Goal: Task Accomplishment & Management: Complete application form

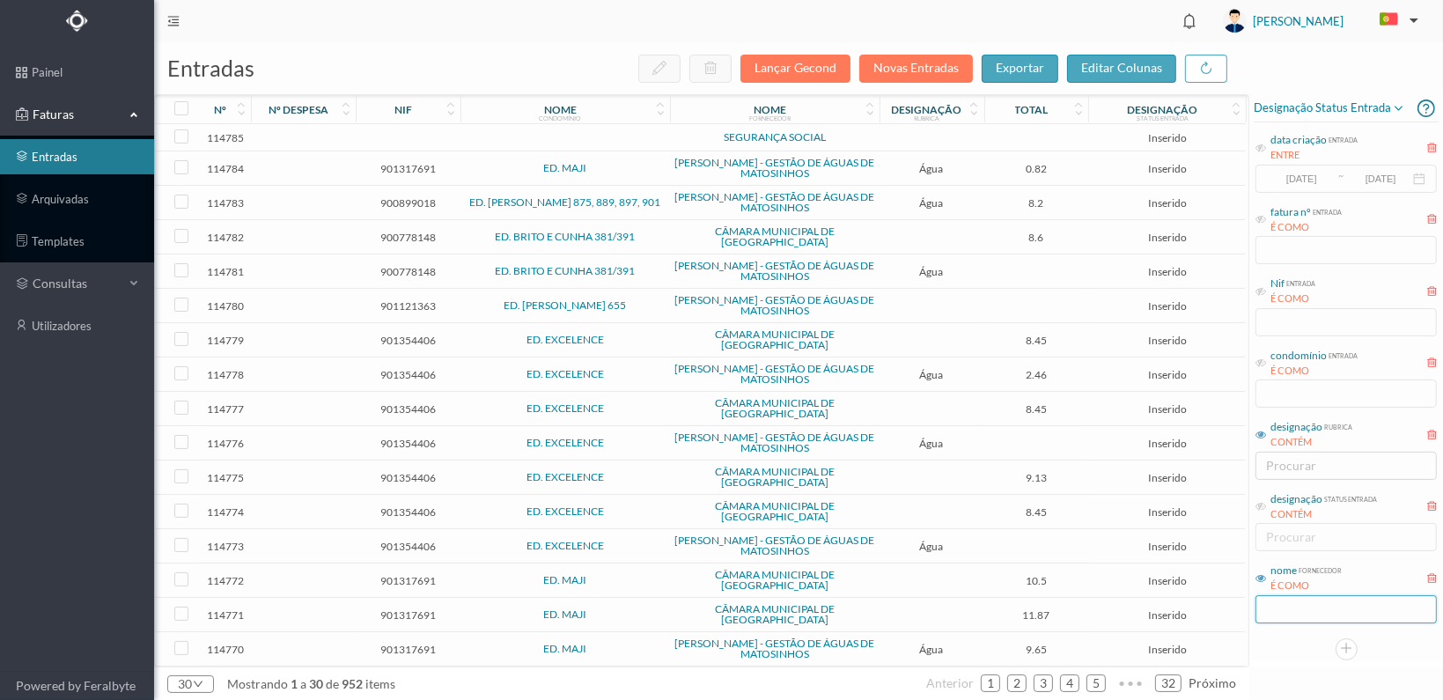
click at [1292, 606] on input "text" at bounding box center [1345, 609] width 181 height 28
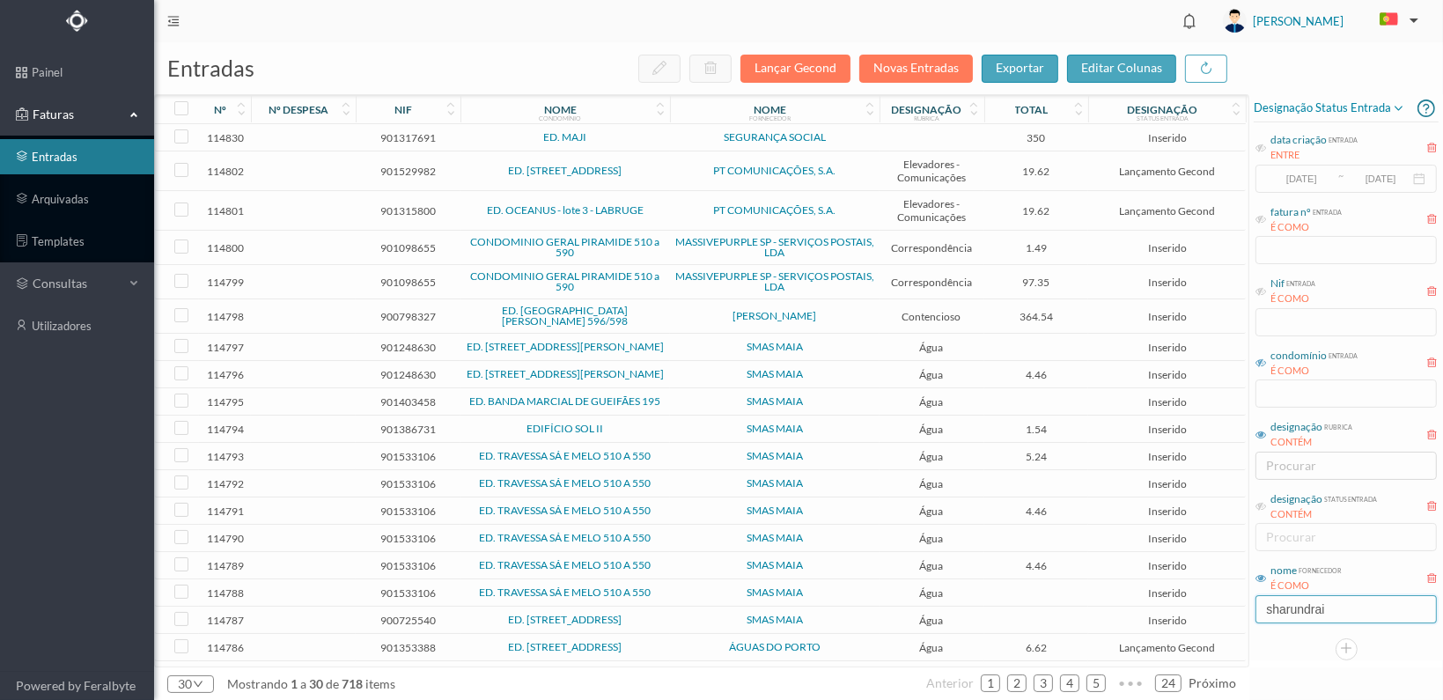
type input "sharundrai"
drag, startPoint x: 1266, startPoint y: 364, endPoint x: 1266, endPoint y: 381, distance: 17.6
click at [1266, 364] on icon at bounding box center [1260, 362] width 11 height 11
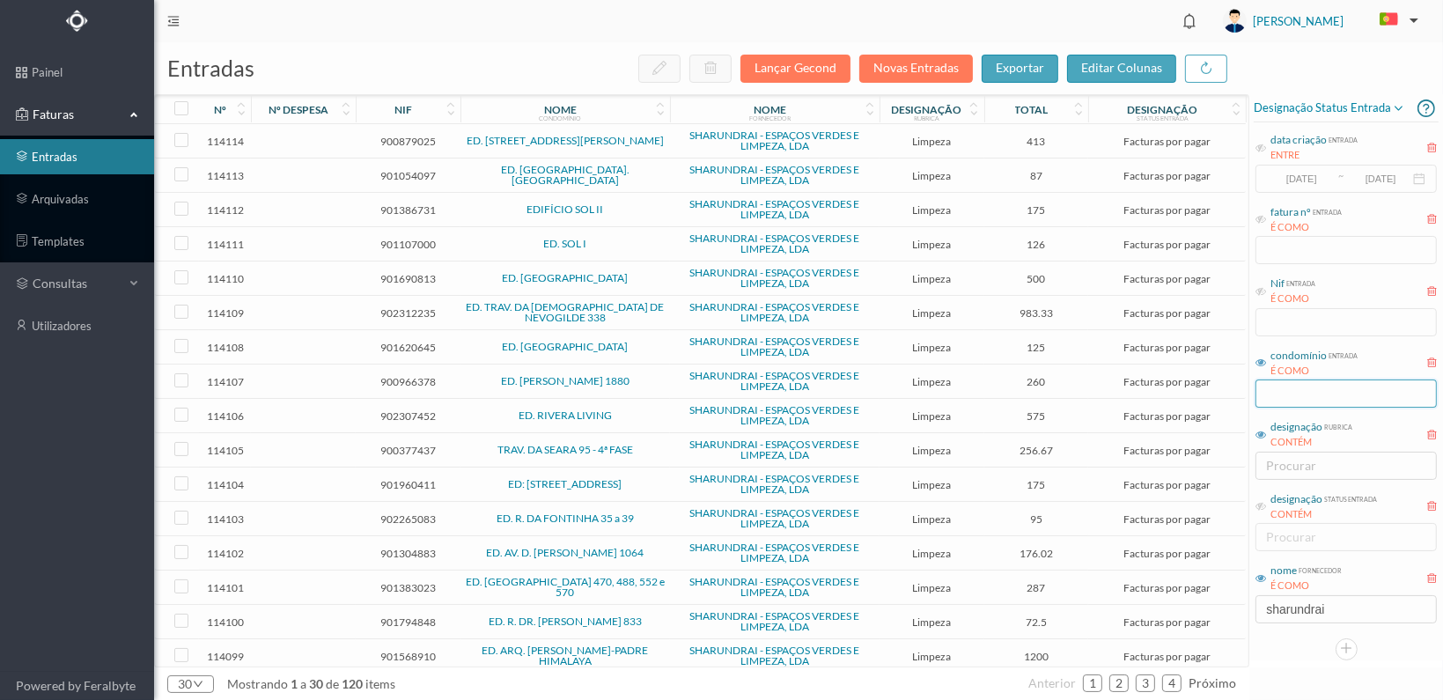
click at [1281, 396] on input "text" at bounding box center [1345, 393] width 181 height 28
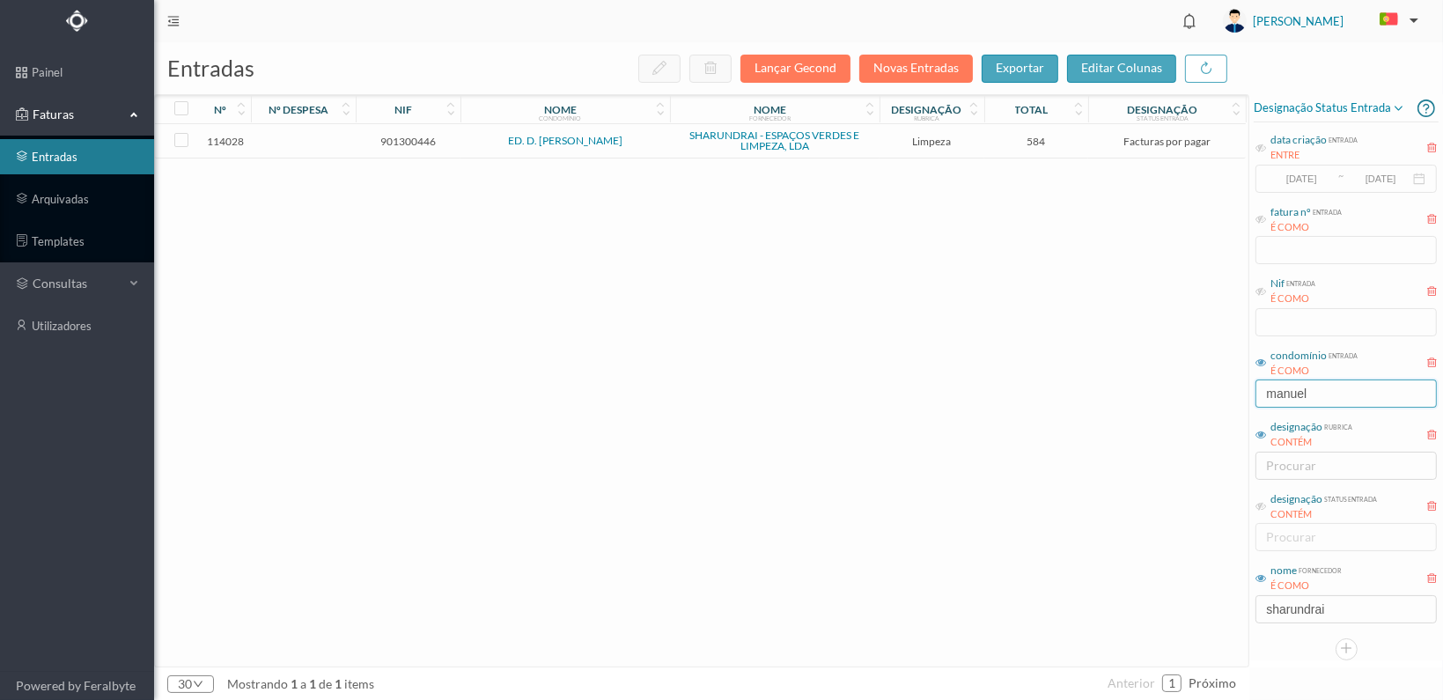
type input "manuel"
click at [411, 142] on span "901300446" at bounding box center [408, 141] width 96 height 13
click at [411, 141] on span "901300446" at bounding box center [408, 141] width 96 height 13
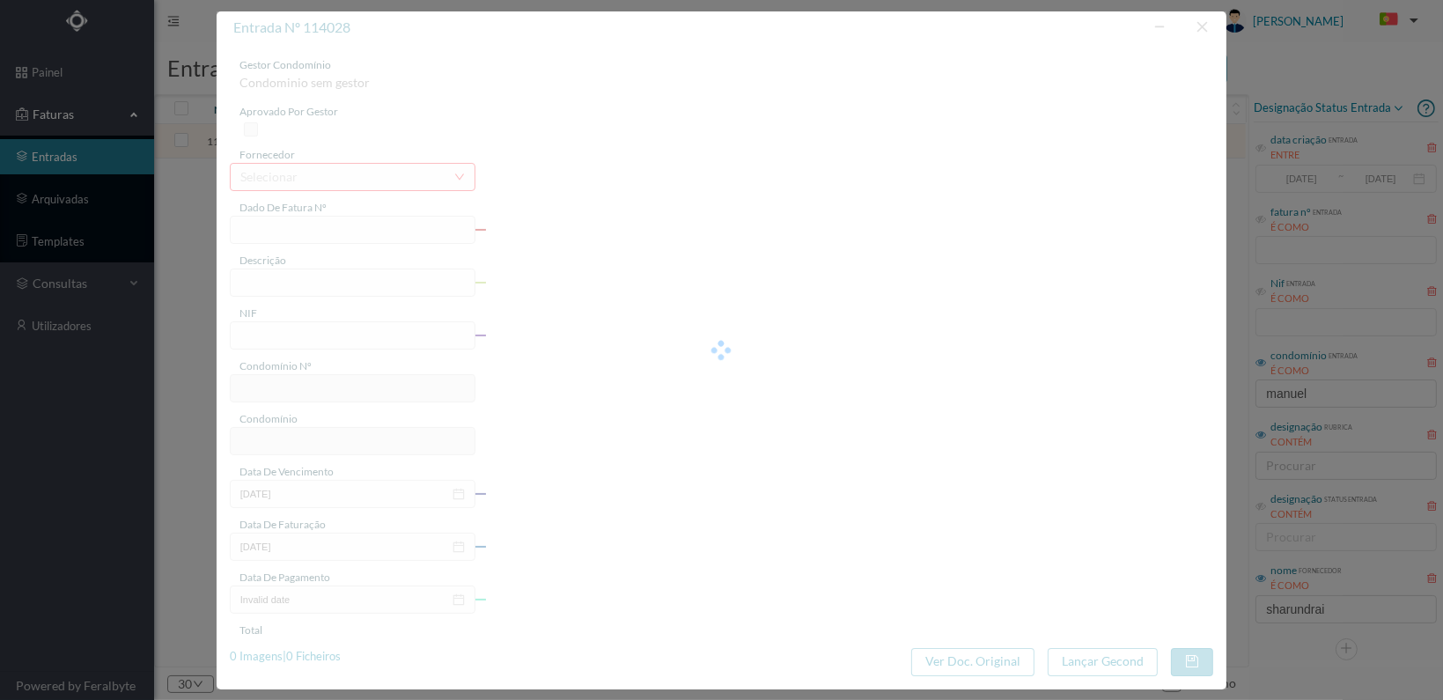
type input "FT 2025A1/1337"
type input "LIMPEZA Outubro de 2025"
type input "901300446"
type input "[DATE]"
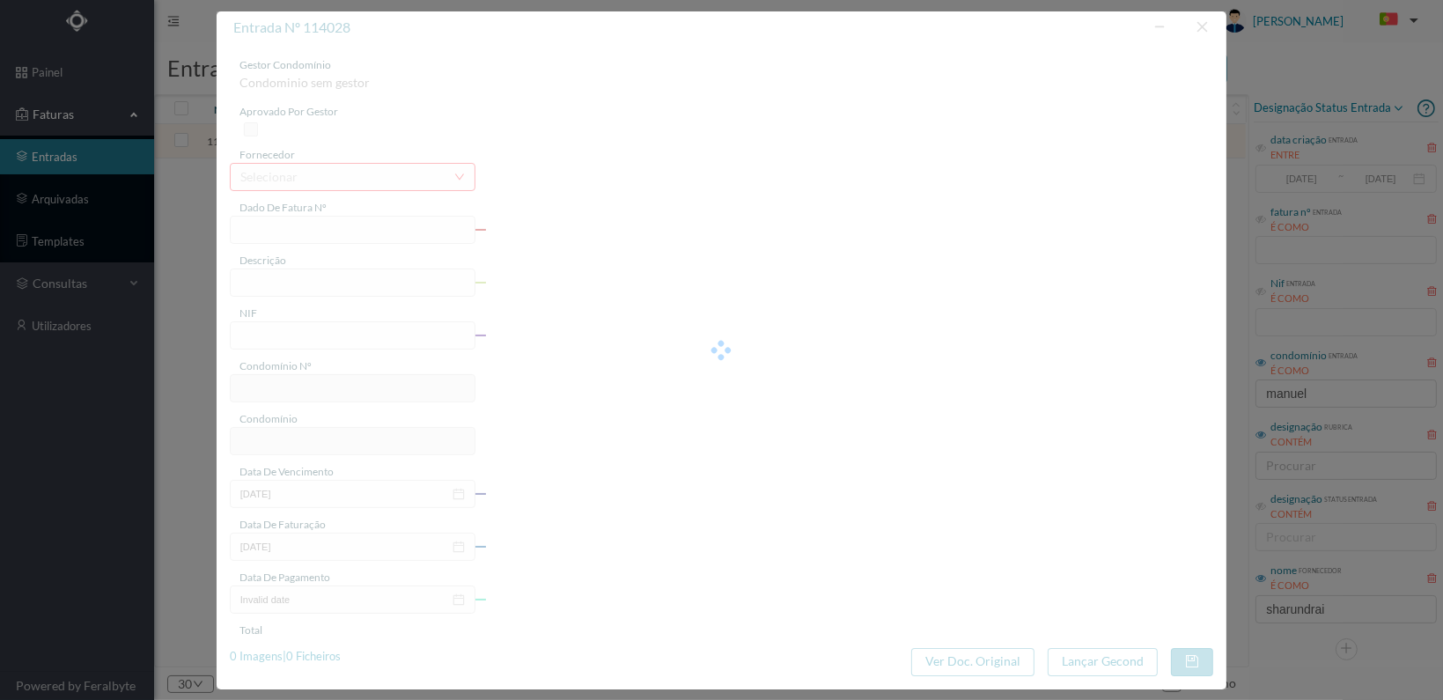
type input "[DATE]"
type input "584.00"
type input "9"
type input "ED. D. MANUEL II"
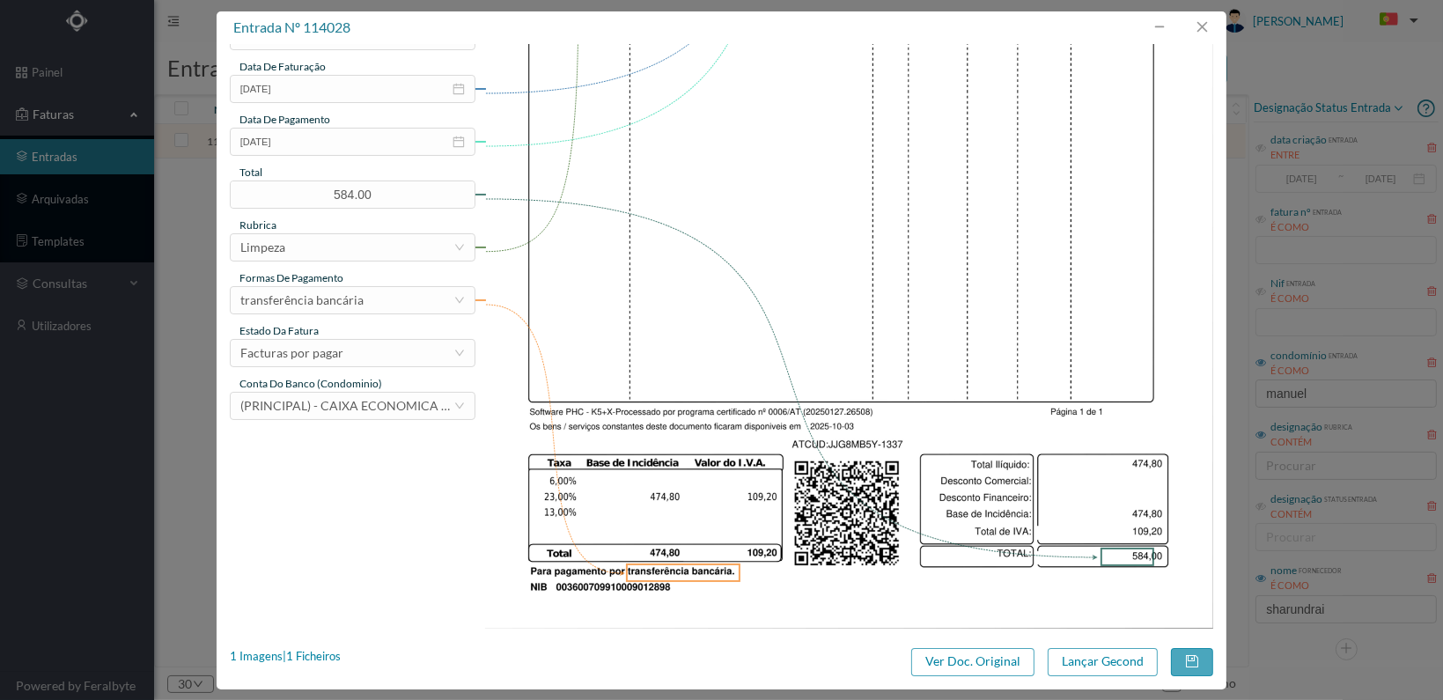
scroll to position [460, 0]
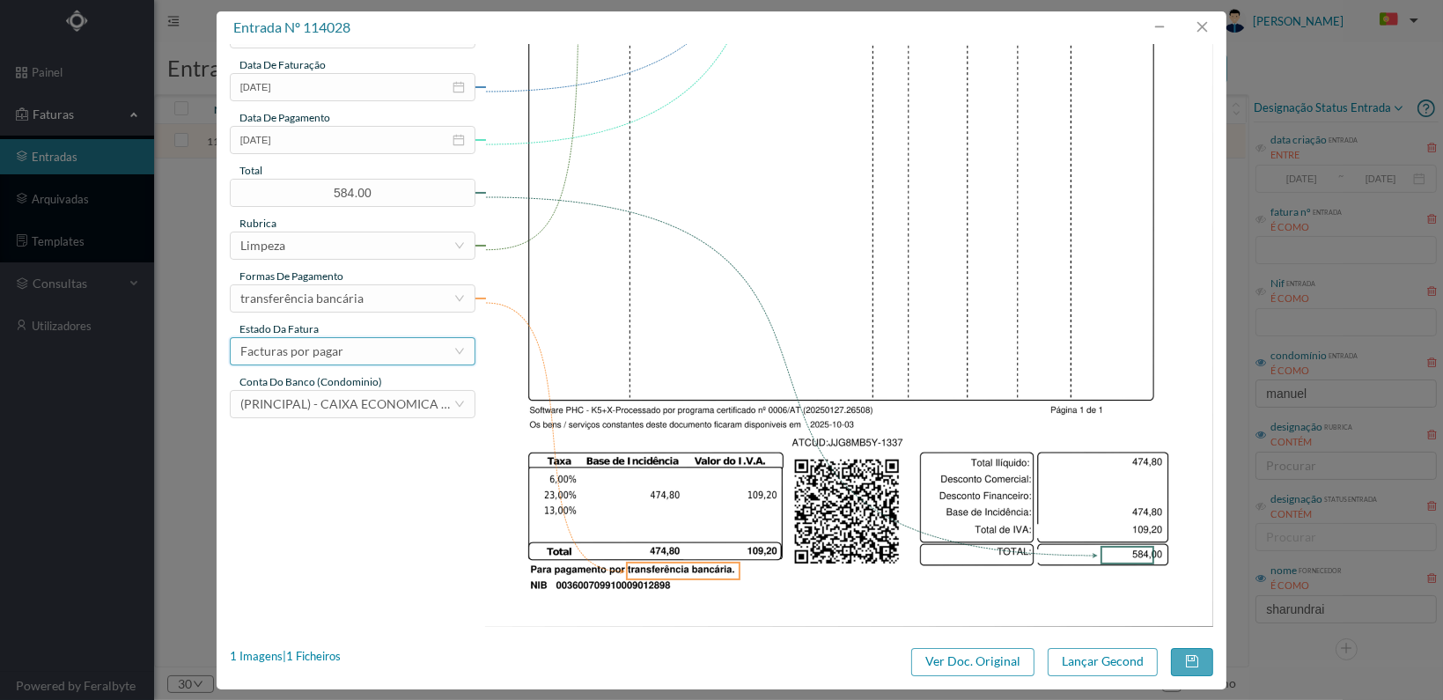
click at [415, 353] on div "Facturas por pagar" at bounding box center [346, 351] width 213 height 26
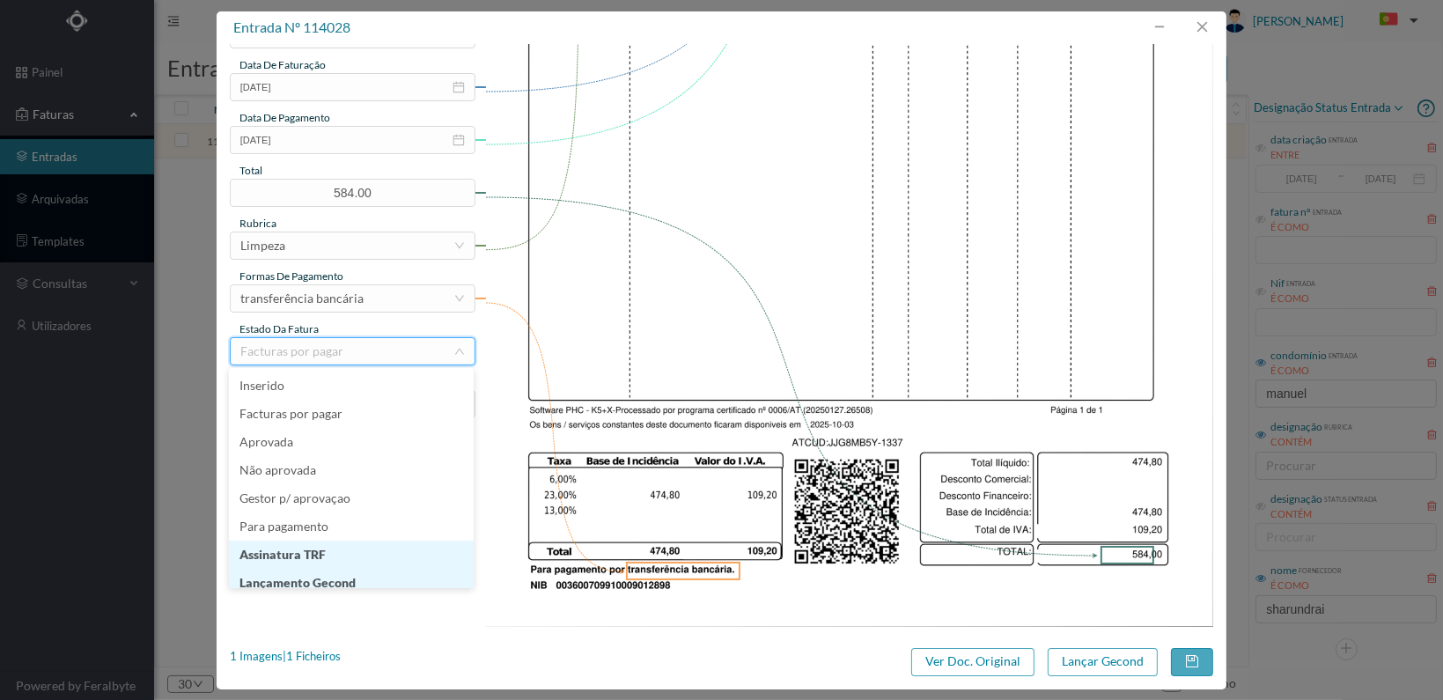
scroll to position [9, 0]
drag, startPoint x: 377, startPoint y: 574, endPoint x: 460, endPoint y: 575, distance: 83.6
click at [377, 575] on li "Lançamento Gecond" at bounding box center [351, 574] width 245 height 28
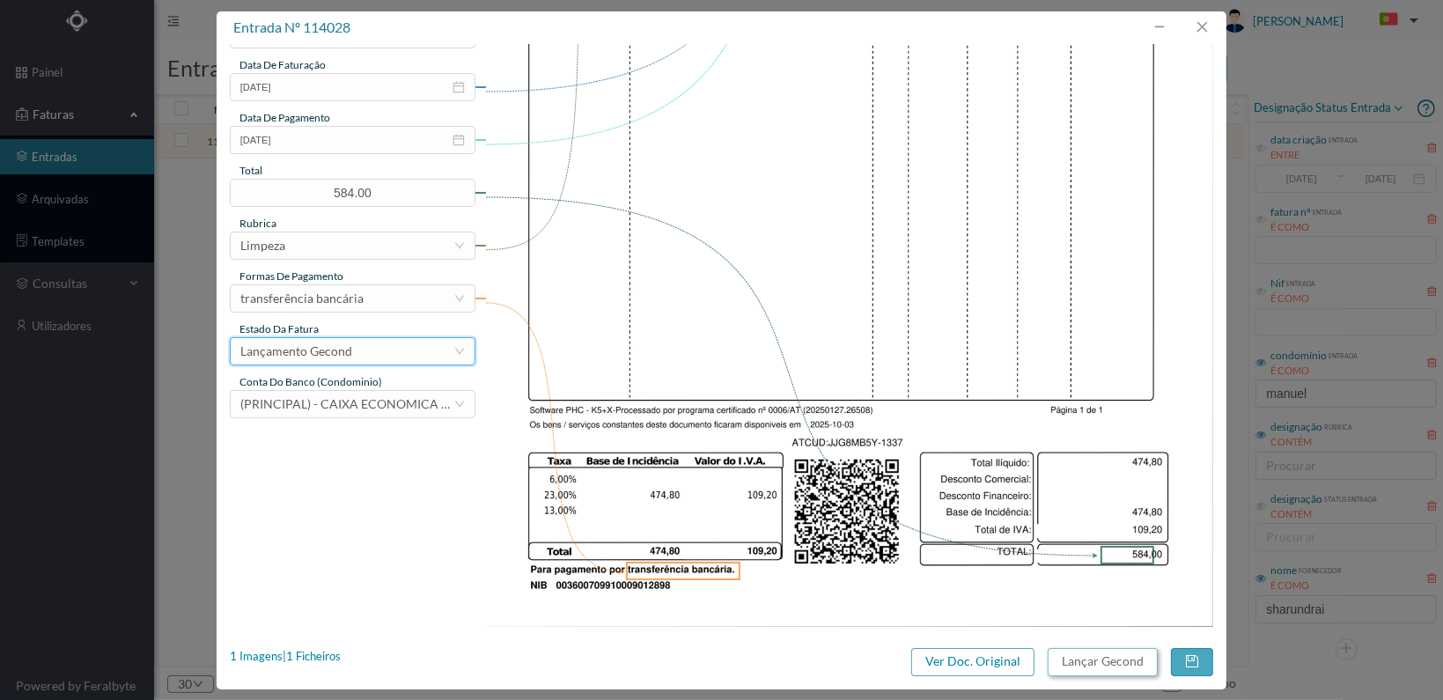
click at [1109, 663] on button "Lançar Gecond" at bounding box center [1103, 662] width 110 height 28
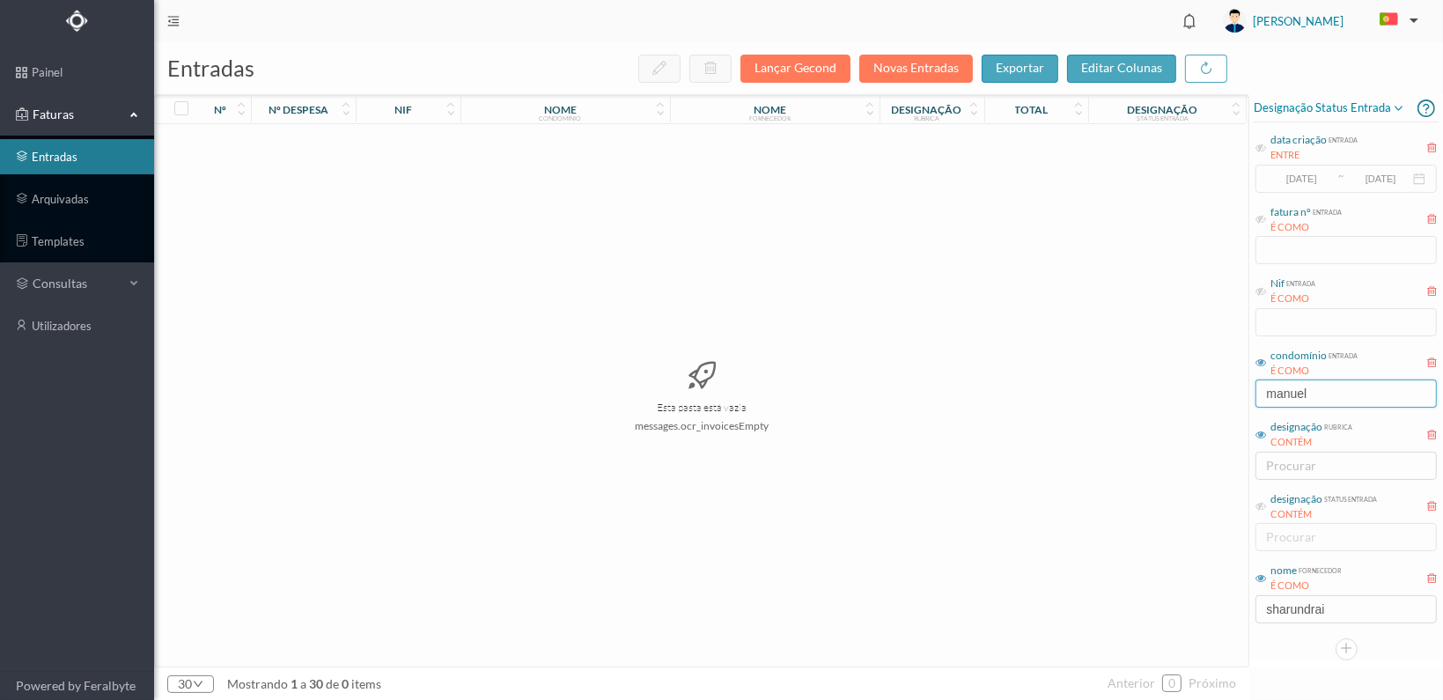
drag, startPoint x: 1327, startPoint y: 394, endPoint x: 1221, endPoint y: 395, distance: 105.7
click at [1223, 395] on div "entradas Lançar Gecond Novas Entradas exportar editar colunas nº nº despesa nif…" at bounding box center [798, 371] width 1289 height 658
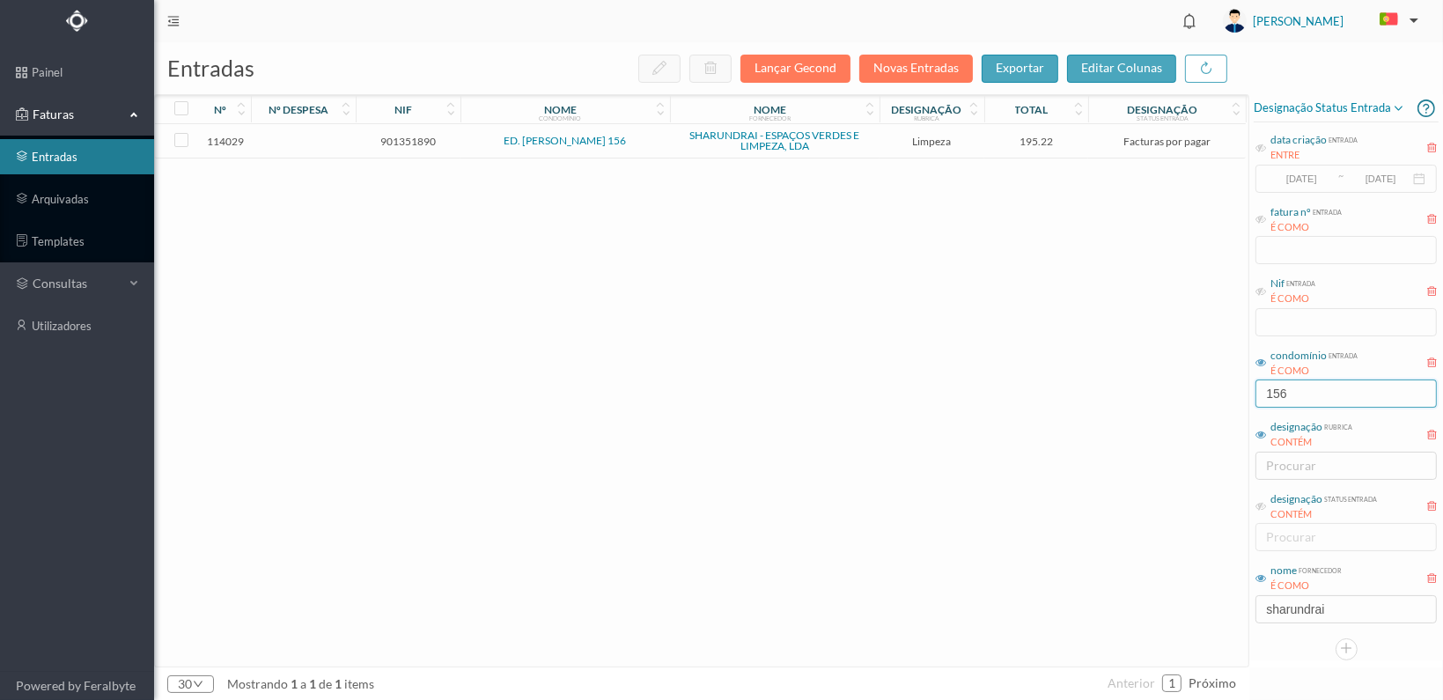
type input "156"
click at [411, 138] on span "901351890" at bounding box center [408, 141] width 96 height 13
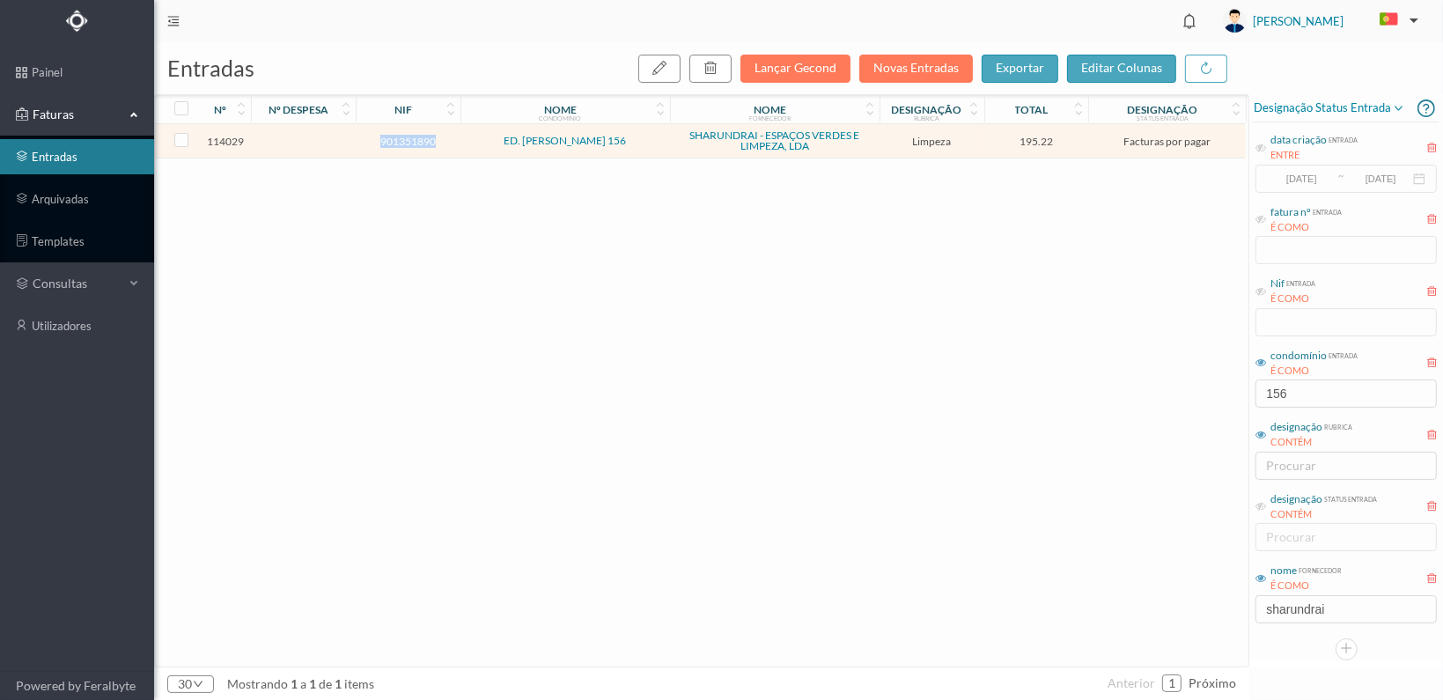
click at [411, 138] on span "901351890" at bounding box center [408, 141] width 96 height 13
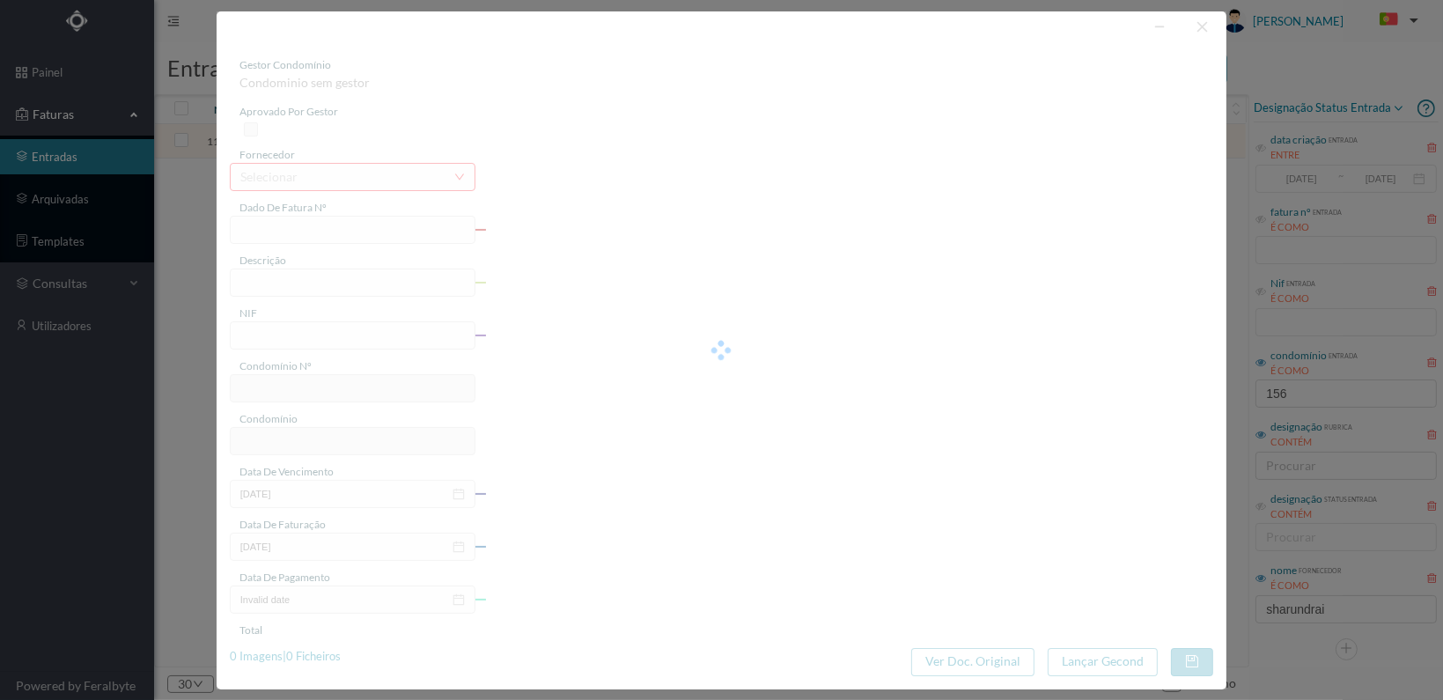
type input "FT 2025A1/1338"
type input "LIMPEZA Outubro de 2025"
type input "901351890"
type input "[DATE]"
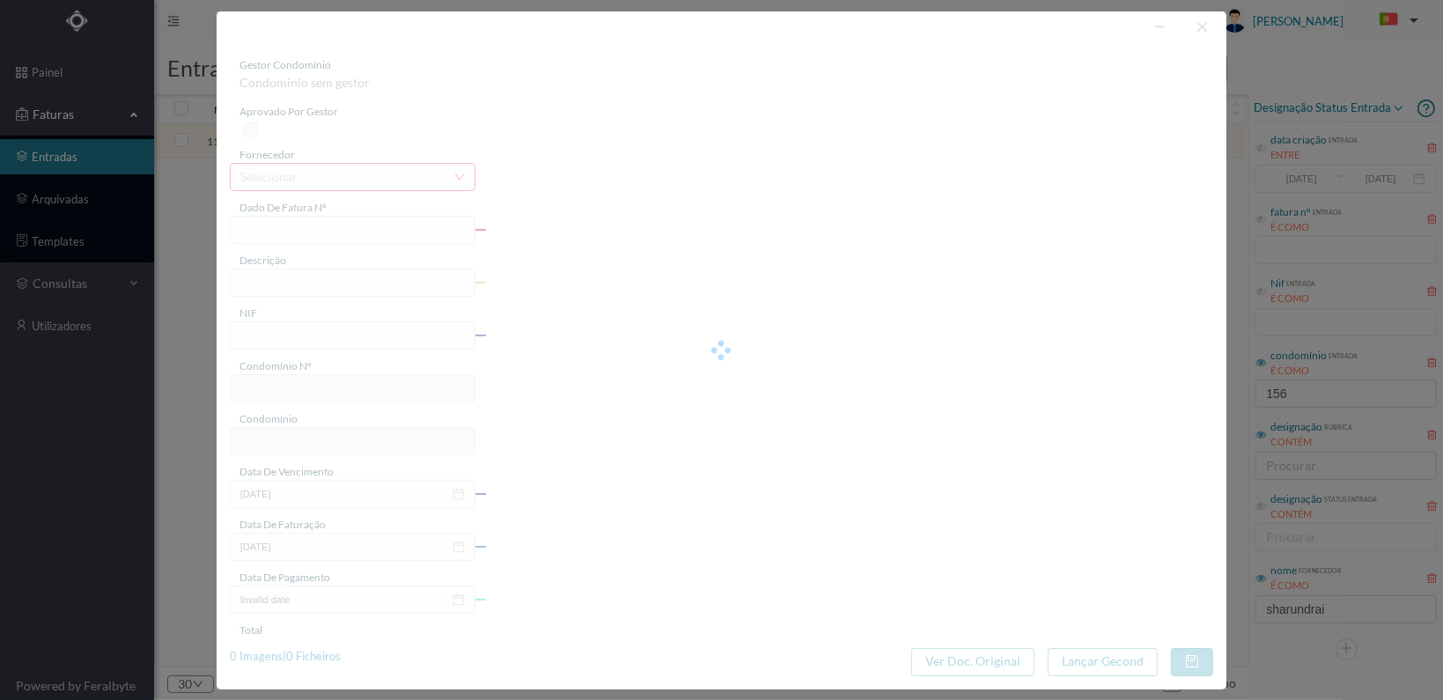
type input "[DATE]"
type input "195.22"
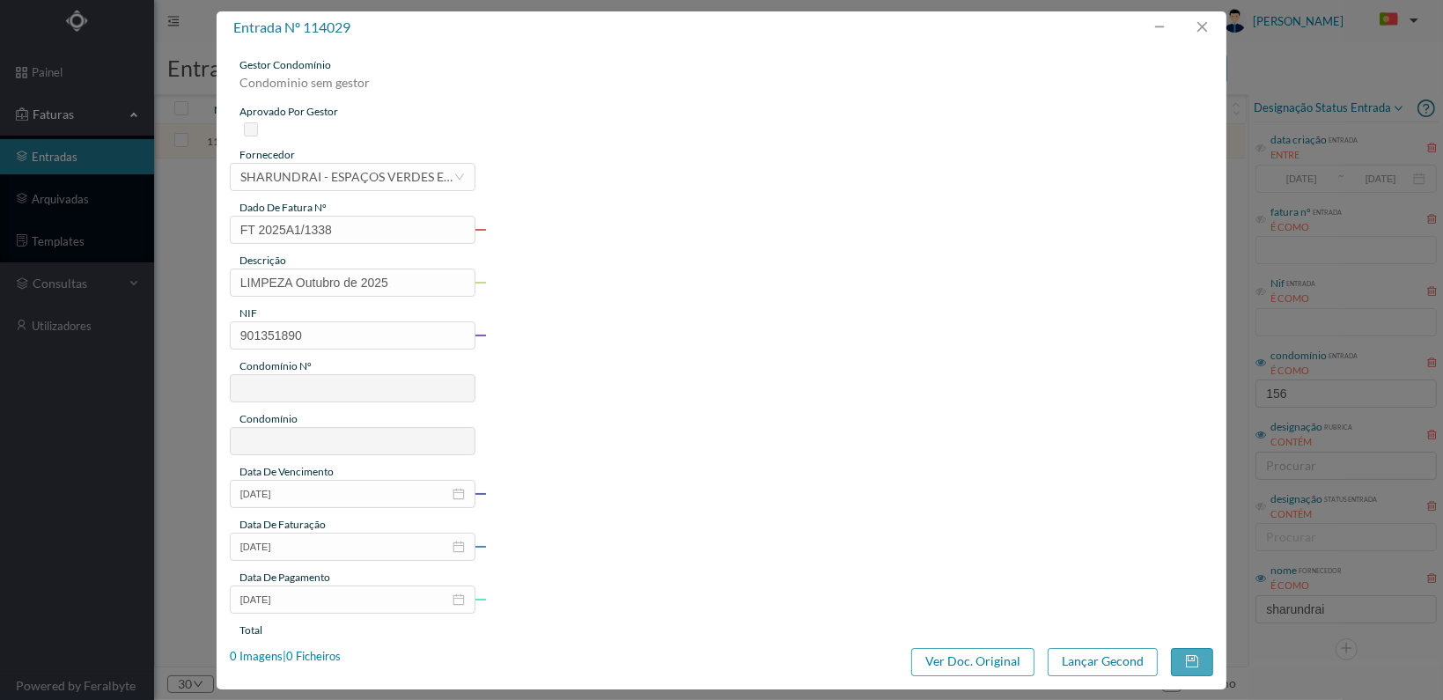
type input "23"
type input "ED. TOMAS RIBEIRO 156"
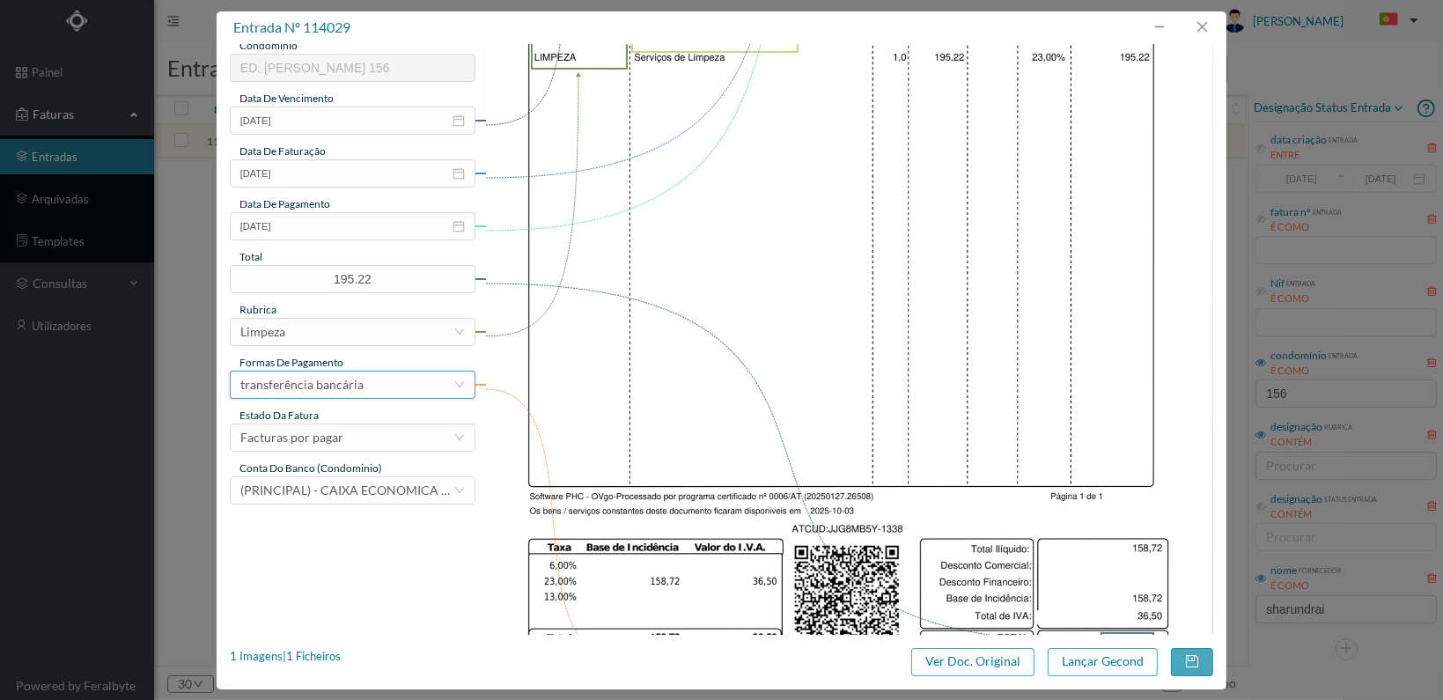
scroll to position [460, 0]
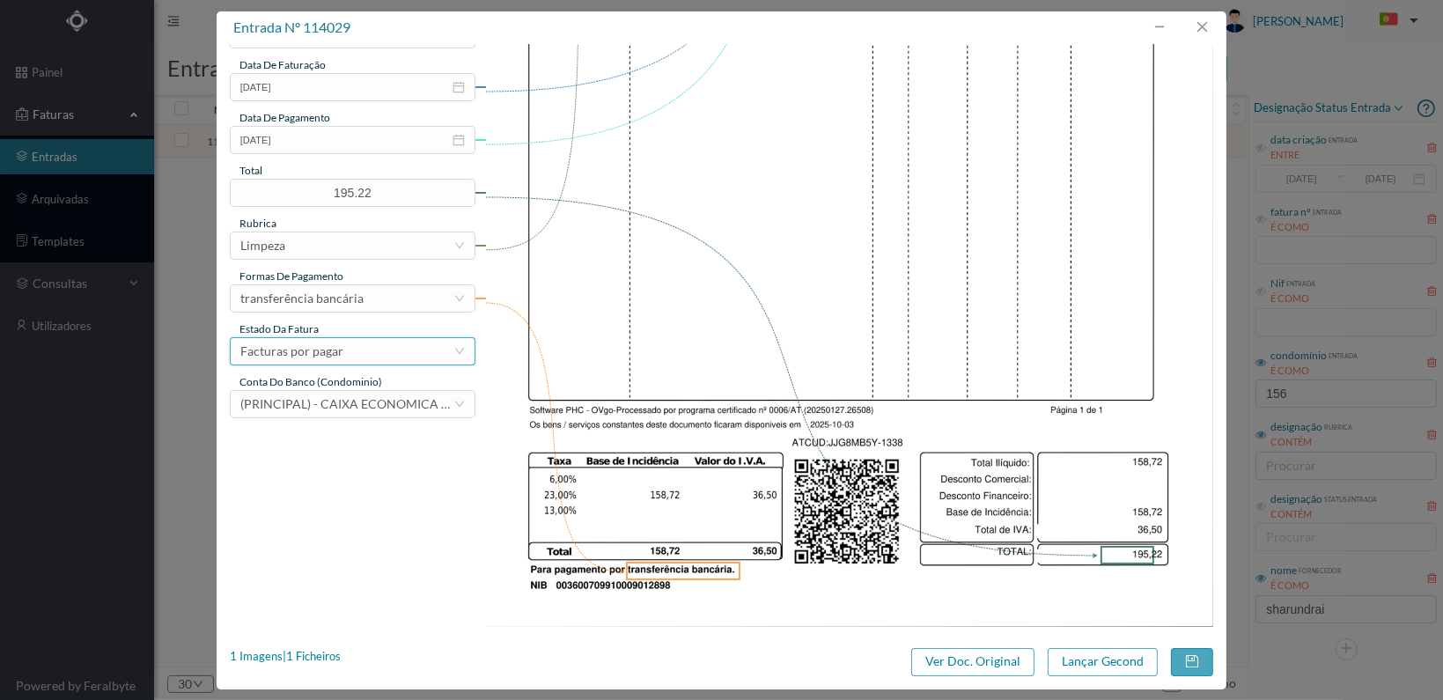
click at [438, 350] on div "Facturas por pagar" at bounding box center [346, 351] width 213 height 26
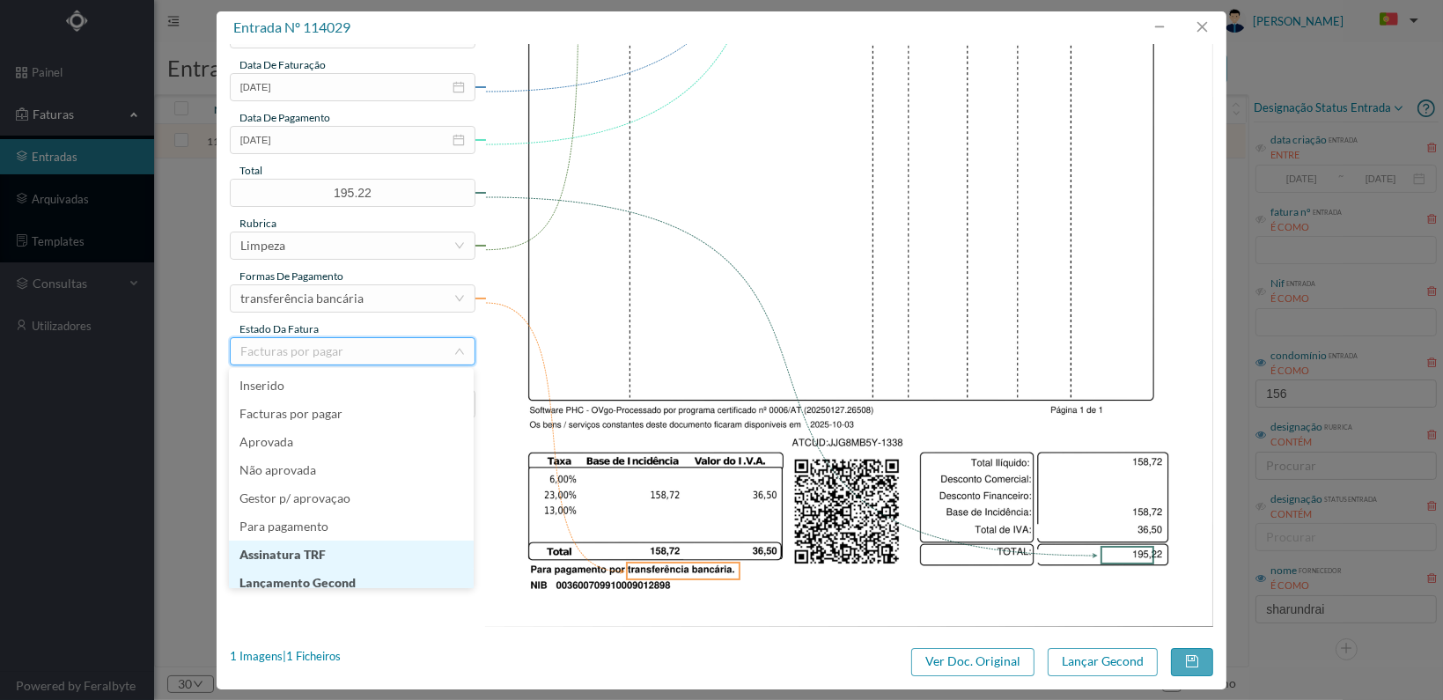
scroll to position [9, 0]
drag, startPoint x: 377, startPoint y: 575, endPoint x: 482, endPoint y: 574, distance: 104.8
click at [378, 575] on li "Lançamento Gecond" at bounding box center [351, 574] width 245 height 28
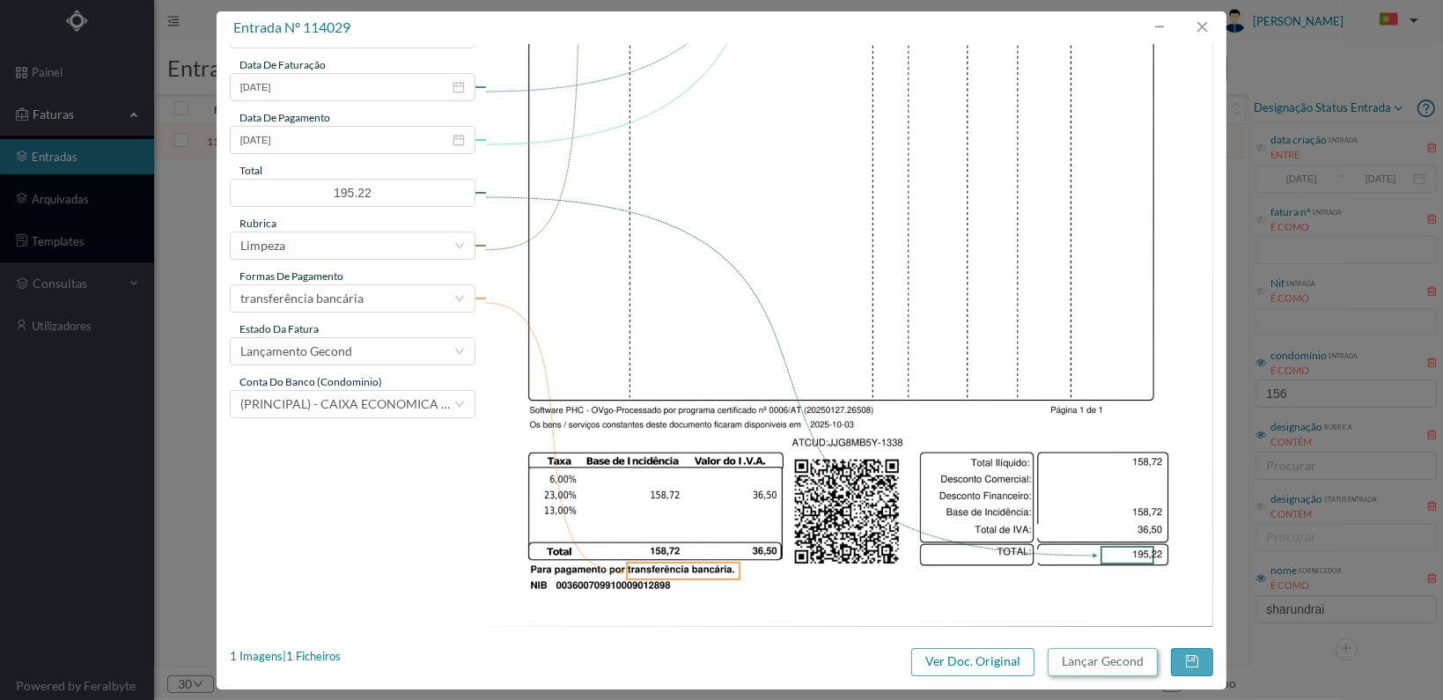
click at [1086, 659] on button "Lançar Gecond" at bounding box center [1103, 662] width 110 height 28
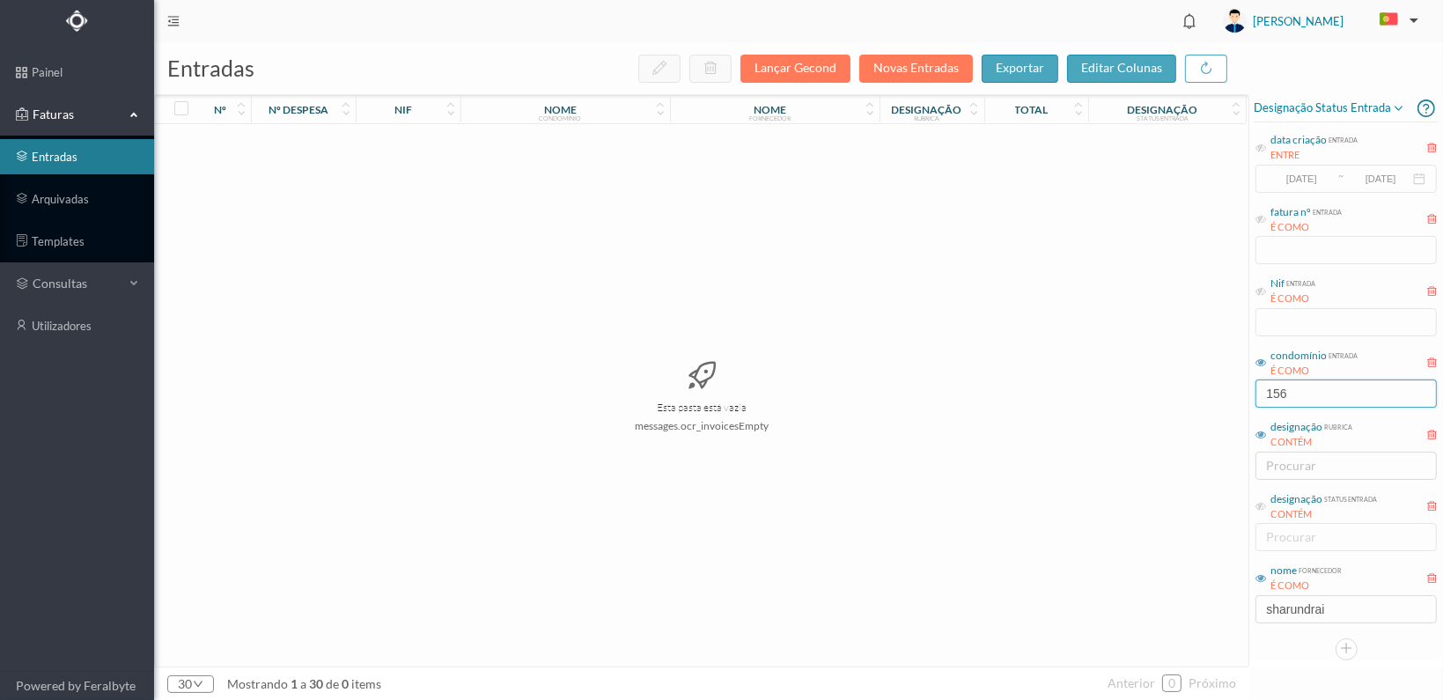
drag, startPoint x: 1297, startPoint y: 385, endPoint x: 1233, endPoint y: 390, distance: 64.5
click at [1233, 390] on div "entradas Lançar Gecond Novas Entradas exportar editar colunas nº nº despesa nif…" at bounding box center [798, 371] width 1289 height 658
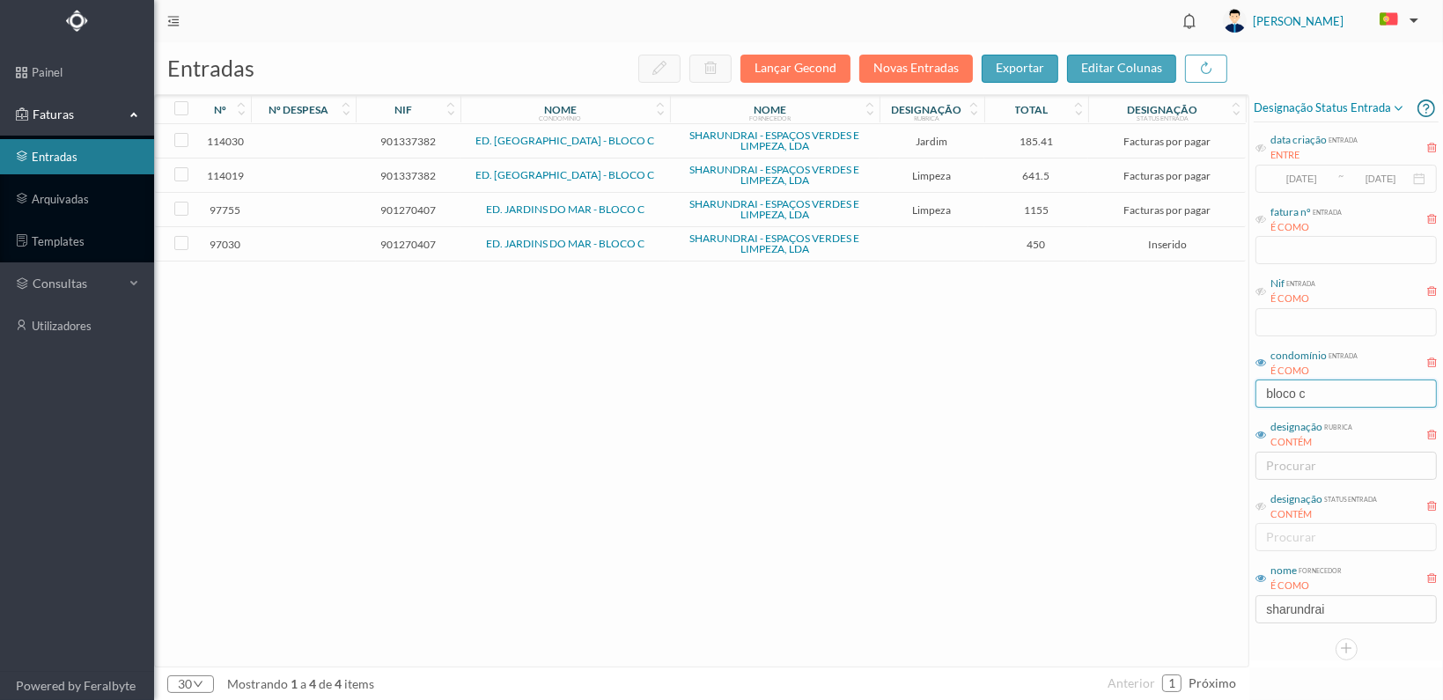
type input "bloco c"
click at [401, 173] on span "901337382" at bounding box center [408, 175] width 96 height 13
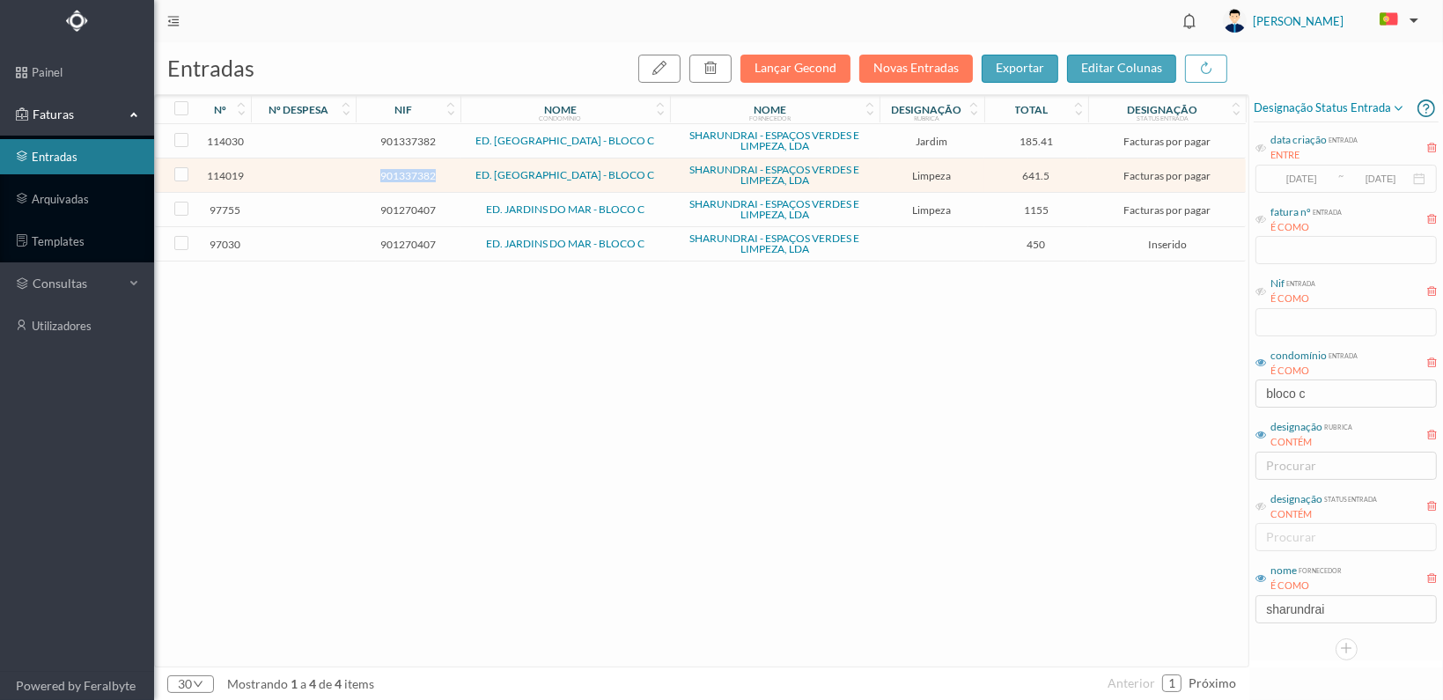
click at [401, 173] on span "901337382" at bounding box center [408, 175] width 96 height 13
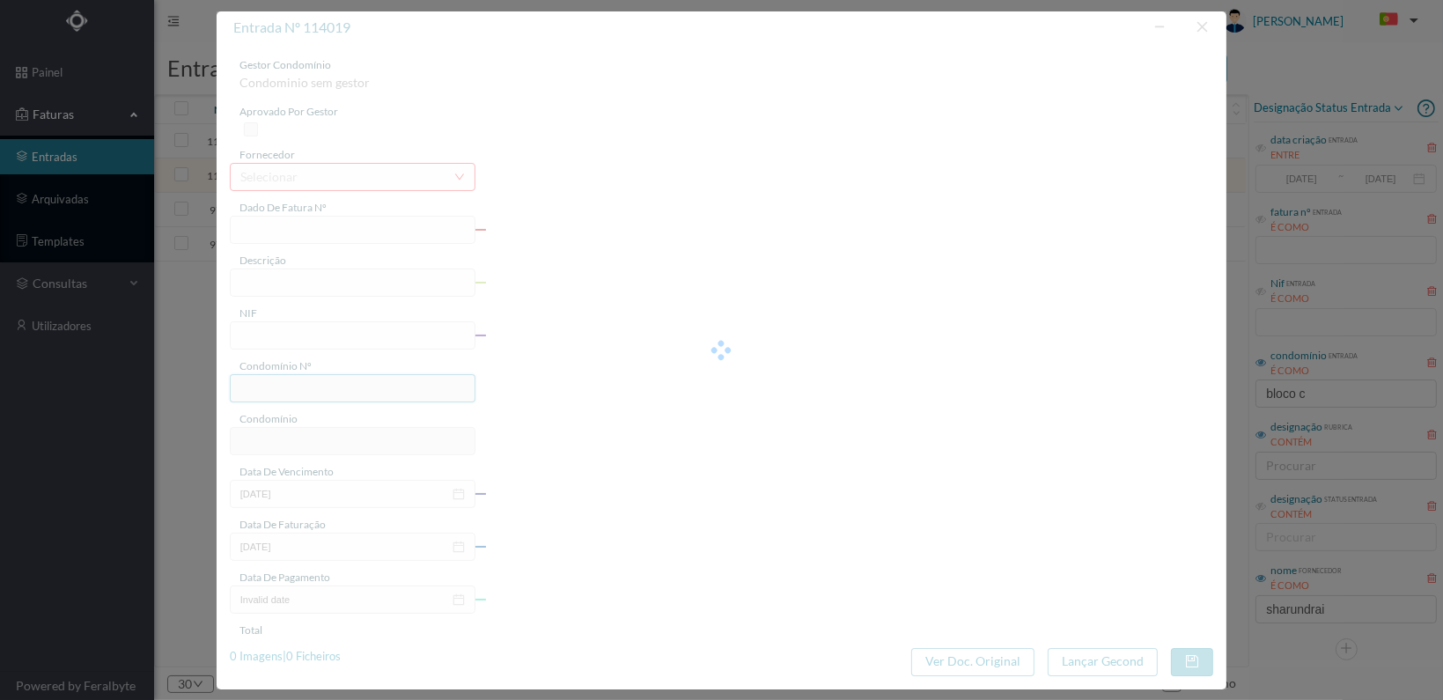
type input "FT 2025A1/1328"
type input "LIMPEZA Outubro de 2025"
type input "901337382"
type input "[DATE]"
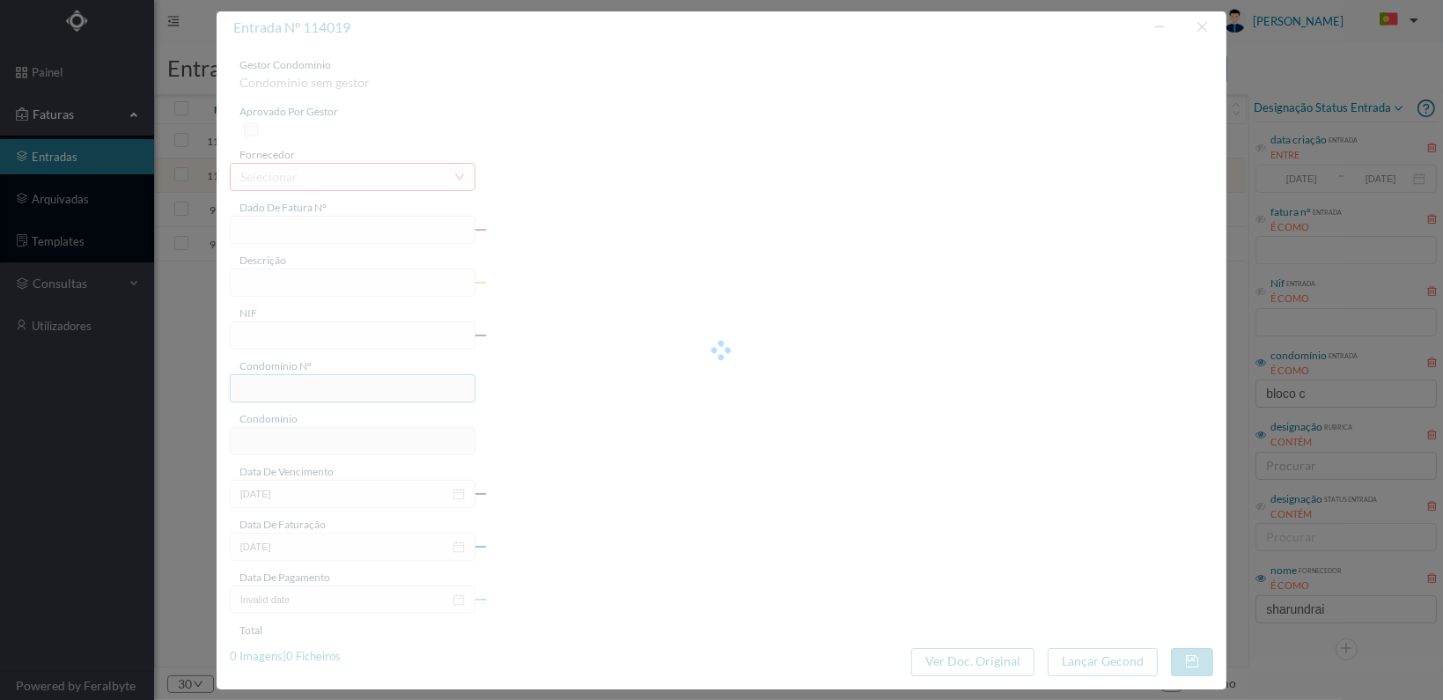
type input "[DATE]"
type input "641.50"
type input "26"
type input "ED. PORTO DOURO - BLOCO C"
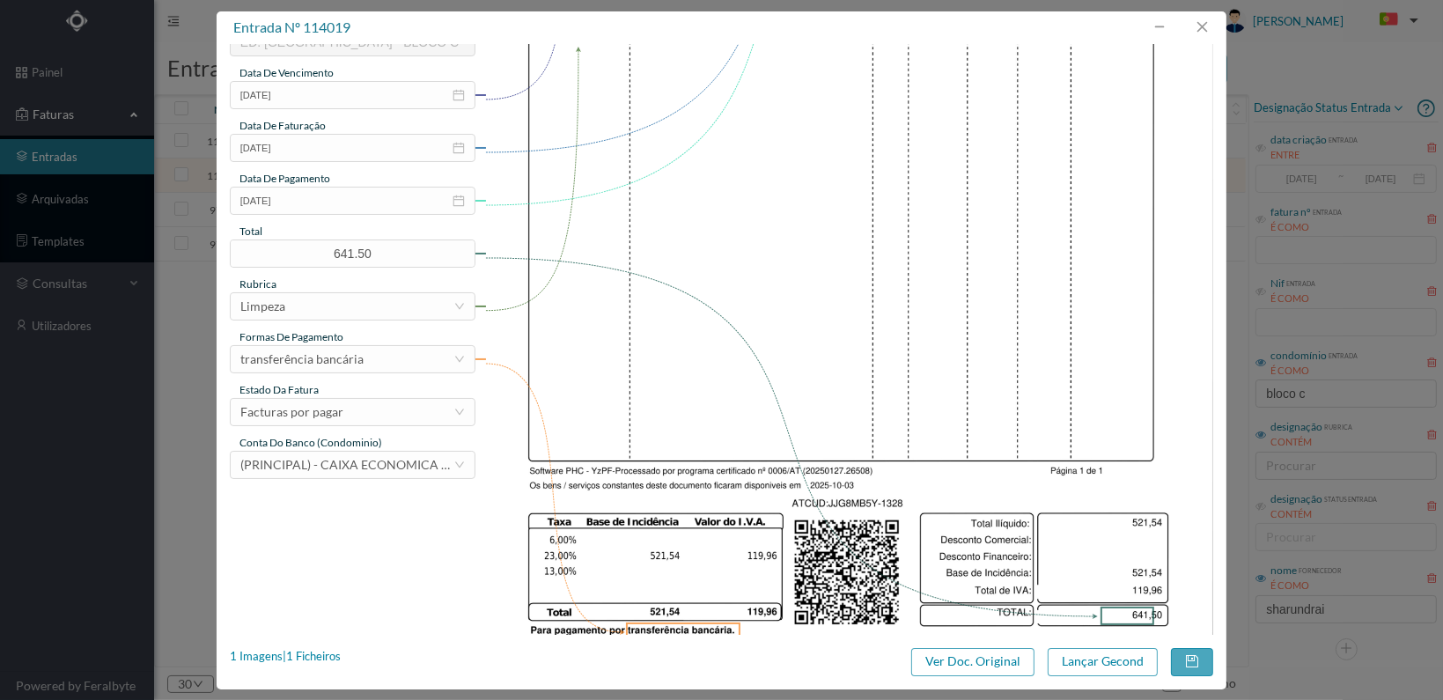
scroll to position [460, 0]
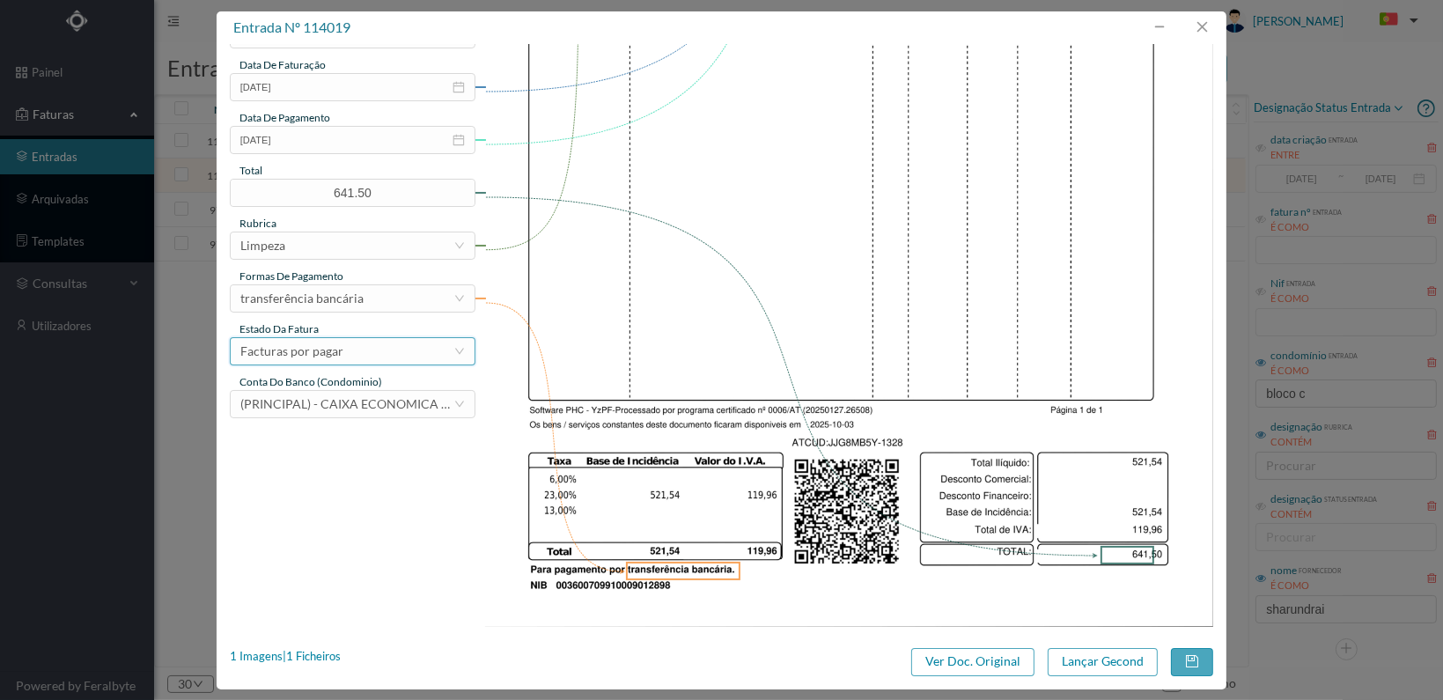
drag, startPoint x: 437, startPoint y: 357, endPoint x: 432, endPoint y: 348, distance: 9.8
click at [435, 357] on div "Facturas por pagar" at bounding box center [346, 351] width 213 height 26
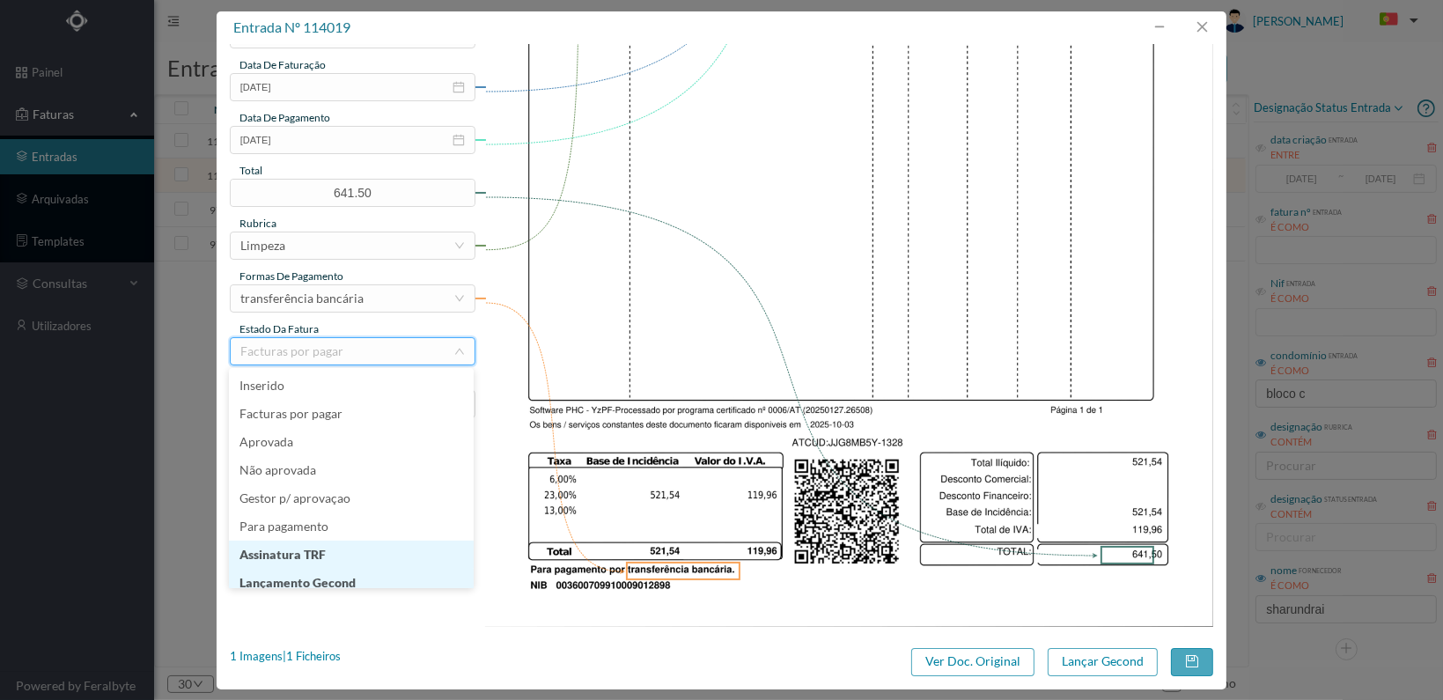
scroll to position [9, 0]
click at [394, 567] on li "Lançamento Gecond" at bounding box center [351, 574] width 245 height 28
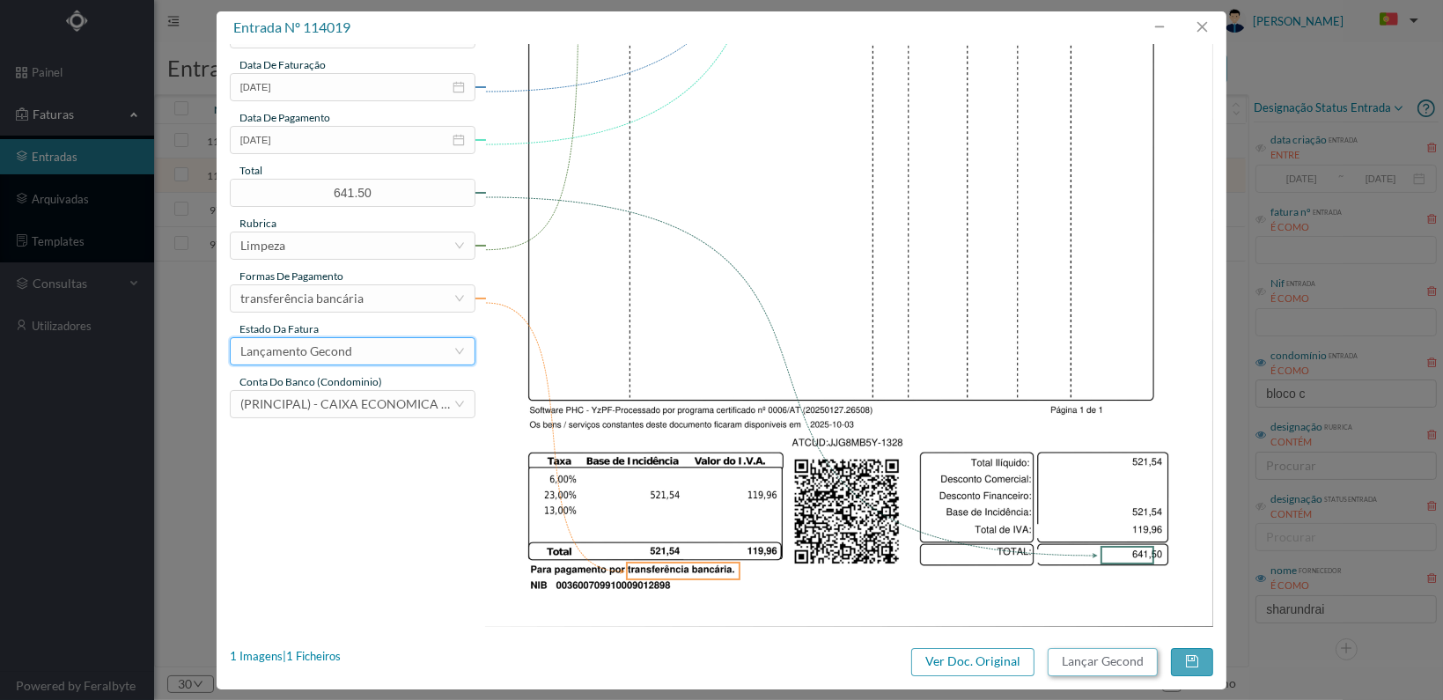
click at [1078, 659] on button "Lançar Gecond" at bounding box center [1103, 662] width 110 height 28
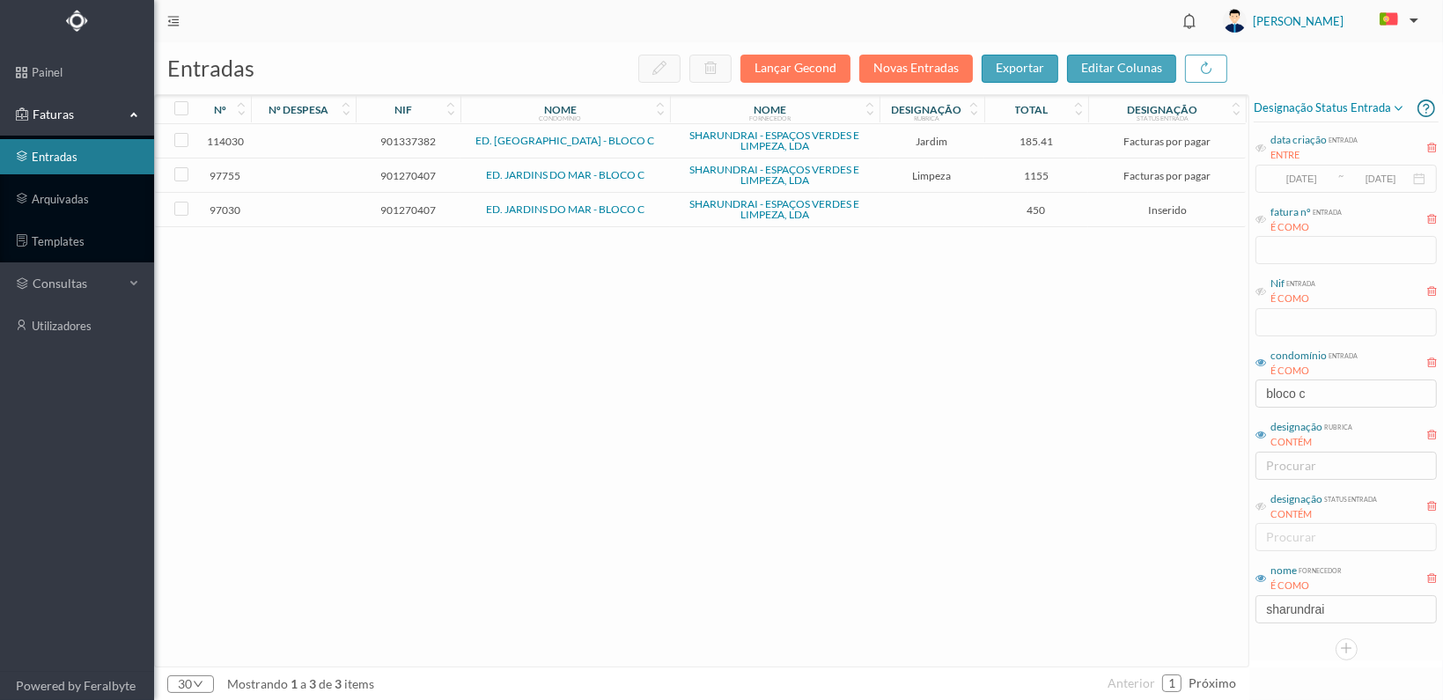
click at [394, 142] on span "901337382" at bounding box center [408, 141] width 96 height 13
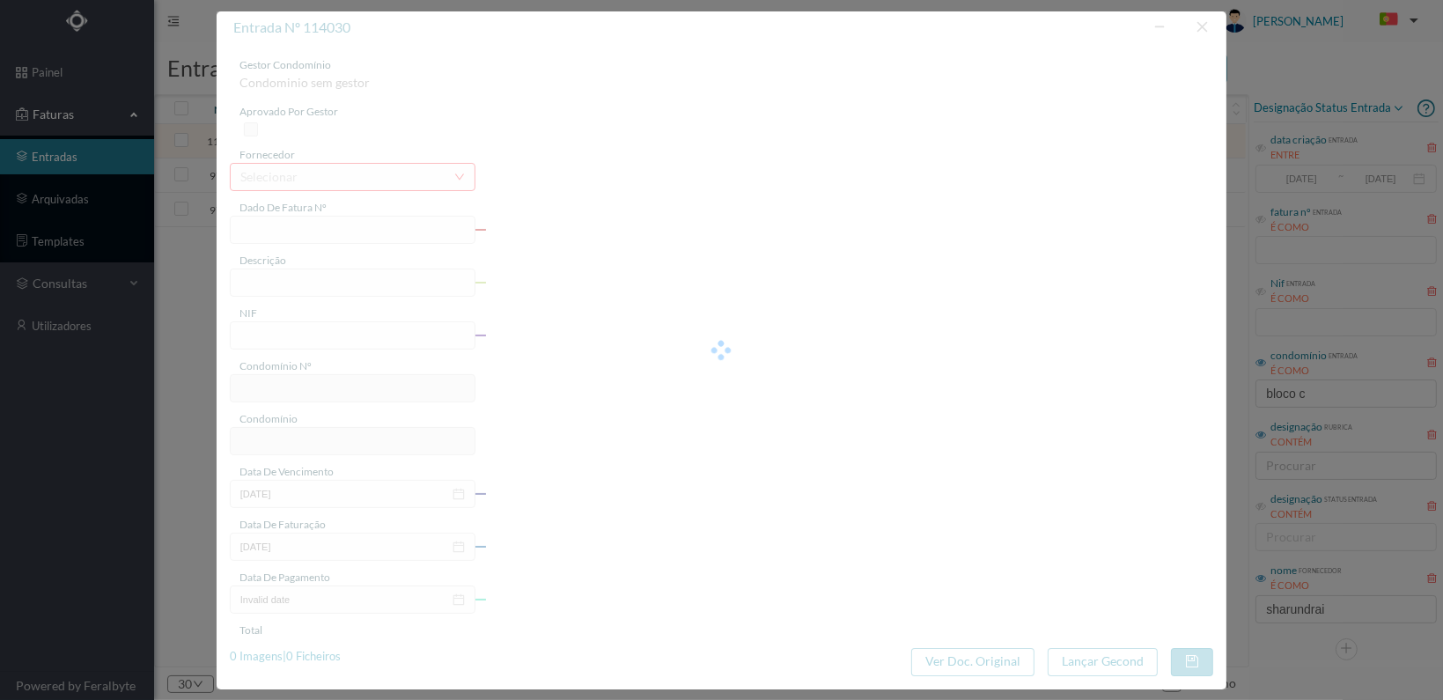
type input "FT 2025A1/1339"
type input "JARDINAGEM Outubro de 2025"
type input "901337382"
type input "[DATE]"
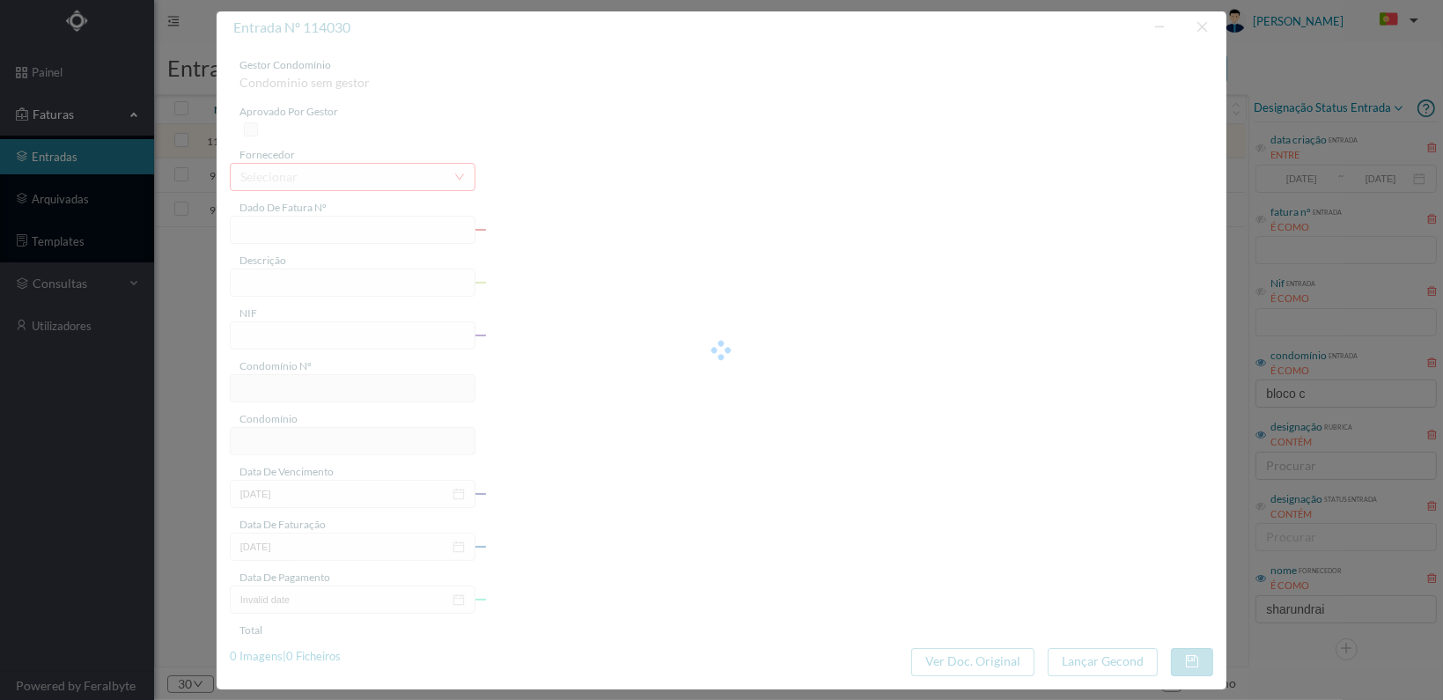
type input "[DATE]"
type input "185.41"
type input "26"
type input "ED. PORTO DOURO - BLOCO C"
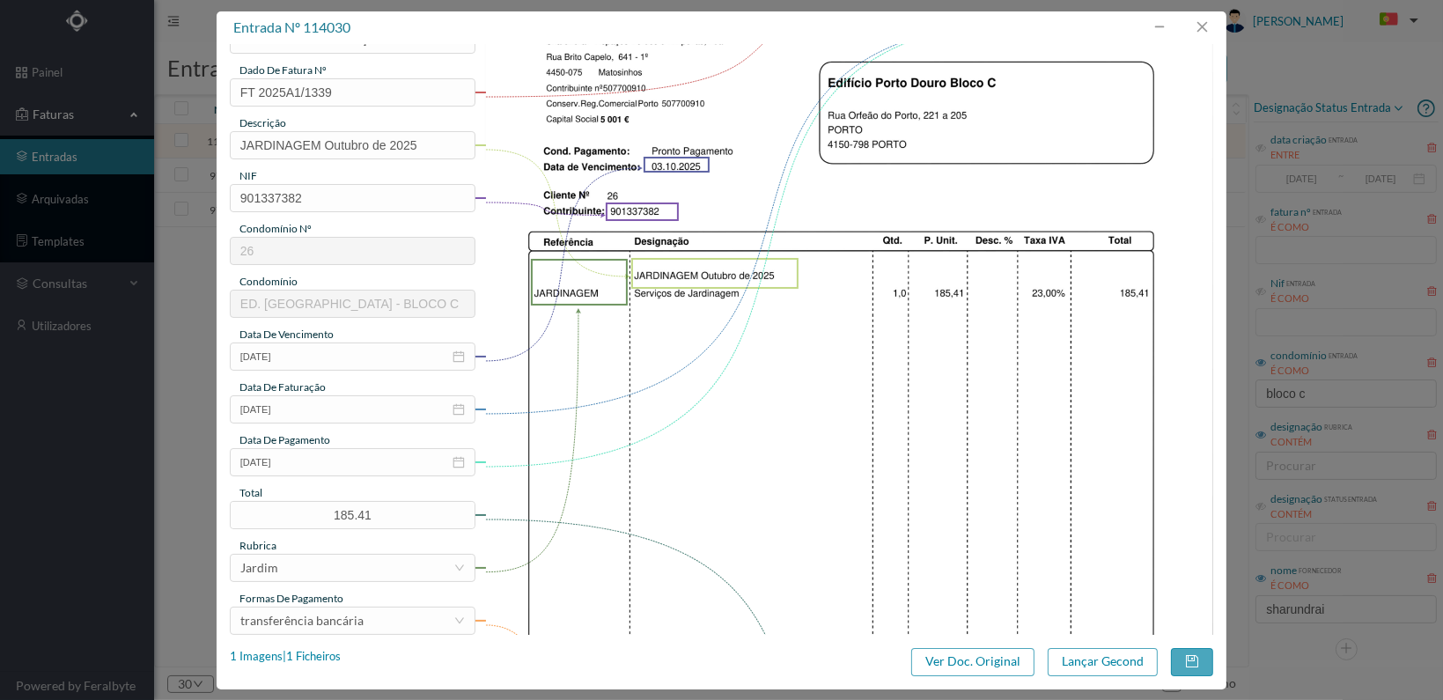
scroll to position [460, 0]
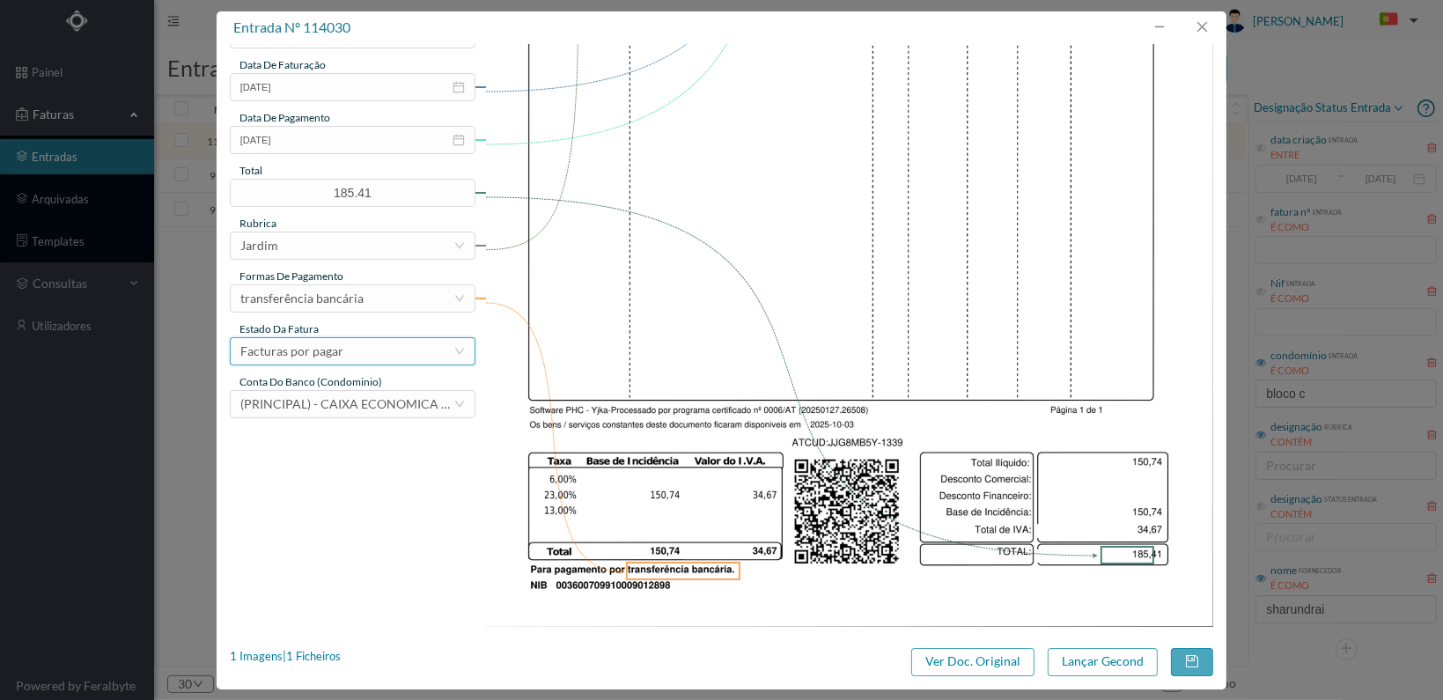
click at [401, 358] on div "Facturas por pagar" at bounding box center [346, 351] width 213 height 26
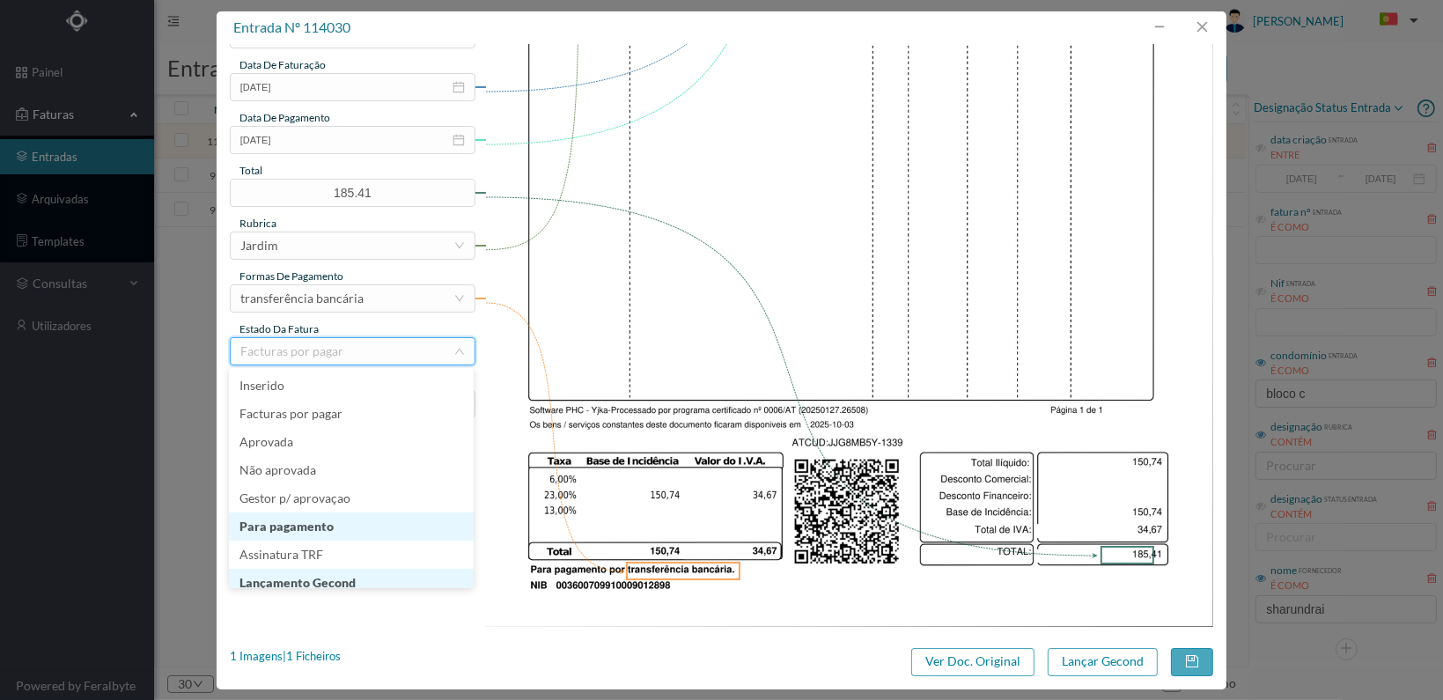
scroll to position [9, 0]
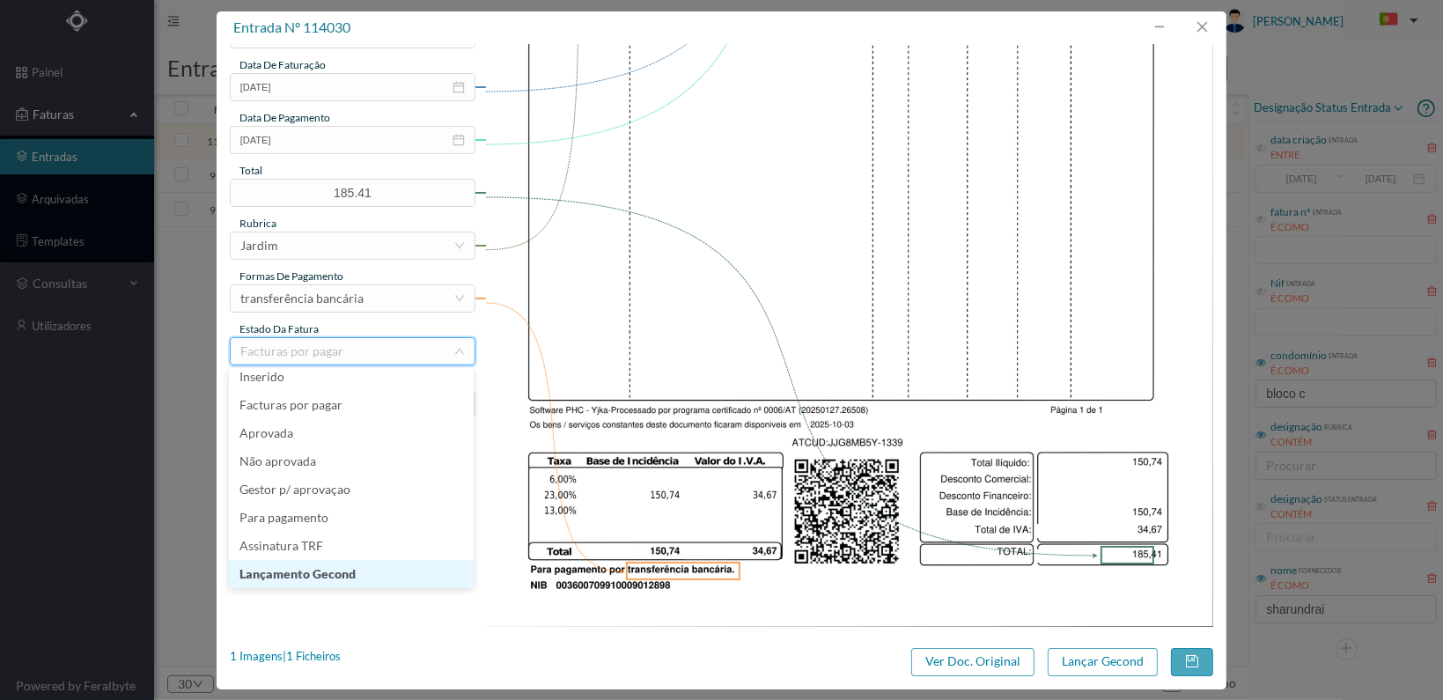
drag, startPoint x: 379, startPoint y: 571, endPoint x: 450, endPoint y: 579, distance: 71.7
click at [379, 573] on li "Lançamento Gecond" at bounding box center [351, 574] width 245 height 28
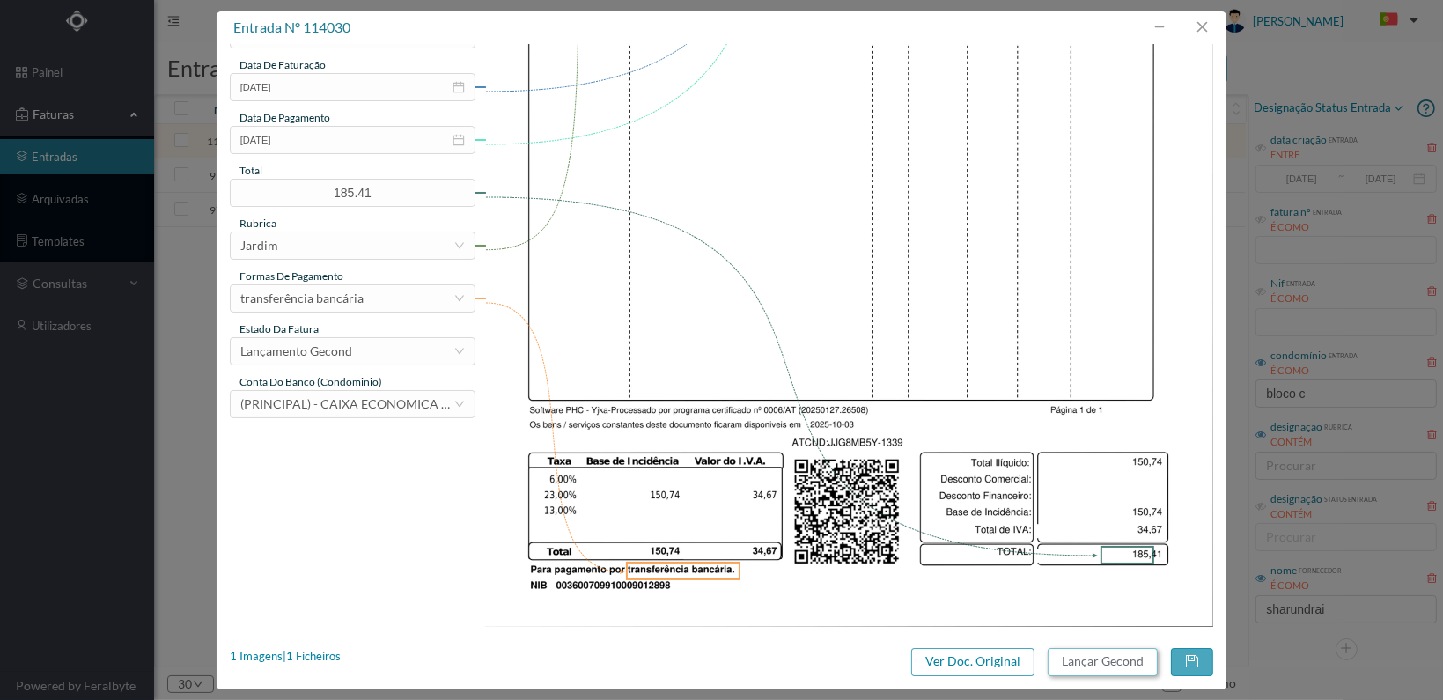
click at [1078, 656] on button "Lançar Gecond" at bounding box center [1103, 662] width 110 height 28
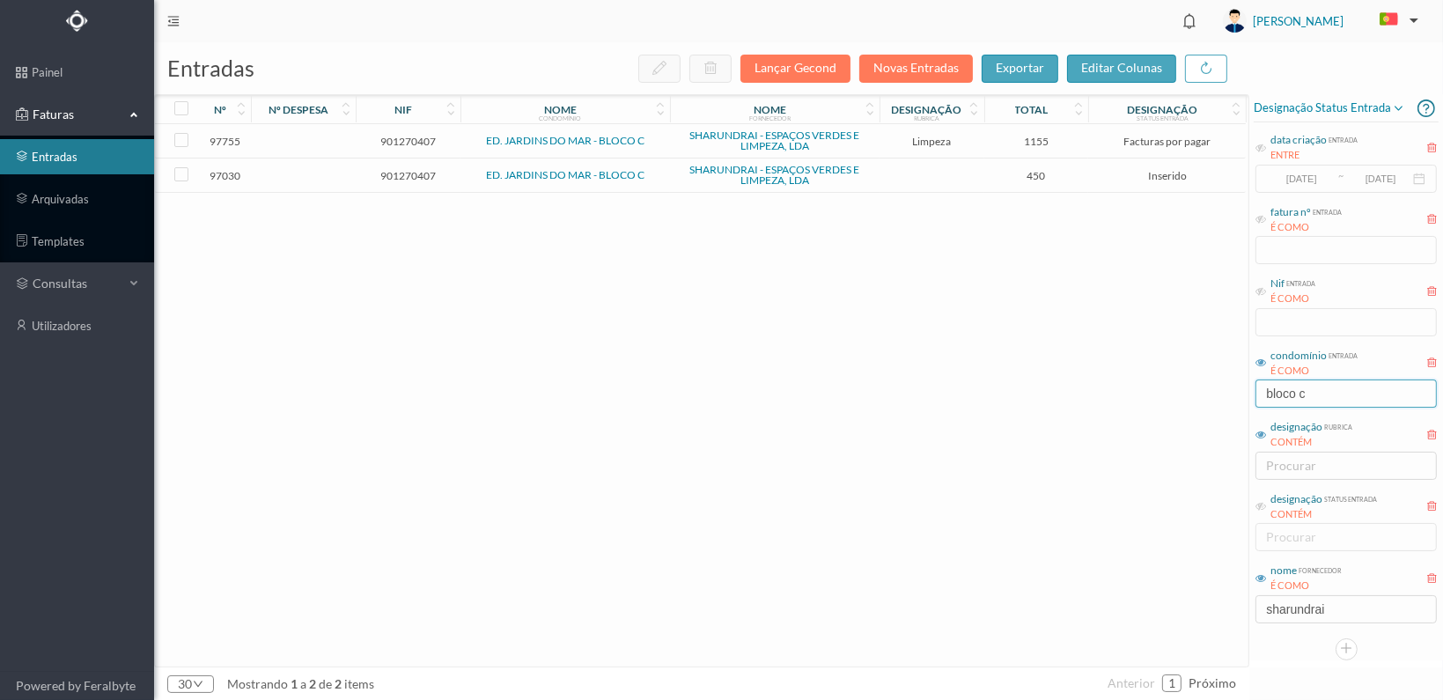
drag, startPoint x: 1315, startPoint y: 396, endPoint x: 1174, endPoint y: 393, distance: 141.8
click at [1176, 401] on div "entradas Lançar Gecond Novas Entradas exportar editar colunas nº nº despesa nif…" at bounding box center [798, 371] width 1289 height 658
type input "lote ii"
click at [408, 169] on span "901368113" at bounding box center [408, 175] width 96 height 13
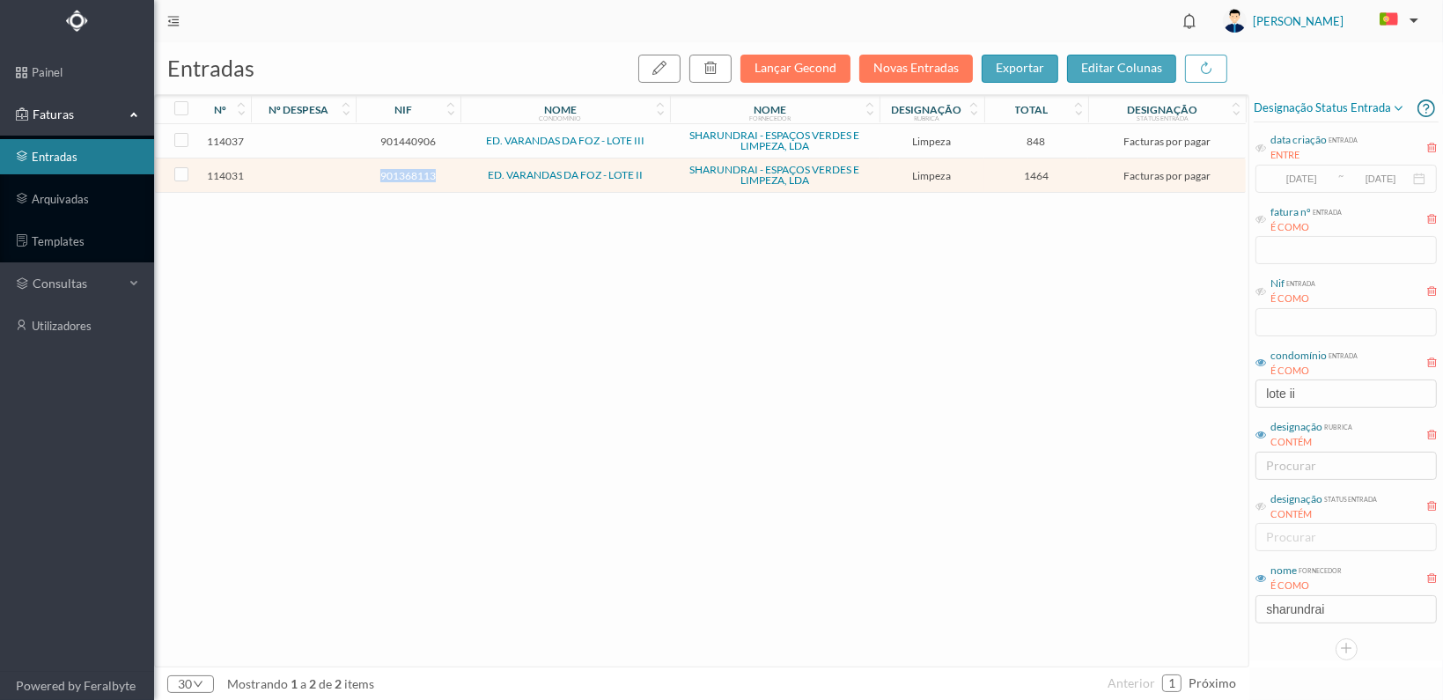
click at [408, 169] on span "901368113" at bounding box center [408, 175] width 96 height 13
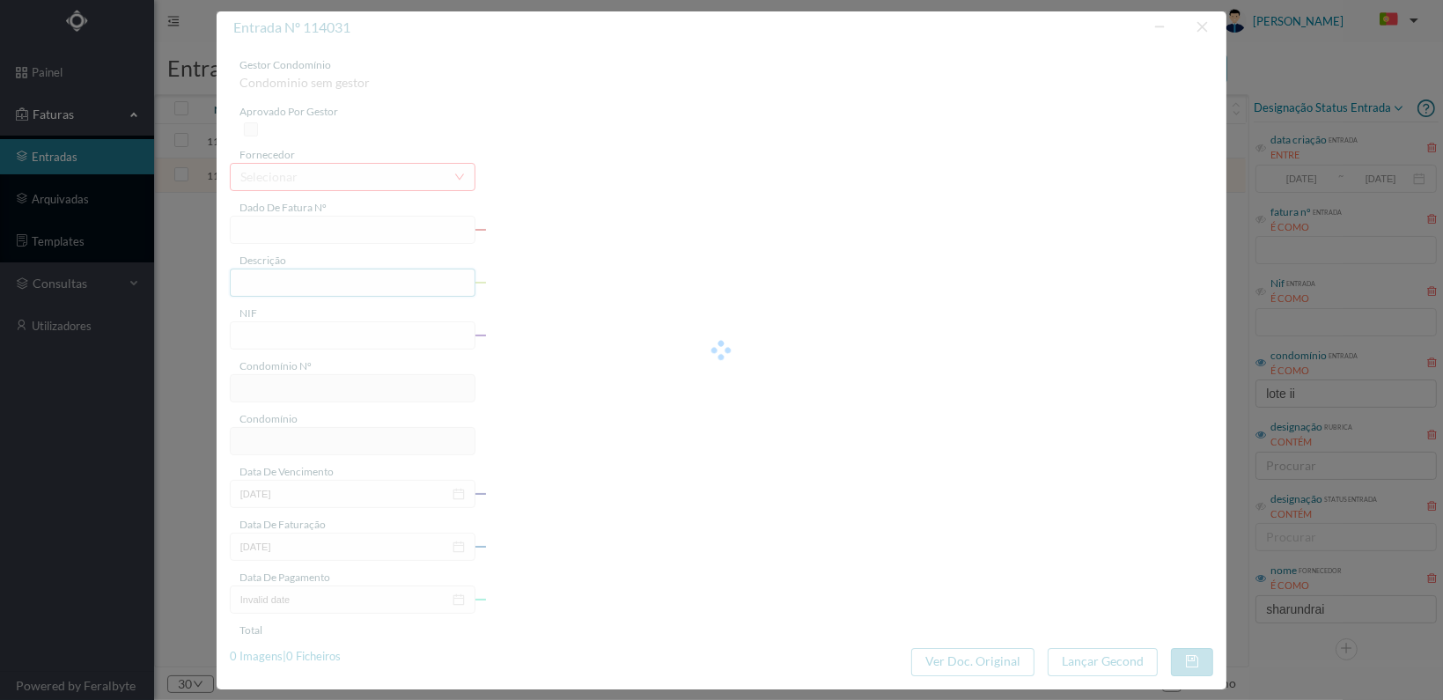
type input "FT 2025A1/1340"
type input "LIMPEZA Outubro de 2025"
type input "901368113"
type input "[DATE]"
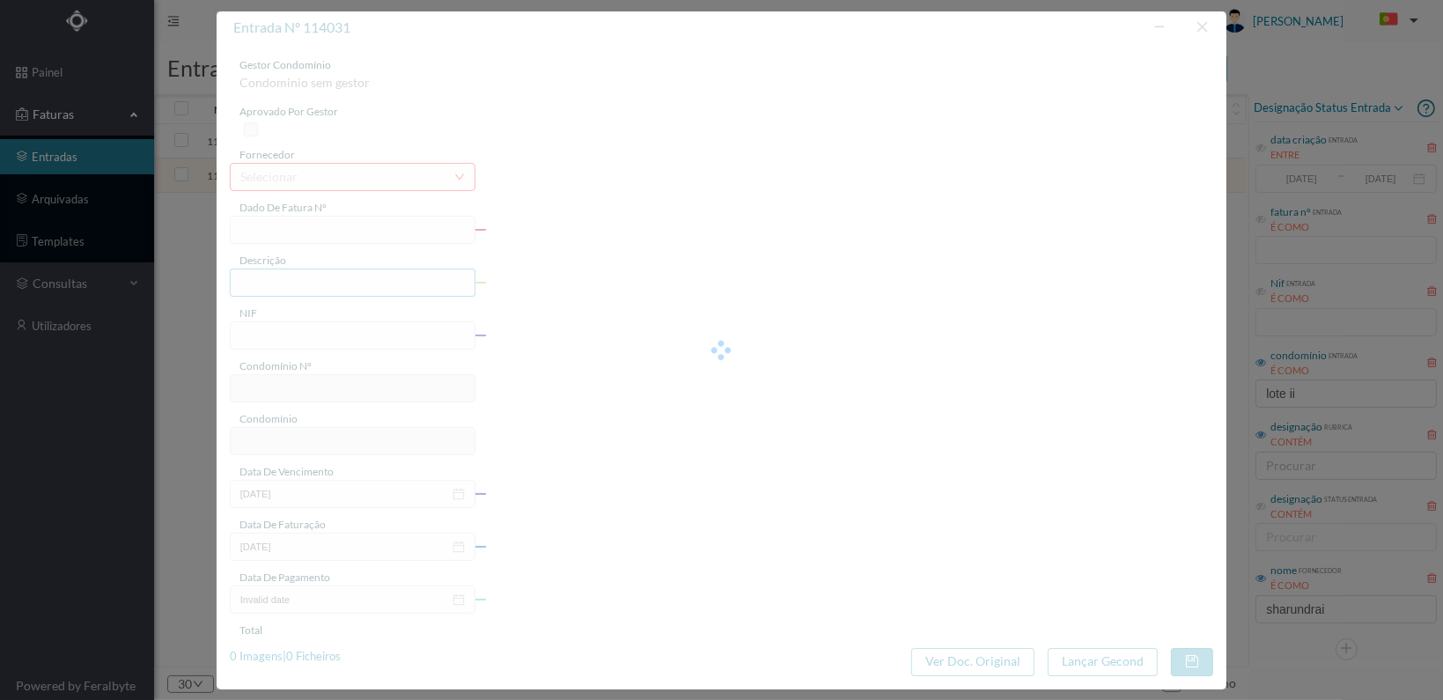
type input "[DATE]"
type input "1464.00"
type input "27"
type input "ED. VARANDAS DA FOZ - LOTE II"
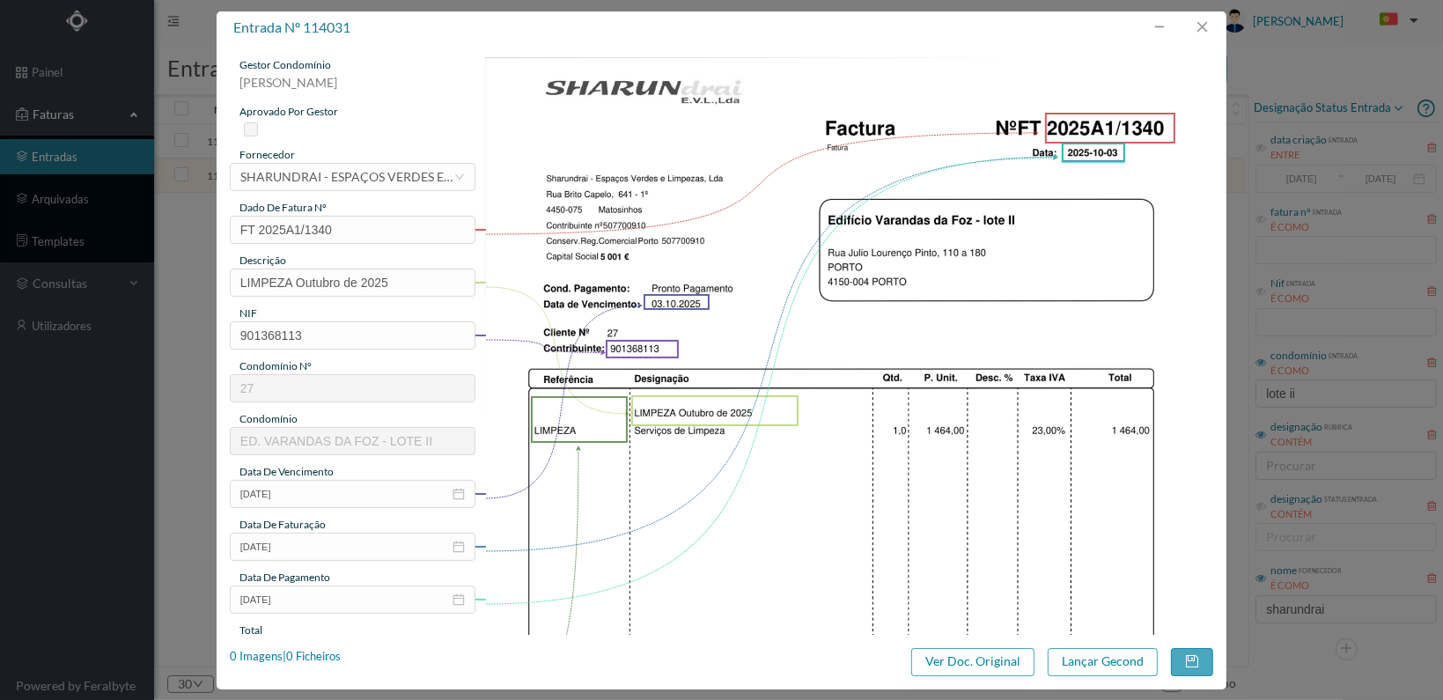
scroll to position [352, 0]
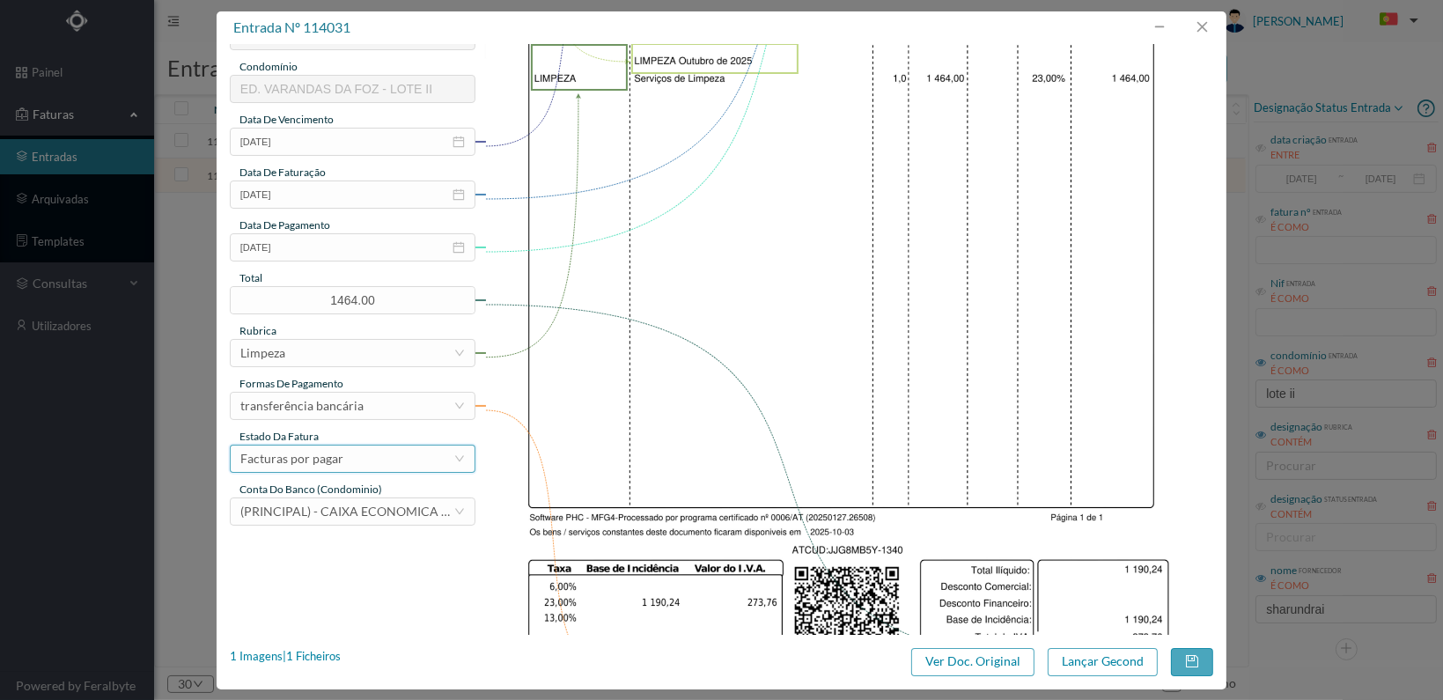
drag, startPoint x: 440, startPoint y: 460, endPoint x: 441, endPoint y: 469, distance: 9.7
click at [439, 460] on div "Facturas por pagar" at bounding box center [346, 458] width 213 height 26
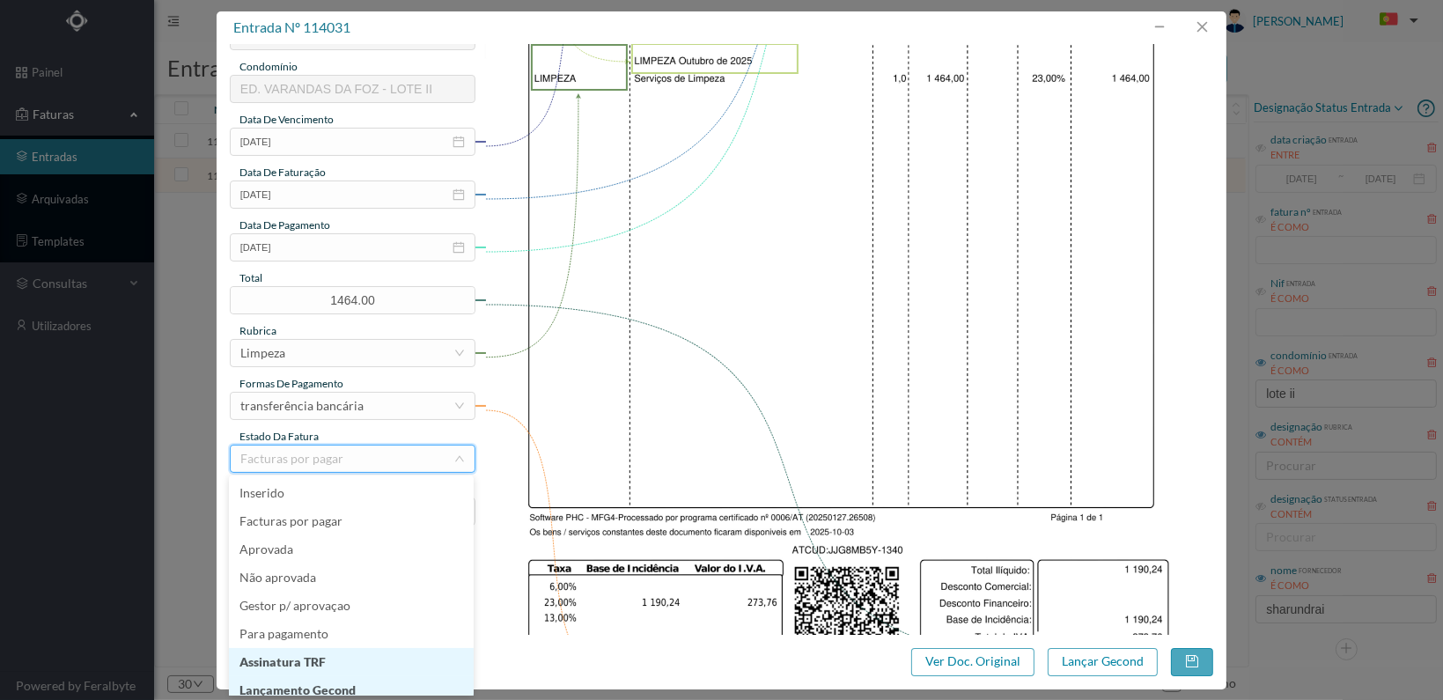
scroll to position [9, 0]
click at [388, 676] on li "Lançamento Gecond" at bounding box center [351, 681] width 245 height 28
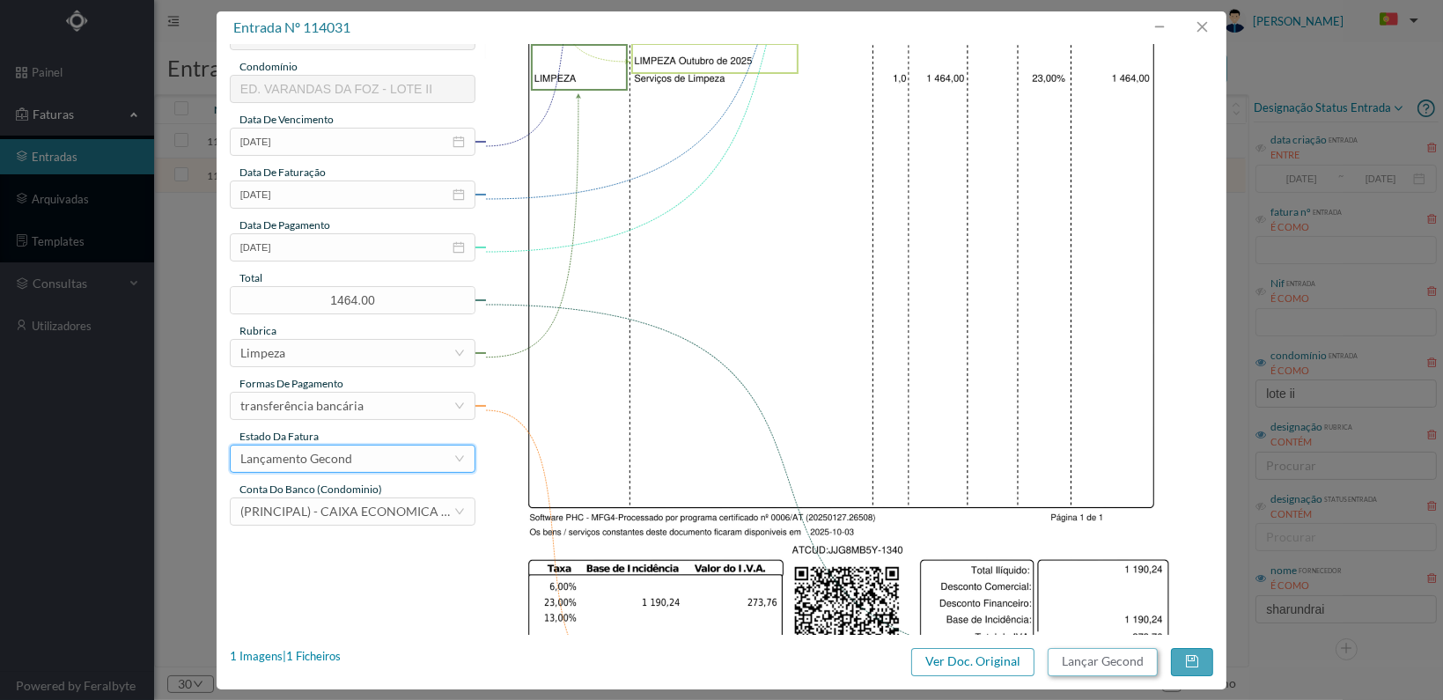
click at [1102, 659] on button "Lançar Gecond" at bounding box center [1103, 662] width 110 height 28
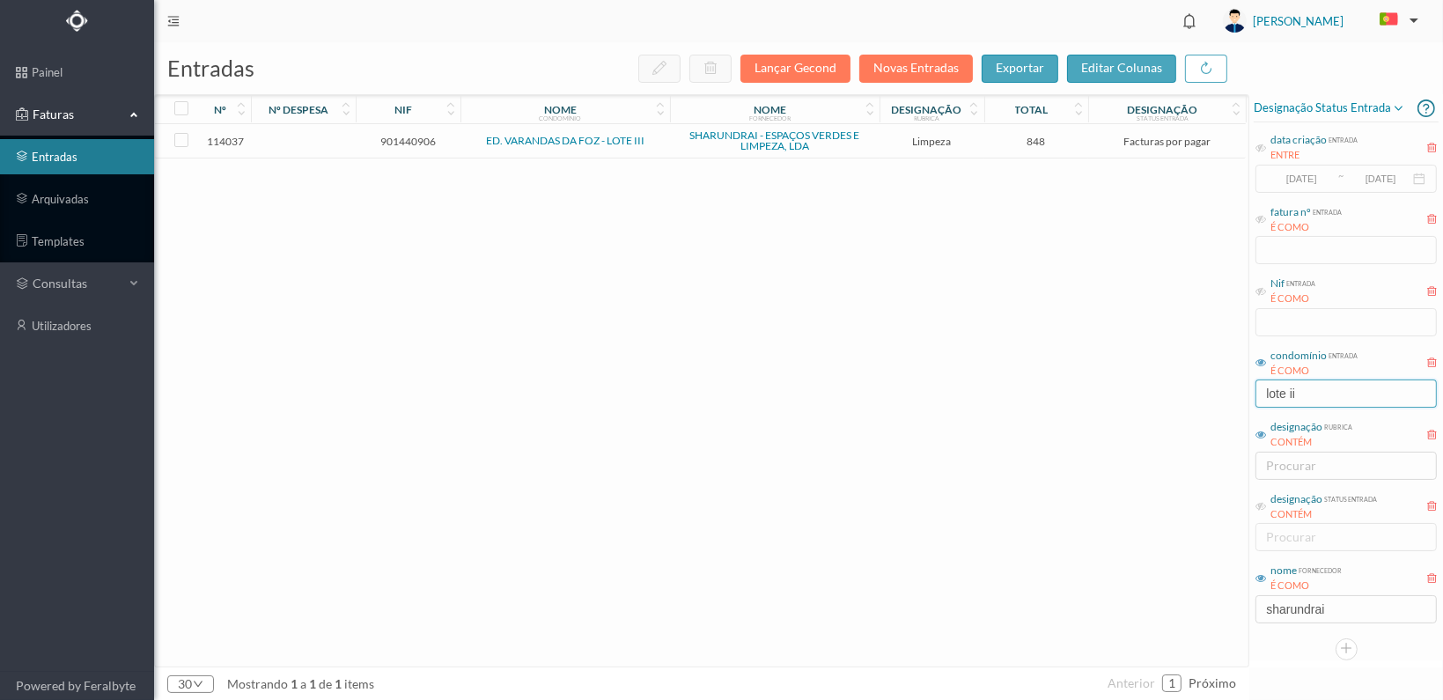
drag, startPoint x: 1316, startPoint y: 392, endPoint x: 1224, endPoint y: 386, distance: 92.6
click at [1224, 389] on div "entradas Lançar Gecond Novas Entradas exportar editar colunas nº nº despesa nif…" at bounding box center [798, 371] width 1289 height 658
type input "excele"
click at [387, 138] on span "901354406" at bounding box center [408, 141] width 96 height 13
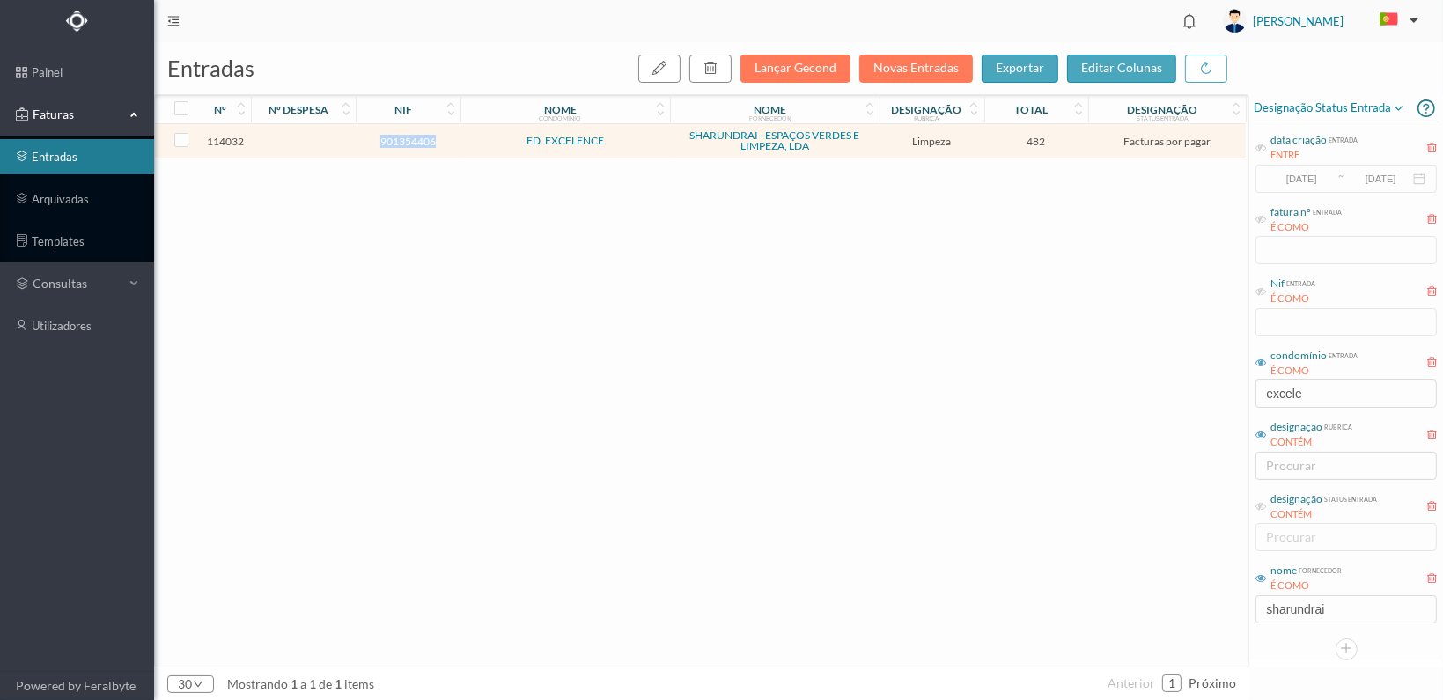
click at [387, 138] on span "901354406" at bounding box center [408, 141] width 96 height 13
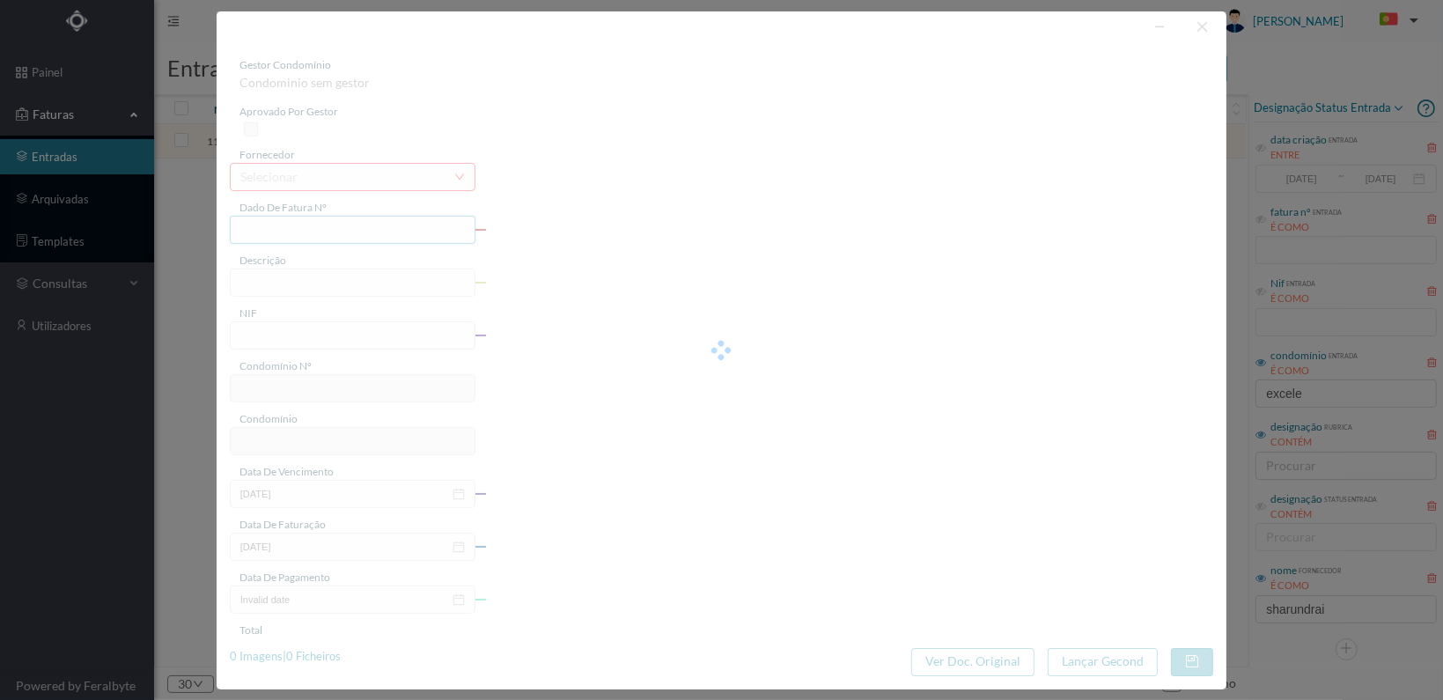
type input "FT 2025A1/1341"
type input "LIMPEZA Outubro de 2025"
type input "901354406"
type input "[DATE]"
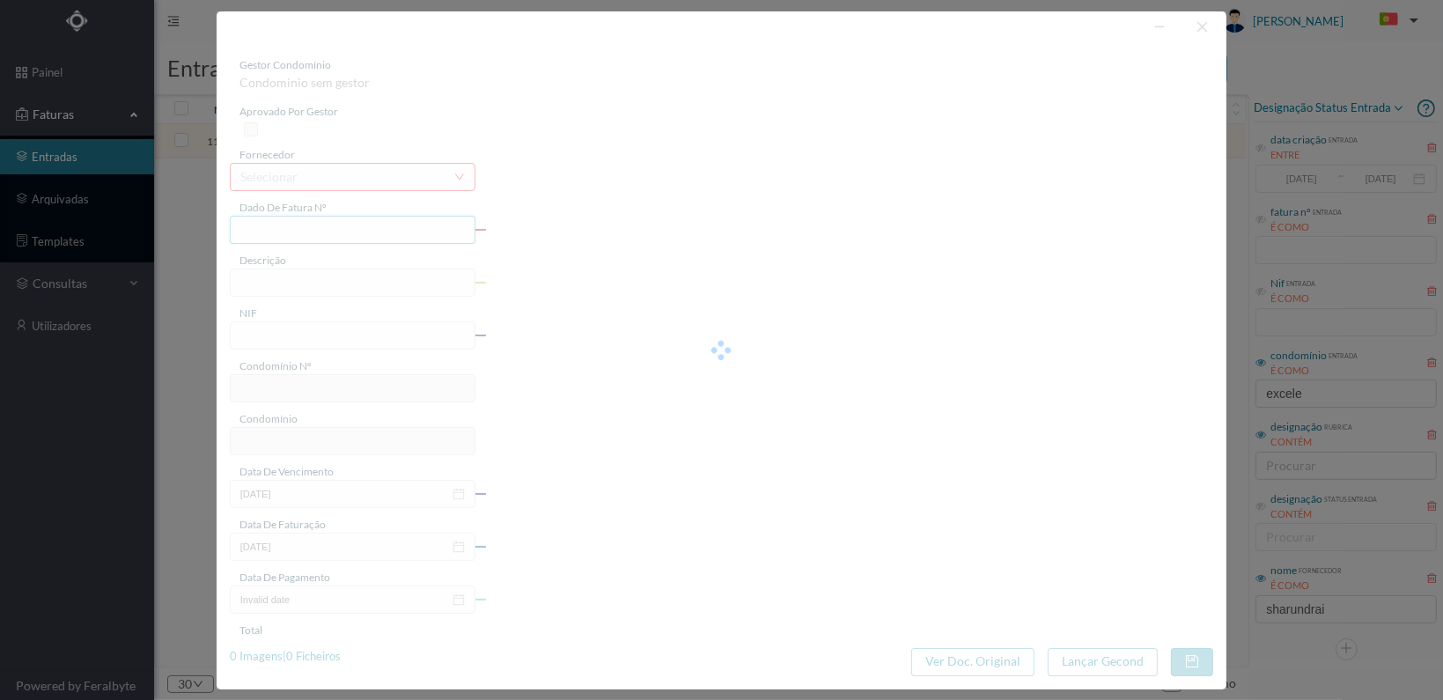
type input "[DATE]"
type input "482.00"
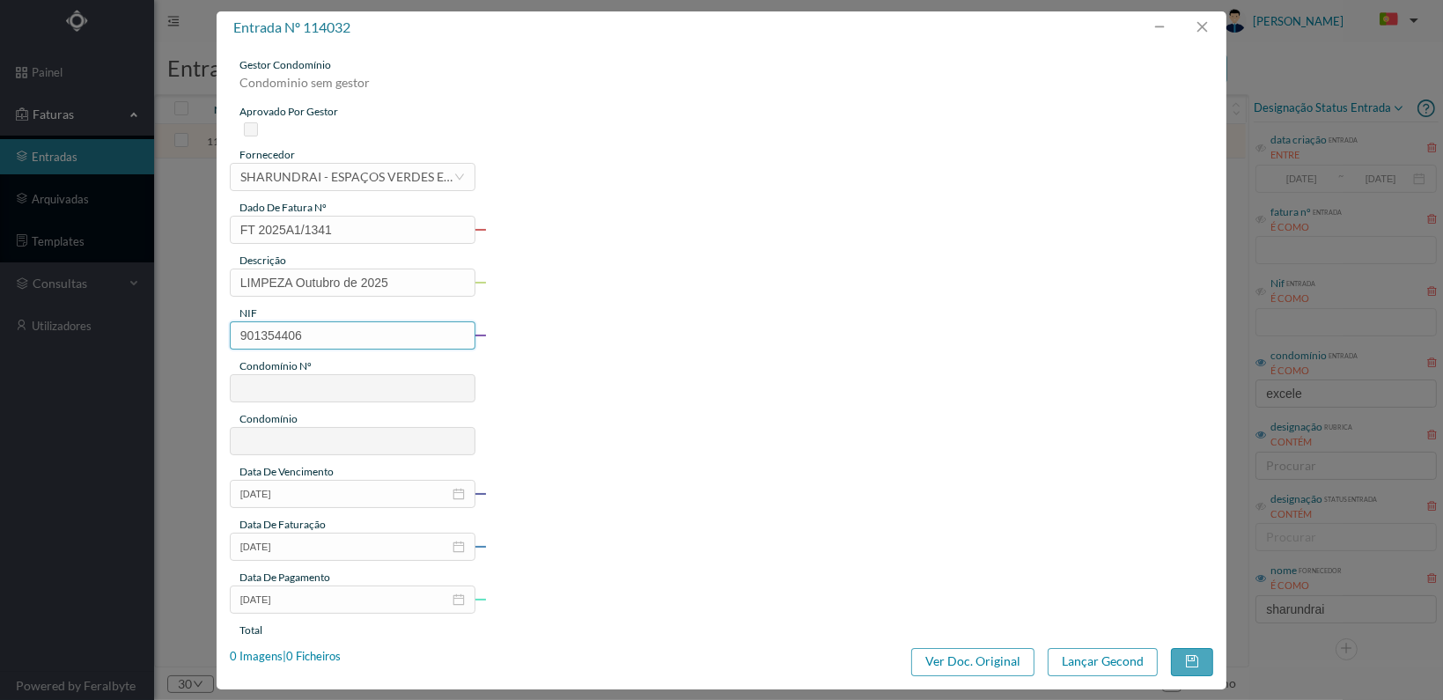
type input "30"
type input "ED. EXCELENCE"
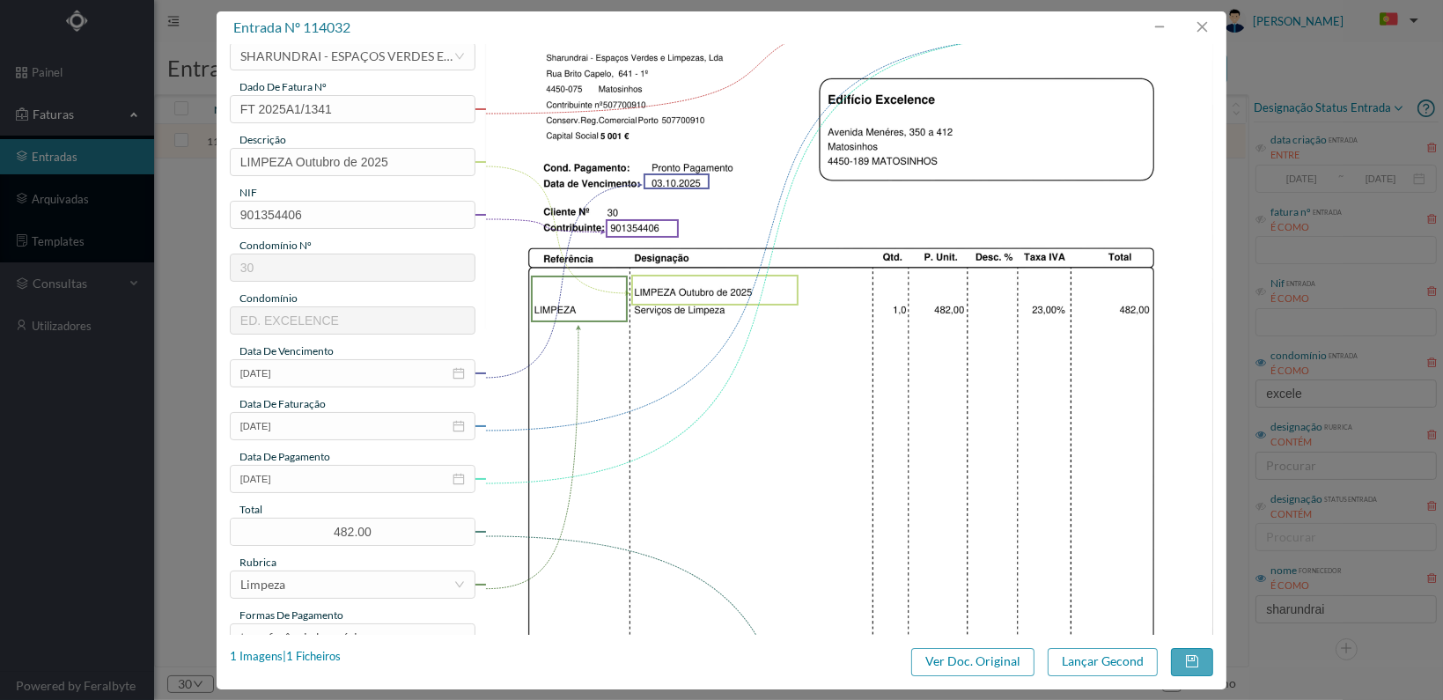
scroll to position [440, 0]
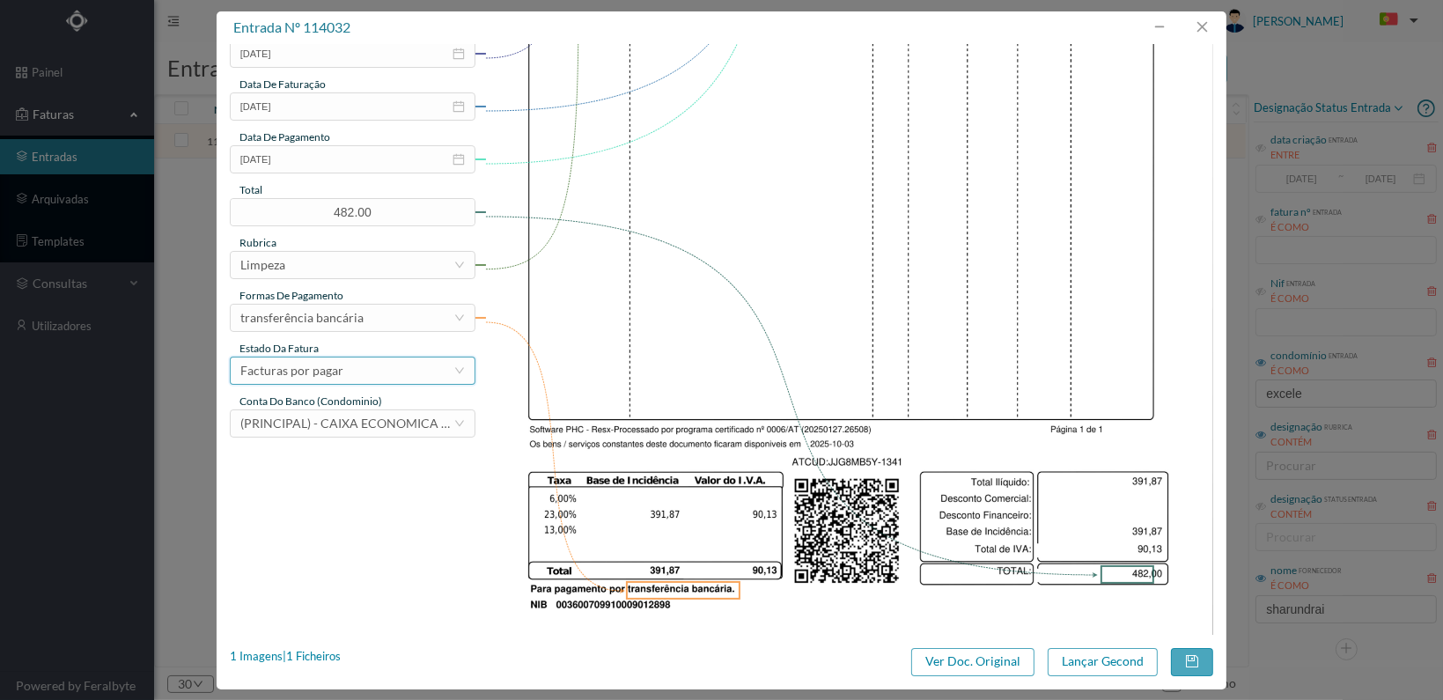
drag, startPoint x: 431, startPoint y: 371, endPoint x: 445, endPoint y: 378, distance: 16.5
click at [433, 371] on div "Facturas por pagar" at bounding box center [346, 370] width 213 height 26
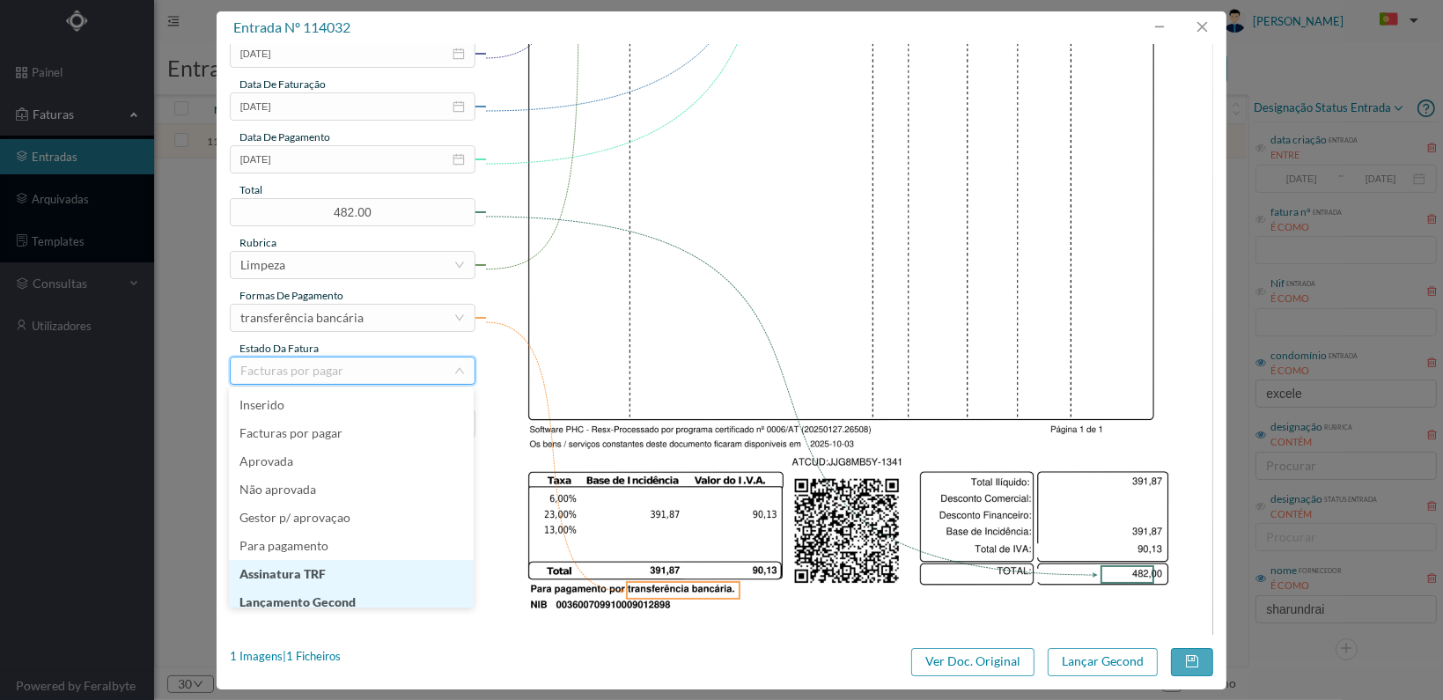
scroll to position [9, 0]
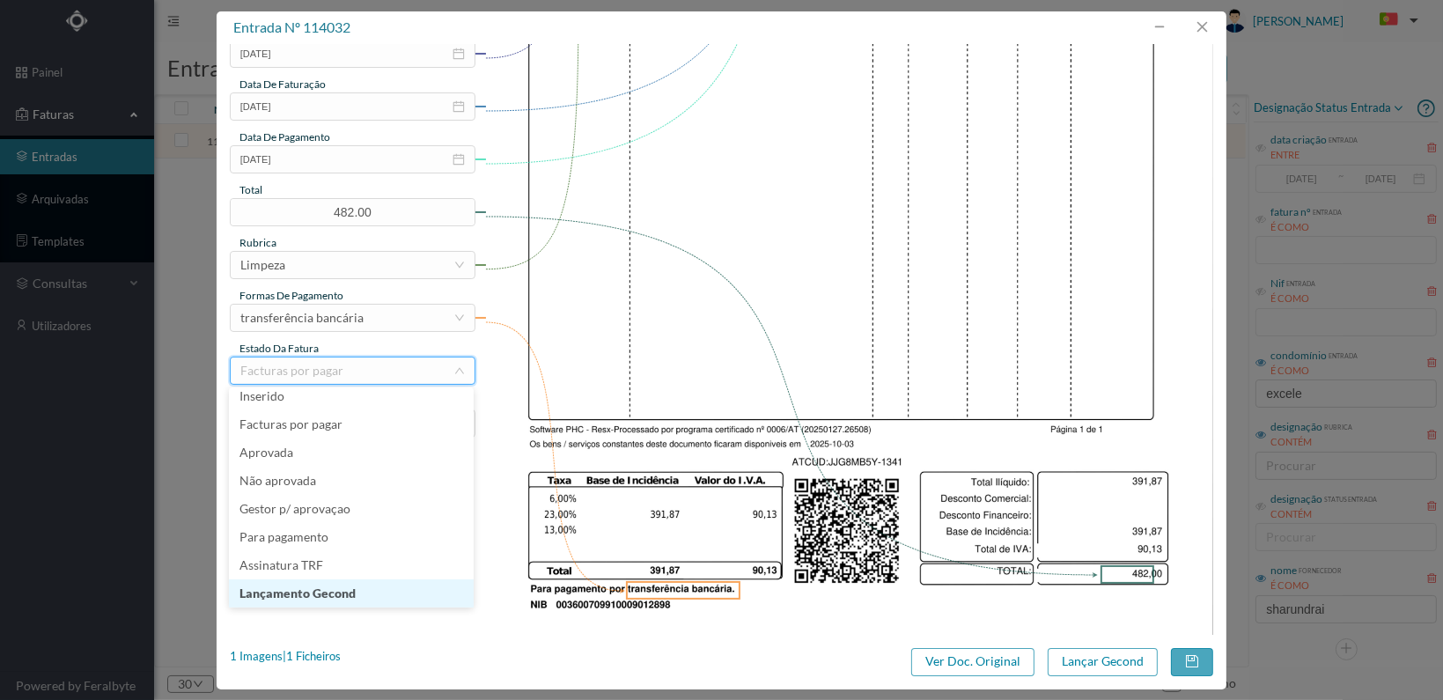
drag, startPoint x: 402, startPoint y: 592, endPoint x: 436, endPoint y: 599, distance: 34.2
click at [402, 592] on li "Lançamento Gecond" at bounding box center [351, 593] width 245 height 28
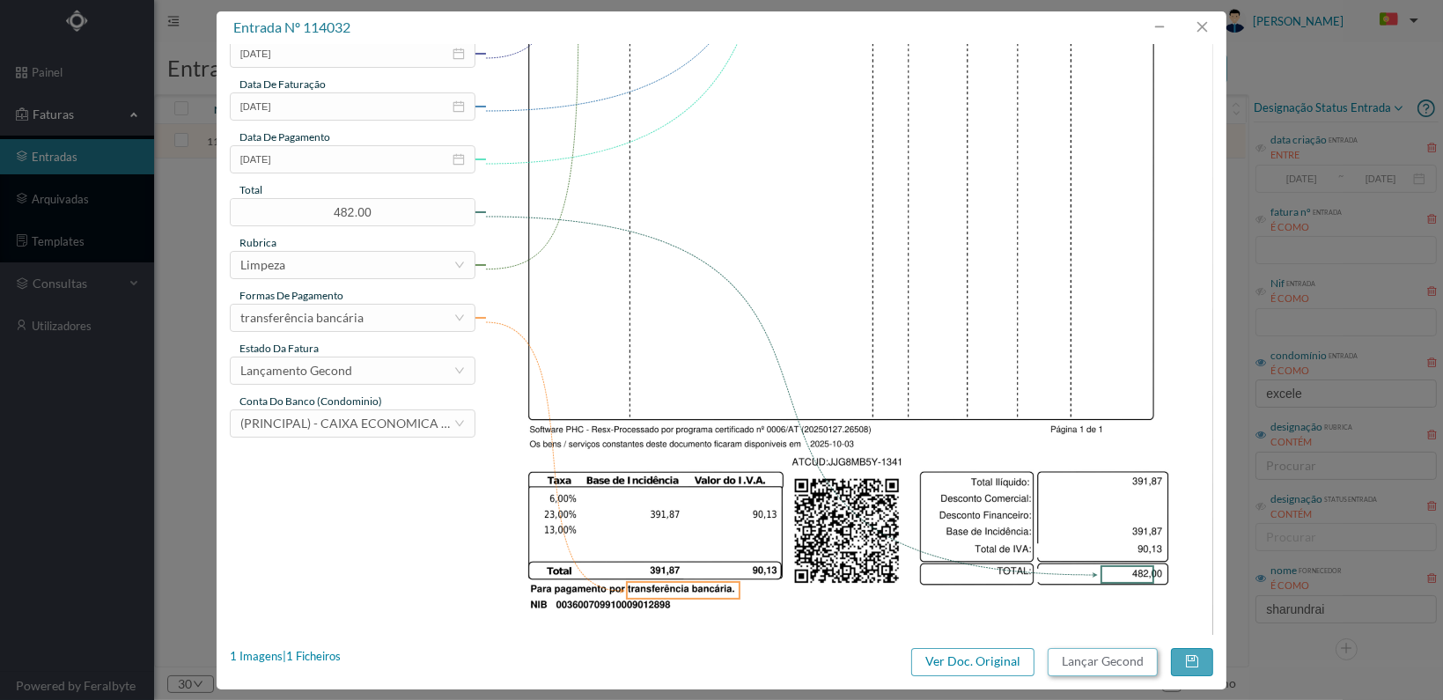
click at [1093, 656] on button "Lançar Gecond" at bounding box center [1103, 662] width 110 height 28
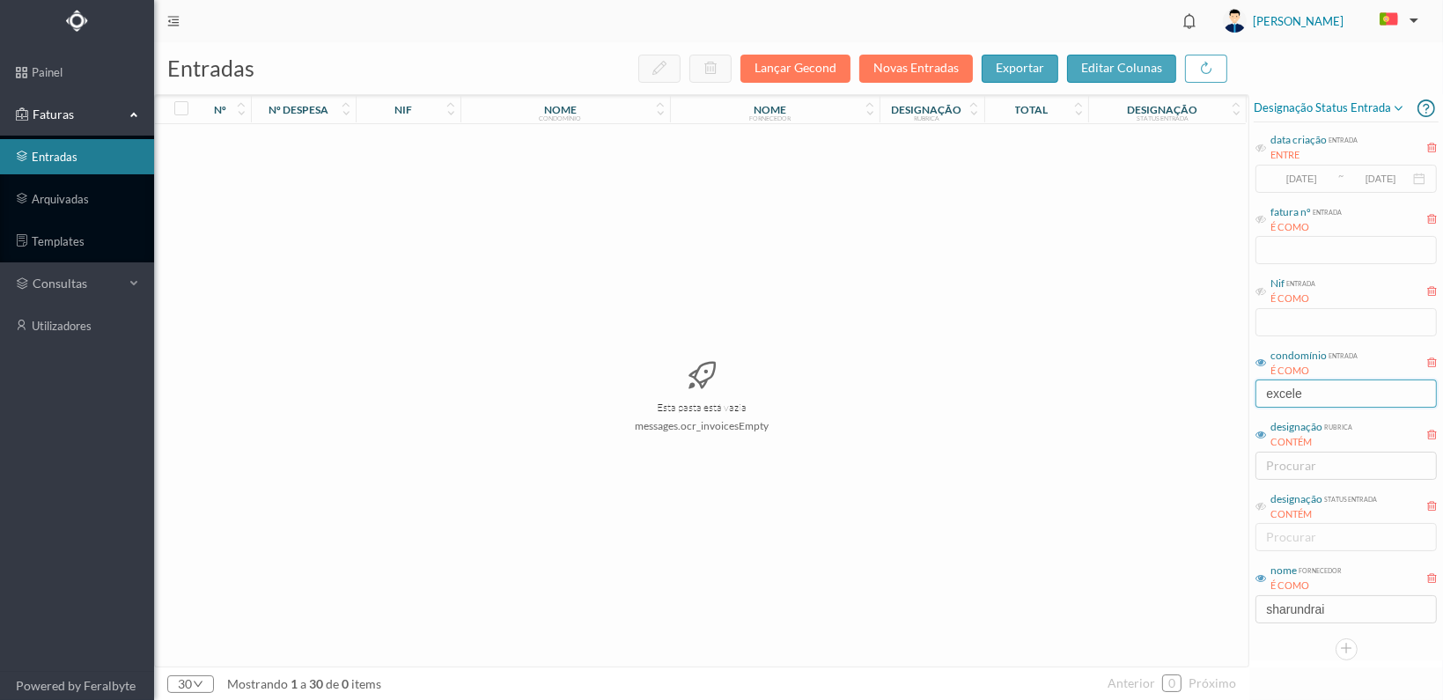
drag, startPoint x: 1321, startPoint y: 392, endPoint x: 1218, endPoint y: 389, distance: 102.2
click at [1218, 392] on div "entradas Lançar Gecond Novas Entradas exportar editar colunas nº nº despesa nif…" at bounding box center [798, 371] width 1289 height 658
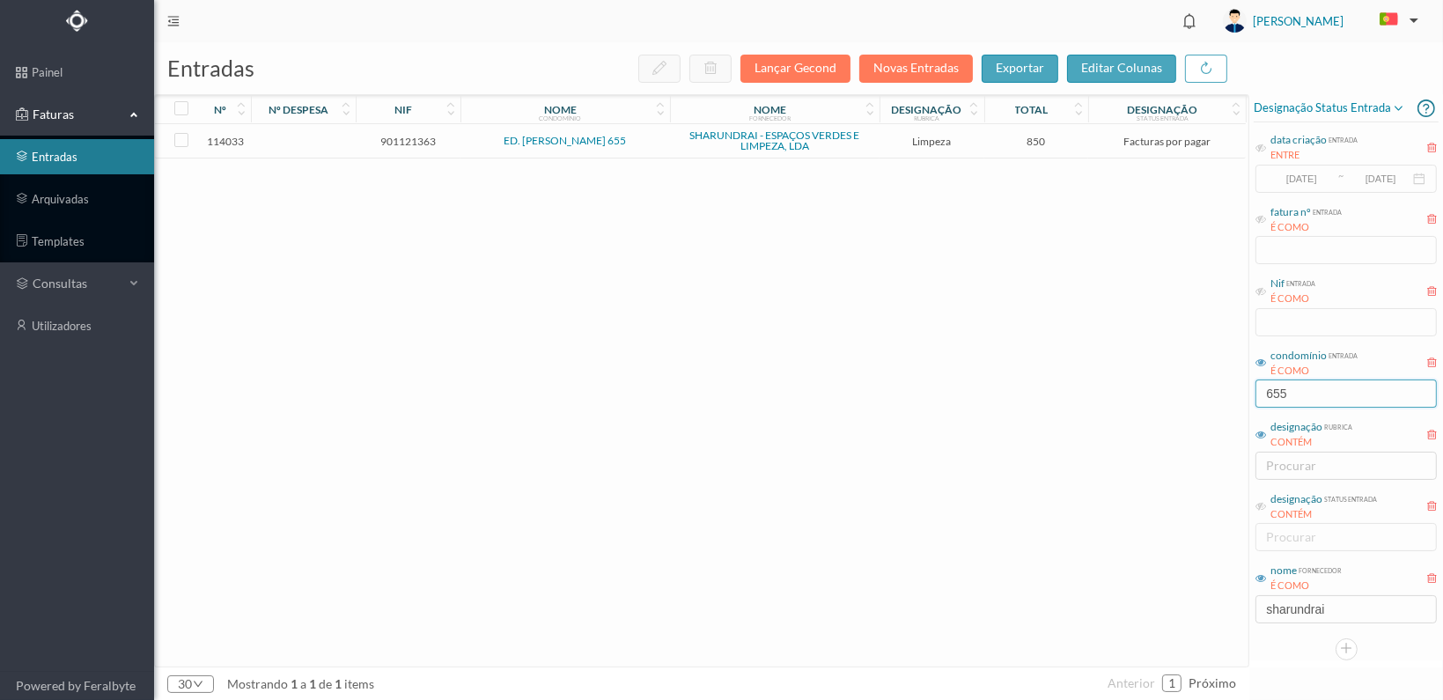
type input "655"
click at [413, 144] on span "901121363" at bounding box center [408, 141] width 96 height 13
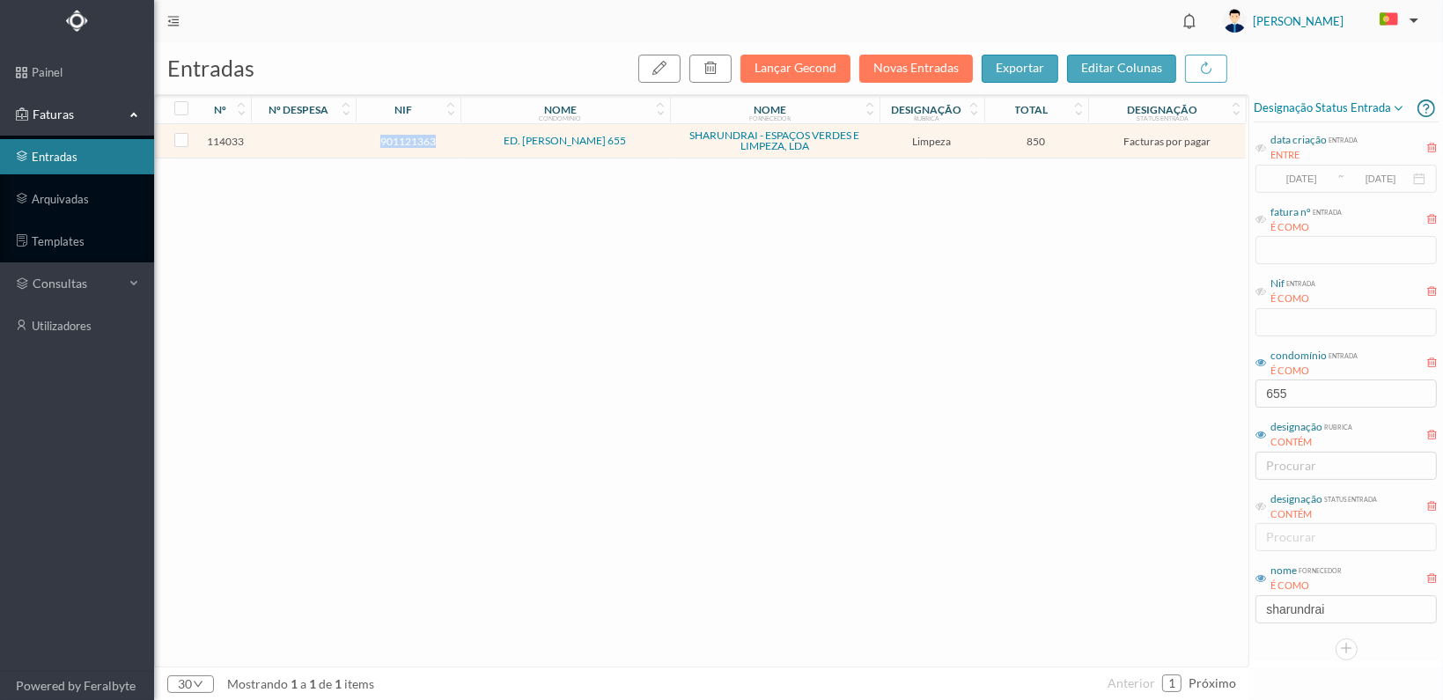
click at [412, 144] on span "901121363" at bounding box center [408, 141] width 96 height 13
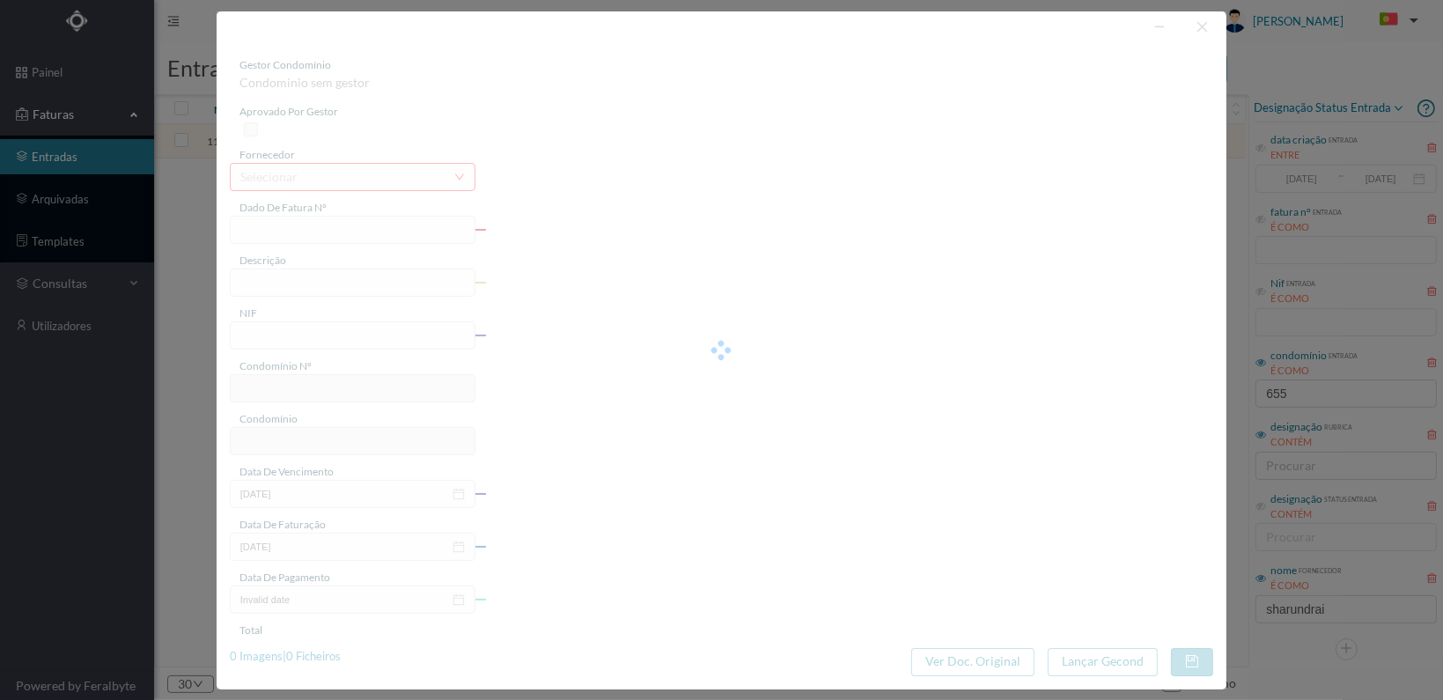
type input "FT 2025A1/1342"
type input "LIMPEZA Outubro de 2025"
type input "901121363"
type input "[DATE]"
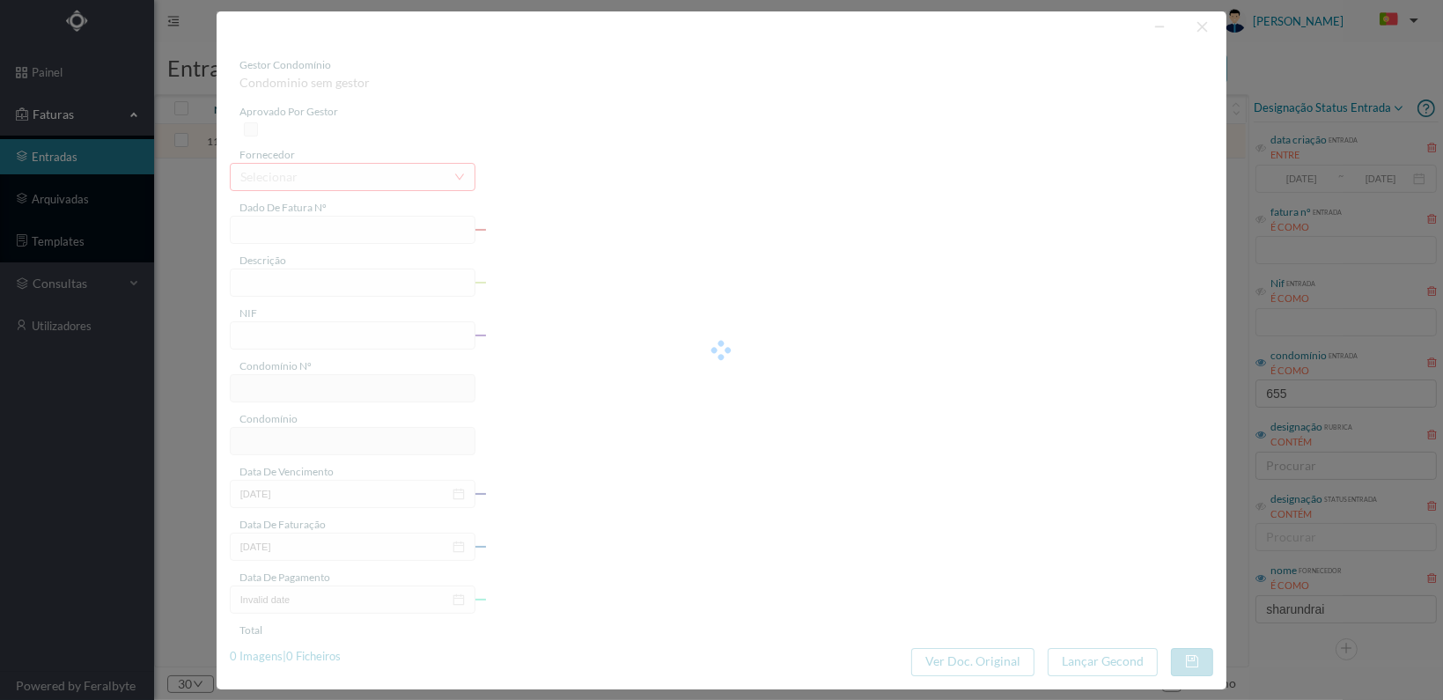
type input "[DATE]"
type input "850.00"
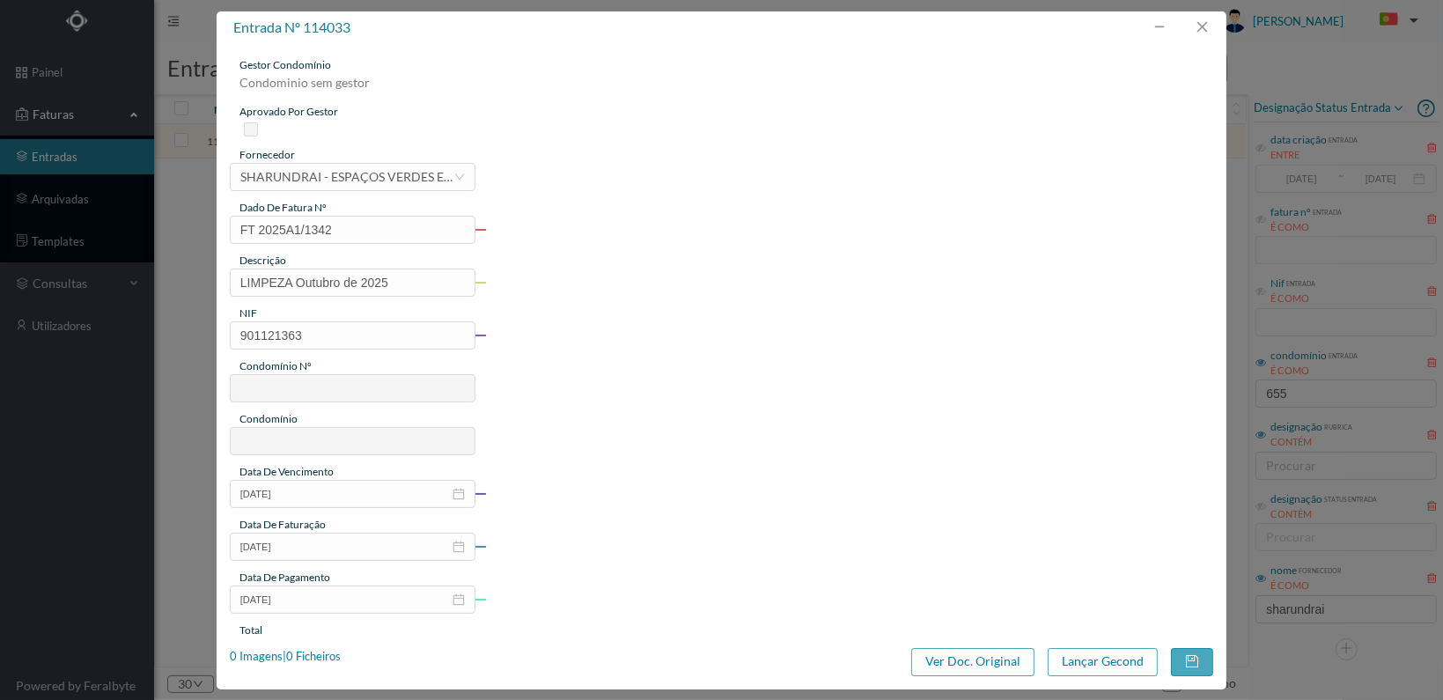
type input "37"
type input "ED. MOUZINHO ALBUQUERQUE 655"
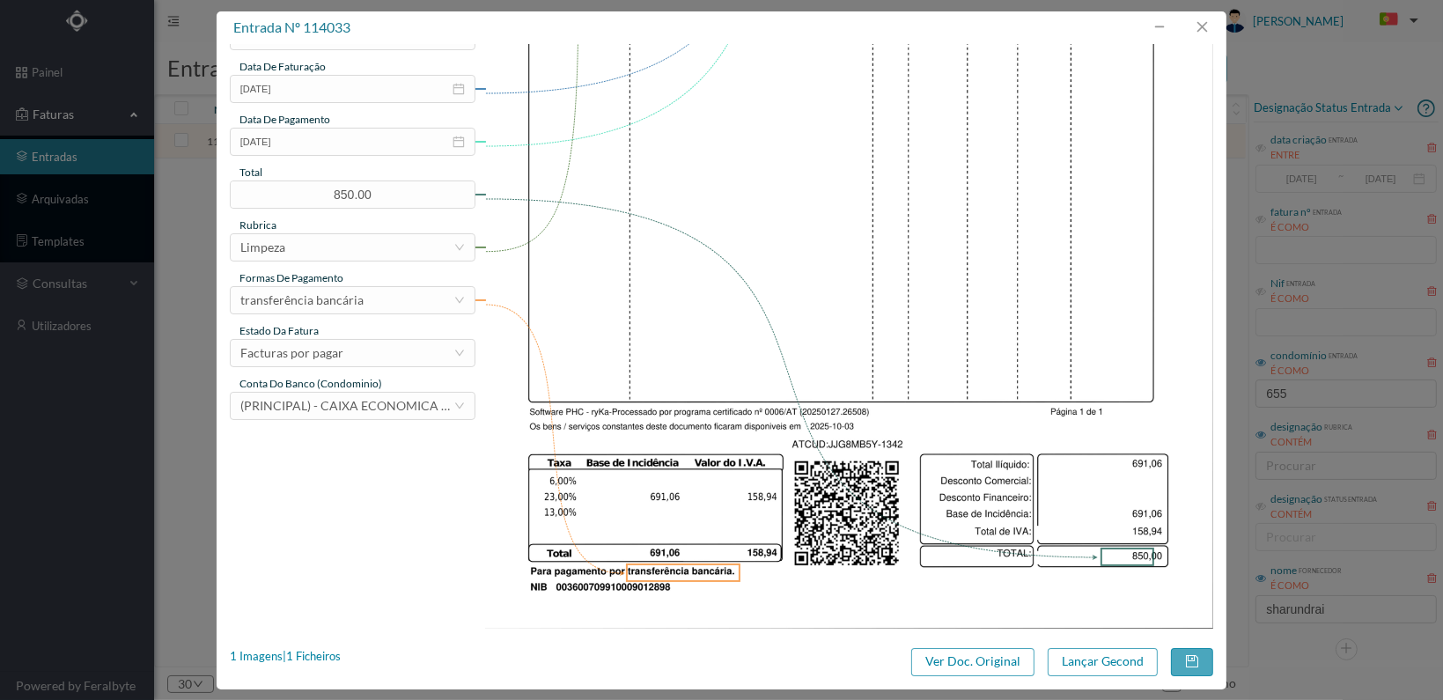
scroll to position [460, 0]
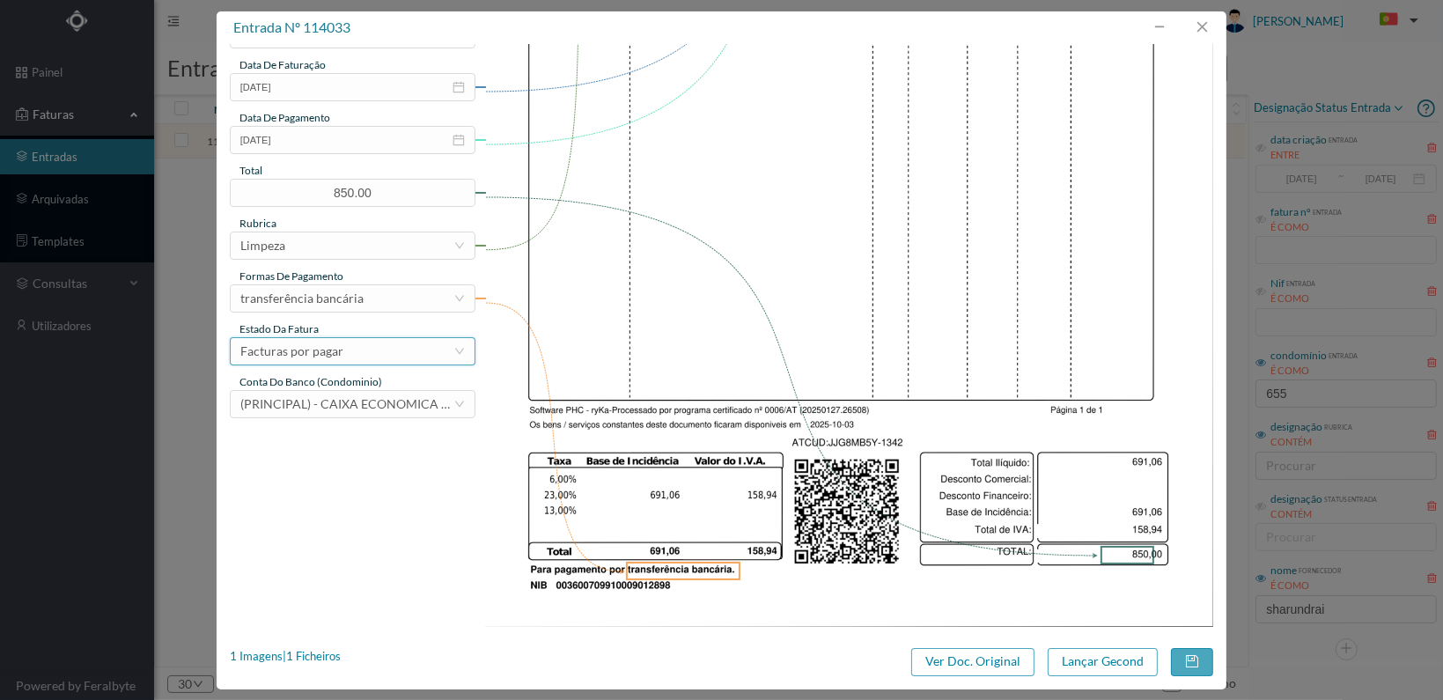
click at [456, 346] on icon "icon: down" at bounding box center [459, 351] width 11 height 11
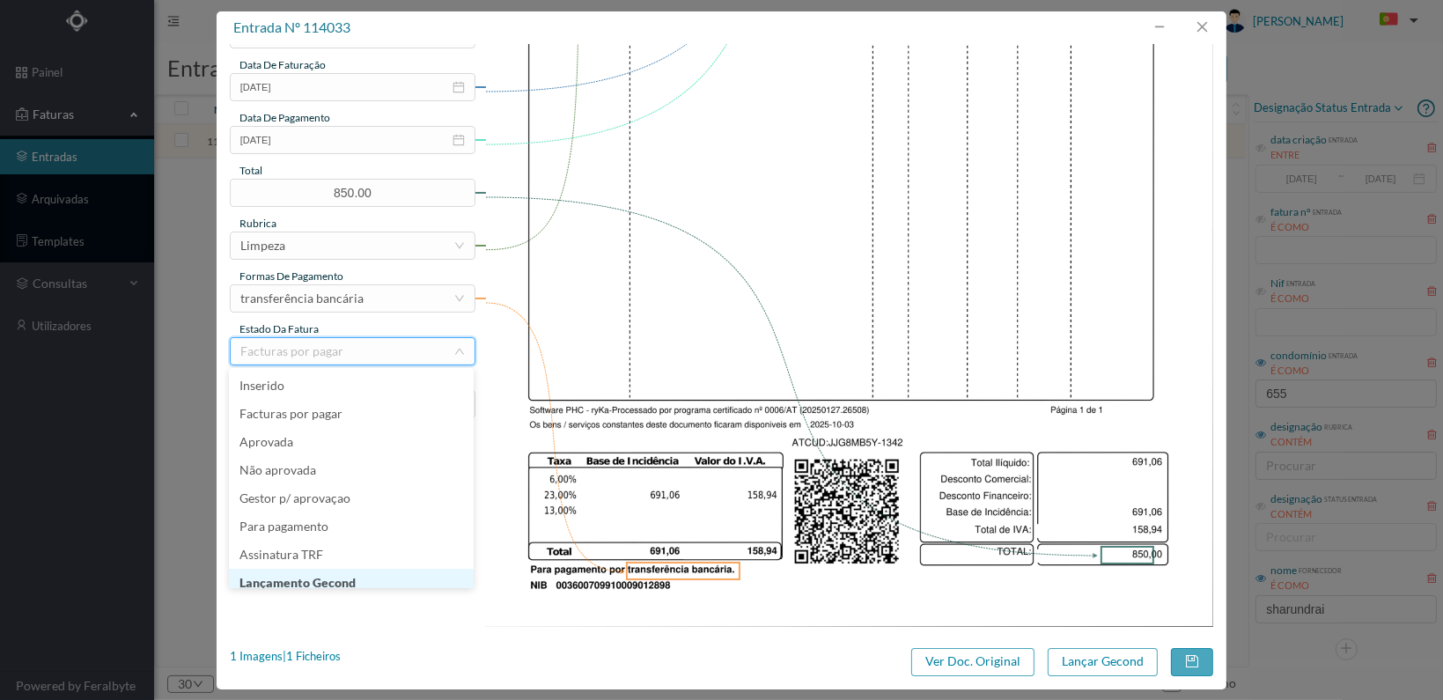
scroll to position [9, 0]
drag, startPoint x: 416, startPoint y: 576, endPoint x: 440, endPoint y: 575, distance: 24.7
click at [416, 575] on li "Lançamento Gecond" at bounding box center [351, 574] width 245 height 28
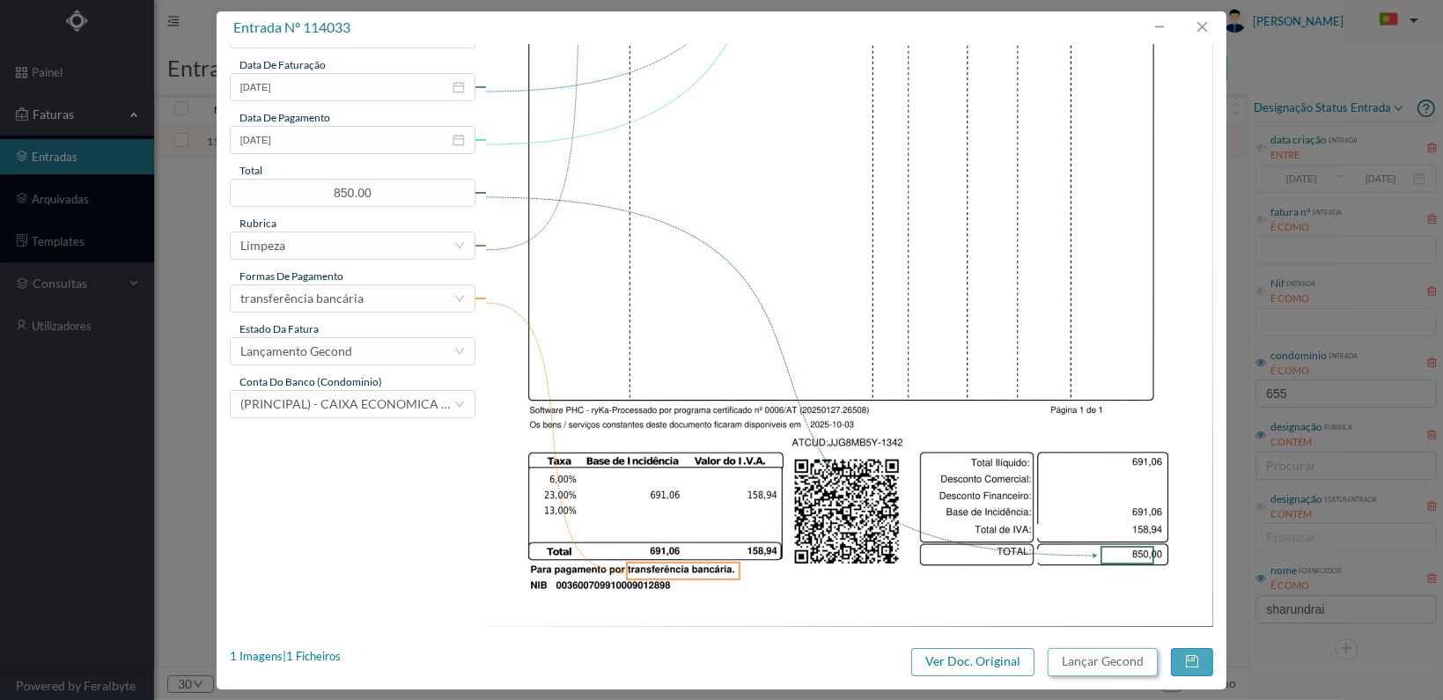
click at [1097, 665] on button "Lançar Gecond" at bounding box center [1103, 662] width 110 height 28
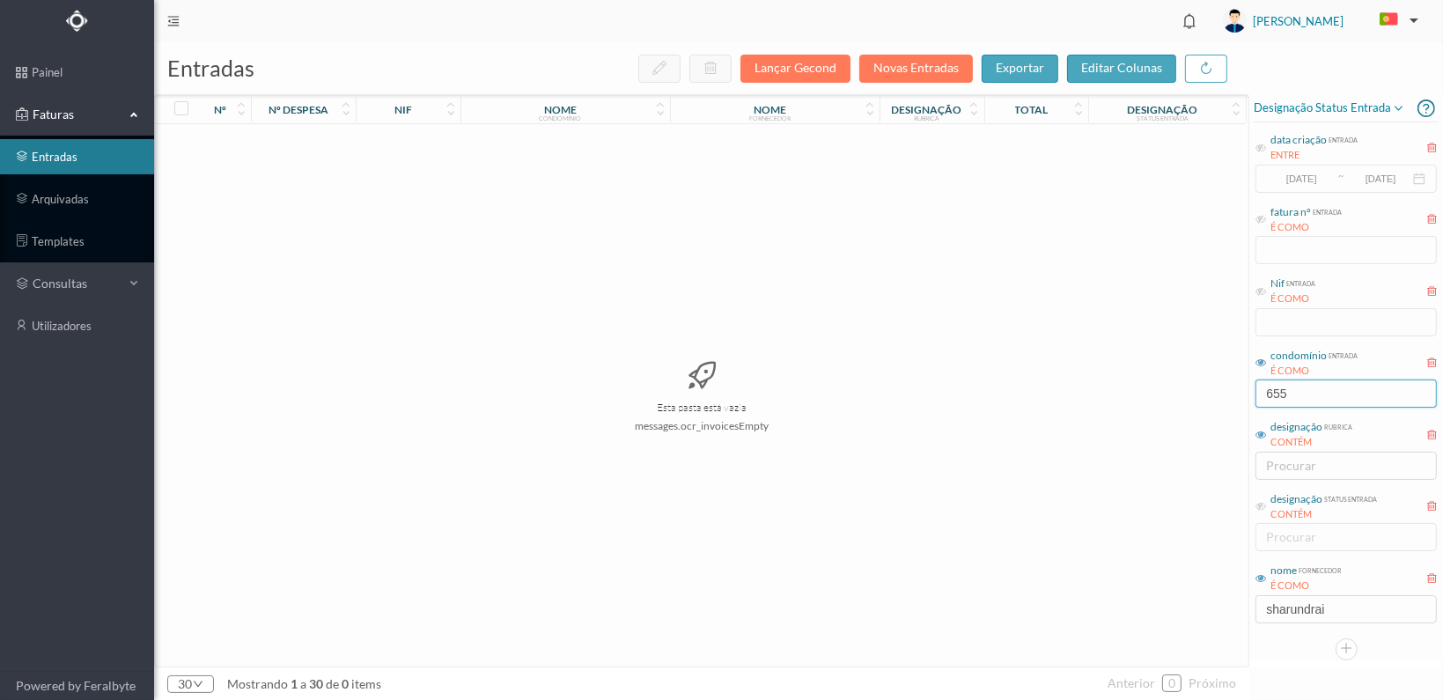
drag, startPoint x: 1323, startPoint y: 396, endPoint x: 1229, endPoint y: 395, distance: 94.2
click at [1229, 395] on div "entradas Lançar Gecond Novas Entradas exportar editar colunas nº nº despesa nif…" at bounding box center [798, 371] width 1289 height 658
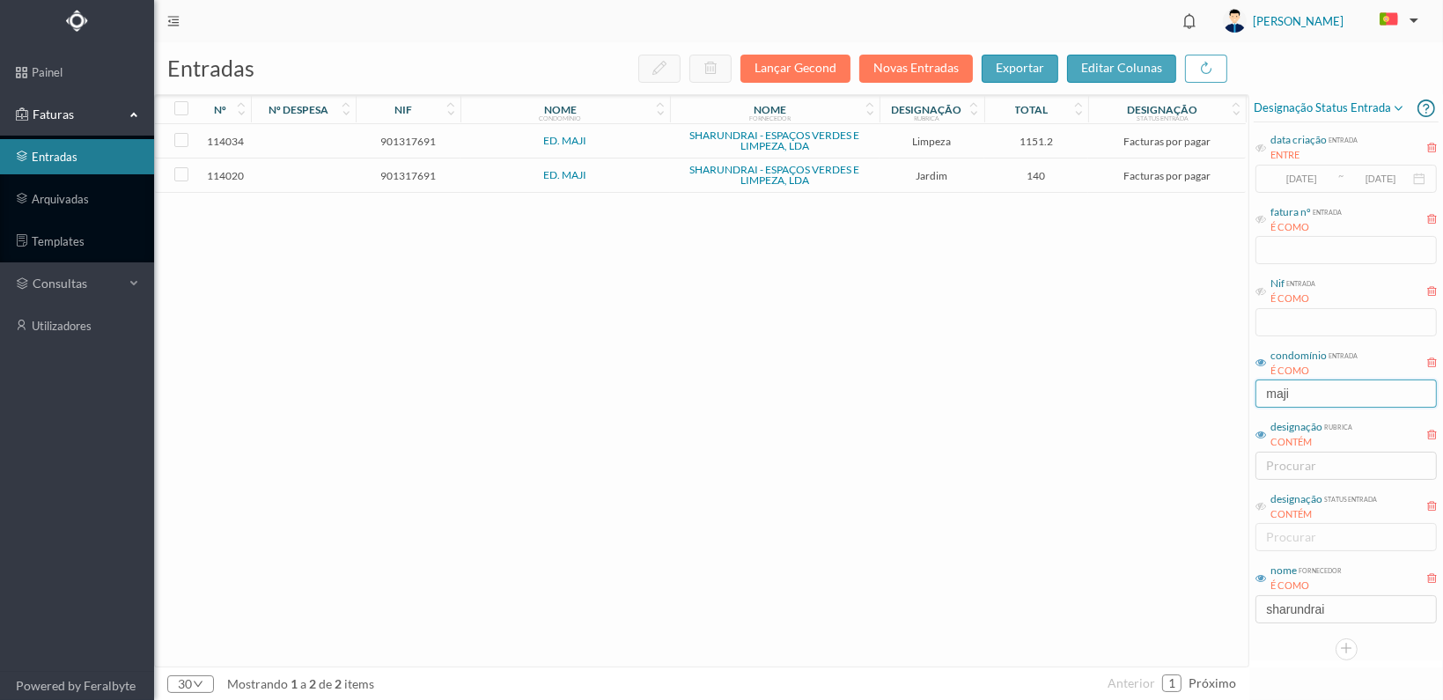
type input "maji"
click at [386, 172] on span "901317691" at bounding box center [408, 175] width 96 height 13
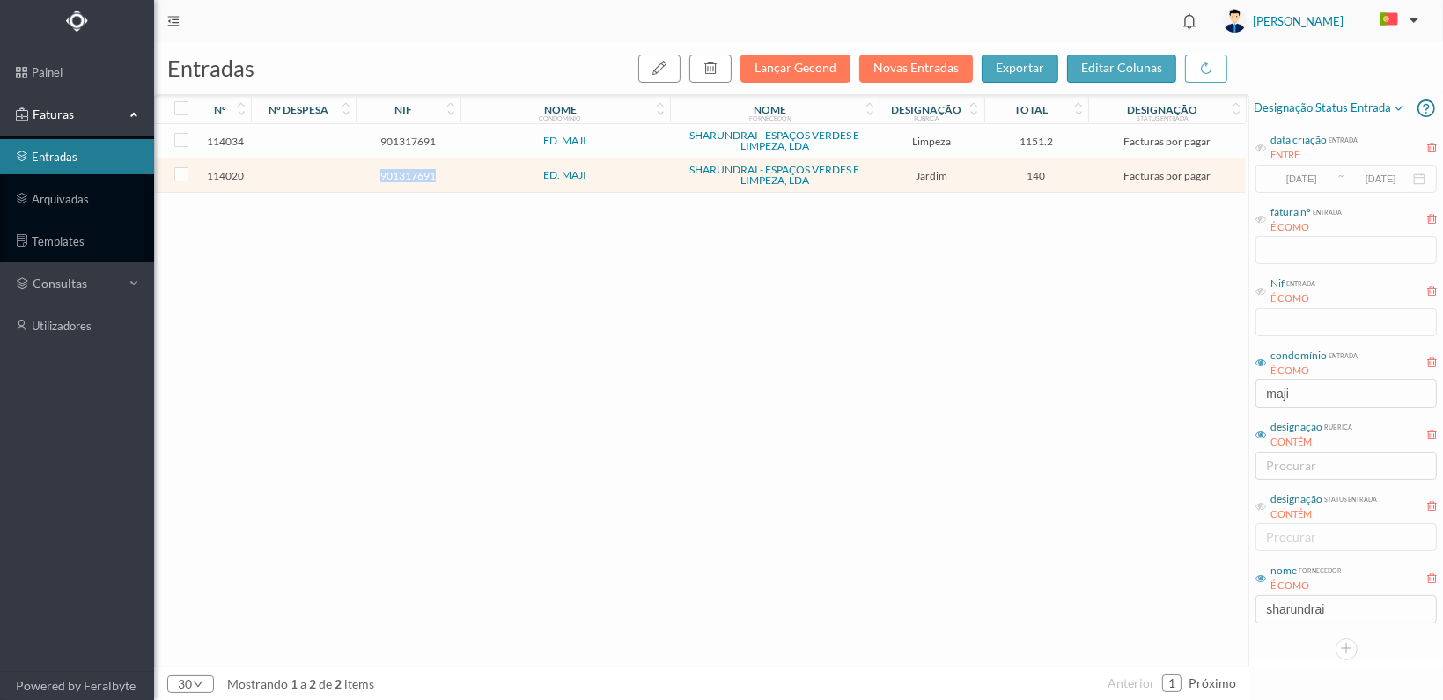
click at [386, 172] on span "901317691" at bounding box center [408, 175] width 96 height 13
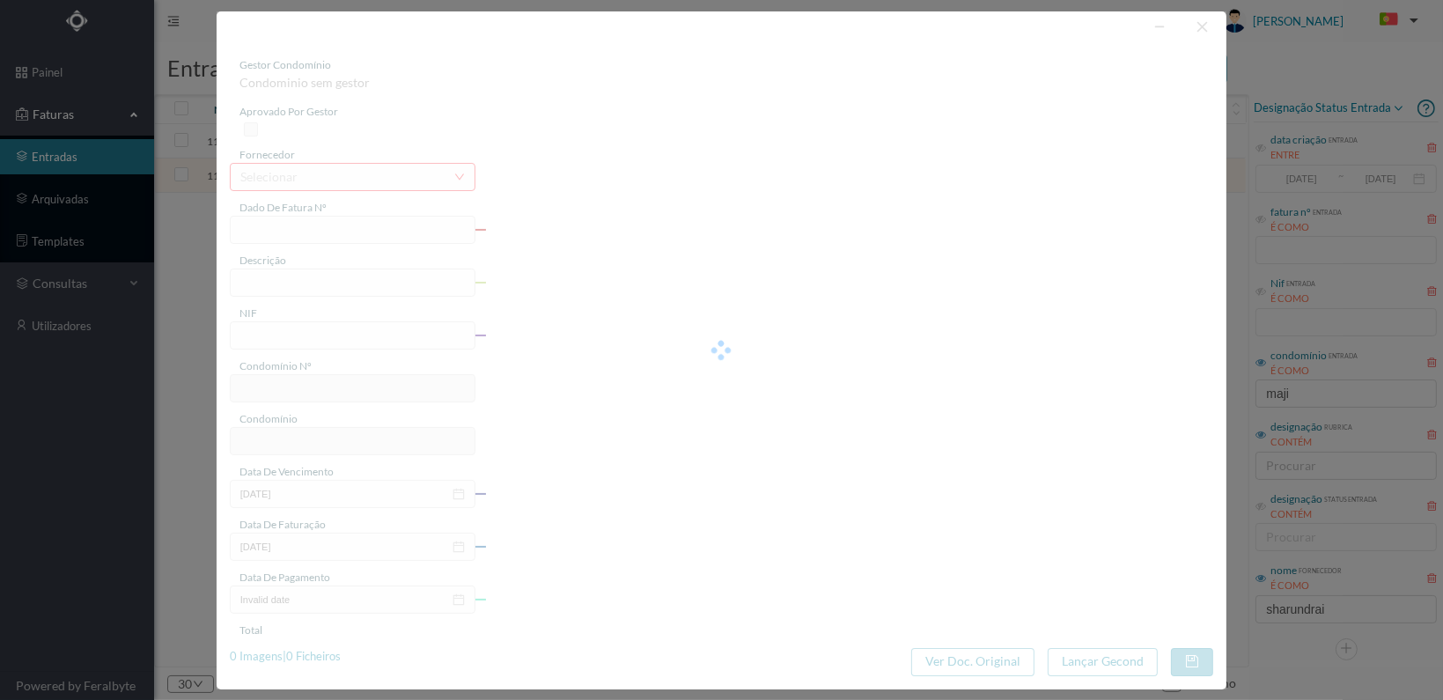
type input "FT 2025A1/1329"
type input "JARDINAGEM Outubro de 2025"
type input "901317691"
type input "[DATE]"
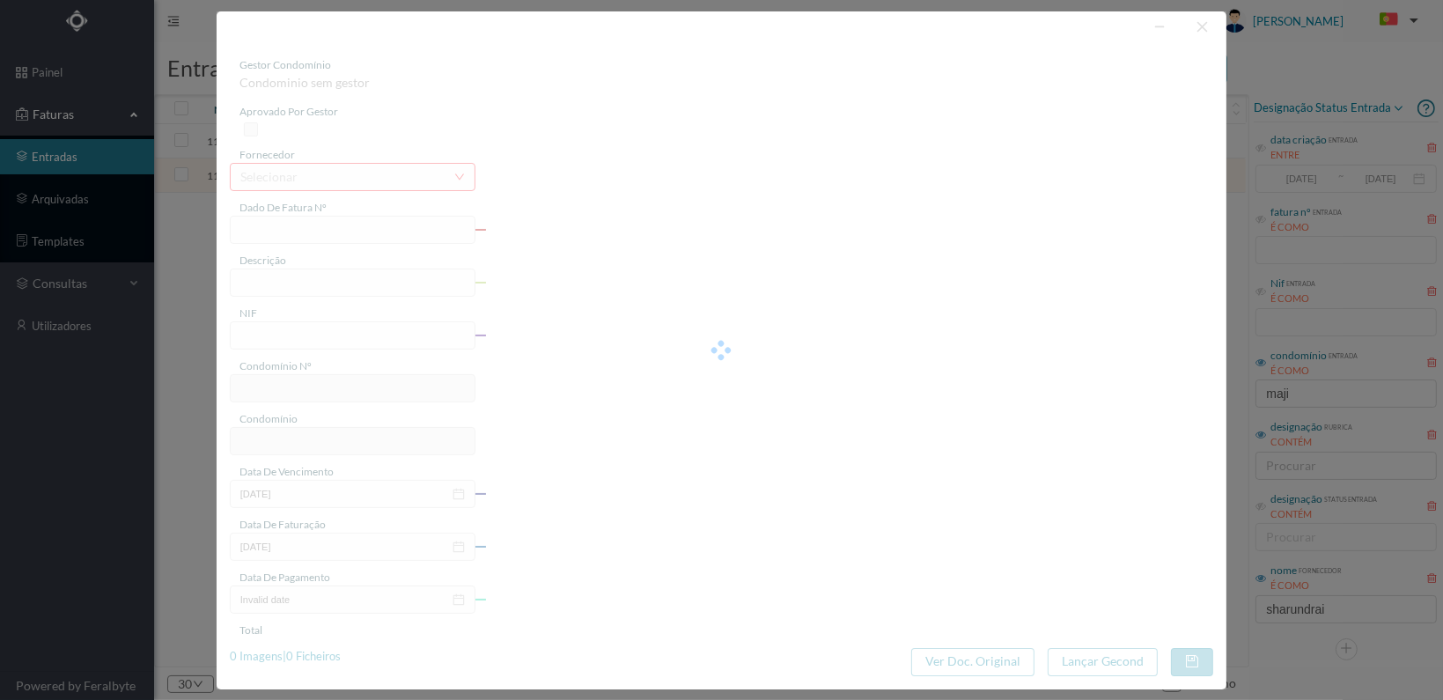
type input "[DATE]"
type input "140.00"
type input "40"
type input "ED. MAJI"
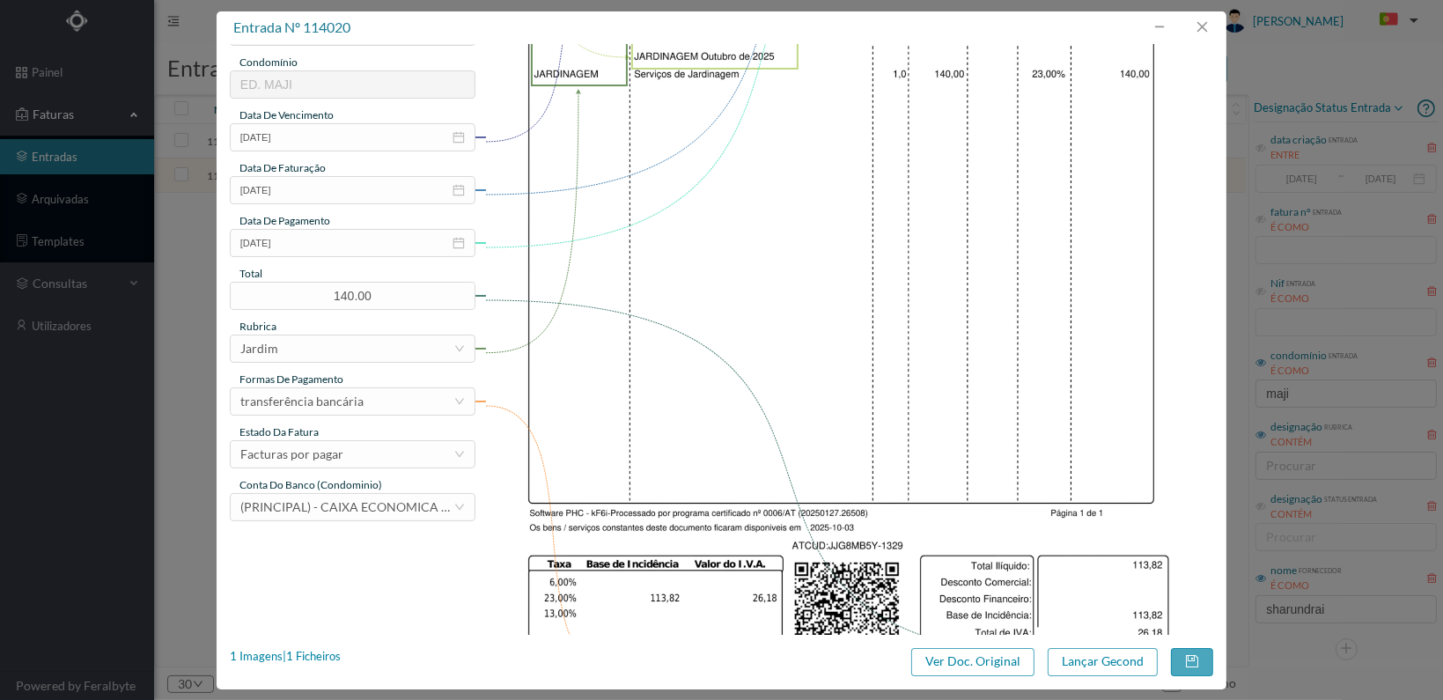
scroll to position [460, 0]
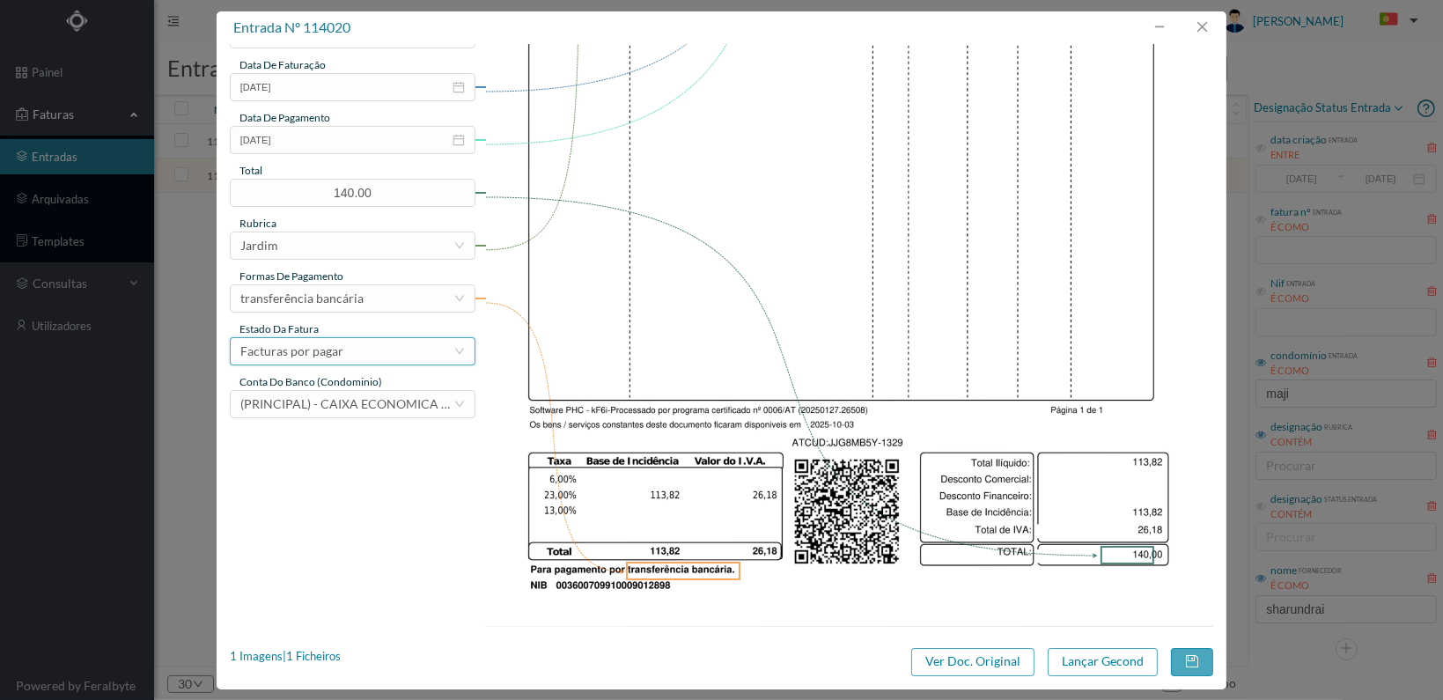
click at [426, 354] on div "Facturas por pagar" at bounding box center [346, 351] width 213 height 26
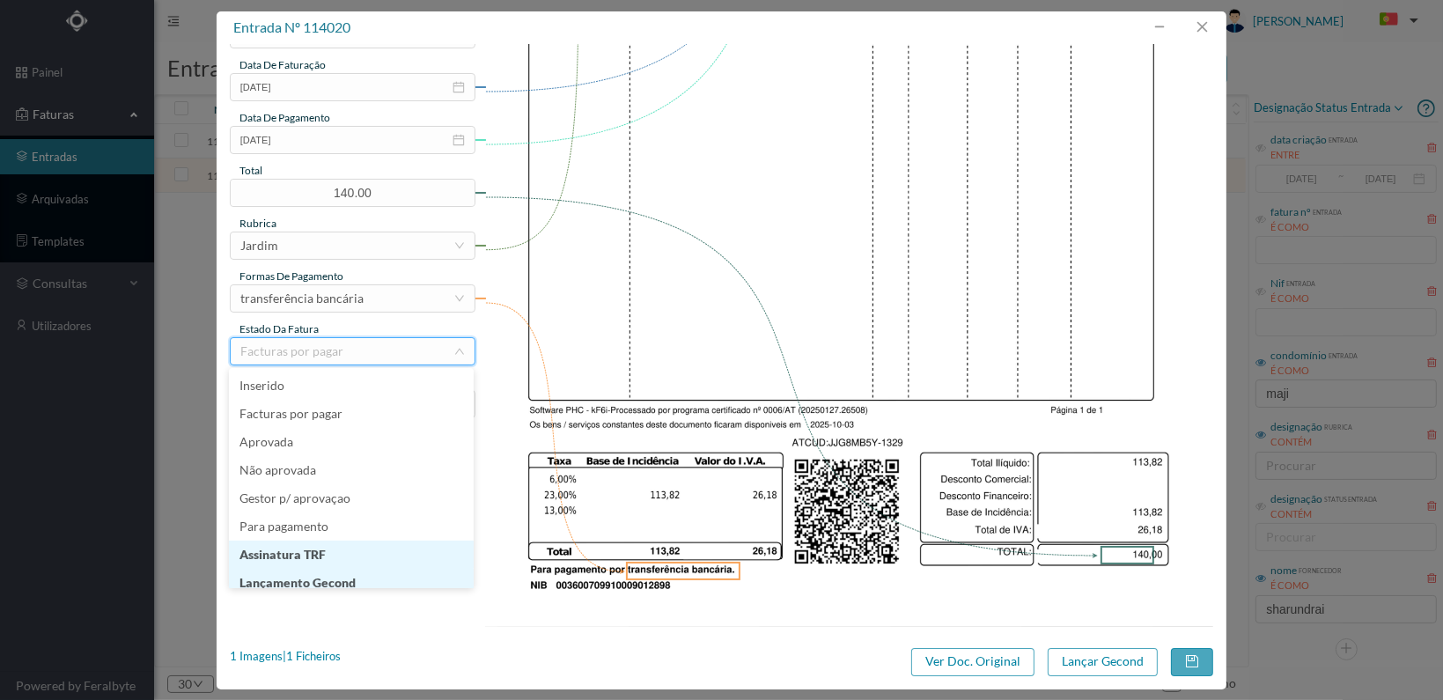
scroll to position [9, 0]
click at [379, 571] on li "Lançamento Gecond" at bounding box center [351, 574] width 245 height 28
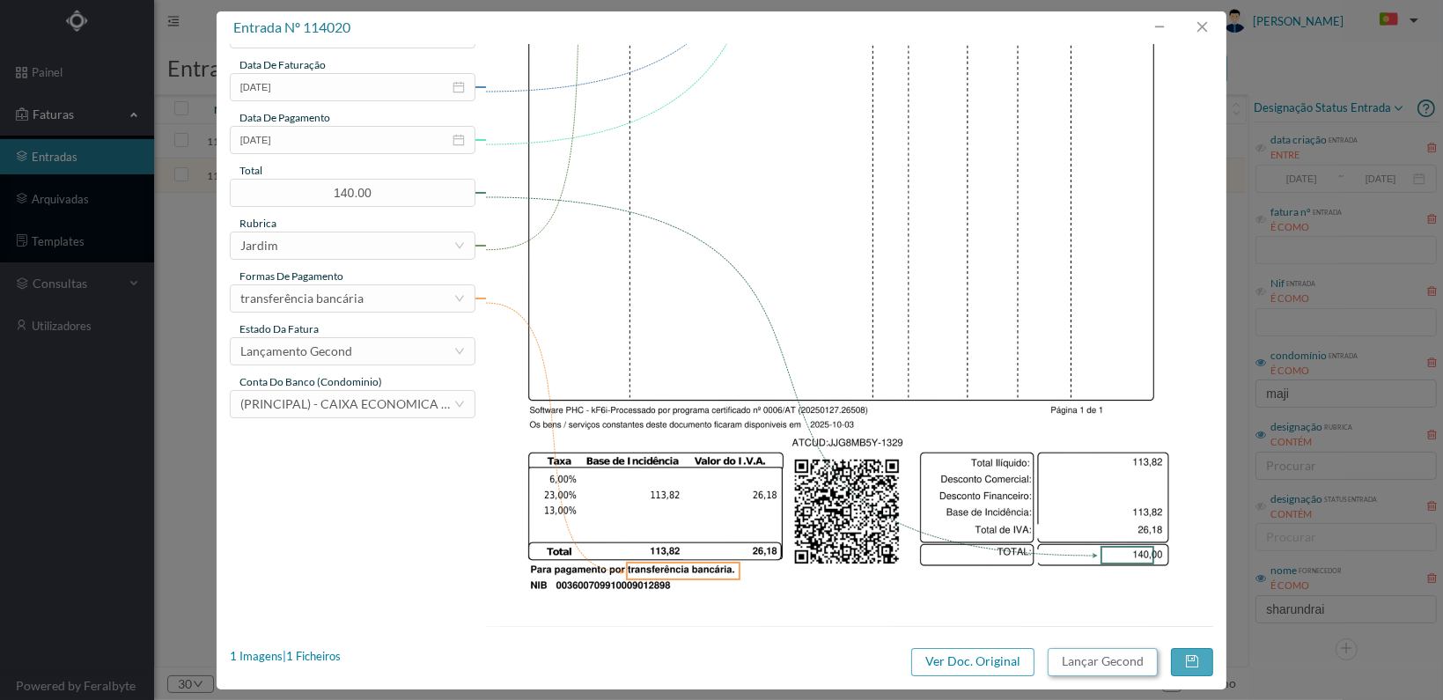
click at [1078, 651] on button "Lançar Gecond" at bounding box center [1103, 662] width 110 height 28
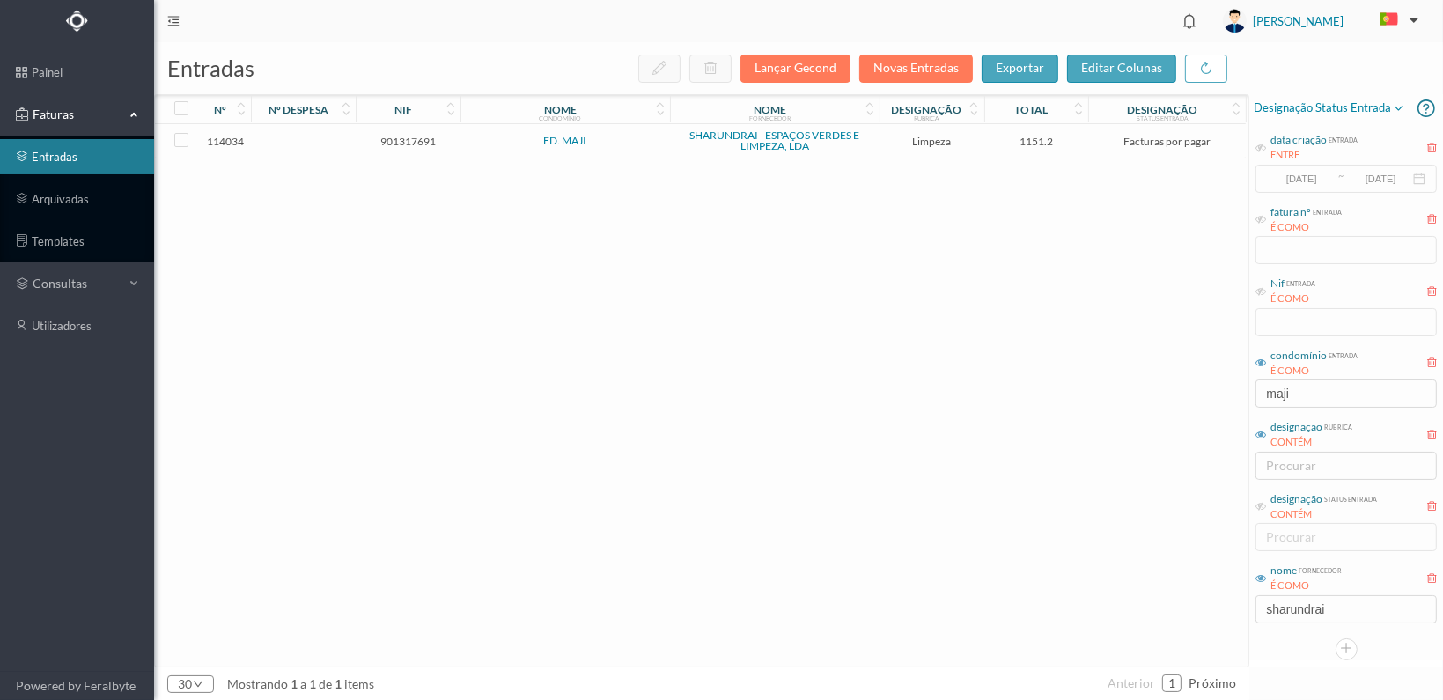
click at [405, 136] on span "901317691" at bounding box center [408, 141] width 96 height 13
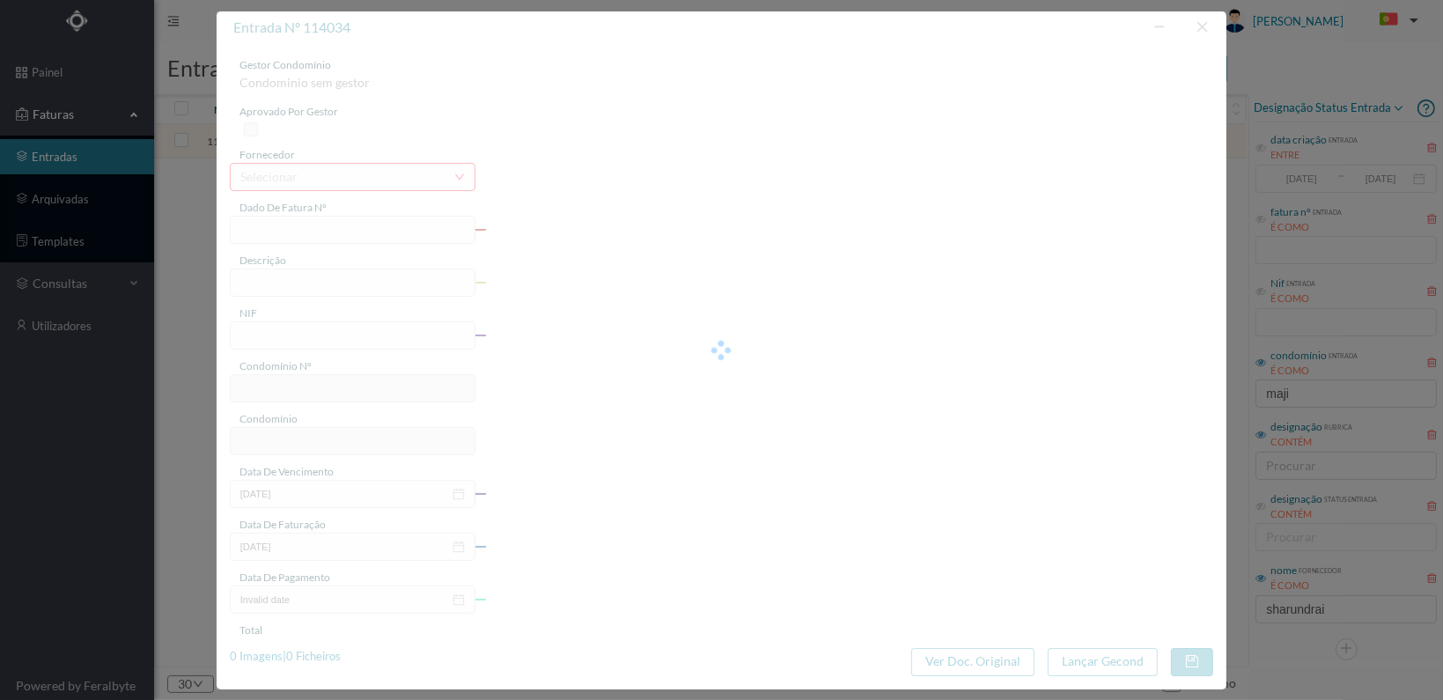
type input "FT 2025A1/1343"
type input "LIMPEZA Outubro de 2025"
type input "901317691"
type input "[DATE]"
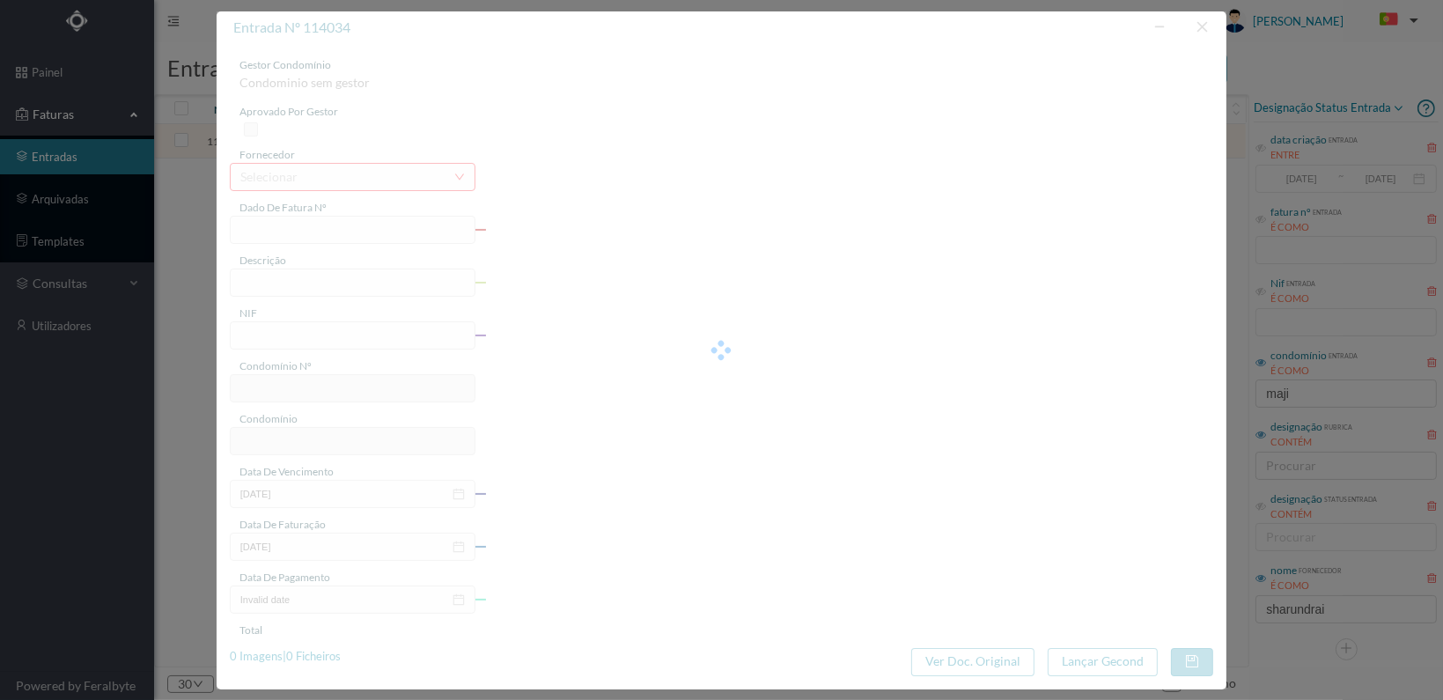
type input "[DATE]"
type input "1151.20"
type input "40"
type input "ED. MAJI"
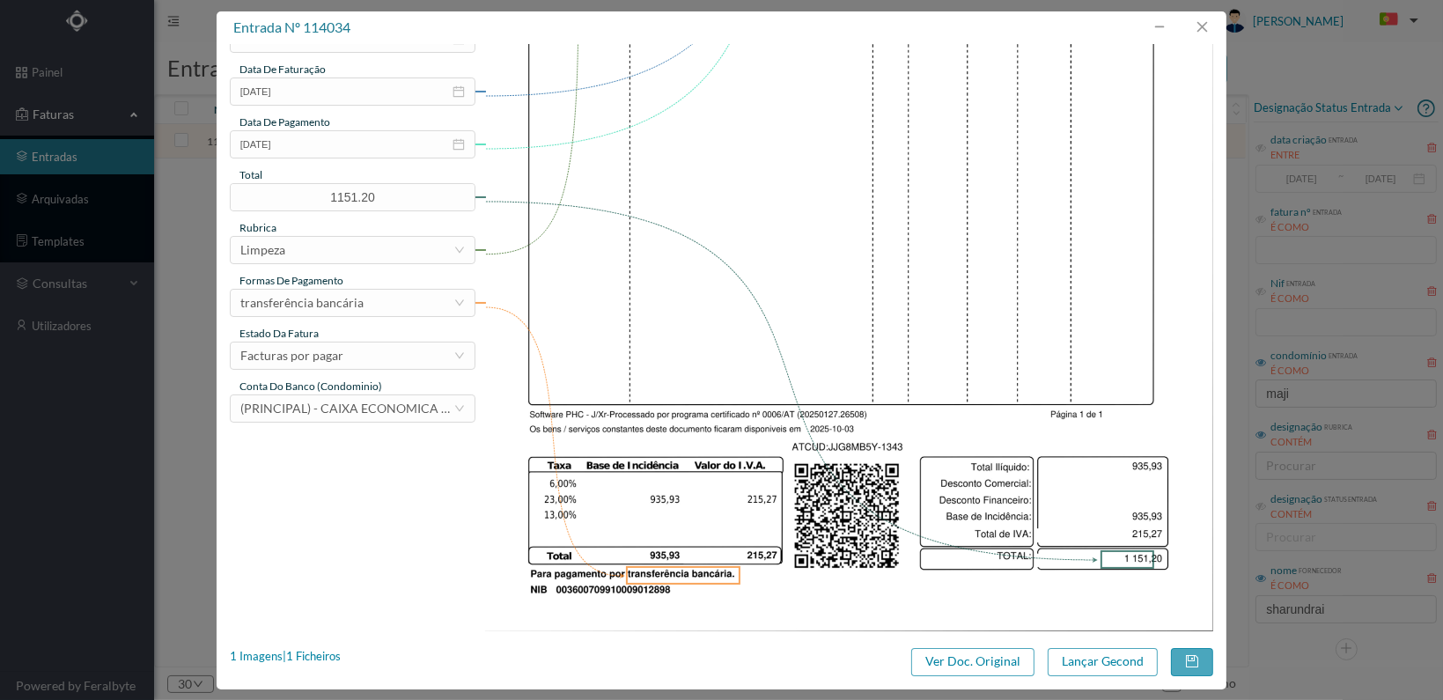
scroll to position [460, 0]
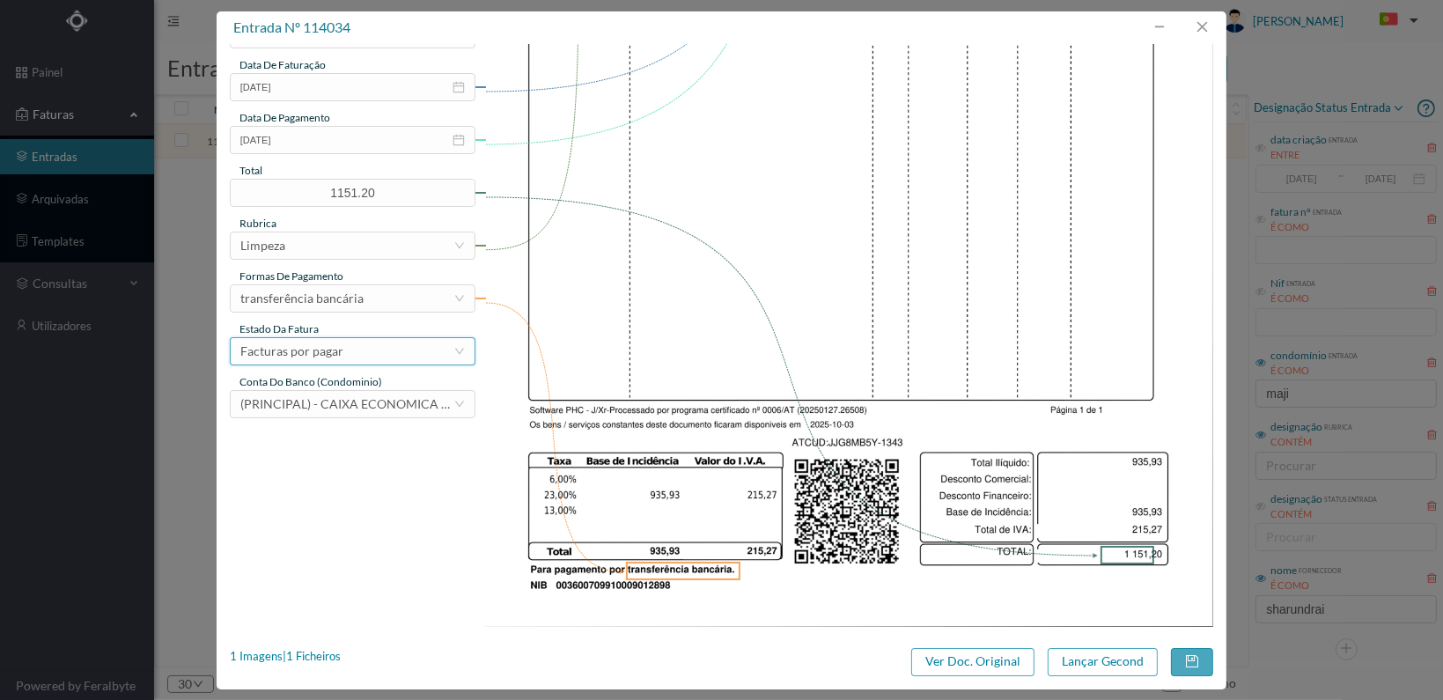
click at [452, 356] on div "Facturas por pagar" at bounding box center [346, 351] width 213 height 26
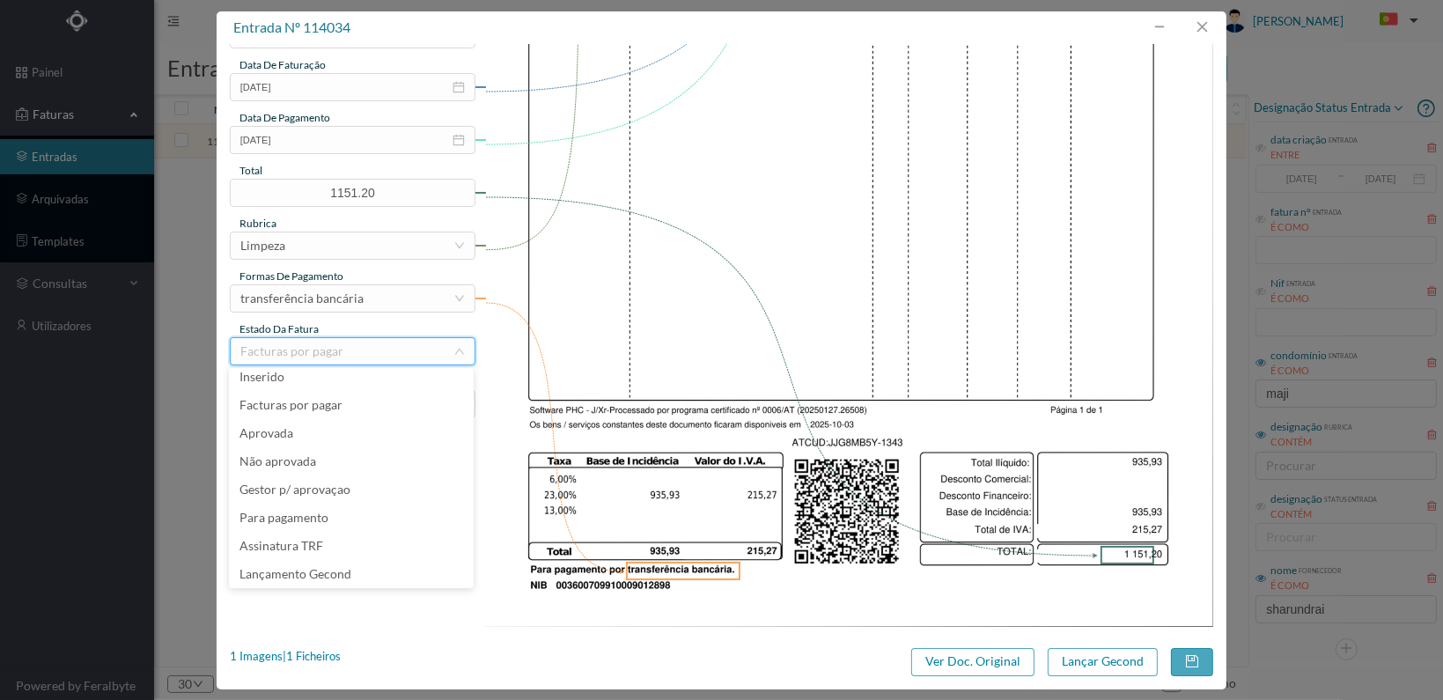
scroll to position [37, 0]
click at [350, 546] on li "Lançamento Gecond" at bounding box center [351, 546] width 245 height 28
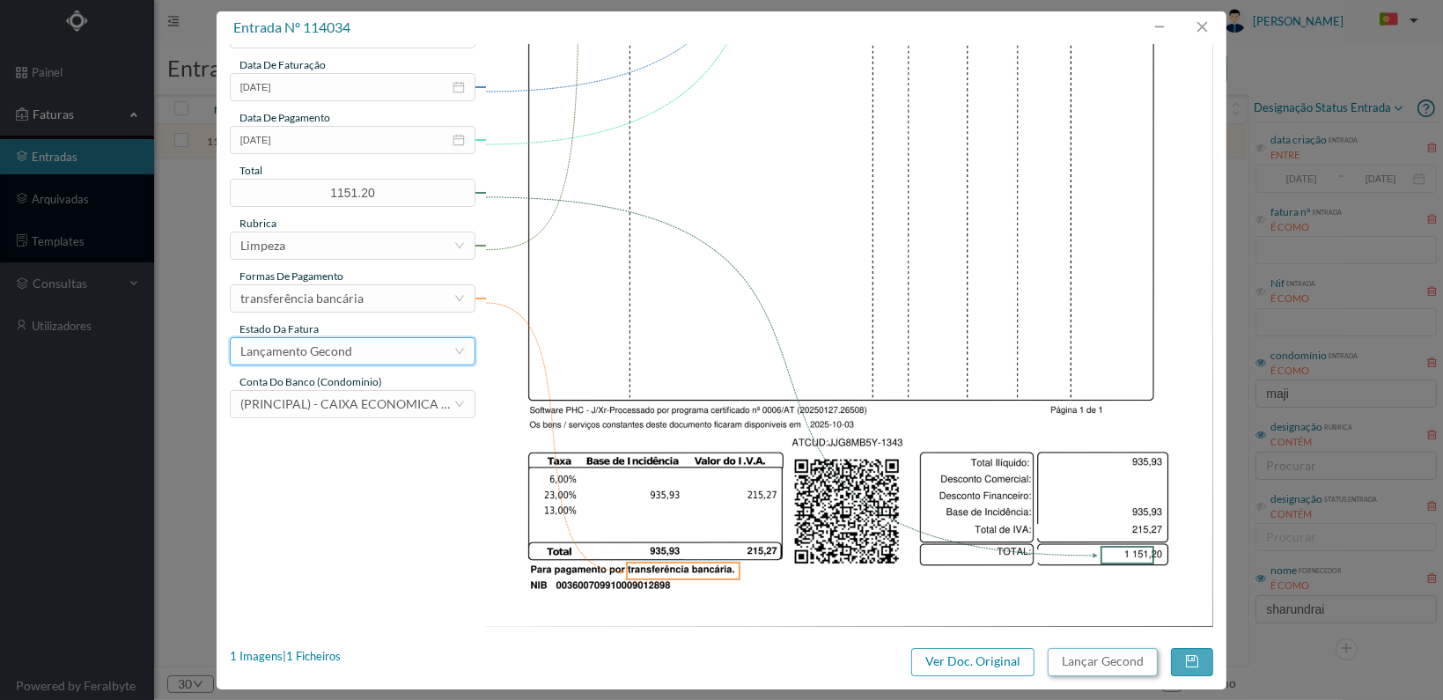
click at [1073, 659] on button "Lançar Gecond" at bounding box center [1103, 662] width 110 height 28
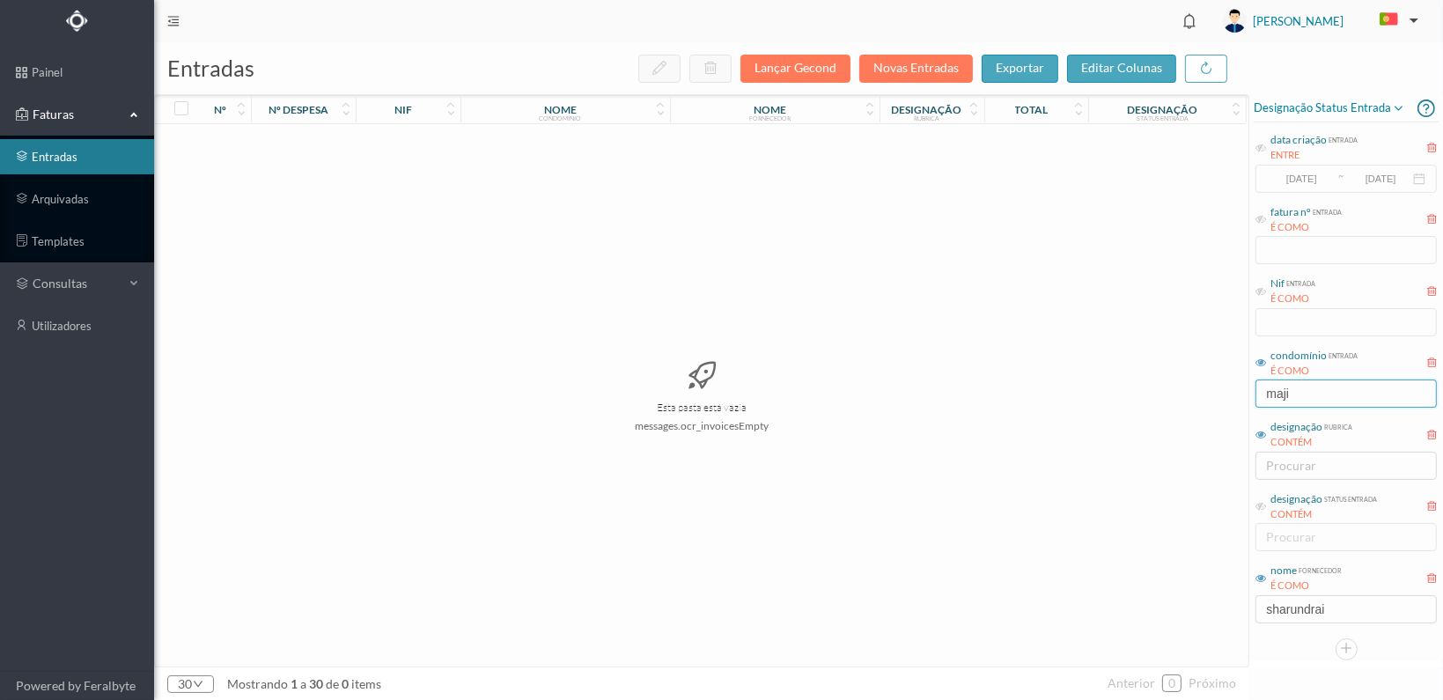
drag, startPoint x: 1306, startPoint y: 390, endPoint x: 1235, endPoint y: 392, distance: 71.3
click at [1235, 392] on div "entradas Lançar Gecond Novas Entradas exportar editar colunas nº nº despesa nif…" at bounding box center [798, 371] width 1289 height 658
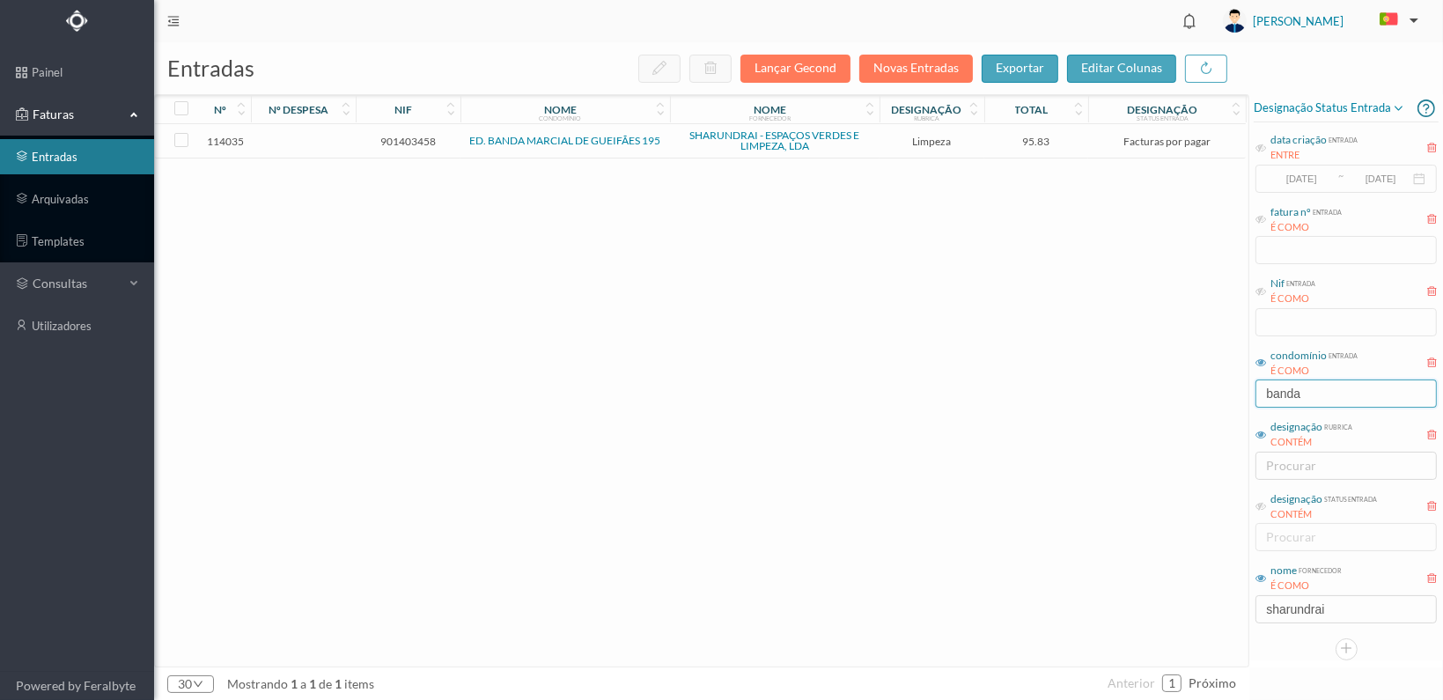
type input "banda"
click at [412, 139] on span "901403458" at bounding box center [408, 141] width 96 height 13
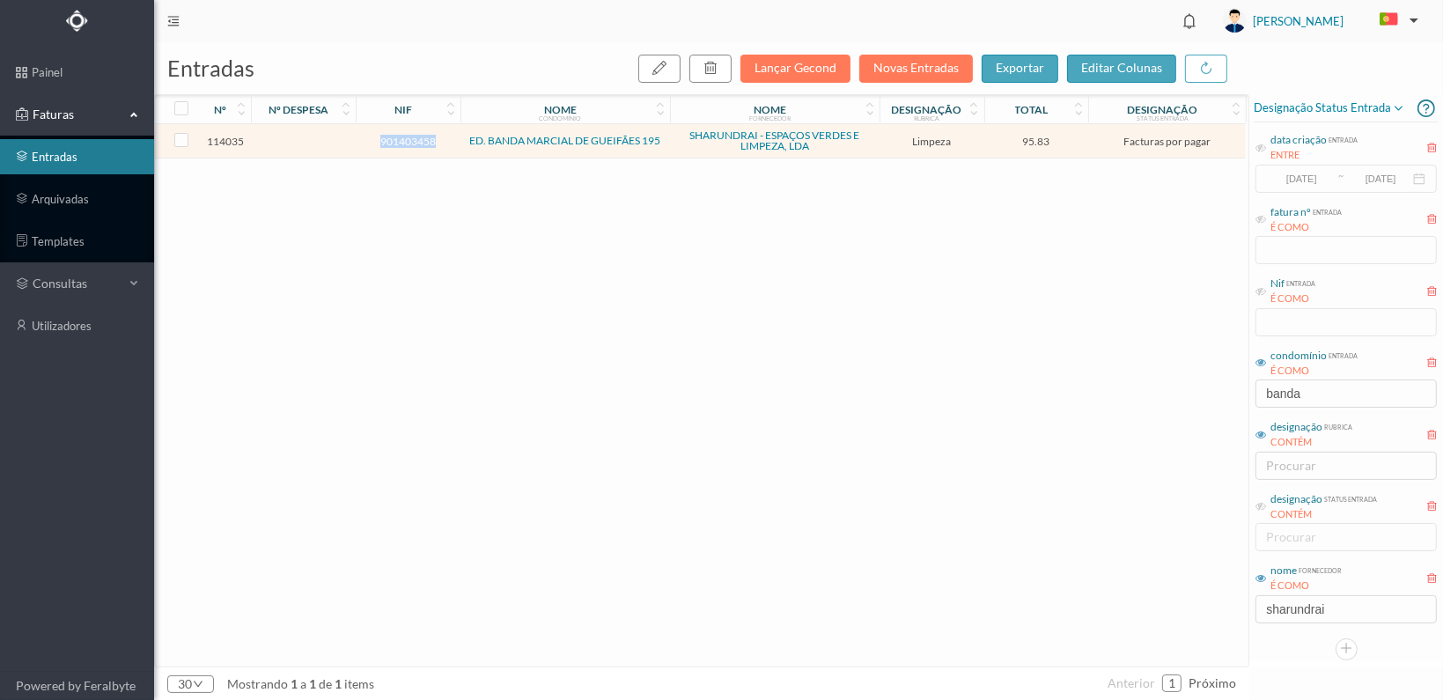
click at [412, 139] on span "901403458" at bounding box center [408, 141] width 96 height 13
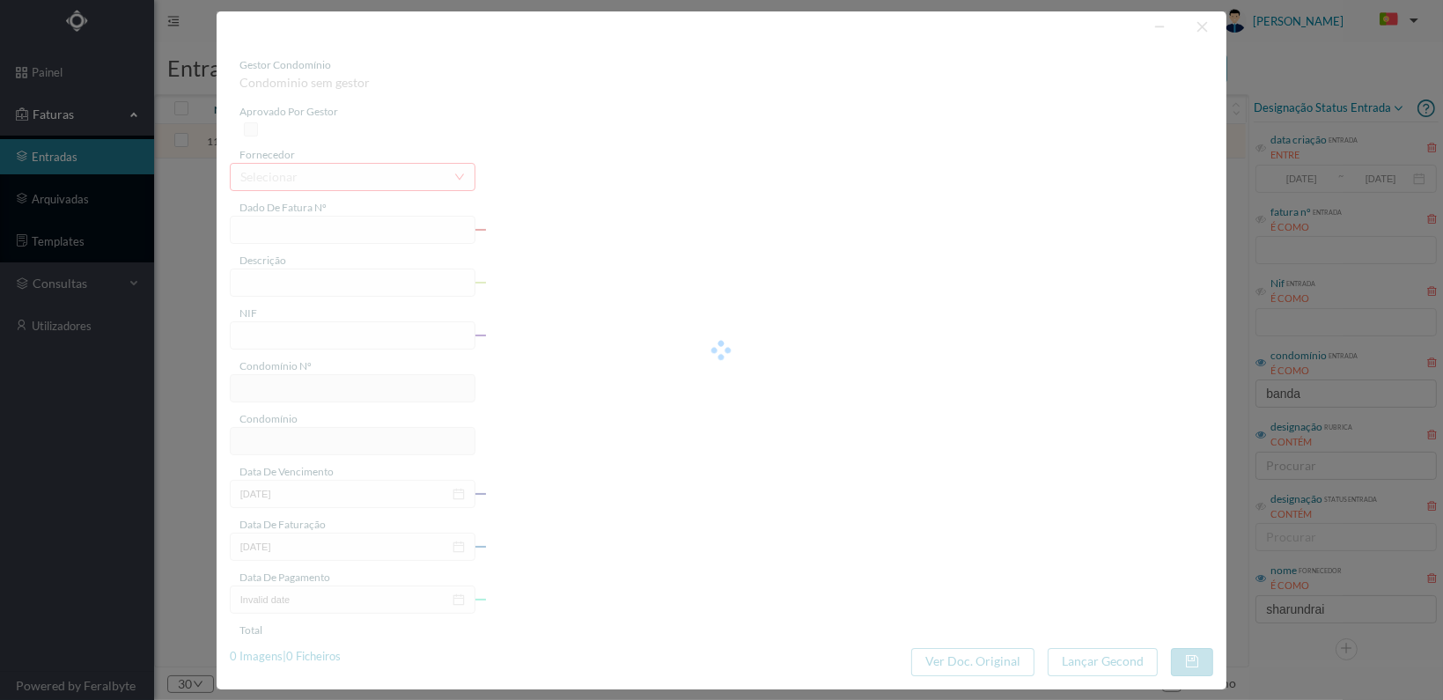
type input "FT 2025A1/1344"
type input "LIMPEZA Outubro de 2025"
type input "901403458"
type input "[DATE]"
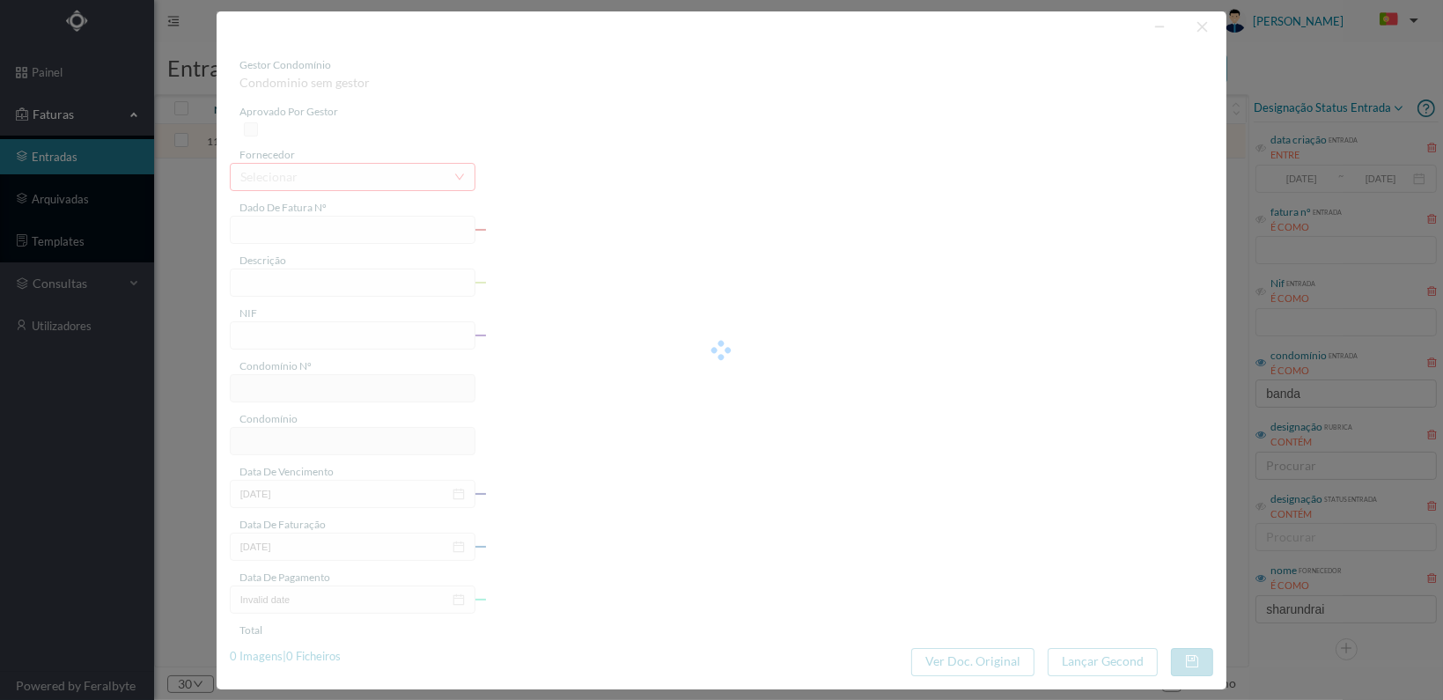
type input "[DATE]"
type input "95.83"
type input "47"
type input "ED. BANDA MARCIAL DE GUEIFÃES 195"
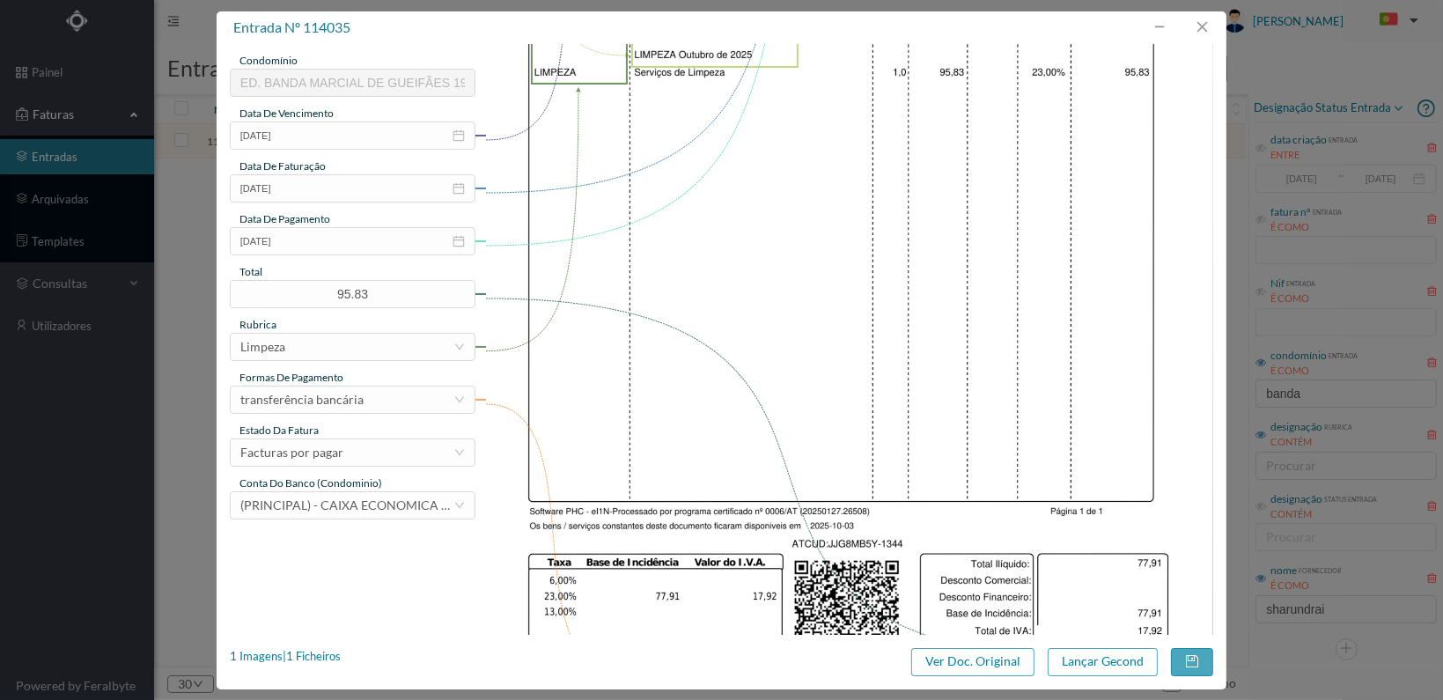
scroll to position [460, 0]
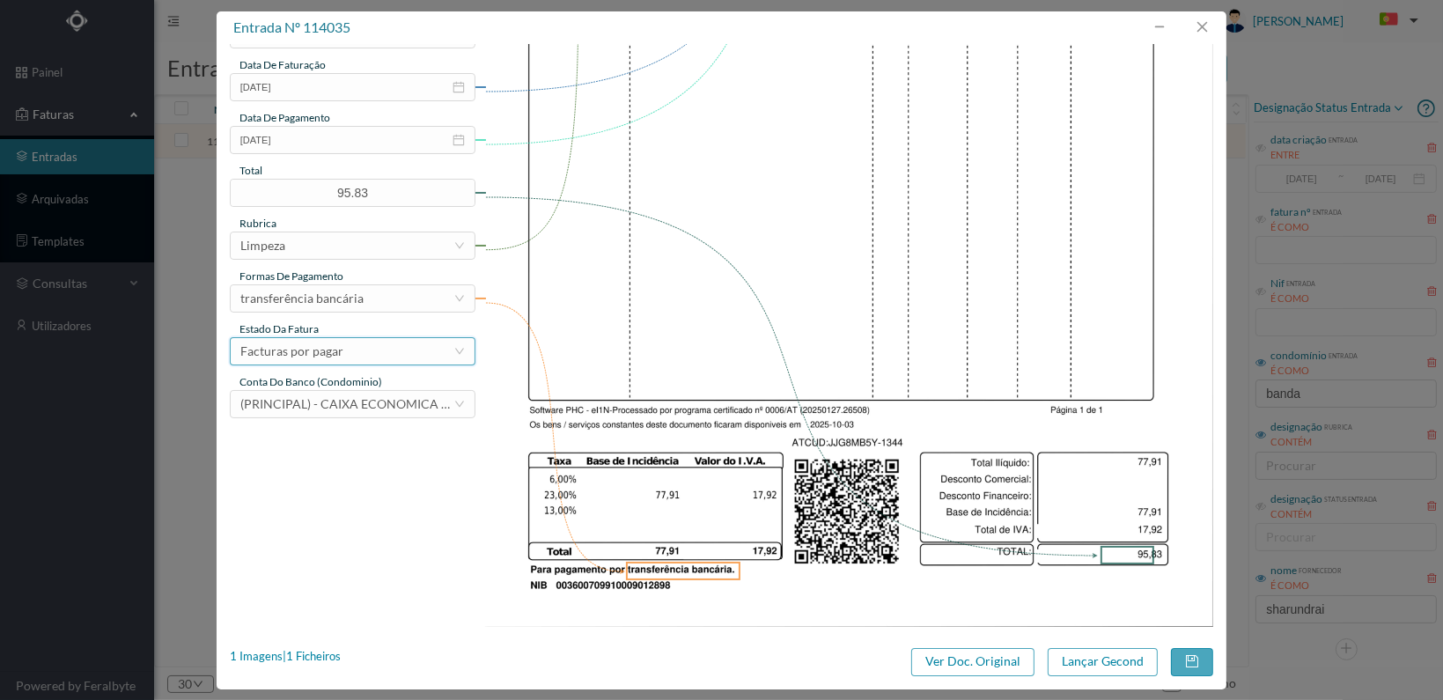
click at [429, 347] on div "Facturas por pagar" at bounding box center [346, 351] width 213 height 26
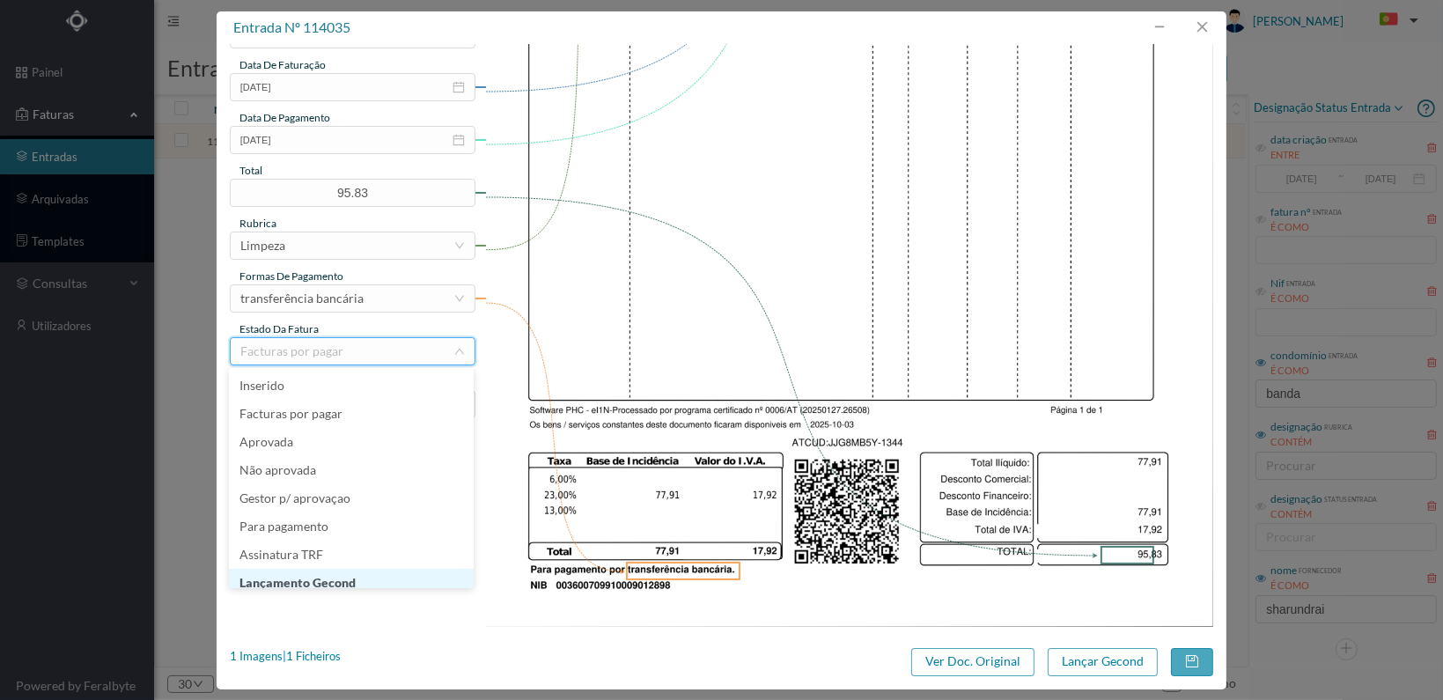
scroll to position [9, 0]
click at [395, 571] on li "Lançamento Gecond" at bounding box center [351, 574] width 245 height 28
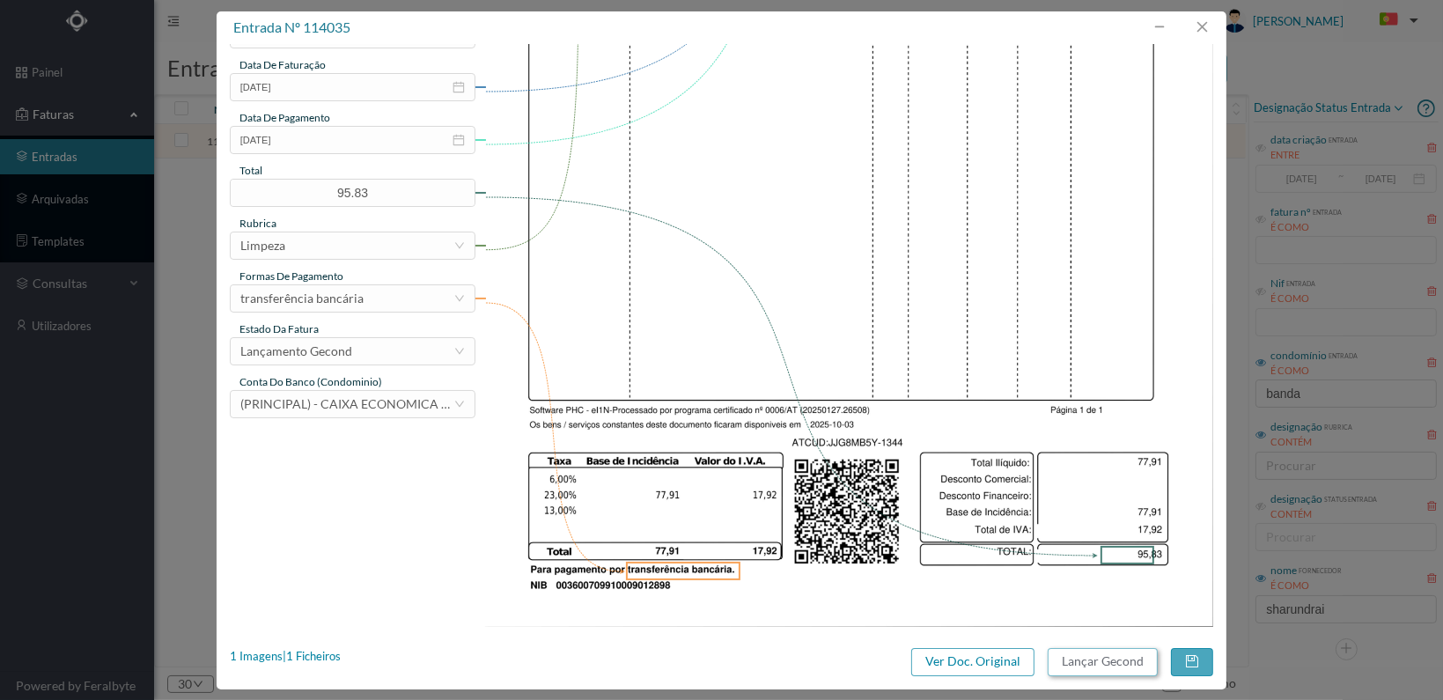
click at [1099, 660] on button "Lançar Gecond" at bounding box center [1103, 662] width 110 height 28
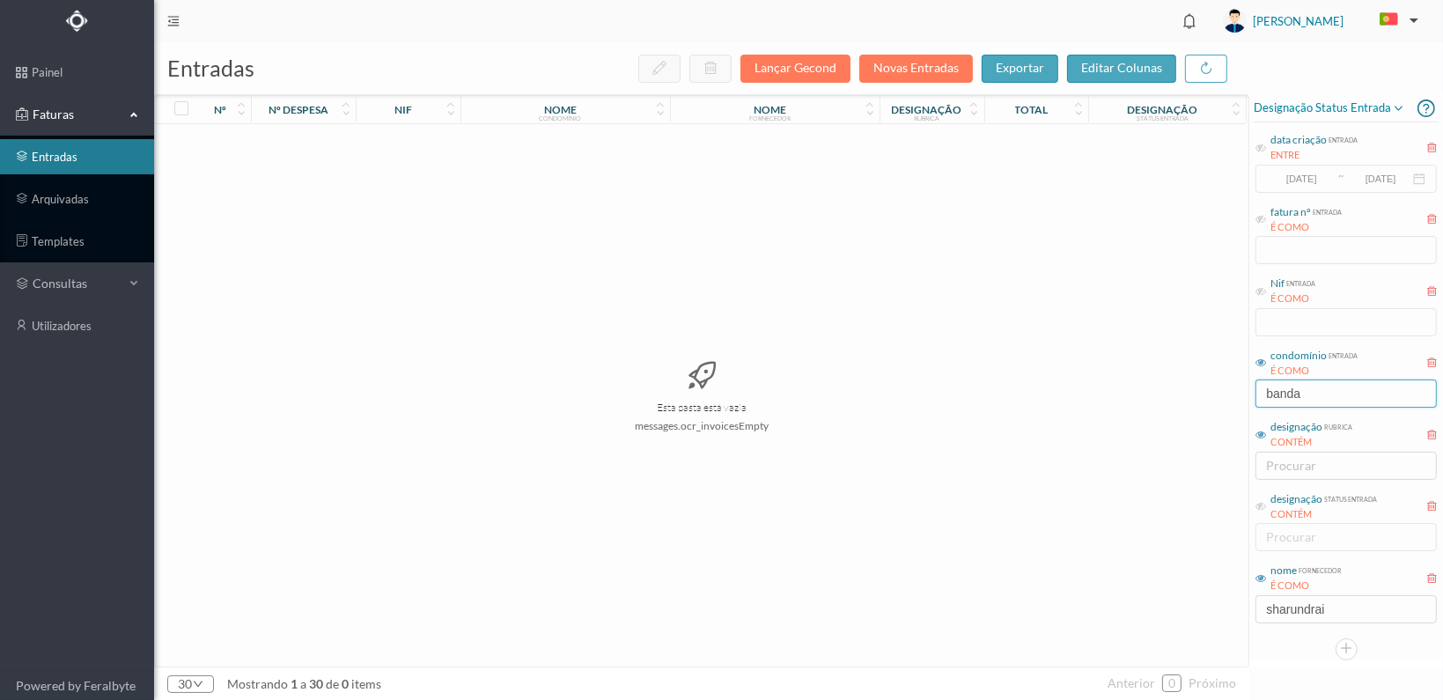
drag, startPoint x: 1317, startPoint y: 385, endPoint x: 1153, endPoint y: 386, distance: 163.8
click at [1153, 386] on div "entradas Lançar Gecond Novas Entradas exportar editar colunas nº nº despesa nif…" at bounding box center [798, 371] width 1289 height 658
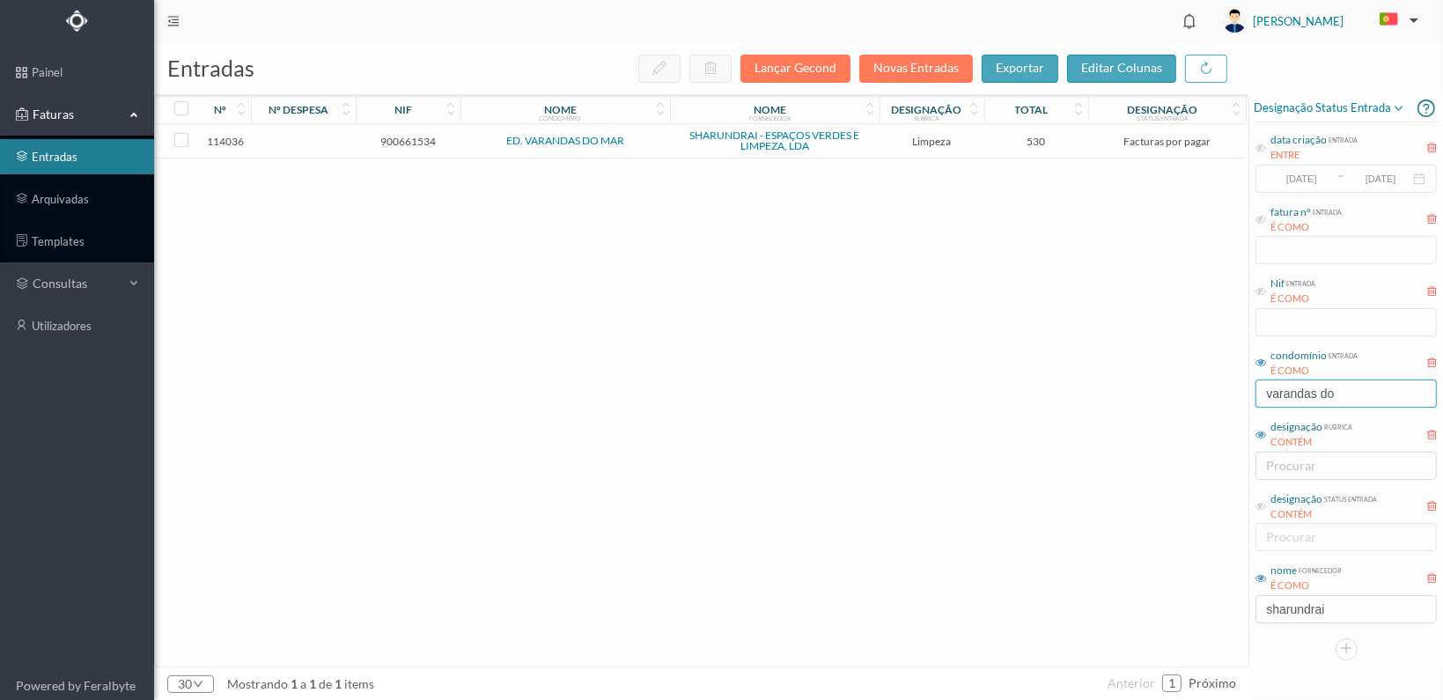
type input "varandas do"
click at [403, 136] on span "900661534" at bounding box center [408, 141] width 96 height 13
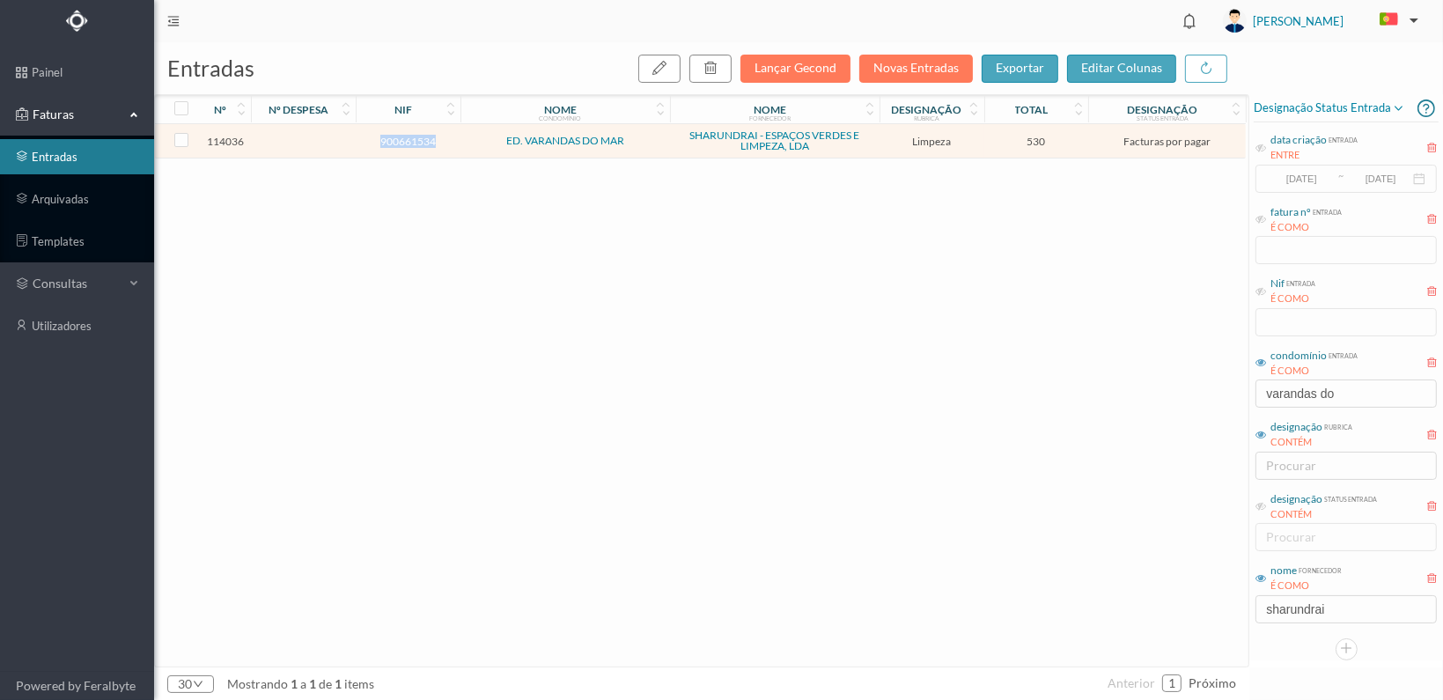
click at [403, 136] on span "900661534" at bounding box center [408, 141] width 96 height 13
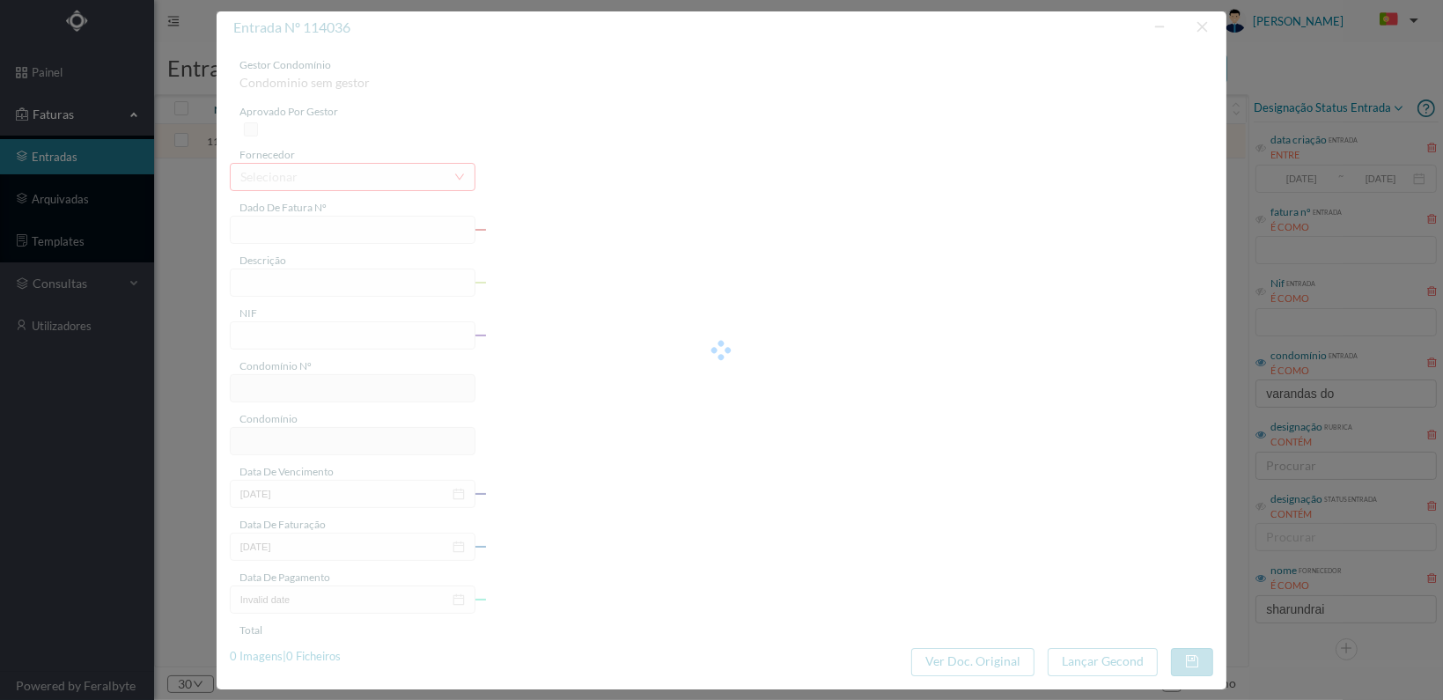
type input "FT 2025A1/1345"
type input "LIMPEZA Outubro de 2025"
type input "900661534"
type input "[DATE]"
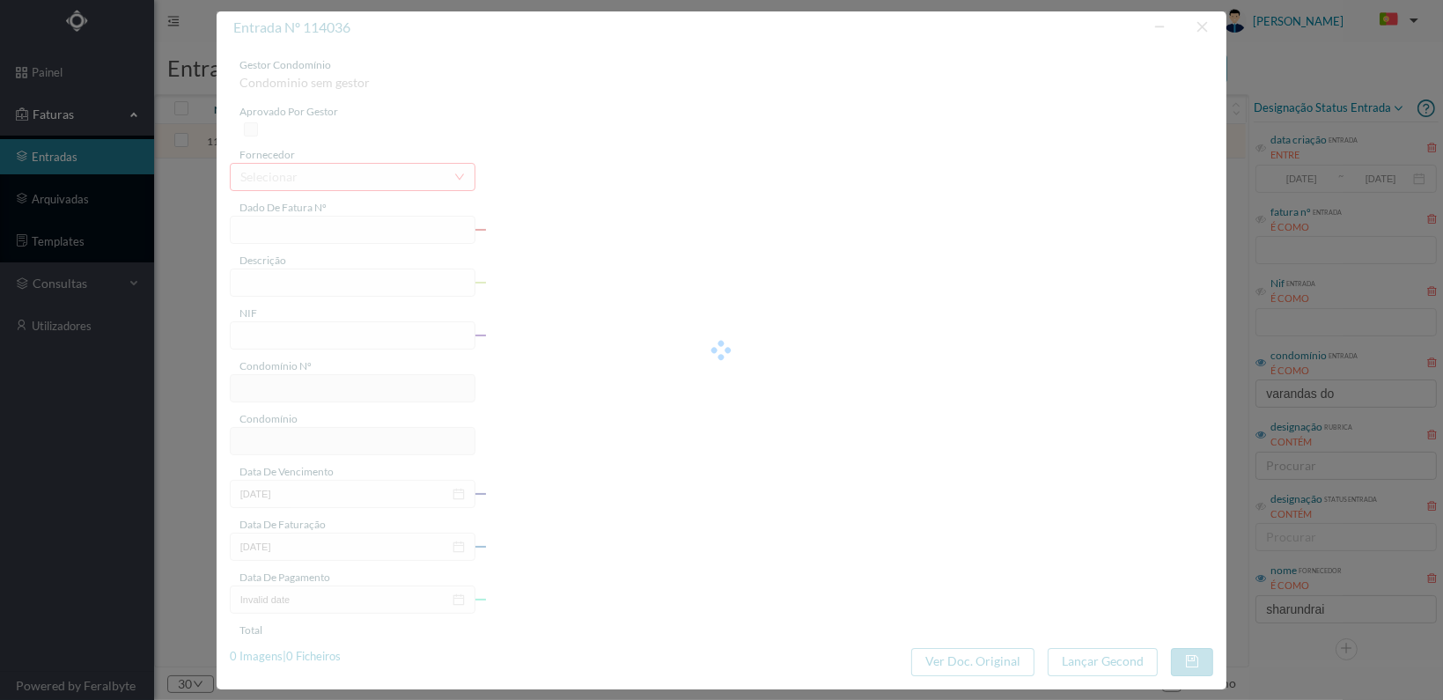
type input "[DATE]"
type input "530.00"
type input "58"
type input "ED. VARANDAS DO MAR"
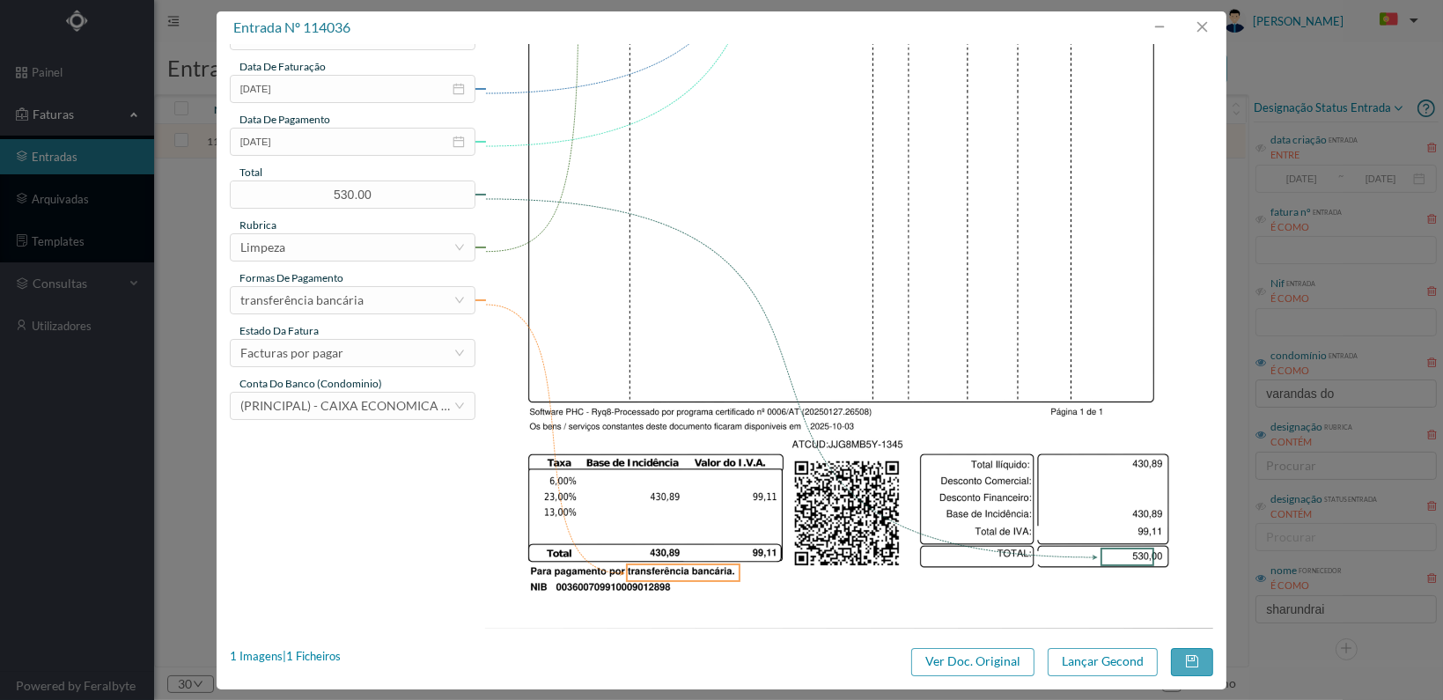
scroll to position [460, 0]
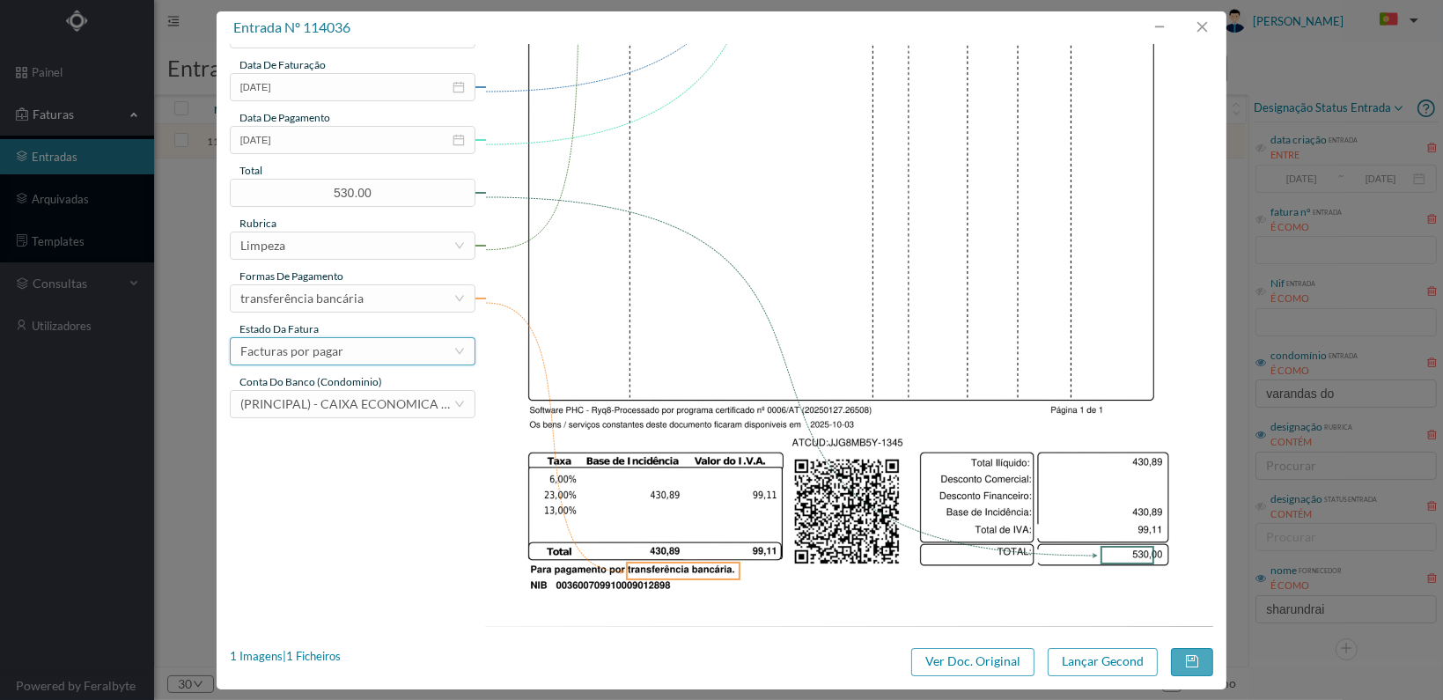
drag, startPoint x: 435, startPoint y: 342, endPoint x: 428, endPoint y: 350, distance: 10.0
click at [433, 342] on div "Facturas por pagar" at bounding box center [346, 351] width 213 height 26
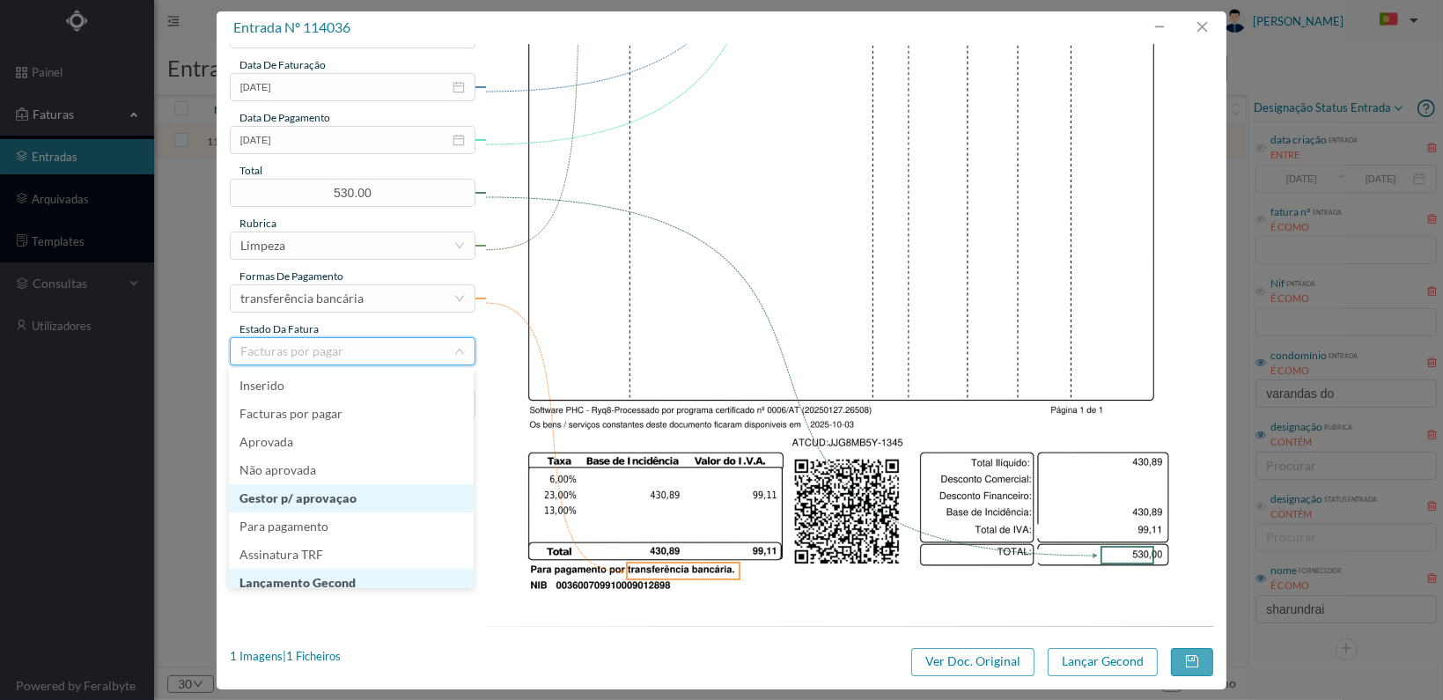
scroll to position [9, 0]
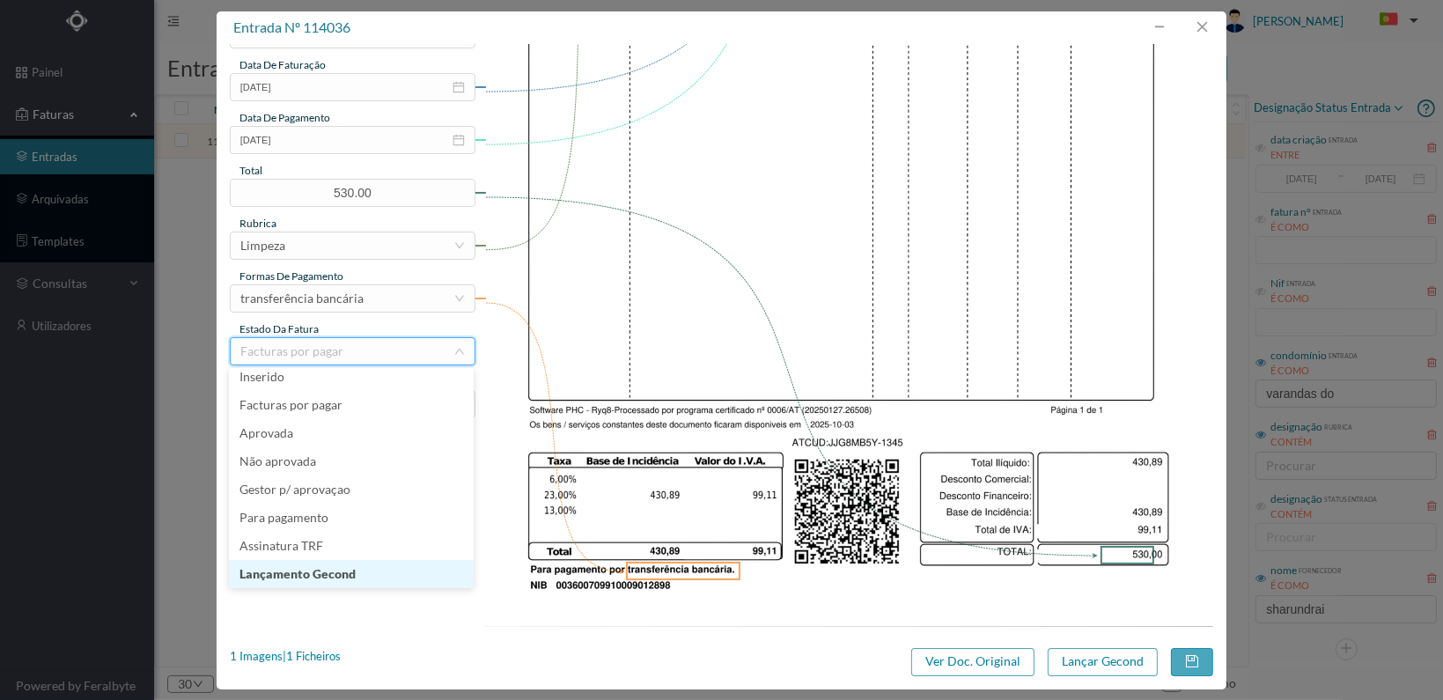
click at [383, 575] on li "Lançamento Gecond" at bounding box center [351, 574] width 245 height 28
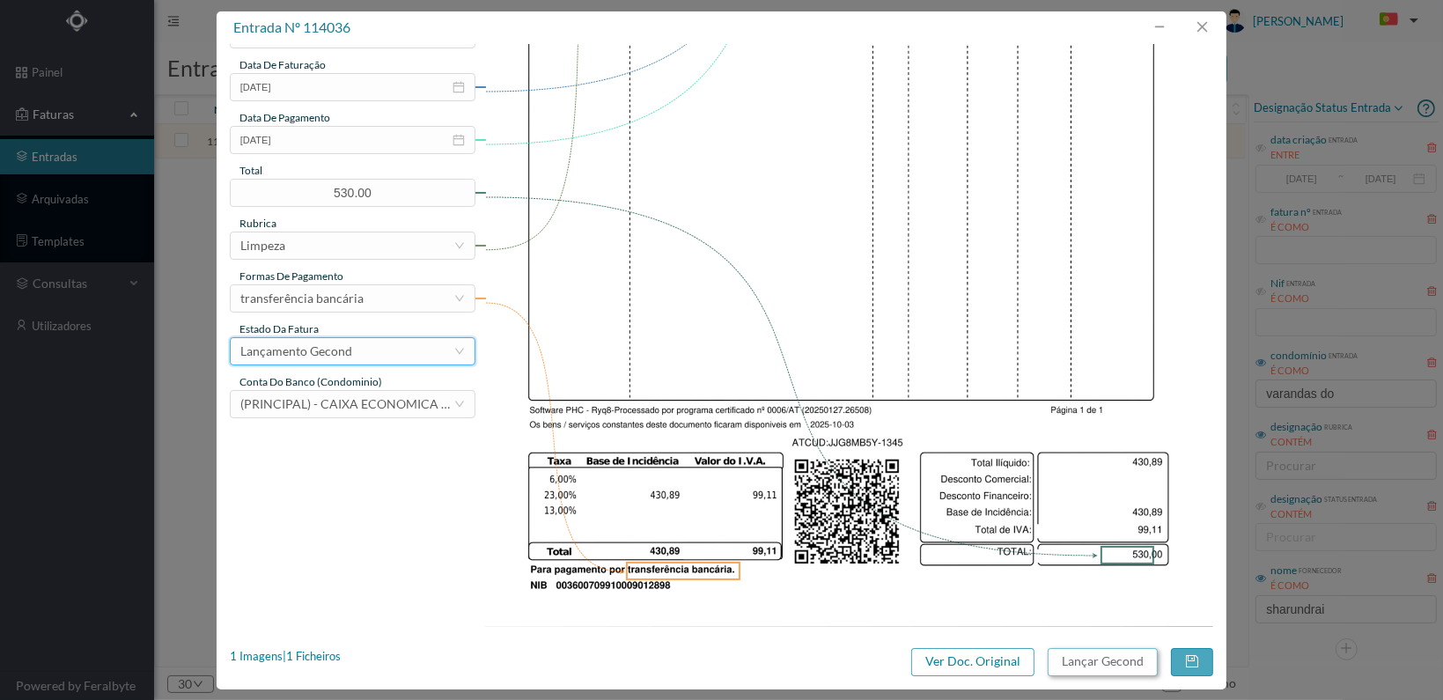
click at [1091, 662] on button "Lançar Gecond" at bounding box center [1103, 662] width 110 height 28
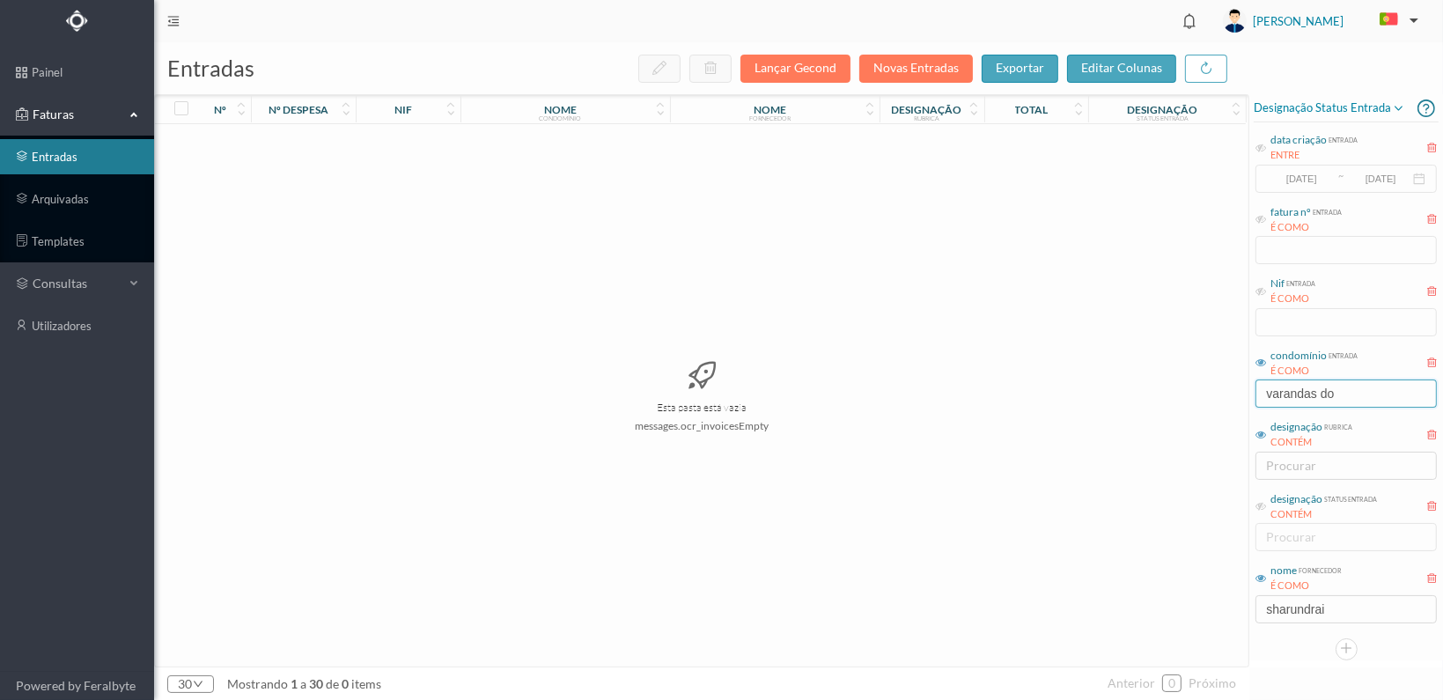
drag, startPoint x: 1351, startPoint y: 392, endPoint x: 1099, endPoint y: 392, distance: 251.8
click at [1098, 392] on div "entradas Lançar Gecond Novas Entradas exportar editar colunas nº nº despesa nif…" at bounding box center [798, 371] width 1289 height 658
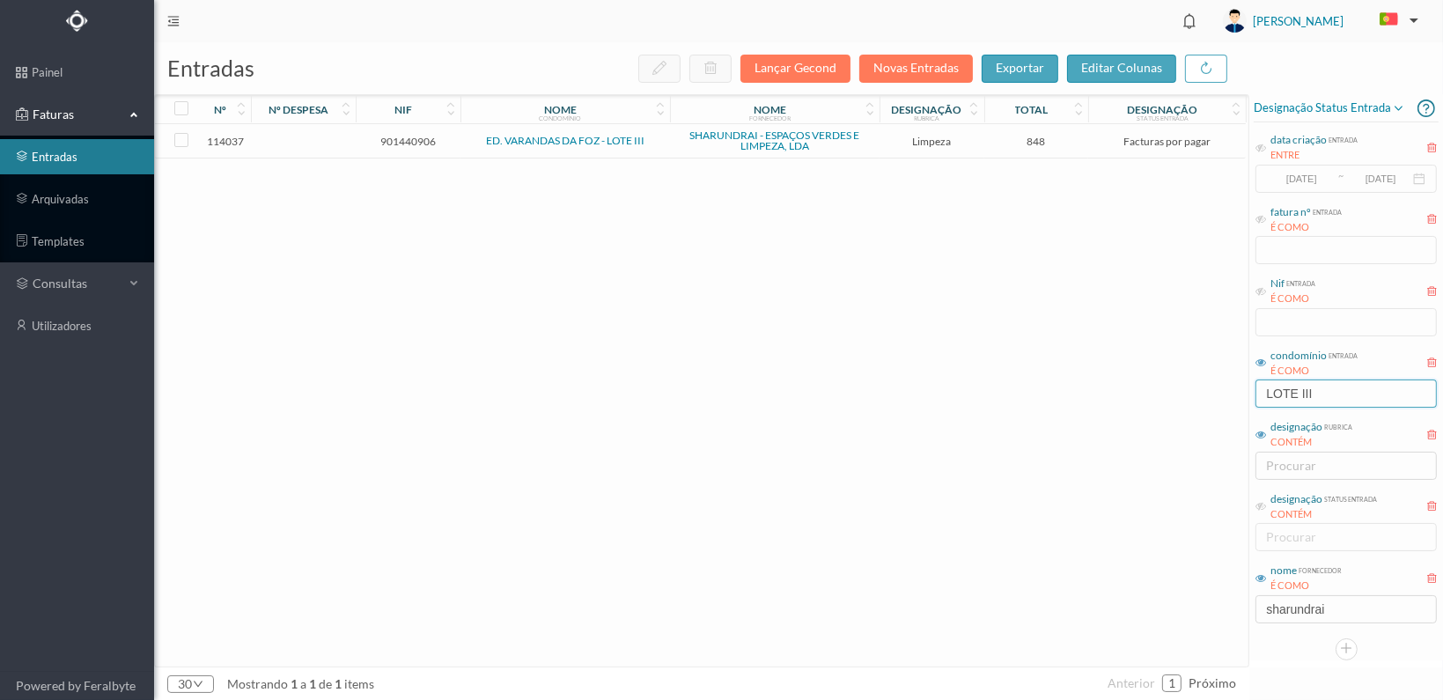
type input "LOTE III"
click at [395, 140] on span "901440906" at bounding box center [408, 141] width 96 height 13
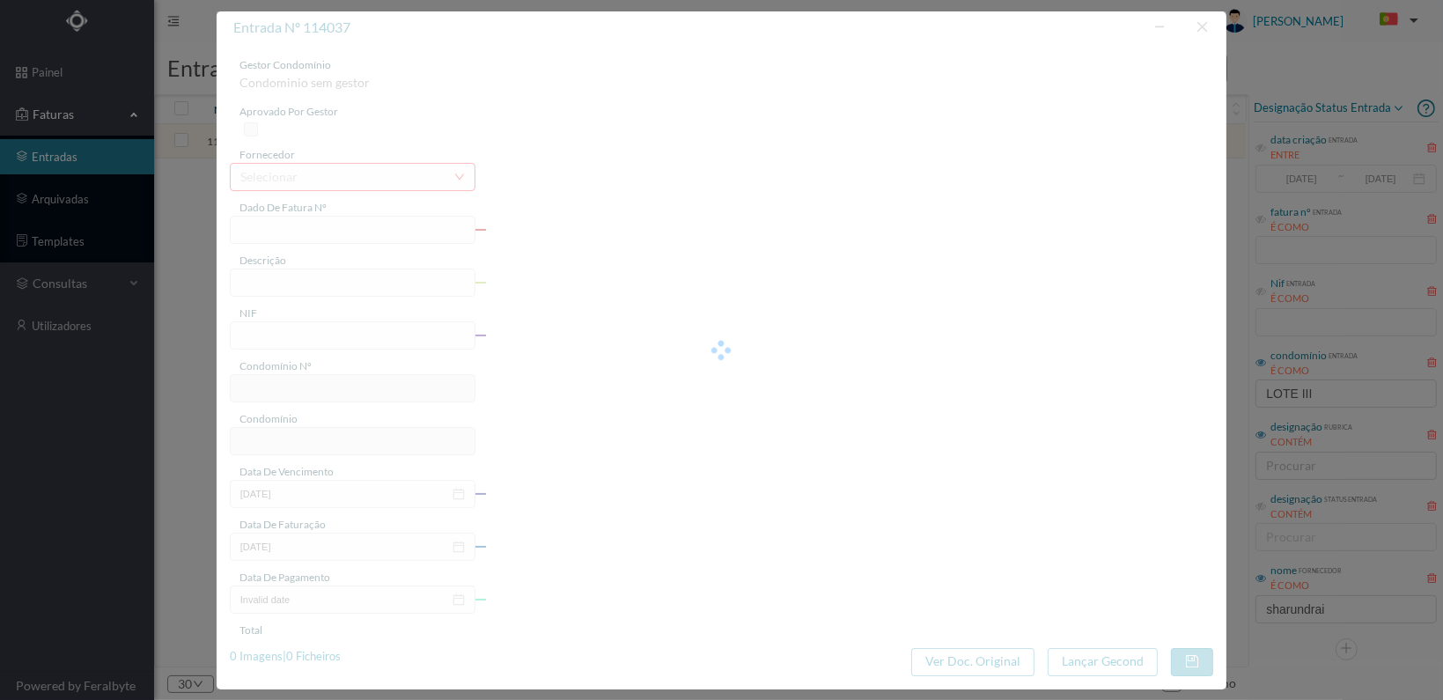
type input "FT 2025A1/1346"
type input "LIMPEZA Outubro de 2025"
type input "901440906"
type input "[DATE]"
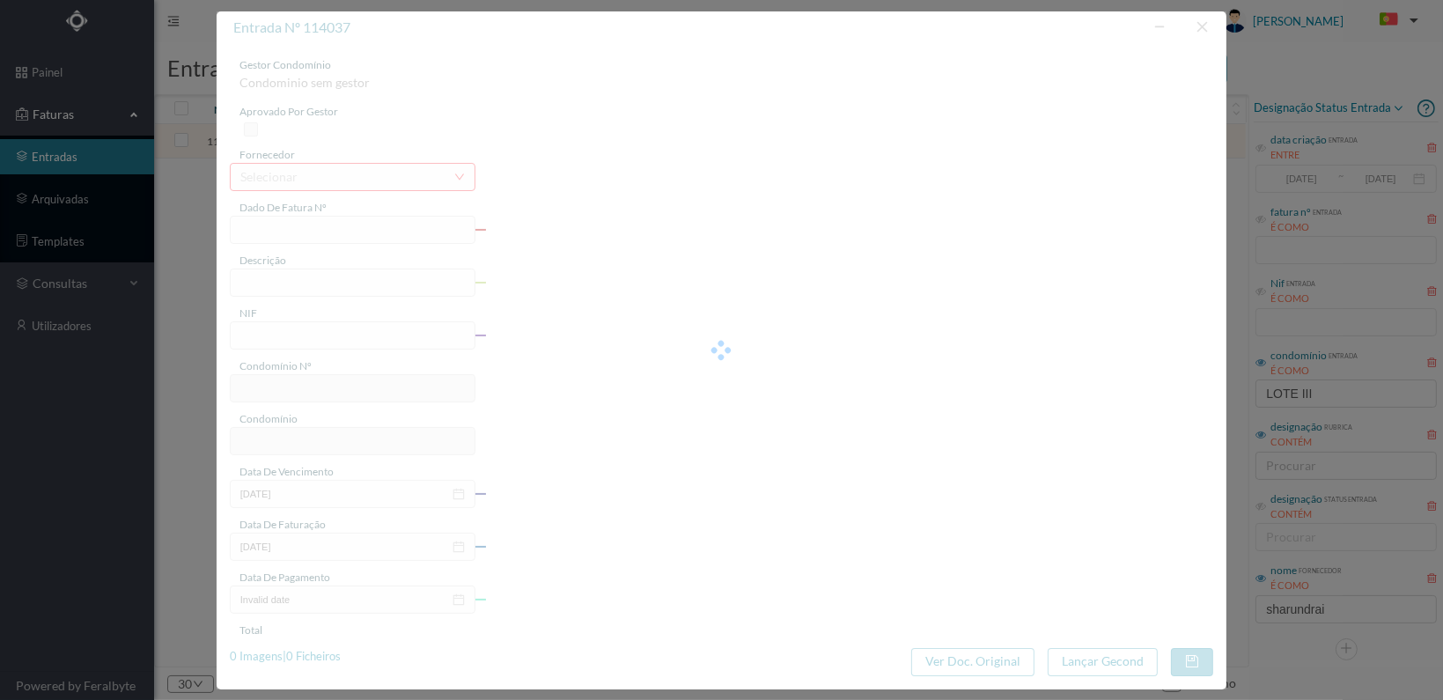
type input "[DATE]"
type input "848.00"
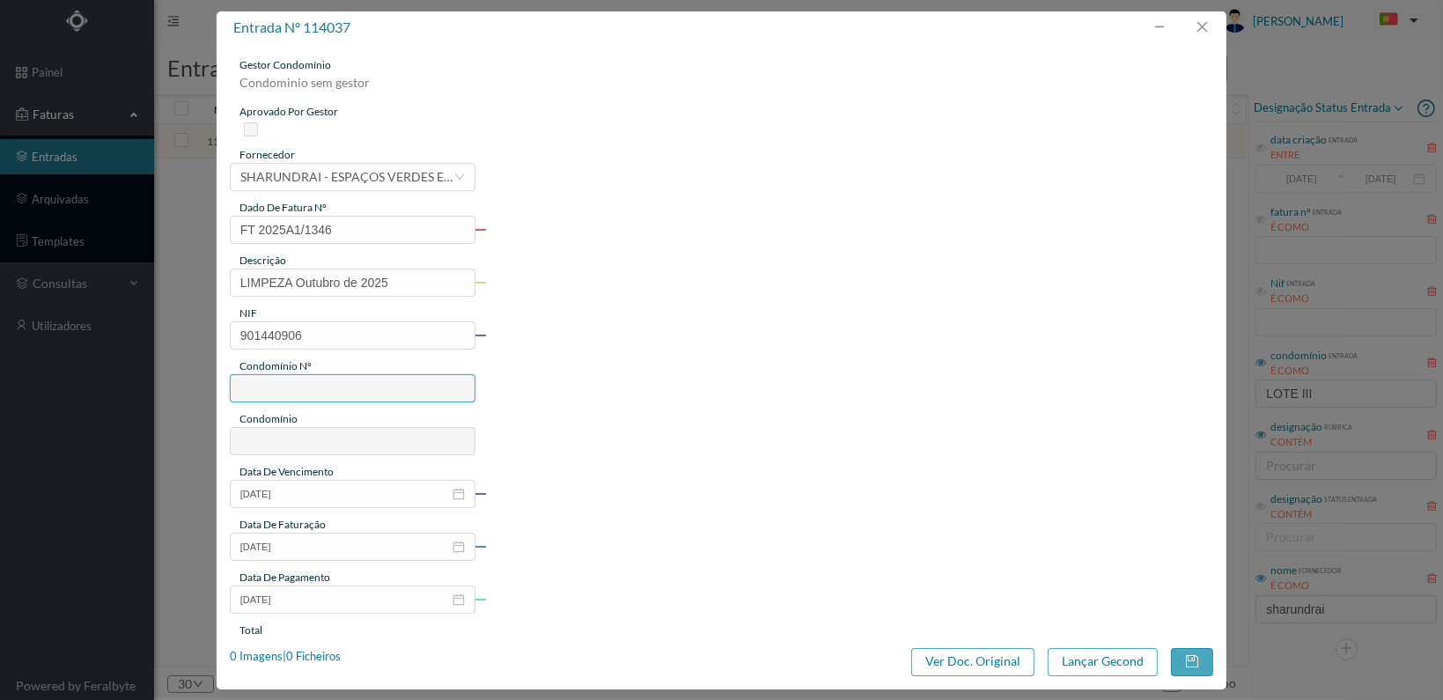
type input "62"
type input "ED. VARANDAS DA FOZ - LOTE III"
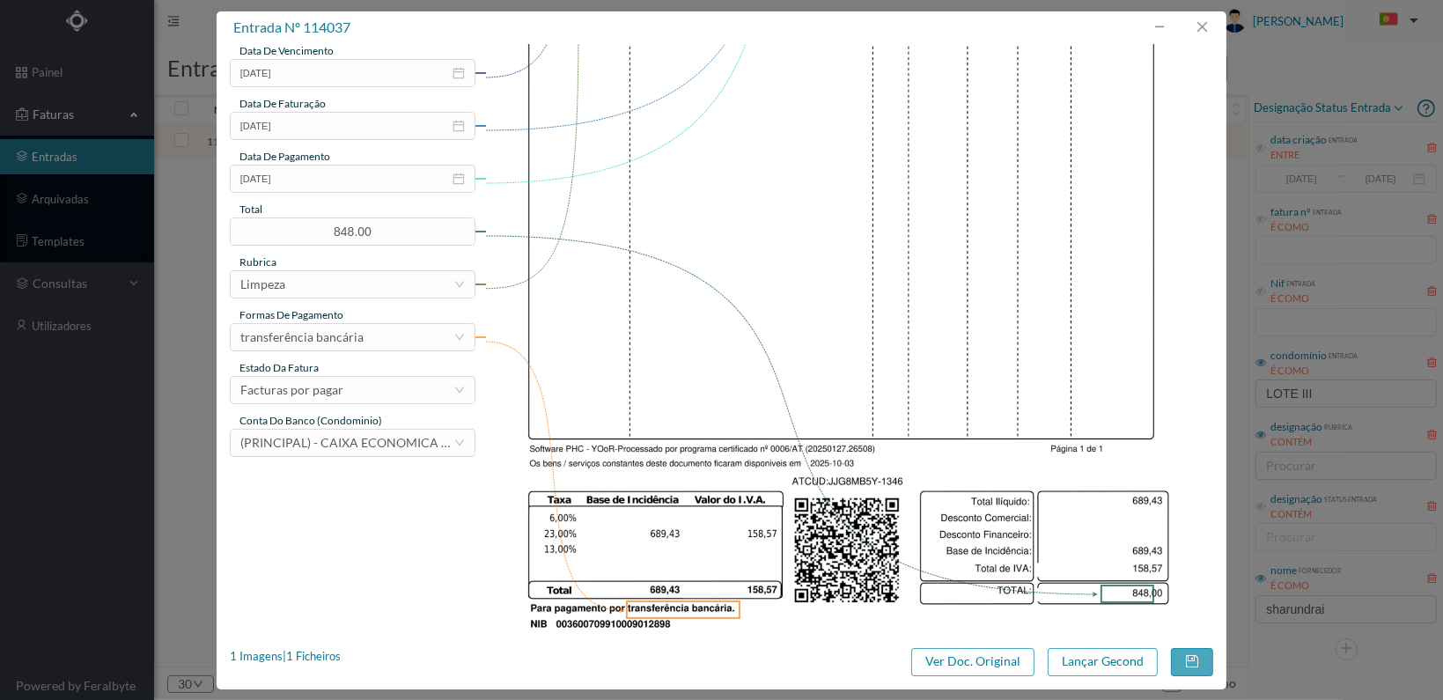
scroll to position [460, 0]
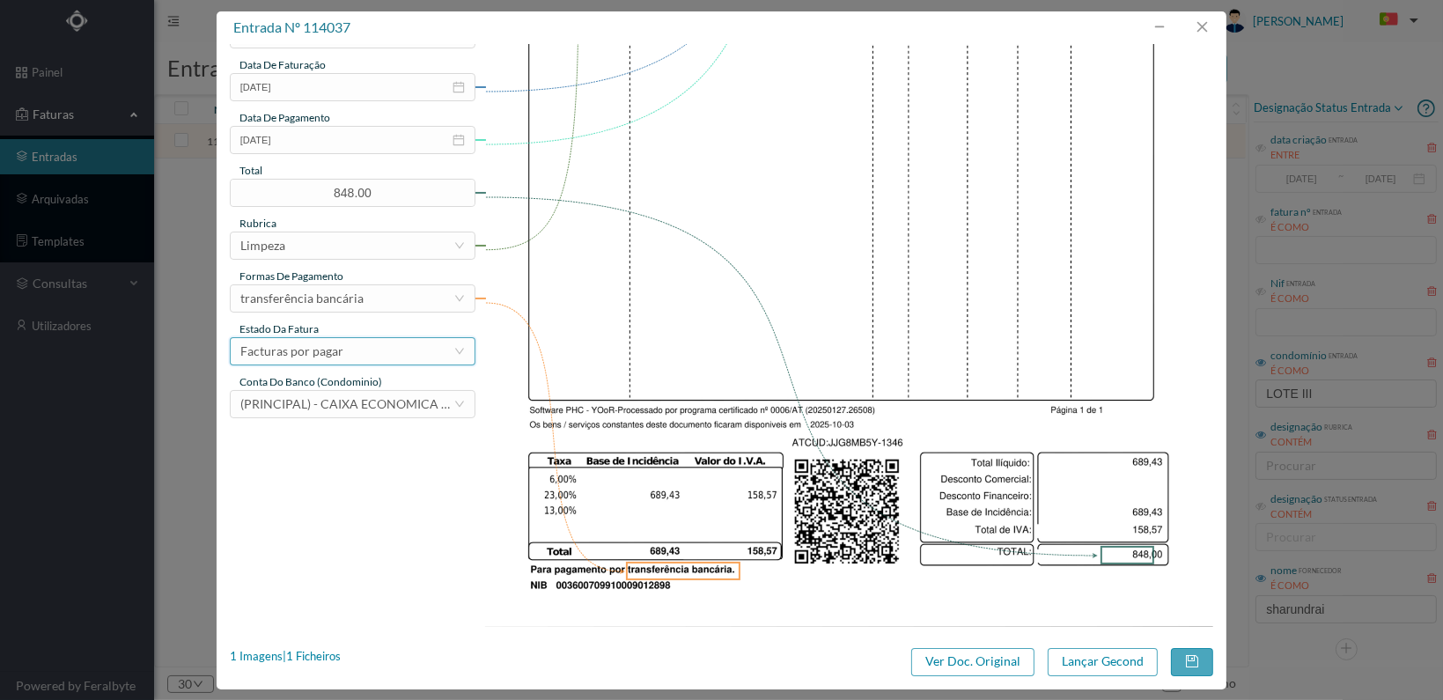
click at [424, 353] on div "Facturas por pagar" at bounding box center [346, 351] width 213 height 26
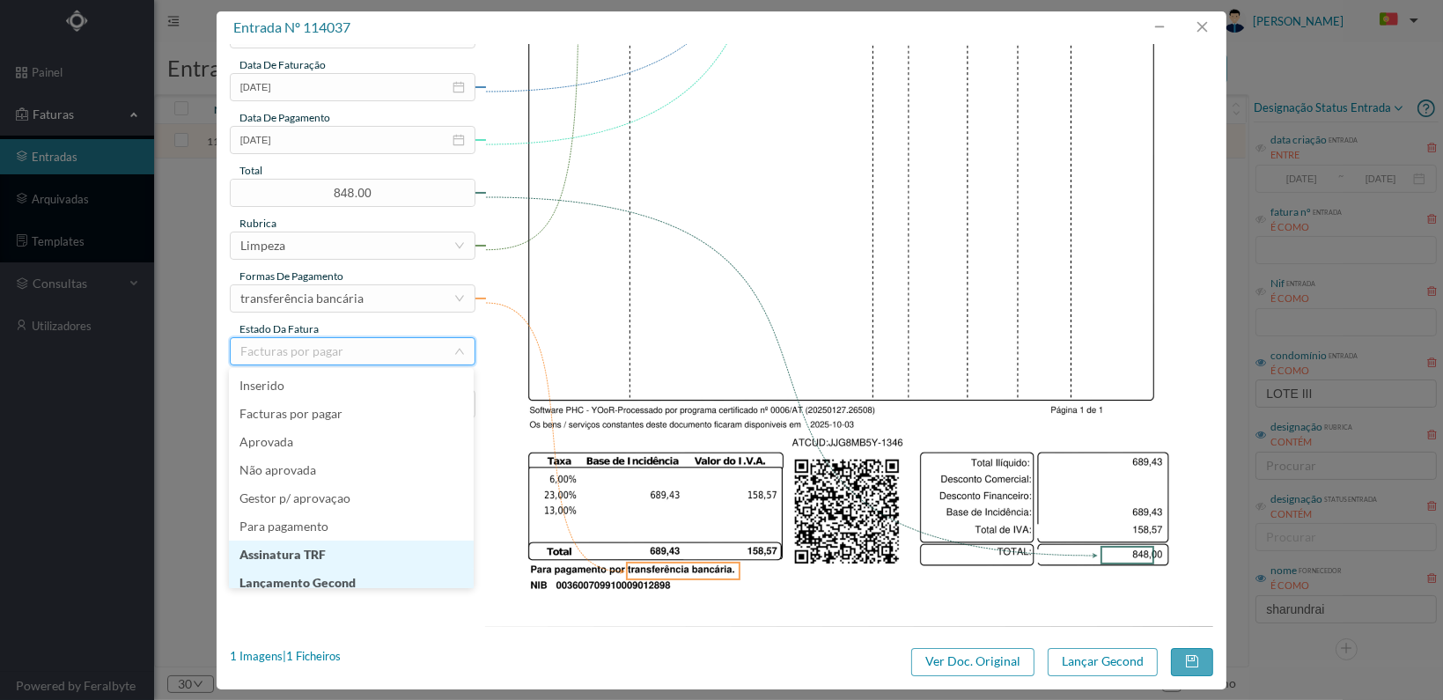
scroll to position [9, 0]
click at [390, 578] on li "Lançamento Gecond" at bounding box center [351, 574] width 245 height 28
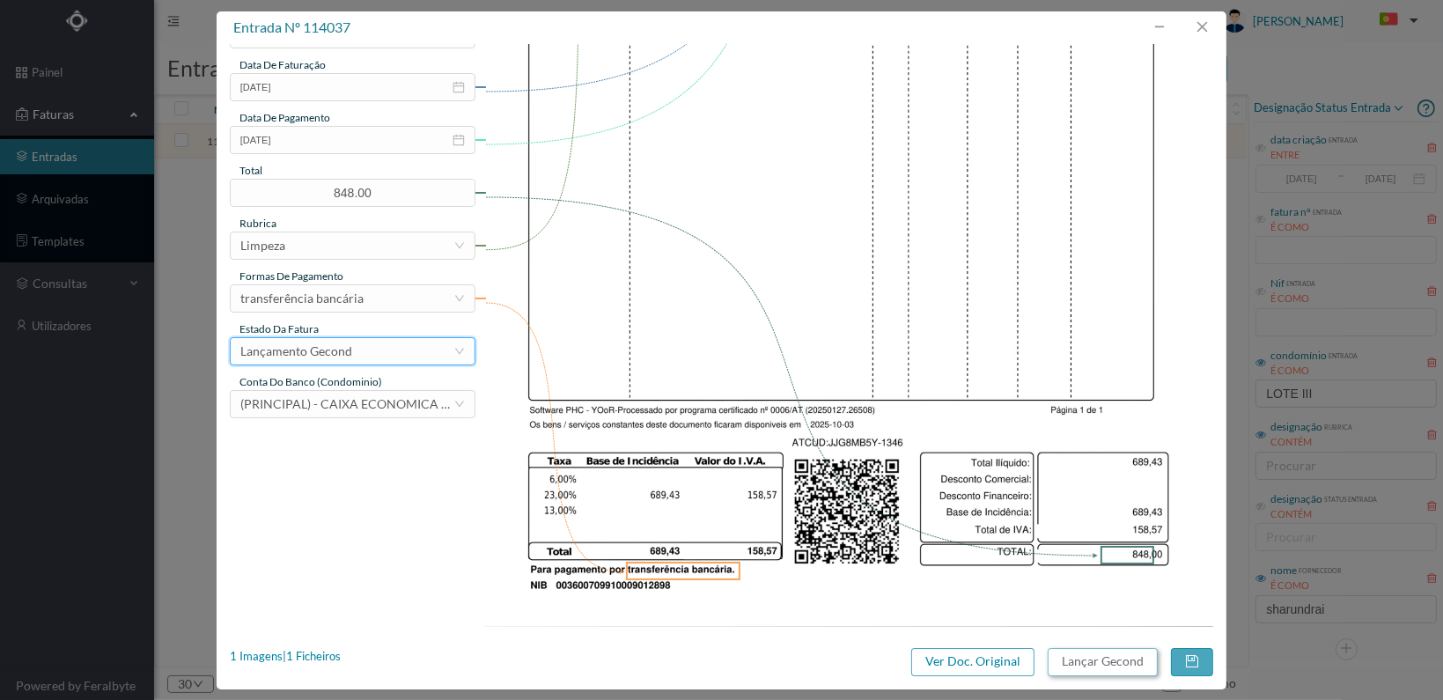
click at [1101, 663] on button "Lançar Gecond" at bounding box center [1103, 662] width 110 height 28
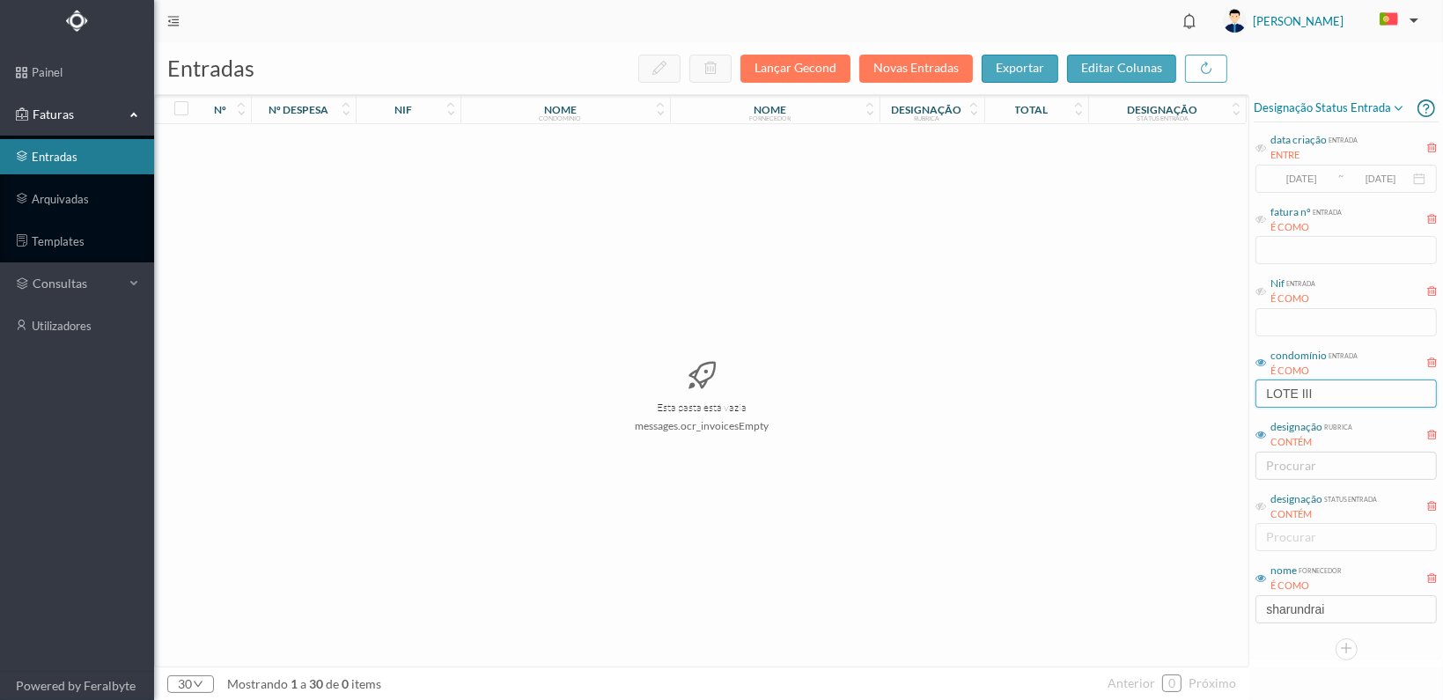
click at [1330, 386] on input "LOTE III" at bounding box center [1345, 393] width 181 height 28
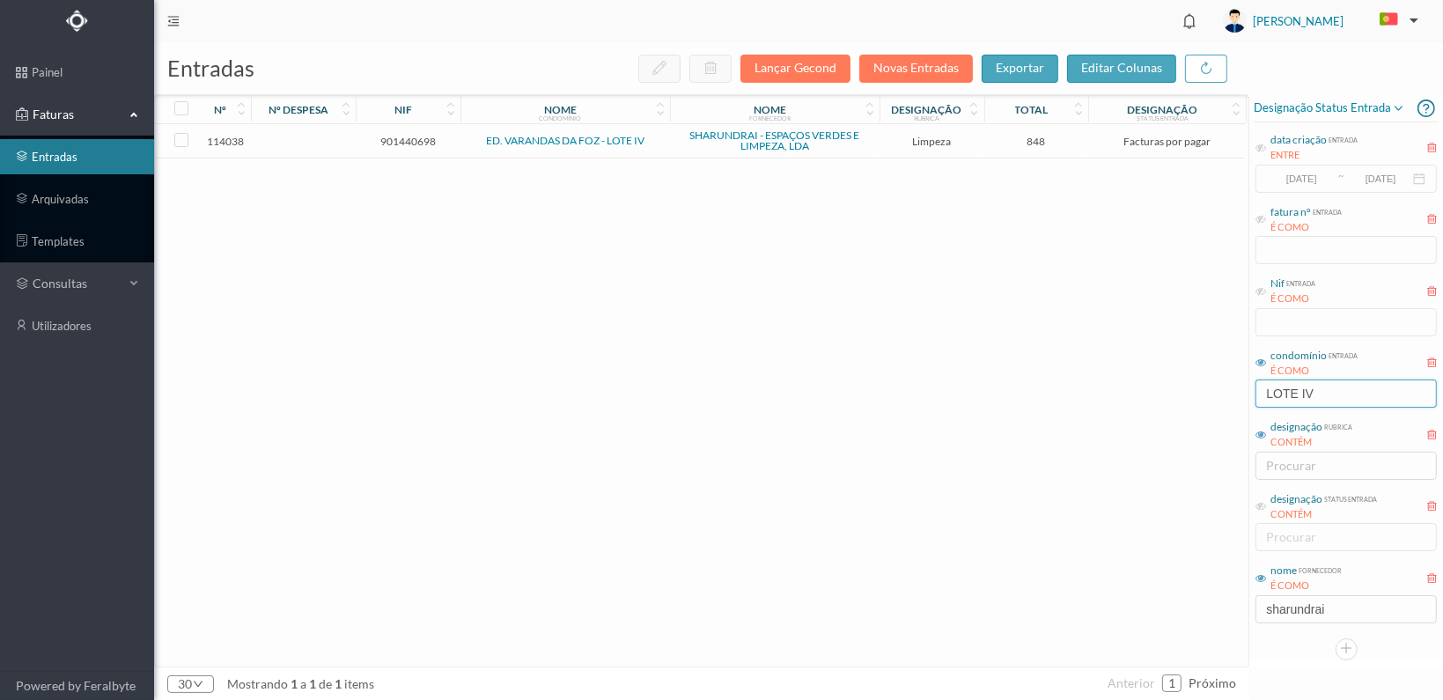
type input "LOTE IV"
click at [399, 142] on span "901440698" at bounding box center [408, 141] width 96 height 13
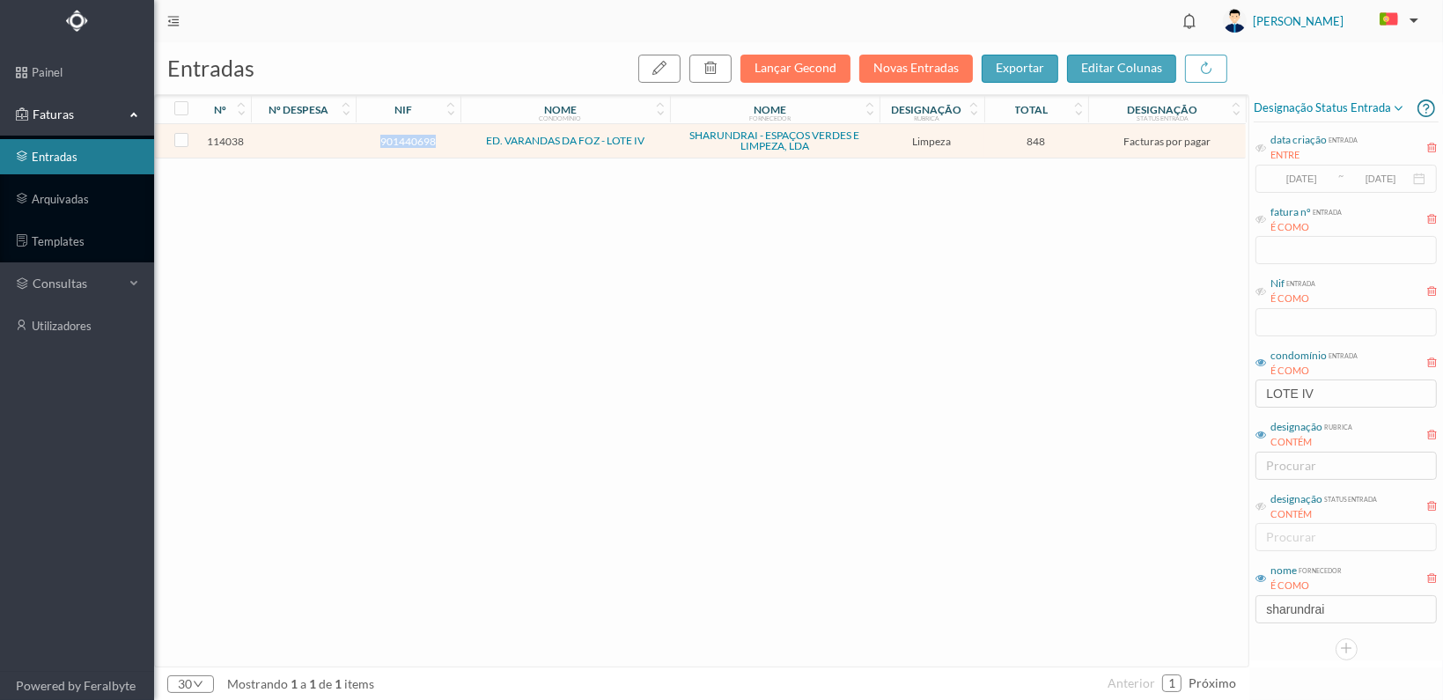
click at [399, 142] on span "901440698" at bounding box center [408, 141] width 96 height 13
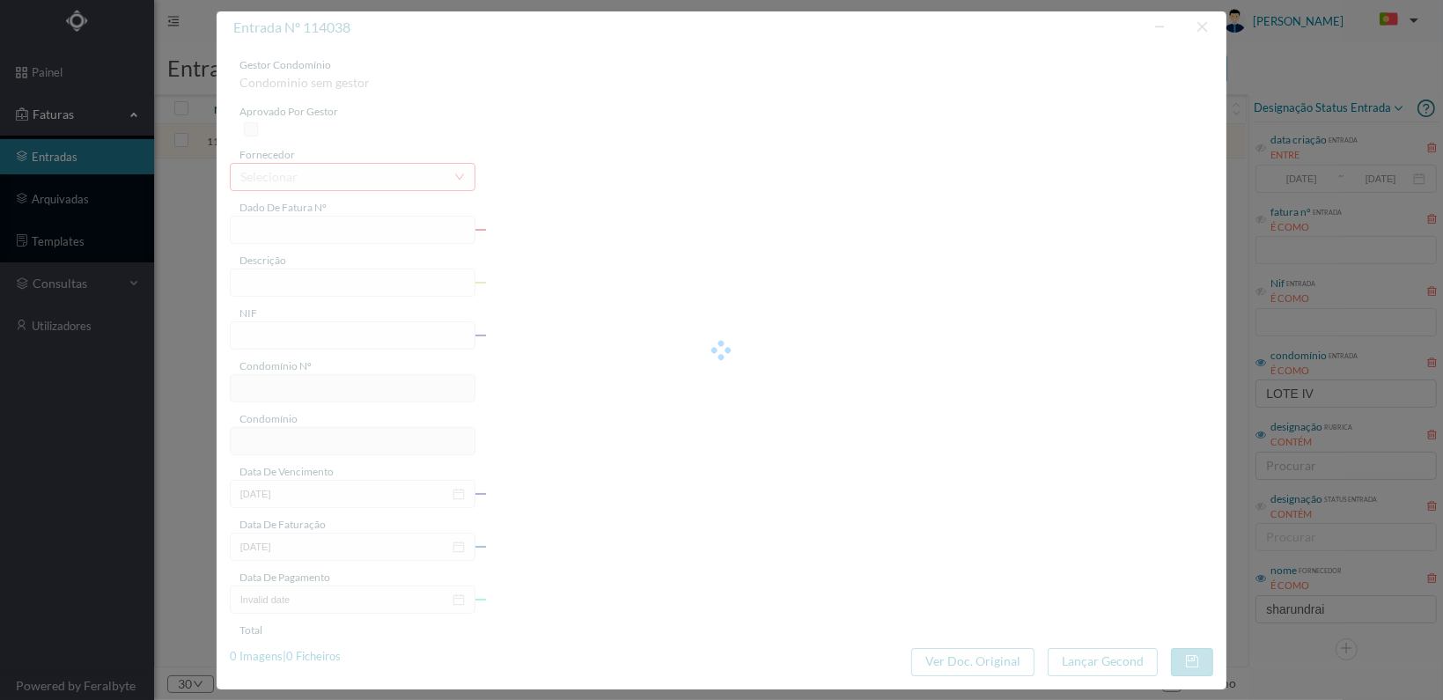
type input "FT 2025A1/1347"
type input "LIMPEZA Outubro de 2025"
type input "901440698"
type input "[DATE]"
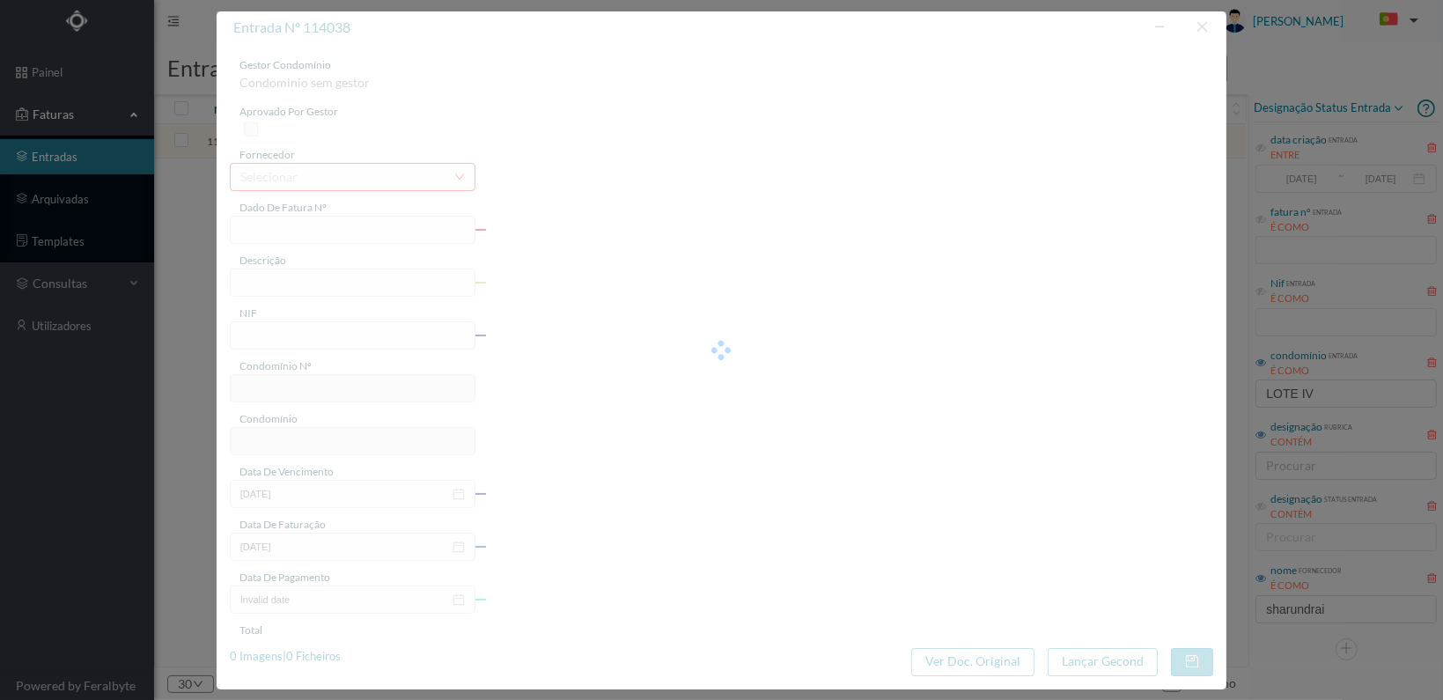
type input "[DATE]"
type input "848.00"
type input "63"
type input "ED. VARANDAS DA FOZ - LOTE IV"
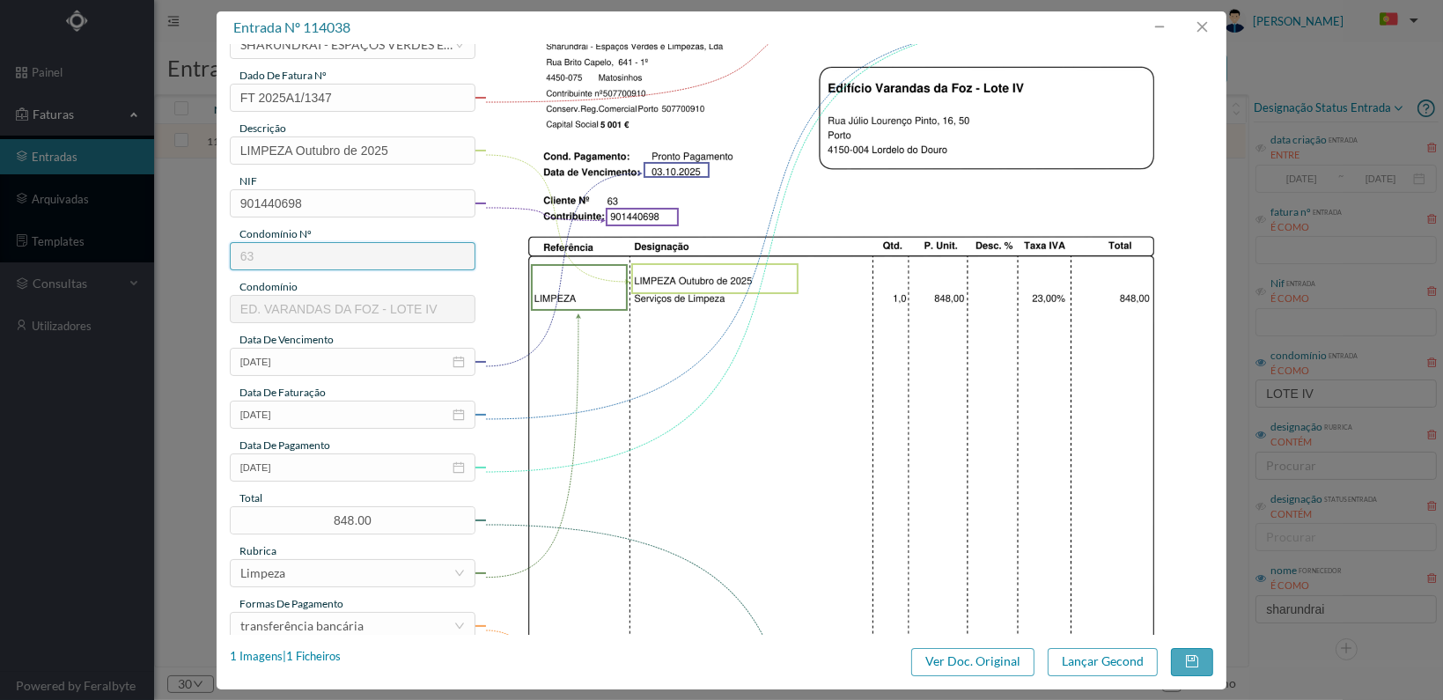
scroll to position [460, 0]
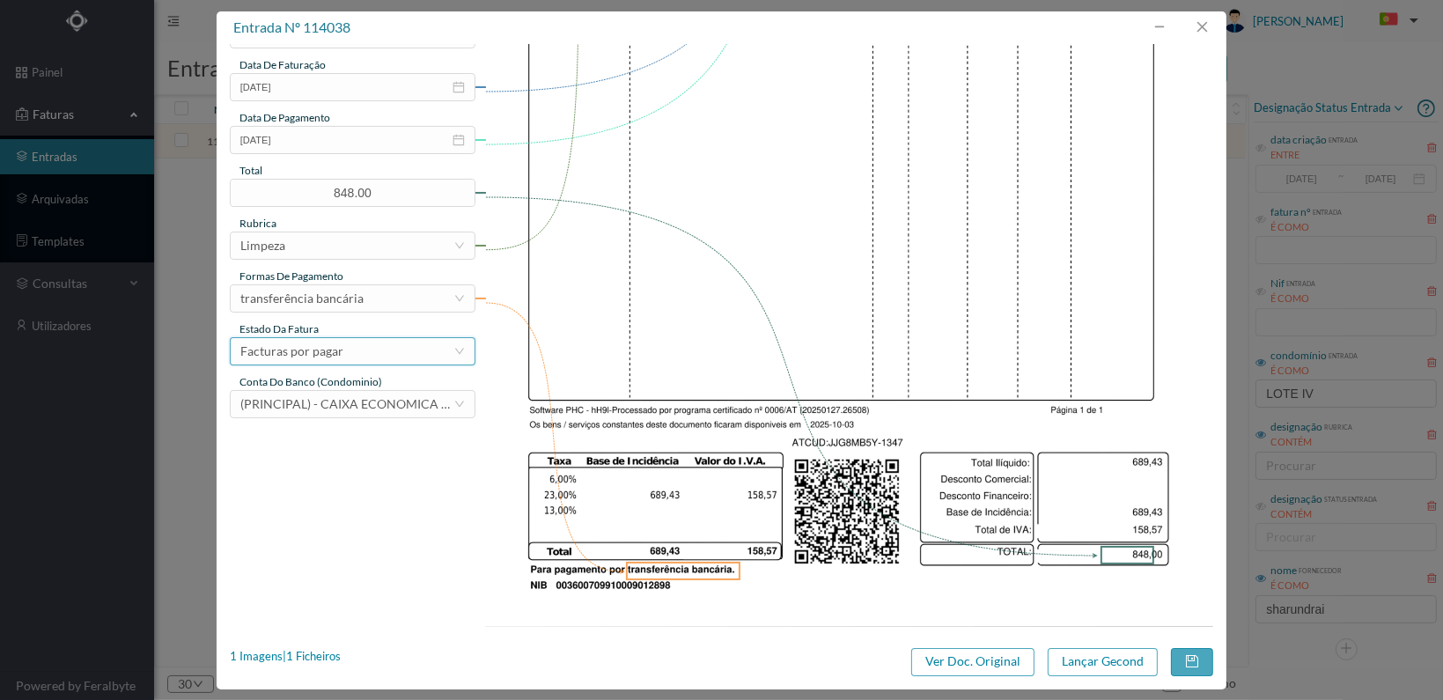
click at [445, 342] on div "Facturas por pagar" at bounding box center [346, 351] width 213 height 26
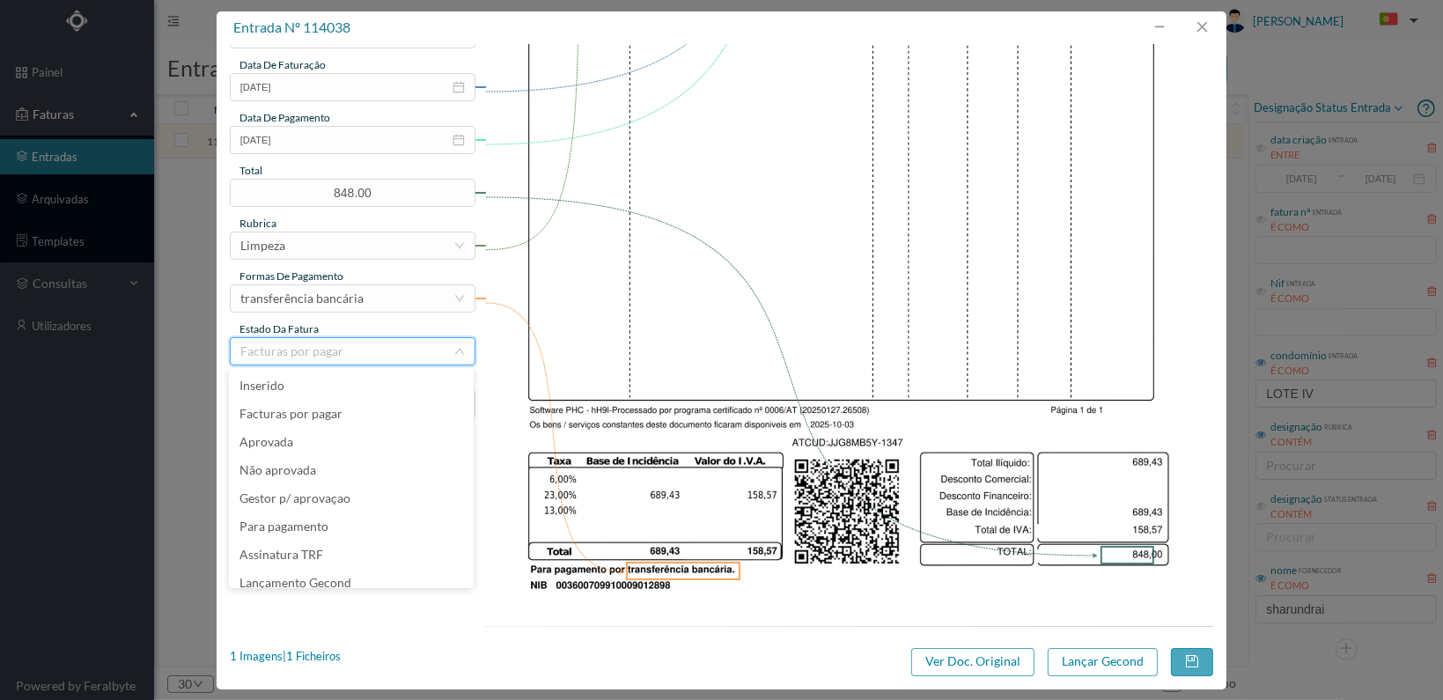
scroll to position [9, 0]
click at [368, 571] on li "Lançamento Gecond" at bounding box center [351, 574] width 245 height 28
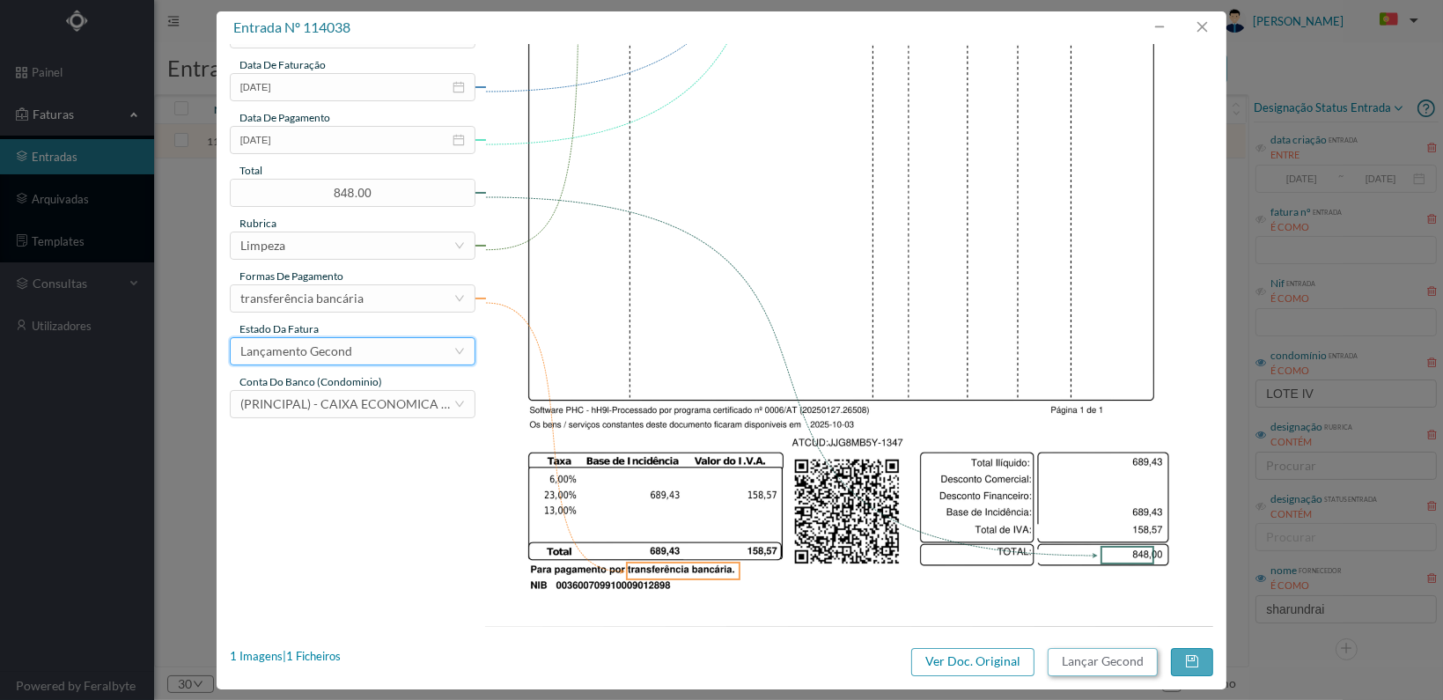
click at [1081, 662] on button "Lançar Gecond" at bounding box center [1103, 662] width 110 height 28
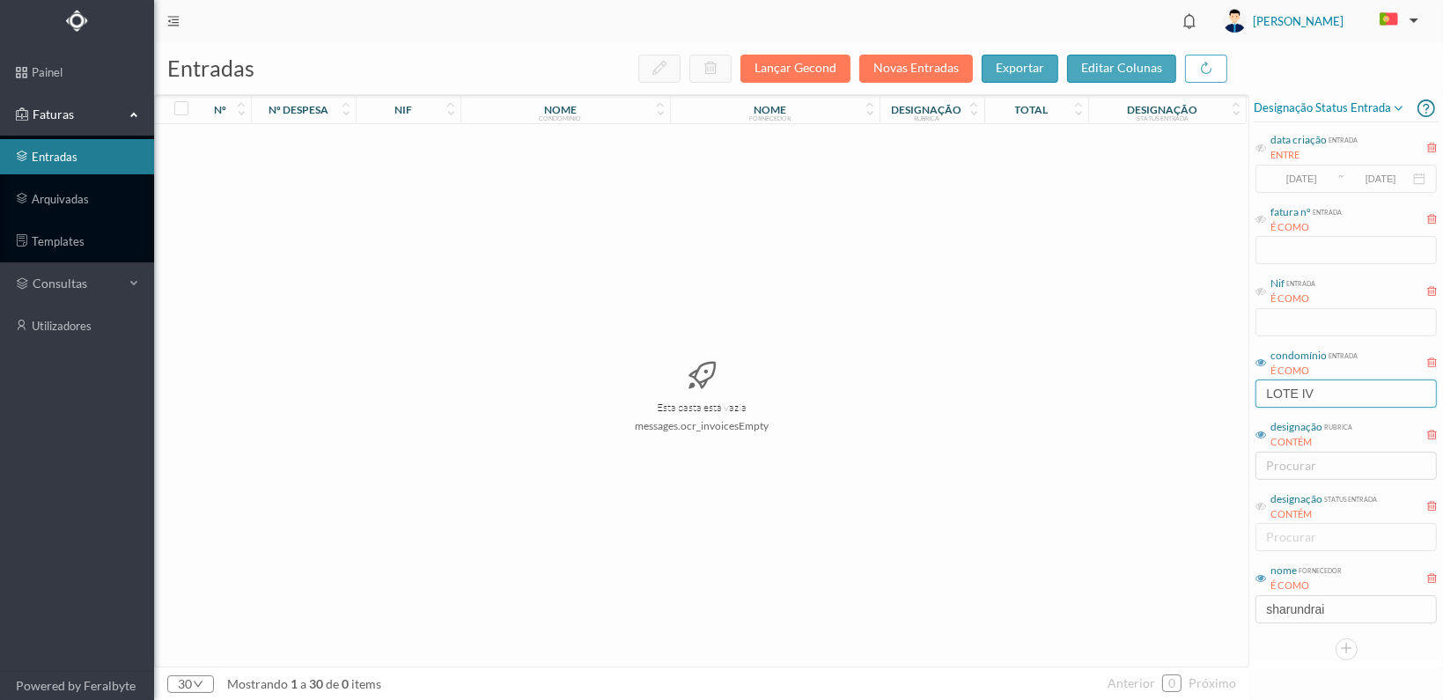
drag, startPoint x: 1328, startPoint y: 392, endPoint x: 1209, endPoint y: 372, distance: 120.6
click at [1209, 375] on div "entradas Lançar Gecond Novas Entradas exportar editar colunas nº nº despesa nif…" at bounding box center [798, 371] width 1289 height 658
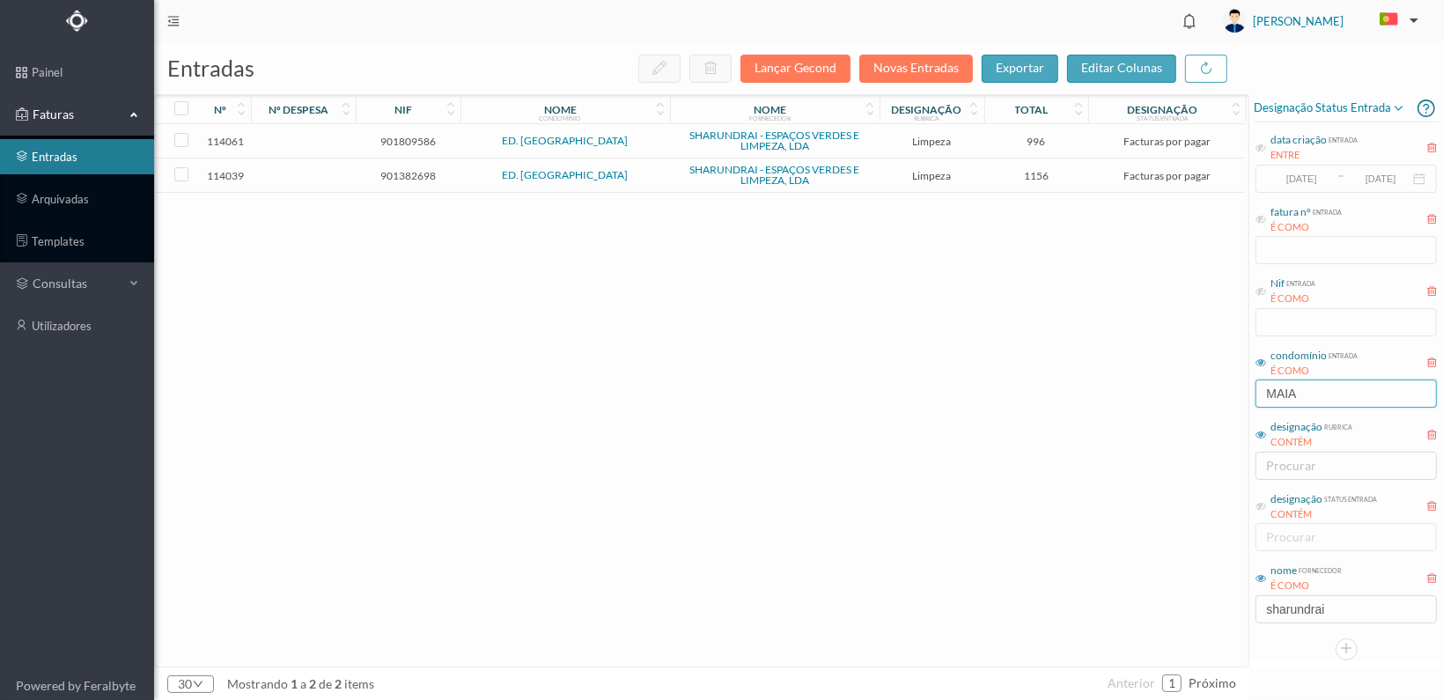
type input "MAIA"
click at [394, 175] on span "901382698" at bounding box center [408, 175] width 96 height 13
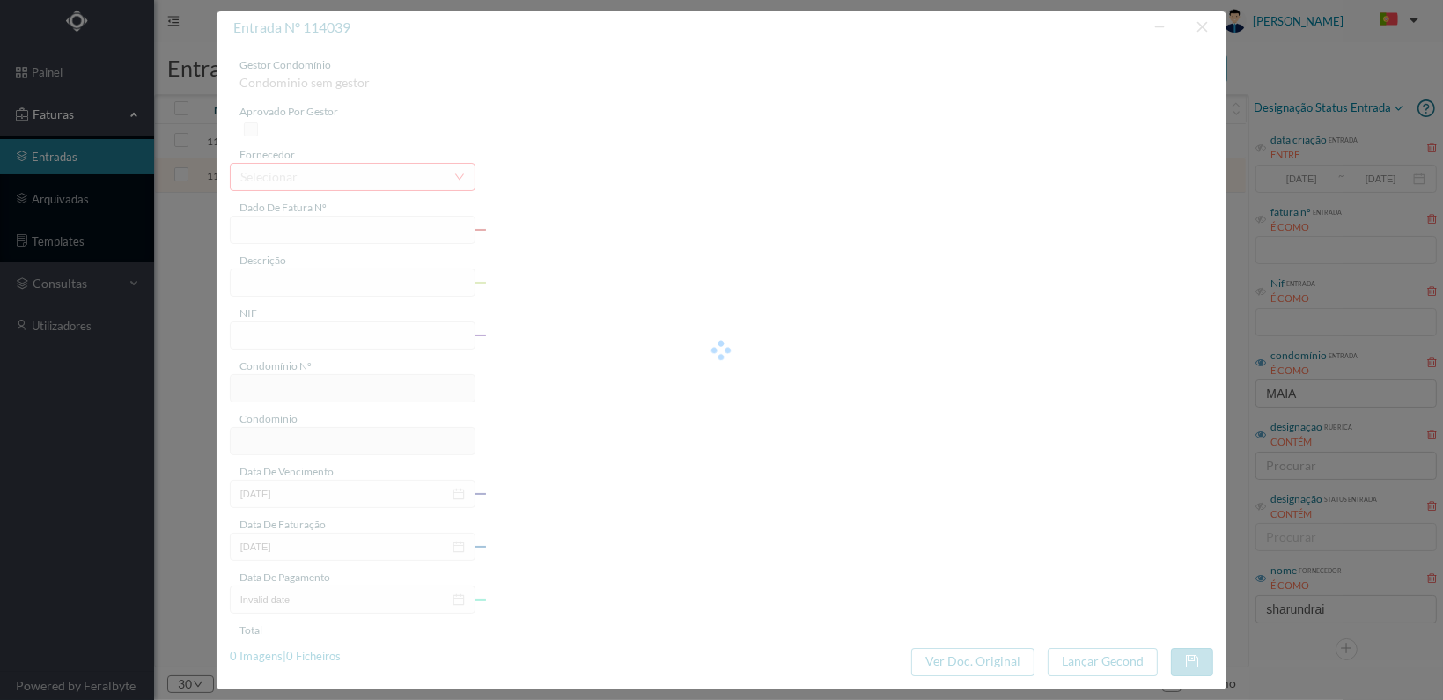
type input "FT 2025A1/1348"
type input "LIMPEZA Outubro de 2025"
type input "901382698"
type input "[DATE]"
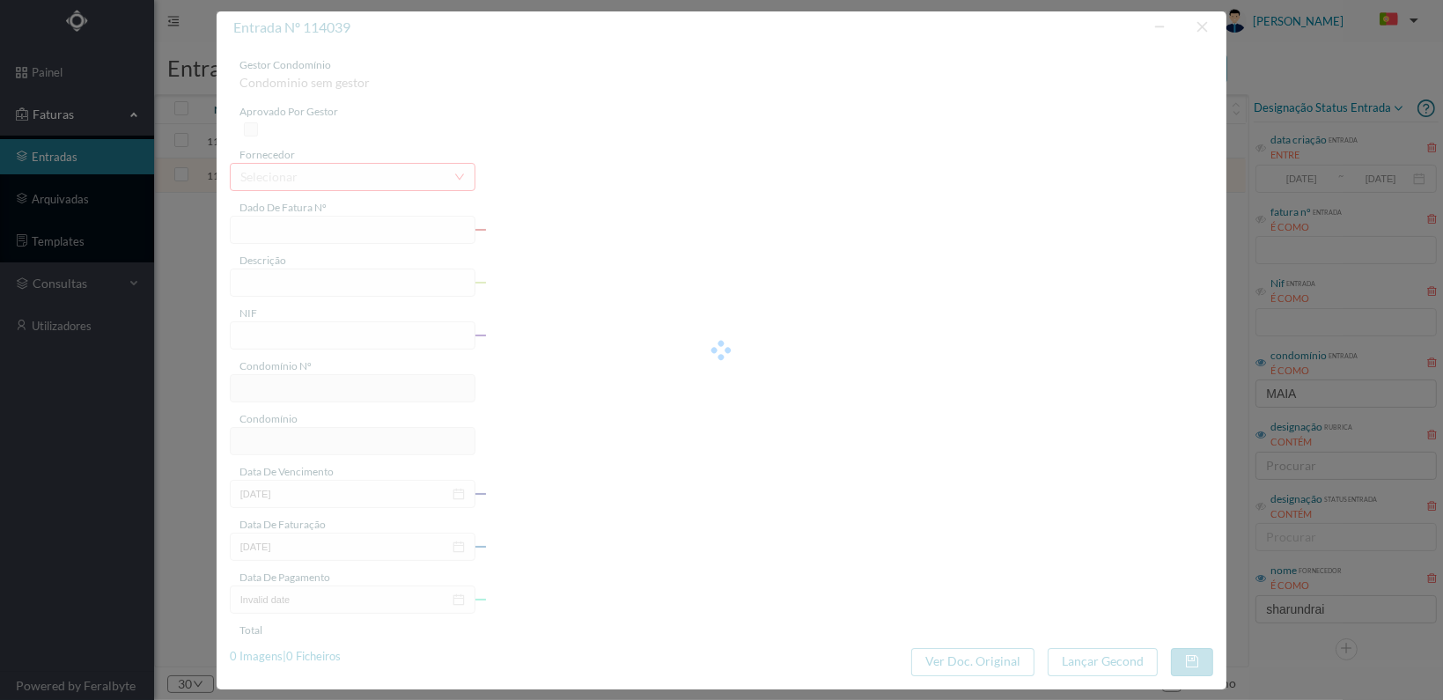
type input "[DATE]"
type input "1156.00"
type input "81"
type input "ED. MAIA VILLAGE"
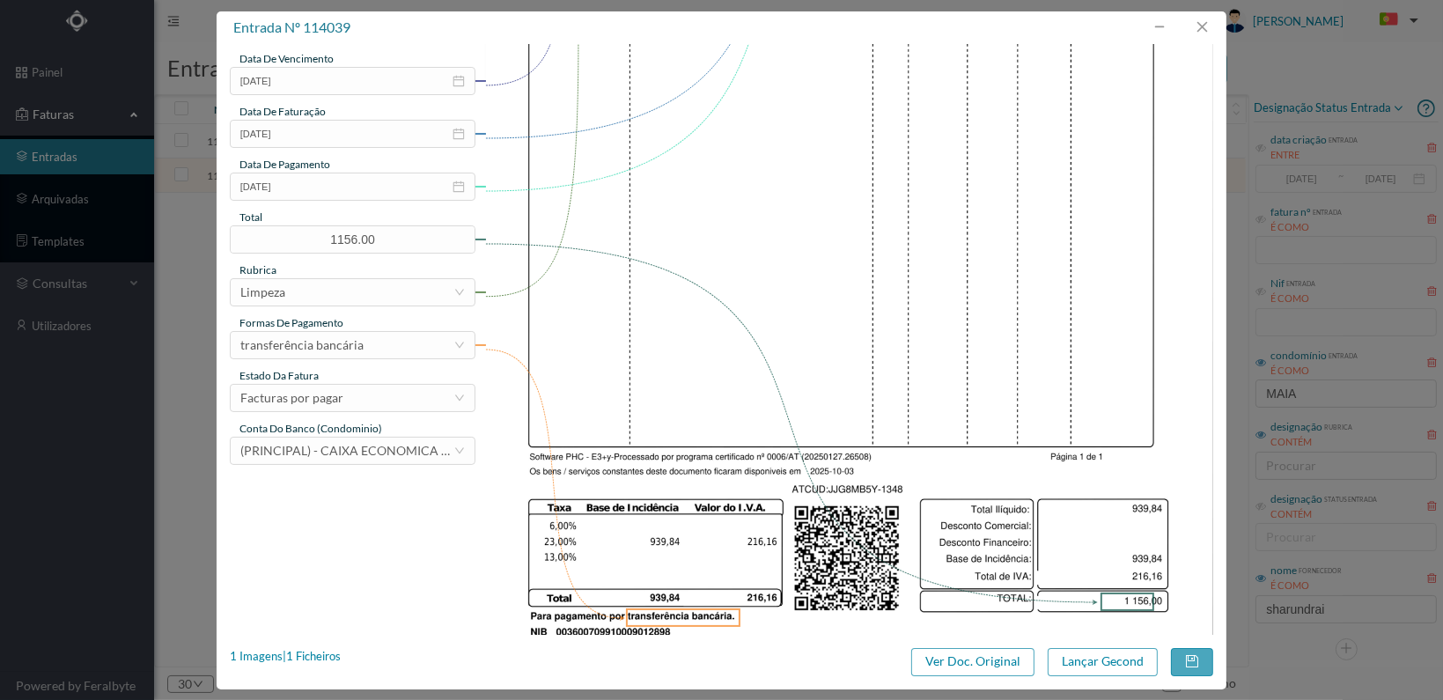
scroll to position [440, 0]
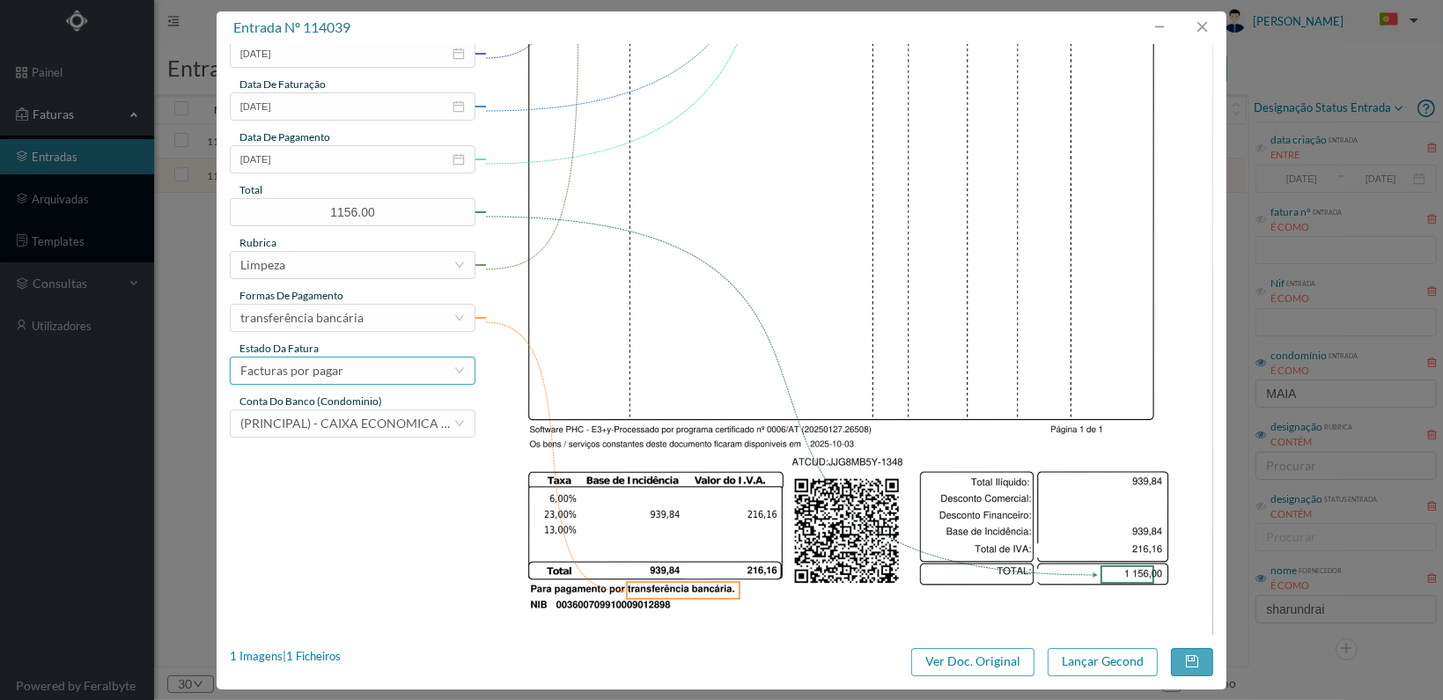
click at [429, 362] on div "Facturas por pagar" at bounding box center [346, 370] width 213 height 26
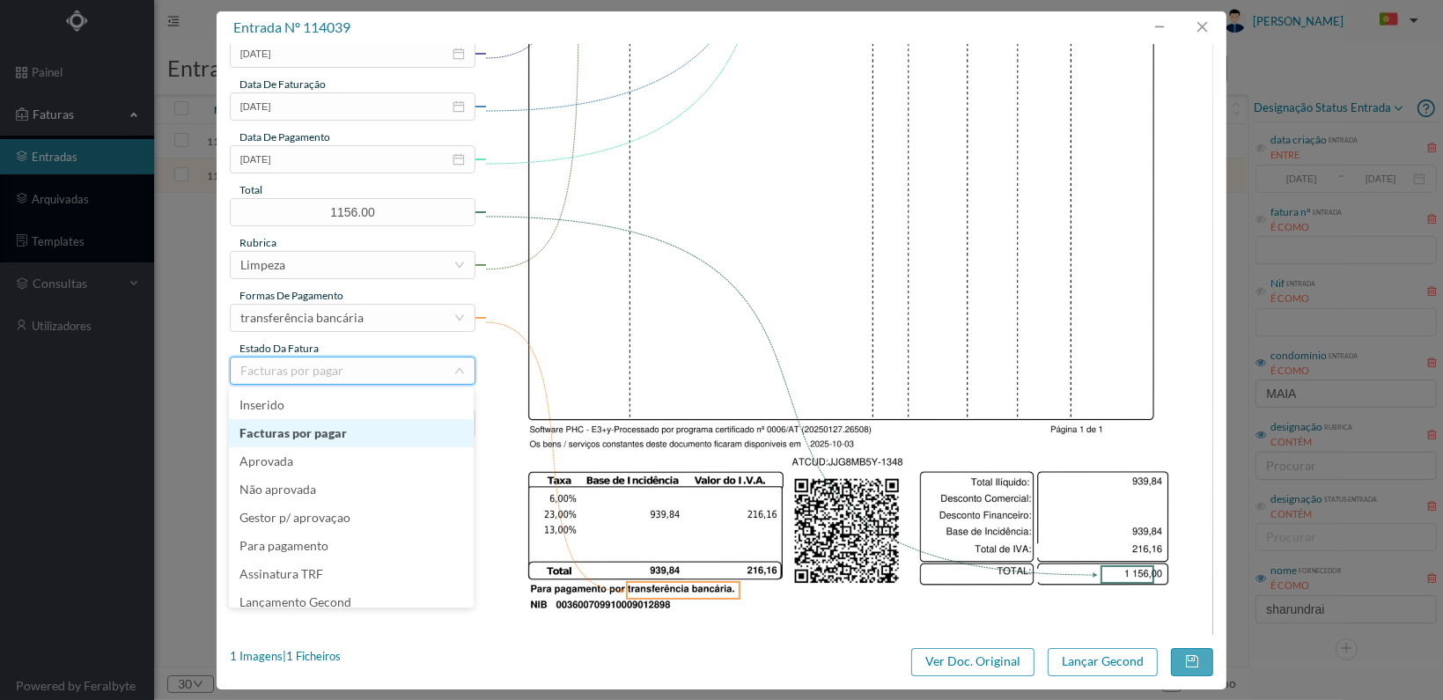
scroll to position [9, 0]
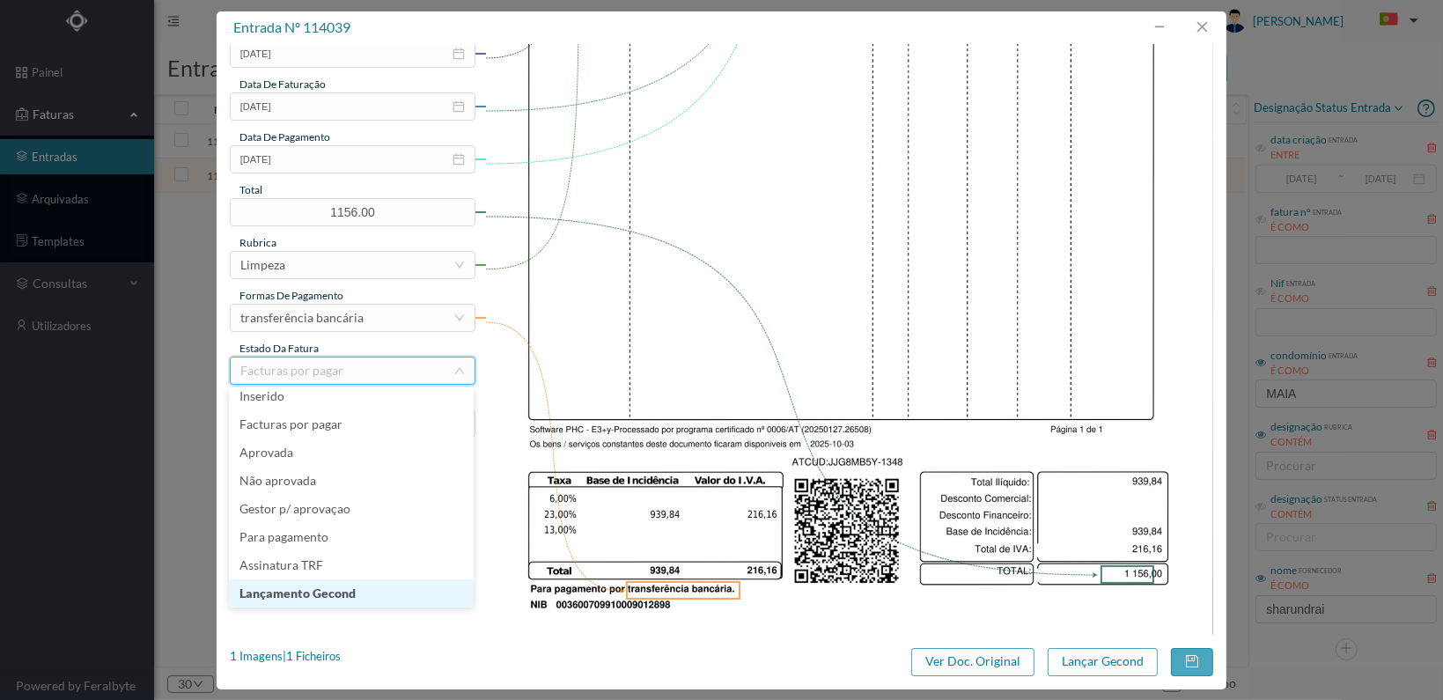
click at [373, 591] on li "Lançamento Gecond" at bounding box center [351, 593] width 245 height 28
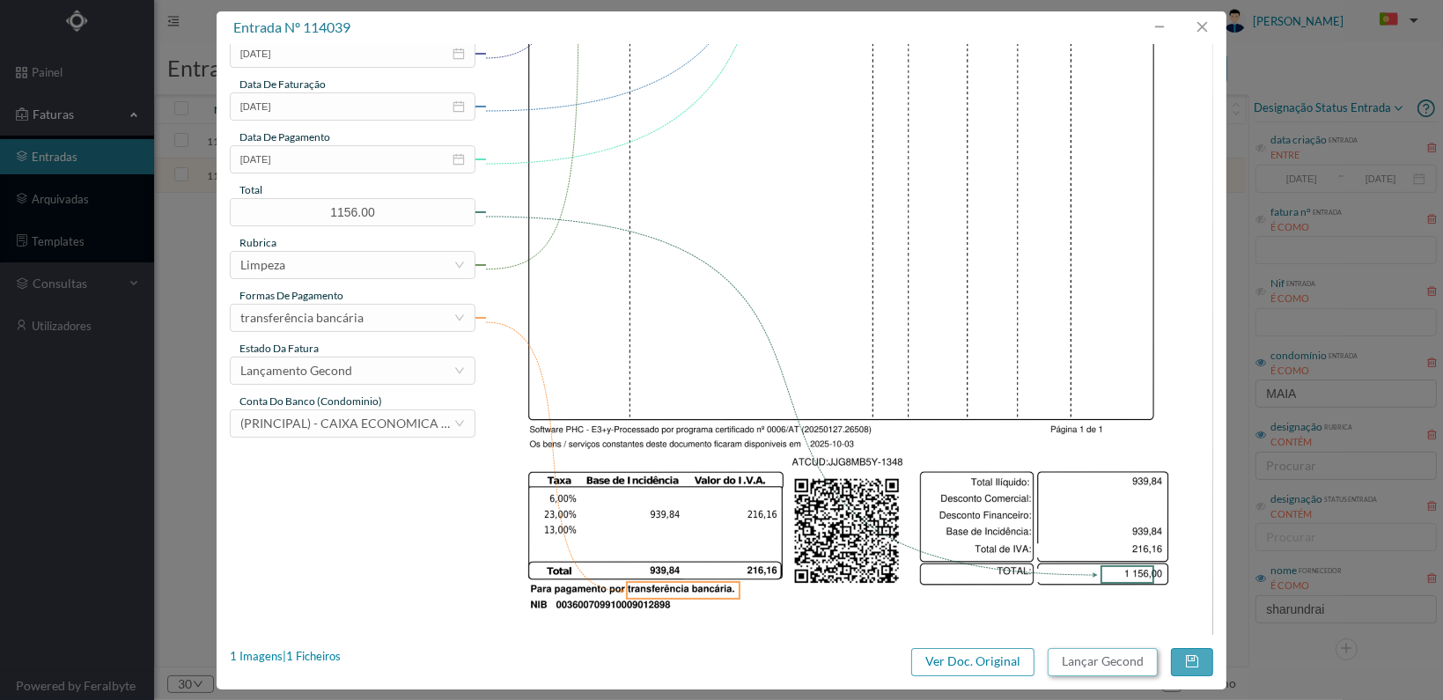
click at [1086, 666] on button "Lançar Gecond" at bounding box center [1103, 662] width 110 height 28
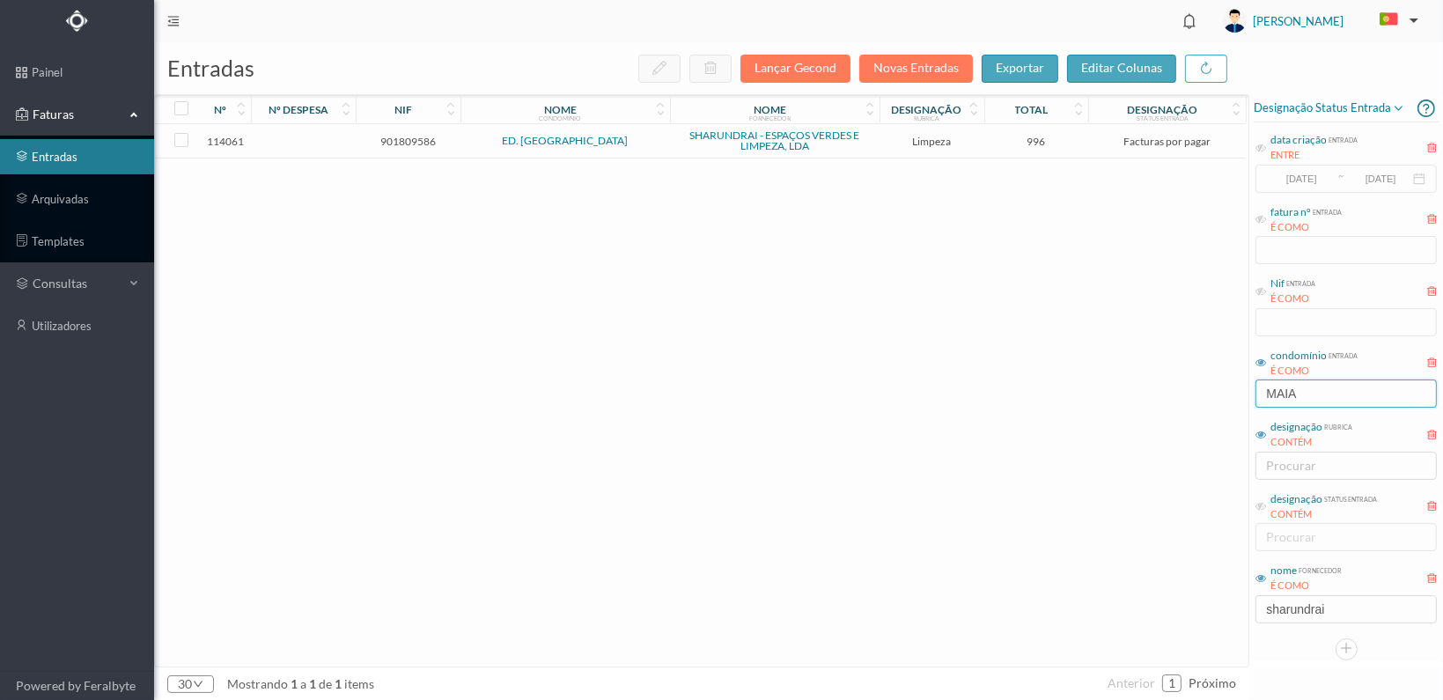
drag, startPoint x: 1306, startPoint y: 387, endPoint x: 1247, endPoint y: 382, distance: 60.1
click at [1246, 383] on div "entradas Lançar Gecond Novas Entradas exportar editar colunas nº nº despesa nif…" at bounding box center [798, 371] width 1289 height 658
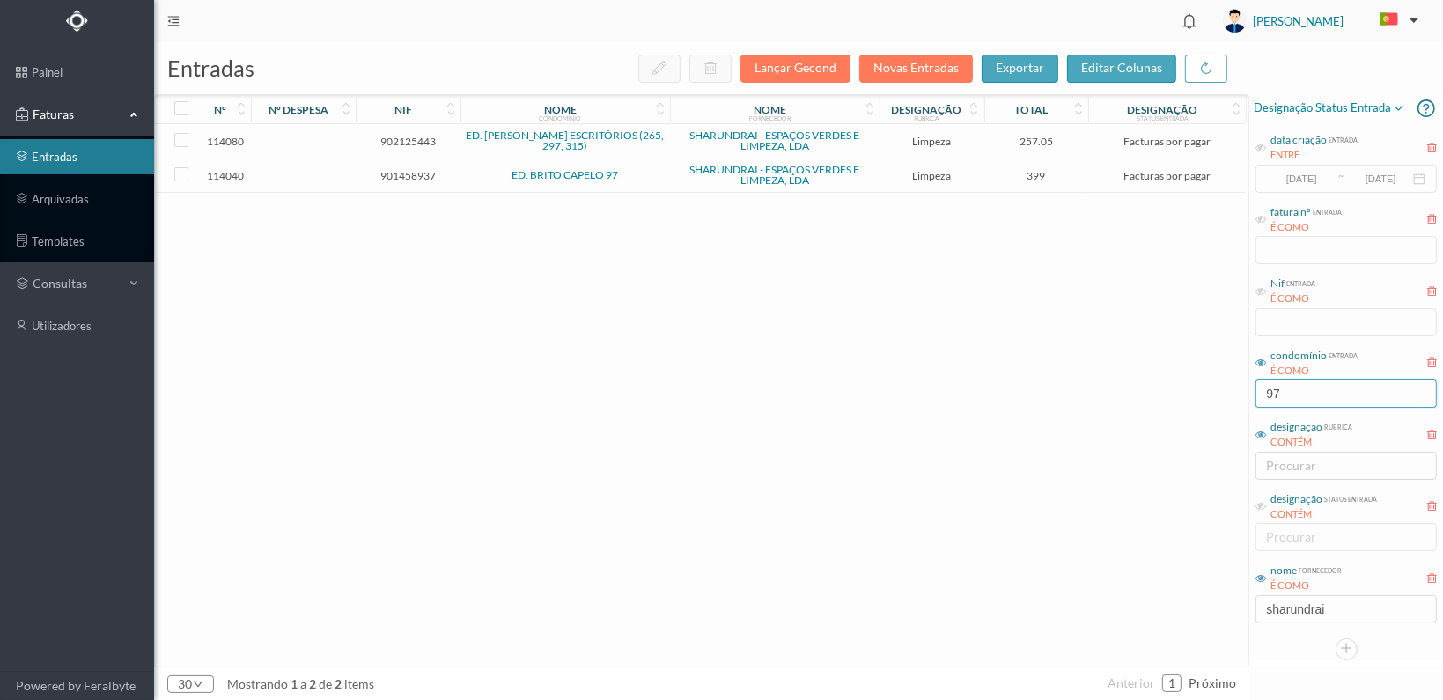
type input "97"
click at [412, 170] on span "901458937" at bounding box center [408, 175] width 96 height 13
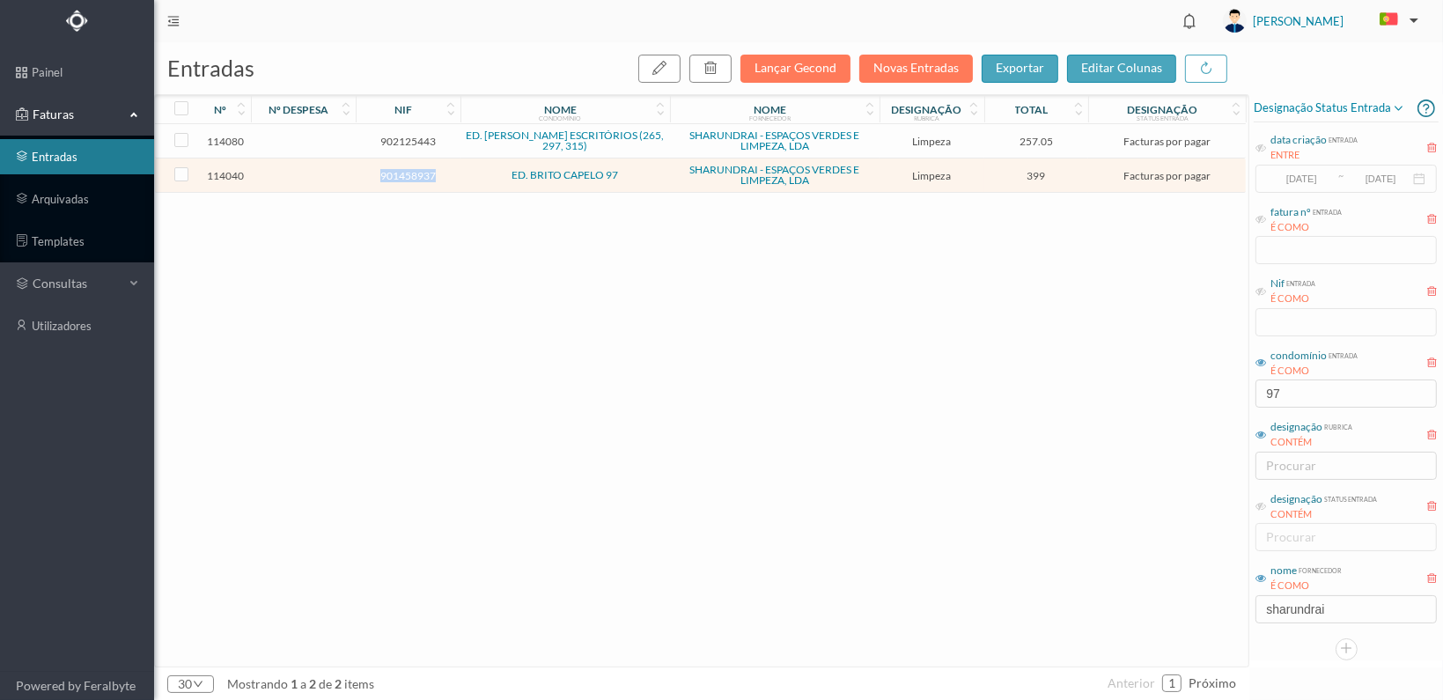
click at [412, 170] on span "901458937" at bounding box center [408, 175] width 96 height 13
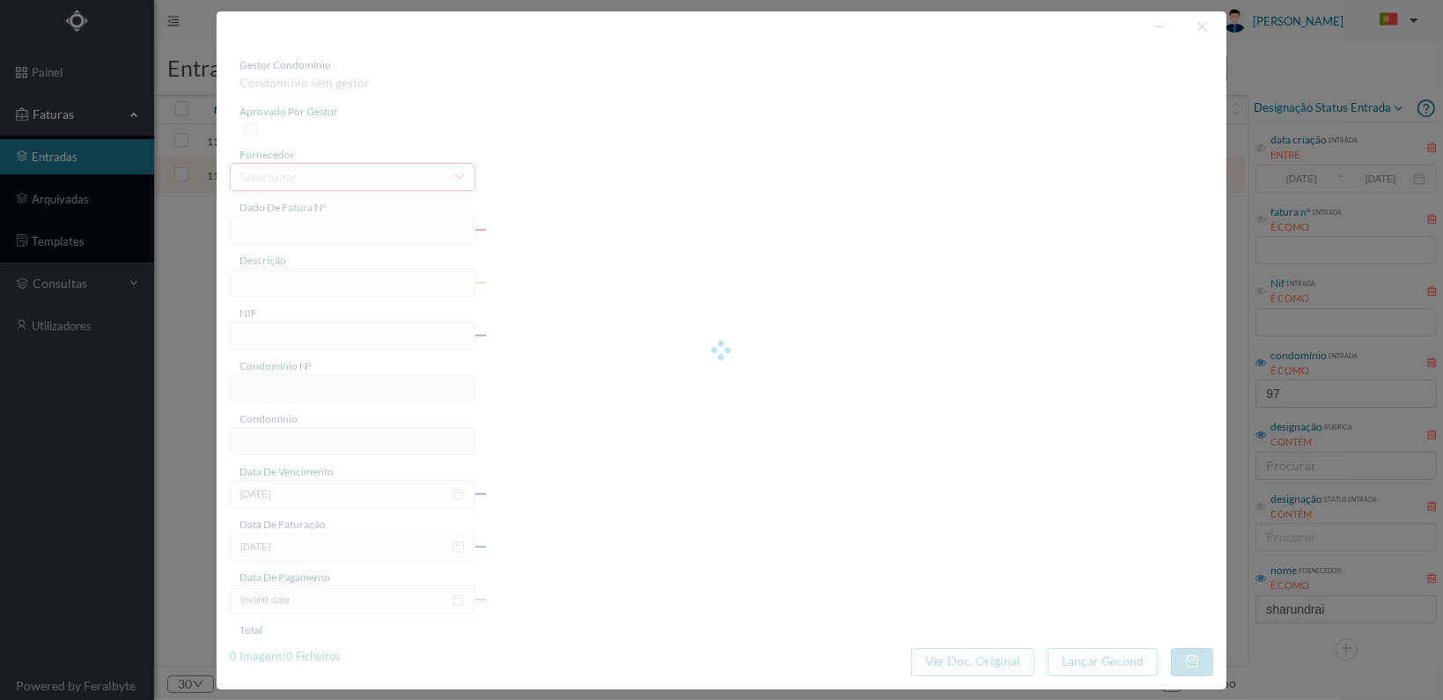
type input "FT 2025A1/1349"
type input "LIMPEZA Outubro de 2025"
type input "901458937"
type input "[DATE]"
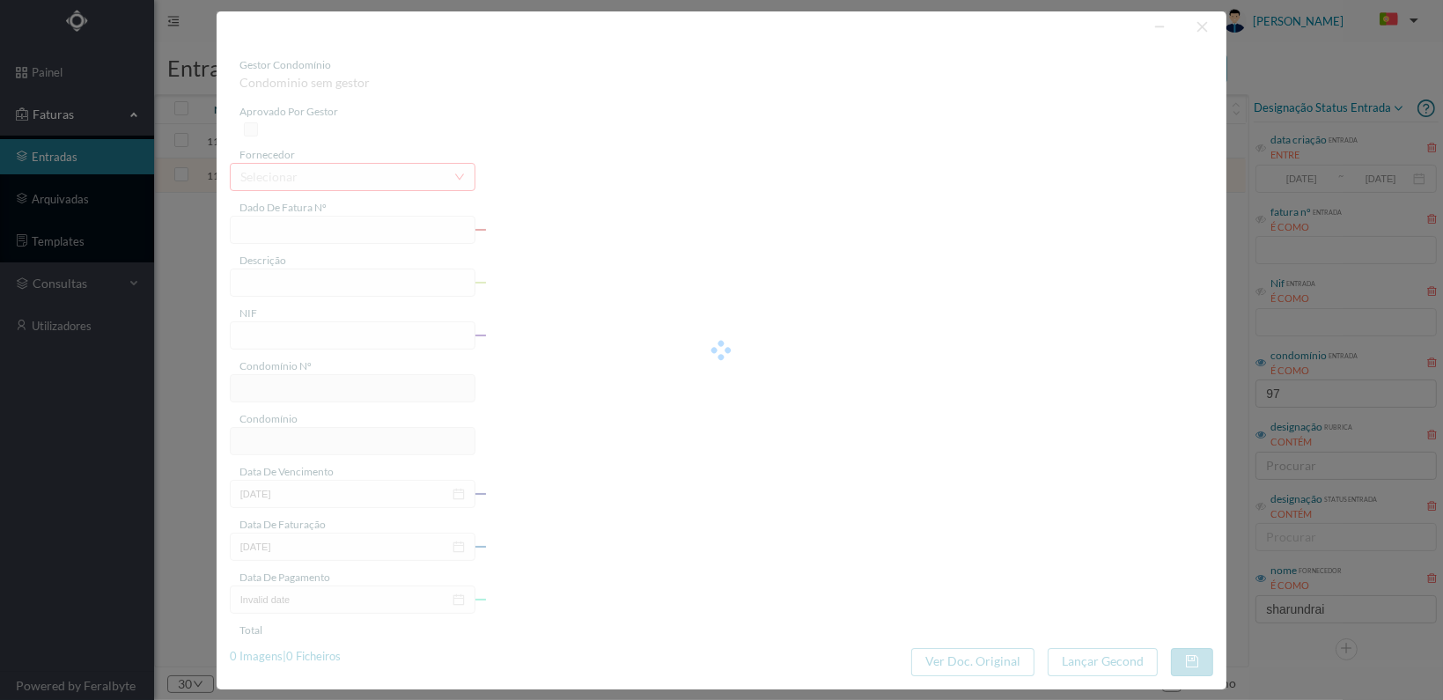
type input "[DATE]"
type input "399.00"
type input "88"
type input "ED. BRITO CAPELO 97"
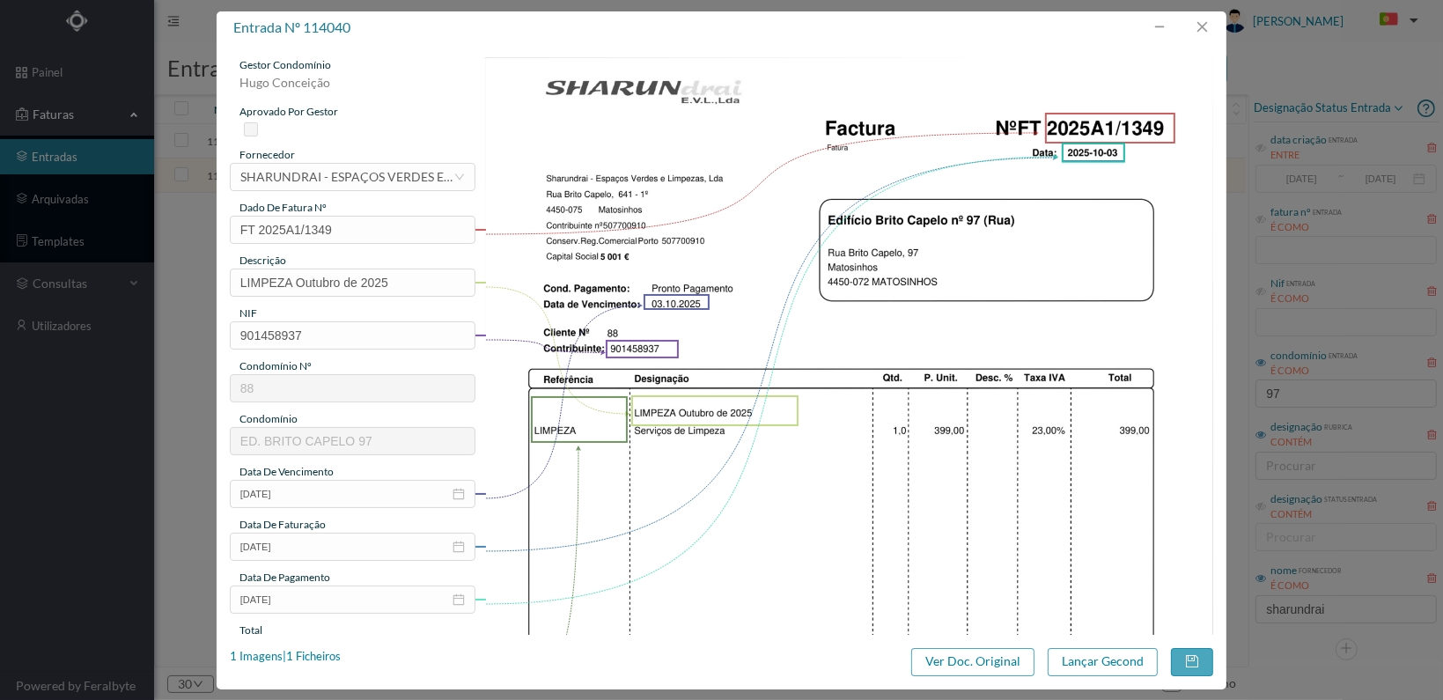
scroll to position [460, 0]
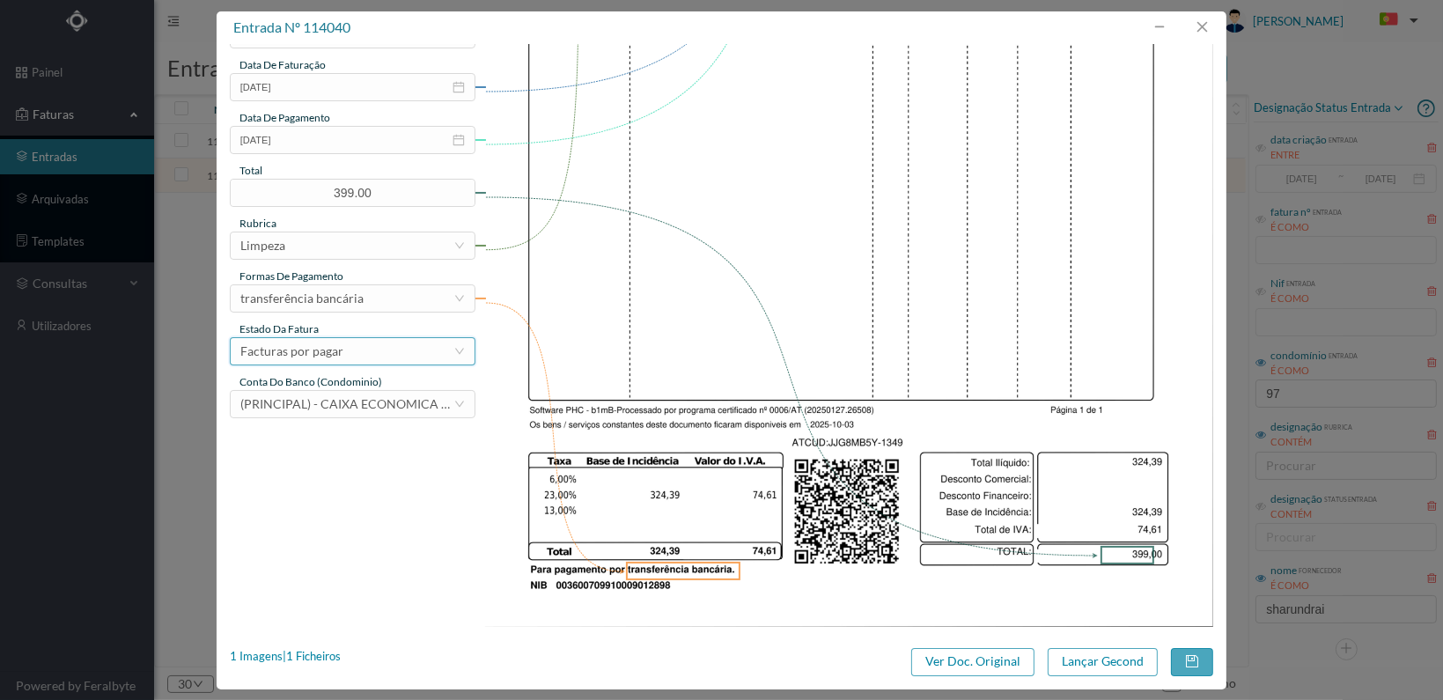
click at [401, 357] on div "Facturas por pagar" at bounding box center [346, 351] width 213 height 26
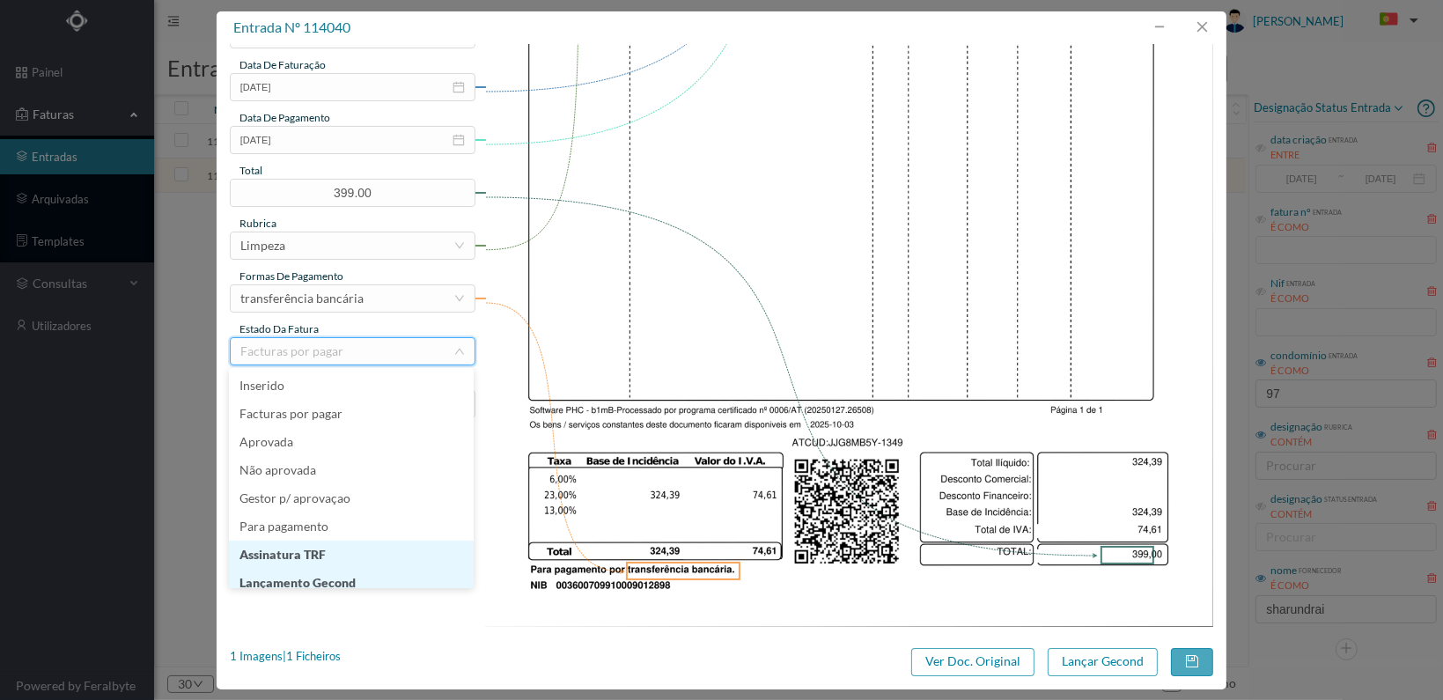
scroll to position [9, 0]
click at [377, 571] on li "Lançamento Gecond" at bounding box center [351, 574] width 245 height 28
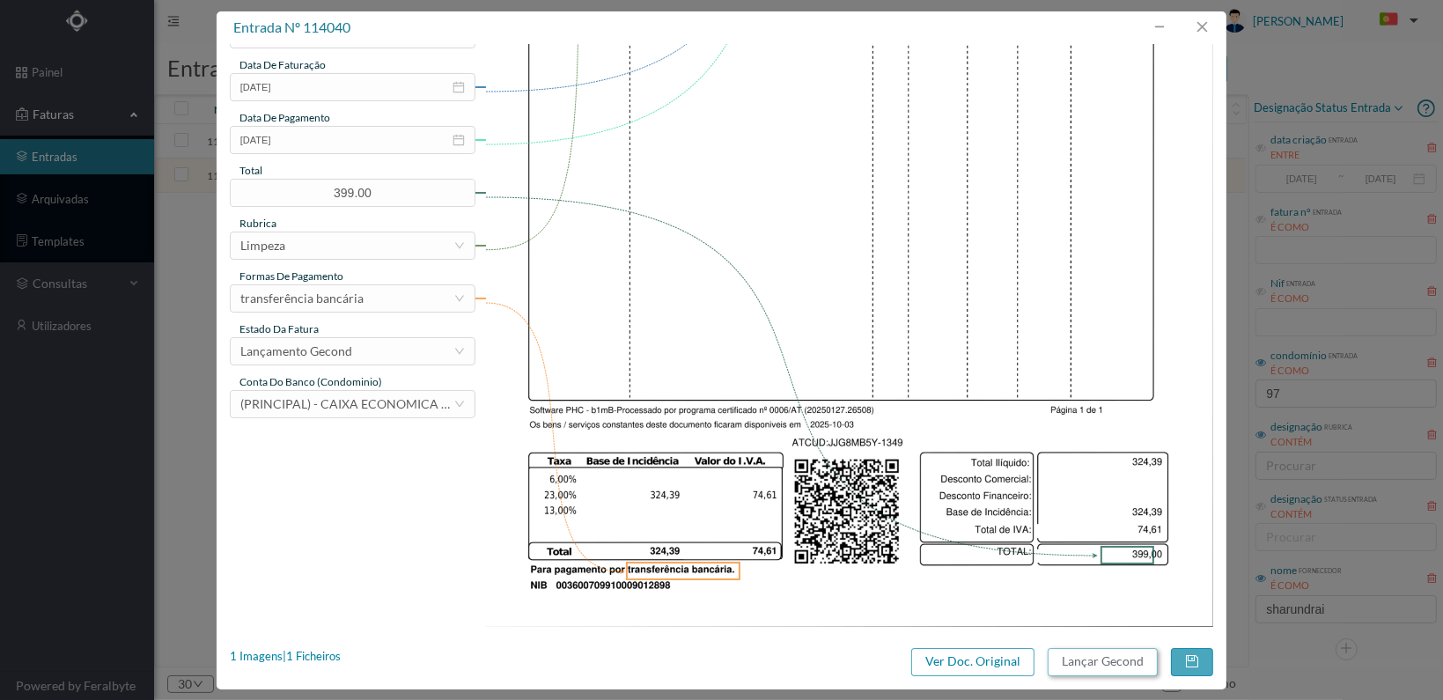
click at [1088, 656] on button "Lançar Gecond" at bounding box center [1103, 662] width 110 height 28
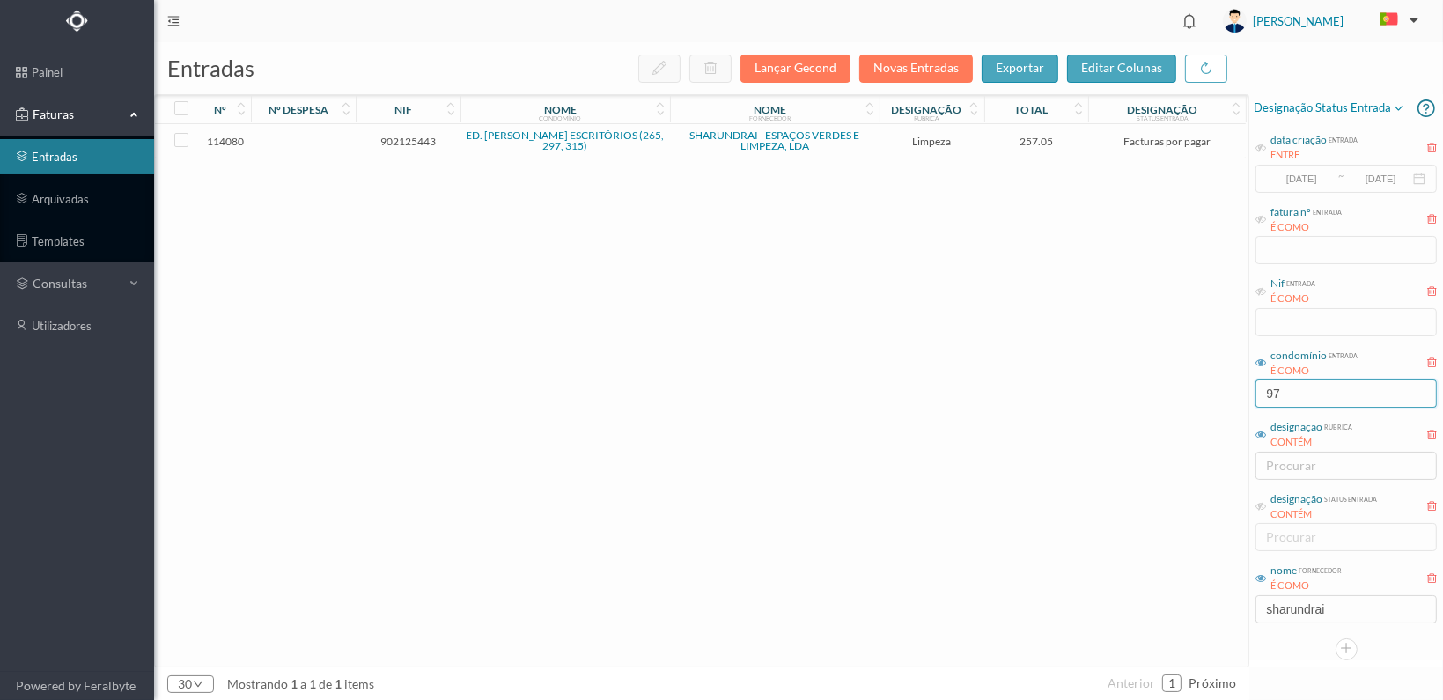
click at [1333, 399] on input "97" at bounding box center [1345, 393] width 181 height 28
type input "9"
type input "641"
click at [402, 140] on span "901466182" at bounding box center [408, 141] width 96 height 13
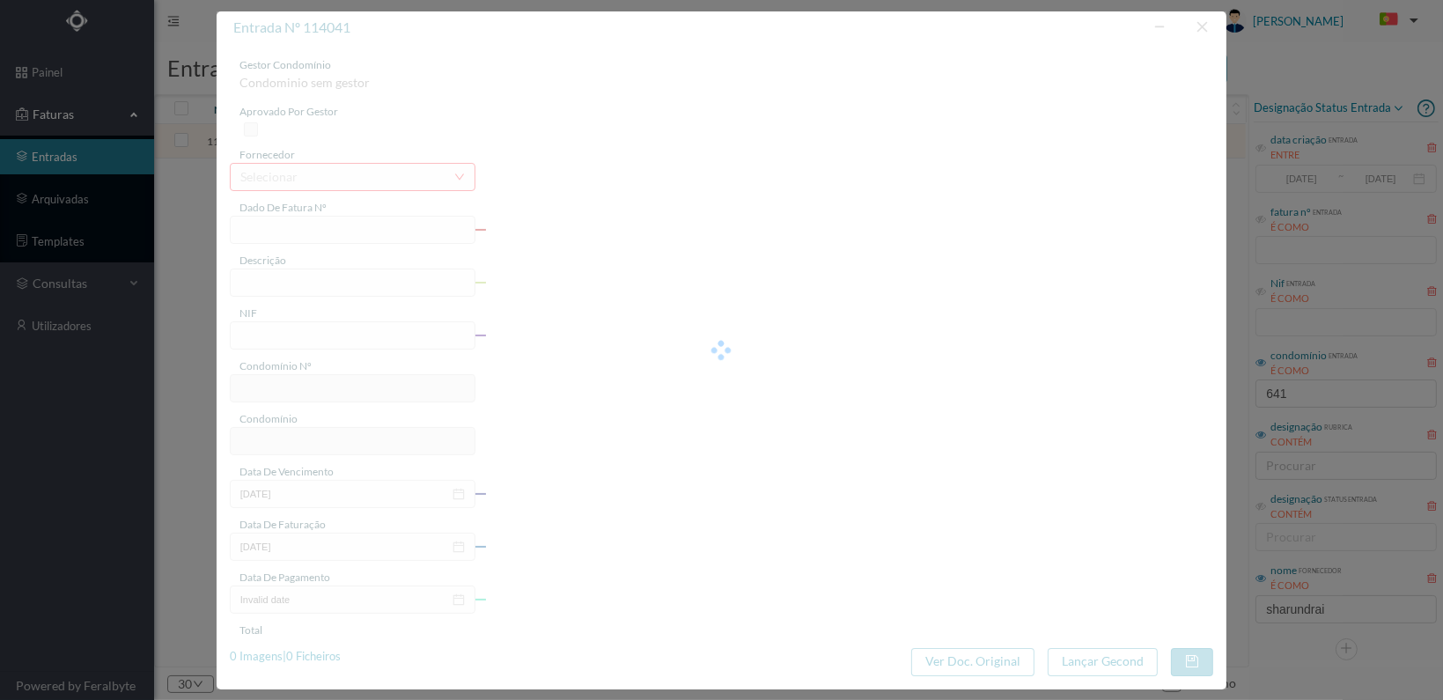
type input "FT 2025A1/1350"
type input "LIMPEZA Outubro de 2025"
type input "901466182"
type input "[DATE]"
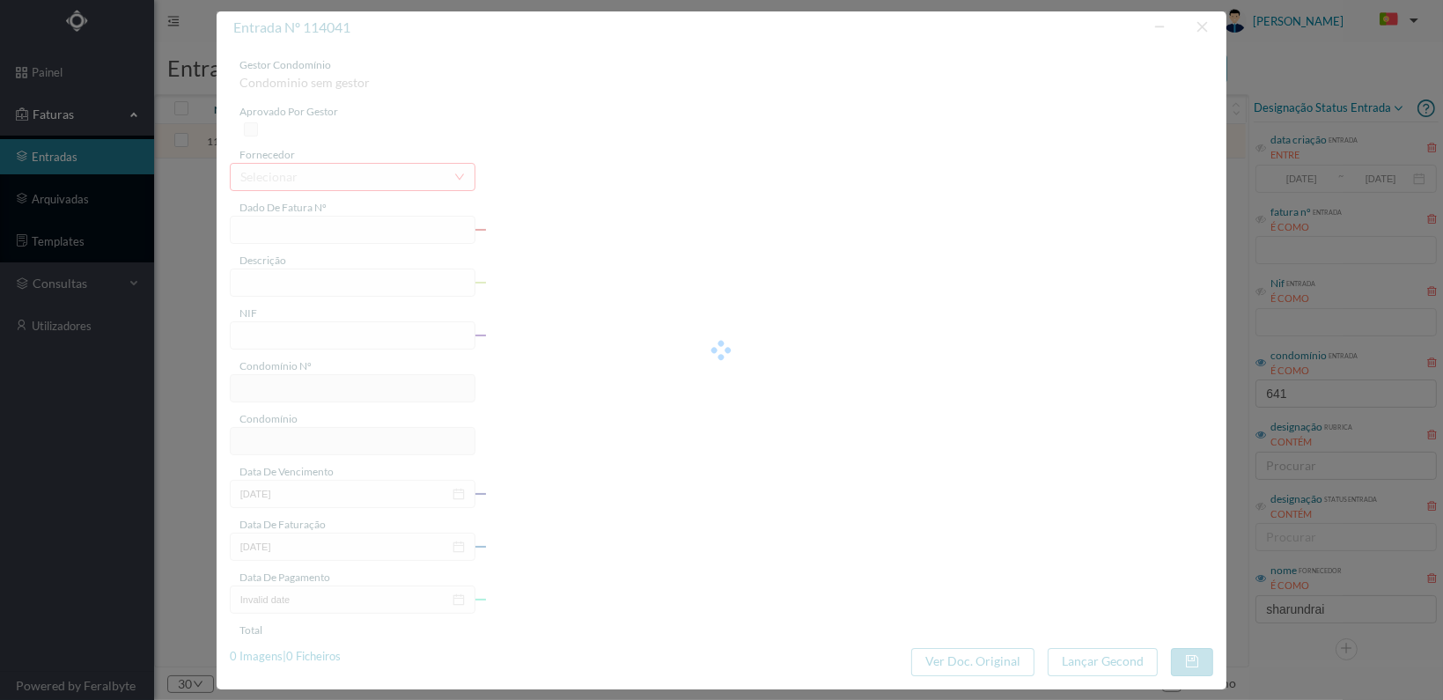
type input "[DATE]"
type input "57.50"
type input "92"
type input "ED. BRITO CAPELO, 641"
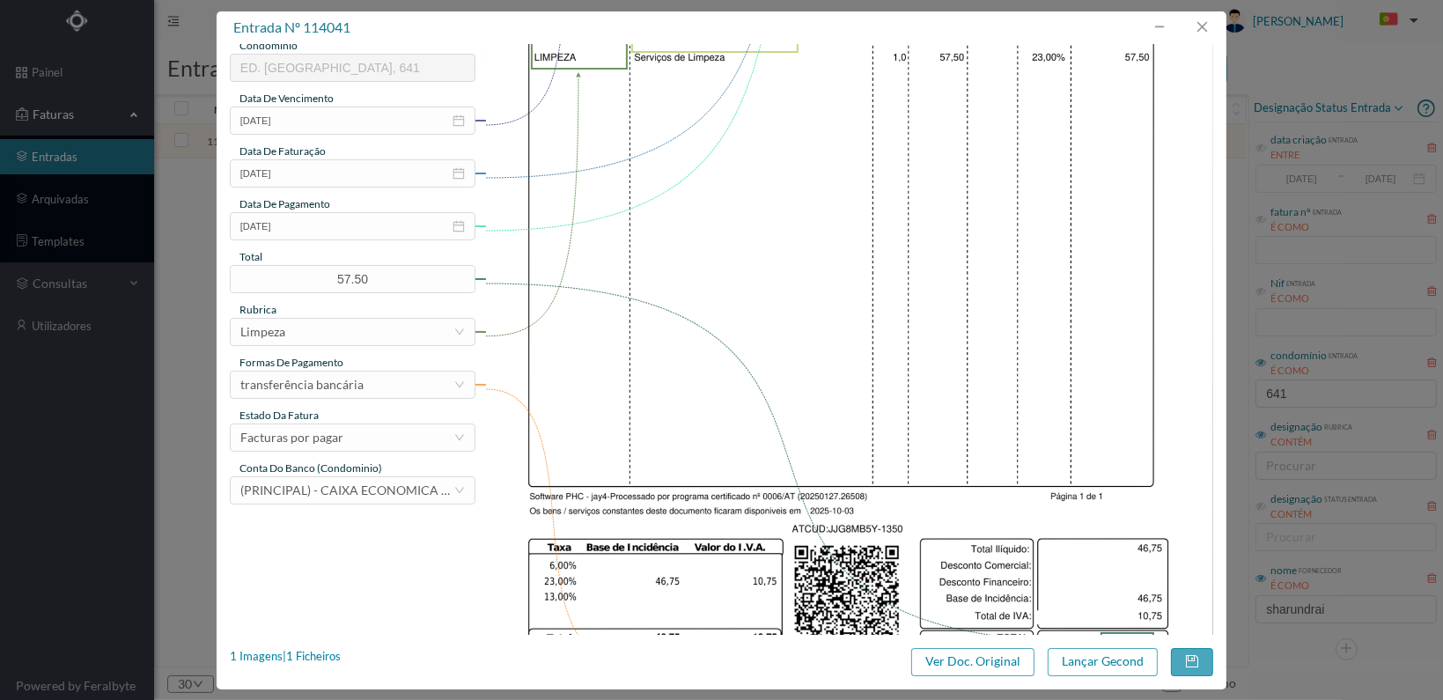
scroll to position [460, 0]
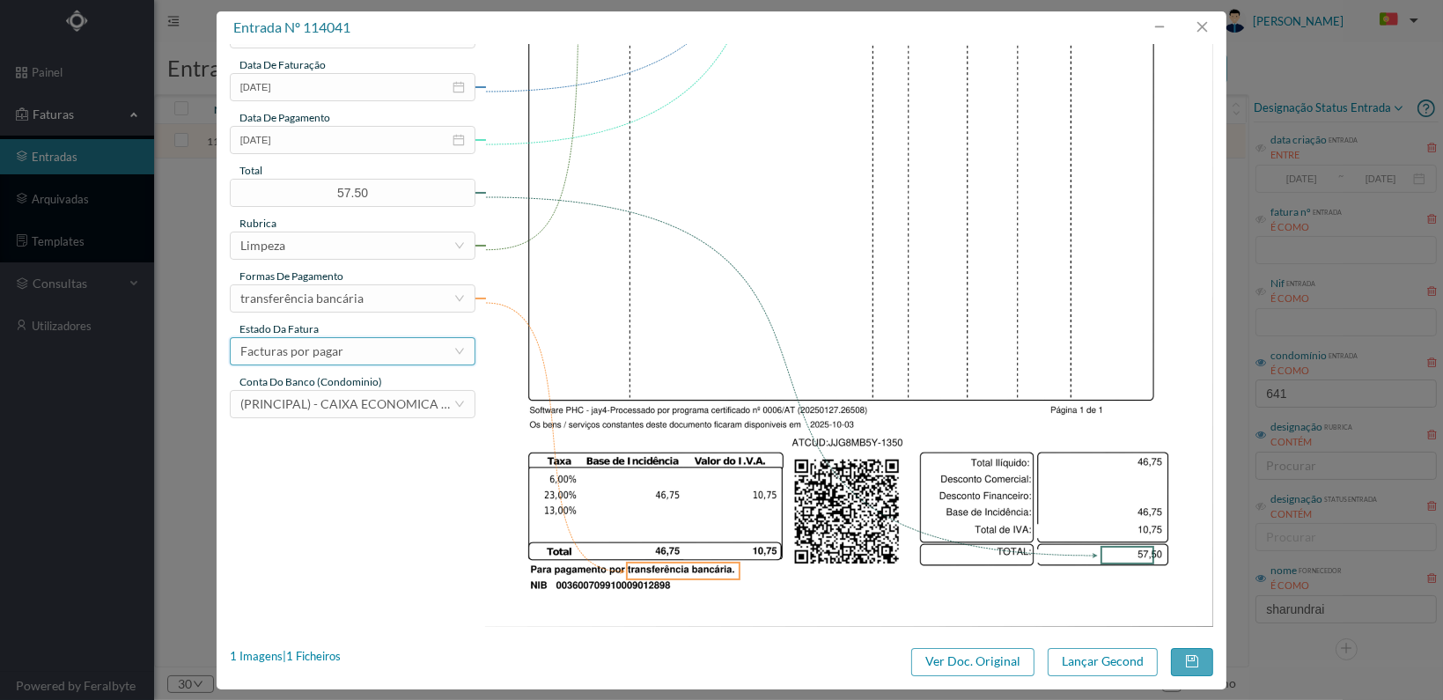
drag, startPoint x: 416, startPoint y: 350, endPoint x: 418, endPoint y: 359, distance: 10.0
click at [416, 350] on div "Facturas por pagar" at bounding box center [346, 351] width 213 height 26
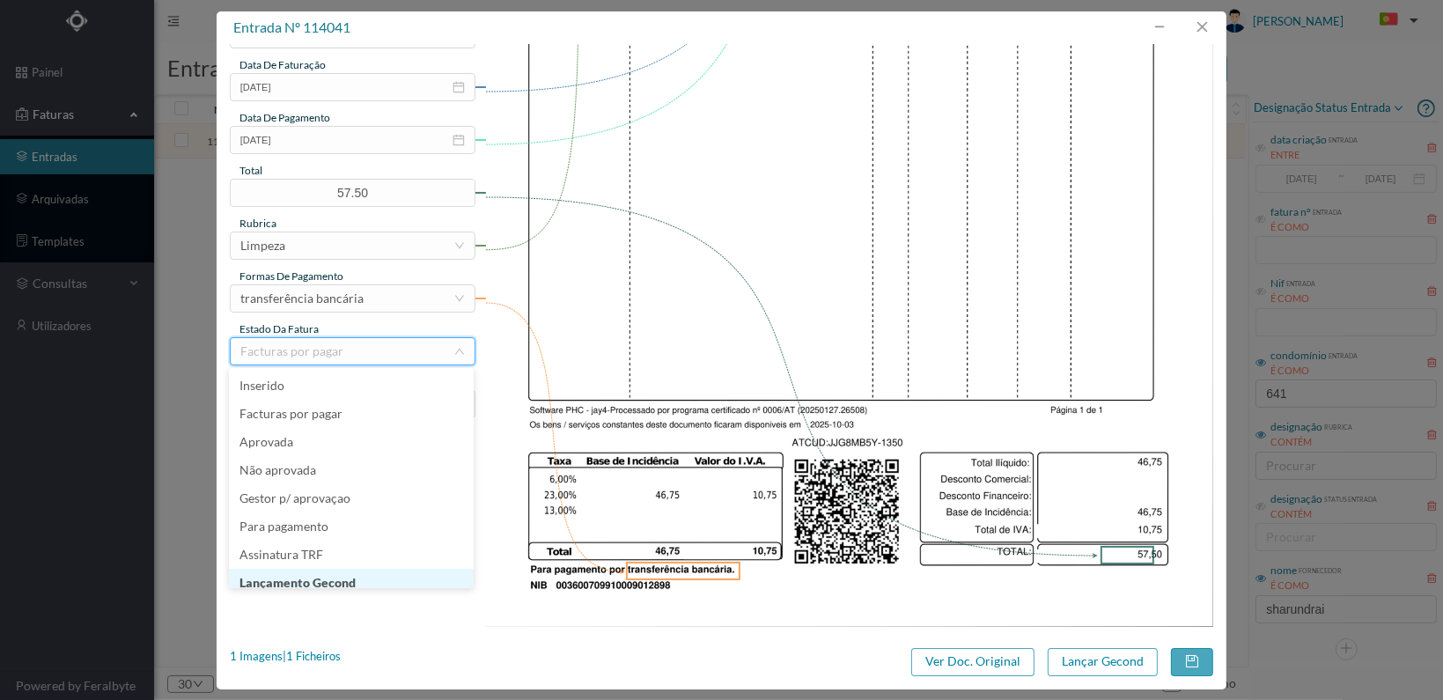
scroll to position [9, 0]
click at [387, 571] on li "Lançamento Gecond" at bounding box center [351, 574] width 245 height 28
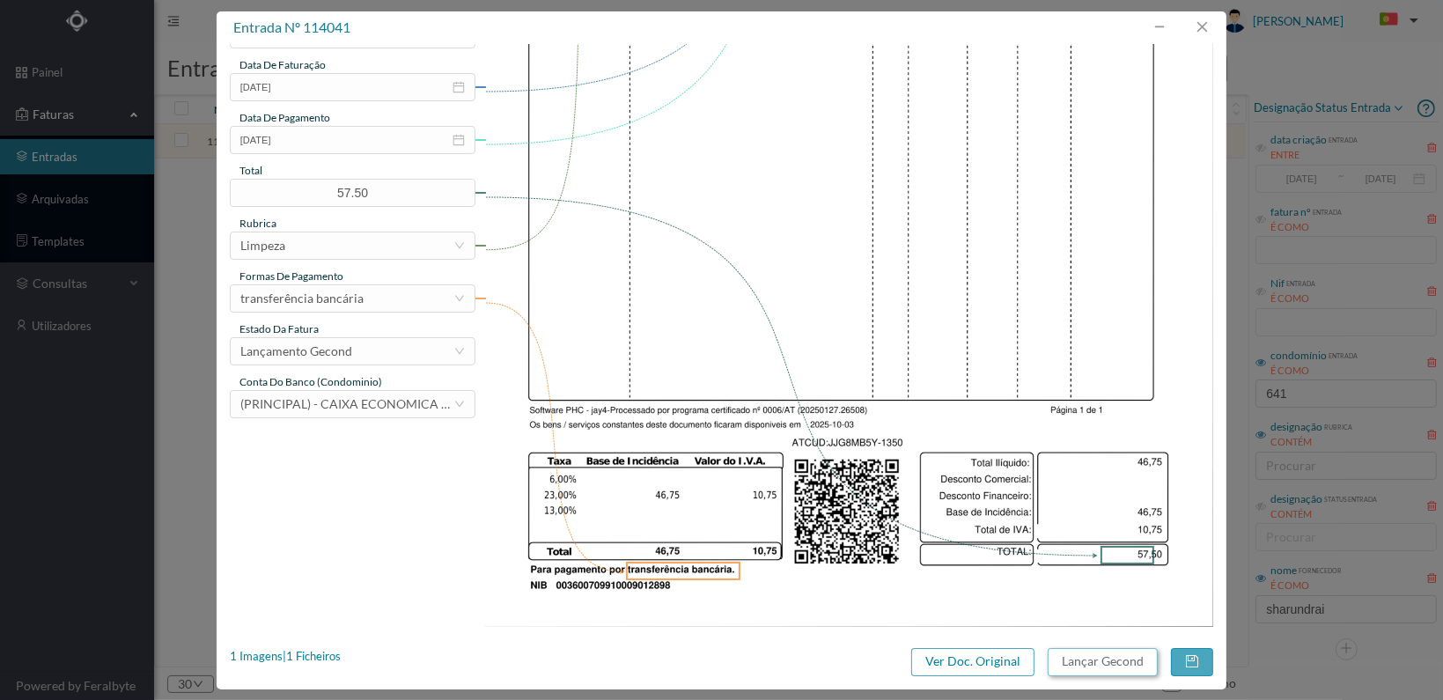
click at [1085, 666] on button "Lançar Gecond" at bounding box center [1103, 662] width 110 height 28
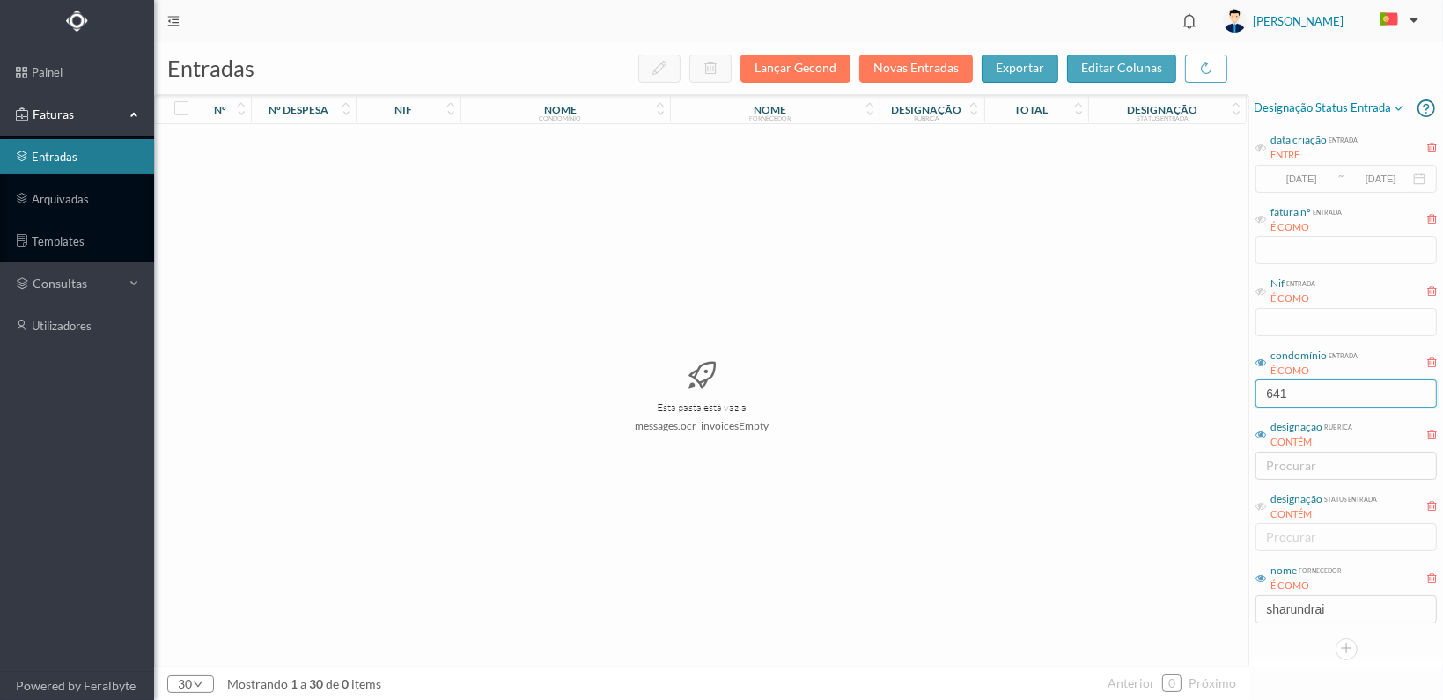
drag, startPoint x: 1310, startPoint y: 388, endPoint x: 1223, endPoint y: 399, distance: 87.8
click at [1223, 399] on div "entradas Lançar Gecond Novas Entradas exportar editar colunas nº nº despesa nif…" at bounding box center [798, 371] width 1289 height 658
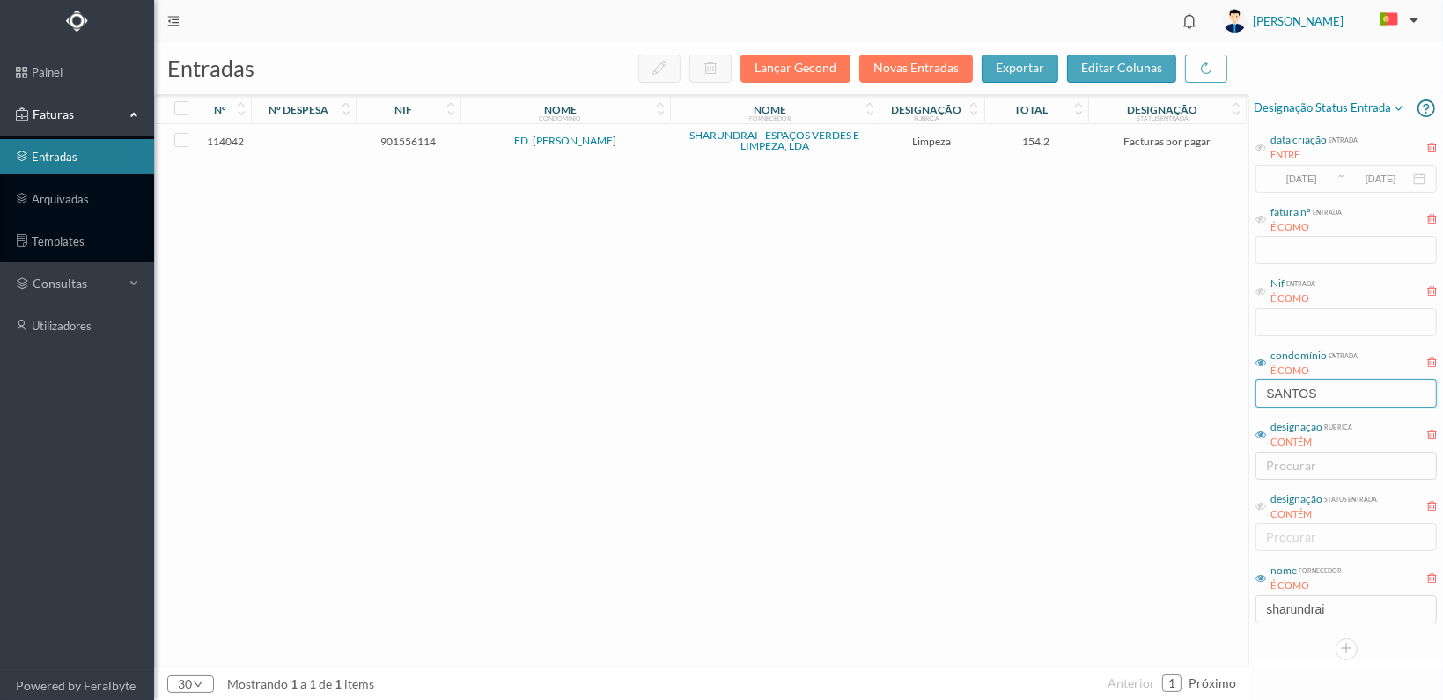
type input "SANTOS"
click at [400, 135] on span "901556114" at bounding box center [408, 141] width 96 height 13
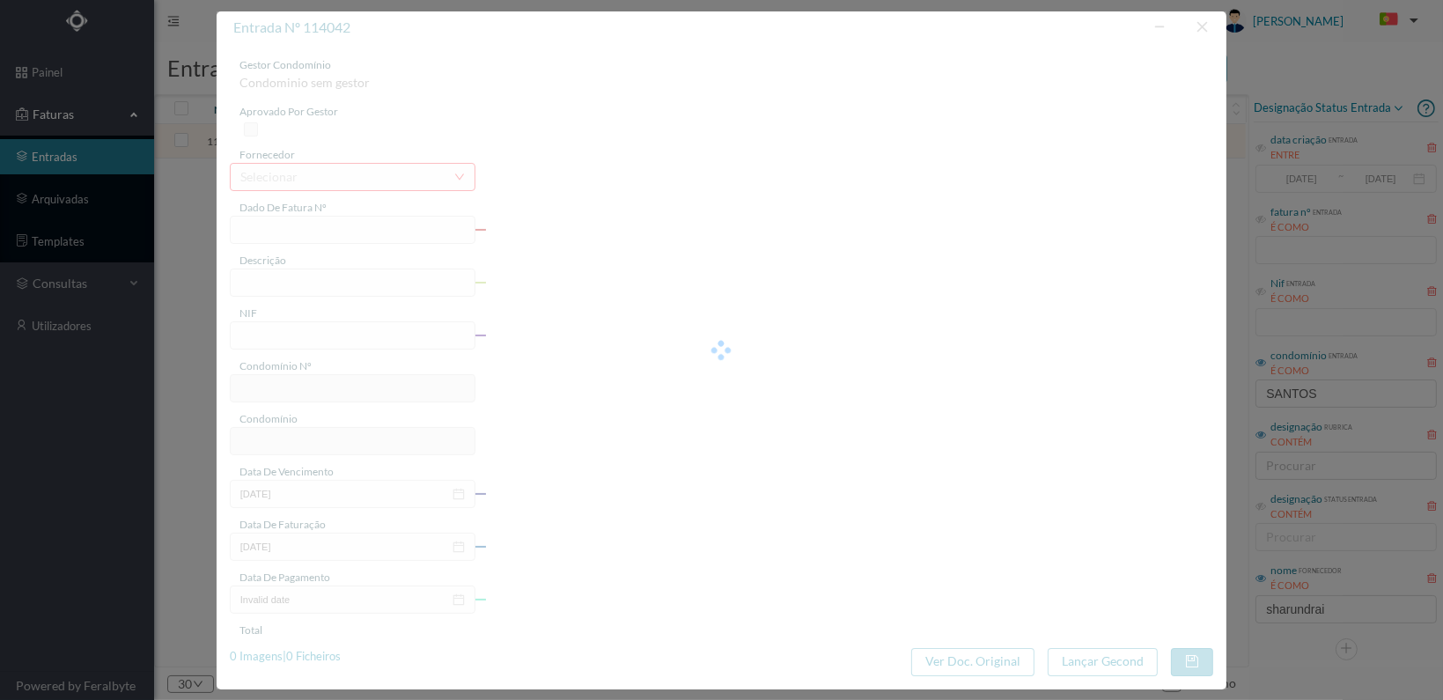
type input "FT 2025A1/1351"
type input "LIMPEZA Outubro de 2025"
type input "901556114"
type input "[DATE]"
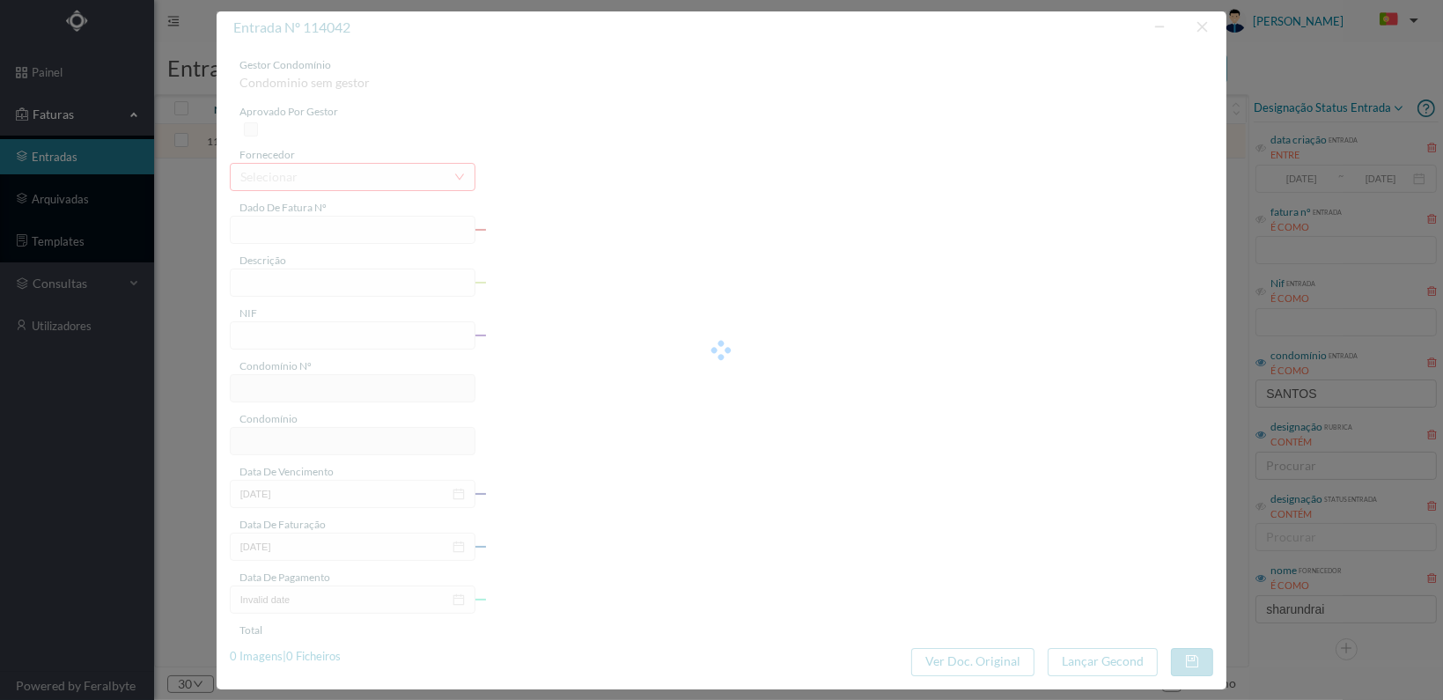
type input "[DATE]"
type input "154.20"
type input "94"
type input "ED. ANTÓNIO DOMINGOS DOS SANTOS"
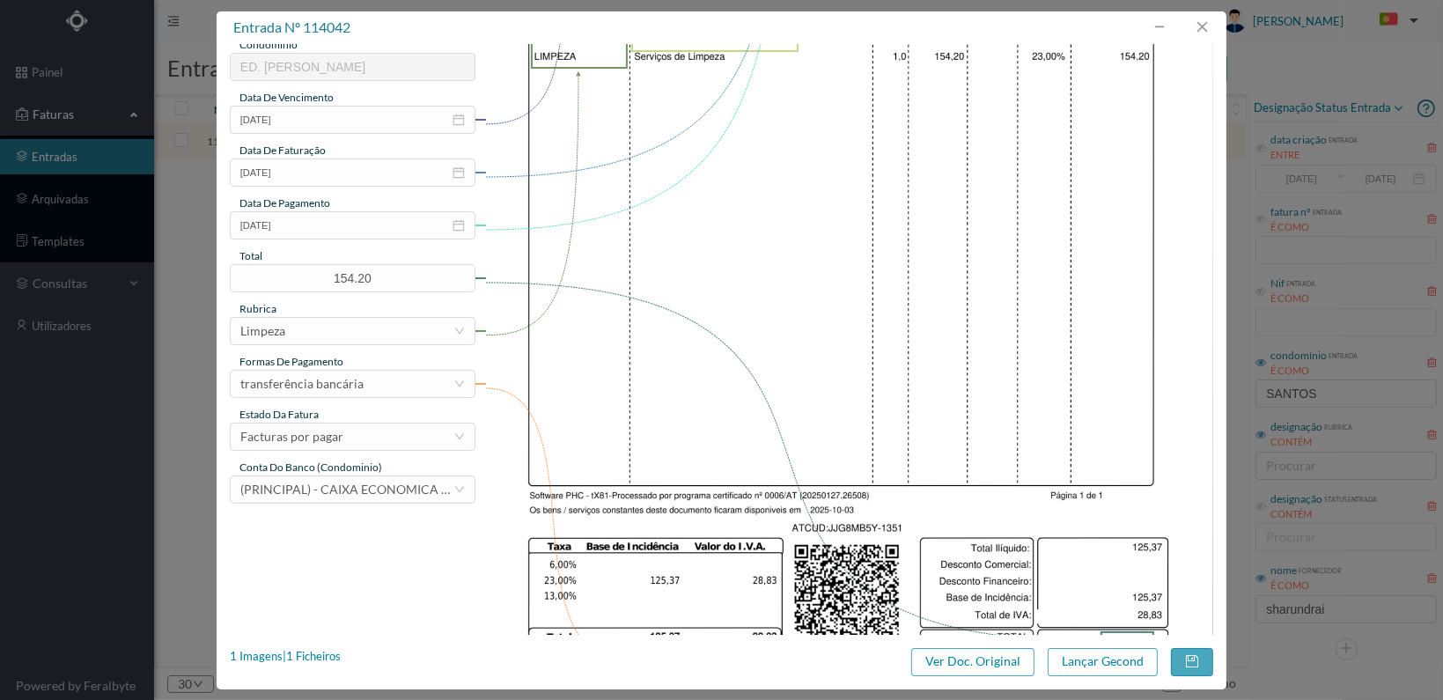
scroll to position [460, 0]
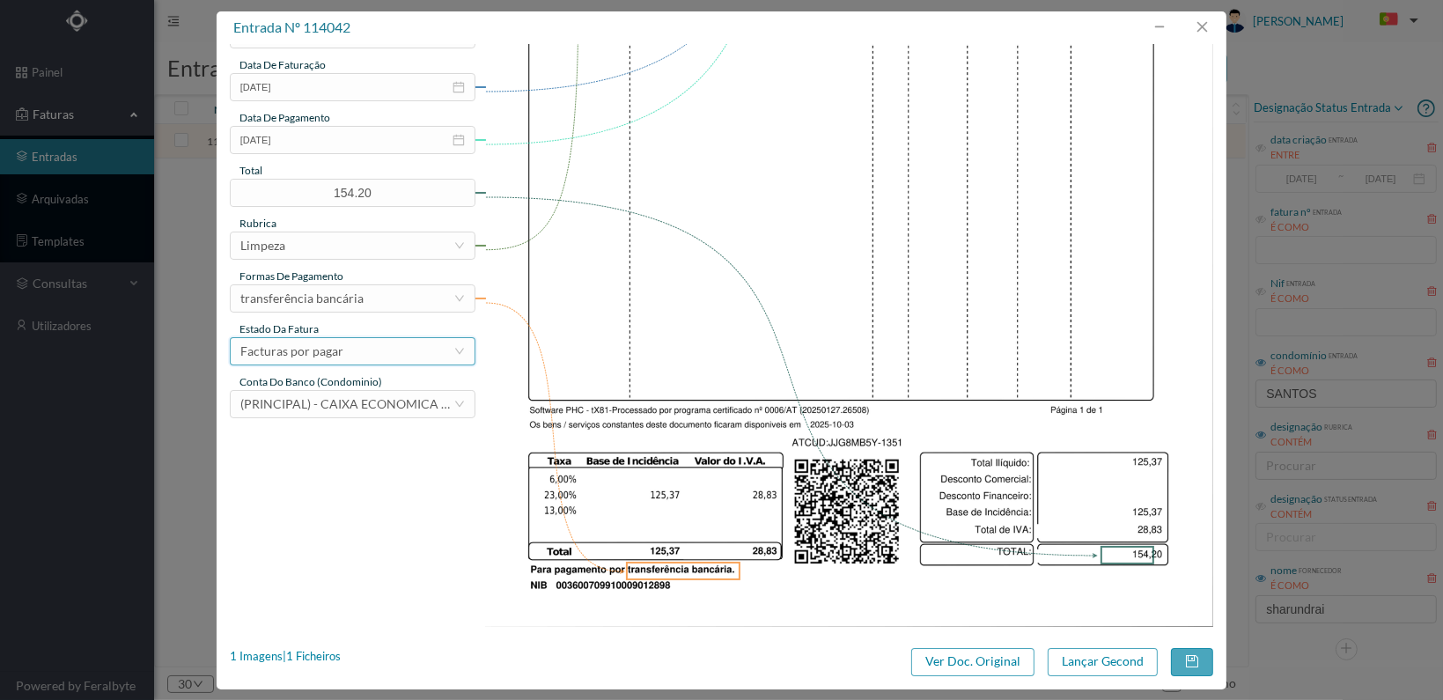
click at [428, 360] on div "Facturas por pagar" at bounding box center [346, 351] width 213 height 26
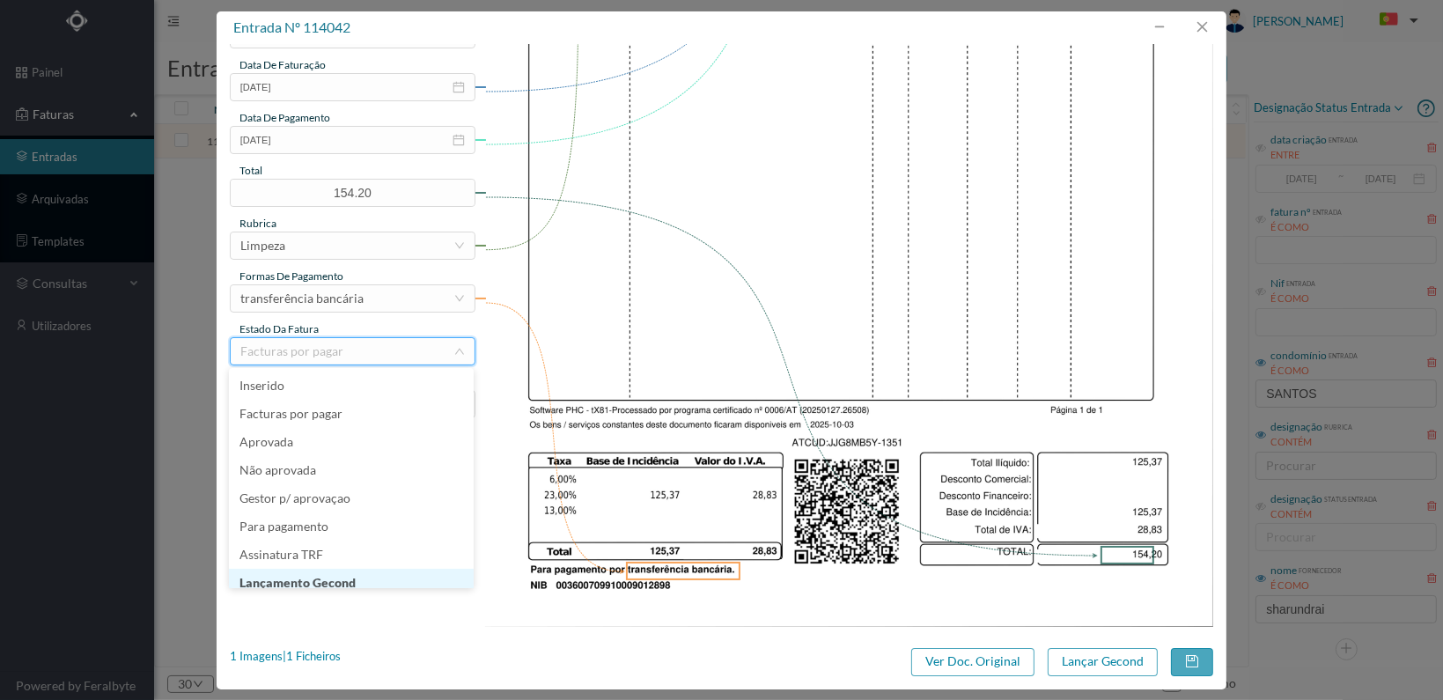
scroll to position [9, 0]
click at [401, 575] on li "Lançamento Gecond" at bounding box center [351, 574] width 245 height 28
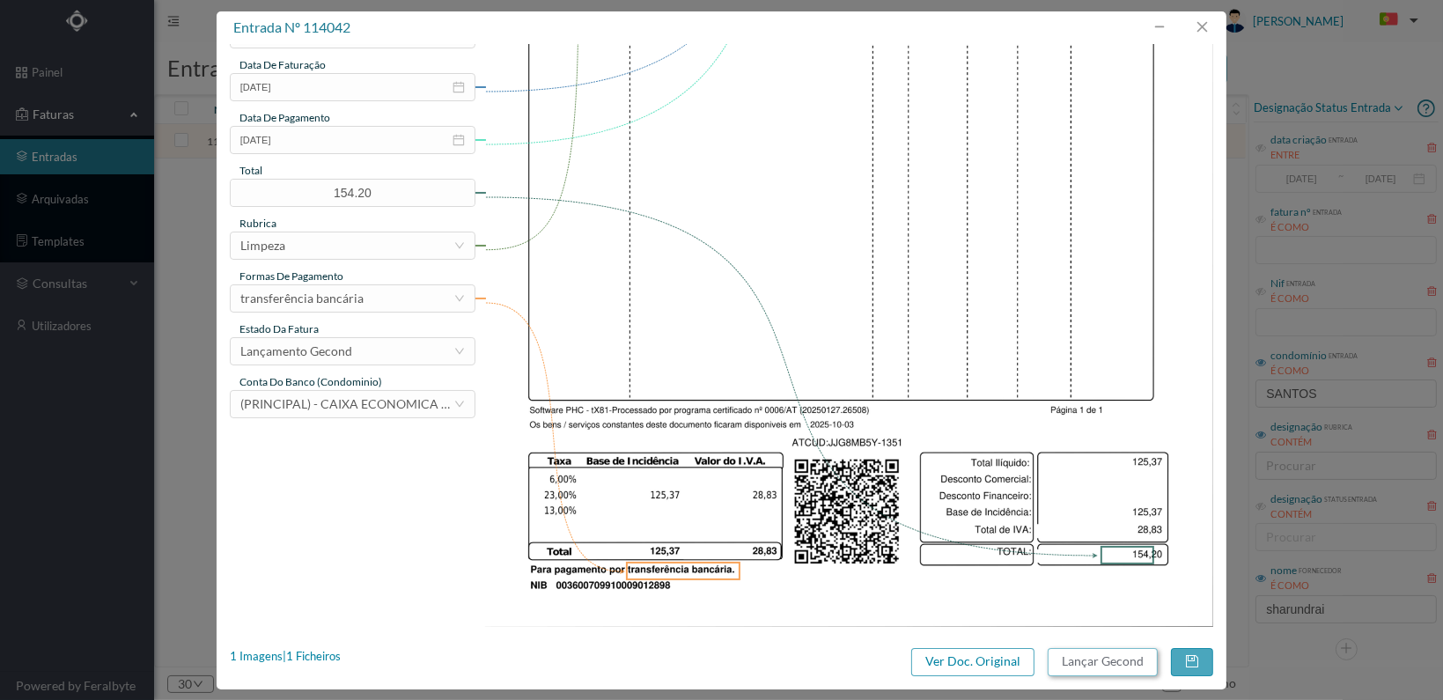
click at [1109, 668] on button "Lançar Gecond" at bounding box center [1103, 662] width 110 height 28
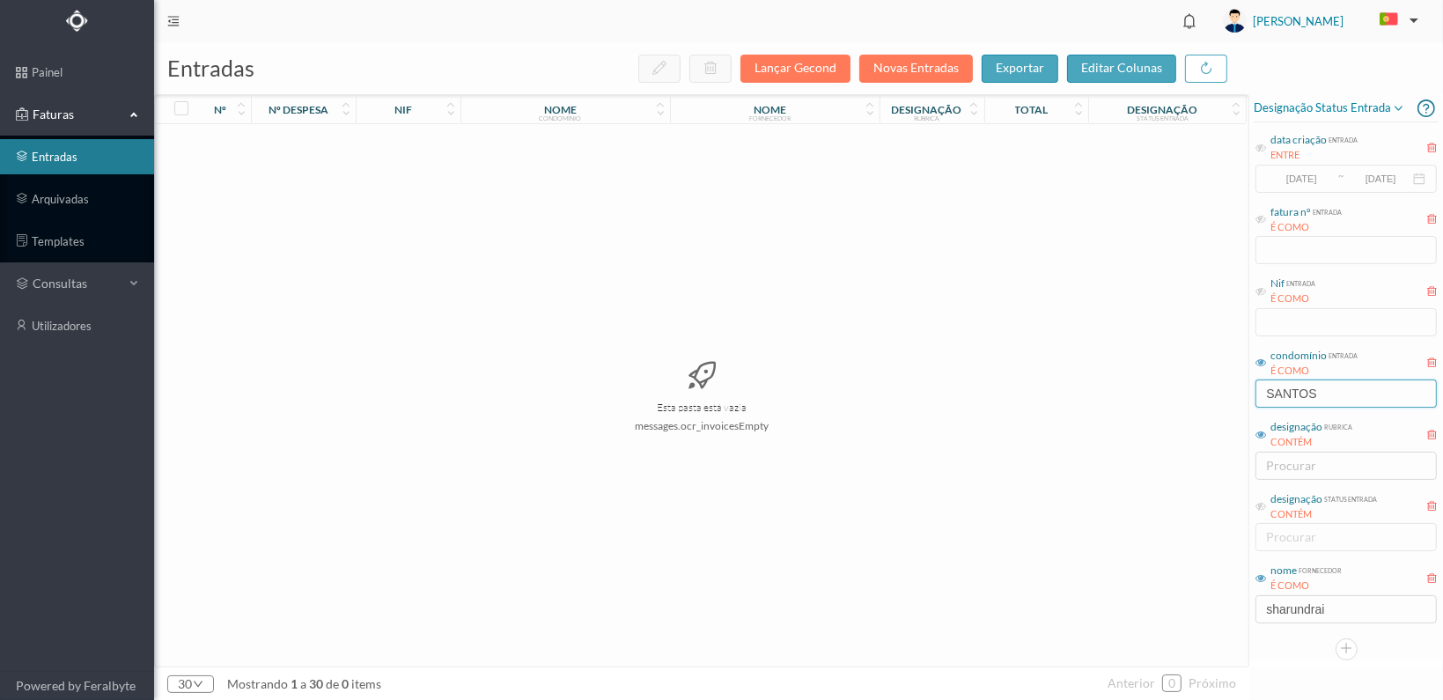
drag, startPoint x: 1207, startPoint y: 391, endPoint x: 1188, endPoint y: 392, distance: 19.4
click at [1194, 392] on div "entradas Lançar Gecond Novas Entradas exportar editar colunas nº nº despesa nif…" at bounding box center [798, 371] width 1289 height 658
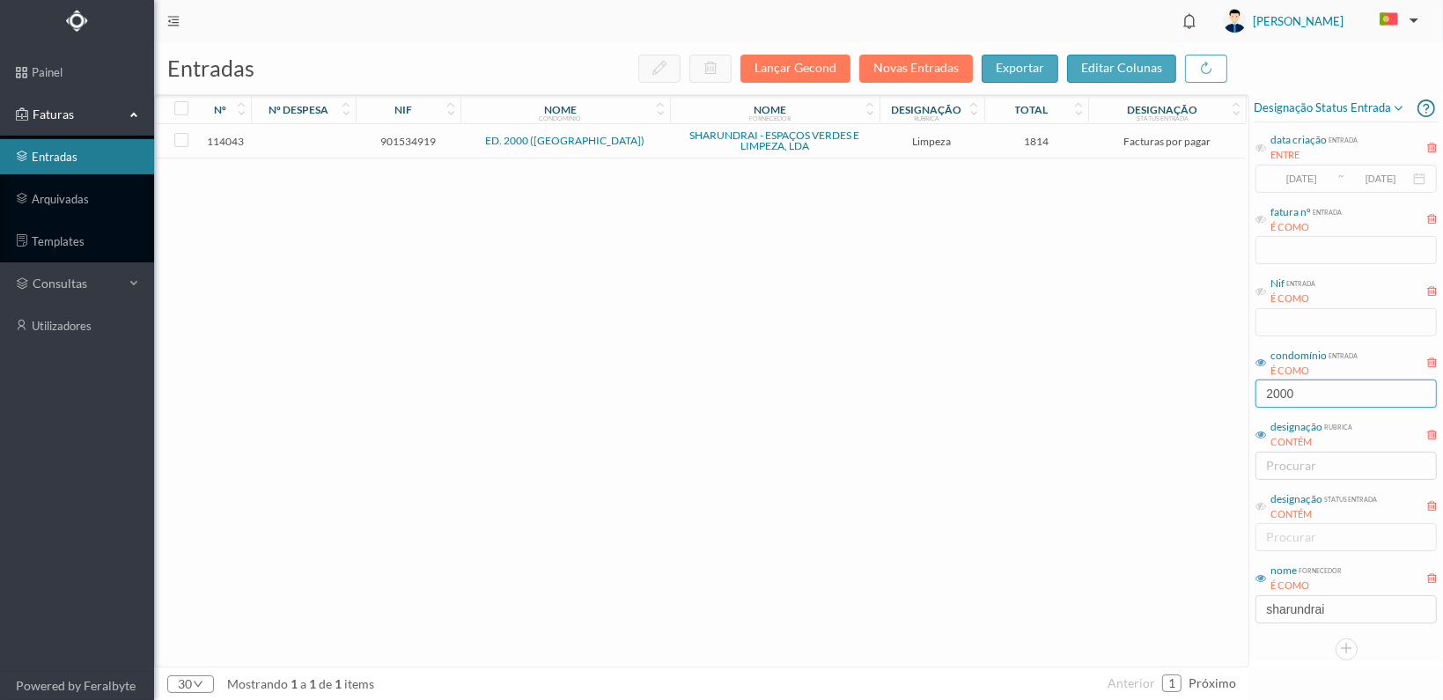
type input "2000"
click at [394, 133] on td "901534919" at bounding box center [408, 141] width 105 height 34
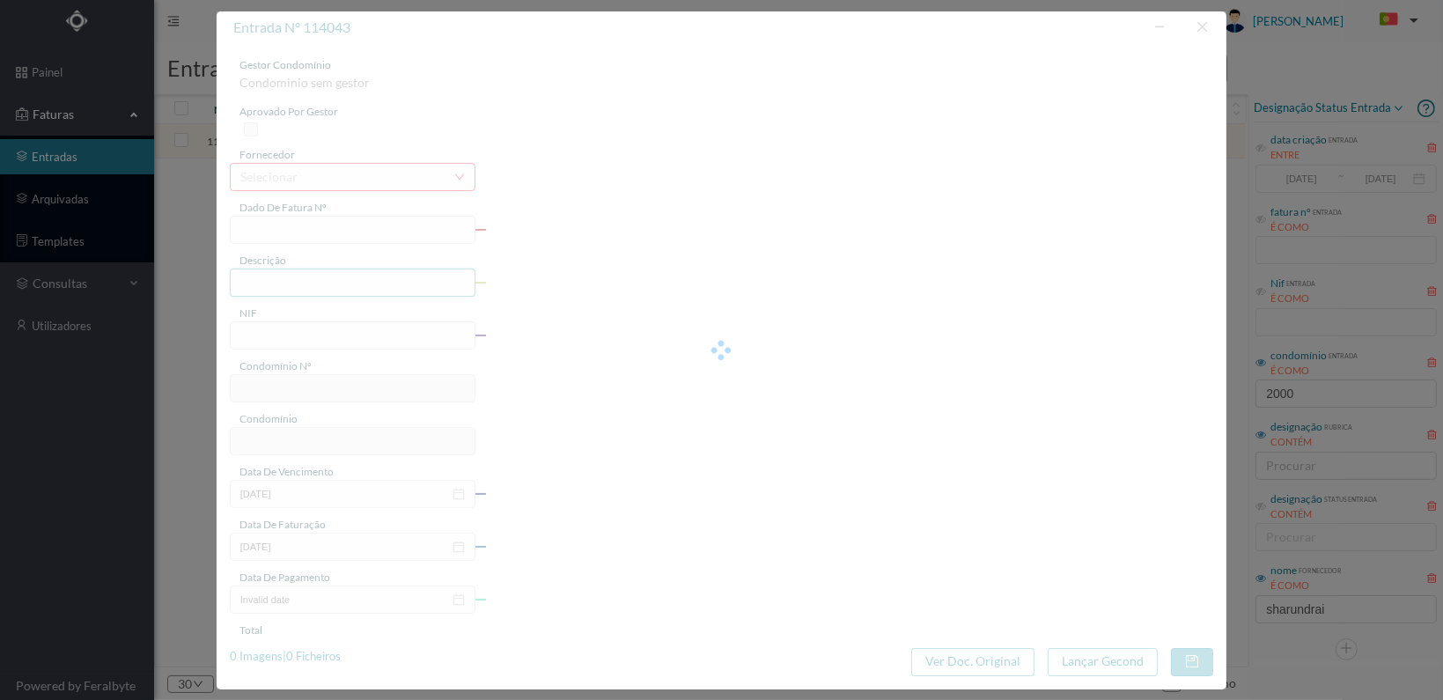
type input "FT 2025A1/1352"
type input "LIMPEZA Outubro de 2025"
type input "901534919"
type input "[DATE]"
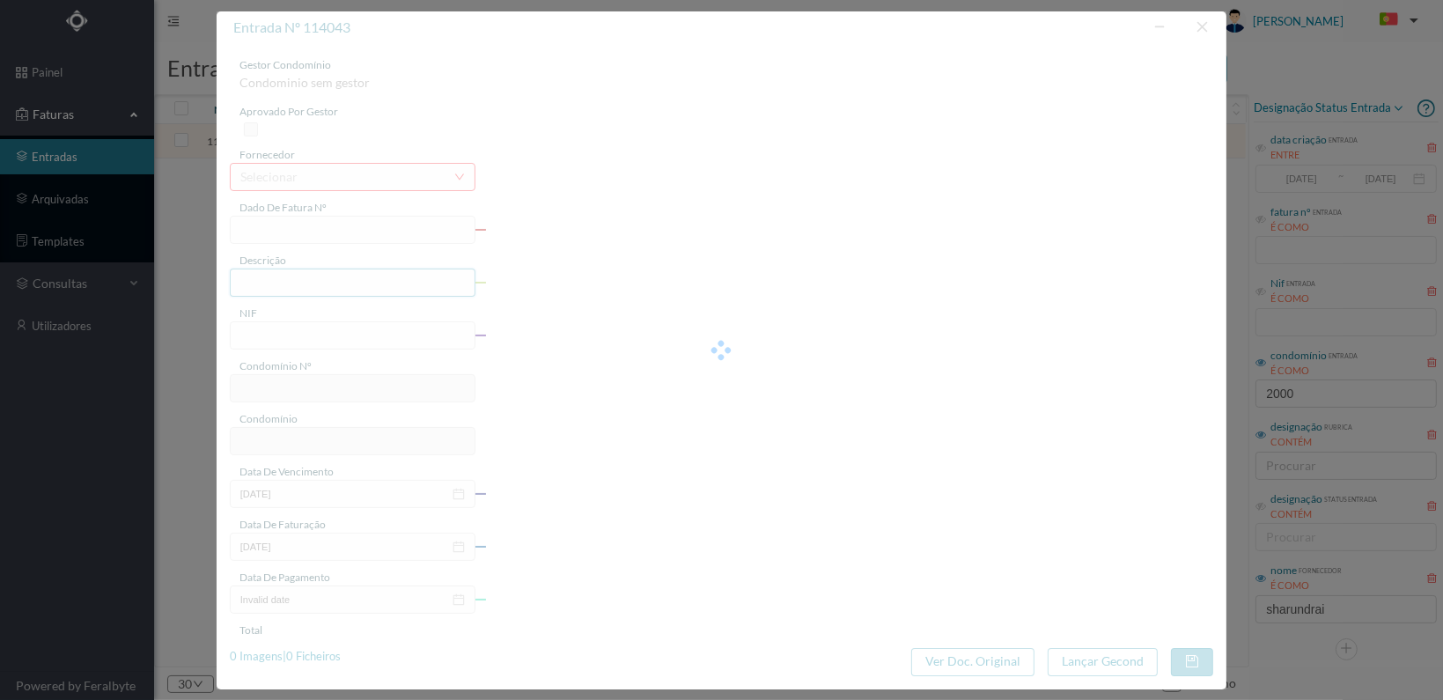
type input "[DATE]"
type input "1814.00"
type input "108"
type input "ED. 2000 (VALONGO)"
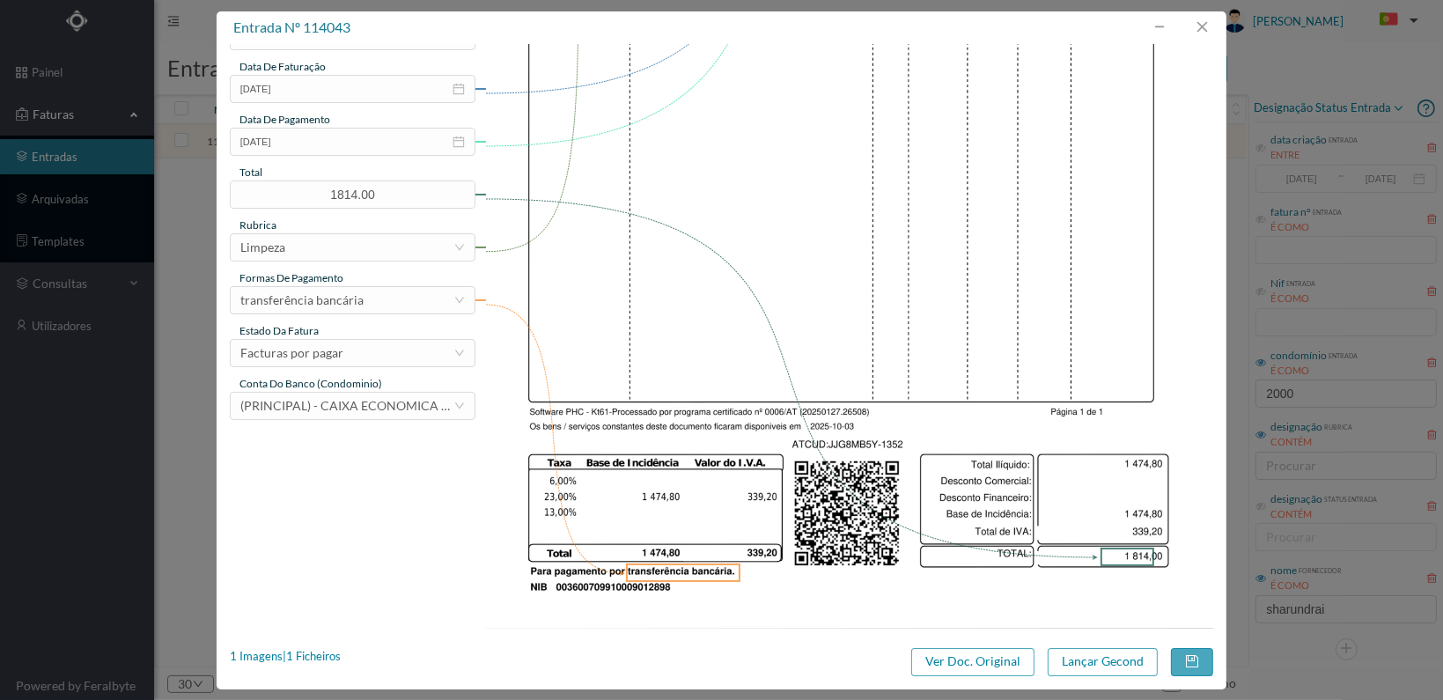
scroll to position [460, 0]
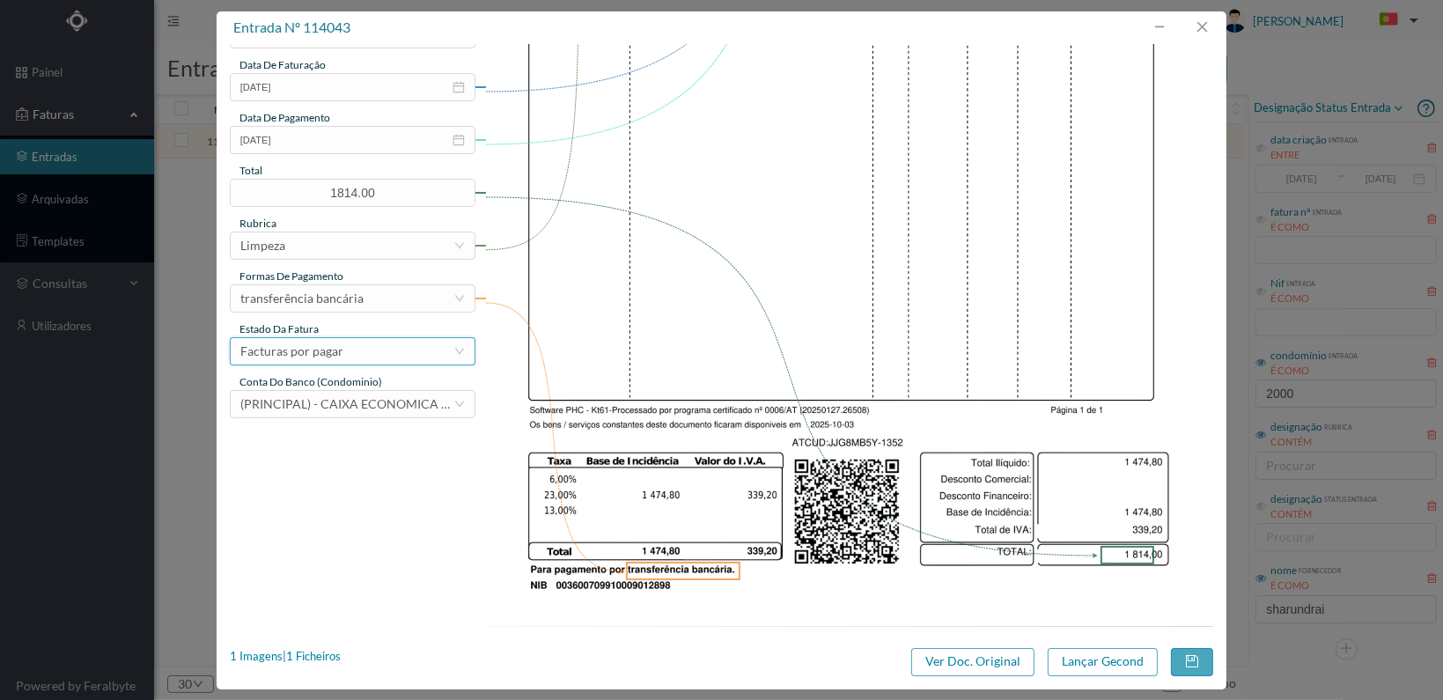
click at [401, 352] on div "Facturas por pagar" at bounding box center [346, 351] width 213 height 26
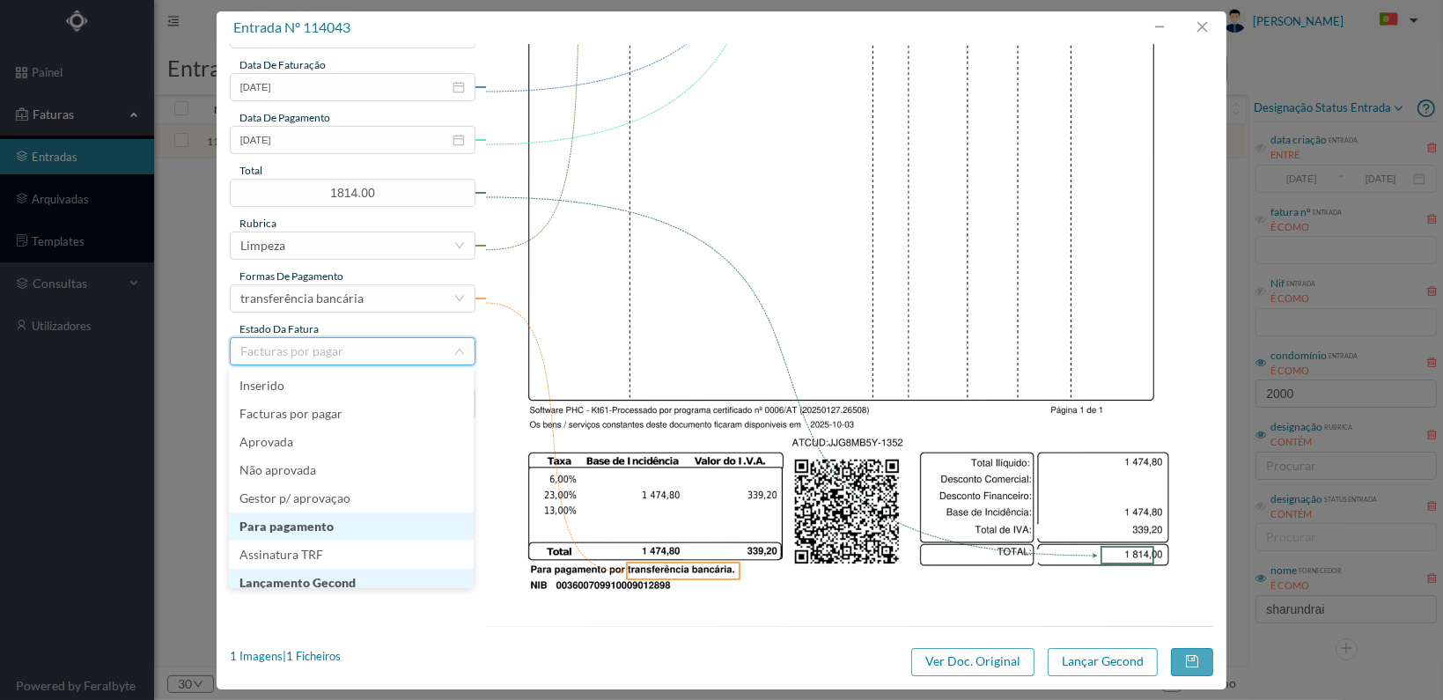
scroll to position [9, 0]
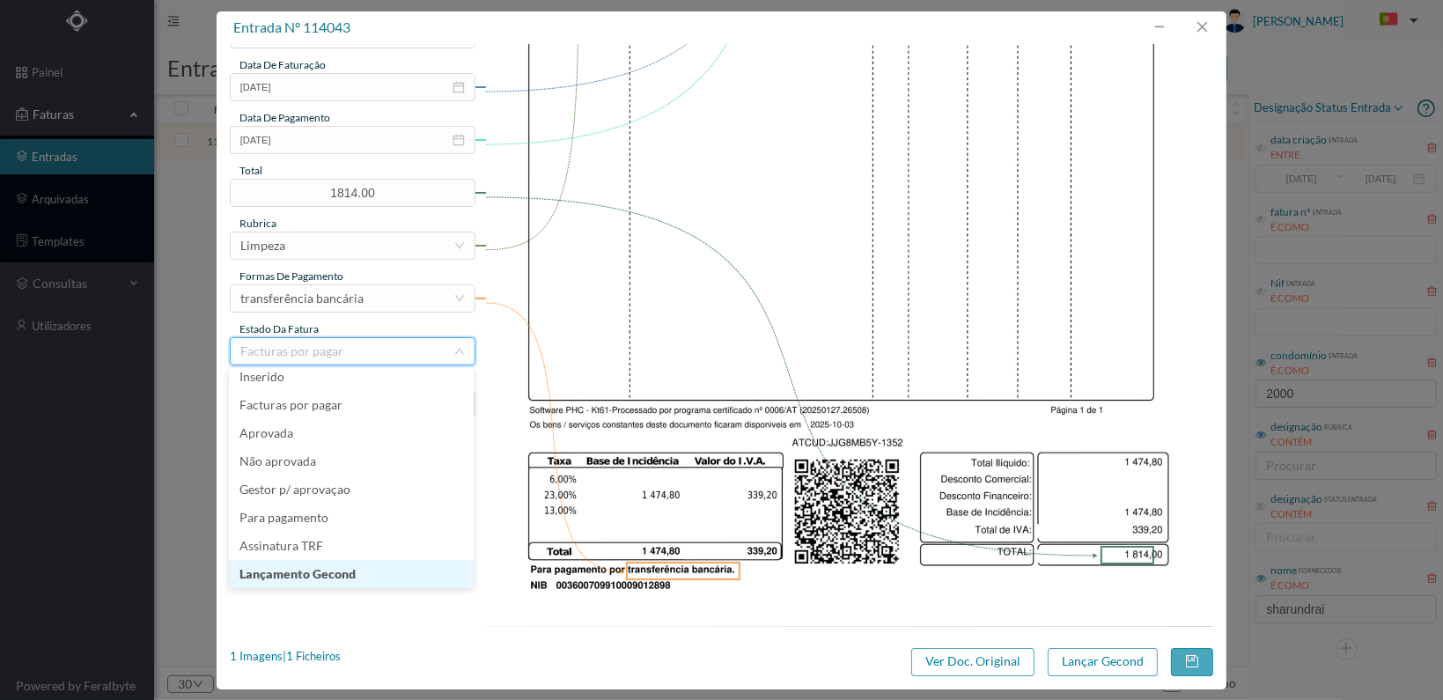
click at [413, 575] on li "Lançamento Gecond" at bounding box center [351, 574] width 245 height 28
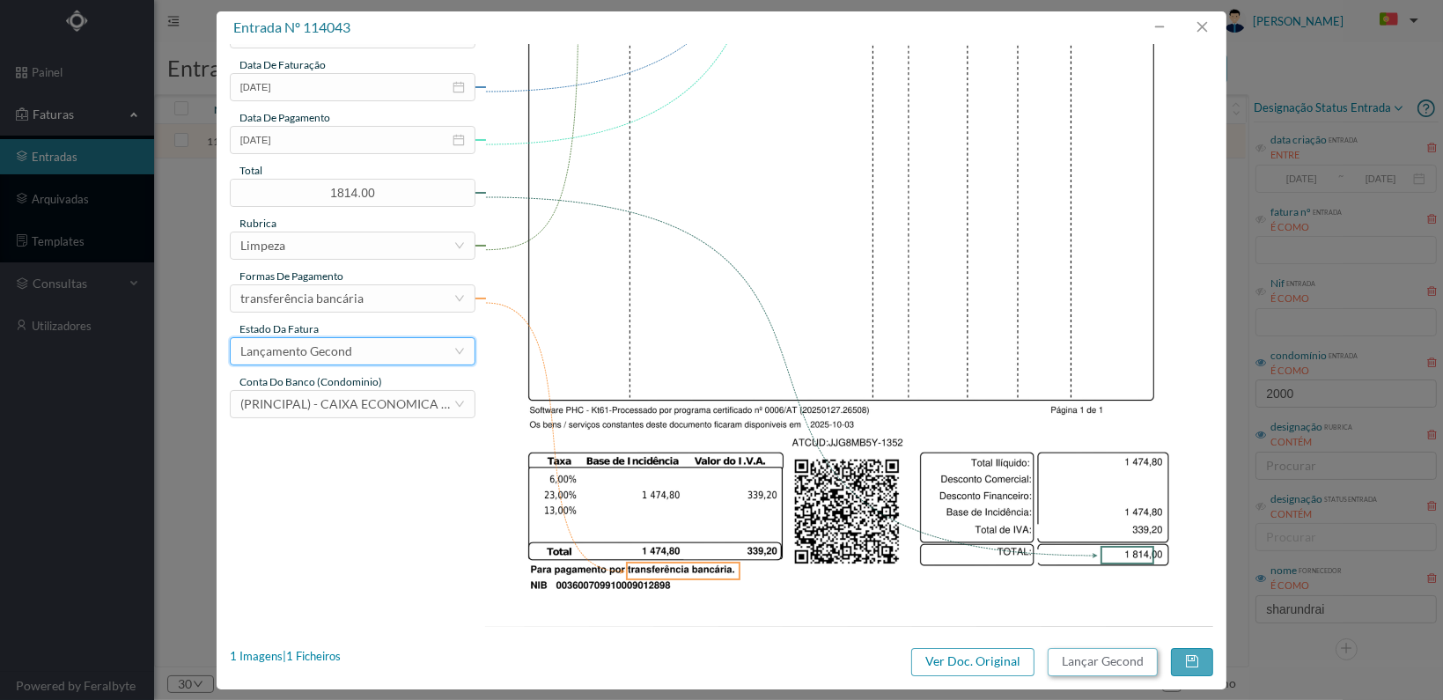
click at [1102, 666] on button "Lançar Gecond" at bounding box center [1103, 662] width 110 height 28
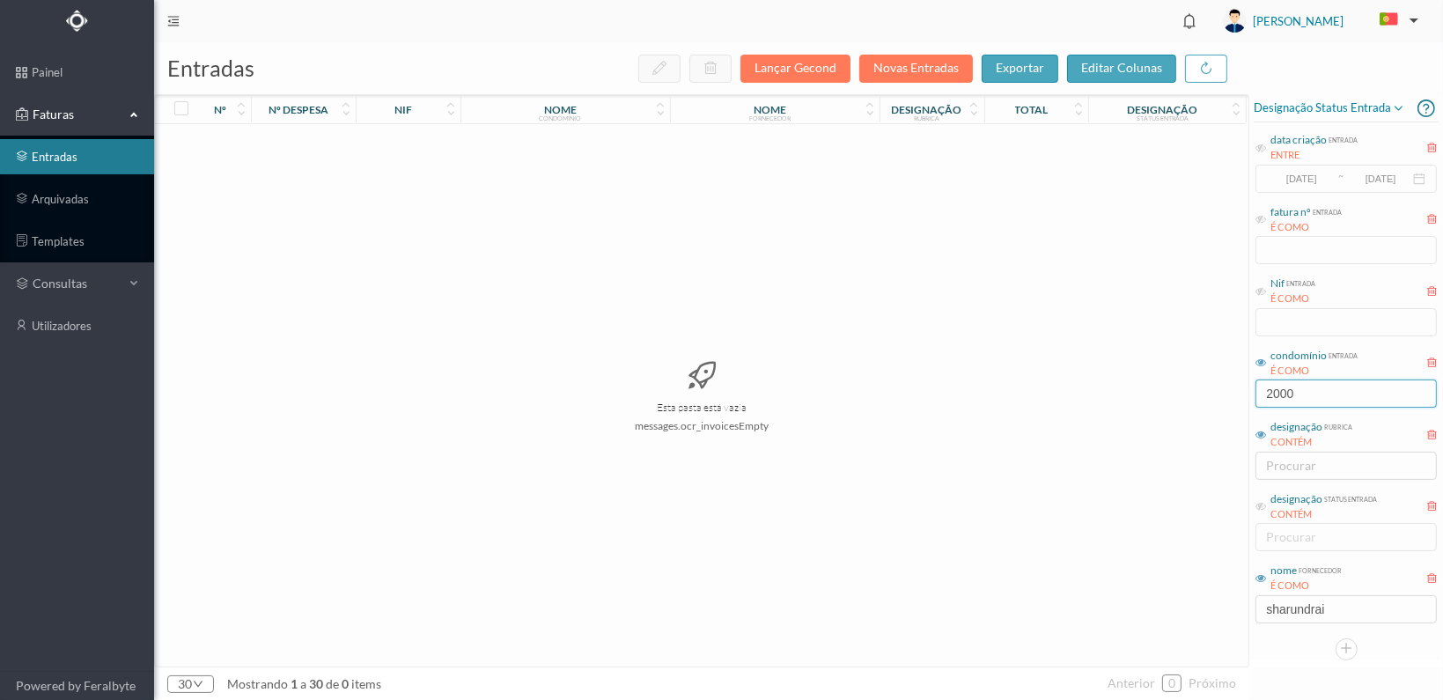
drag, startPoint x: 1254, startPoint y: 388, endPoint x: 1174, endPoint y: 388, distance: 79.2
click at [1188, 385] on div "entradas Lançar Gecond Novas Entradas exportar editar colunas nº nº despesa nif…" at bounding box center [798, 371] width 1289 height 658
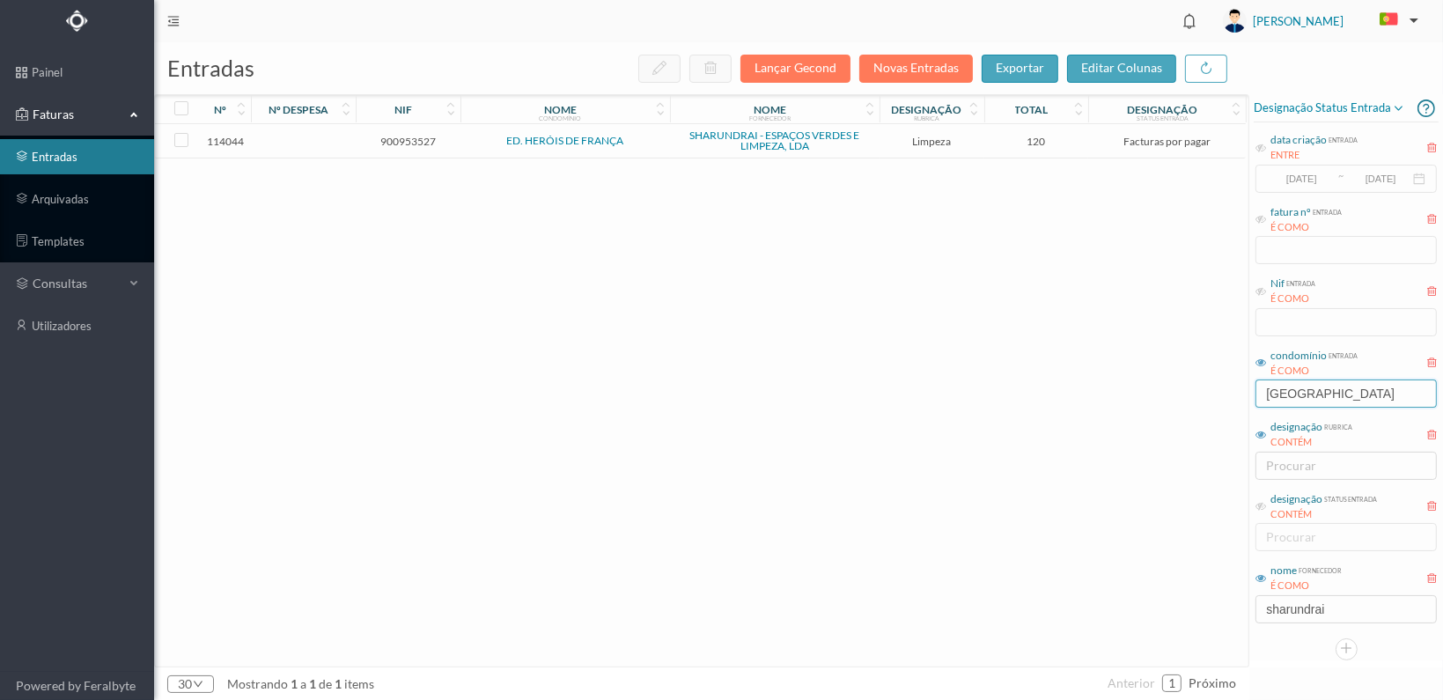
type input "FRANÇA"
click at [389, 139] on span "900953527" at bounding box center [408, 141] width 96 height 13
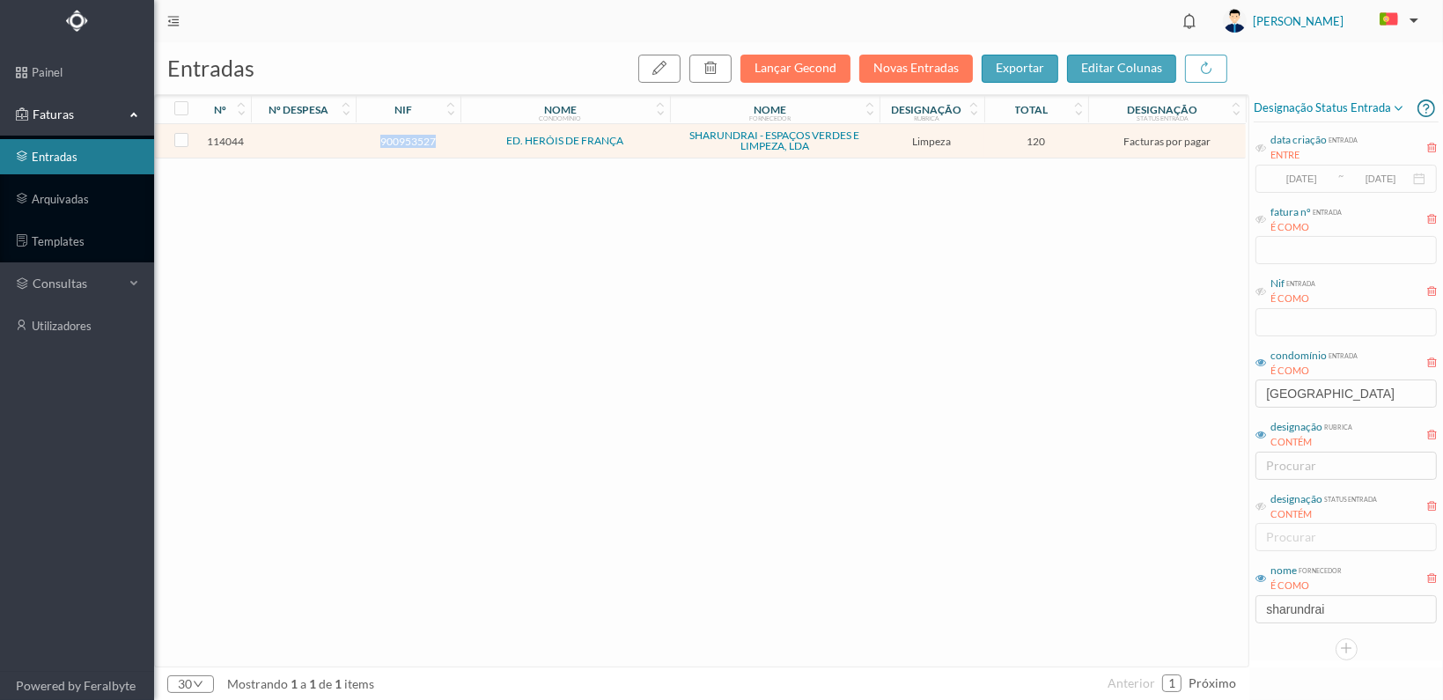
click at [389, 139] on span "900953527" at bounding box center [408, 141] width 96 height 13
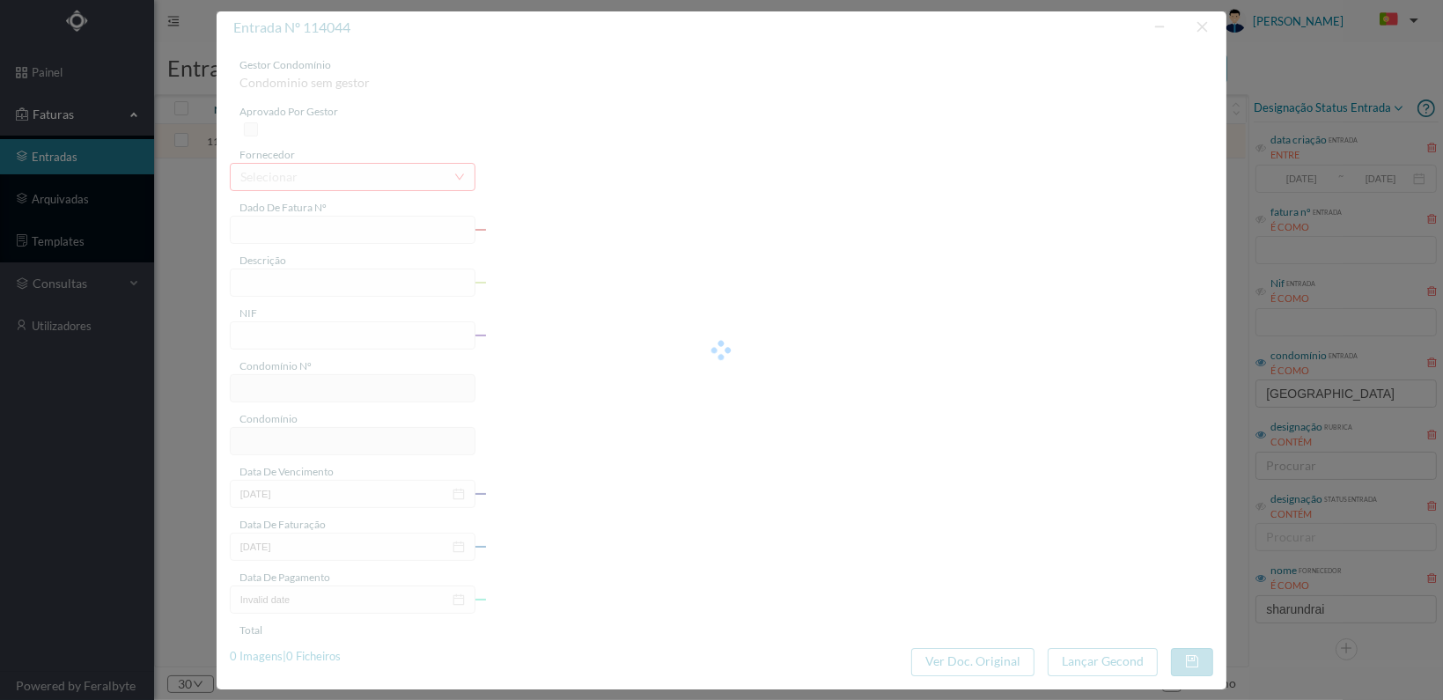
type input "FT 2025A1/1353"
type input "LIMPEZA Outubro de 2025"
type input "900953527"
type input "[DATE]"
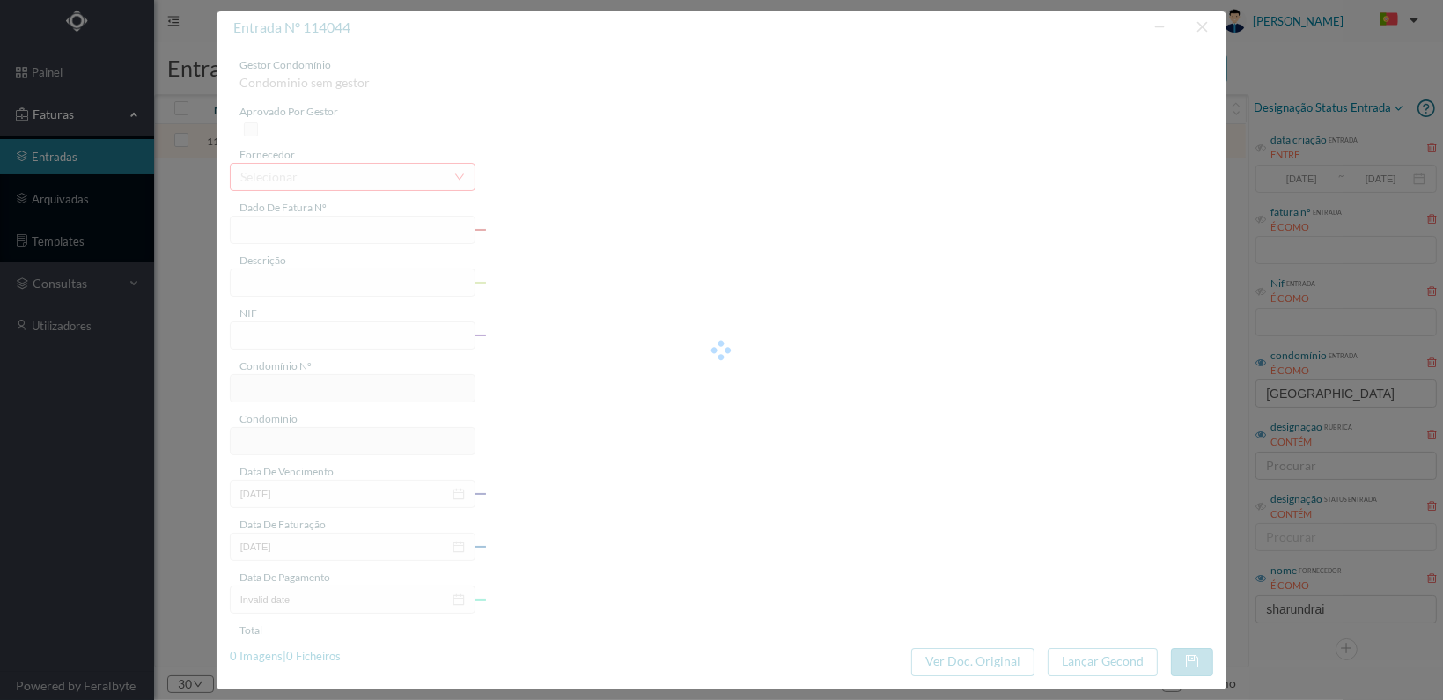
type input "[DATE]"
type input "120.00"
type input "110"
type input "ED. HERÓIS DE FRANÇA"
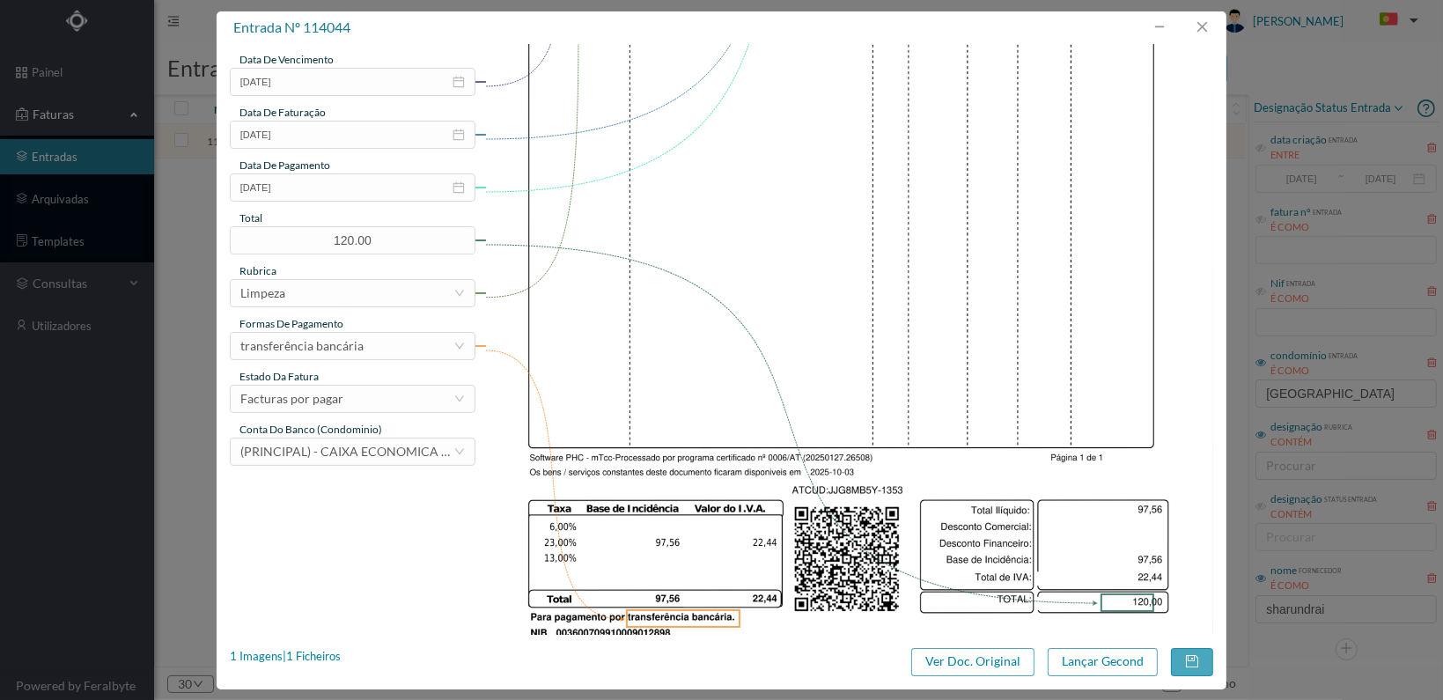
scroll to position [460, 0]
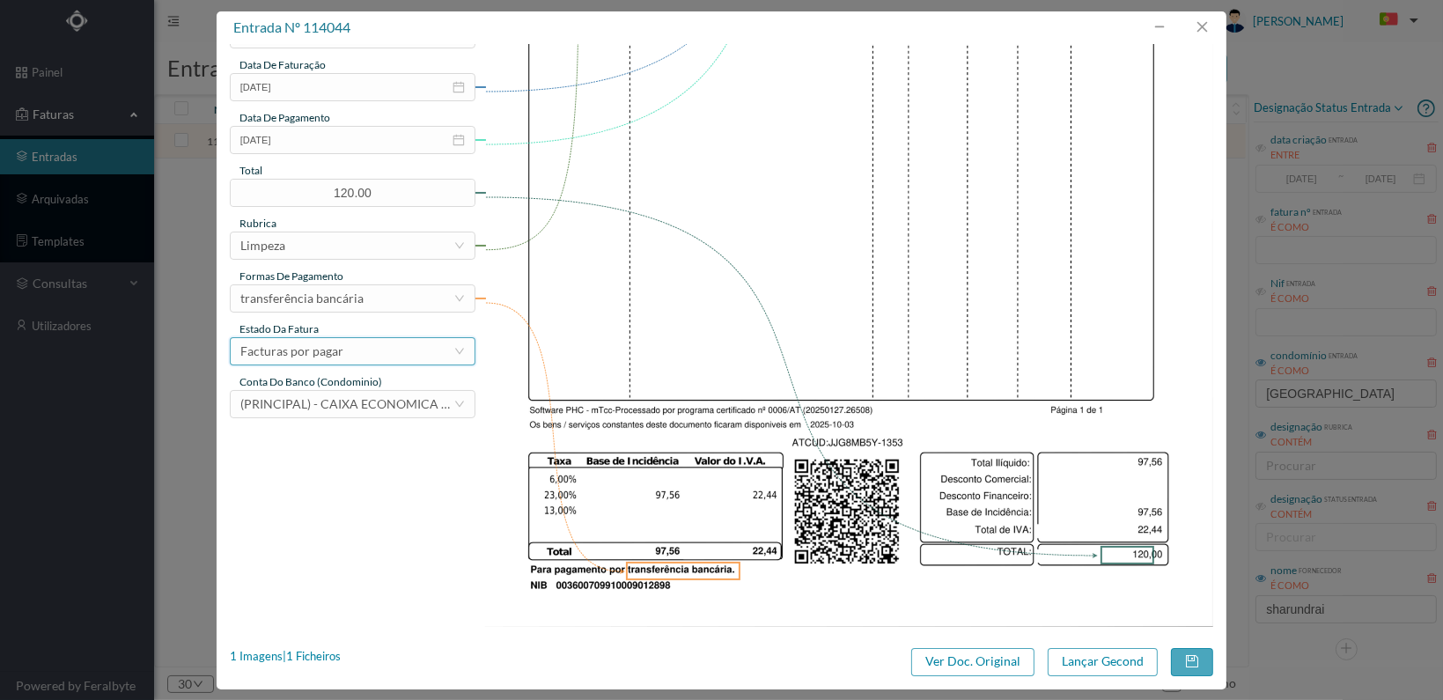
click at [408, 354] on div "Facturas por pagar" at bounding box center [346, 351] width 213 height 26
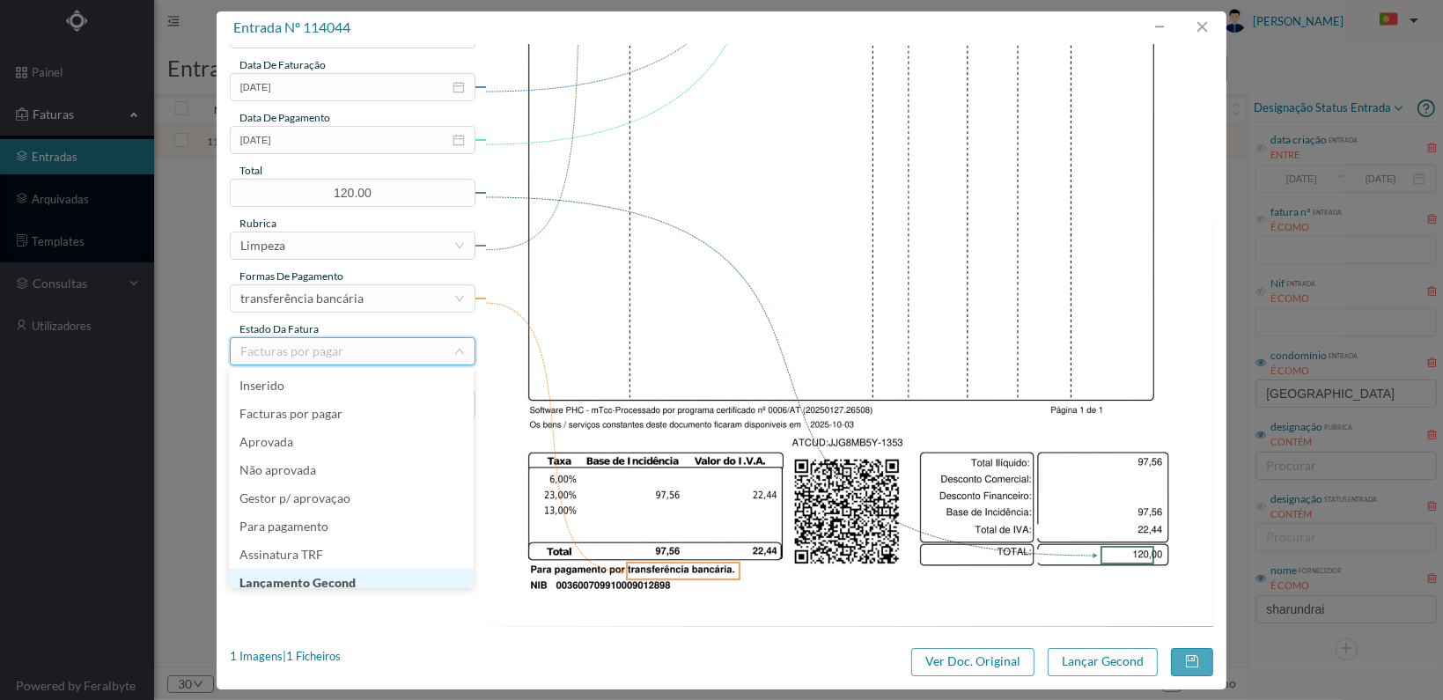
scroll to position [9, 0]
drag, startPoint x: 381, startPoint y: 570, endPoint x: 625, endPoint y: 576, distance: 243.9
click at [381, 571] on li "Lançamento Gecond" at bounding box center [351, 574] width 245 height 28
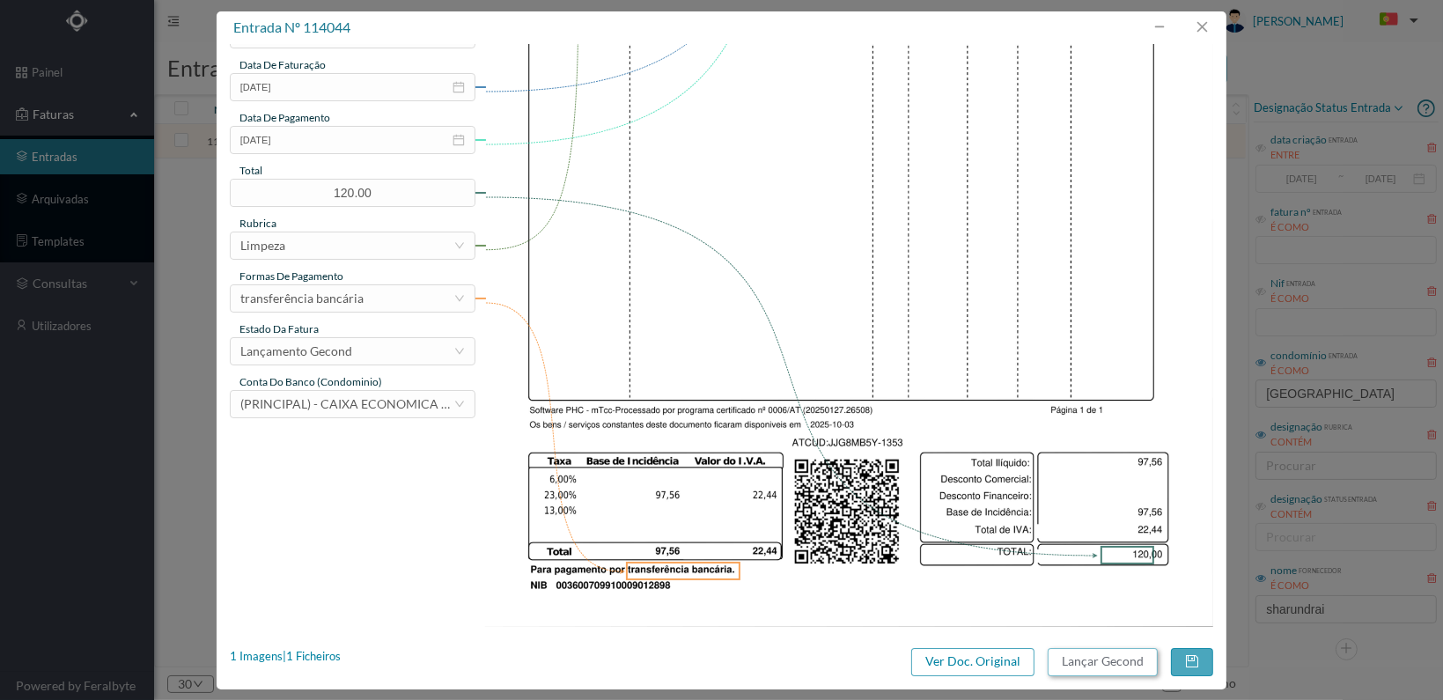
click at [1087, 652] on button "Lançar Gecond" at bounding box center [1103, 662] width 110 height 28
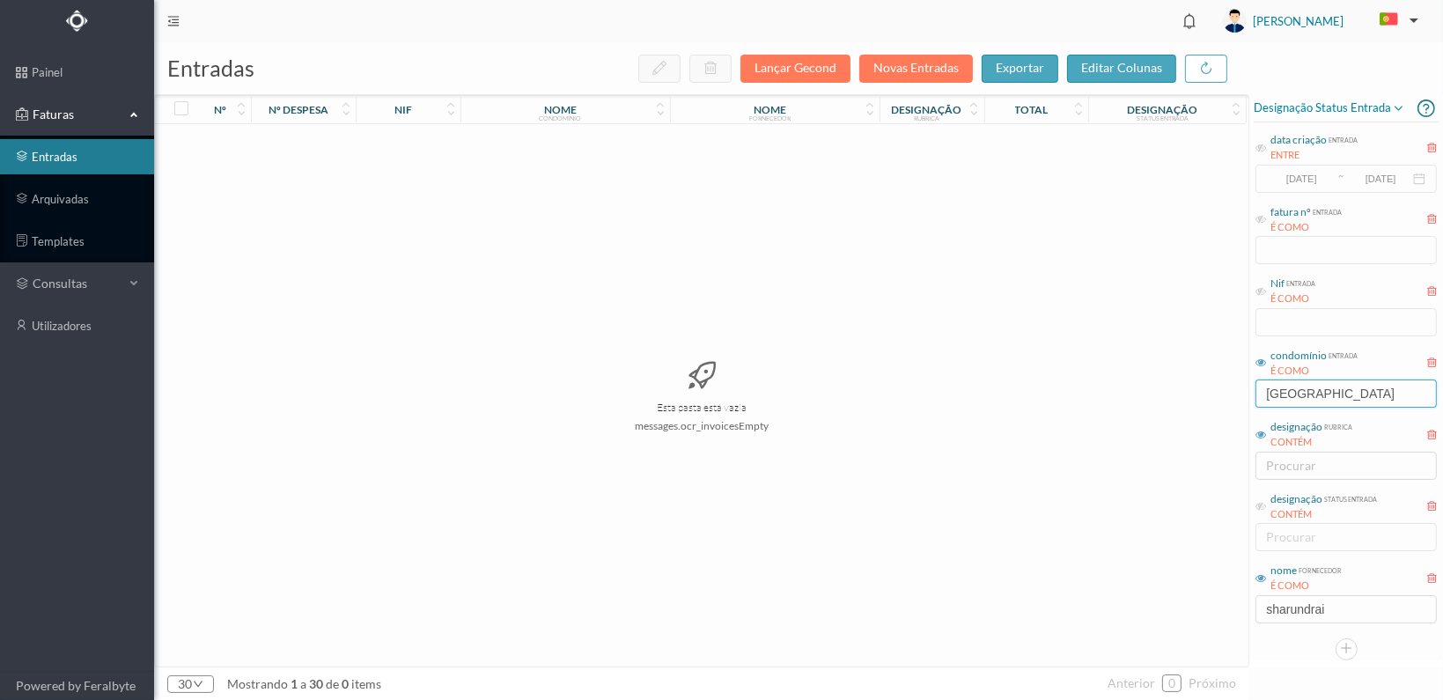
drag, startPoint x: 1332, startPoint y: 398, endPoint x: 1084, endPoint y: 377, distance: 249.2
click at [1084, 378] on div "entradas Lançar Gecond Novas Entradas exportar editar colunas nº nº despesa nif…" at bounding box center [798, 371] width 1289 height 658
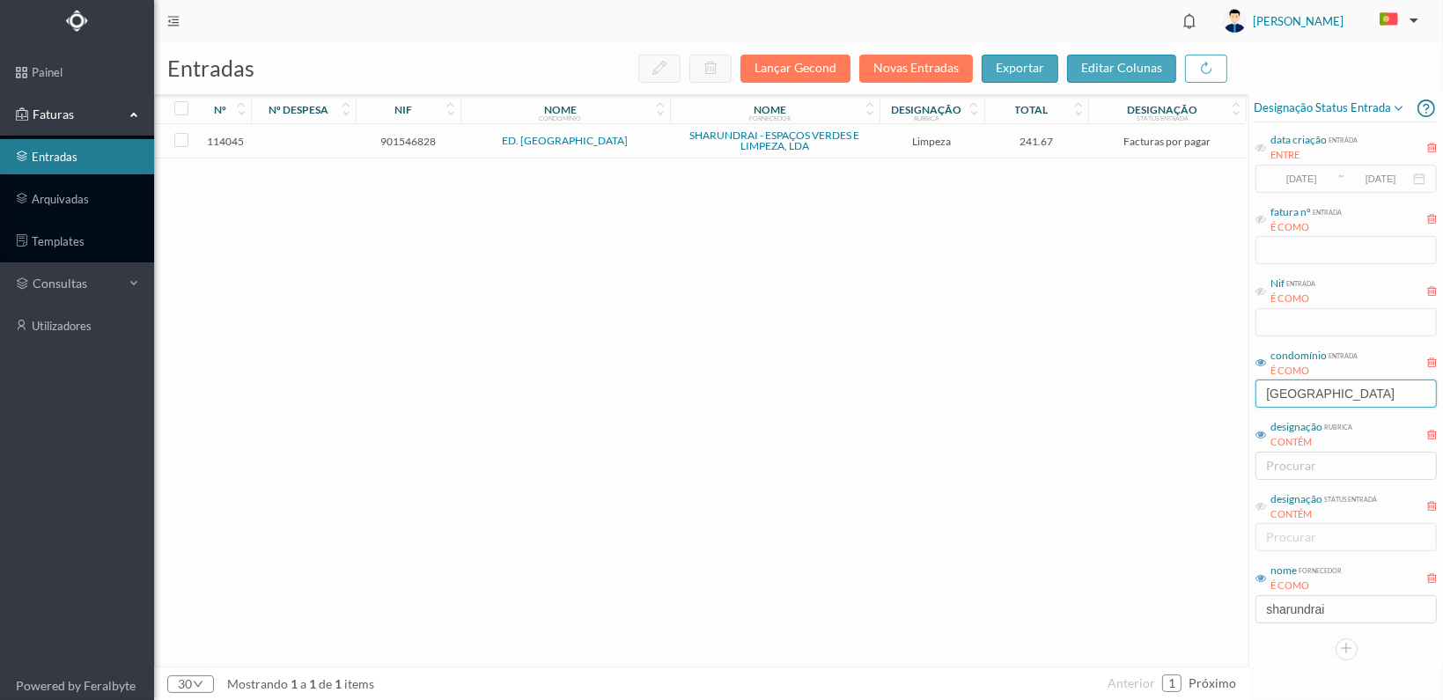
type input "INDIA"
click at [426, 139] on span "901546828" at bounding box center [408, 141] width 96 height 13
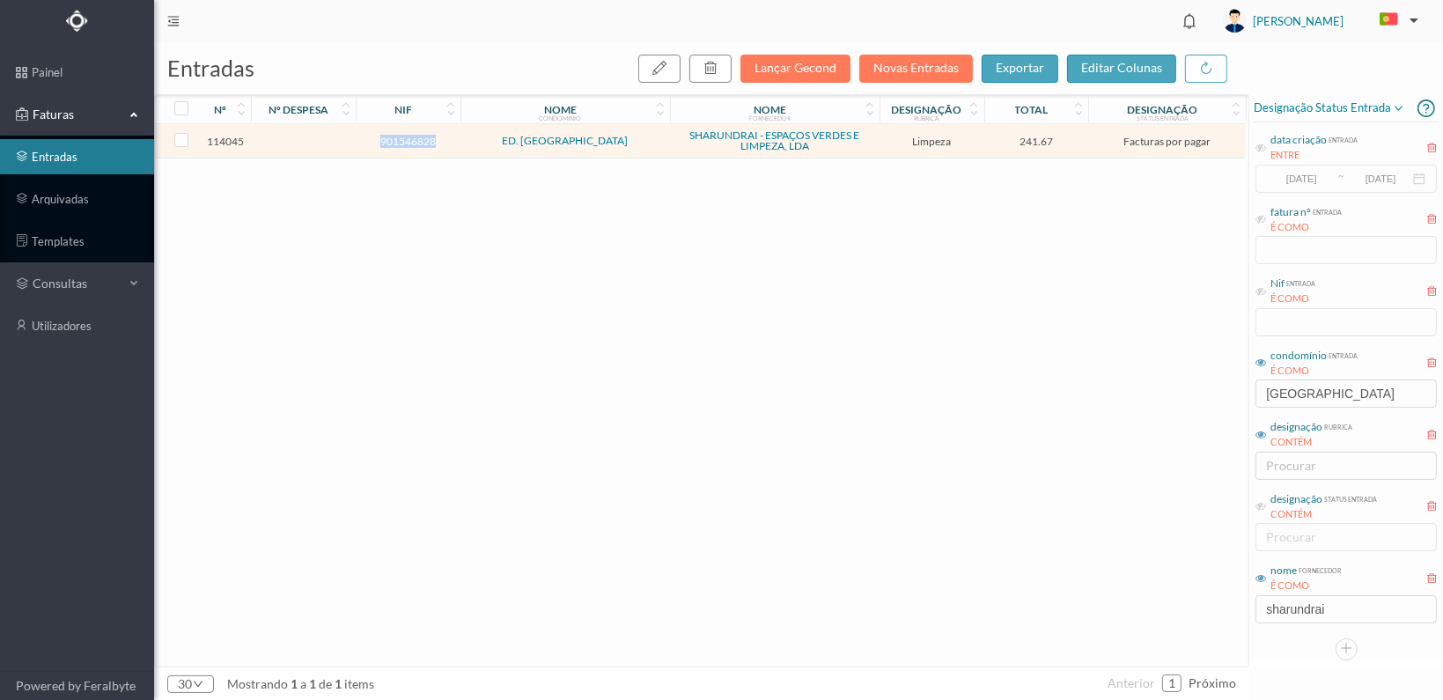
click at [426, 139] on span "901546828" at bounding box center [408, 141] width 96 height 13
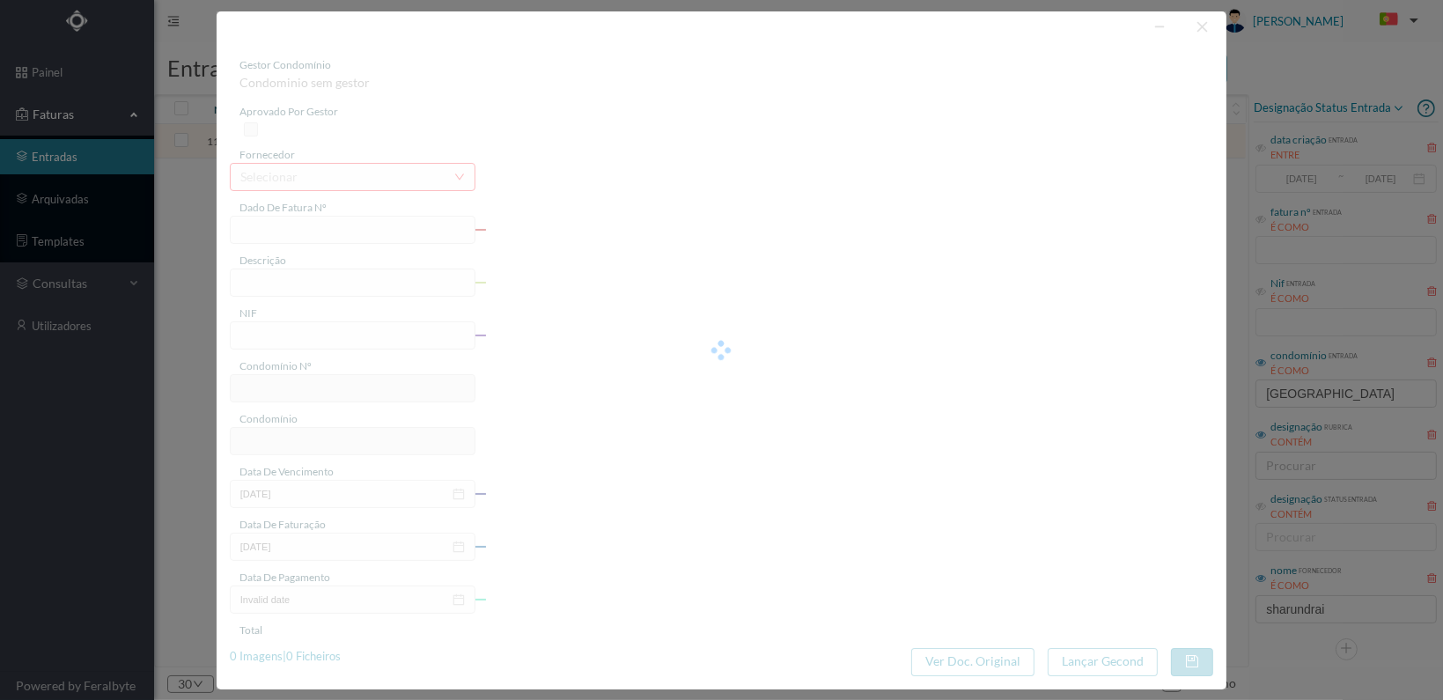
type input "FT 2025A1/1354"
type input "LIMPEZA Outubro de 2025"
type input "901546828"
type input "[DATE]"
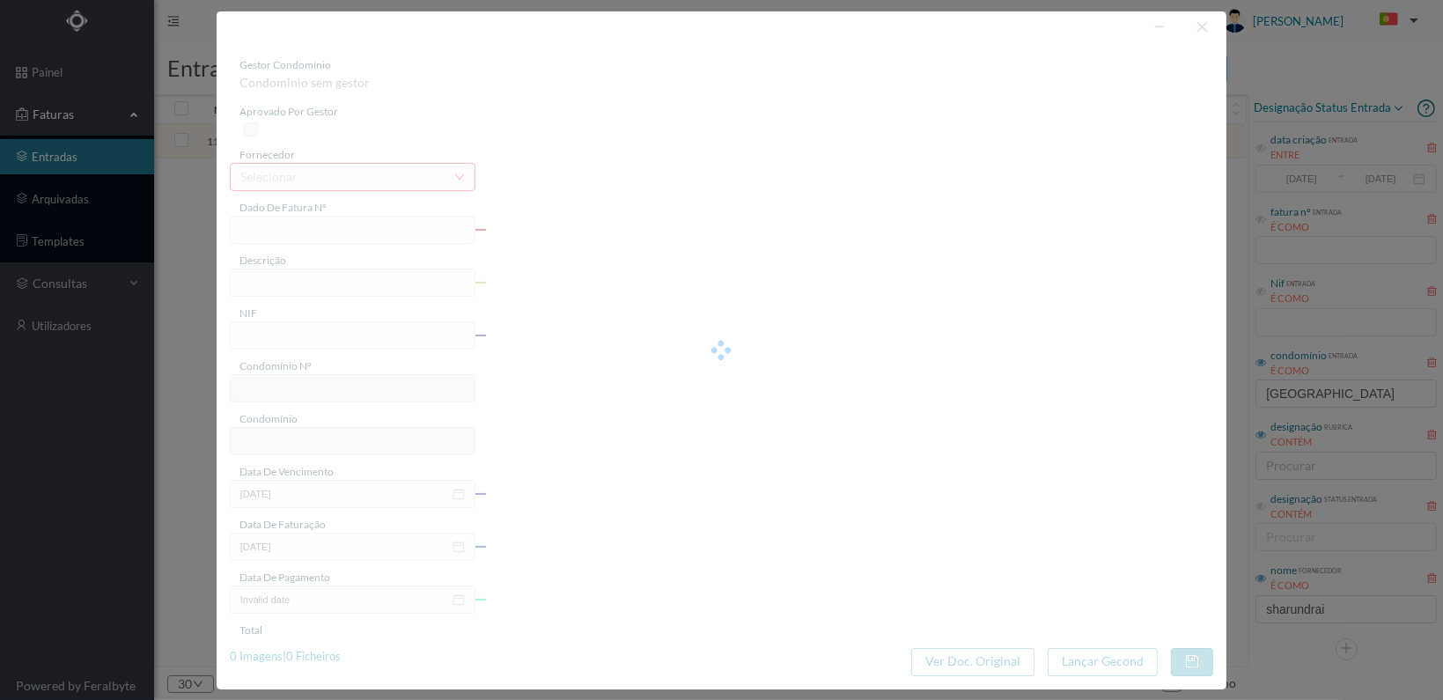
type input "[DATE]"
type input "241.67"
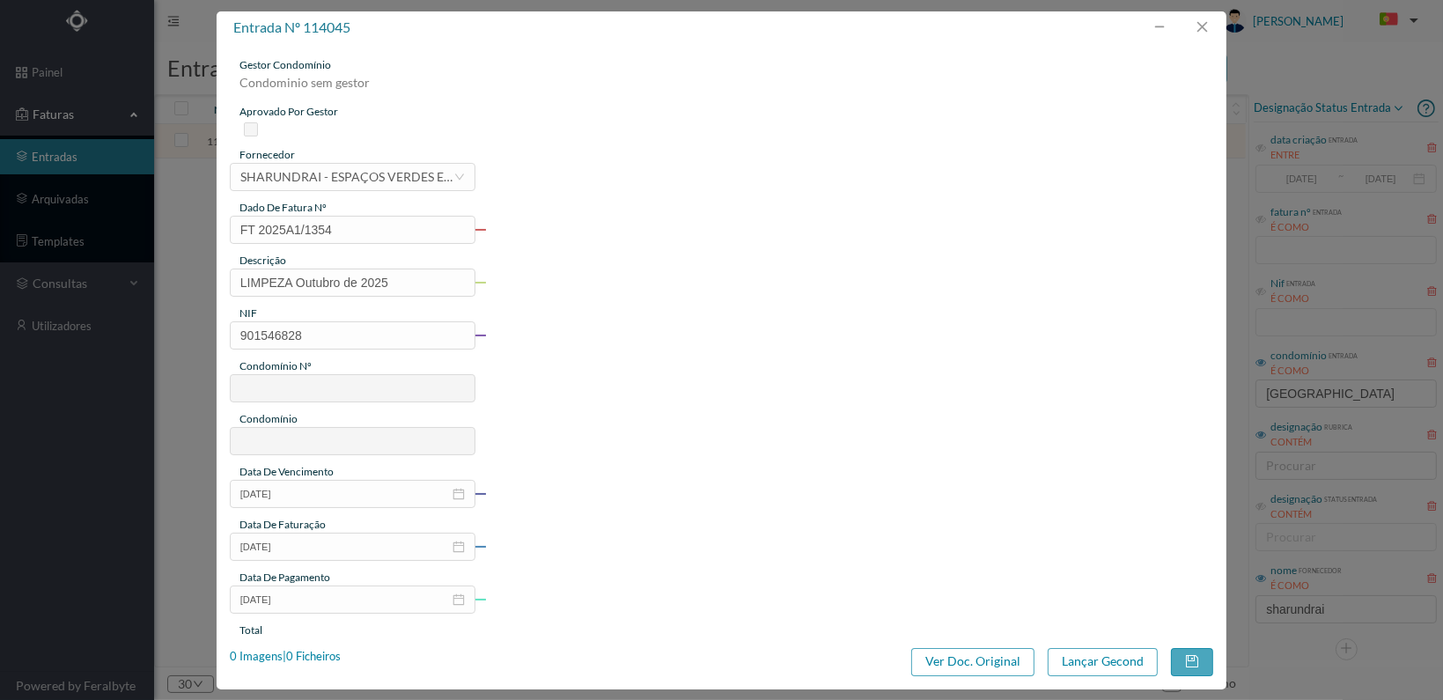
type input "114"
type input "ED. PRAÇA DA ÍNDIA"
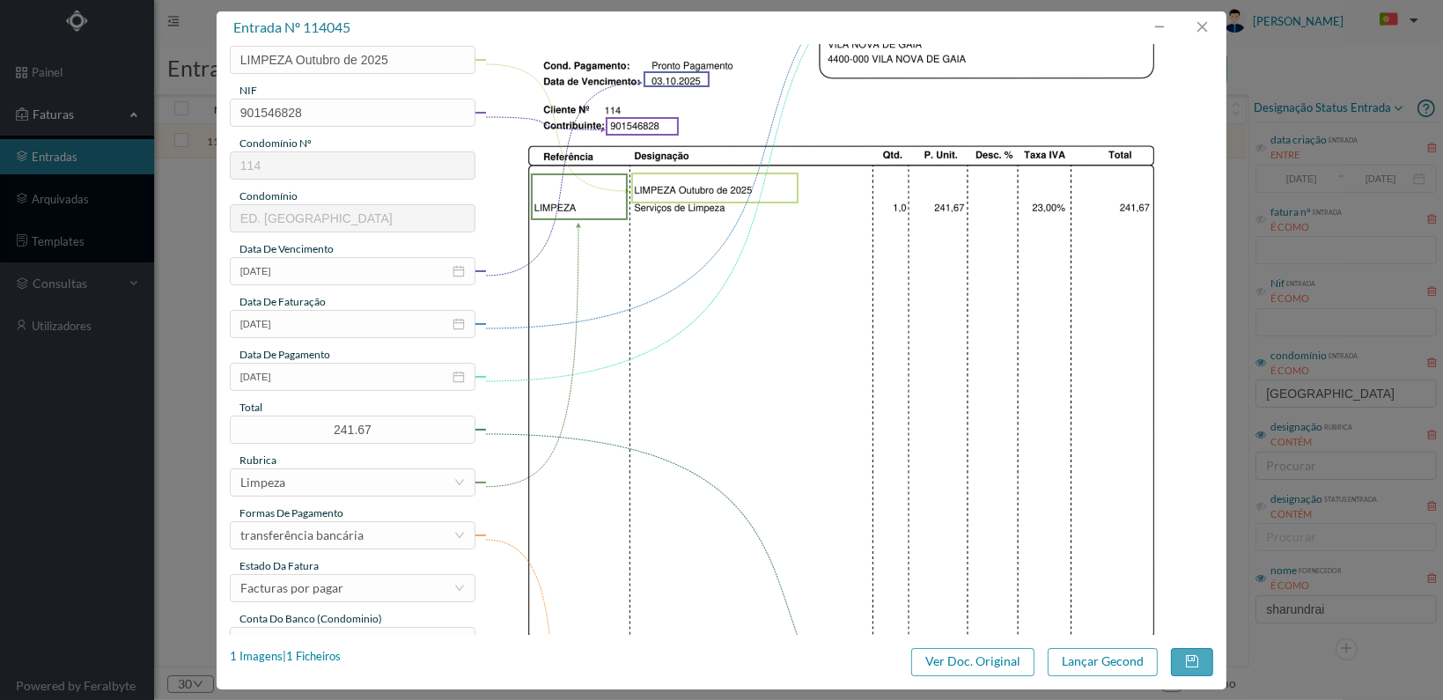
scroll to position [460, 0]
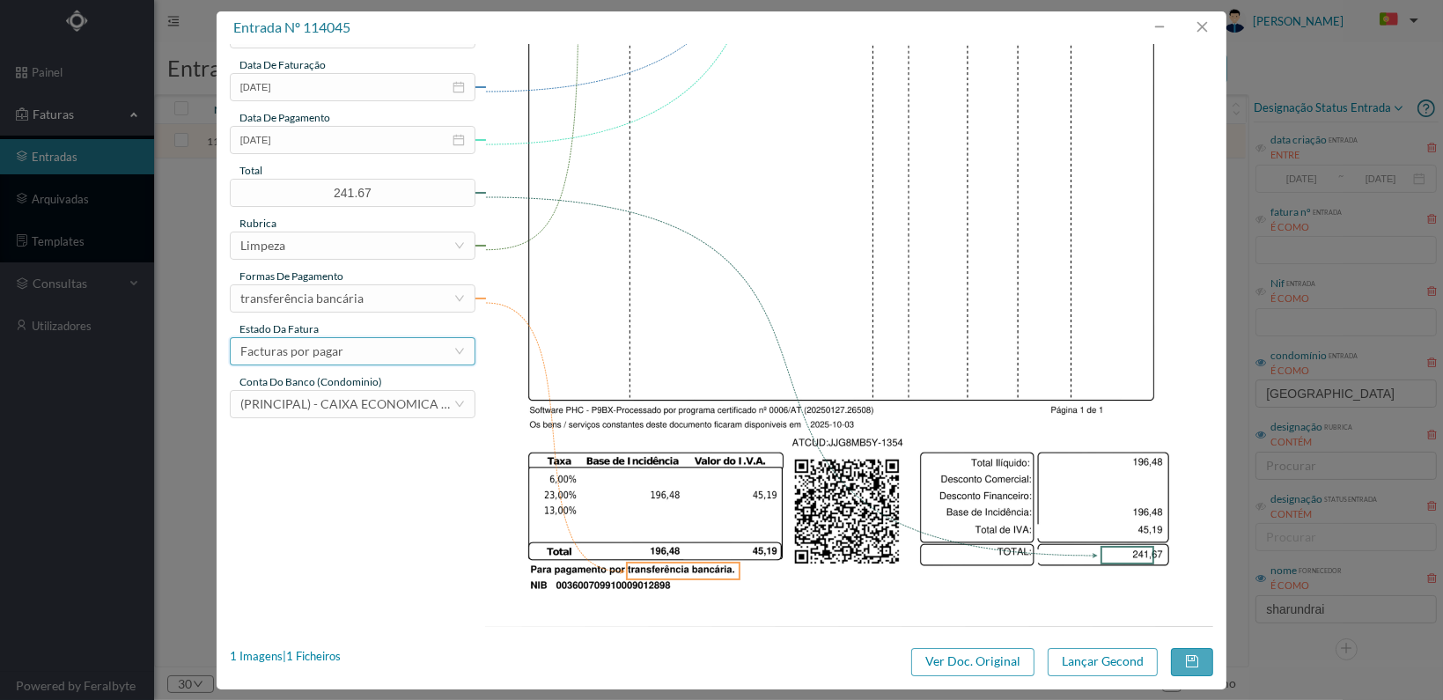
drag, startPoint x: 366, startPoint y: 353, endPoint x: 367, endPoint y: 362, distance: 8.8
click at [367, 353] on div "Facturas por pagar" at bounding box center [346, 351] width 213 height 26
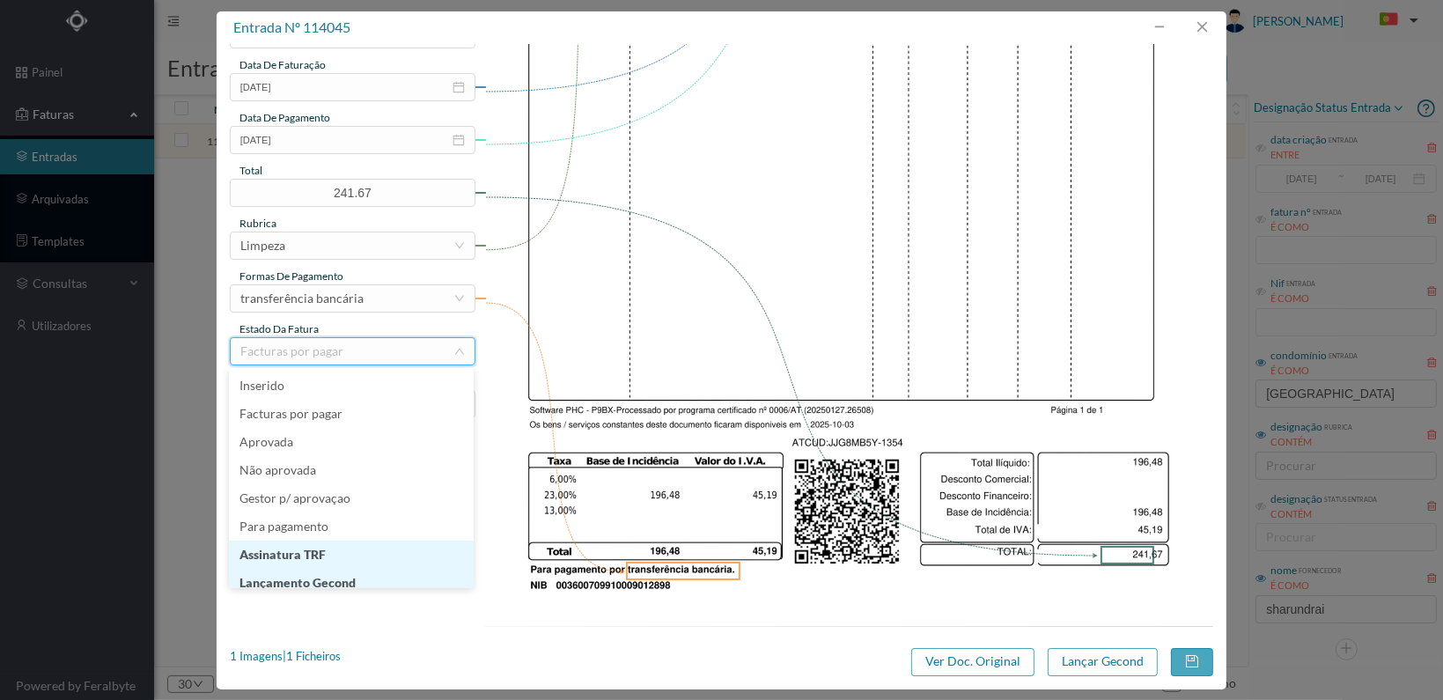
scroll to position [9, 0]
click at [330, 571] on li "Lançamento Gecond" at bounding box center [351, 574] width 245 height 28
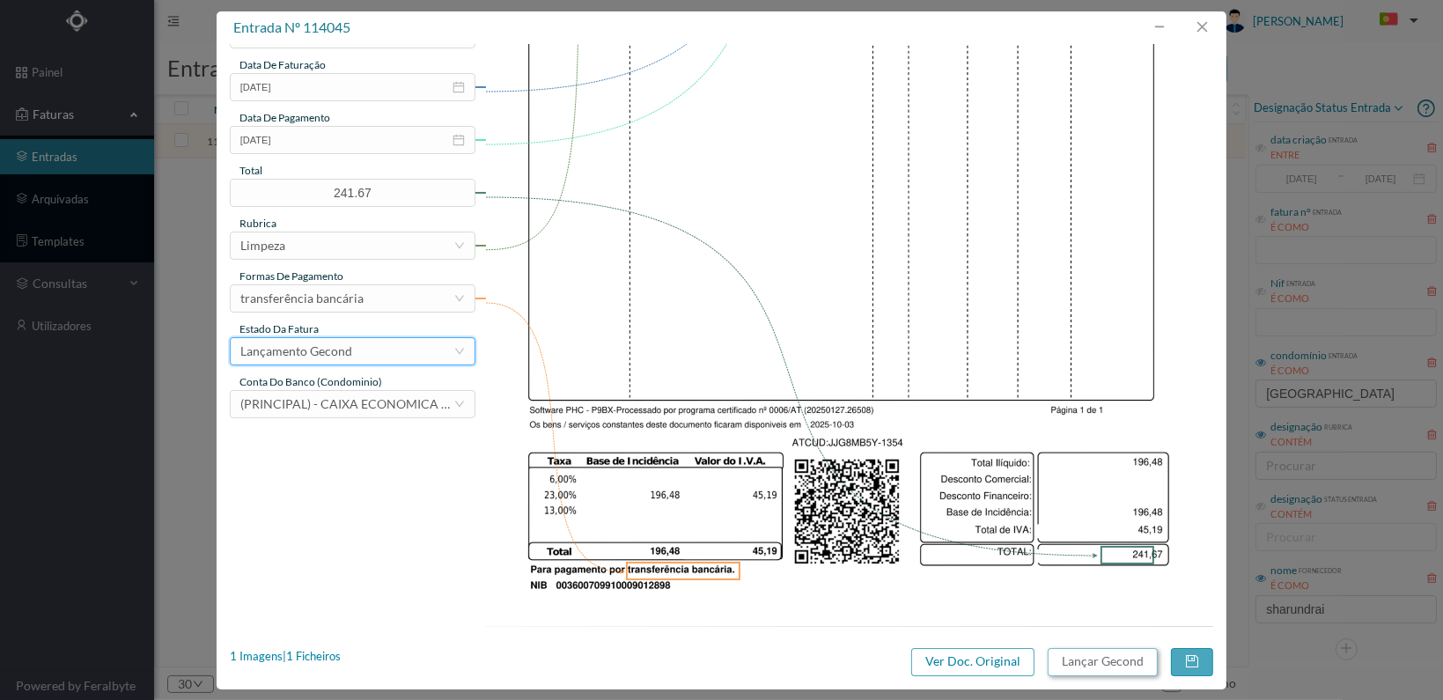
click at [1084, 654] on button "Lançar Gecond" at bounding box center [1103, 662] width 110 height 28
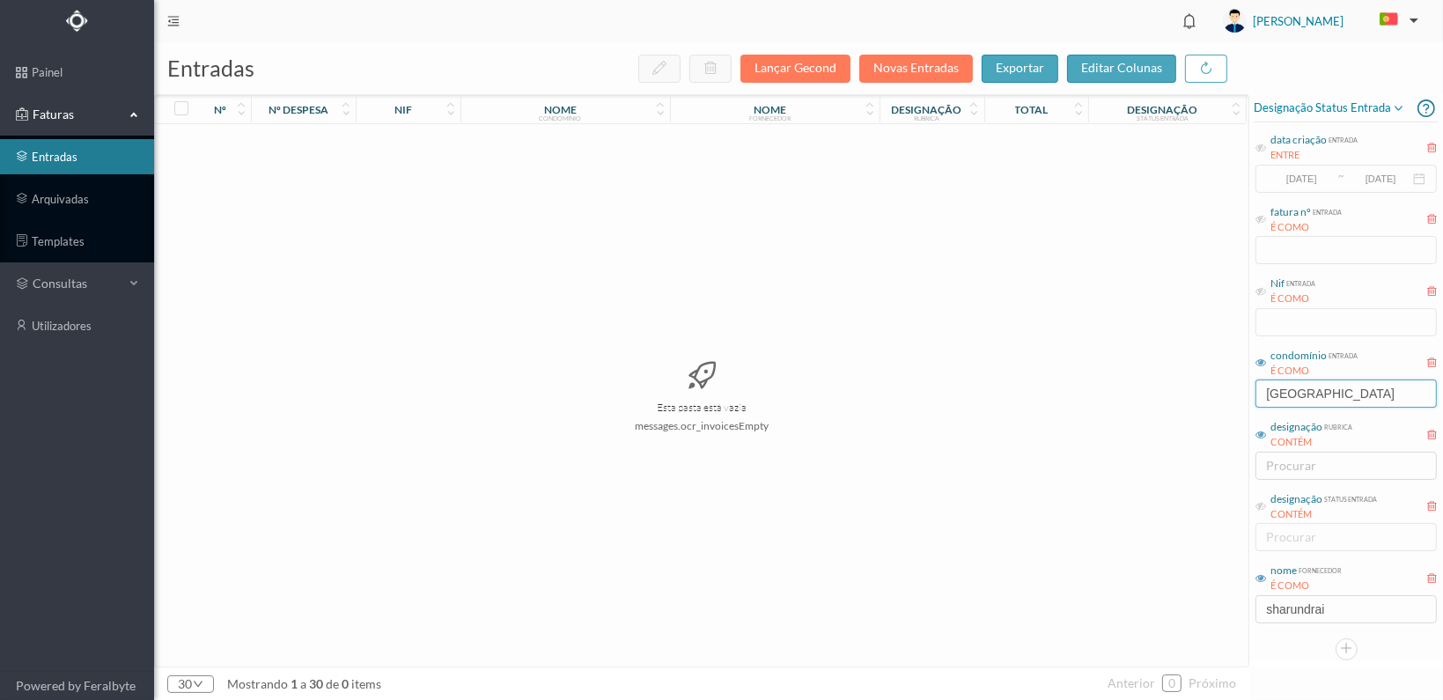
drag, startPoint x: 1324, startPoint y: 399, endPoint x: 1179, endPoint y: 385, distance: 145.9
click at [1179, 385] on div "entradas Lançar Gecond Novas Entradas exportar editar colunas nº nº despesa nif…" at bounding box center [798, 371] width 1289 height 658
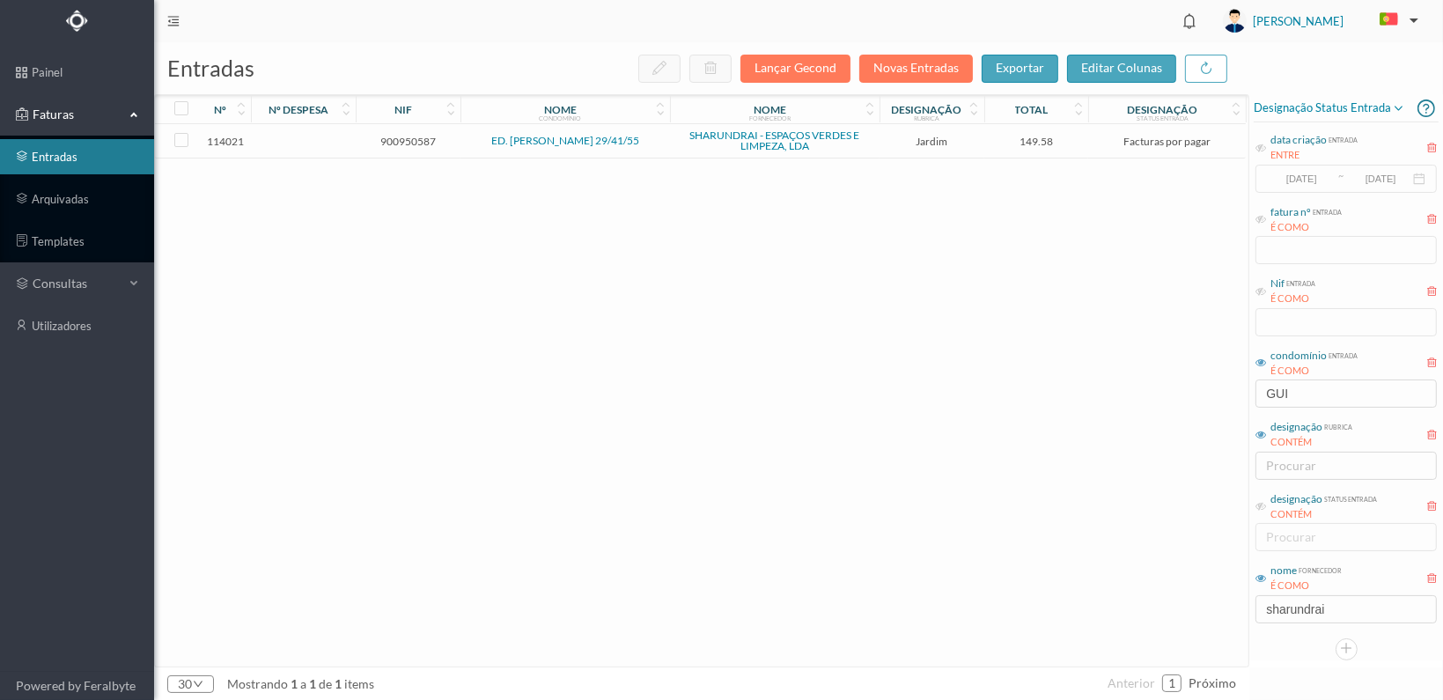
click at [412, 139] on span "900950587" at bounding box center [408, 141] width 96 height 13
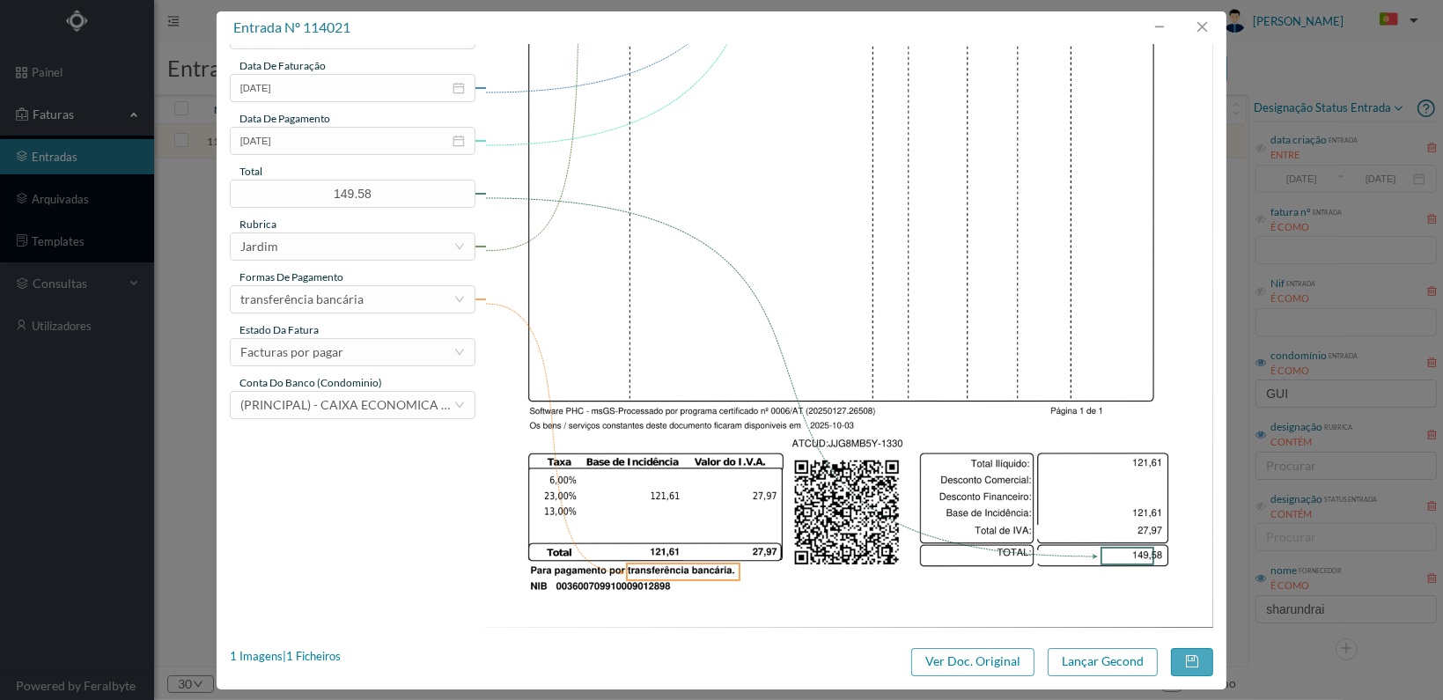
scroll to position [460, 0]
click at [398, 353] on div "Facturas por pagar" at bounding box center [346, 351] width 213 height 26
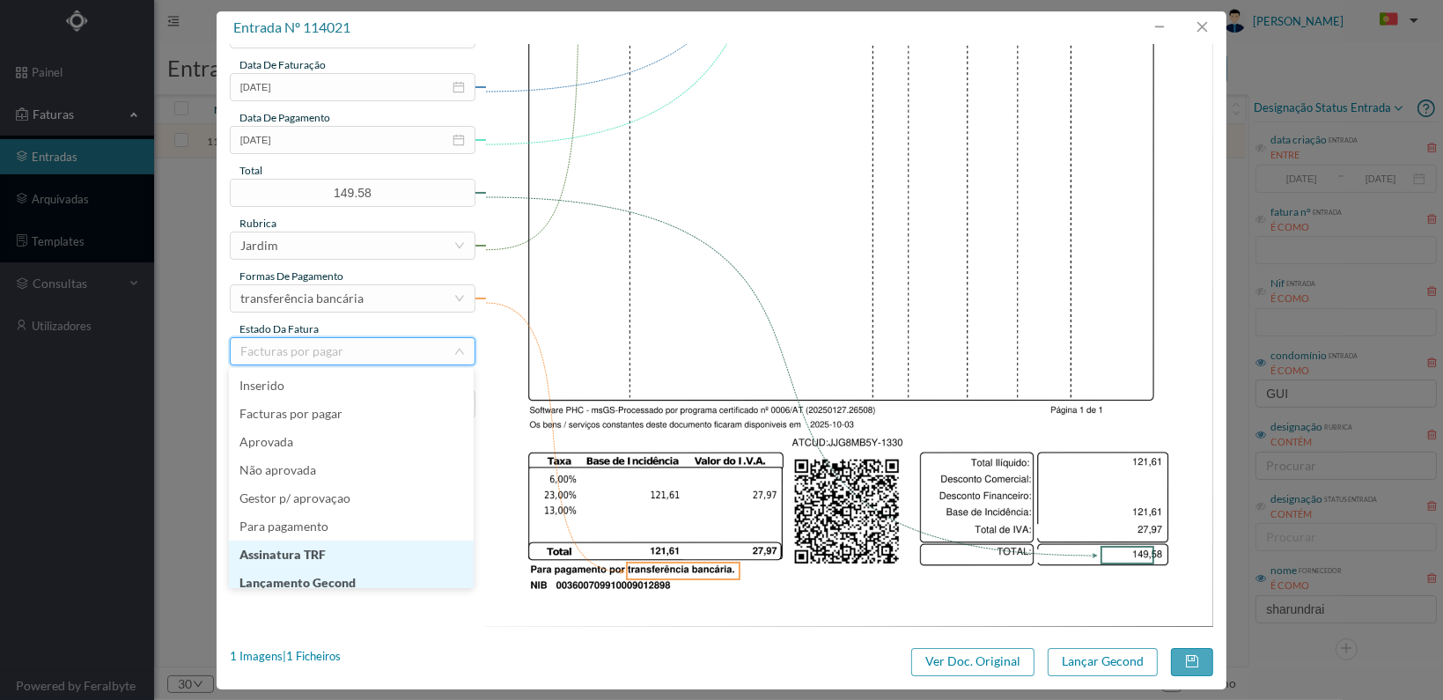
scroll to position [9, 0]
click at [360, 570] on li "Lançamento Gecond" at bounding box center [351, 574] width 245 height 28
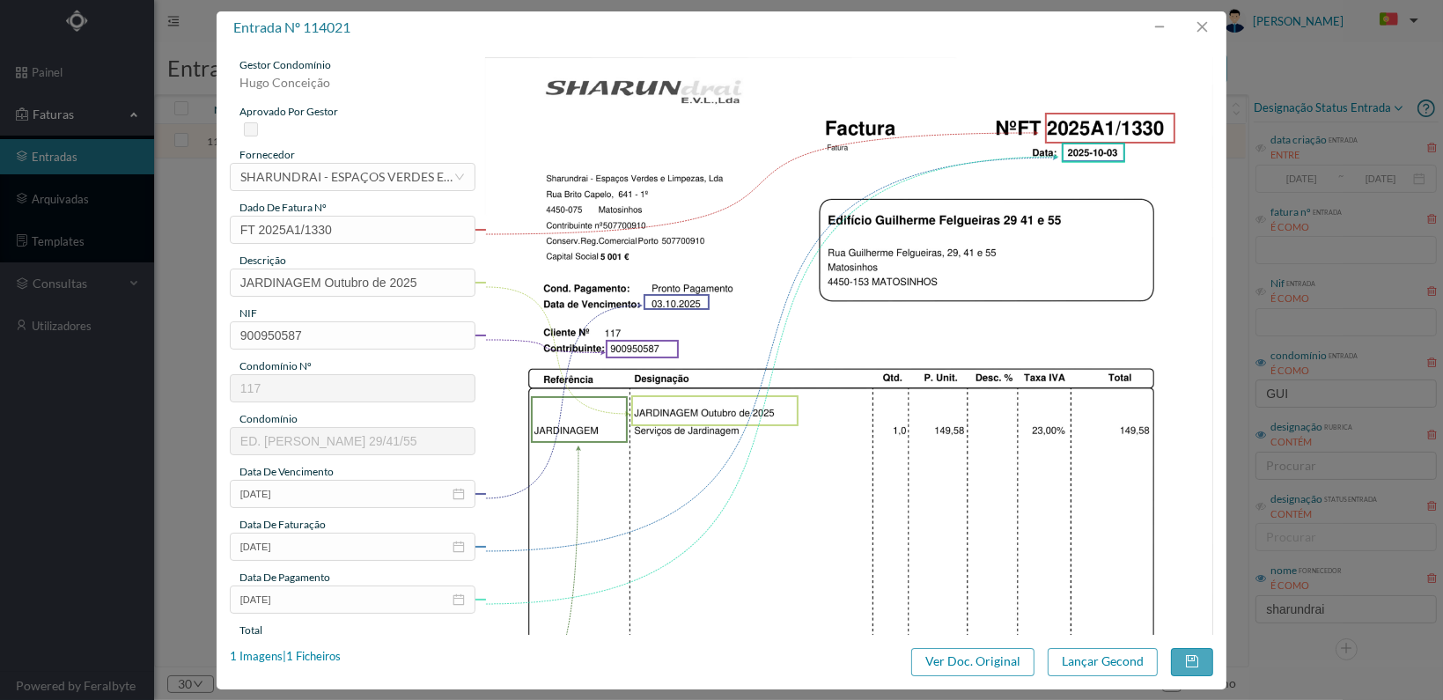
scroll to position [460, 0]
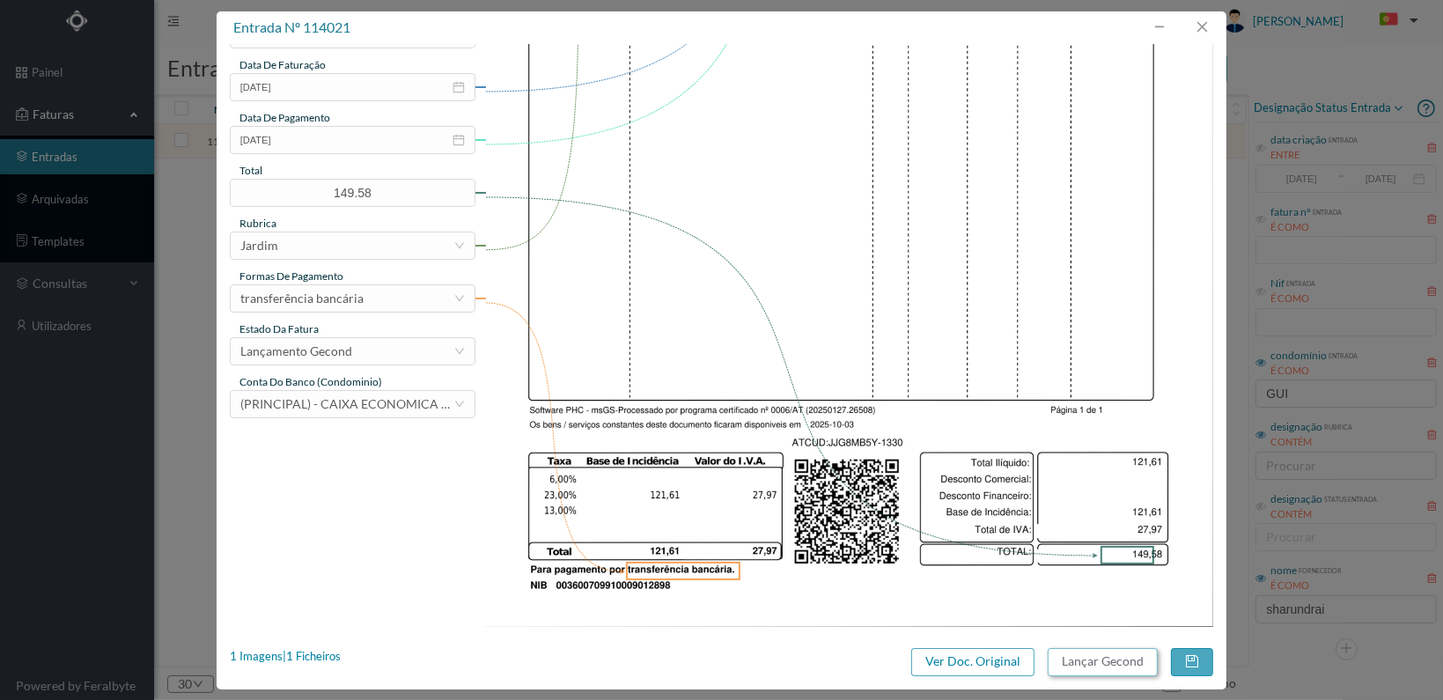
click at [1071, 661] on button "Lançar Gecond" at bounding box center [1103, 662] width 110 height 28
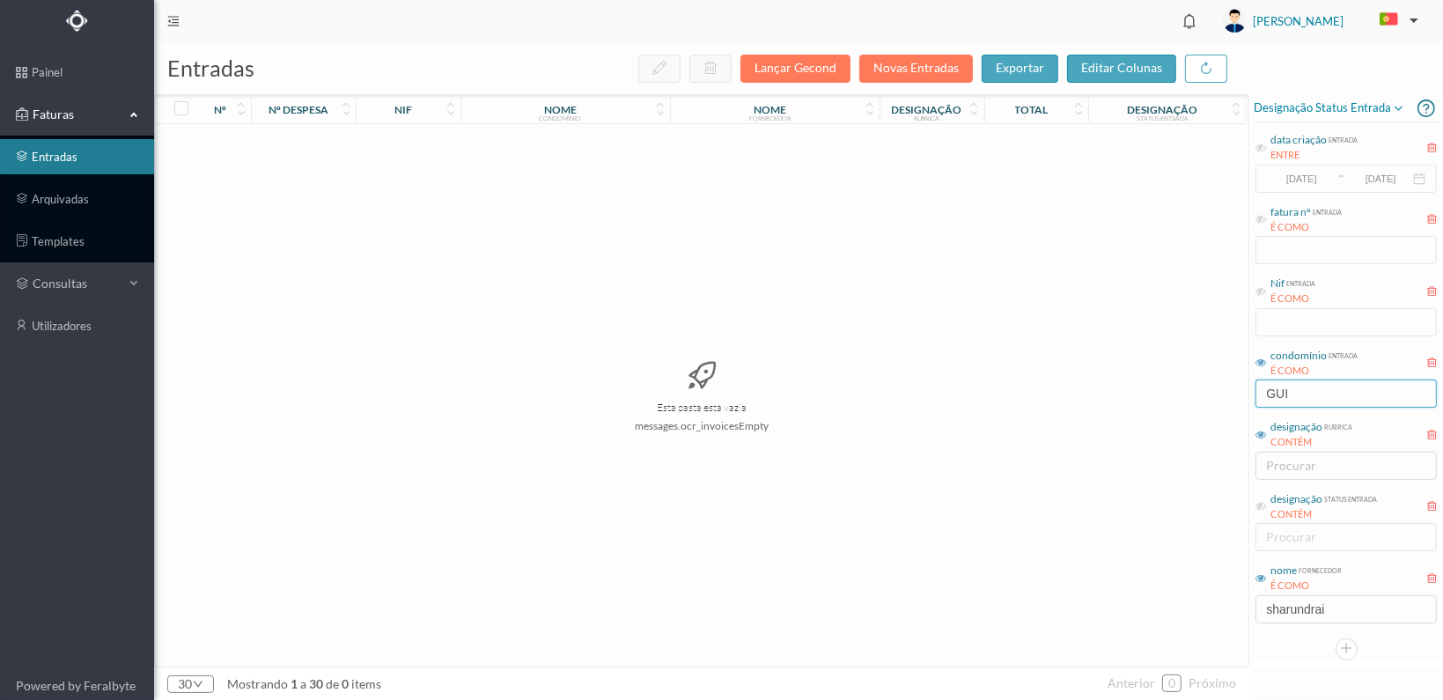
drag, startPoint x: 1329, startPoint y: 395, endPoint x: 1204, endPoint y: 388, distance: 125.2
click at [1204, 388] on div "entradas Lançar Gecond Novas Entradas exportar editar colunas nº nº despesa nif…" at bounding box center [798, 371] width 1289 height 658
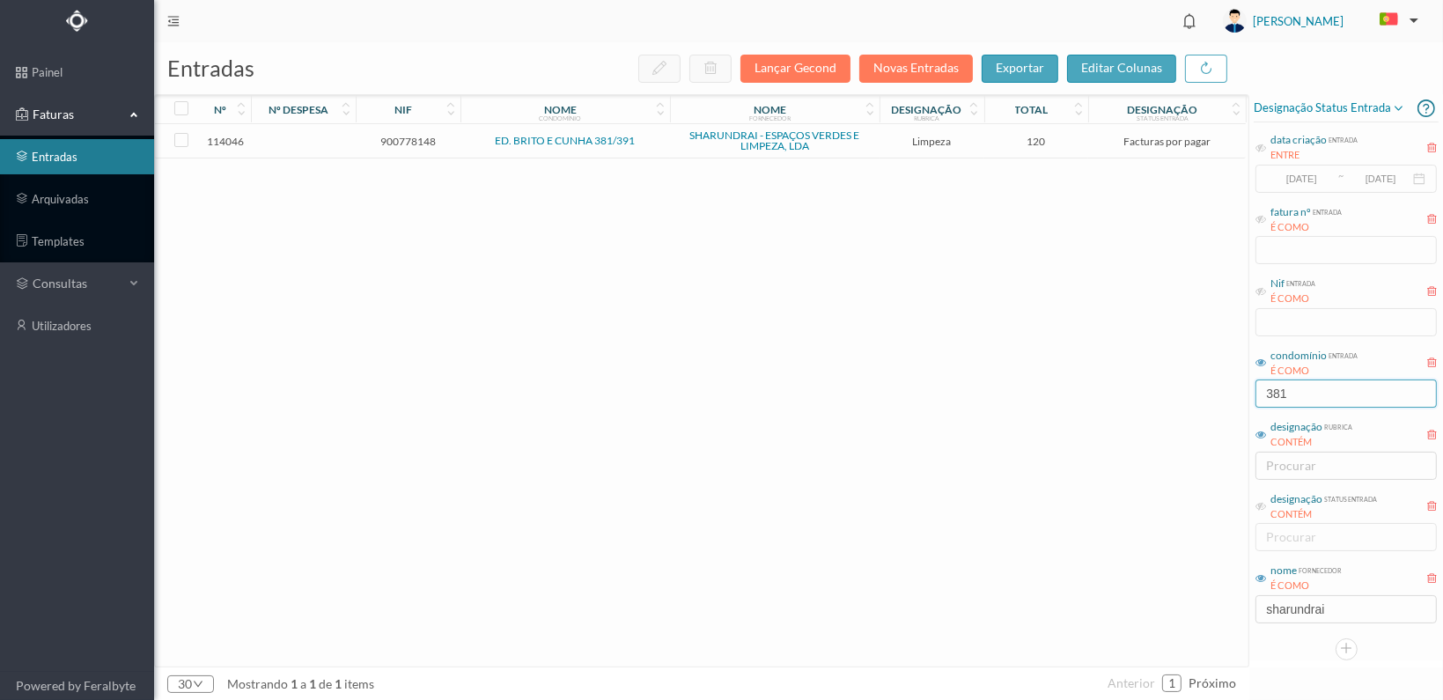
type input "381"
click at [408, 143] on span "900778148" at bounding box center [408, 141] width 96 height 13
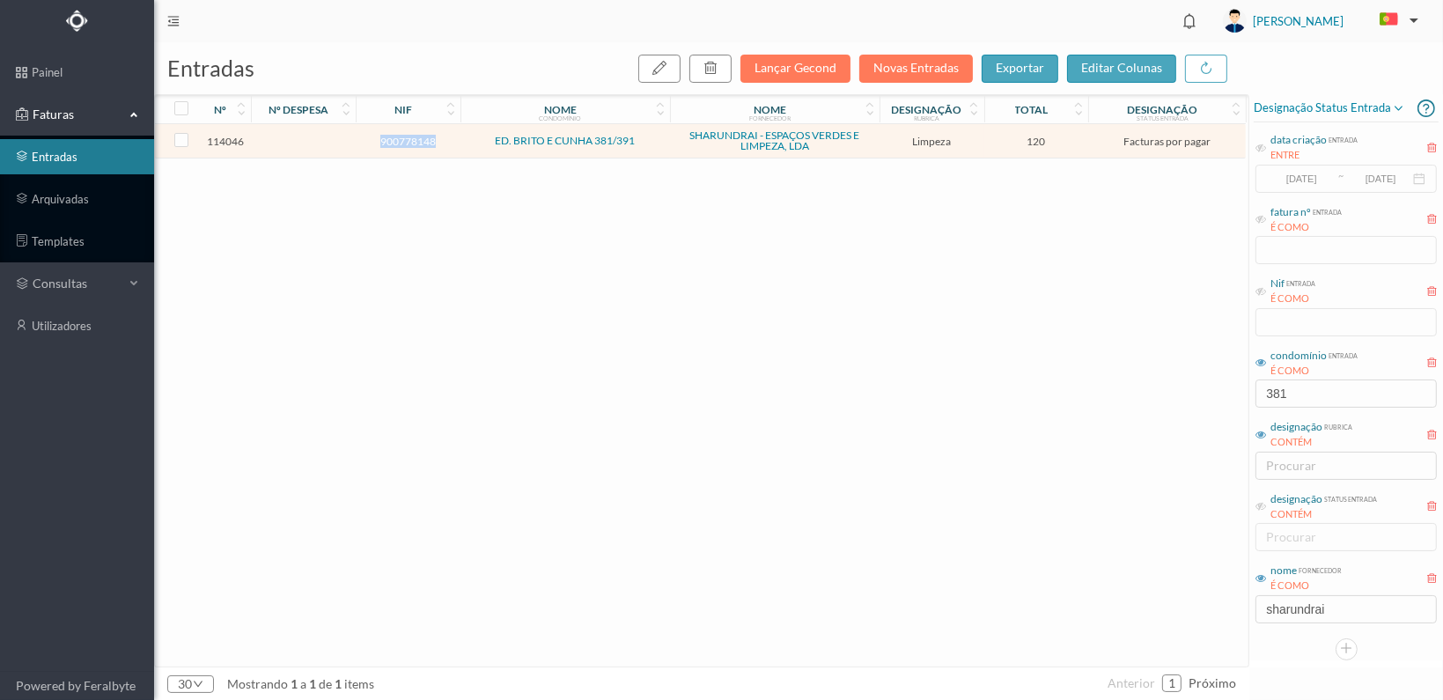
click at [408, 143] on span "900778148" at bounding box center [408, 141] width 96 height 13
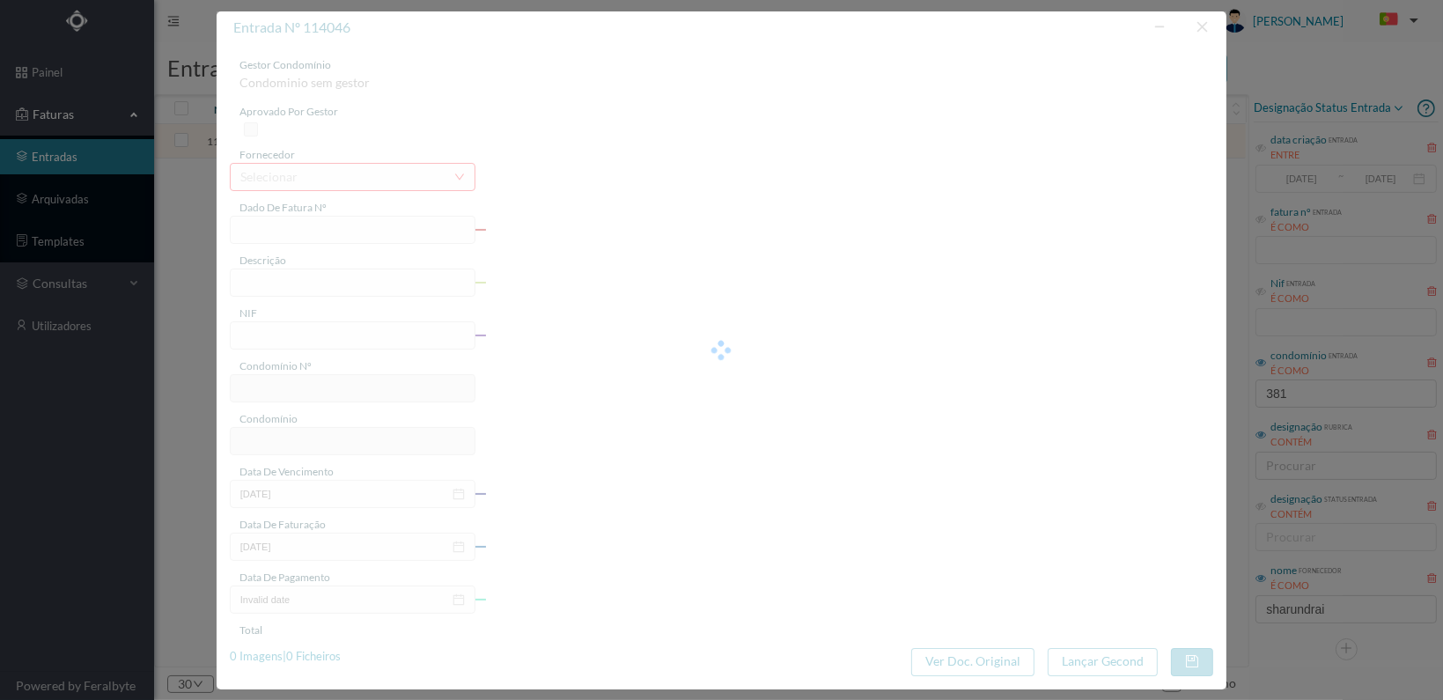
type input "FT 2025A1/1355"
type input "LIMPEZA Outubro de 2025"
type input "900778148"
type input "[DATE]"
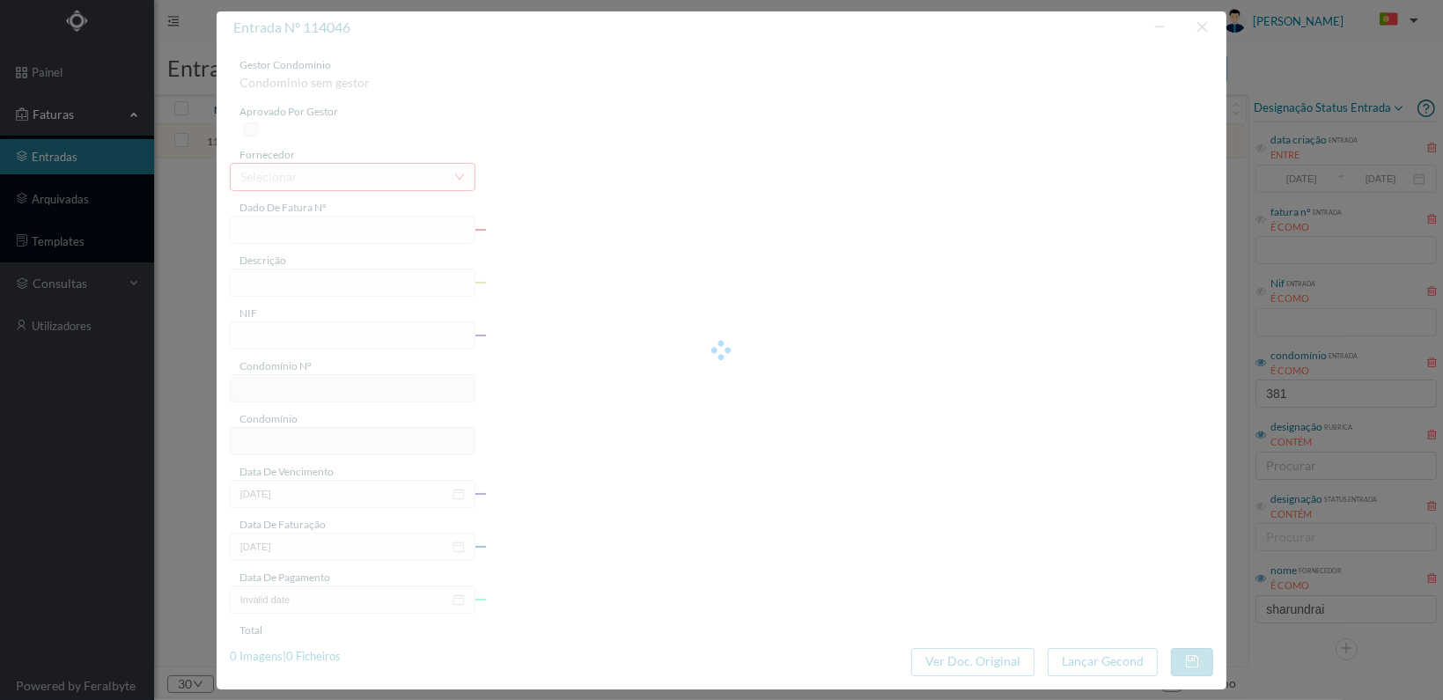
type input "[DATE]"
type input "120.00"
type input "128"
type input "ED. BRITO E CUNHA 381/391"
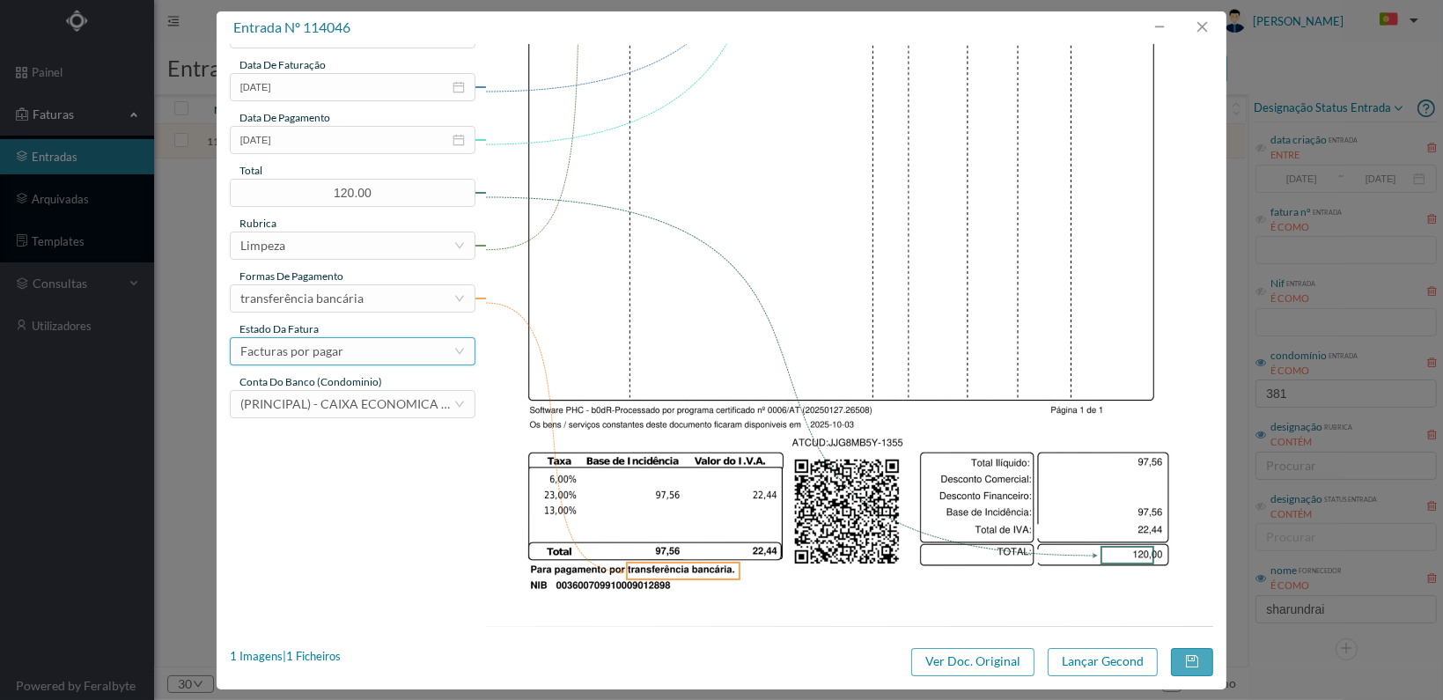
click at [401, 354] on div "Facturas por pagar" at bounding box center [346, 351] width 213 height 26
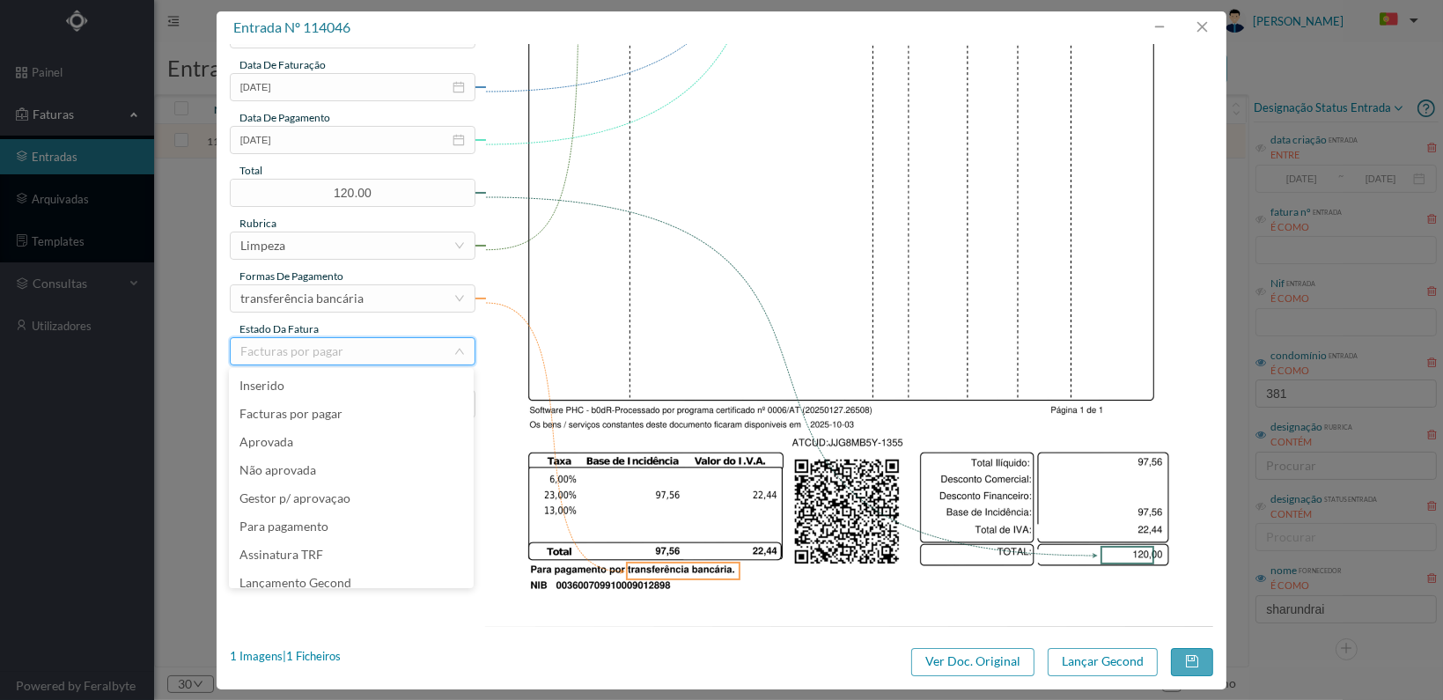
scroll to position [9, 0]
click at [378, 573] on li "Lançamento Gecond" at bounding box center [351, 574] width 245 height 28
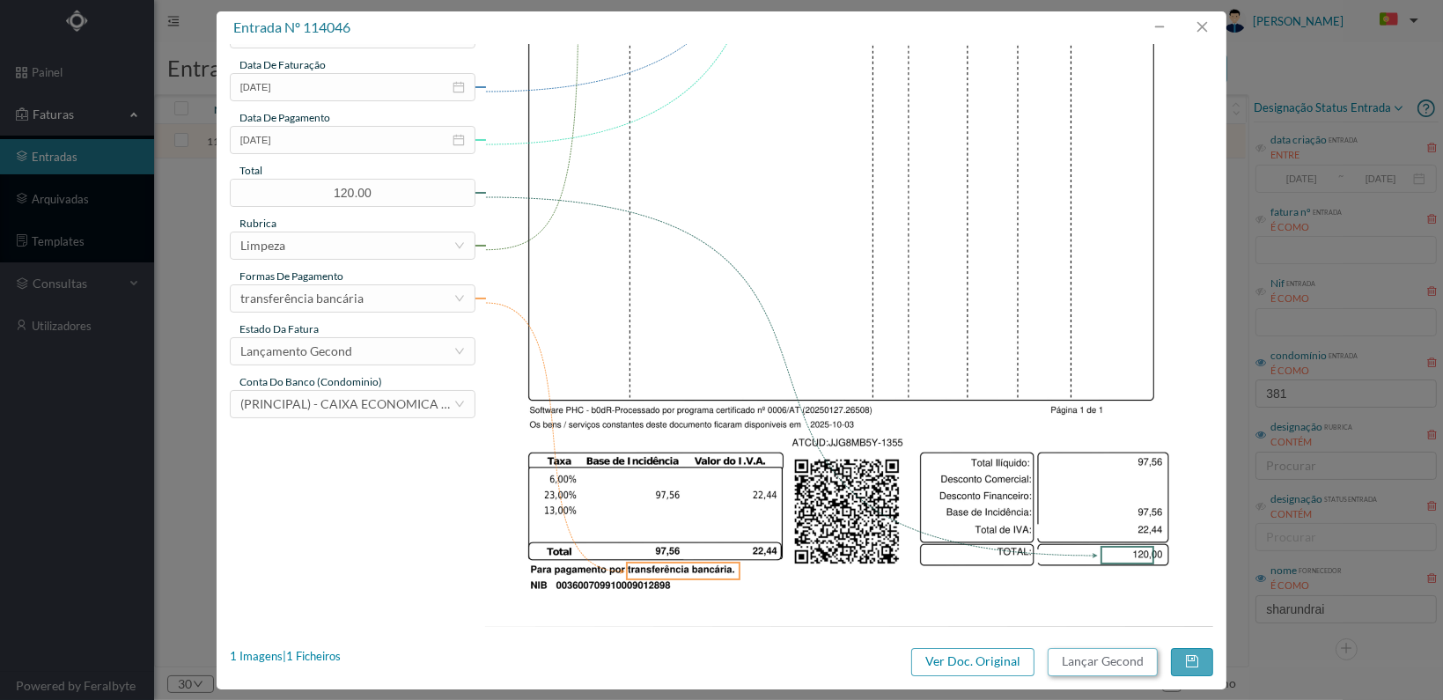
click at [1102, 659] on button "Lançar Gecond" at bounding box center [1103, 662] width 110 height 28
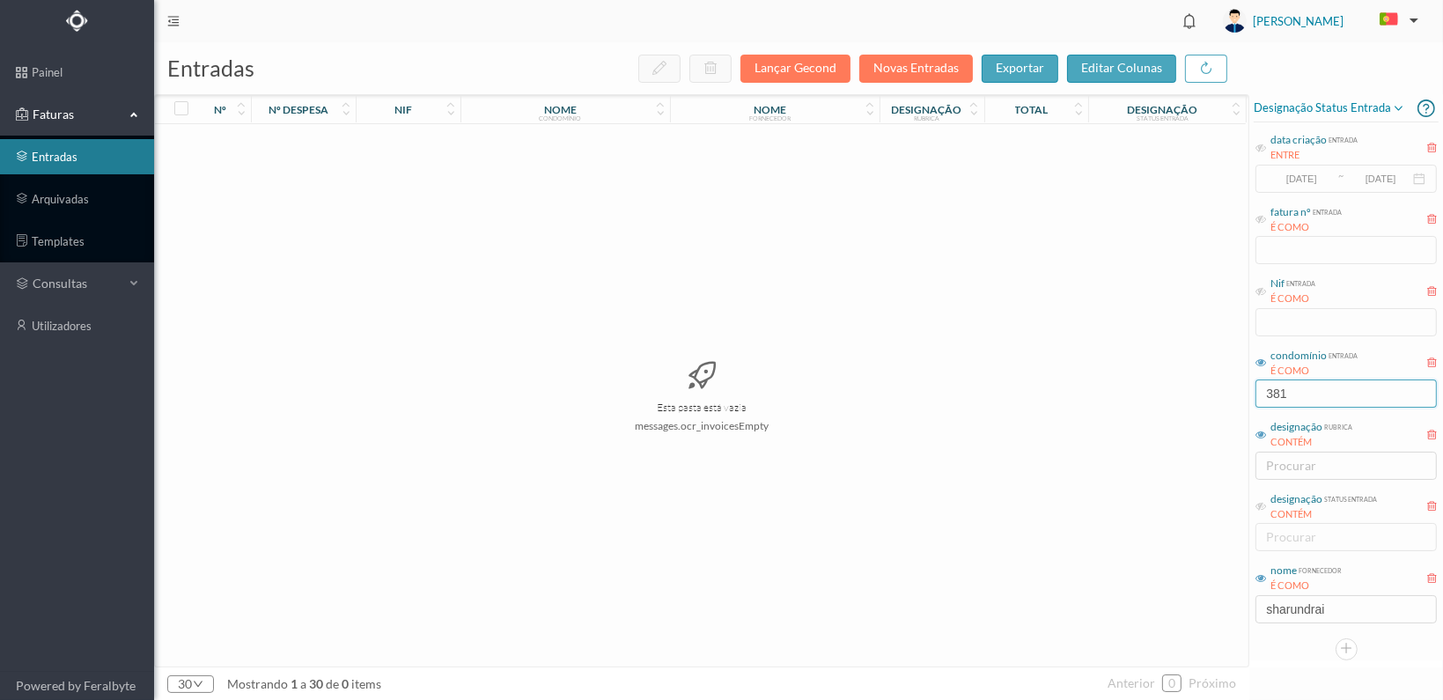
drag, startPoint x: 1306, startPoint y: 390, endPoint x: 1208, endPoint y: 386, distance: 97.8
click at [1208, 395] on div "entradas Lançar Gecond Novas Entradas exportar editar colunas nº nº despesa nif…" at bounding box center [798, 371] width 1289 height 658
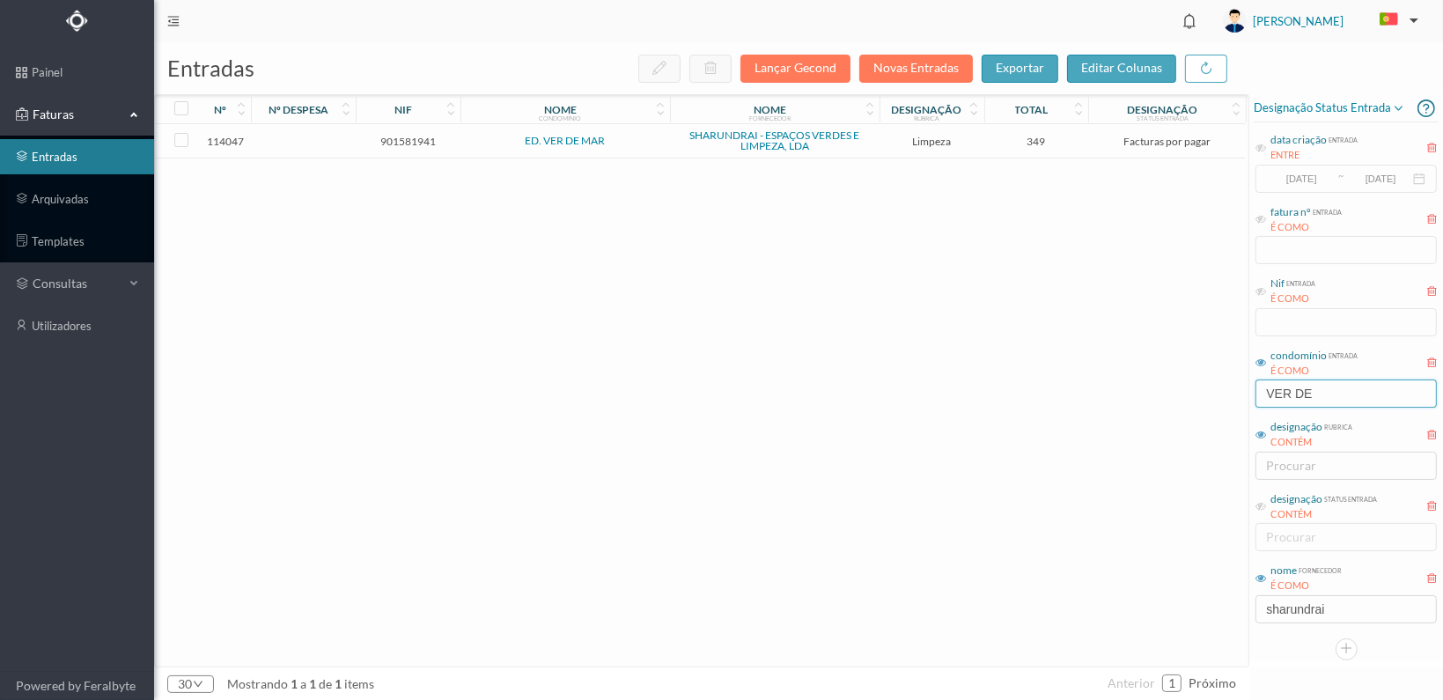
type input "VER DE"
click at [410, 144] on span "901581941" at bounding box center [408, 141] width 96 height 13
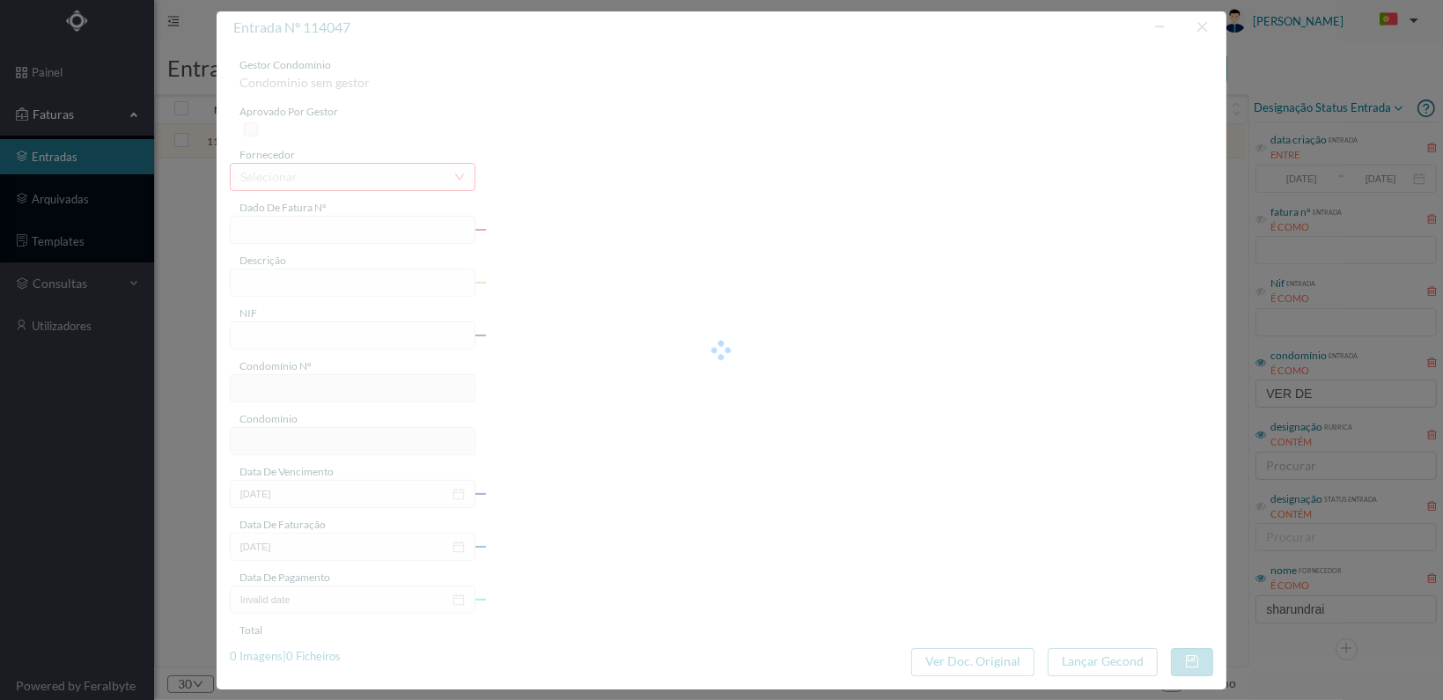
type input "FT 2025A1/1356"
type input "LIMPEZA Outubro de 2025"
type input "901581941"
type input "[DATE]"
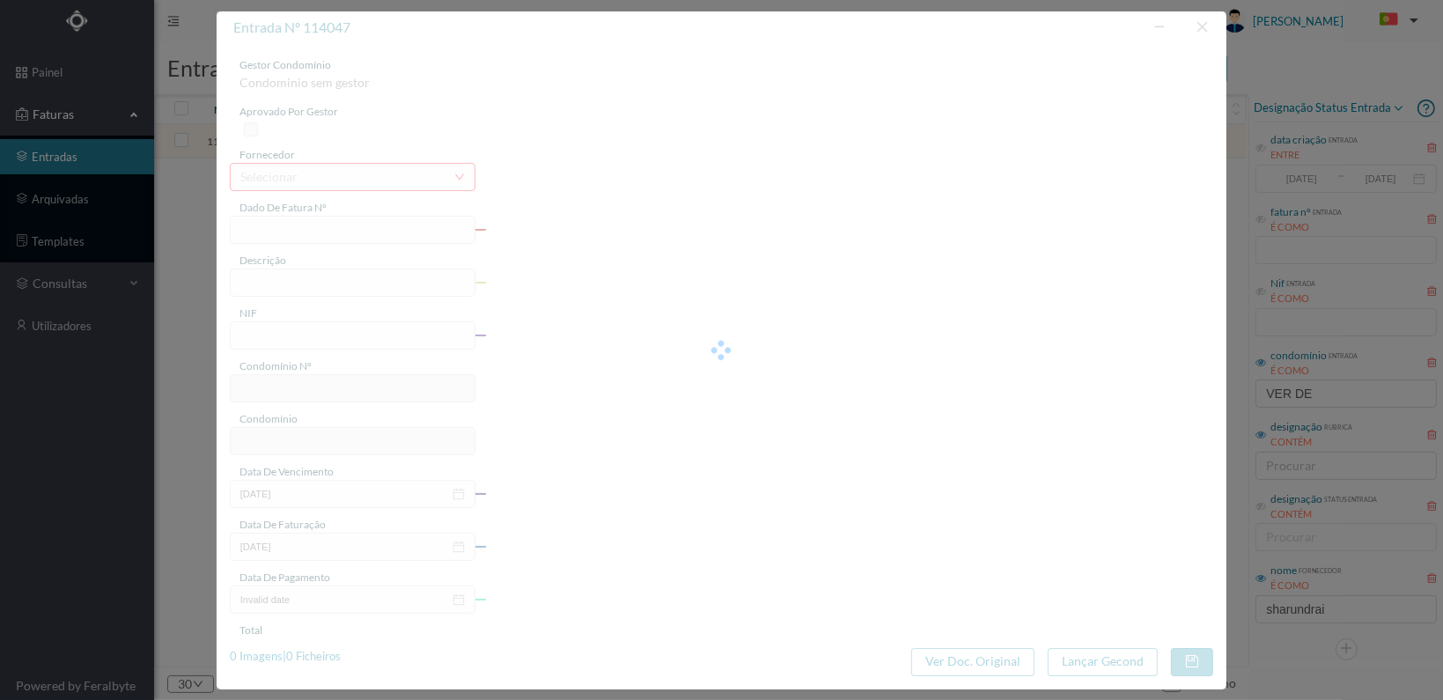
type input "[DATE]"
type input "349.00"
type input "142"
type input "ED. VER DE MAR"
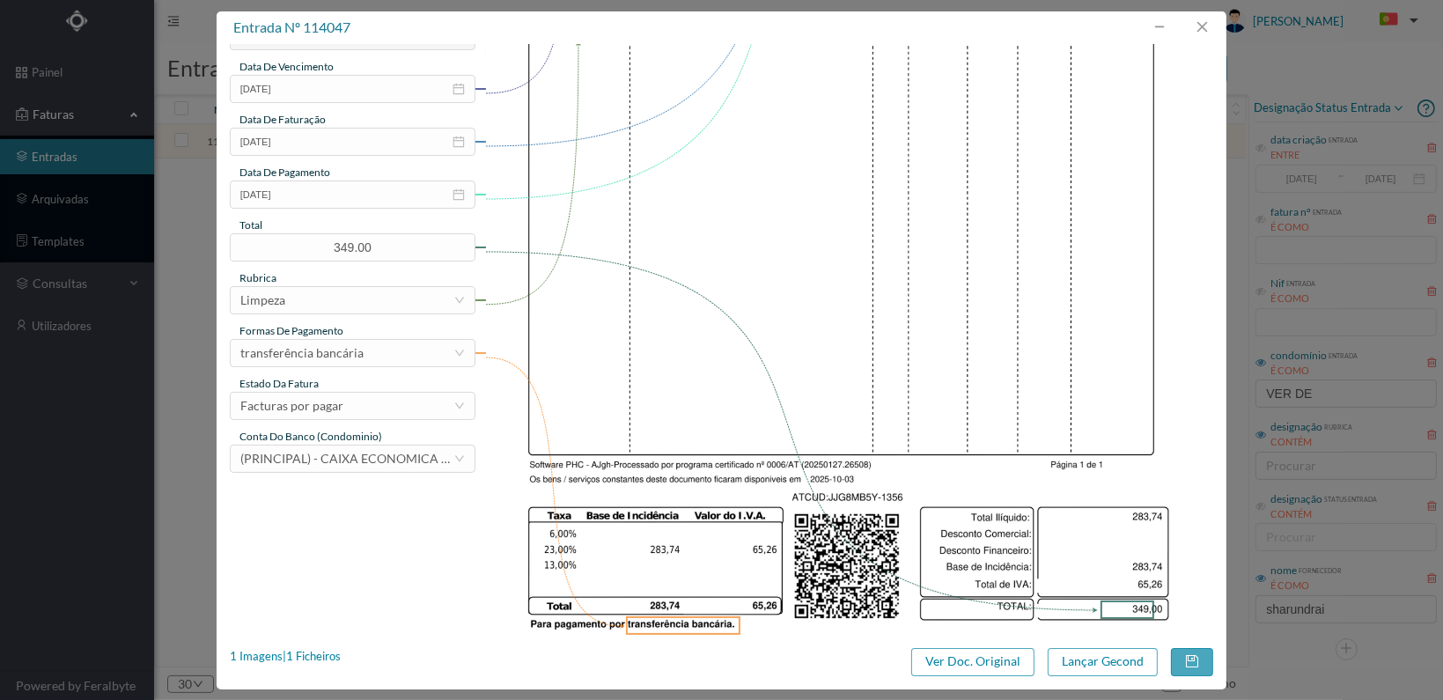
scroll to position [460, 0]
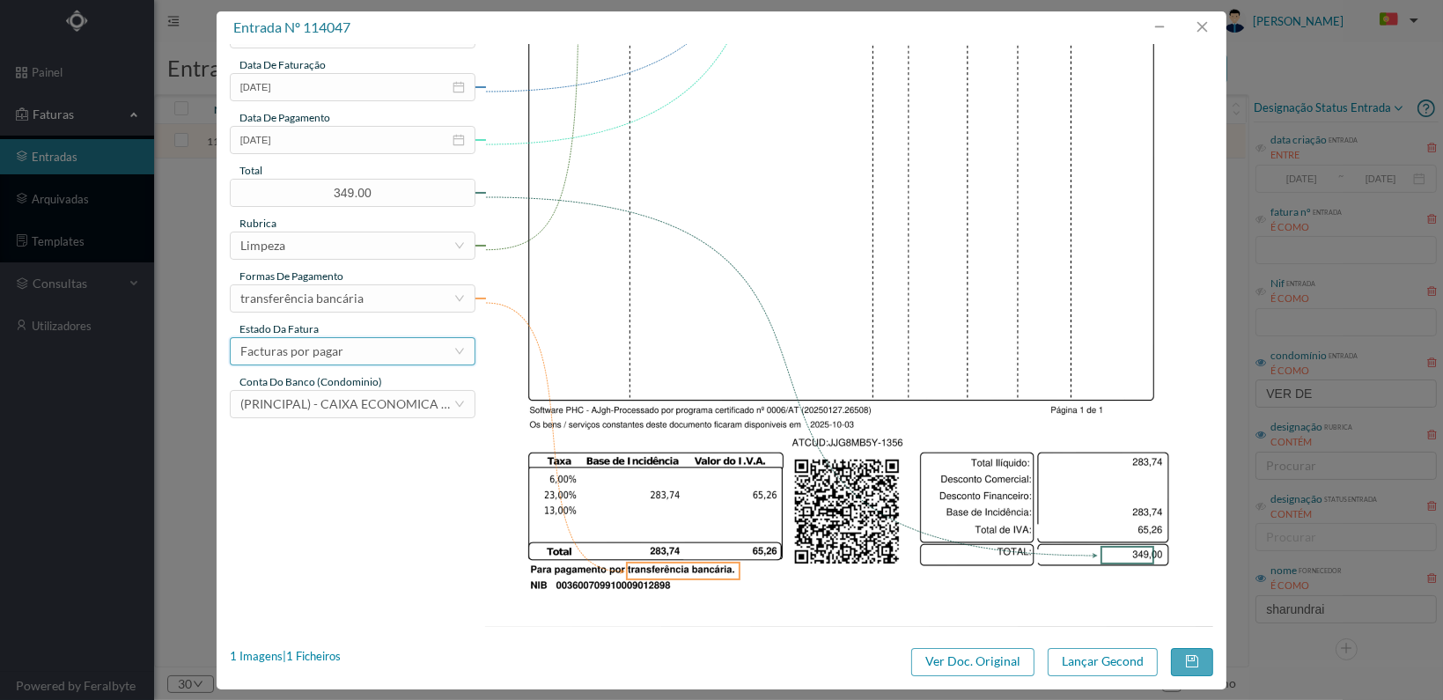
click at [394, 349] on div "Facturas por pagar" at bounding box center [346, 351] width 213 height 26
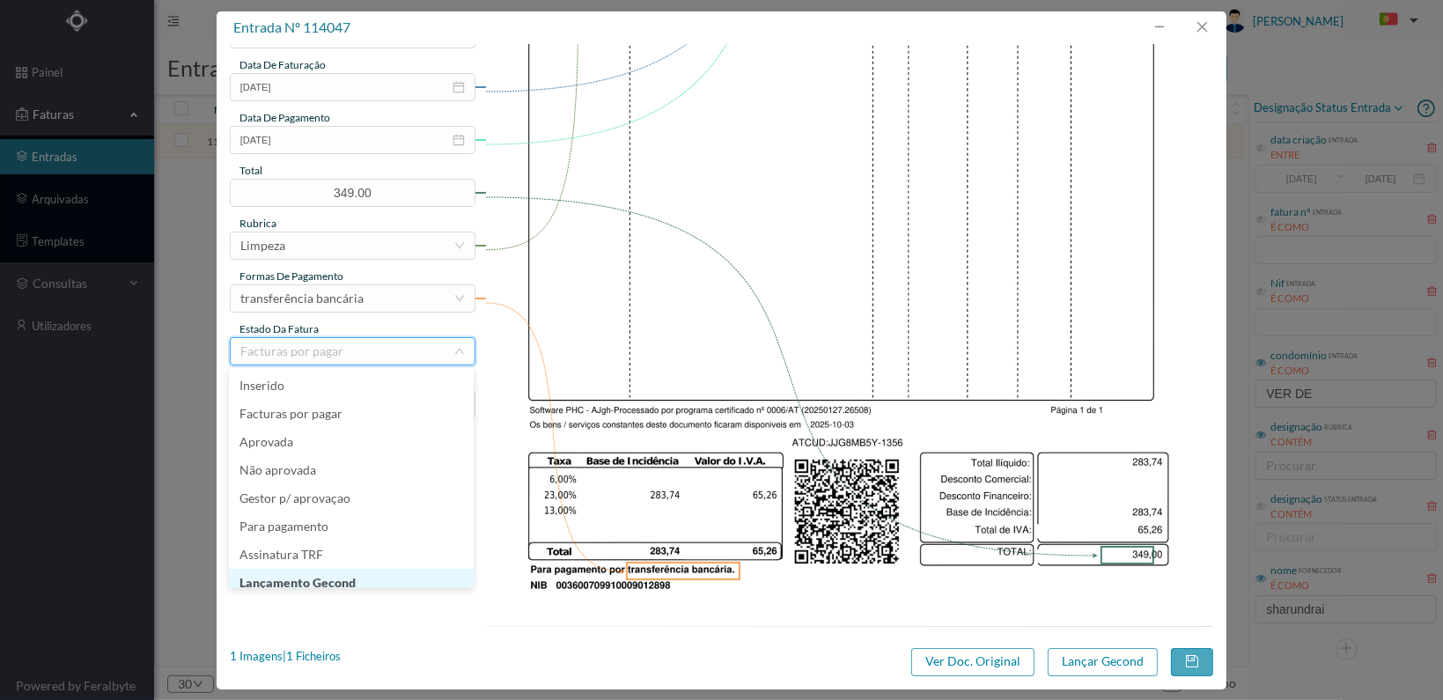
scroll to position [9, 0]
click at [339, 575] on li "Lançamento Gecond" at bounding box center [351, 574] width 245 height 28
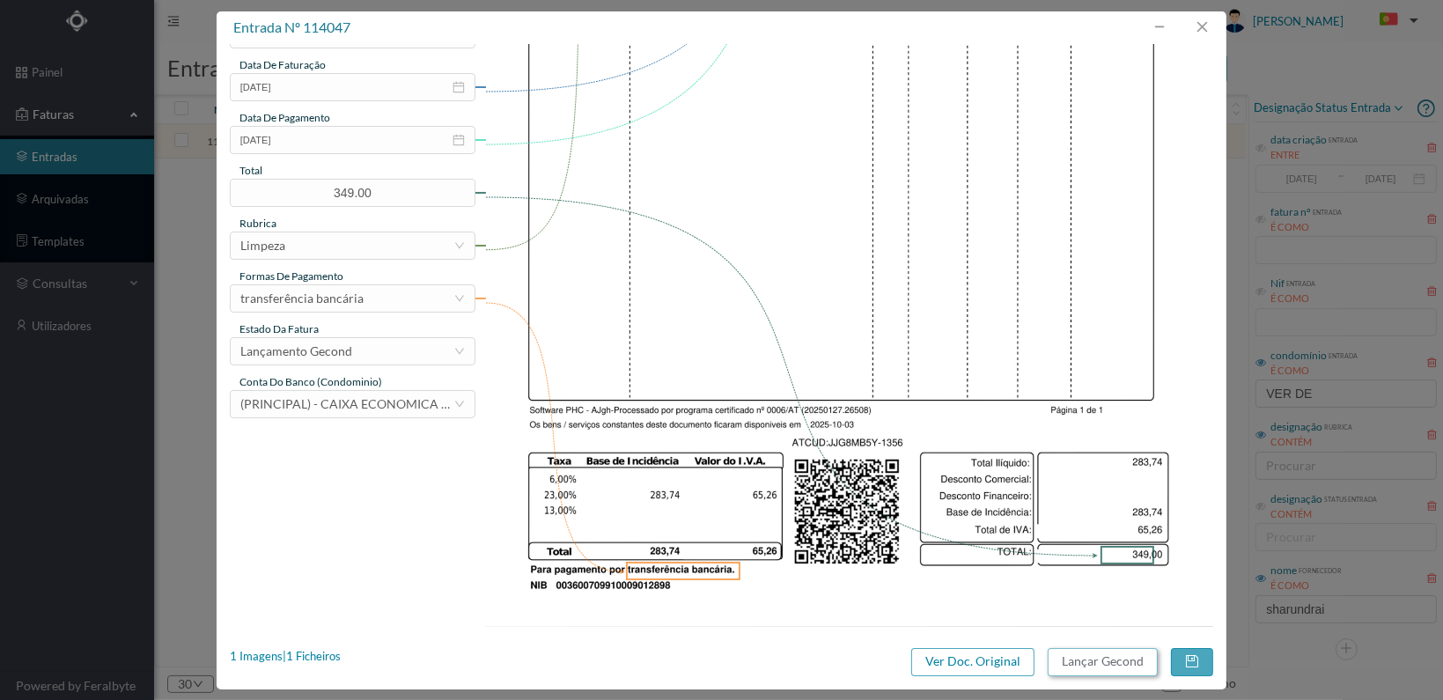
click at [1100, 655] on button "Lançar Gecond" at bounding box center [1103, 662] width 110 height 28
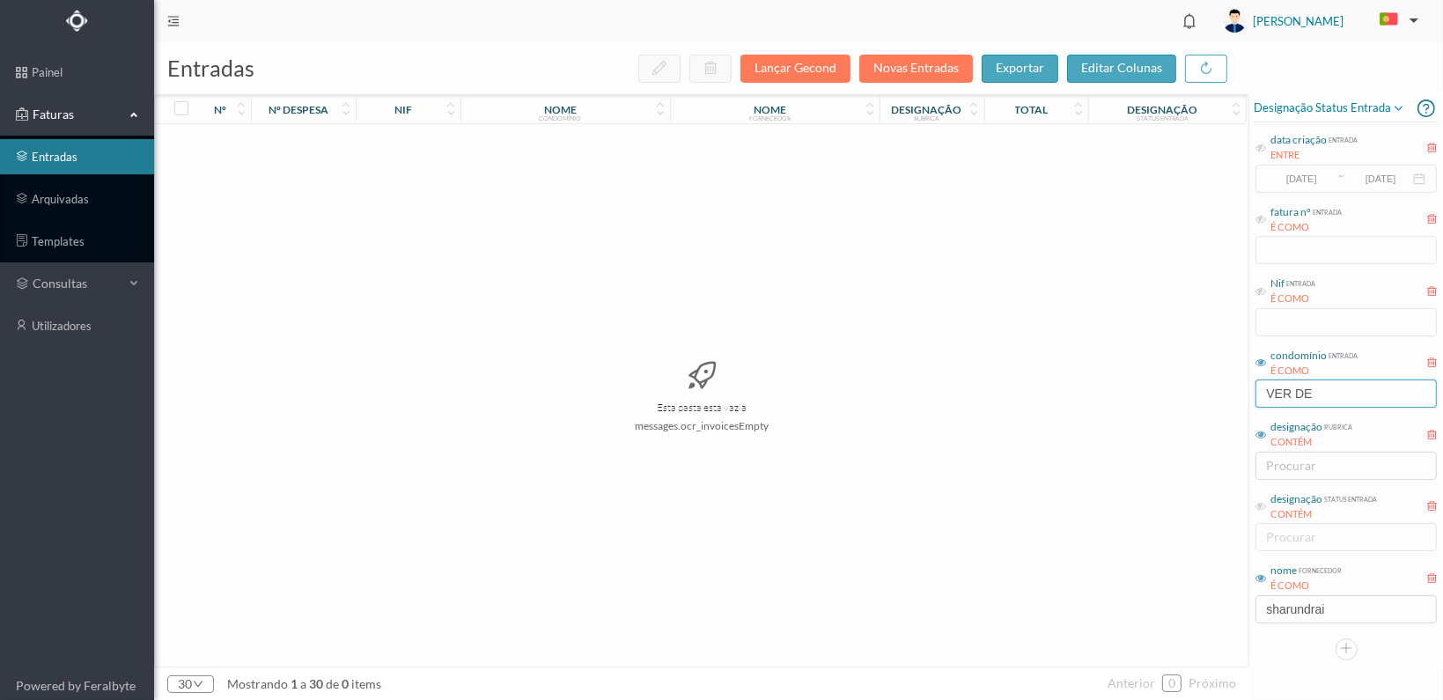
drag, startPoint x: 1315, startPoint y: 388, endPoint x: 1263, endPoint y: 387, distance: 52.0
click at [1262, 388] on input "VER DE" at bounding box center [1345, 393] width 181 height 28
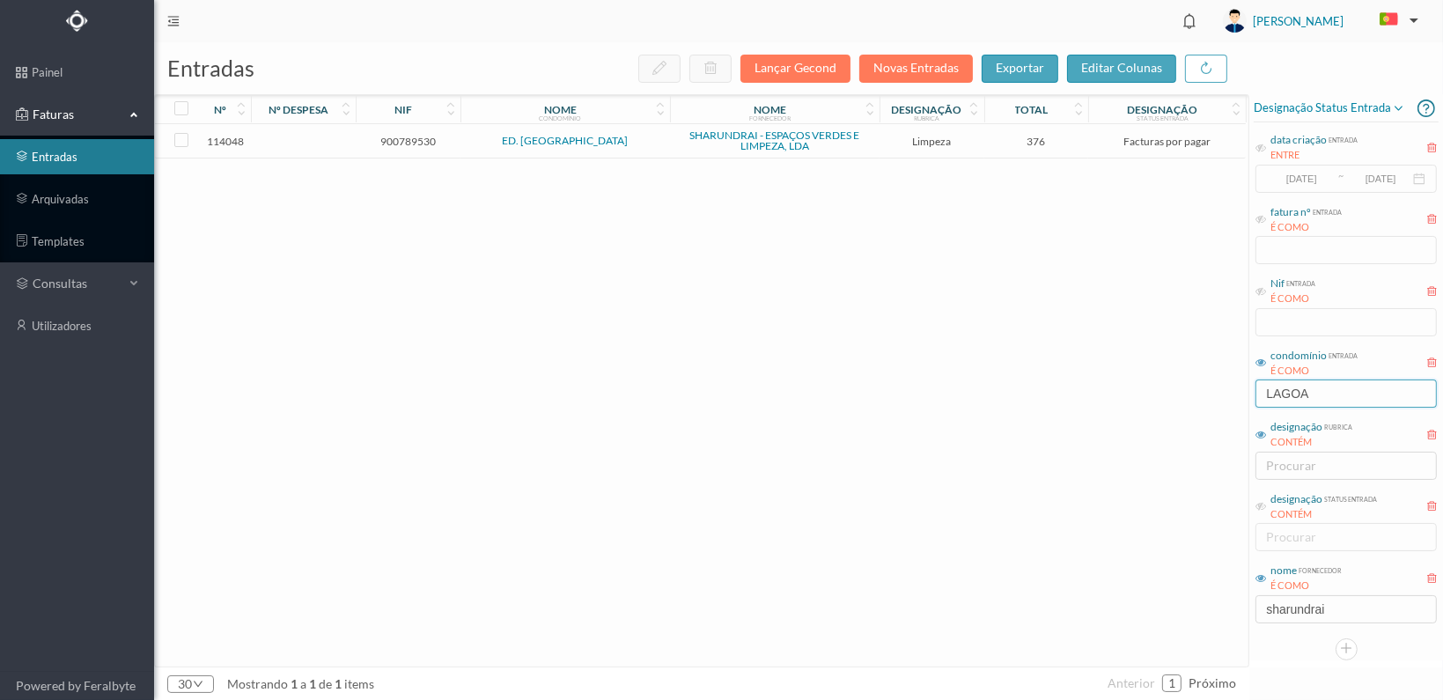
type input "LAGOA"
click at [414, 140] on span "900789530" at bounding box center [408, 141] width 96 height 13
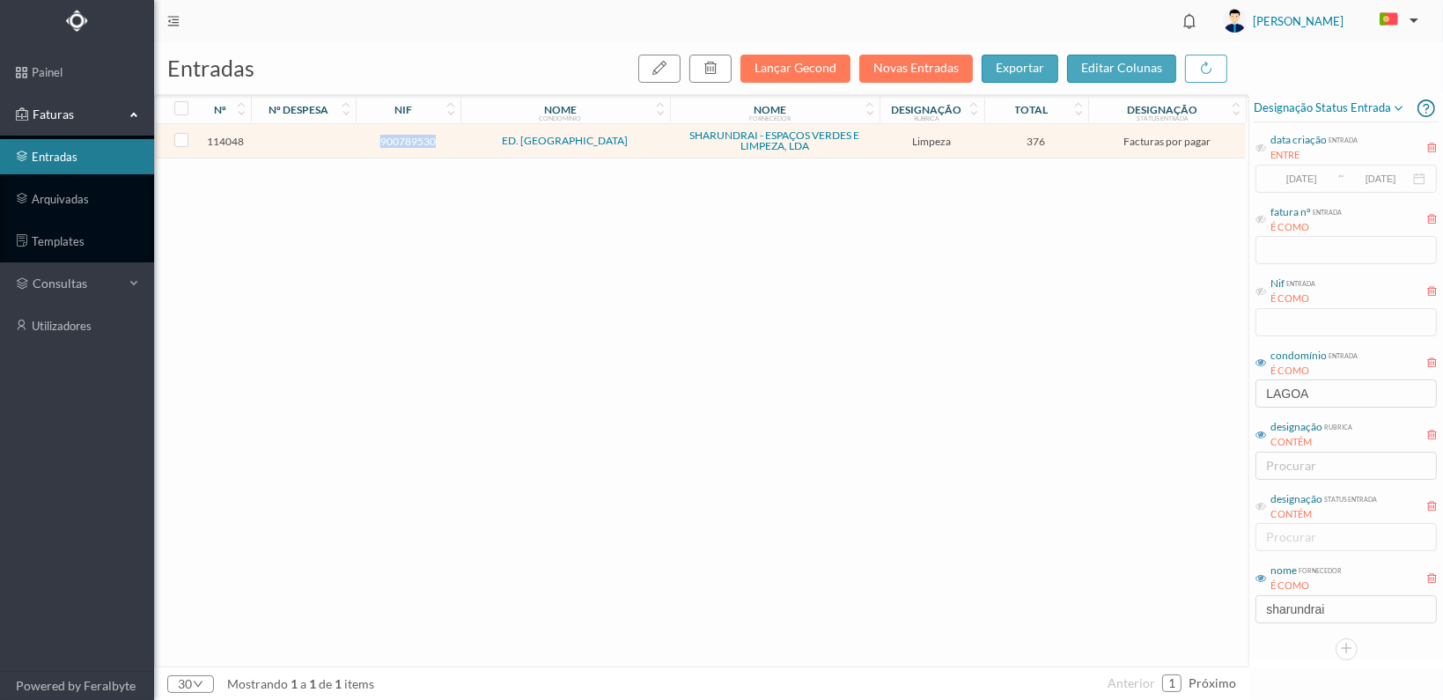
click at [414, 140] on span "900789530" at bounding box center [408, 141] width 96 height 13
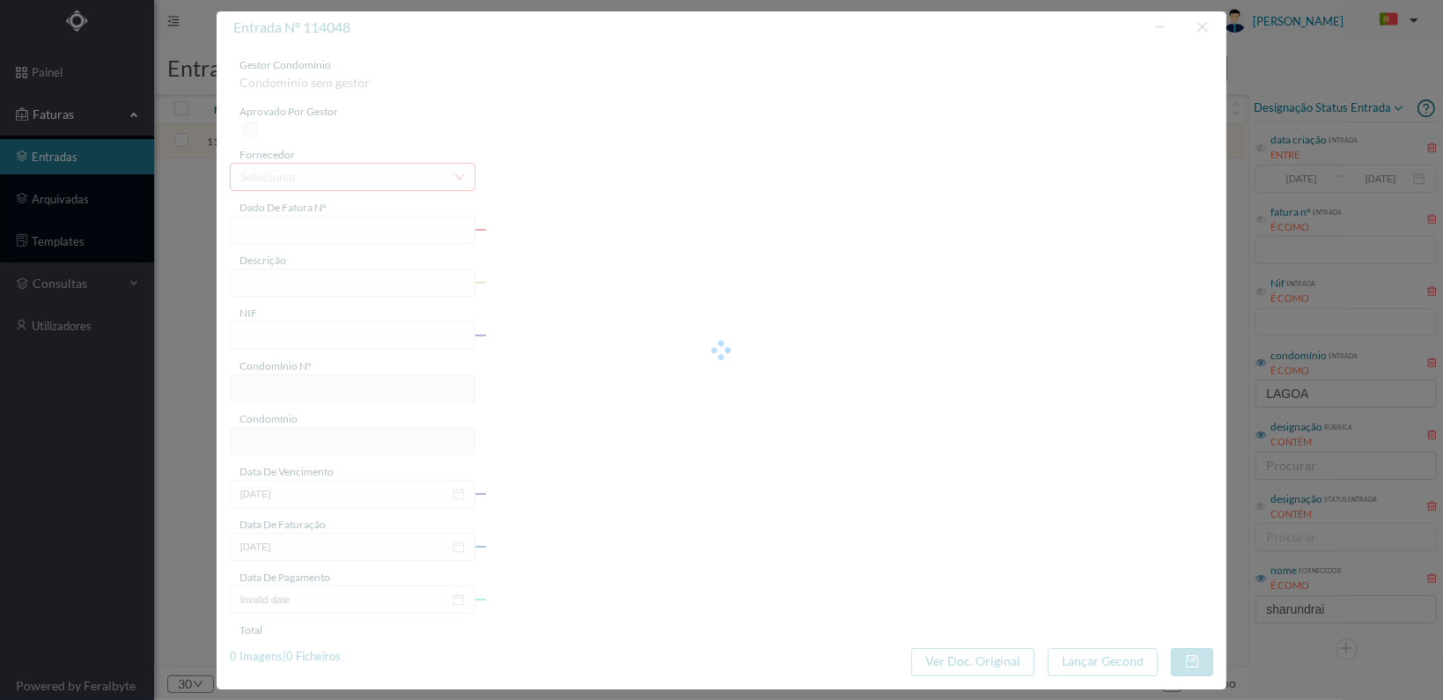
type input "FT 2025A1/1357"
type input "LIMPEZA Outubro de 2025"
type input "900789530"
type input "[DATE]"
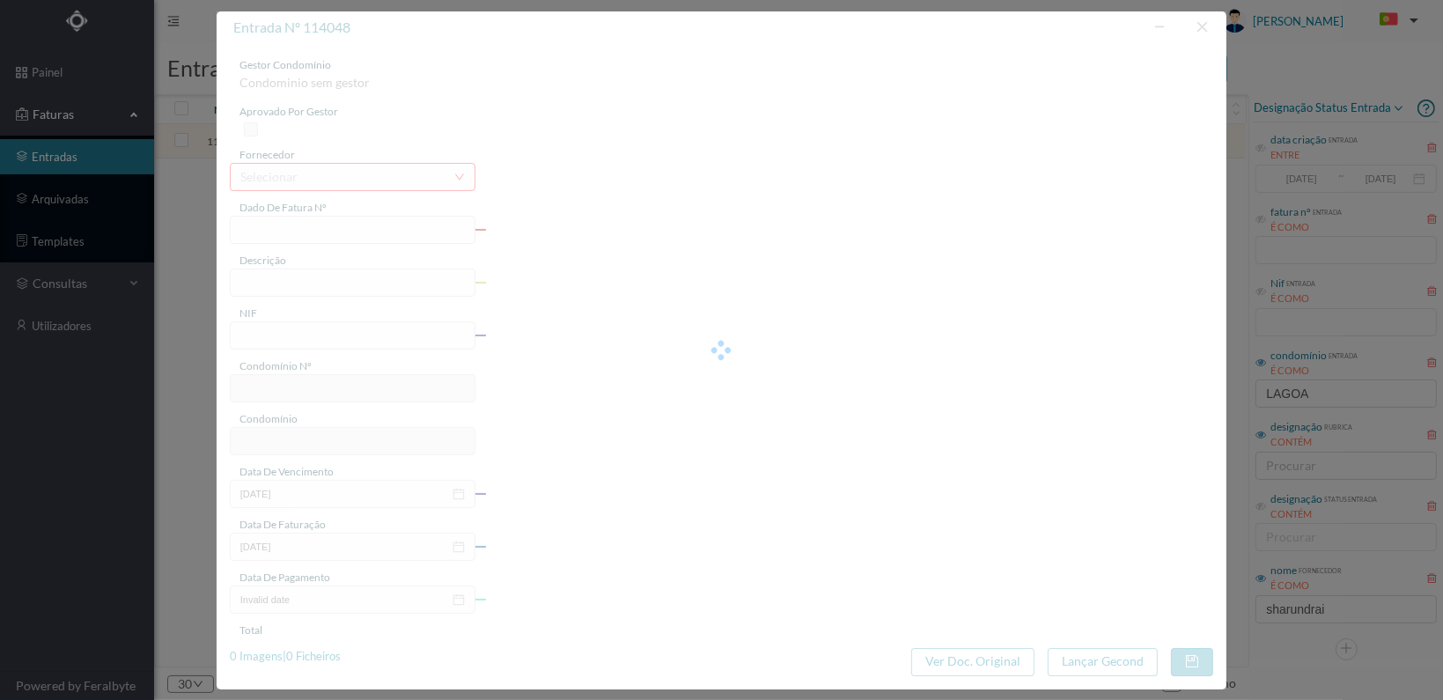
type input "[DATE]"
type input "376.00"
type input "150"
type input "ED. LAGOA II"
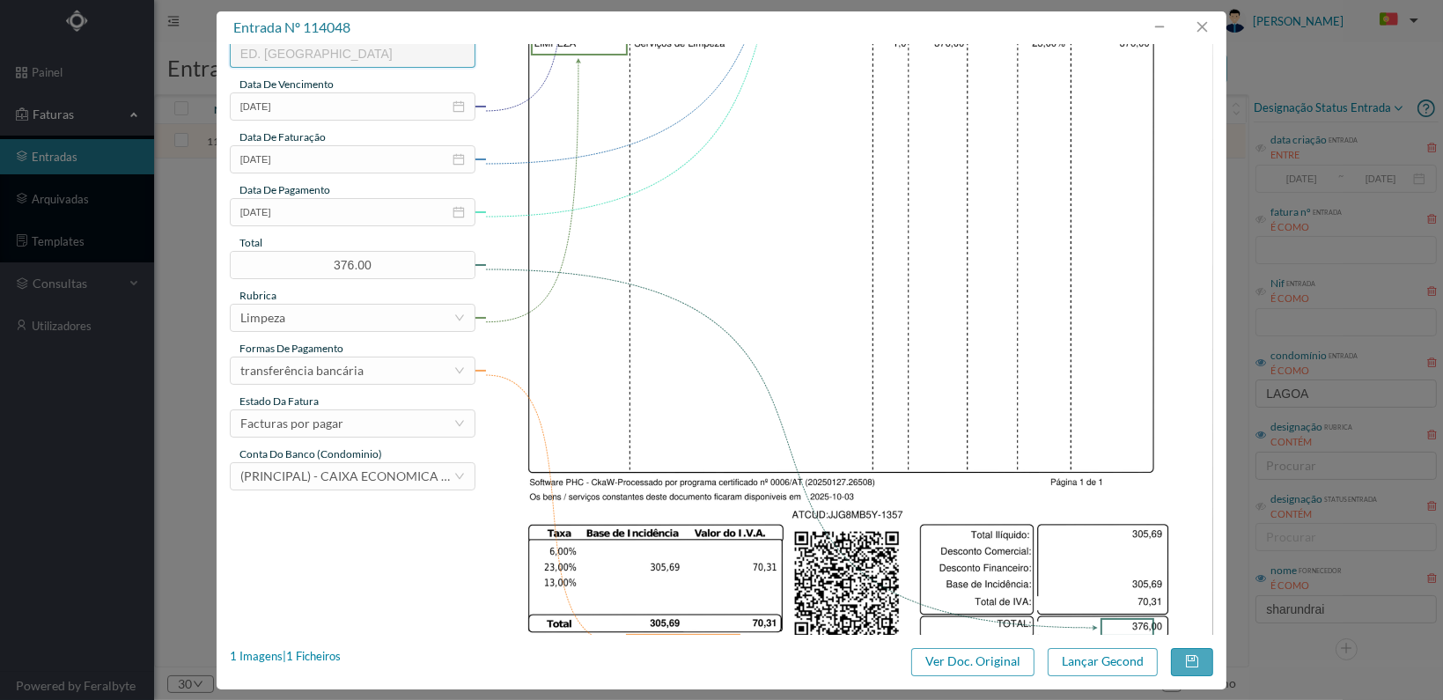
scroll to position [460, 0]
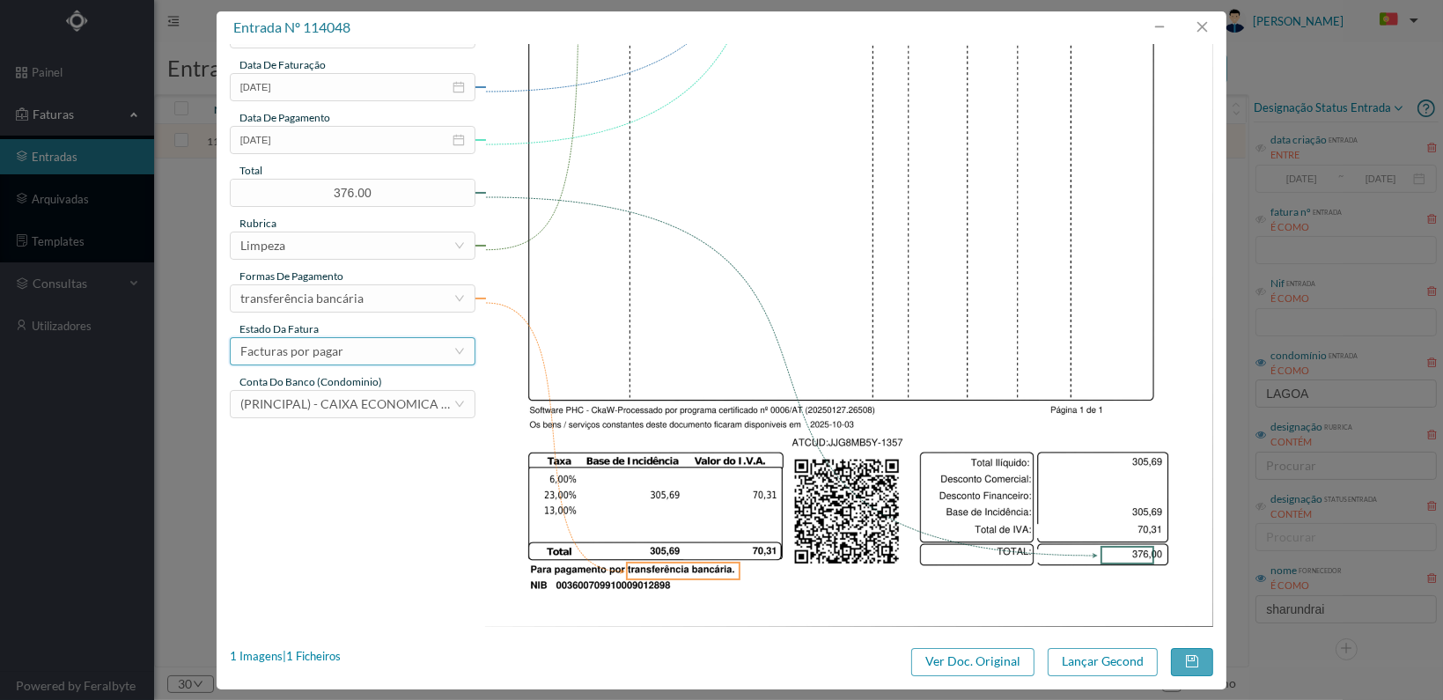
click at [400, 354] on div "Facturas por pagar" at bounding box center [346, 351] width 213 height 26
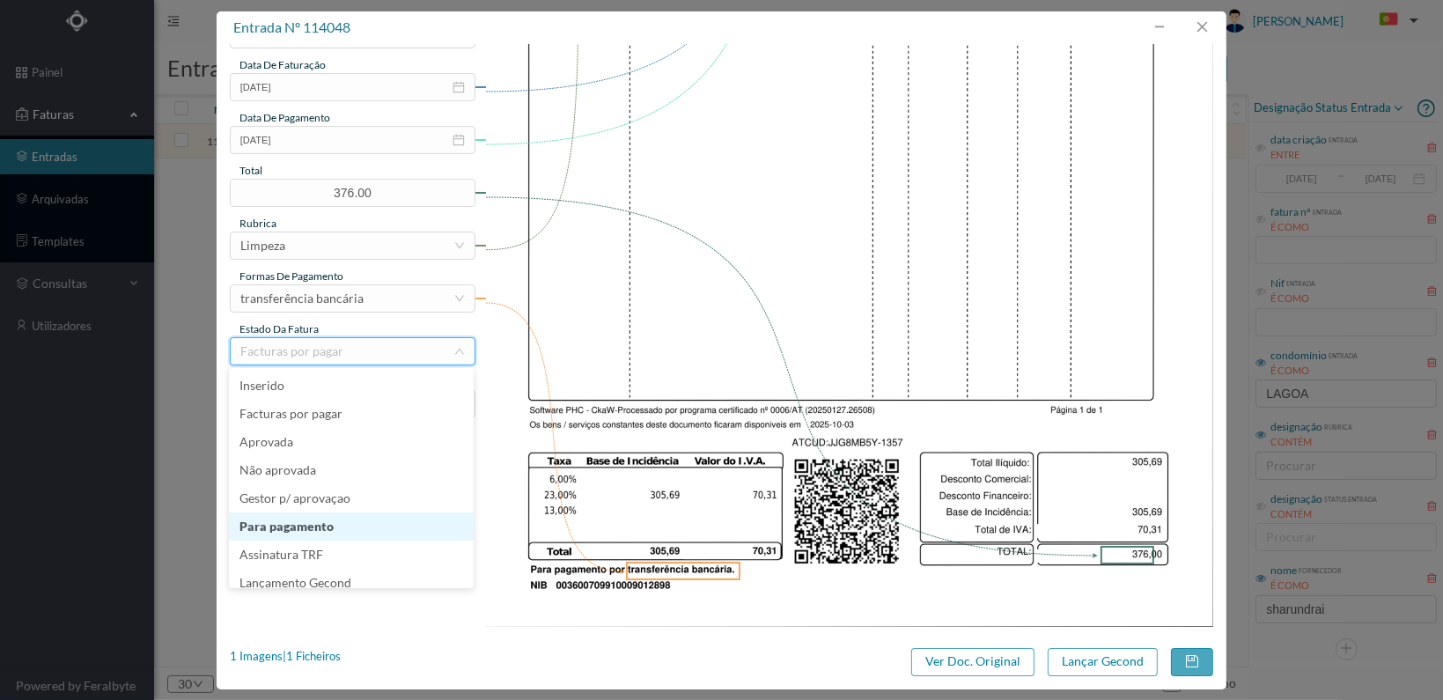
scroll to position [9, 0]
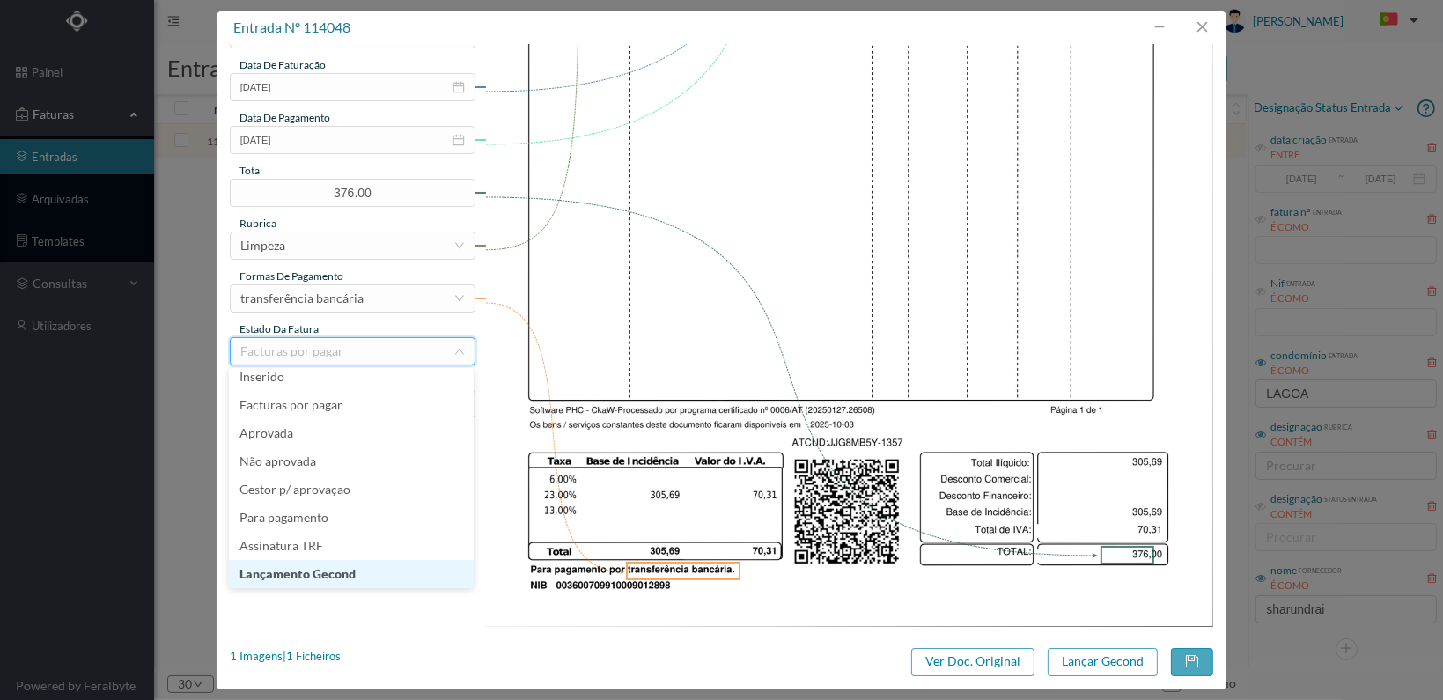
drag, startPoint x: 367, startPoint y: 573, endPoint x: 431, endPoint y: 578, distance: 63.6
click at [369, 571] on li "Lançamento Gecond" at bounding box center [351, 574] width 245 height 28
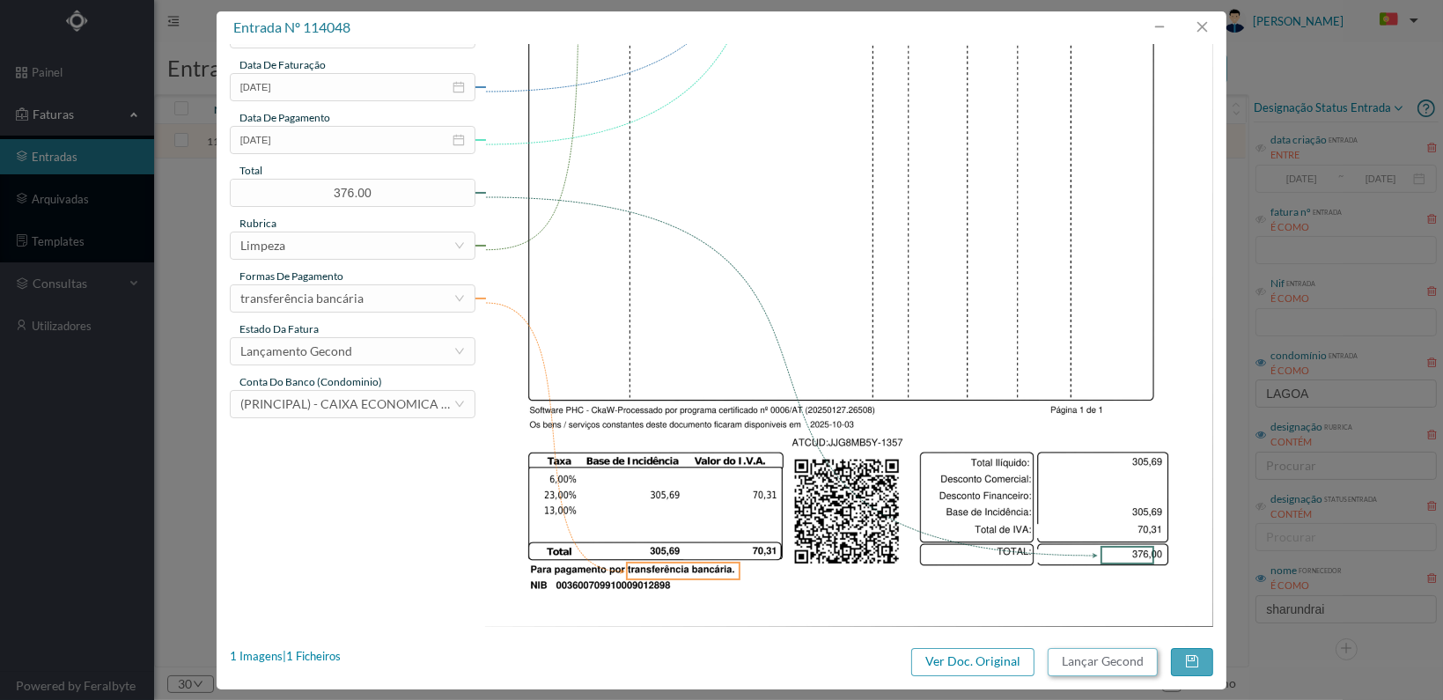
click at [1109, 660] on button "Lançar Gecond" at bounding box center [1103, 662] width 110 height 28
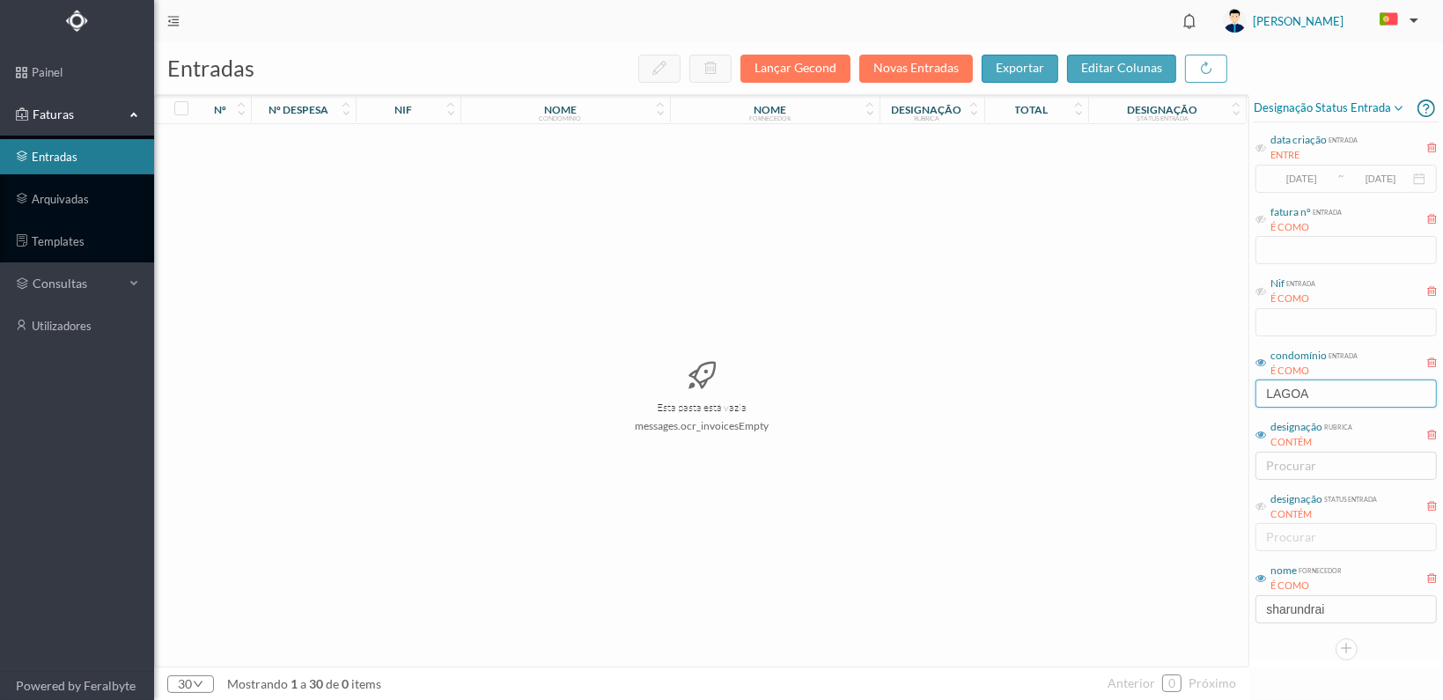
drag, startPoint x: 1225, startPoint y: 387, endPoint x: 1197, endPoint y: 386, distance: 28.2
click at [1195, 390] on div "entradas Lançar Gecond Novas Entradas exportar editar colunas nº nº despesa nif…" at bounding box center [798, 371] width 1289 height 658
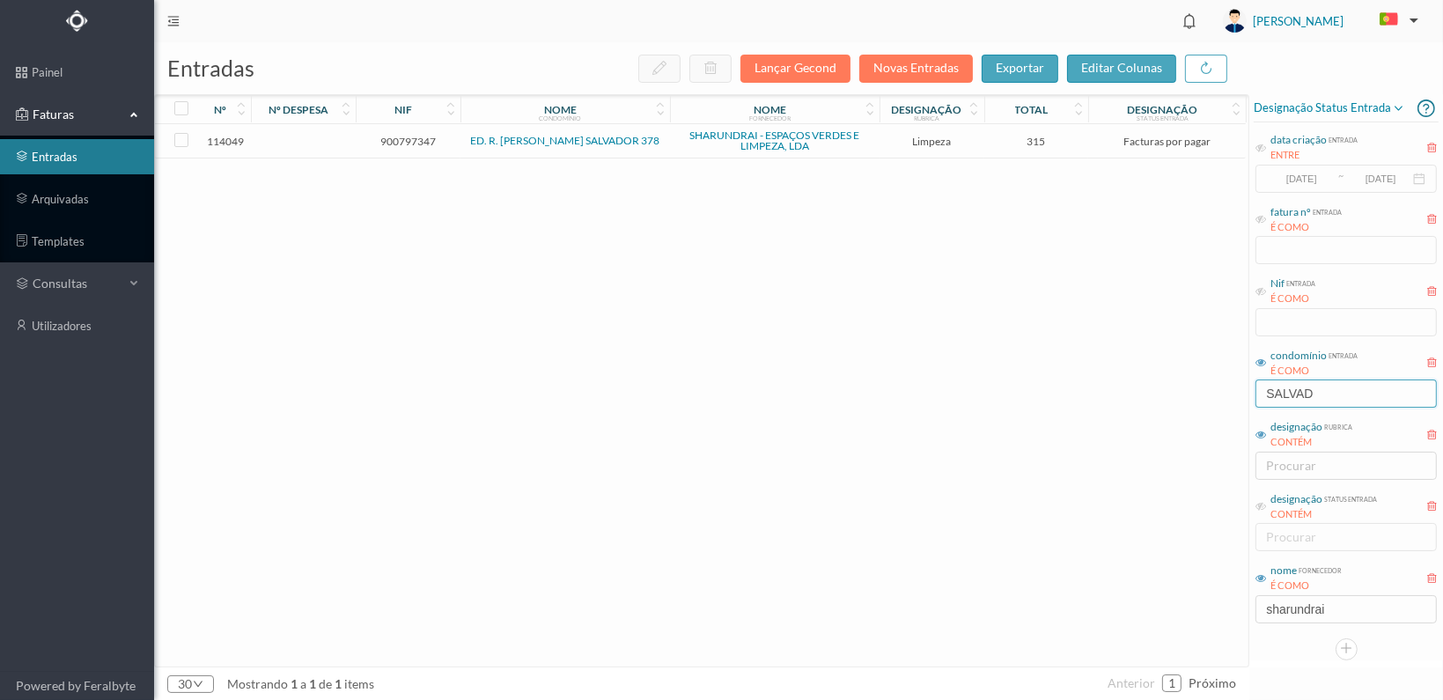
type input "SALVAD"
click at [408, 138] on span "900797347" at bounding box center [408, 141] width 96 height 13
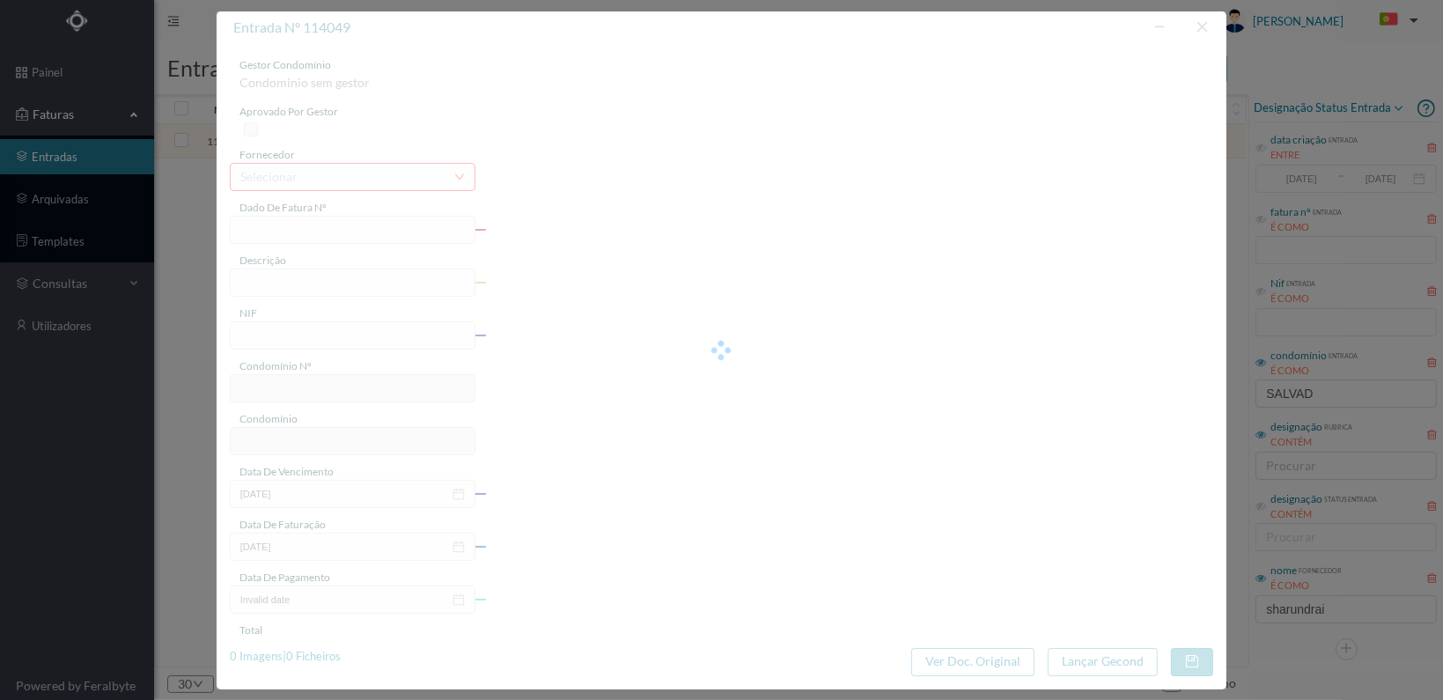
type input "FT 2025A1/1358"
type input "LIMPEZA Outubro de 2025"
type input "900797347"
type input "[DATE]"
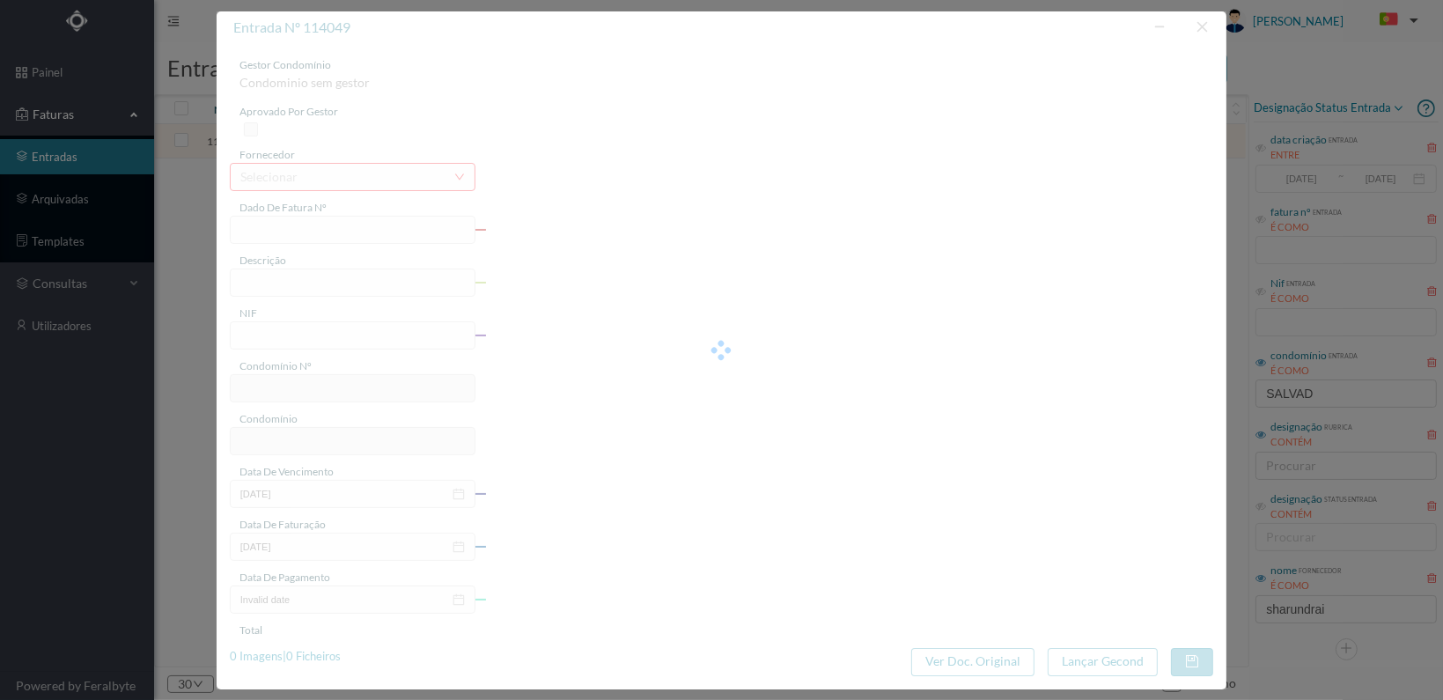
type input "[DATE]"
type input "315.00"
type input "164"
type input "ED. R. CONDE S. SALVADOR 378"
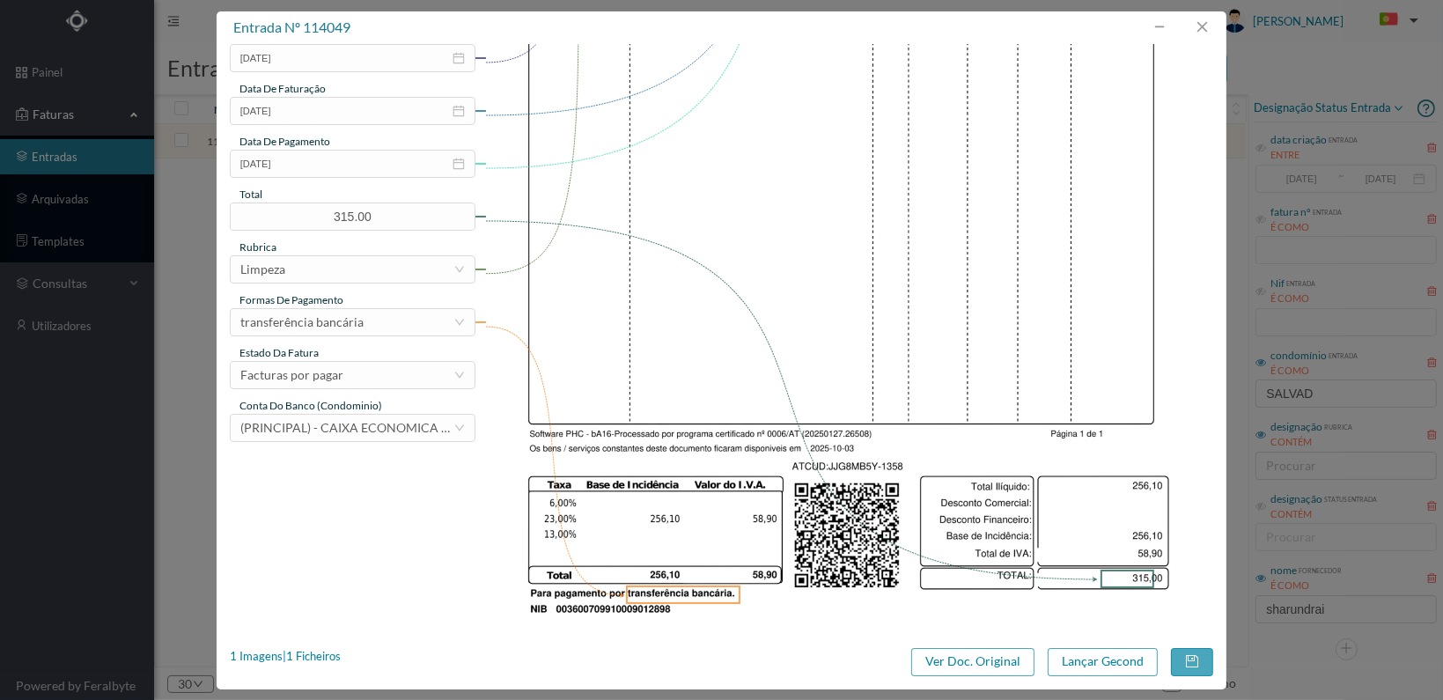
scroll to position [440, 0]
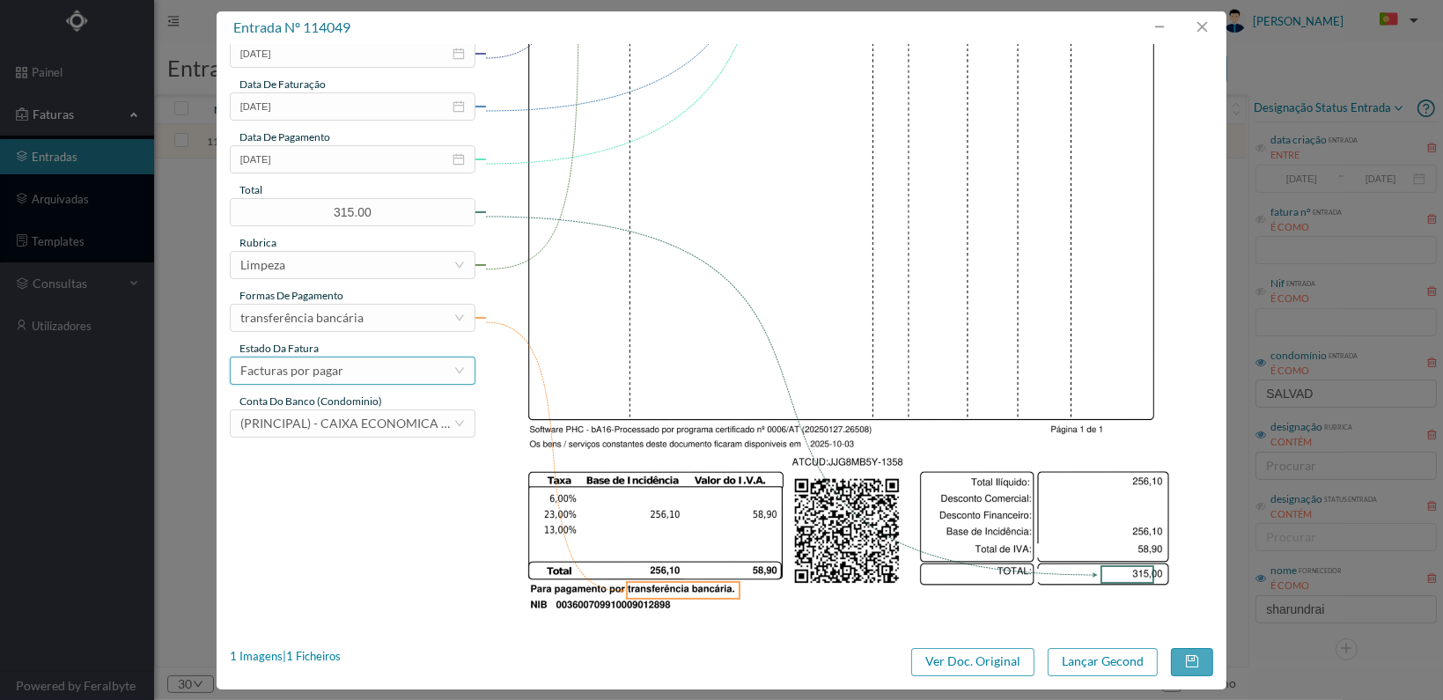
click at [407, 378] on div "Facturas por pagar" at bounding box center [346, 370] width 213 height 26
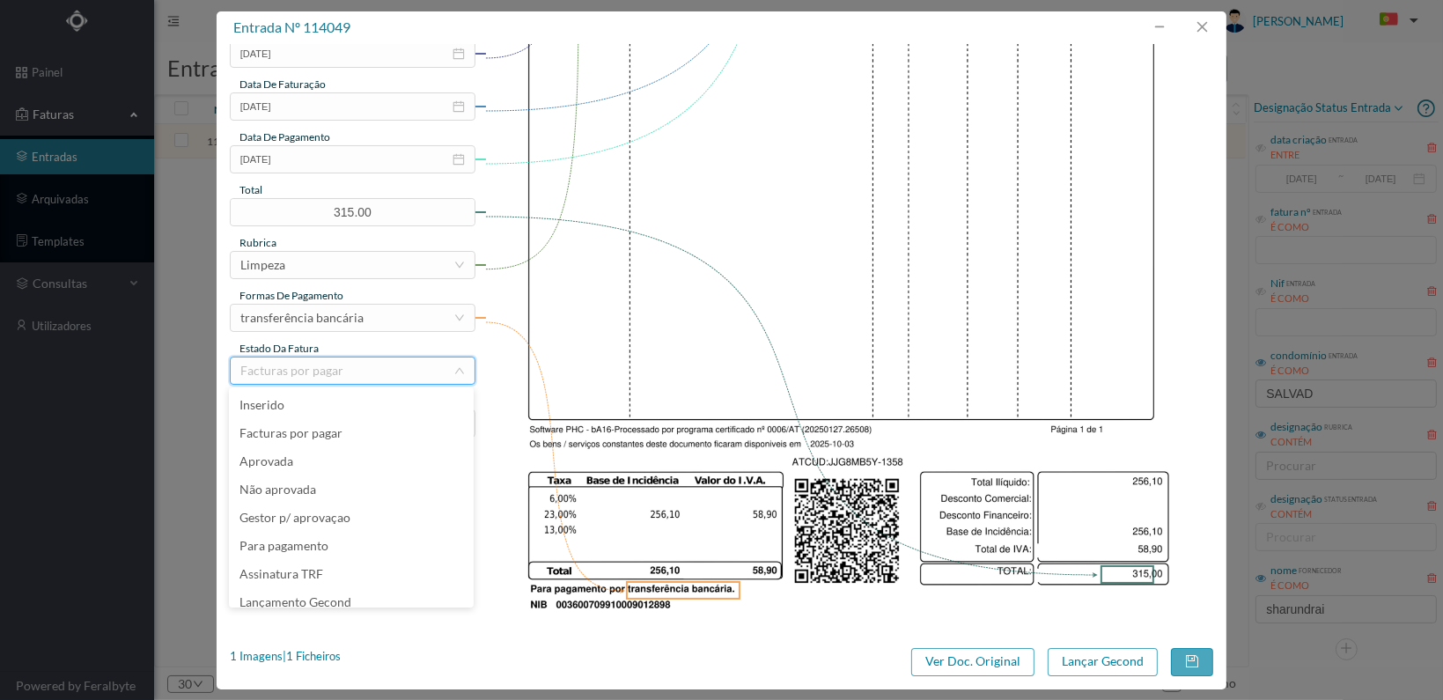
scroll to position [9, 0]
click at [364, 589] on li "Lançamento Gecond" at bounding box center [351, 593] width 245 height 28
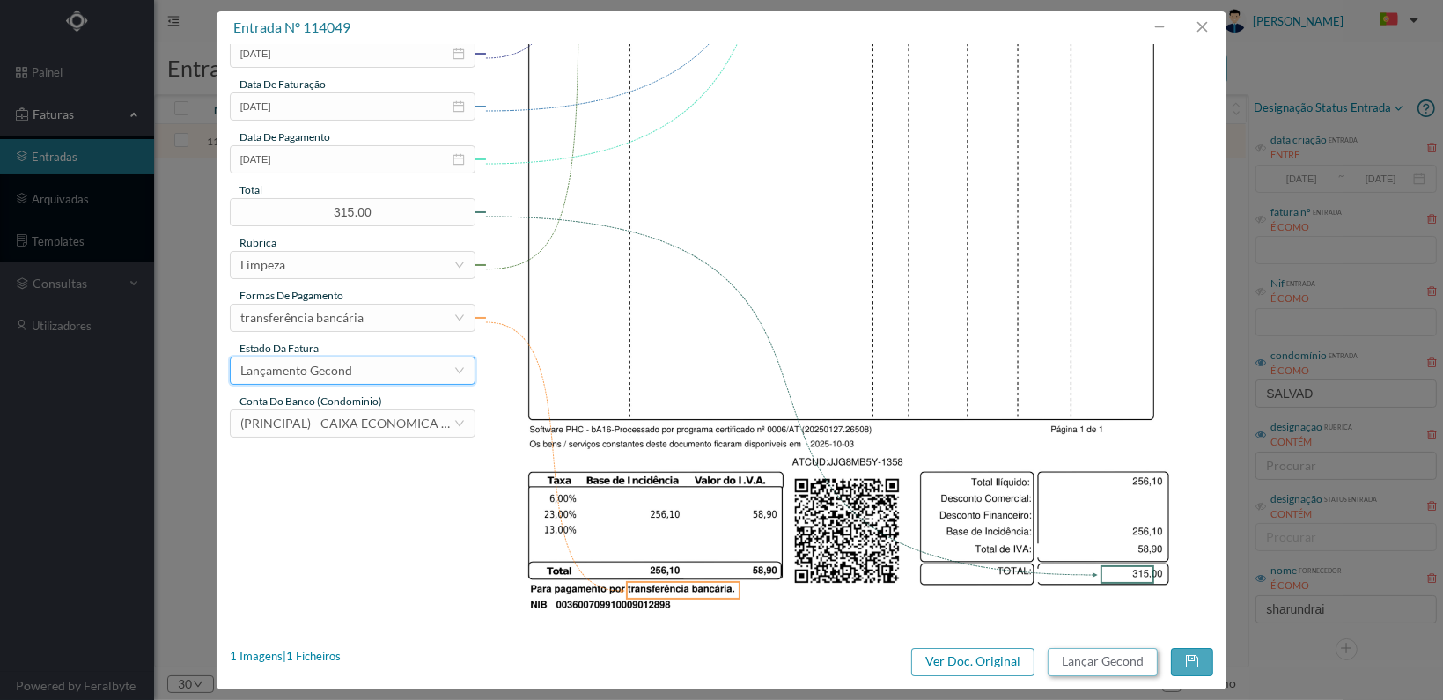
click at [1085, 666] on button "Lançar Gecond" at bounding box center [1103, 662] width 110 height 28
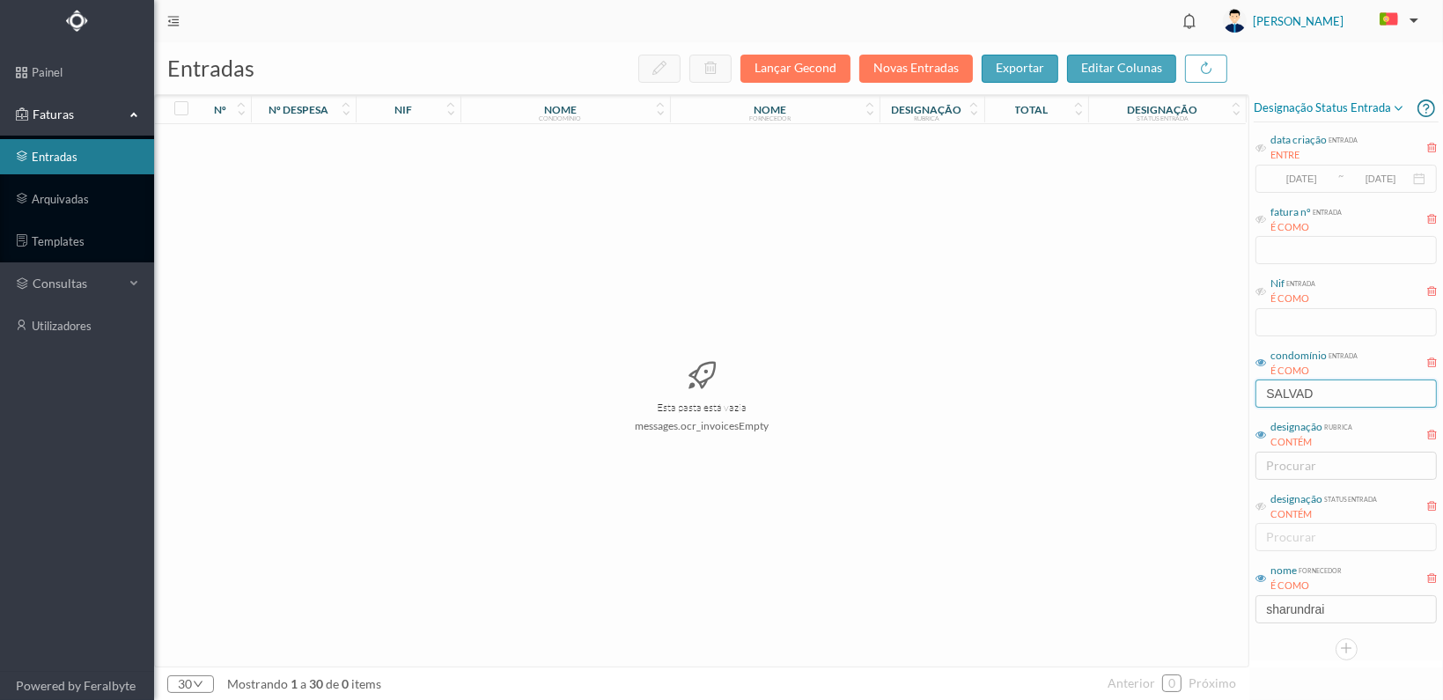
drag, startPoint x: 1324, startPoint y: 392, endPoint x: 1272, endPoint y: 389, distance: 52.0
click at [1272, 389] on input "SALVAD" at bounding box center [1345, 393] width 181 height 28
type input "S"
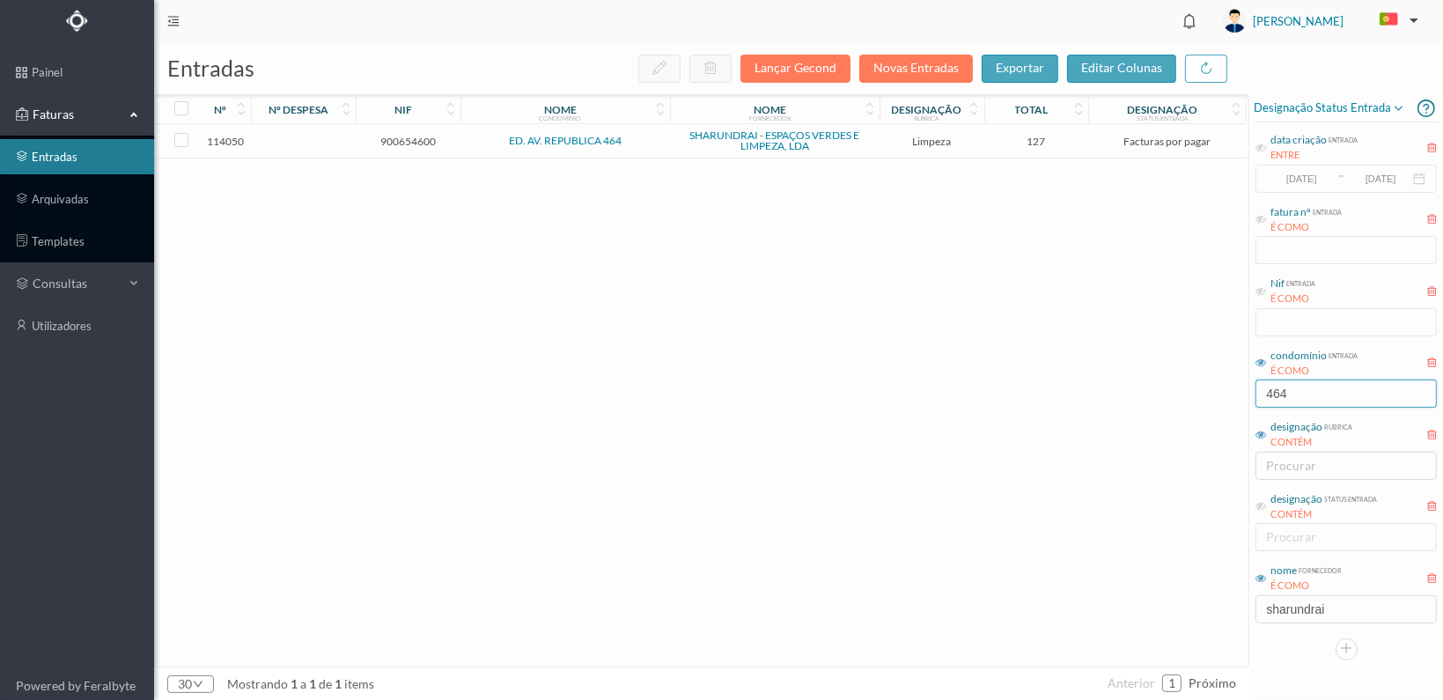
type input "464"
click at [398, 136] on span "900654600" at bounding box center [408, 141] width 96 height 13
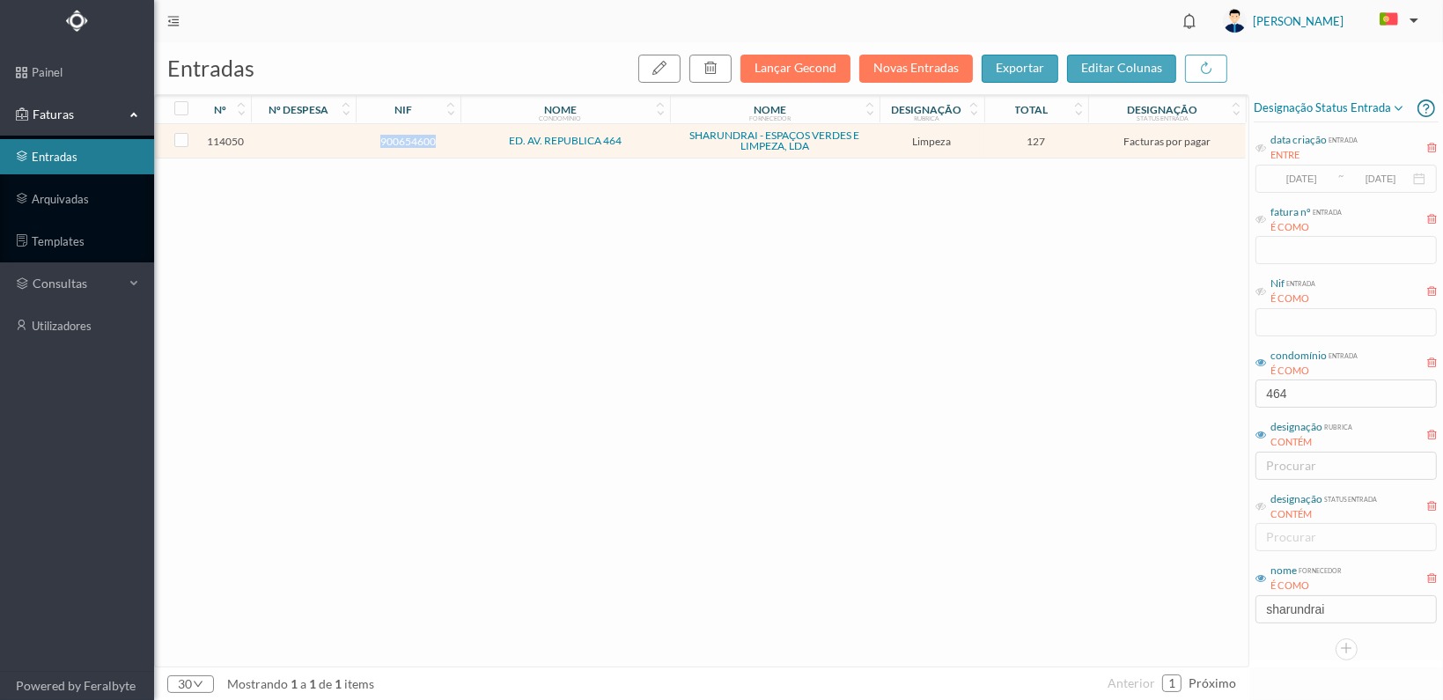
click at [398, 136] on span "900654600" at bounding box center [408, 141] width 96 height 13
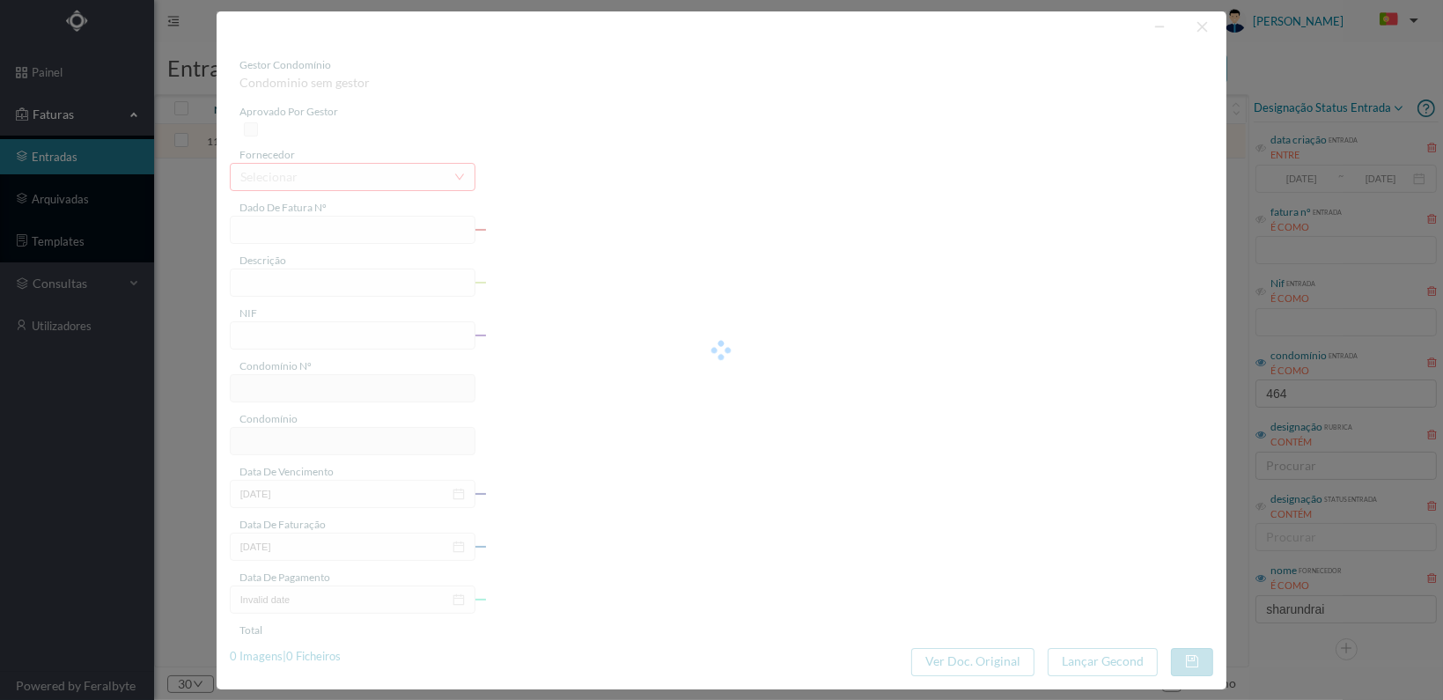
type input "FT 2025A1/1359"
type input "LIMPEZA Outubro de 2025"
type input "900654600"
type input "[DATE]"
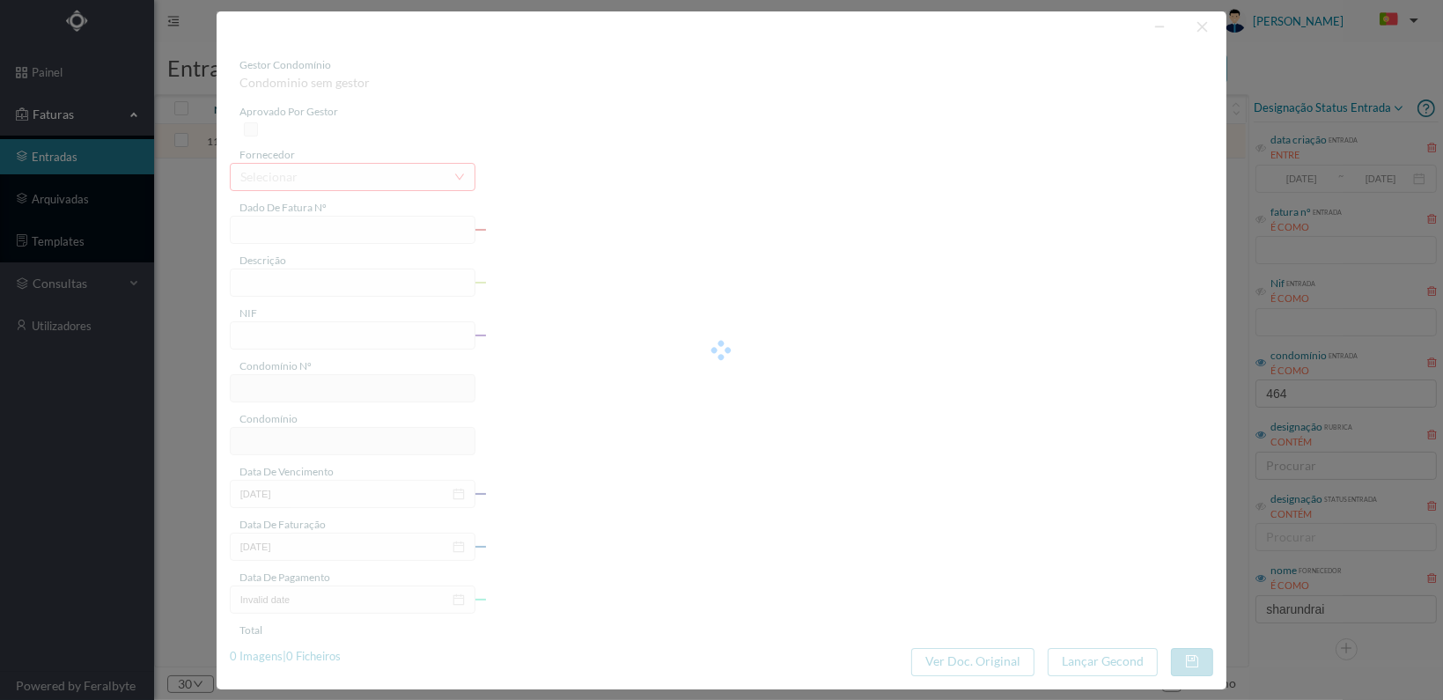
type input "[DATE]"
type input "127.00"
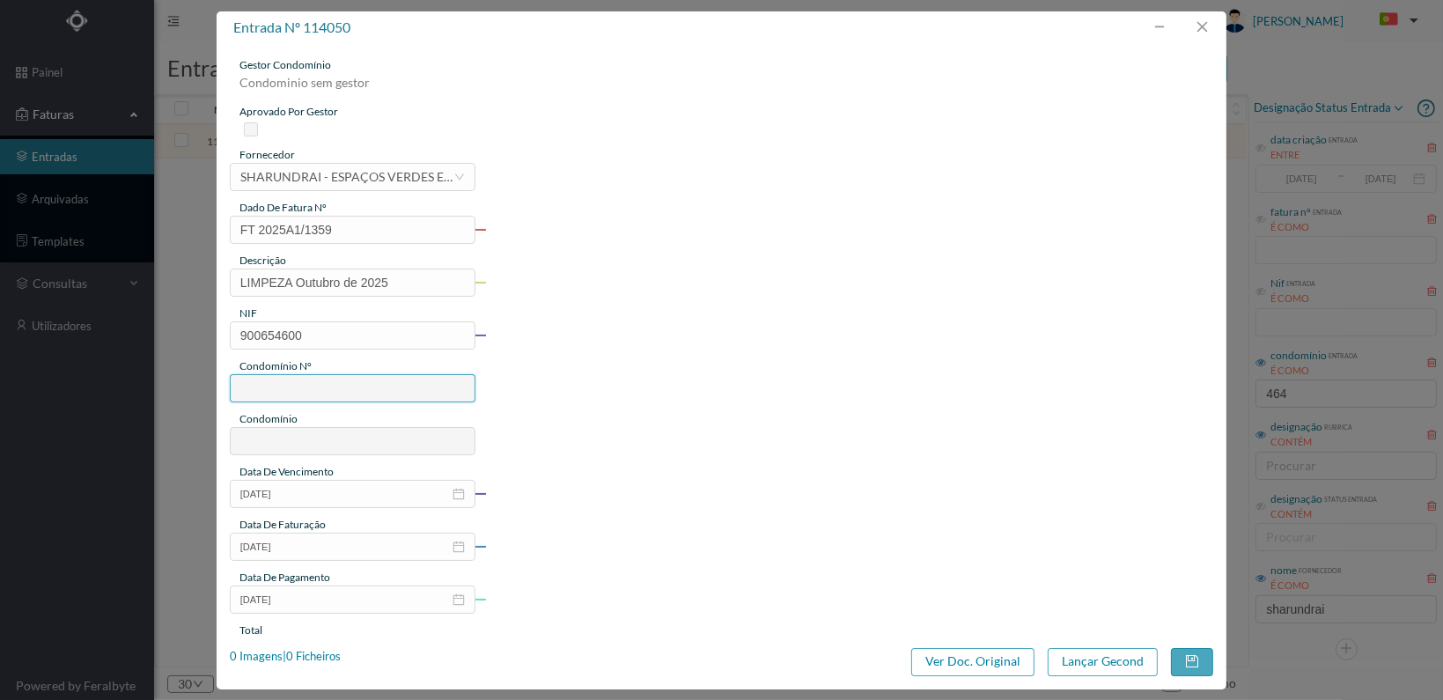
type input "166"
type input "ED. AV. REPUBLICA 464"
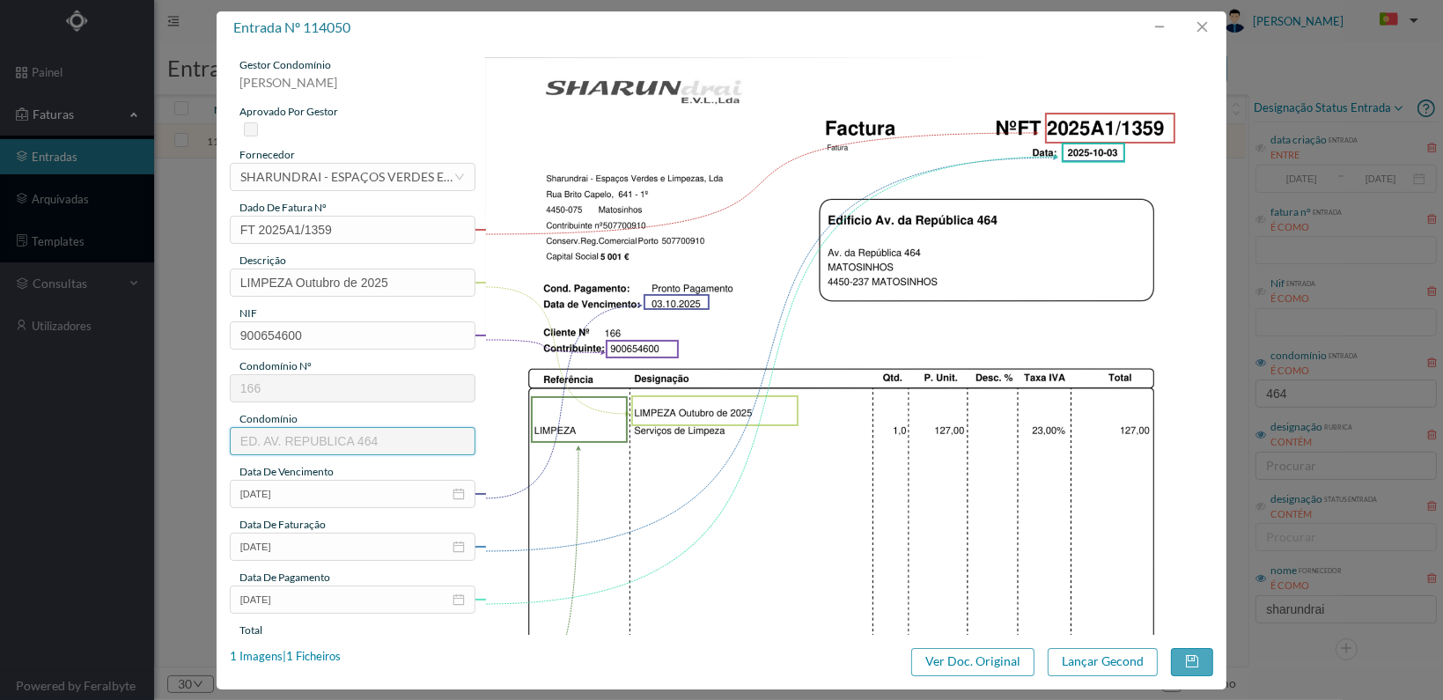
scroll to position [460, 0]
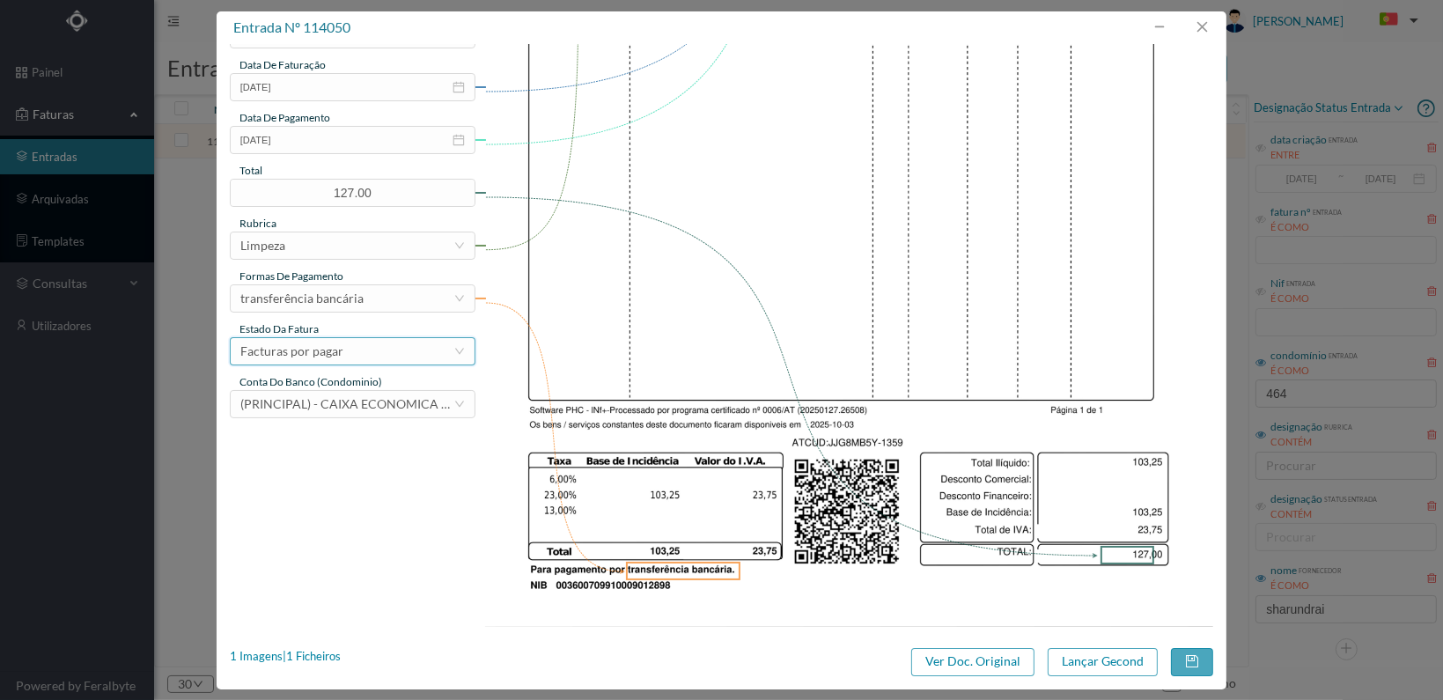
click at [429, 343] on div "Facturas por pagar" at bounding box center [346, 351] width 213 height 26
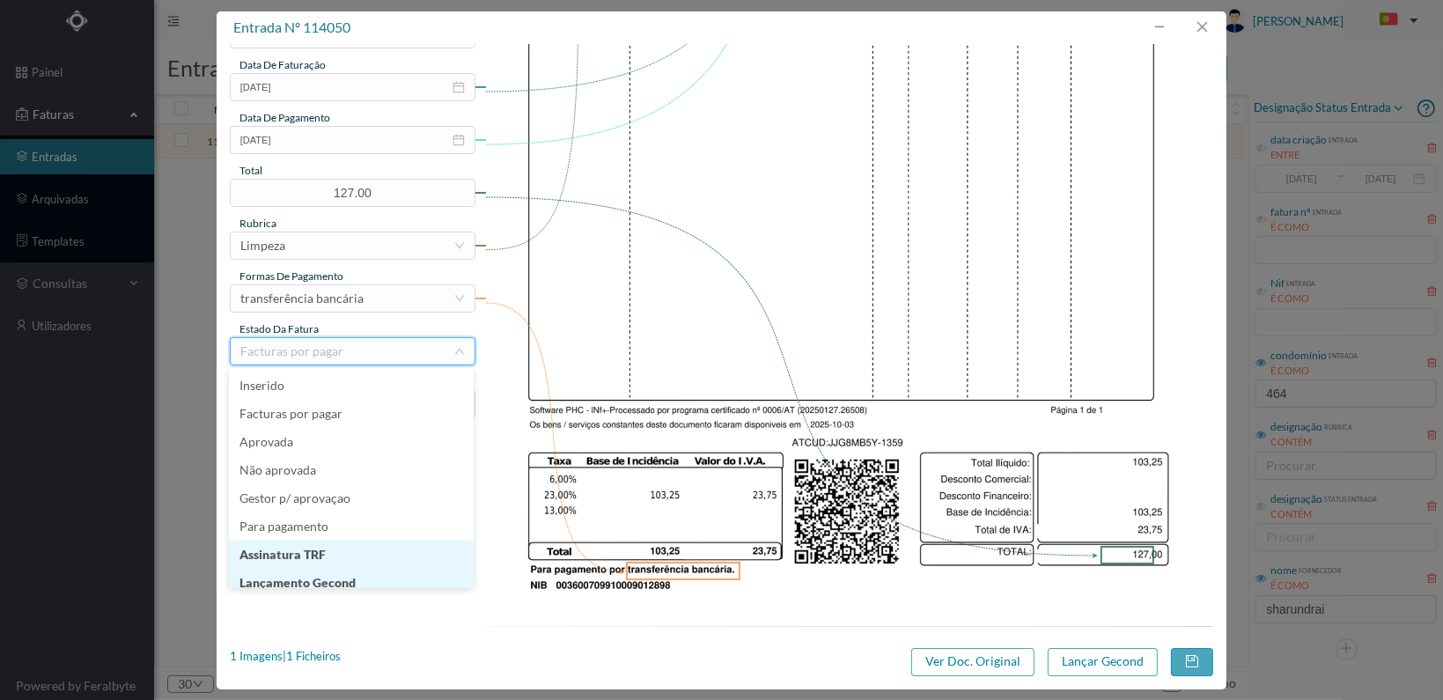
scroll to position [9, 0]
drag, startPoint x: 377, startPoint y: 573, endPoint x: 546, endPoint y: 578, distance: 169.1
click at [378, 573] on li "Lançamento Gecond" at bounding box center [351, 574] width 245 height 28
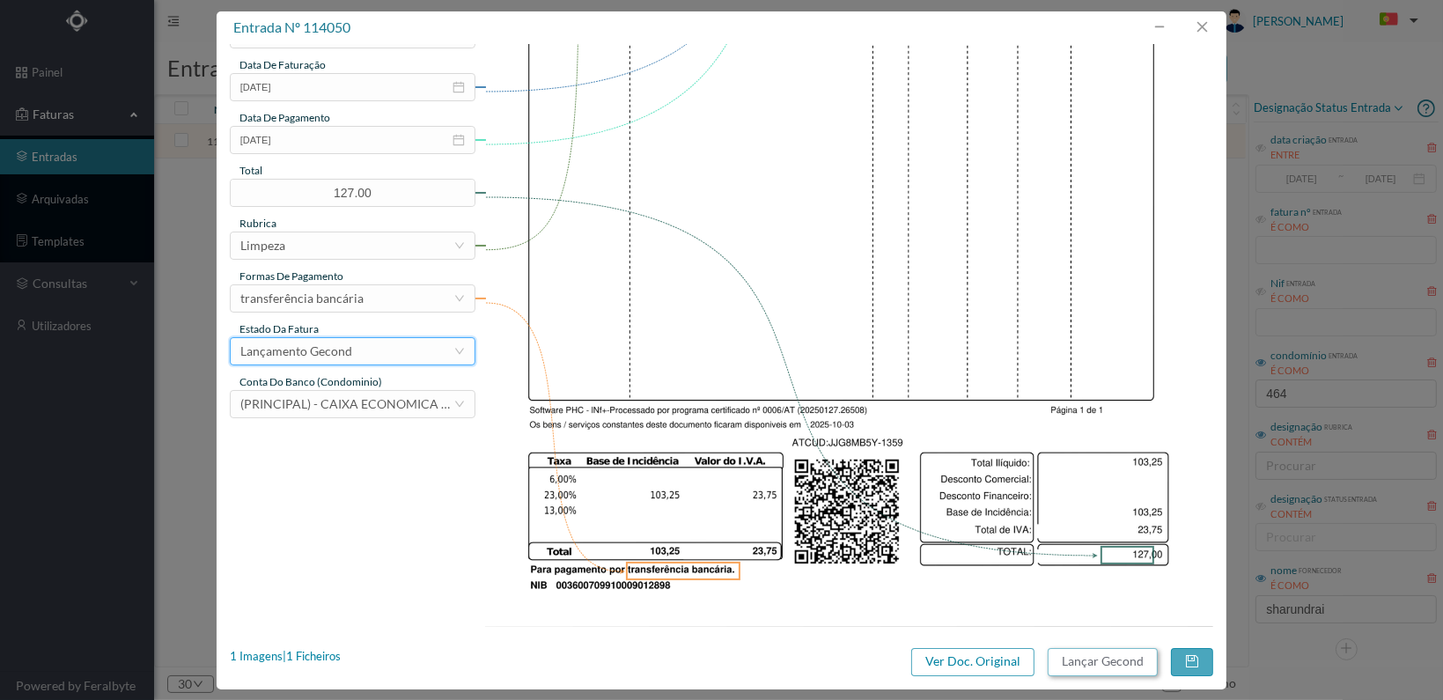
click at [1086, 662] on button "Lançar Gecond" at bounding box center [1103, 662] width 110 height 28
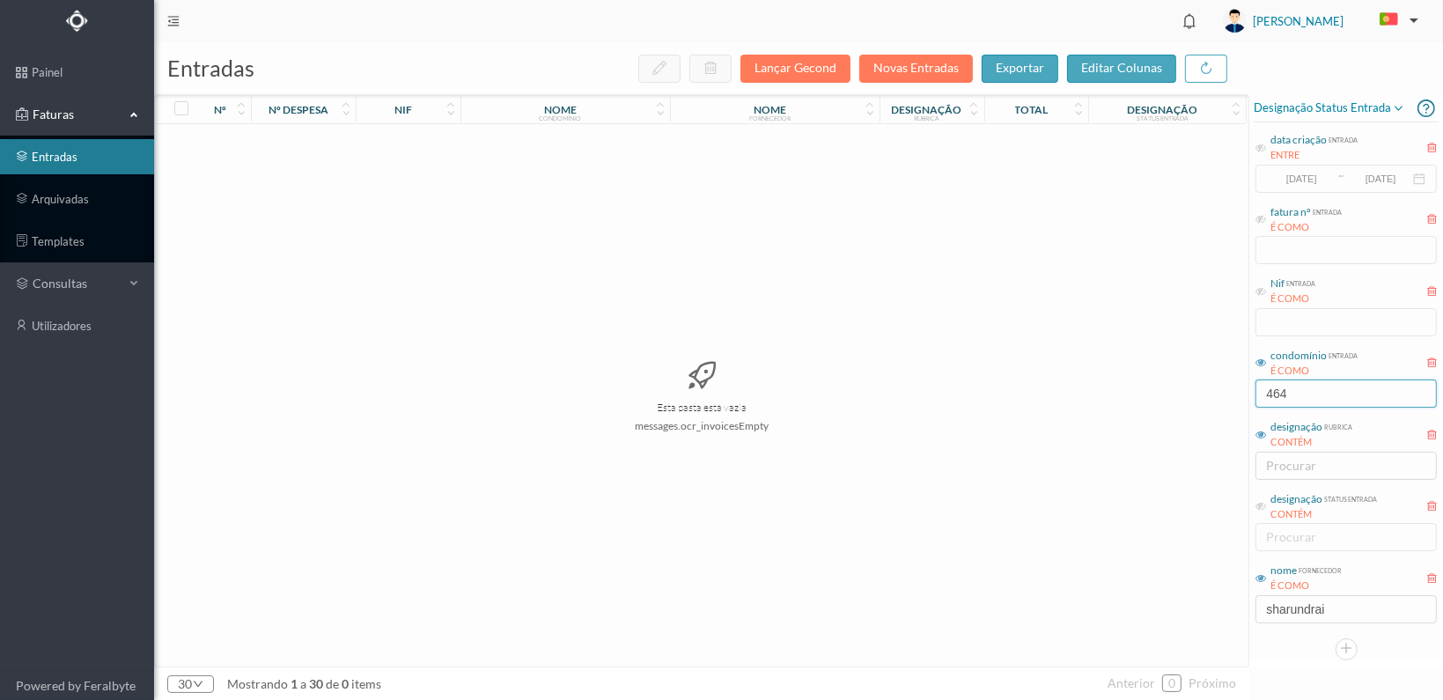
drag, startPoint x: 1312, startPoint y: 388, endPoint x: 1106, endPoint y: 367, distance: 207.1
click at [1106, 367] on div "entradas Lançar Gecond Novas Entradas exportar editar colunas nº nº despesa nif…" at bounding box center [798, 371] width 1289 height 658
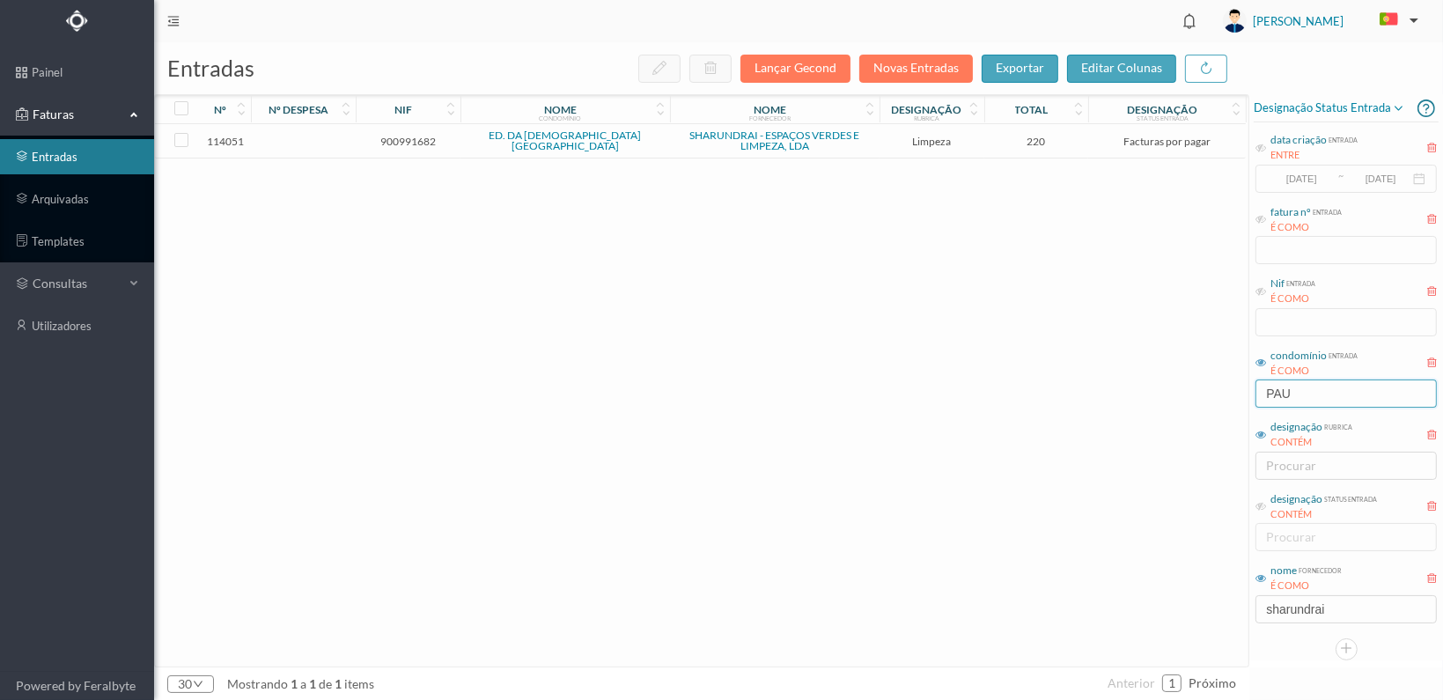
type input "PAU"
click at [423, 137] on span "900991682" at bounding box center [408, 141] width 96 height 13
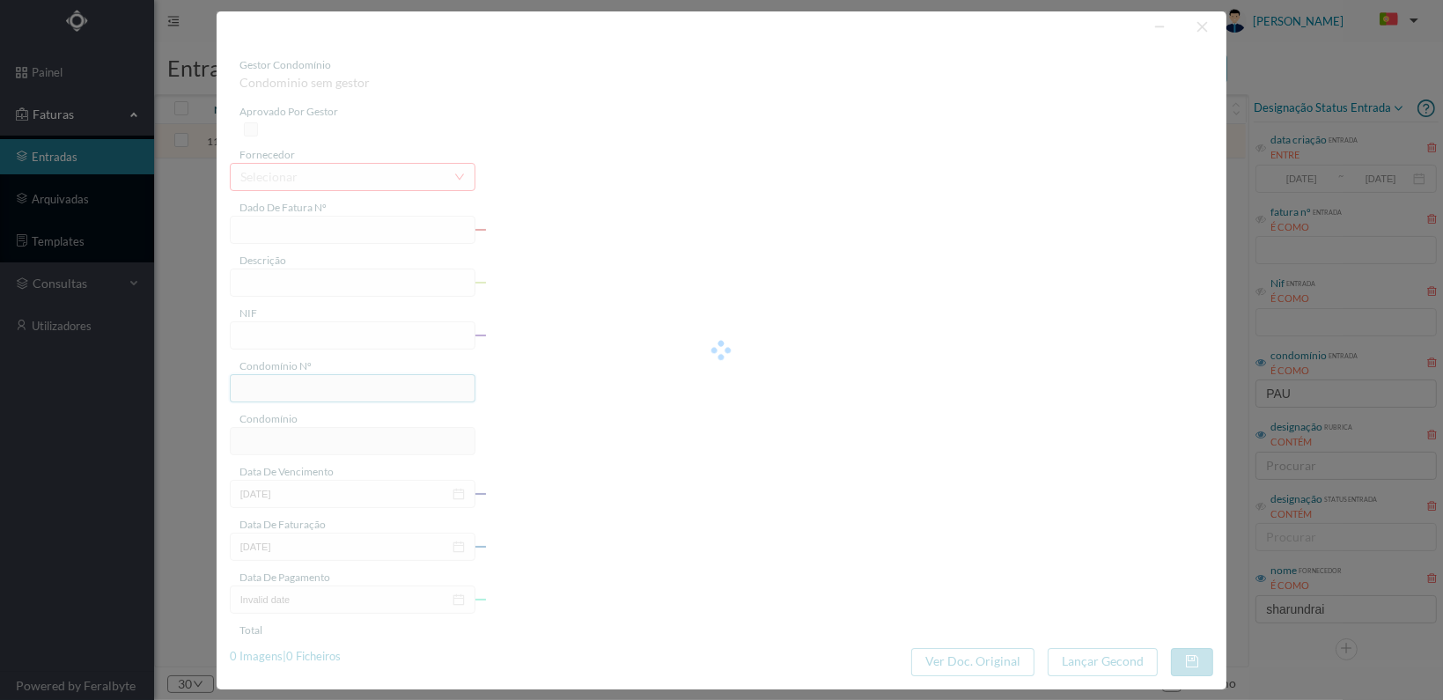
type input "FT 2025A1/1360"
type input "LIMPEZA Outubro de 2025"
type input "900991682"
type input "[DATE]"
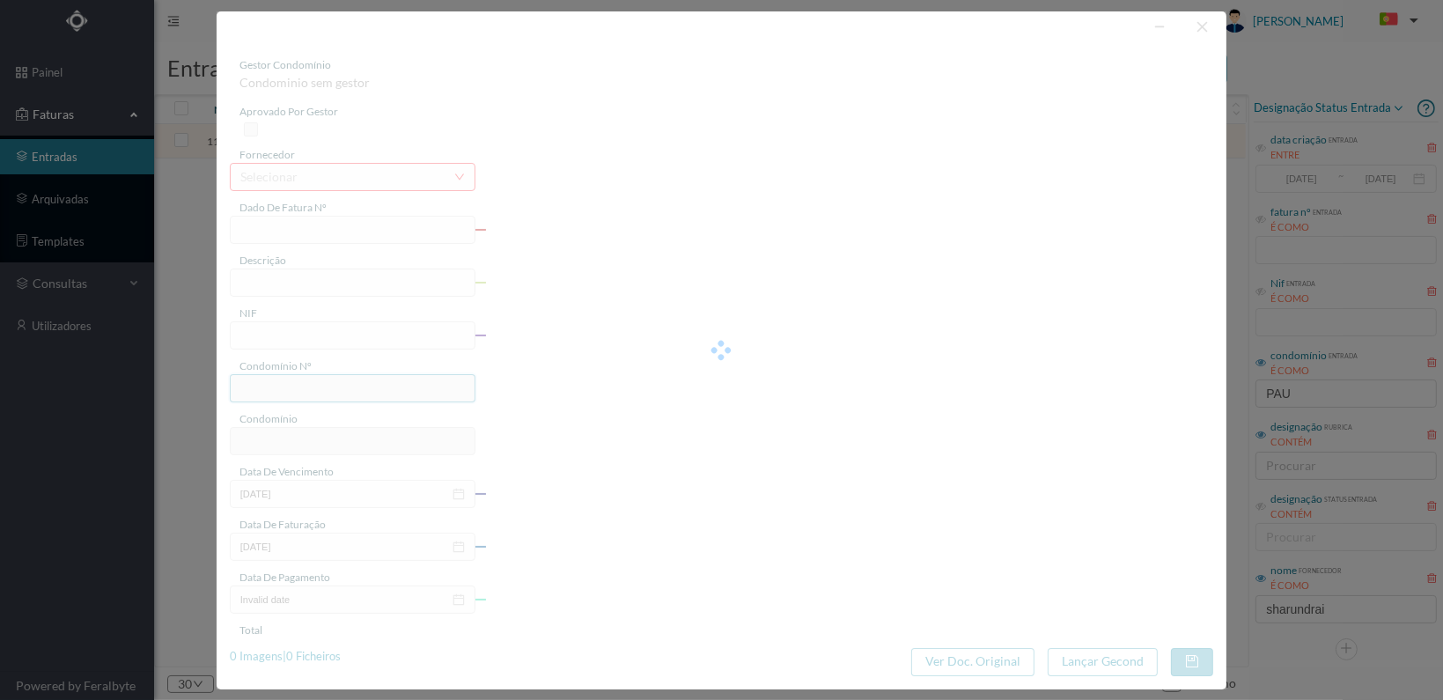
type input "[DATE]"
type input "220.00"
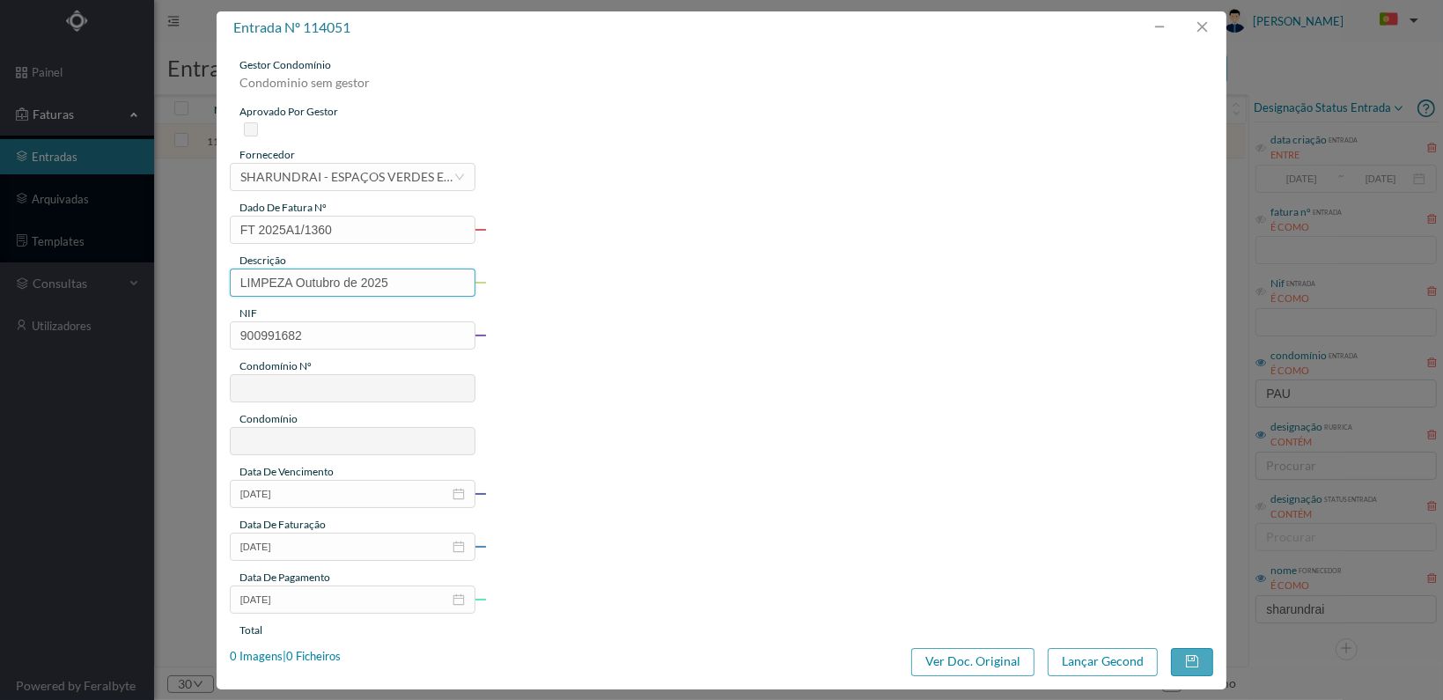
type input "205"
type input "ED. DA IGREJA DA CRUZ DE PAU"
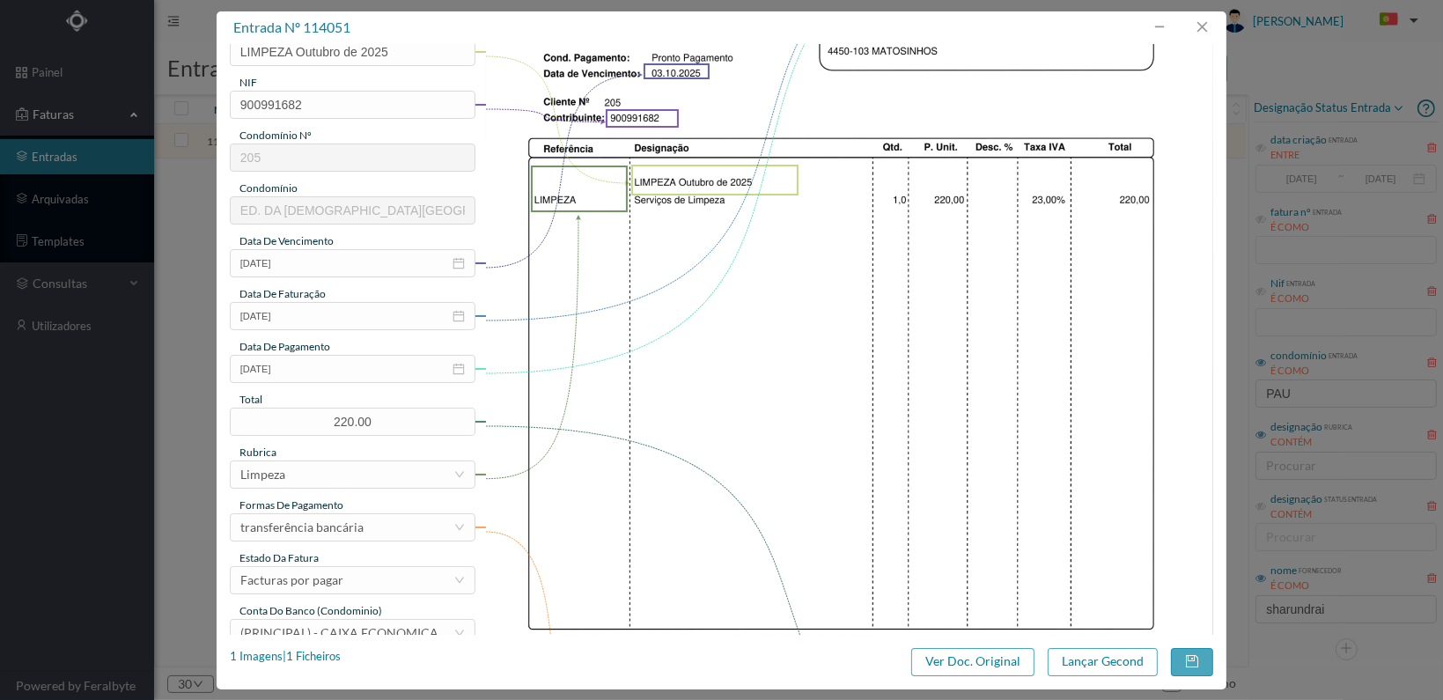
scroll to position [460, 0]
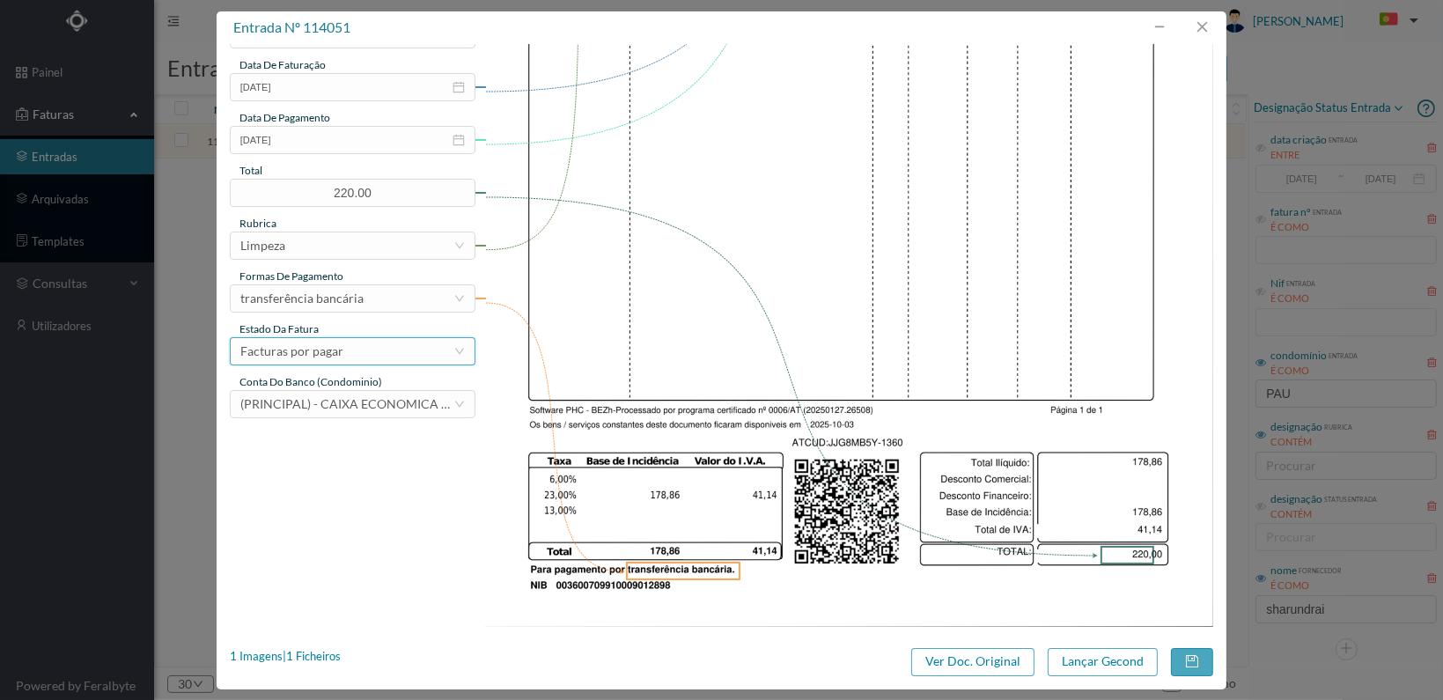
click at [421, 348] on div "Facturas por pagar" at bounding box center [346, 351] width 213 height 26
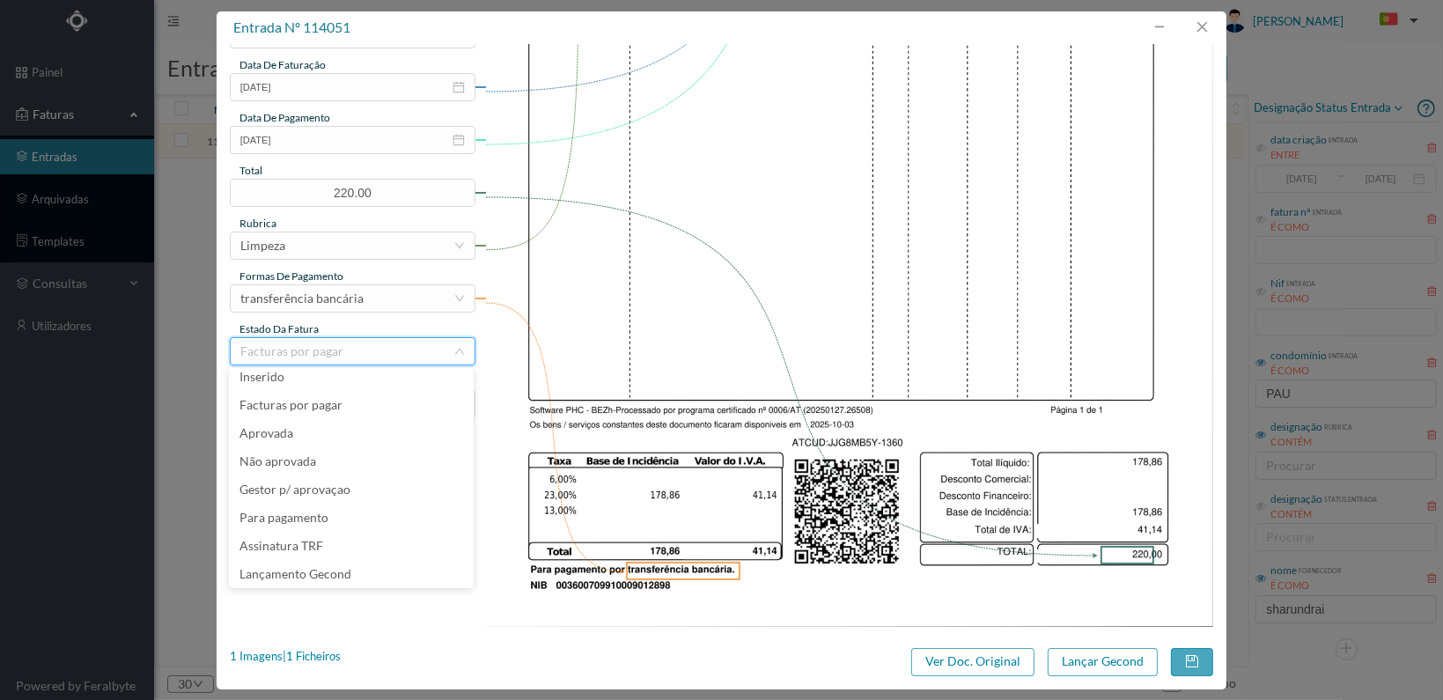
scroll to position [37, 0]
click at [376, 573] on li "Arquivo Despesa" at bounding box center [351, 574] width 245 height 28
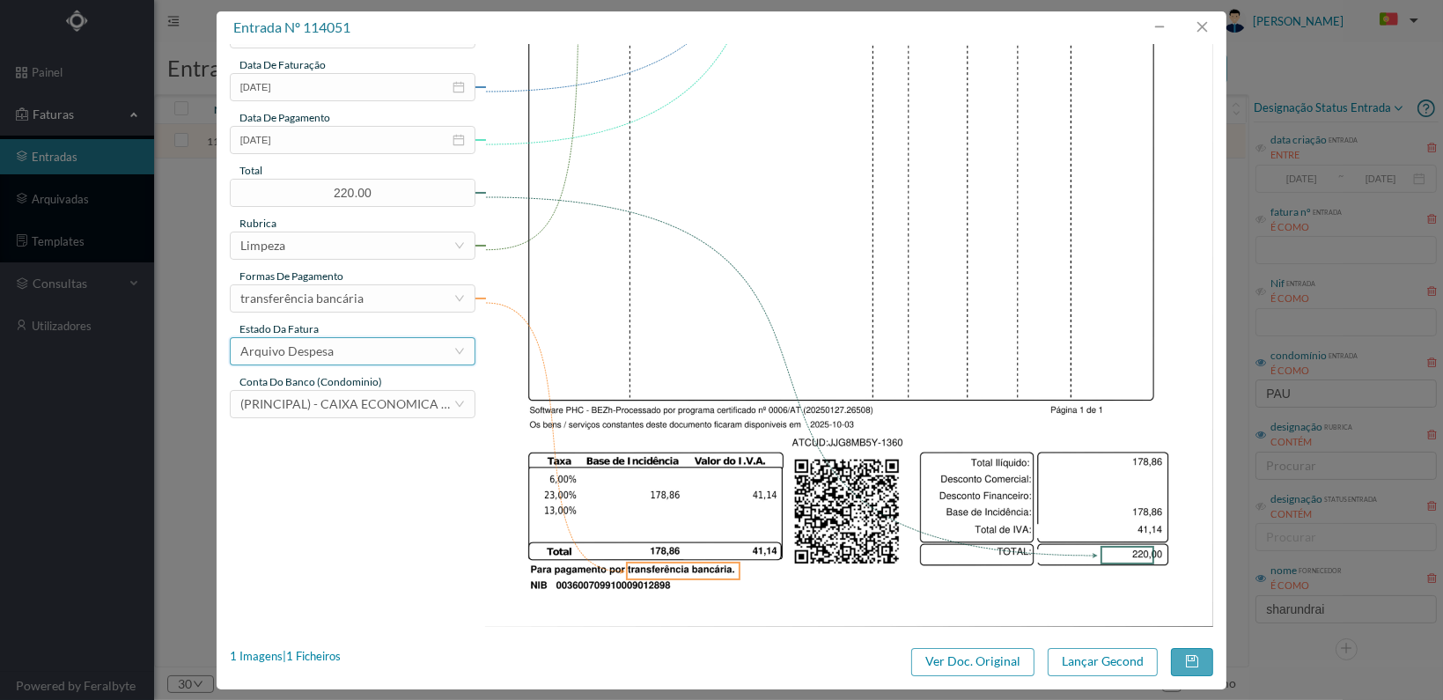
drag, startPoint x: 354, startPoint y: 350, endPoint x: 356, endPoint y: 372, distance: 22.1
click at [356, 350] on div "Arquivo Despesa" at bounding box center [346, 351] width 213 height 26
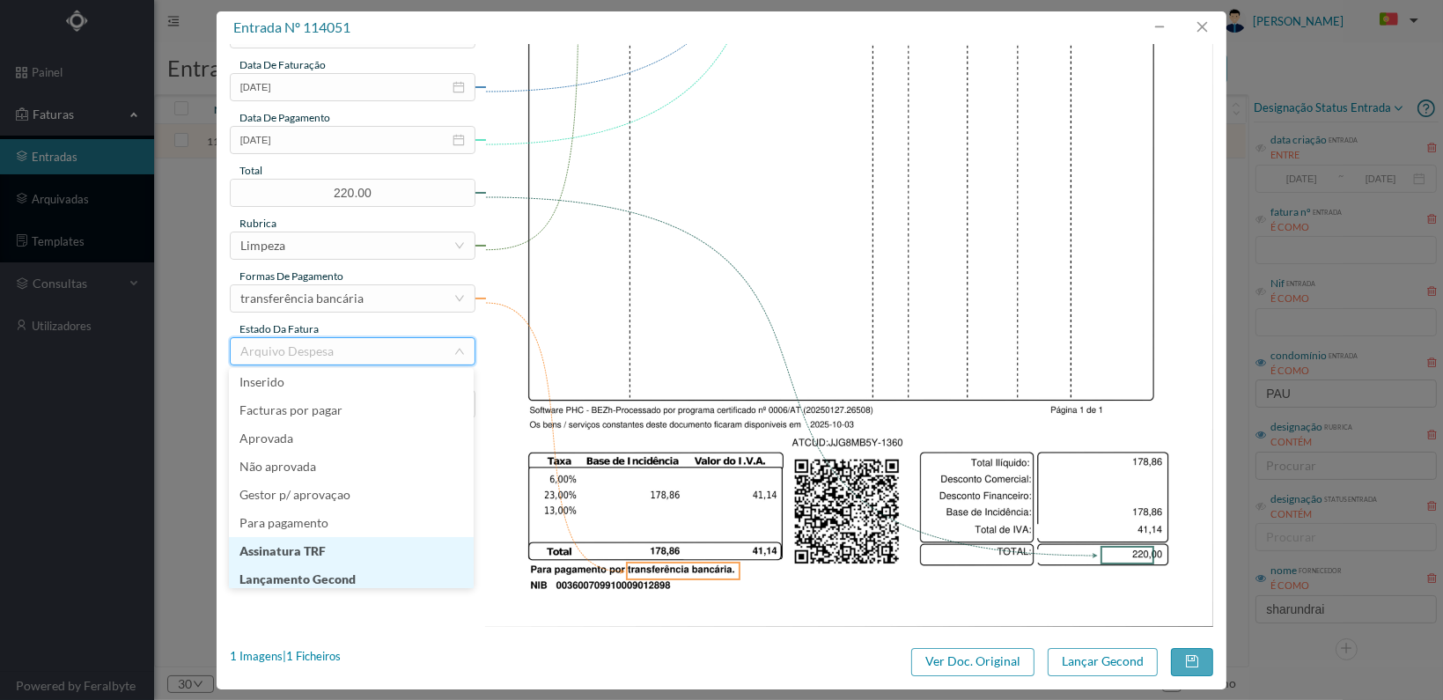
scroll to position [9, 0]
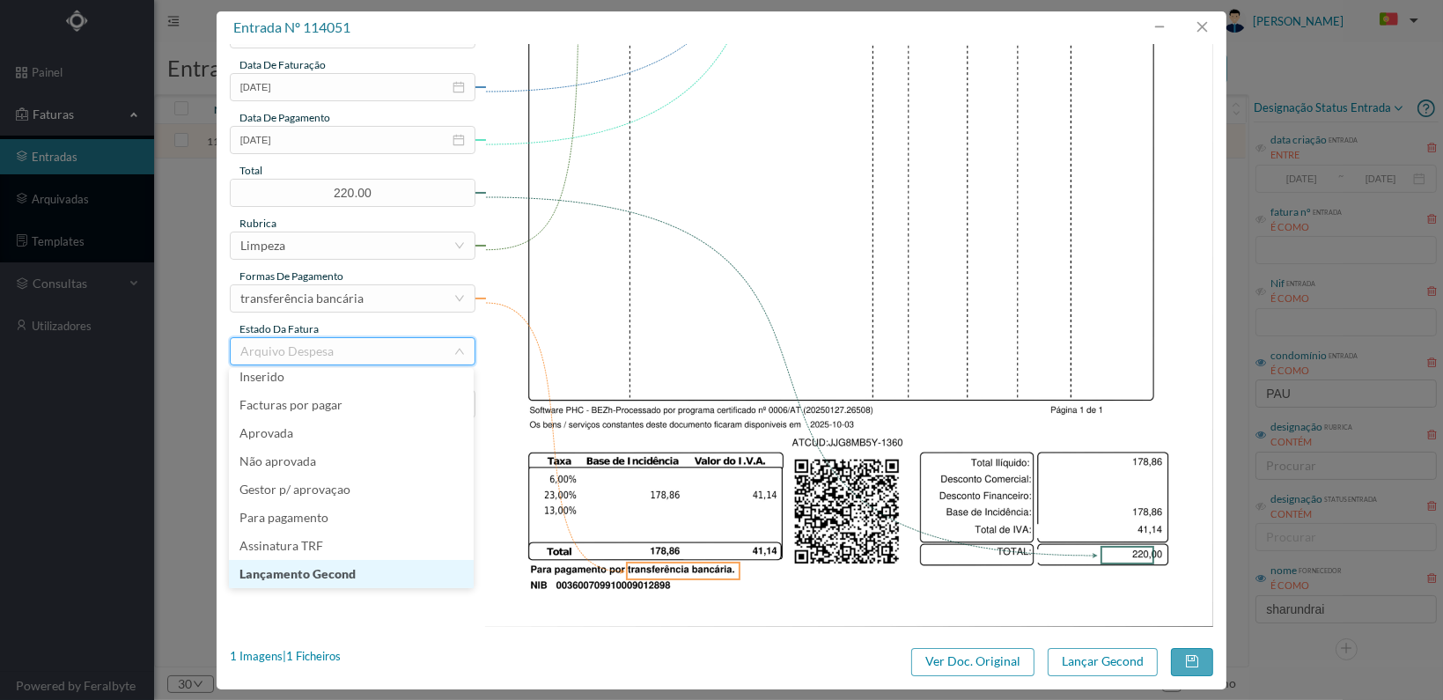
click at [336, 573] on li "Lançamento Gecond" at bounding box center [351, 574] width 245 height 28
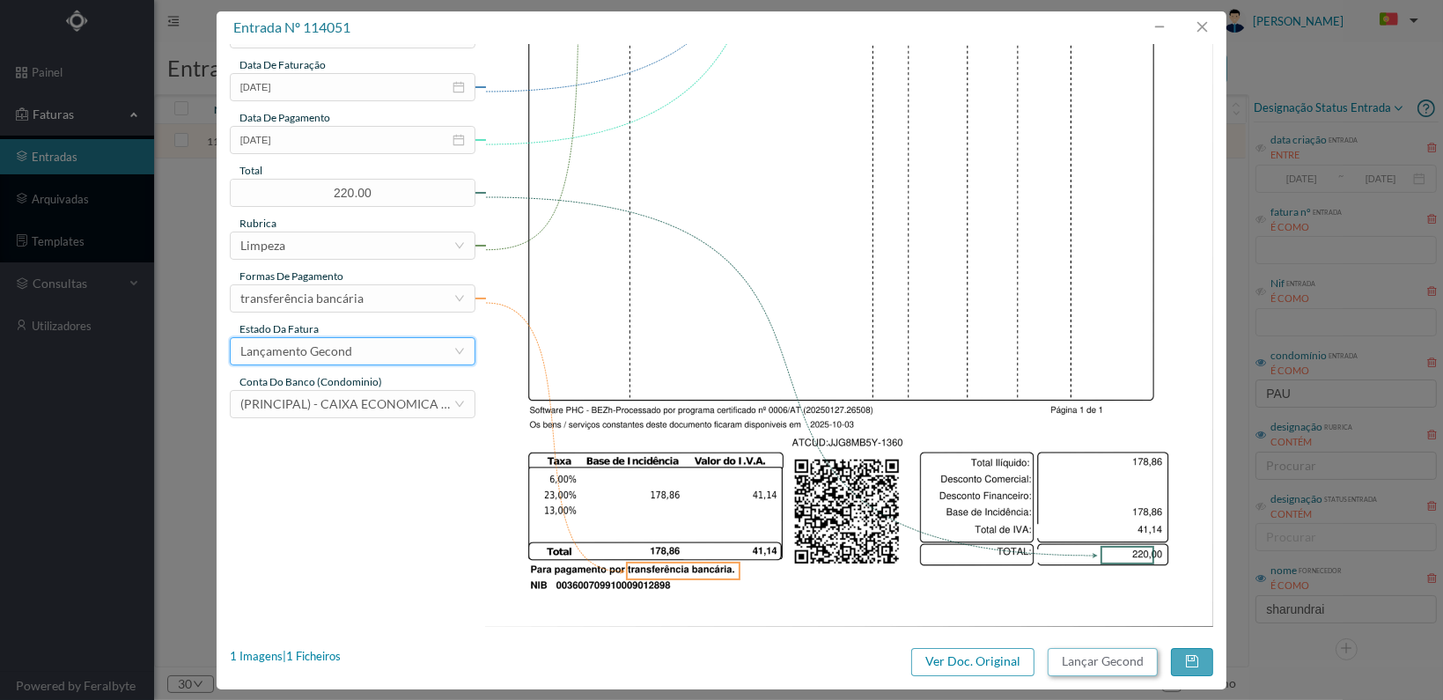
drag, startPoint x: 1088, startPoint y: 659, endPoint x: 1099, endPoint y: 658, distance: 10.6
click at [1099, 658] on button "Lançar Gecond" at bounding box center [1103, 662] width 110 height 28
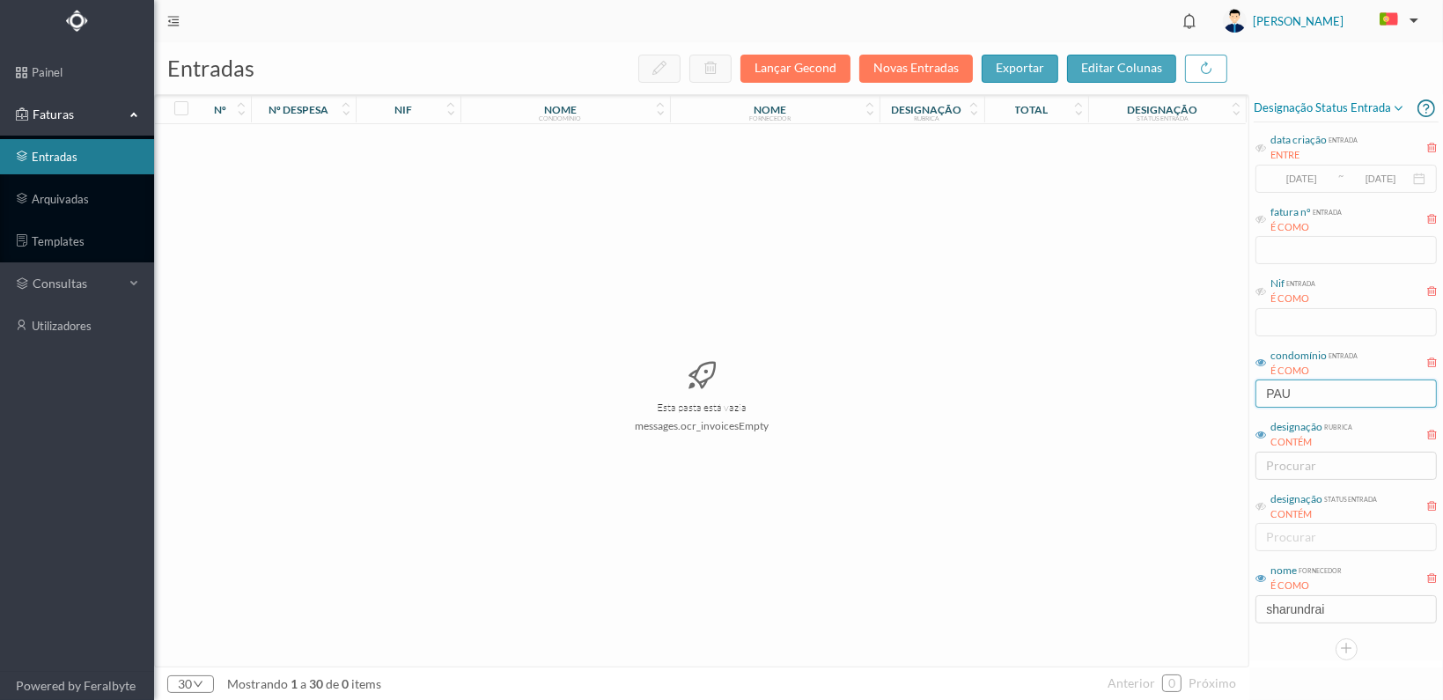
drag, startPoint x: 1308, startPoint y: 388, endPoint x: 1198, endPoint y: 385, distance: 110.1
click at [1196, 386] on div "entradas Lançar Gecond Novas Entradas exportar editar colunas nº nº despesa nif…" at bounding box center [798, 371] width 1289 height 658
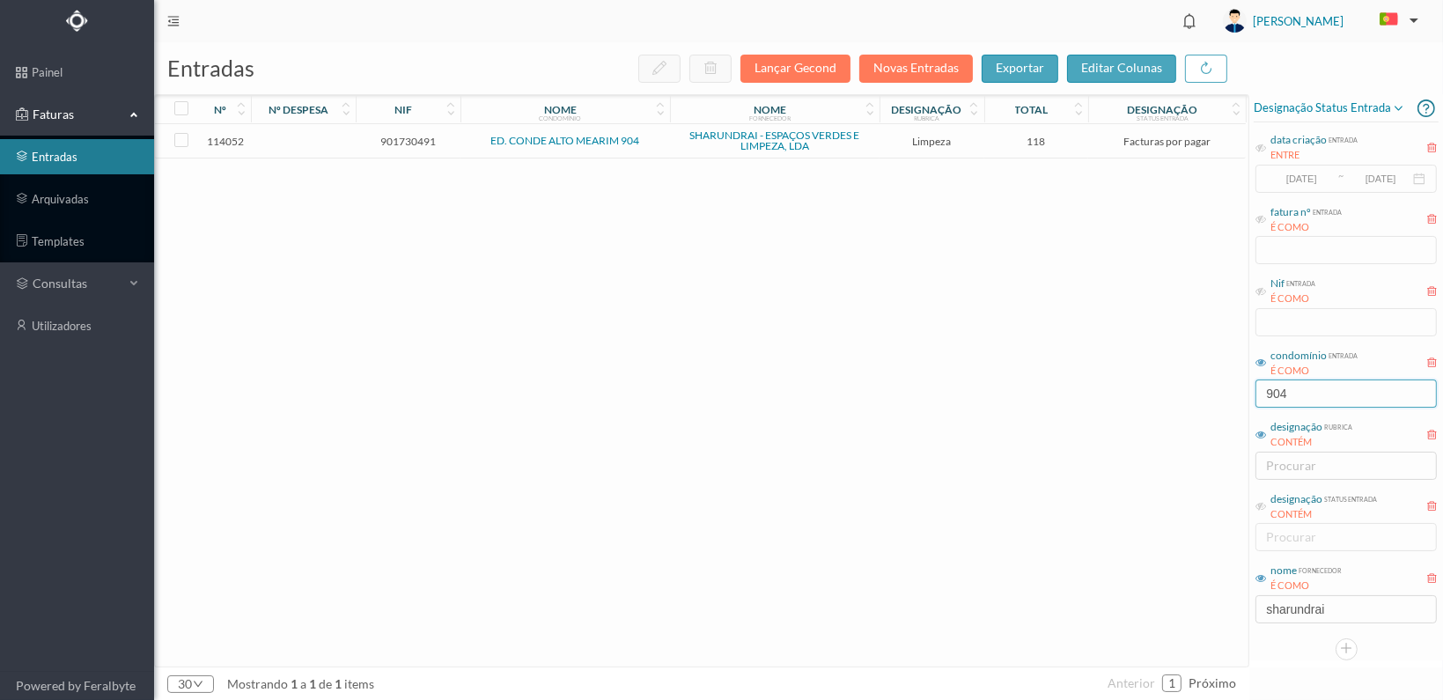
type input "904"
click at [433, 138] on span "901730491" at bounding box center [408, 141] width 96 height 13
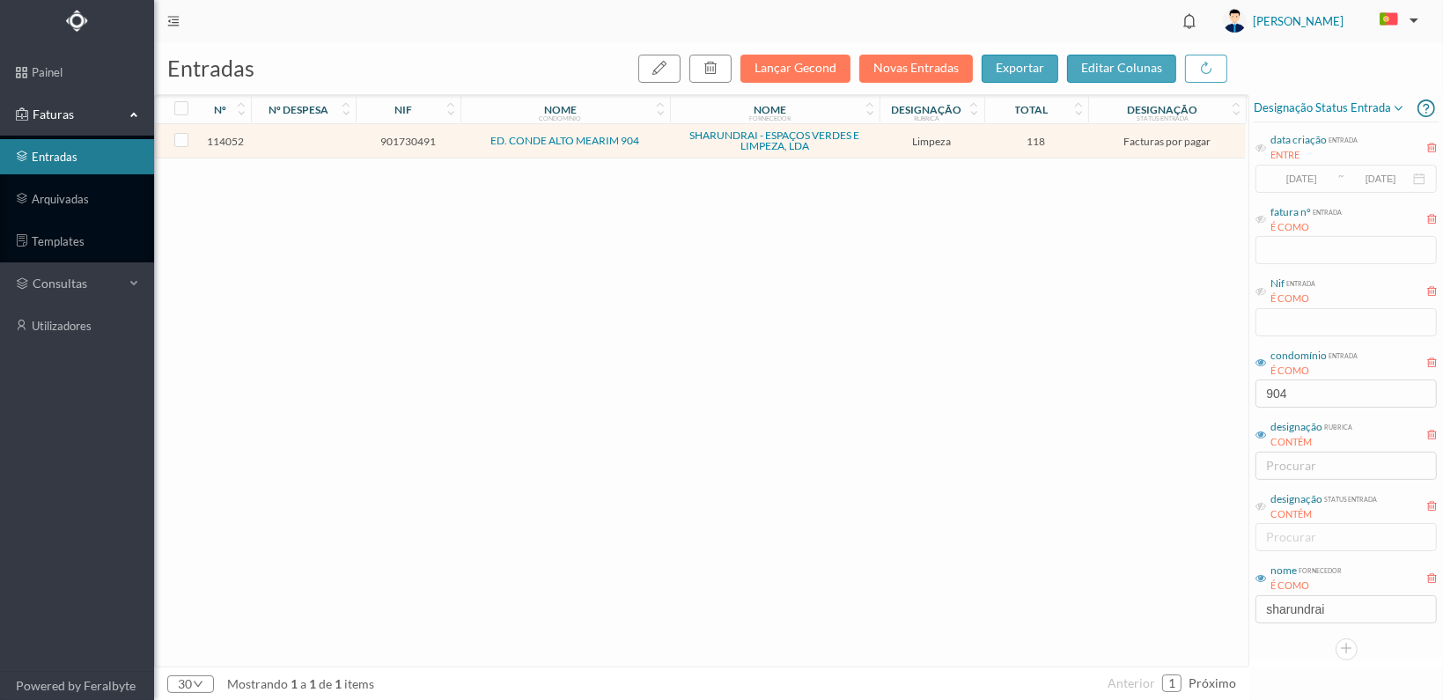
click at [433, 138] on span "901730491" at bounding box center [408, 141] width 96 height 13
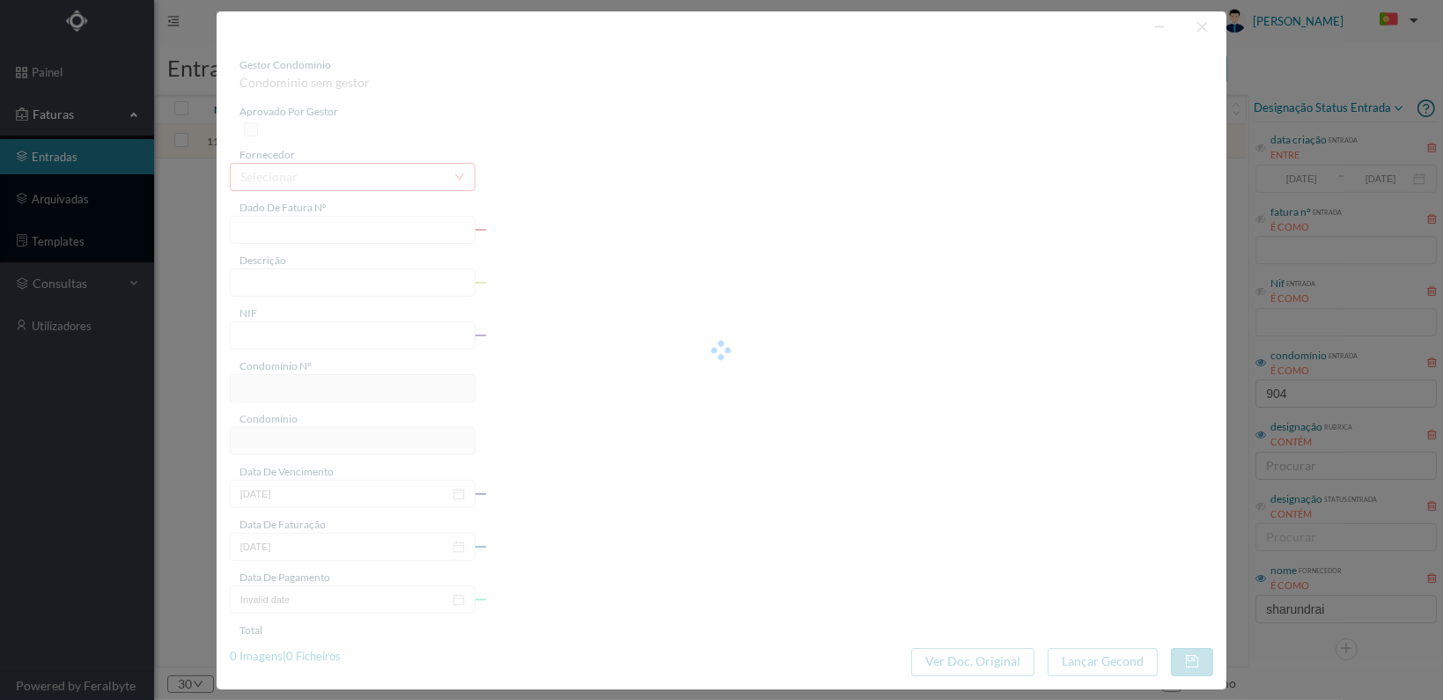
type input "FT 2025A1/1361"
type input "LIMPEZA Outubro de 2025"
type input "901730491"
type input "[DATE]"
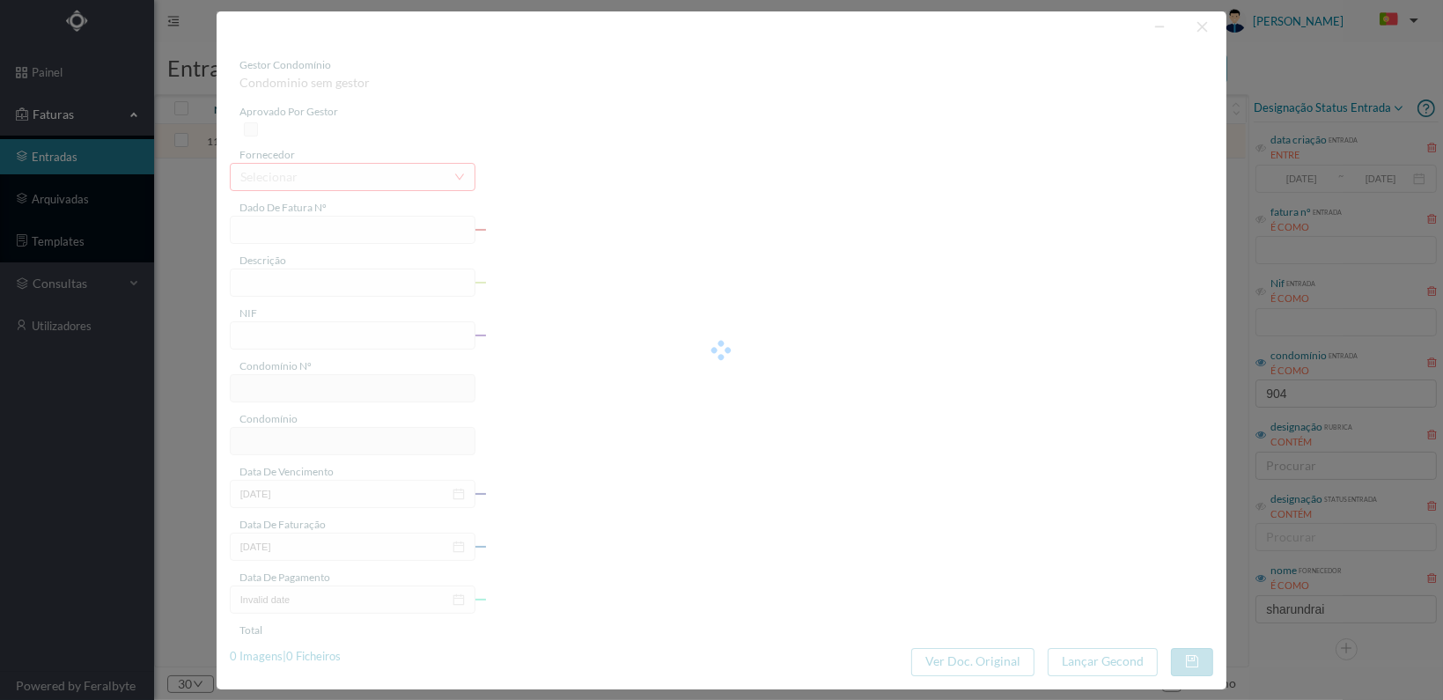
type input "[DATE]"
type input "118.00"
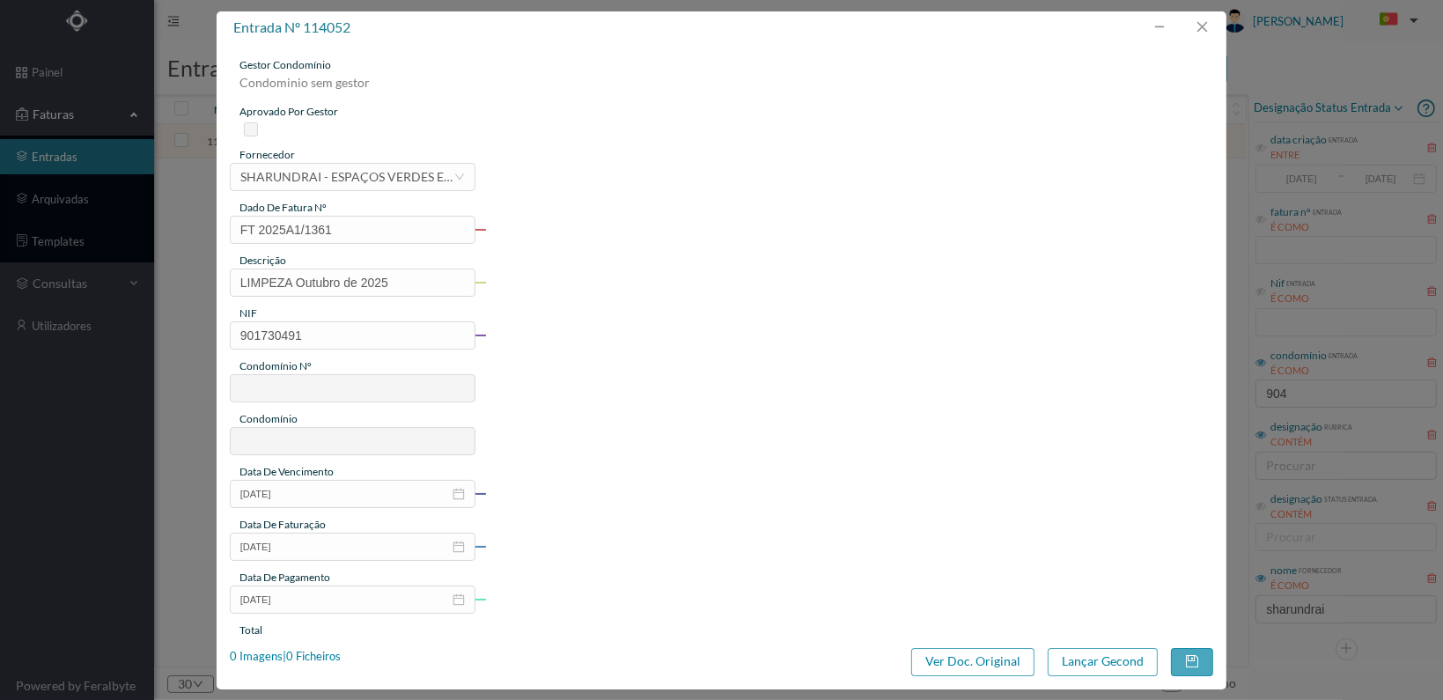
type input "207"
type input "ED. CONDE ALTO MEARIM 904"
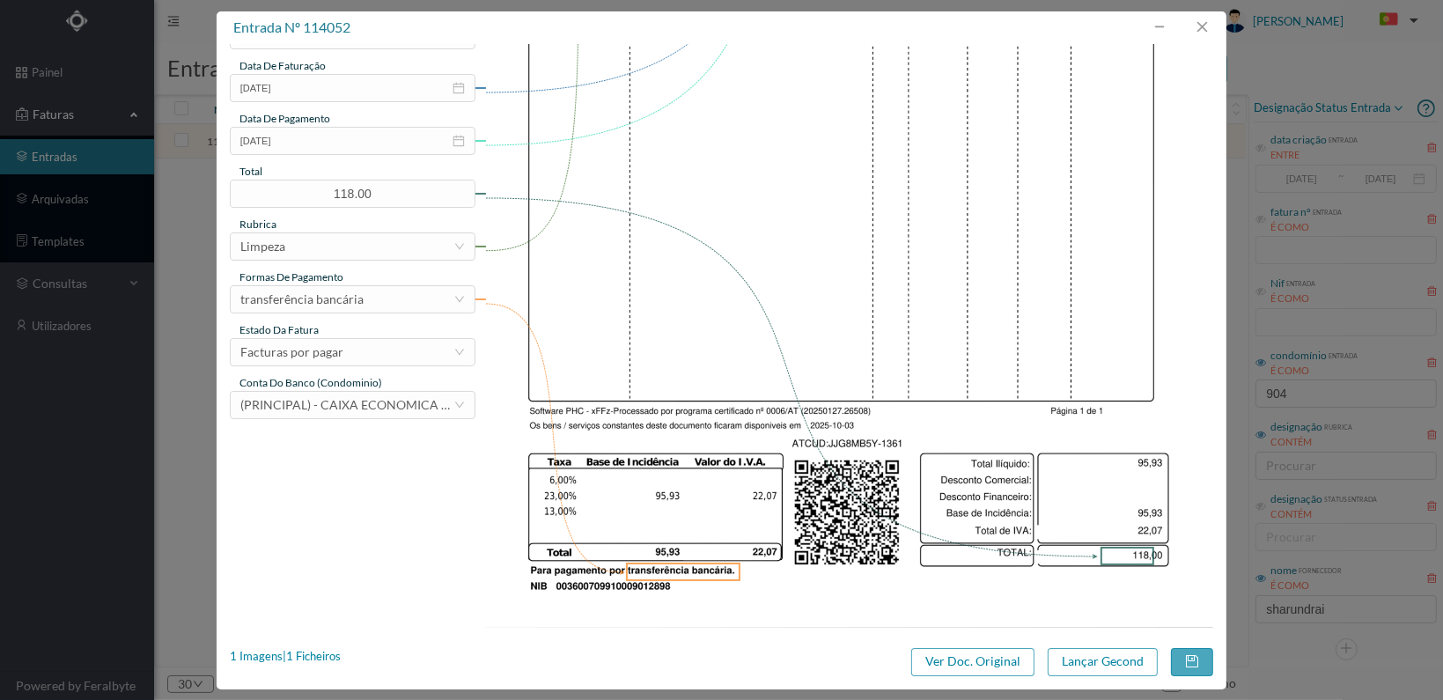
scroll to position [460, 0]
click at [446, 341] on div "Facturas por pagar" at bounding box center [346, 351] width 213 height 26
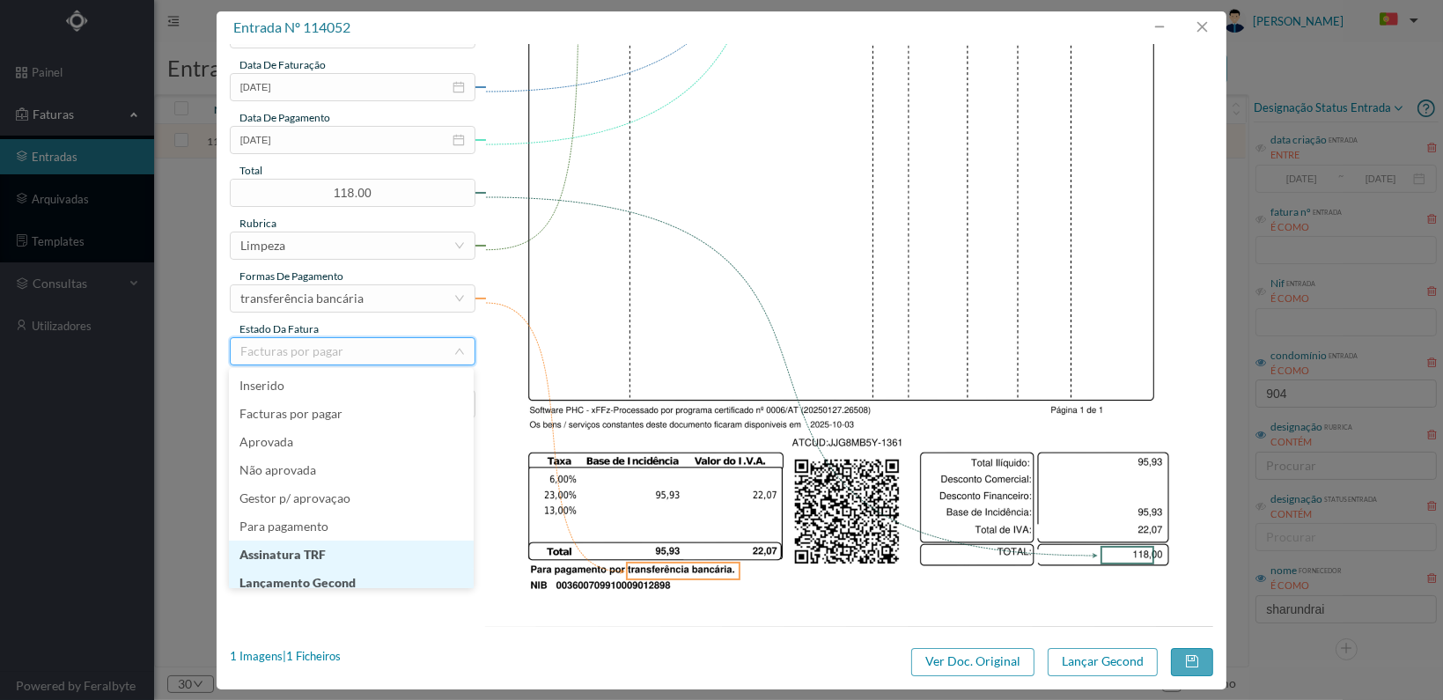
scroll to position [9, 0]
drag, startPoint x: 310, startPoint y: 574, endPoint x: 322, endPoint y: 574, distance: 12.3
click at [315, 574] on li "Lançamento Gecond" at bounding box center [351, 574] width 245 height 28
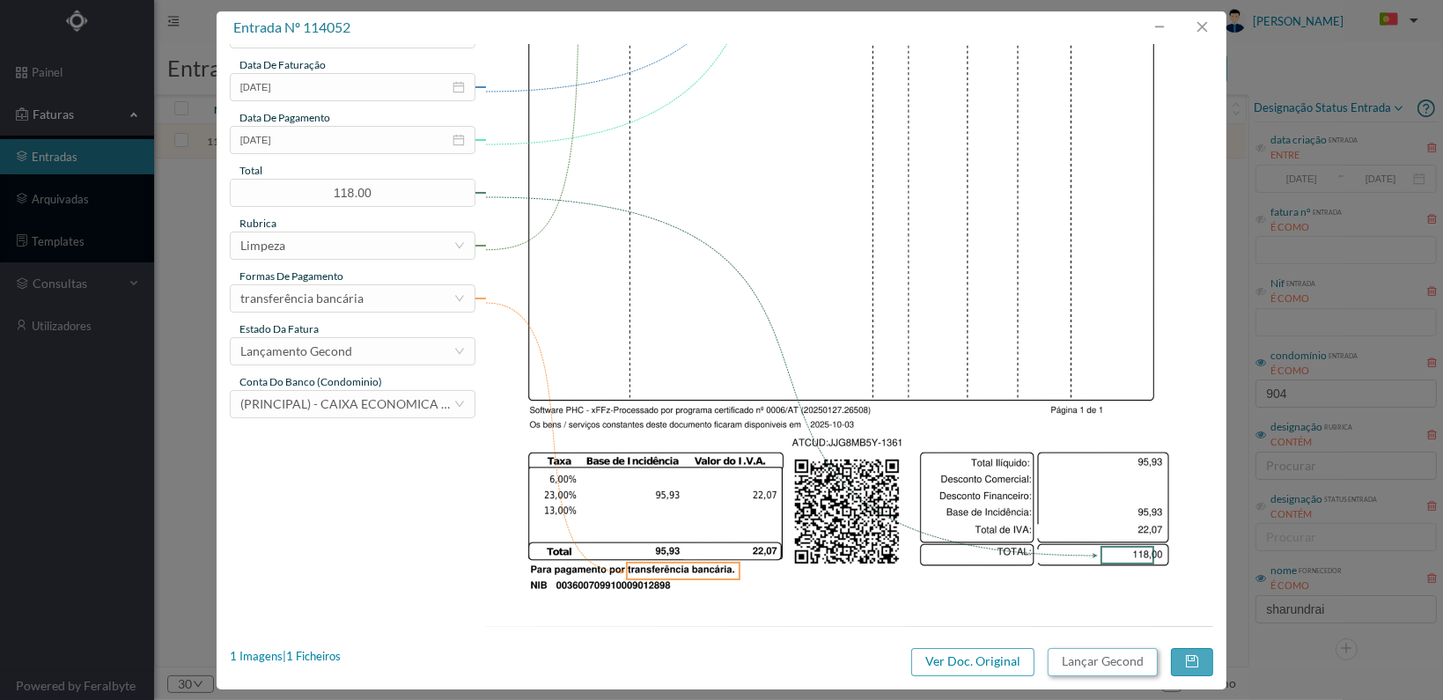
click at [1076, 657] on button "Lançar Gecond" at bounding box center [1103, 662] width 110 height 28
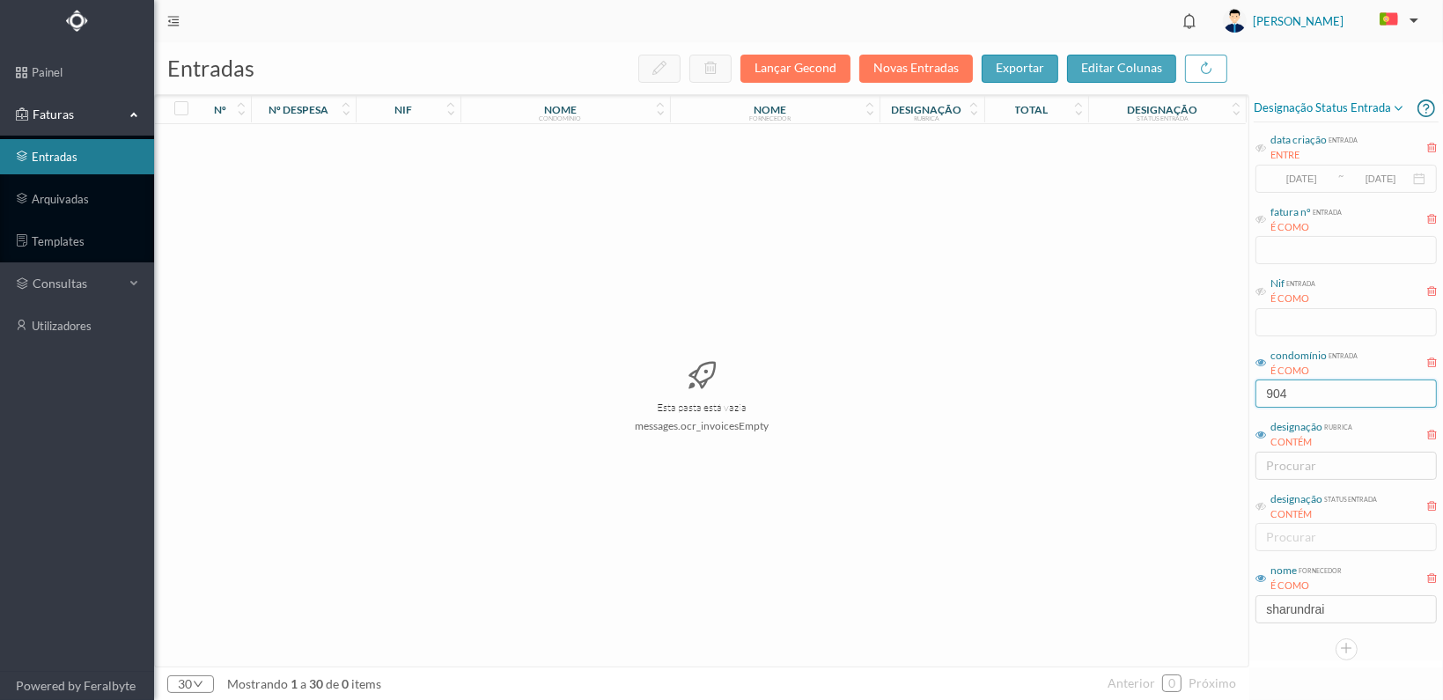
drag, startPoint x: 1304, startPoint y: 388, endPoint x: 1214, endPoint y: 399, distance: 90.4
click at [1214, 399] on div "entradas Lançar Gecond Novas Entradas exportar editar colunas nº nº despesa nif…" at bounding box center [798, 371] width 1289 height 658
type input "2"
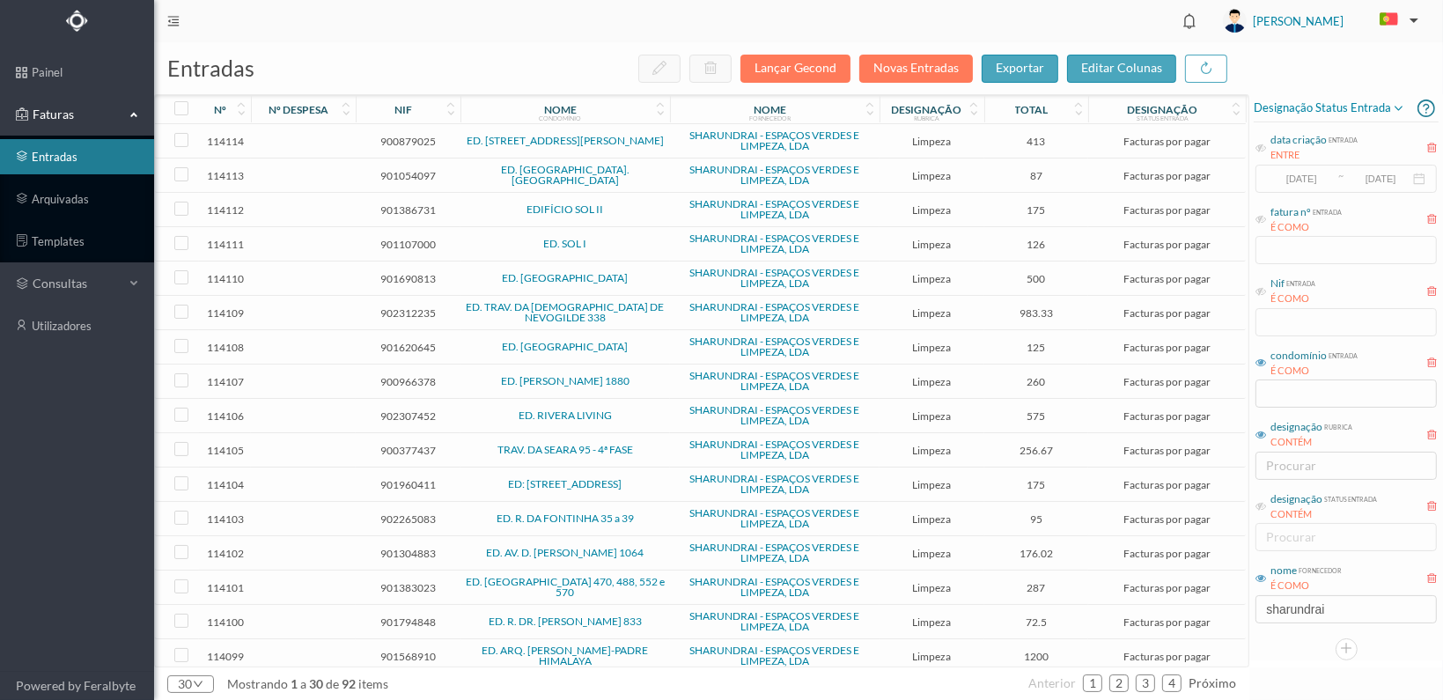
click at [596, 103] on div "nome condomínio" at bounding box center [565, 109] width 209 height 29
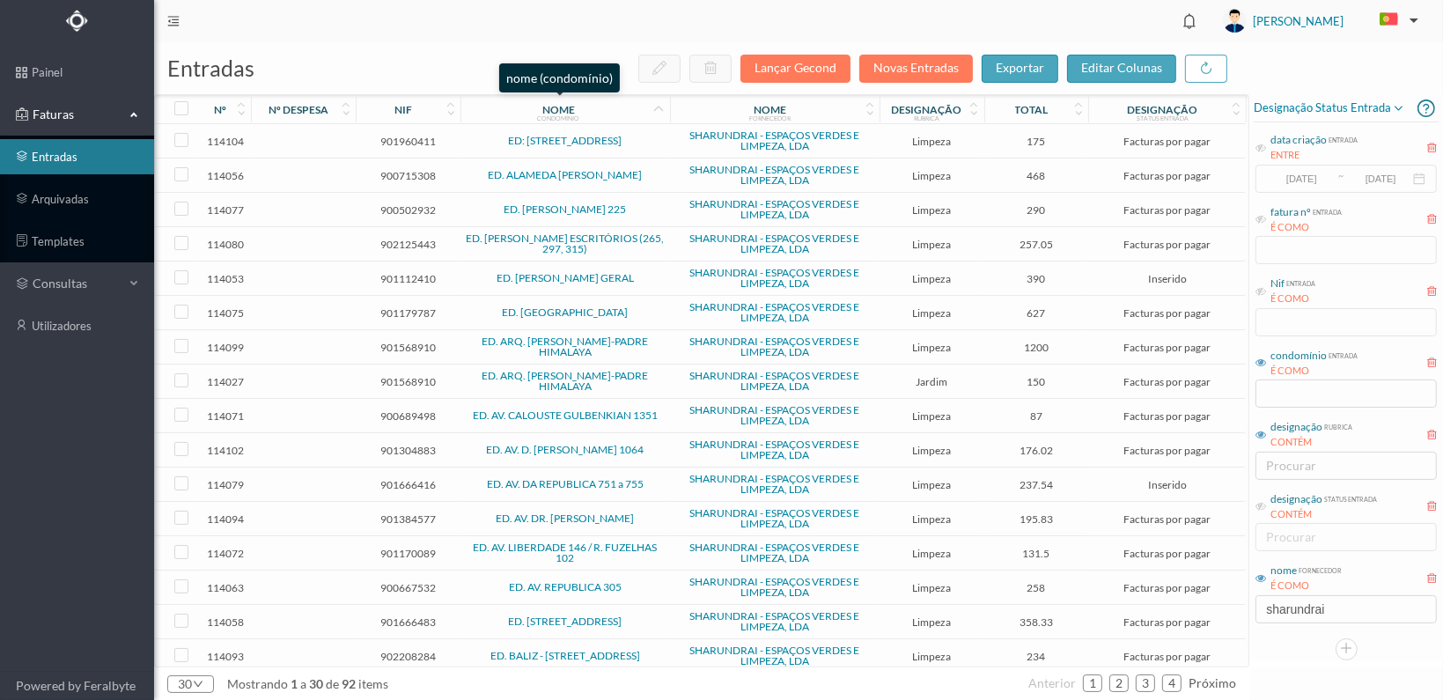
click at [618, 104] on div "nome condomínio" at bounding box center [559, 109] width 186 height 13
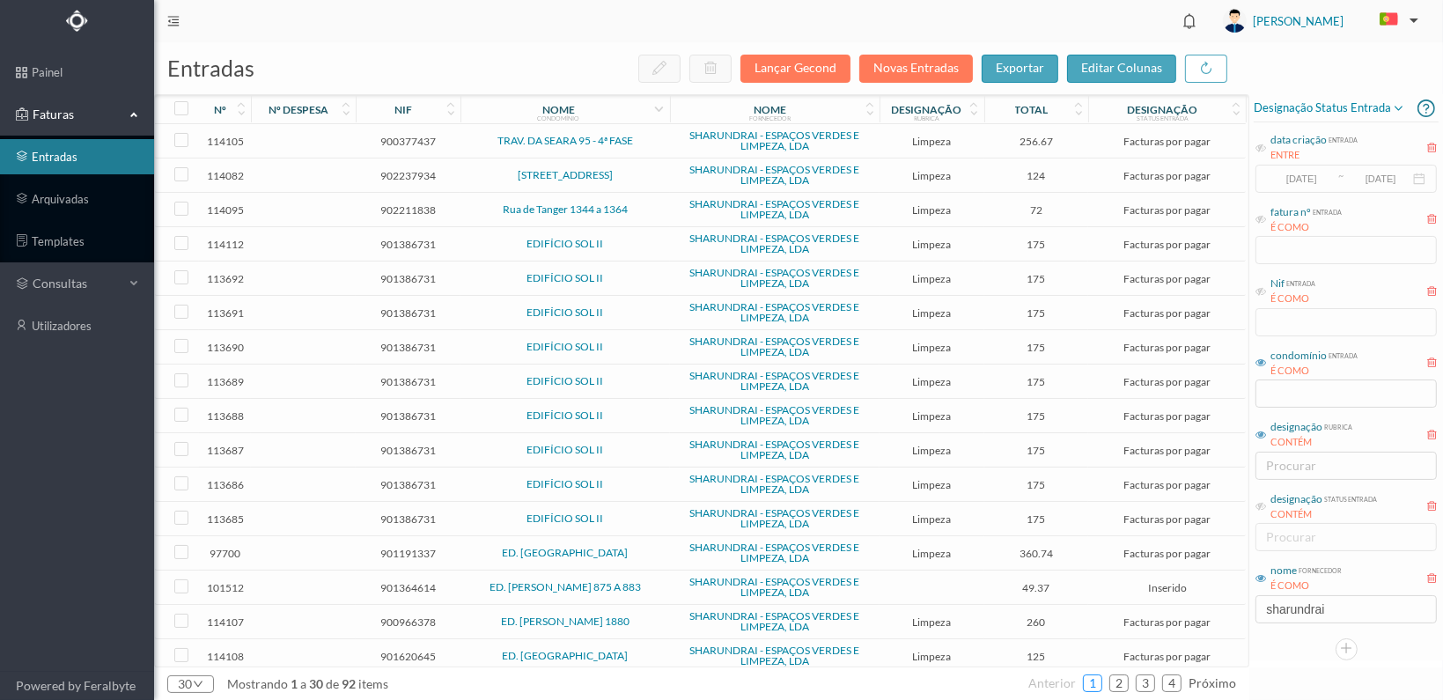
click at [1093, 681] on link "1" at bounding box center [1093, 683] width 18 height 26
click at [600, 106] on div "nome condomínio" at bounding box center [559, 109] width 186 height 13
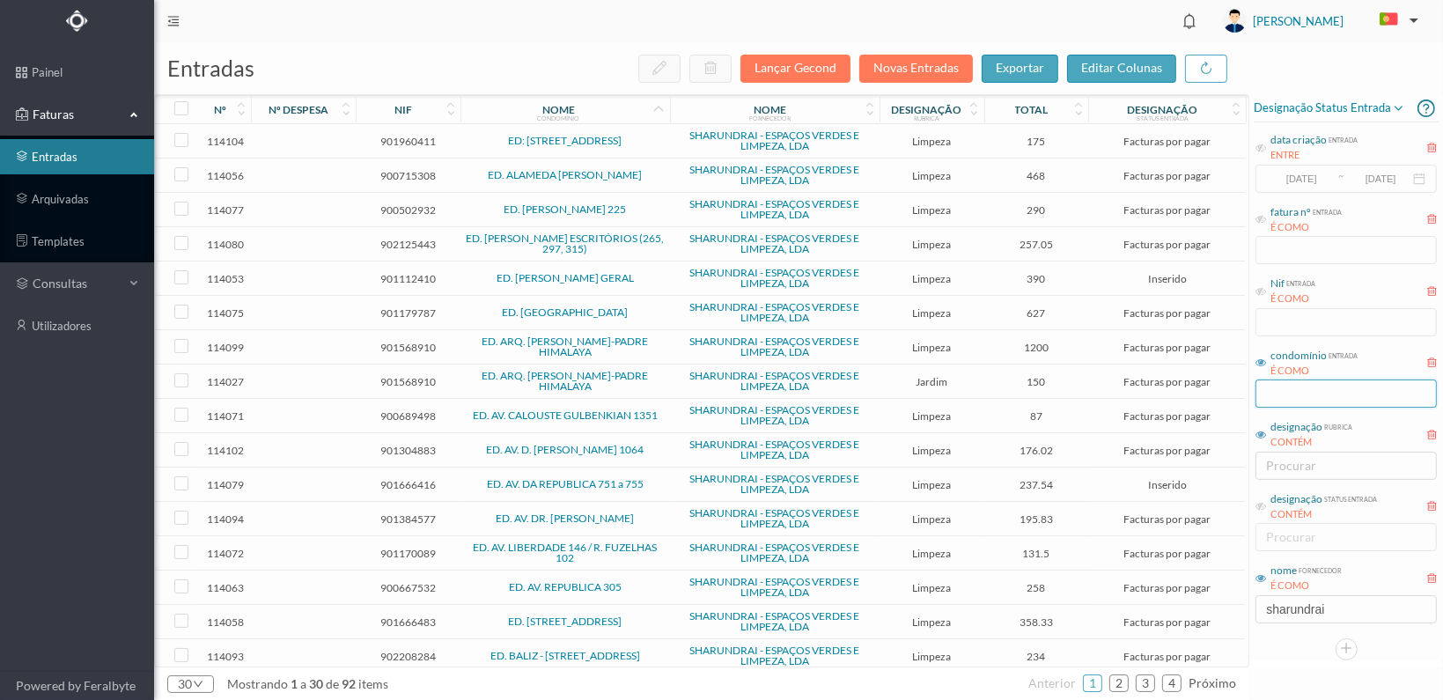
click at [1288, 385] on input "text" at bounding box center [1345, 393] width 181 height 28
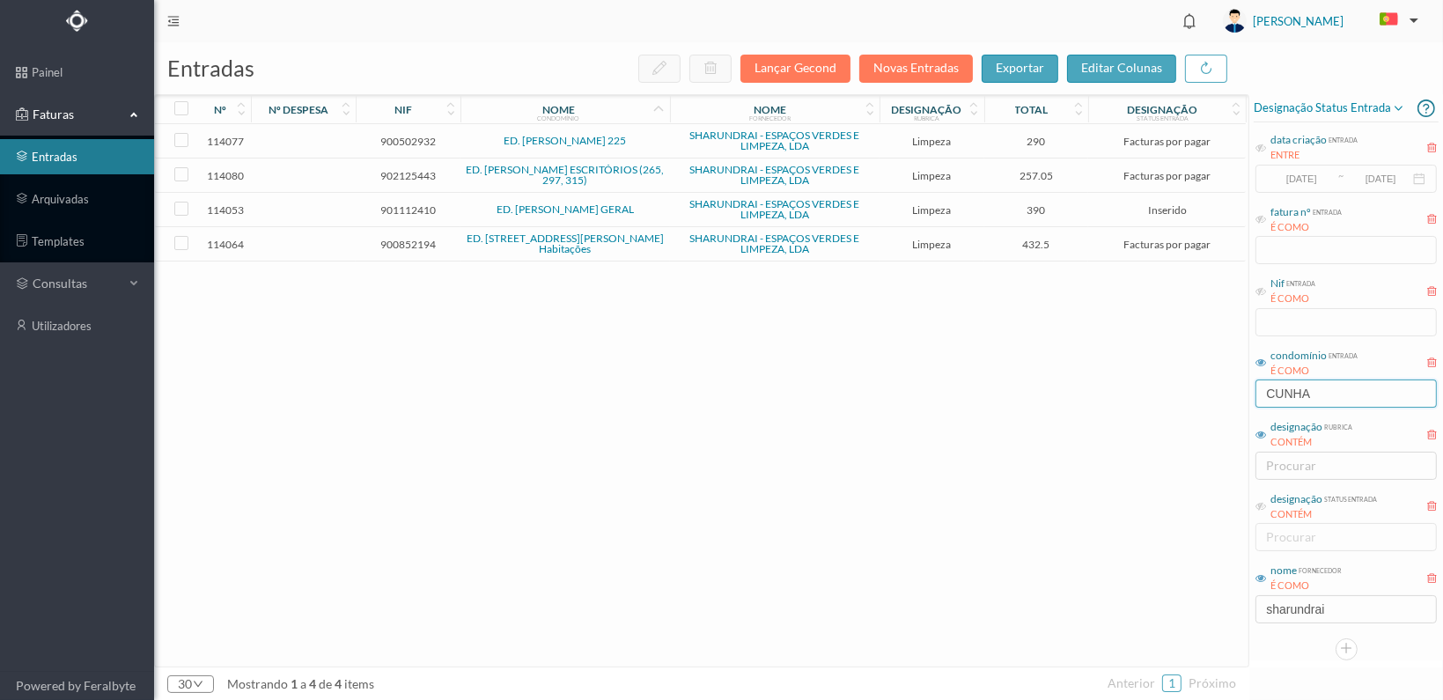
type input "CUNHA"
click at [391, 209] on span "901112410" at bounding box center [408, 209] width 96 height 13
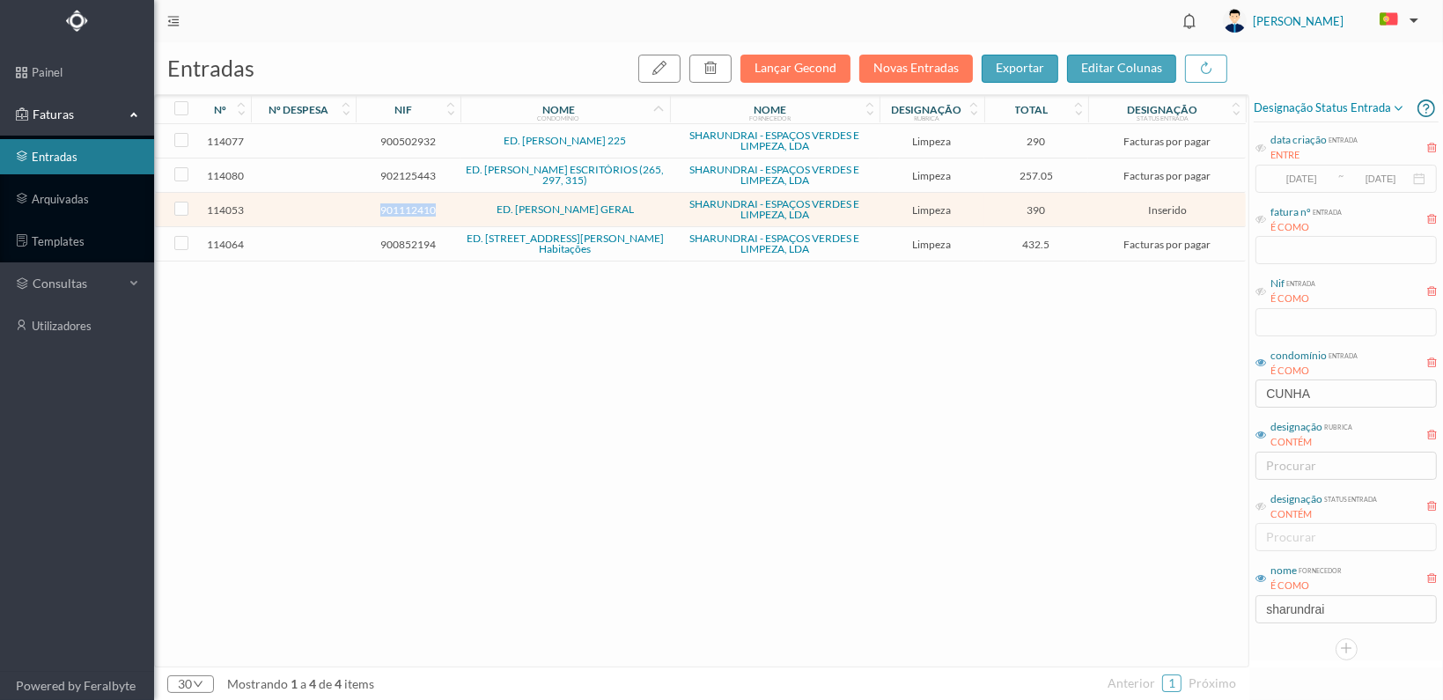
click at [391, 209] on span "901112410" at bounding box center [408, 209] width 96 height 13
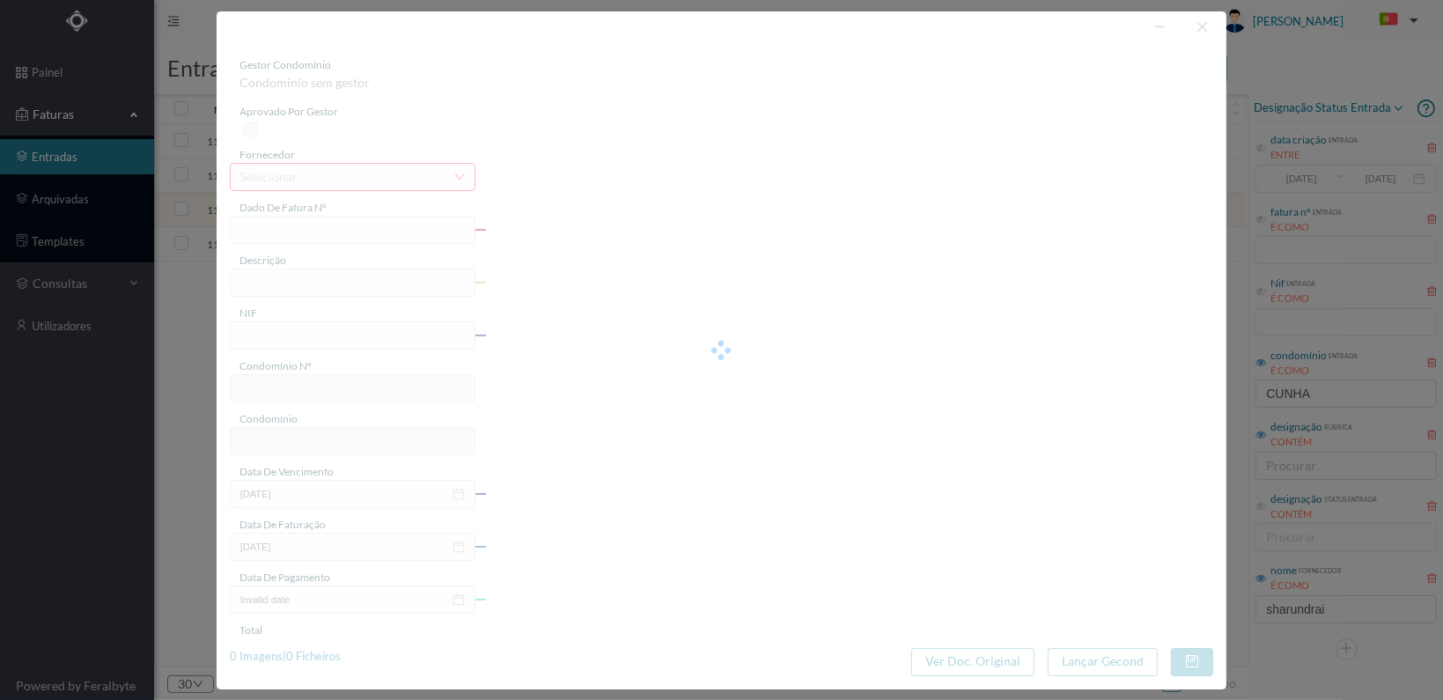
type input "FT 2025A1/1362"
type input "LIMPEZA Outubro de 2025"
type input "901112410"
type input "[DATE]"
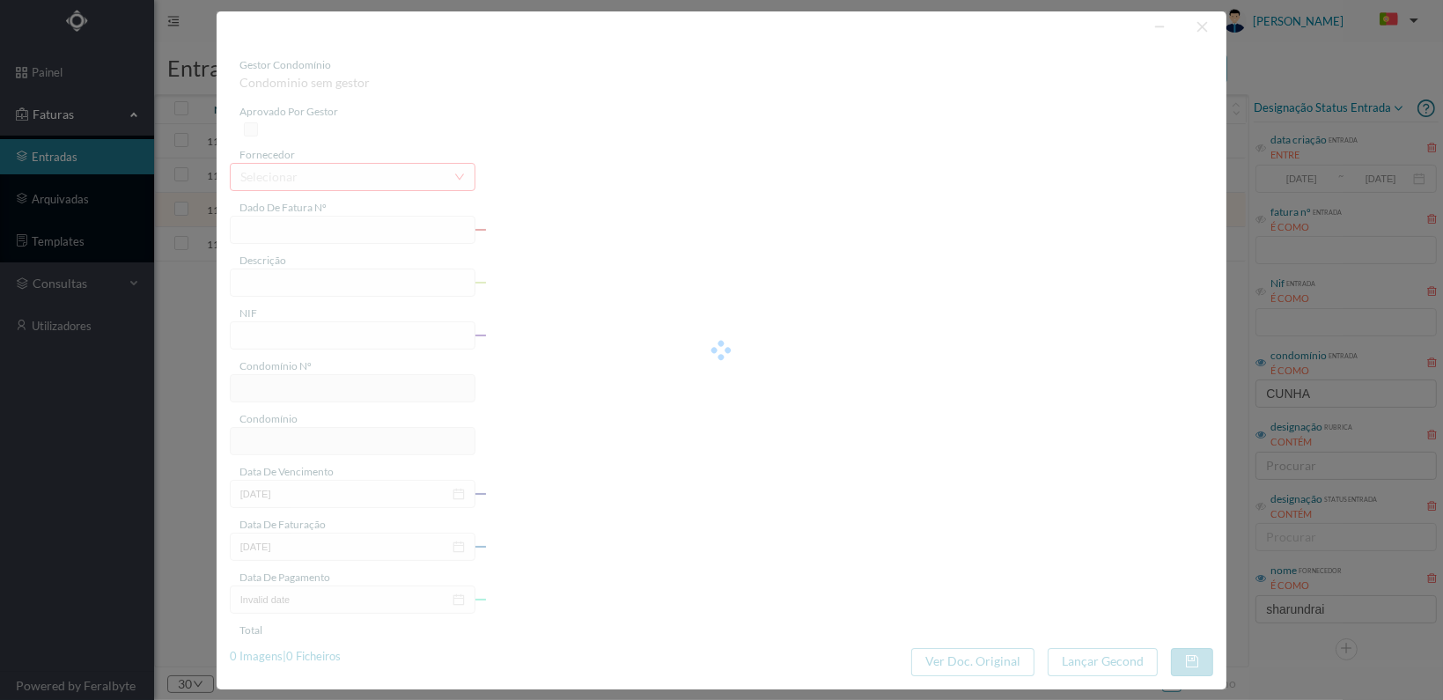
type input "[DATE]"
type input "390.00"
type input "576"
type input "ED. ALFREDO CUNHA GERAL"
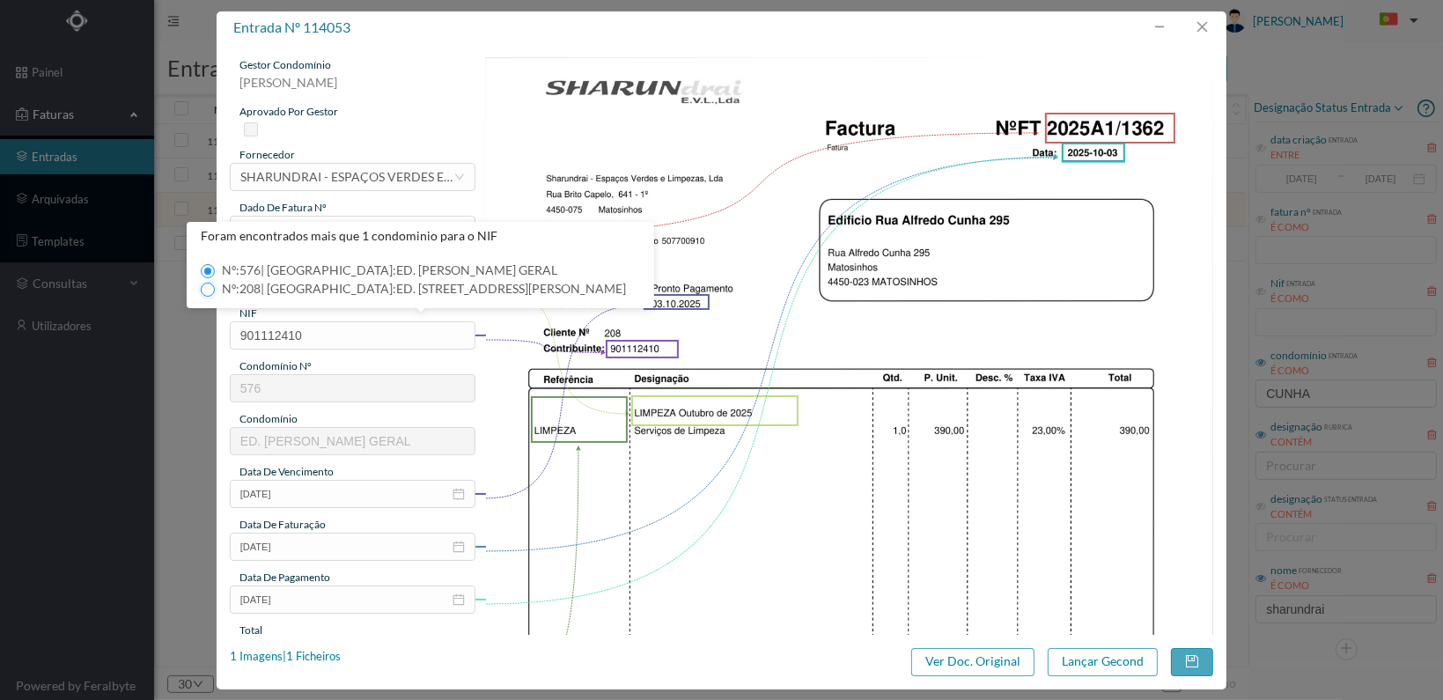
click at [205, 289] on input "Nº: 208 | Nome: ED. RUA ALFREDO CUNHA, 295" at bounding box center [208, 290] width 14 height 14
type input "208"
type input "ED. RUA ALFREDO CUNHA, 295"
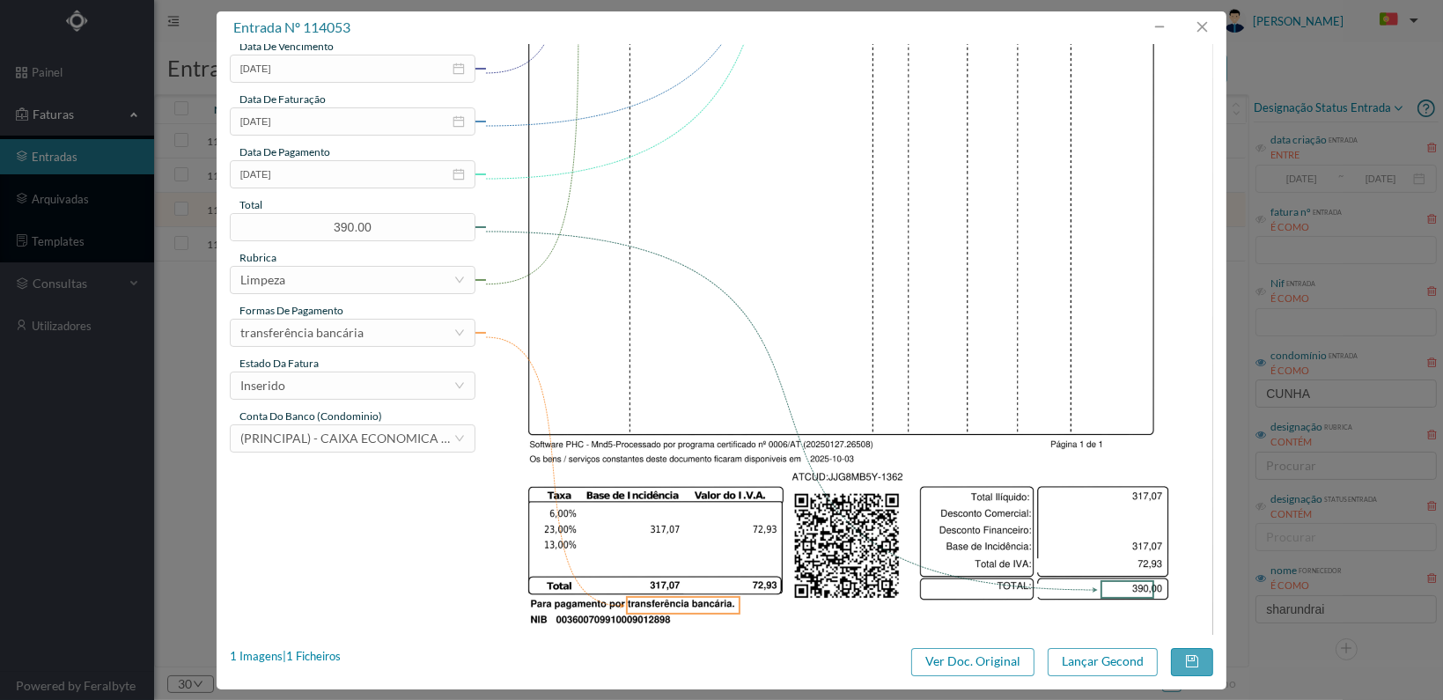
scroll to position [460, 0]
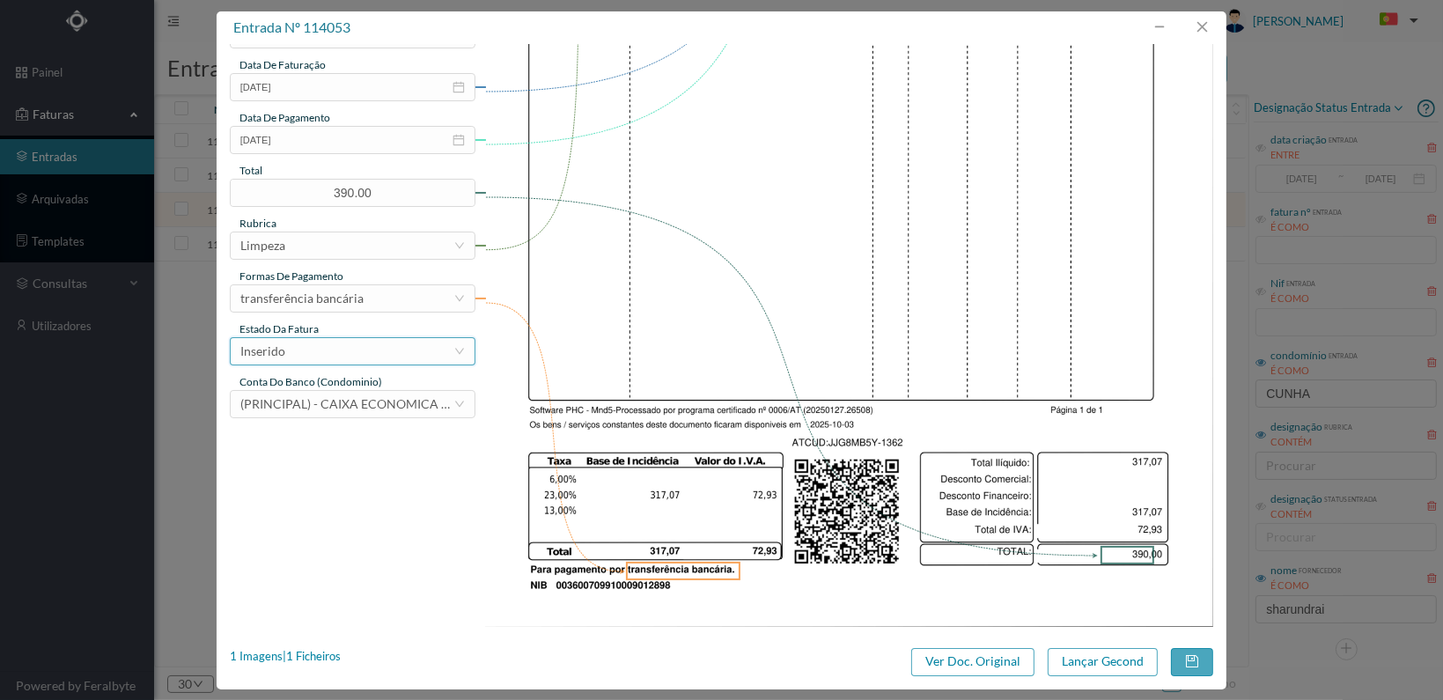
click at [443, 357] on div "Inserido" at bounding box center [346, 351] width 213 height 26
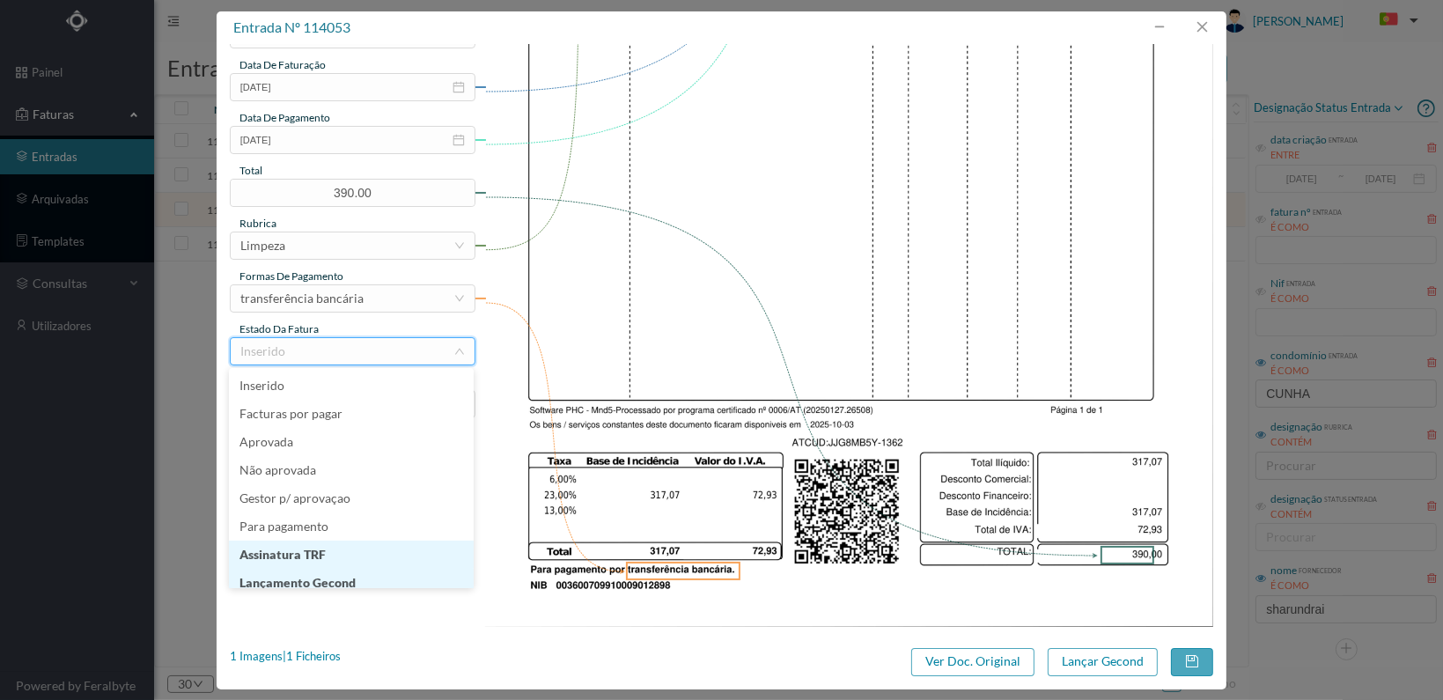
scroll to position [9, 0]
click at [383, 572] on li "Lançamento Gecond" at bounding box center [351, 574] width 245 height 28
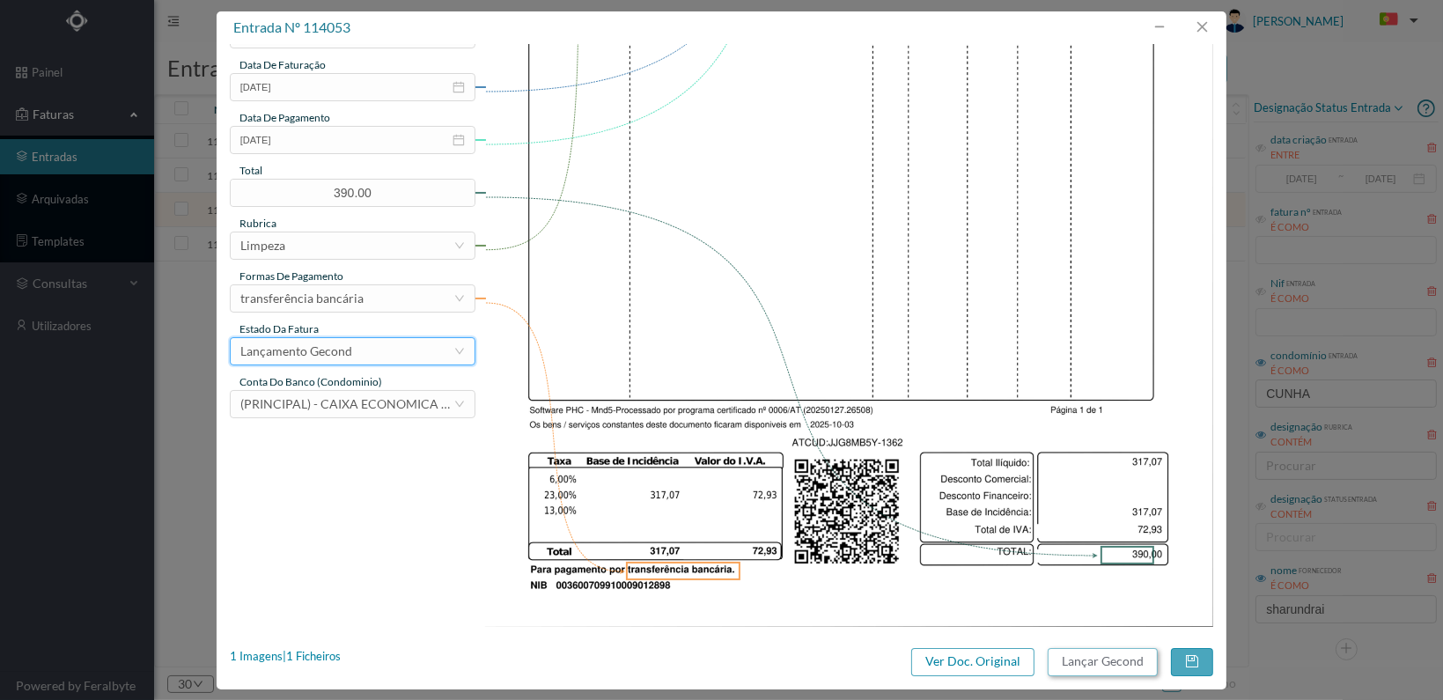
click at [1100, 663] on button "Lançar Gecond" at bounding box center [1103, 662] width 110 height 28
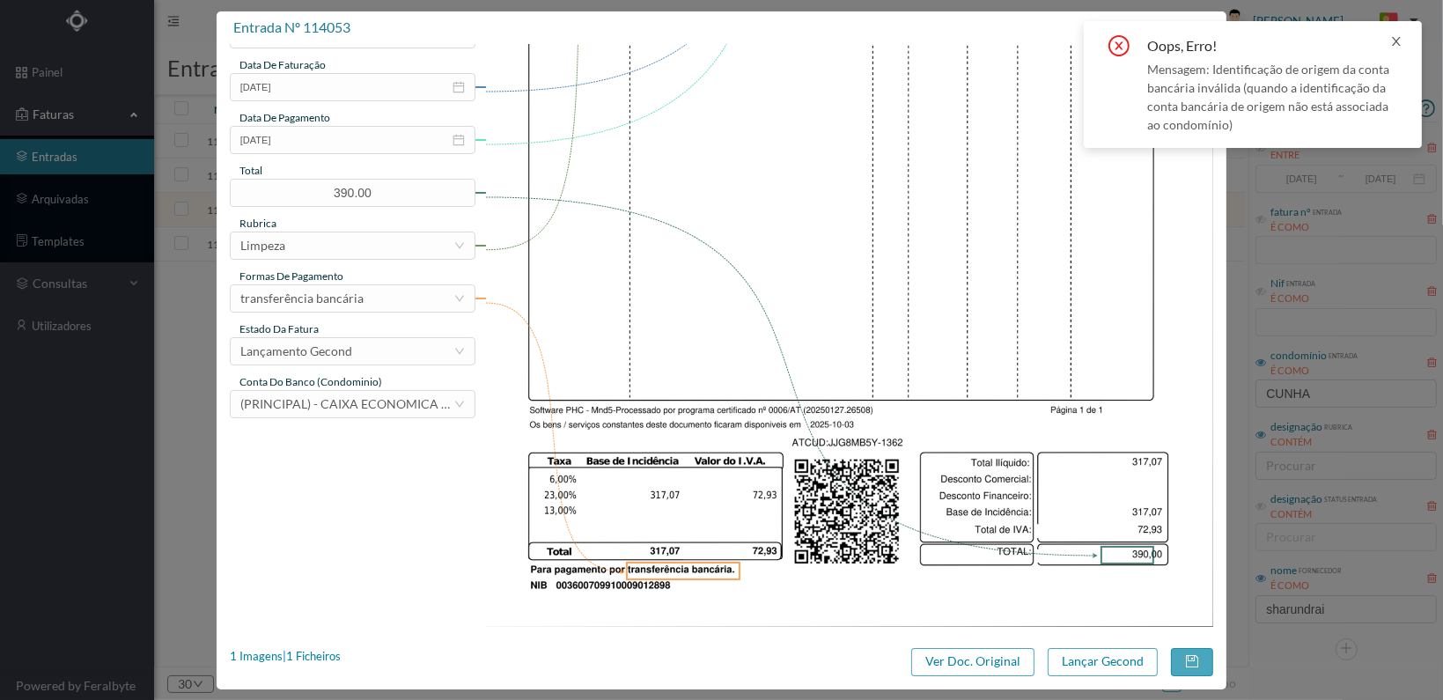
click at [1398, 40] on icon "icon: close" at bounding box center [1396, 41] width 9 height 9
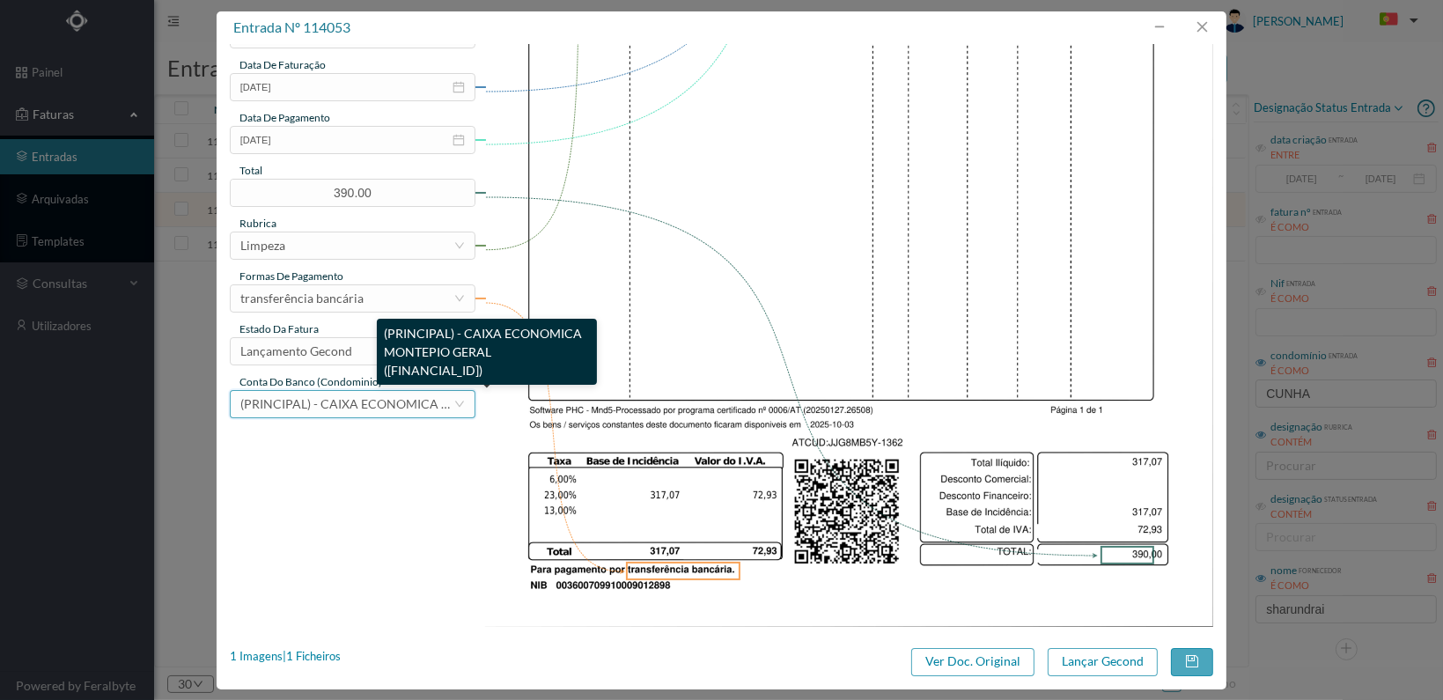
click at [359, 397] on span "(PRINCIPAL) - CAIXA ECONOMICA MONTEPIO GERAL (PT50 003600709910011205486)" at bounding box center [444, 403] width 409 height 15
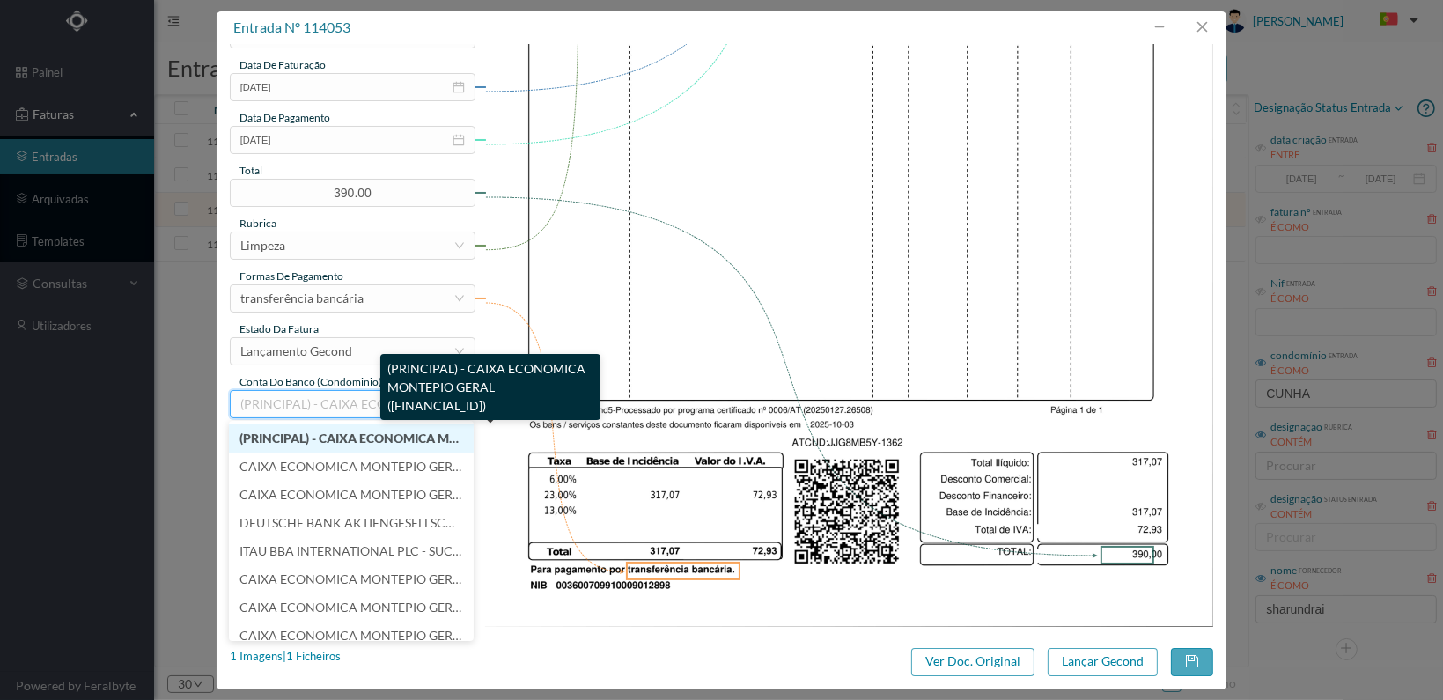
click at [355, 439] on span "(PRINCIPAL) - CAIXA ECONOMICA MONTEPIO GERAL (PT50 003600709910008599581)" at bounding box center [441, 438] width 405 height 15
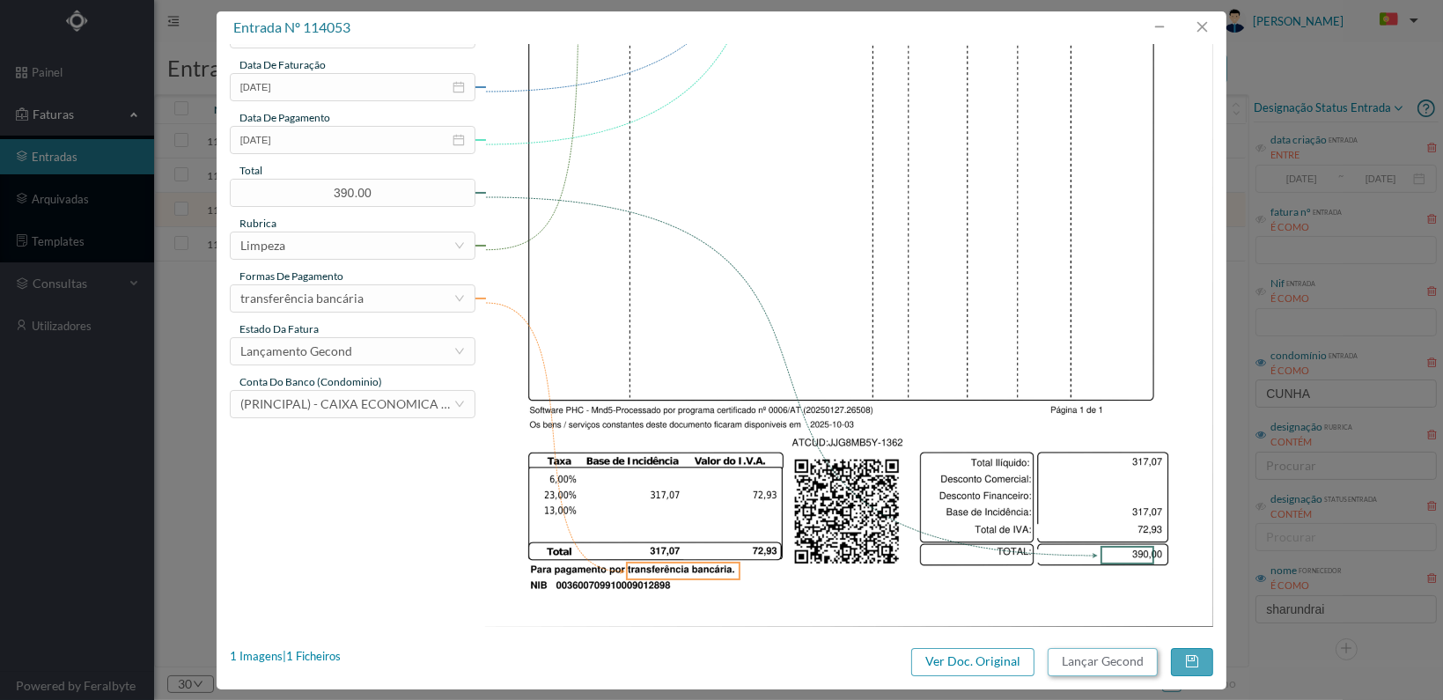
click at [1099, 659] on button "Lançar Gecond" at bounding box center [1103, 662] width 110 height 28
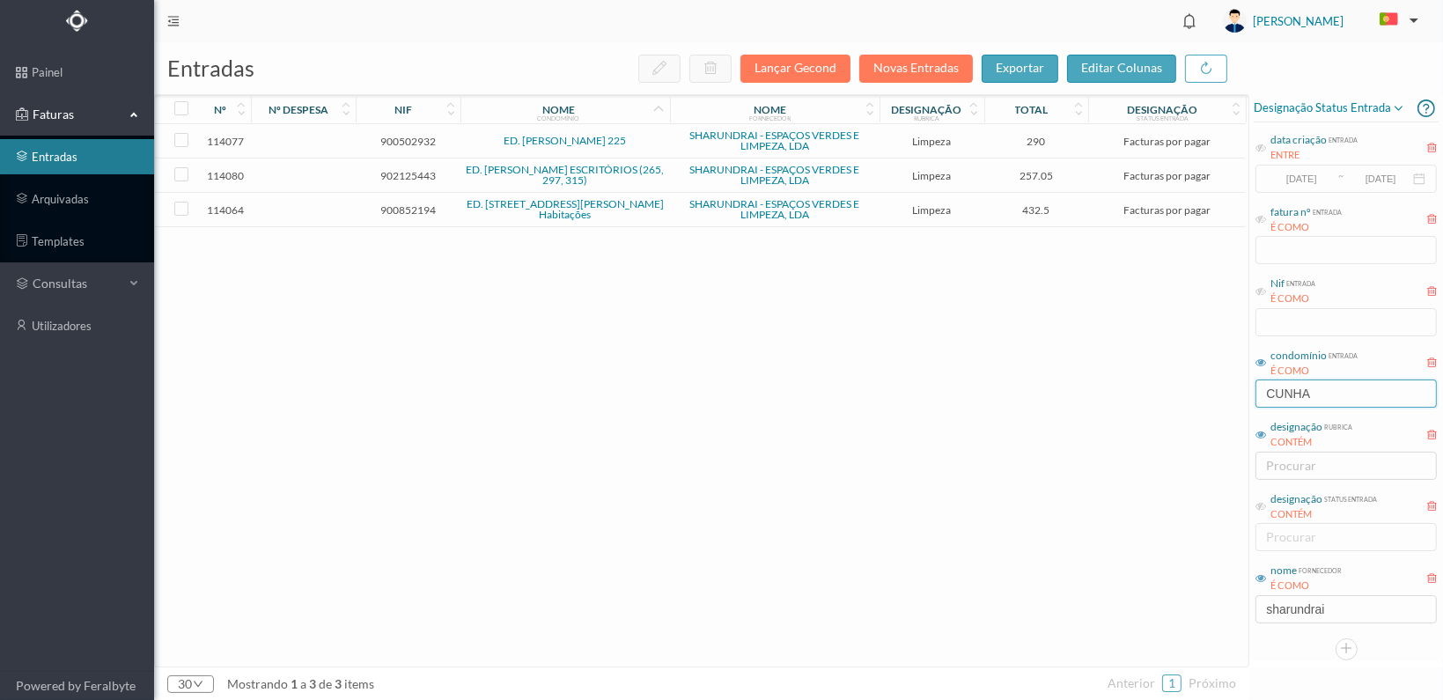
drag, startPoint x: 1328, startPoint y: 389, endPoint x: 1239, endPoint y: 387, distance: 88.9
click at [1238, 388] on div "entradas Lançar Gecond Novas Entradas exportar editar colunas nº nº despesa nif…" at bounding box center [798, 371] width 1289 height 658
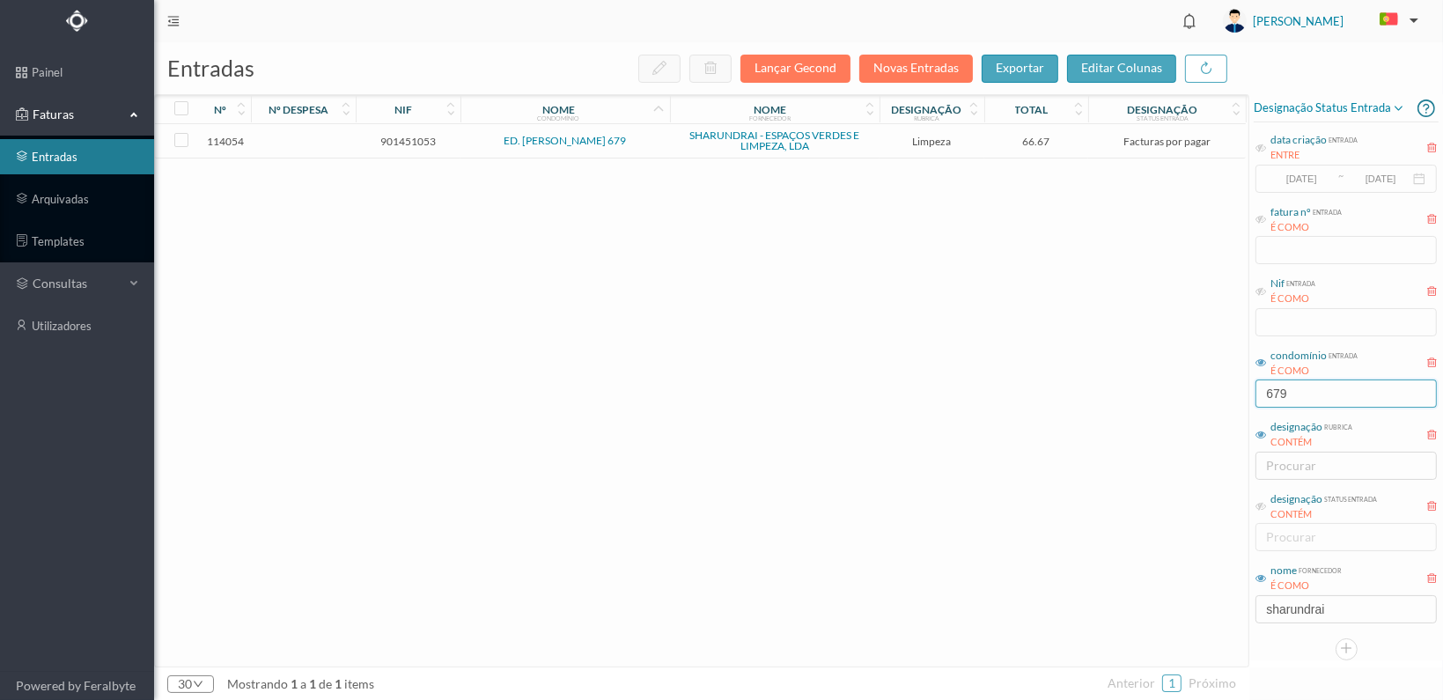
type input "679"
click at [403, 136] on span "901451053" at bounding box center [408, 141] width 96 height 13
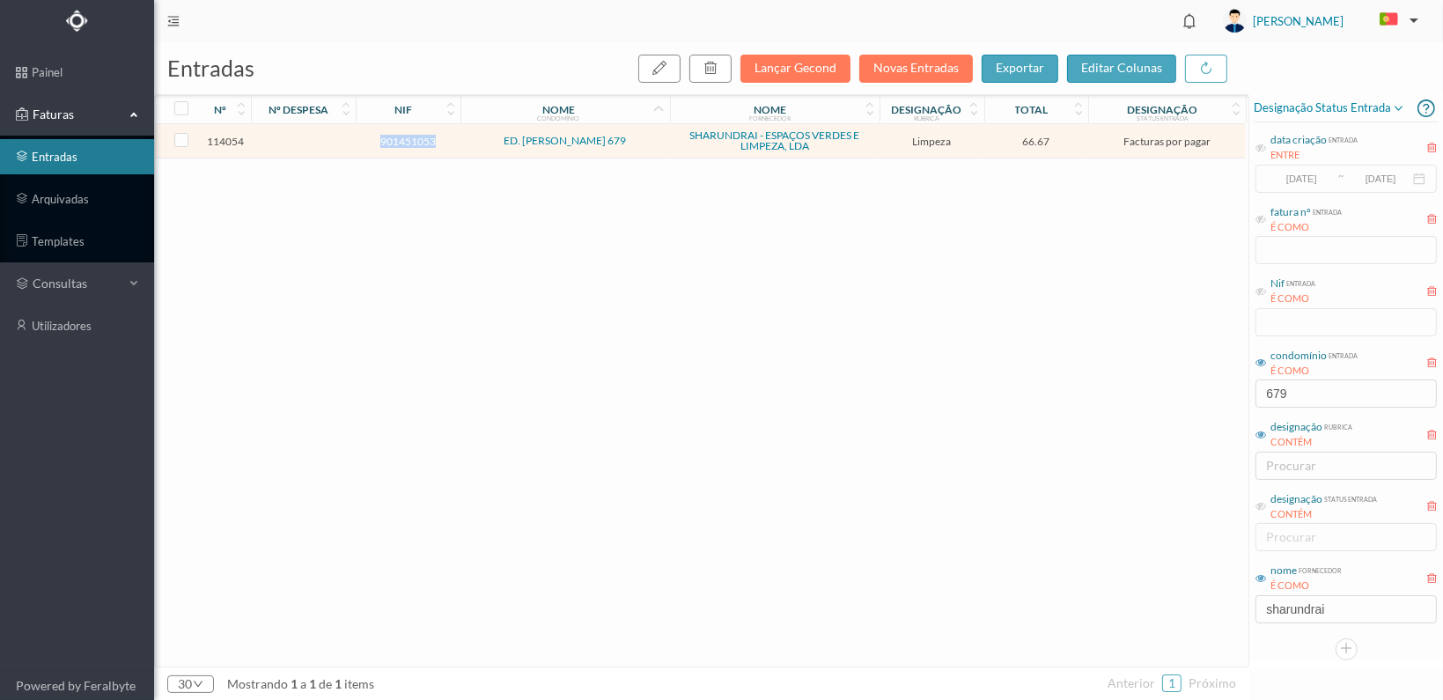
click at [403, 136] on span "901451053" at bounding box center [408, 141] width 96 height 13
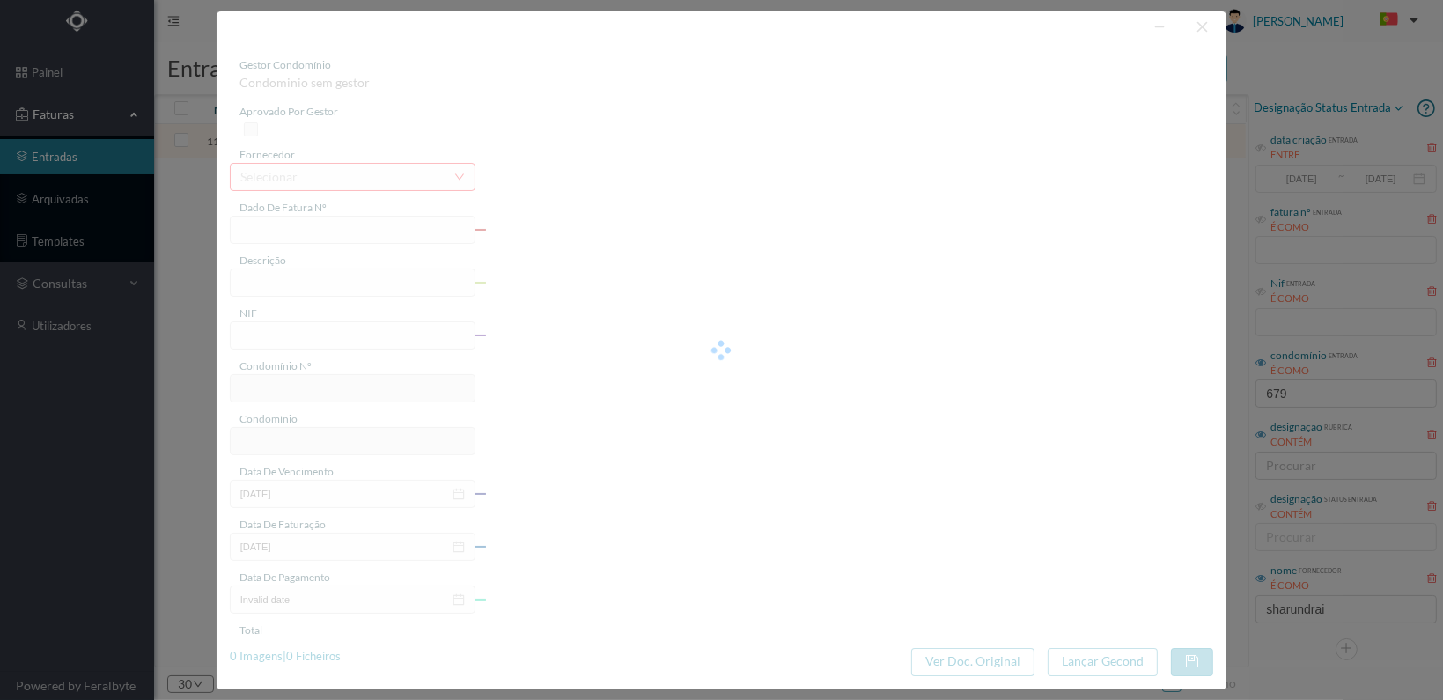
type input "FT 2025A1/1363"
type input "LIMPEZA Outubro de 2025"
type input "901451053"
type input "[DATE]"
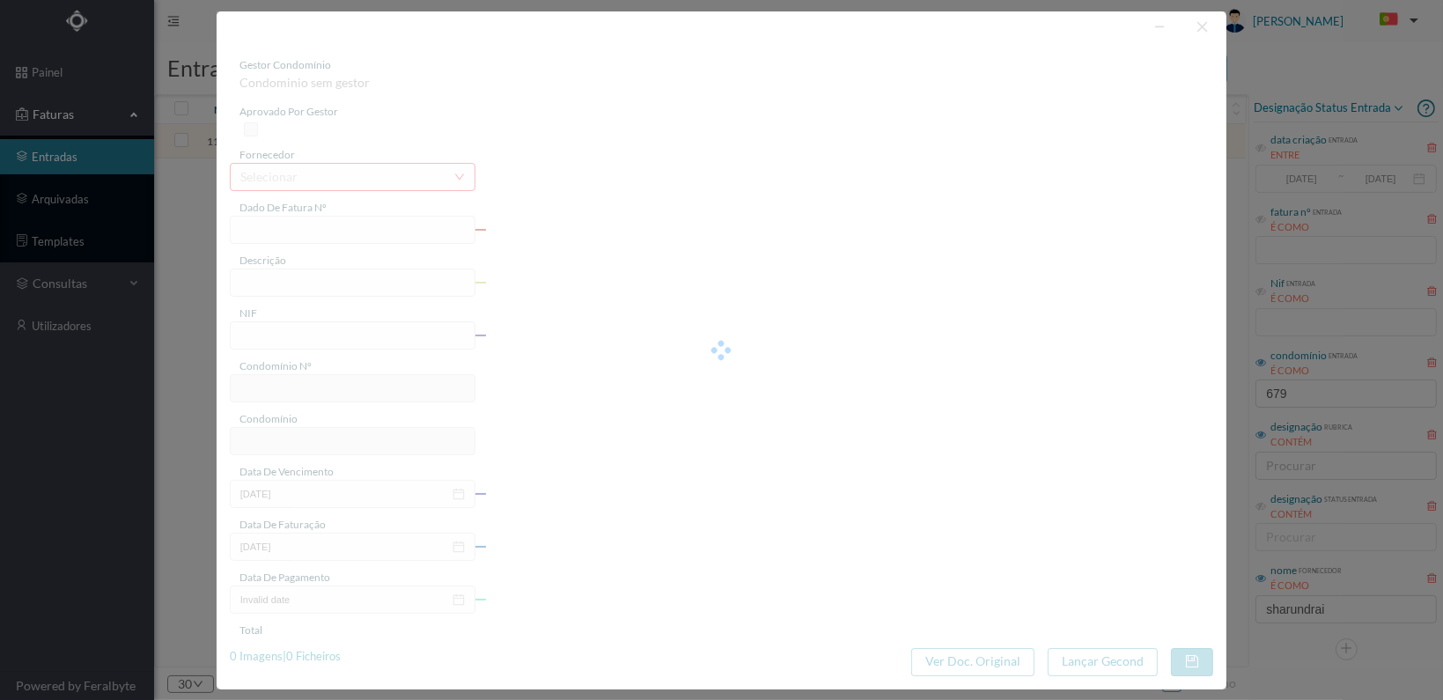
type input "[DATE]"
type input "66.67"
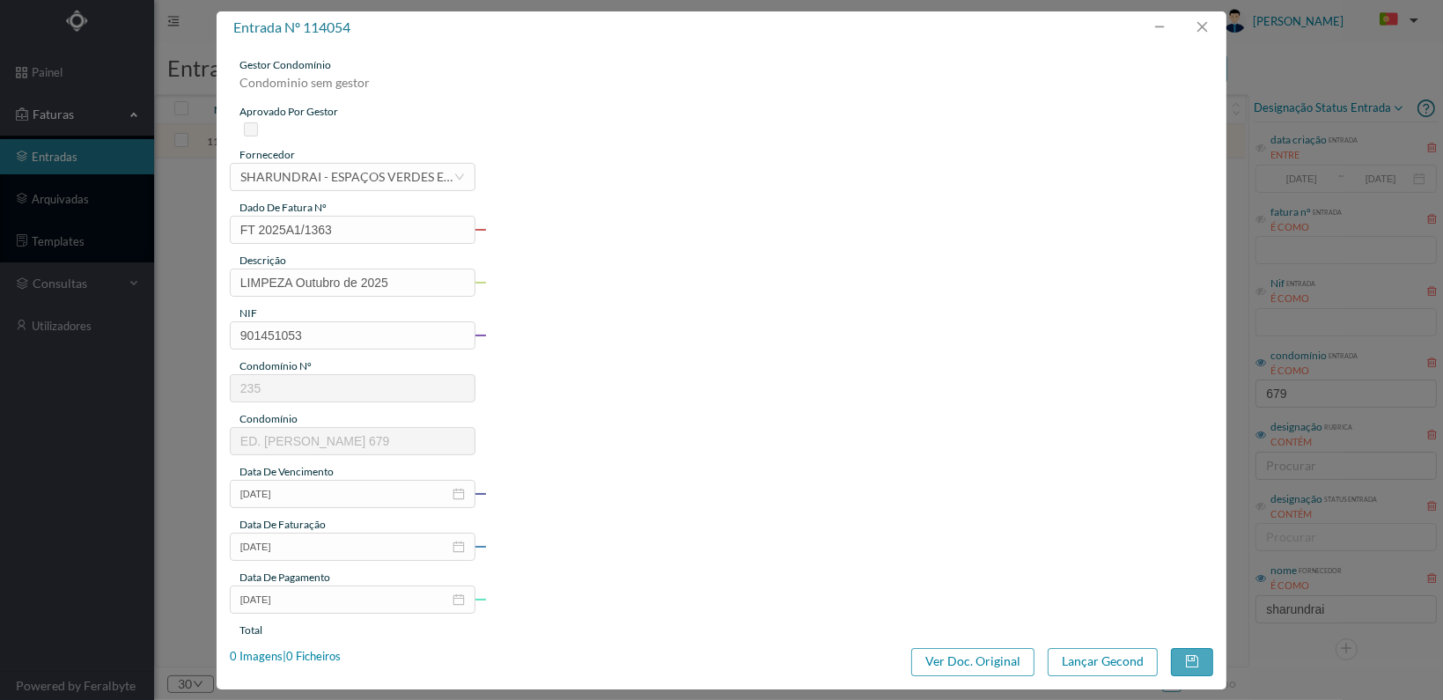
type input "235"
type input "ED. SERPA PINTO 679"
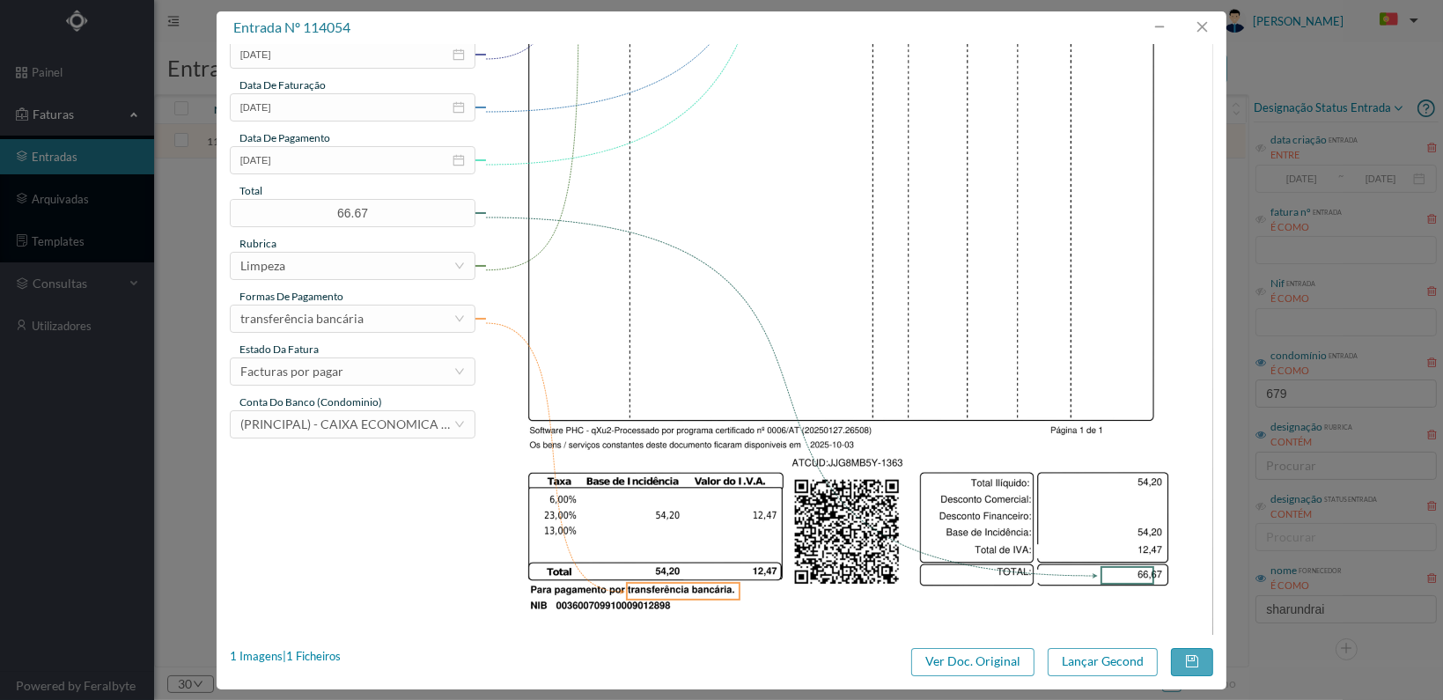
scroll to position [460, 0]
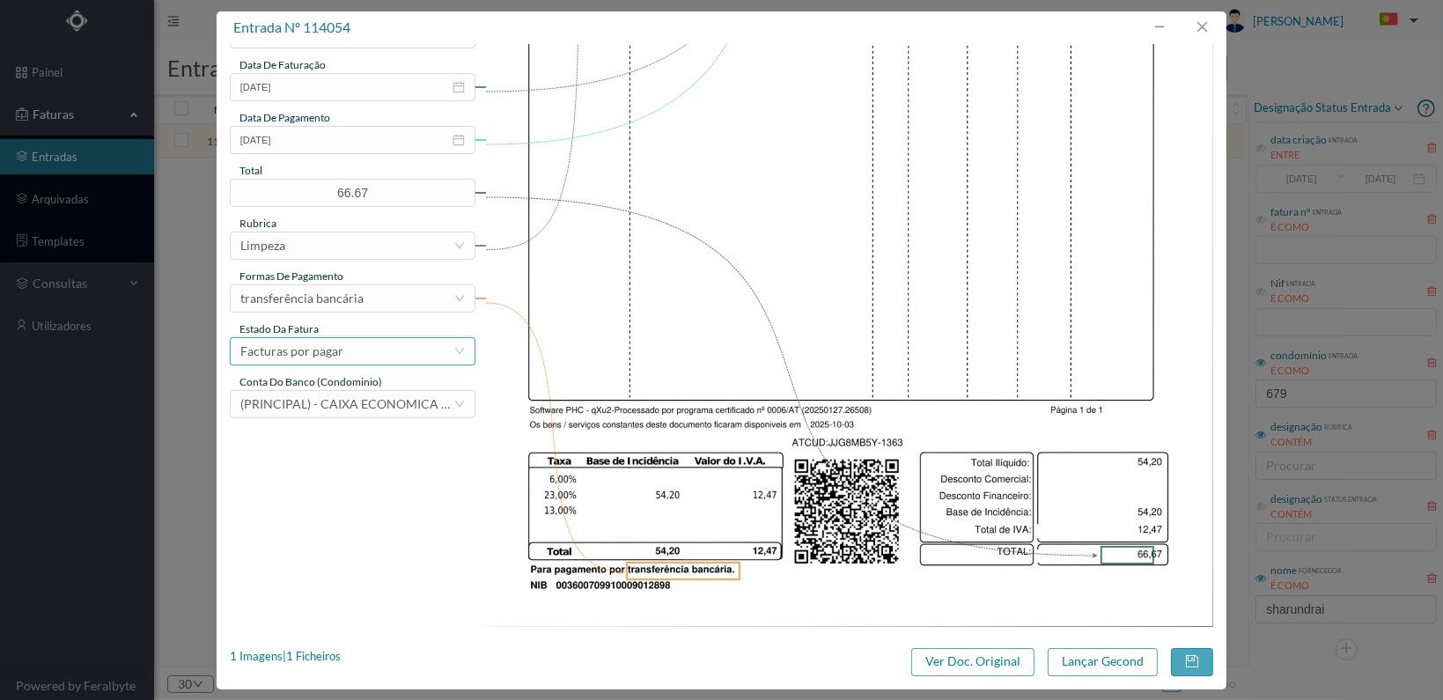
click at [385, 346] on div "Facturas por pagar" at bounding box center [346, 351] width 213 height 26
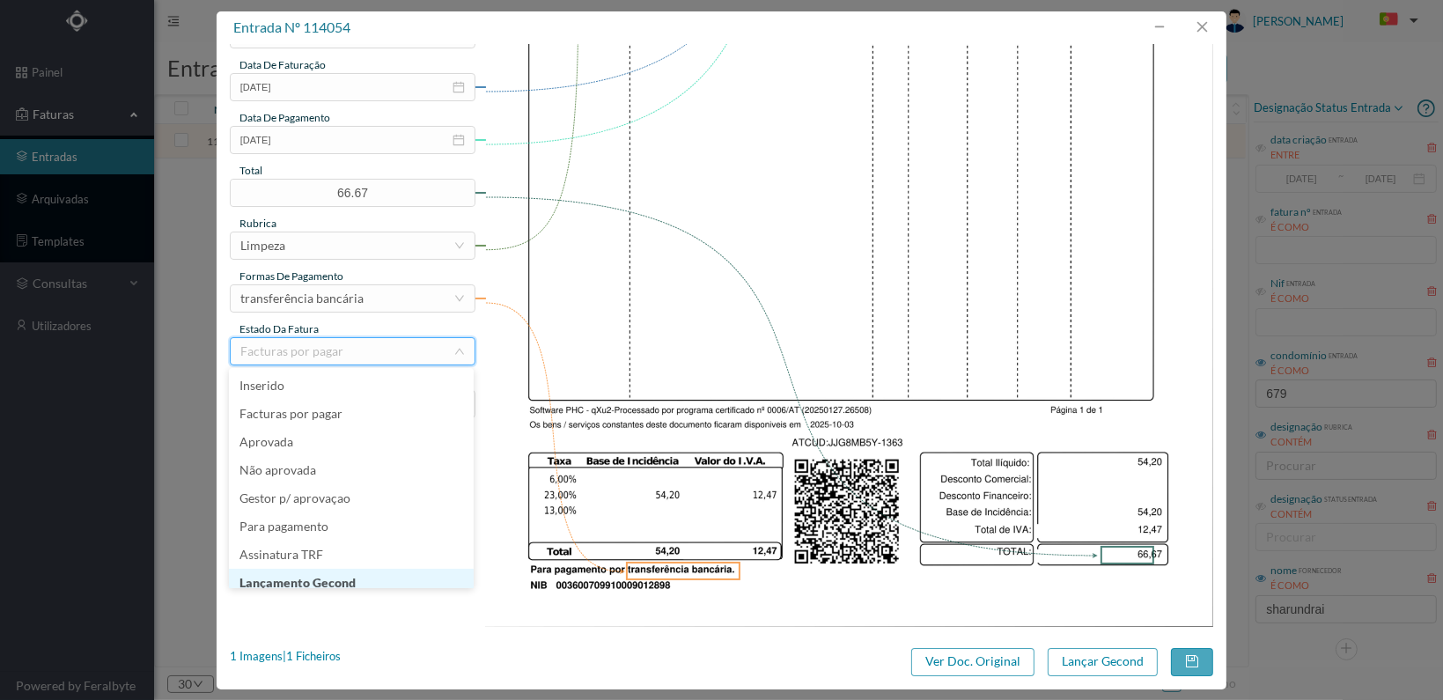
scroll to position [9, 0]
click at [364, 575] on li "Lançamento Gecond" at bounding box center [351, 574] width 245 height 28
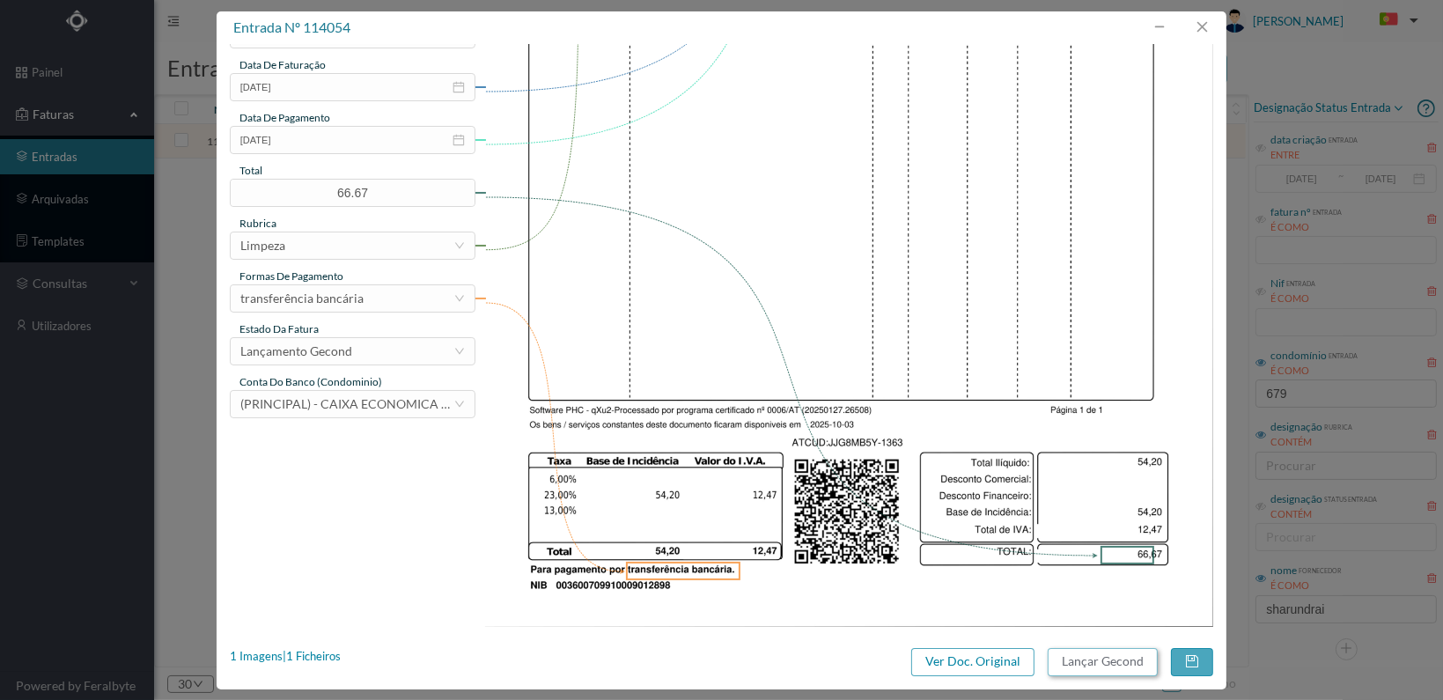
click at [1099, 659] on button "Lançar Gecond" at bounding box center [1103, 662] width 110 height 28
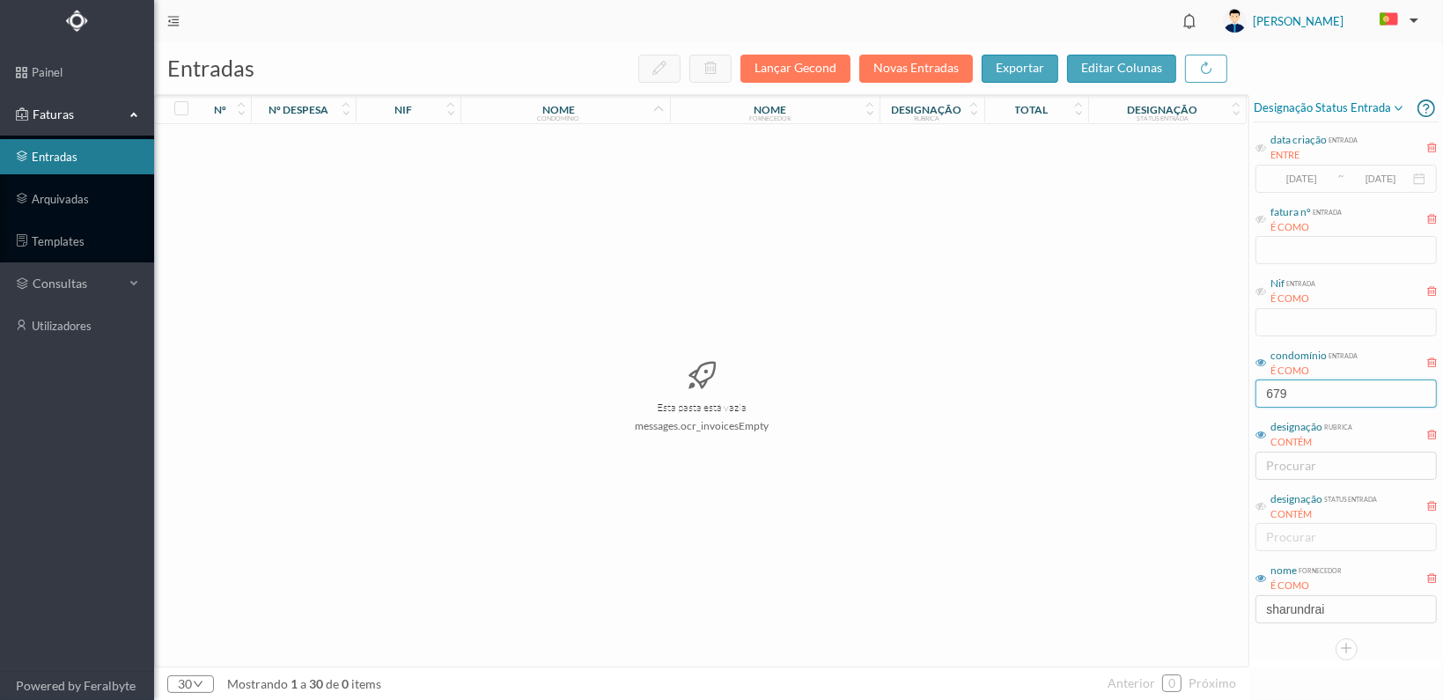
drag, startPoint x: 1298, startPoint y: 392, endPoint x: 1261, endPoint y: 391, distance: 37.0
click at [1262, 391] on input "679" at bounding box center [1345, 393] width 181 height 28
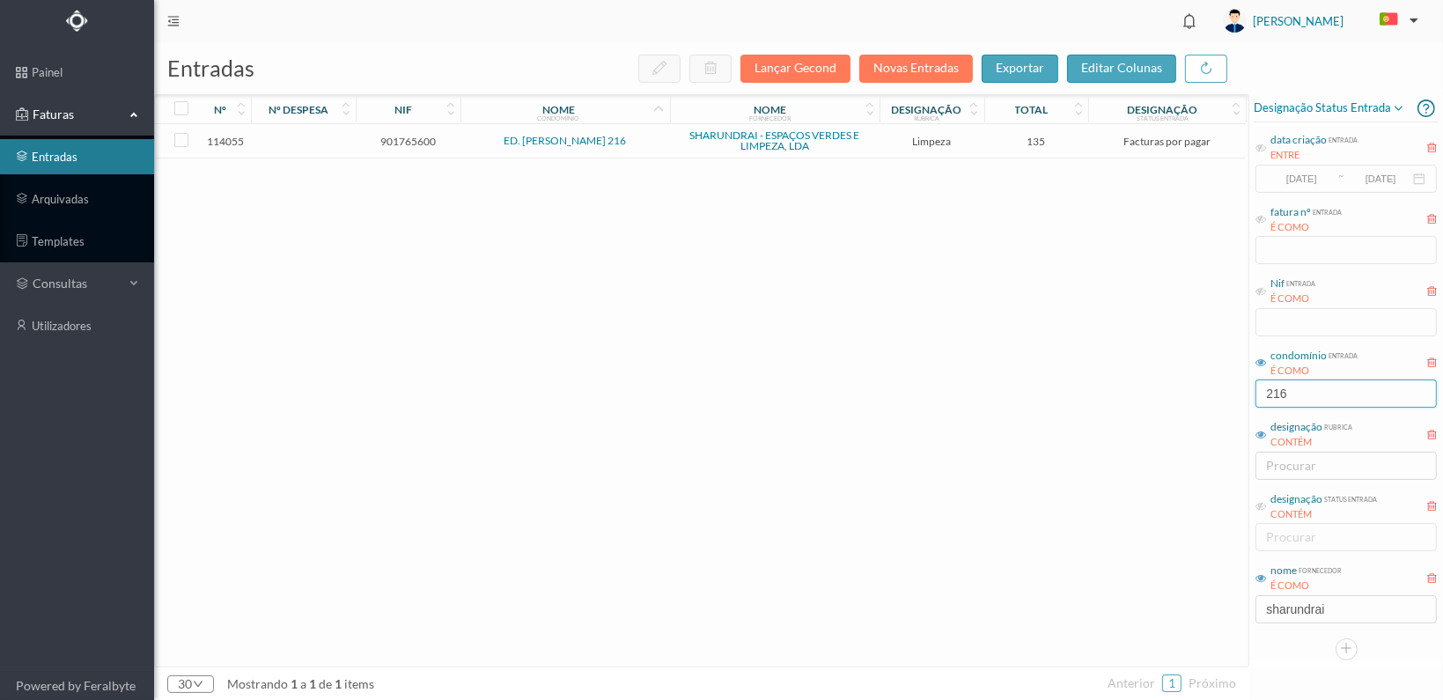
type input "216"
click at [408, 140] on span "901765600" at bounding box center [408, 141] width 96 height 13
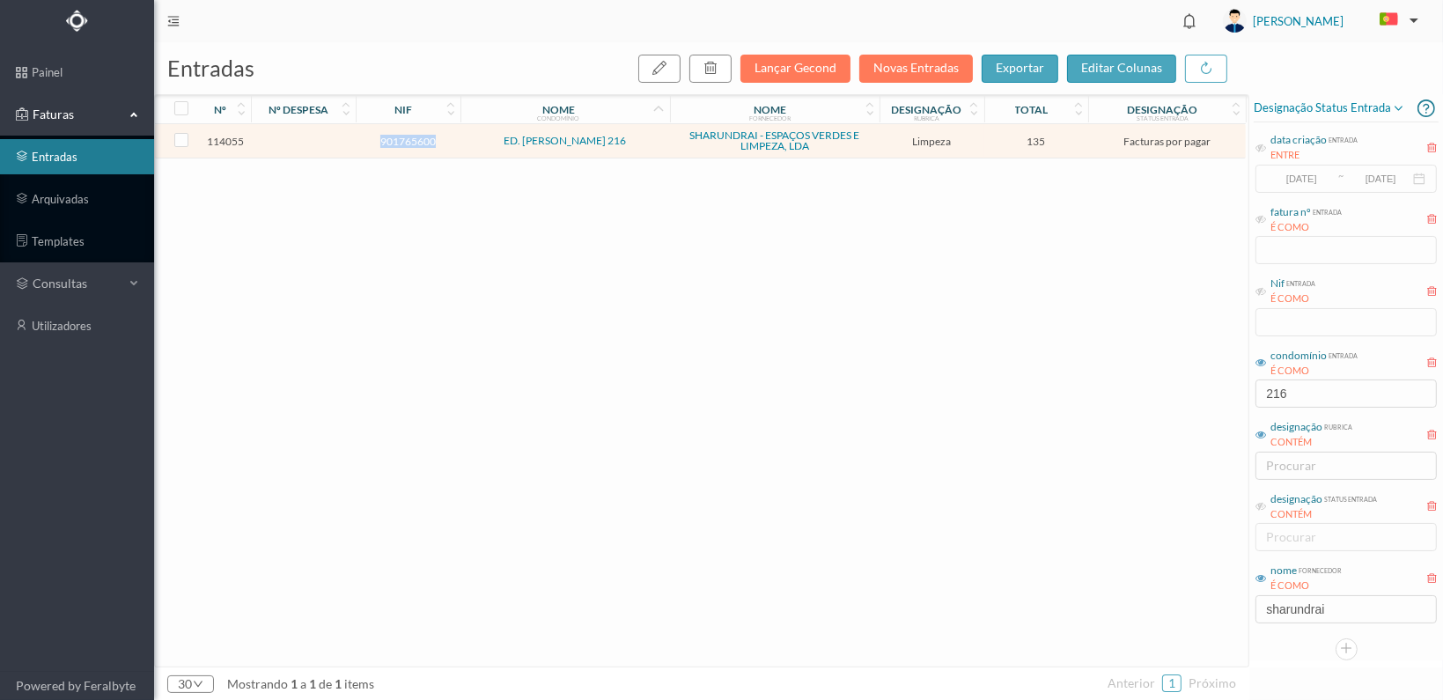
click at [408, 140] on span "901765600" at bounding box center [408, 141] width 96 height 13
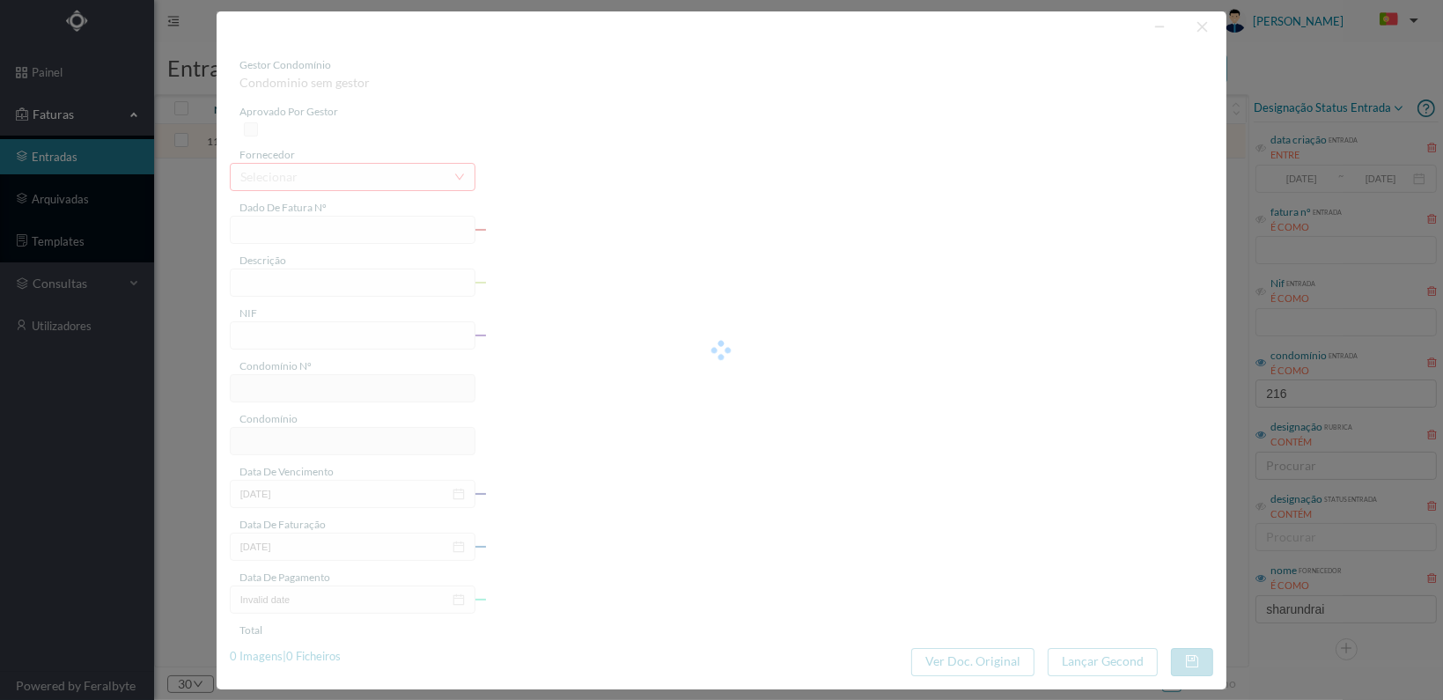
type input "FT 2025A1/1364"
type input "LIMPEZA Outubro de 2025"
type input "901765600"
type input "[DATE]"
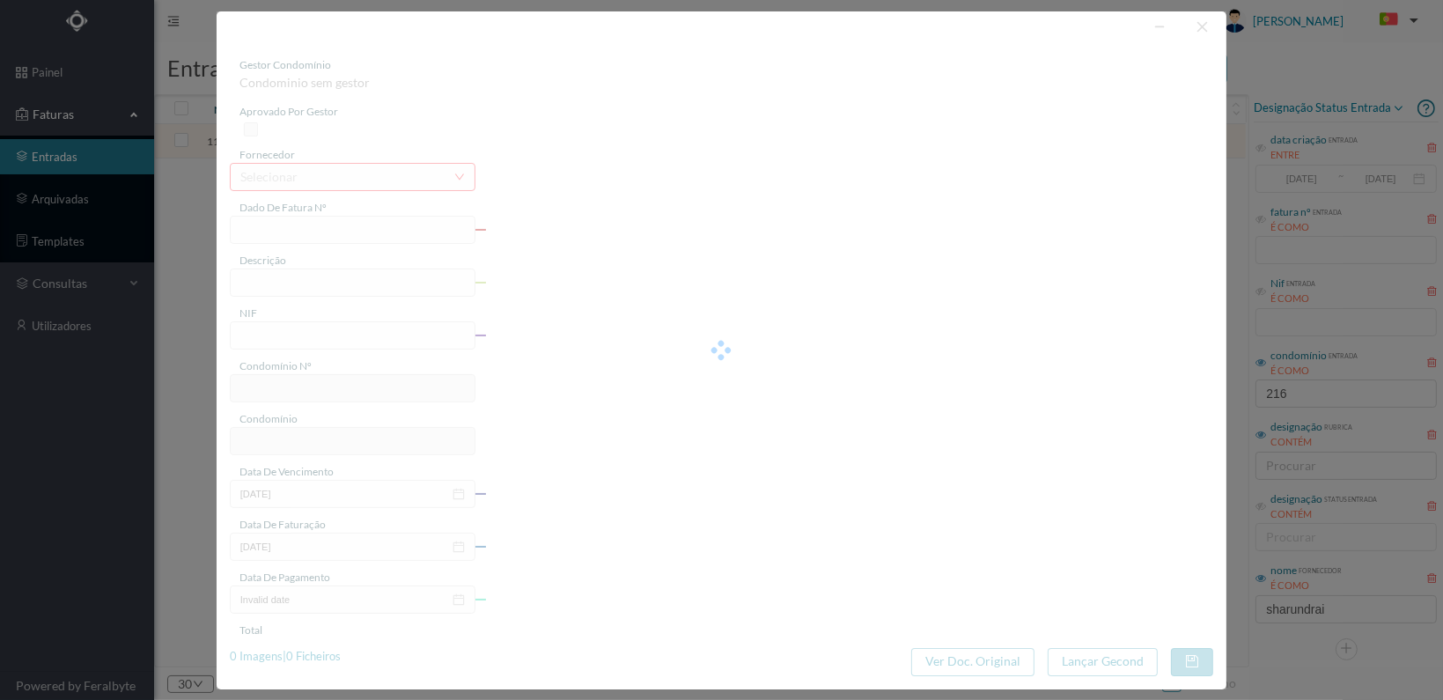
type input "[DATE]"
type input "135.00"
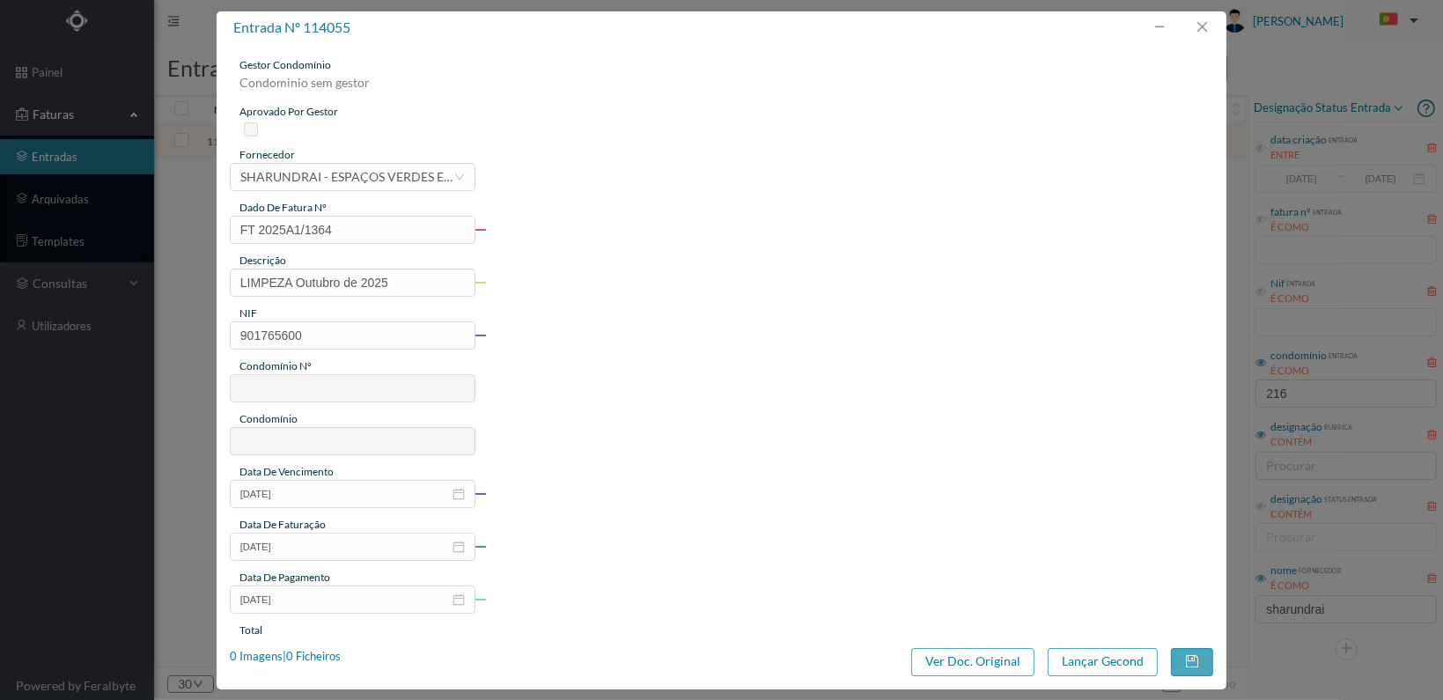
type input "237"
type input "ED. TOMAS RIBEIRO 216"
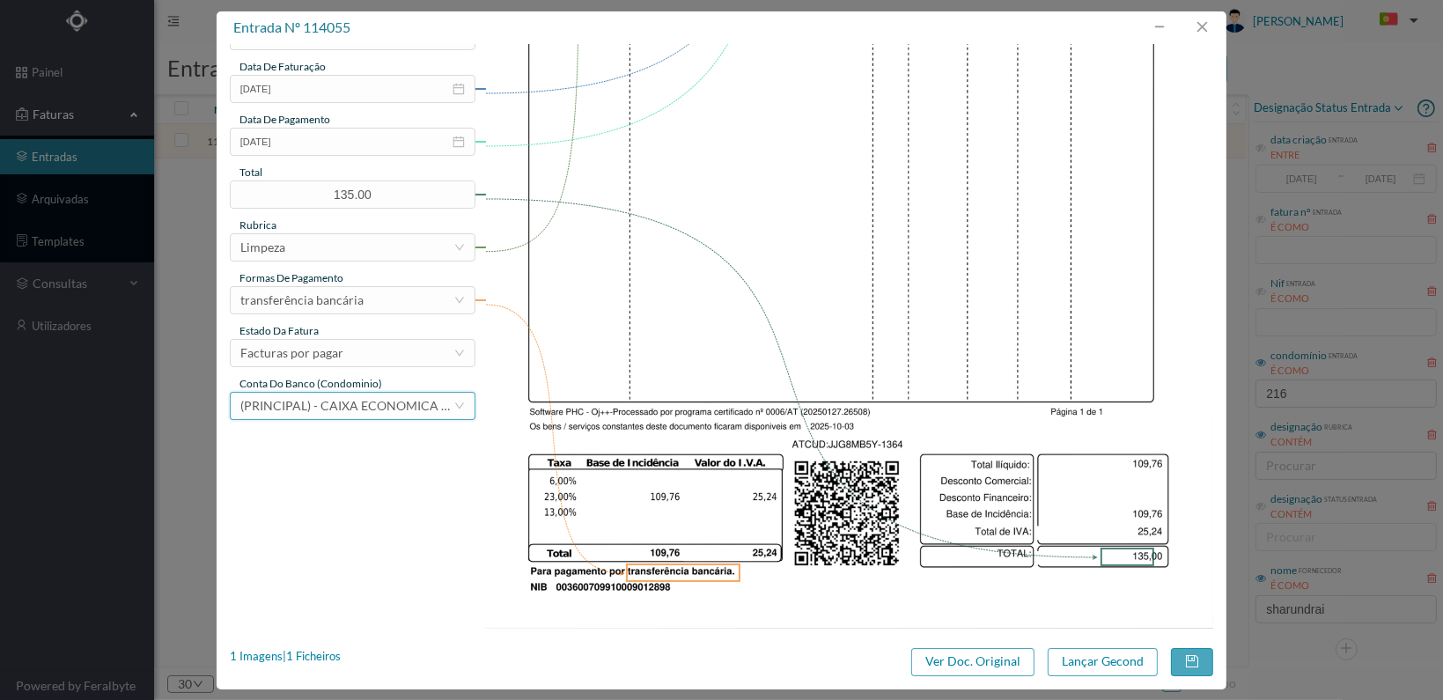
scroll to position [460, 0]
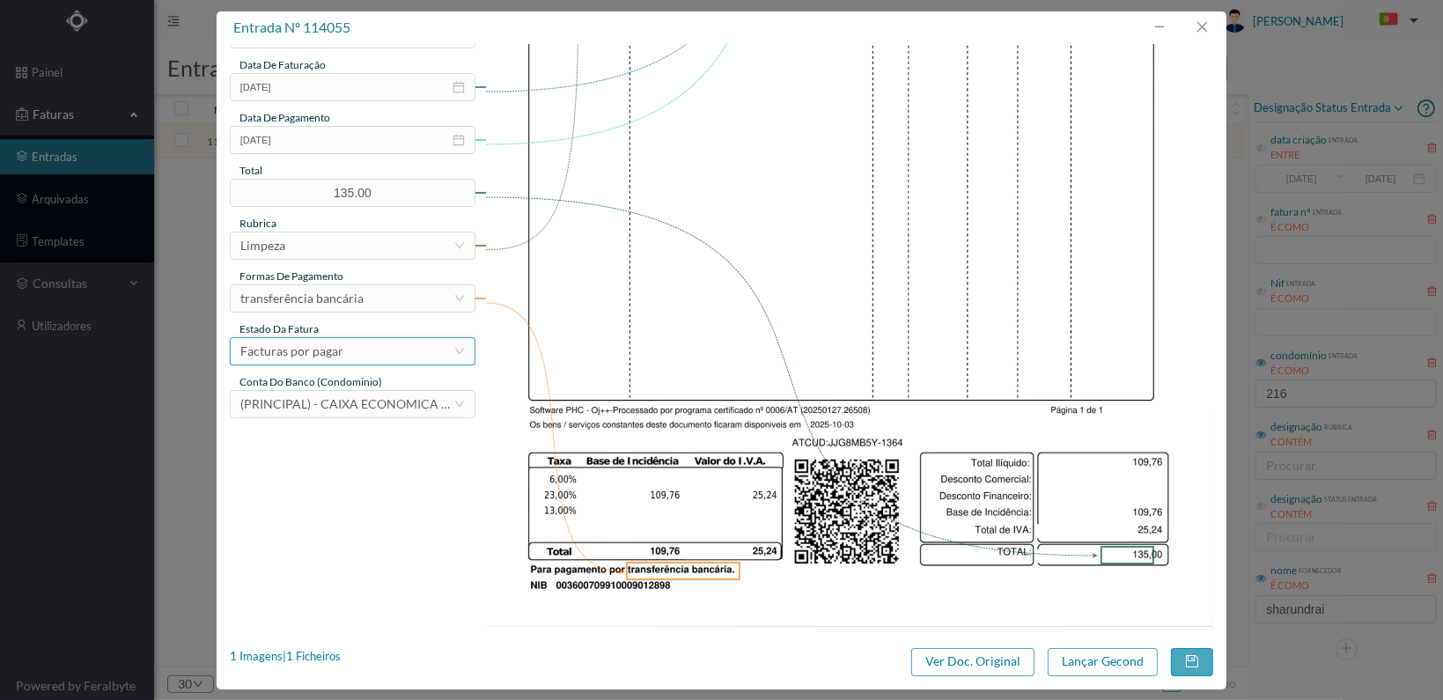
click at [408, 357] on div "Facturas por pagar" at bounding box center [346, 351] width 213 height 26
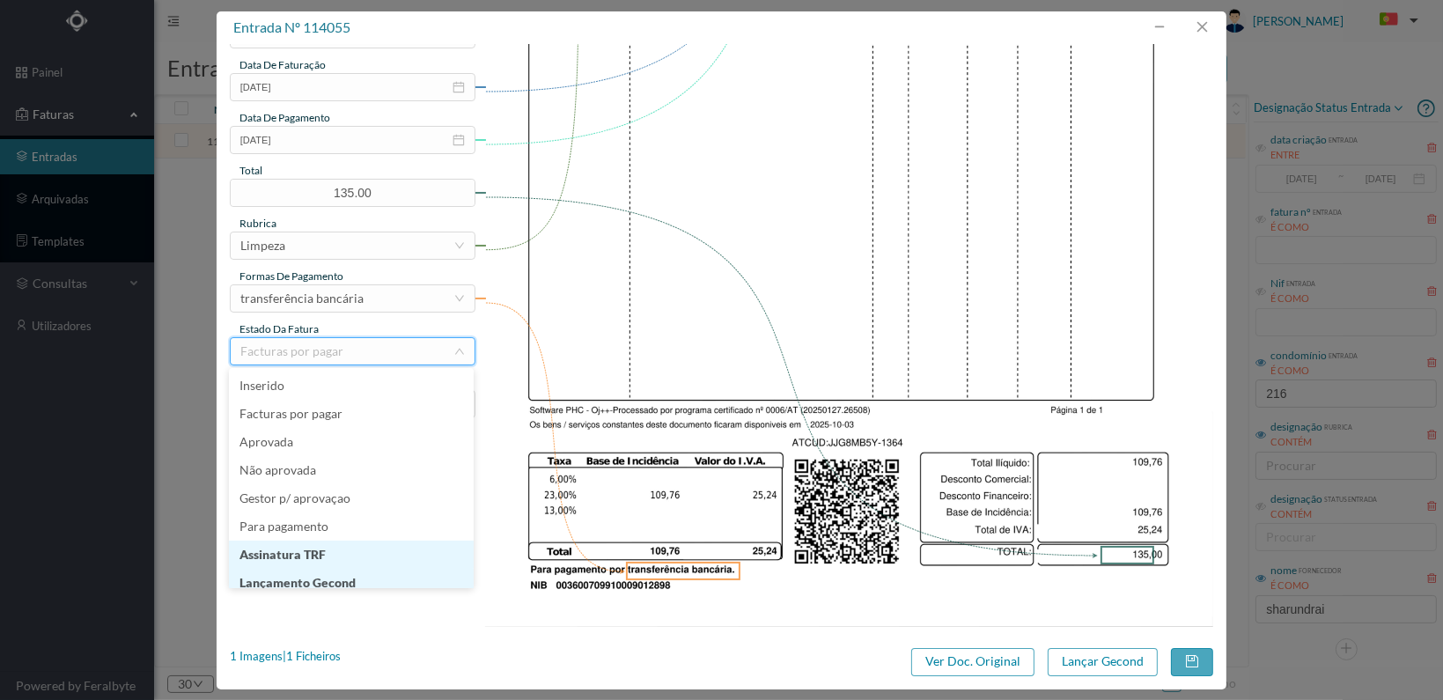
scroll to position [9, 0]
drag, startPoint x: 382, startPoint y: 575, endPoint x: 412, endPoint y: 575, distance: 29.9
click at [383, 575] on li "Lançamento Gecond" at bounding box center [351, 574] width 245 height 28
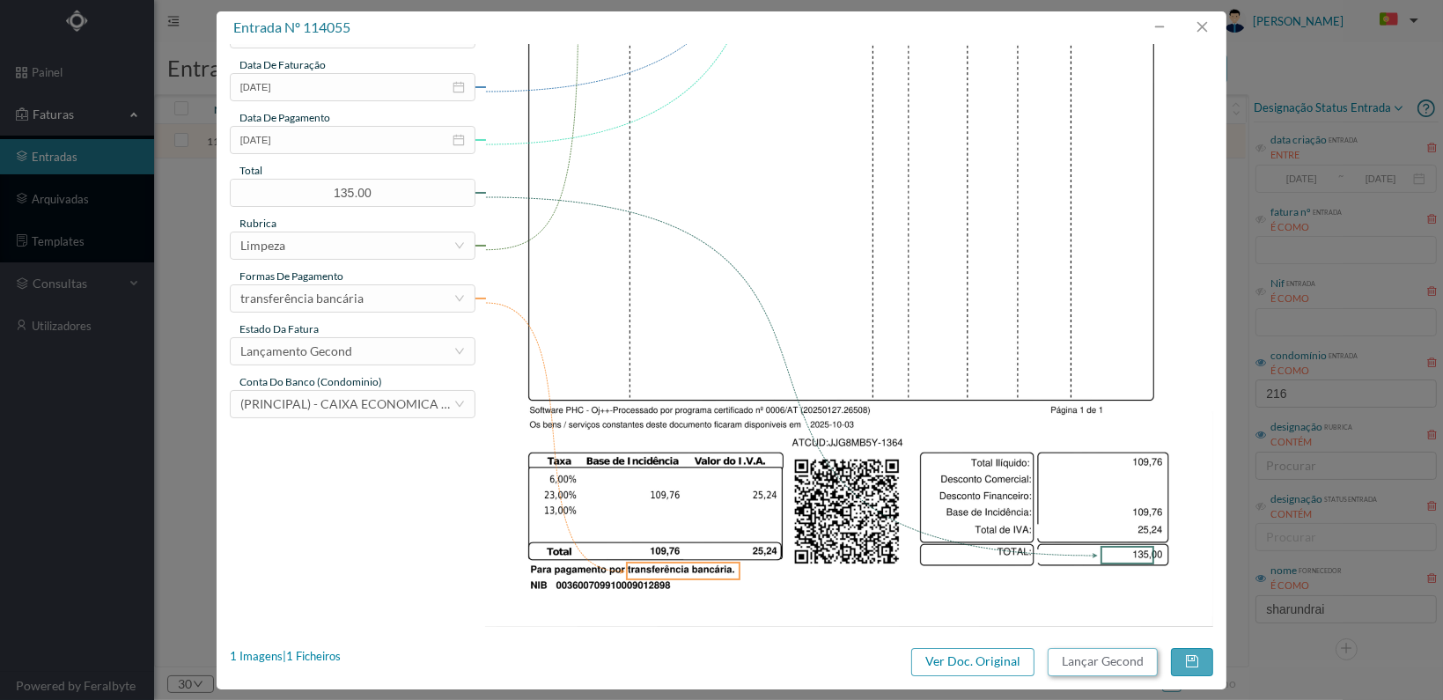
click at [1115, 659] on button "Lançar Gecond" at bounding box center [1103, 662] width 110 height 28
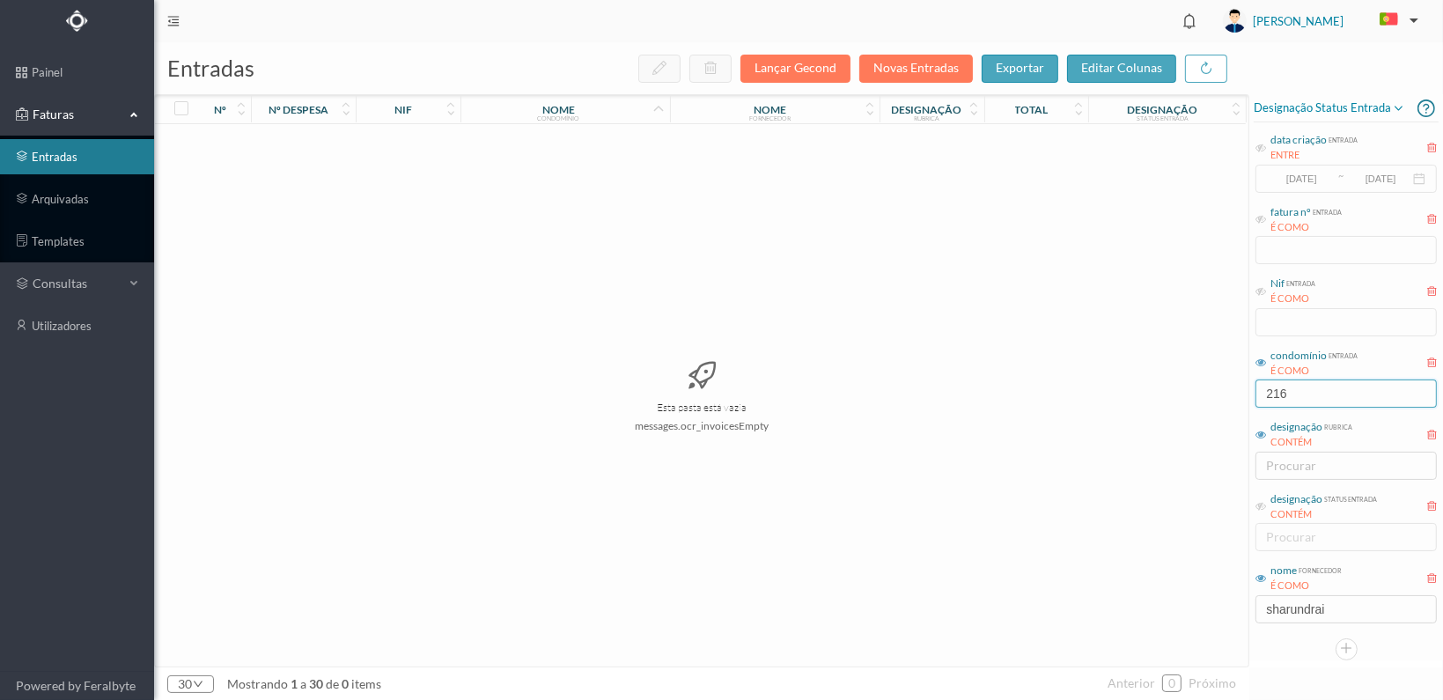
drag, startPoint x: 1303, startPoint y: 392, endPoint x: 1250, endPoint y: 393, distance: 52.8
click at [1249, 393] on div "entradas Lançar Gecond Novas Entradas exportar editar colunas nº nº despesa nif…" at bounding box center [798, 371] width 1289 height 658
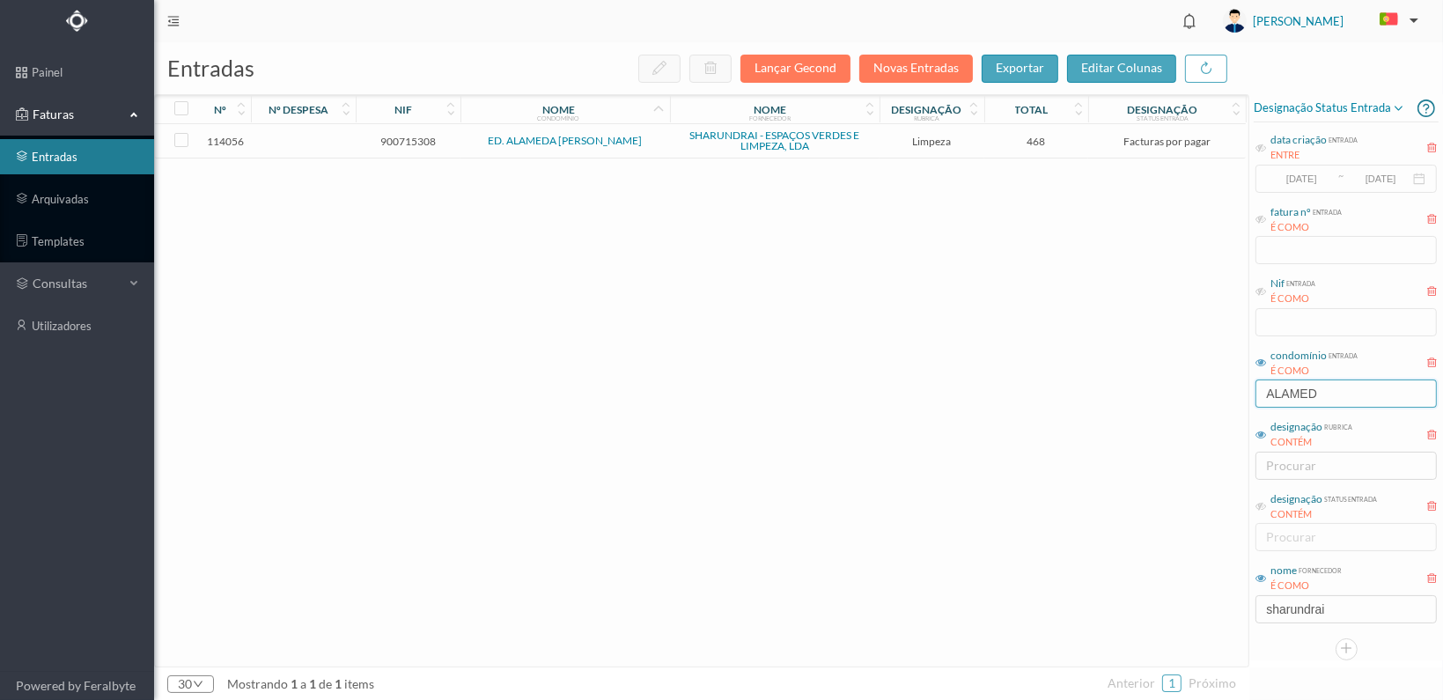
type input "ALAMED"
click at [403, 141] on span "900715308" at bounding box center [408, 141] width 96 height 13
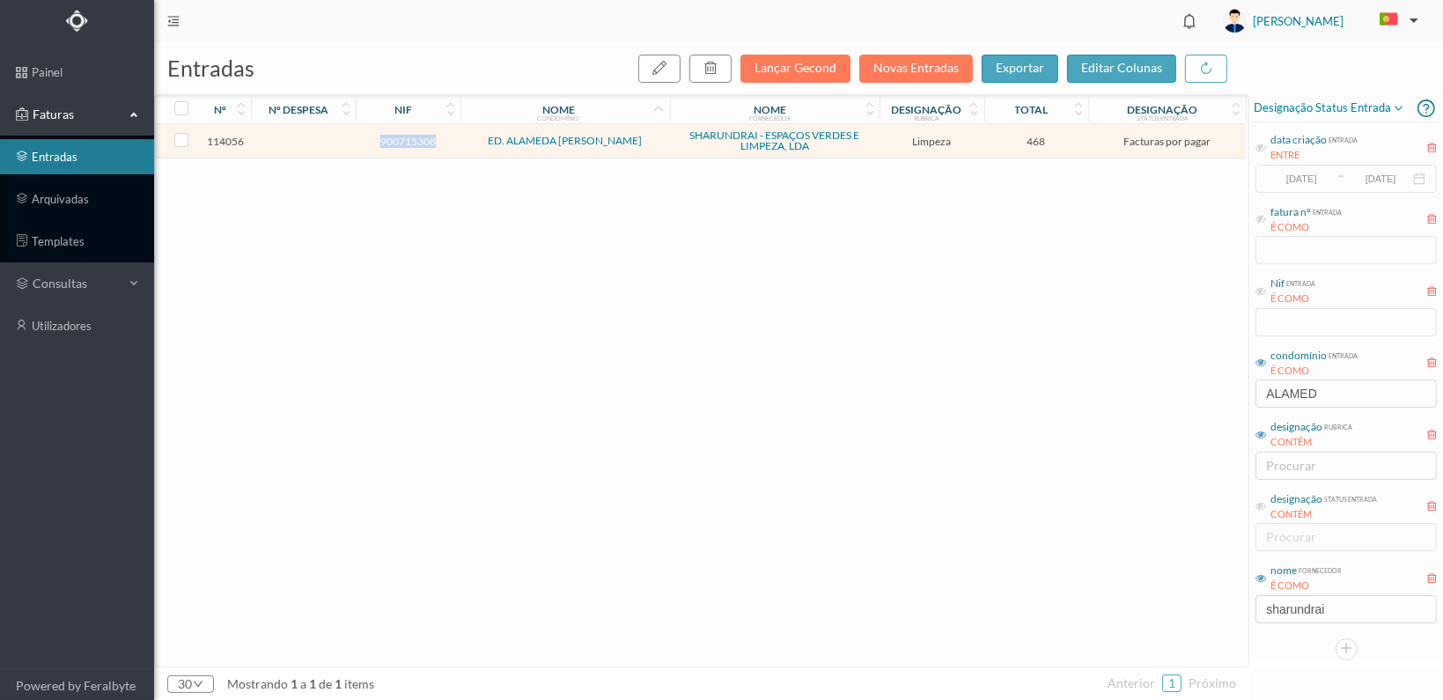
click at [403, 141] on span "900715308" at bounding box center [408, 141] width 96 height 13
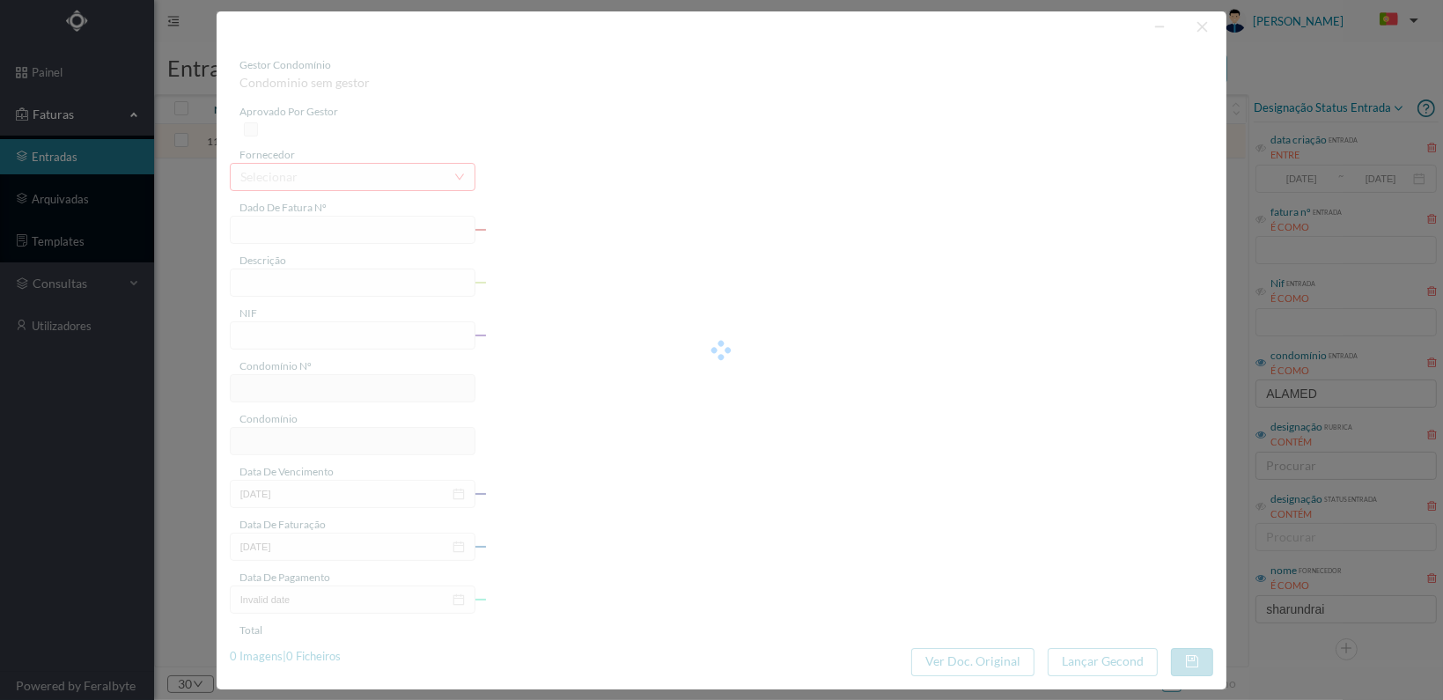
type input "FT 2025A1/1365"
type input "LIMPEZA Outubro de 2025"
type input "900715308"
type input "[DATE]"
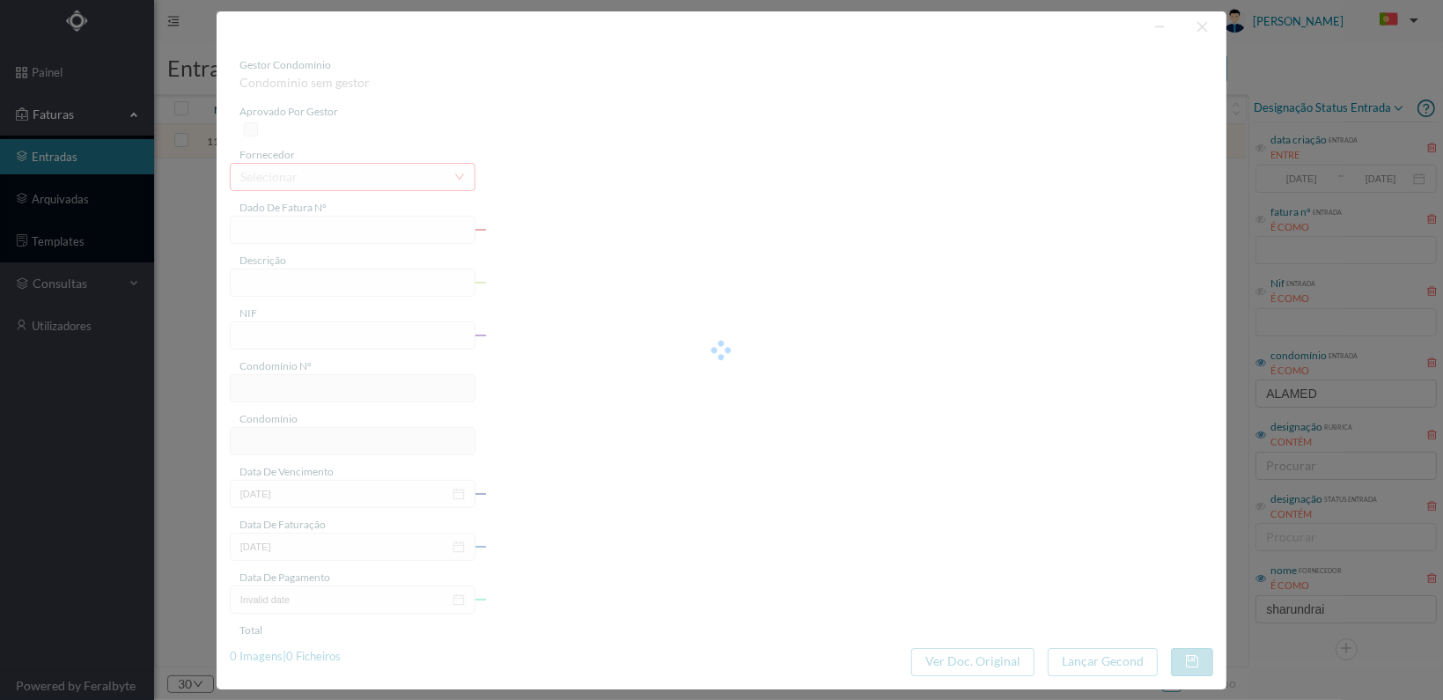
type input "[DATE]"
type input "468.00"
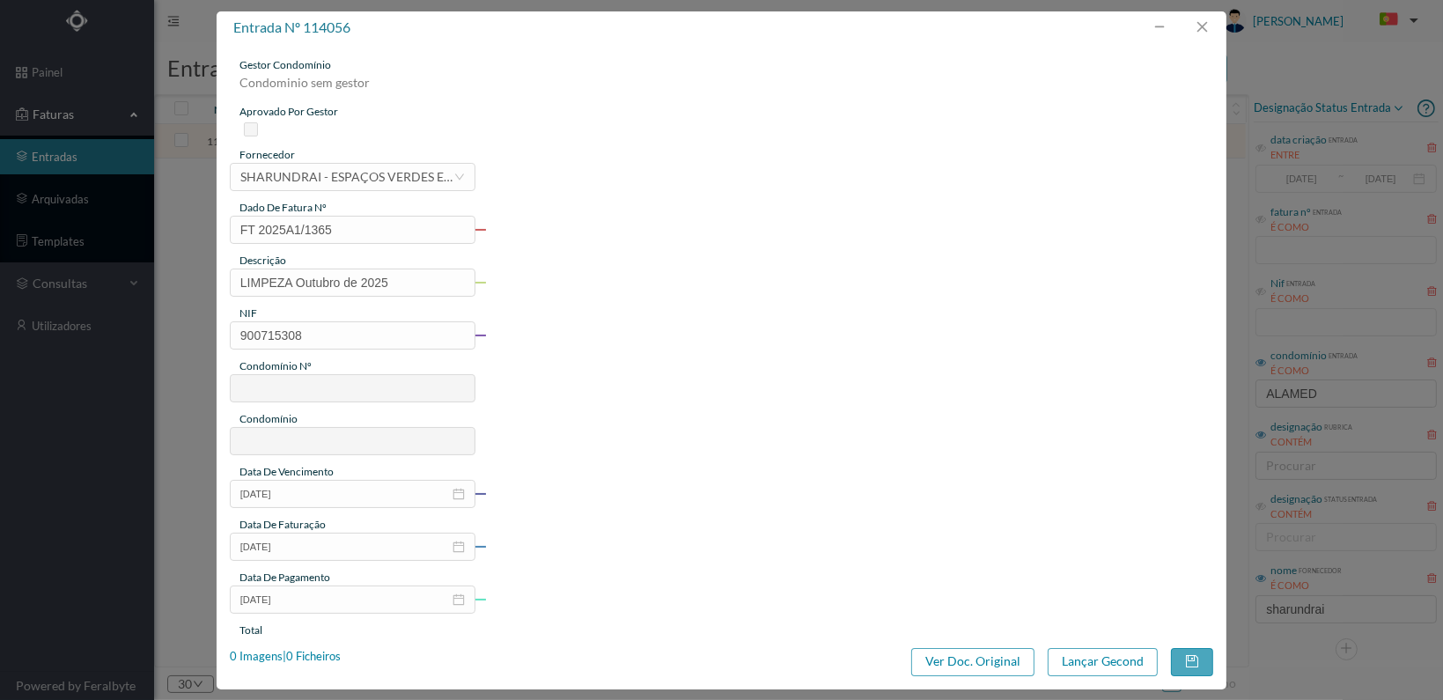
type input "240"
type input "ED. ALAMEDA ÁLVARO CASTELÕES"
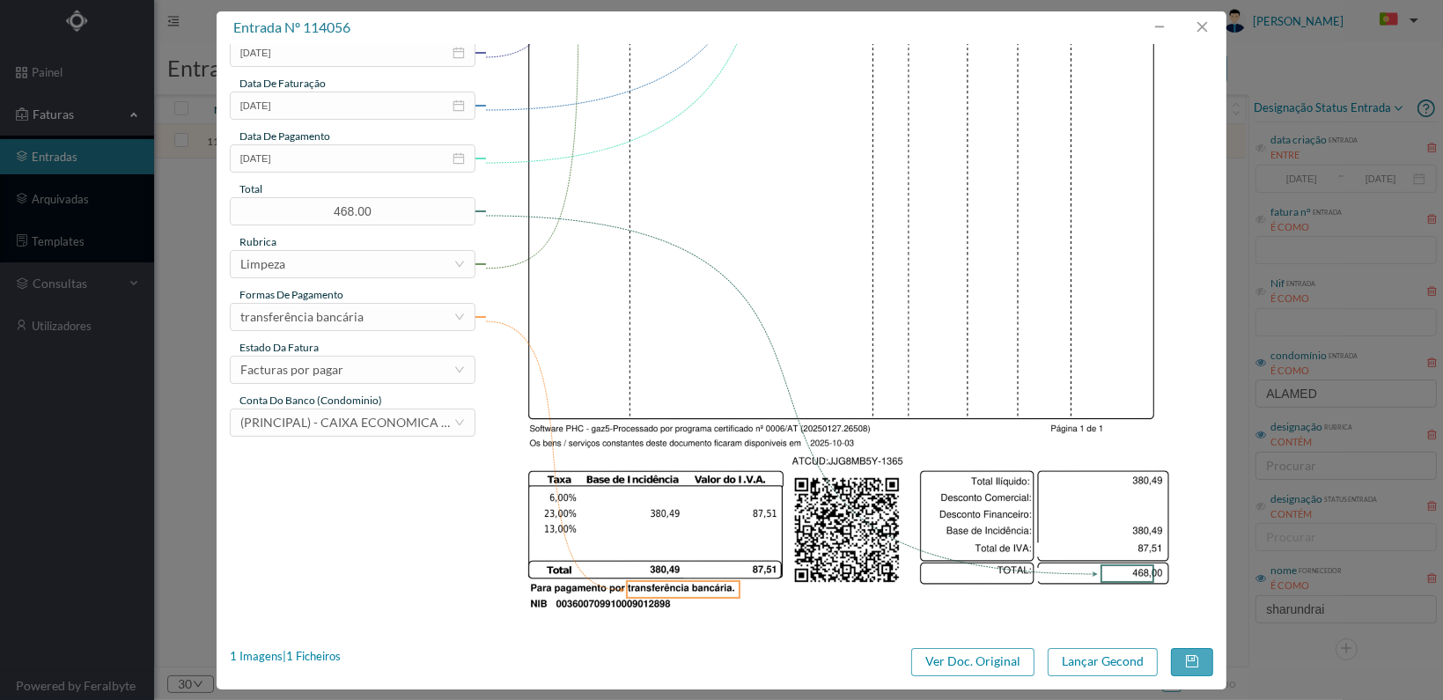
scroll to position [460, 0]
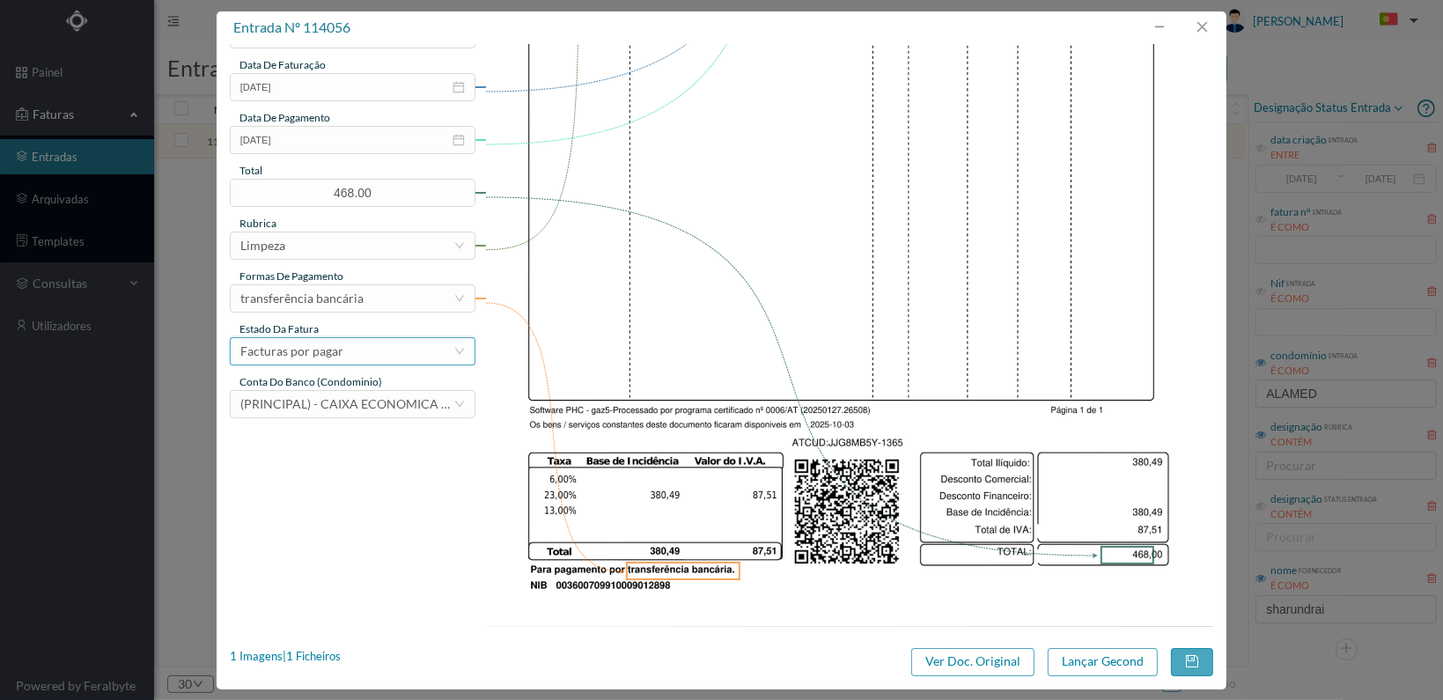
click at [416, 350] on div "Facturas por pagar" at bounding box center [346, 351] width 213 height 26
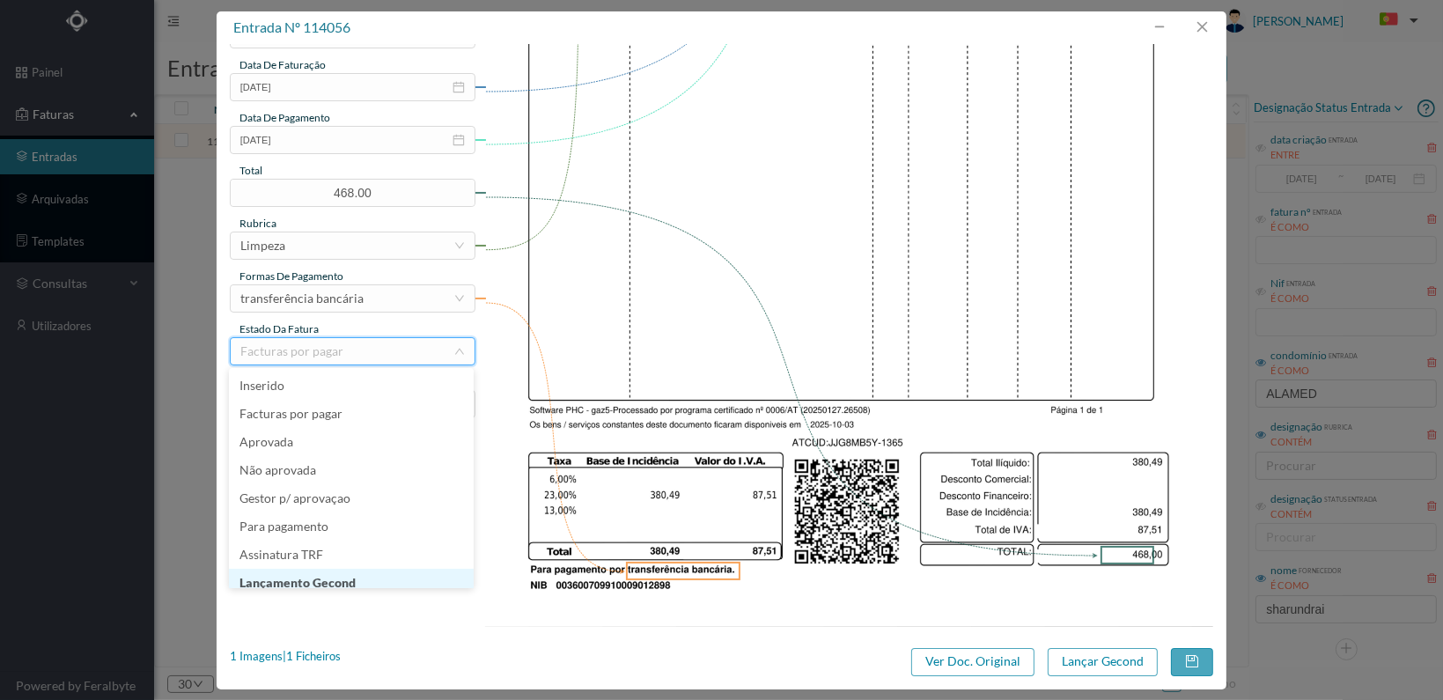
scroll to position [9, 0]
click at [368, 572] on li "Lançamento Gecond" at bounding box center [351, 574] width 245 height 28
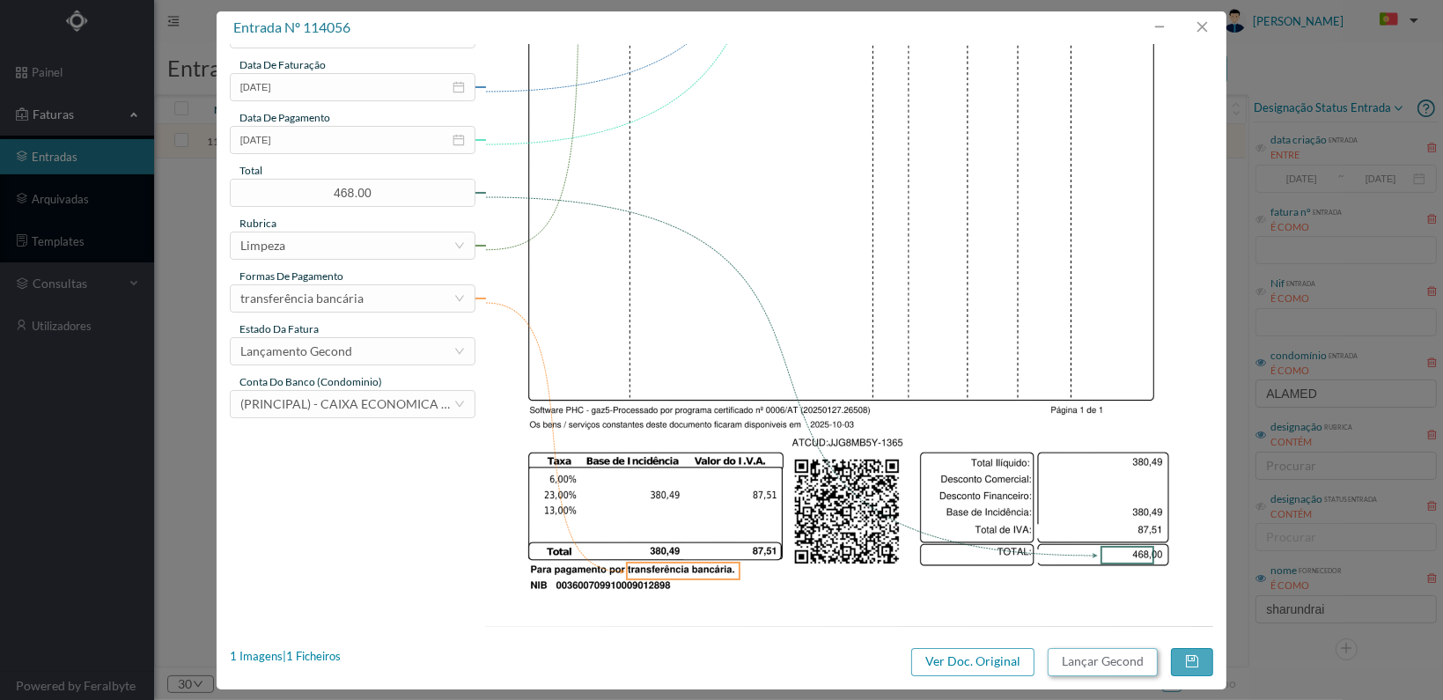
click at [1100, 659] on button "Lançar Gecond" at bounding box center [1103, 662] width 110 height 28
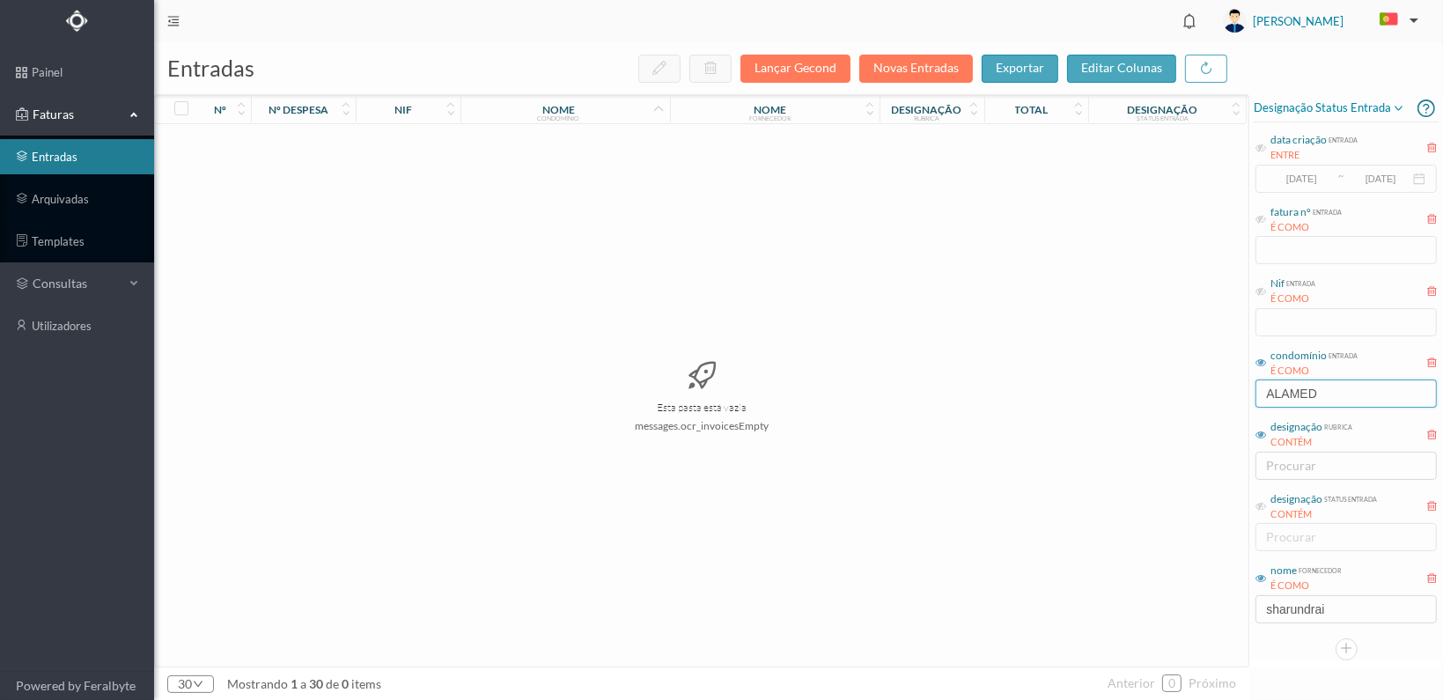
drag, startPoint x: 1349, startPoint y: 395, endPoint x: 1228, endPoint y: 388, distance: 120.8
click at [1228, 388] on div "entradas Lançar Gecond Novas Entradas exportar editar colunas nº nº despesa nif…" at bounding box center [798, 371] width 1289 height 658
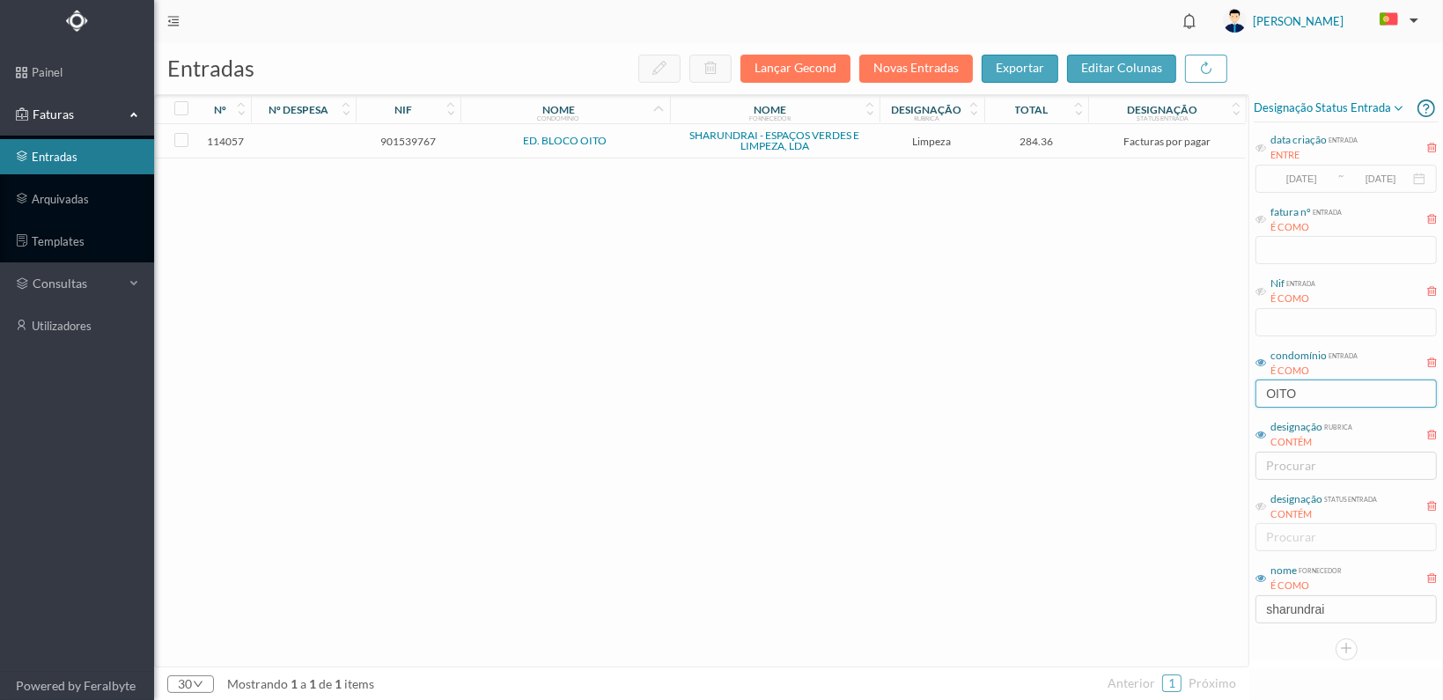
type input "OITO"
click at [408, 141] on span "901539767" at bounding box center [408, 141] width 96 height 13
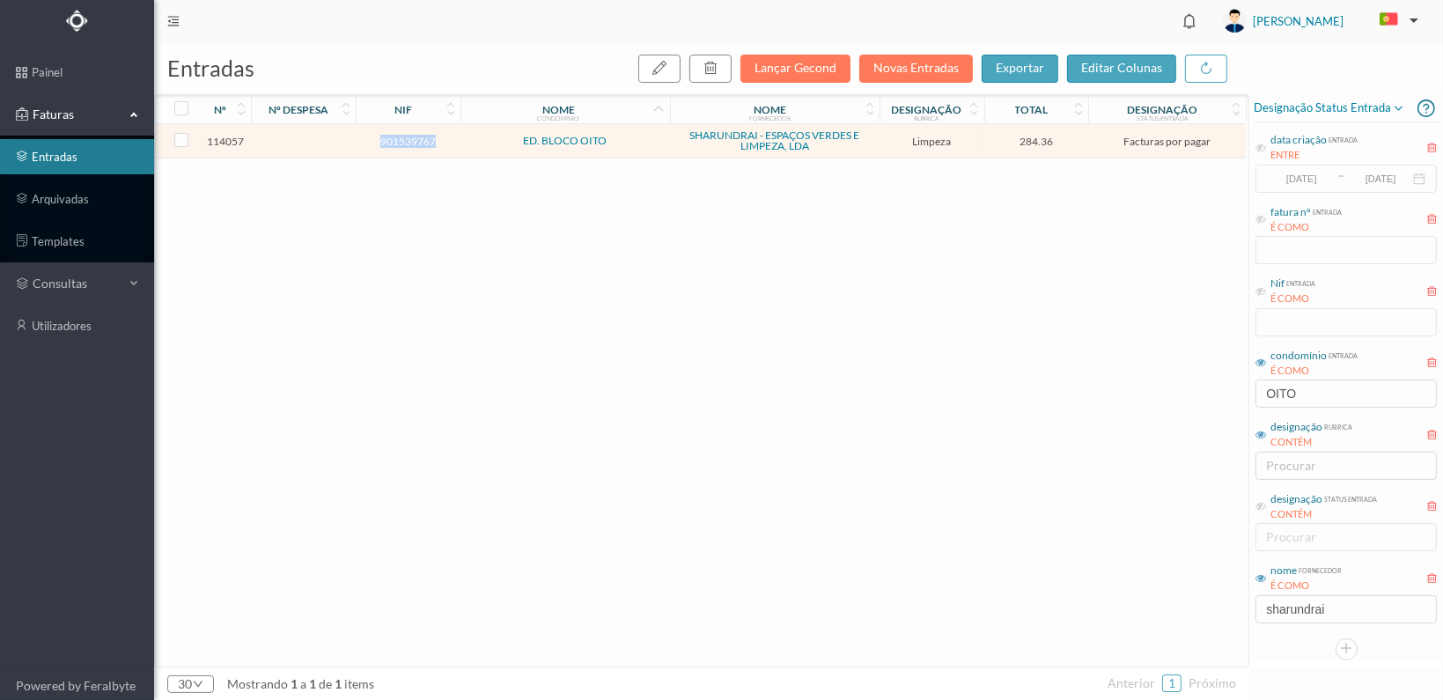
click at [408, 141] on span "901539767" at bounding box center [408, 141] width 96 height 13
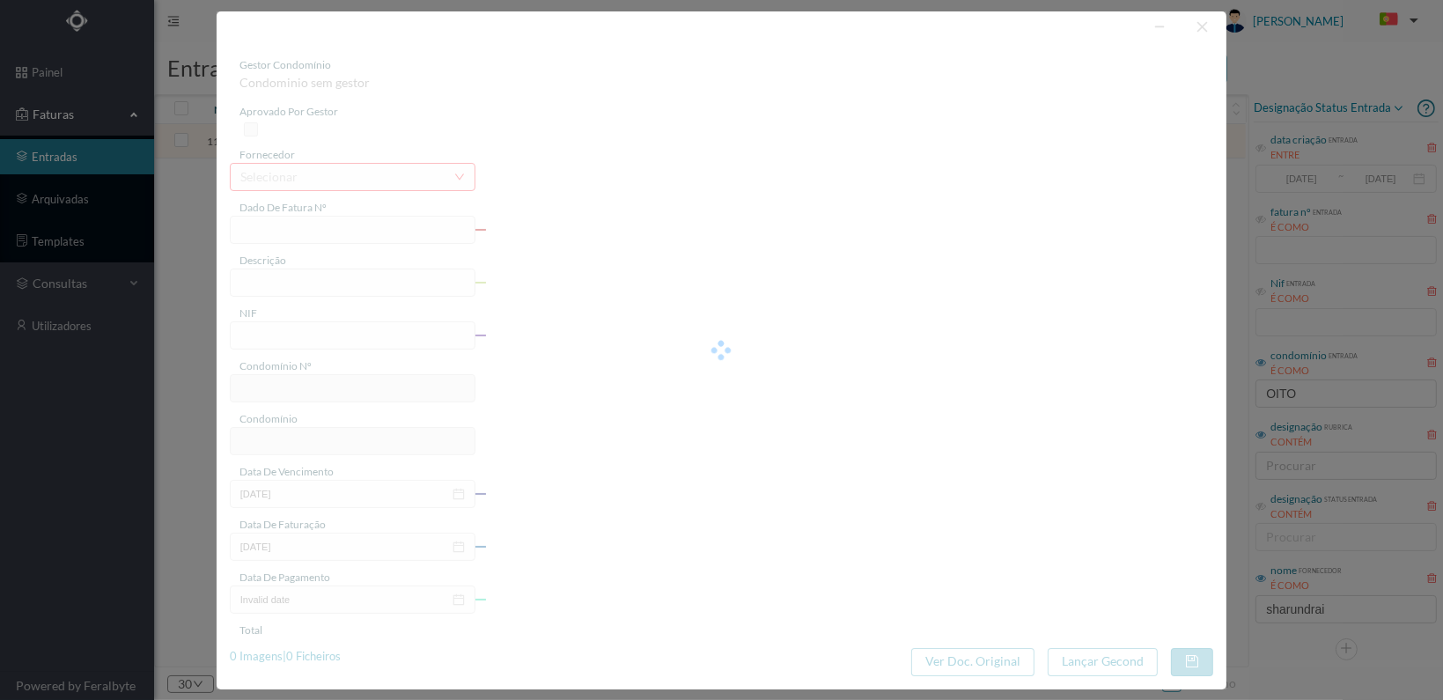
type input "FT 2025A1/1366"
type input "LIMPEZA Outubro de 2025"
type input "901539767"
type input "[DATE]"
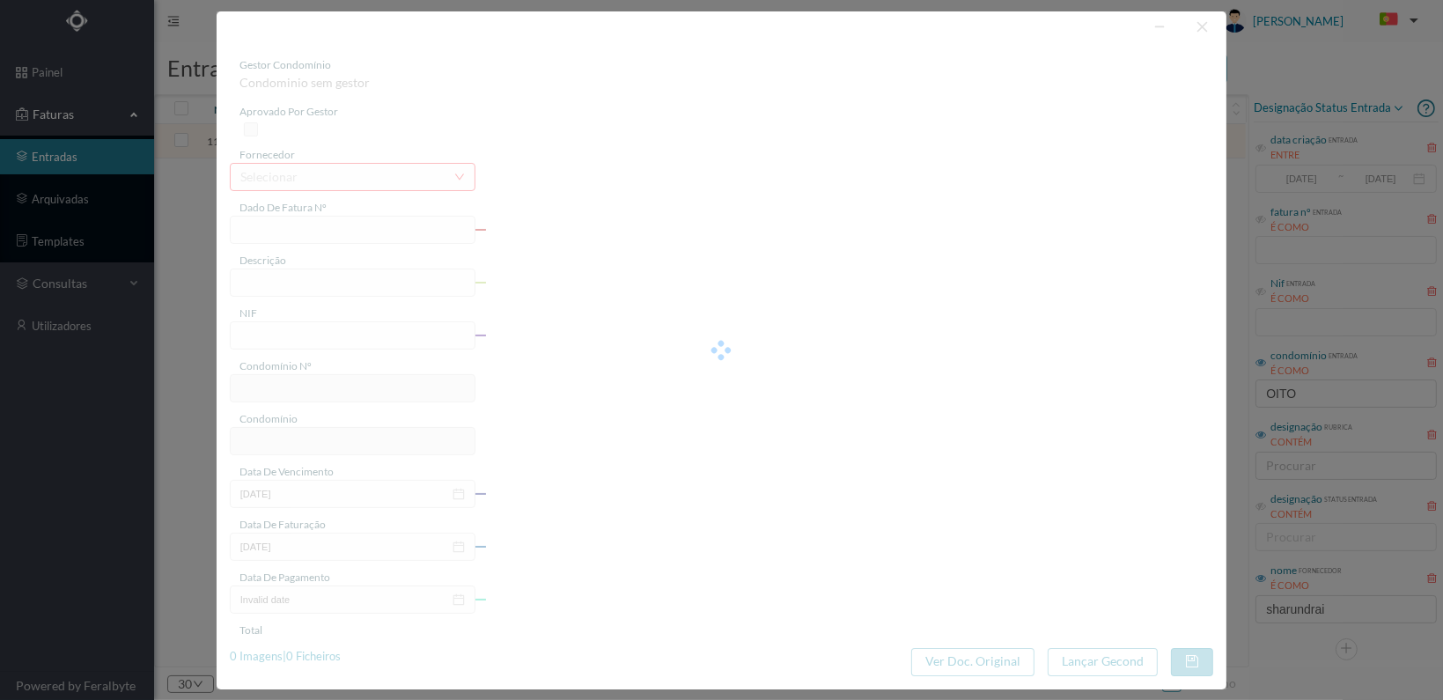
type input "[DATE]"
type input "284.36"
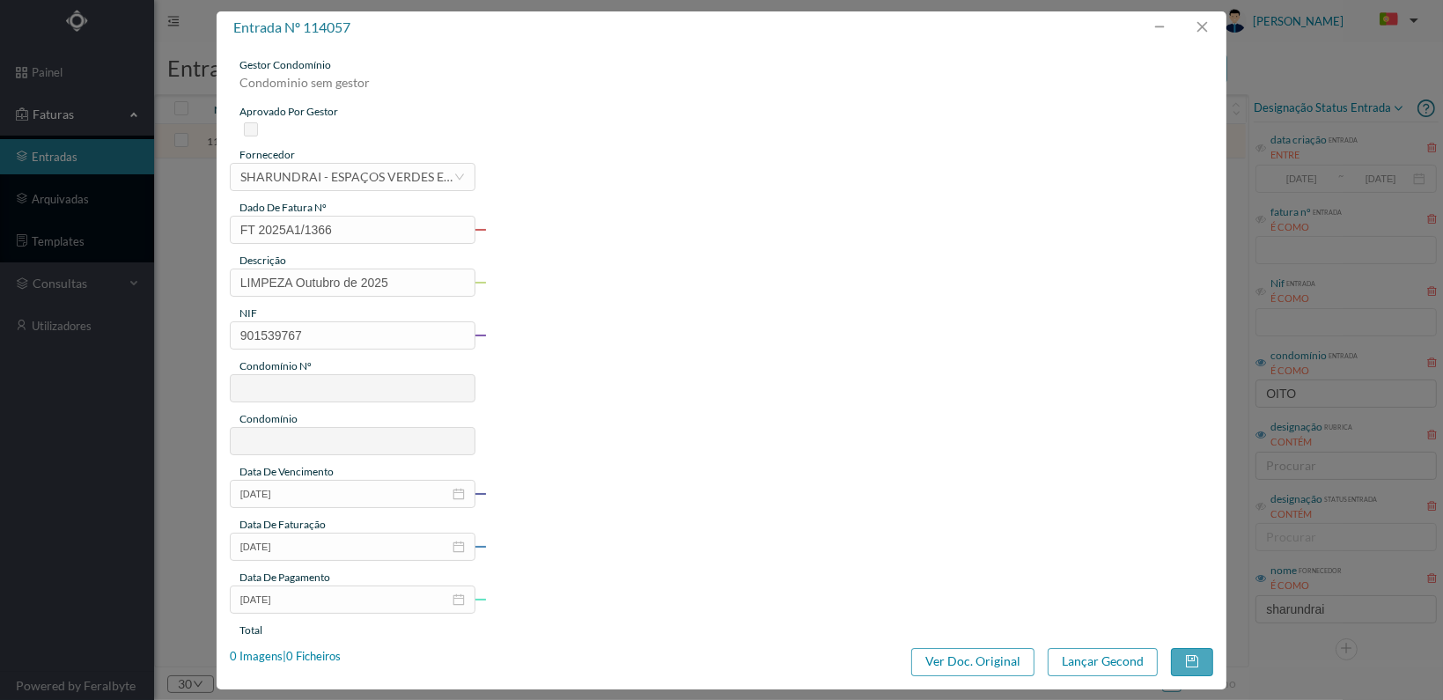
type input "242"
type input "ED. BLOCO OITO"
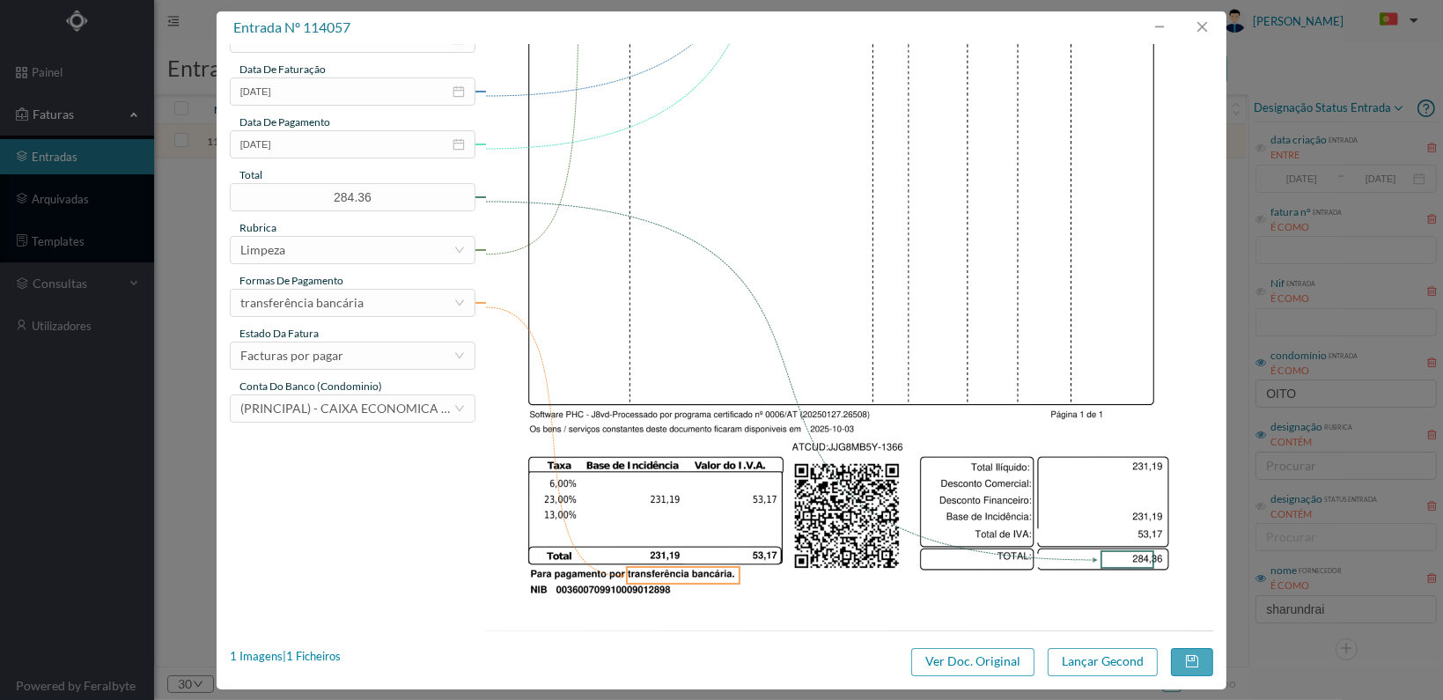
scroll to position [460, 0]
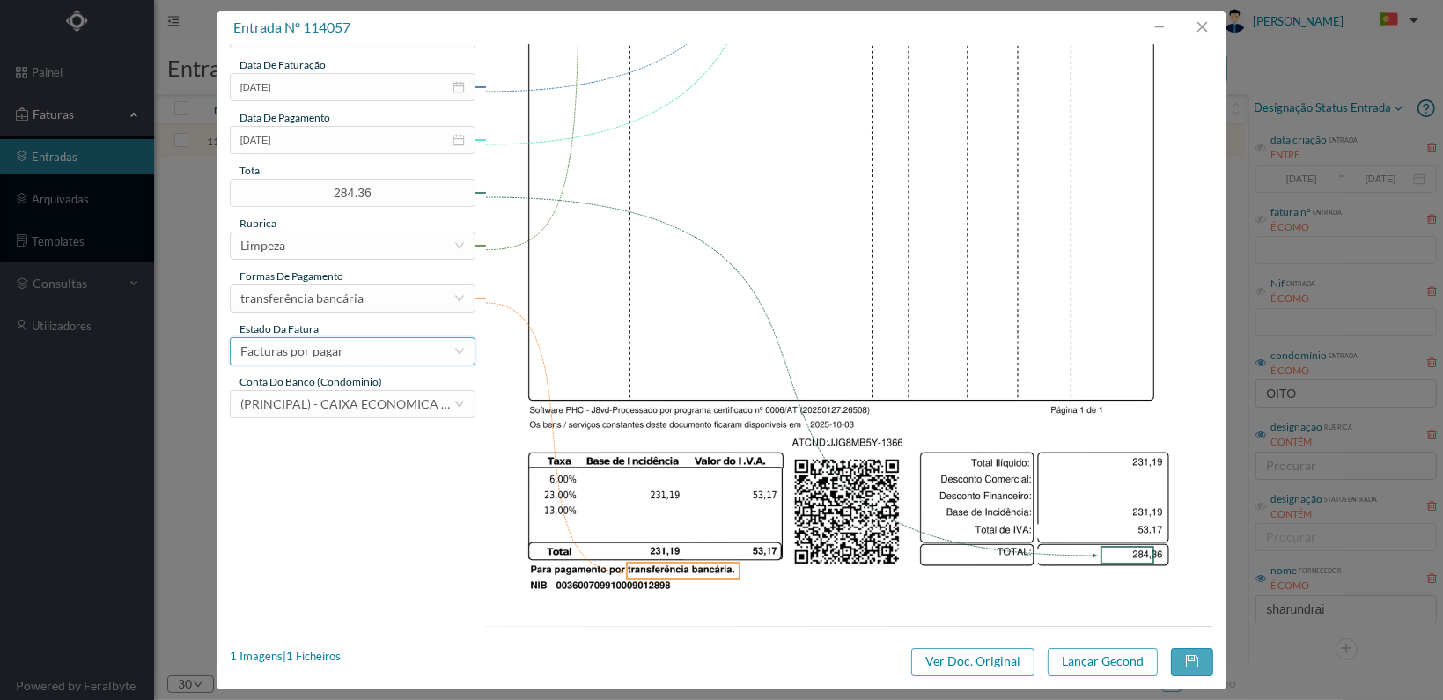
click at [426, 344] on div "Facturas por pagar" at bounding box center [346, 351] width 213 height 26
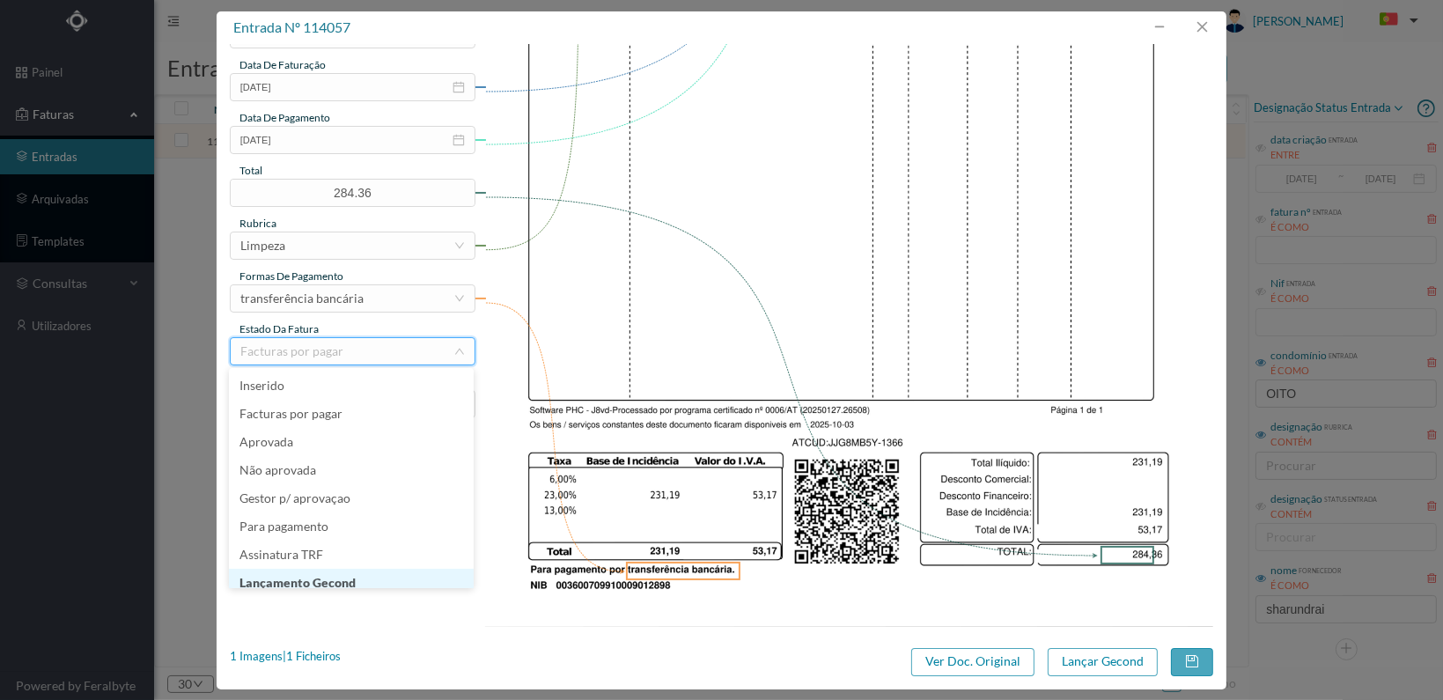
scroll to position [9, 0]
drag, startPoint x: 387, startPoint y: 570, endPoint x: 409, endPoint y: 573, distance: 22.2
click at [387, 572] on li "Lançamento Gecond" at bounding box center [351, 574] width 245 height 28
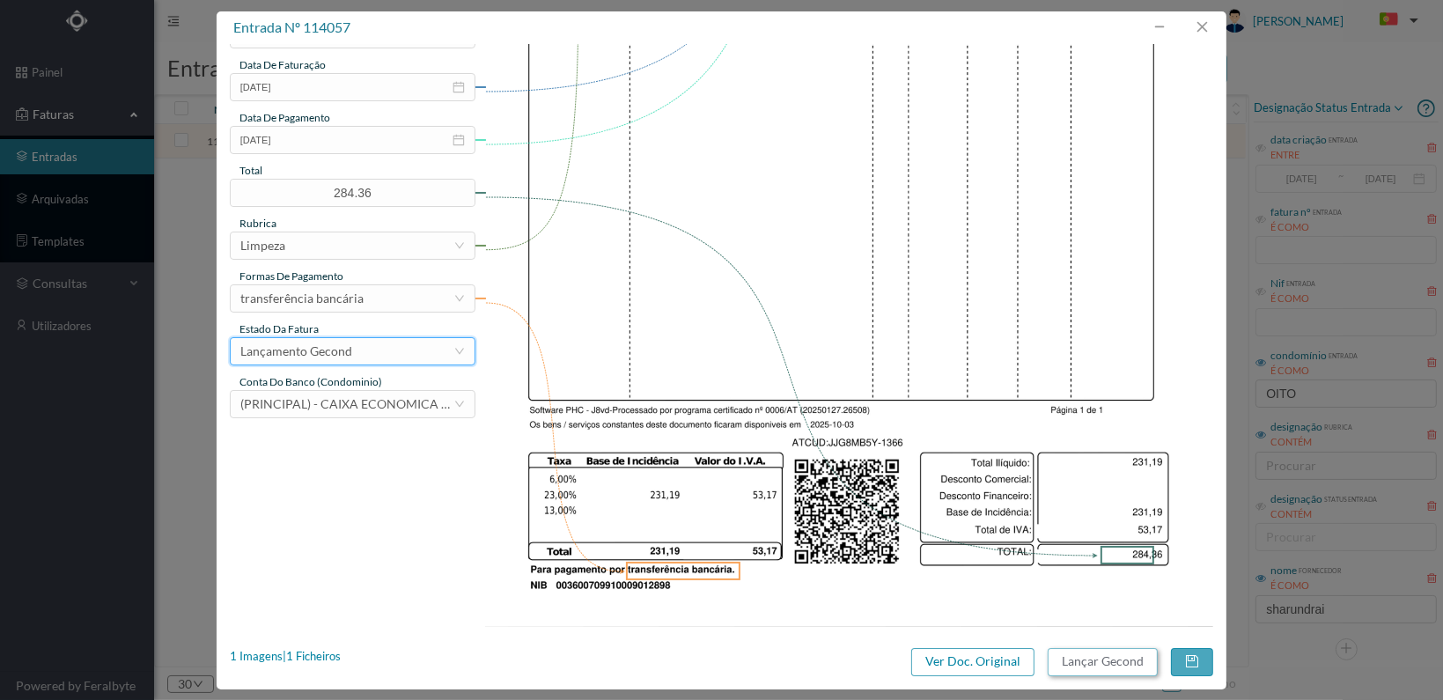
click at [1100, 664] on button "Lançar Gecond" at bounding box center [1103, 662] width 110 height 28
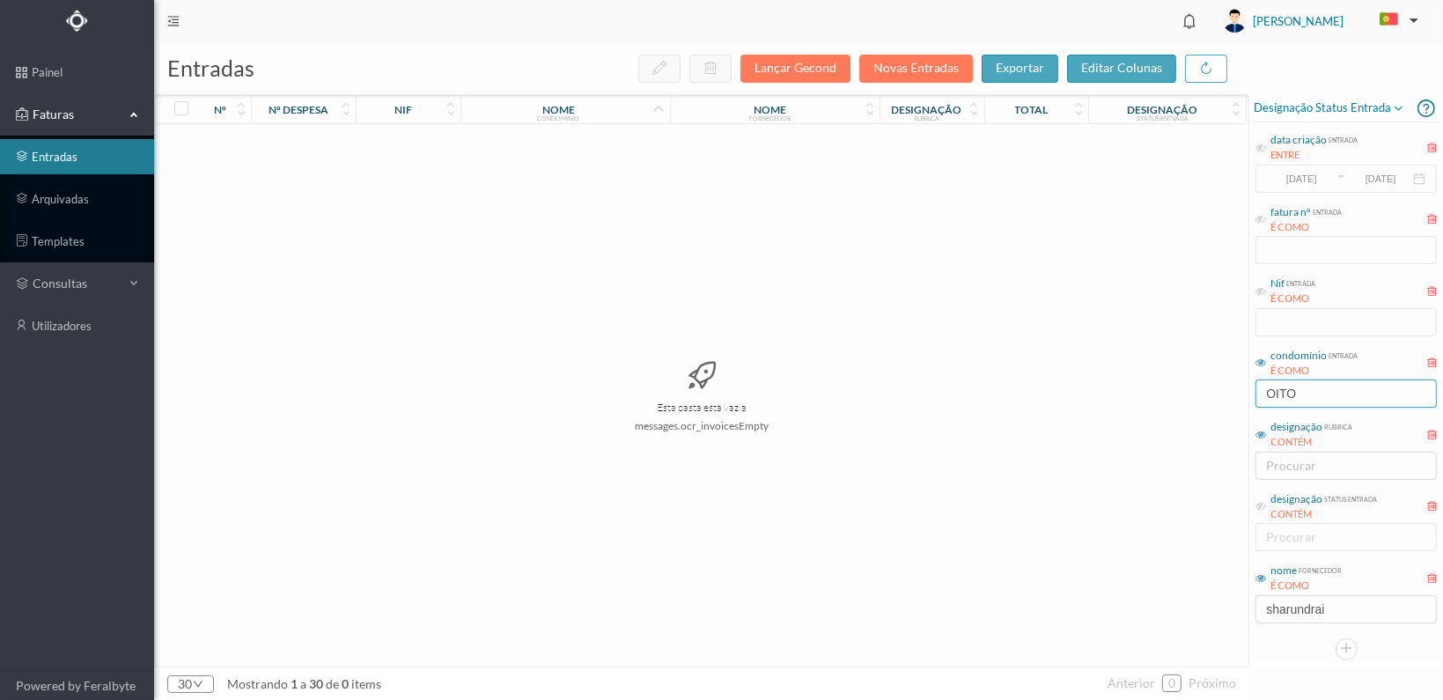
drag, startPoint x: 1335, startPoint y: 389, endPoint x: 1171, endPoint y: 395, distance: 163.9
click at [1171, 395] on div "entradas Lançar Gecond Novas Entradas exportar editar colunas nº nº despesa nif…" at bounding box center [798, 371] width 1289 height 658
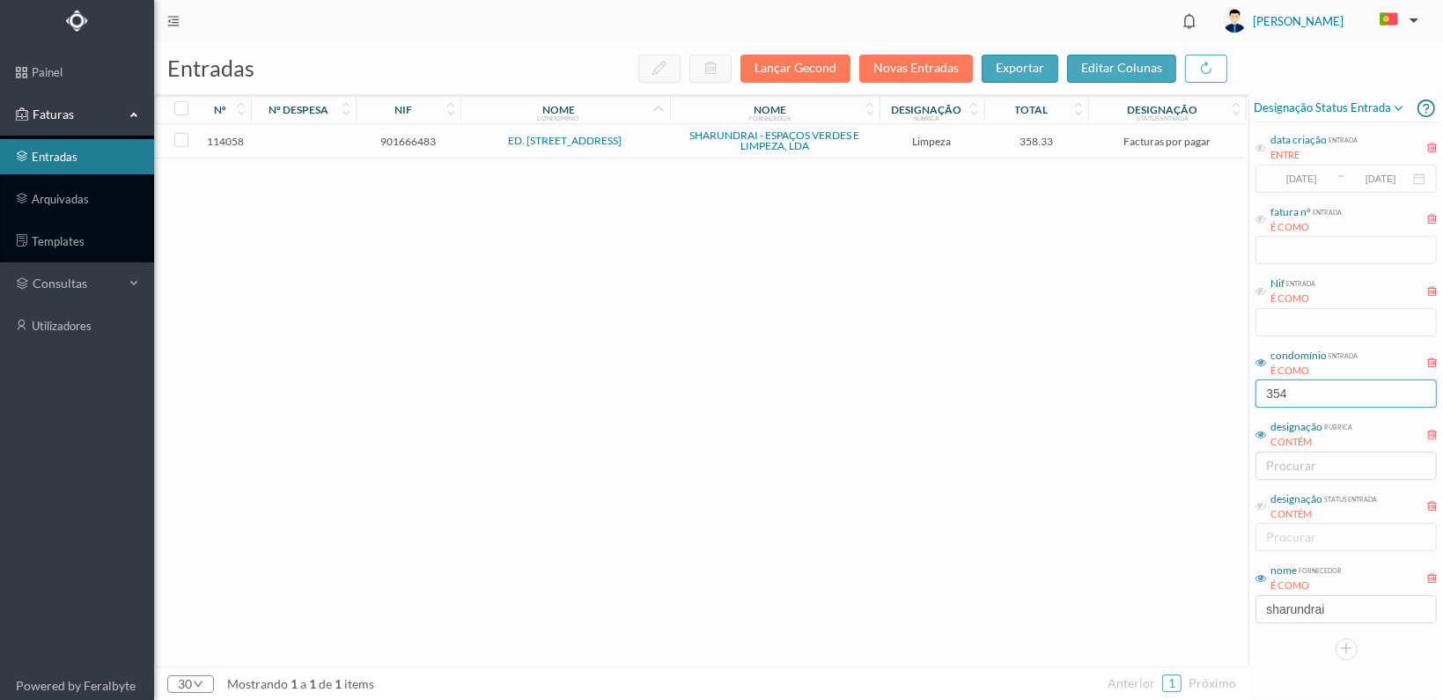
type input "354"
click at [408, 137] on span "901666483" at bounding box center [408, 141] width 96 height 13
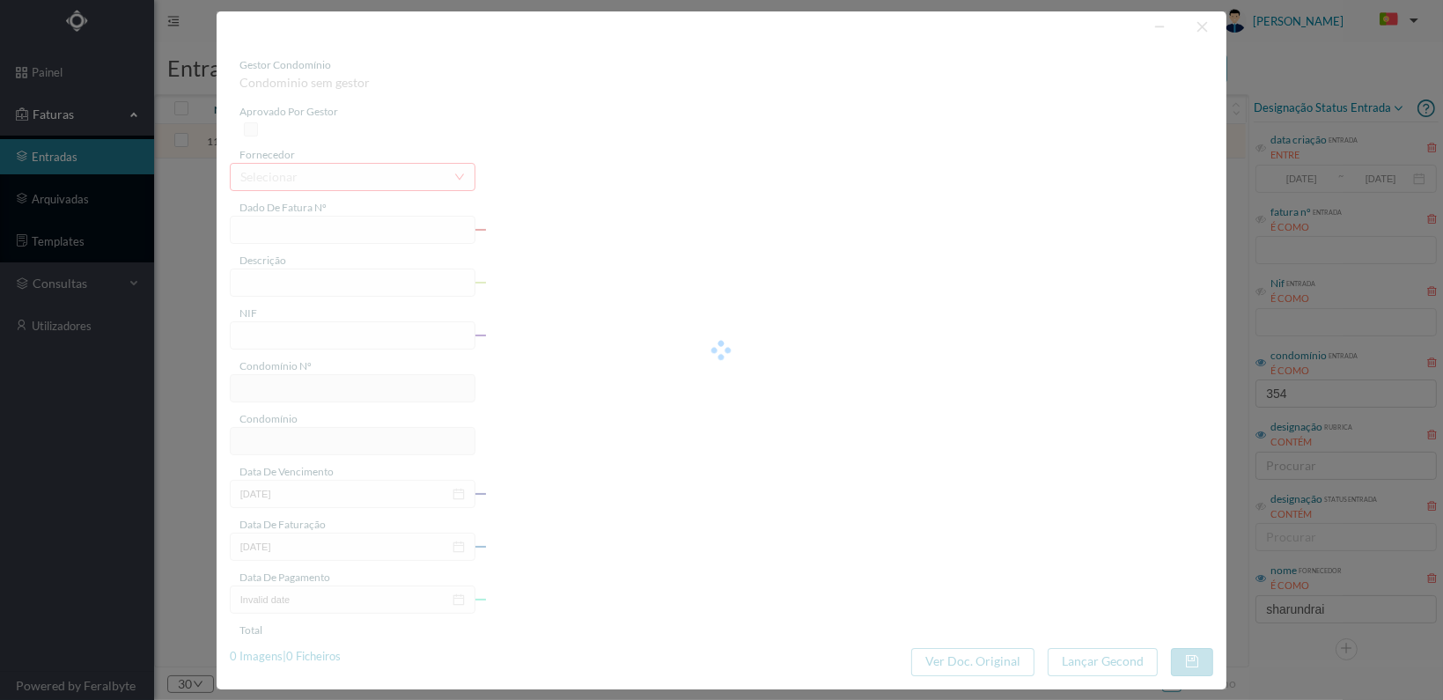
type input "FT 2025A1/1367"
type input "LIMPEZA Outubro de 2025"
type input "901666483"
type input "[DATE]"
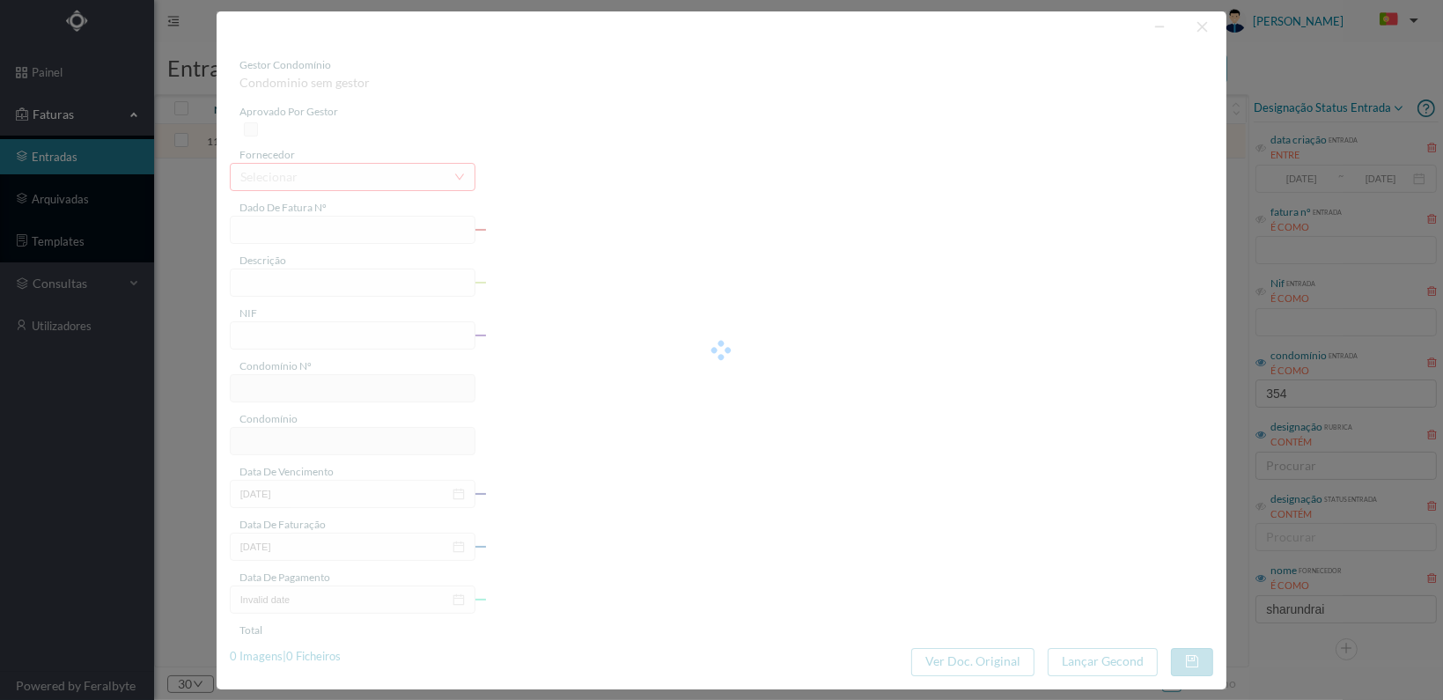
type input "[DATE]"
type input "358.33"
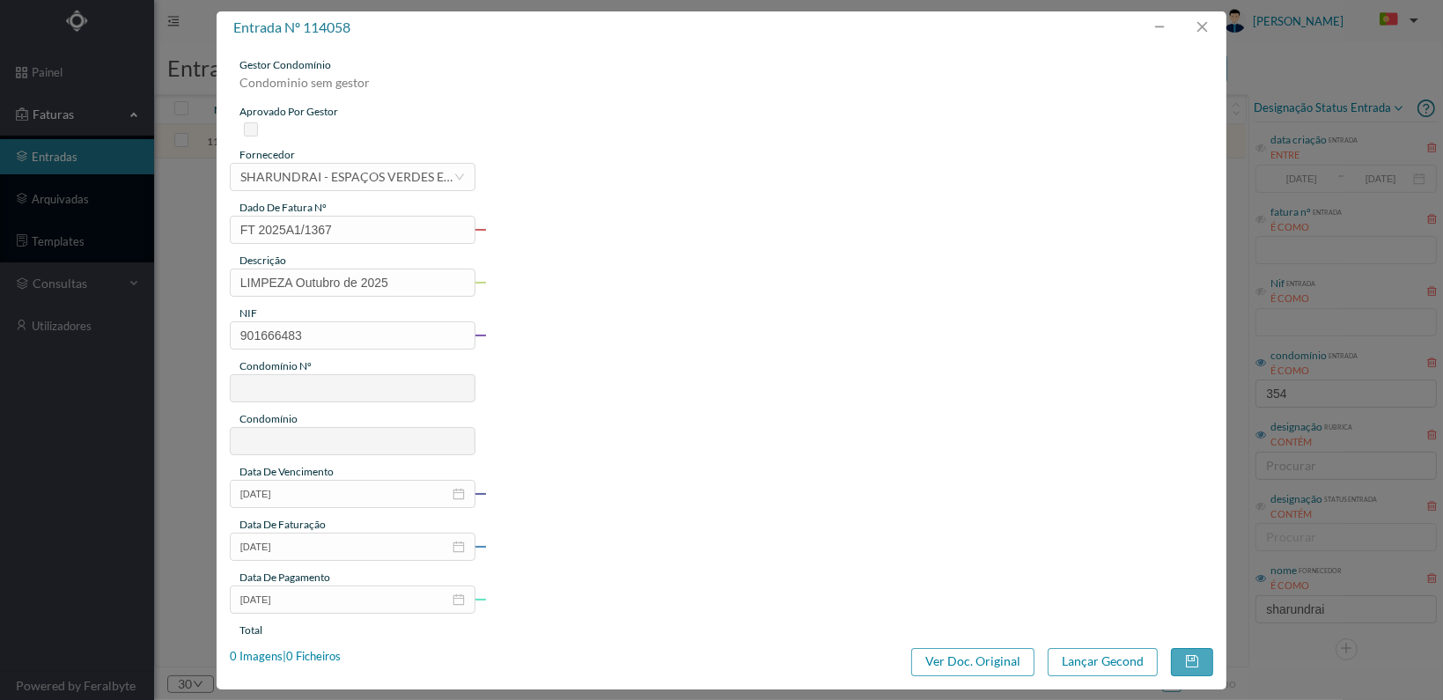
type input "245"
type input "ED. AVENIDA DA REPÚBLICA 354"
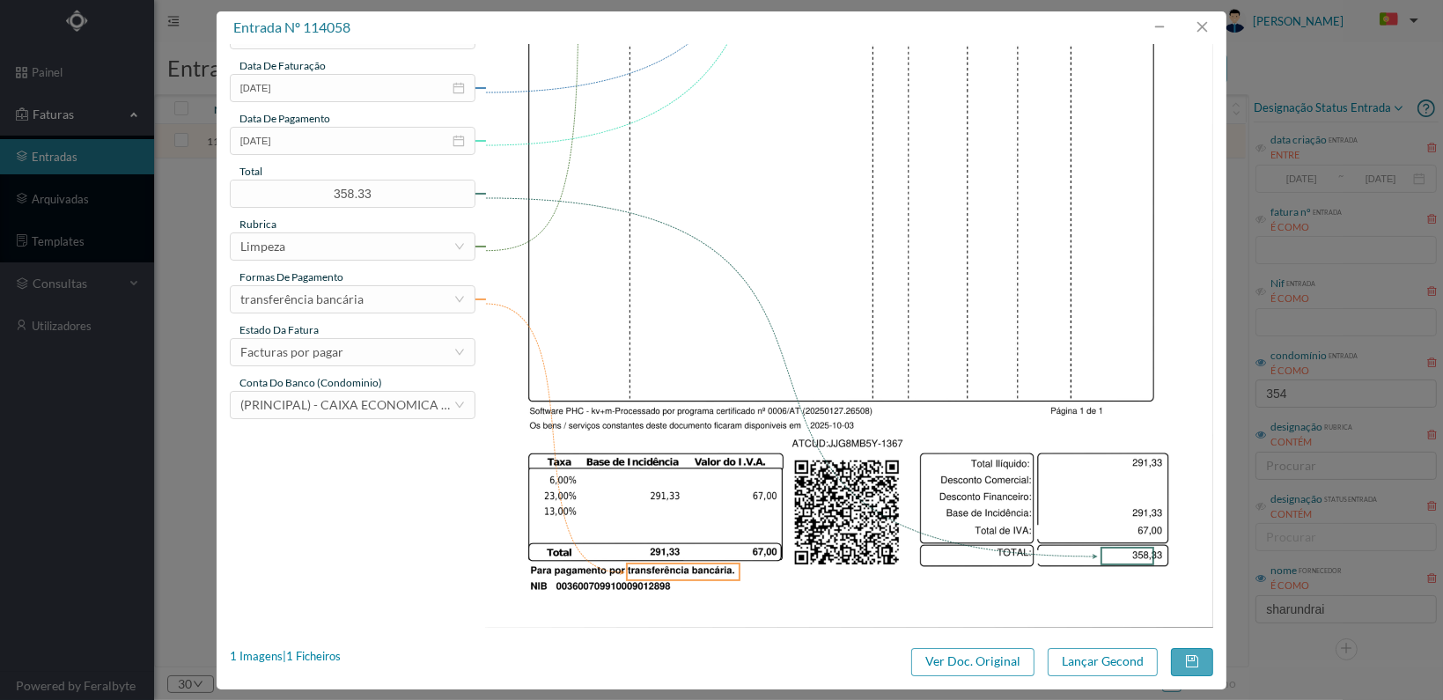
scroll to position [460, 0]
click at [398, 355] on div "Facturas por pagar" at bounding box center [346, 351] width 213 height 26
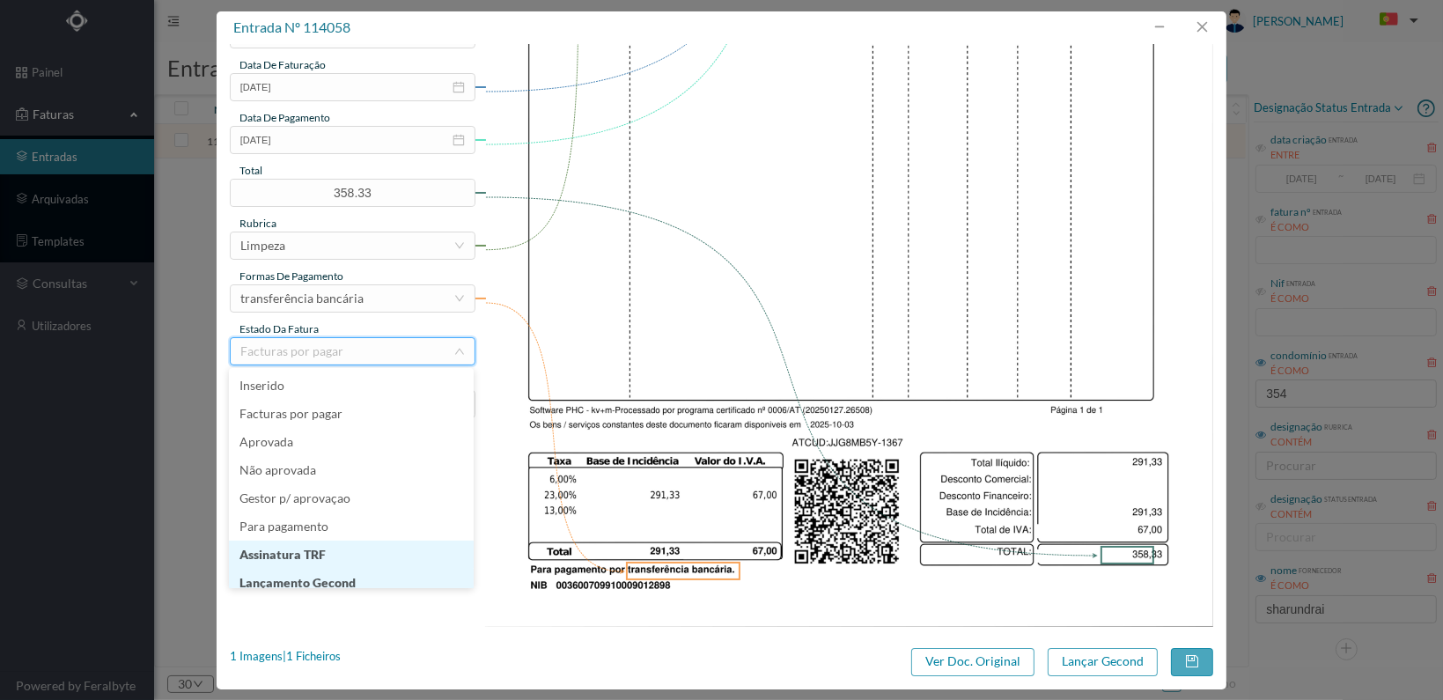
scroll to position [9, 0]
click at [389, 578] on li "Lançamento Gecond" at bounding box center [351, 574] width 245 height 28
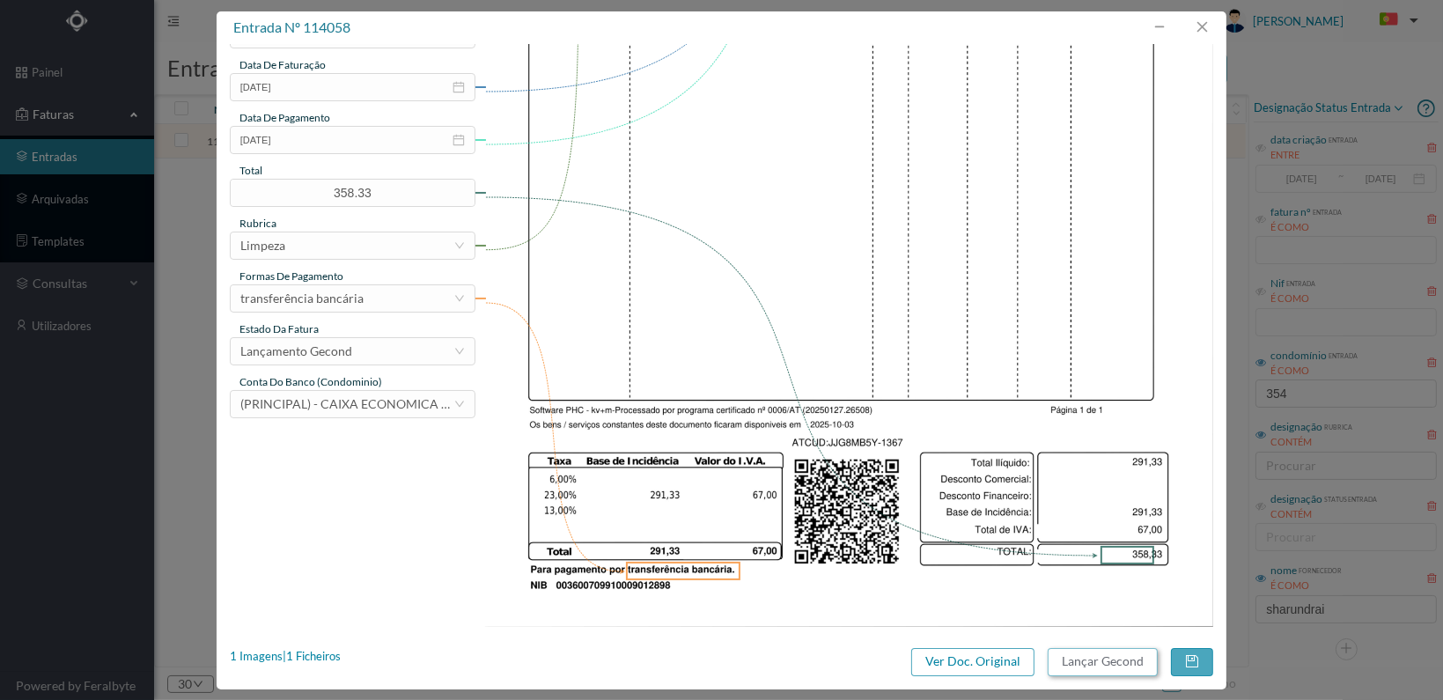
click at [1087, 657] on button "Lançar Gecond" at bounding box center [1103, 662] width 110 height 28
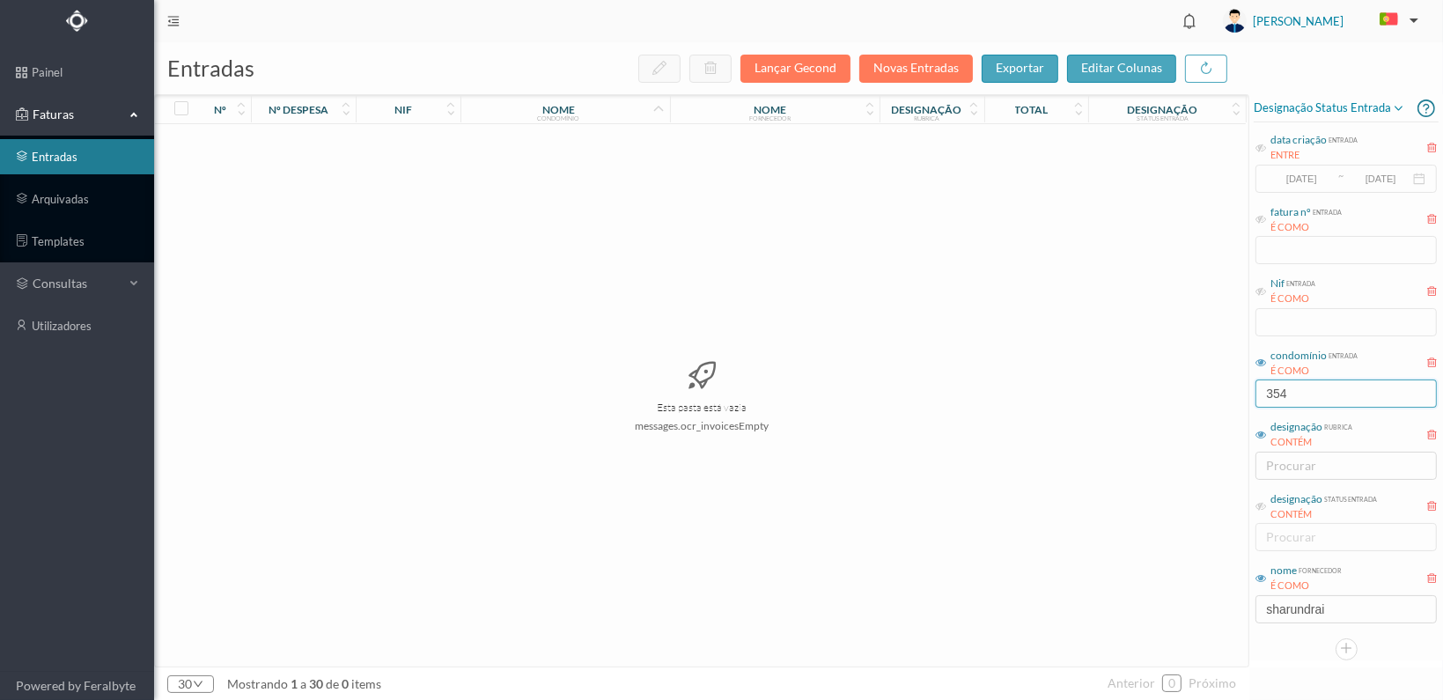
drag, startPoint x: 1309, startPoint y: 389, endPoint x: 1229, endPoint y: 379, distance: 80.7
click at [1230, 386] on div "entradas Lançar Gecond Novas Entradas exportar editar colunas nº nº despesa nif…" at bounding box center [798, 371] width 1289 height 658
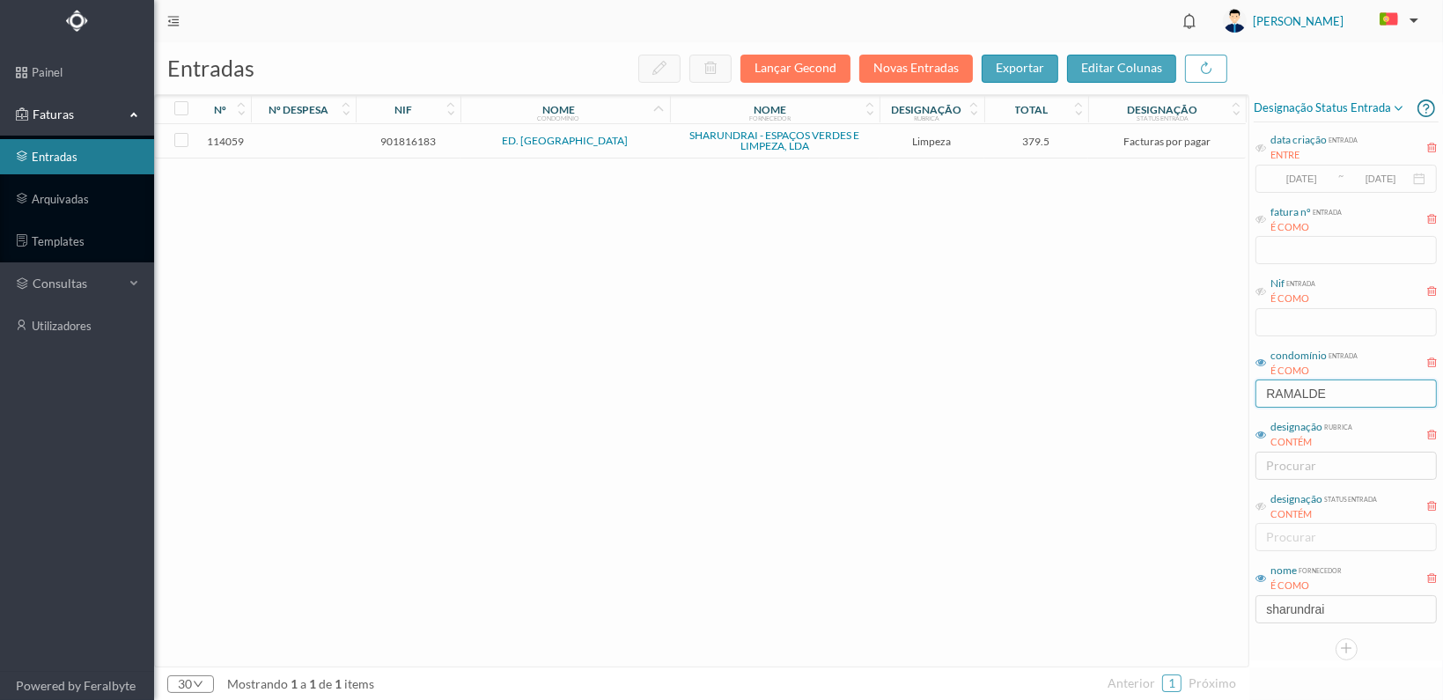
type input "RAMALDE"
click at [412, 135] on span "901816183" at bounding box center [408, 141] width 96 height 13
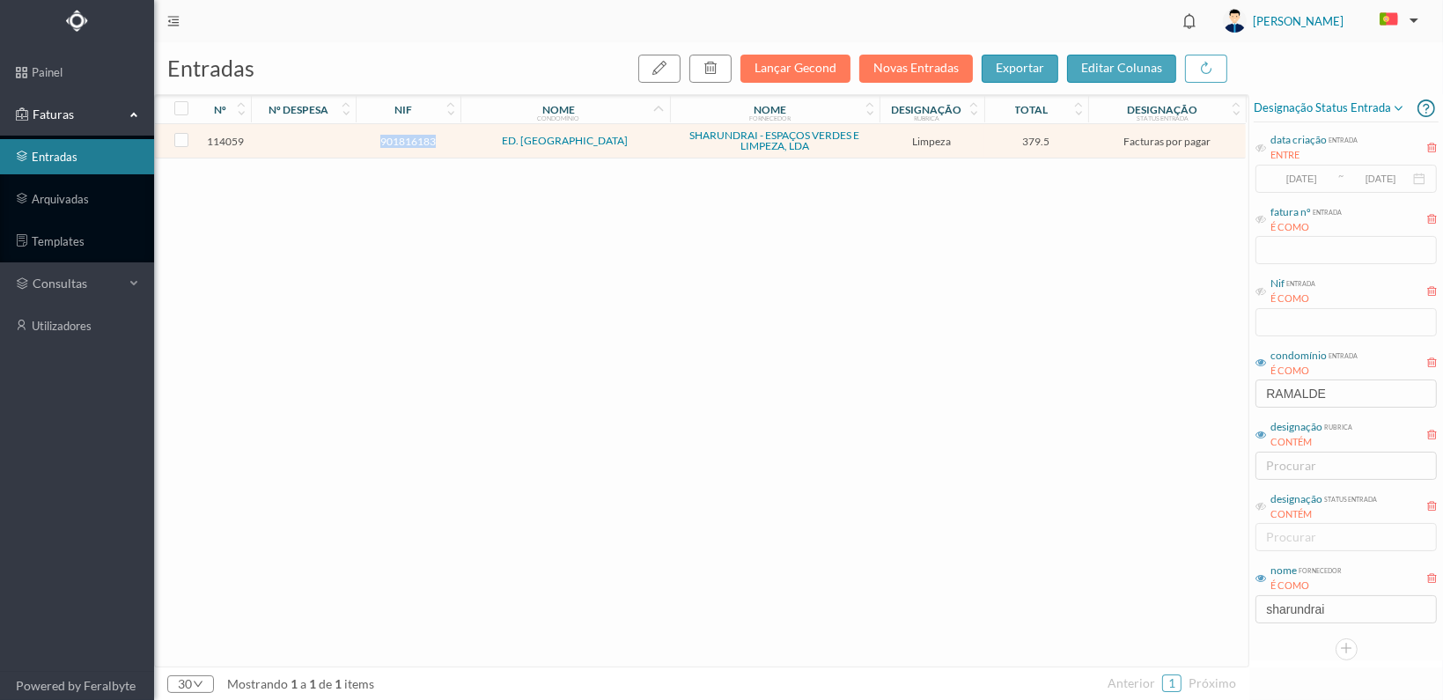
click at [412, 135] on span "901816183" at bounding box center [408, 141] width 96 height 13
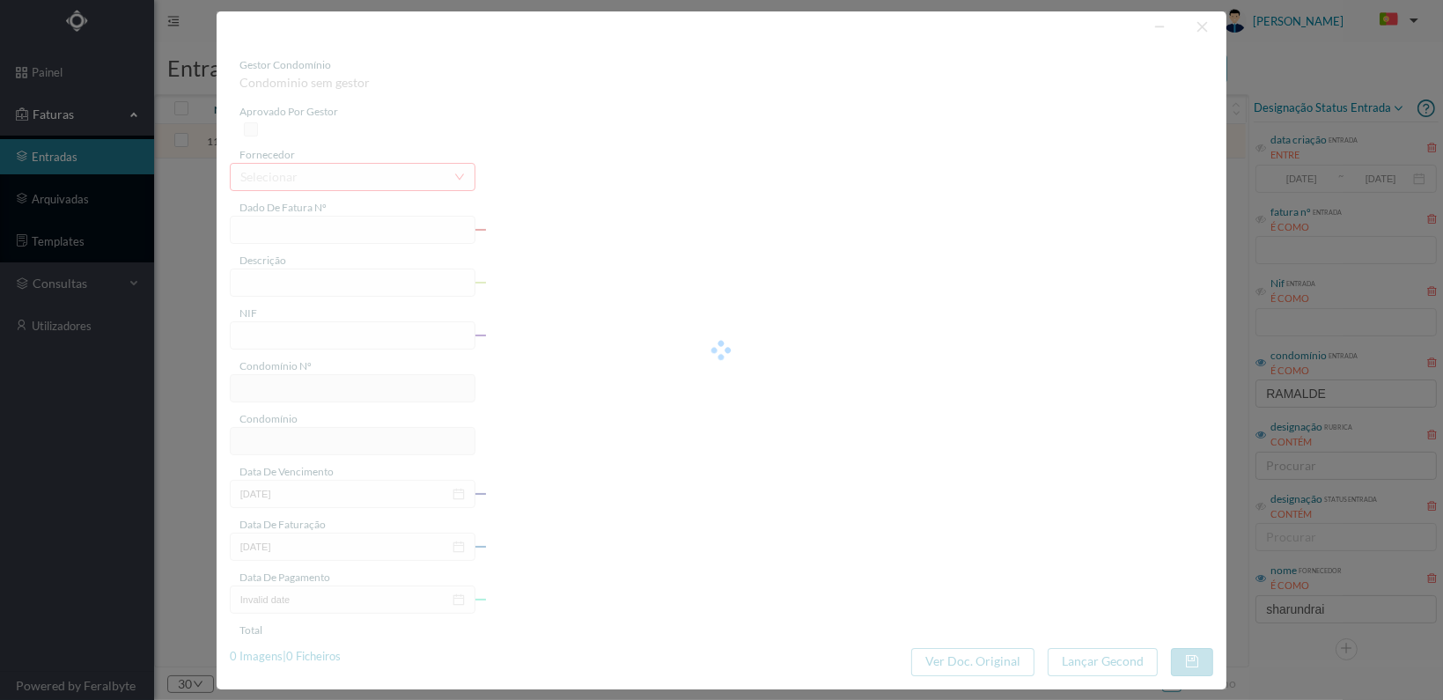
type input "FT 2025A1/1368"
type input "LIMPEZA Outubro de 2025"
type input "901816183"
type input "[DATE]"
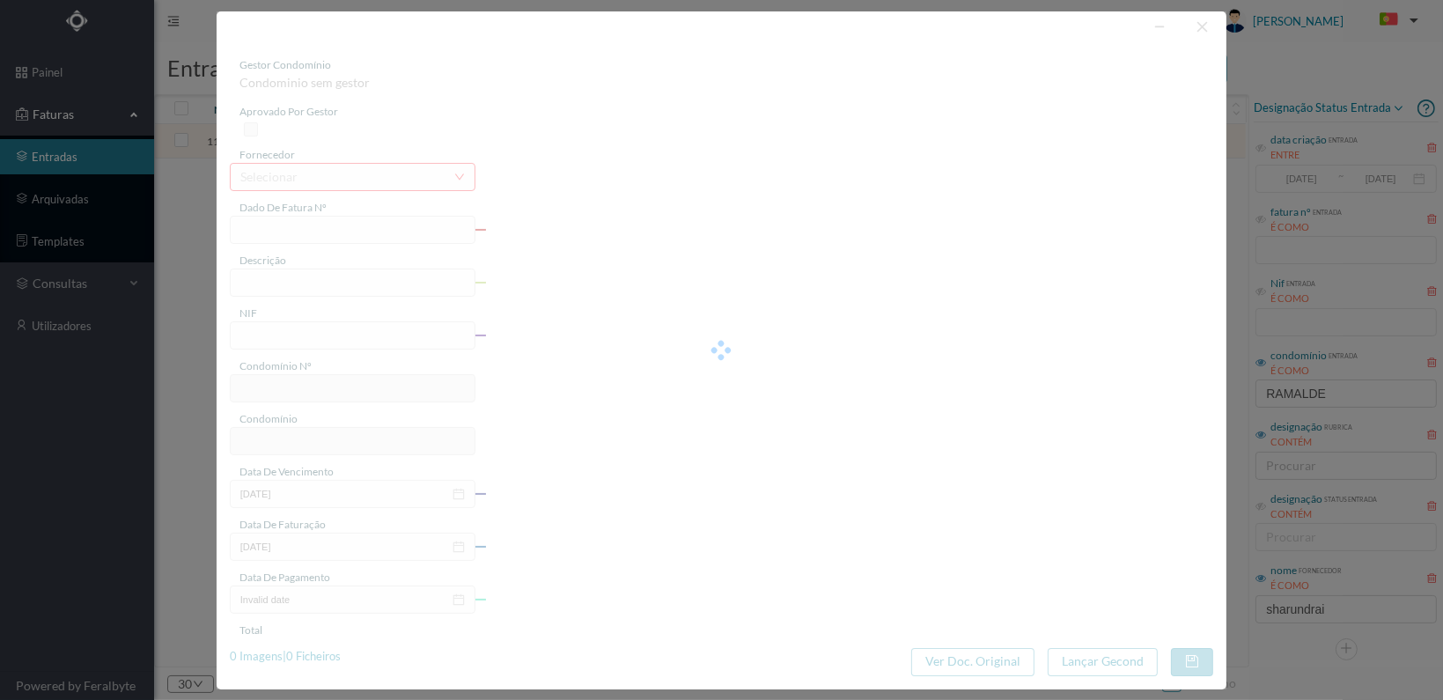
type input "[DATE]"
type input "379.50"
type input "250"
type input "ED. CASAS DE RAMALDE"
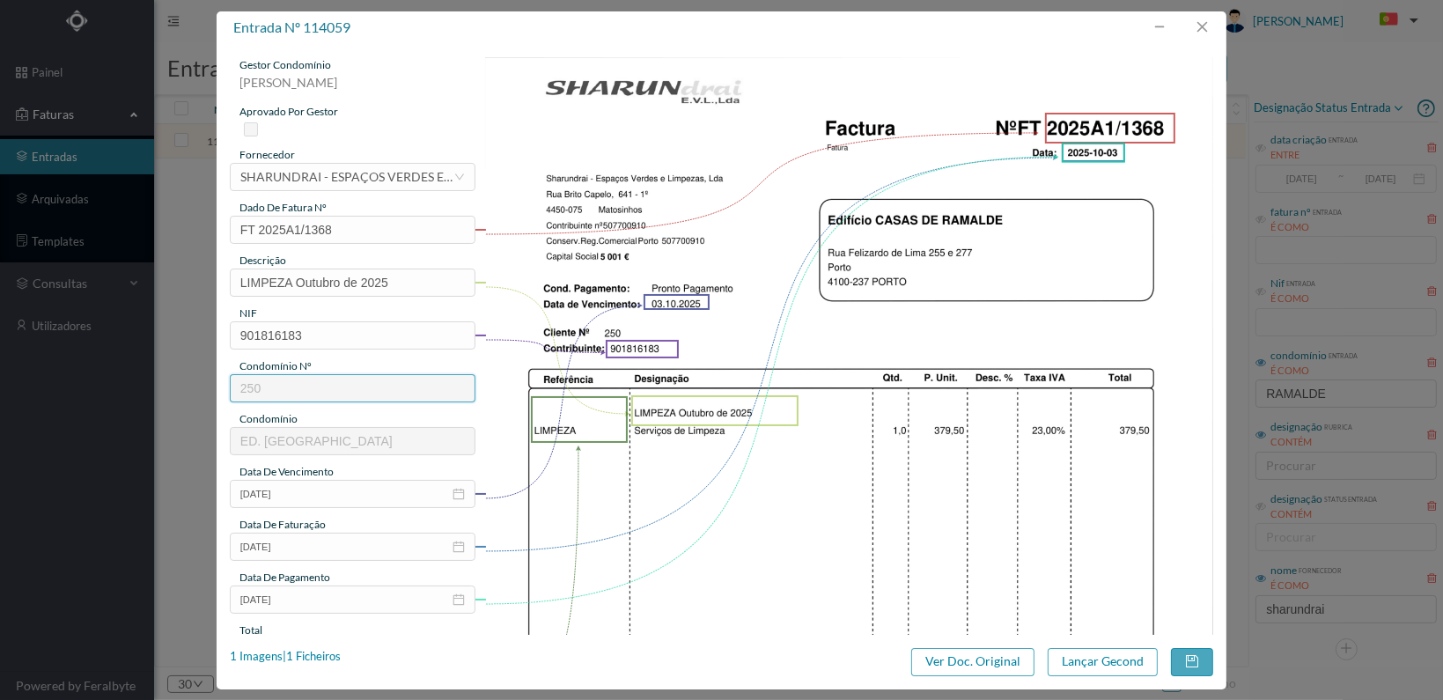
scroll to position [460, 0]
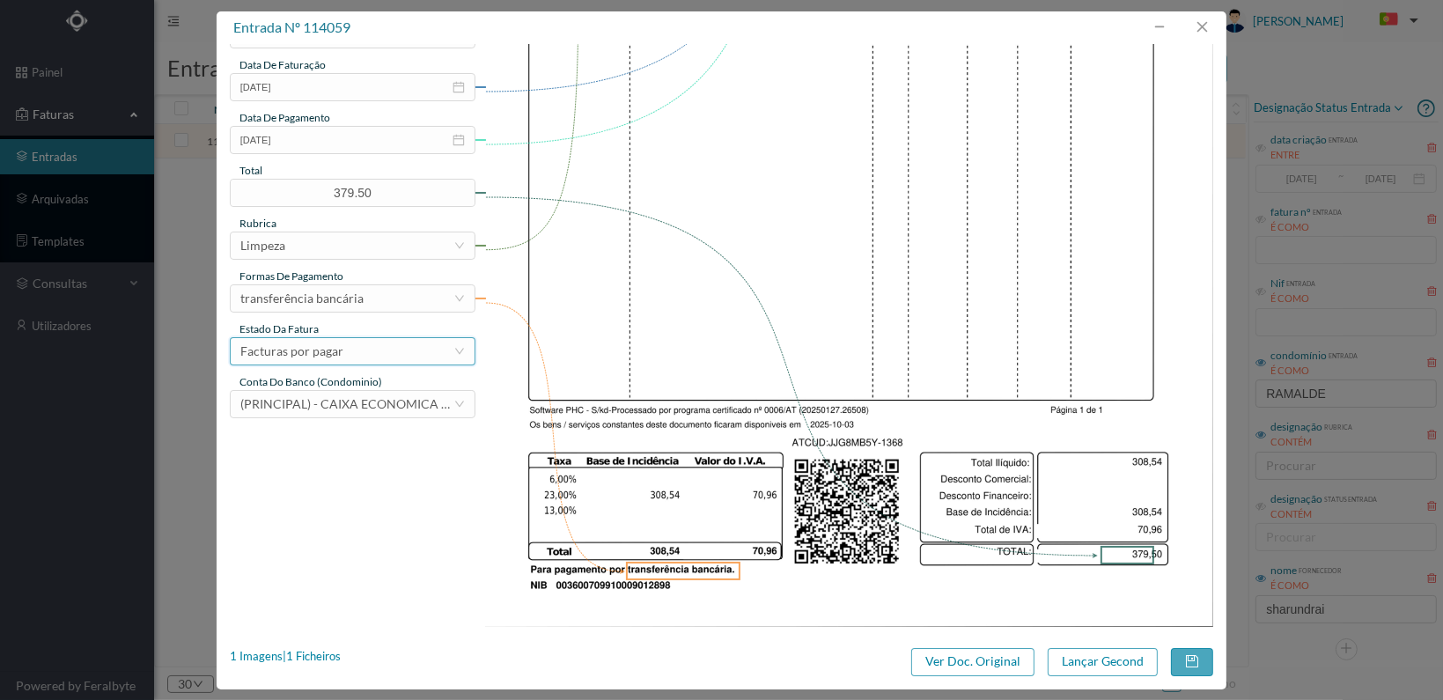
click at [411, 344] on div "Facturas por pagar" at bounding box center [346, 351] width 213 height 26
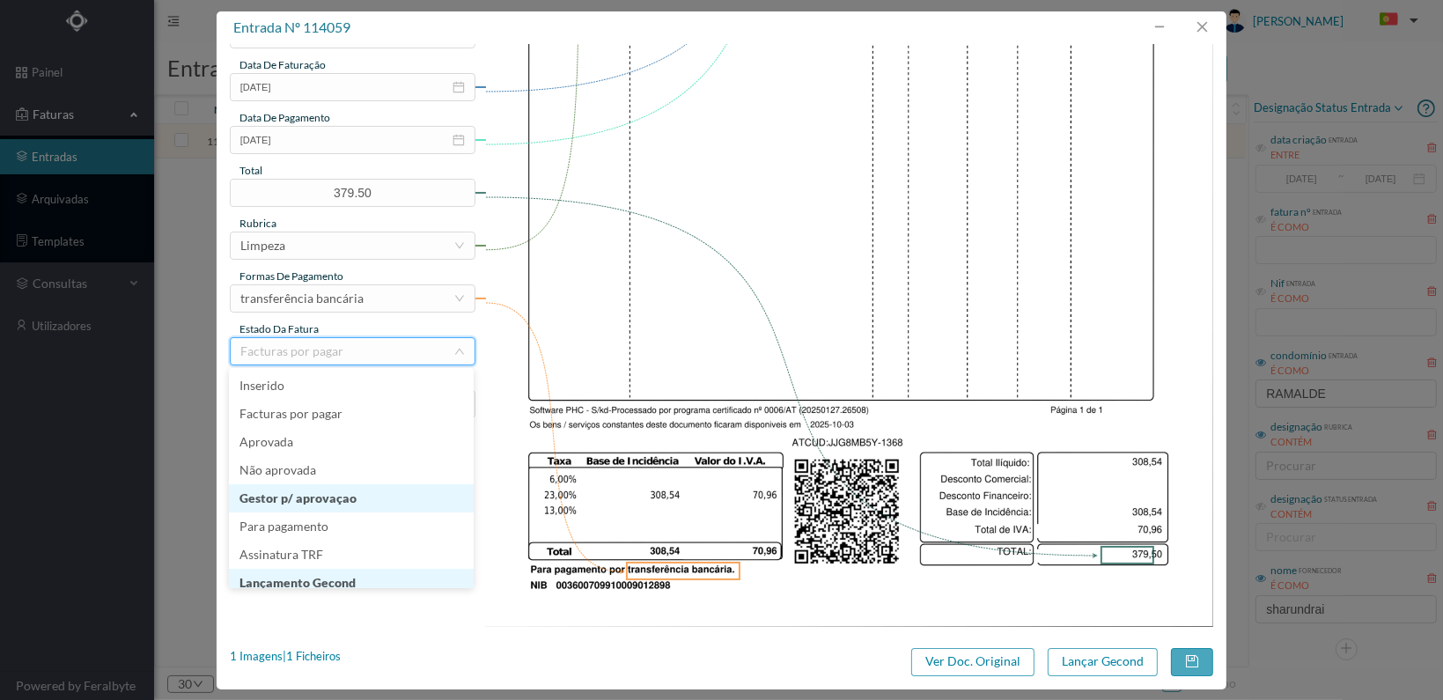
scroll to position [9, 0]
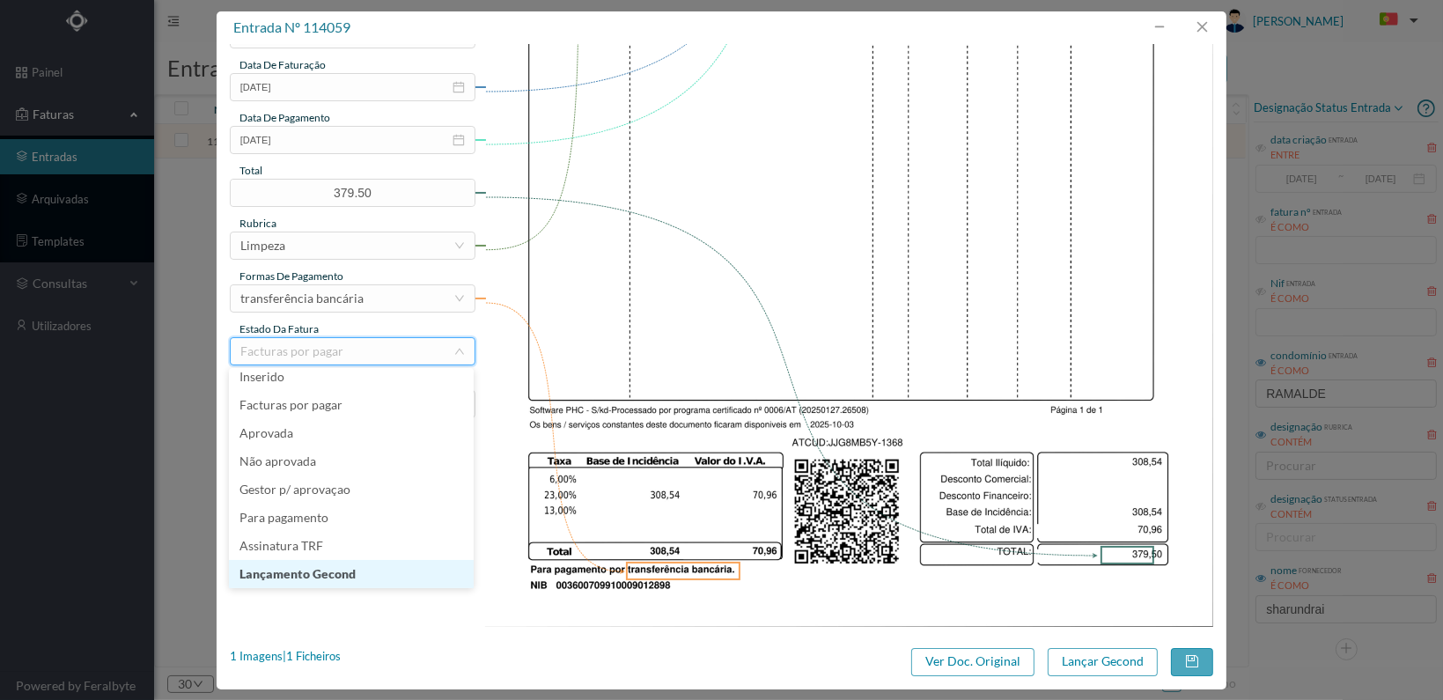
click at [374, 568] on li "Lançamento Gecond" at bounding box center [351, 574] width 245 height 28
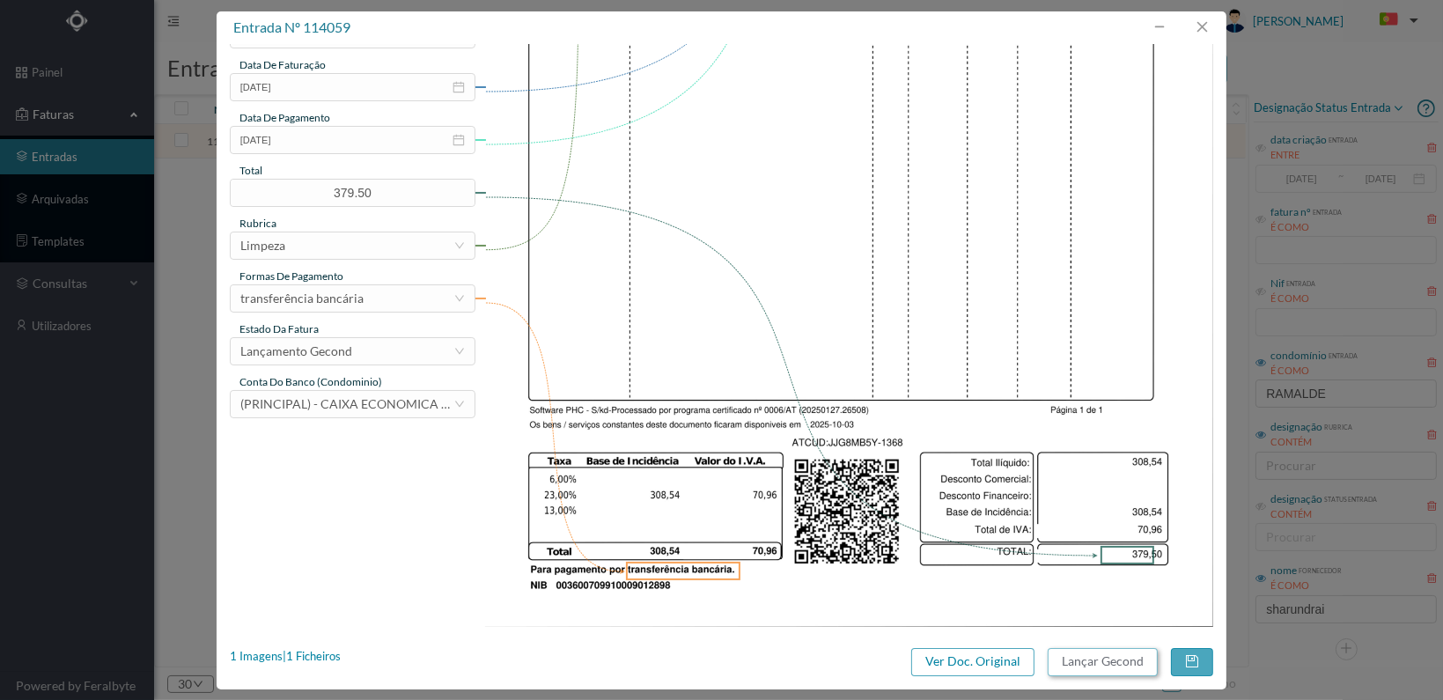
click at [1097, 656] on button "Lançar Gecond" at bounding box center [1103, 662] width 110 height 28
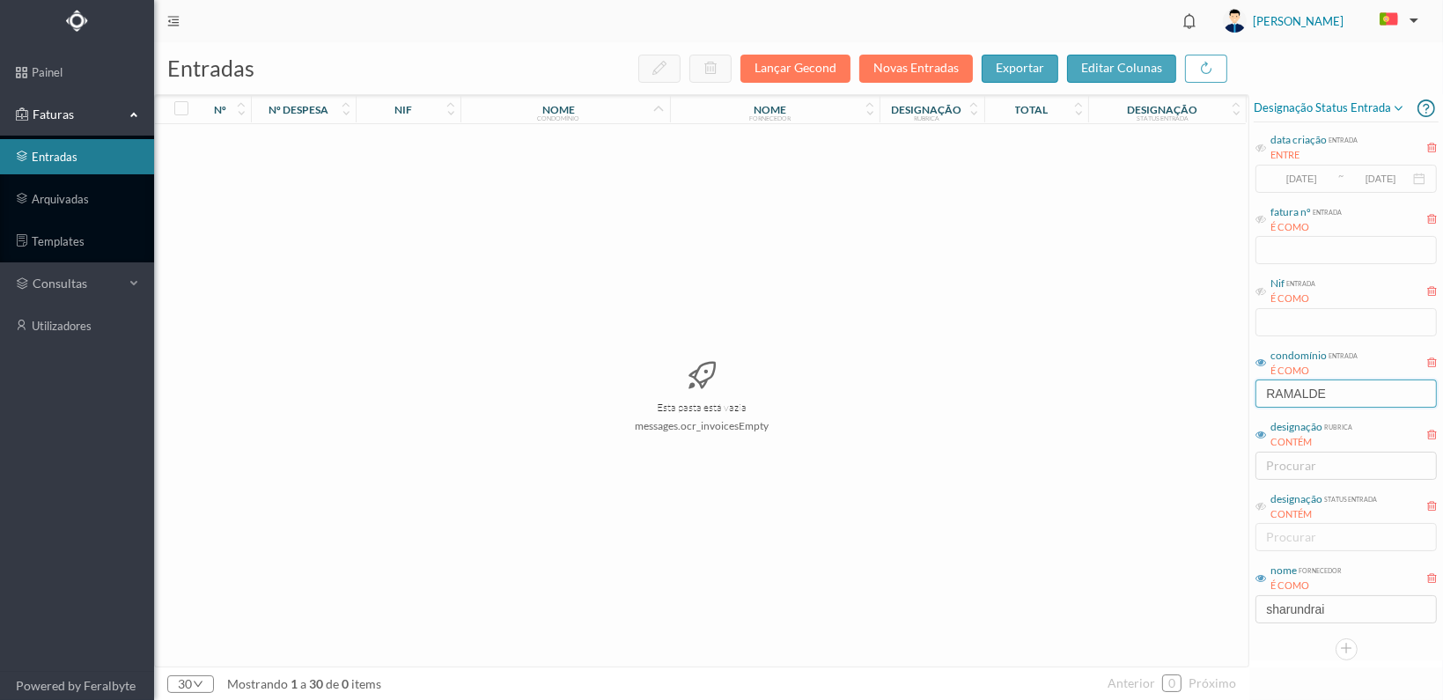
drag, startPoint x: 1330, startPoint y: 396, endPoint x: 1151, endPoint y: 402, distance: 179.7
click at [1151, 402] on div "entradas Lançar Gecond Novas Entradas exportar editar colunas nº nº despesa nif…" at bounding box center [798, 371] width 1289 height 658
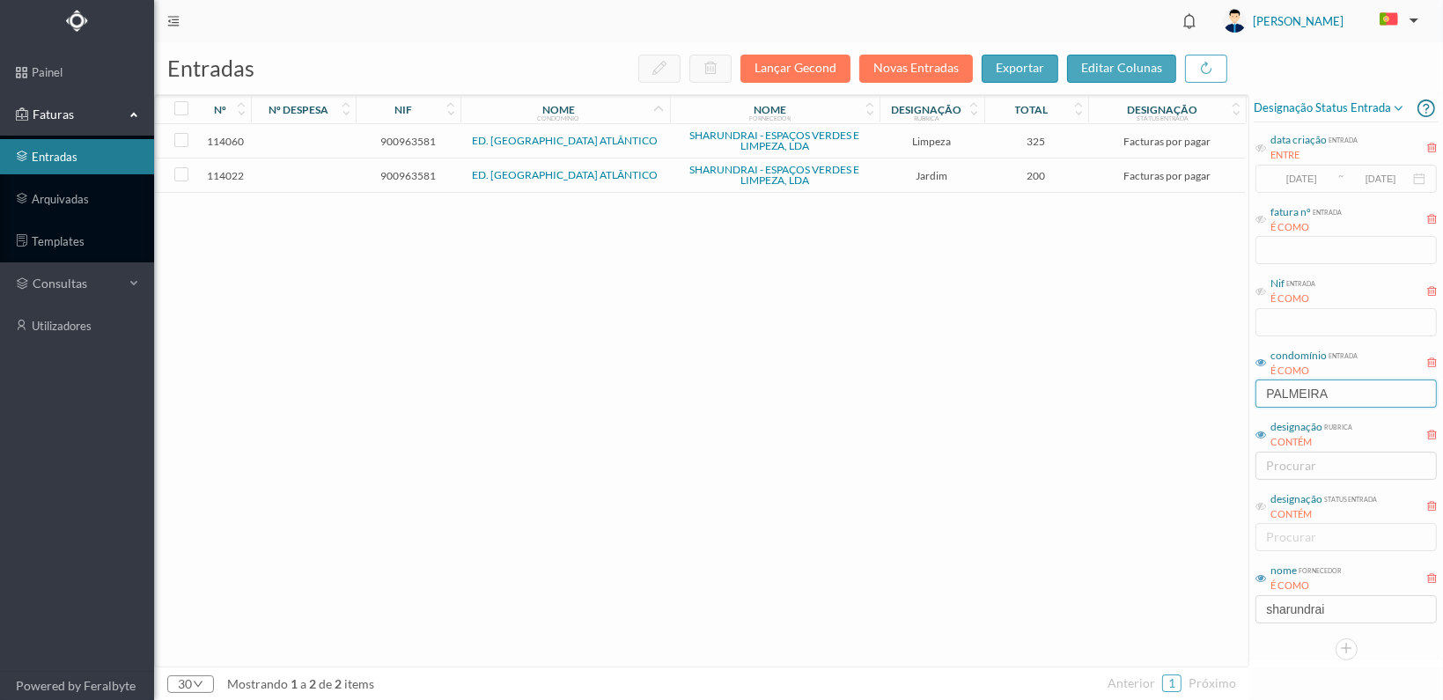
type input "PALMEIRA"
click at [398, 173] on span "900963581" at bounding box center [408, 175] width 96 height 13
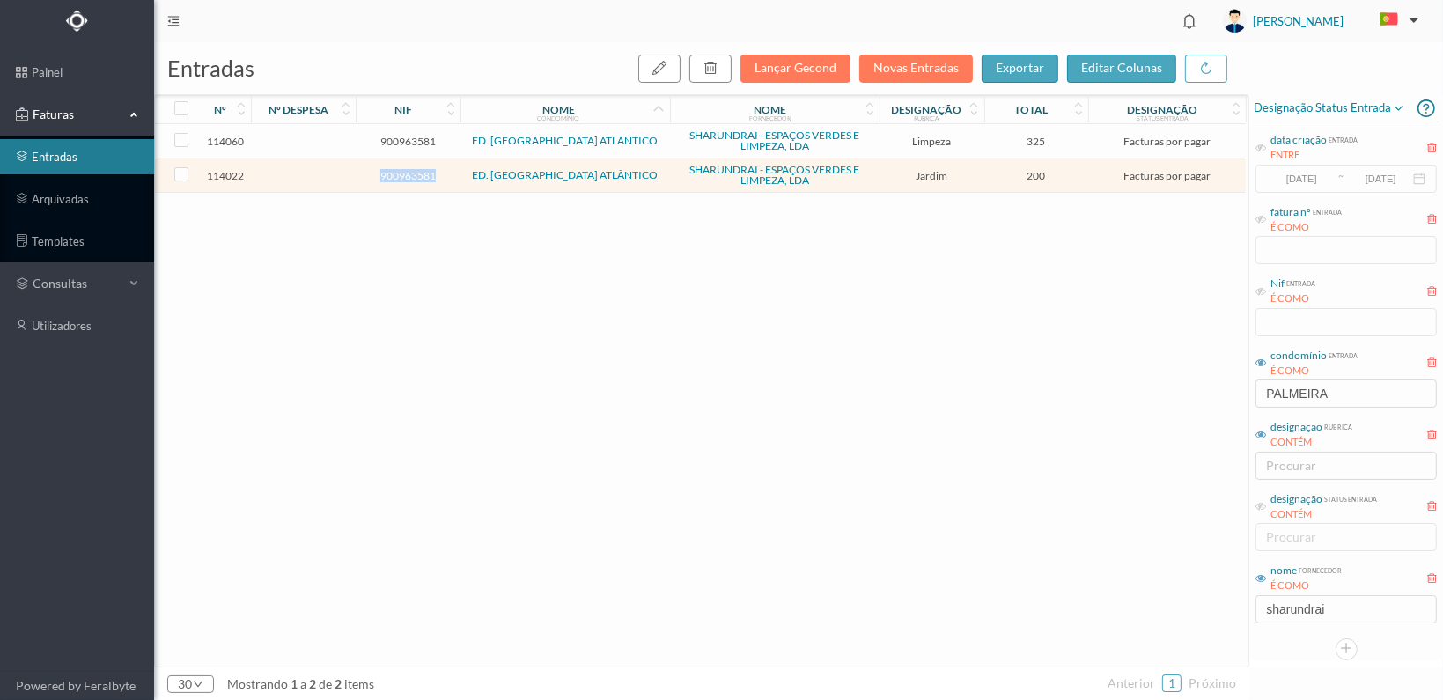
click at [398, 173] on span "900963581" at bounding box center [408, 175] width 96 height 13
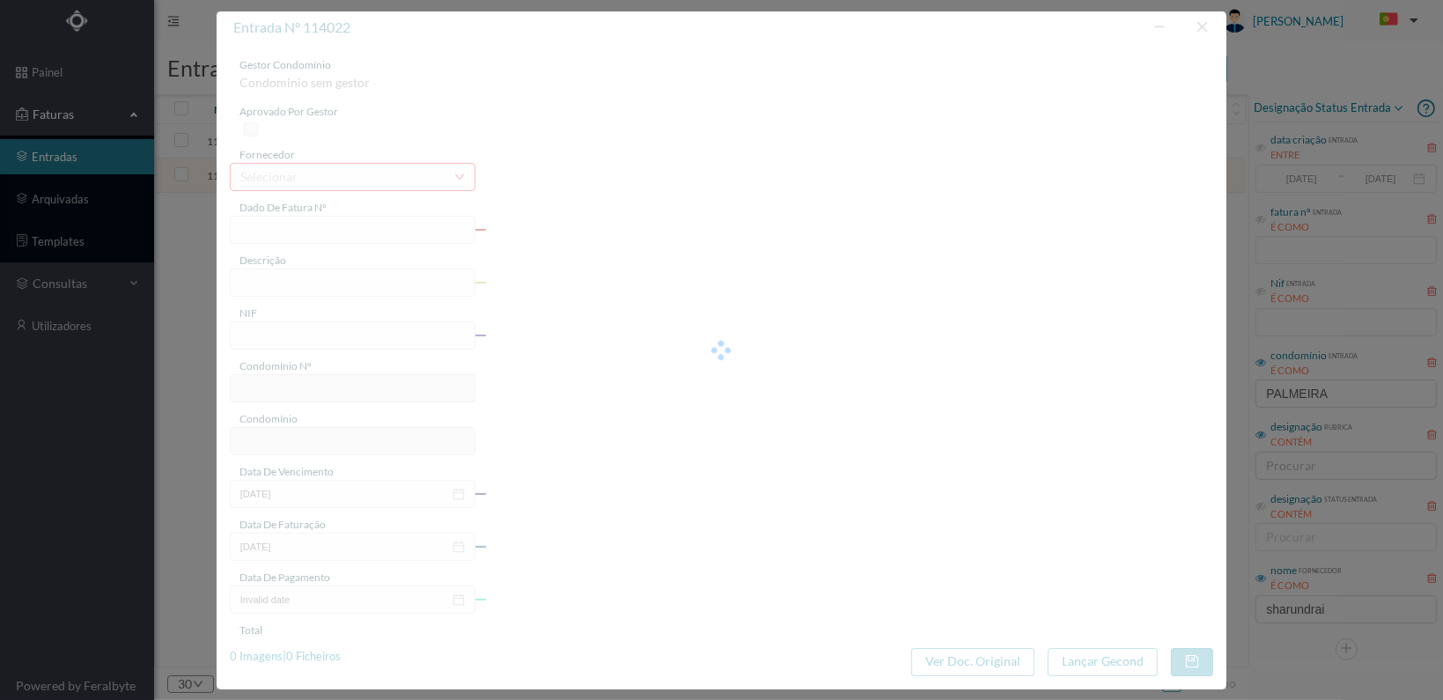
type input "FT 2025A1/1331"
type input "JARDINAGEM Outubro de 2025"
type input "900963581"
type input "[DATE]"
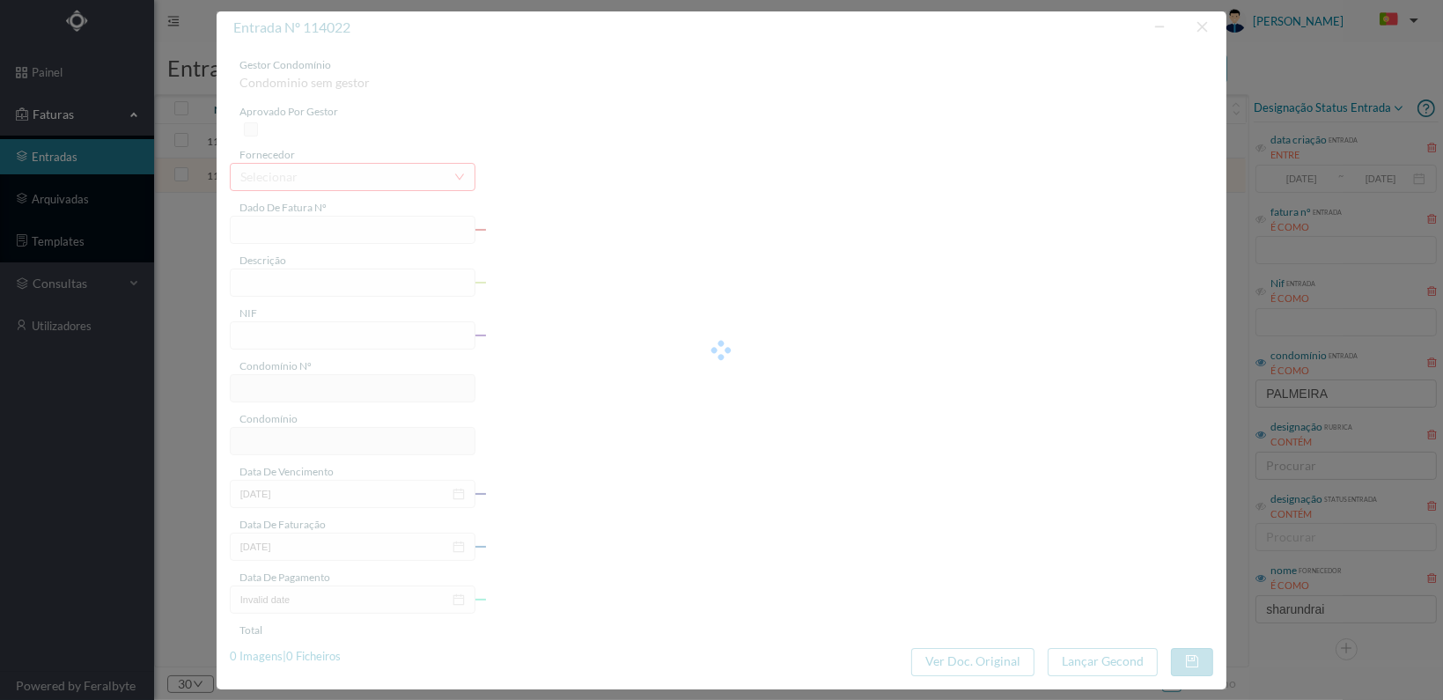
type input "[DATE]"
type input "200.00"
type input "255"
type input "ED. PALMEIRA ATLÂNTICO"
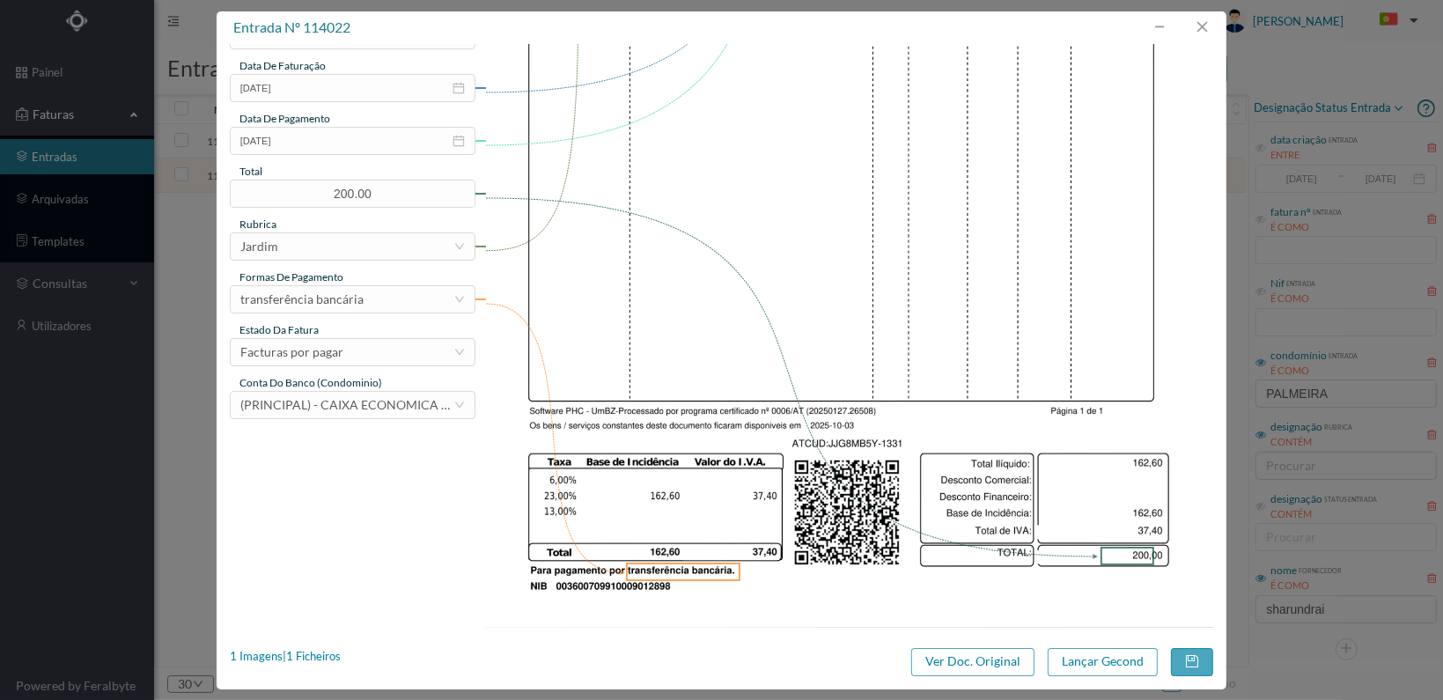
scroll to position [460, 0]
click at [430, 353] on div "Facturas por pagar" at bounding box center [346, 351] width 213 height 26
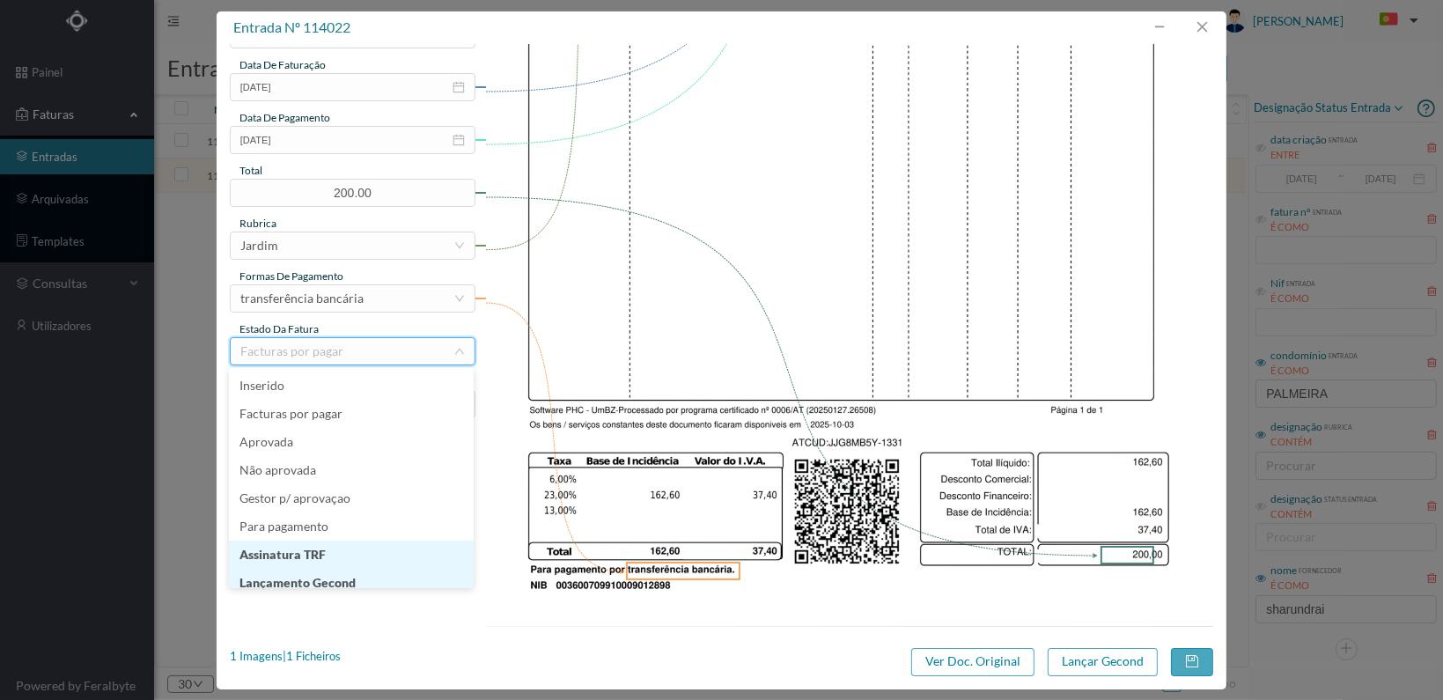
scroll to position [9, 0]
drag, startPoint x: 365, startPoint y: 574, endPoint x: 540, endPoint y: 572, distance: 174.3
click at [366, 573] on li "Lançamento Gecond" at bounding box center [351, 574] width 245 height 28
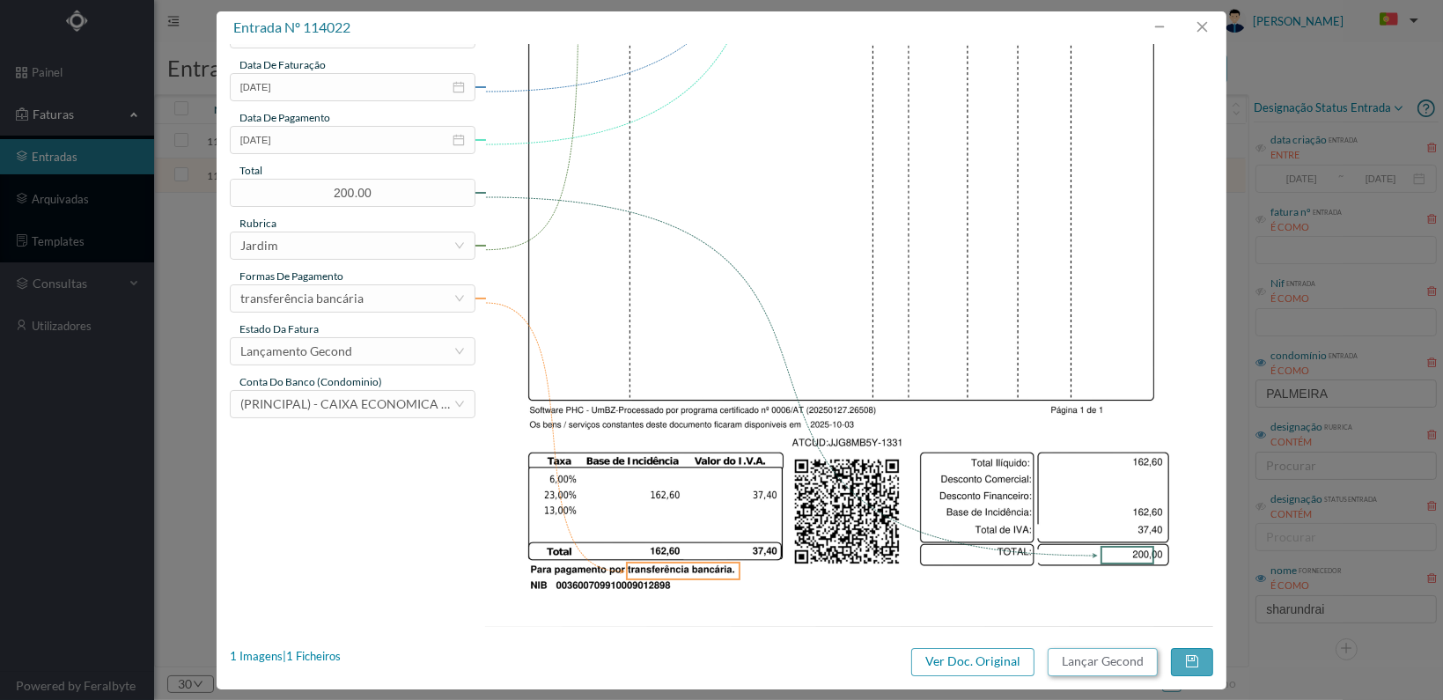
click at [1095, 654] on button "Lançar Gecond" at bounding box center [1103, 662] width 110 height 28
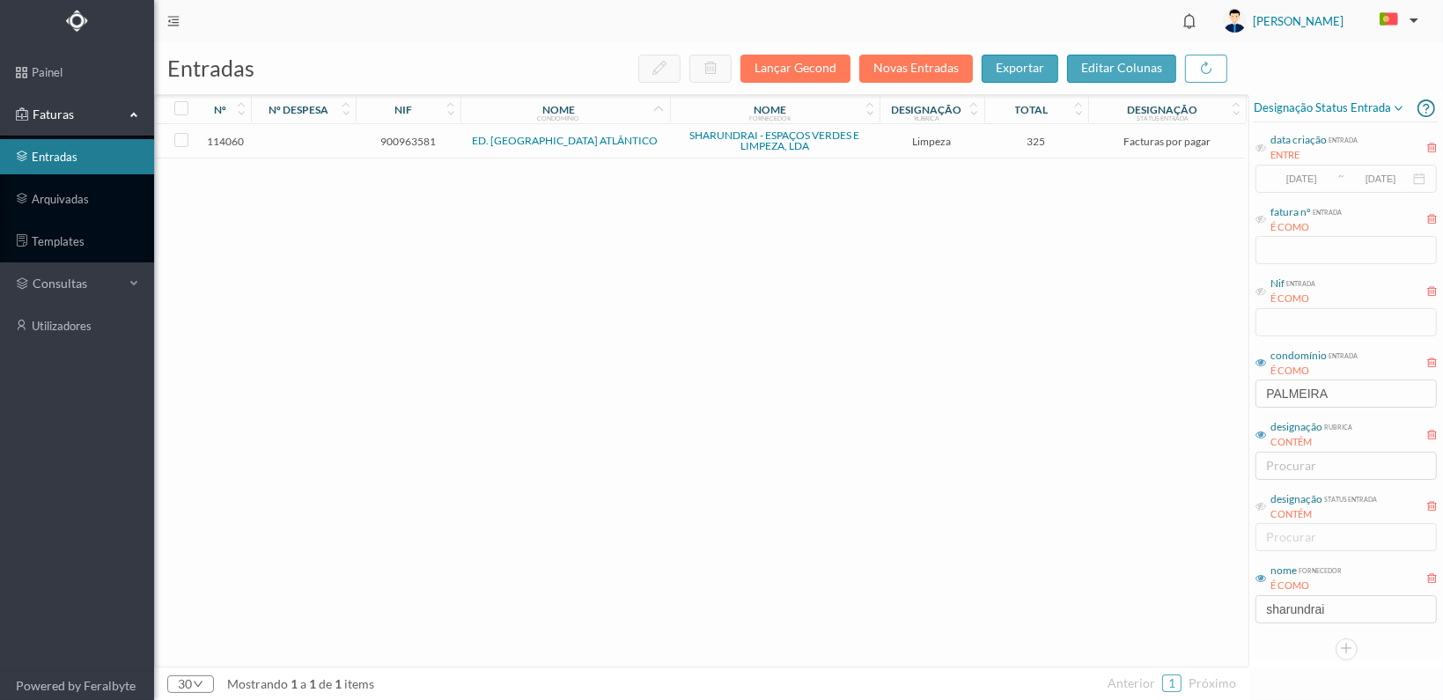
click at [424, 137] on span "900963581" at bounding box center [408, 141] width 96 height 13
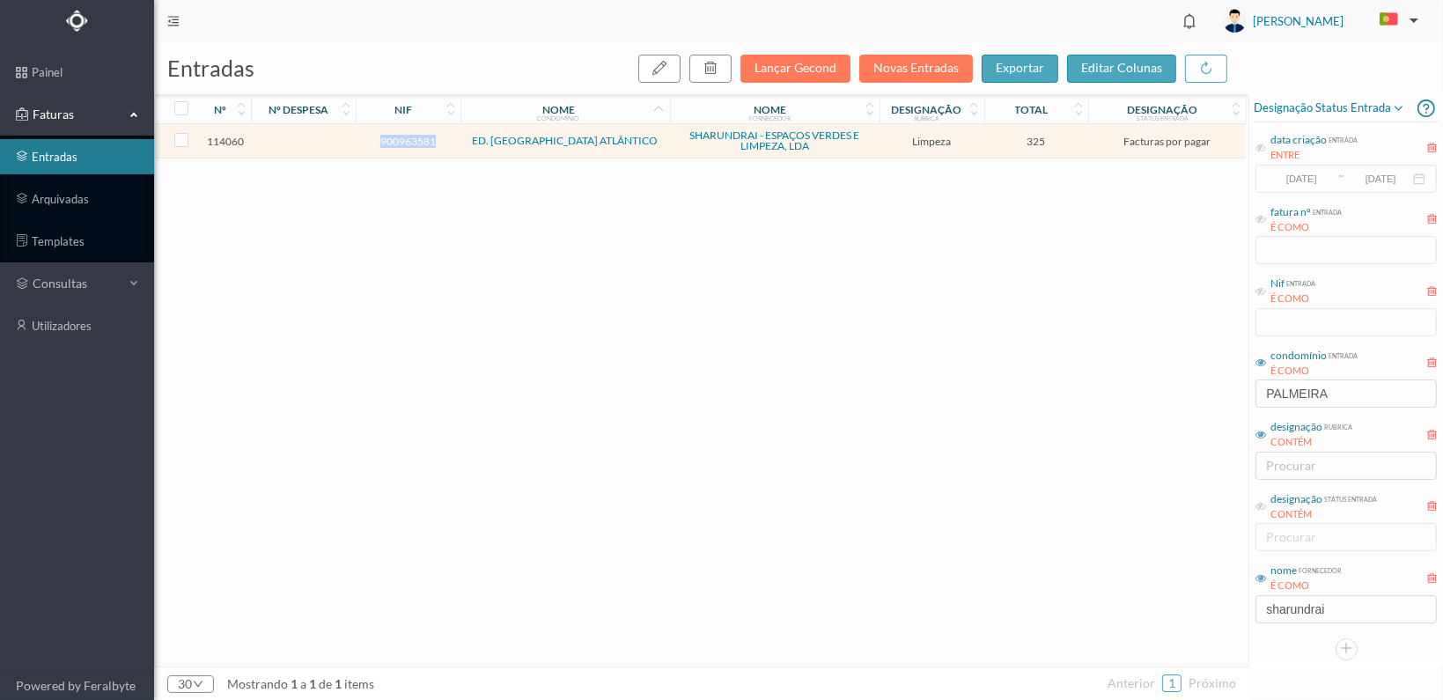
click at [424, 137] on span "900963581" at bounding box center [408, 141] width 96 height 13
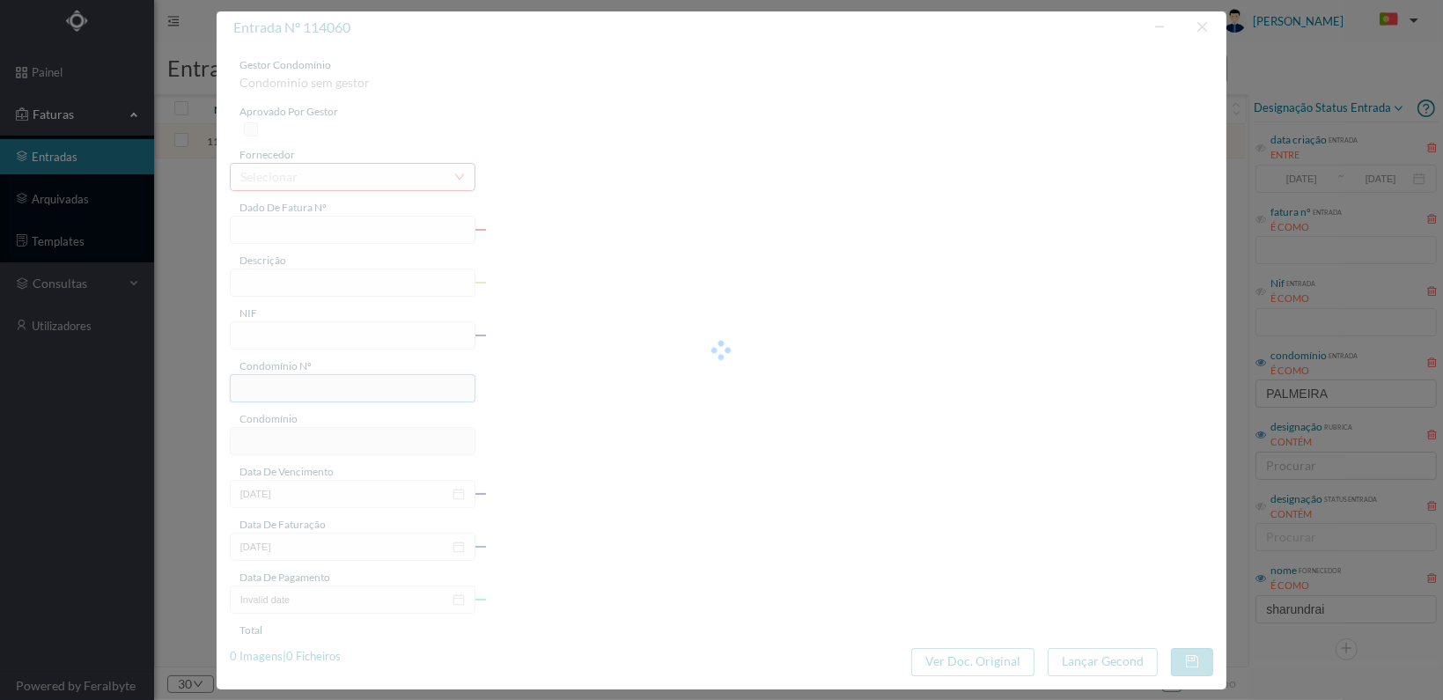
type input "FT 2025A1/1369"
type input "LIMPEZA Outubro de 2025"
type input "900963581"
type input "[DATE]"
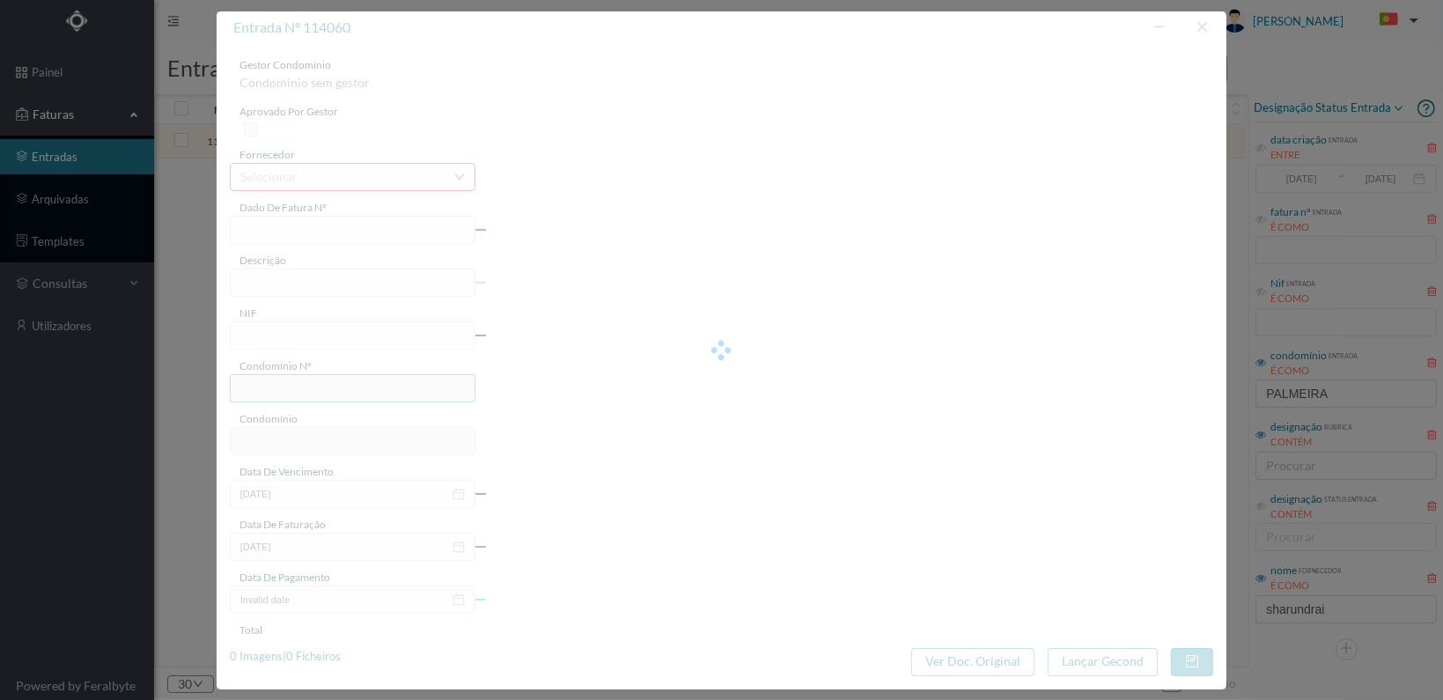
type input "[DATE]"
type input "325.00"
type input "255"
type input "ED. PALMEIRA ATLÂNTICO"
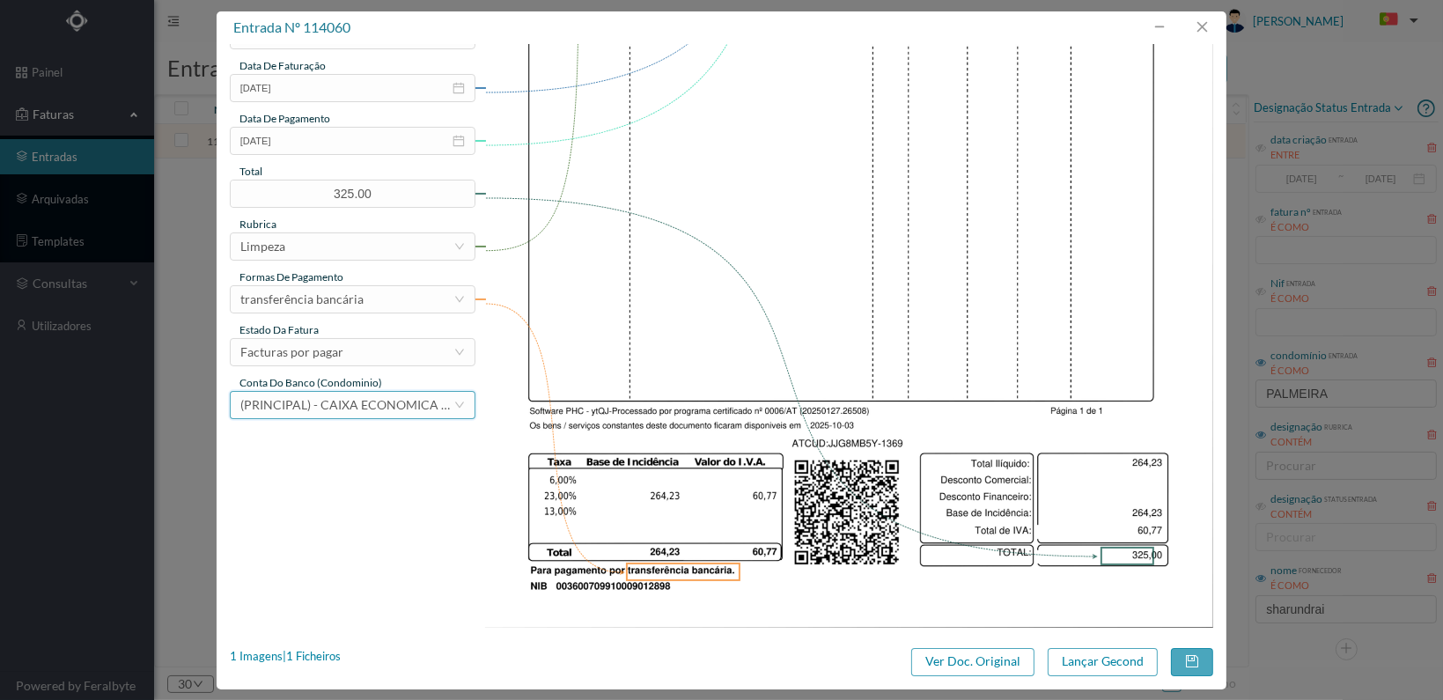
scroll to position [460, 0]
click at [425, 359] on div "Facturas por pagar" at bounding box center [346, 351] width 213 height 26
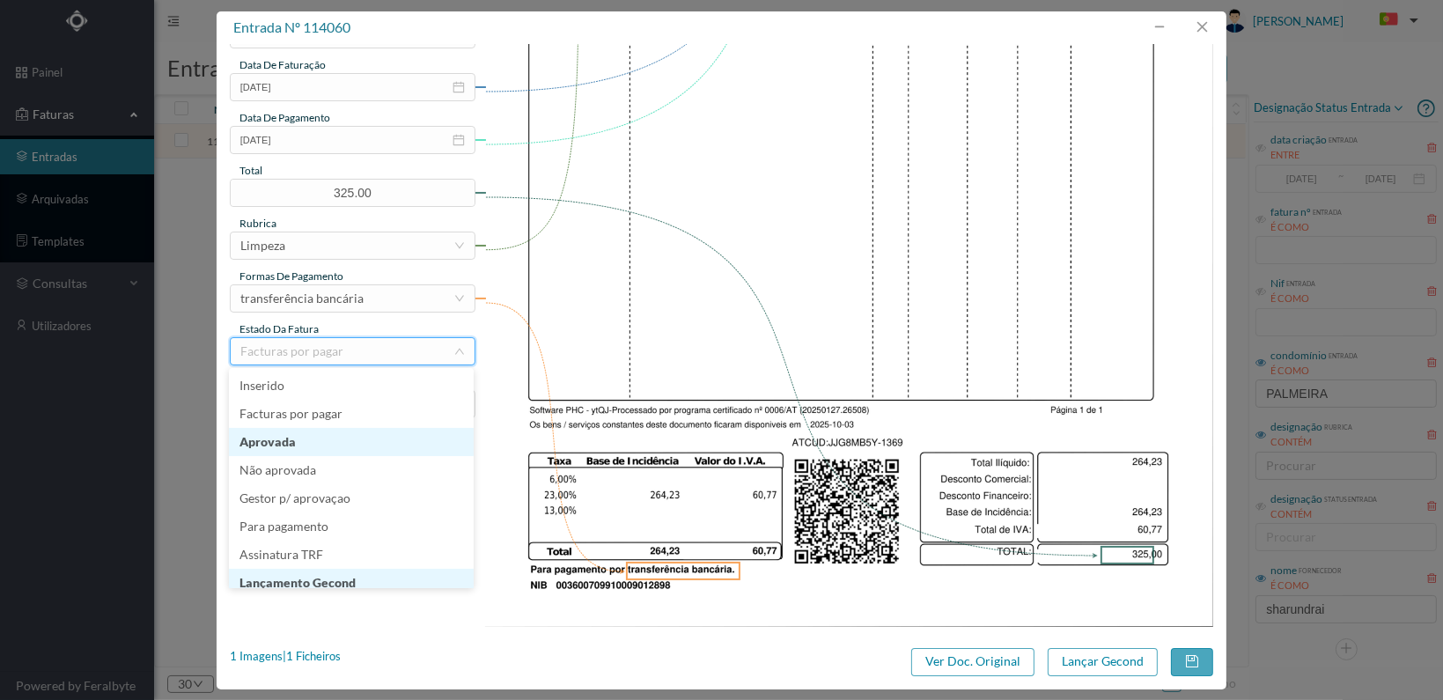
scroll to position [9, 0]
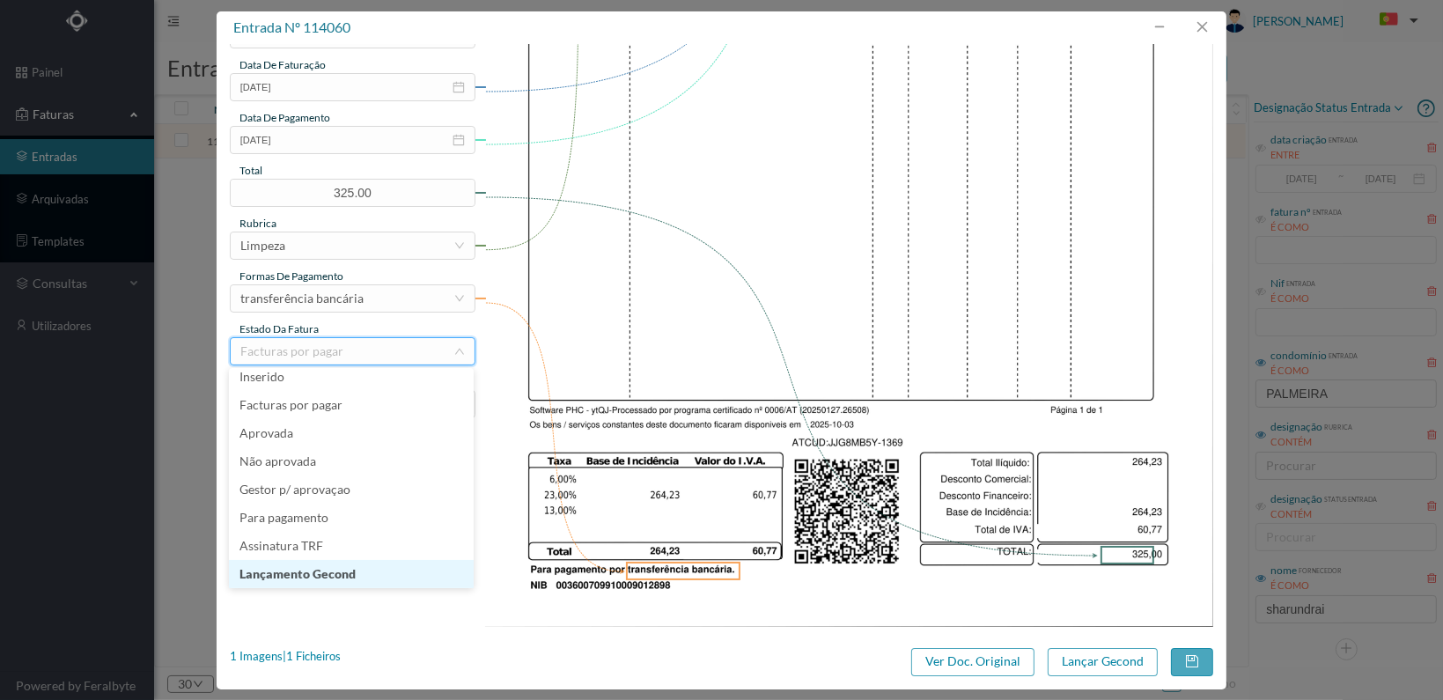
click at [387, 578] on li "Lançamento Gecond" at bounding box center [351, 574] width 245 height 28
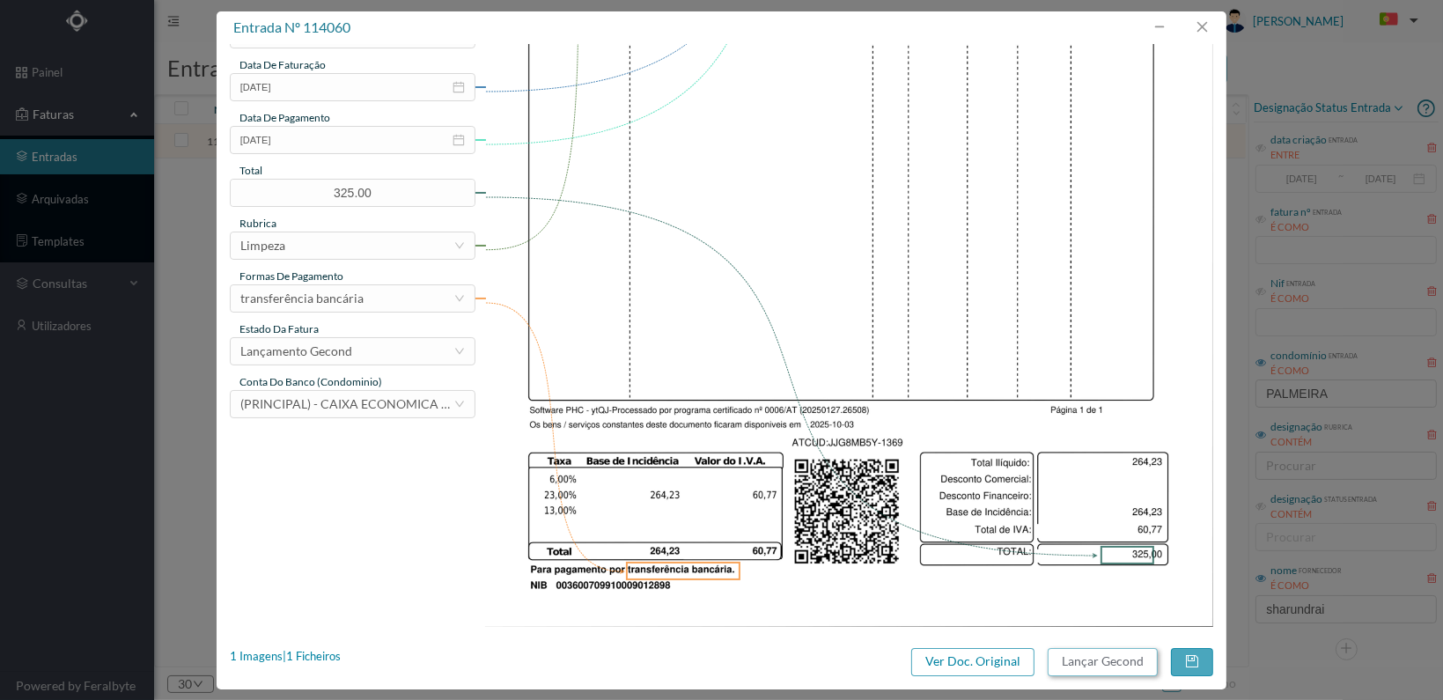
click at [1090, 657] on button "Lançar Gecond" at bounding box center [1103, 662] width 110 height 28
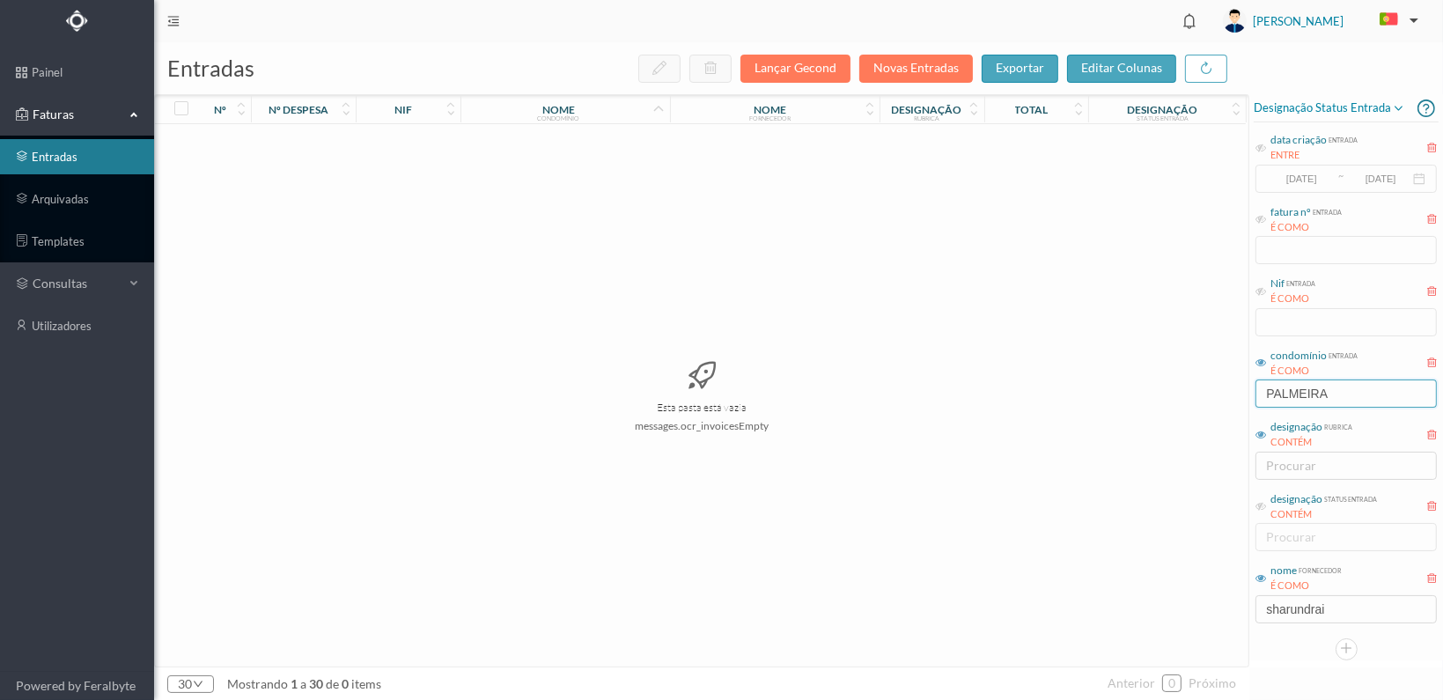
drag, startPoint x: 1348, startPoint y: 398, endPoint x: 1012, endPoint y: 388, distance: 335.6
click at [1012, 388] on div "entradas Lançar Gecond Novas Entradas exportar editar colunas nº nº despesa nif…" at bounding box center [798, 371] width 1289 height 658
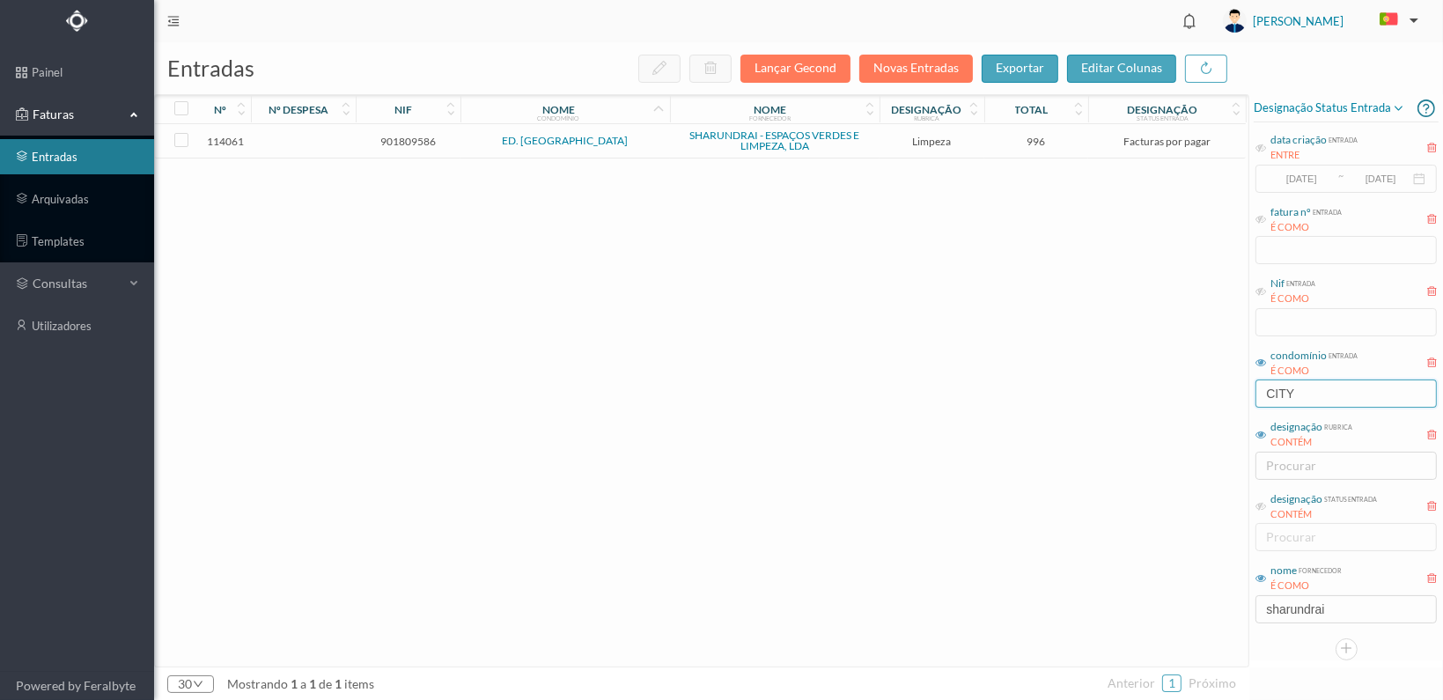
type input "CITY"
click at [410, 145] on span "901809586" at bounding box center [408, 141] width 96 height 13
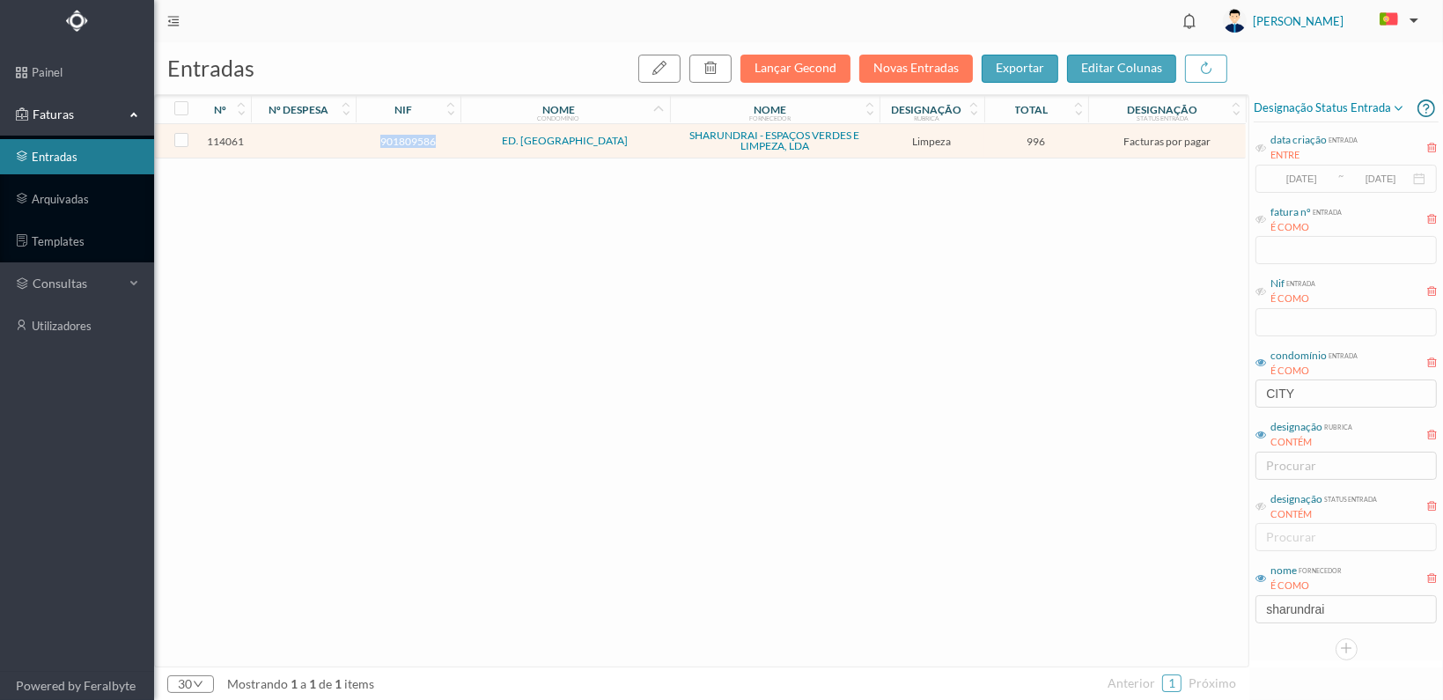
click at [410, 145] on span "901809586" at bounding box center [408, 141] width 96 height 13
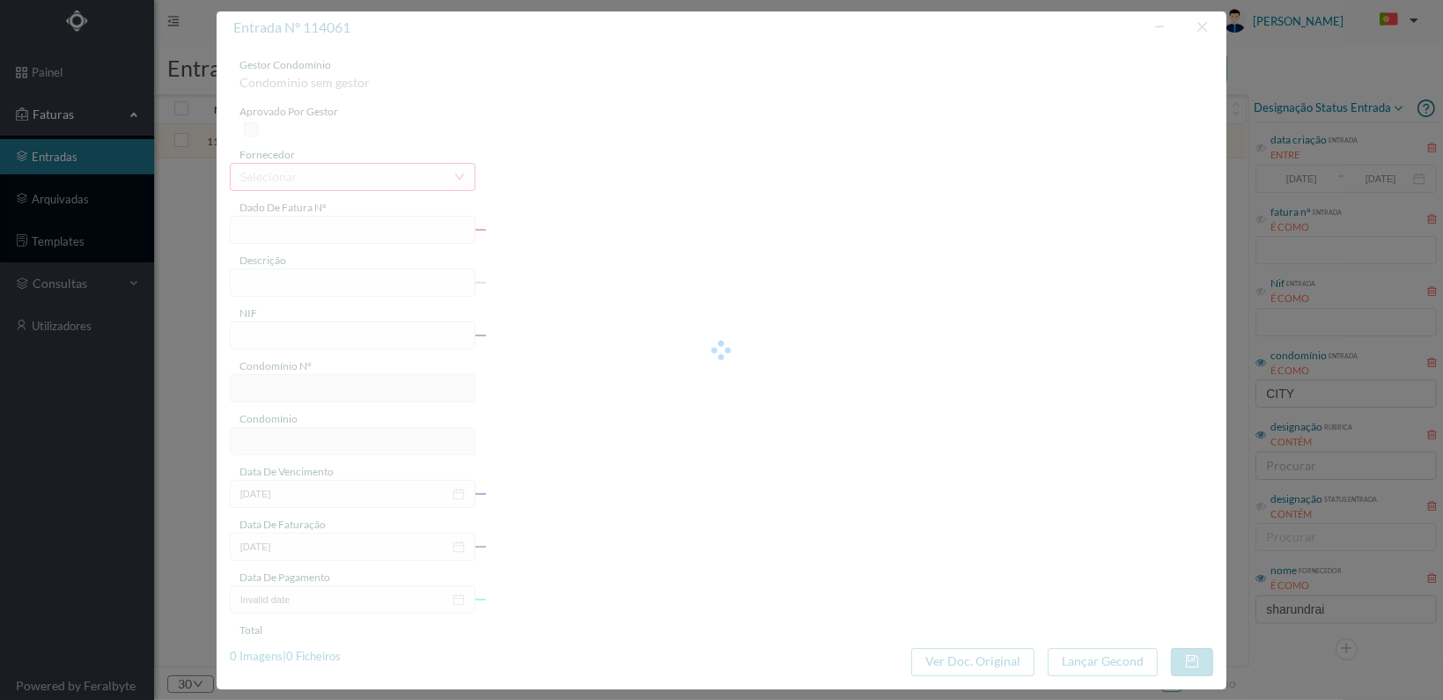
type input "FT 2025A1/1370"
type input "LIMPEZA Outubro de 2025"
type input "901809586"
type input "[DATE]"
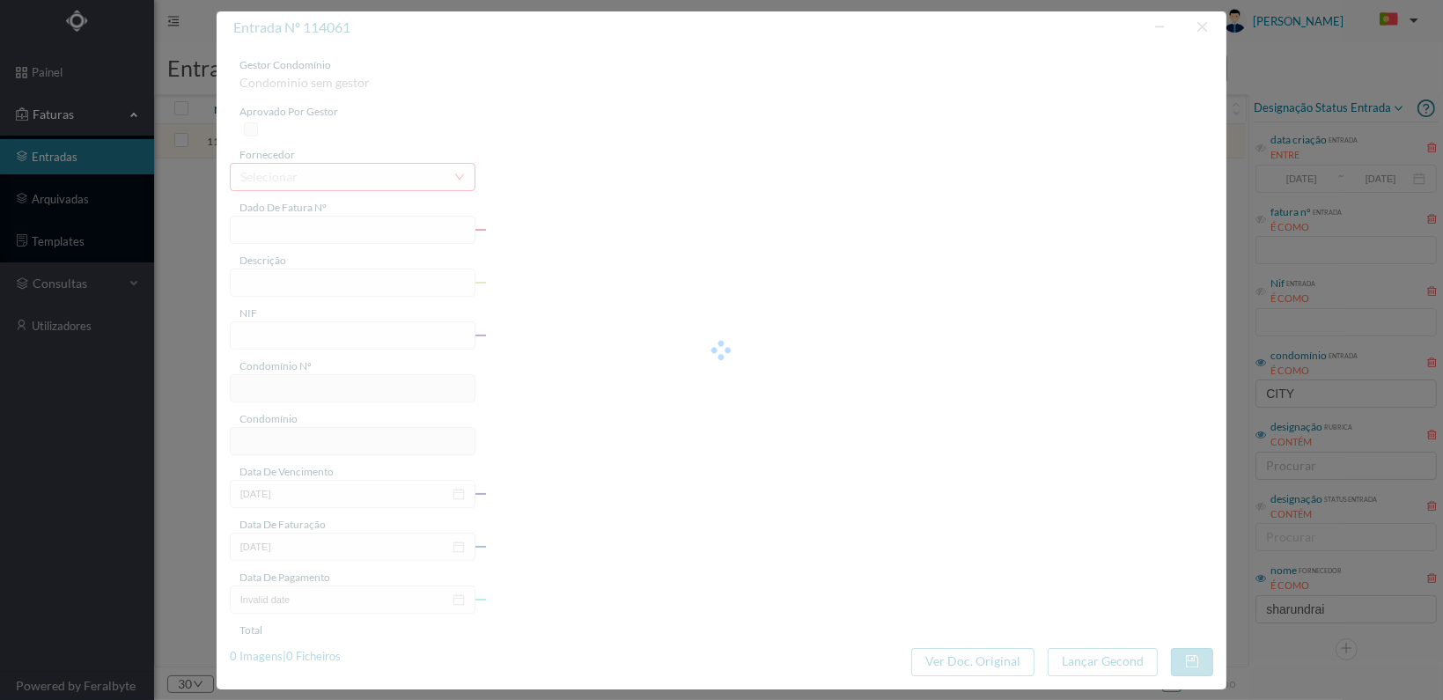
type input "[DATE]"
type input "996.00"
type input "259"
type input "ED. CITY MAIA"
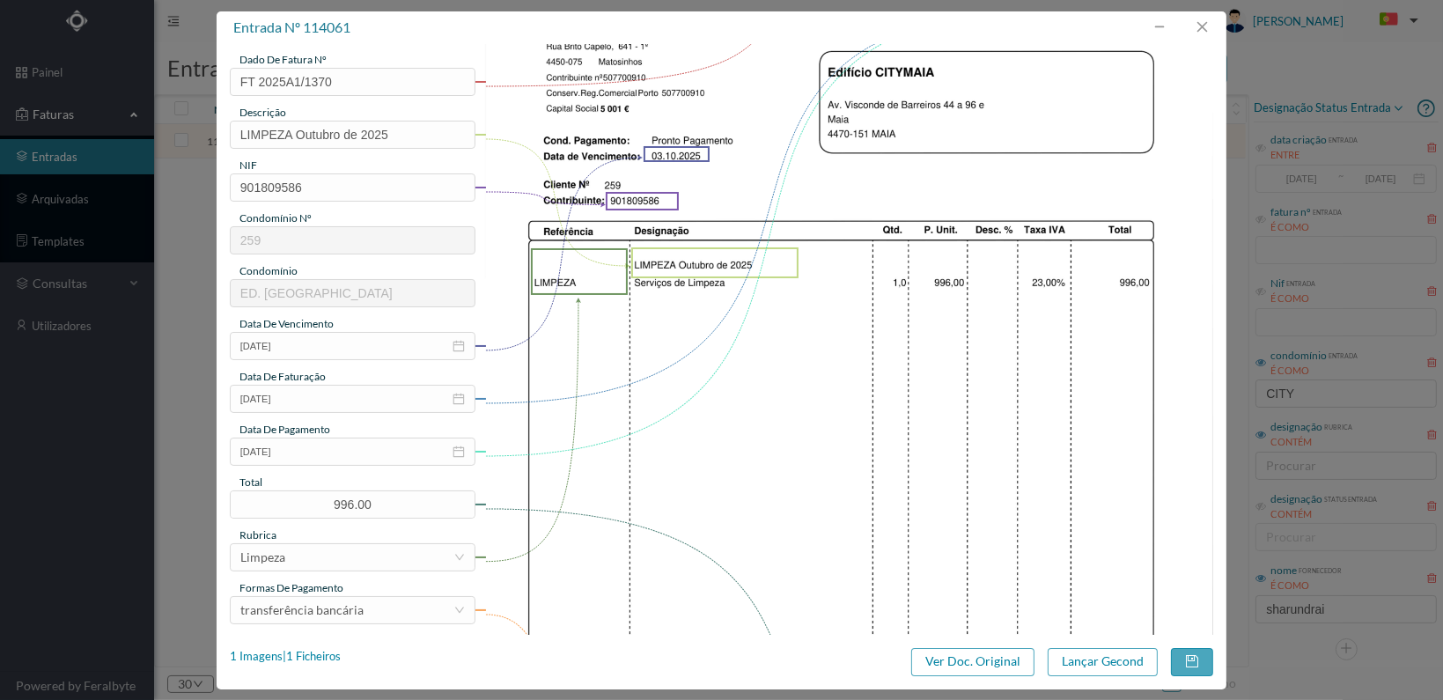
scroll to position [460, 0]
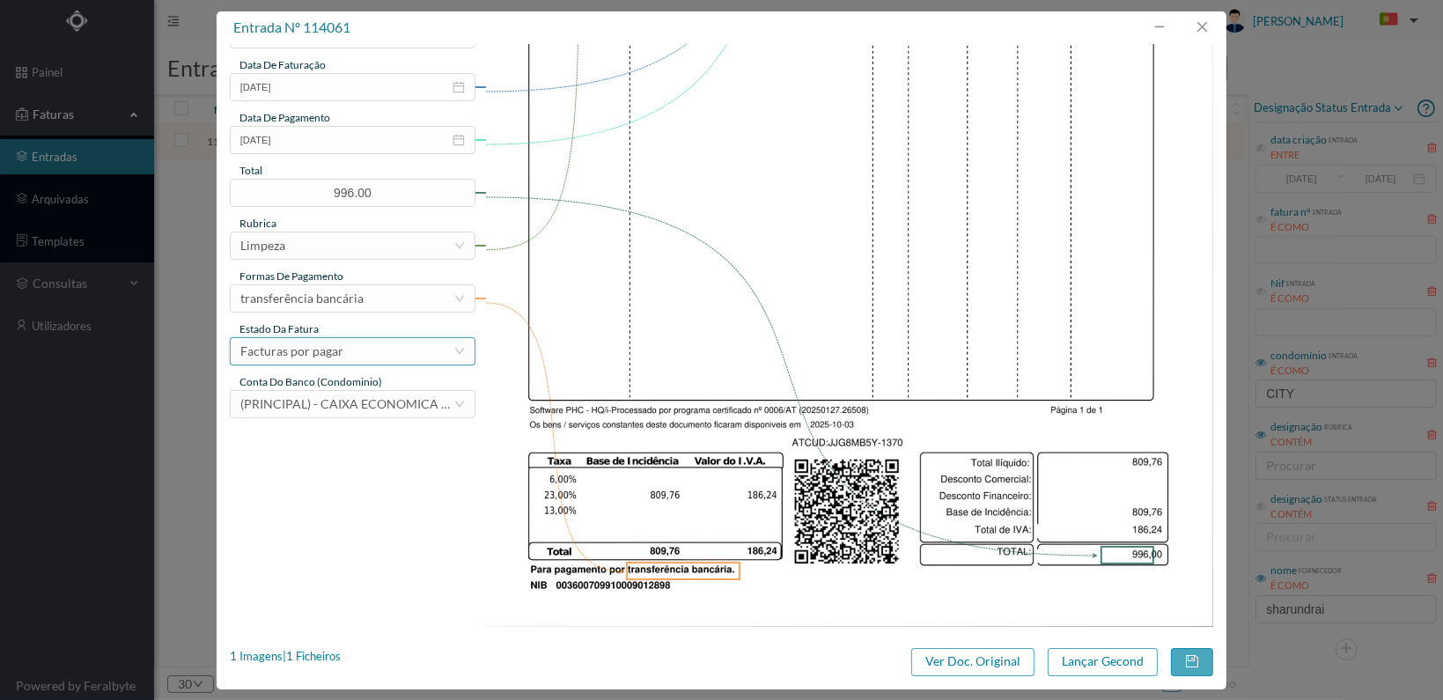
click at [426, 357] on div "Facturas por pagar" at bounding box center [346, 351] width 213 height 26
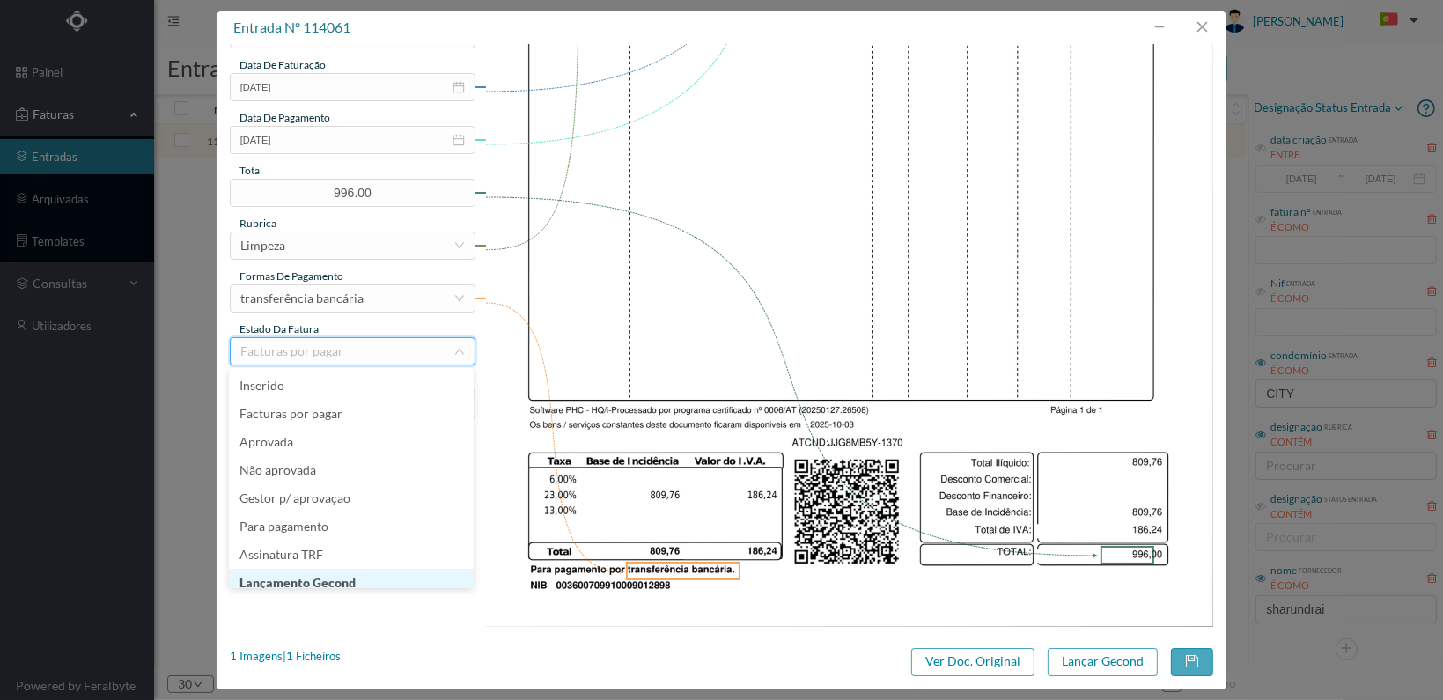
scroll to position [9, 0]
click at [375, 573] on li "Lançamento Gecond" at bounding box center [351, 574] width 245 height 28
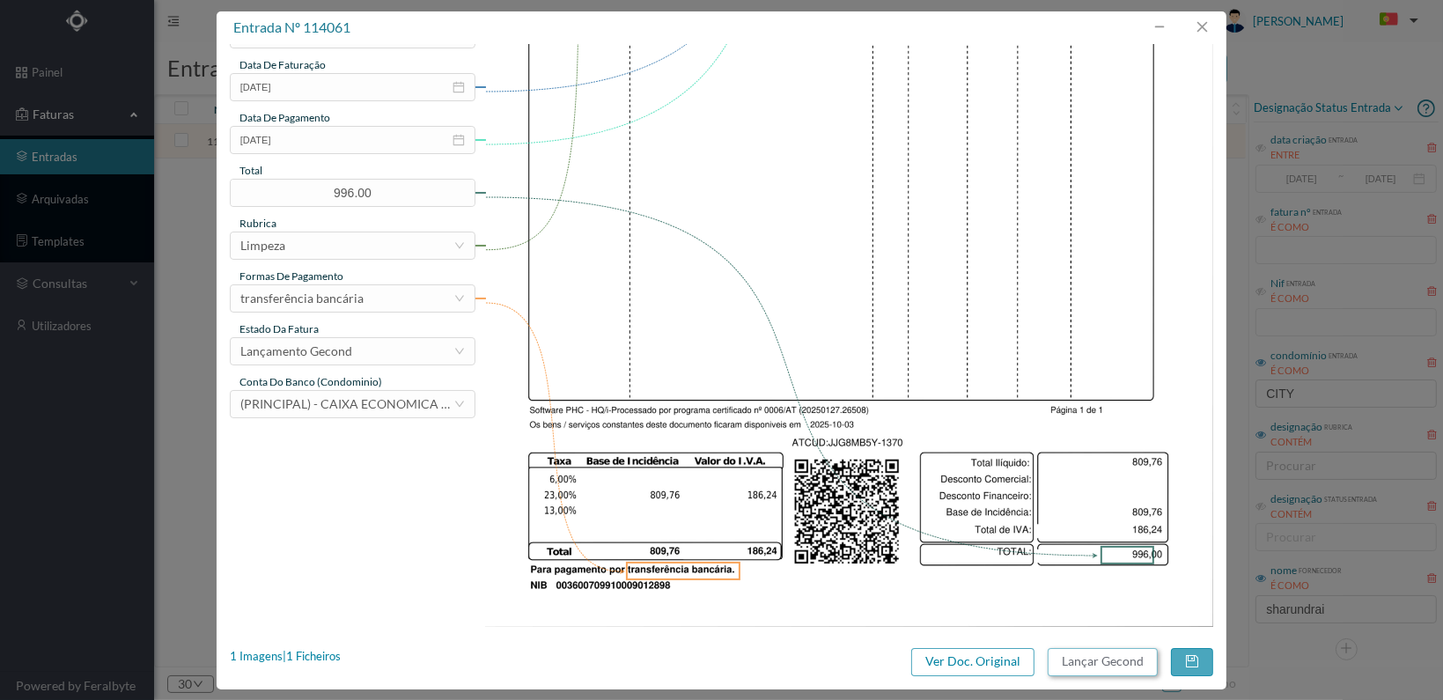
click at [1060, 658] on button "Lançar Gecond" at bounding box center [1103, 662] width 110 height 28
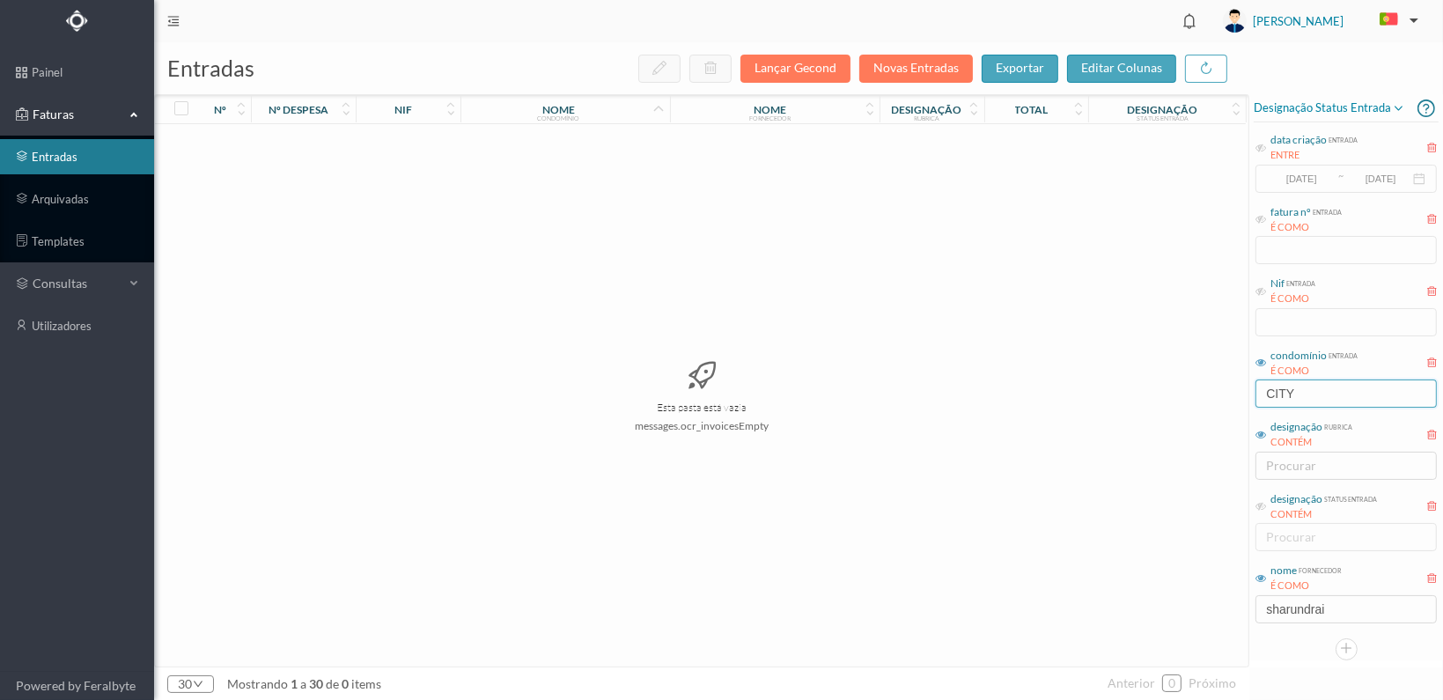
drag, startPoint x: 1314, startPoint y: 386, endPoint x: 1152, endPoint y: 386, distance: 161.1
click at [1153, 386] on div "entradas Lançar Gecond Novas Entradas exportar editar colunas nº nº despesa nif…" at bounding box center [798, 371] width 1289 height 658
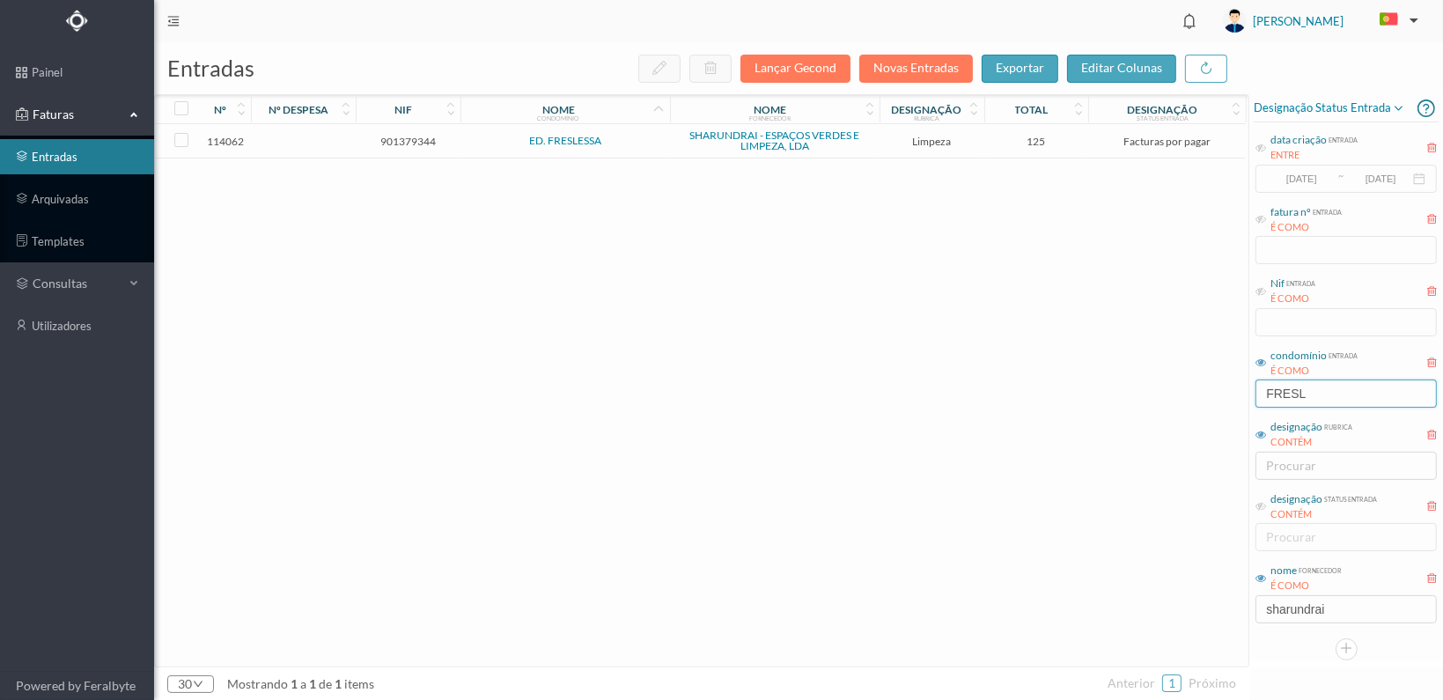
type input "FRESL"
click at [394, 137] on span "901379344" at bounding box center [408, 141] width 96 height 13
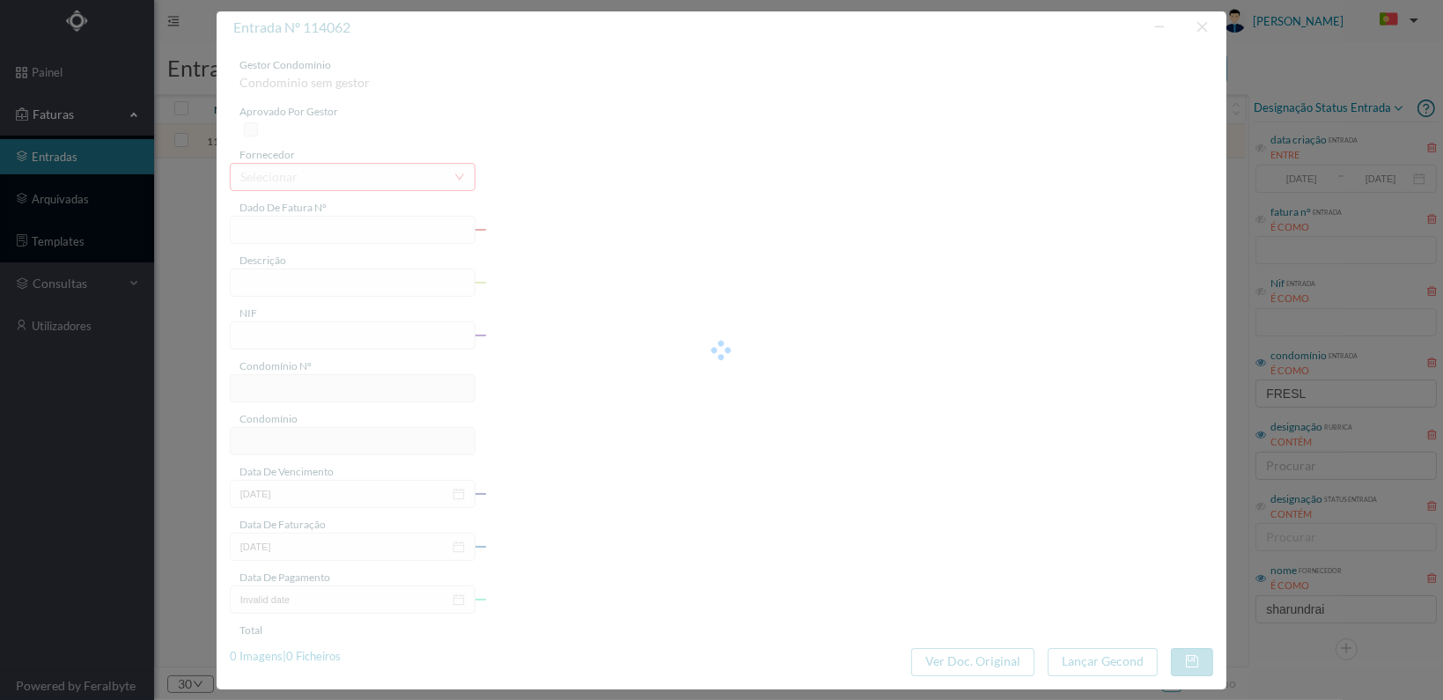
type input "FT 2025A1/1371"
type input "LIMPEZA Outubro de 2025"
type input "901379344"
type input "[DATE]"
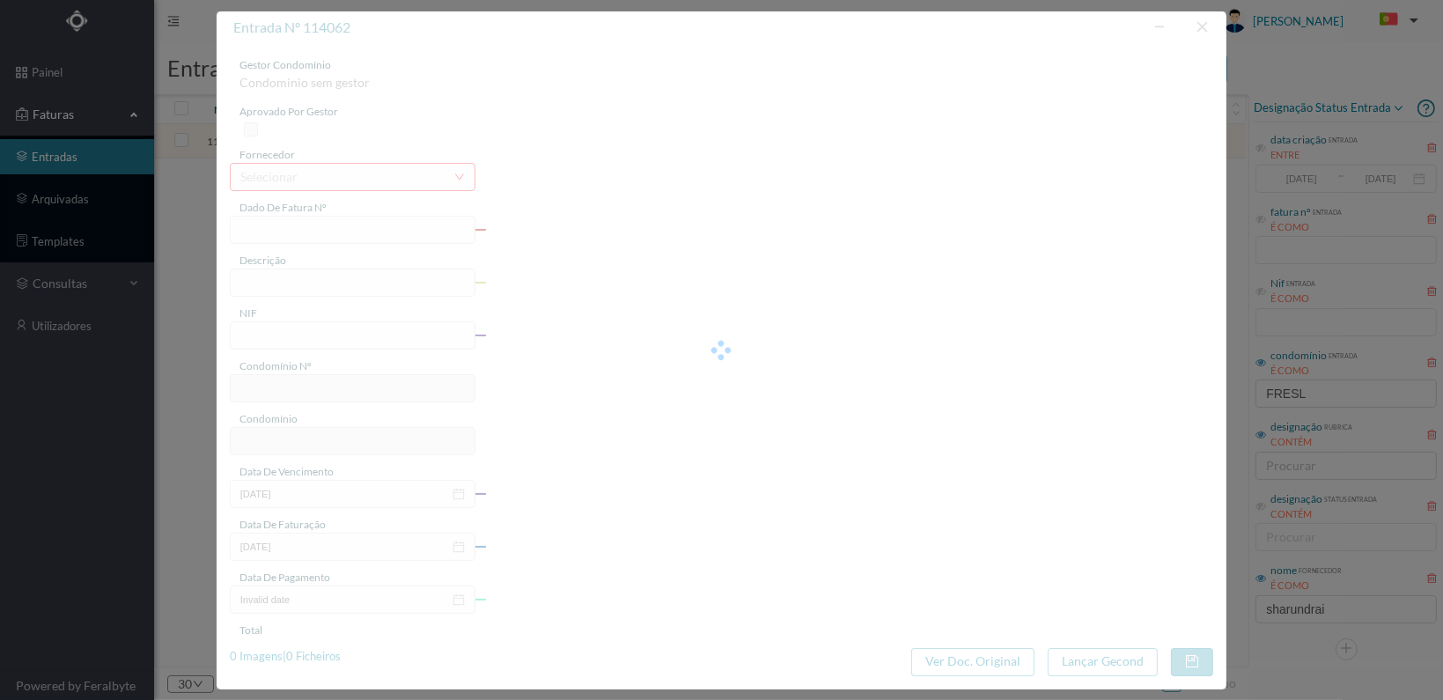
type input "[DATE]"
type input "125.00"
type input "267"
type input "ED. FRESLESSA"
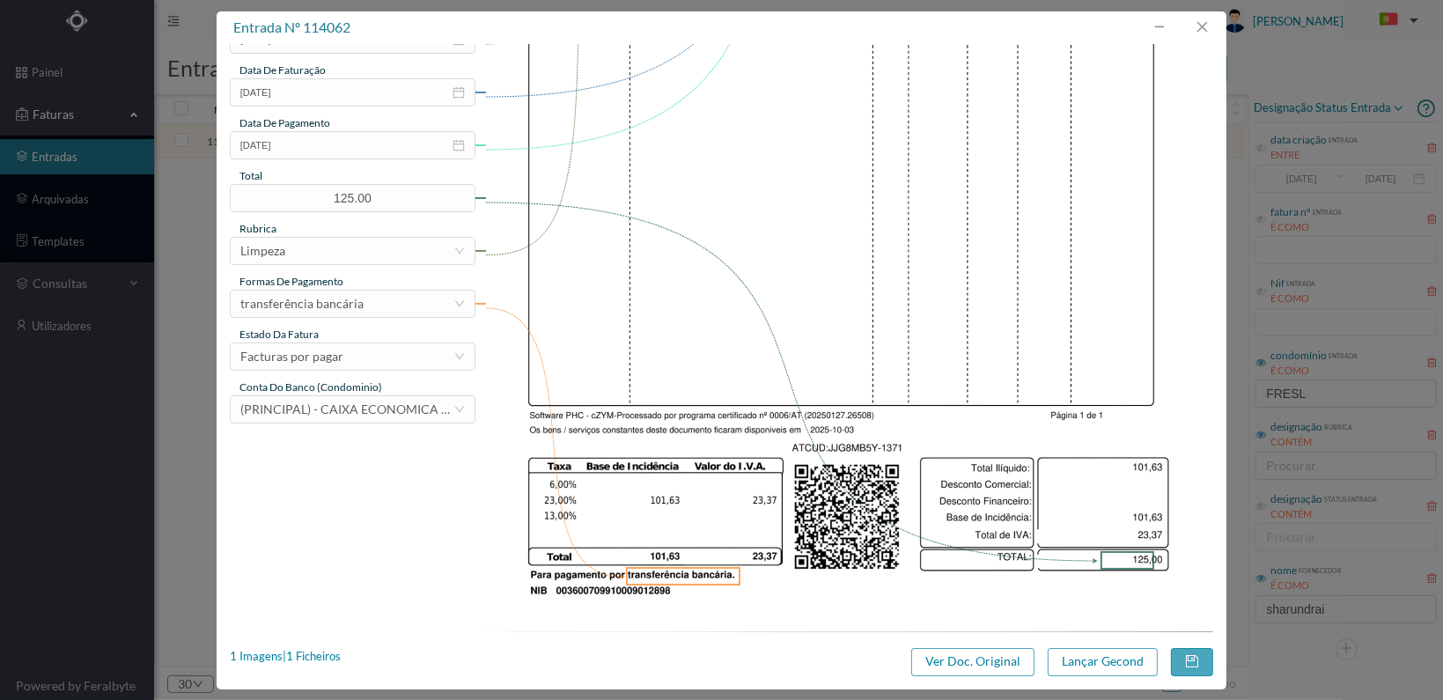
scroll to position [460, 0]
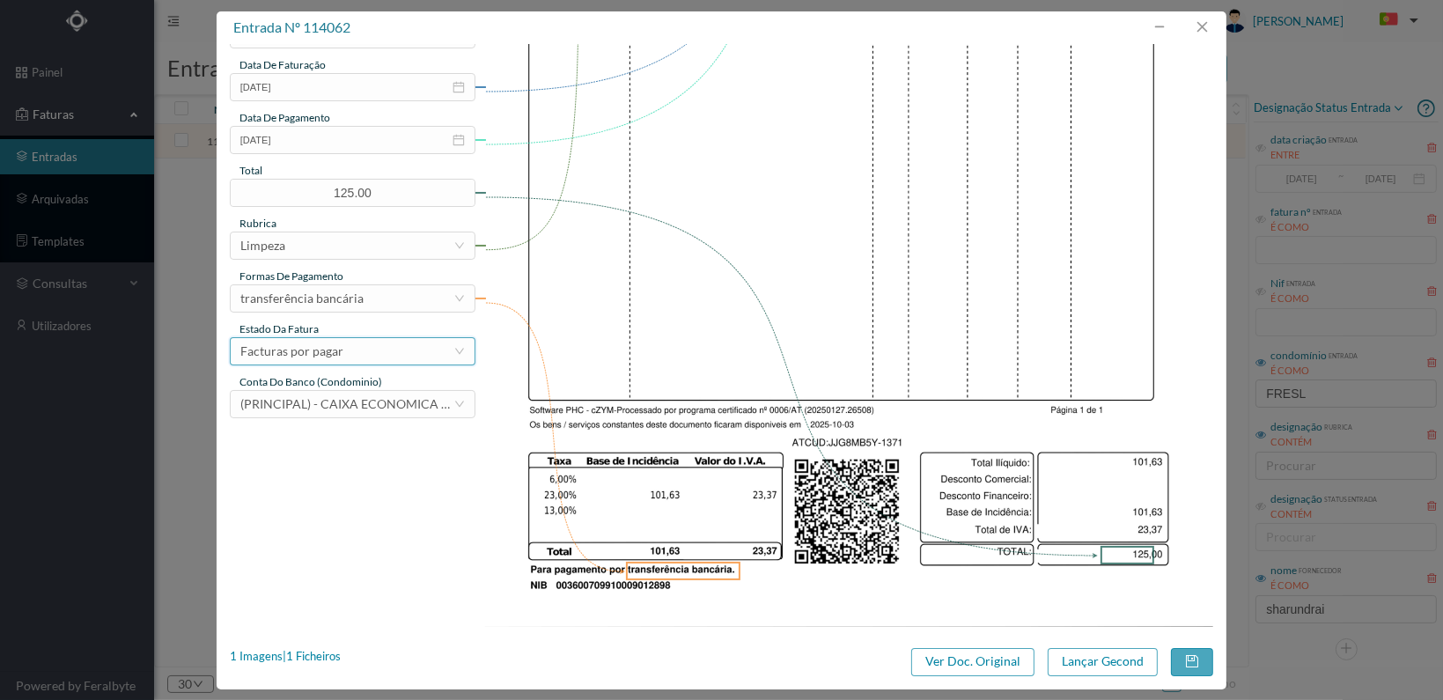
click at [408, 342] on div "Facturas por pagar" at bounding box center [346, 351] width 213 height 26
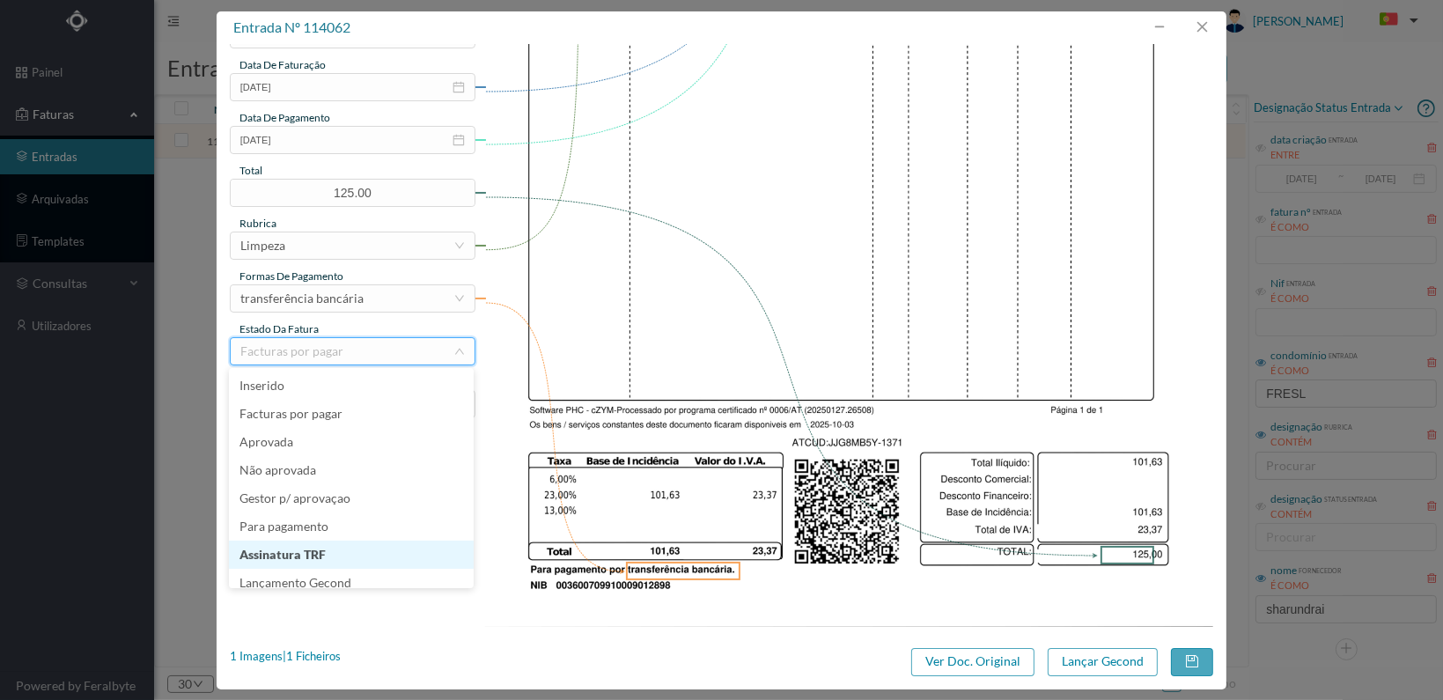
scroll to position [9, 0]
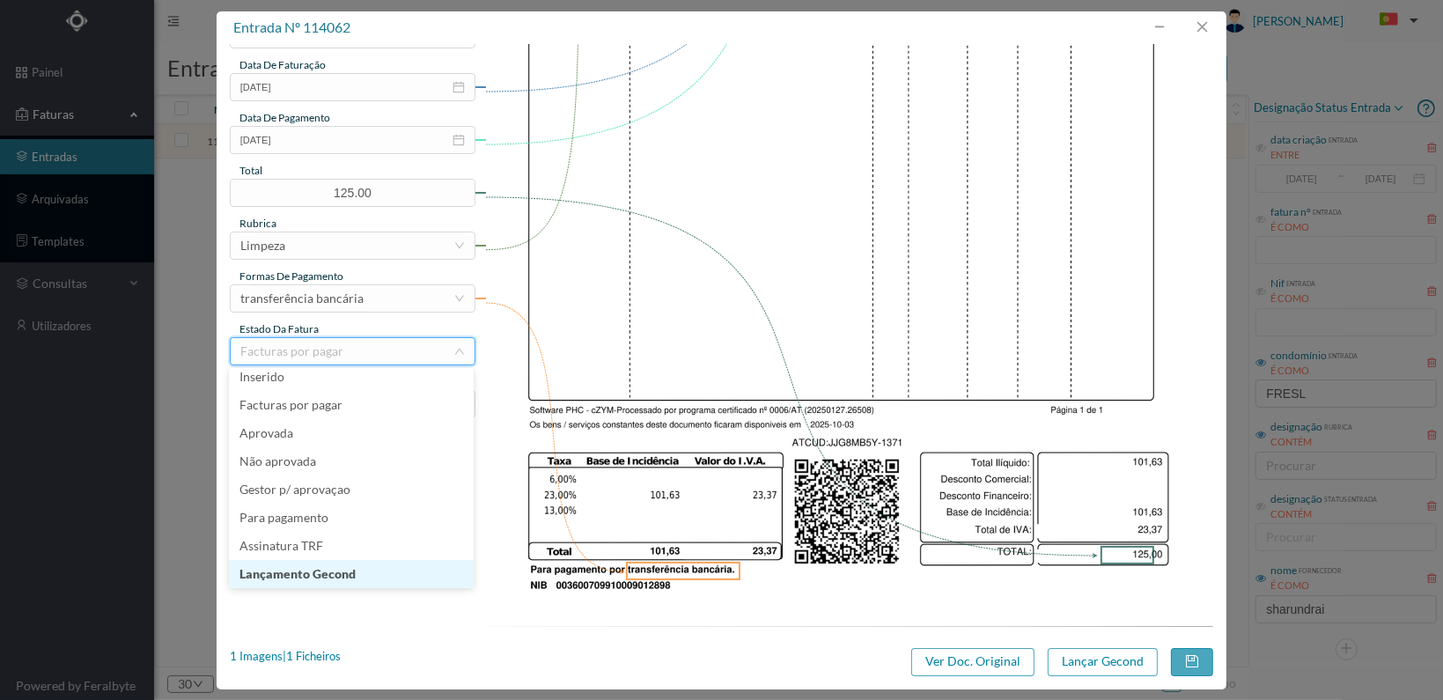
click at [366, 574] on li "Lançamento Gecond" at bounding box center [351, 574] width 245 height 28
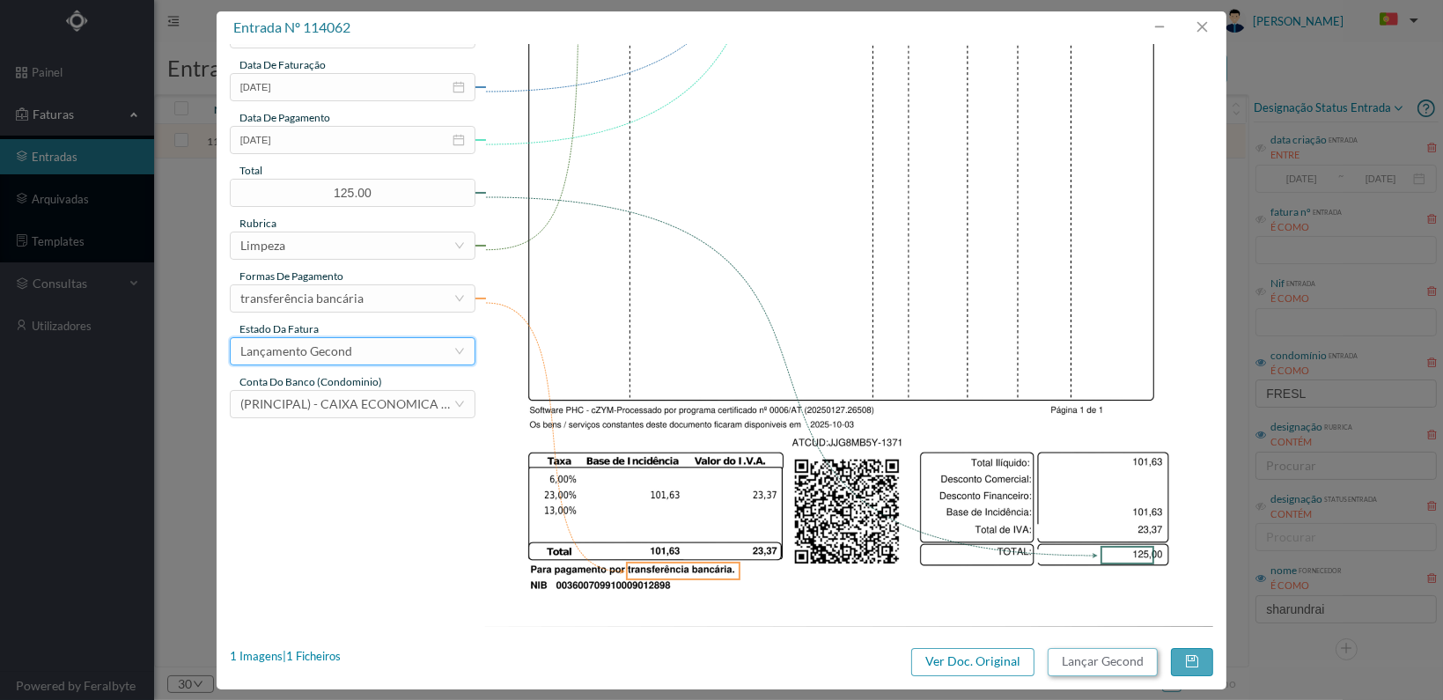
click at [1089, 666] on button "Lançar Gecond" at bounding box center [1103, 662] width 110 height 28
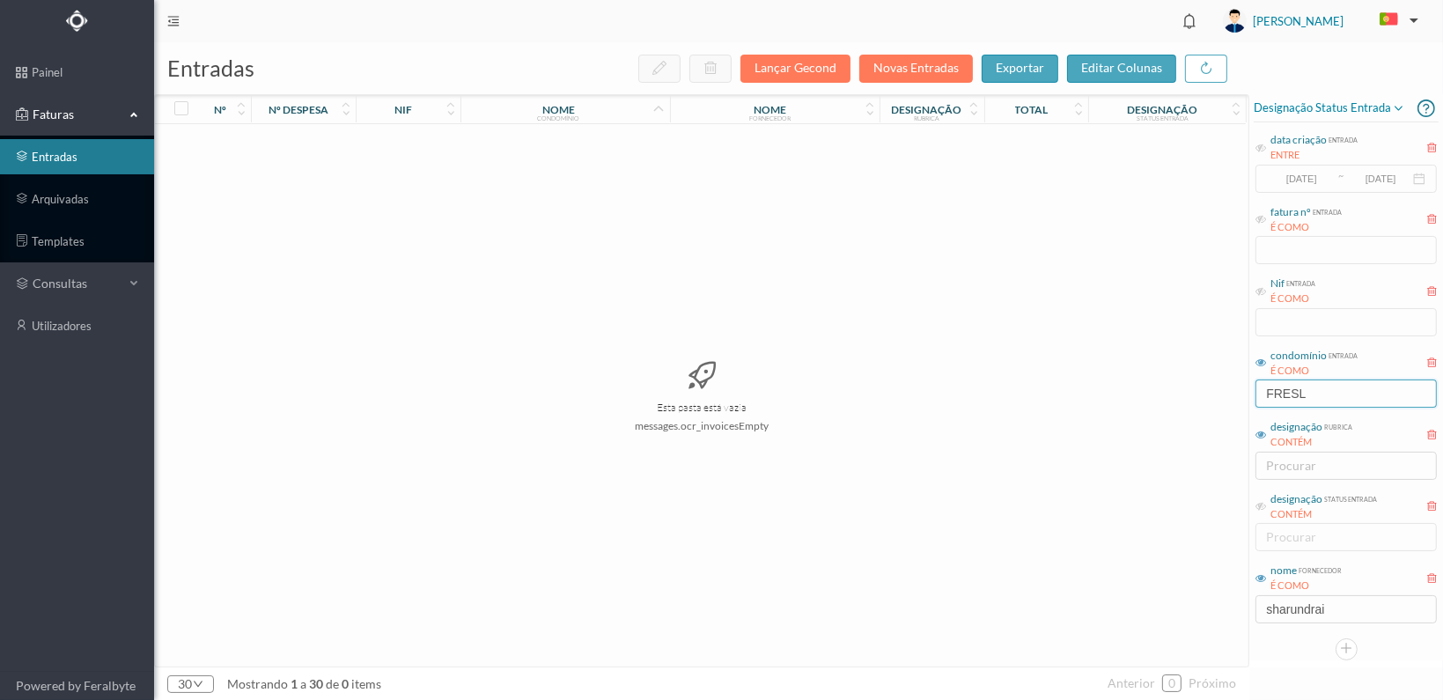
drag, startPoint x: 1319, startPoint y: 393, endPoint x: 1261, endPoint y: 392, distance: 58.1
click at [1261, 392] on input "FRESL" at bounding box center [1345, 393] width 181 height 28
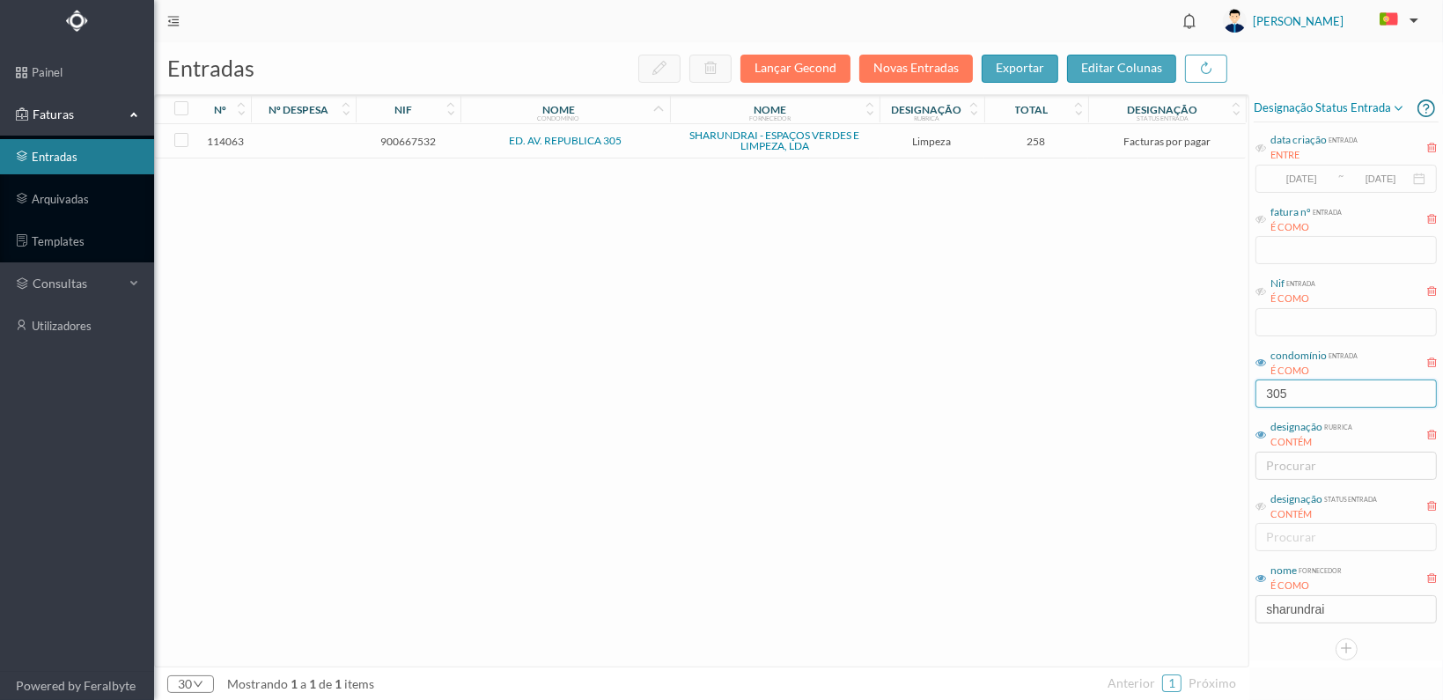
type input "305"
click at [416, 139] on span "900667532" at bounding box center [408, 141] width 96 height 13
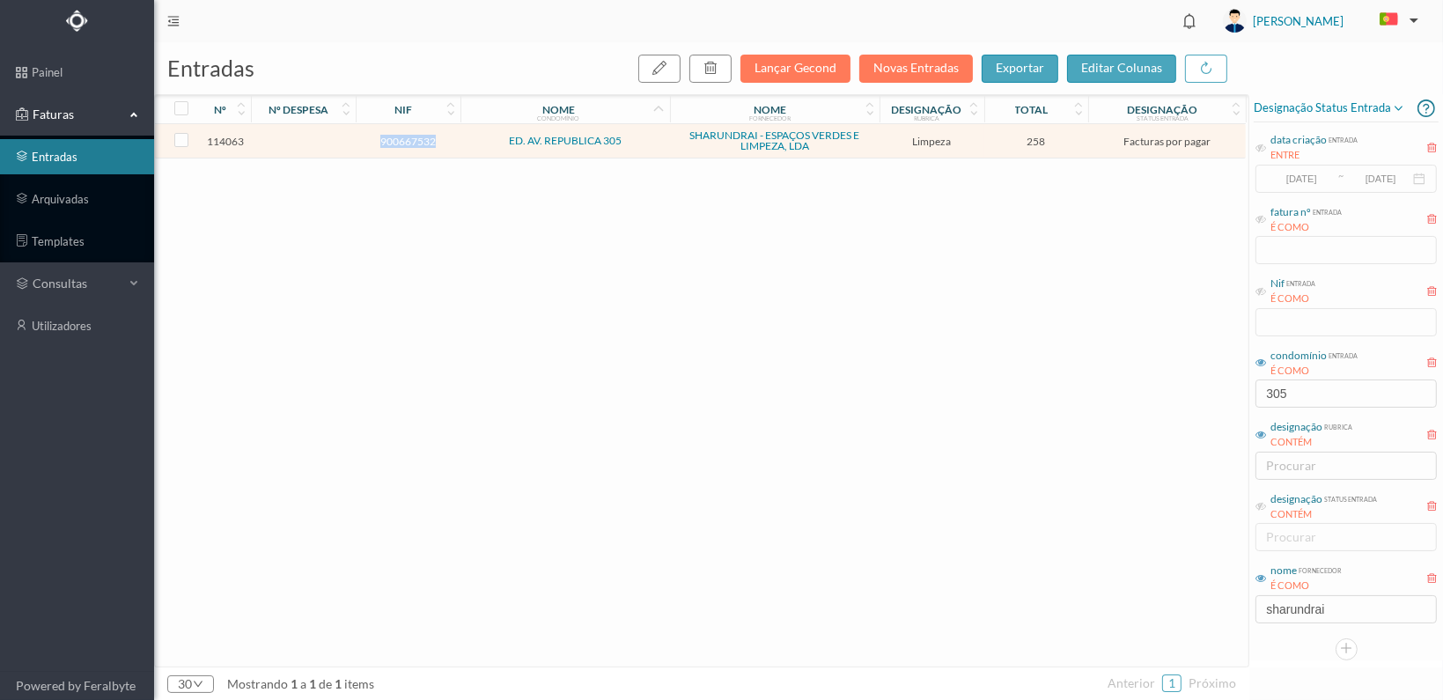
click at [416, 139] on span "900667532" at bounding box center [408, 141] width 96 height 13
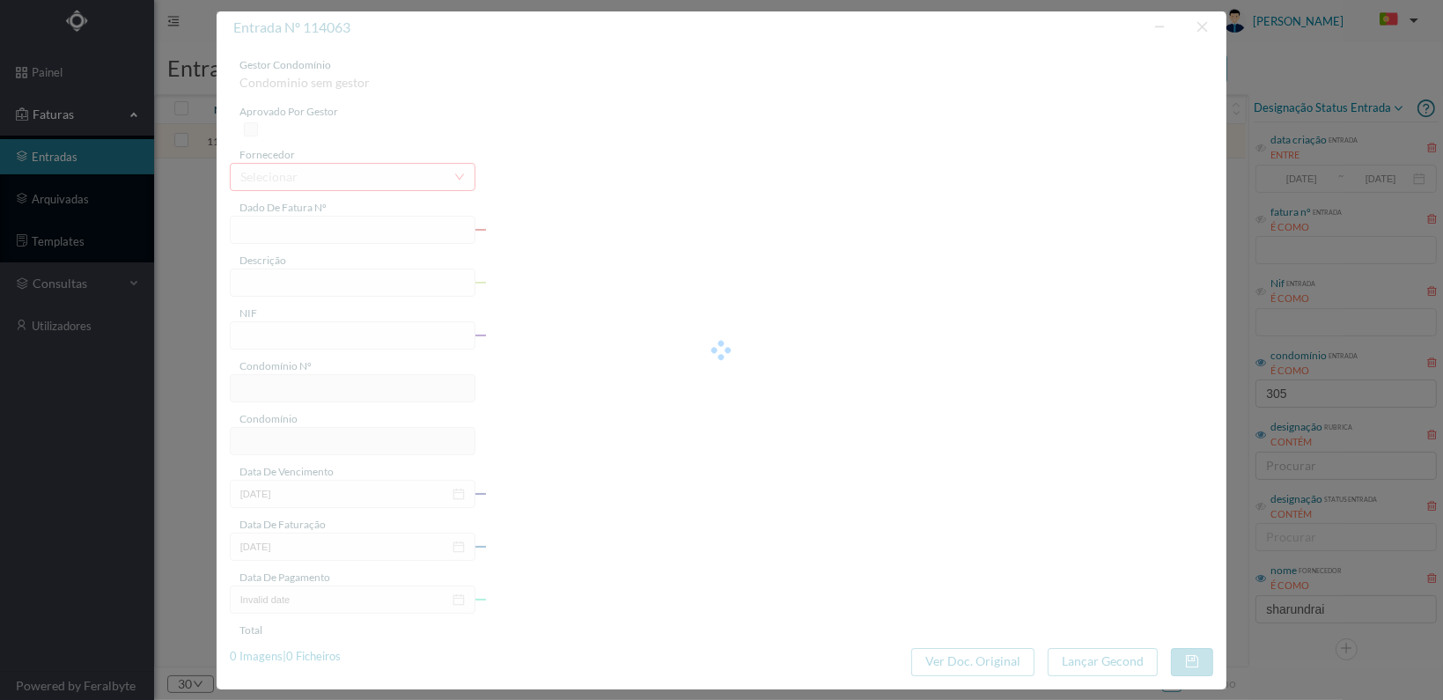
type input "FT 2025A1/1372"
type input "LIMPEZA Outubro de 2025"
type input "900667532"
type input "[DATE]"
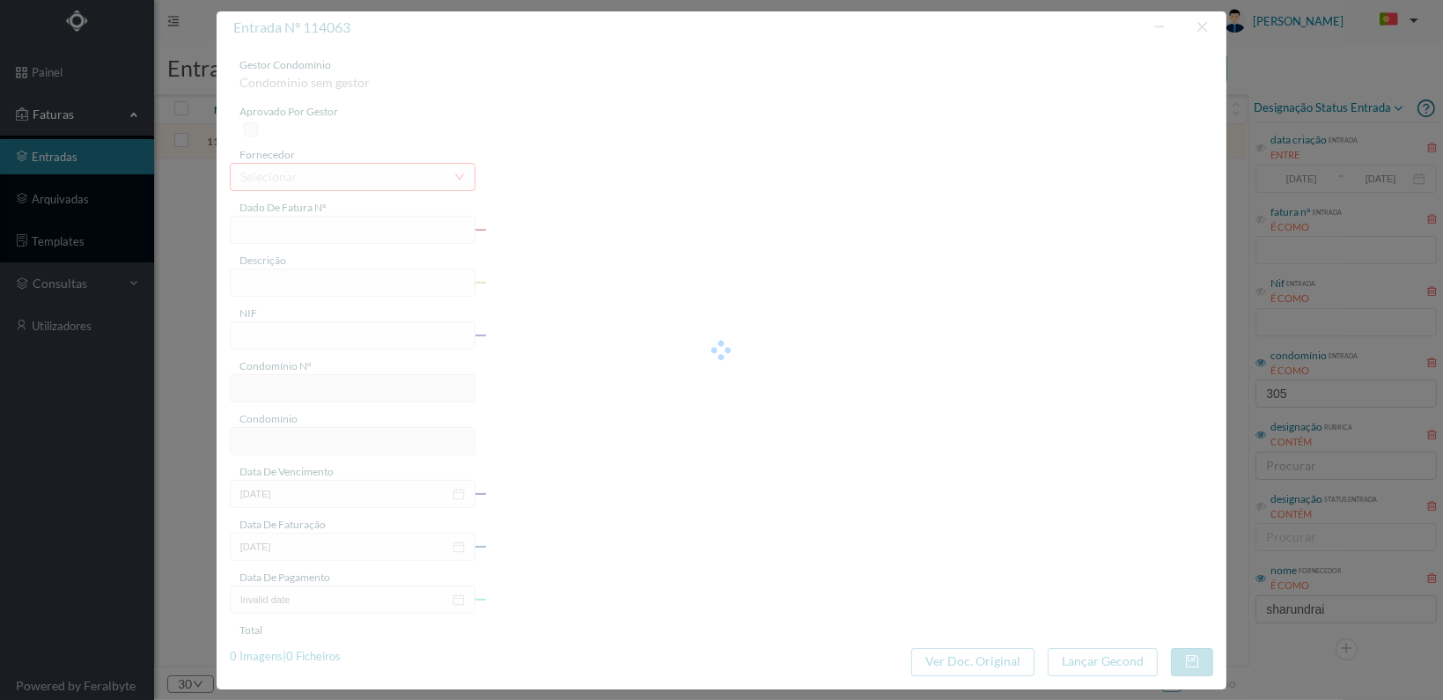
type input "[DATE]"
type input "258.00"
type input "301"
type input "ED. AV. REPUBLICA 305"
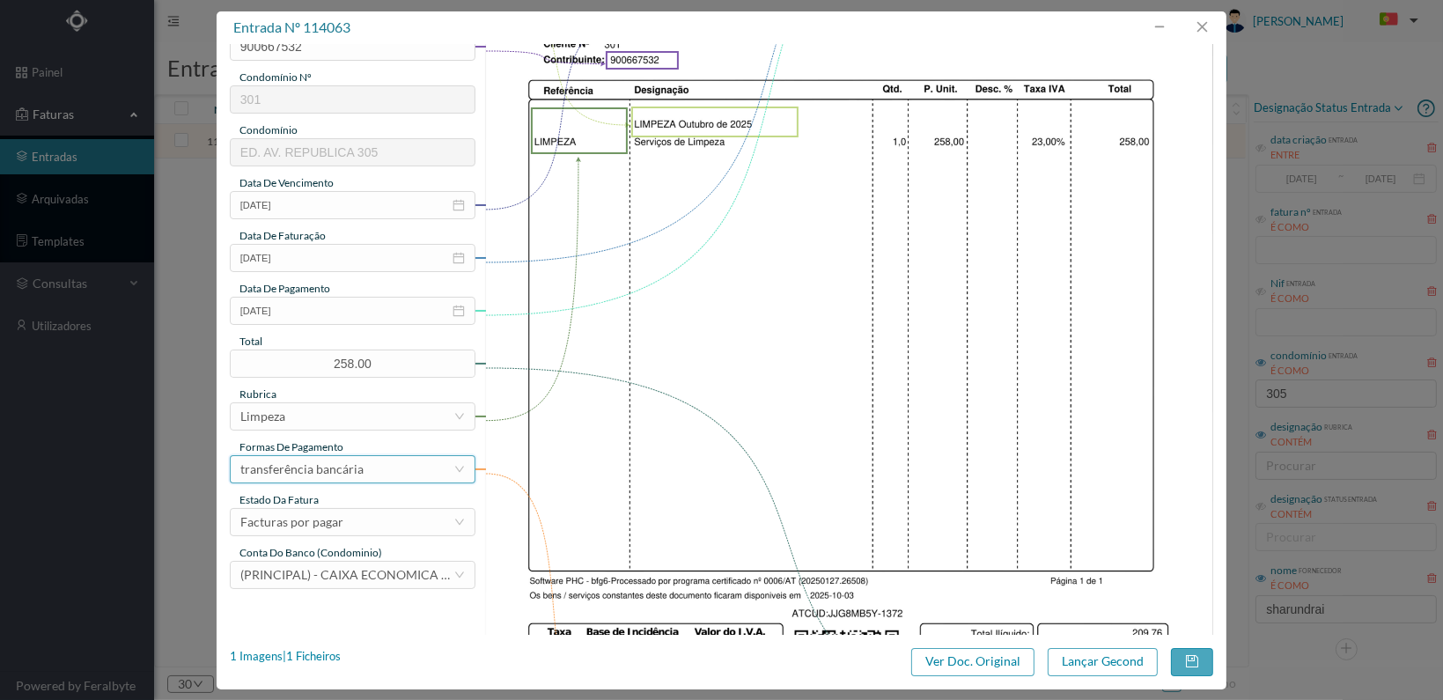
scroll to position [352, 0]
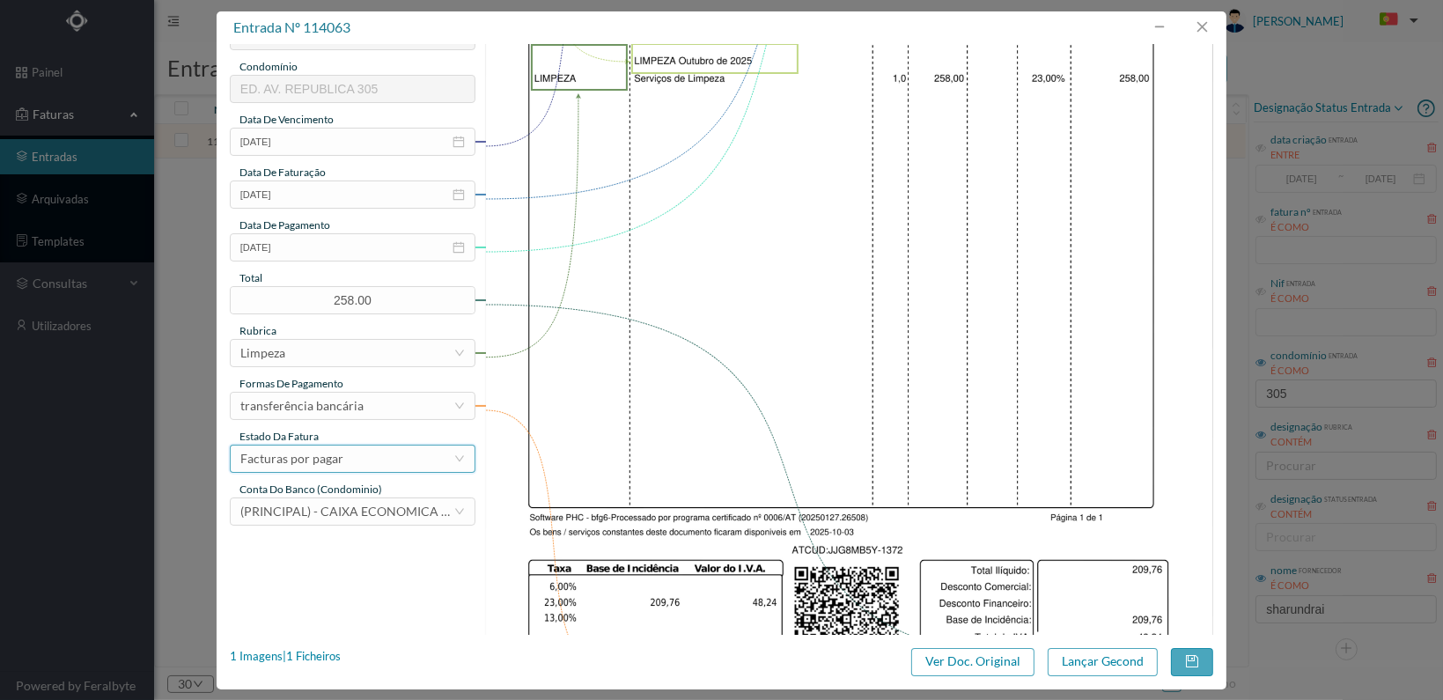
click at [411, 455] on div "Facturas por pagar" at bounding box center [346, 458] width 213 height 26
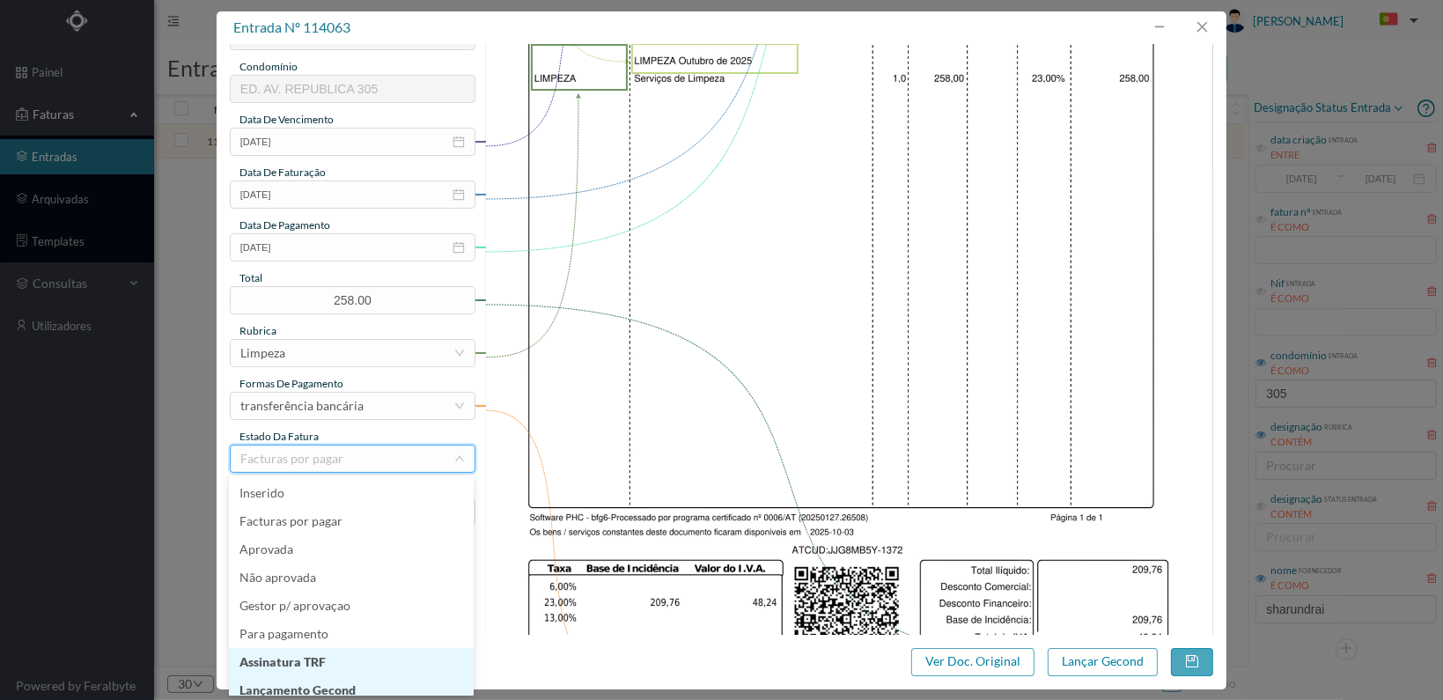
scroll to position [9, 0]
click at [350, 680] on li "Lançamento Gecond" at bounding box center [351, 681] width 245 height 28
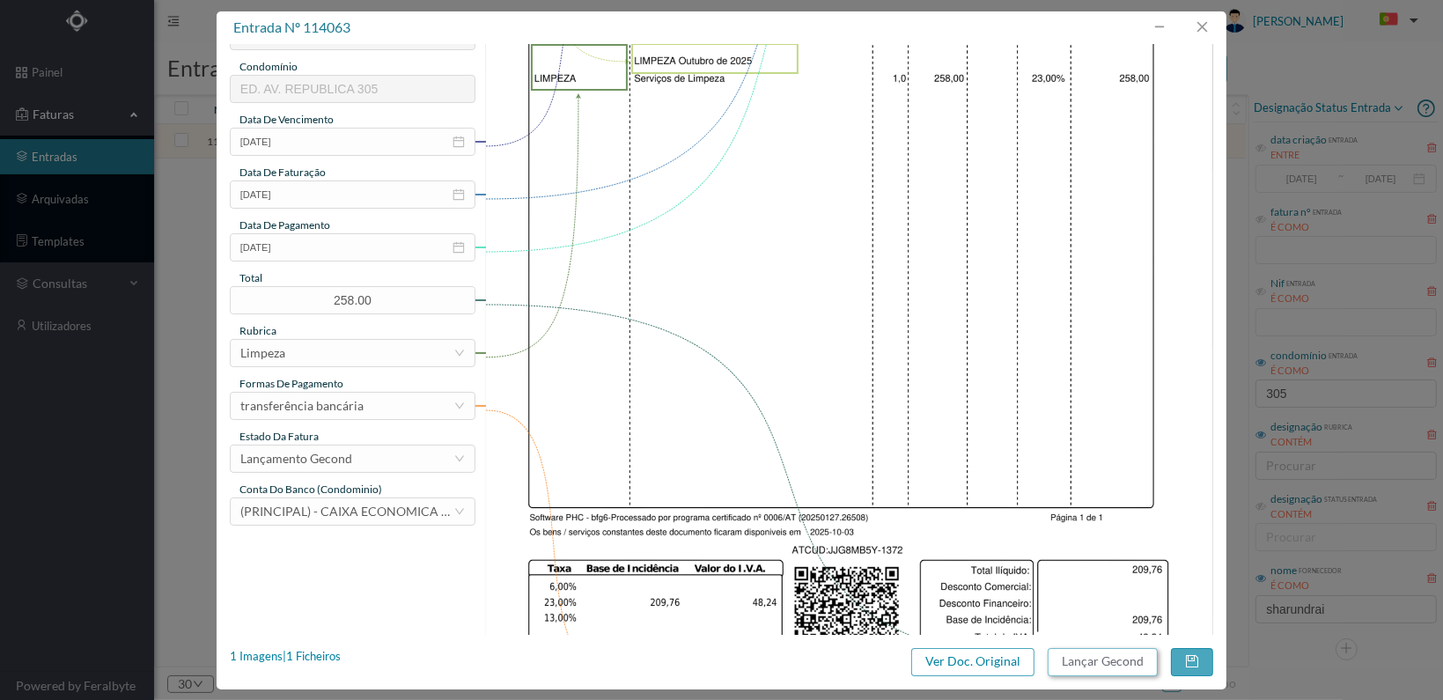
click at [1099, 659] on button "Lançar Gecond" at bounding box center [1103, 662] width 110 height 28
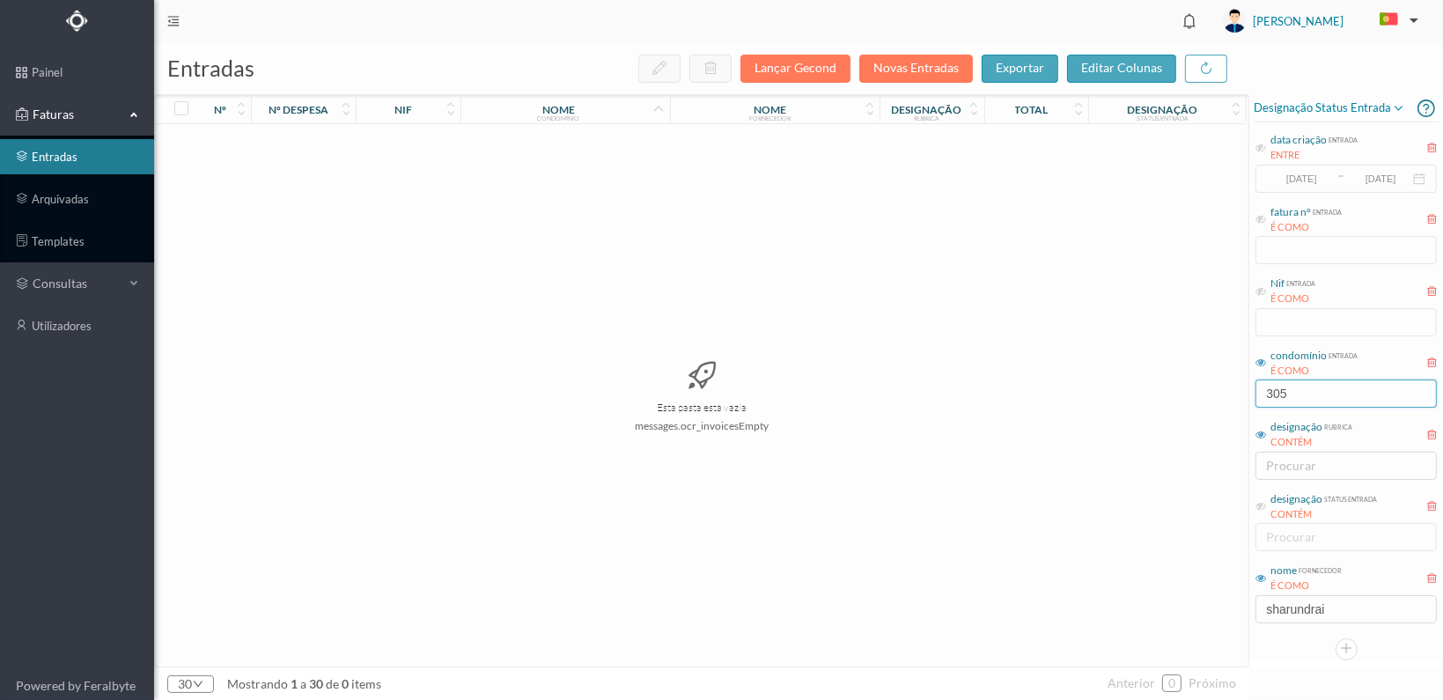
drag, startPoint x: 1305, startPoint y: 383, endPoint x: 1204, endPoint y: 373, distance: 100.8
click at [1207, 381] on div "entradas Lançar Gecond Novas Entradas exportar editar colunas nº nº despesa nif…" at bounding box center [798, 371] width 1289 height 658
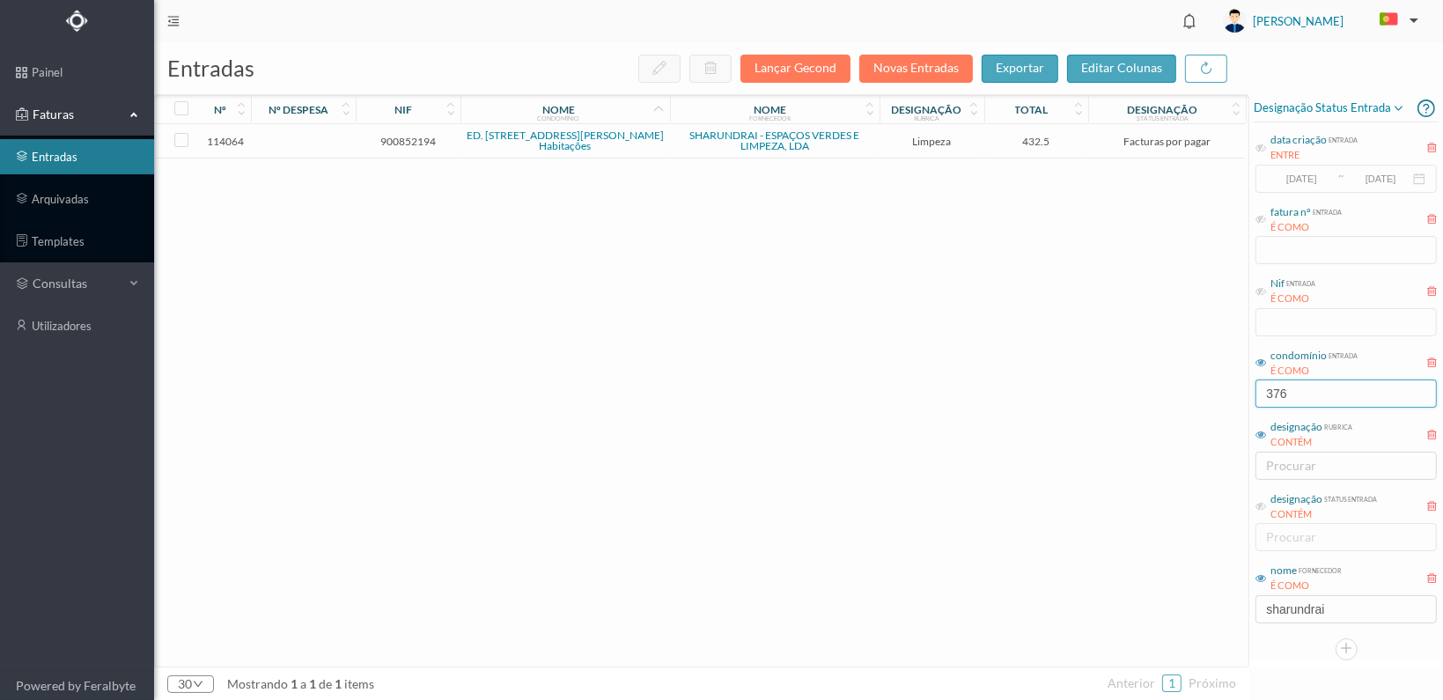
type input "376"
click at [401, 137] on span "900852194" at bounding box center [408, 141] width 96 height 13
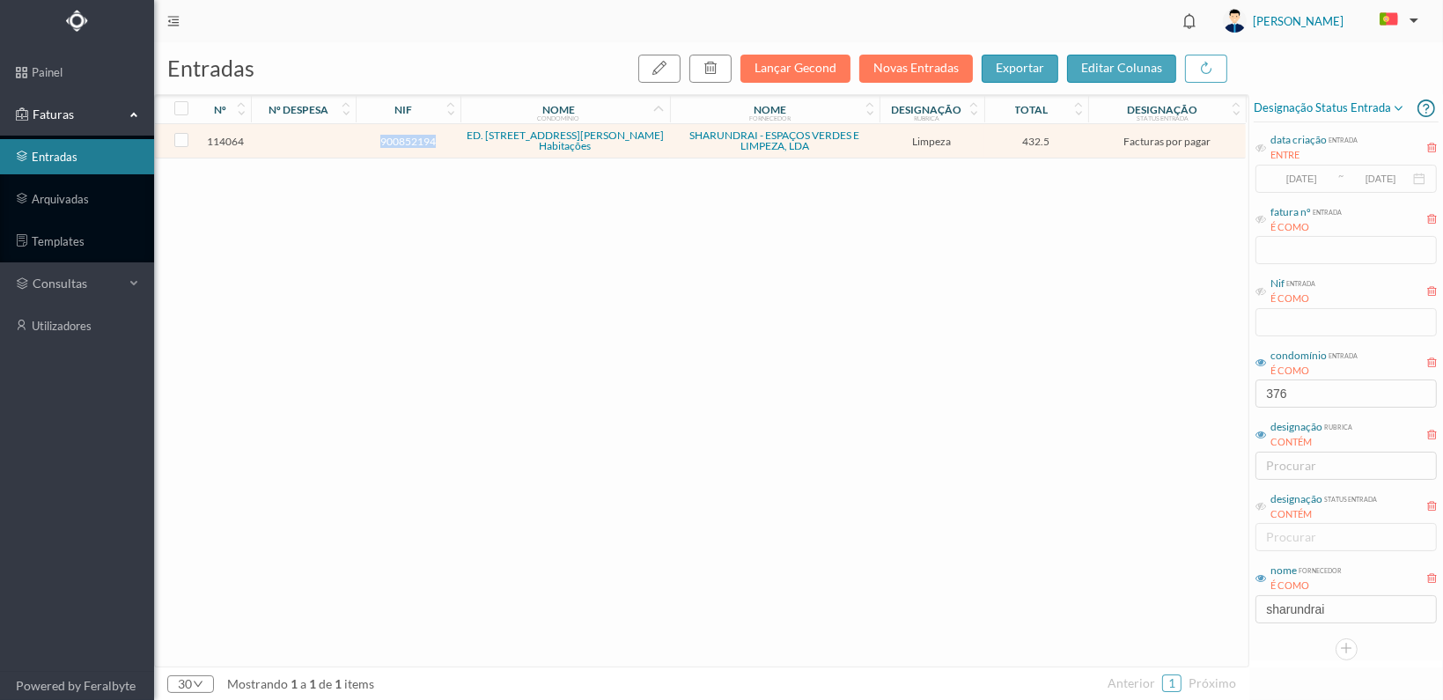
click at [401, 137] on span "900852194" at bounding box center [408, 141] width 96 height 13
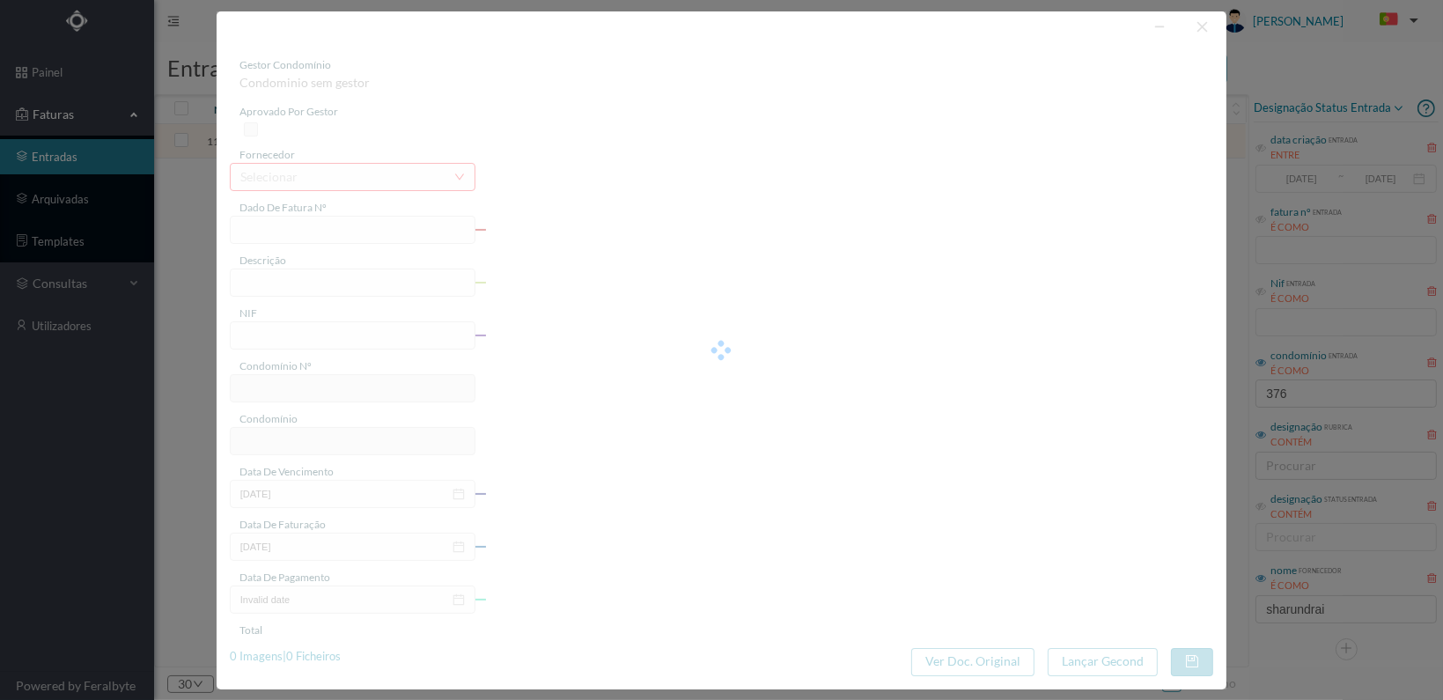
type input "FT 2025A1/1373"
type input "LIMPEZA Outubro de 2025"
type input "900852194"
type input "[DATE]"
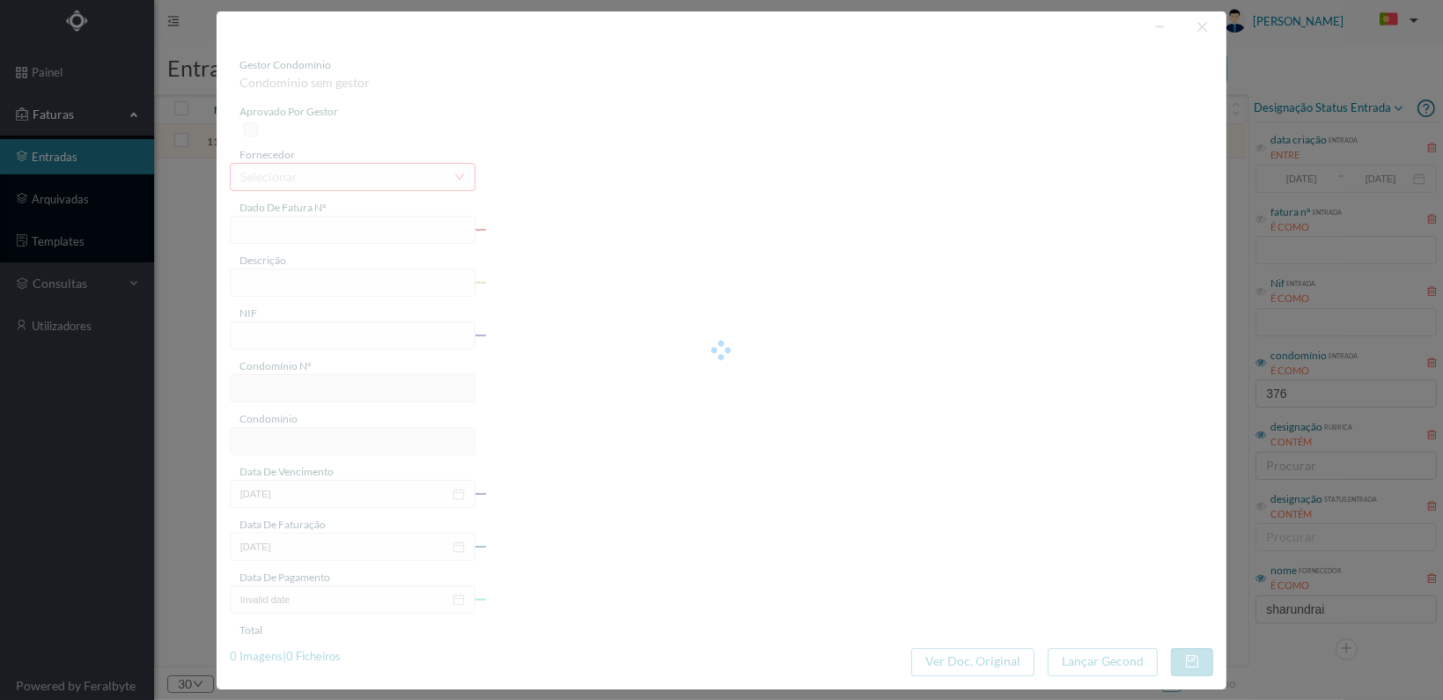
type input "[DATE]"
type input "432.50"
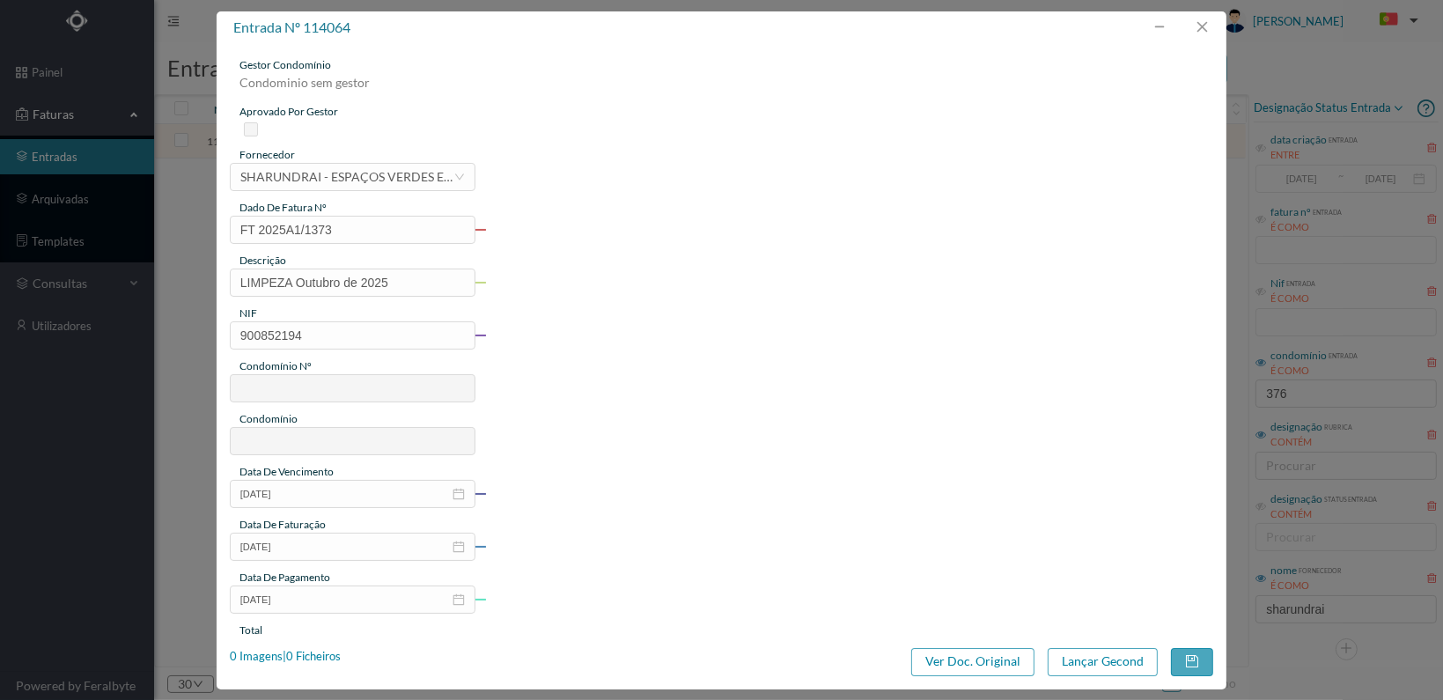
type input "309"
type input "ED. RUA ALFREDO CUNHA, 376 2º BL. Habitações"
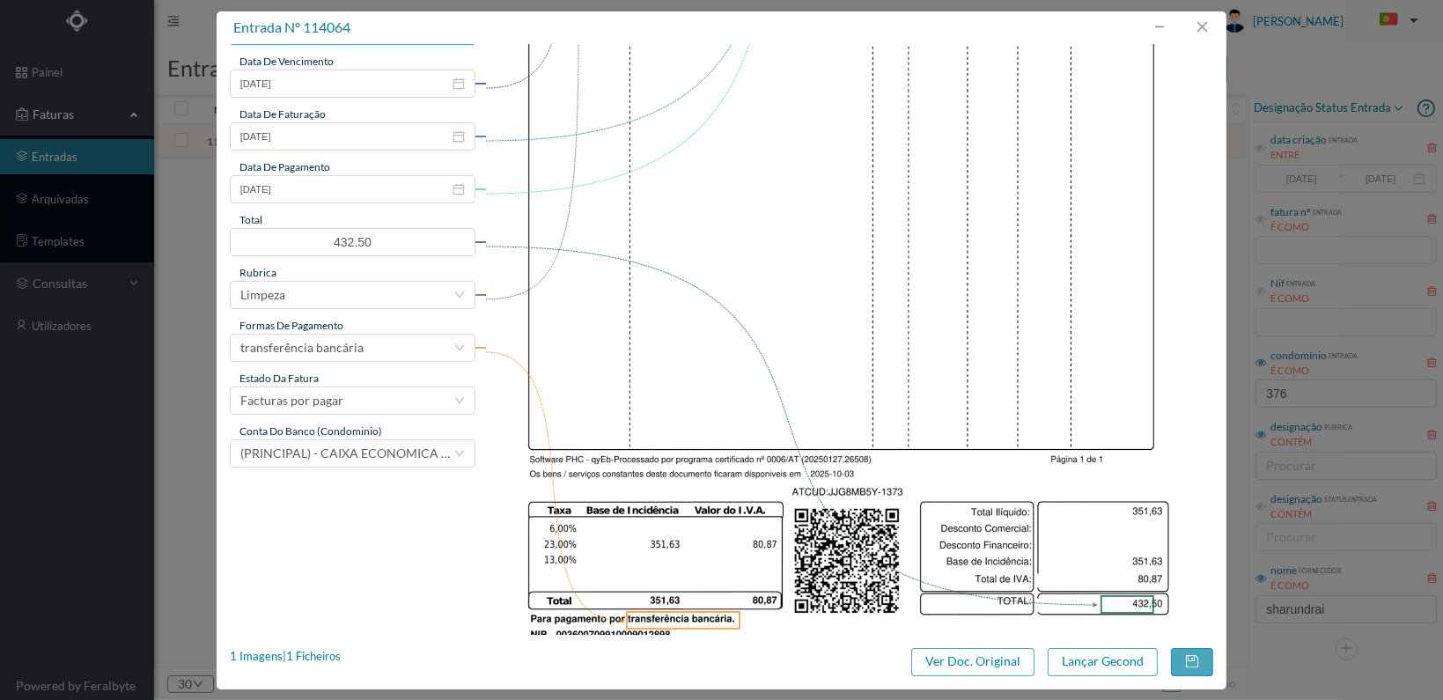
scroll to position [460, 0]
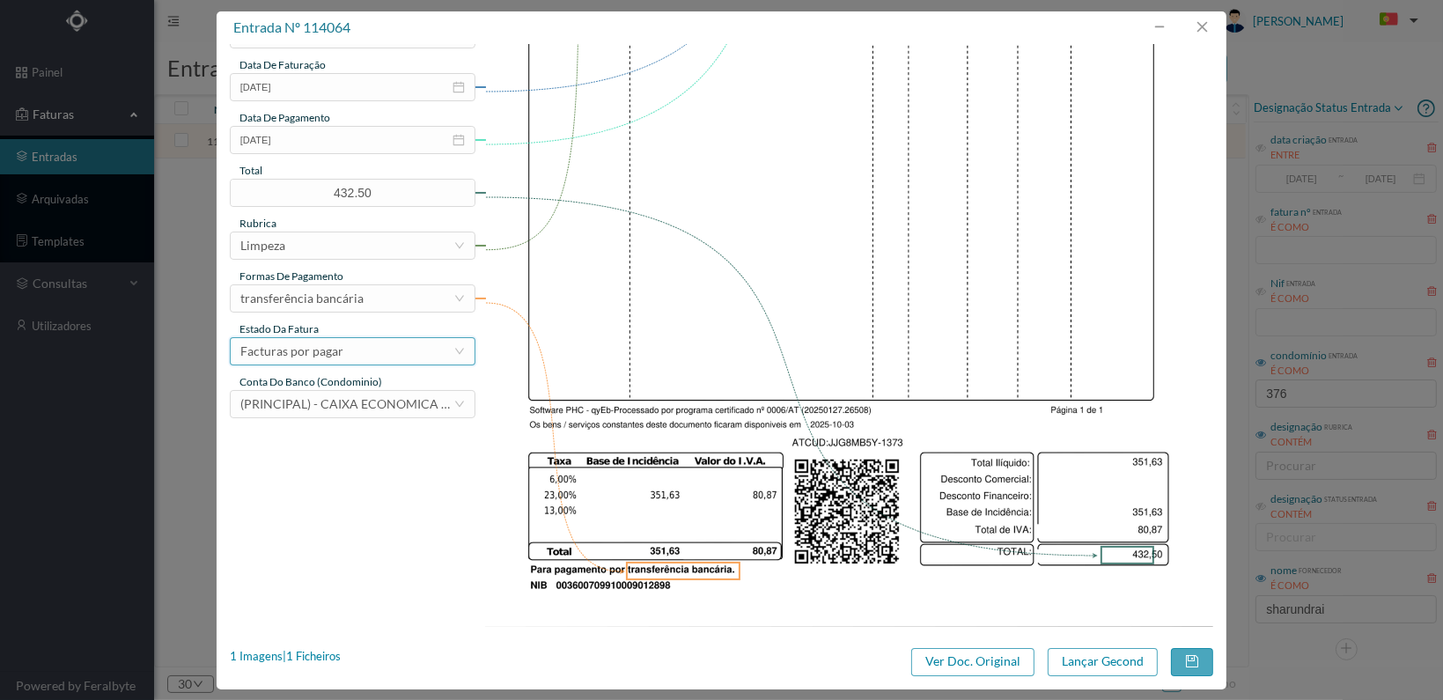
click at [414, 357] on div "Facturas por pagar" at bounding box center [346, 351] width 213 height 26
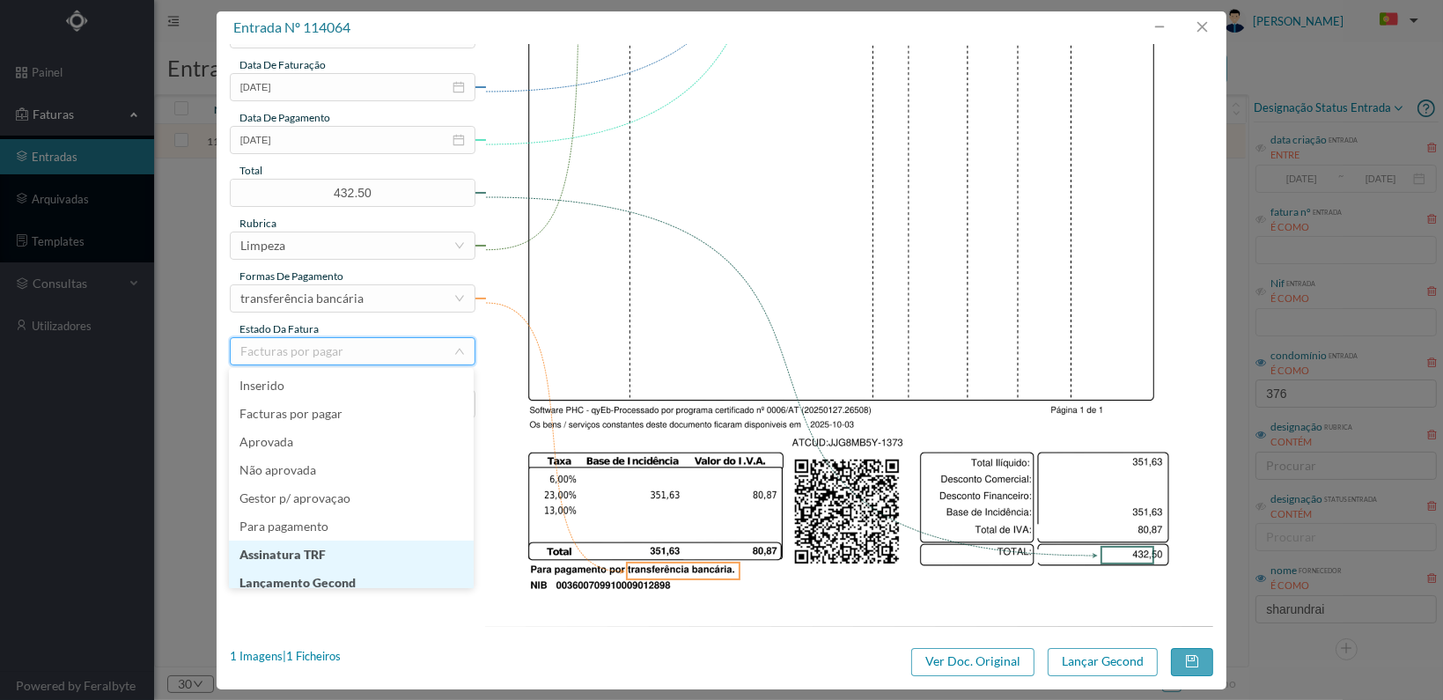
scroll to position [9, 0]
click at [363, 570] on li "Lançamento Gecond" at bounding box center [351, 574] width 245 height 28
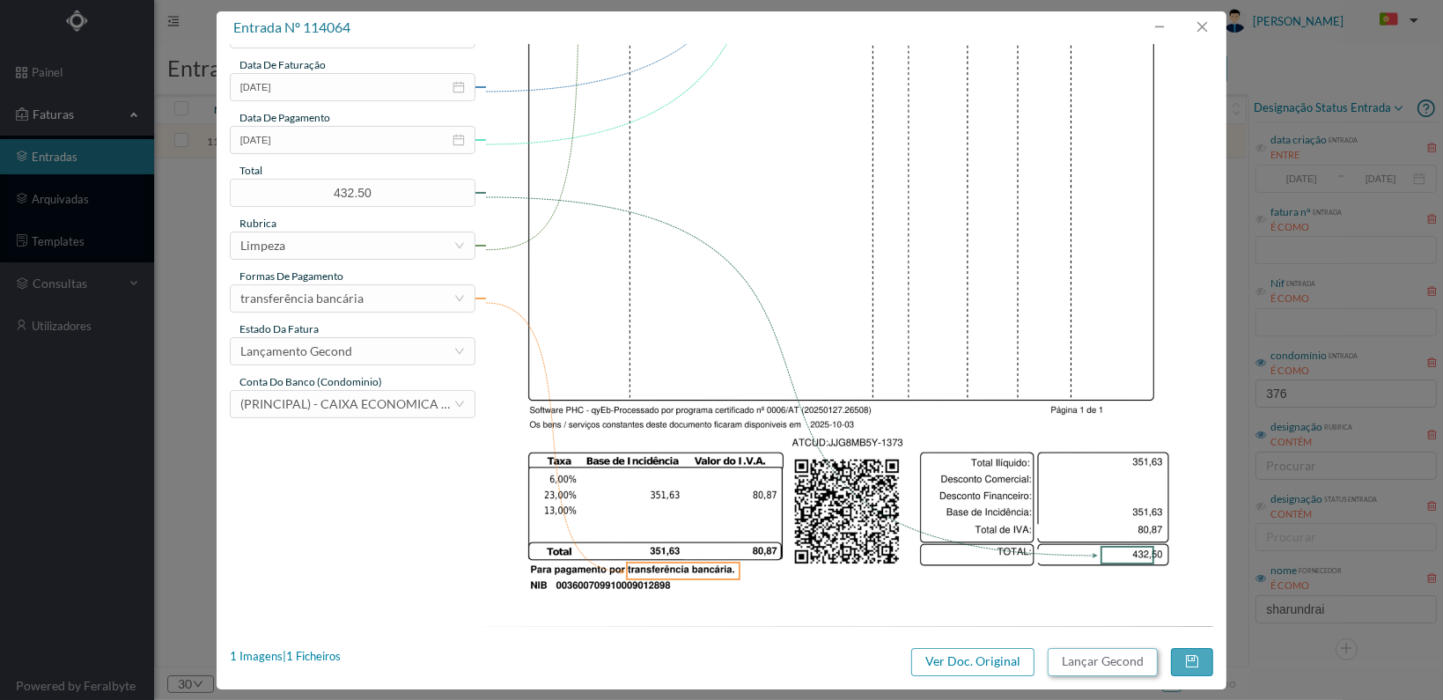
click at [1100, 666] on button "Lançar Gecond" at bounding box center [1103, 662] width 110 height 28
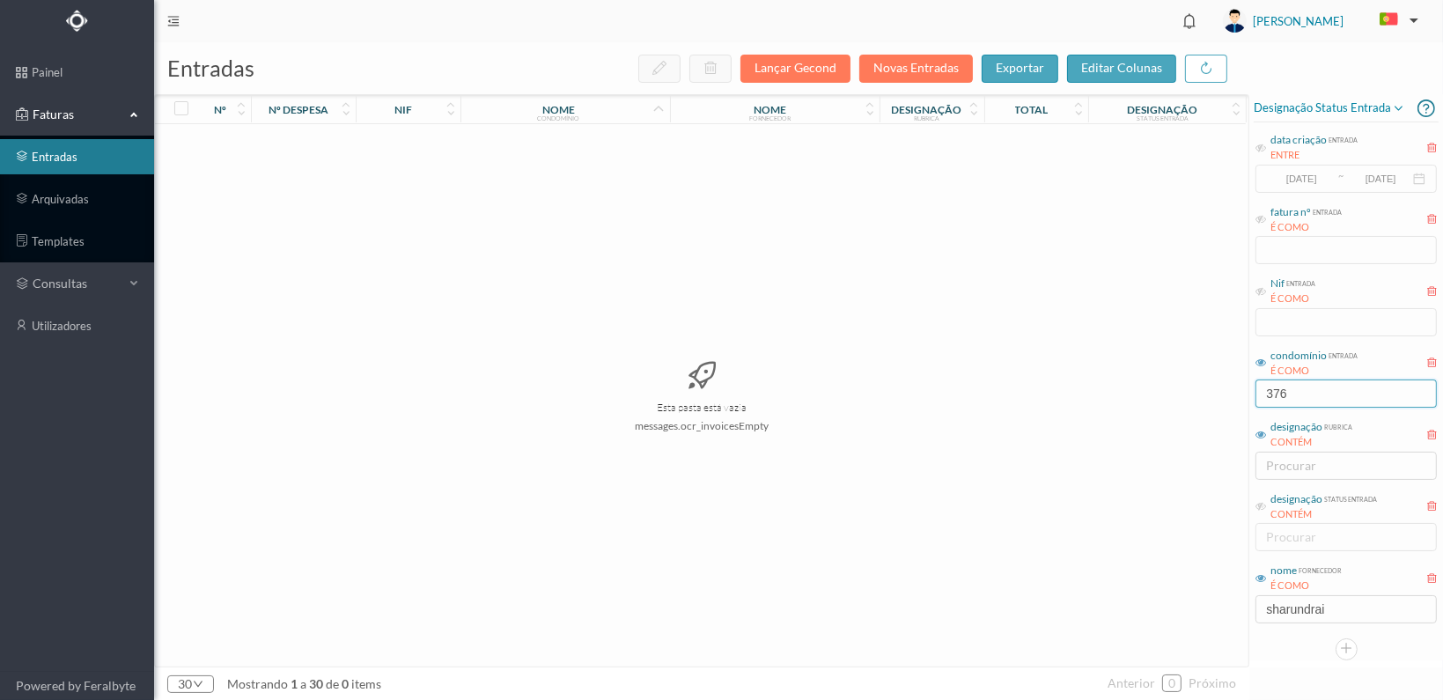
drag, startPoint x: 1159, startPoint y: 388, endPoint x: 1098, endPoint y: 388, distance: 61.6
click at [1098, 388] on div "entradas Lançar Gecond Novas Entradas exportar editar colunas nº nº despesa nif…" at bounding box center [798, 371] width 1289 height 658
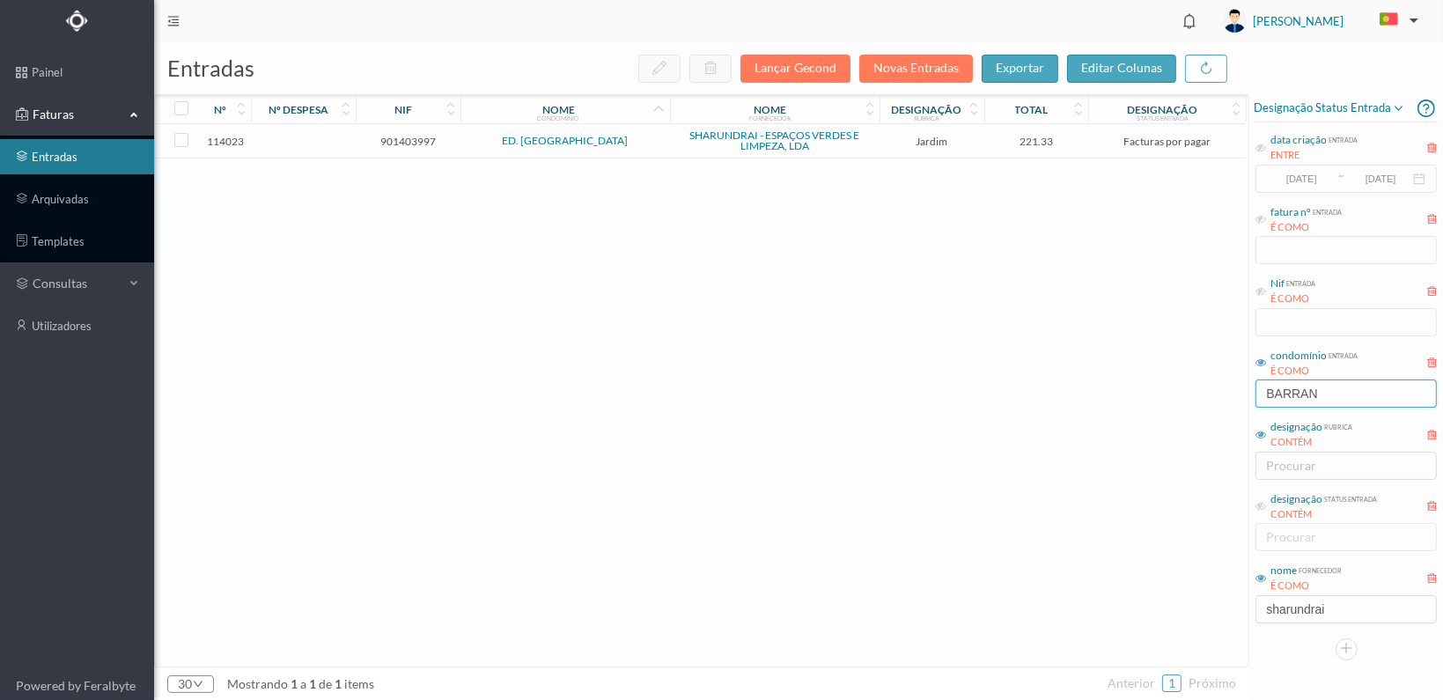
type input "BARRAN"
click at [412, 138] on span "901403997" at bounding box center [408, 141] width 96 height 13
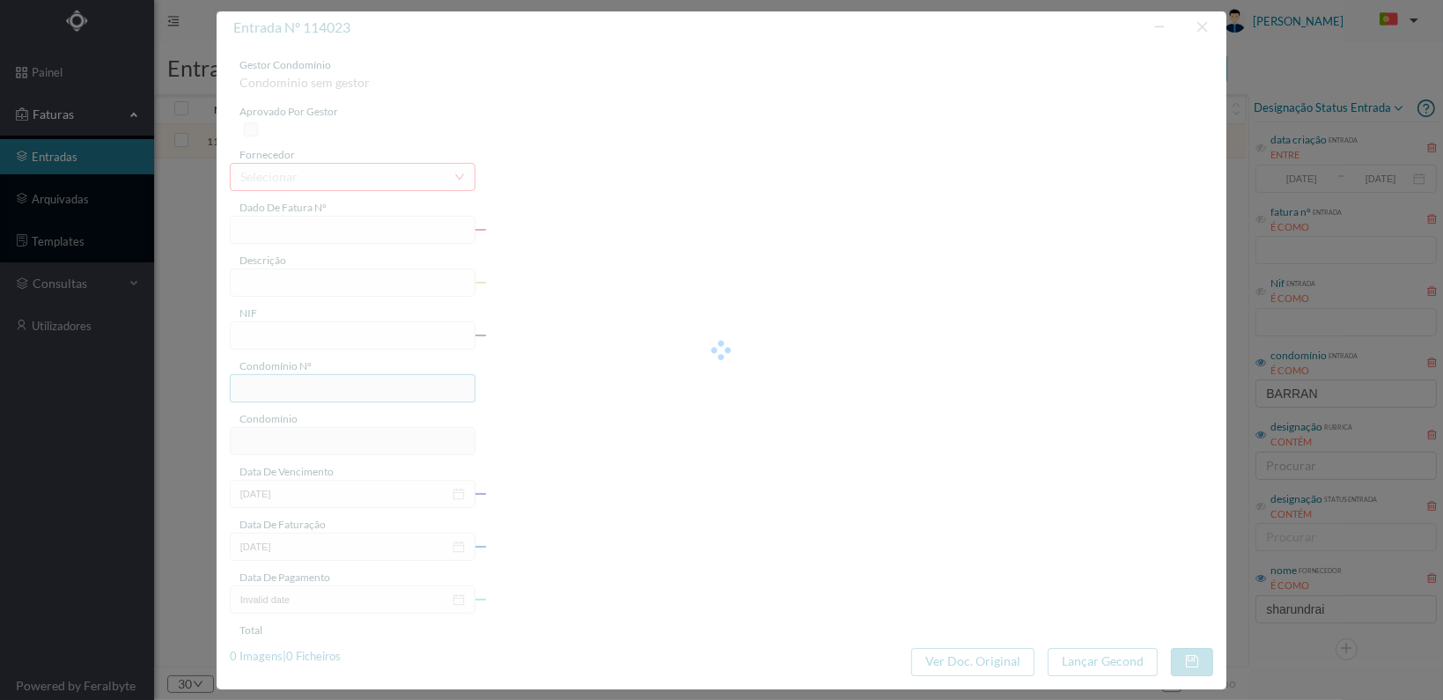
type input "FT 2025A1/1332"
type input "JARDINAGEM Outubro de 2025"
type input "901403997"
type input "[DATE]"
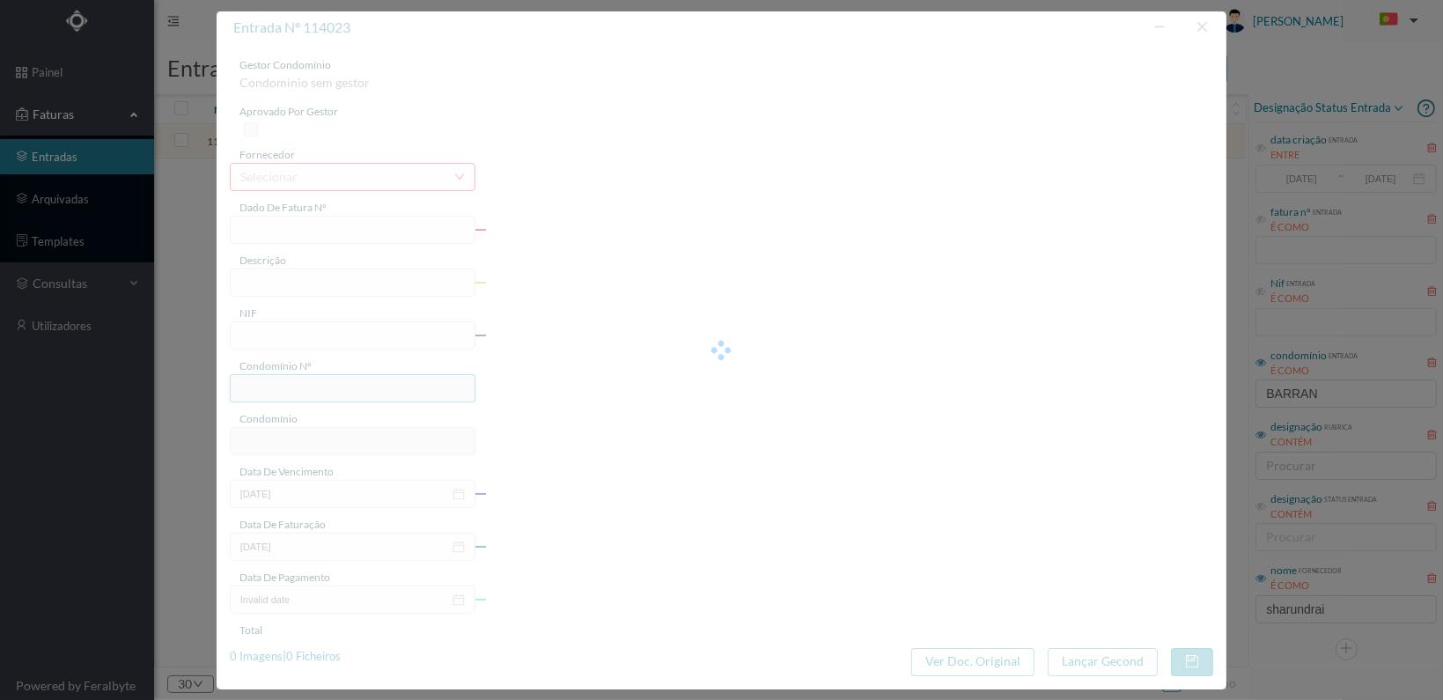
type input "[DATE]"
type input "221.33"
type input "310"
type input "ED. BARRANHAS PARQUE"
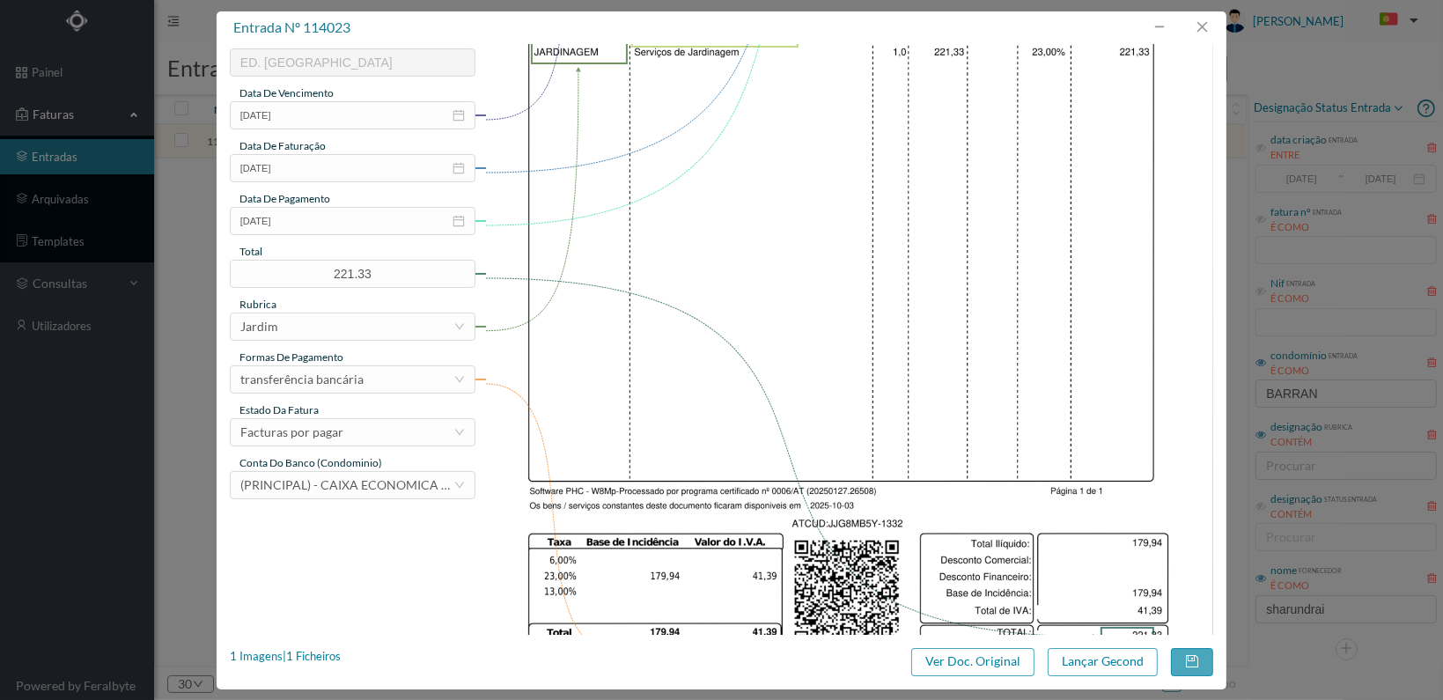
scroll to position [440, 0]
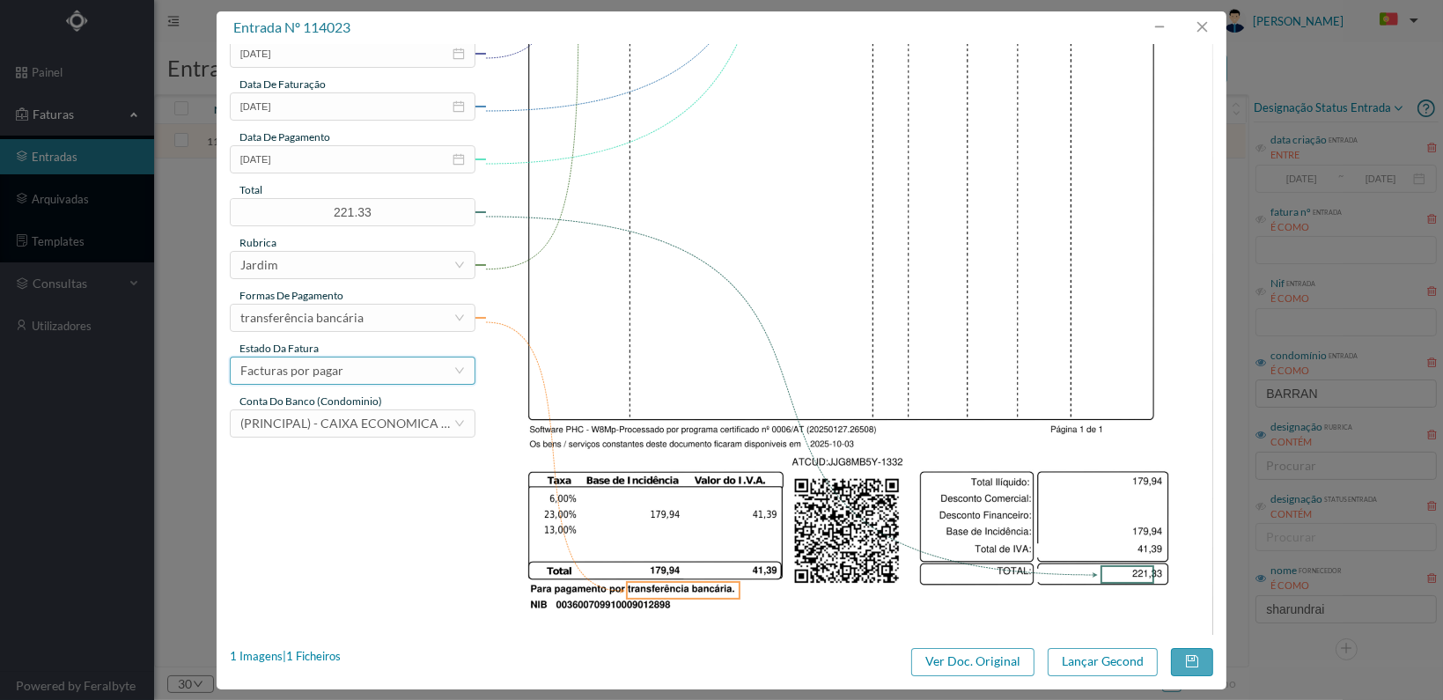
click at [419, 371] on div "Facturas por pagar" at bounding box center [346, 370] width 213 height 26
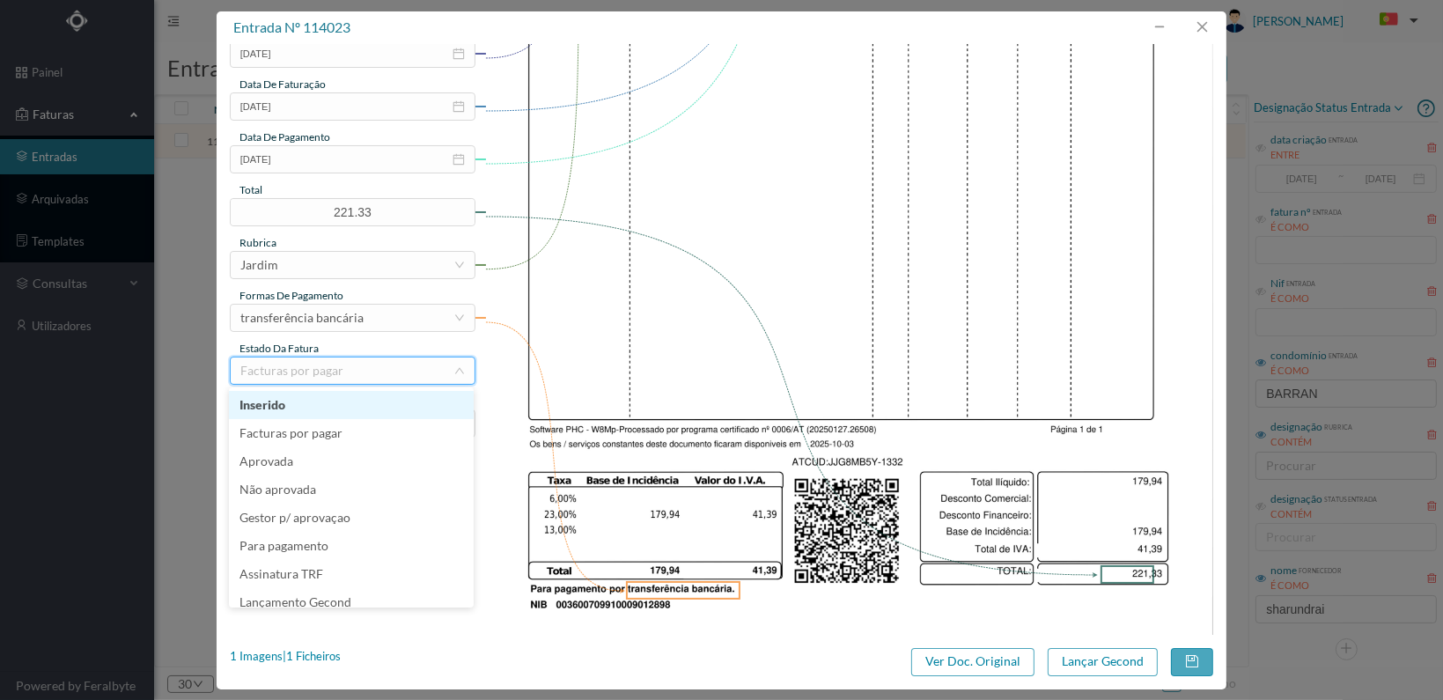
scroll to position [9, 0]
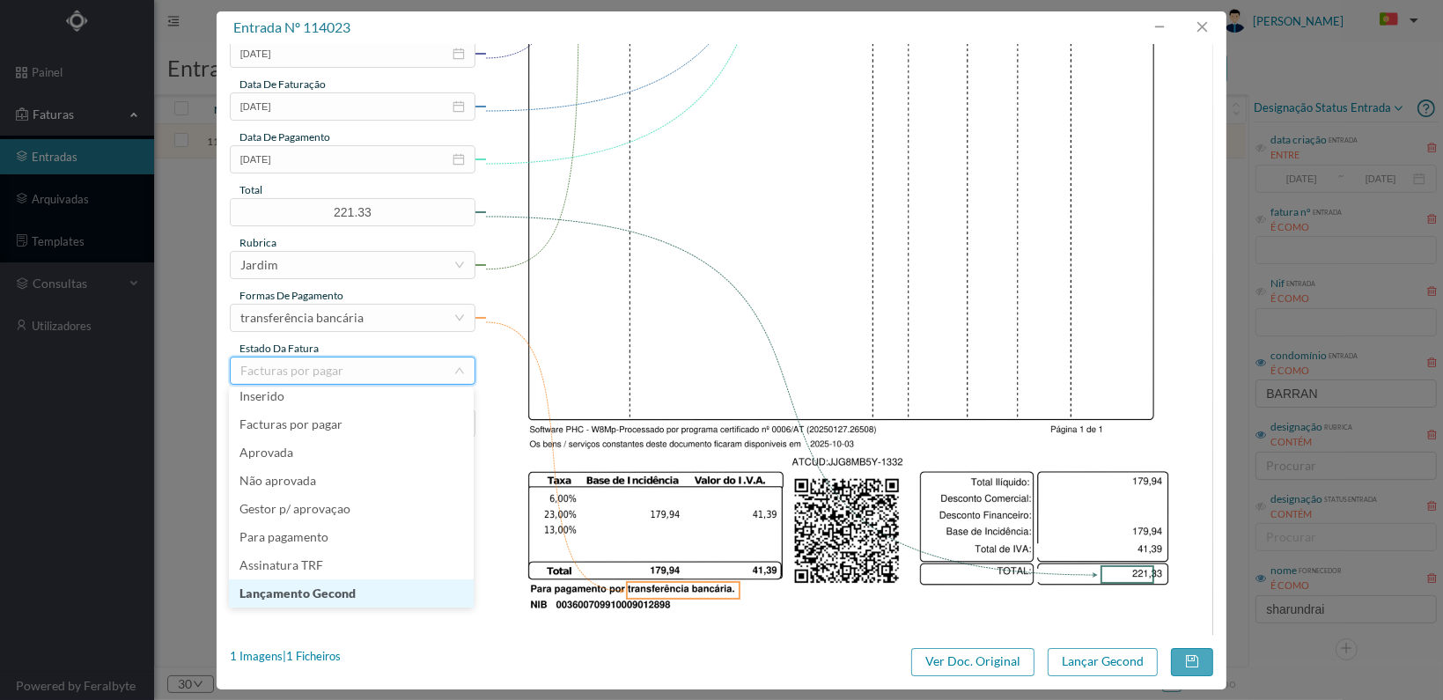
click at [360, 592] on li "Lançamento Gecond" at bounding box center [351, 593] width 245 height 28
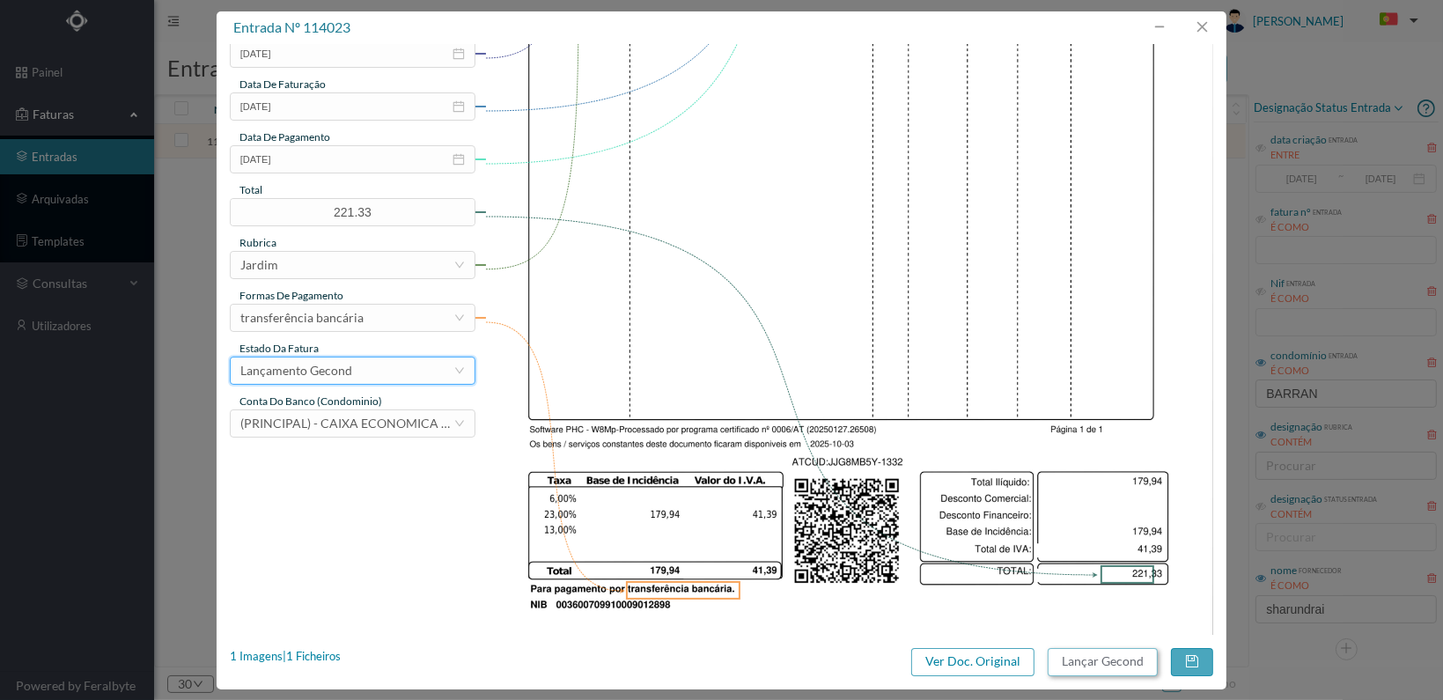
click at [1113, 663] on button "Lançar Gecond" at bounding box center [1103, 662] width 110 height 28
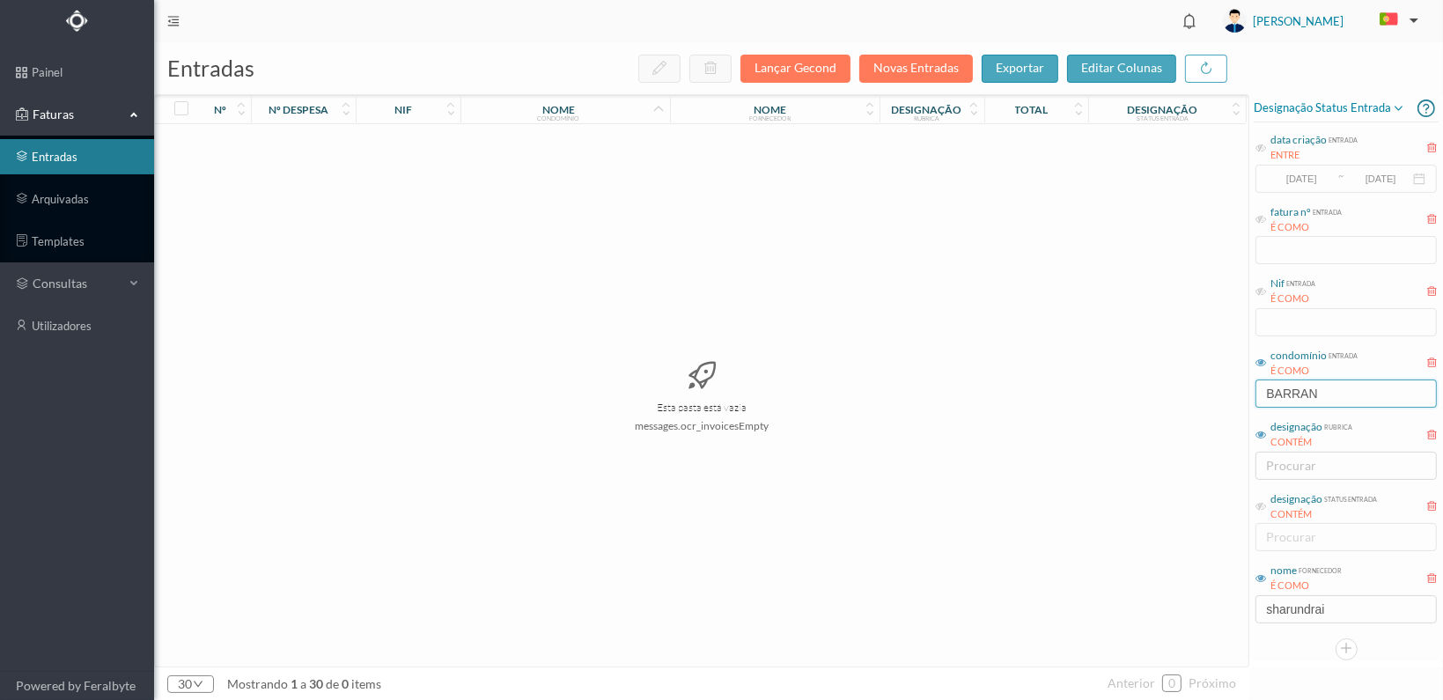
drag, startPoint x: 1328, startPoint y: 386, endPoint x: 1237, endPoint y: 385, distance: 91.6
click at [1237, 385] on div "entradas Lançar Gecond Novas Entradas exportar editar colunas nº nº despesa nif…" at bounding box center [798, 371] width 1289 height 658
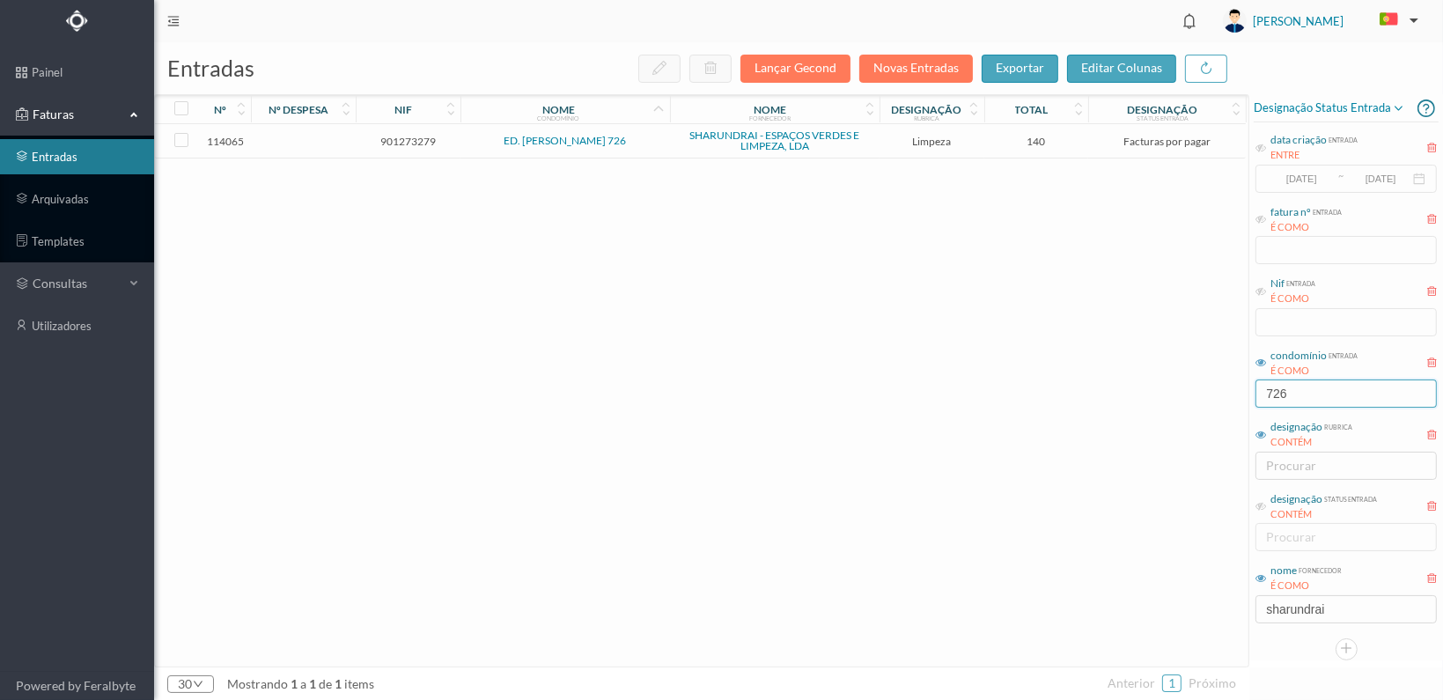
type input "726"
click at [407, 136] on span "901273279" at bounding box center [408, 141] width 96 height 13
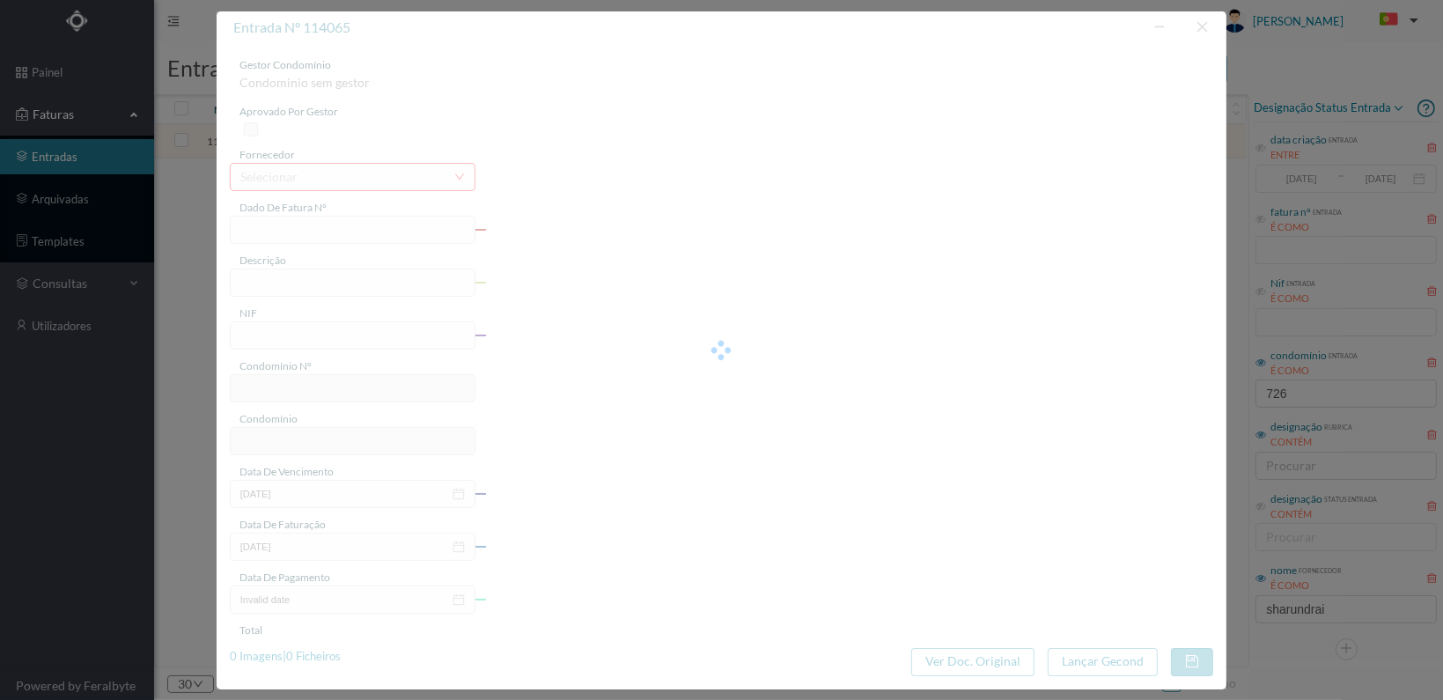
type input "FT 2025A1/1374"
type input "LIMPEZA Outubro de 2025"
type input "901273279"
type input "[DATE]"
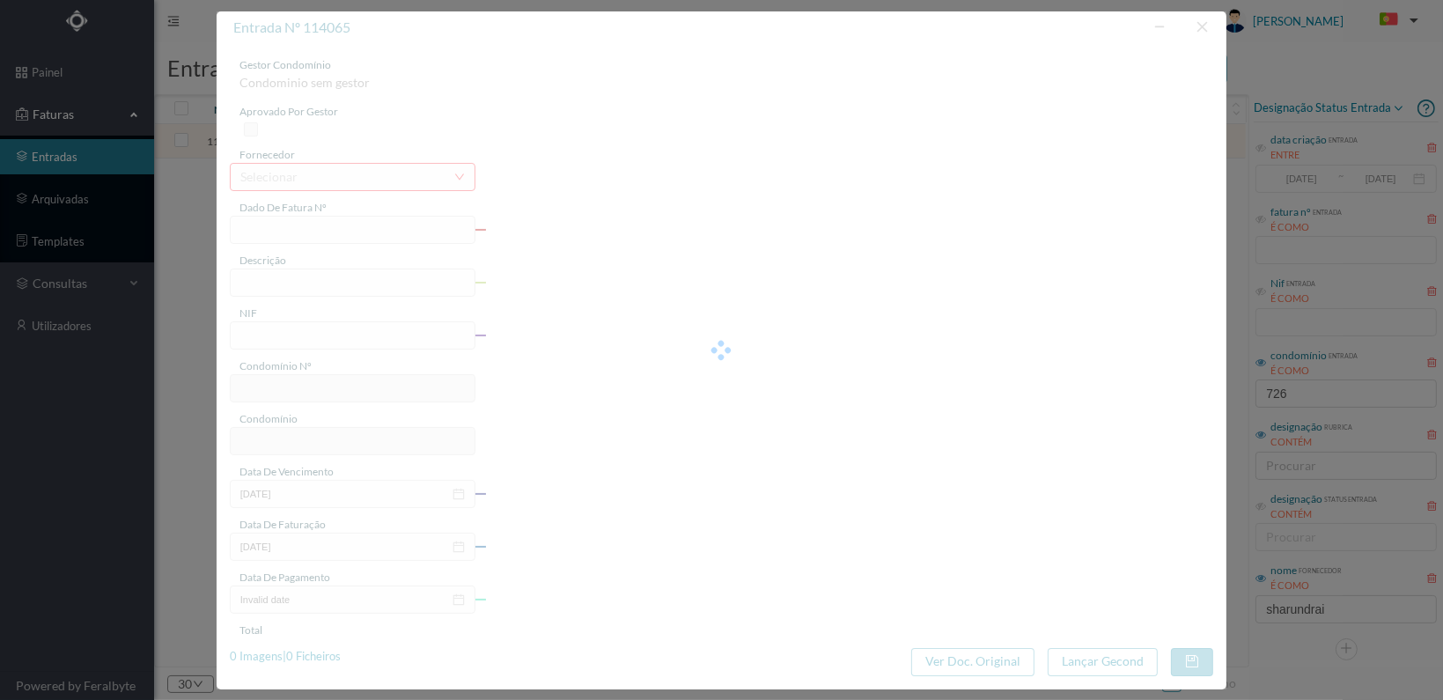
type input "[DATE]"
type input "140.00"
type input "311"
type input "ED. SERPA PINTO 726"
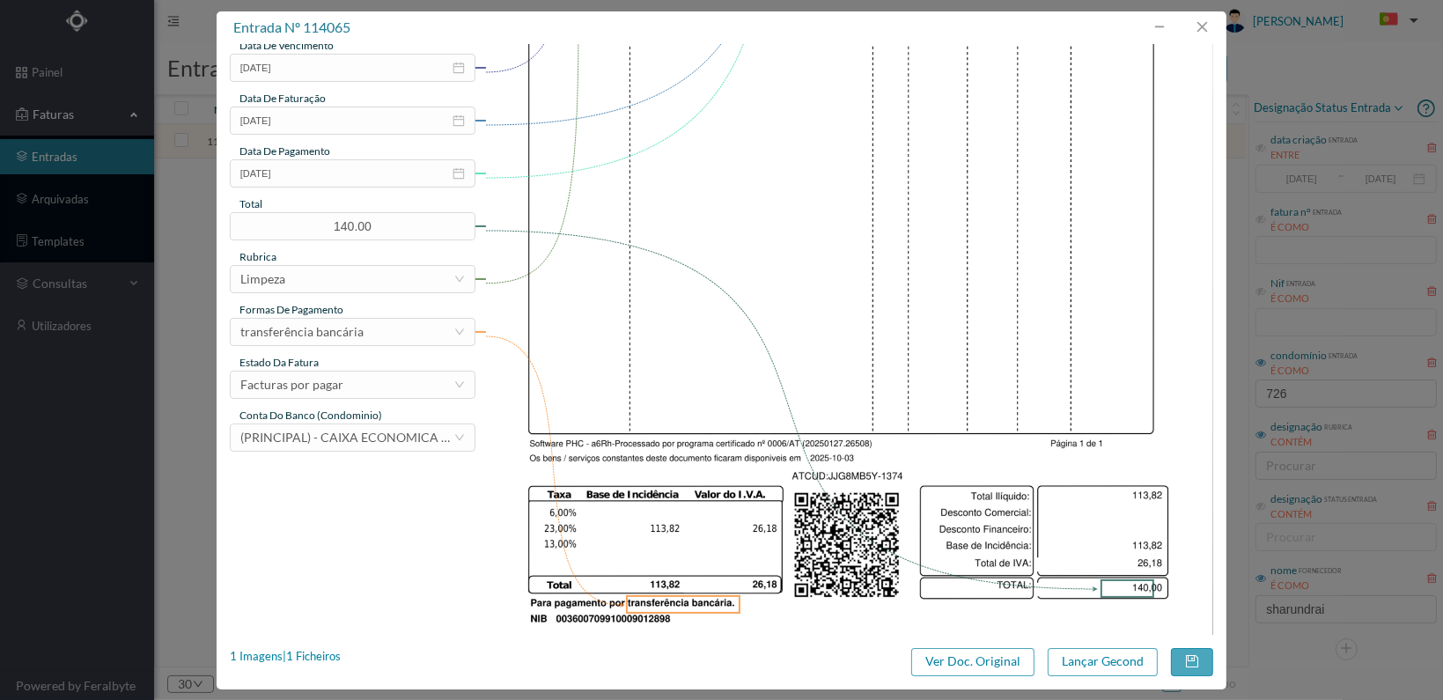
scroll to position [440, 0]
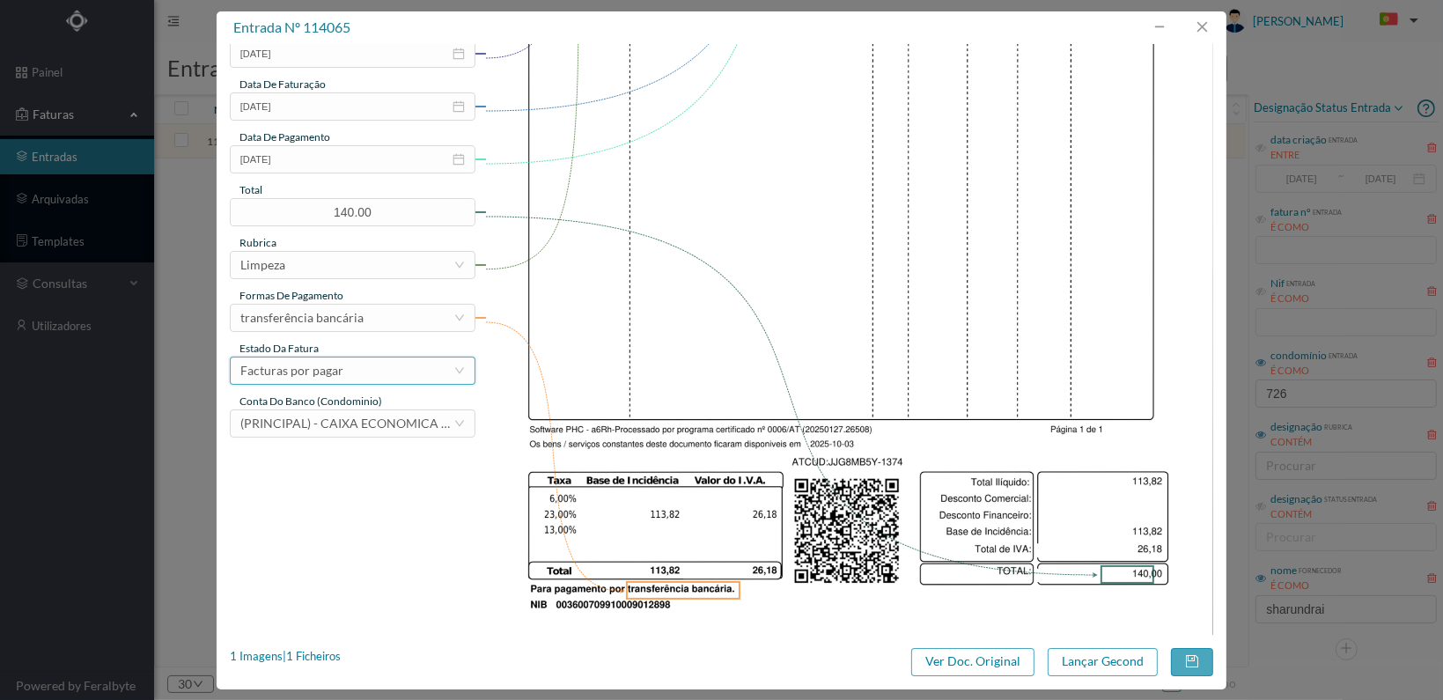
click at [422, 377] on div "Facturas por pagar" at bounding box center [346, 370] width 213 height 26
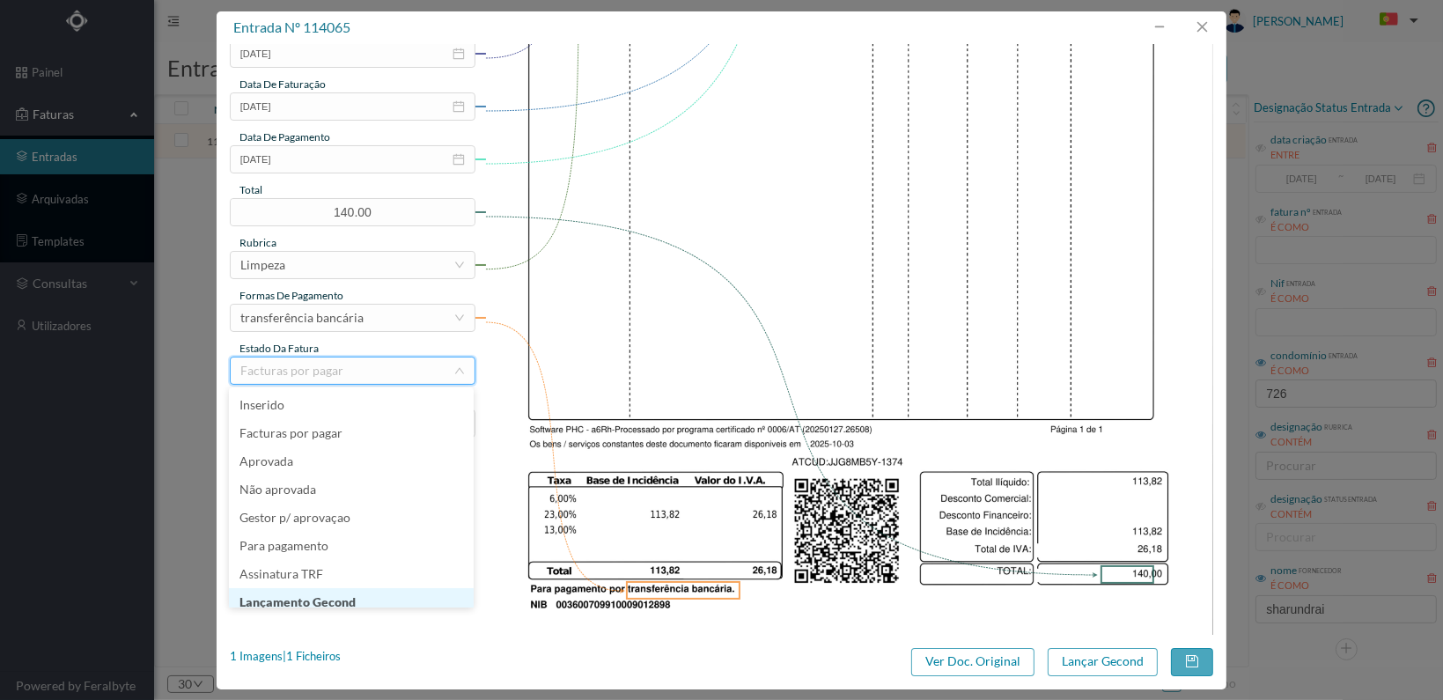
scroll to position [9, 0]
click at [378, 598] on li "Lançamento Gecond" at bounding box center [351, 593] width 245 height 28
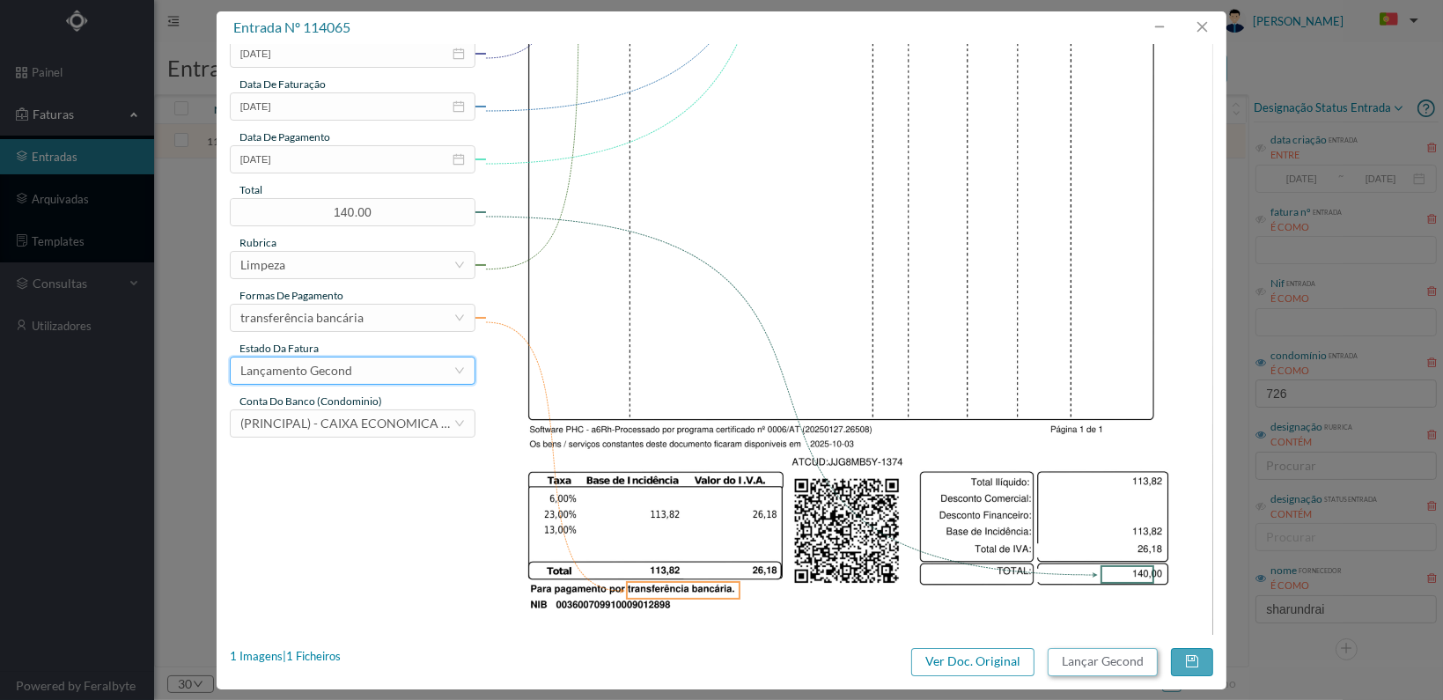
click at [1103, 665] on button "Lançar Gecond" at bounding box center [1103, 662] width 110 height 28
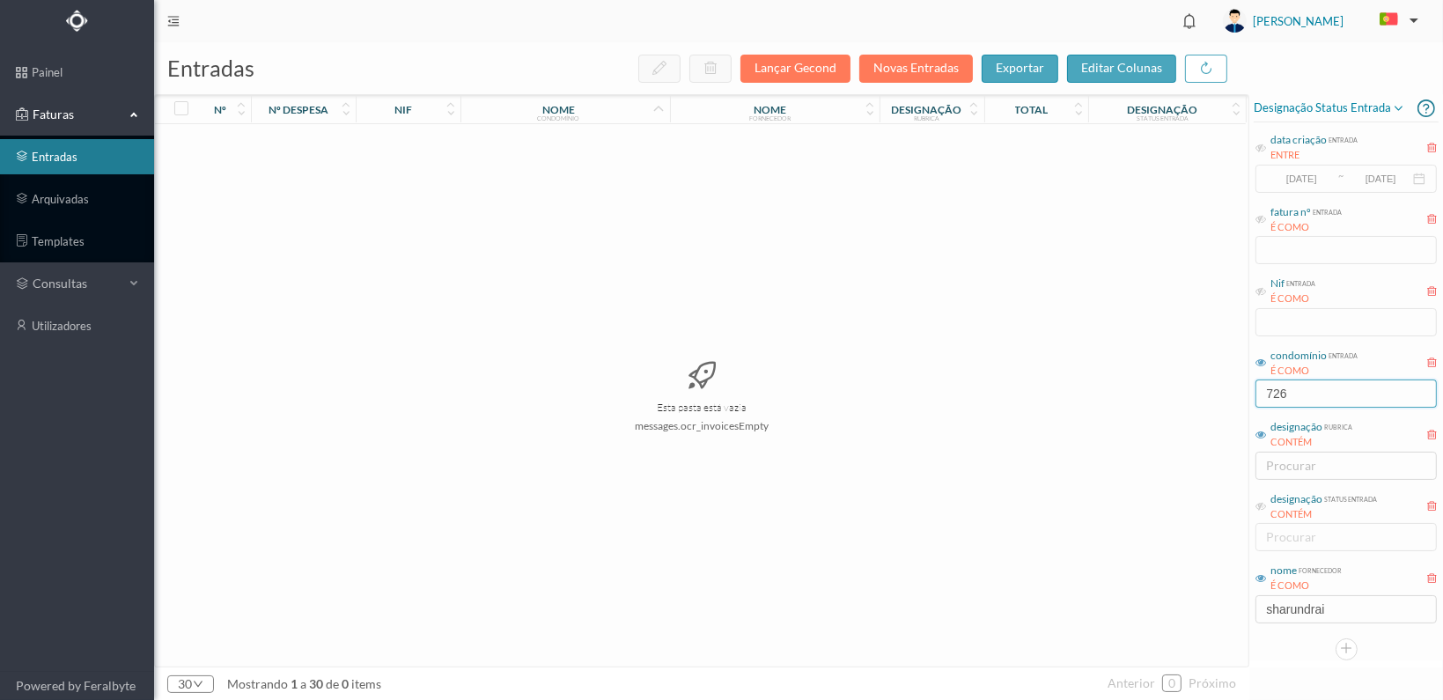
drag, startPoint x: 1324, startPoint y: 398, endPoint x: 1106, endPoint y: 393, distance: 218.4
click at [1106, 393] on div "entradas Lançar Gecond Novas Entradas exportar editar colunas nº nº despesa nif…" at bounding box center [798, 371] width 1289 height 658
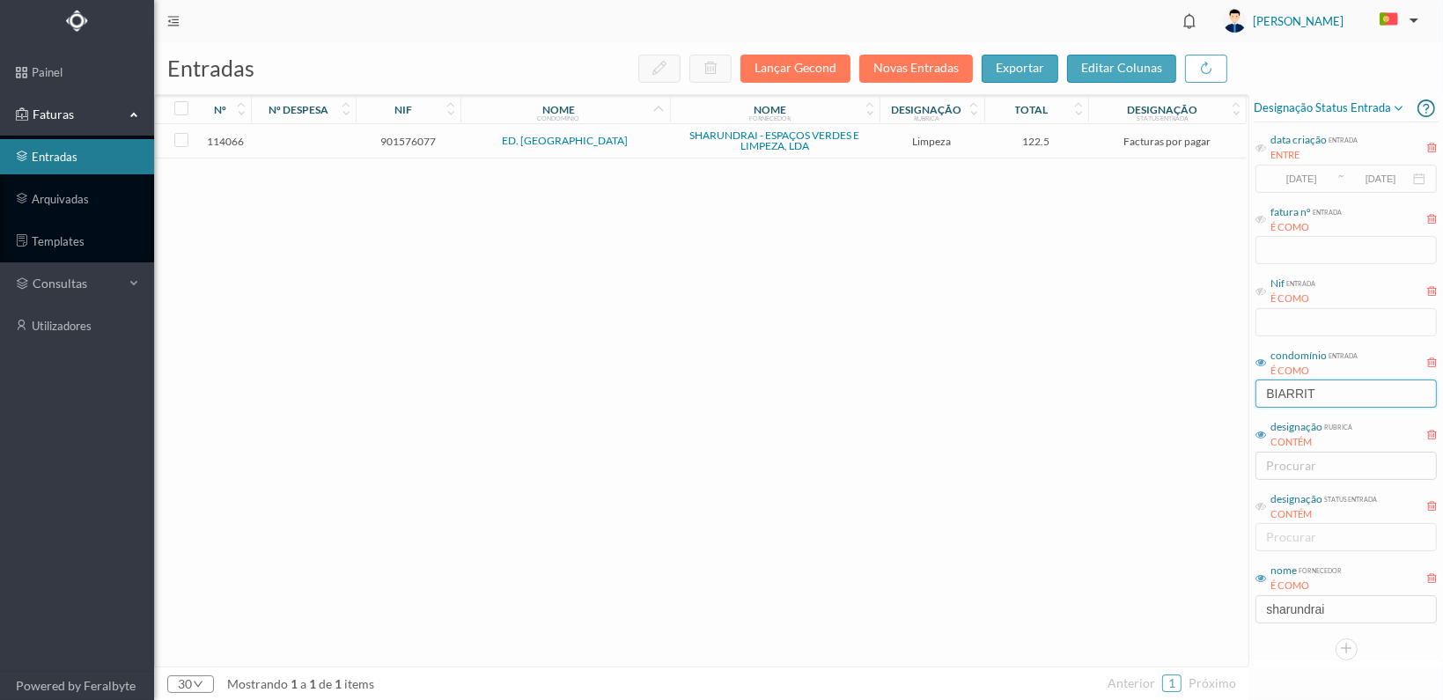
type input "BIARRIT"
click at [401, 142] on span "901576077" at bounding box center [408, 141] width 96 height 13
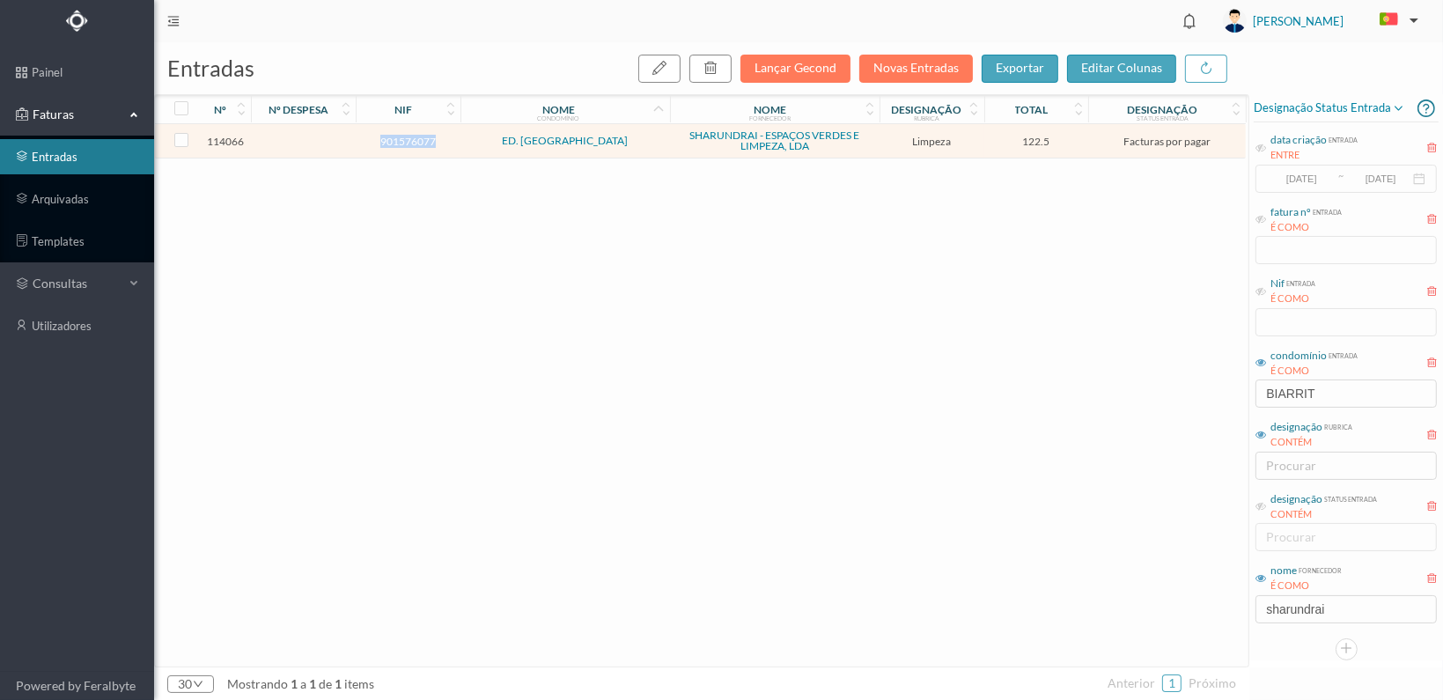
click at [401, 142] on span "901576077" at bounding box center [408, 141] width 96 height 13
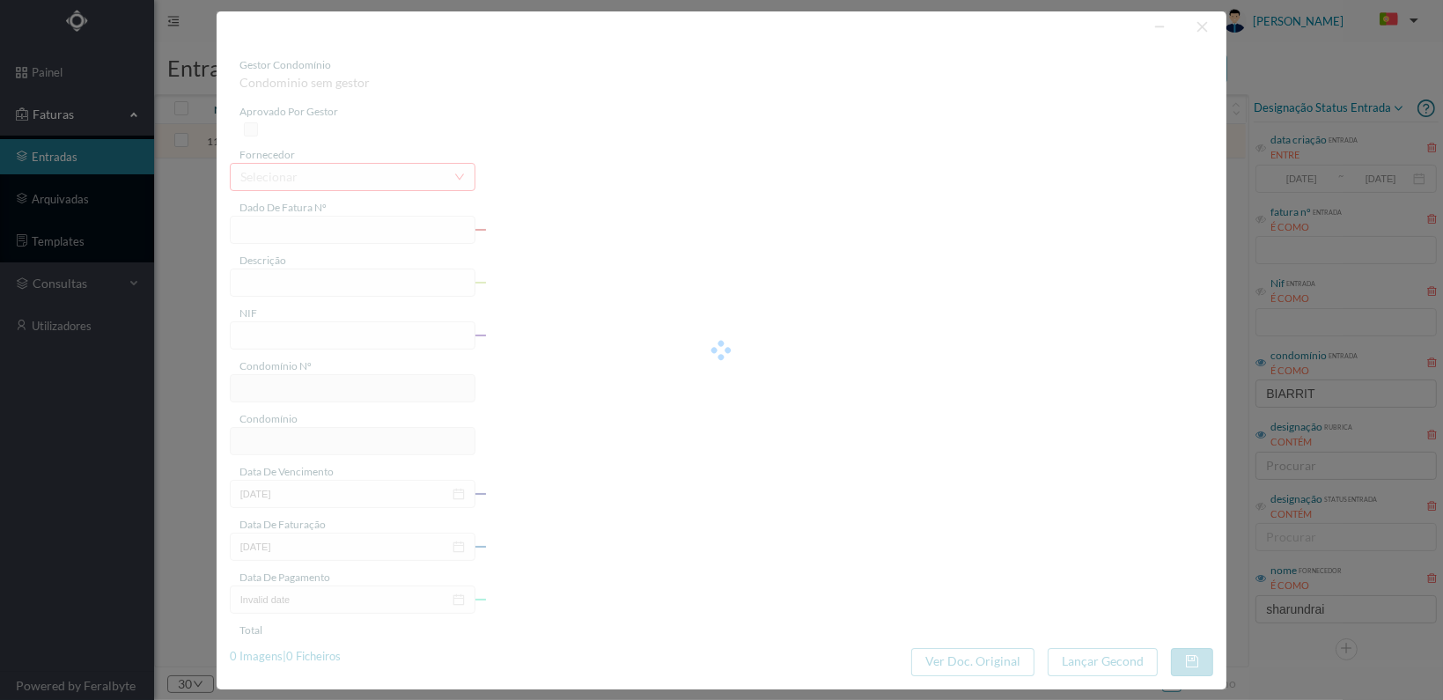
type input "FT 2025A1/1375"
type input "LIMPEZA Outubro de 2025"
type input "901576077"
type input "[DATE]"
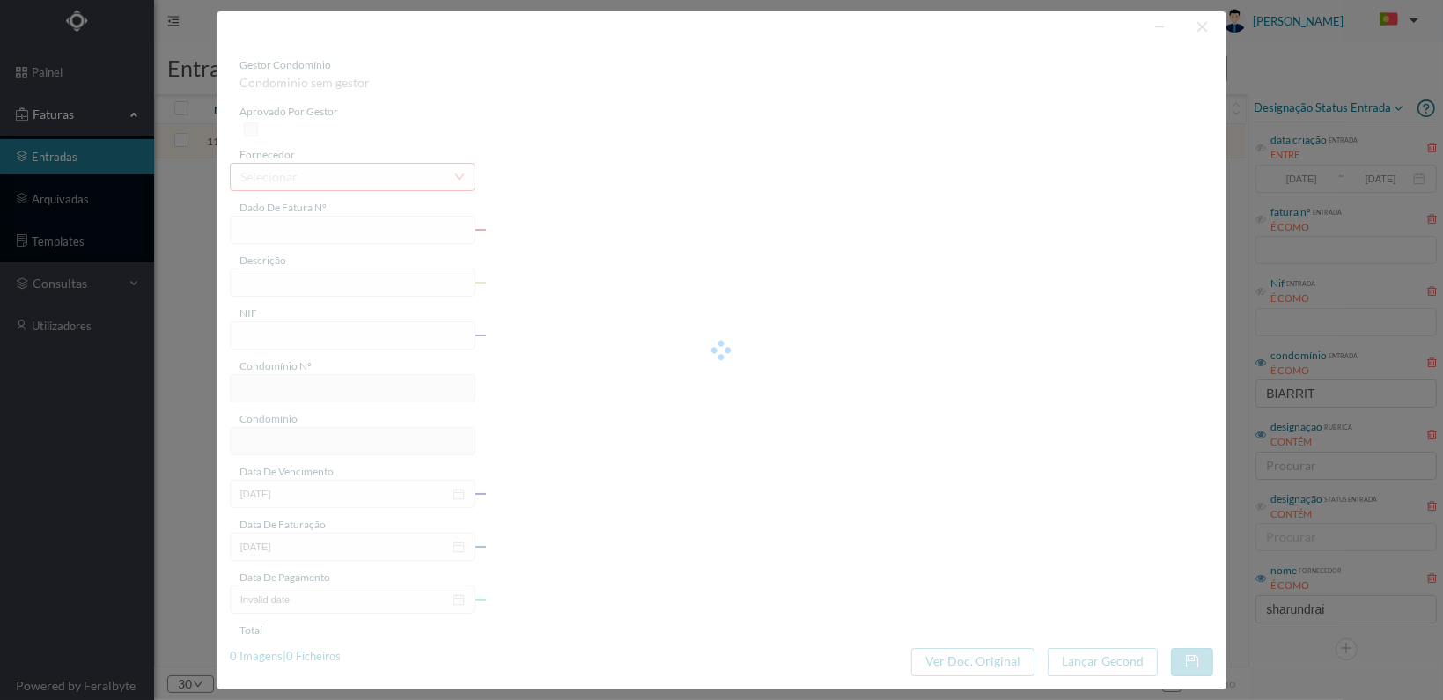
type input "[DATE]"
type input "122.50"
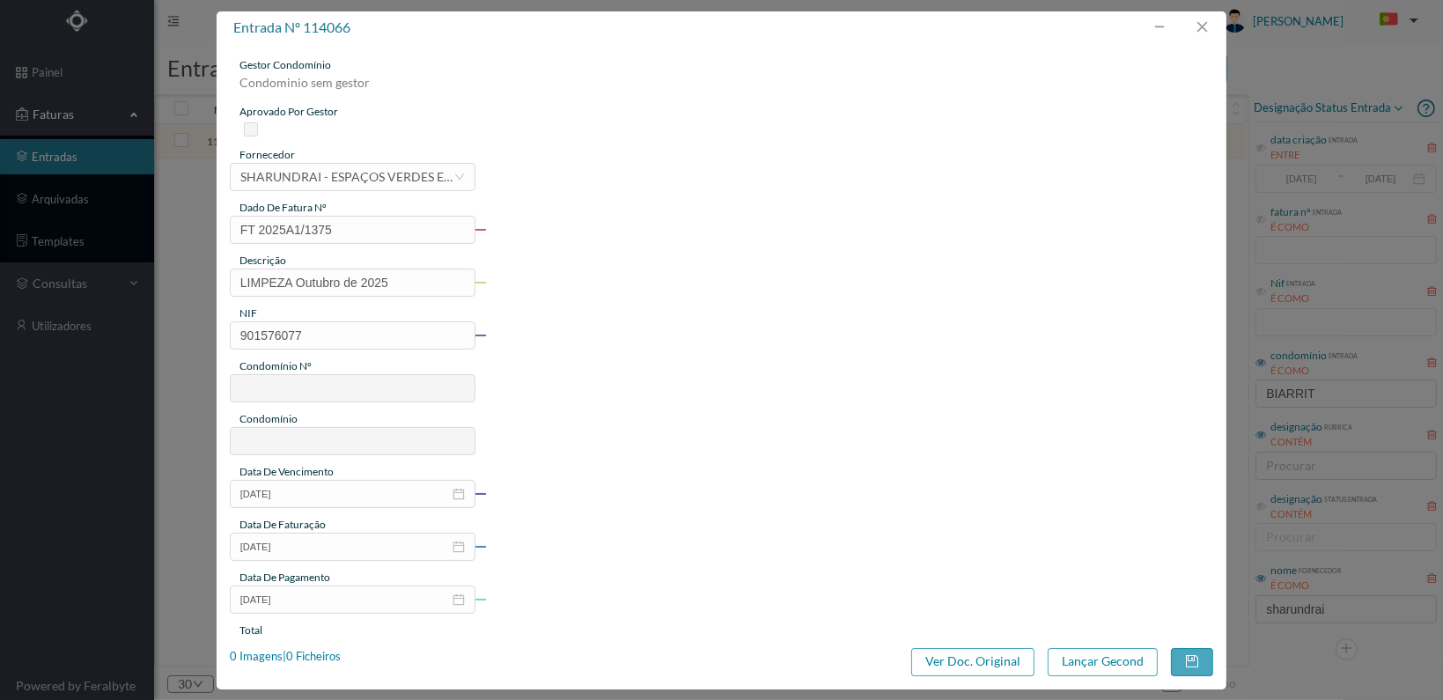
type input "323"
type input "ED. BIARRITZ"
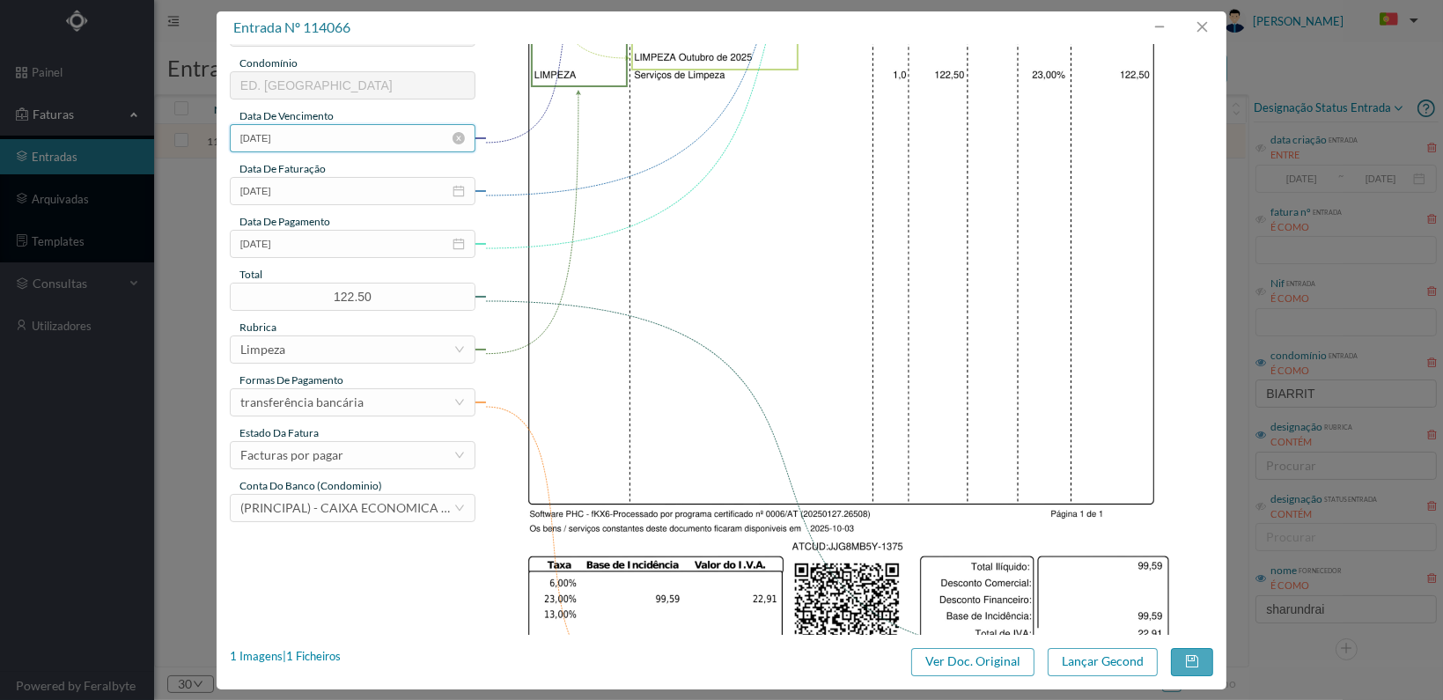
scroll to position [460, 0]
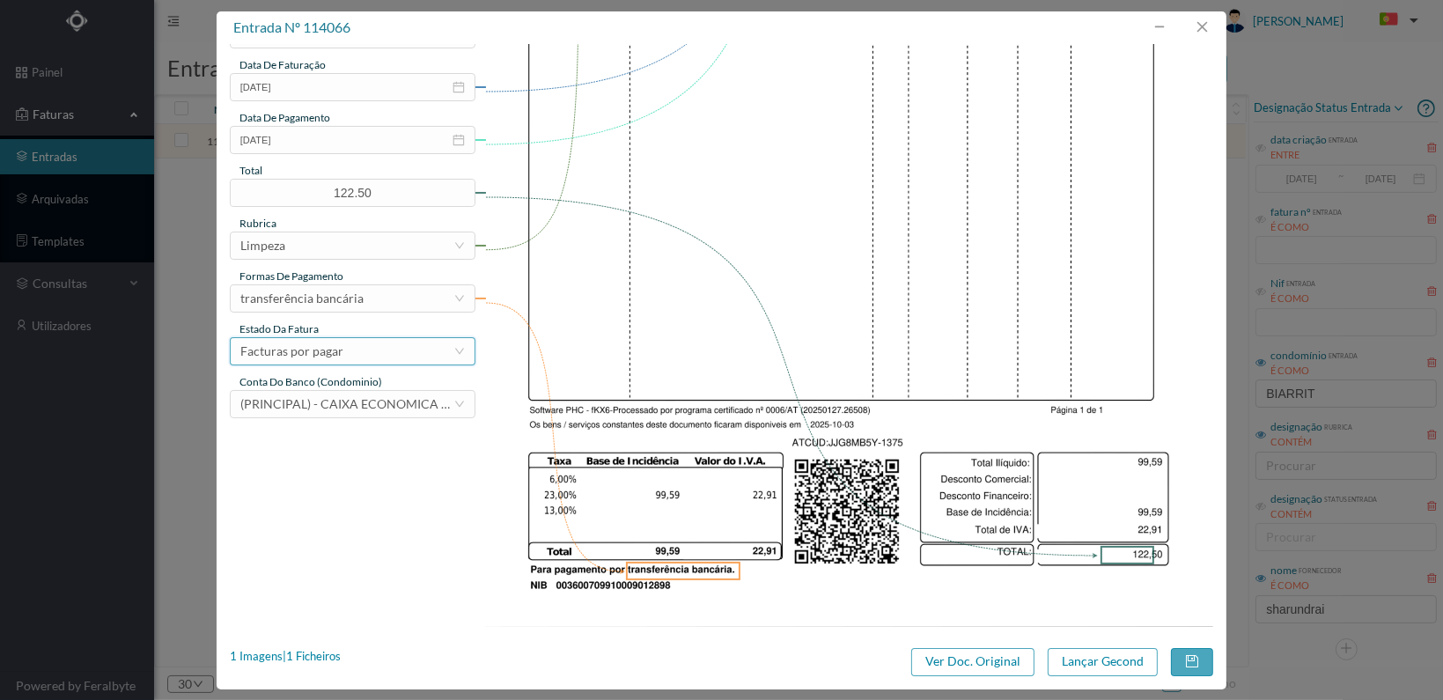
click at [417, 350] on div "Facturas por pagar" at bounding box center [346, 351] width 213 height 26
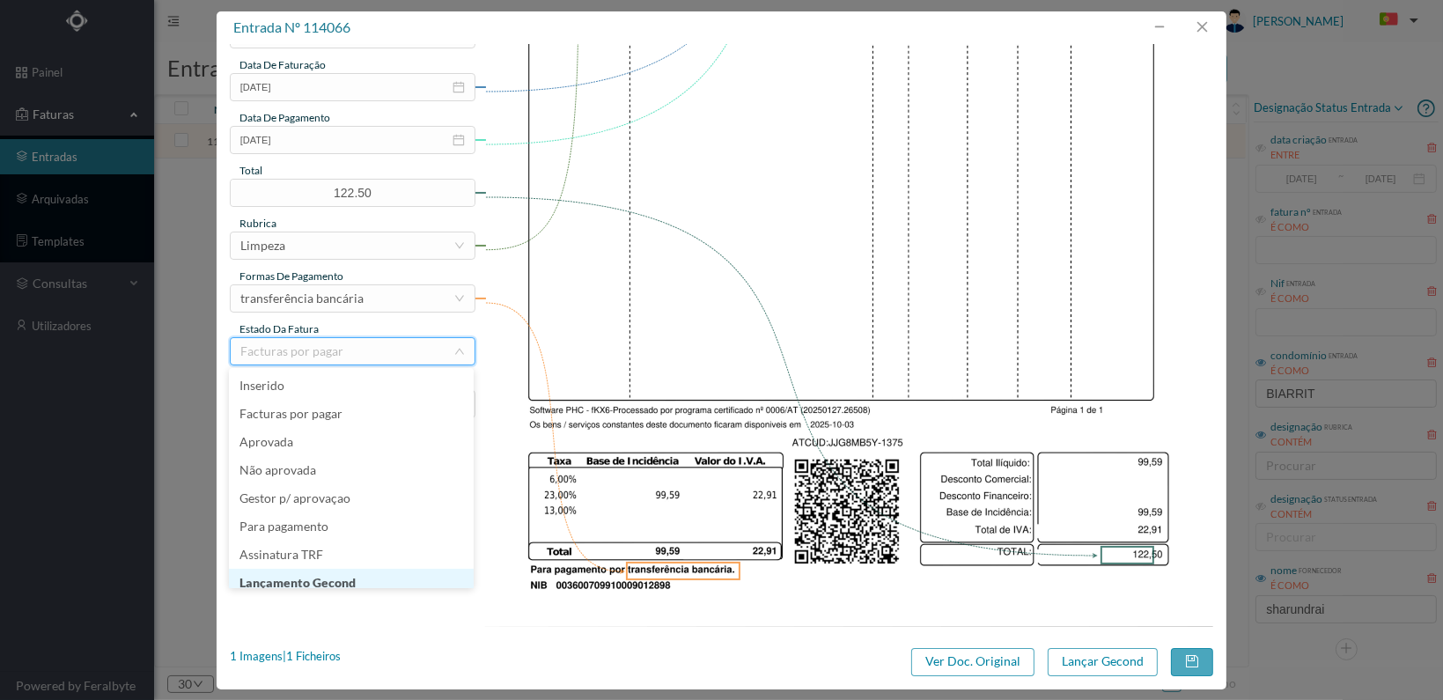
scroll to position [9, 0]
click at [357, 577] on li "Lançamento Gecond" at bounding box center [351, 574] width 245 height 28
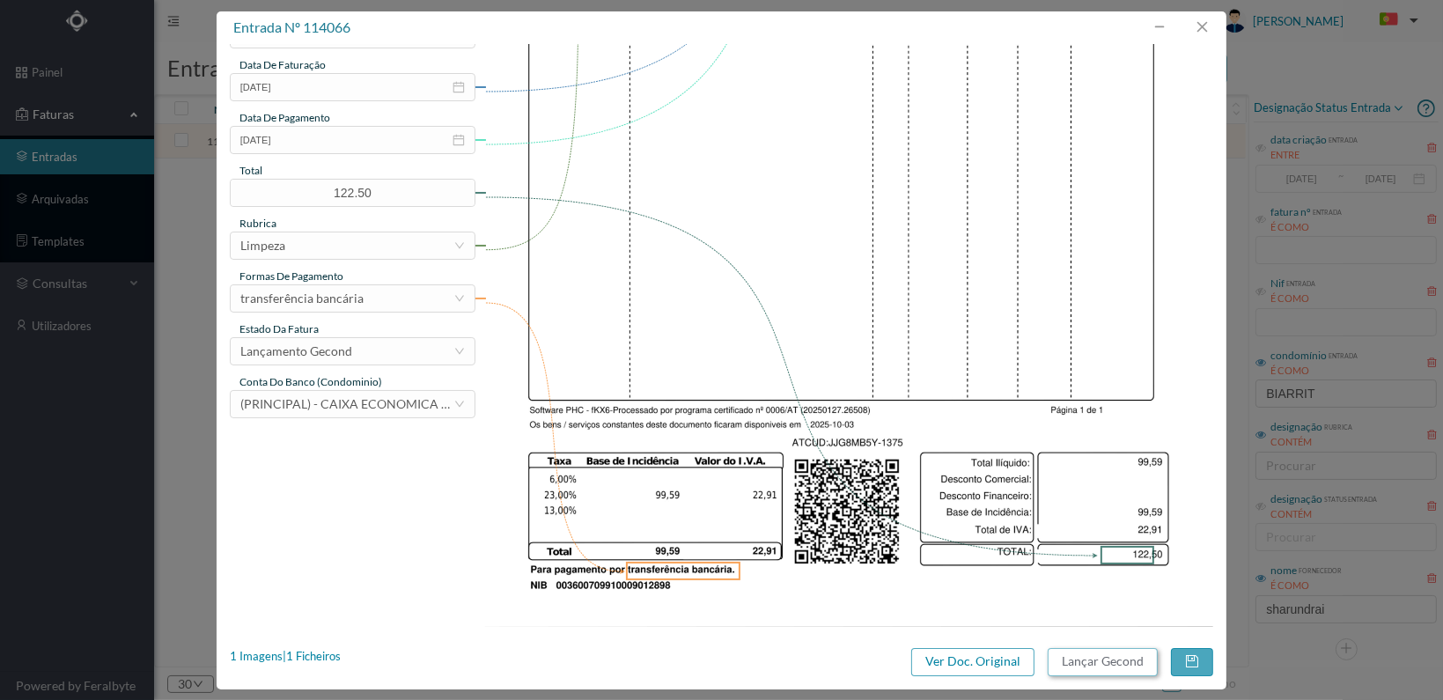
click at [1097, 659] on button "Lançar Gecond" at bounding box center [1103, 662] width 110 height 28
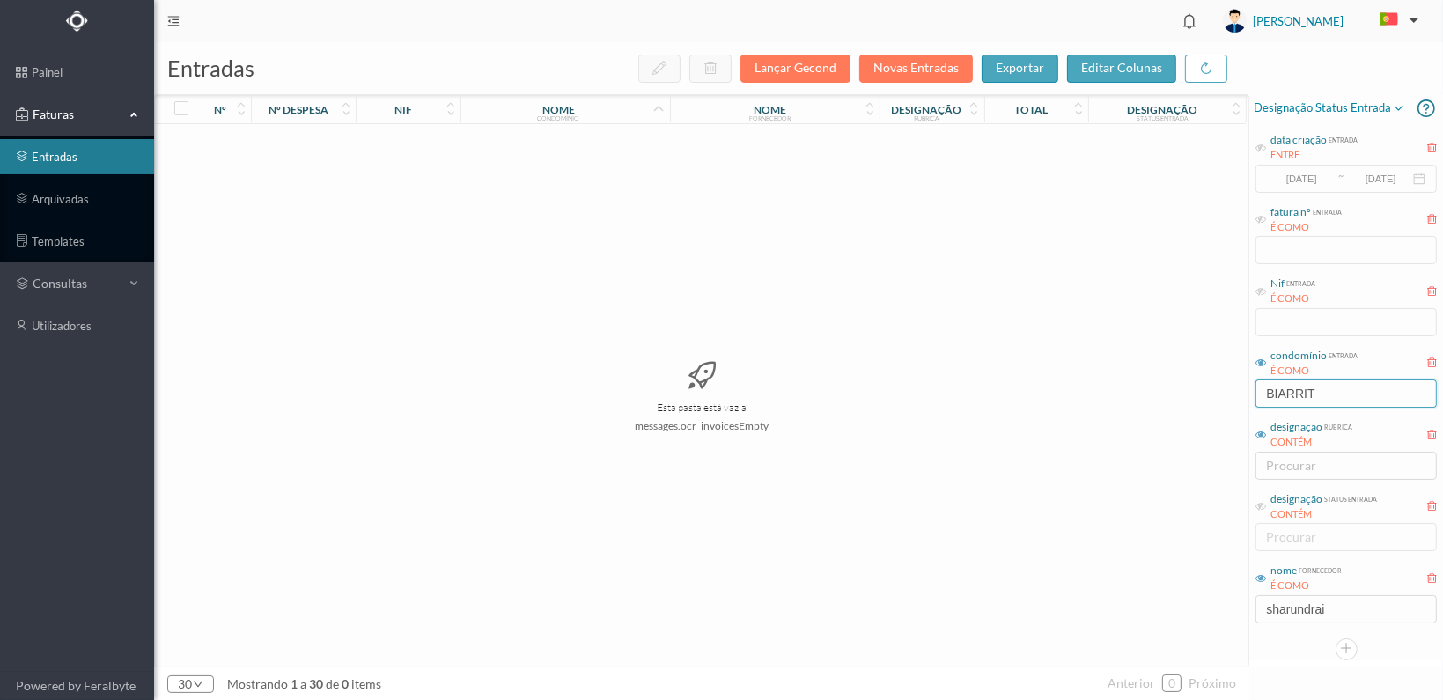
drag, startPoint x: 1331, startPoint y: 394, endPoint x: 1218, endPoint y: 386, distance: 113.0
click at [1218, 386] on div "entradas Lançar Gecond Novas Entradas exportar editar colunas nº nº despesa nif…" at bounding box center [798, 371] width 1289 height 658
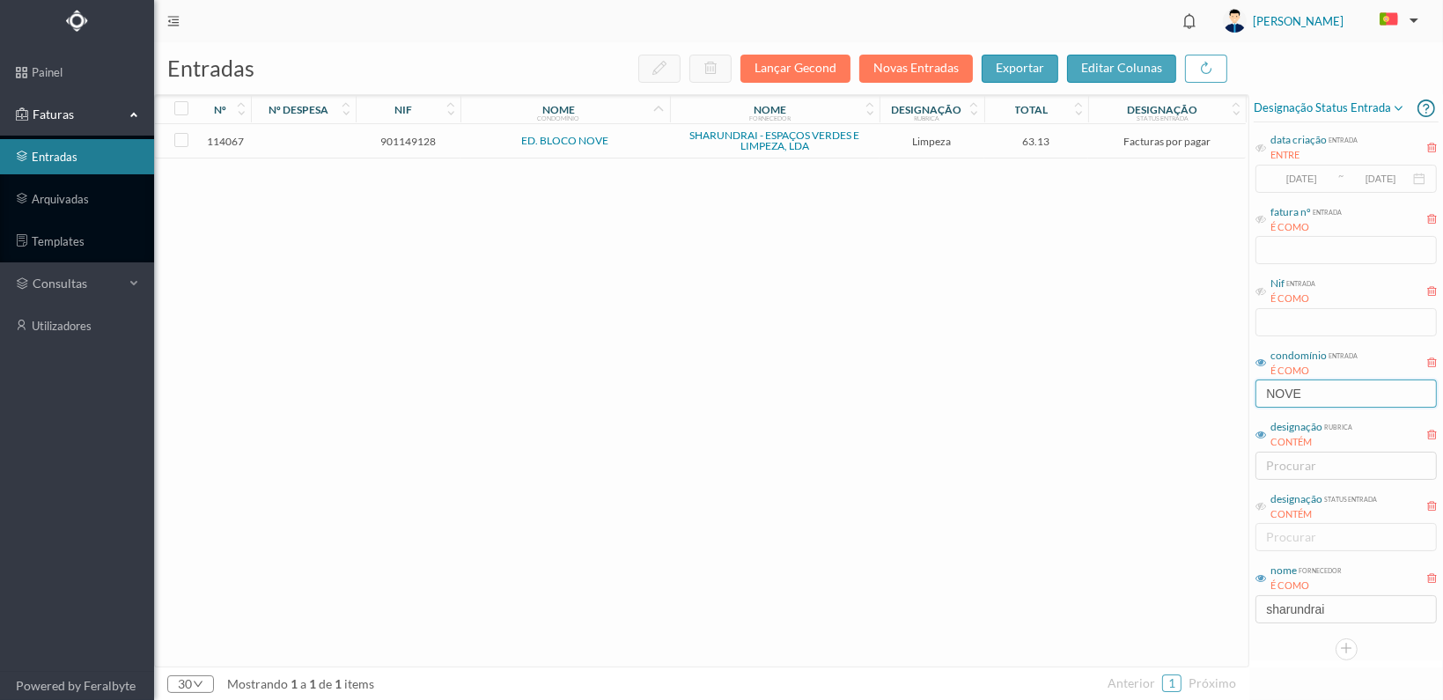
type input "NOVE"
click at [402, 138] on span "901149128" at bounding box center [408, 141] width 96 height 13
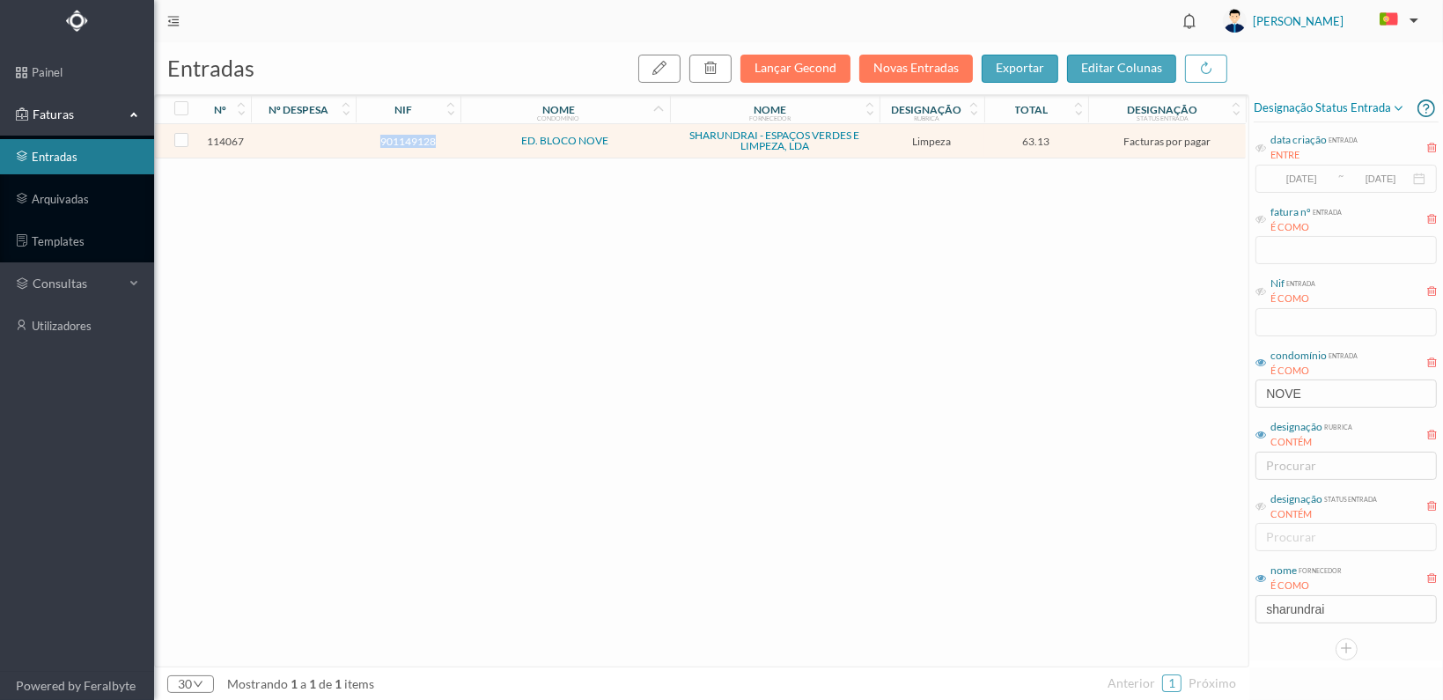
click at [402, 138] on span "901149128" at bounding box center [408, 141] width 96 height 13
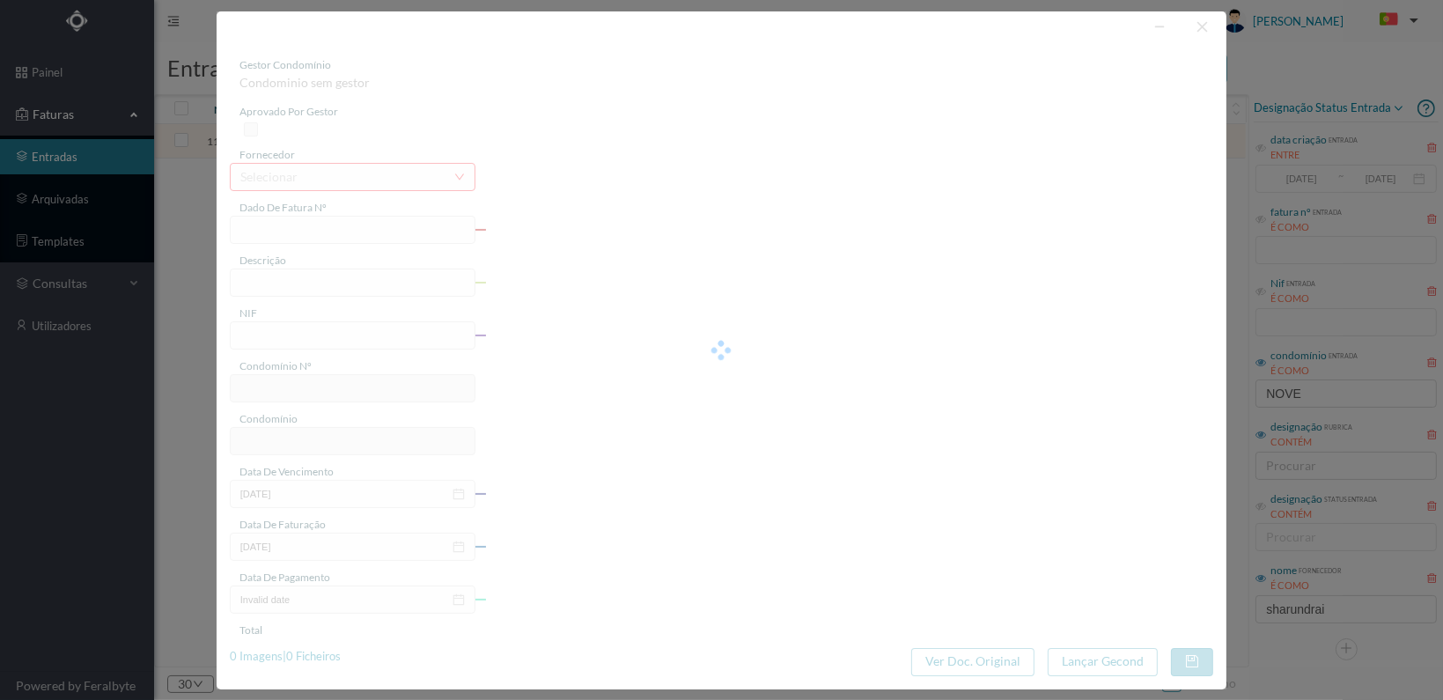
type input "FT 2025A1/1376"
type input "LIMPEZA Outubro de 2025"
type input "901149128"
type input "02-11-2025"
type input "[DATE]"
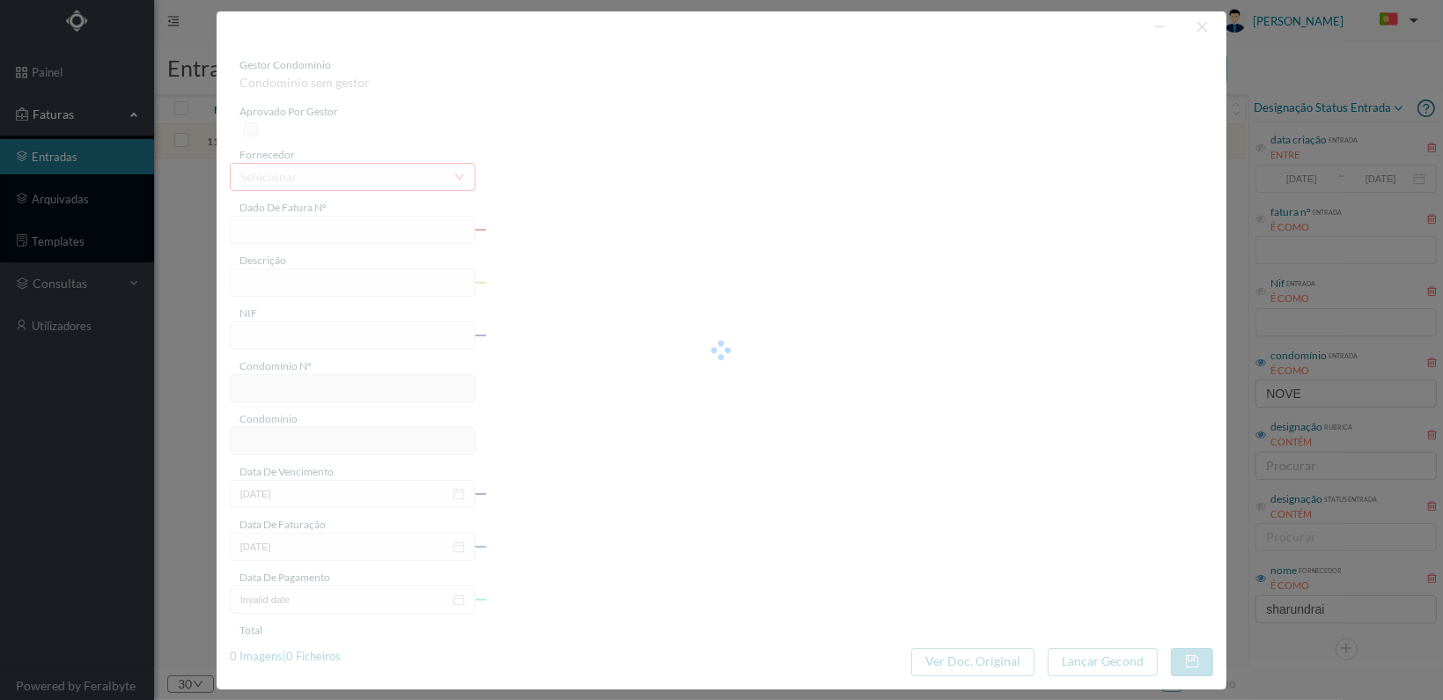
type input "[DATE]"
type input "63.13"
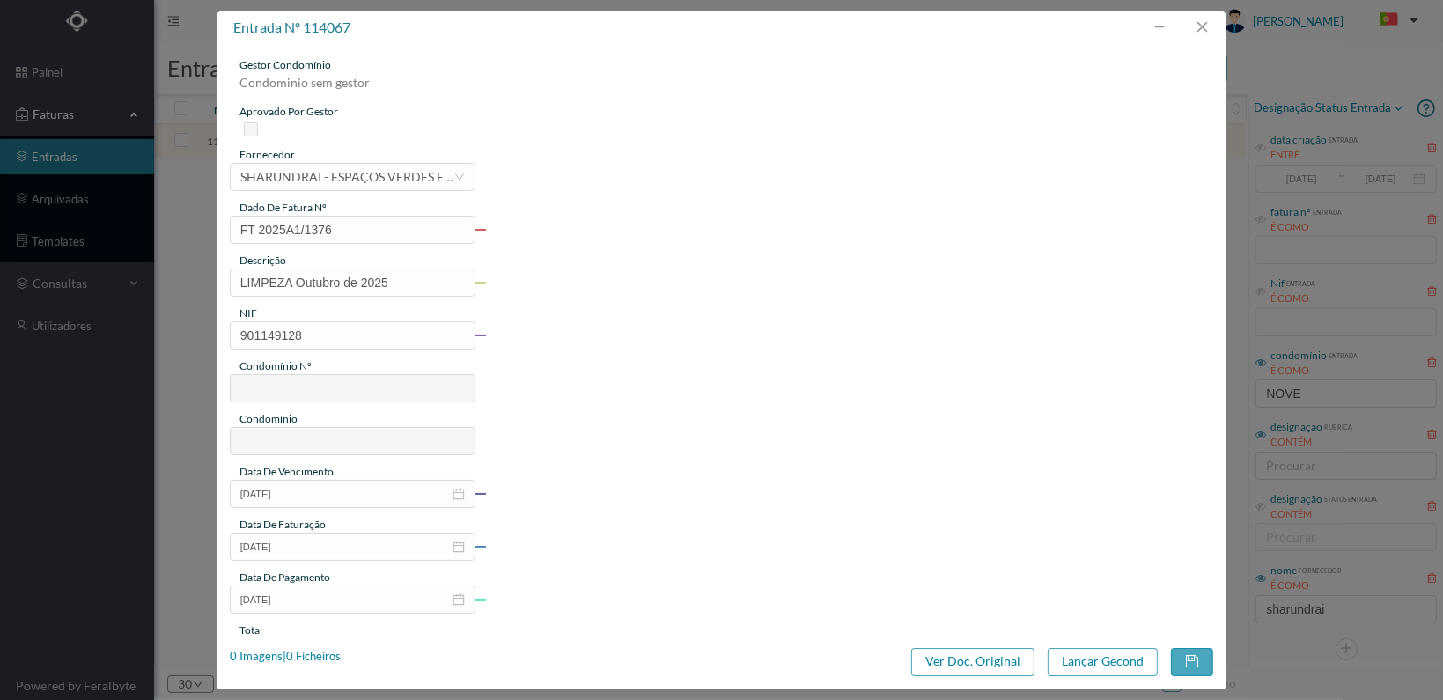
type input "329"
type input "ED. BLOCO NOVE"
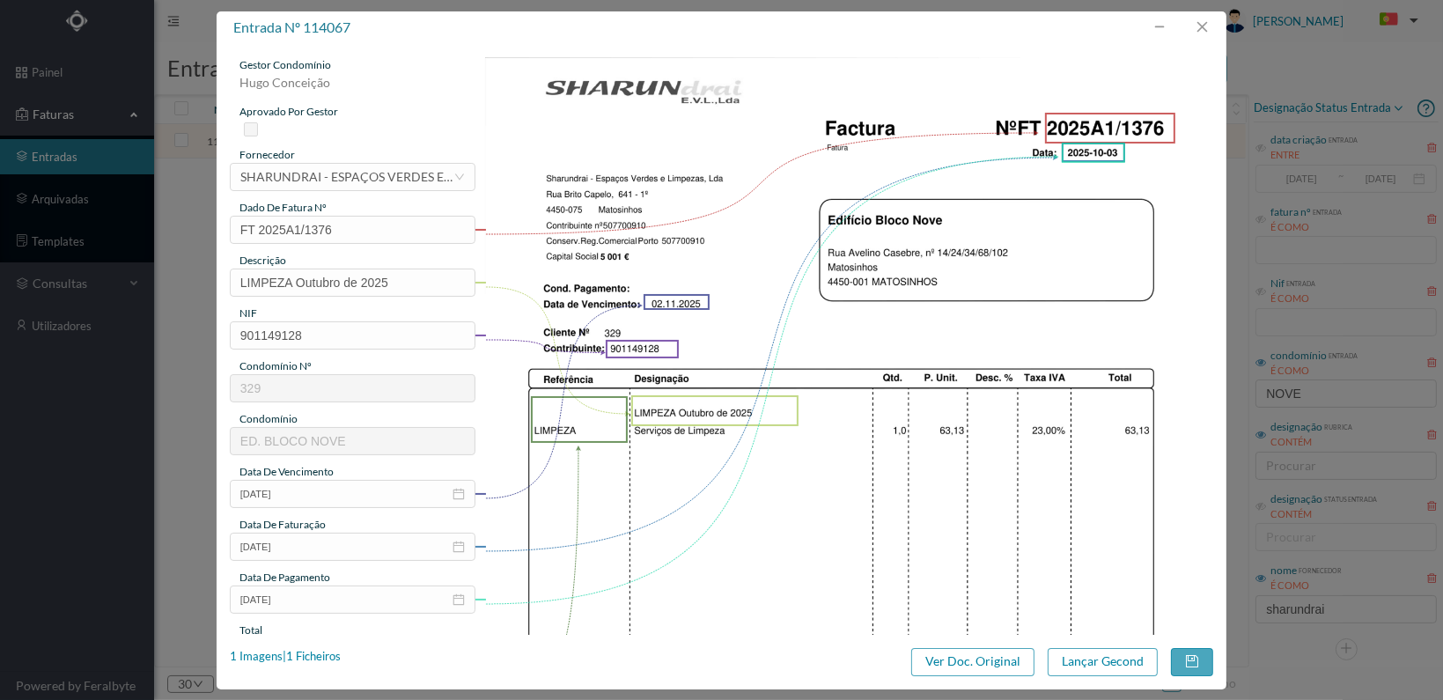
scroll to position [460, 0]
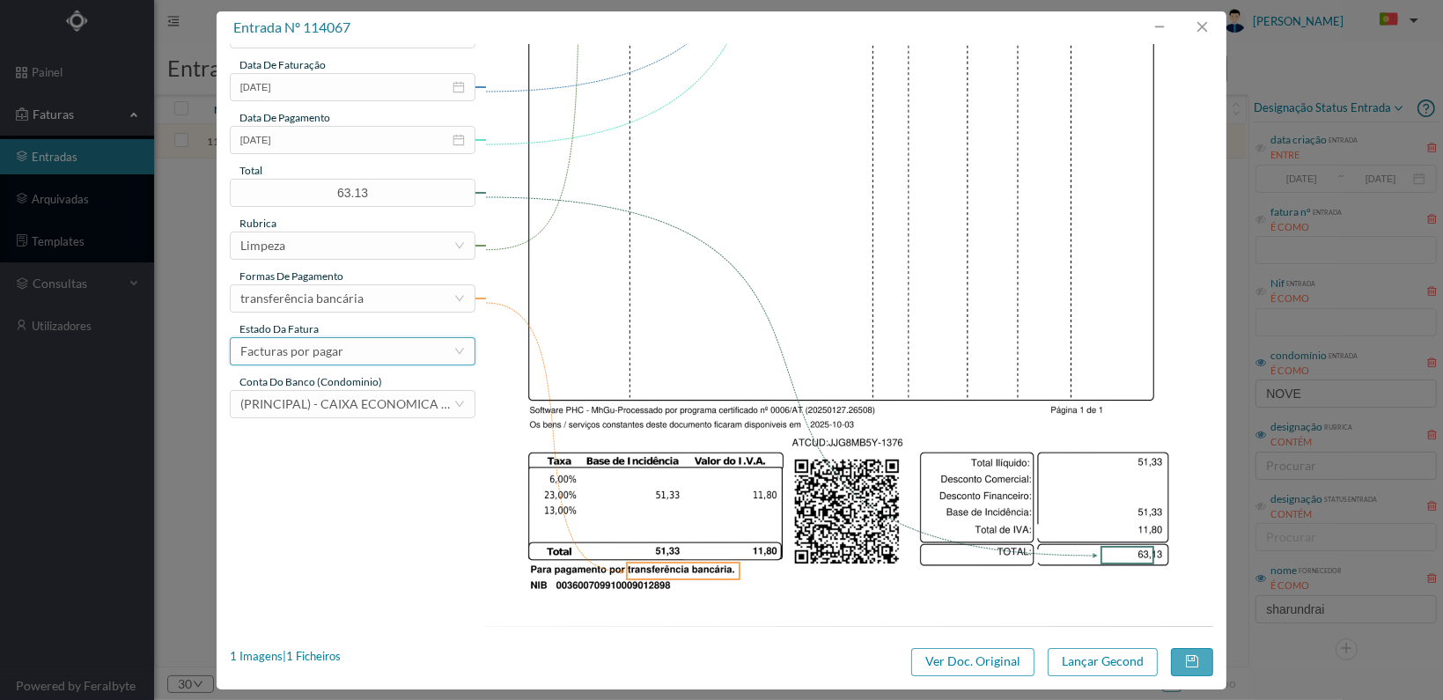
click at [421, 358] on div "Facturas por pagar" at bounding box center [346, 351] width 213 height 26
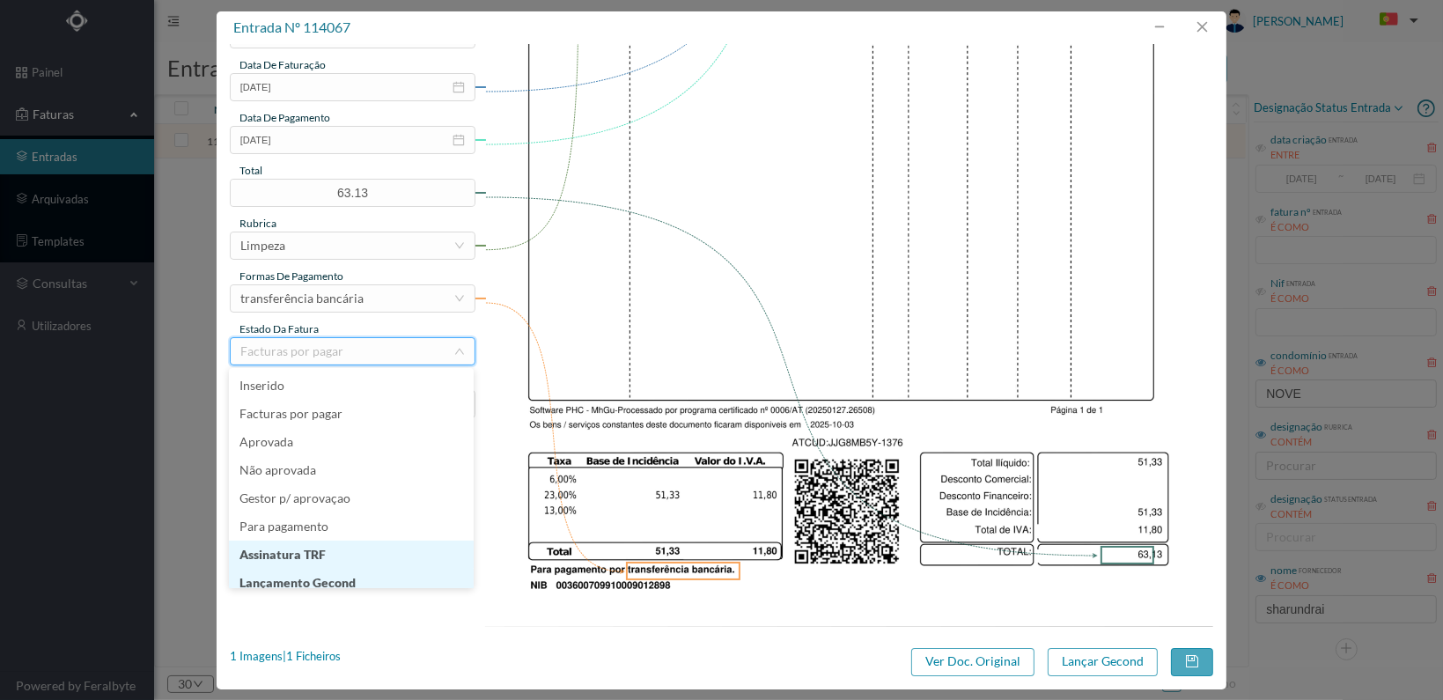
scroll to position [9, 0]
click at [365, 567] on li "Lançamento Gecond" at bounding box center [351, 574] width 245 height 28
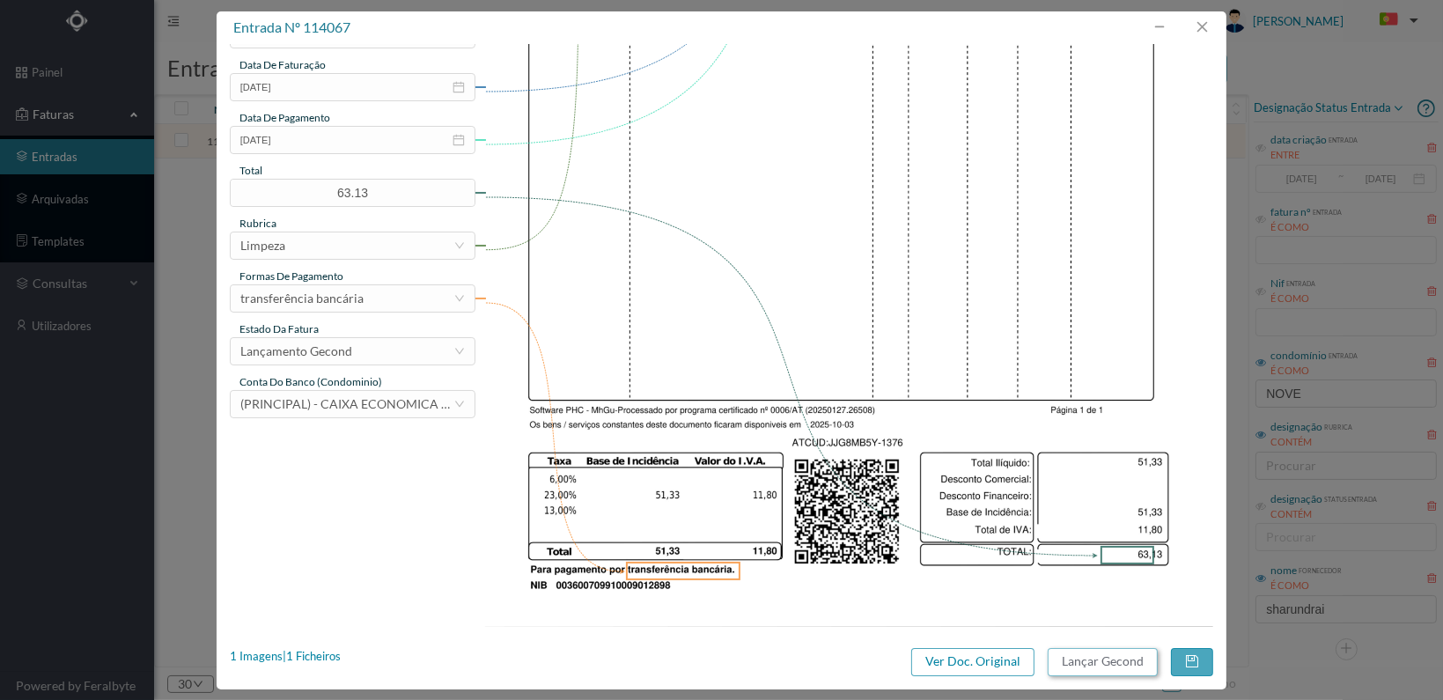
click at [1100, 652] on button "Lançar Gecond" at bounding box center [1103, 662] width 110 height 28
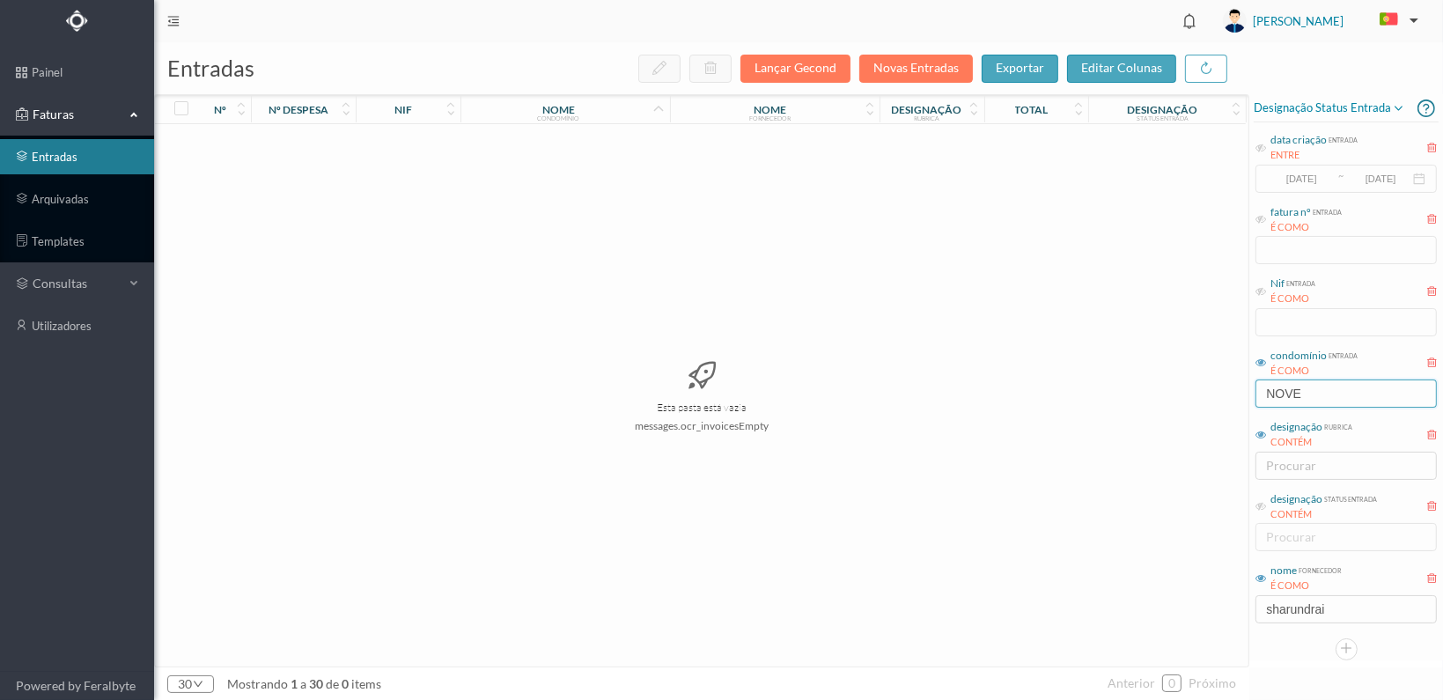
drag, startPoint x: 1325, startPoint y: 392, endPoint x: 1185, endPoint y: 389, distance: 140.0
click at [1185, 389] on div "entradas Lançar Gecond Novas Entradas exportar editar colunas nº nº despesa nif…" at bounding box center [798, 371] width 1289 height 658
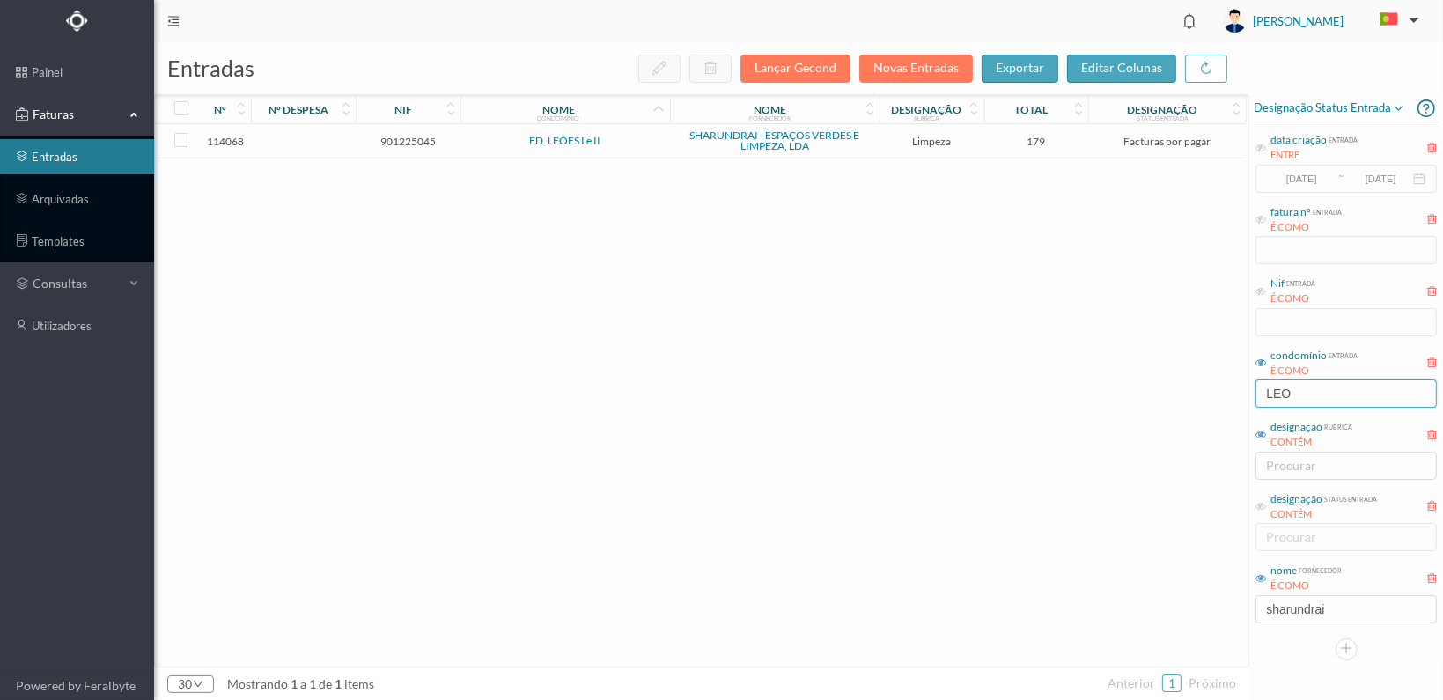
type input "LEO"
click at [416, 135] on span "901225045" at bounding box center [408, 141] width 96 height 13
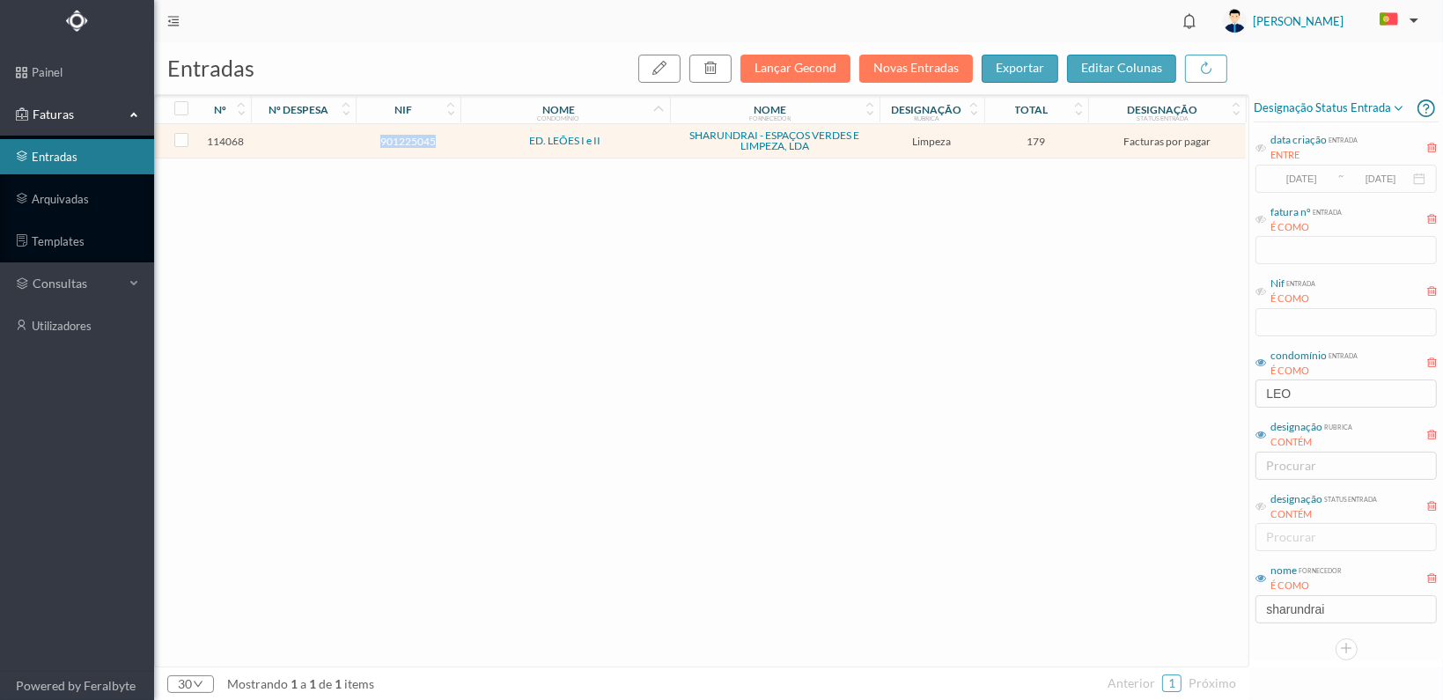
click at [416, 135] on span "901225045" at bounding box center [408, 141] width 96 height 13
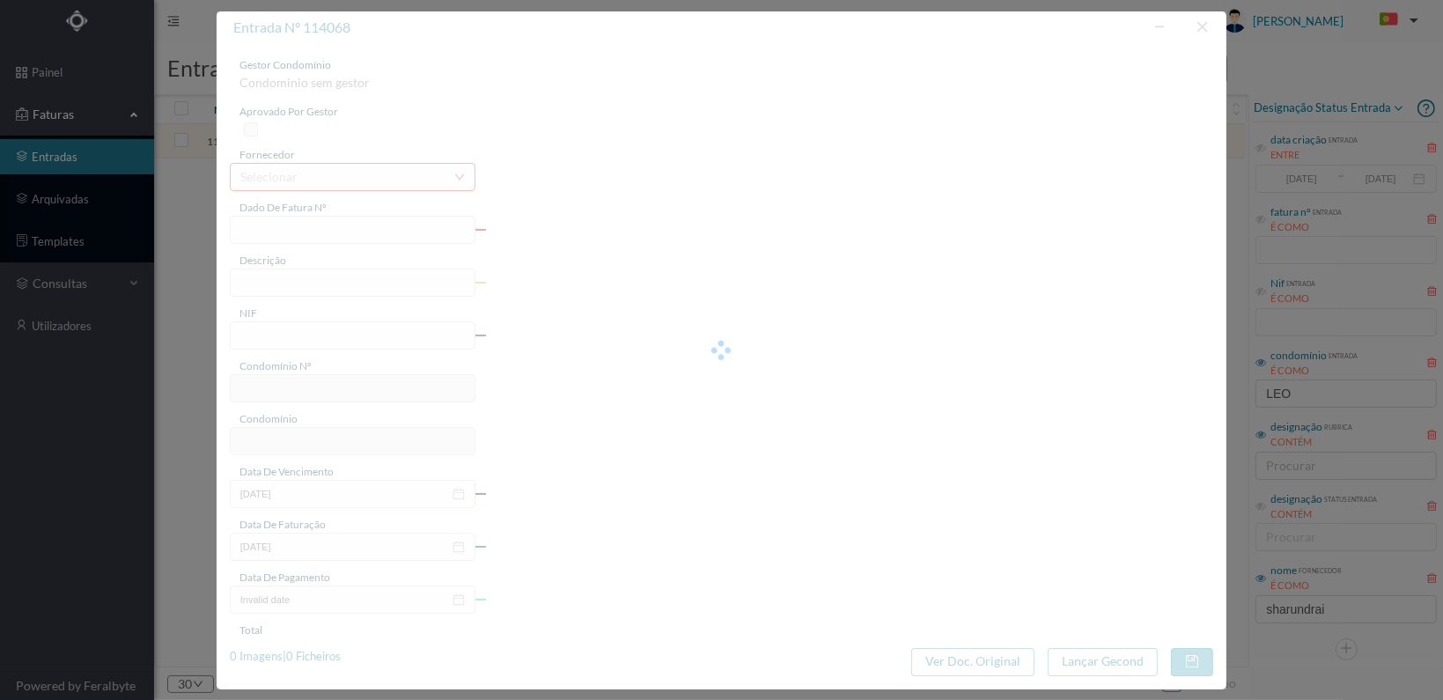
type input "FT 2025A1/1377"
type input "LIMPEZA Outubro de 2025"
type input "901225045"
type input "[DATE]"
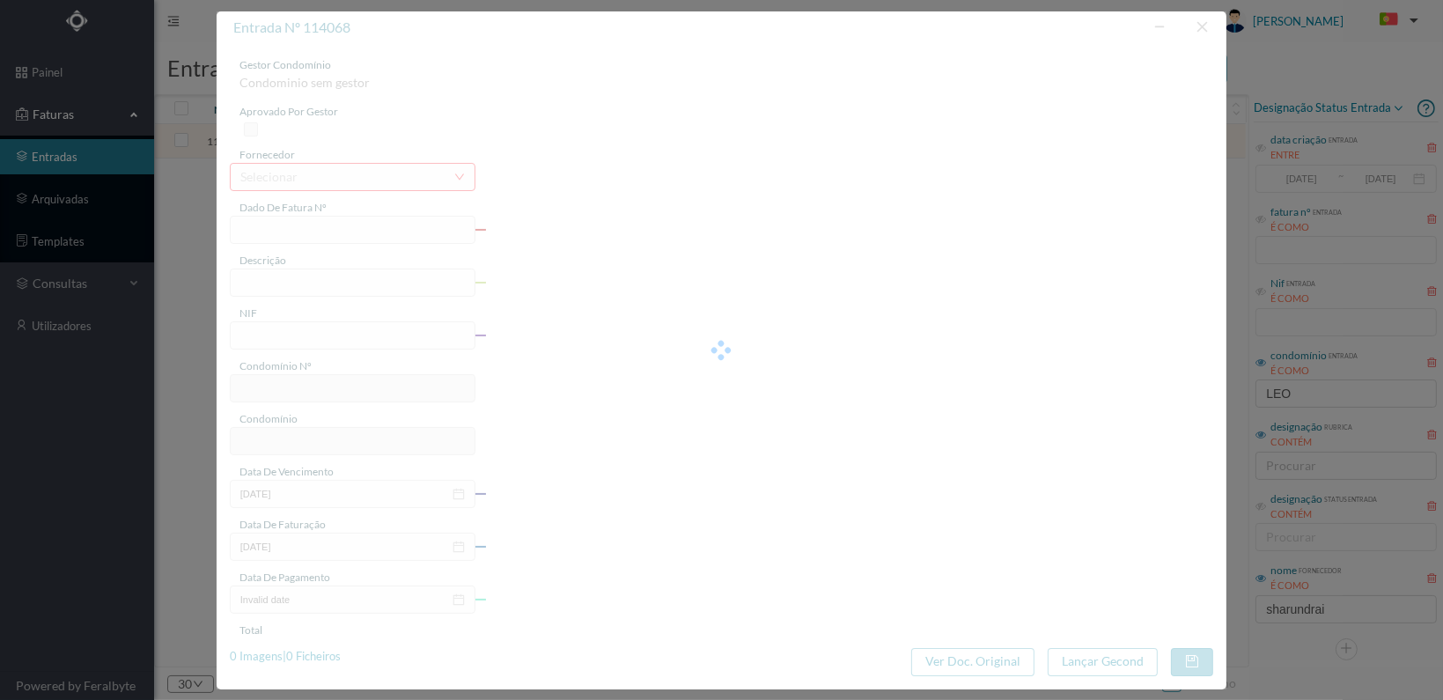
type input "[DATE]"
type input "179.00"
type input "335"
type input "ED. LEÕES I e II"
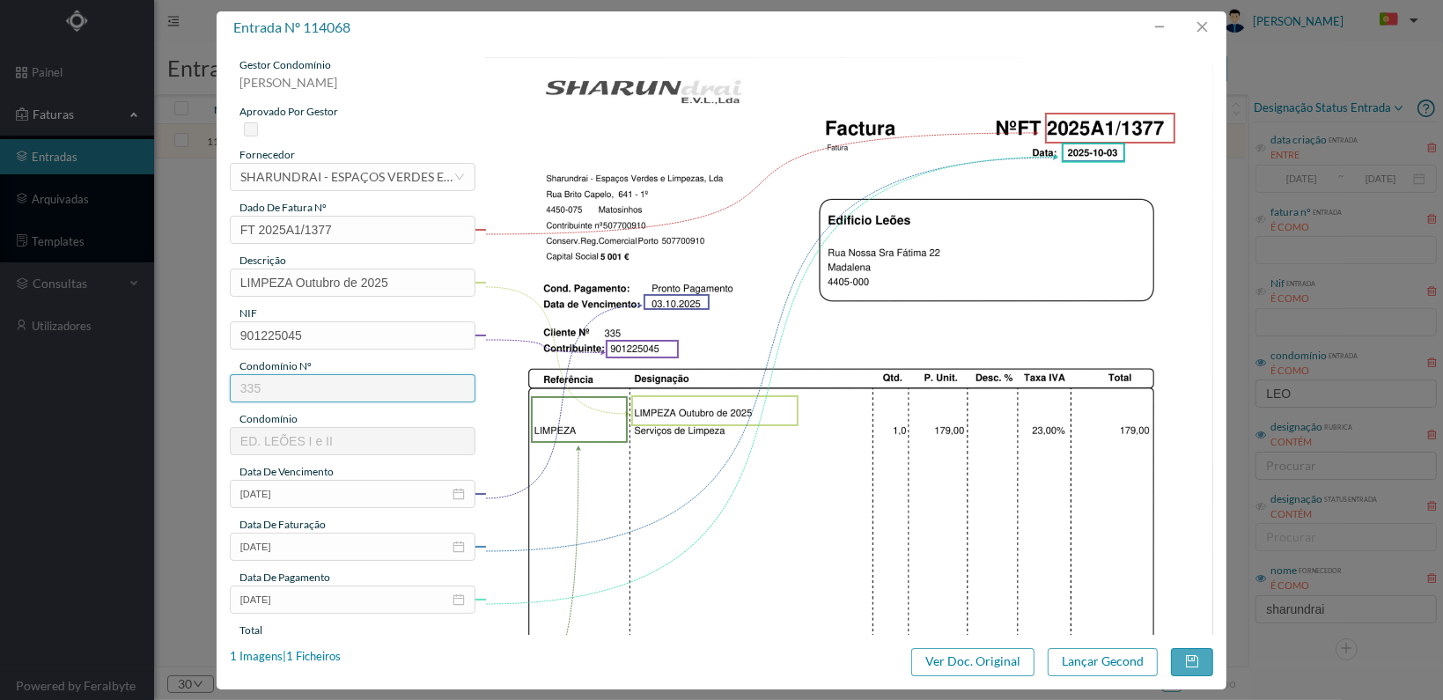
scroll to position [460, 0]
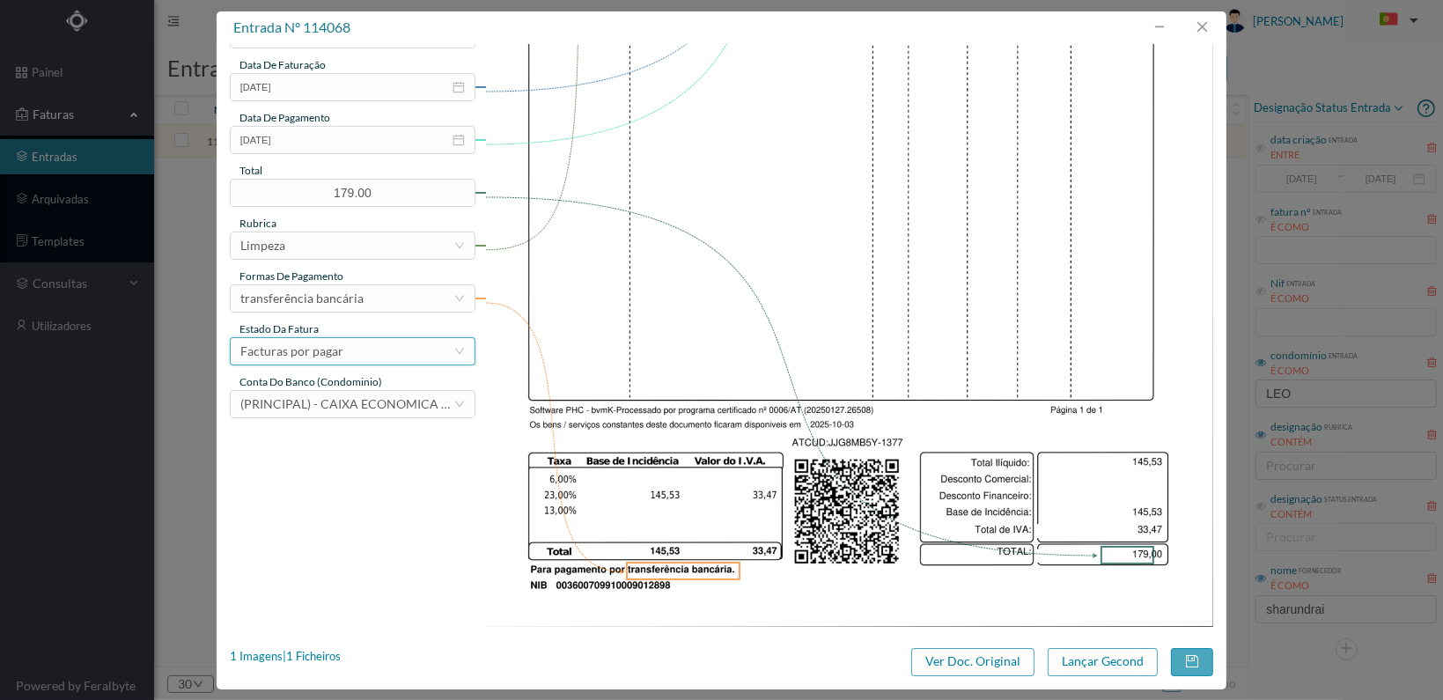
drag, startPoint x: 412, startPoint y: 349, endPoint x: 425, endPoint y: 356, distance: 15.0
click at [413, 349] on div "Facturas por pagar" at bounding box center [346, 351] width 213 height 26
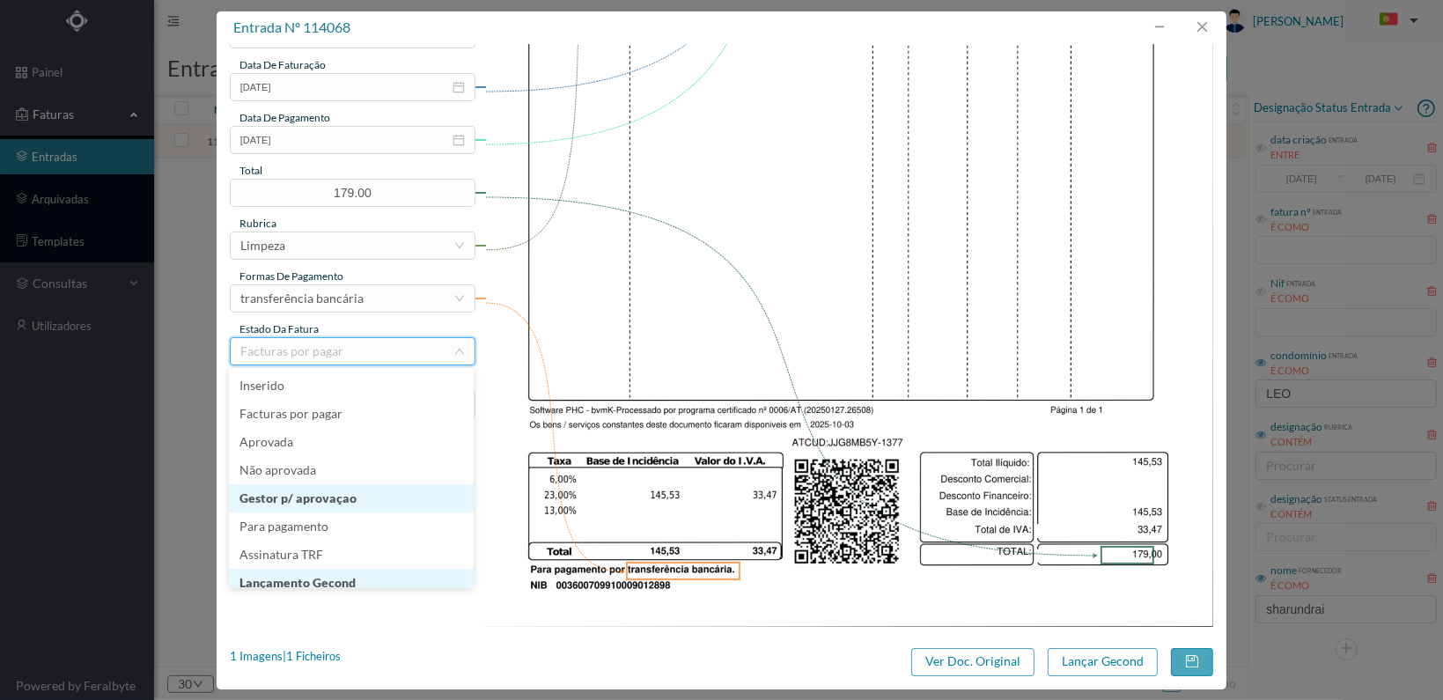
scroll to position [9, 0]
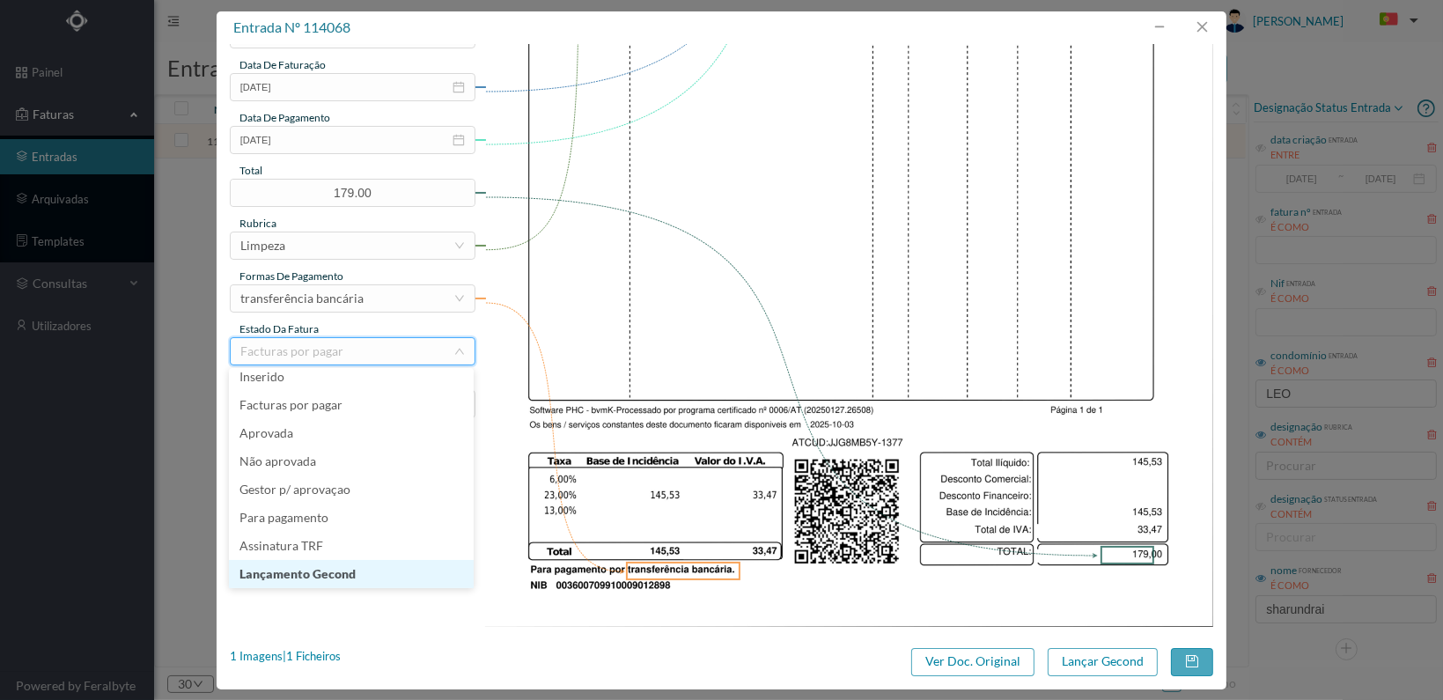
click at [367, 572] on li "Lançamento Gecond" at bounding box center [351, 574] width 245 height 28
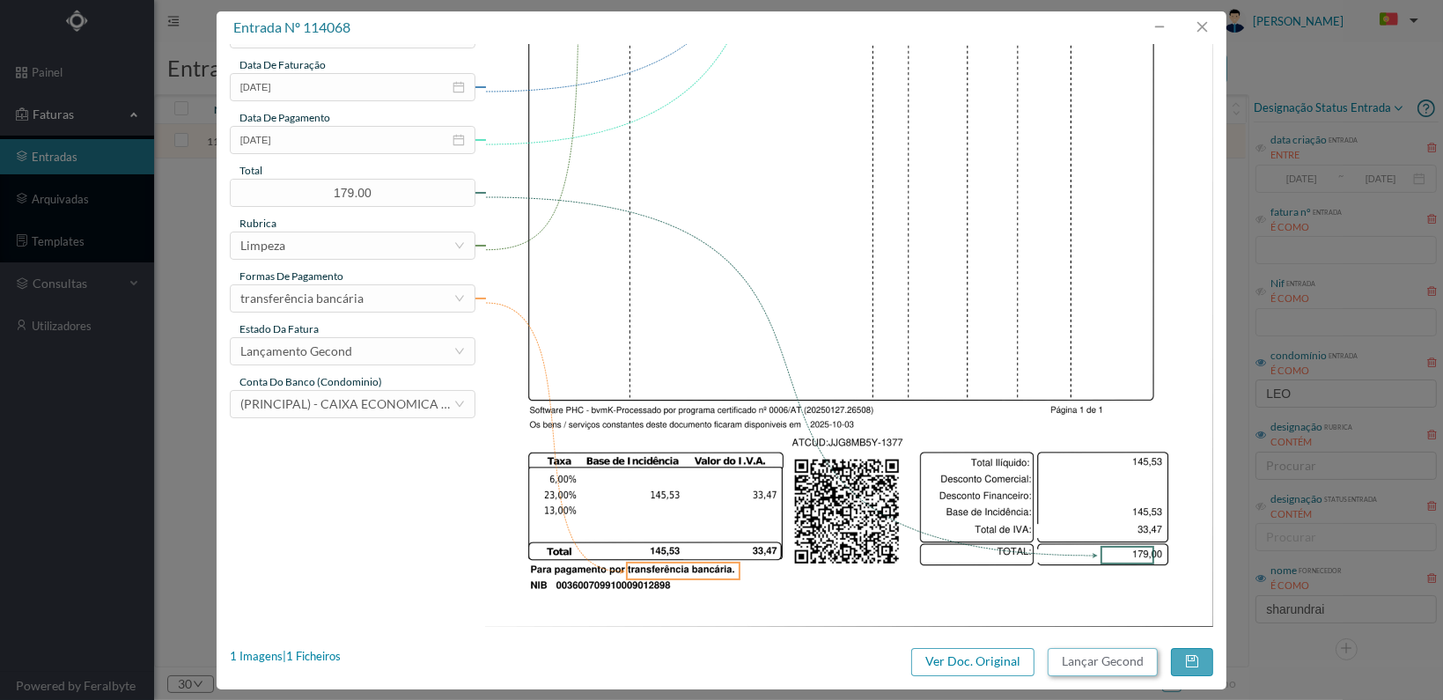
click at [1086, 663] on button "Lançar Gecond" at bounding box center [1103, 662] width 110 height 28
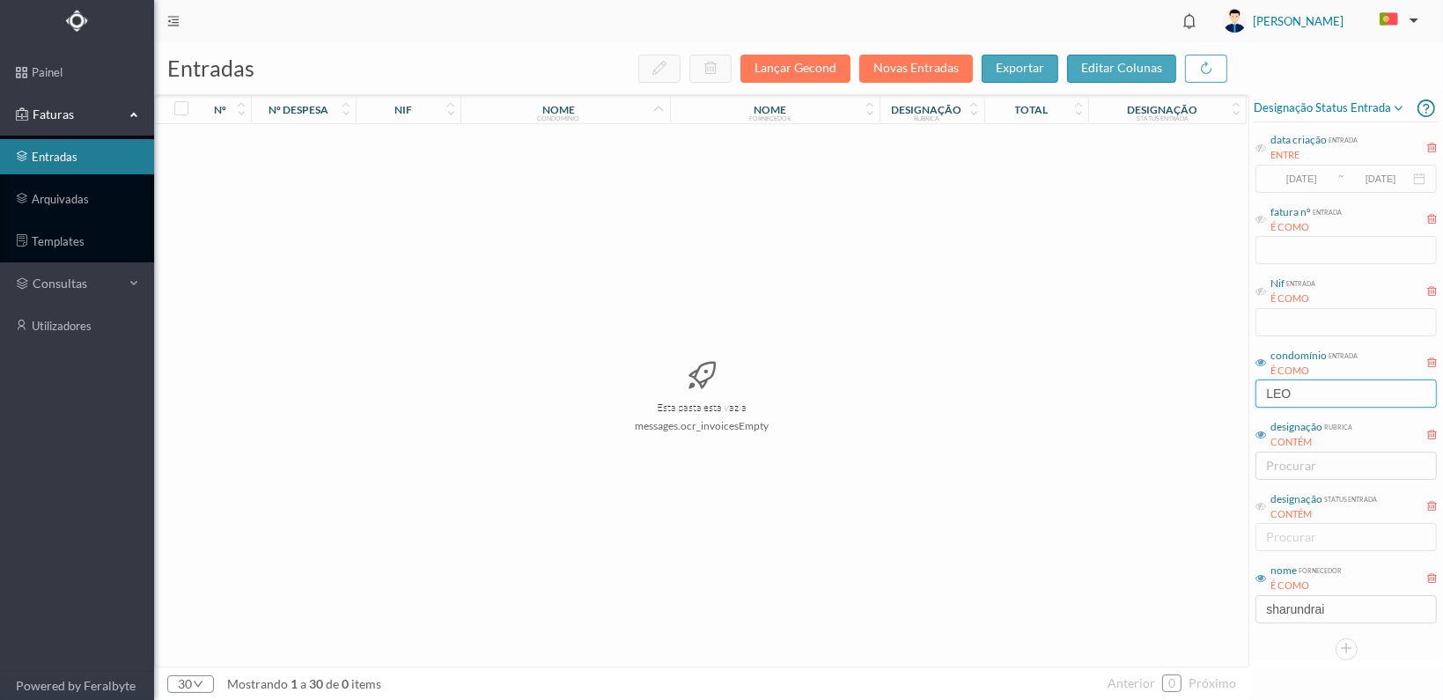
drag, startPoint x: 1325, startPoint y: 395, endPoint x: 1169, endPoint y: 390, distance: 155.9
click at [1169, 390] on div "entradas Lançar Gecond Novas Entradas exportar editar colunas nº nº despesa nif…" at bounding box center [798, 371] width 1289 height 658
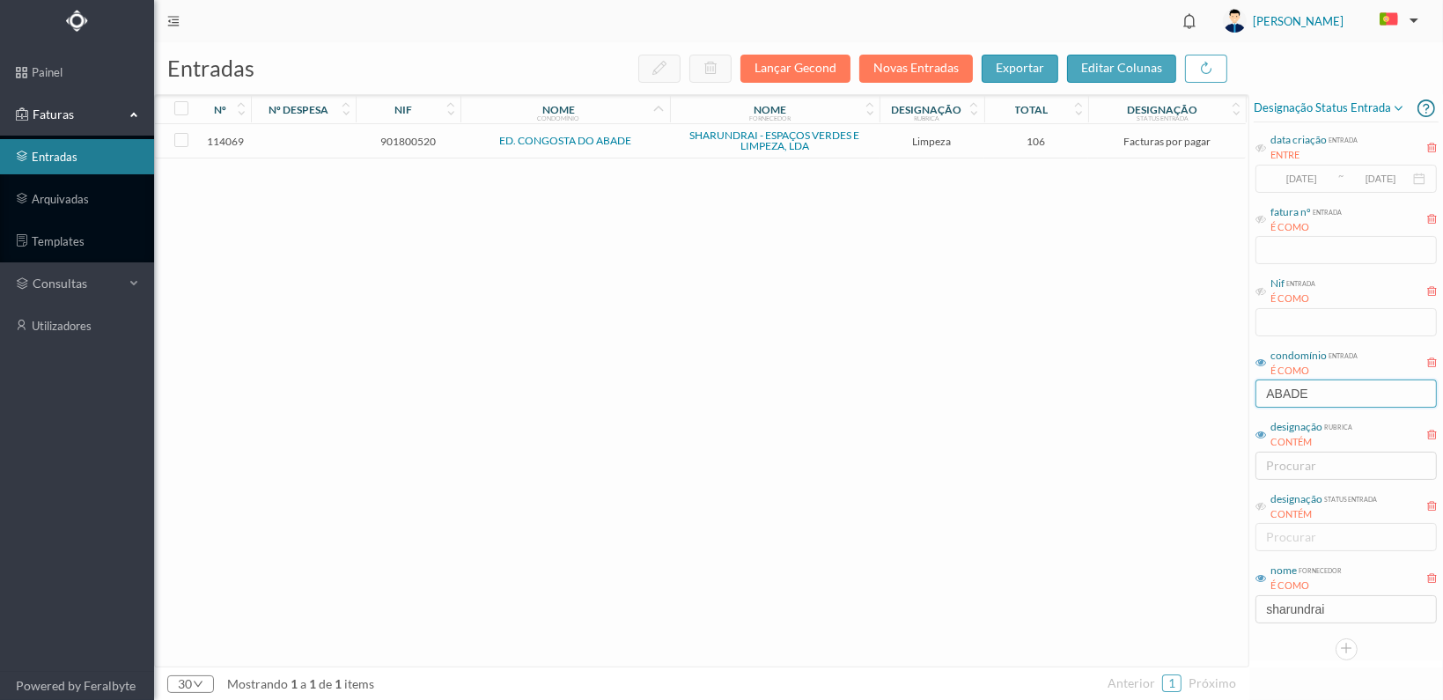
type input "ABADE"
click at [400, 145] on span "901800520" at bounding box center [408, 141] width 96 height 13
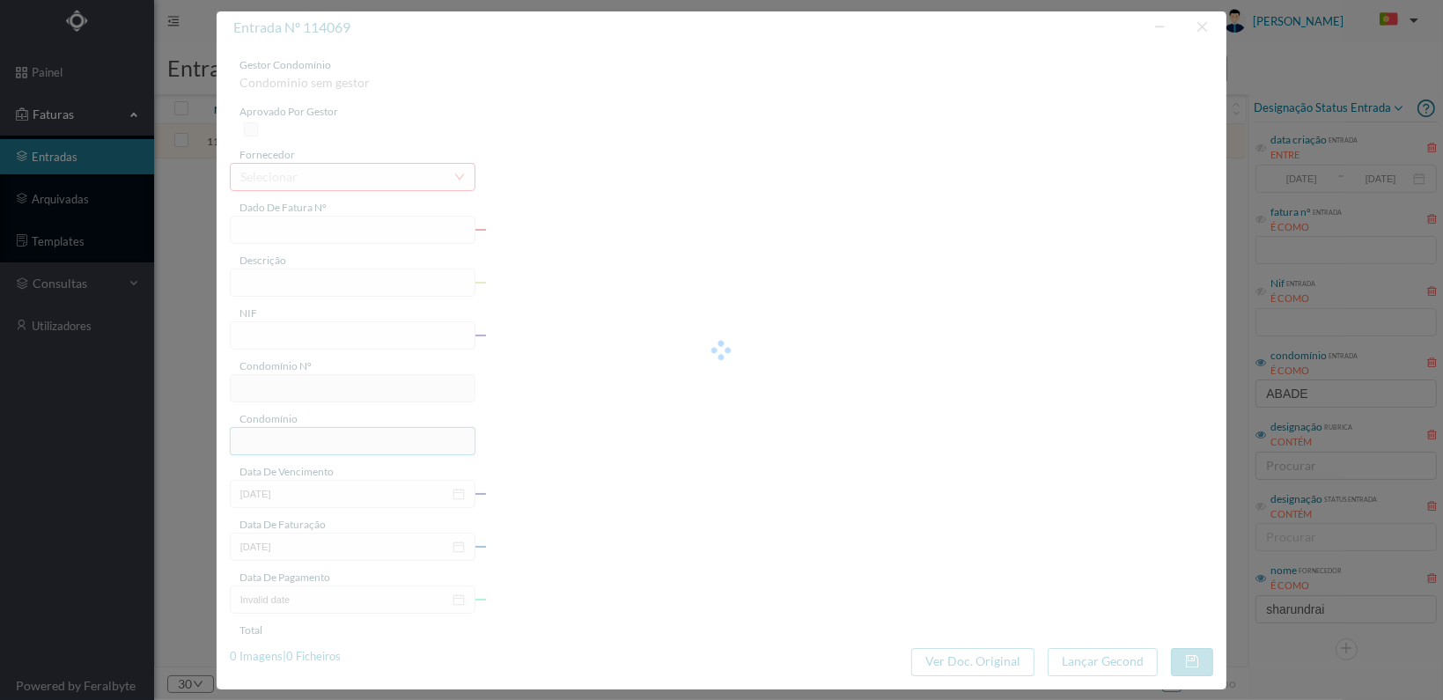
type input "FT 2025A1/1378"
type input "LIMPEZA Outubro de 2025"
type input "901800520"
type input "[DATE]"
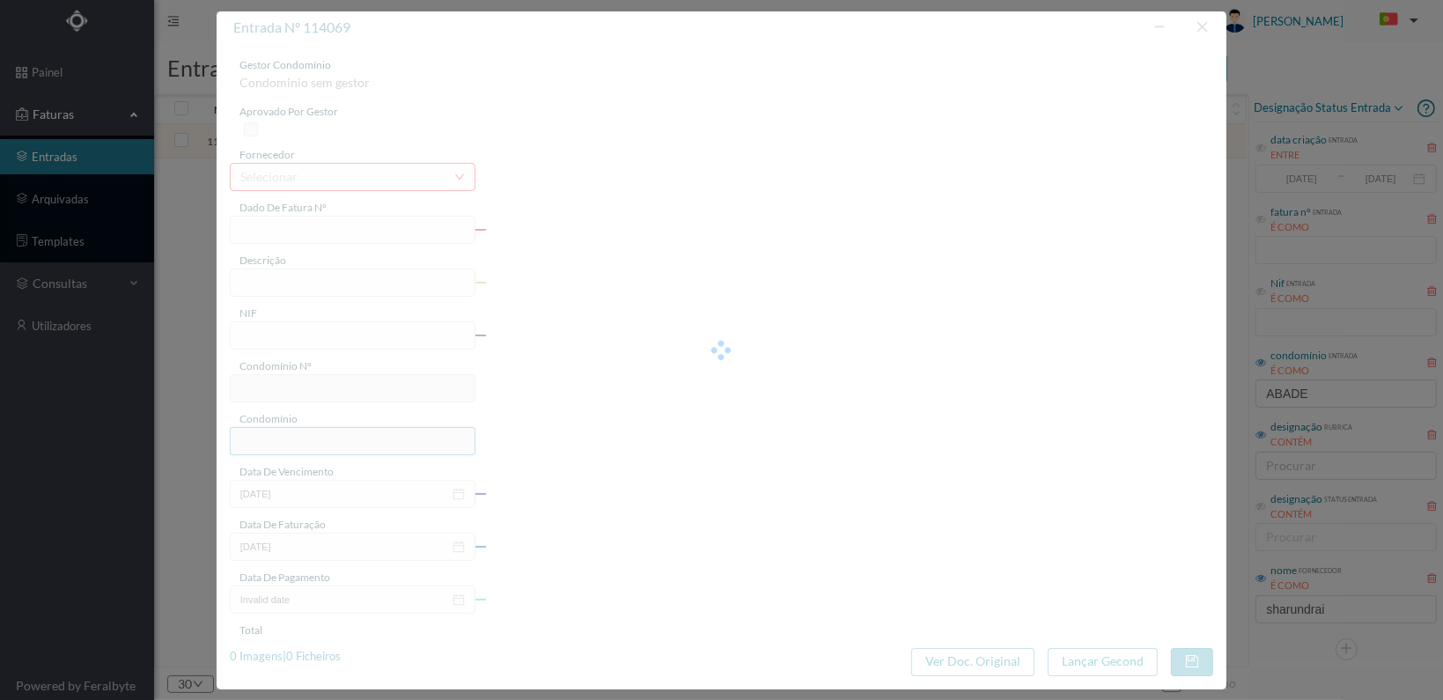
type input "[DATE]"
type input "106.00"
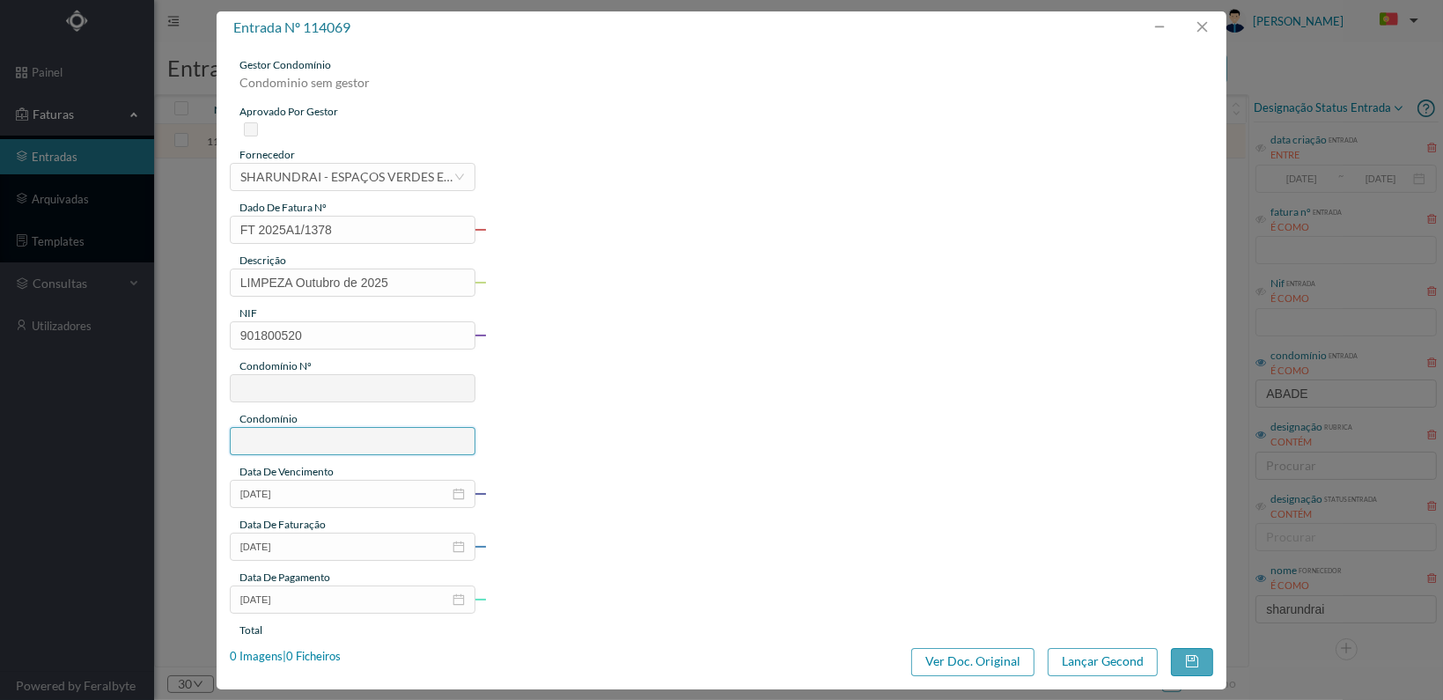
type input "349"
type input "ED. CONGOSTA DO ABADE"
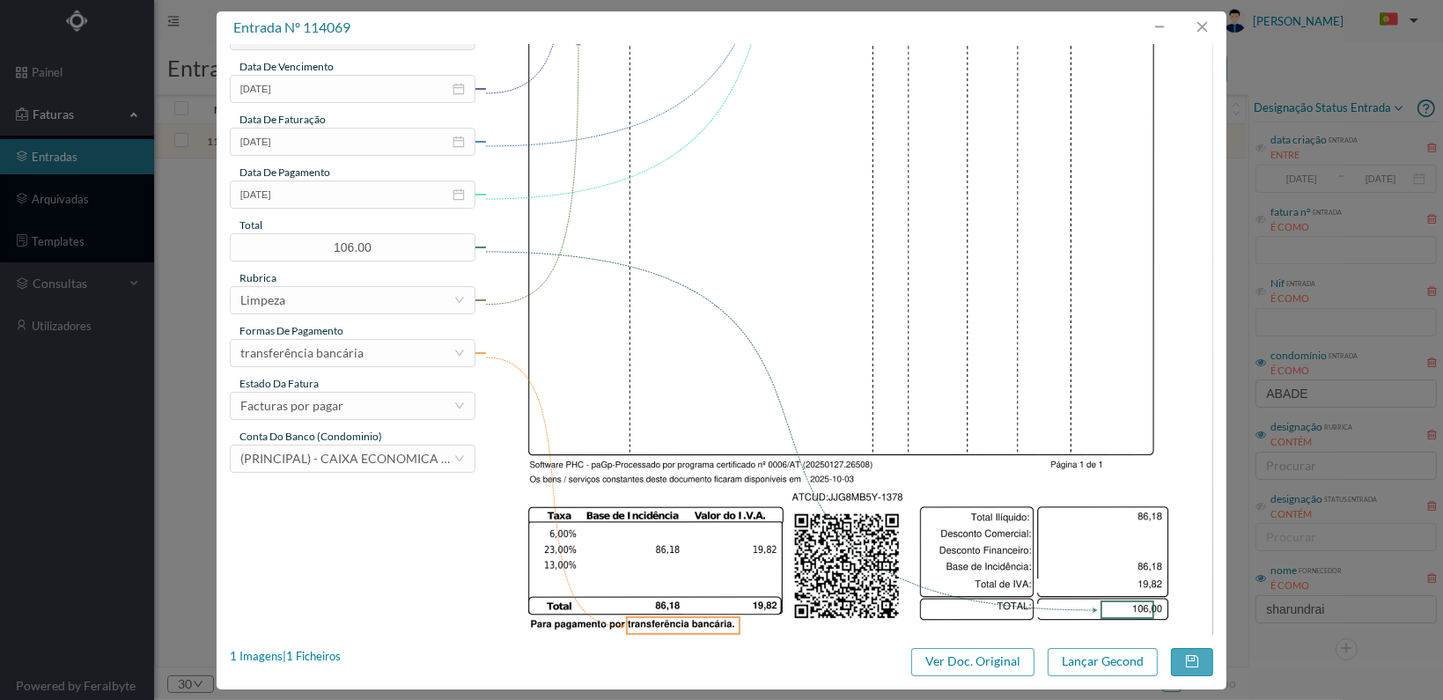
scroll to position [460, 0]
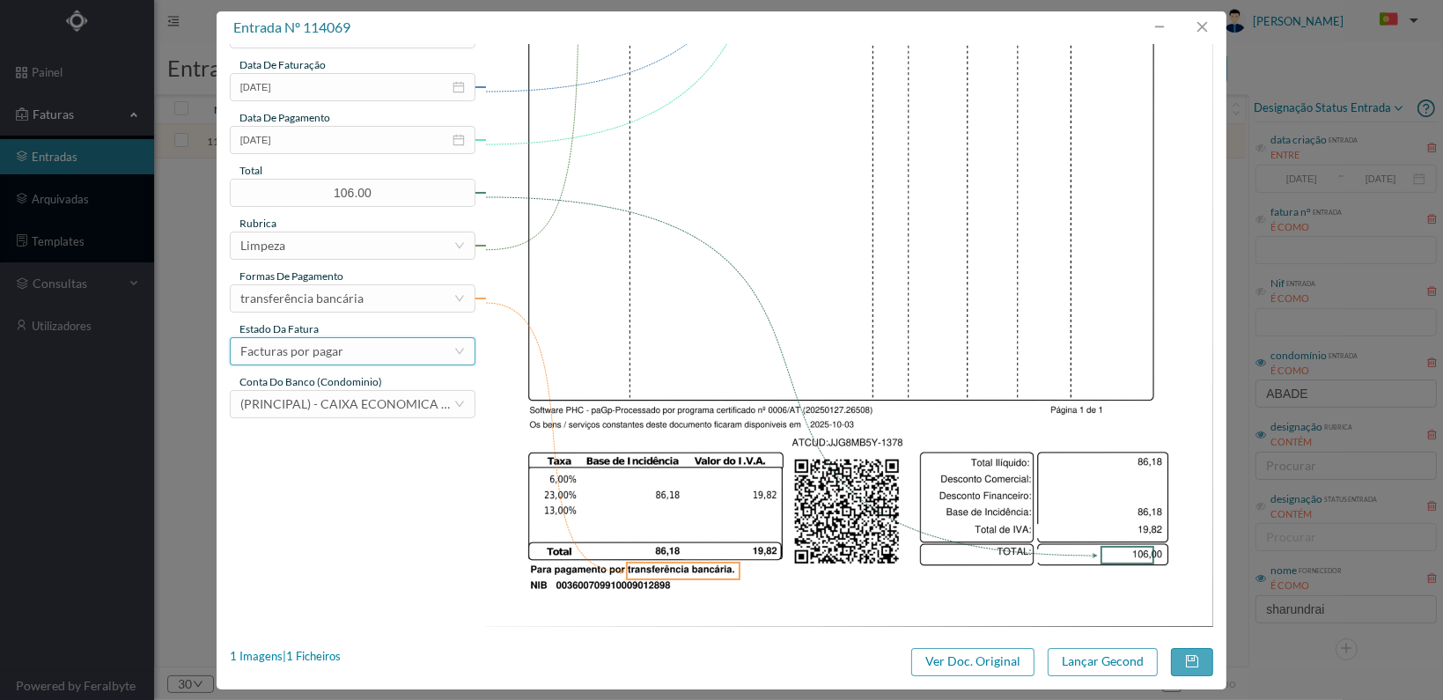
click at [400, 353] on div "Facturas por pagar" at bounding box center [346, 351] width 213 height 26
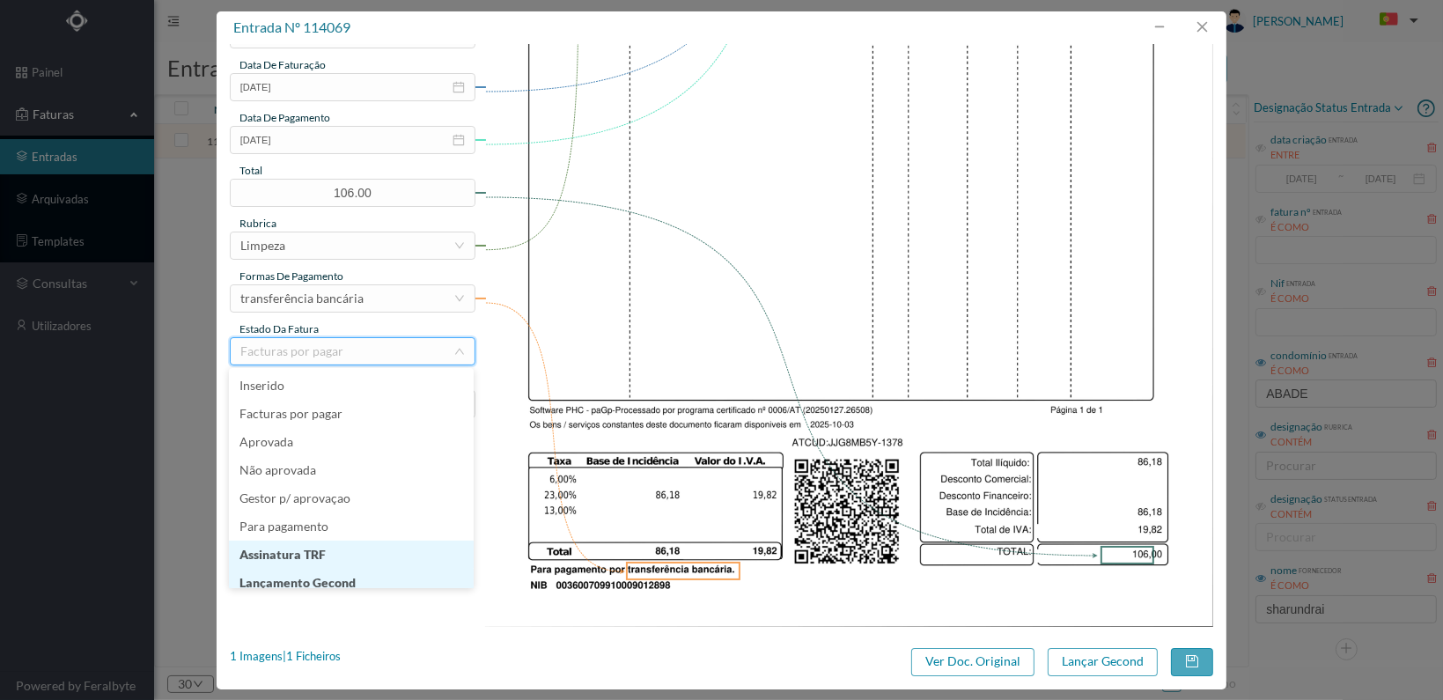
scroll to position [9, 0]
drag, startPoint x: 368, startPoint y: 575, endPoint x: 377, endPoint y: 574, distance: 8.8
click at [370, 574] on li "Lançamento Gecond" at bounding box center [351, 574] width 245 height 28
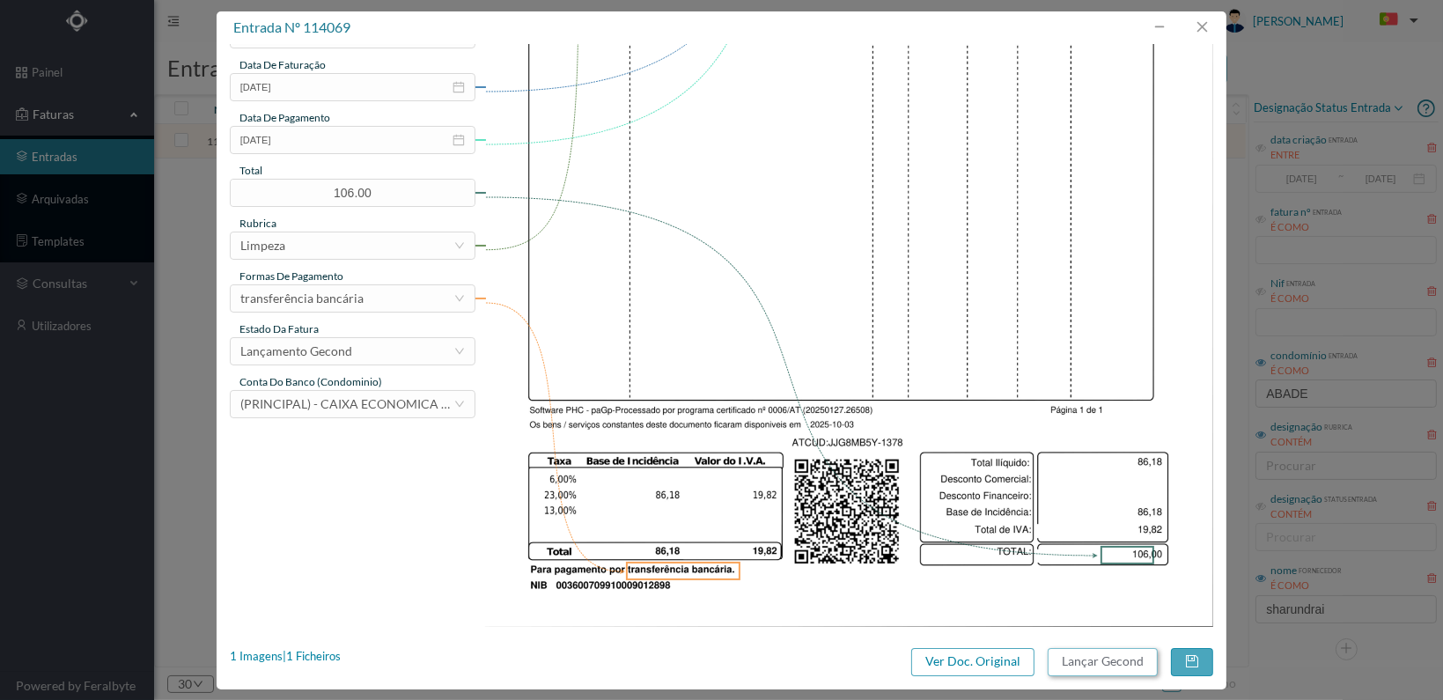
click at [1117, 666] on button "Lançar Gecond" at bounding box center [1103, 662] width 110 height 28
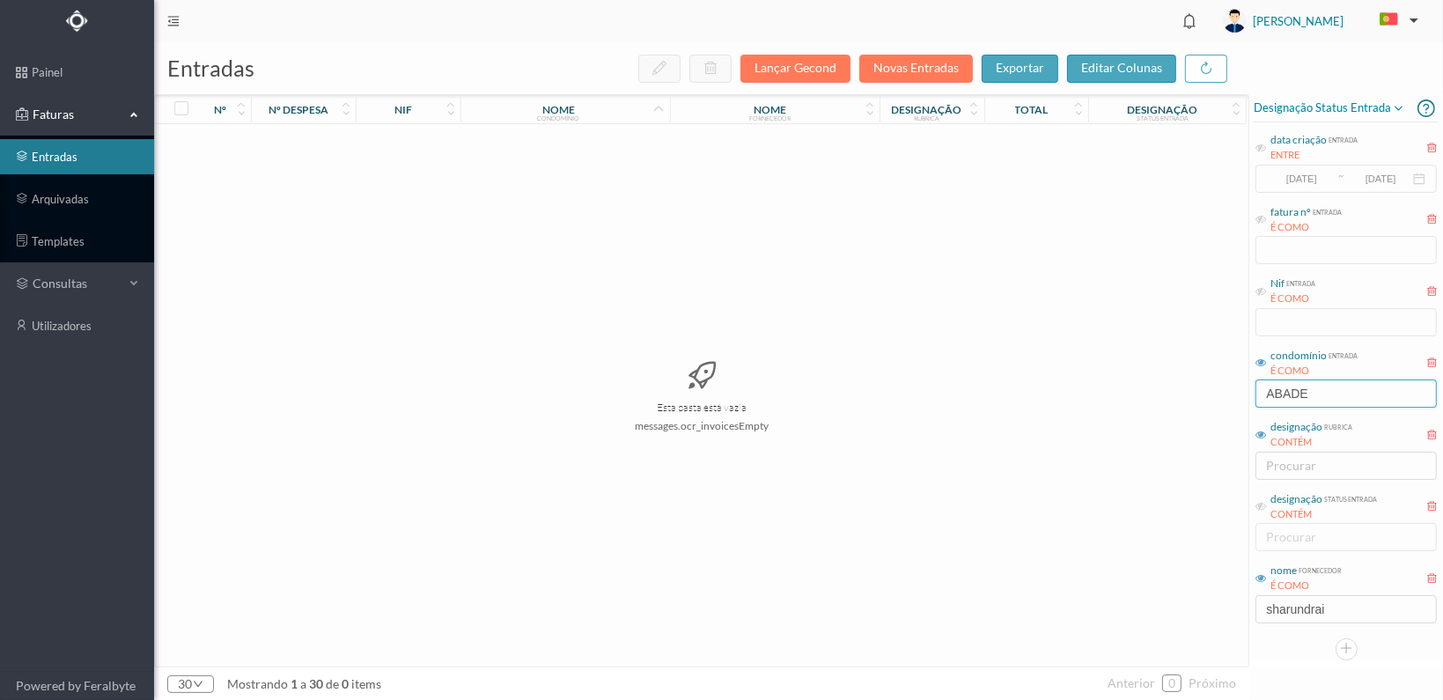
drag, startPoint x: 1320, startPoint y: 388, endPoint x: 1211, endPoint y: 388, distance: 108.3
click at [1211, 388] on div "entradas Lançar Gecond Novas Entradas exportar editar colunas nº nº despesa nif…" at bounding box center [798, 371] width 1289 height 658
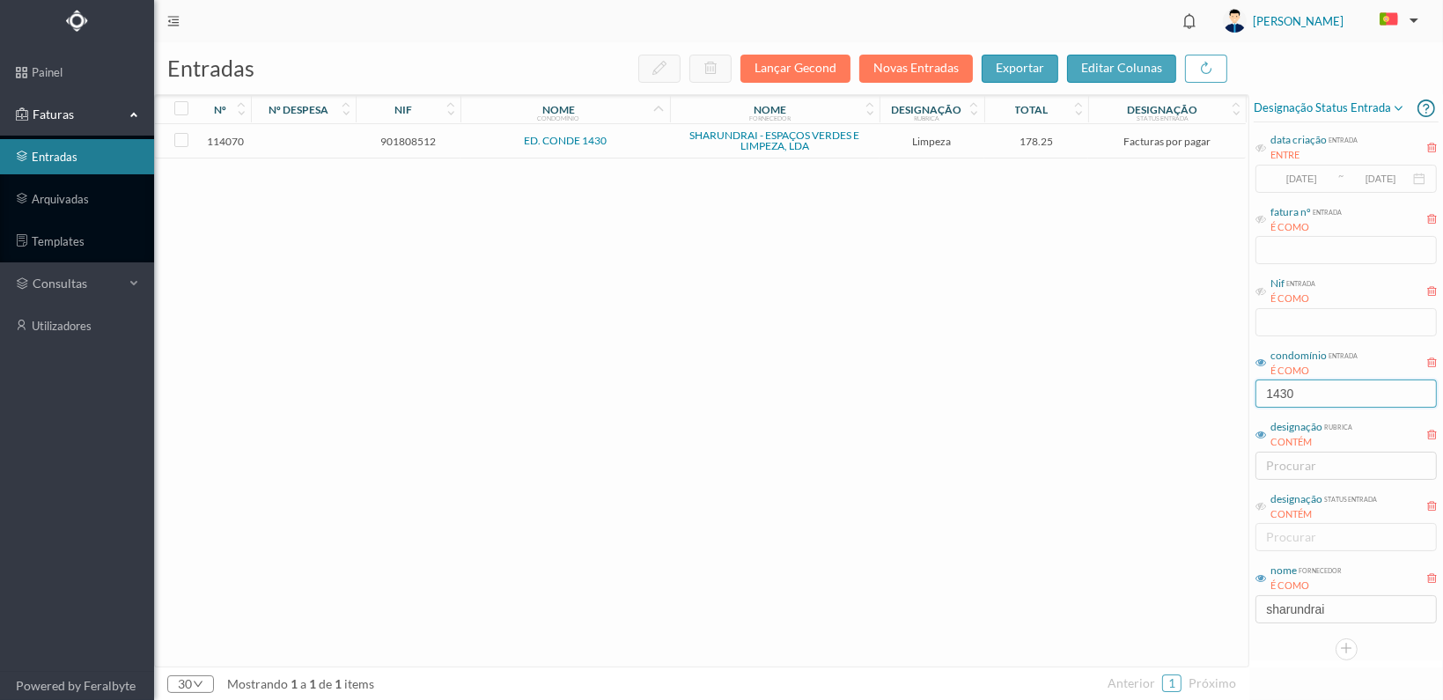
type input "1430"
click at [393, 143] on span "901808512" at bounding box center [408, 141] width 96 height 13
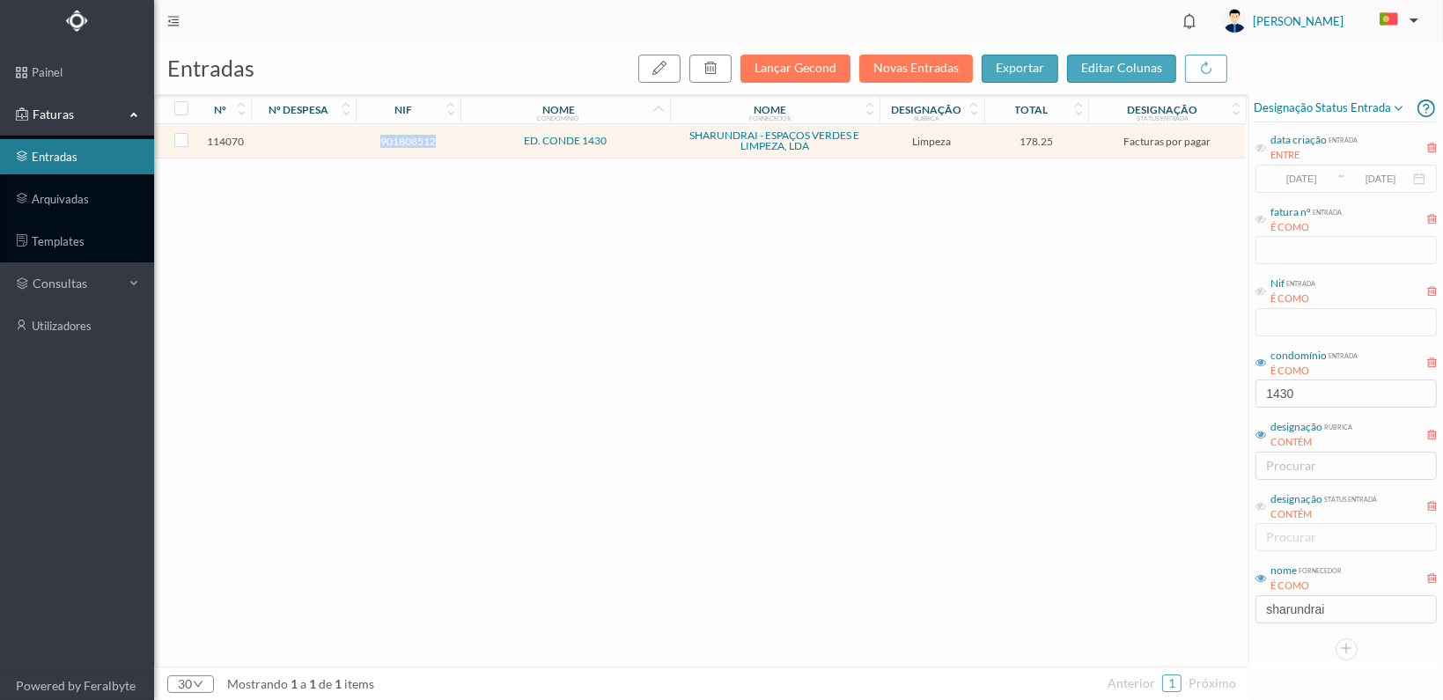
click at [393, 143] on span "901808512" at bounding box center [408, 141] width 96 height 13
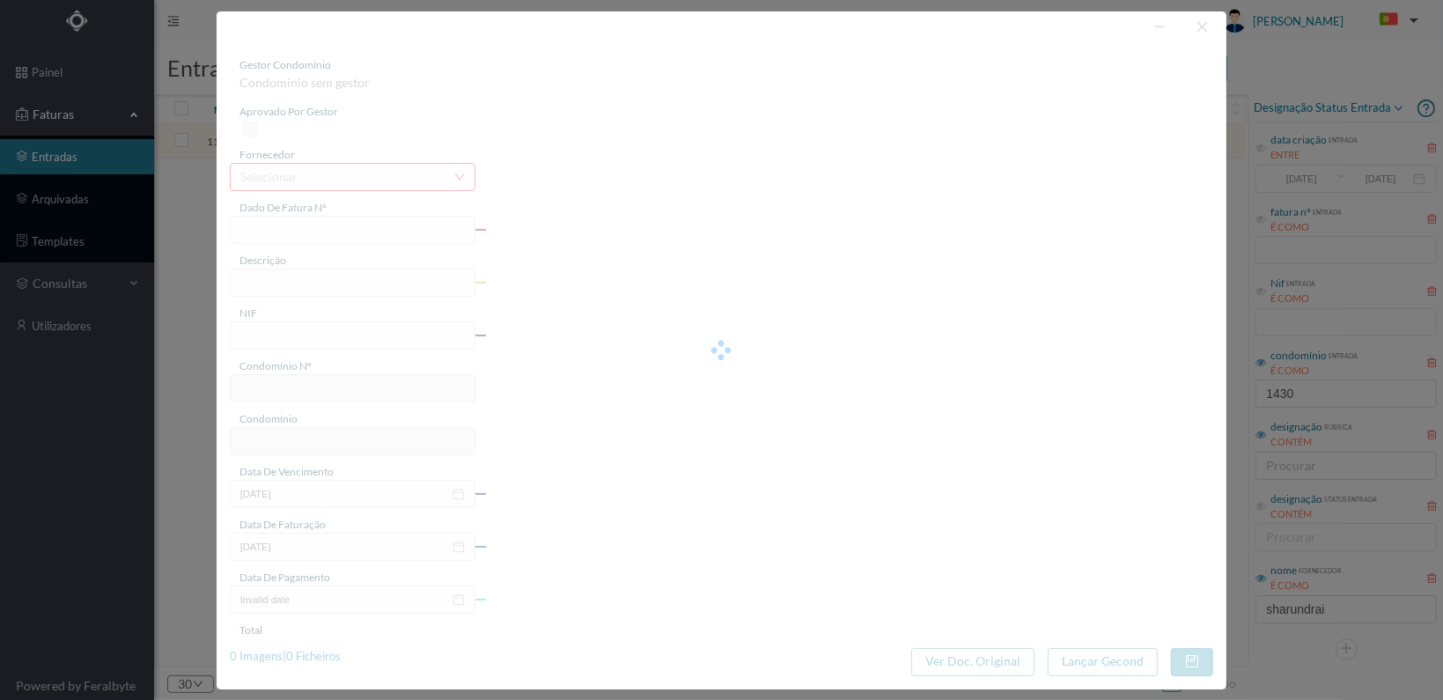
type input "FT 2025A1/1379"
type input "LIMPEZA Outubro de 2025"
type input "901808512"
type input "[DATE]"
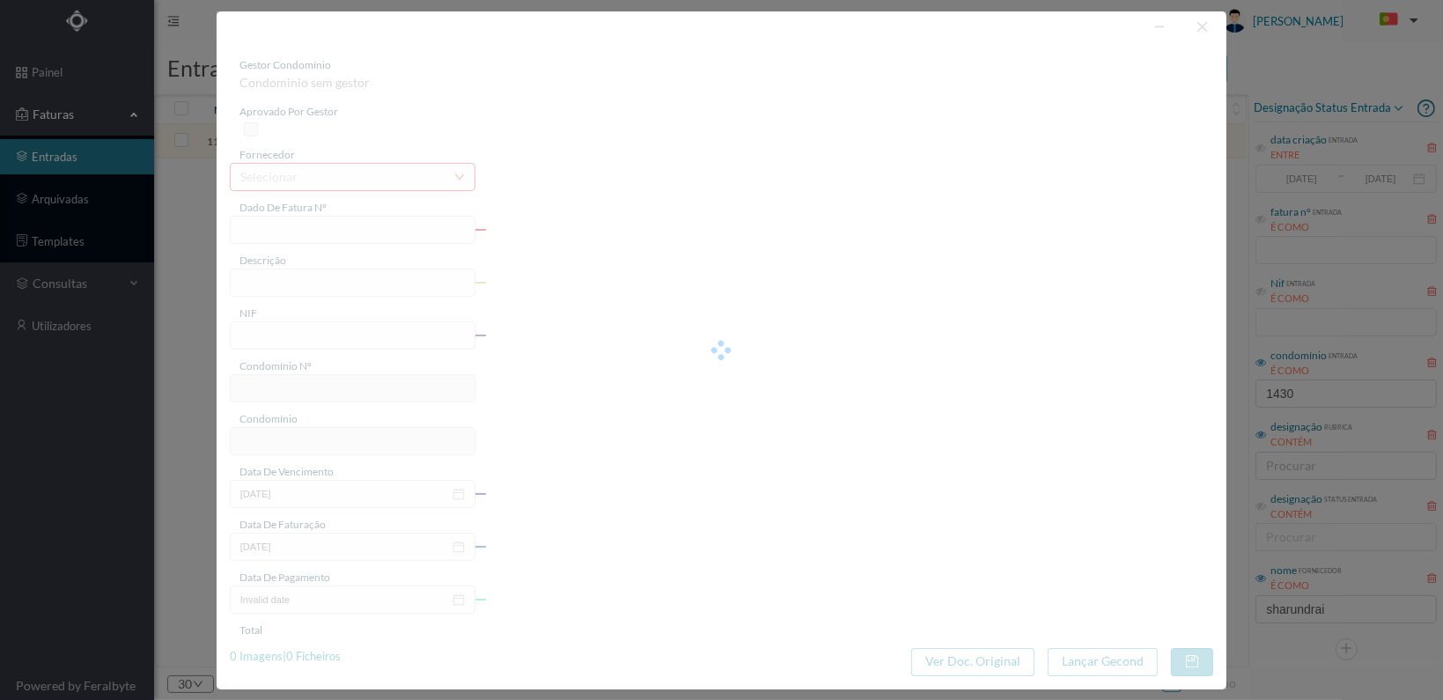
type input "[DATE]"
type input "178.25"
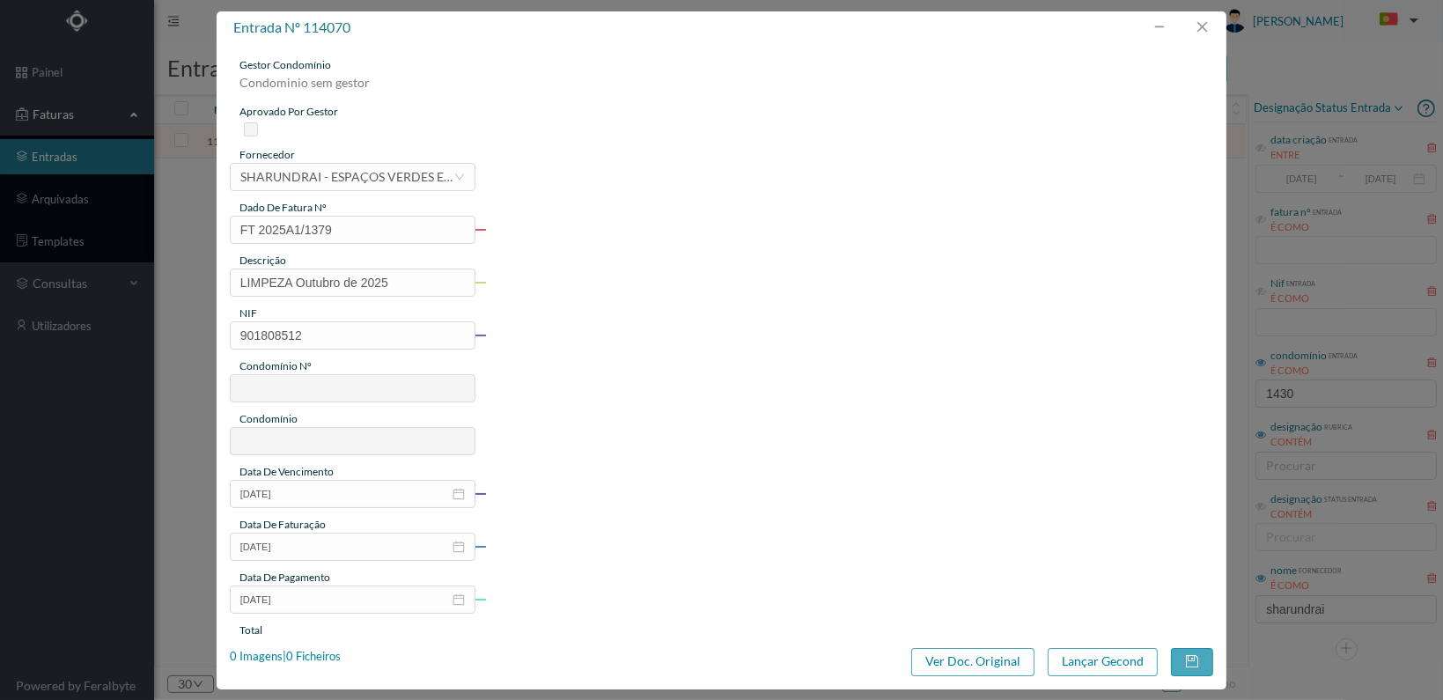
type input "364"
type input "ED. CONDE 1430"
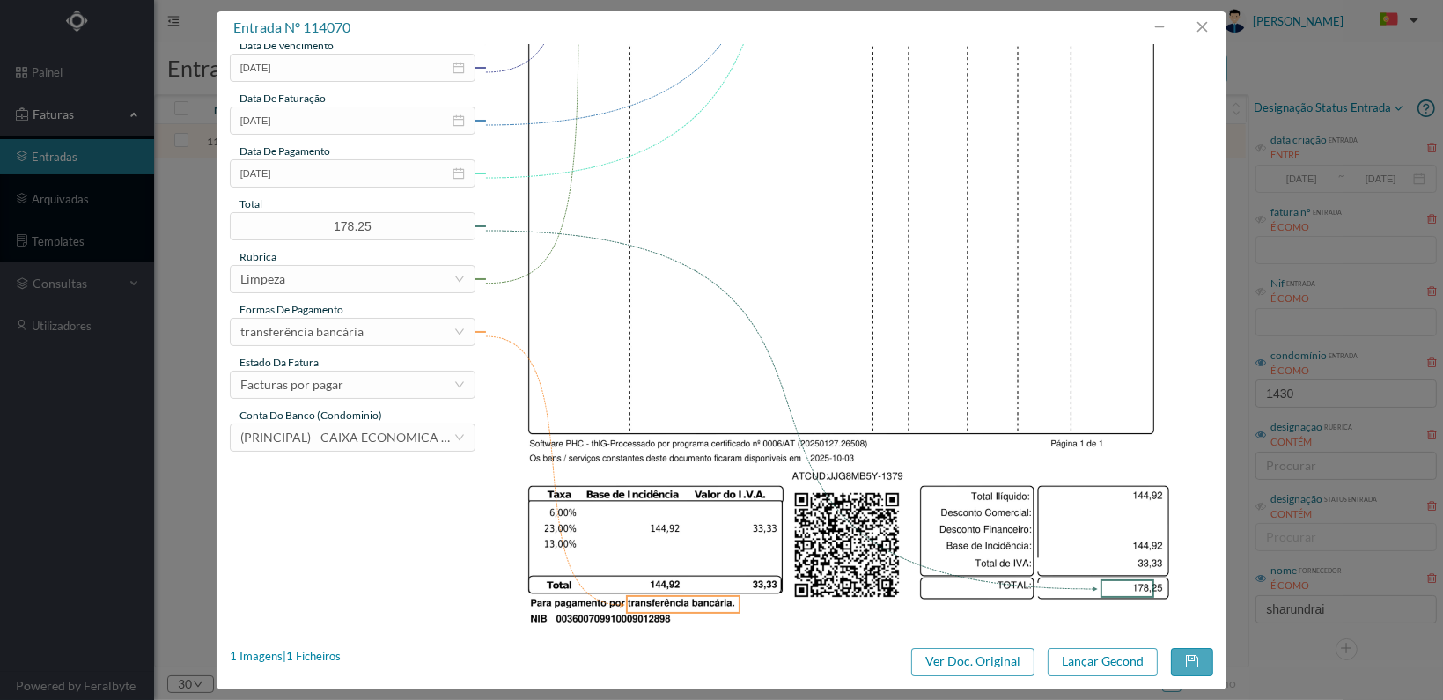
scroll to position [460, 0]
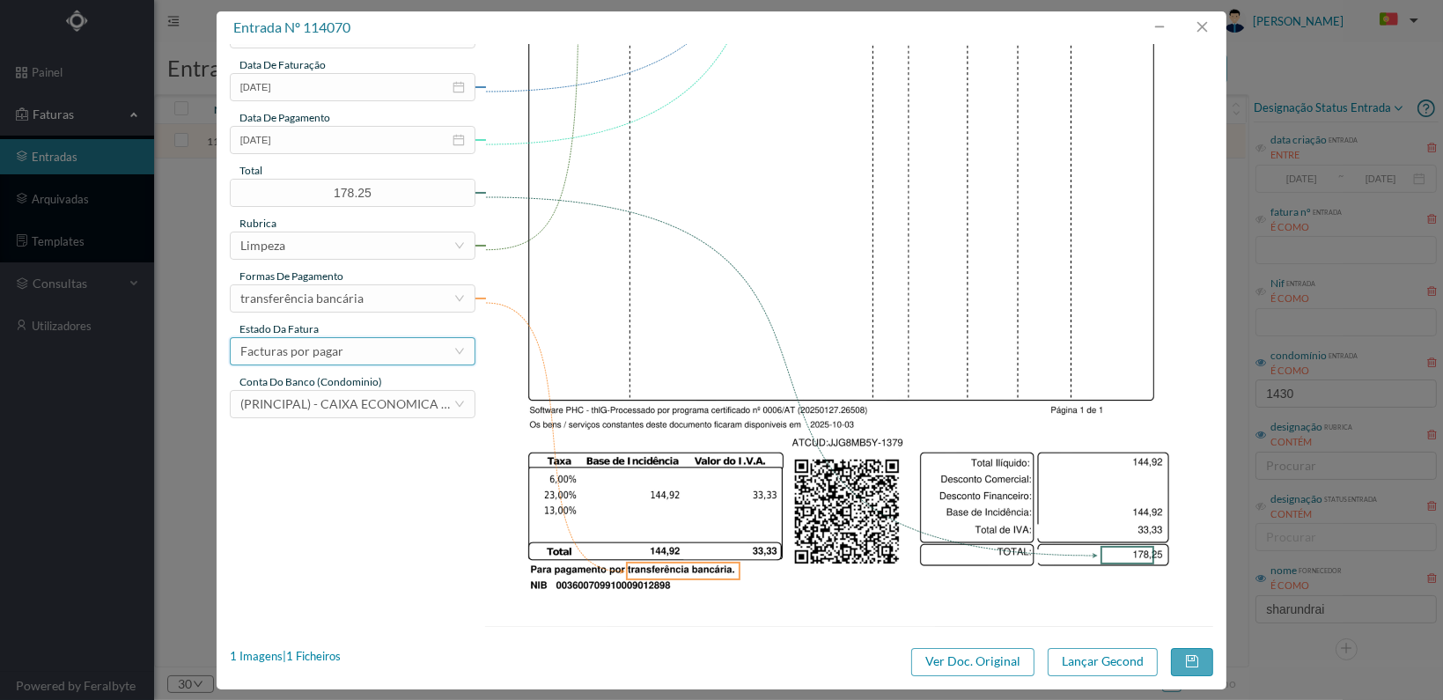
click at [430, 353] on div "Facturas por pagar" at bounding box center [346, 351] width 213 height 26
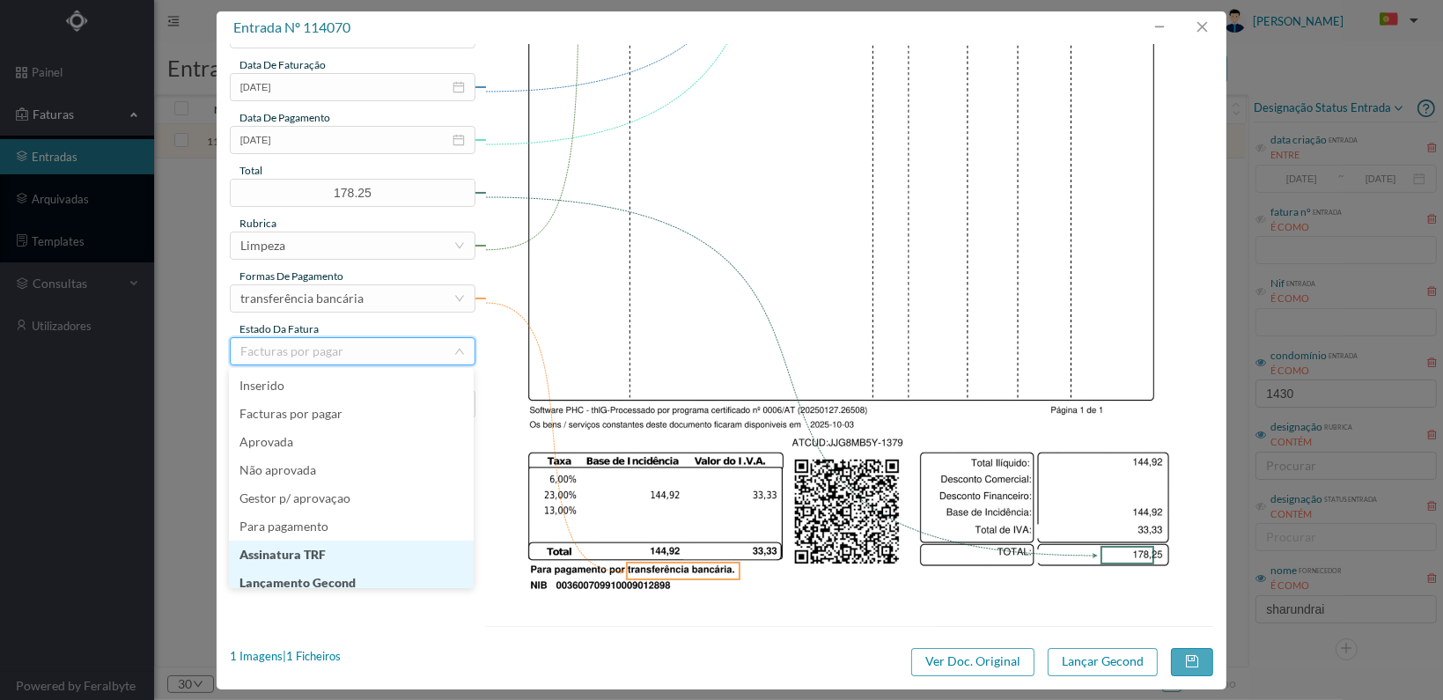
scroll to position [9, 0]
click at [386, 572] on li "Lançamento Gecond" at bounding box center [351, 574] width 245 height 28
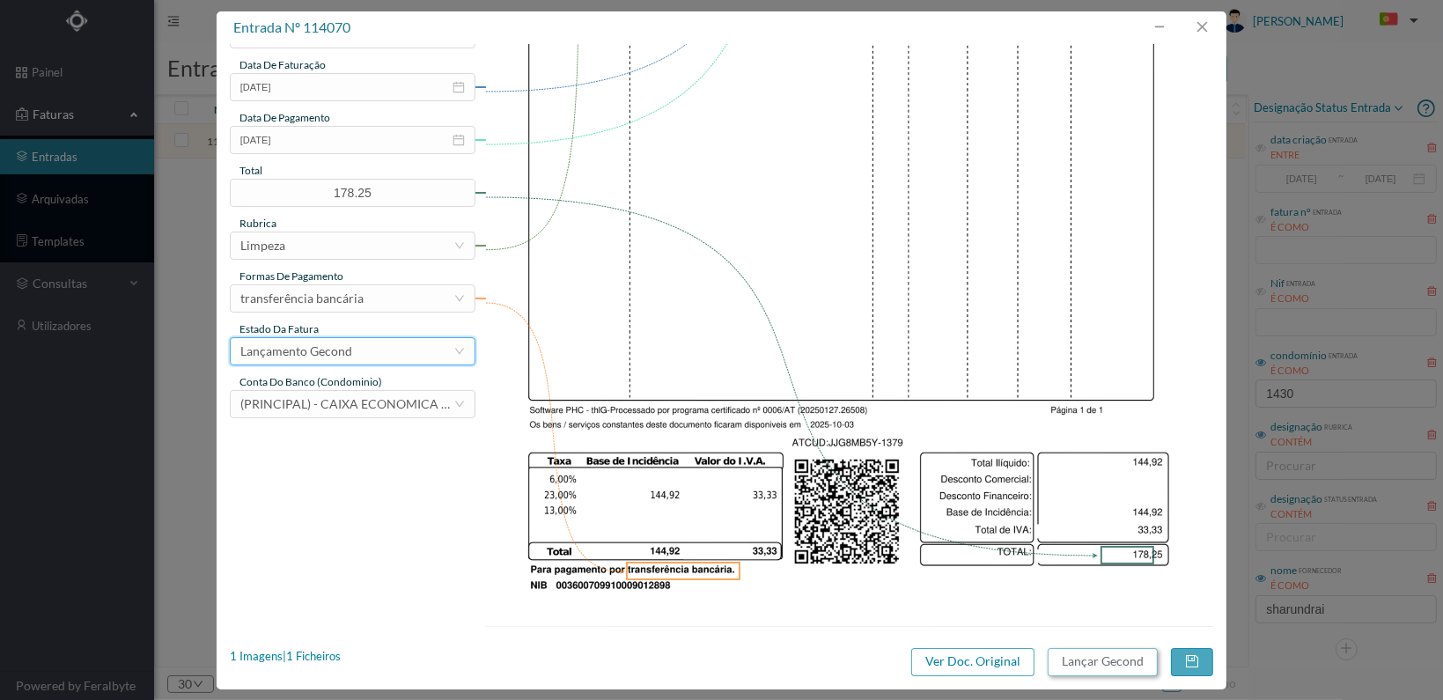
click at [1083, 652] on button "Lançar Gecond" at bounding box center [1103, 662] width 110 height 28
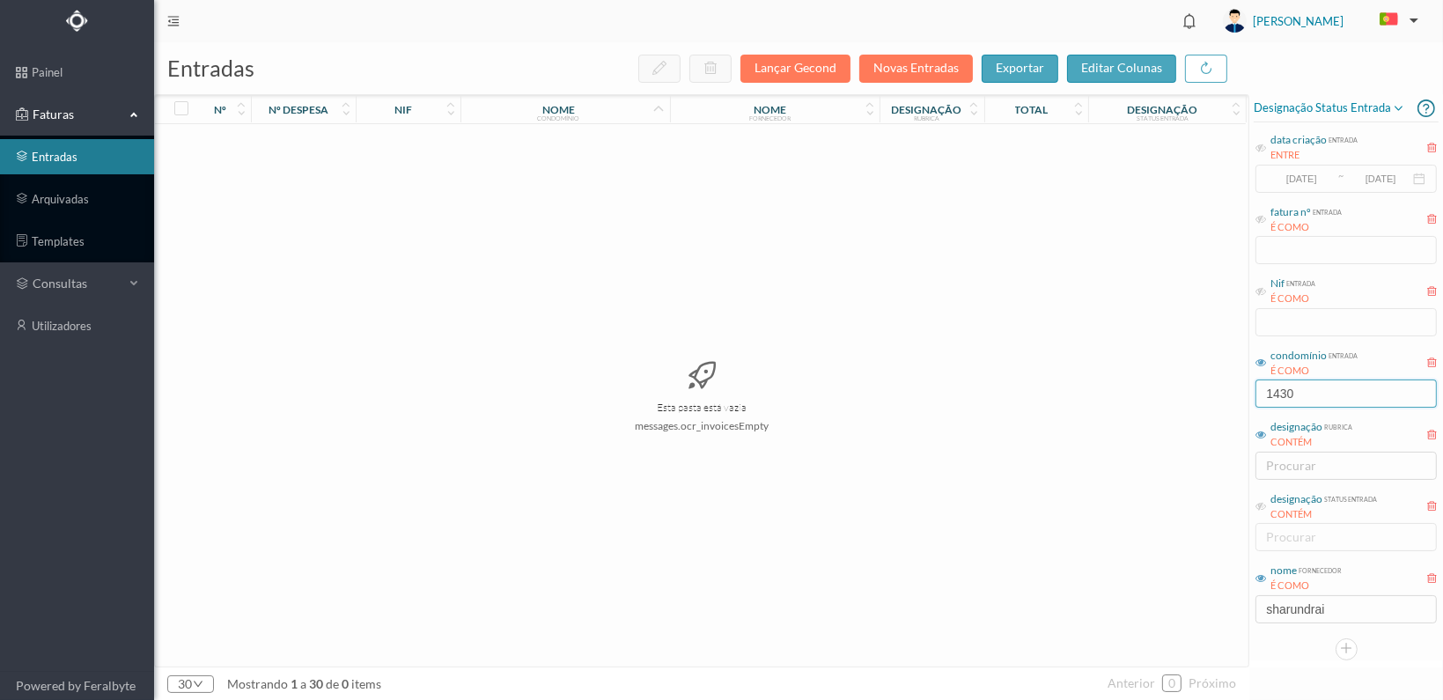
drag, startPoint x: 1317, startPoint y: 389, endPoint x: 1148, endPoint y: 376, distance: 169.5
click at [1148, 377] on div "entradas Lançar Gecond Novas Entradas exportar editar colunas nº nº despesa nif…" at bounding box center [798, 371] width 1289 height 658
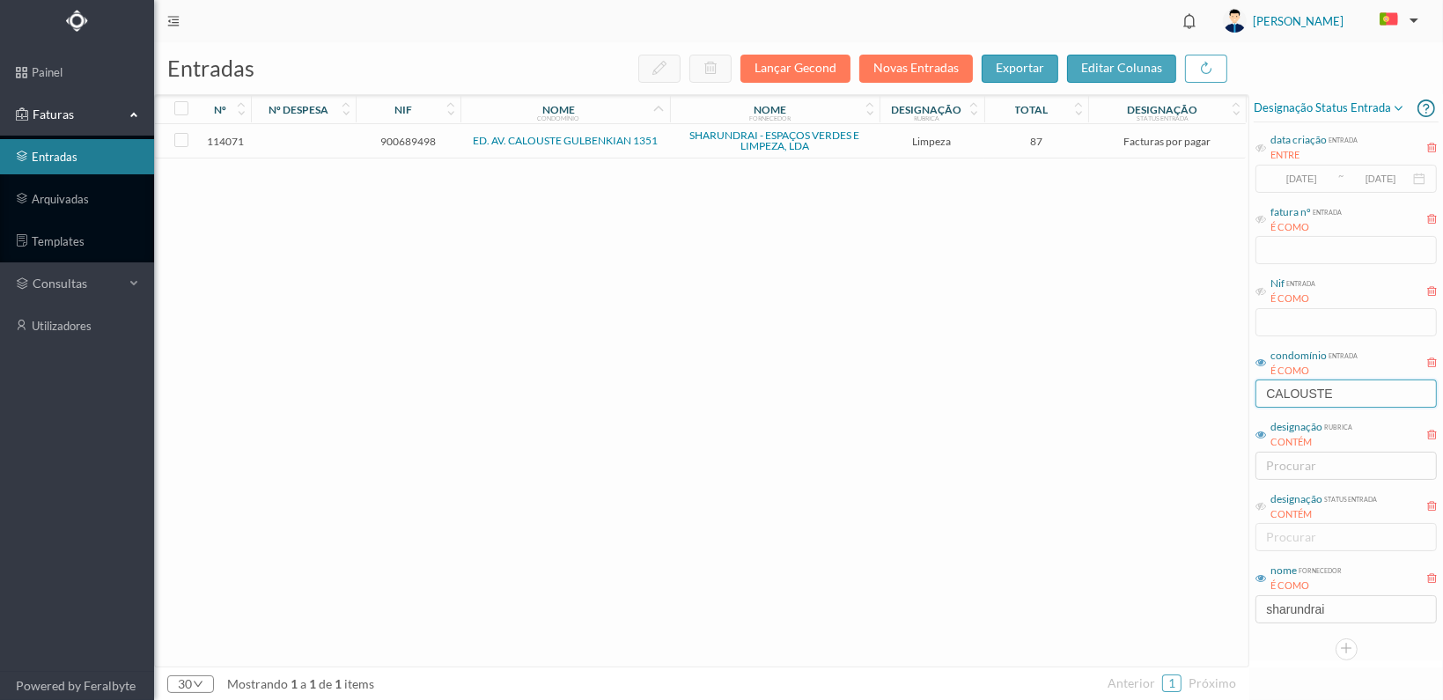
type input "CALOUSTE"
click at [390, 135] on span "900689498" at bounding box center [408, 141] width 96 height 13
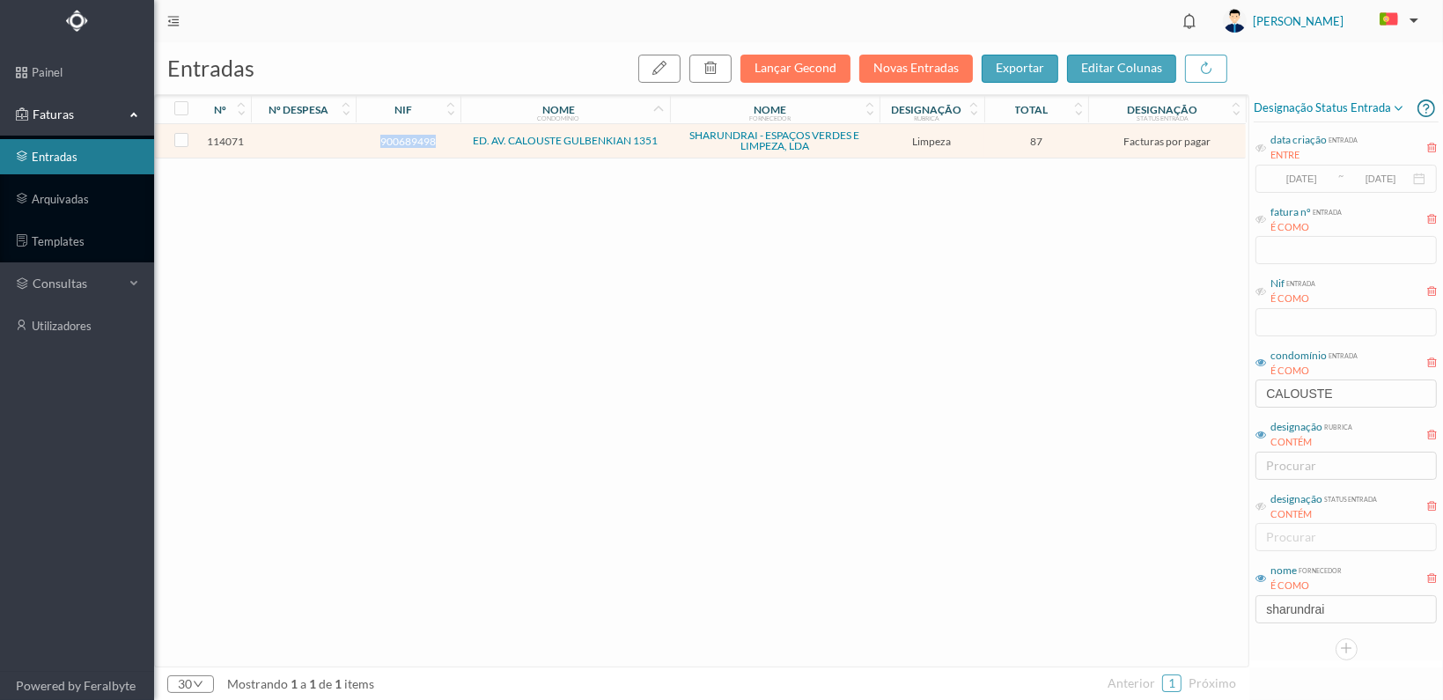
click at [390, 135] on span "900689498" at bounding box center [408, 141] width 96 height 13
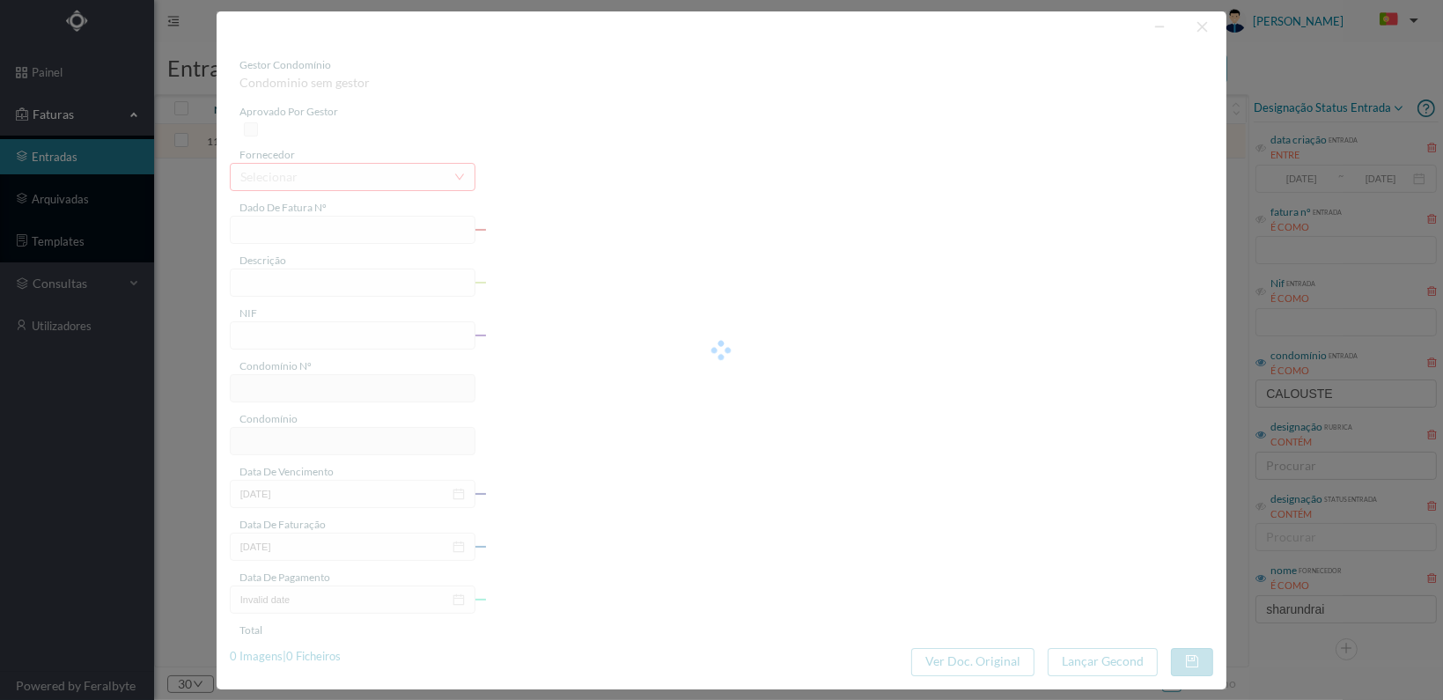
type input "FT 2025A1/1380"
type input "LIMPEZA Outubro de 2025"
type input "900689498"
type input "[DATE]"
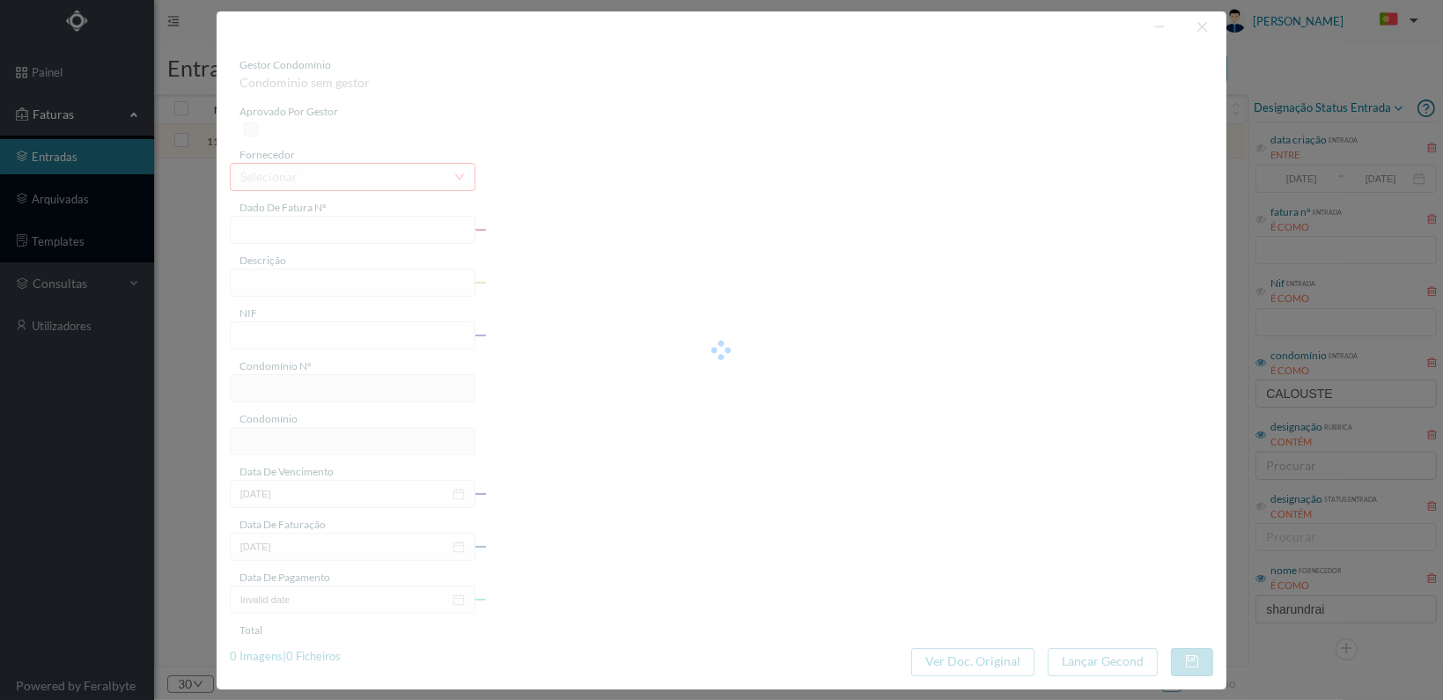
type input "[DATE]"
type input "87.00"
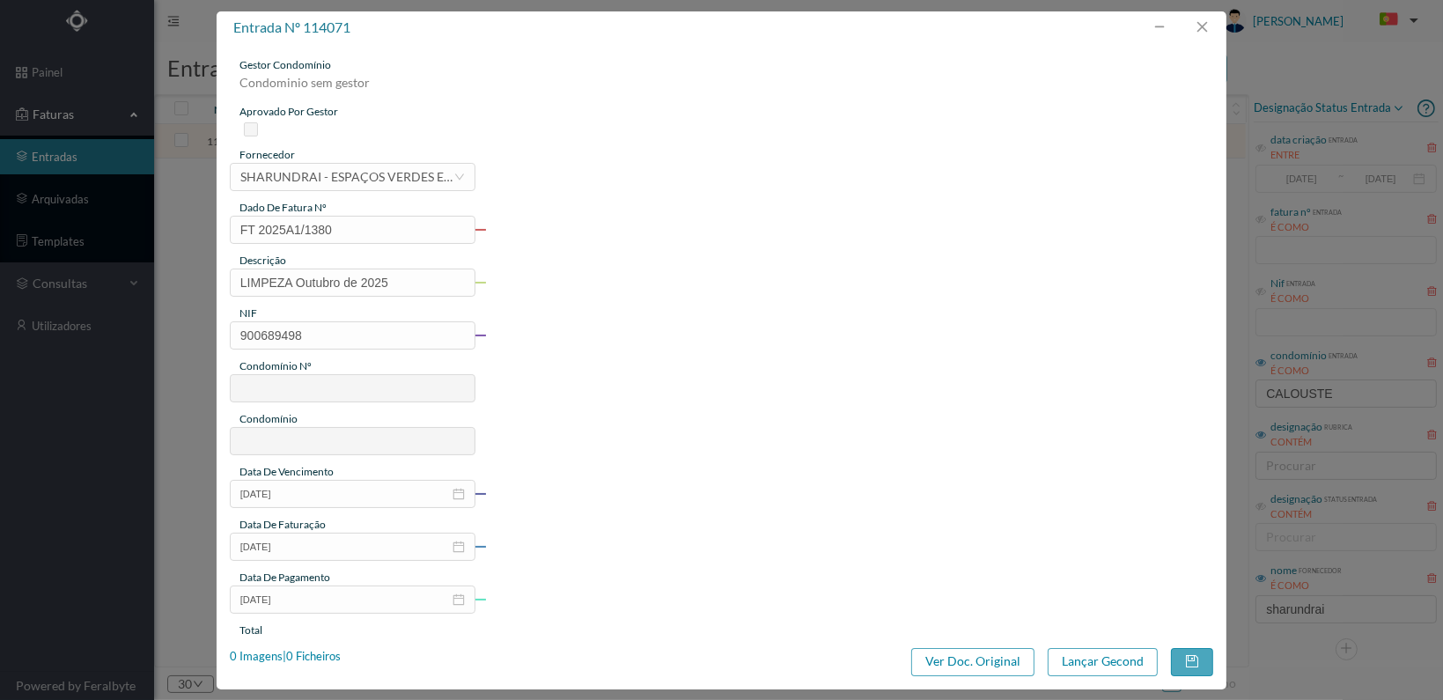
type input "375"
type input "ED. AV. CALOUSTE GULBENKIAN 1351"
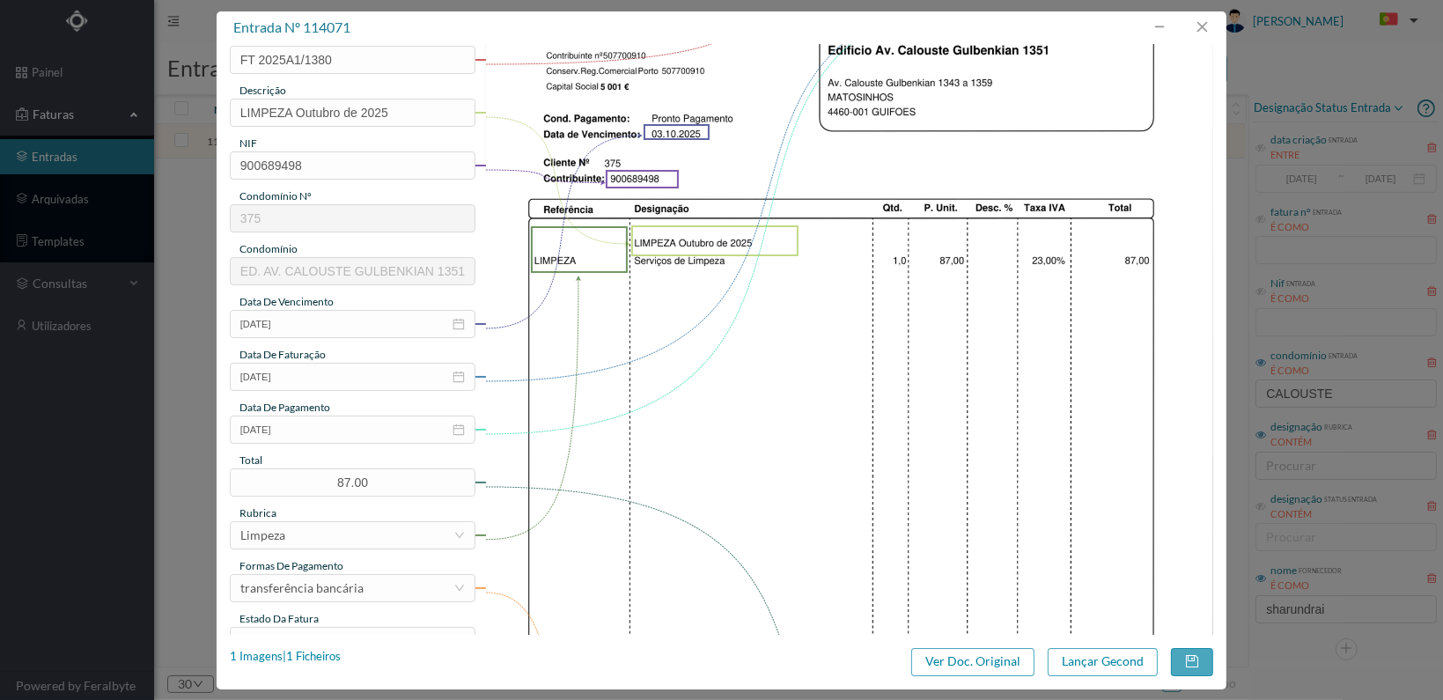
scroll to position [460, 0]
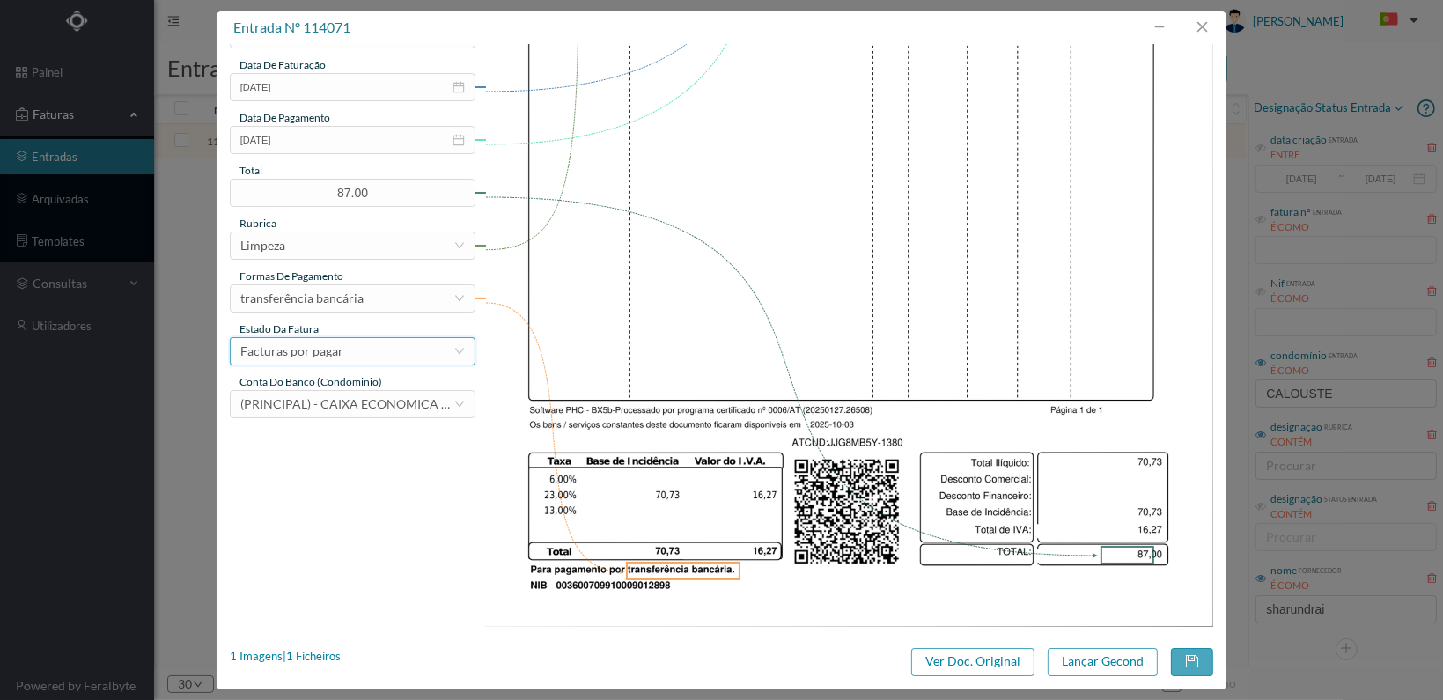
click at [384, 344] on div "Facturas por pagar" at bounding box center [346, 351] width 213 height 26
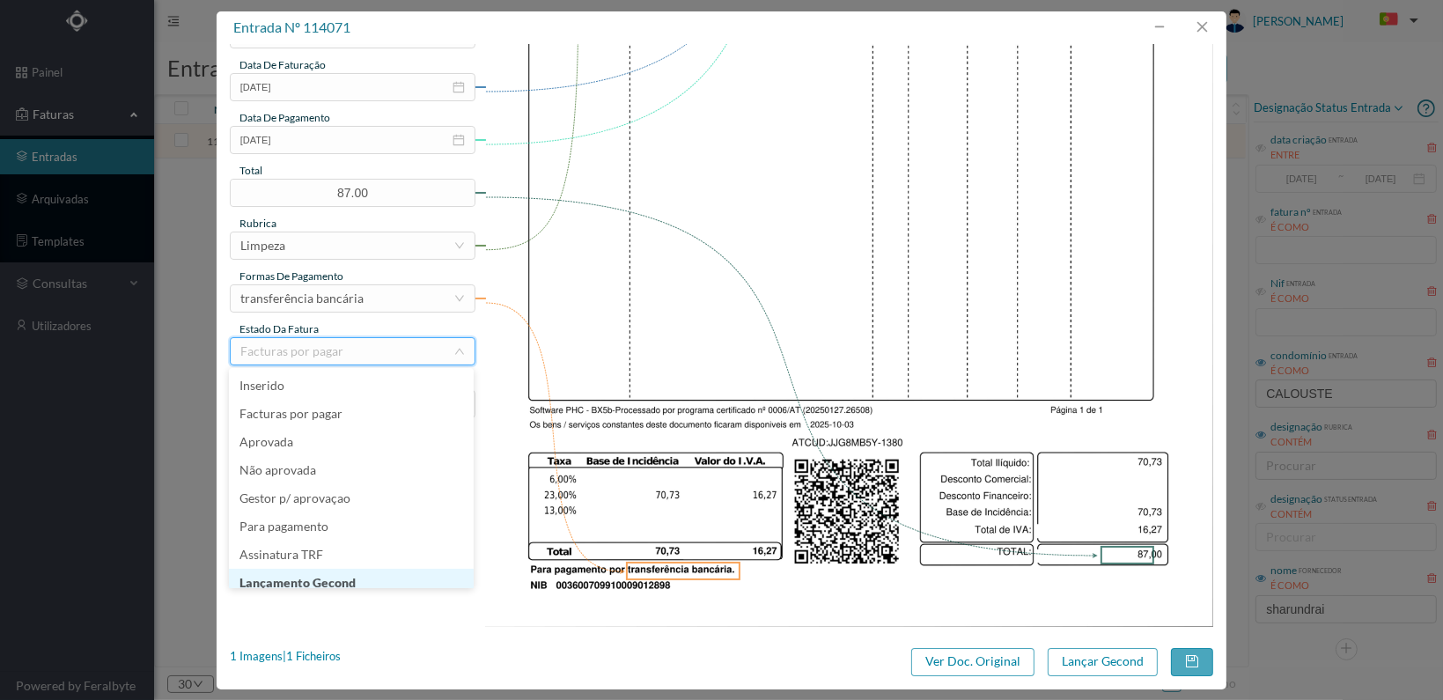
scroll to position [9, 0]
click at [354, 571] on li "Lançamento Gecond" at bounding box center [351, 574] width 245 height 28
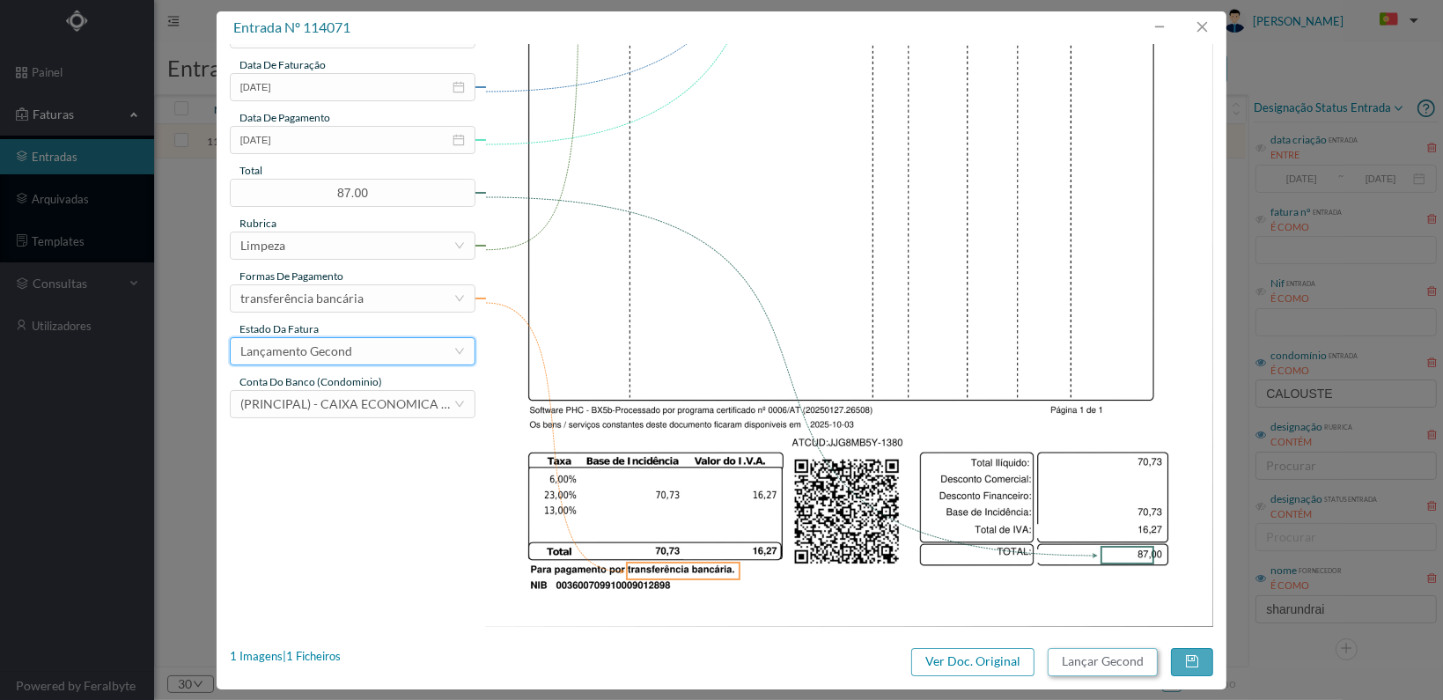
click at [1106, 660] on button "Lançar Gecond" at bounding box center [1103, 662] width 110 height 28
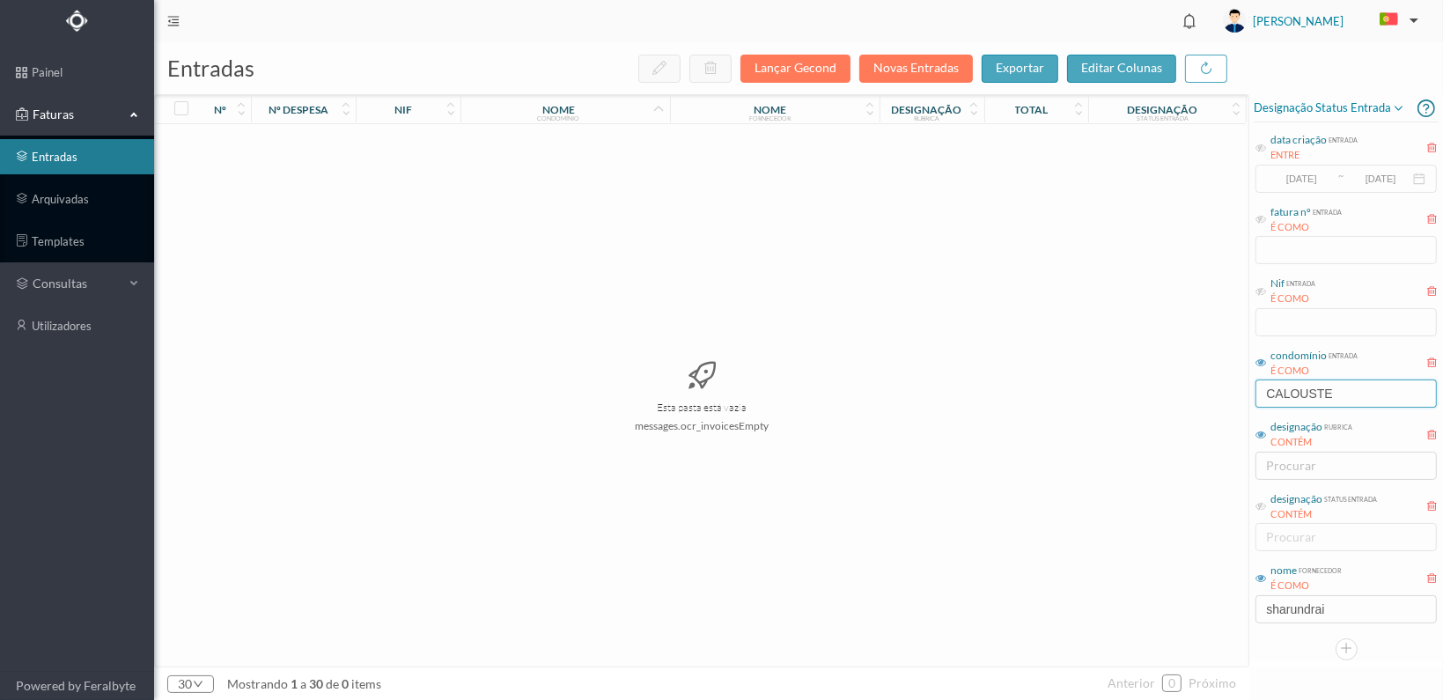
drag, startPoint x: 1352, startPoint y: 393, endPoint x: 1082, endPoint y: 387, distance: 270.3
click at [1082, 387] on div "entradas Lançar Gecond Novas Entradas exportar editar colunas nº nº despesa nif…" at bounding box center [798, 371] width 1289 height 658
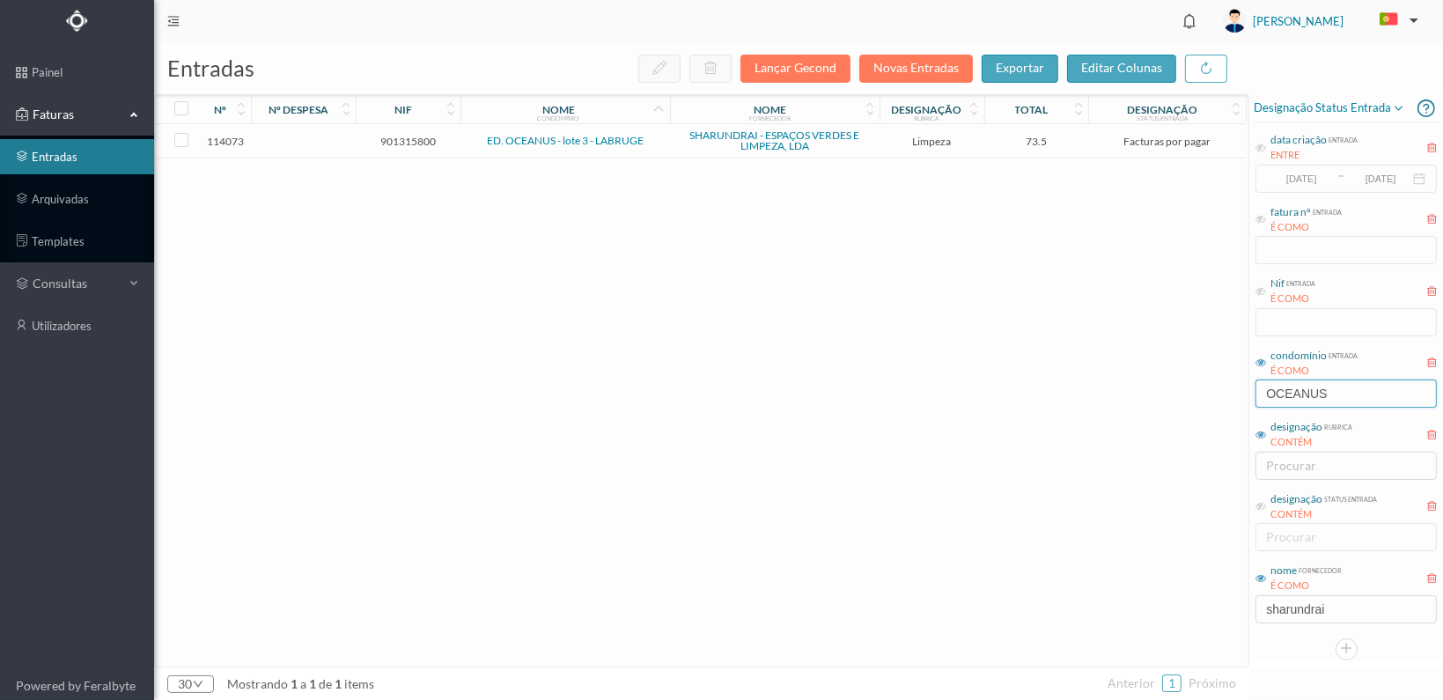
type input "OCEANUS"
click at [416, 136] on span "901315800" at bounding box center [408, 141] width 96 height 13
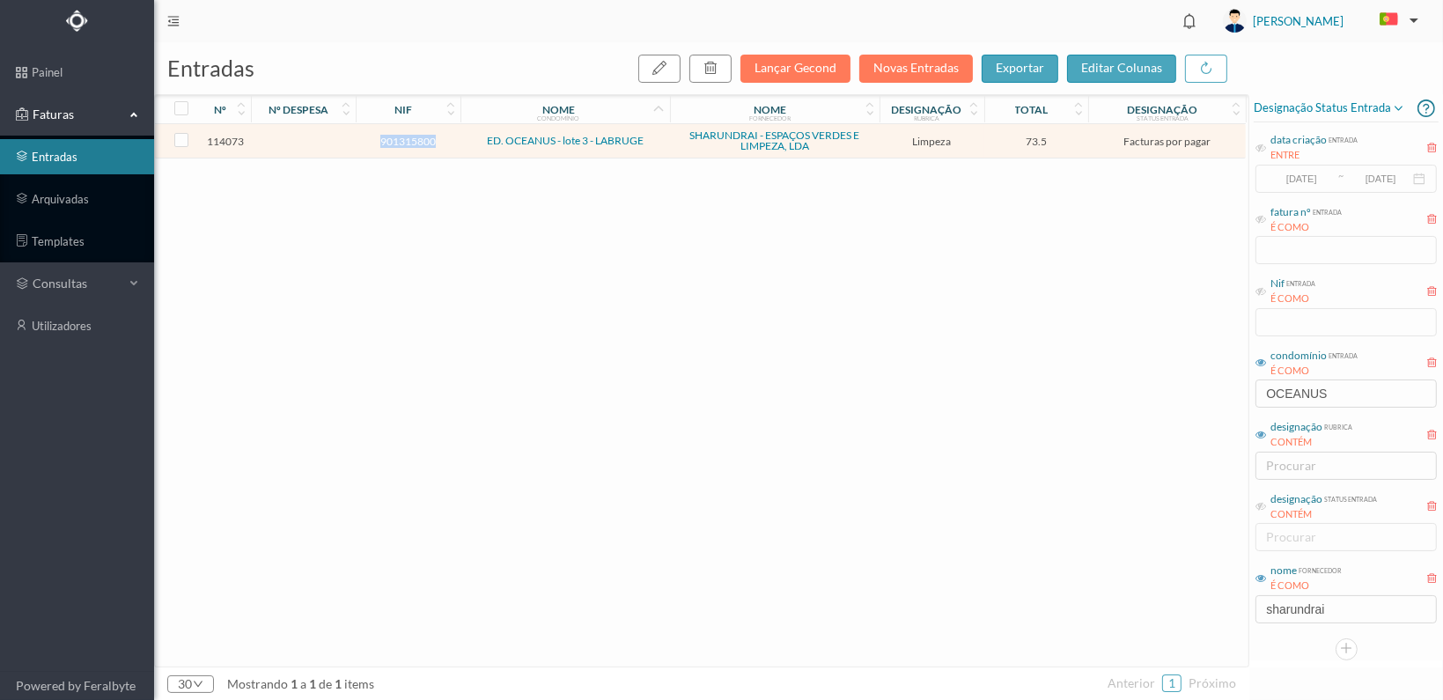
click at [416, 136] on span "901315800" at bounding box center [408, 141] width 96 height 13
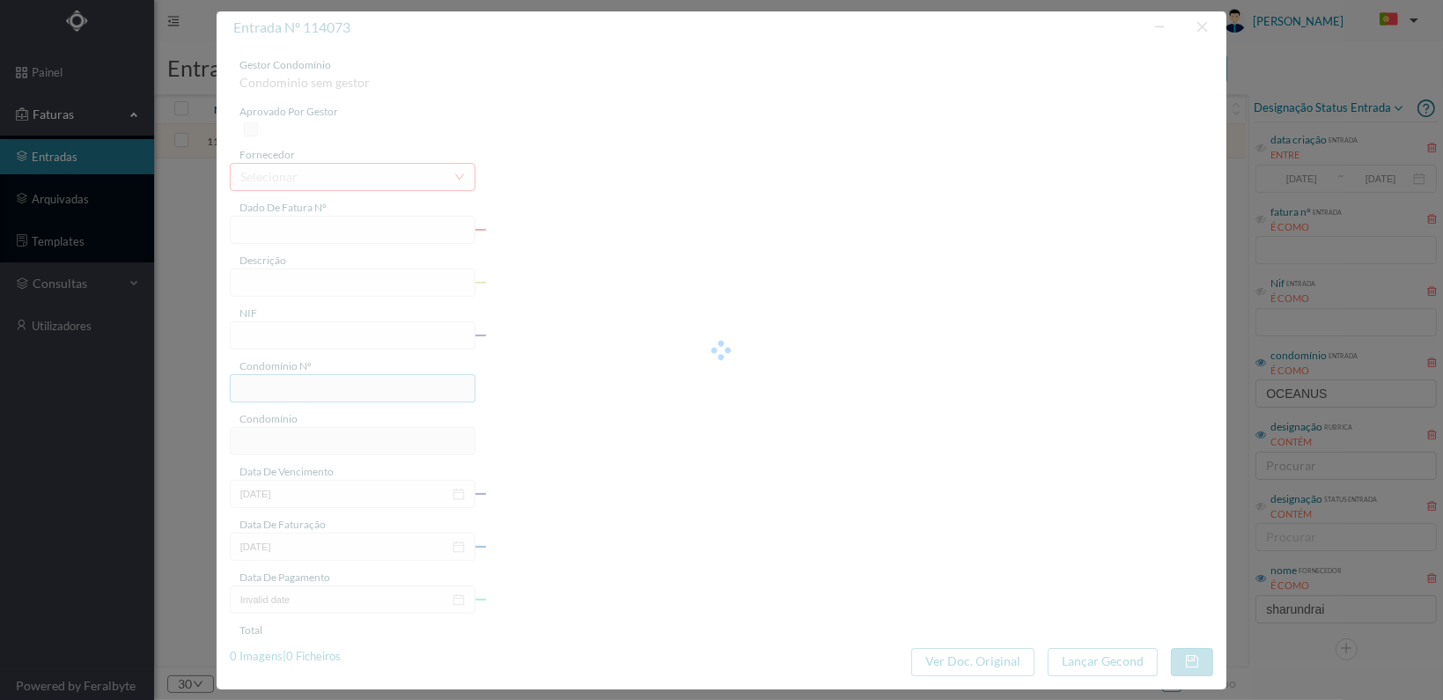
type input "FT 2025A1/1382"
type input "LIMPEZA Outubro de 2025"
type input "901315800"
type input "[DATE]"
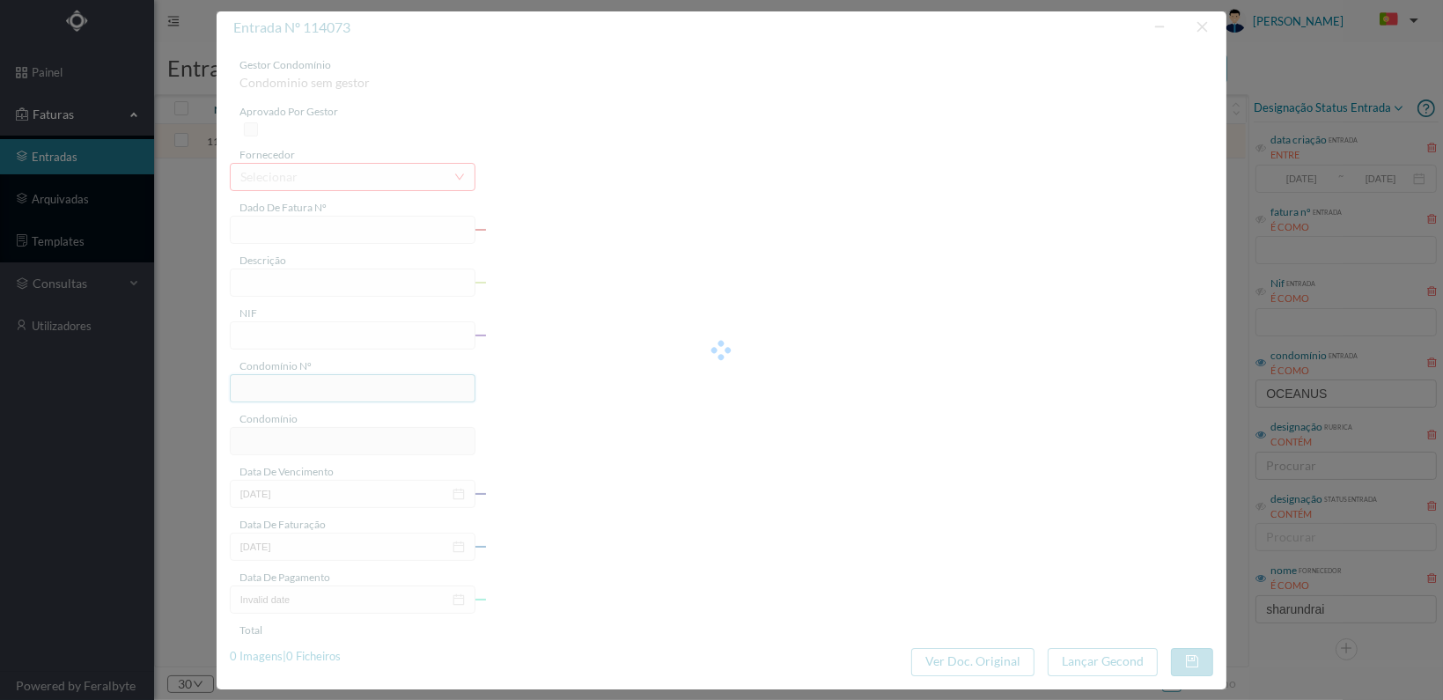
type input "[DATE]"
type input "73.50"
type input "538"
type input "ED. OCEANUS - lote 3 - LABRUGE"
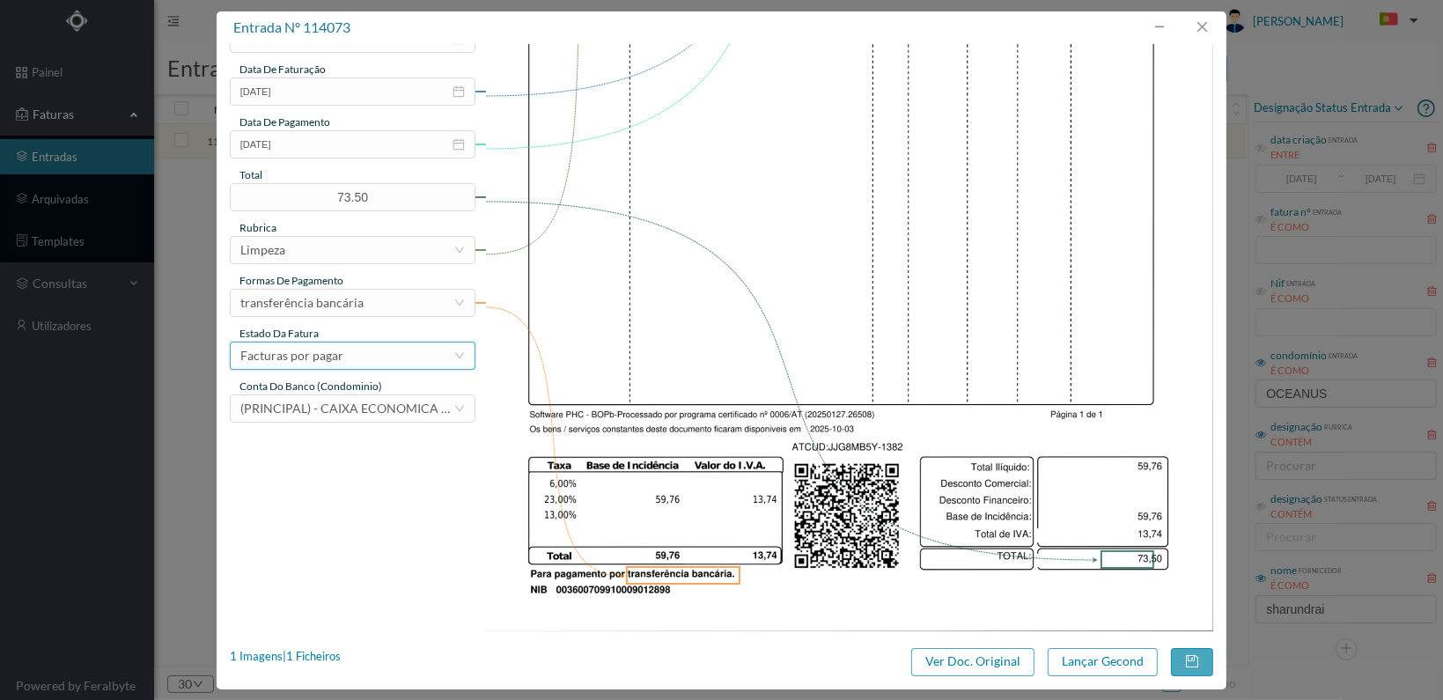
scroll to position [460, 0]
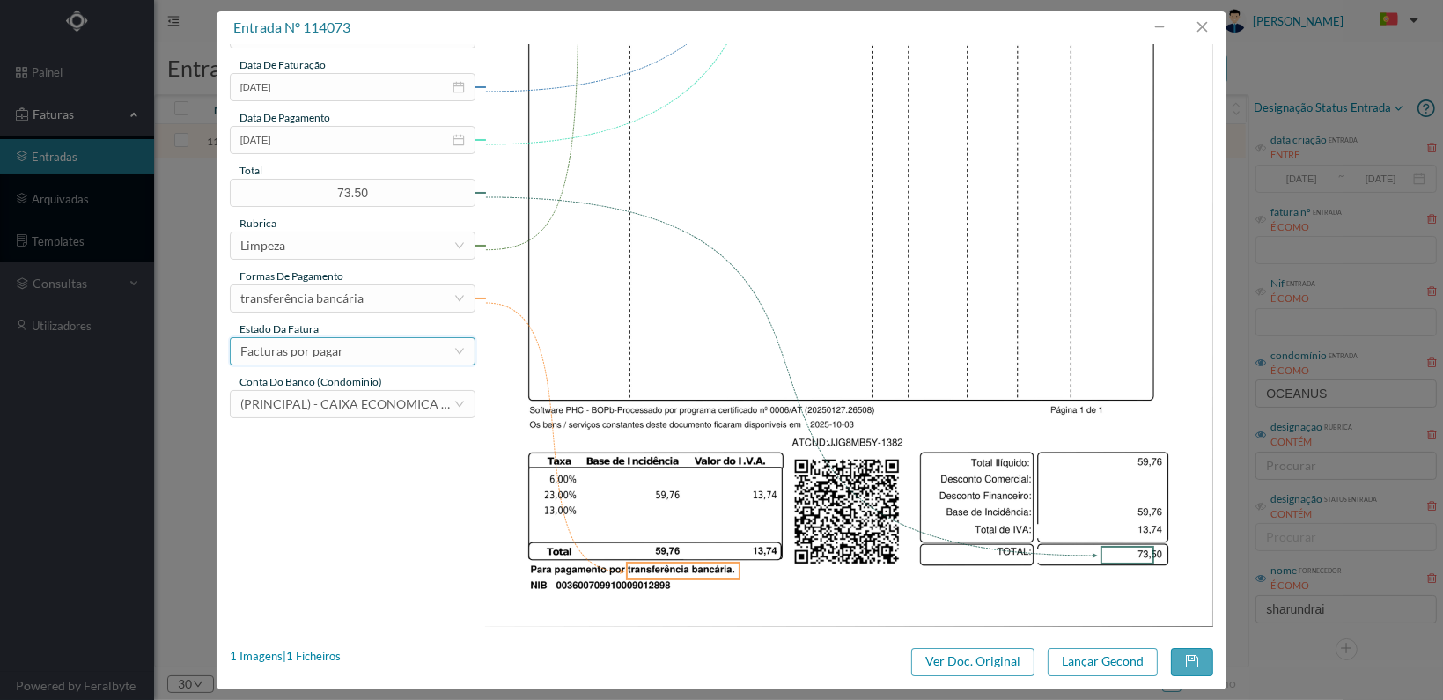
click at [366, 352] on div "Facturas por pagar" at bounding box center [346, 351] width 213 height 26
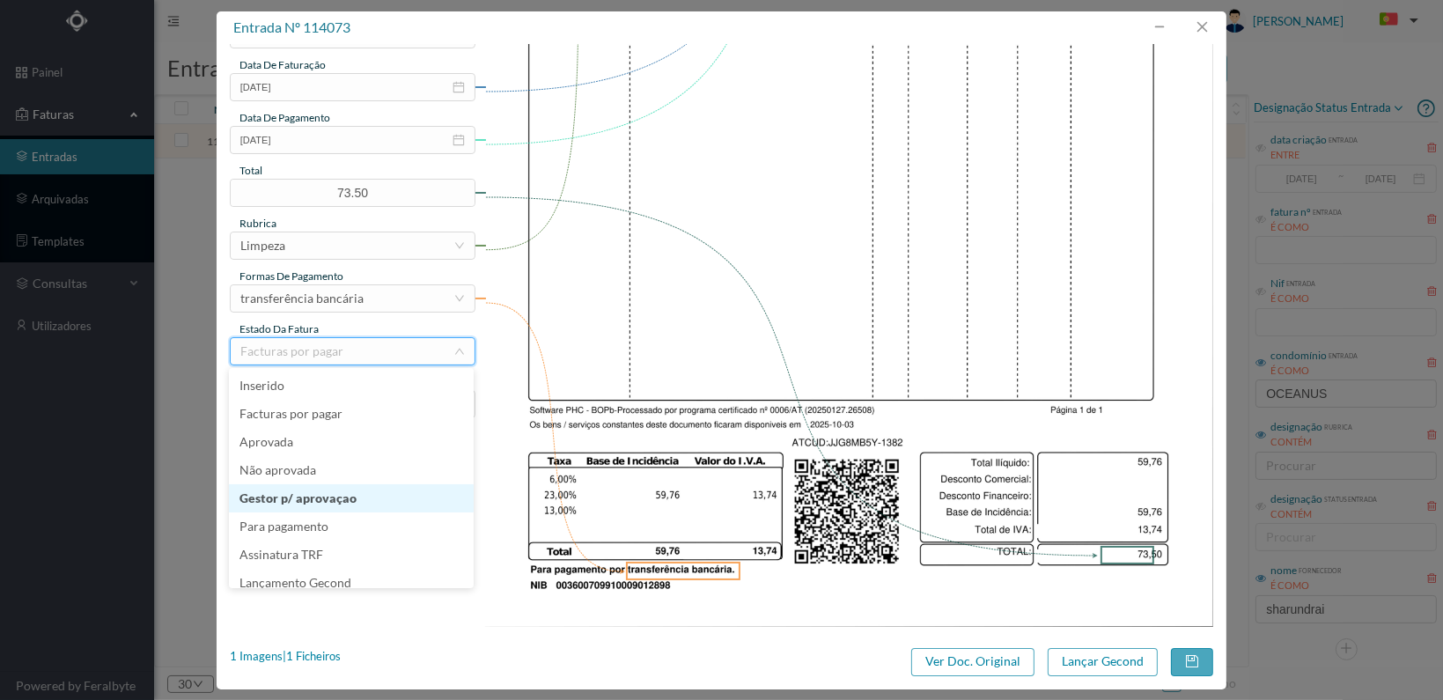
scroll to position [9, 0]
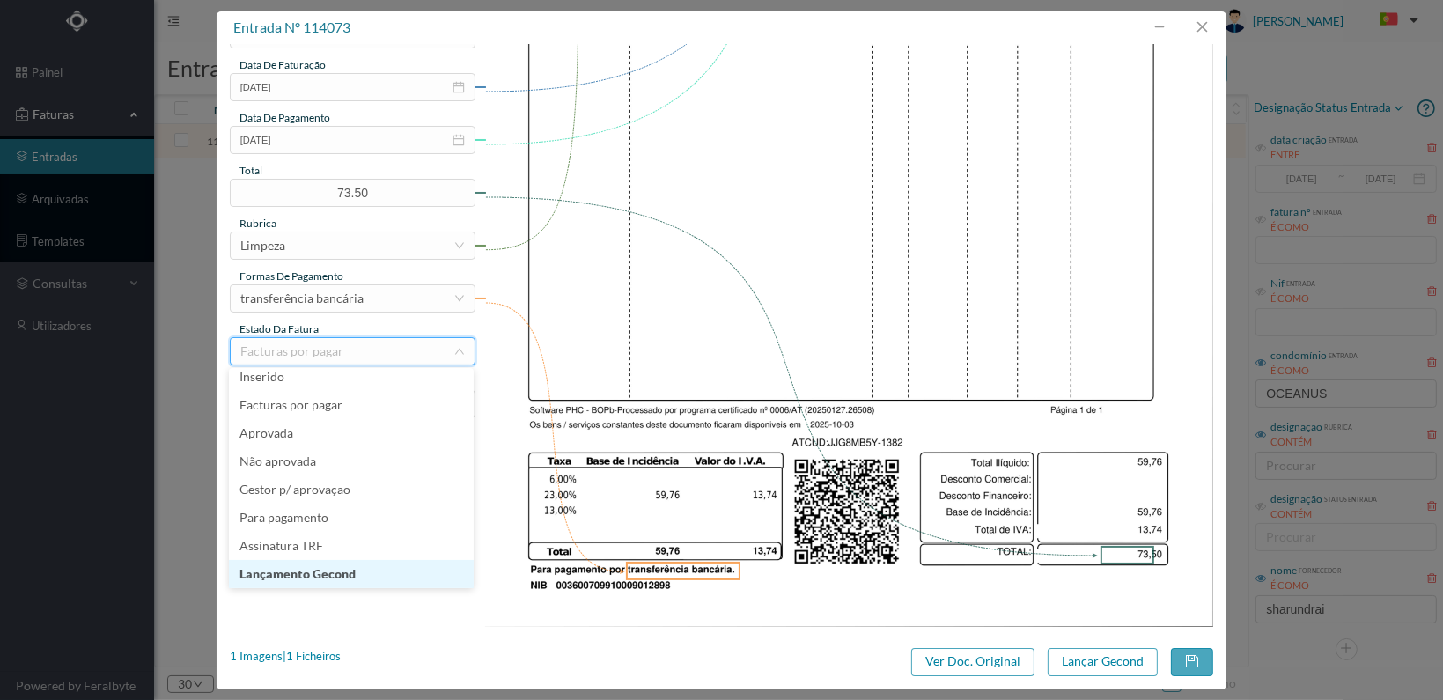
click at [350, 573] on li "Lançamento Gecond" at bounding box center [351, 574] width 245 height 28
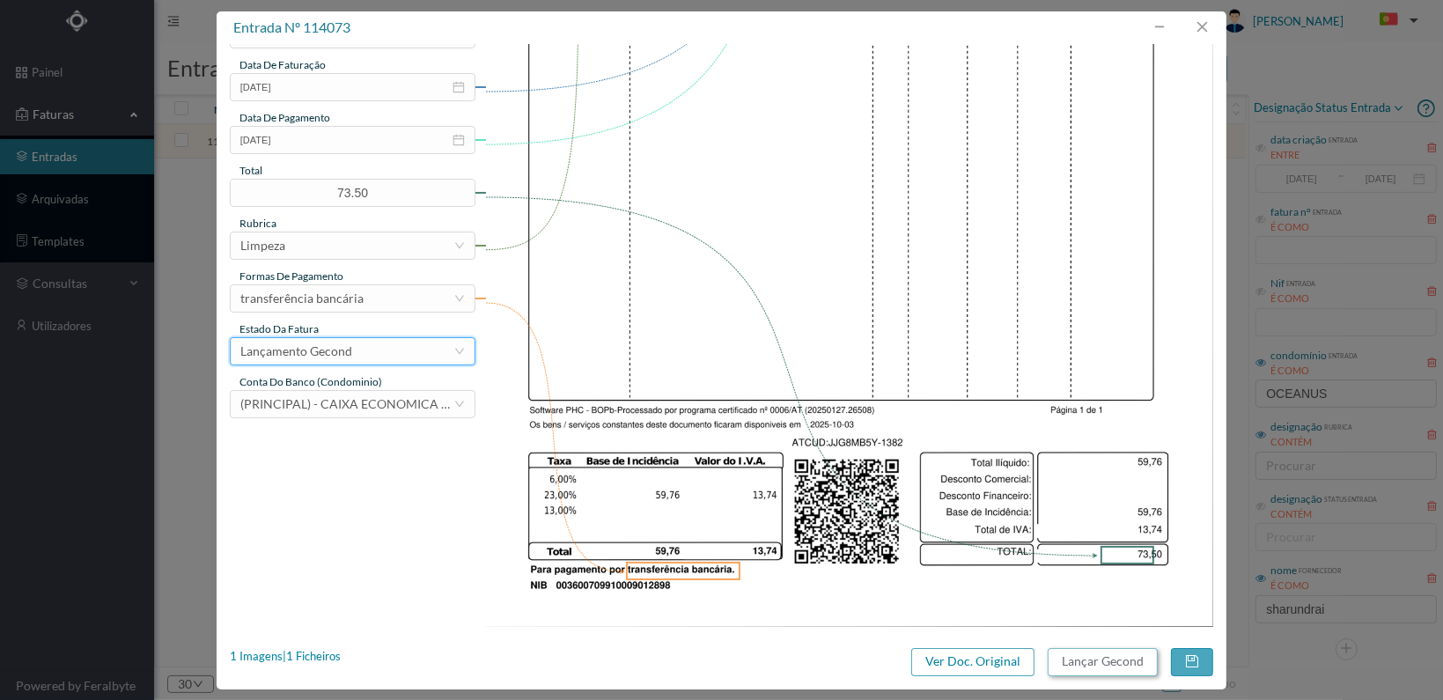
click at [1115, 657] on button "Lançar Gecond" at bounding box center [1103, 662] width 110 height 28
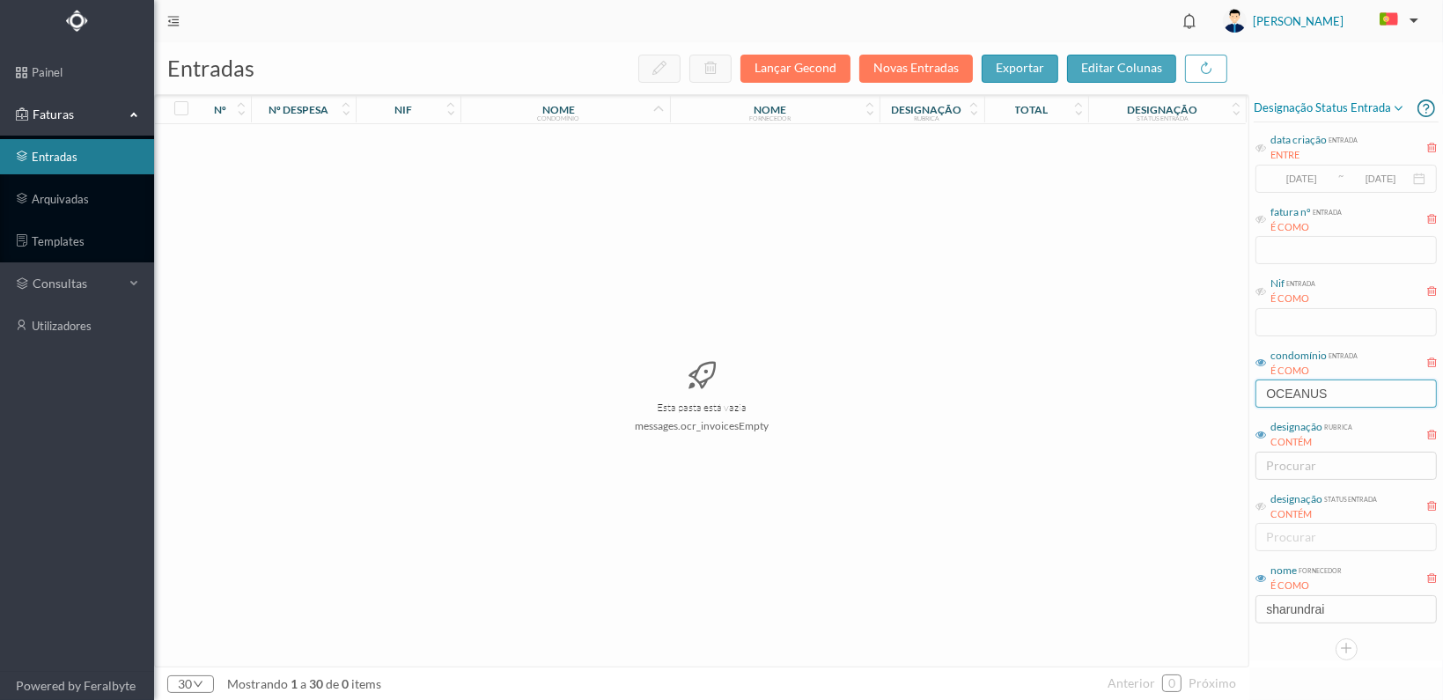
drag, startPoint x: 1314, startPoint y: 380, endPoint x: 1186, endPoint y: 381, distance: 128.5
click at [1193, 380] on div "entradas Lançar Gecond Novas Entradas exportar editar colunas nº nº despesa nif…" at bounding box center [798, 371] width 1289 height 658
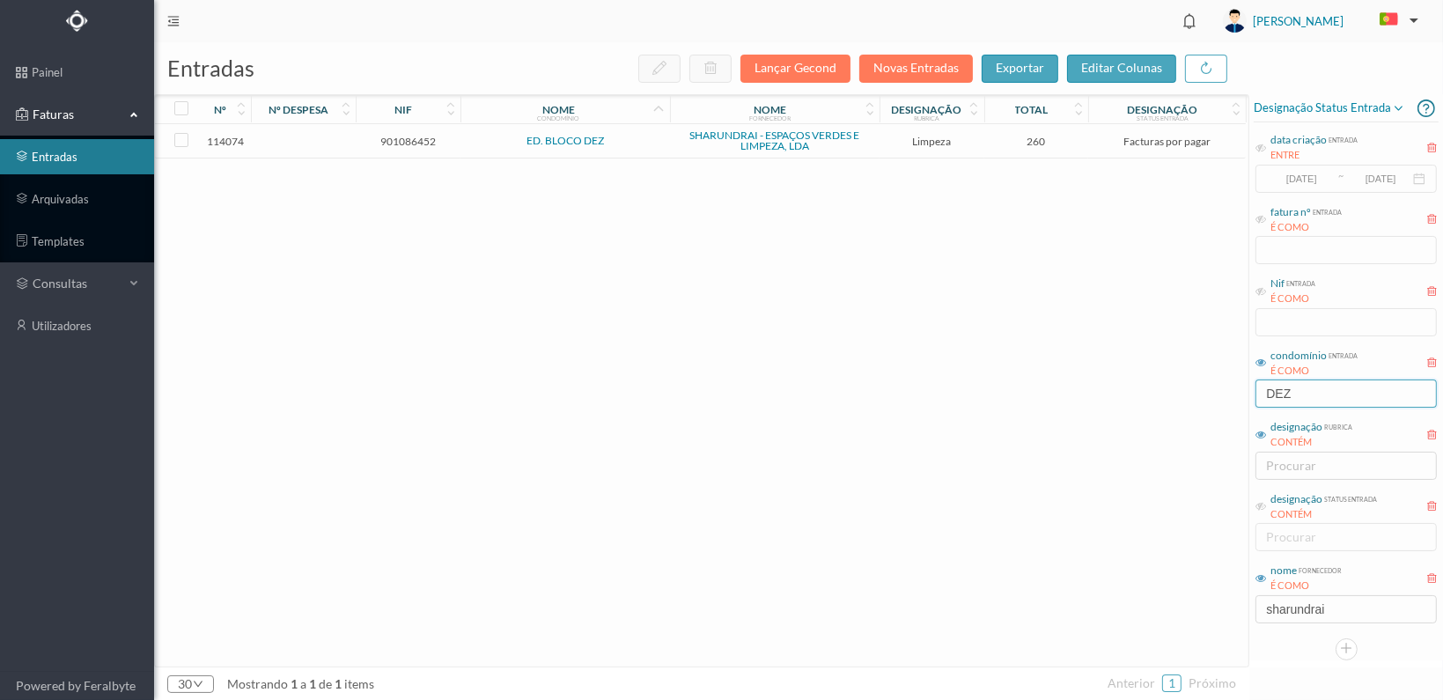
type input "DEZ"
click at [411, 136] on span "901086452" at bounding box center [408, 141] width 96 height 13
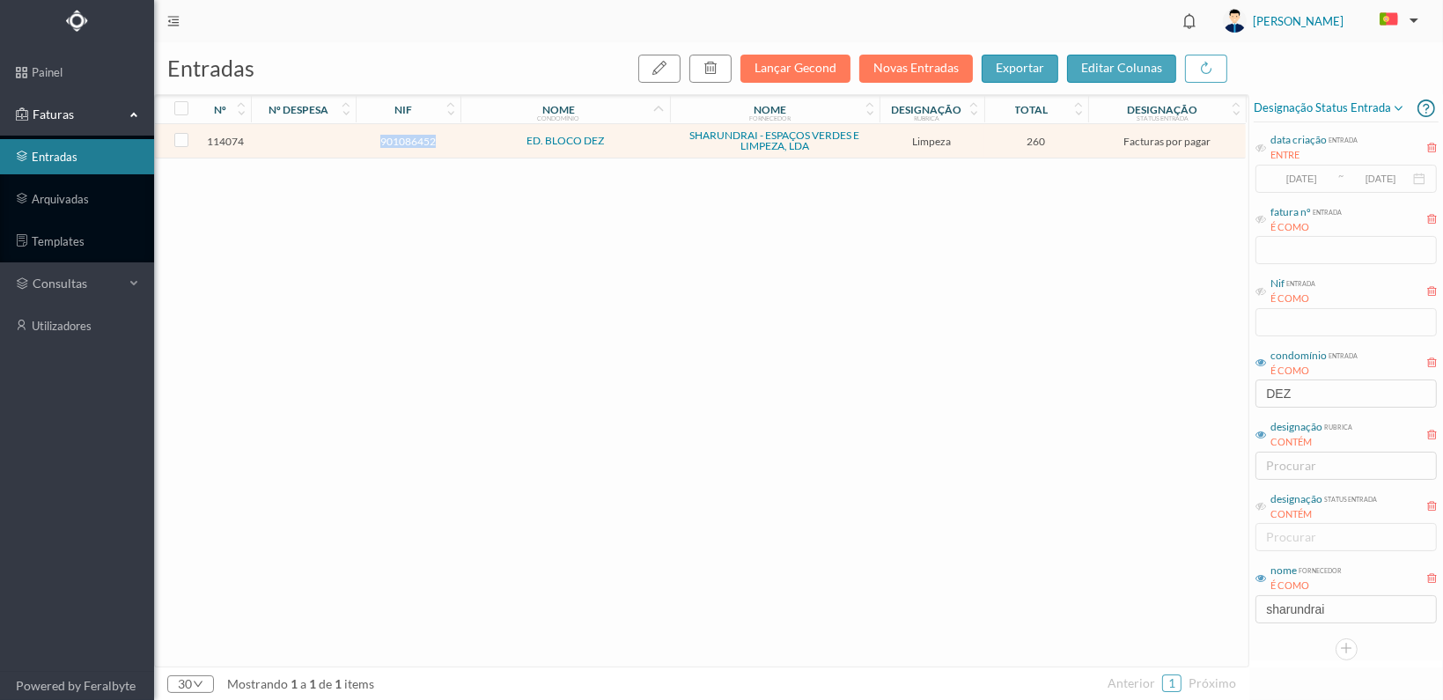
click at [411, 136] on span "901086452" at bounding box center [408, 141] width 96 height 13
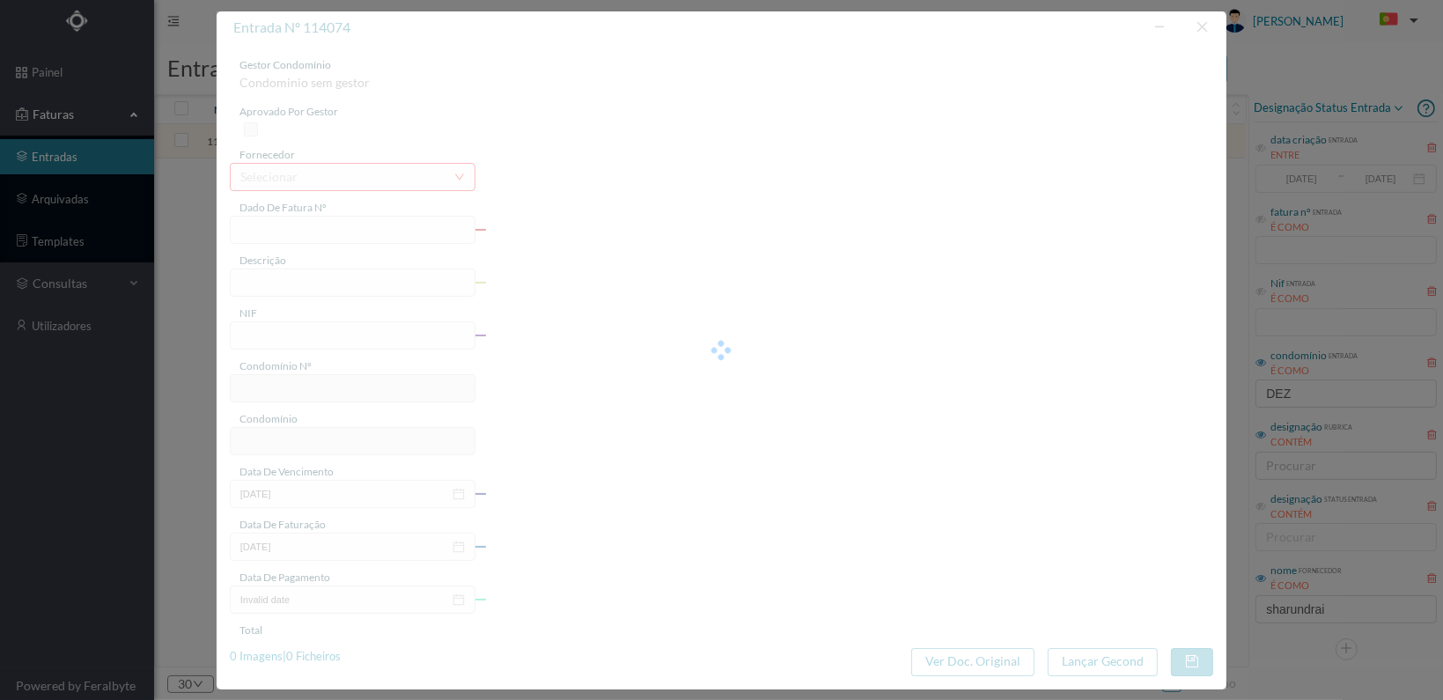
type input "FT 2025A1/1383"
type input "LIMPEZA Outubro de 2025"
type input "901086452"
type input "[DATE]"
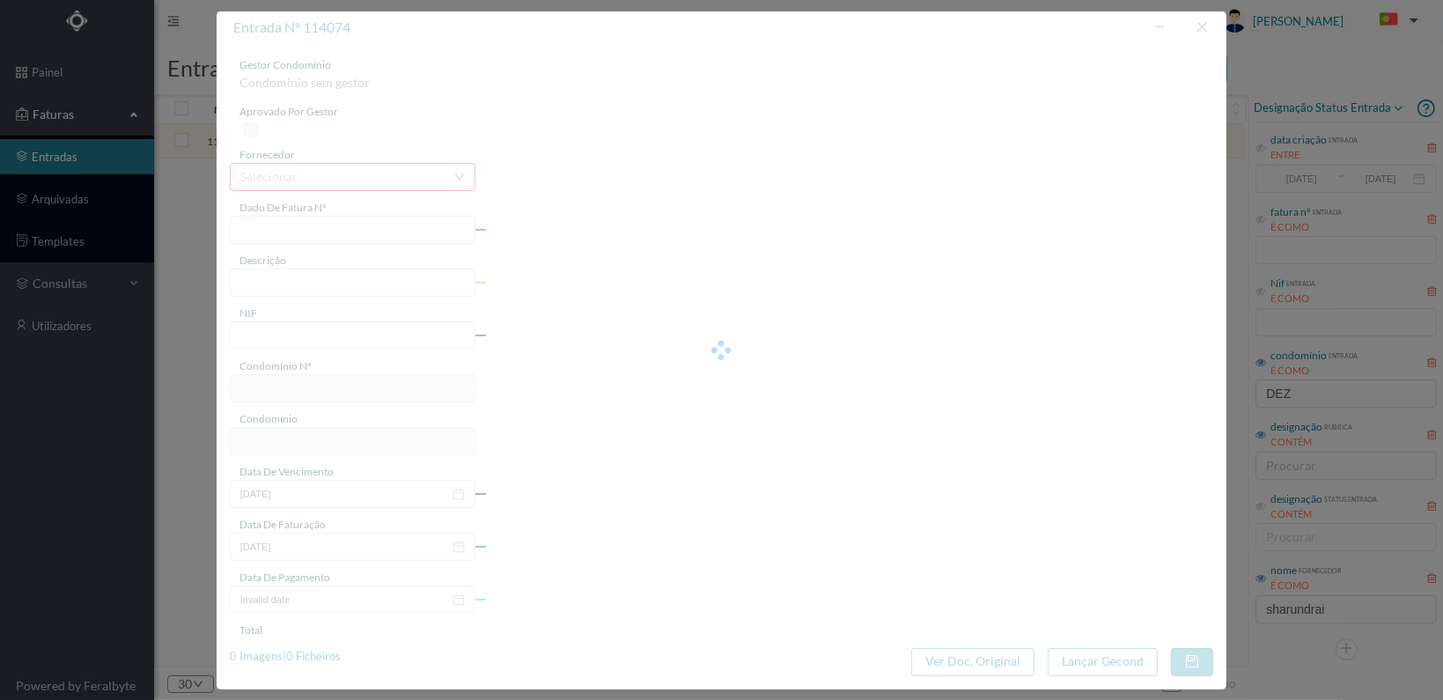
type input "[DATE]"
type input "260.00"
type input "542"
type input "ED. BLOCO DEZ"
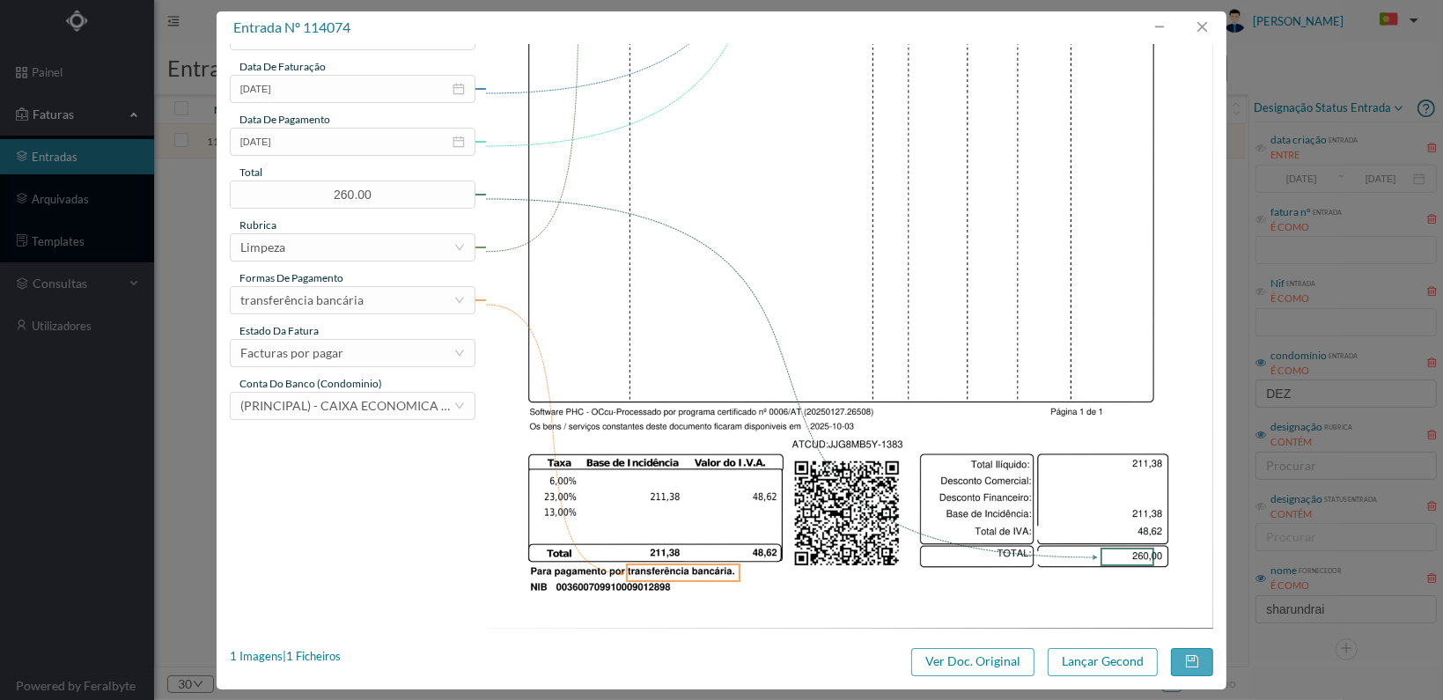
scroll to position [460, 0]
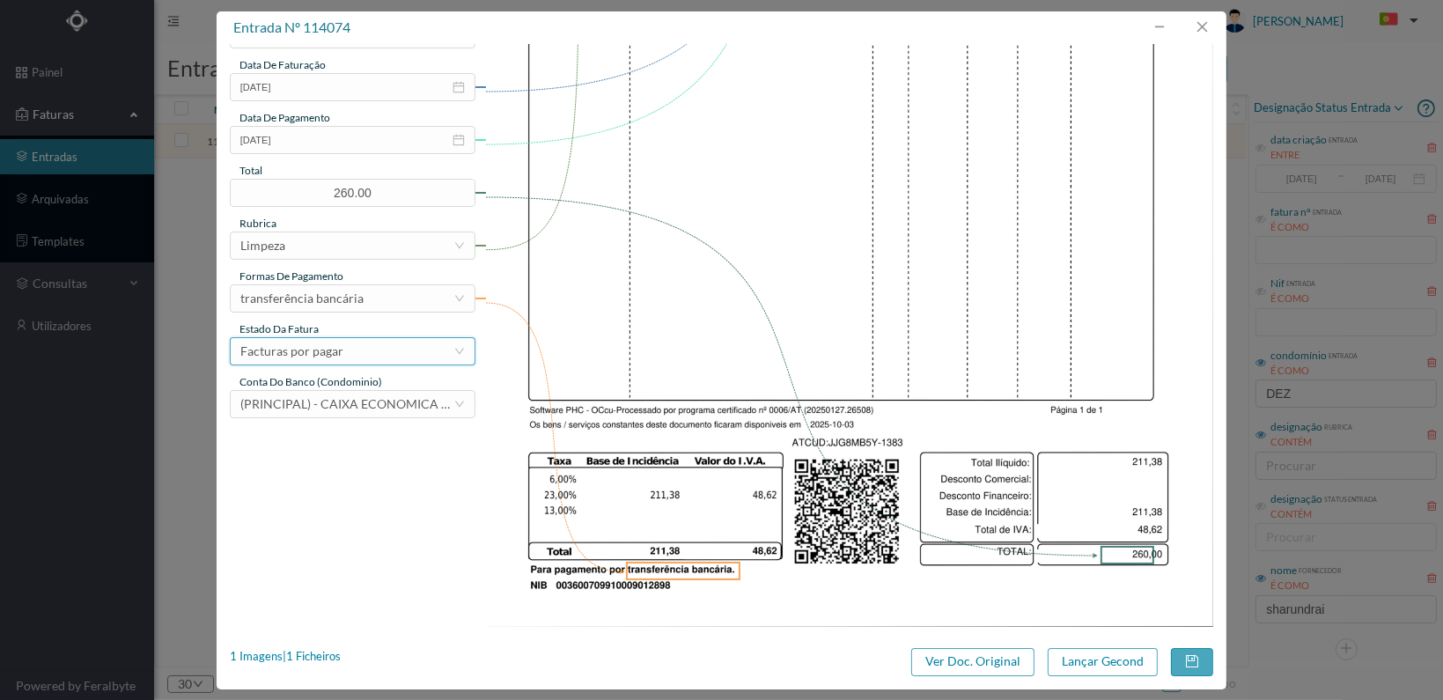
click at [381, 350] on div "Facturas por pagar" at bounding box center [346, 351] width 213 height 26
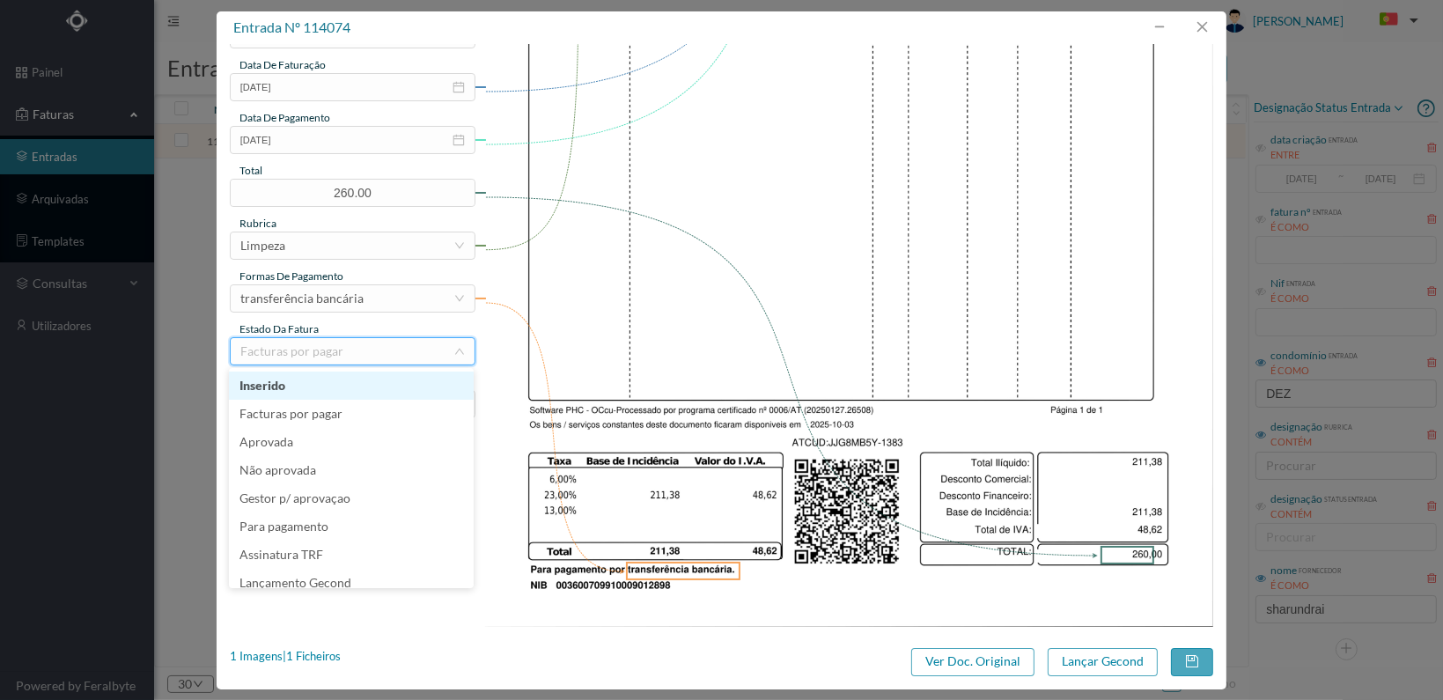
scroll to position [9, 0]
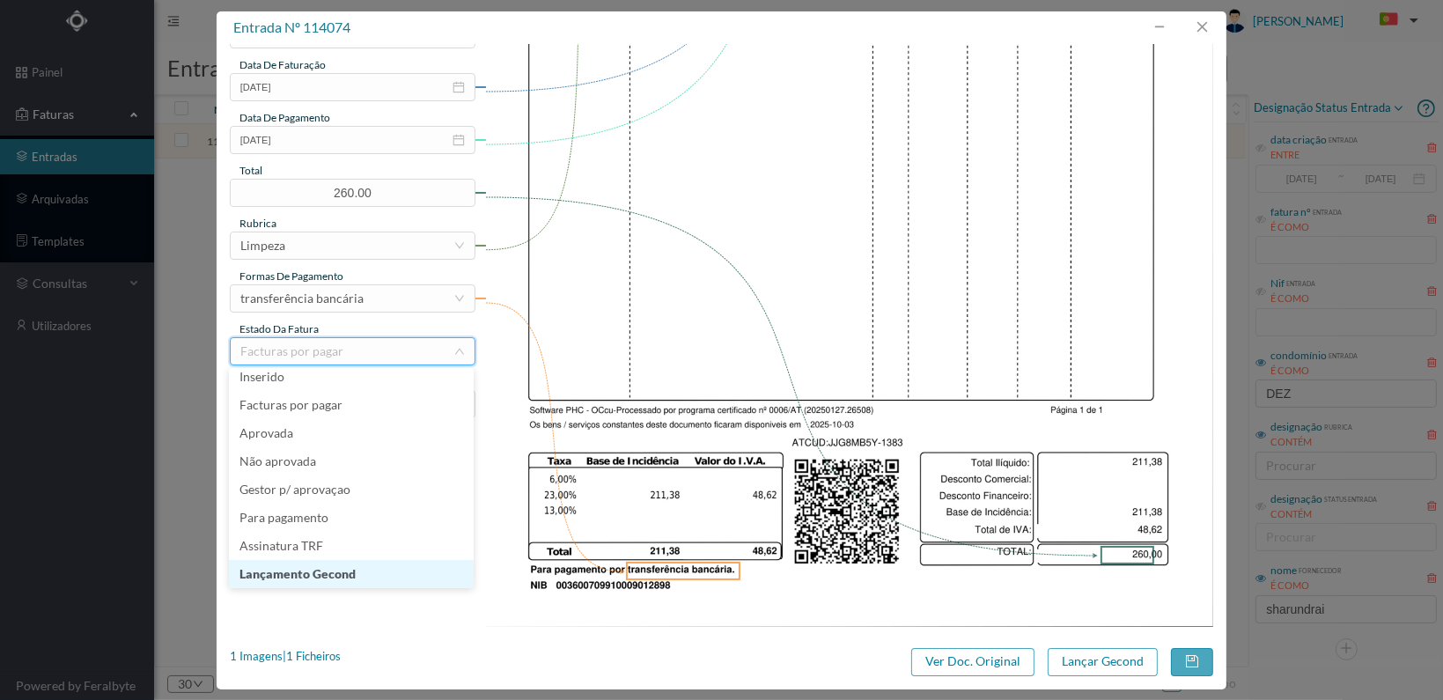
click at [363, 570] on li "Lançamento Gecond" at bounding box center [351, 574] width 245 height 28
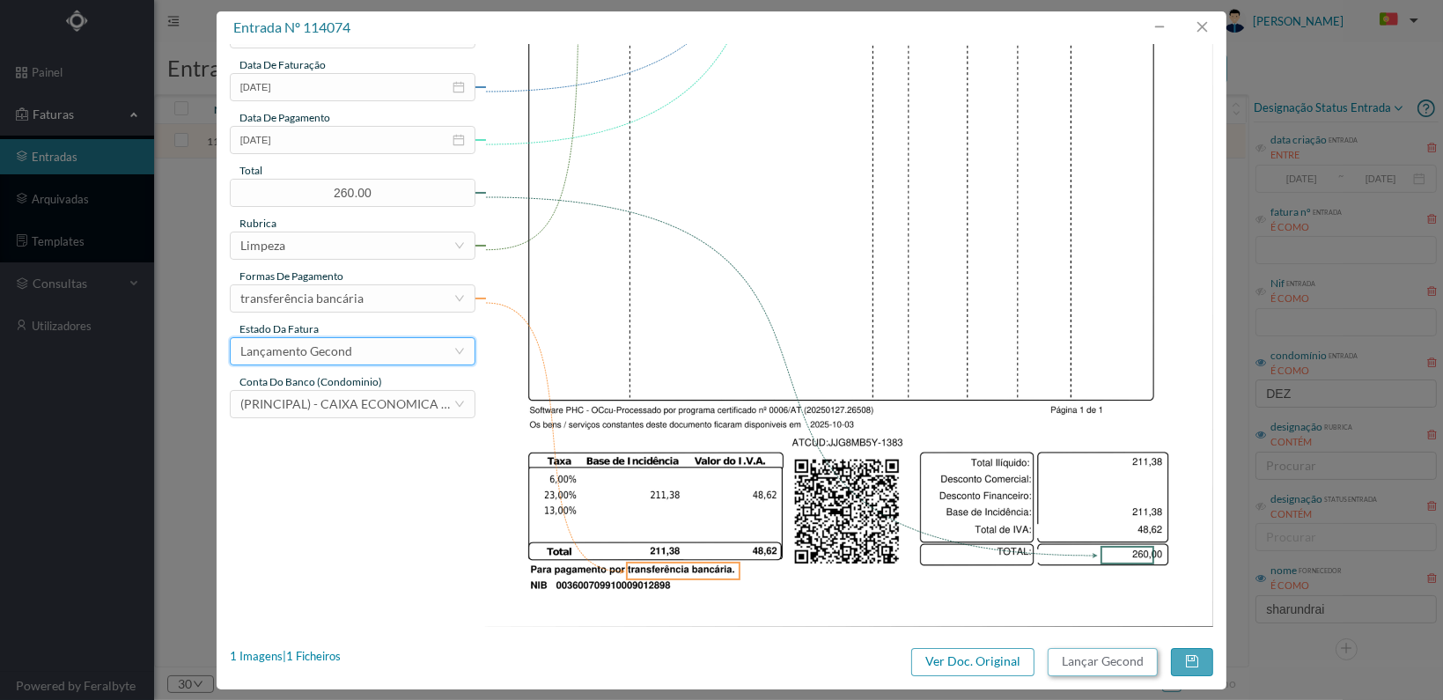
click at [1078, 655] on button "Lançar Gecond" at bounding box center [1103, 662] width 110 height 28
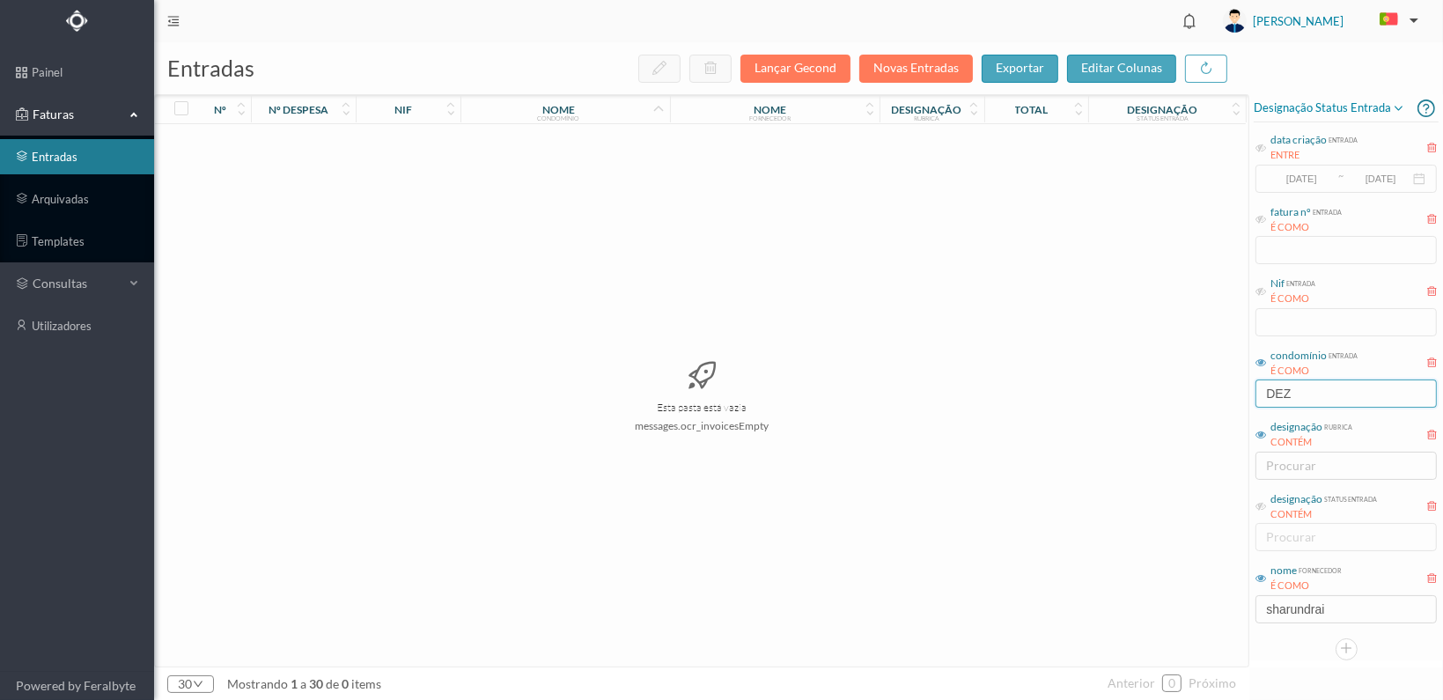
drag, startPoint x: 1310, startPoint y: 391, endPoint x: 1202, endPoint y: 391, distance: 108.3
click at [1202, 391] on div "entradas Lançar Gecond Novas Entradas exportar editar colunas nº nº despesa nif…" at bounding box center [798, 371] width 1289 height 658
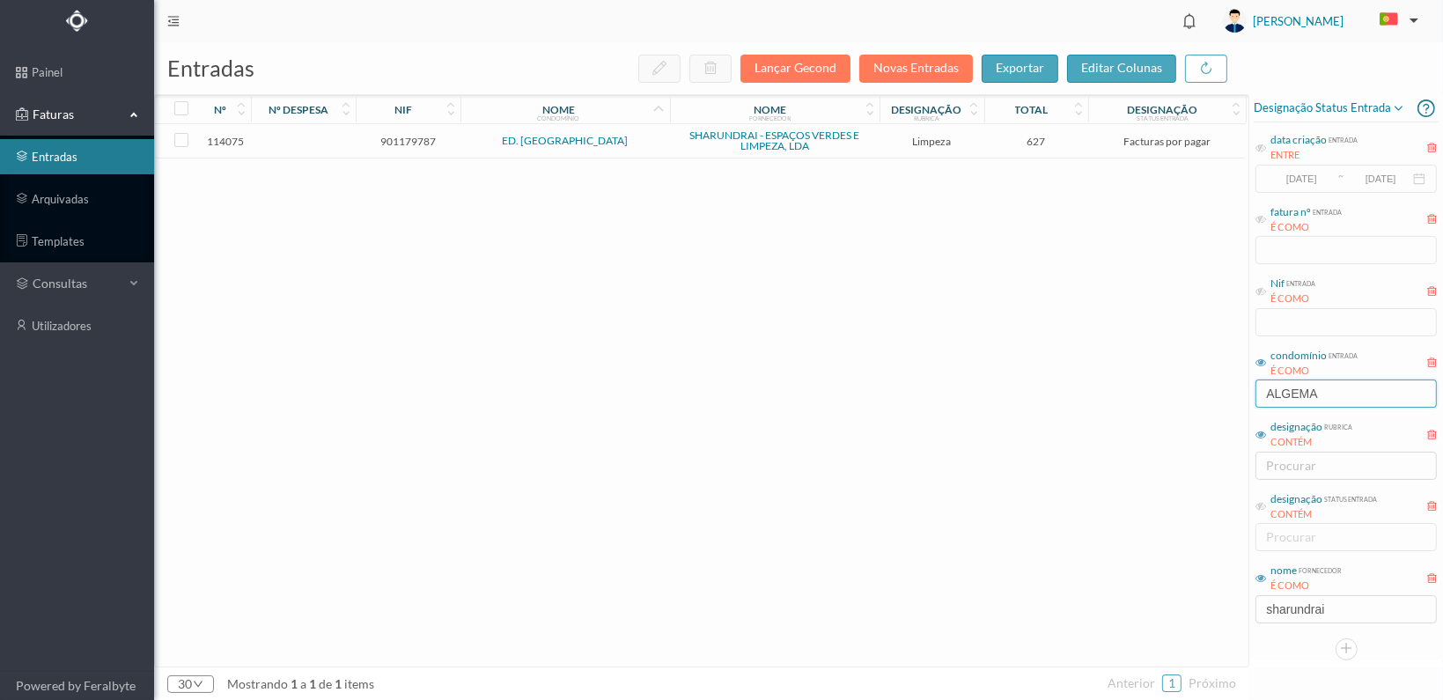
type input "ALGEMA"
click at [411, 145] on span "901179787" at bounding box center [408, 141] width 96 height 13
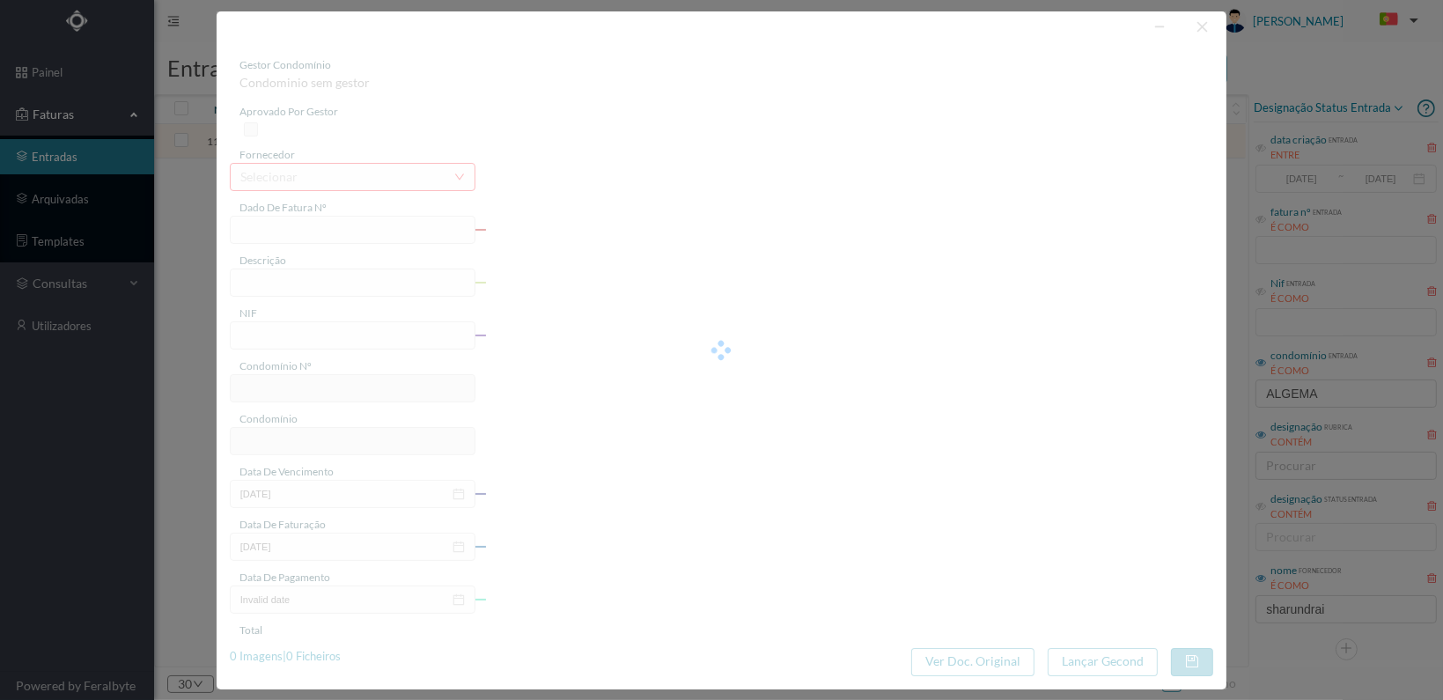
type input "FT 2025A1/1384"
type input "LIMPEZA Outubro de 2025"
type input "901179787"
type input "[DATE]"
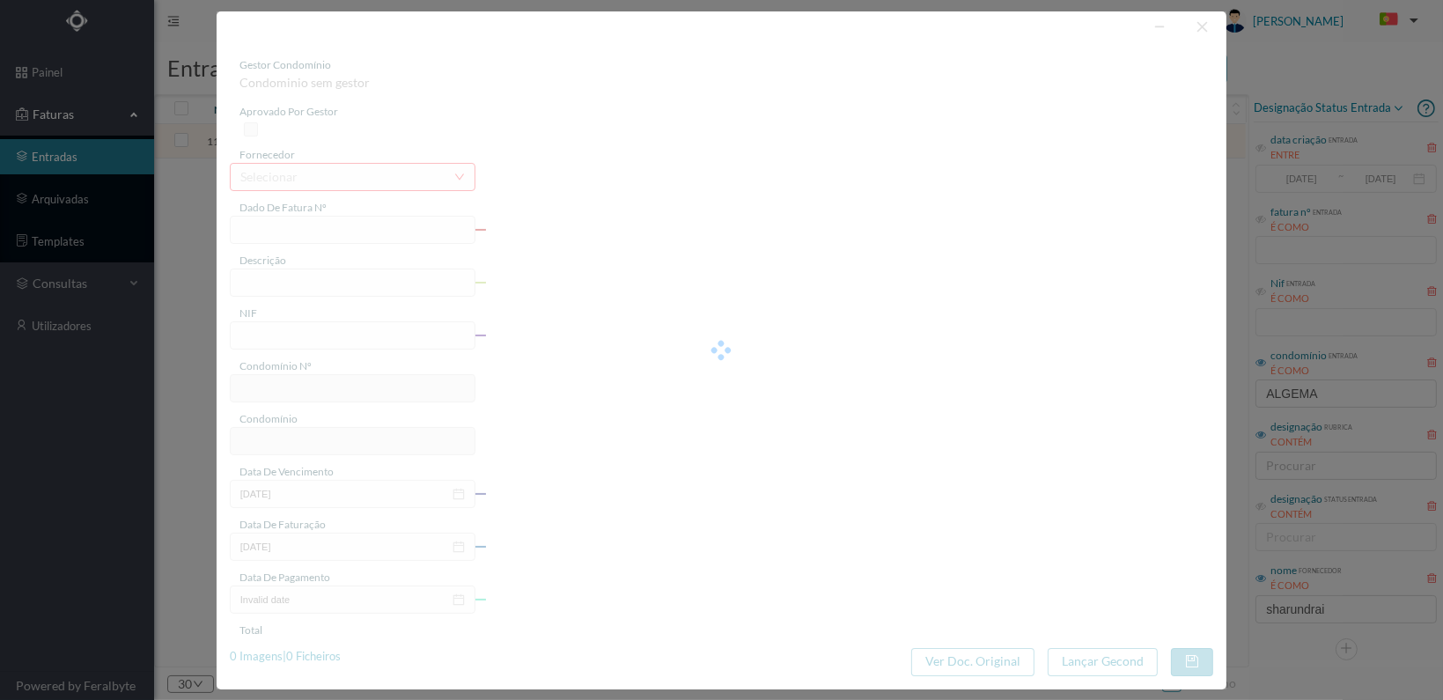
type input "[DATE]"
type input "627.00"
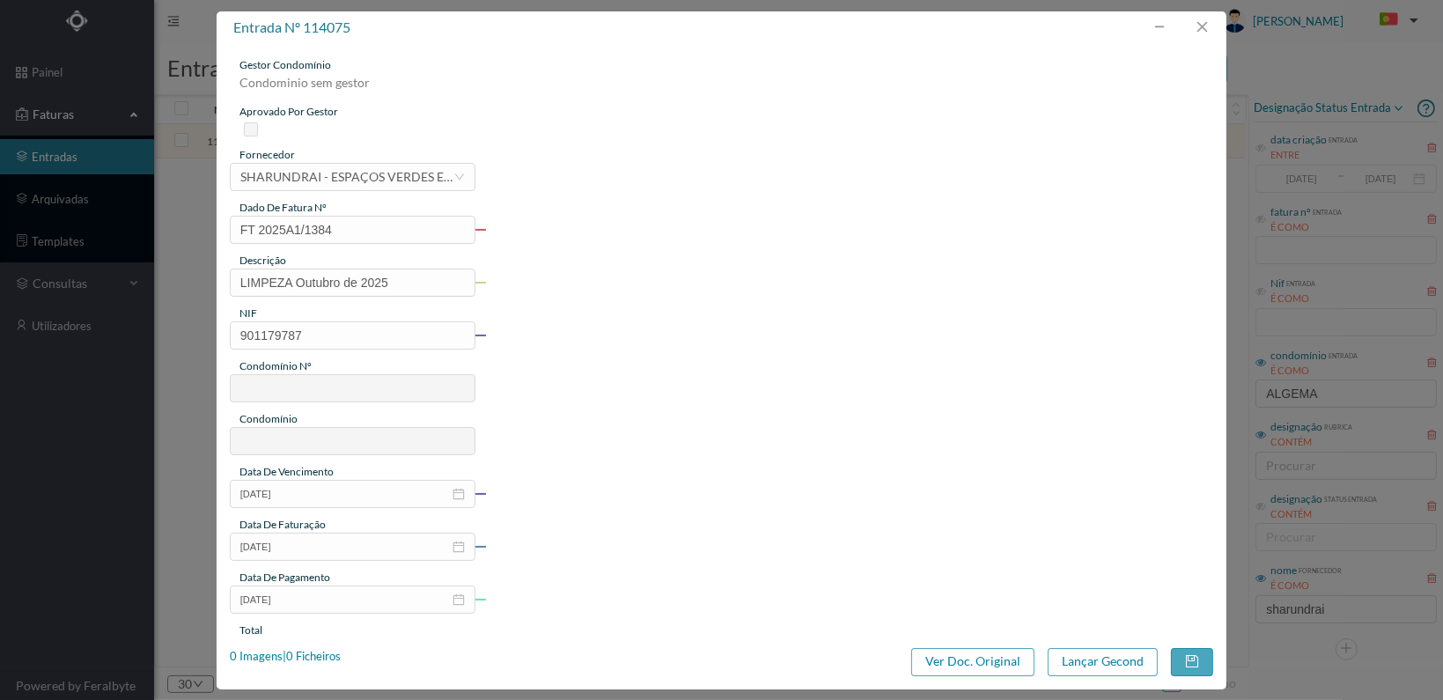
type input "550"
type input "ED. ALGEMA"
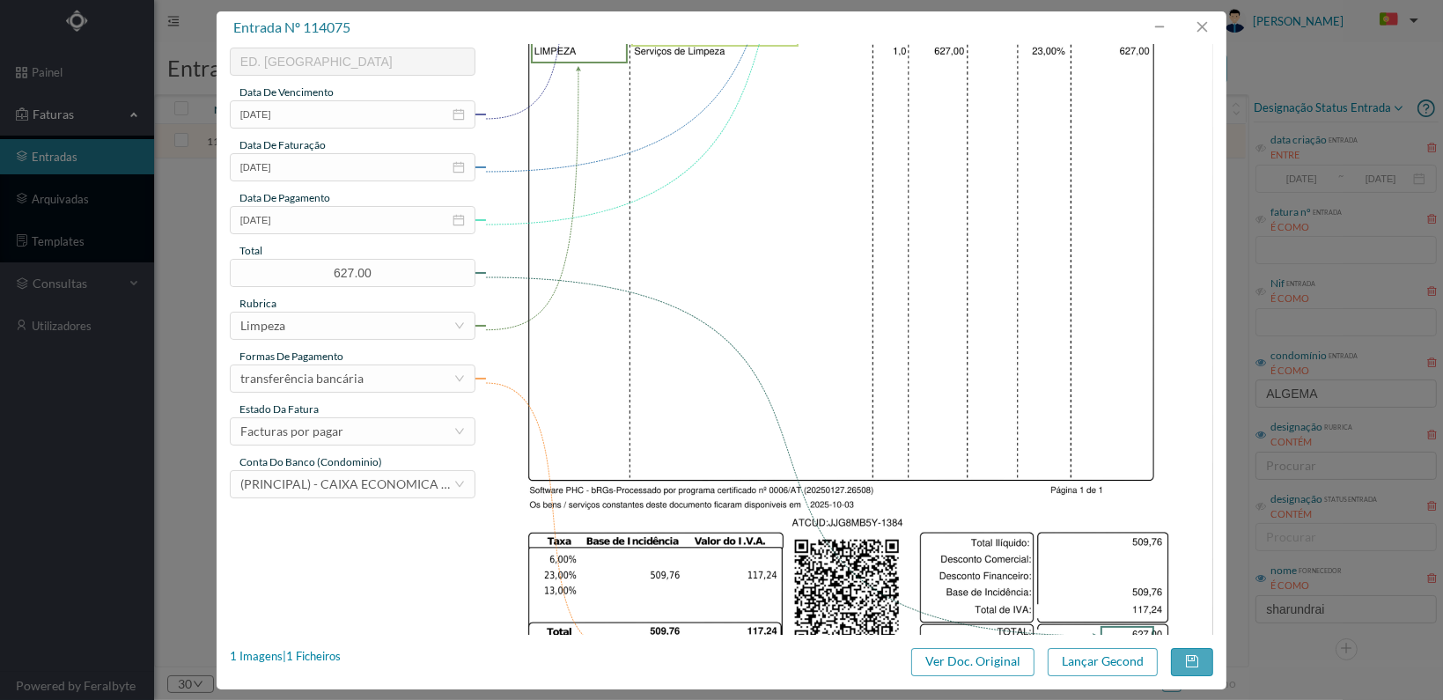
scroll to position [460, 0]
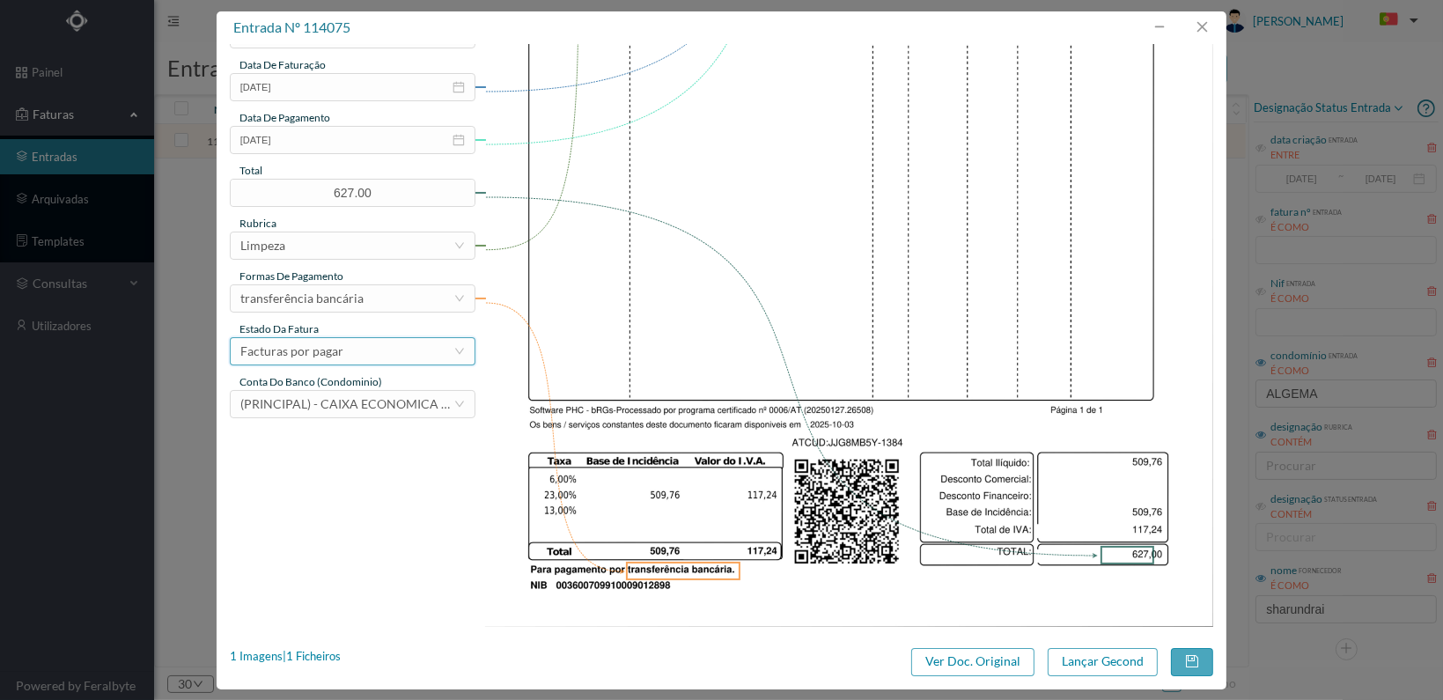
click at [403, 348] on div "Facturas por pagar" at bounding box center [346, 351] width 213 height 26
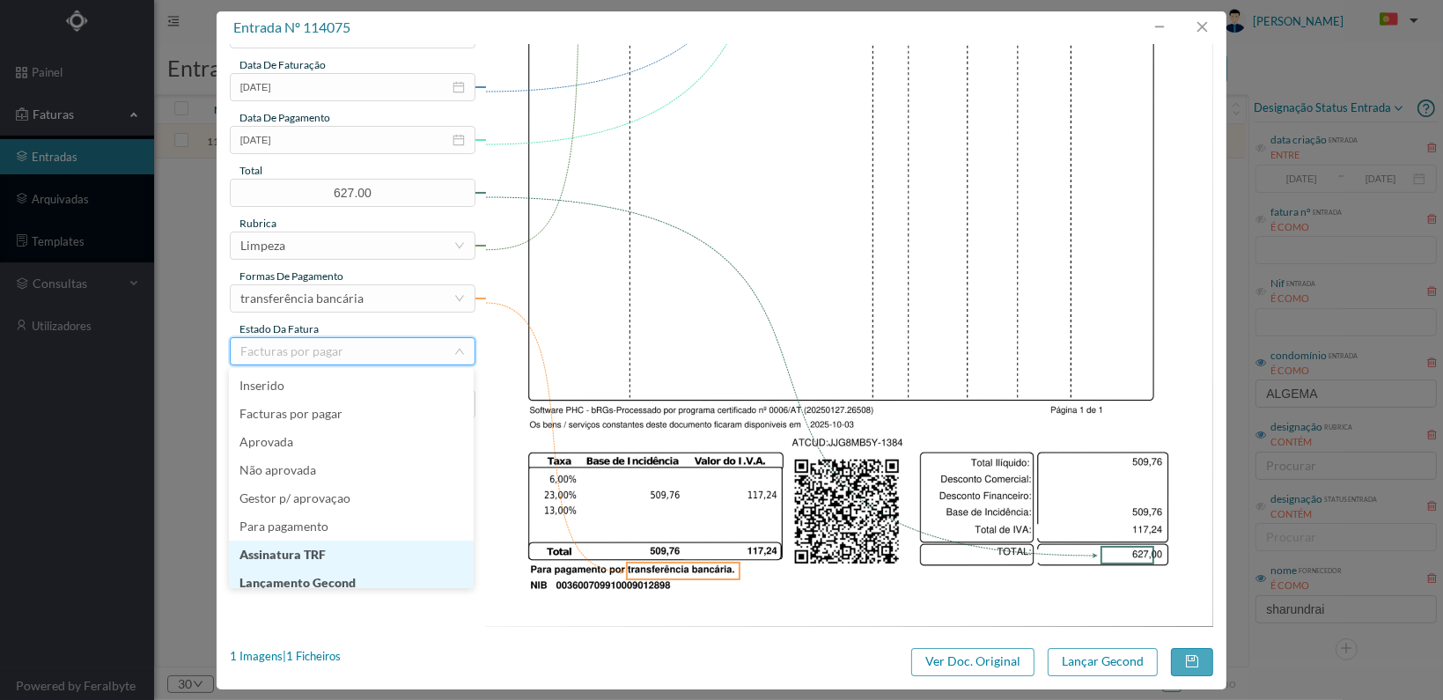
scroll to position [9, 0]
click at [352, 573] on li "Lançamento Gecond" at bounding box center [351, 574] width 245 height 28
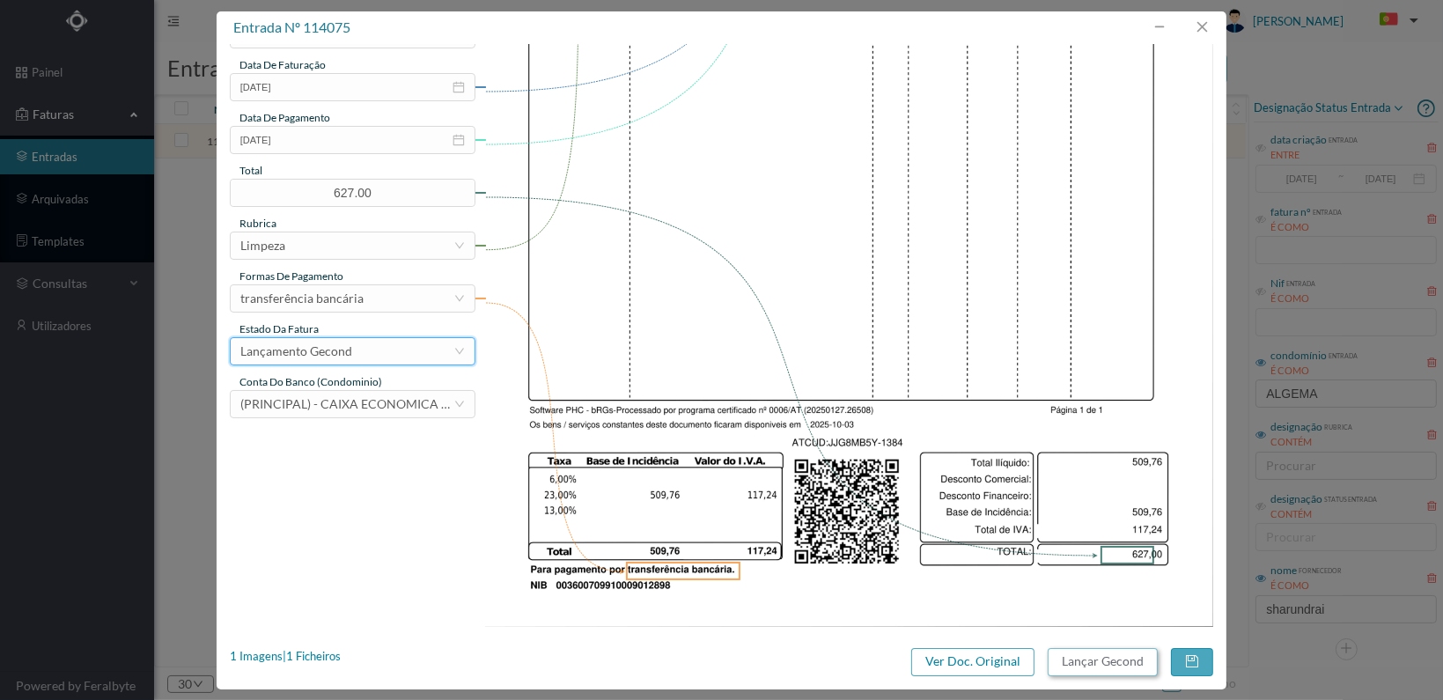
click at [1124, 660] on button "Lançar Gecond" at bounding box center [1103, 662] width 110 height 28
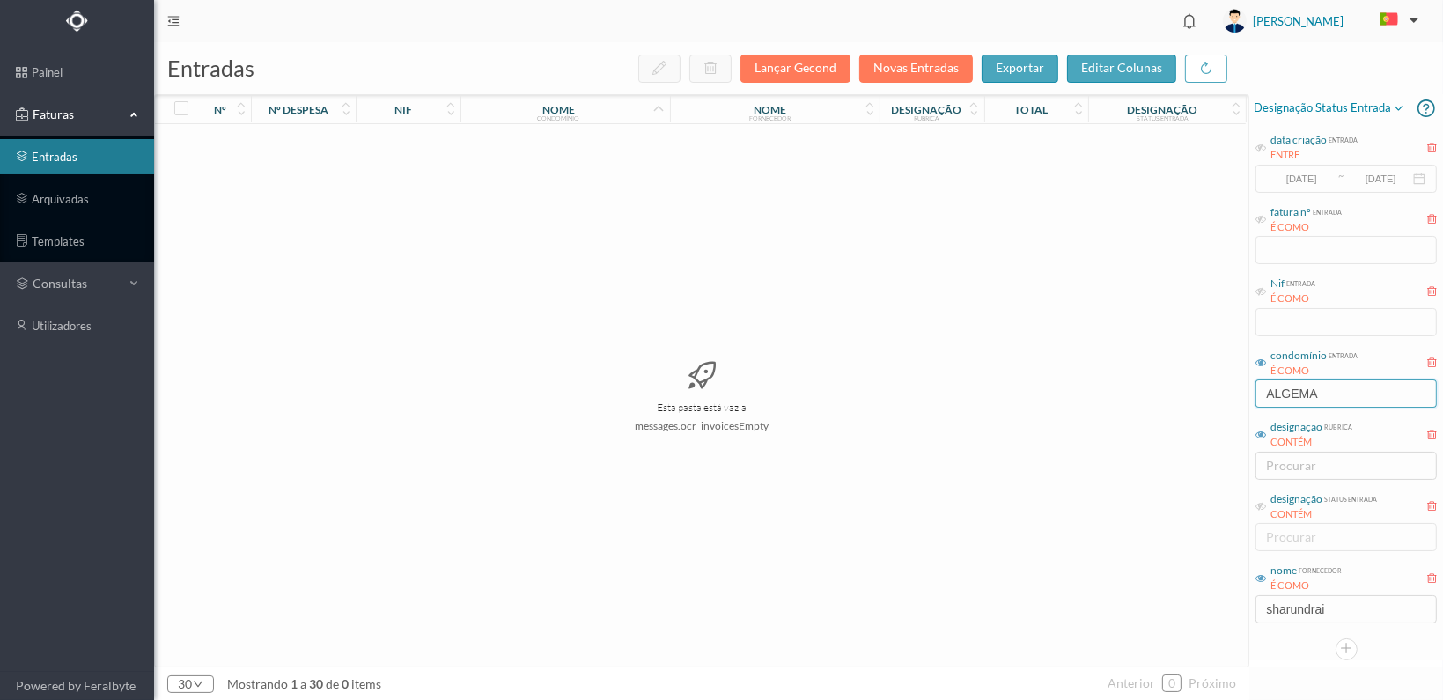
drag, startPoint x: 1338, startPoint y: 381, endPoint x: 1211, endPoint y: 387, distance: 126.9
click at [1211, 387] on div "entradas Lançar Gecond Novas Entradas exportar editar colunas nº nº despesa nif…" at bounding box center [798, 371] width 1289 height 658
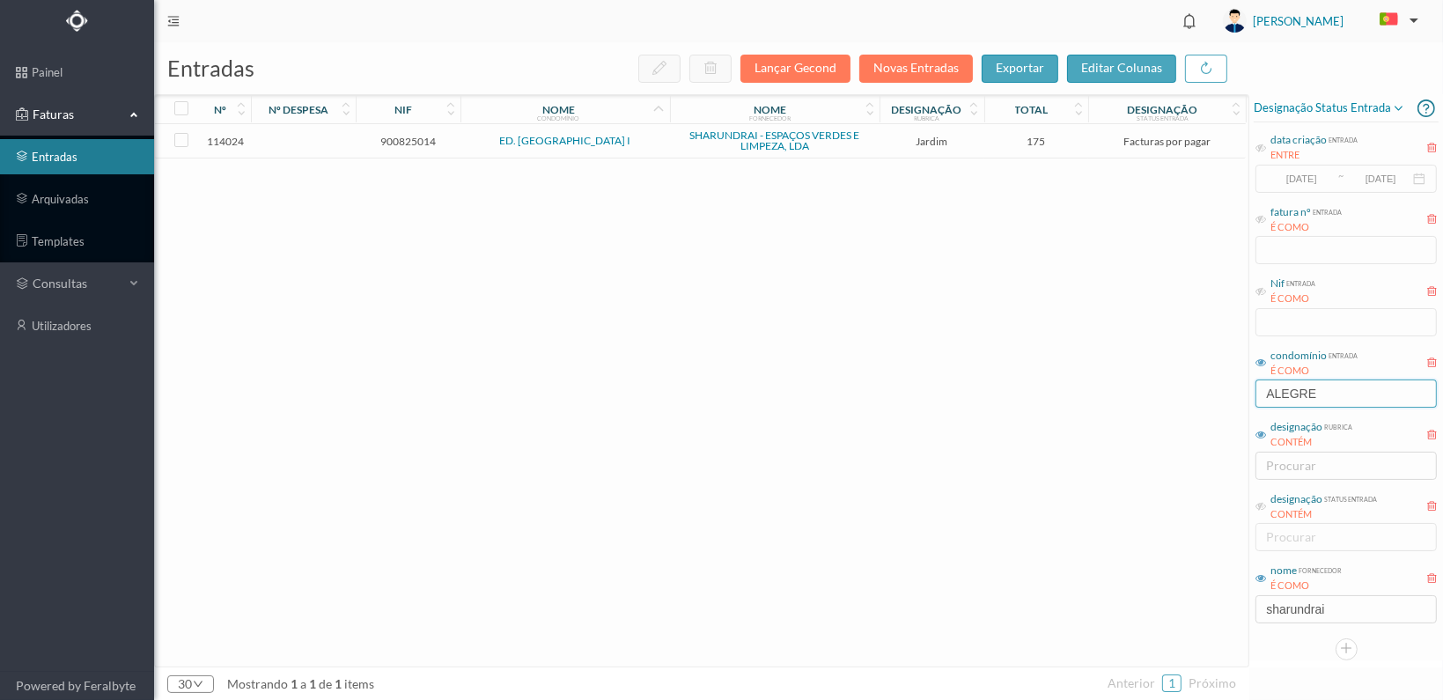
type input "ALEGRE"
click at [394, 139] on span "900825014" at bounding box center [408, 141] width 96 height 13
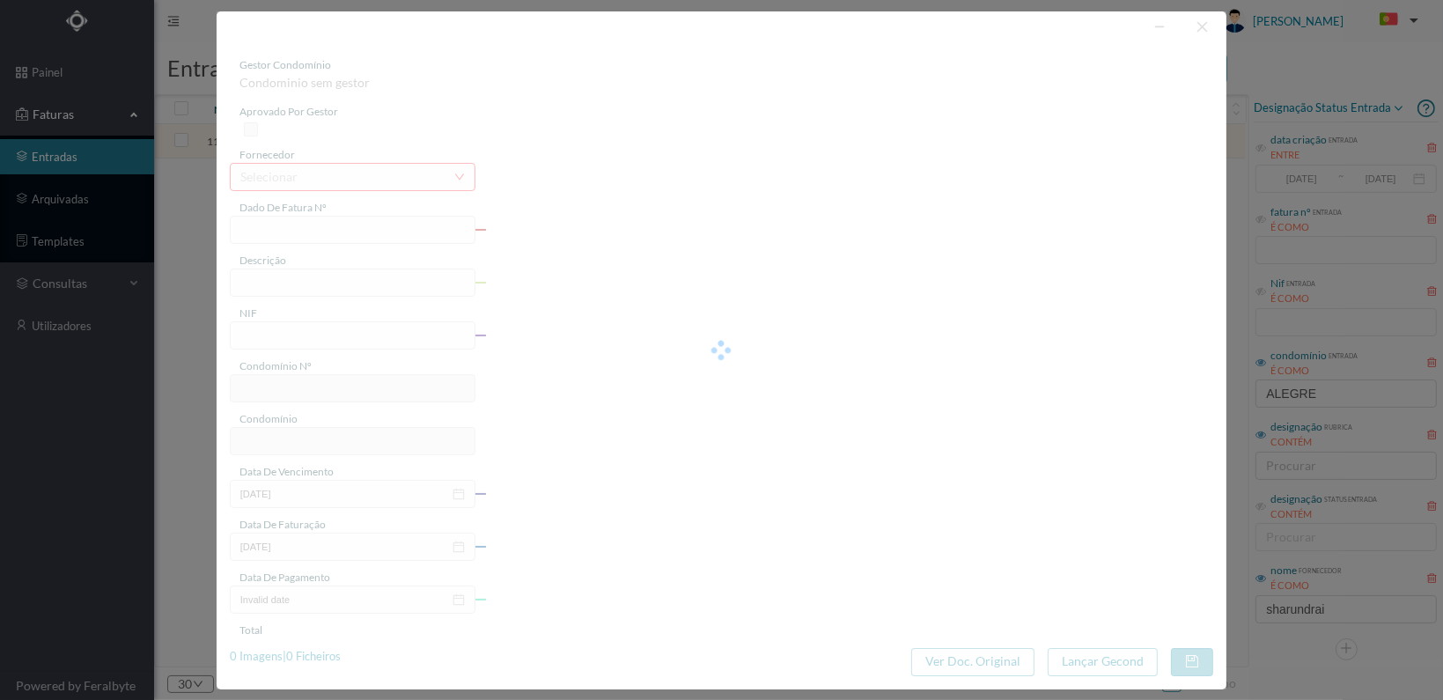
type input "FT 2025A1/1333"
type input "JARDINAGEM Outubro de 2025"
type input "900825014"
type input "[DATE]"
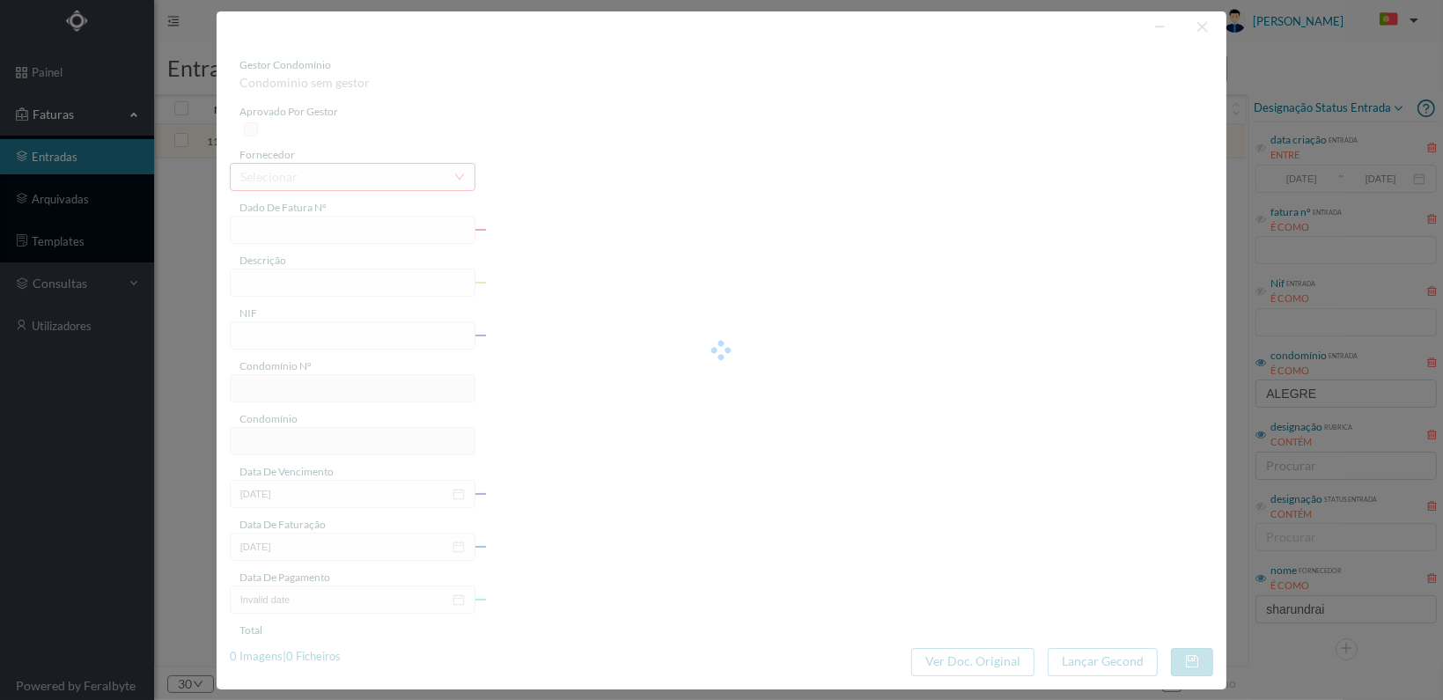
type input "[DATE]"
type input "175.00"
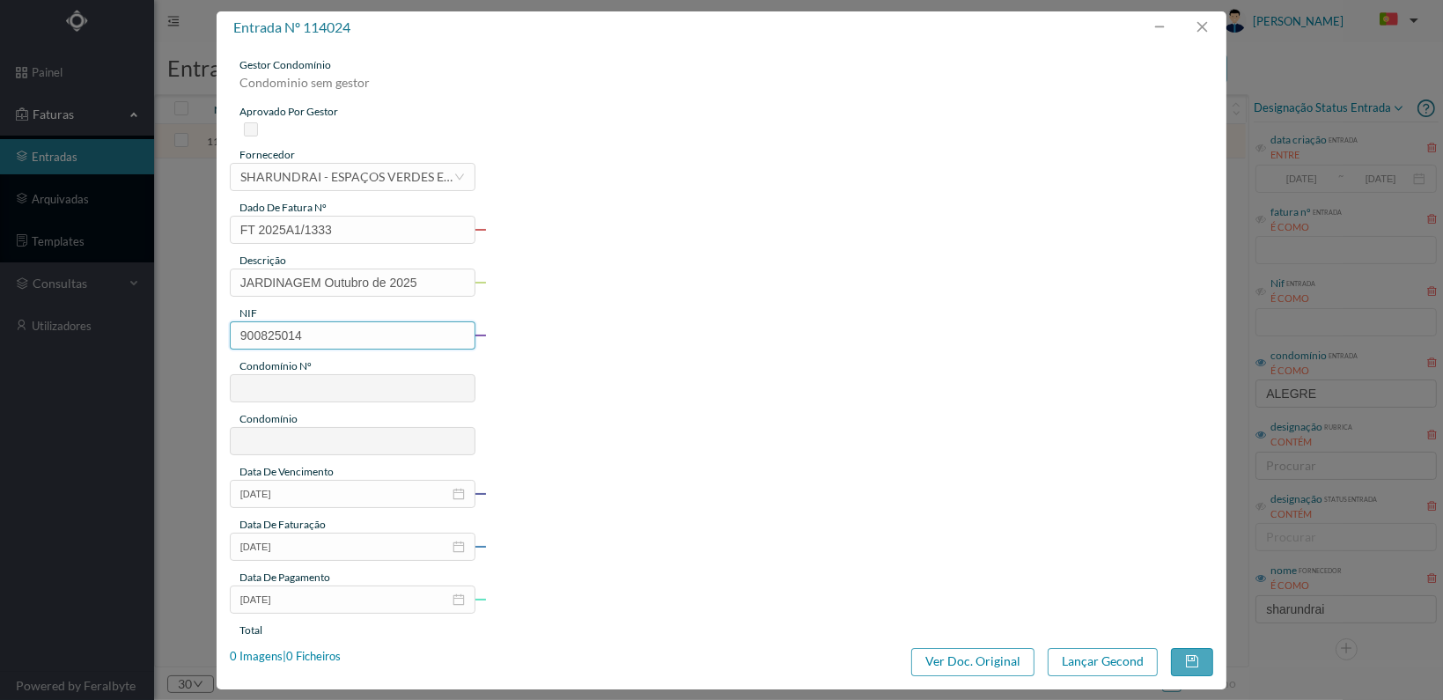
type input "558"
type input "ED. CAMPO ALEGRE I"
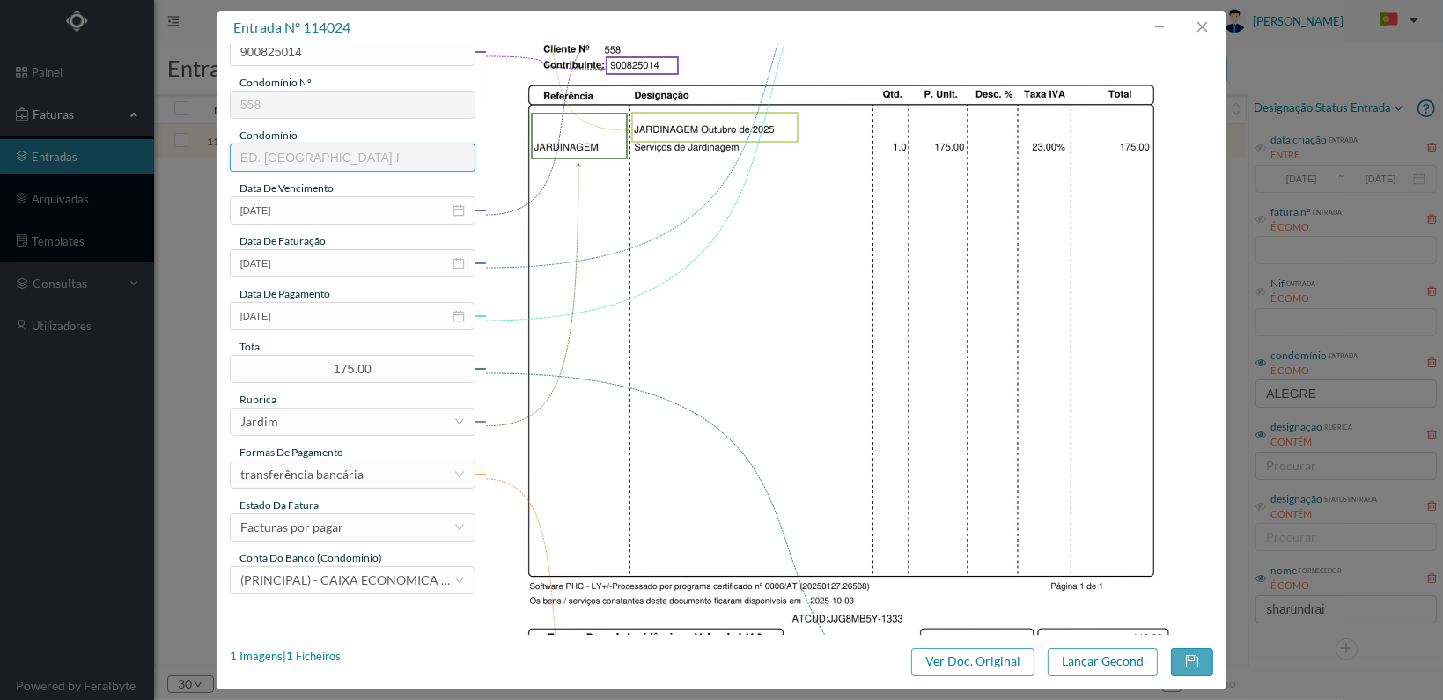
scroll to position [460, 0]
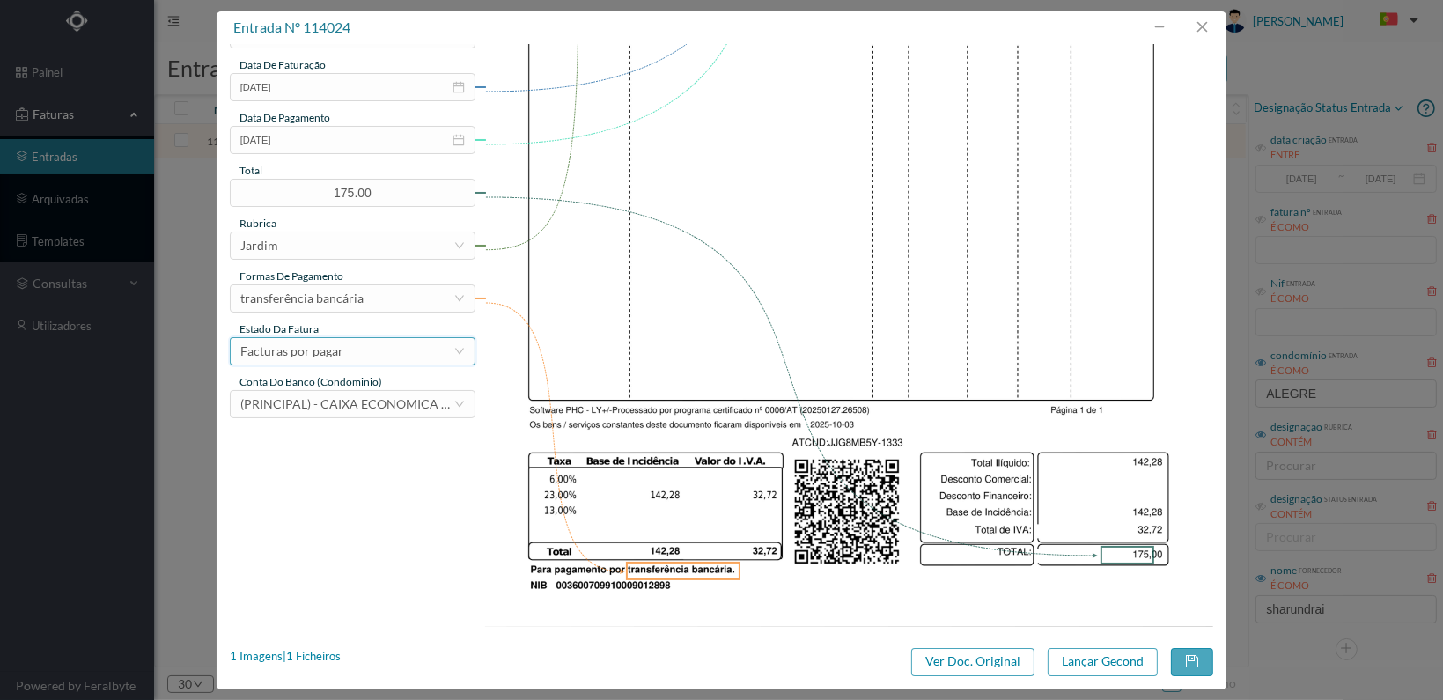
click at [410, 350] on div "Facturas por pagar" at bounding box center [346, 351] width 213 height 26
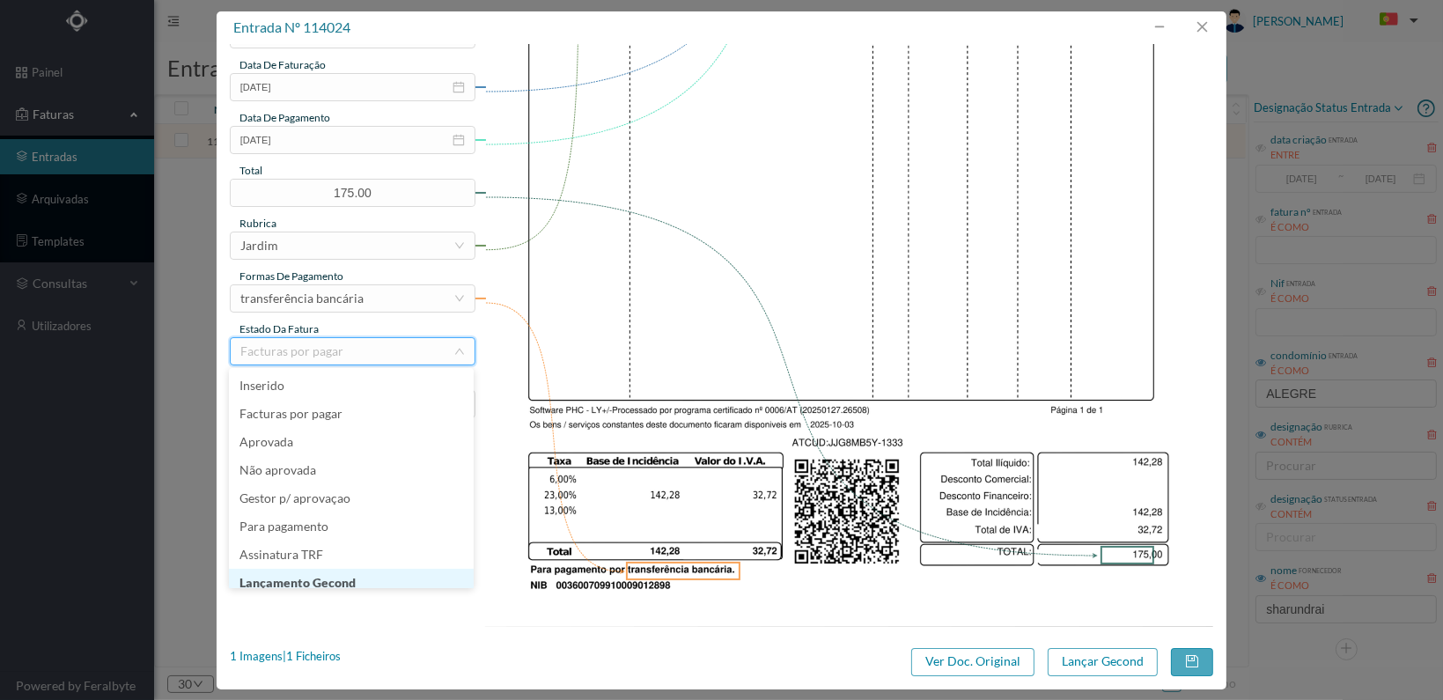
scroll to position [9, 0]
click at [396, 575] on li "Lançamento Gecond" at bounding box center [351, 574] width 245 height 28
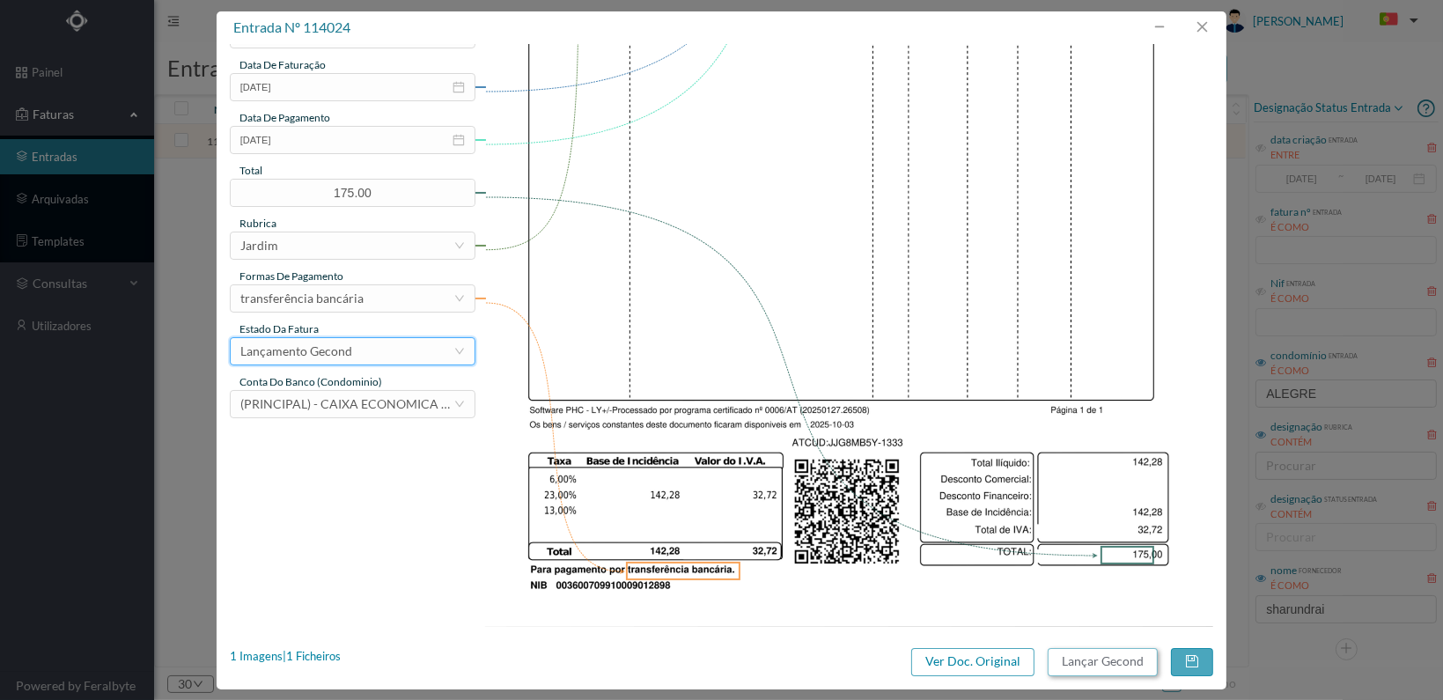
click at [1092, 660] on button "Lançar Gecond" at bounding box center [1103, 662] width 110 height 28
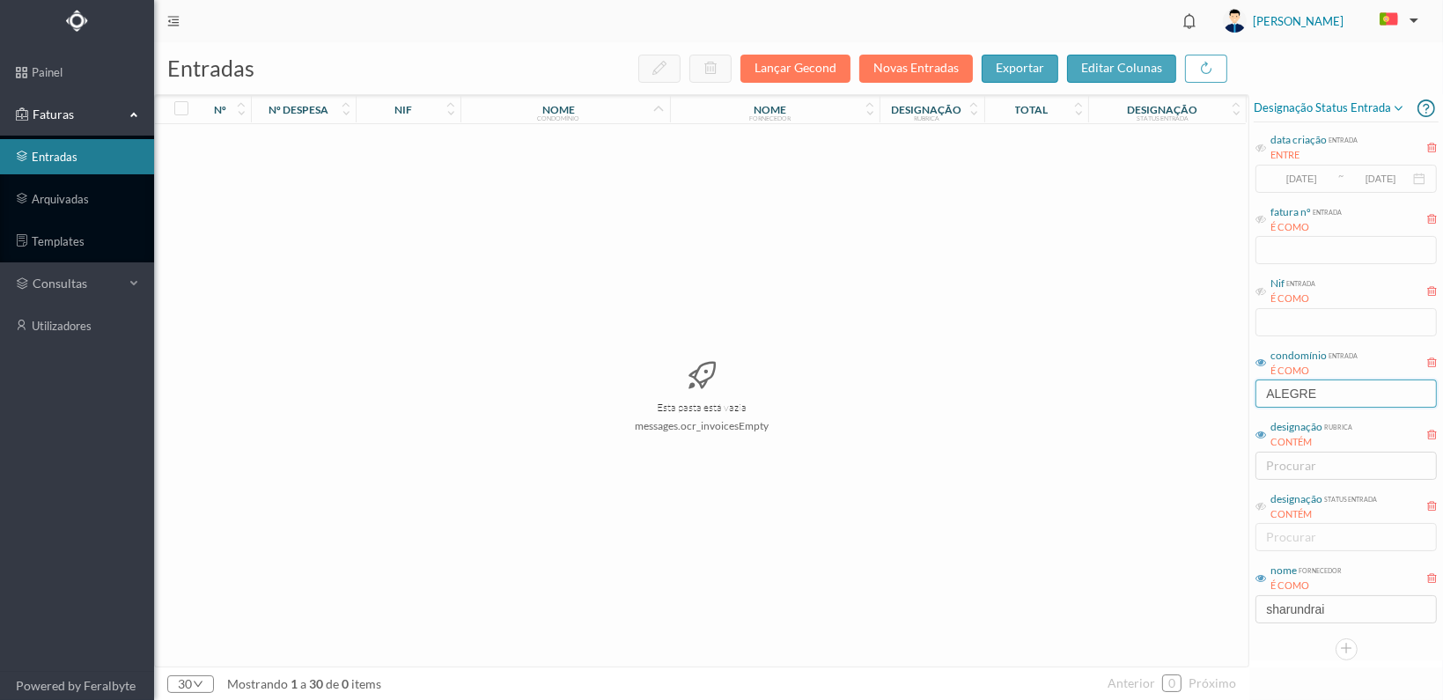
drag, startPoint x: 1336, startPoint y: 395, endPoint x: 1147, endPoint y: 388, distance: 188.5
click at [1147, 389] on div "entradas Lançar Gecond Novas Entradas exportar editar colunas nº nº despesa nif…" at bounding box center [798, 371] width 1289 height 658
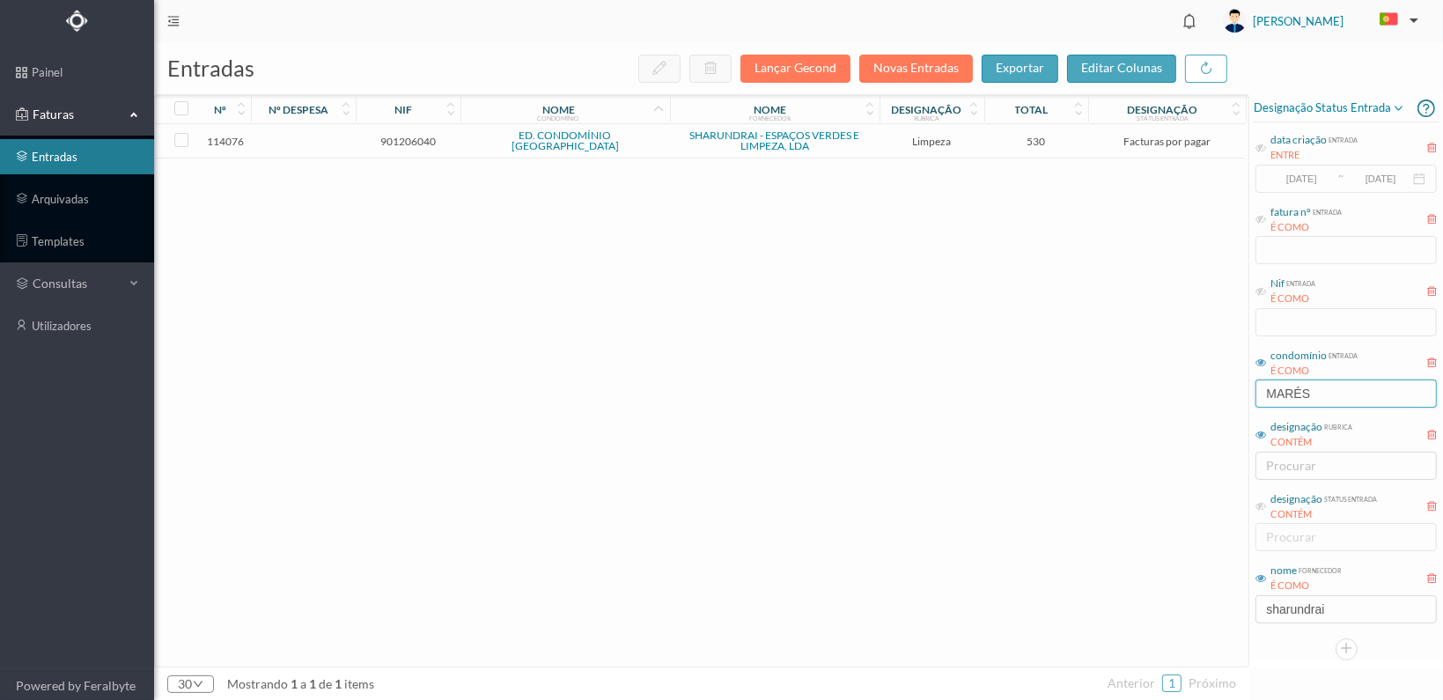
type input "MARÉS"
click at [401, 137] on span "901206040" at bounding box center [408, 141] width 96 height 13
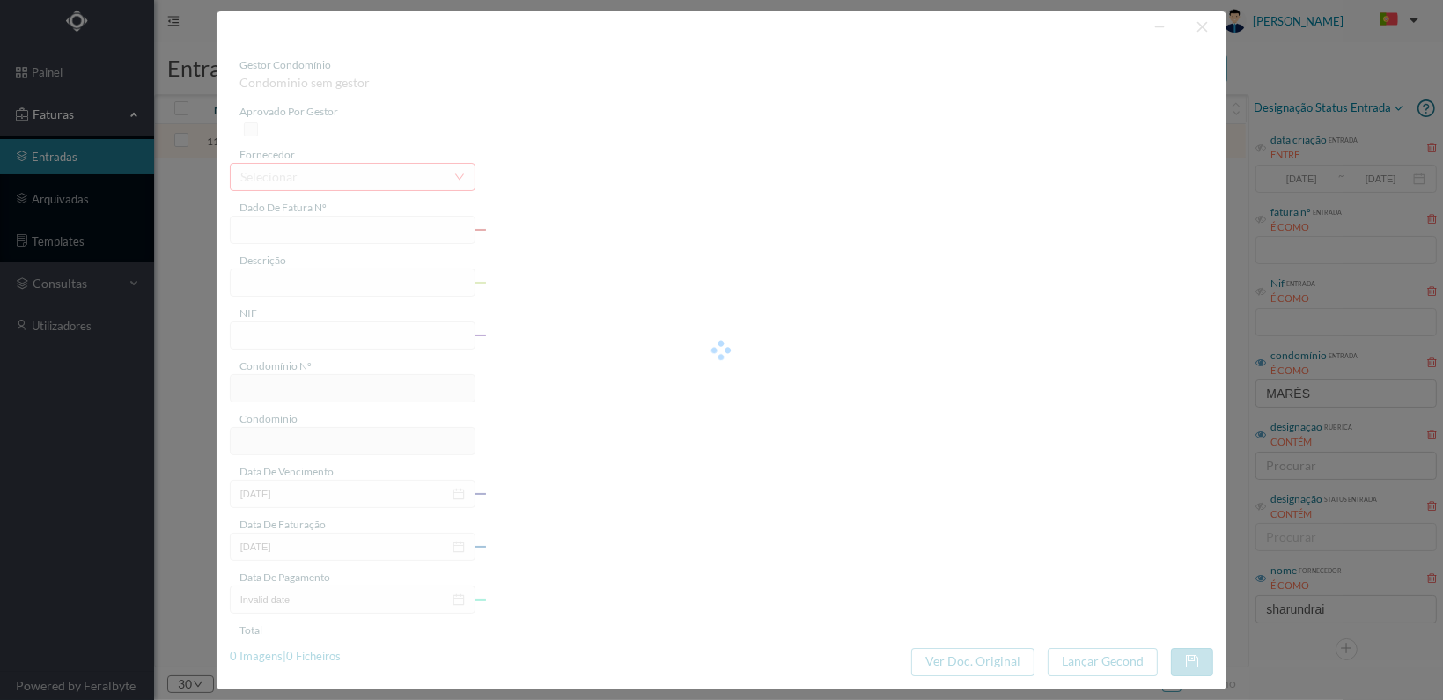
type input "FT 2025A1/1385"
type input "LIMPEZA Outubro de 2025"
type input "901206040"
type input "[DATE]"
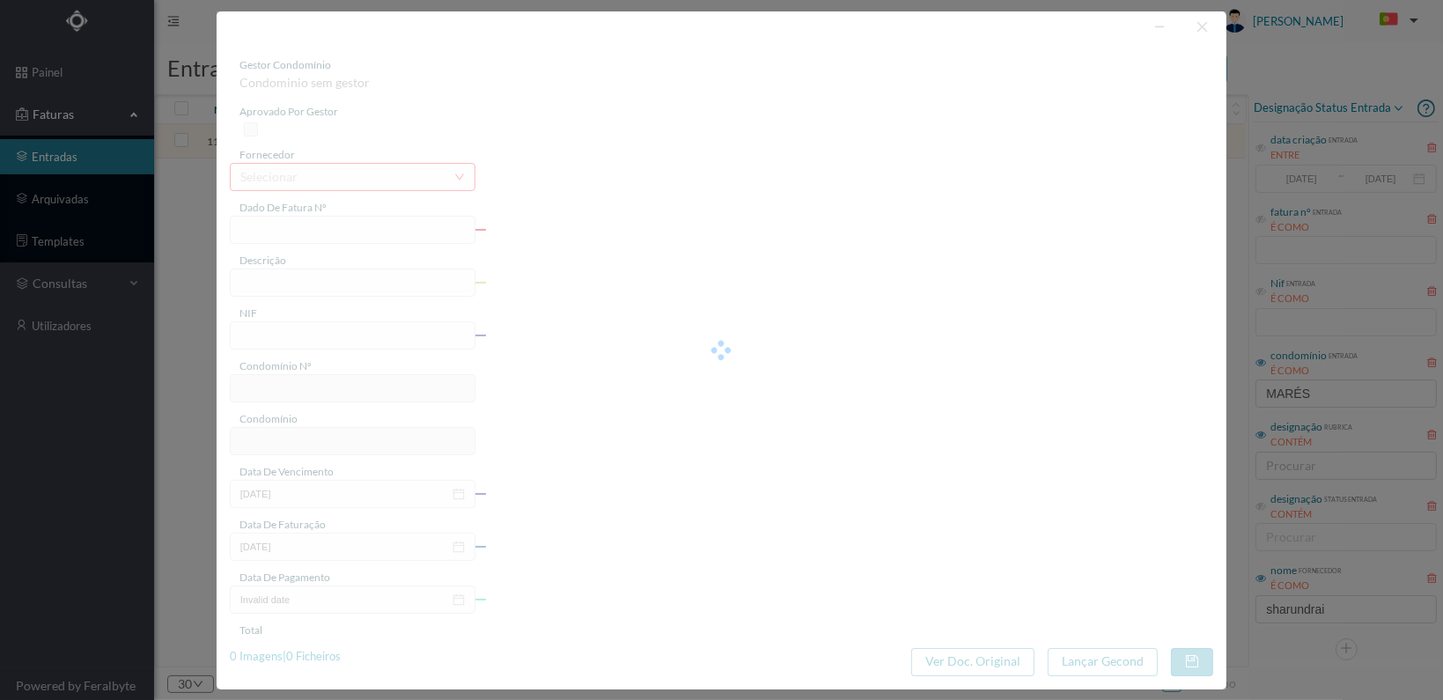
type input "[DATE]"
type input "530.00"
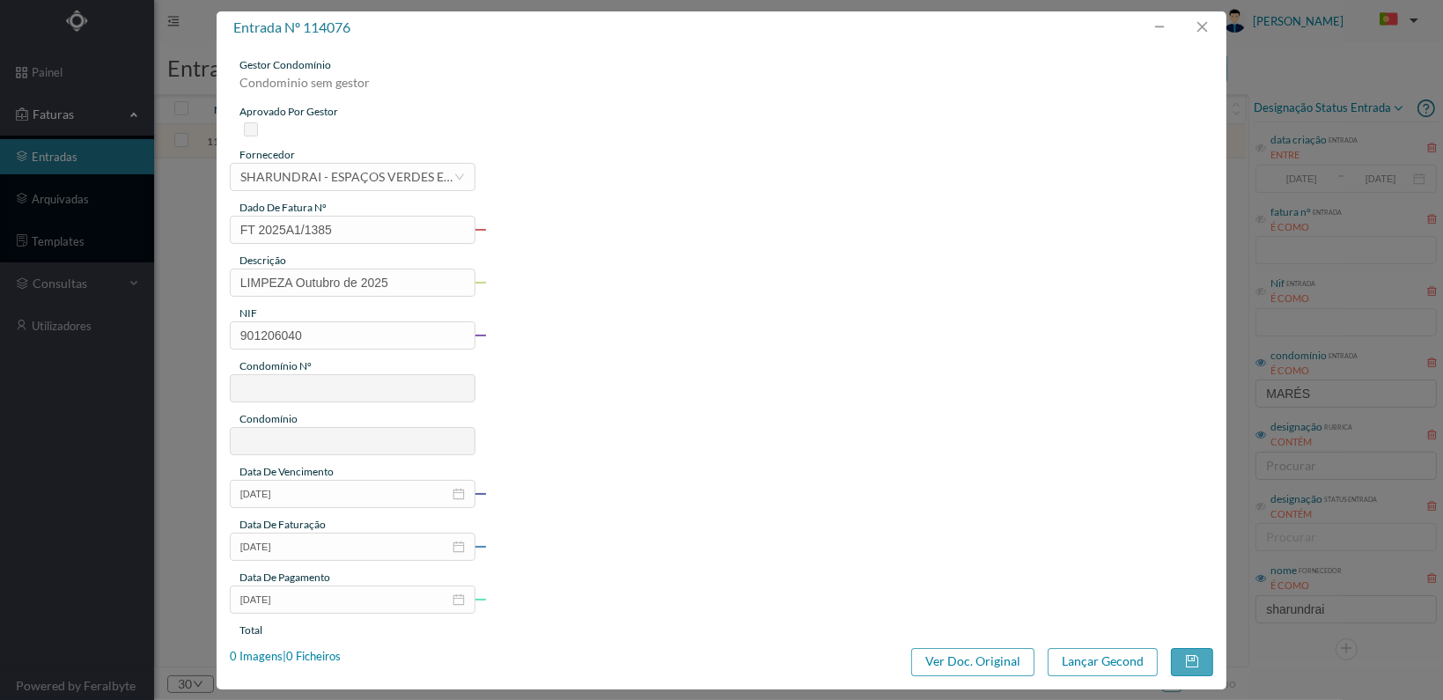
type input "564"
type input "ED. CONDOMÍNIO CABO DAS MARÉS"
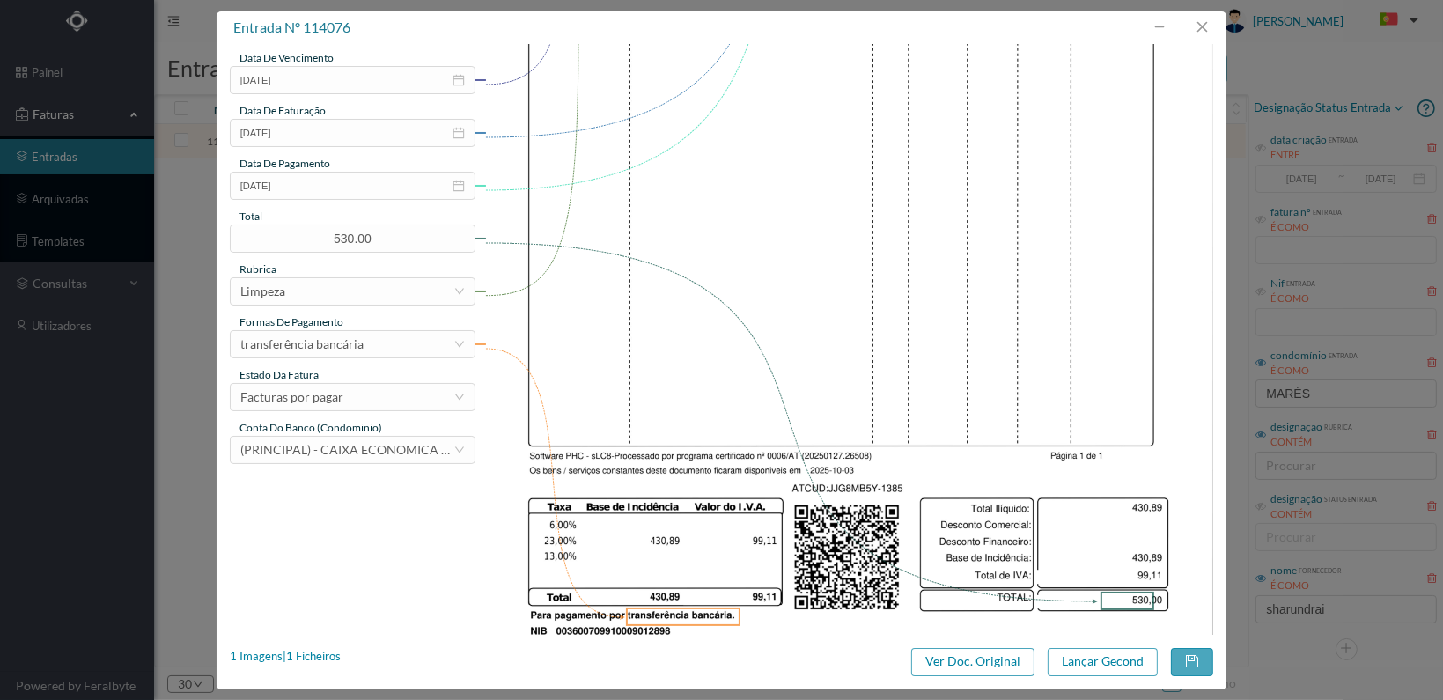
scroll to position [460, 0]
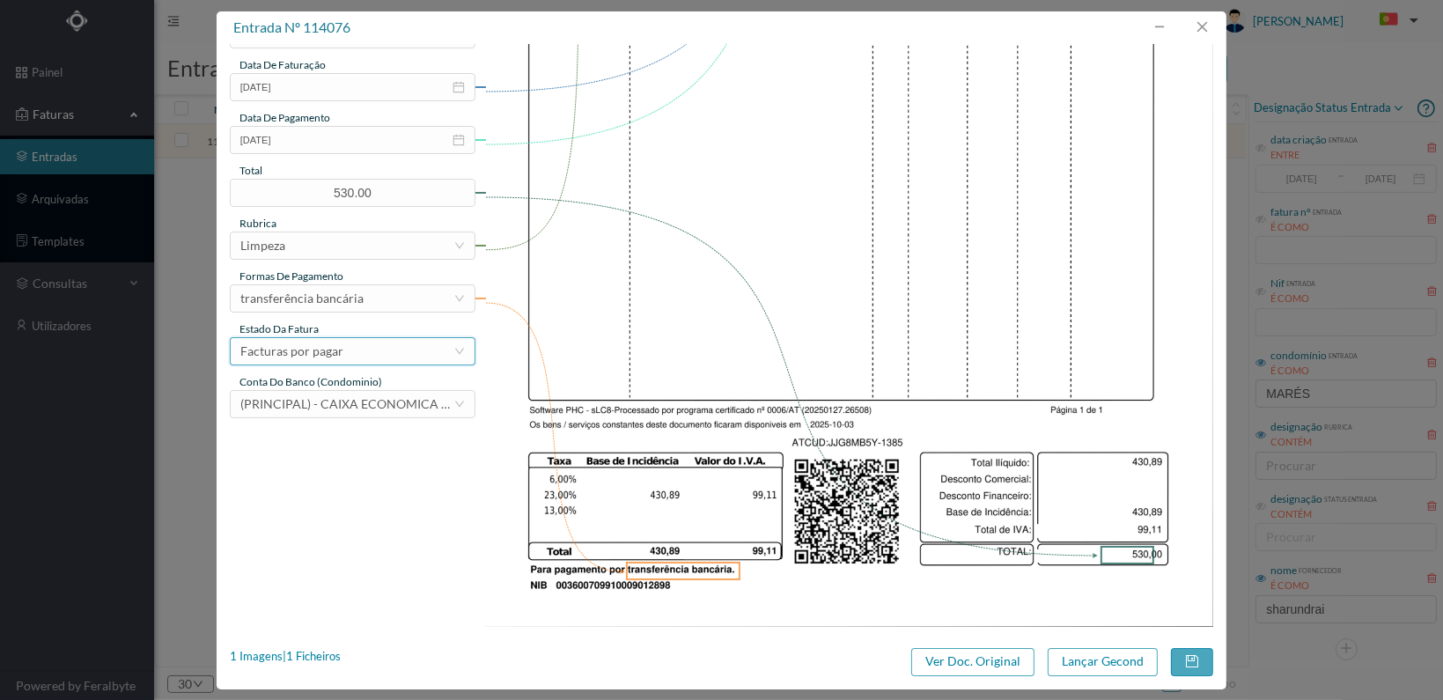
click at [416, 356] on div "Facturas por pagar" at bounding box center [346, 351] width 213 height 26
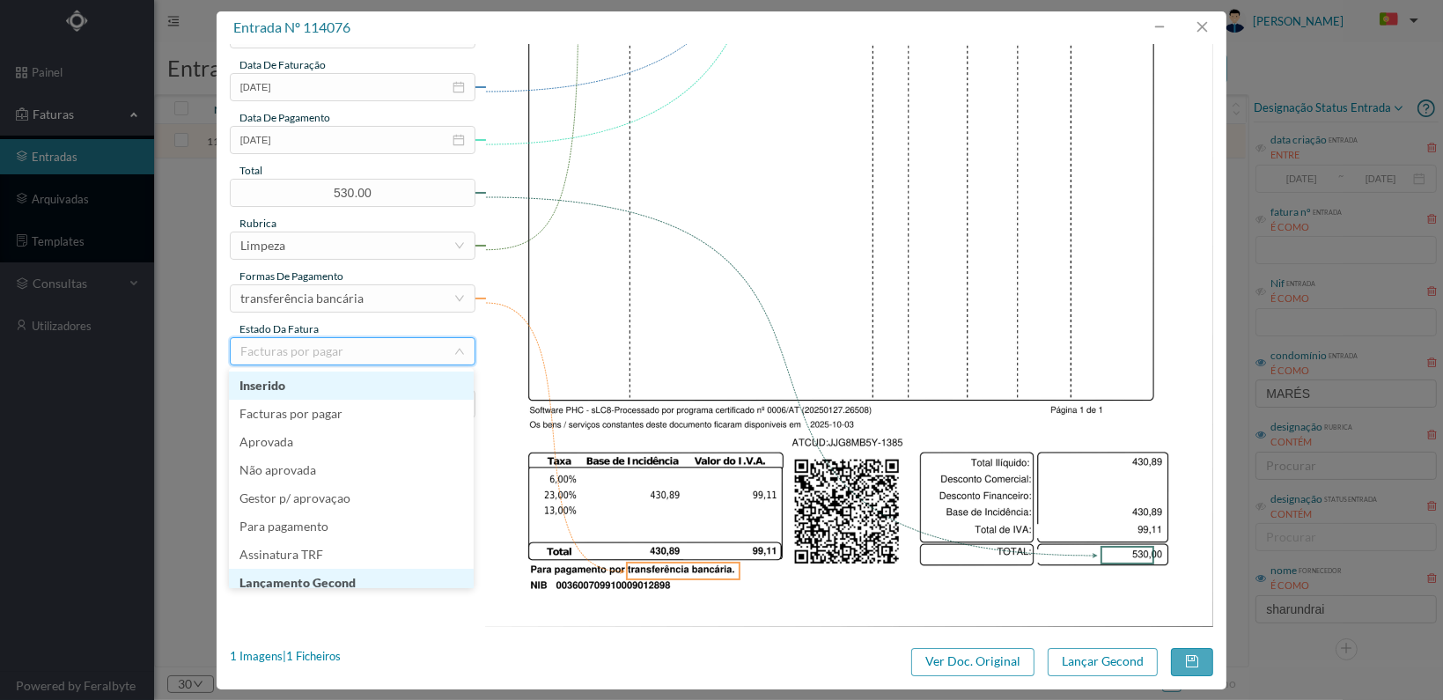
scroll to position [9, 0]
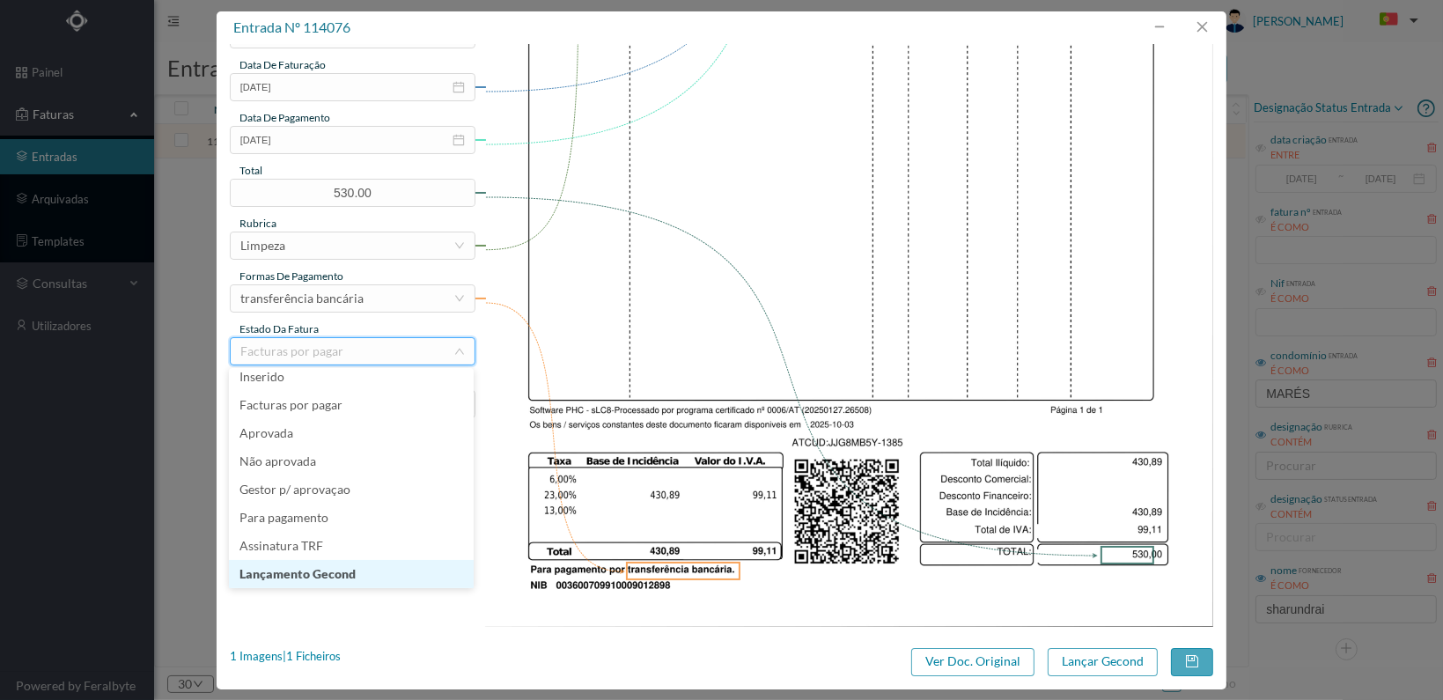
click at [361, 576] on li "Lançamento Gecond" at bounding box center [351, 574] width 245 height 28
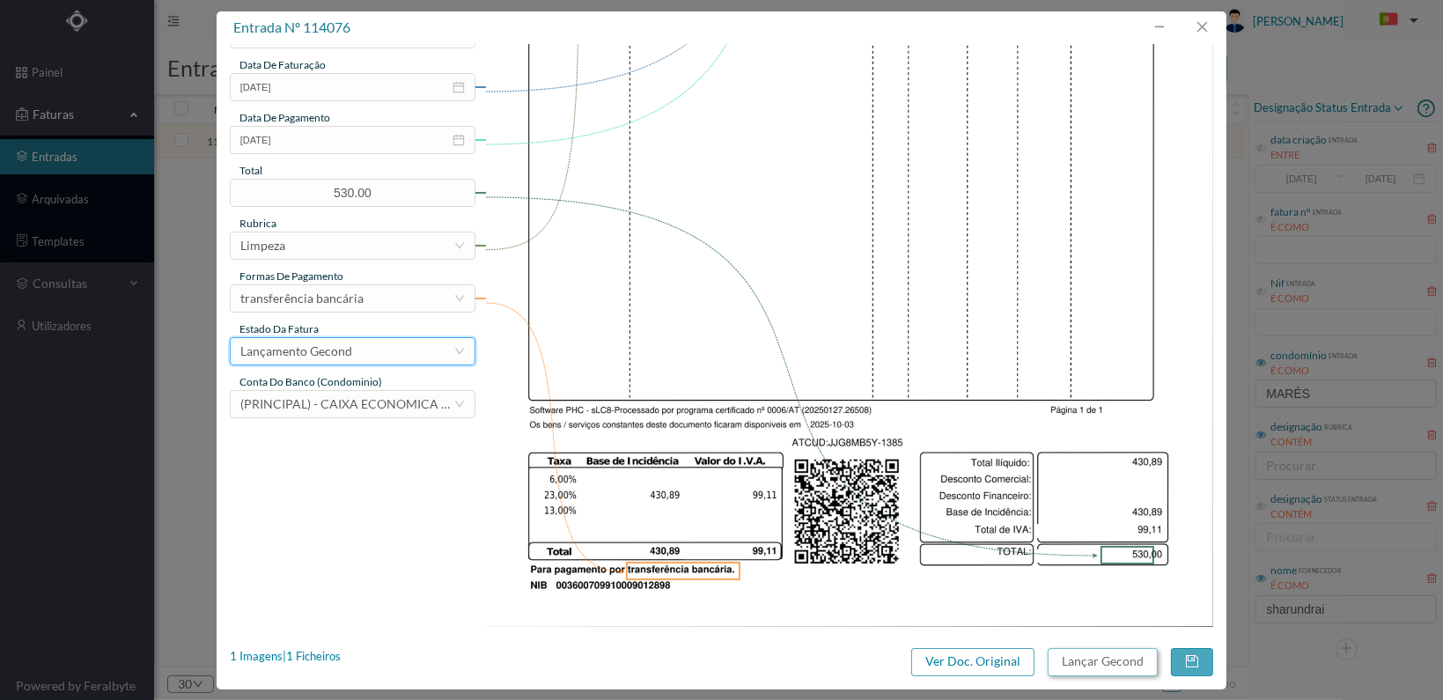
click at [1108, 659] on button "Lançar Gecond" at bounding box center [1103, 662] width 110 height 28
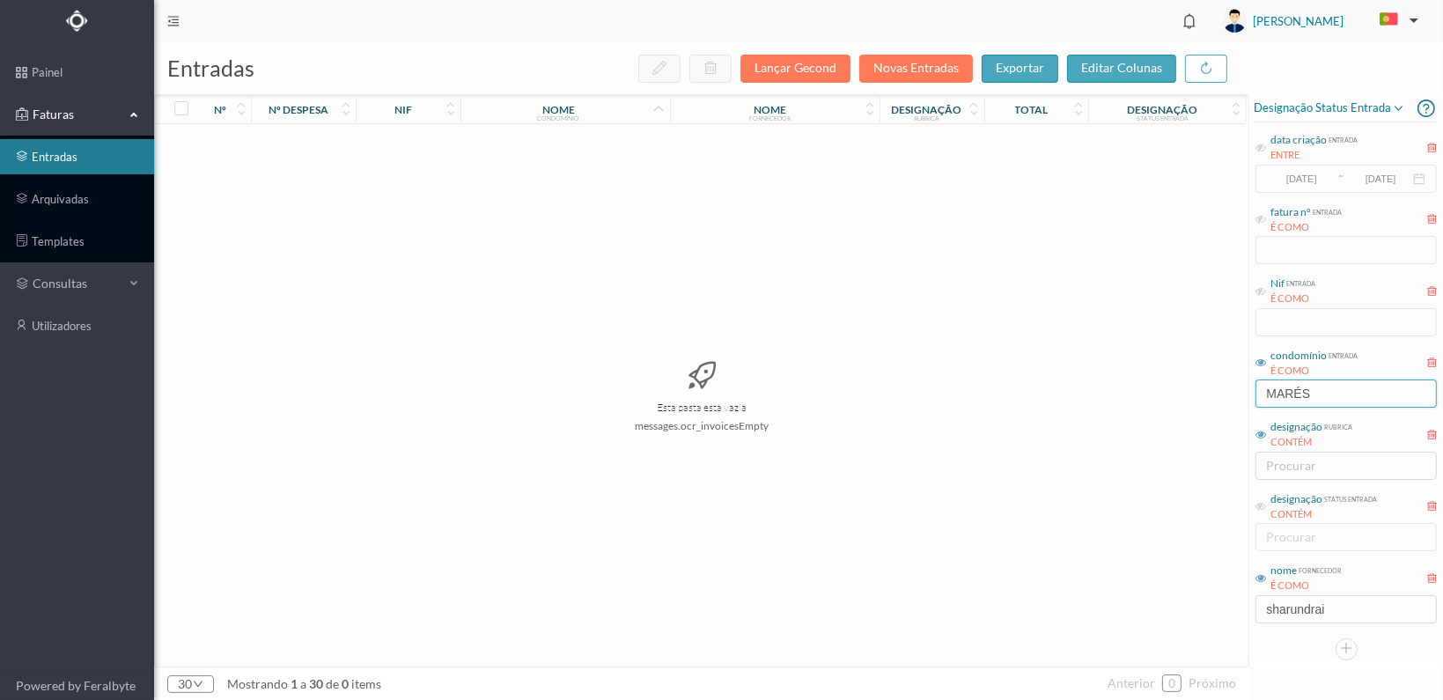
drag, startPoint x: 1309, startPoint y: 392, endPoint x: 1173, endPoint y: 390, distance: 136.5
click at [1173, 391] on div "entradas Lançar Gecond Novas Entradas exportar editar colunas nº nº despesa nif…" at bounding box center [798, 371] width 1289 height 658
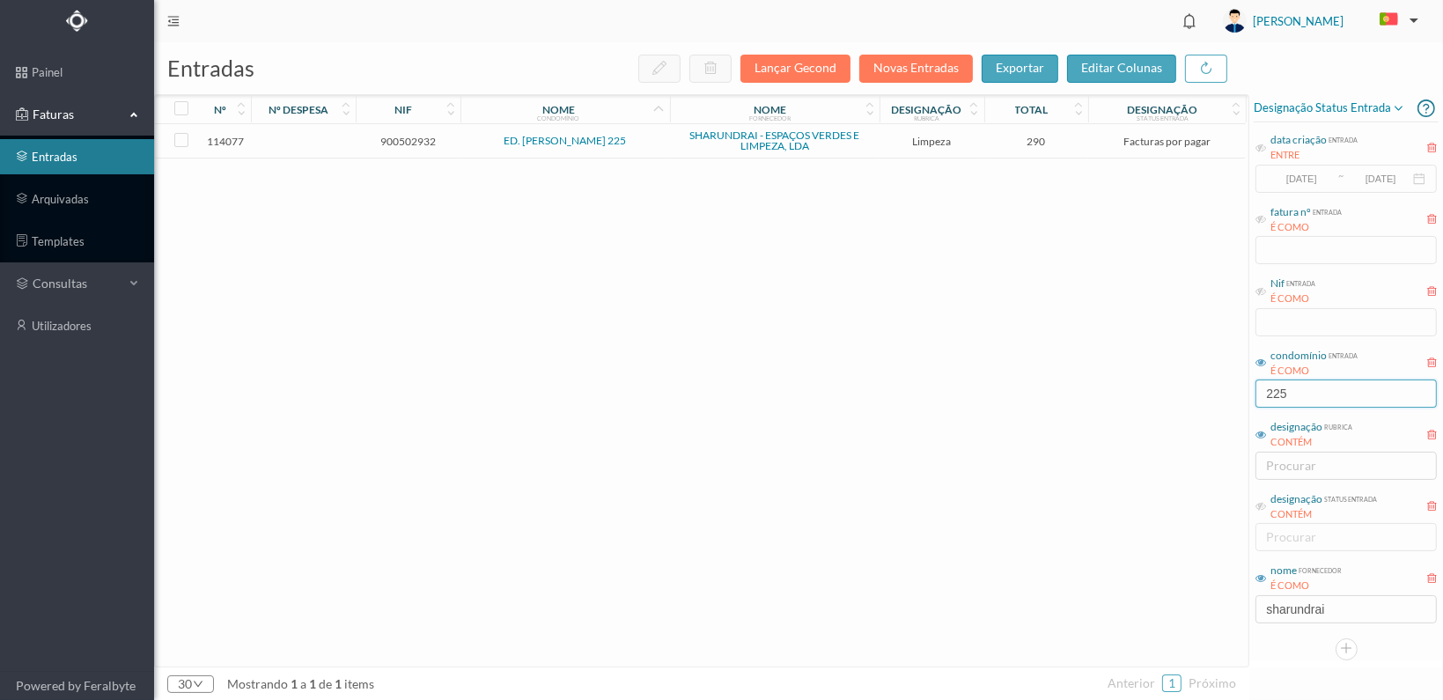
type input "225"
click at [403, 136] on span "900502932" at bounding box center [408, 141] width 96 height 13
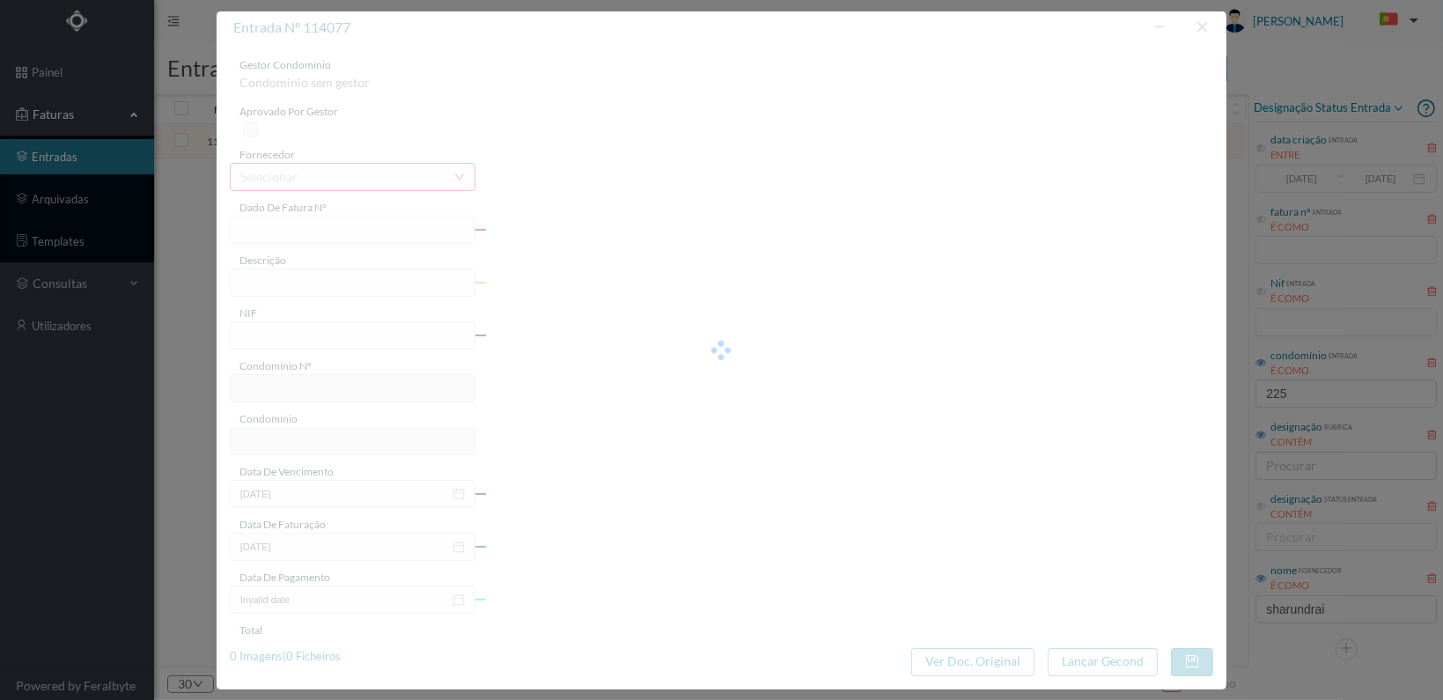
type input "FT 2025A1/1386"
type input "LIMPEZA Outubro de 2025"
type input "900502932"
type input "[DATE]"
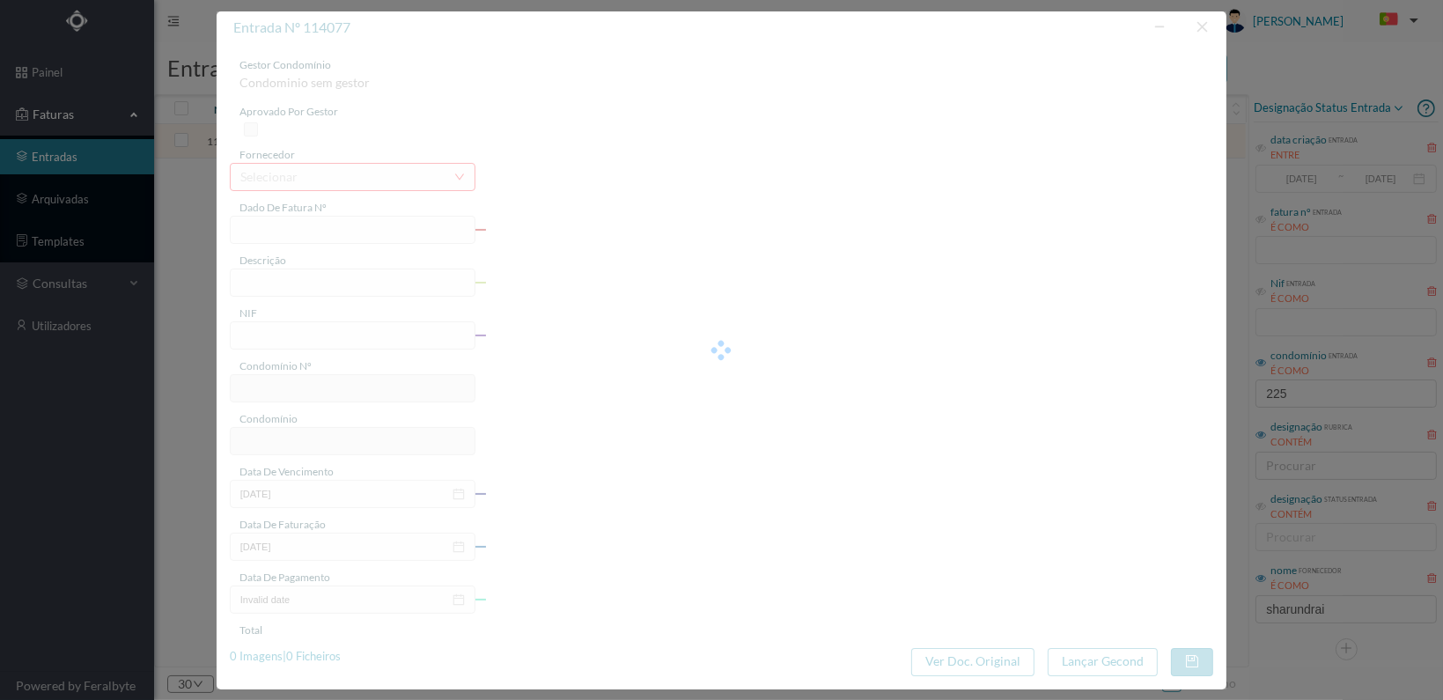
type input "[DATE]"
type input "290.00"
type input "568"
type input "ED. ALFREDO CUNHA 225"
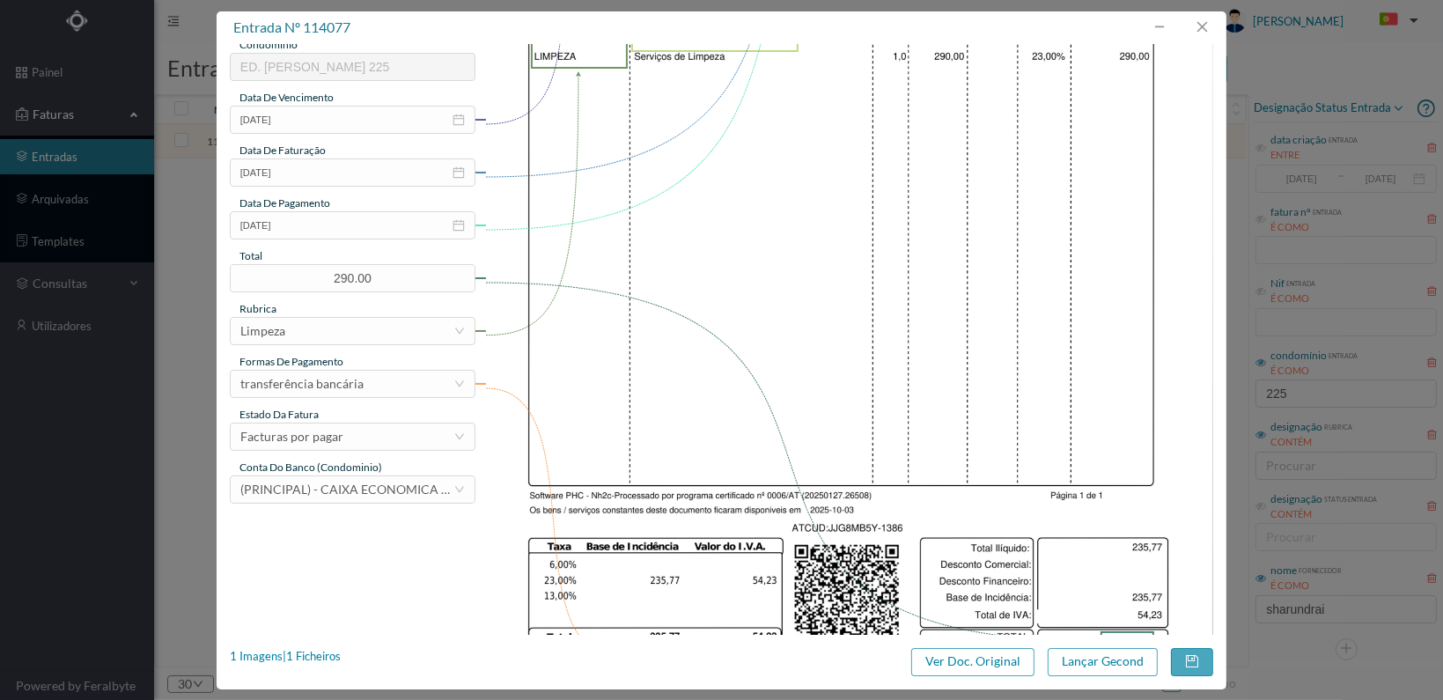
scroll to position [460, 0]
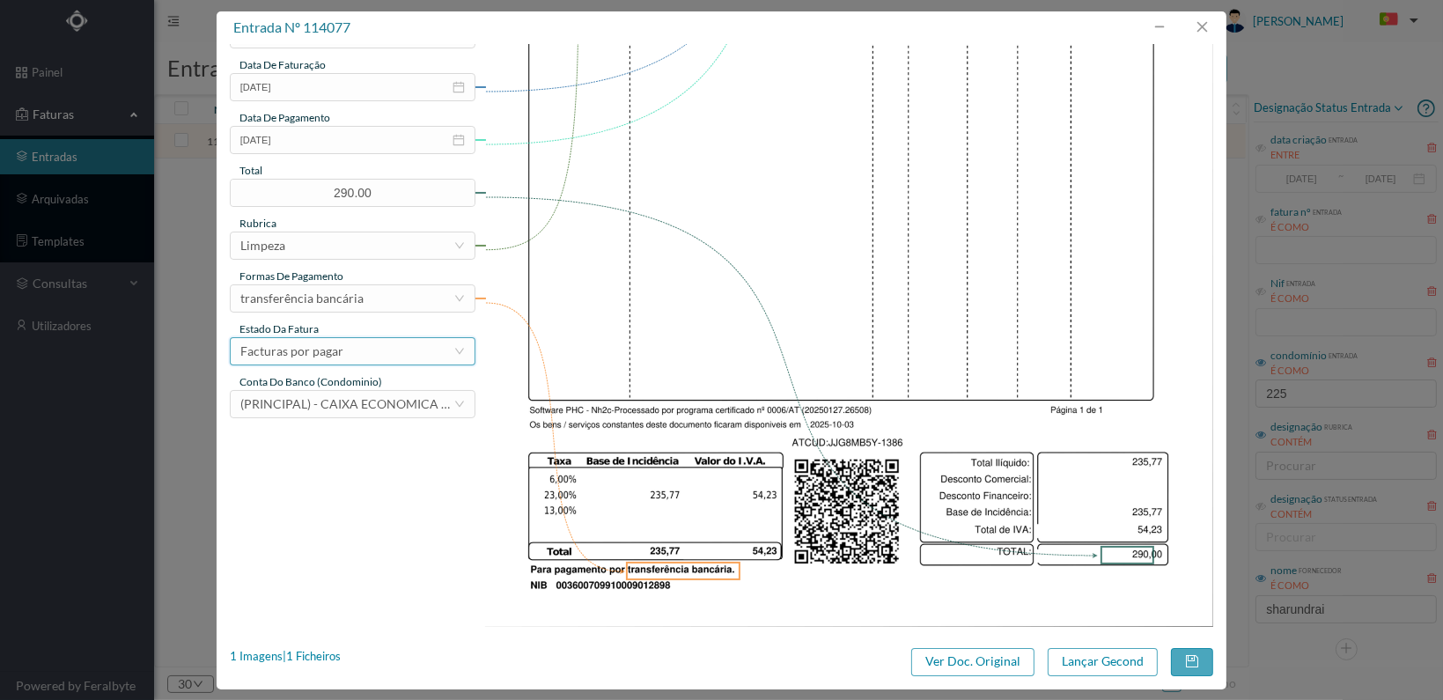
click at [406, 357] on div "Facturas por pagar" at bounding box center [346, 351] width 213 height 26
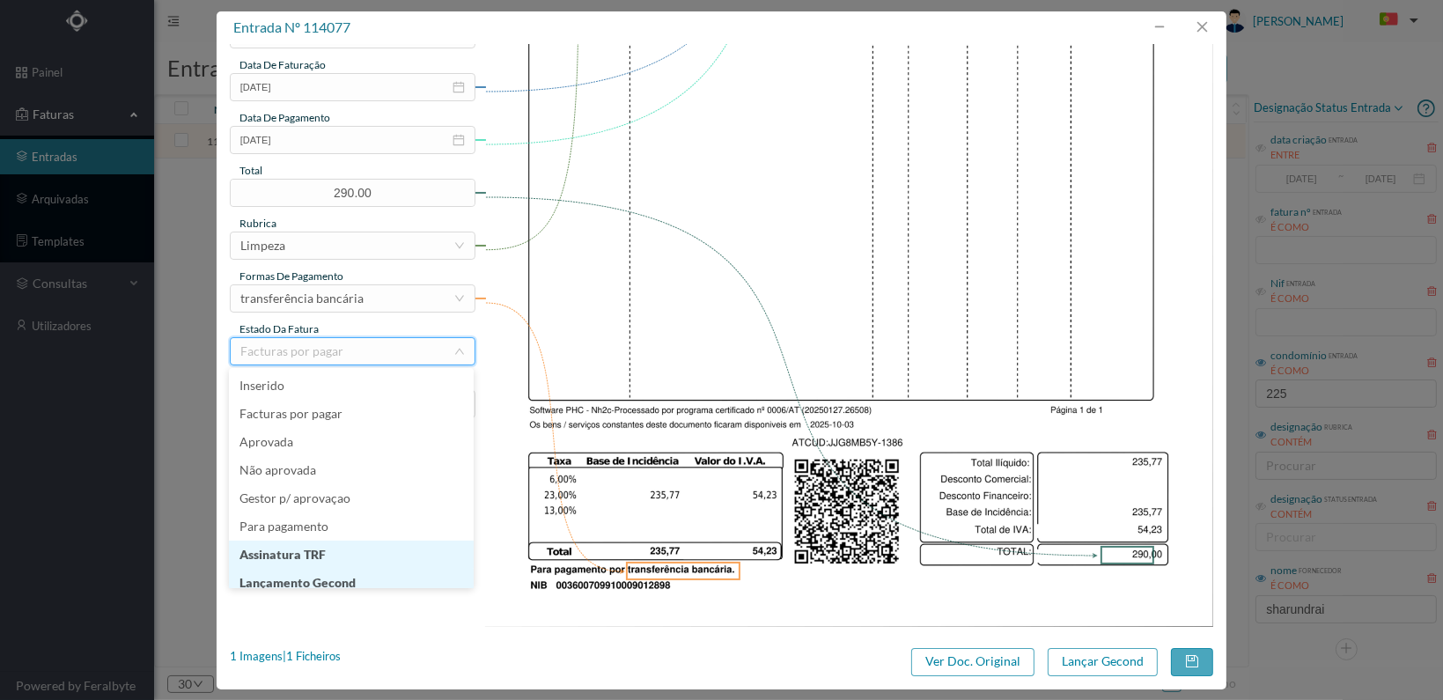
scroll to position [9, 0]
click at [377, 578] on li "Lançamento Gecond" at bounding box center [351, 574] width 245 height 28
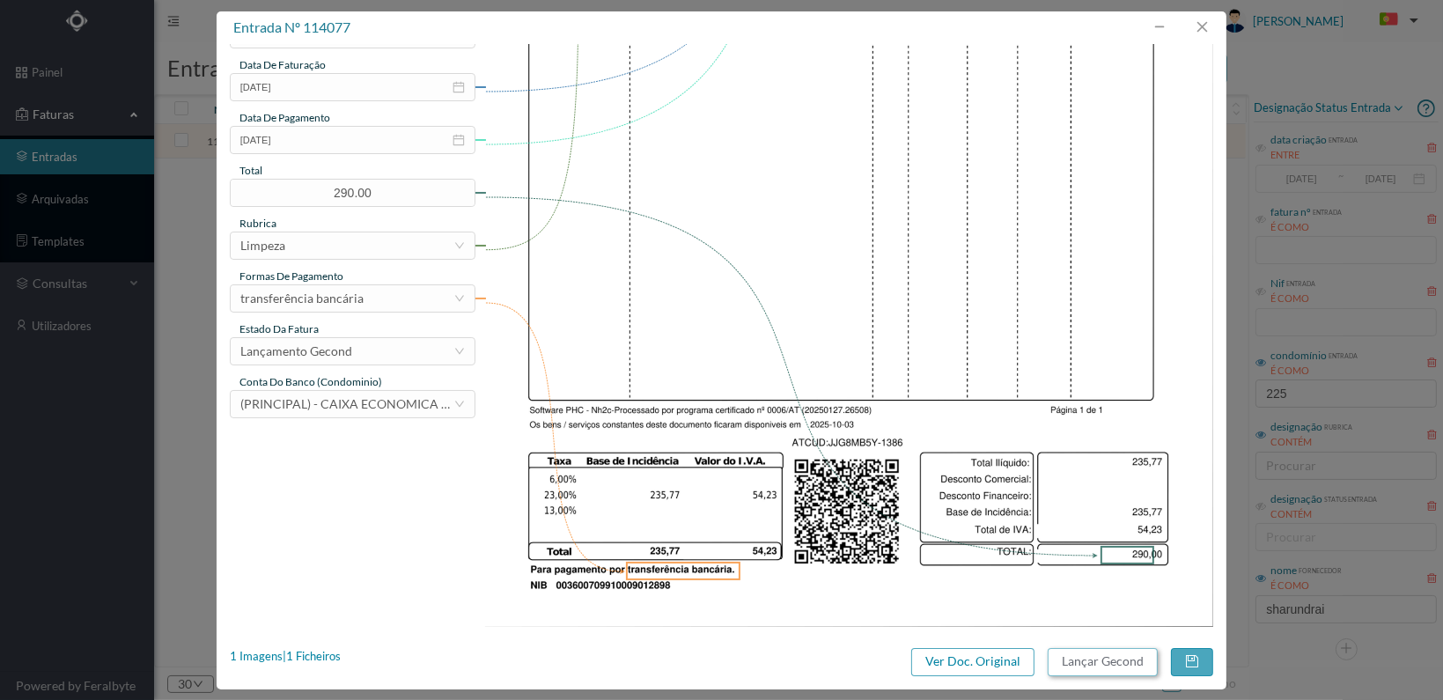
click at [1090, 649] on button "Lançar Gecond" at bounding box center [1103, 662] width 110 height 28
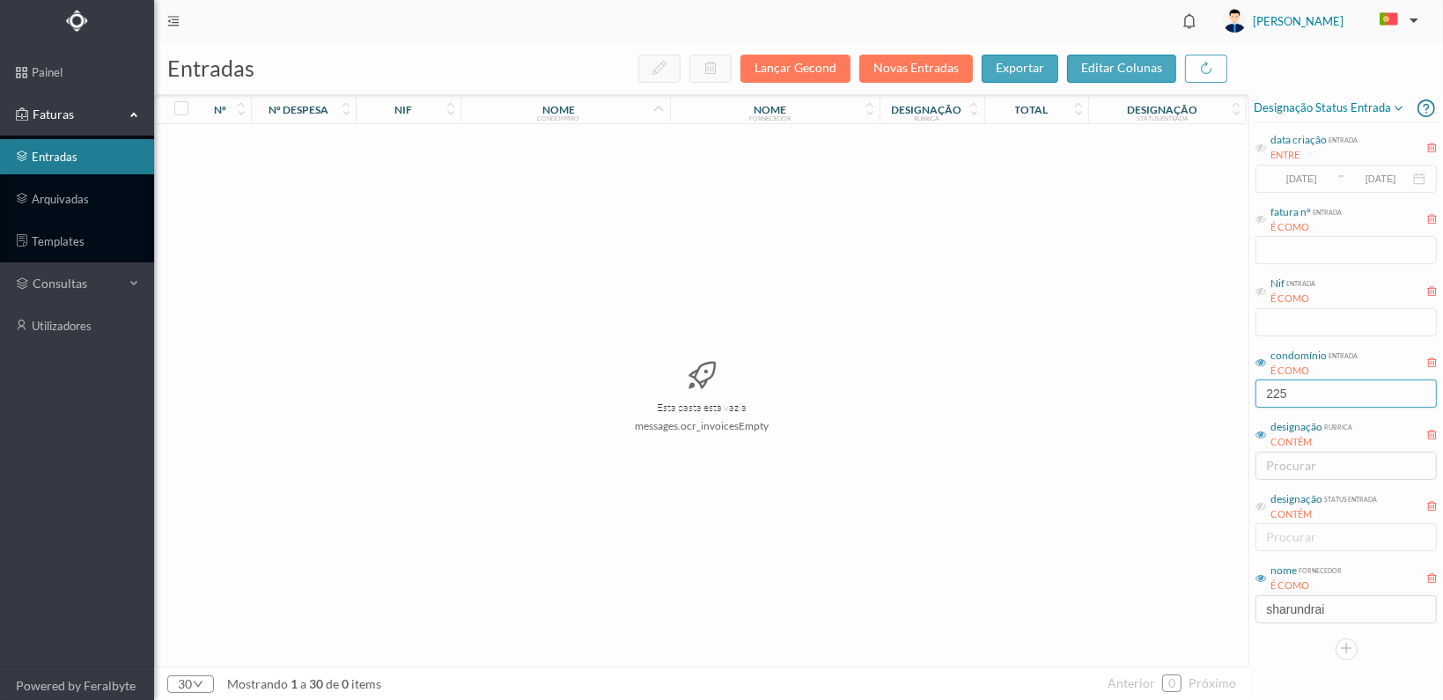
drag, startPoint x: 1296, startPoint y: 390, endPoint x: 1251, endPoint y: 392, distance: 44.9
click at [1251, 392] on div "Designação status entrada data criação entrada ENTRE 2017-05-01 ~ 2017-10-31 fa…" at bounding box center [1346, 377] width 194 height 566
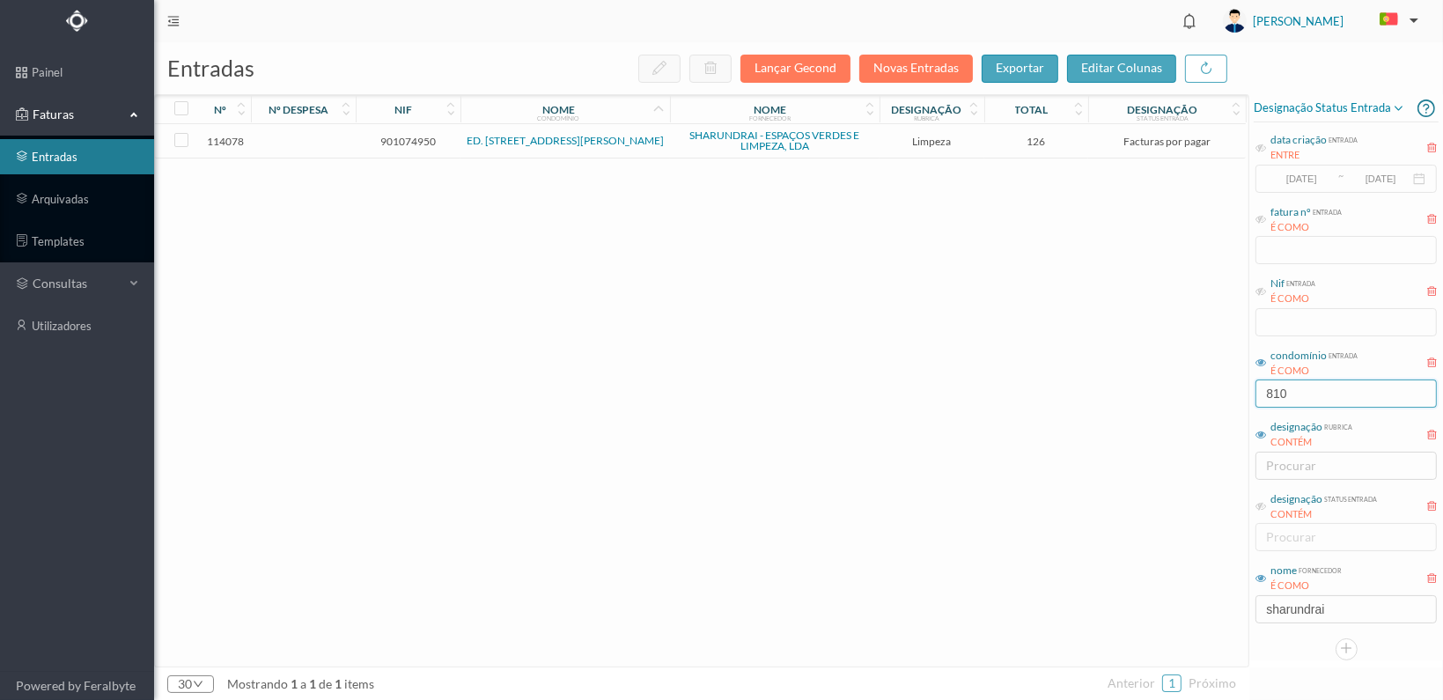
type input "810"
click at [409, 142] on span "901074950" at bounding box center [408, 141] width 96 height 13
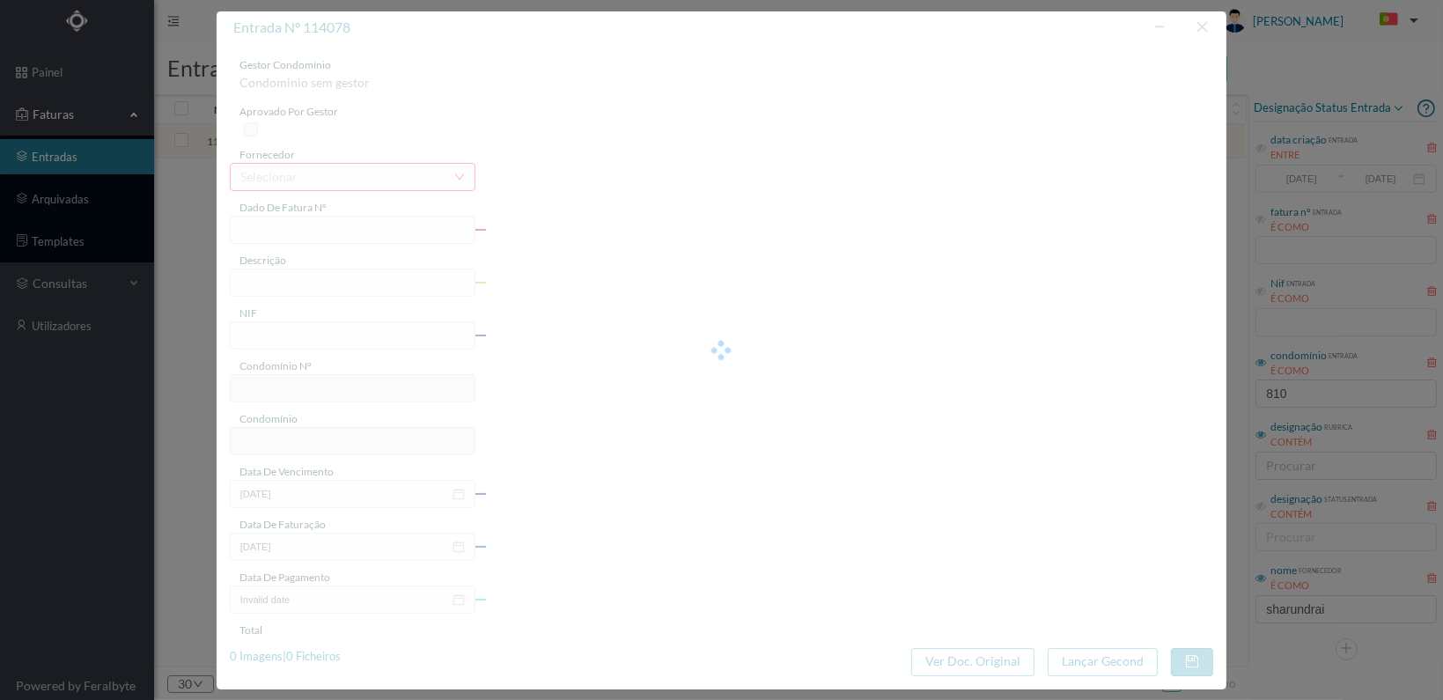
type input "FT 2025A1/1387"
type input "LIMPEZA Outubro de 2025"
type input "901074950"
type input "[DATE]"
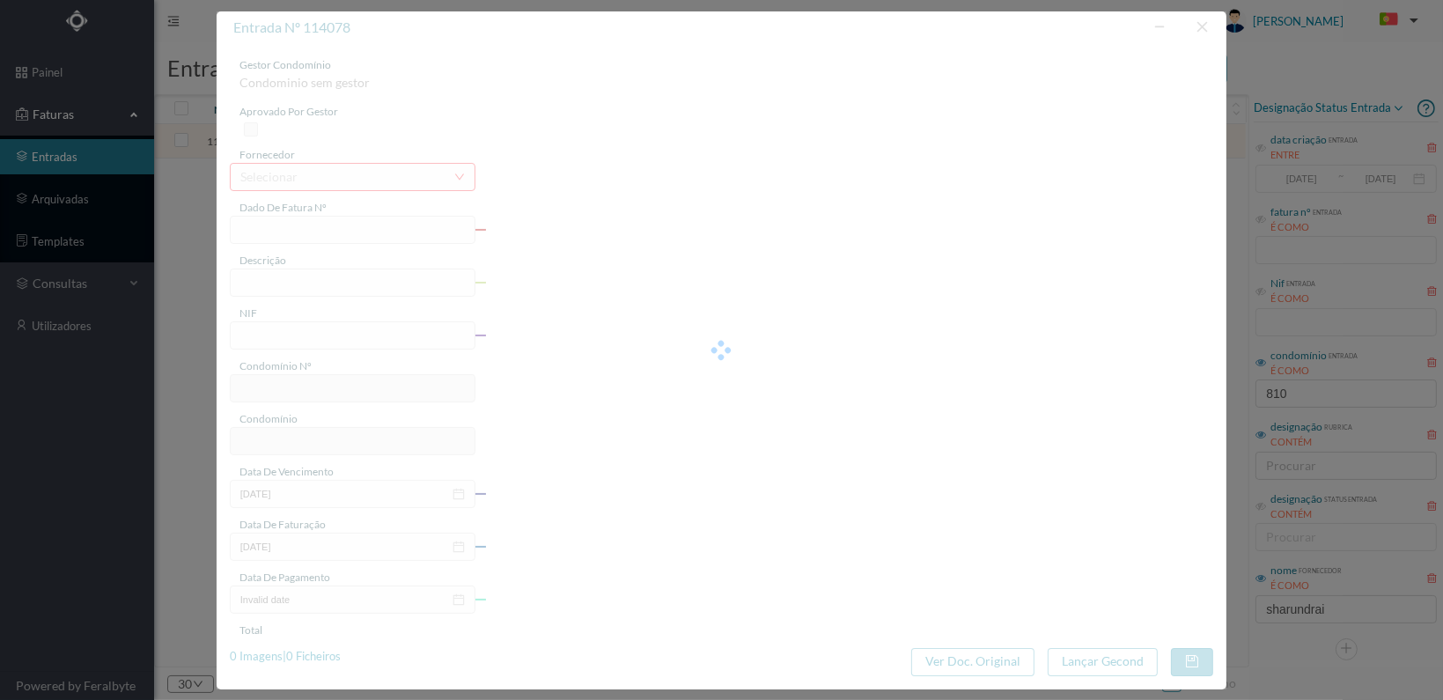
type input "[DATE]"
type input "126.00"
type input "575"
type input "ED. RUA BRITO CAPELO 810"
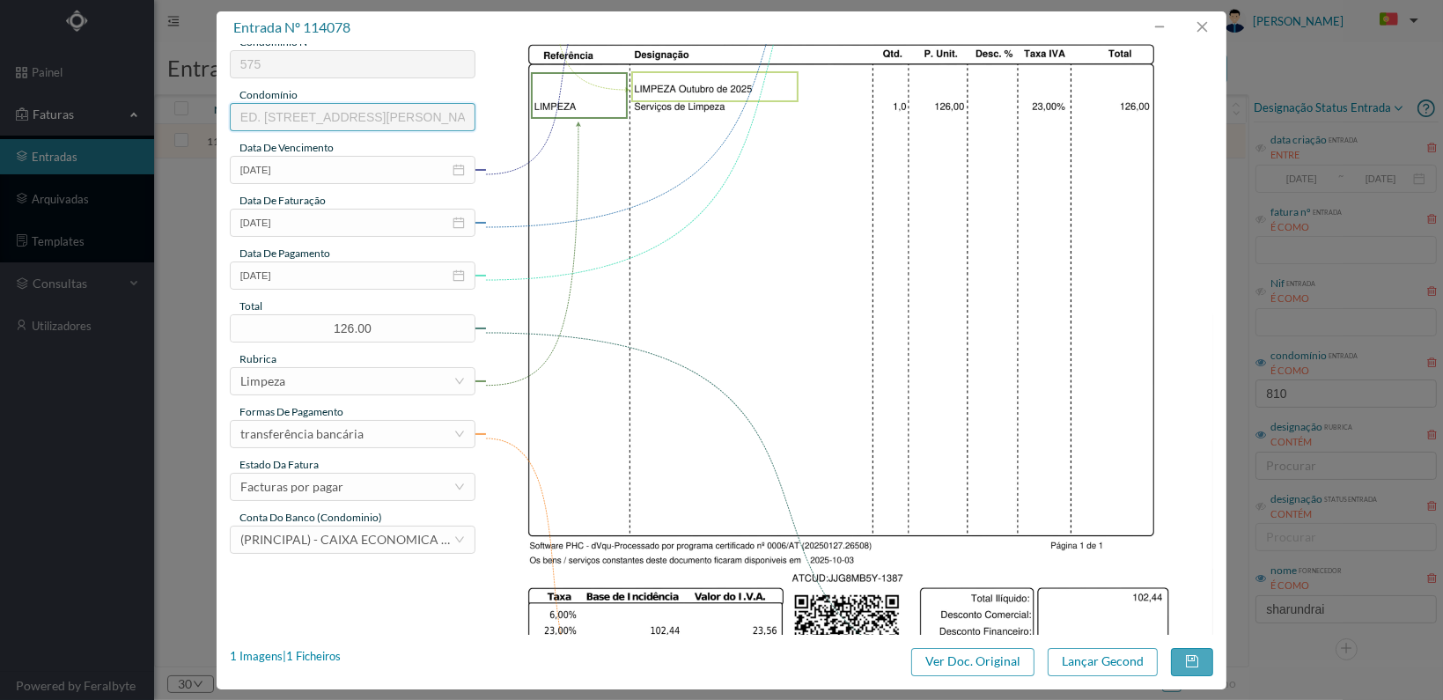
scroll to position [460, 0]
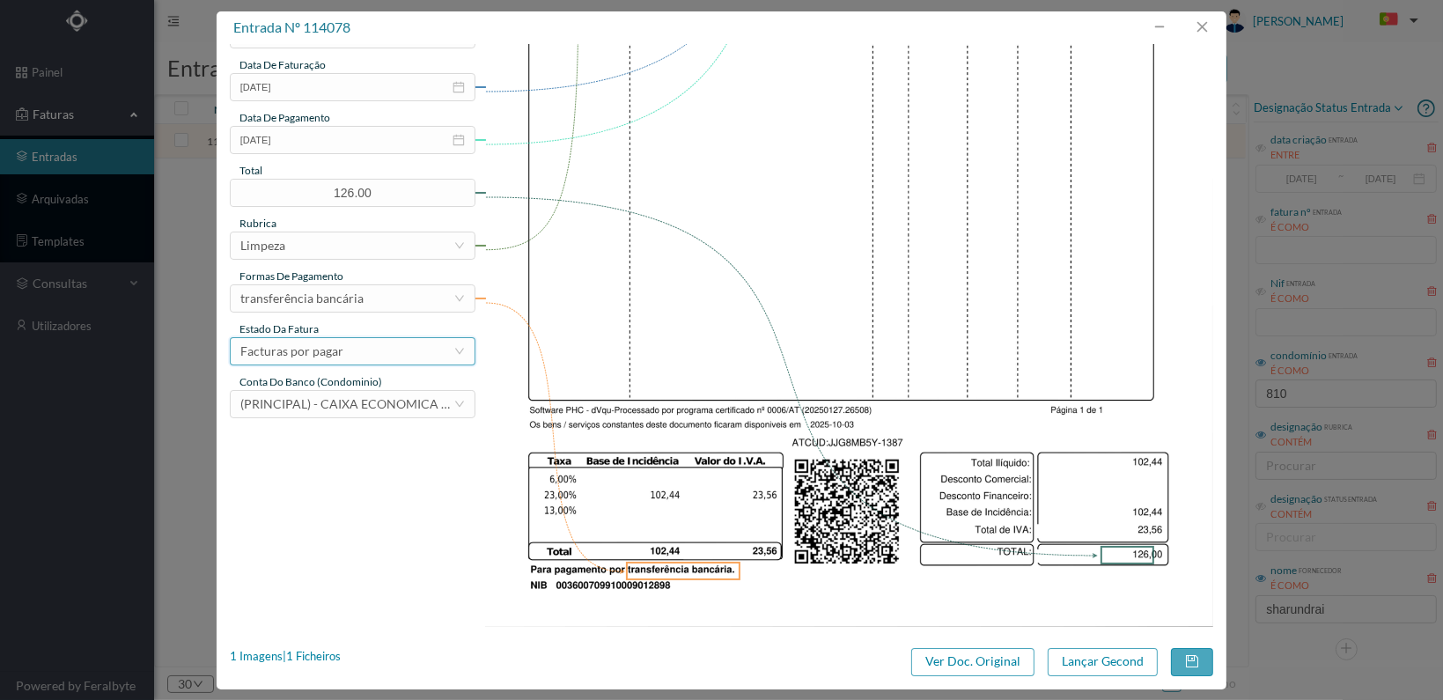
click at [432, 358] on div "Facturas por pagar" at bounding box center [346, 351] width 213 height 26
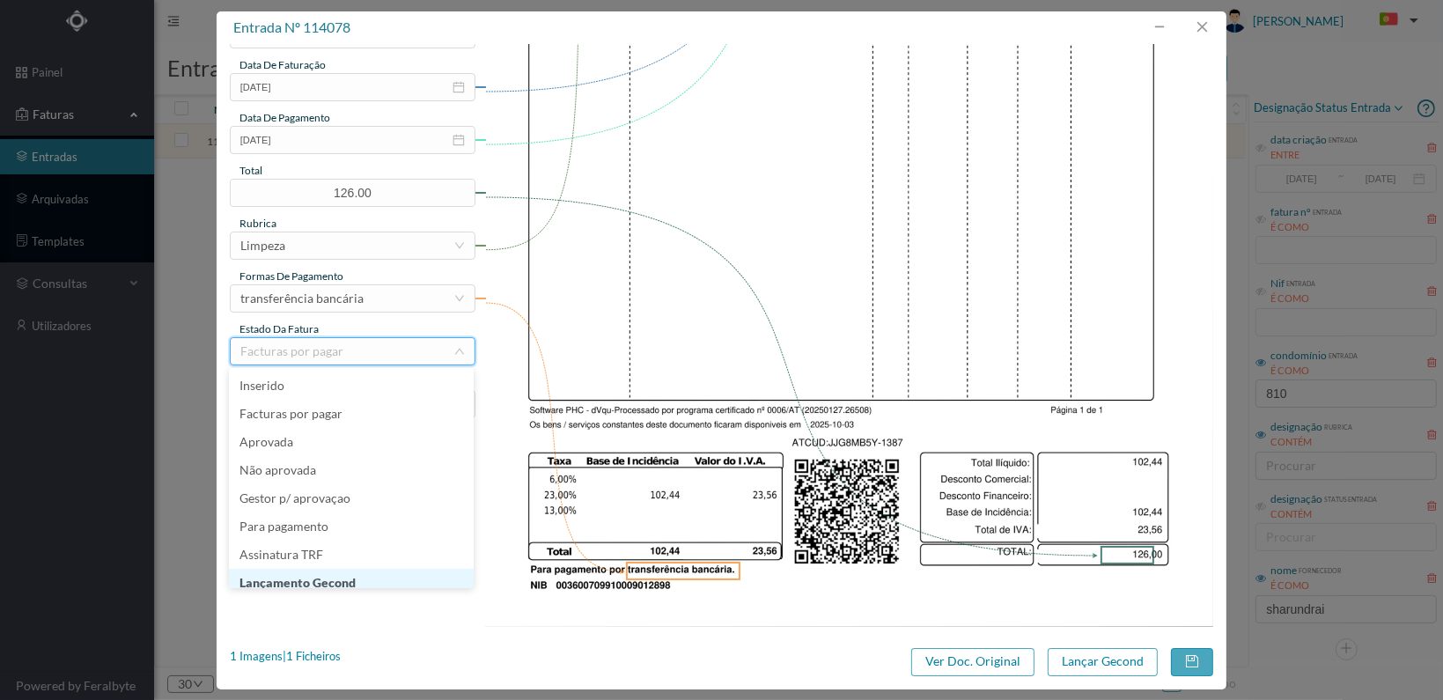
scroll to position [9, 0]
click at [384, 576] on li "Lançamento Gecond" at bounding box center [351, 574] width 245 height 28
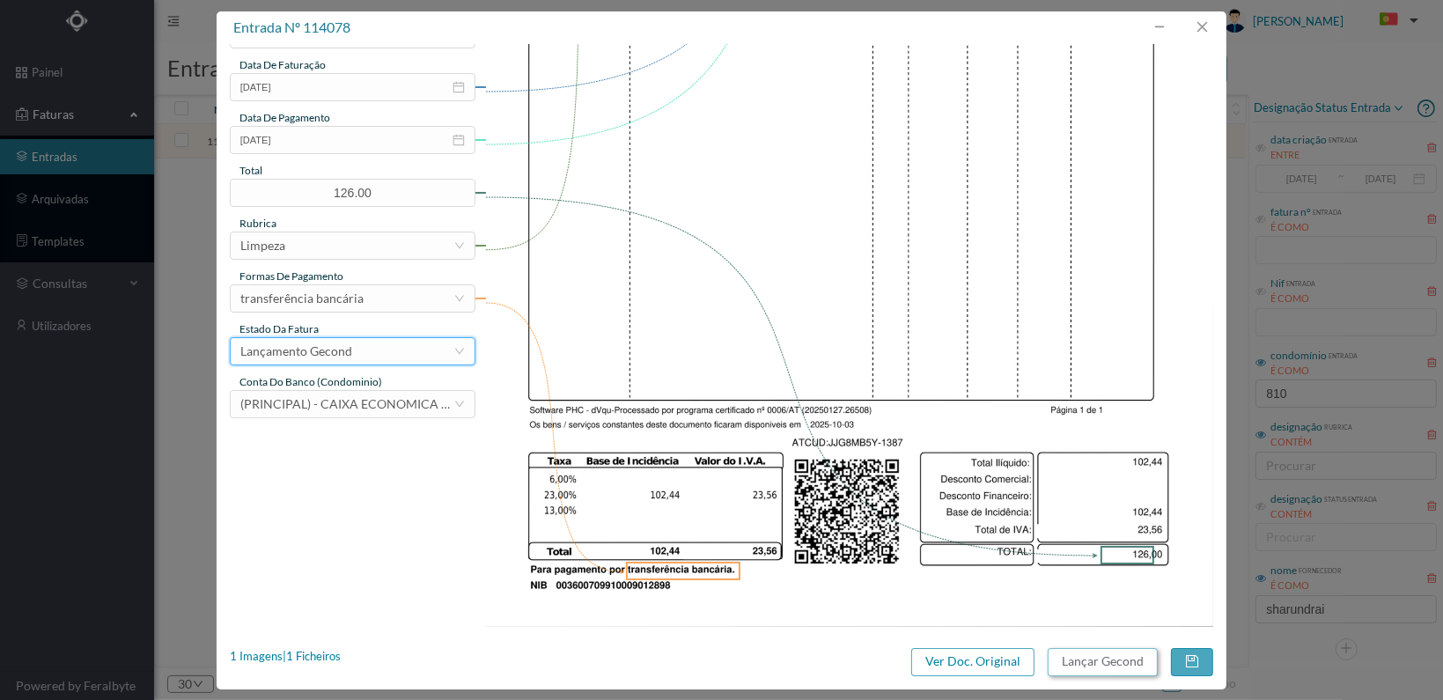
click at [1095, 666] on button "Lançar Gecond" at bounding box center [1103, 662] width 110 height 28
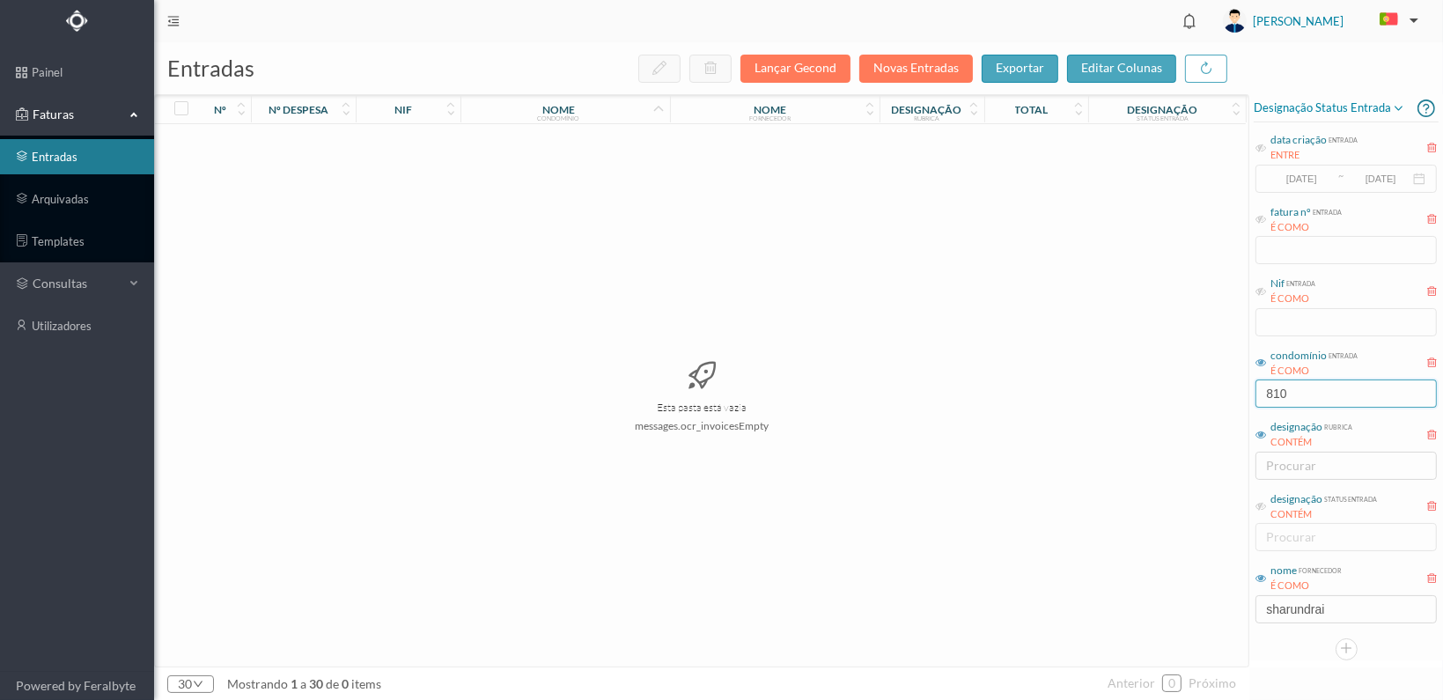
drag, startPoint x: 1148, startPoint y: 394, endPoint x: 1112, endPoint y: 394, distance: 36.1
click at [1112, 394] on div "entradas Lançar Gecond Novas Entradas exportar editar colunas nº nº despesa nif…" at bounding box center [798, 371] width 1289 height 658
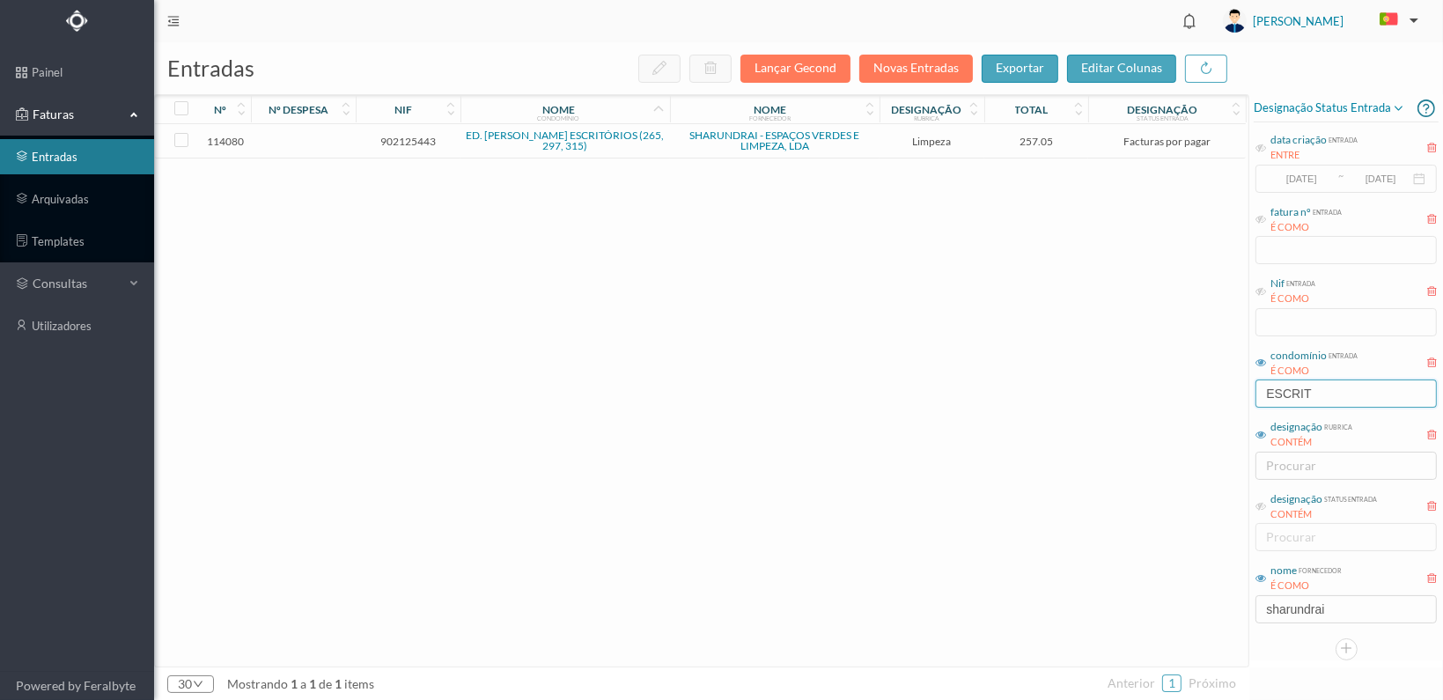
type input "ESCRIT"
click at [409, 136] on span "902125443" at bounding box center [408, 141] width 96 height 13
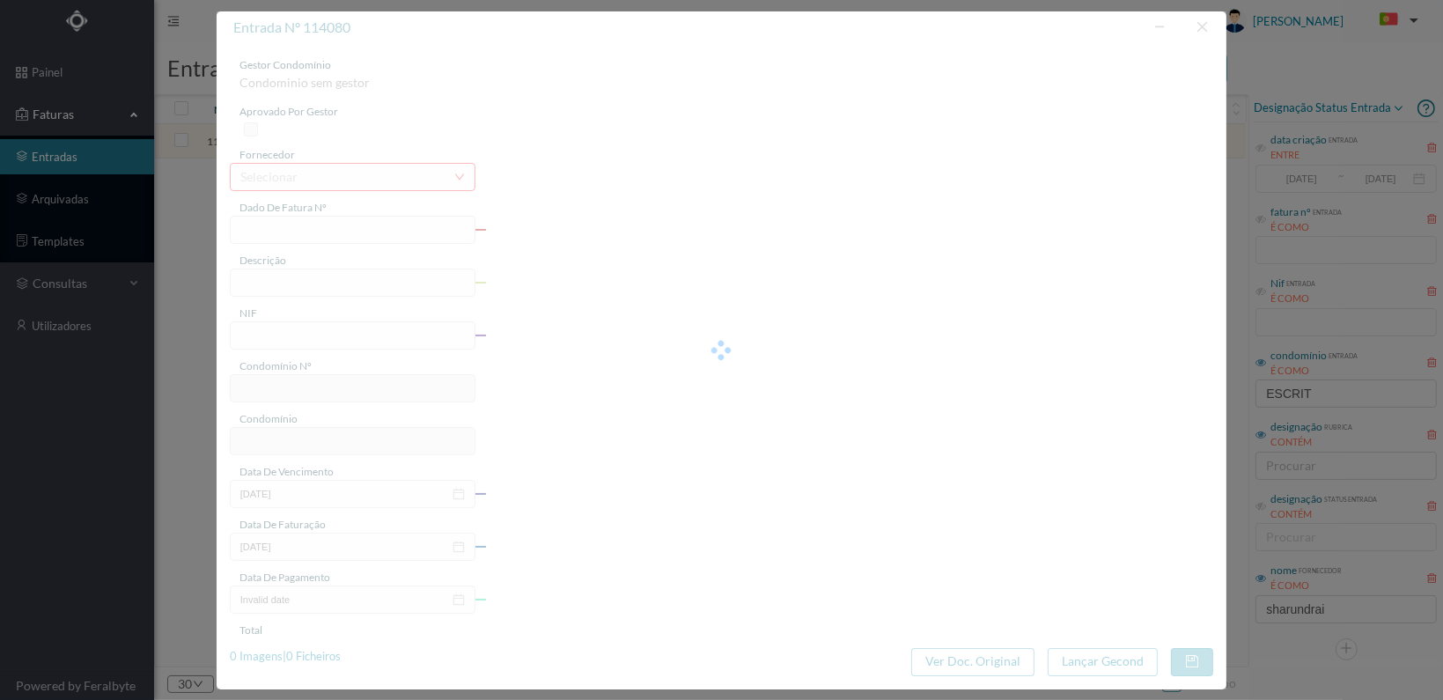
type input "FT 2025A1/1389"
type input "LIMPEZA Outubro de 2025"
type input "902125443"
type input "02-11-2025"
type input "[DATE]"
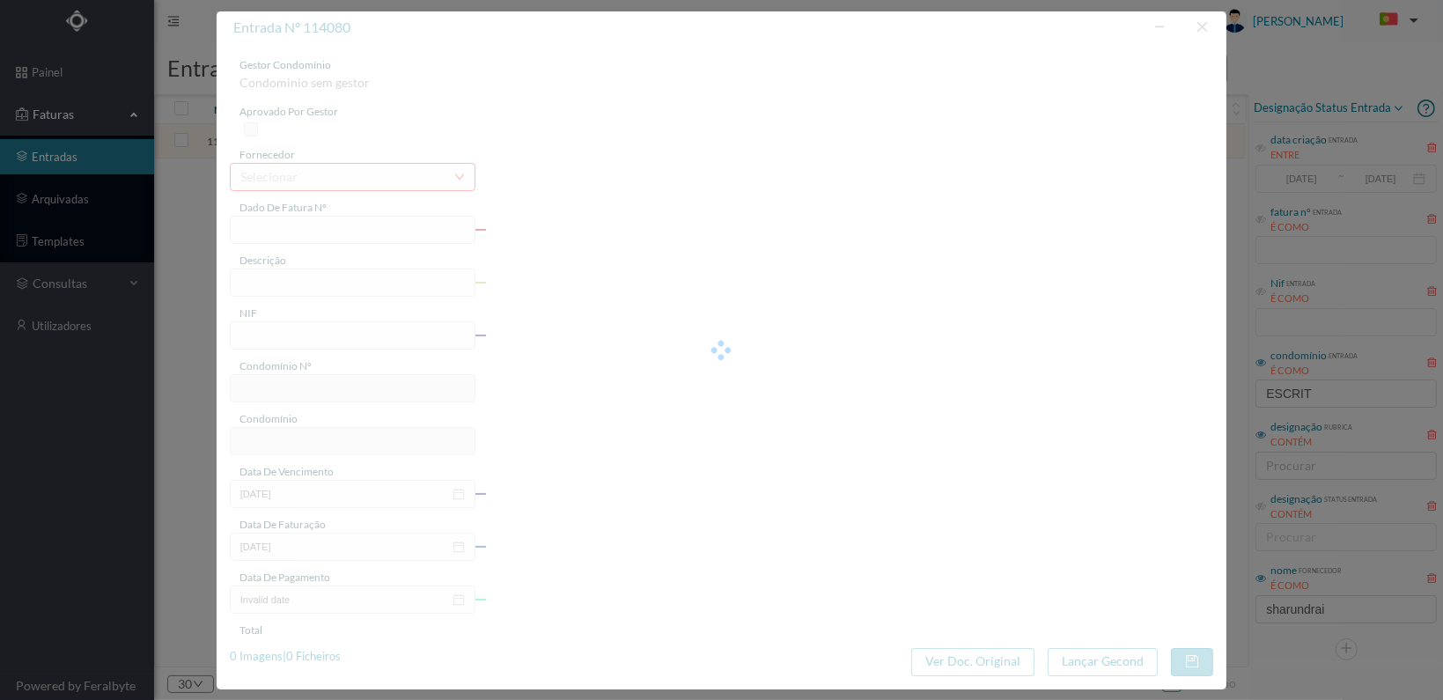
type input "[DATE]"
type input "257.05"
type input "602"
type input "ED. ALFREDO CUNHA ESCRITÓRIOS (265, 297, 315)"
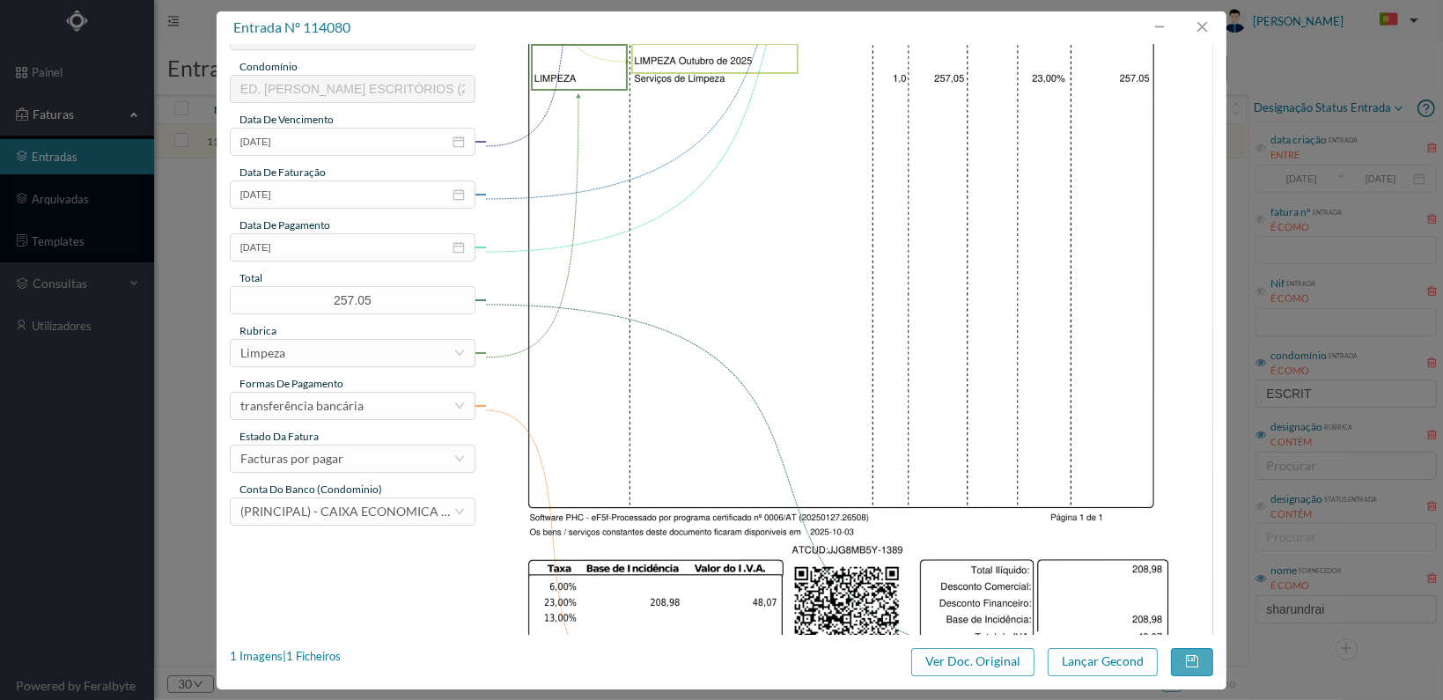
scroll to position [460, 0]
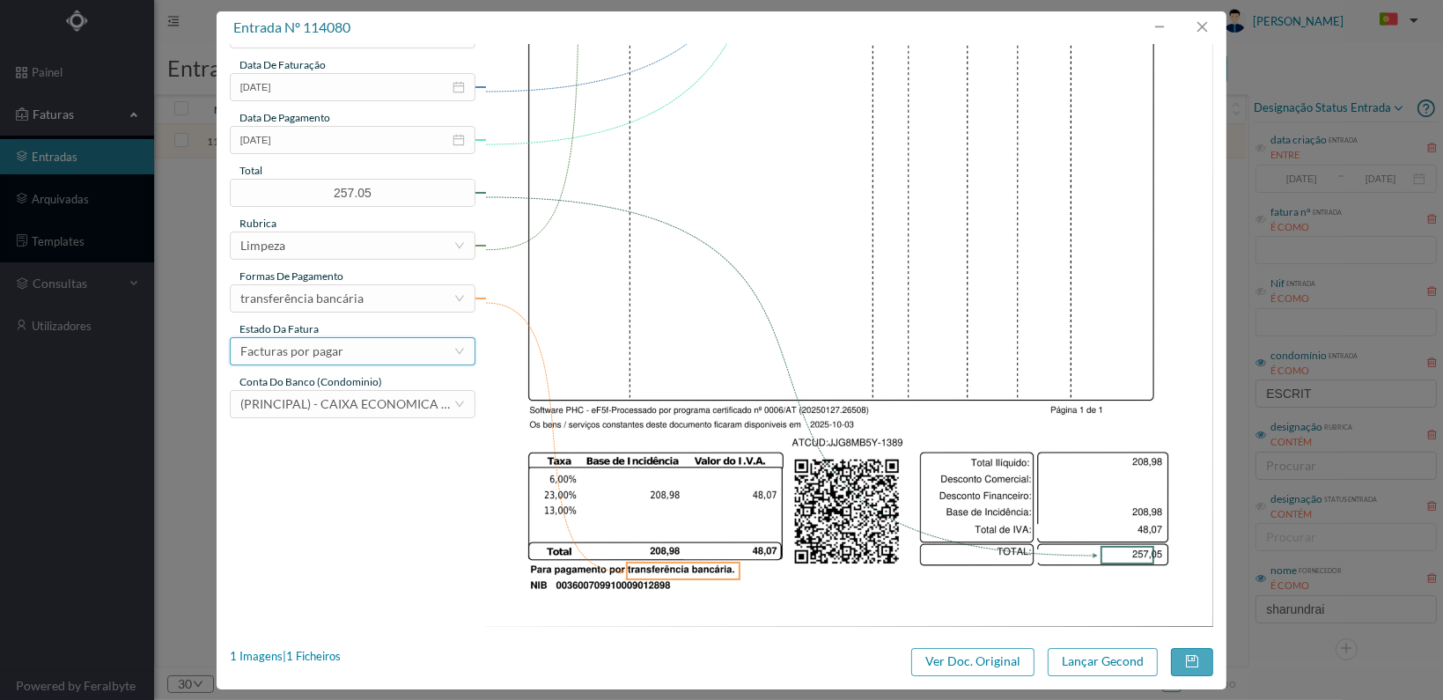
click at [446, 346] on div "Facturas por pagar" at bounding box center [346, 351] width 213 height 26
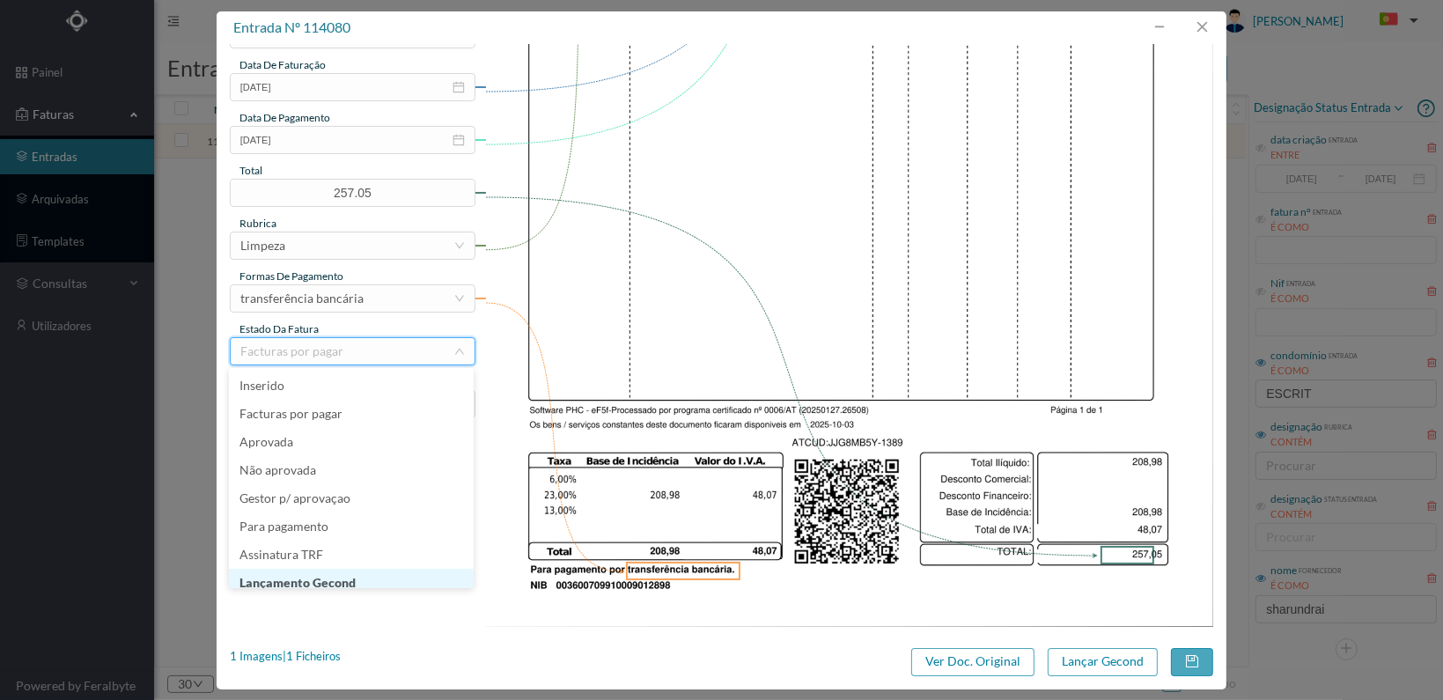
scroll to position [9, 0]
click at [387, 570] on li "Lançamento Gecond" at bounding box center [351, 574] width 245 height 28
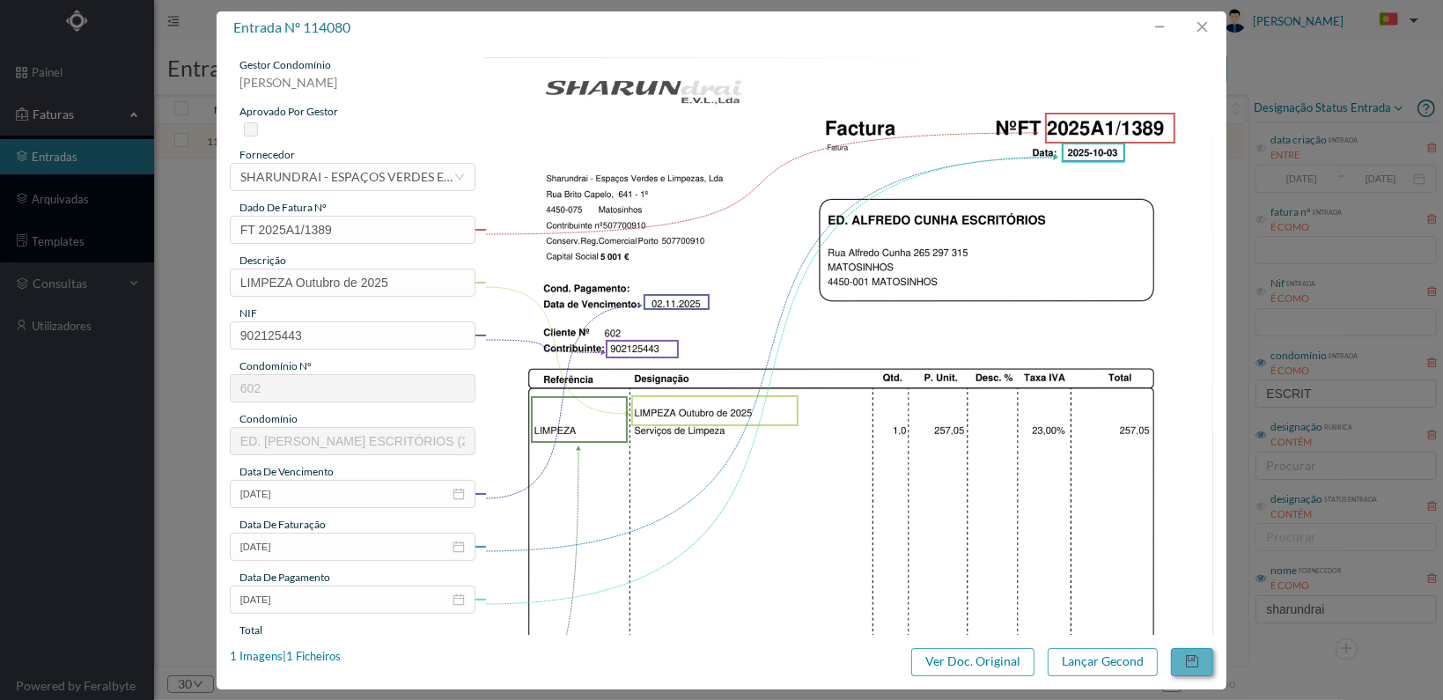
scroll to position [460, 0]
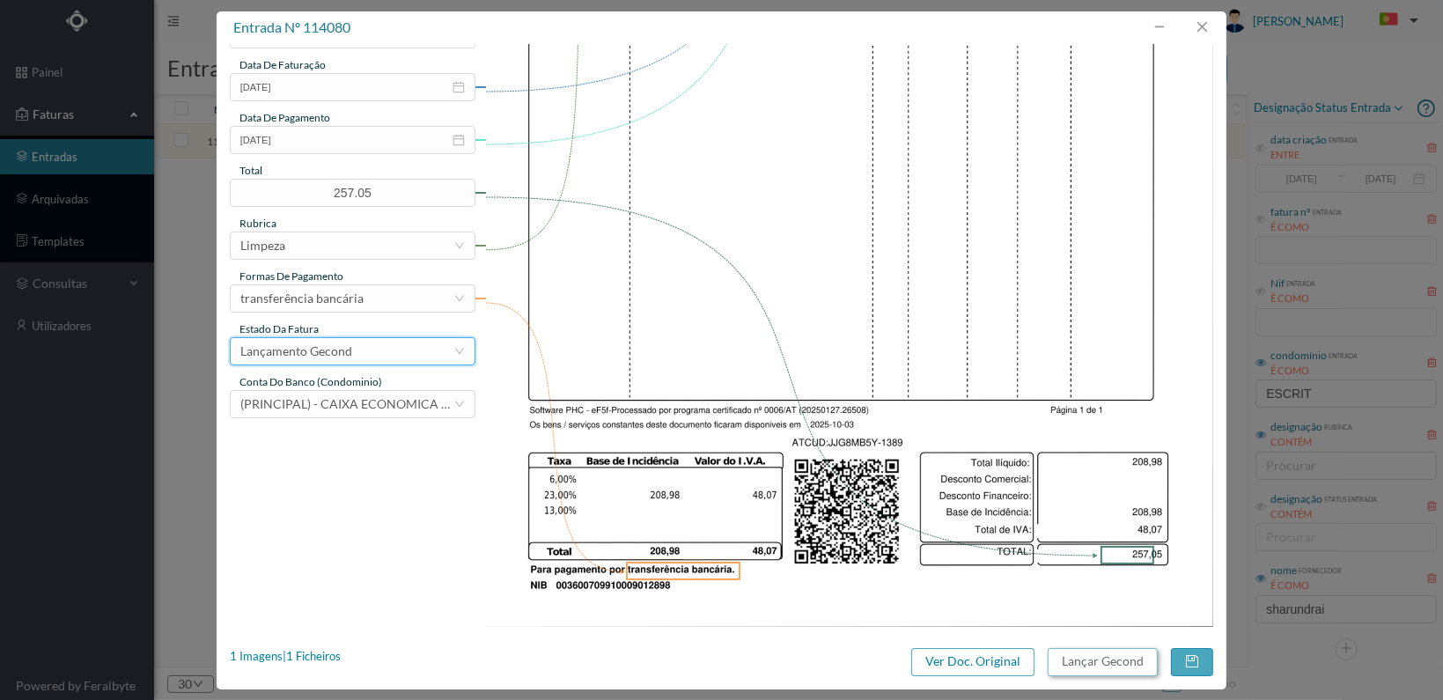
click at [1096, 658] on button "Lançar Gecond" at bounding box center [1103, 662] width 110 height 28
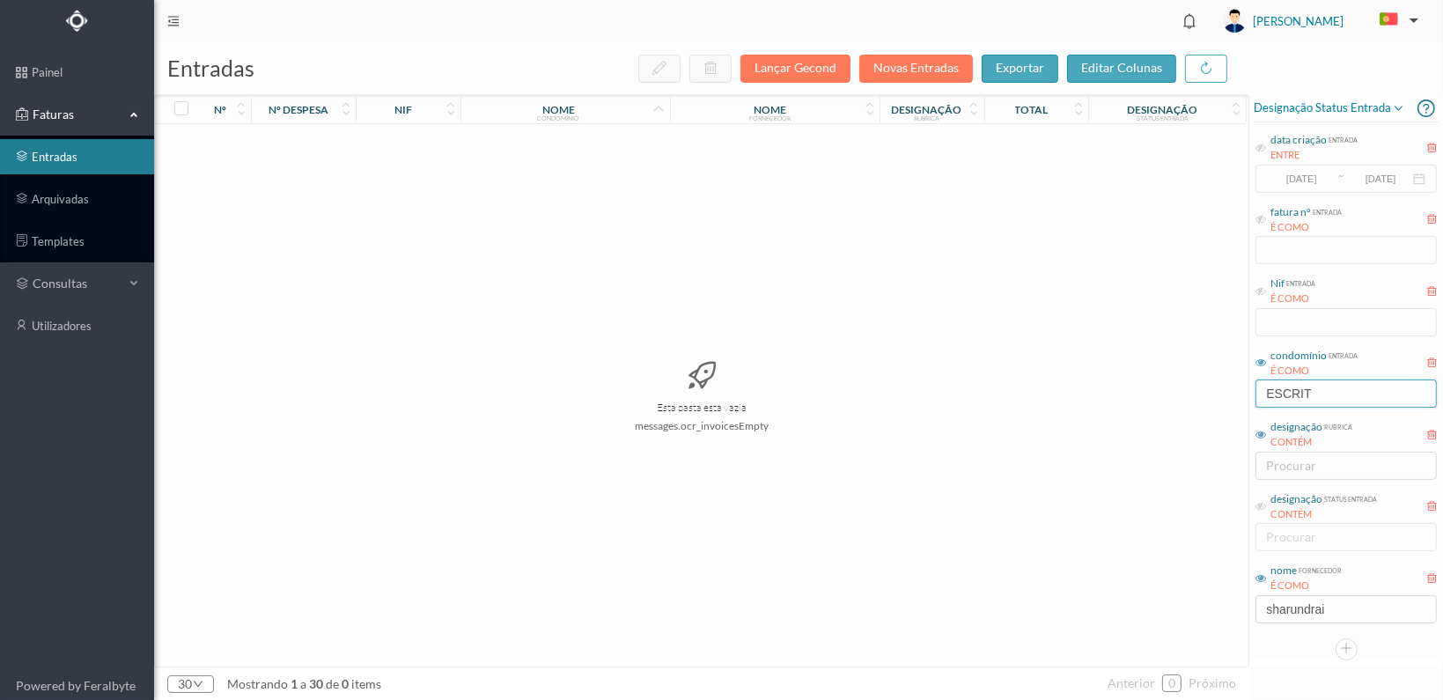
drag, startPoint x: 1331, startPoint y: 390, endPoint x: 1138, endPoint y: 388, distance: 192.8
click at [1138, 388] on div "entradas Lançar Gecond Novas Entradas exportar editar colunas nº nº despesa nif…" at bounding box center [798, 371] width 1289 height 658
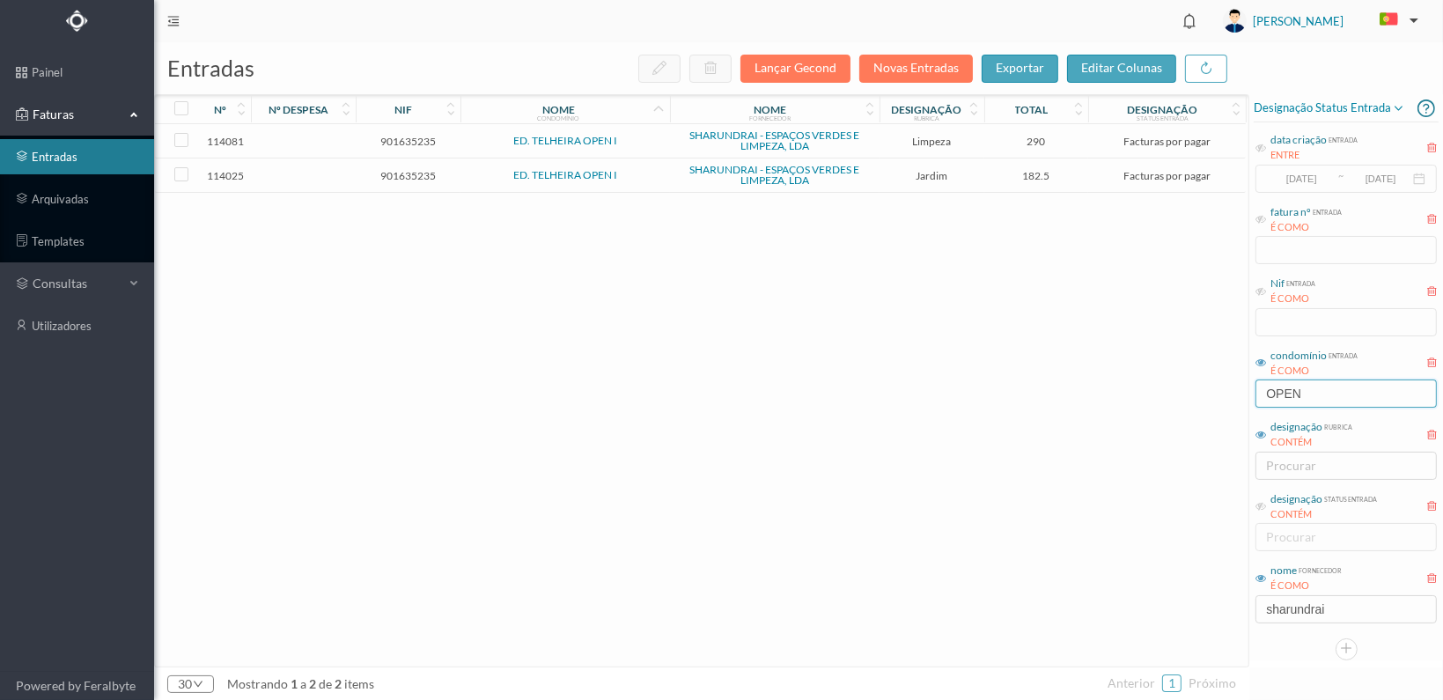
type input "OPEN"
click at [401, 178] on span "901635235" at bounding box center [408, 175] width 96 height 13
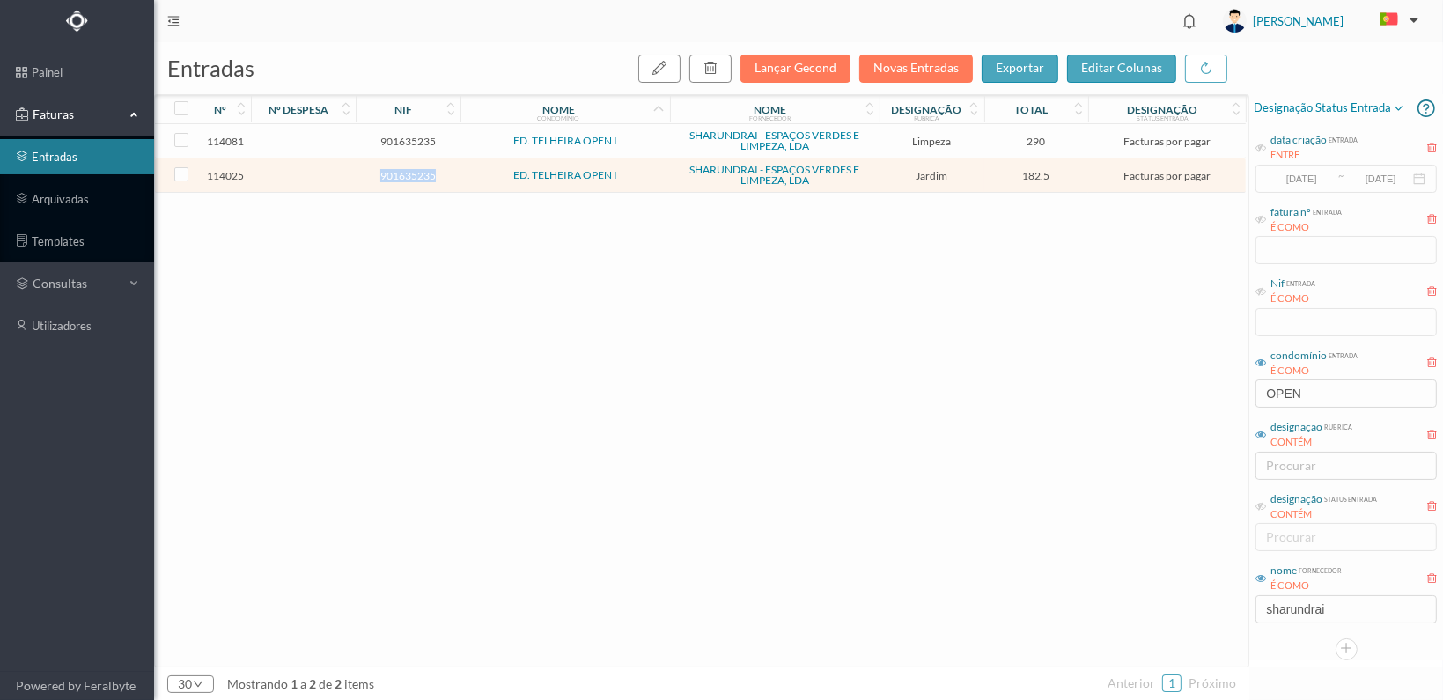
click at [401, 177] on span "901635235" at bounding box center [408, 175] width 96 height 13
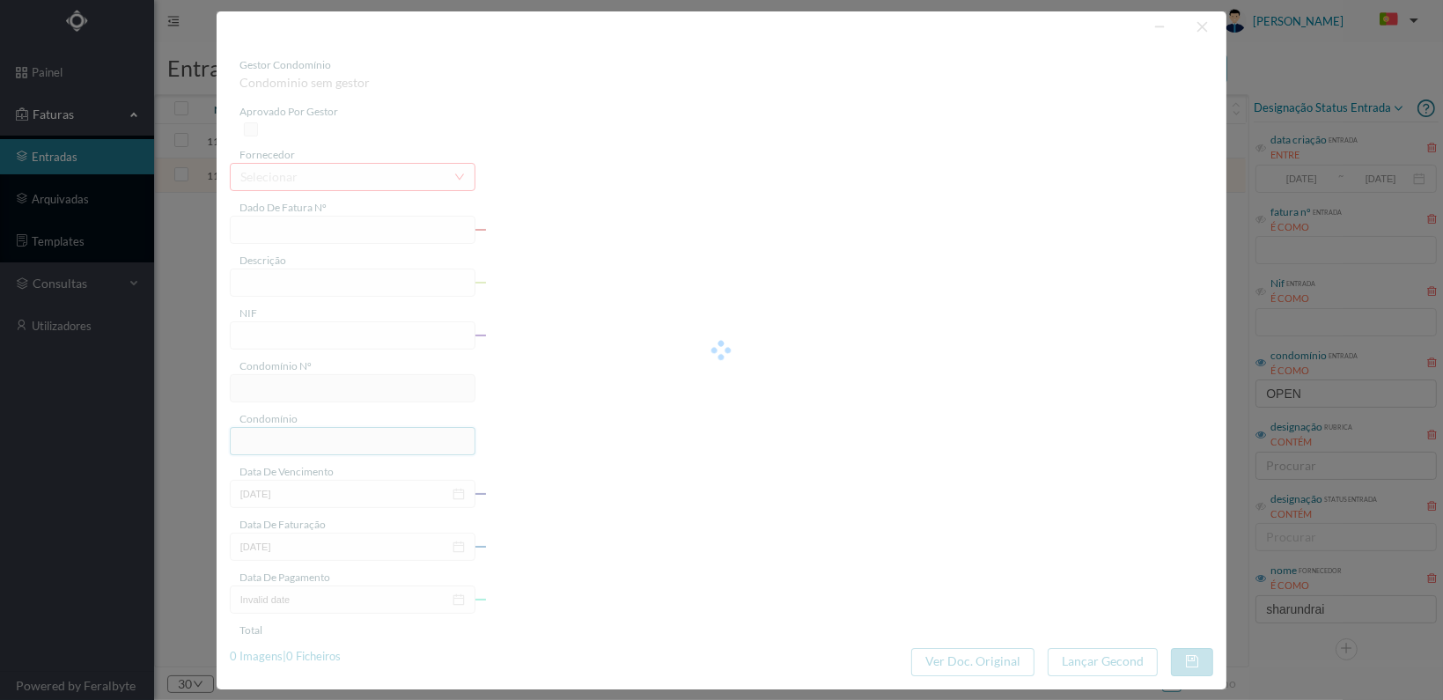
type input "FT 2025A1/1334"
type input "JARDINAGEM Outubro de 2025"
type input "901635235"
type input "[DATE]"
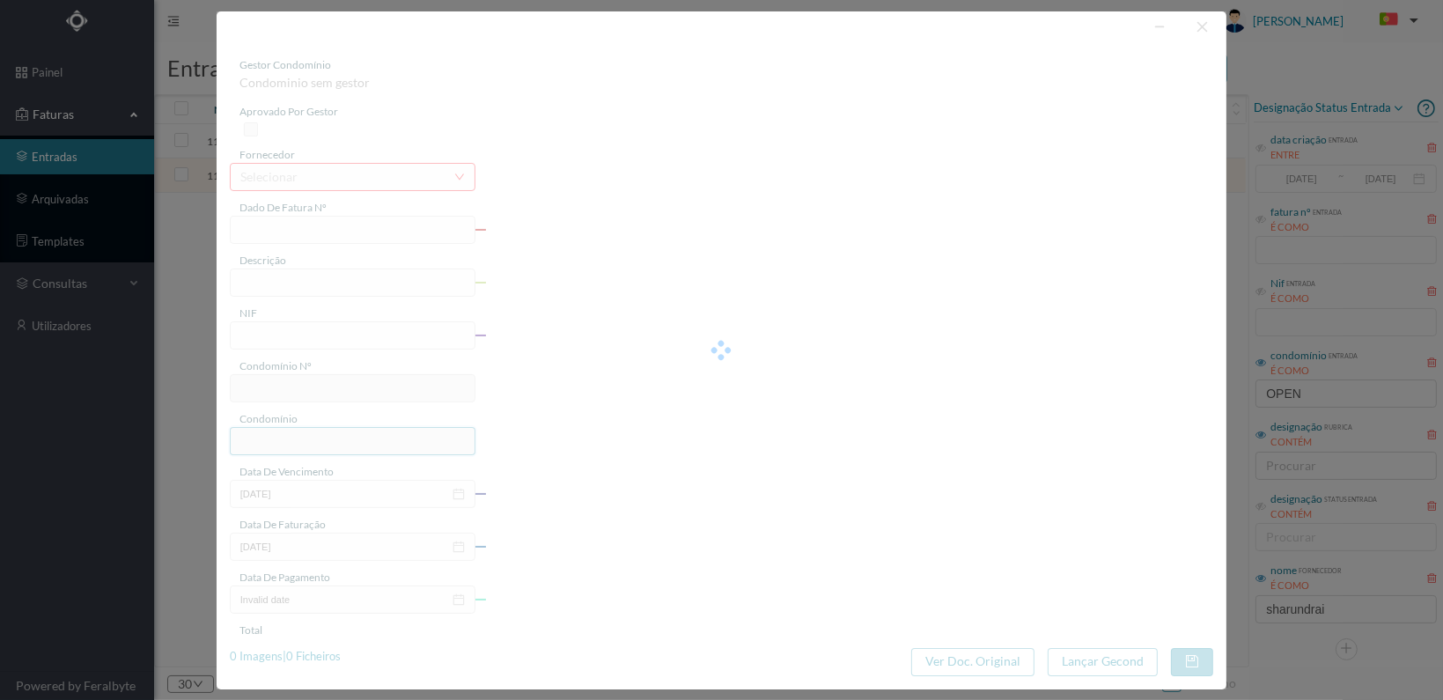
type input "[DATE]"
type input "182.50"
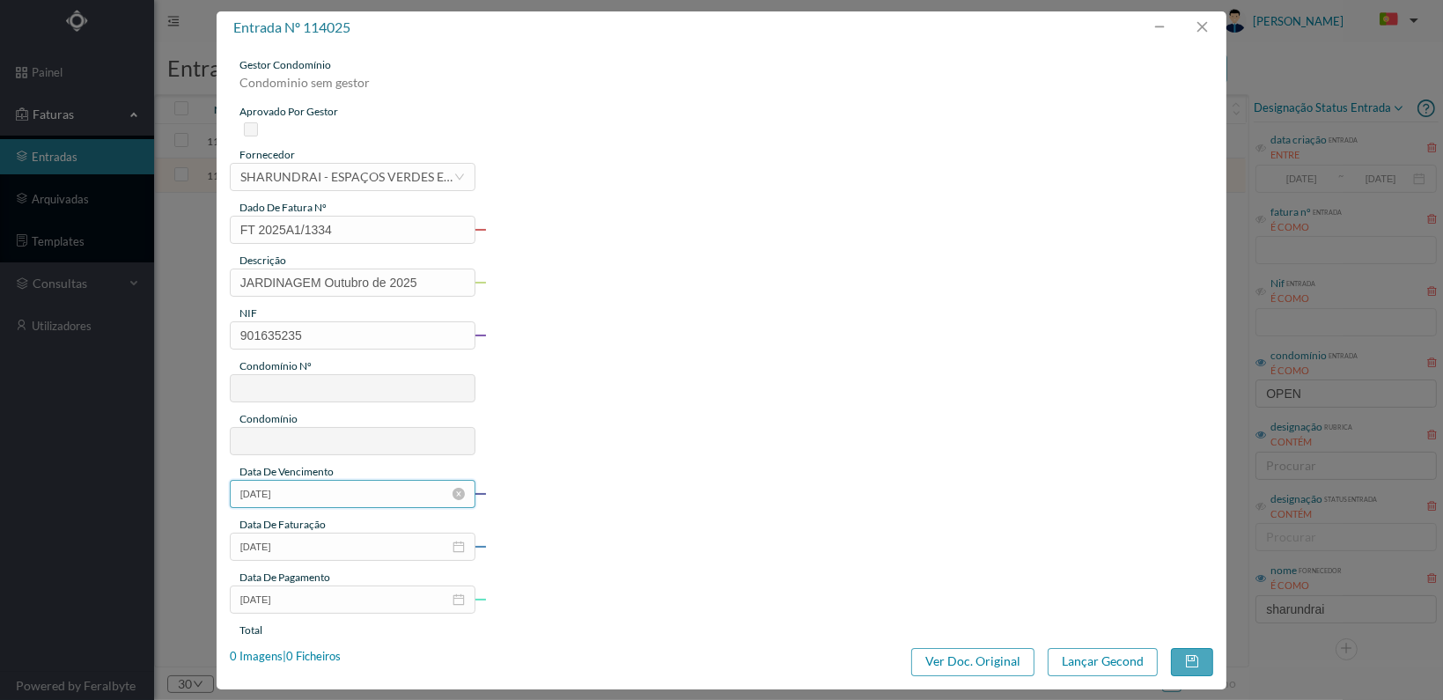
type input "605"
type input "ED. TELHEIRA OPEN I"
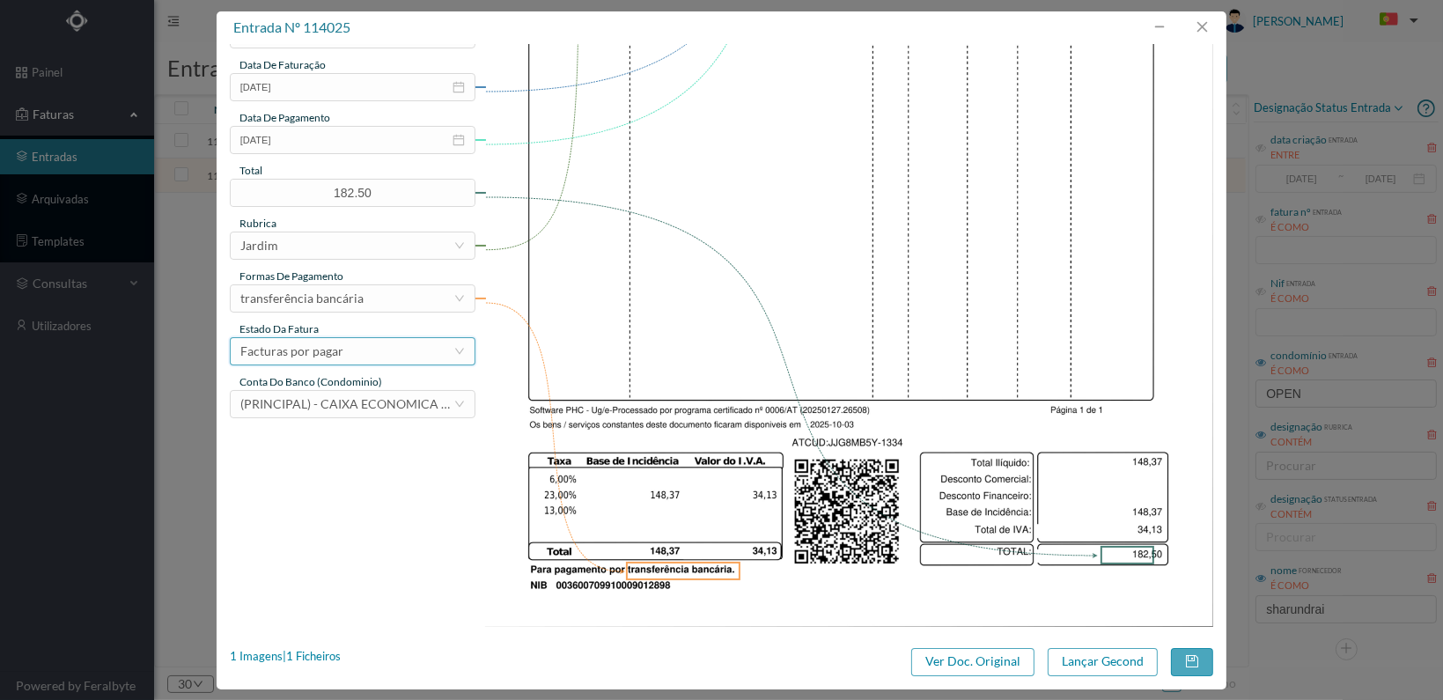
click at [430, 355] on div "Facturas por pagar" at bounding box center [346, 351] width 213 height 26
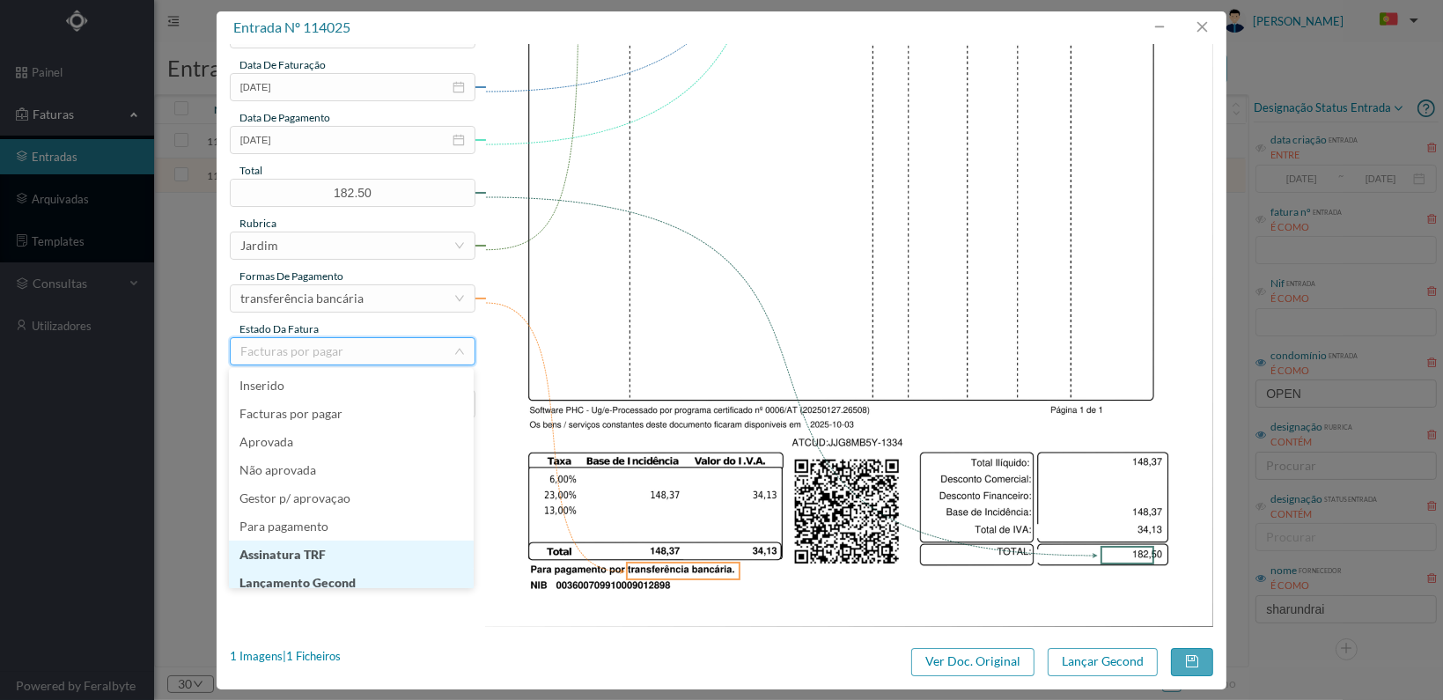
scroll to position [9, 0]
drag, startPoint x: 382, startPoint y: 576, endPoint x: 460, endPoint y: 578, distance: 78.4
click at [382, 577] on li "Lançamento Gecond" at bounding box center [351, 574] width 245 height 28
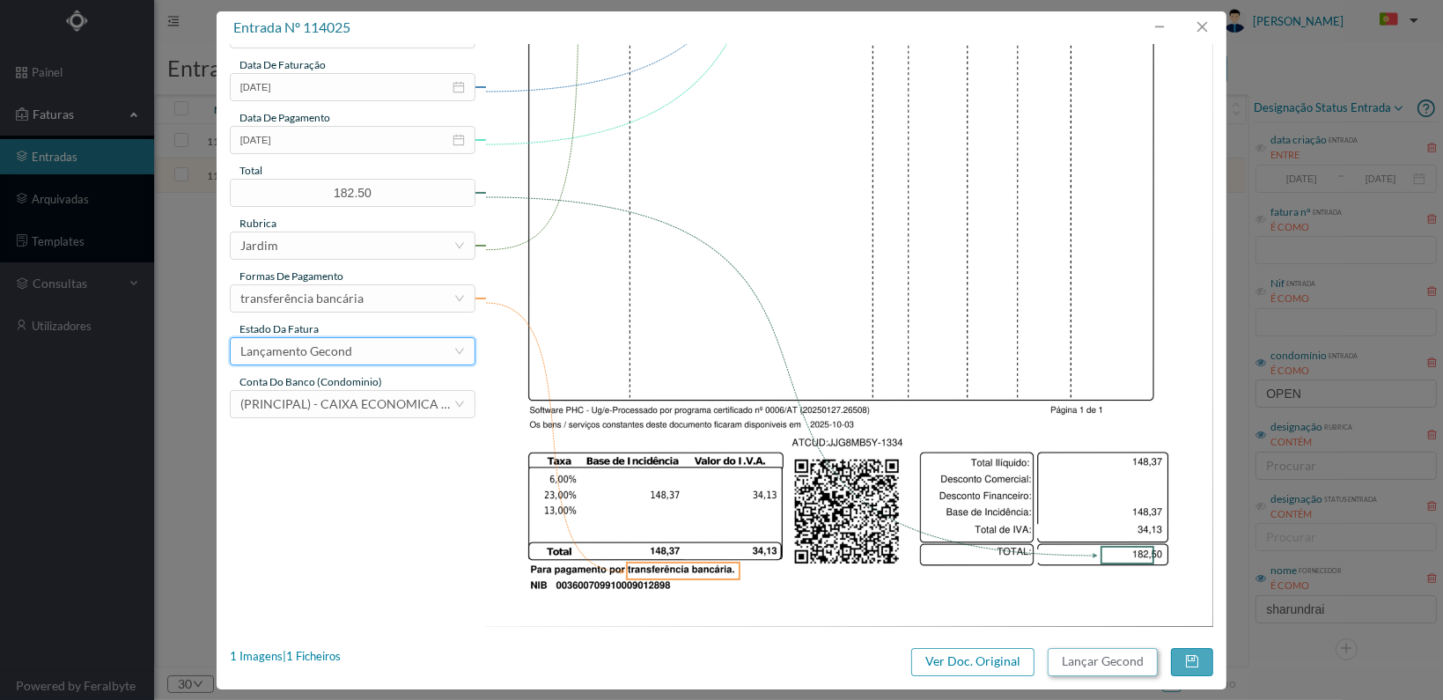
click at [1104, 666] on button "Lançar Gecond" at bounding box center [1103, 662] width 110 height 28
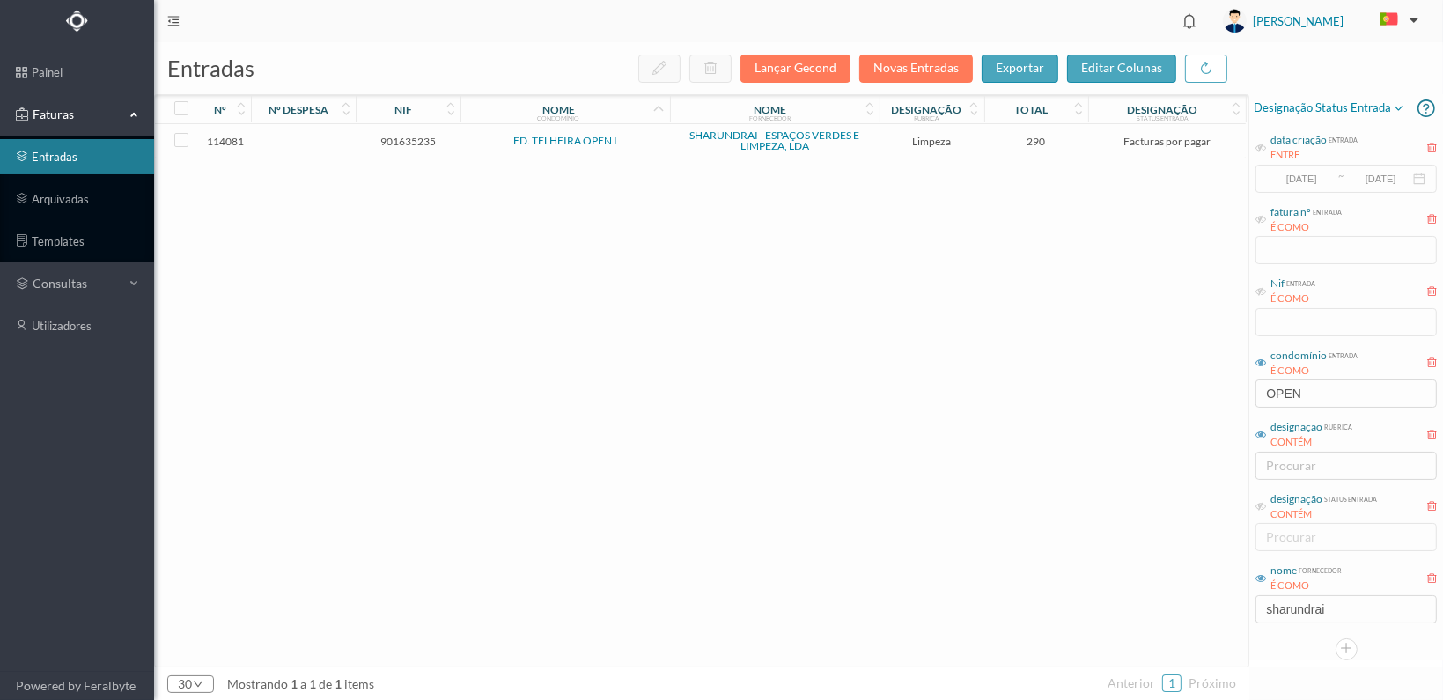
click at [399, 137] on span "901635235" at bounding box center [408, 141] width 96 height 13
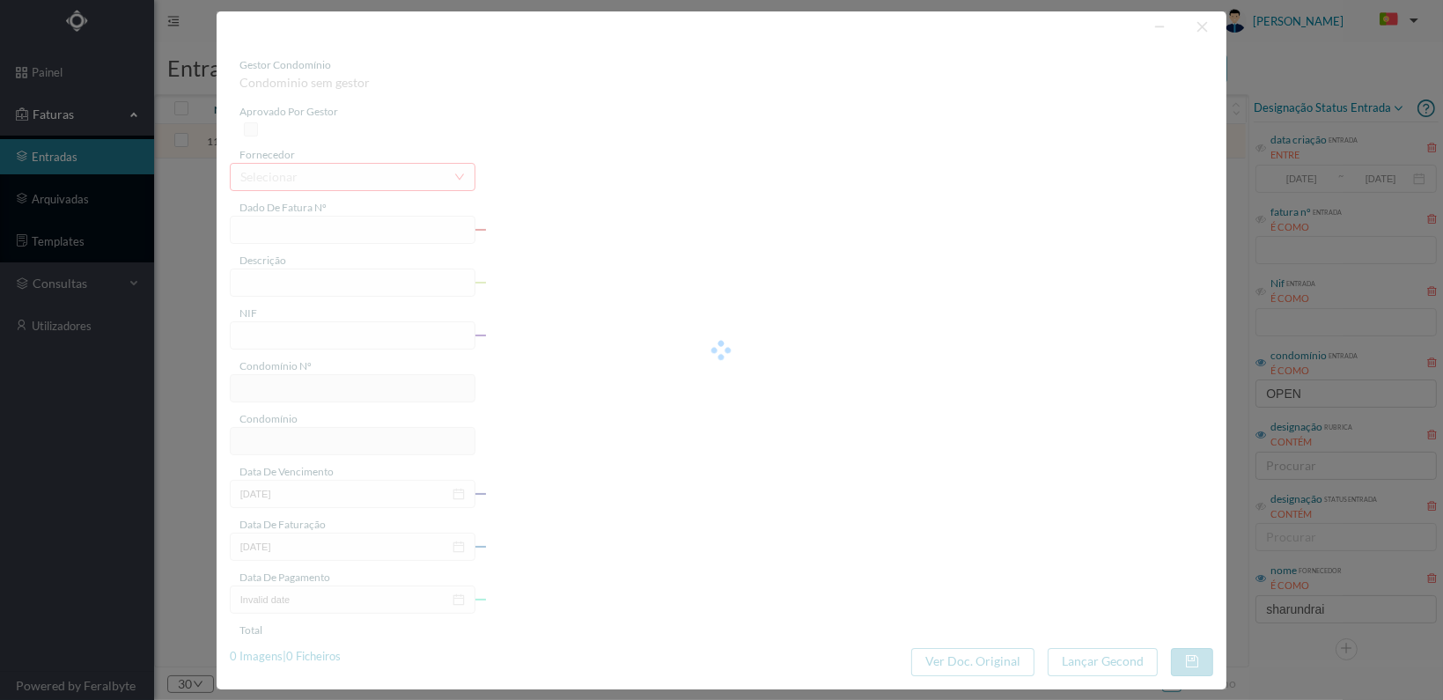
type input "FT 2025A1/1390"
type input "LIMPEZA Outubro de 2025"
type input "901635235"
type input "[DATE]"
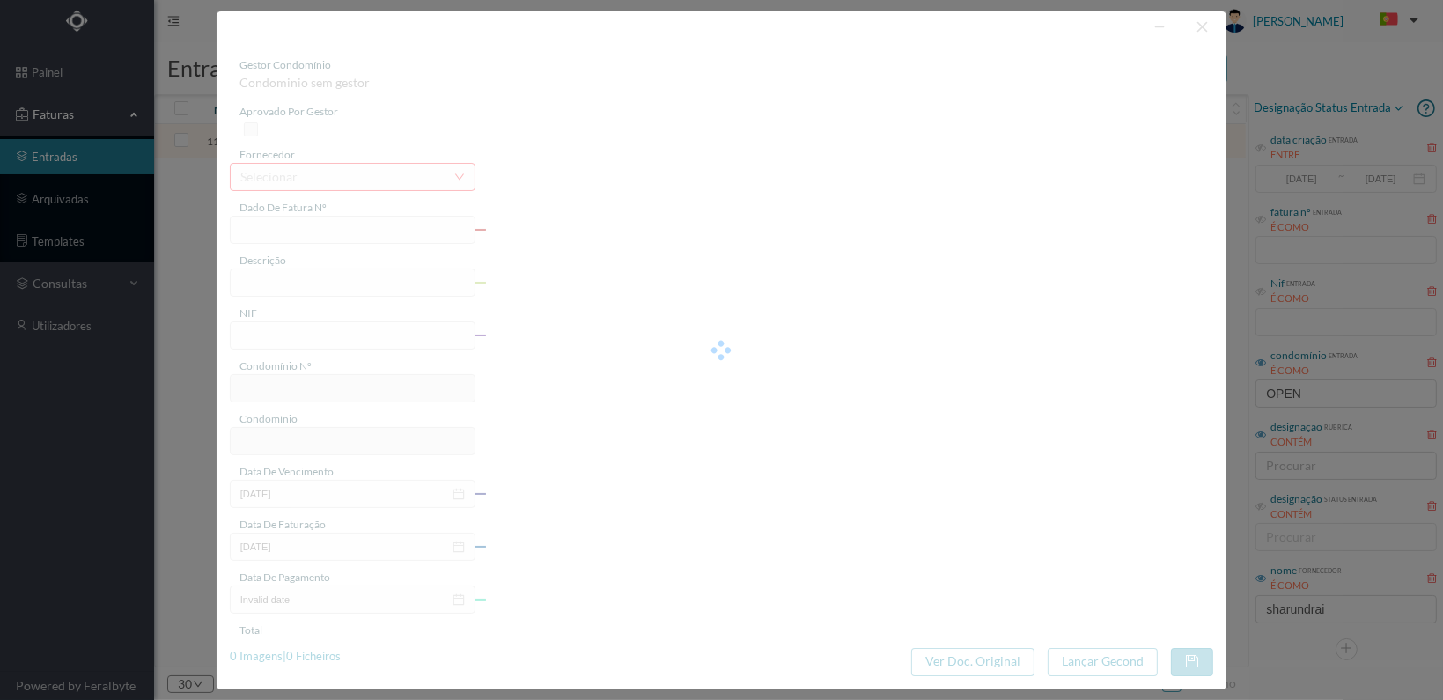
type input "[DATE]"
type input "290.00"
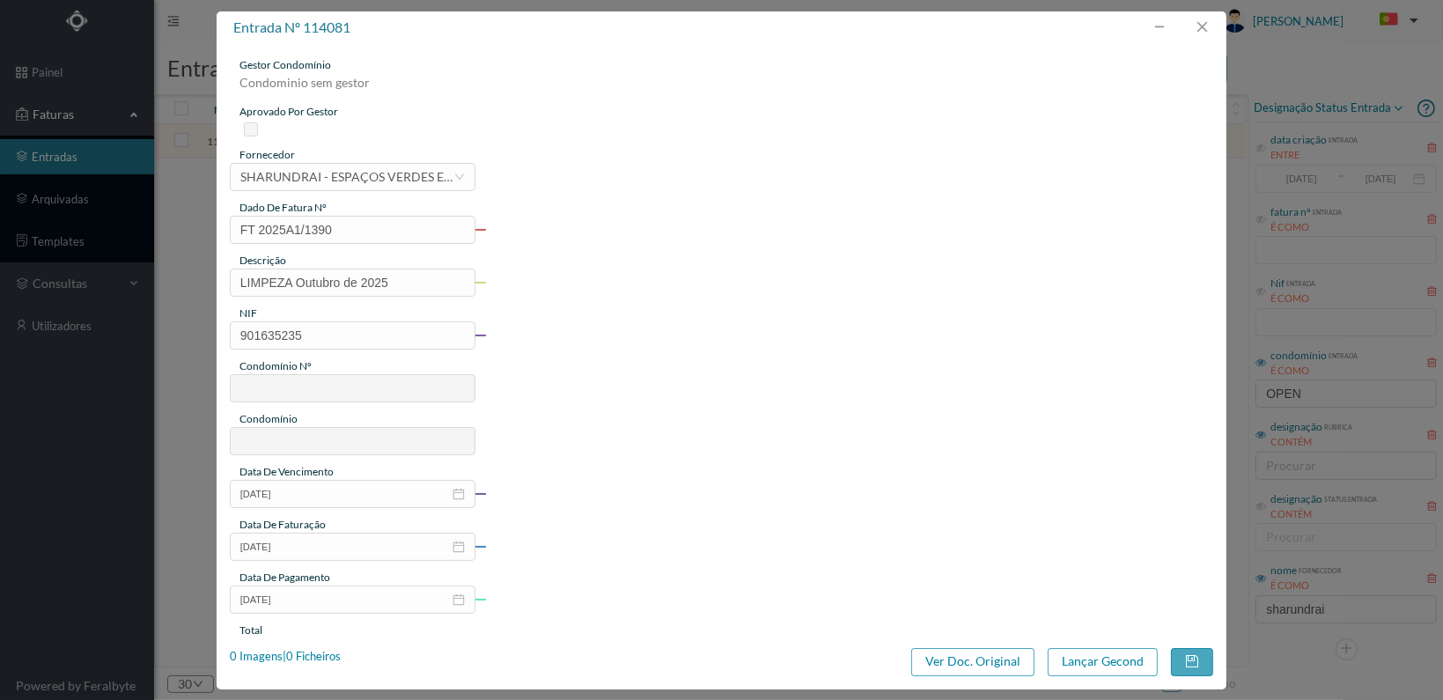
type input "605"
type input "ED. TELHEIRA OPEN I"
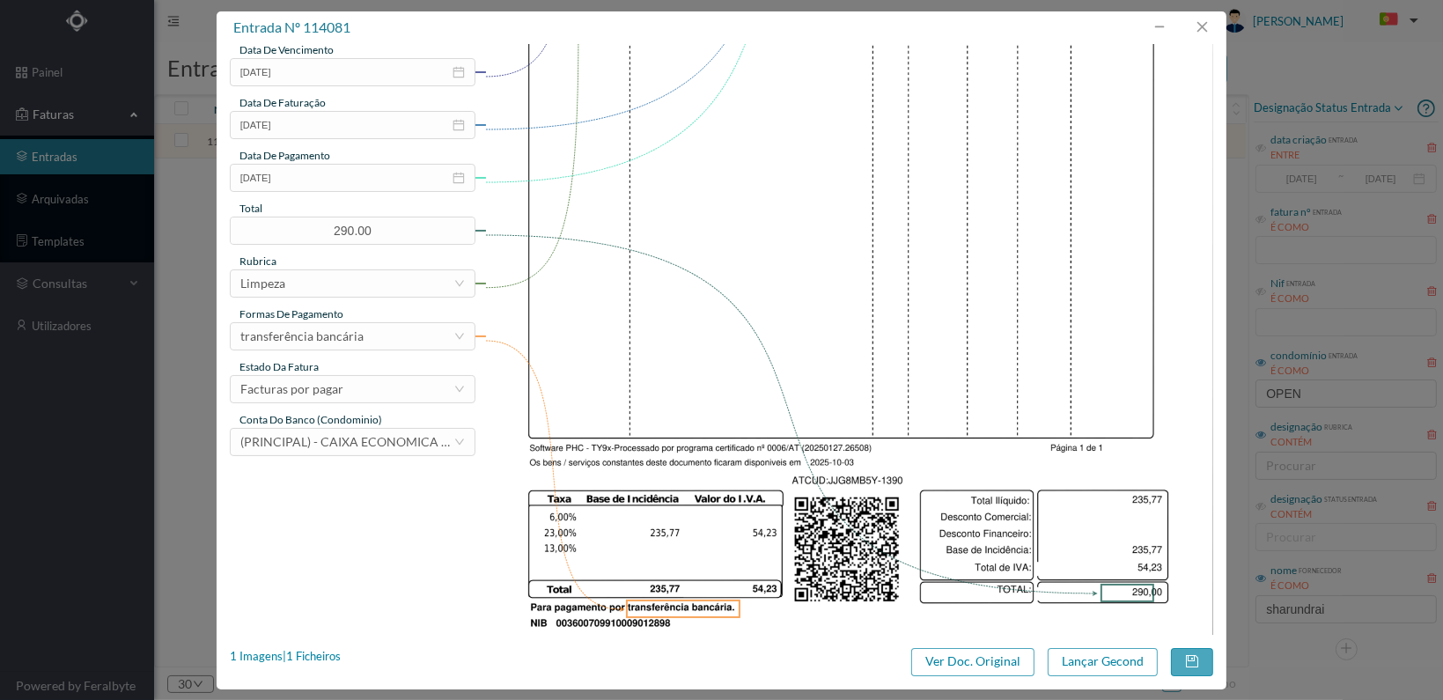
scroll to position [460, 0]
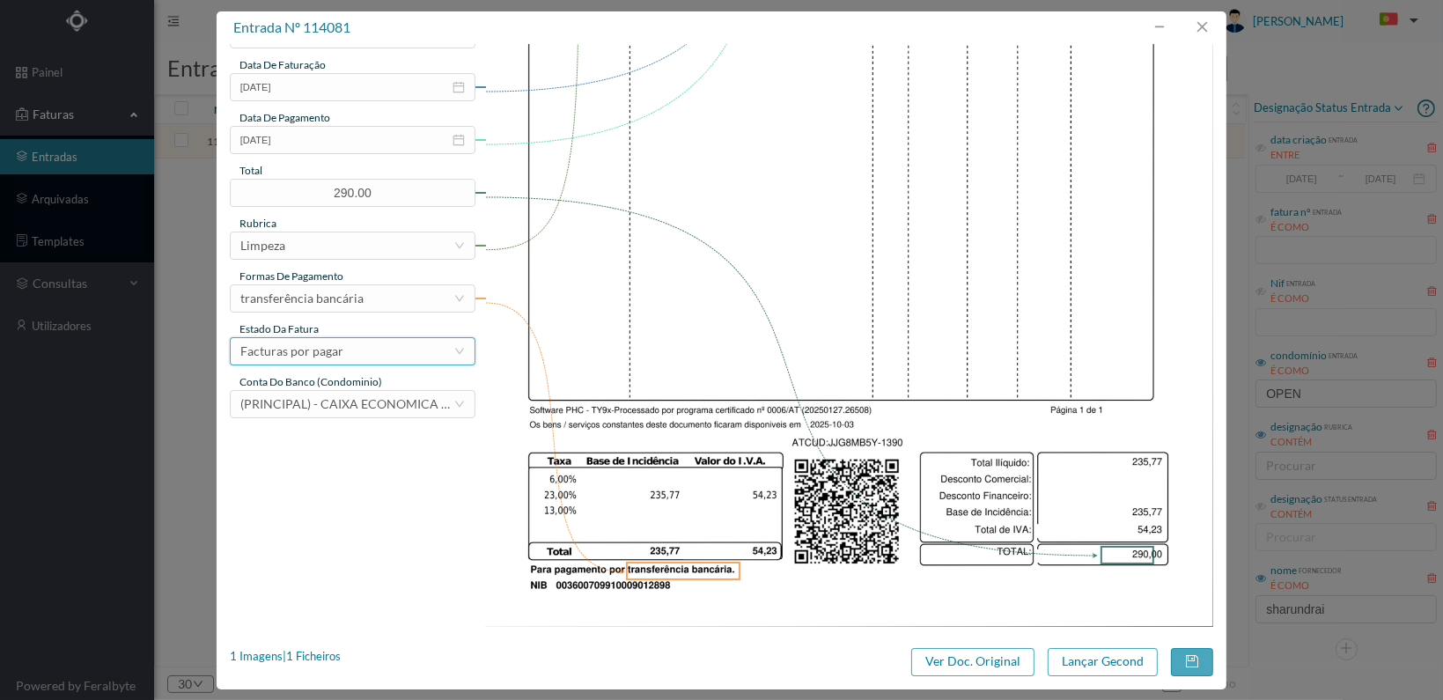
click at [421, 344] on div "Facturas por pagar" at bounding box center [346, 351] width 213 height 26
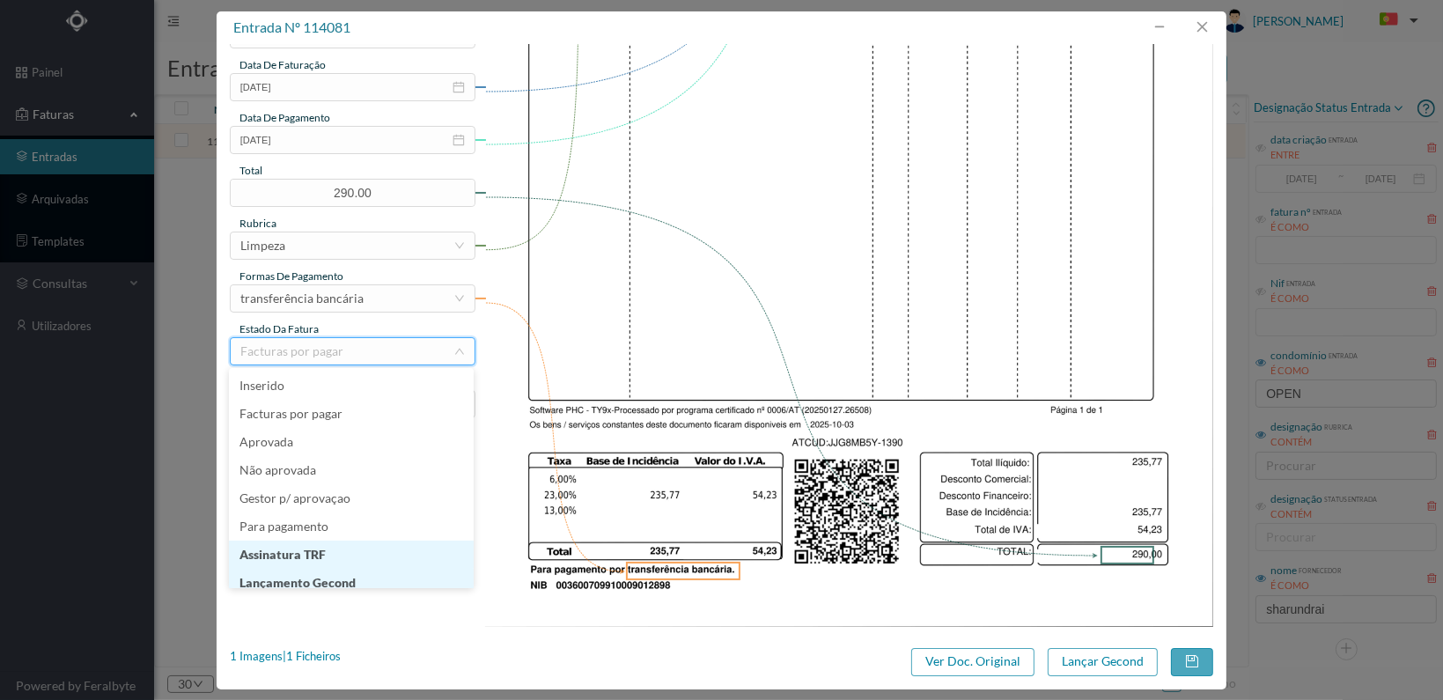
scroll to position [9, 0]
click at [392, 579] on li "Lançamento Gecond" at bounding box center [351, 574] width 245 height 28
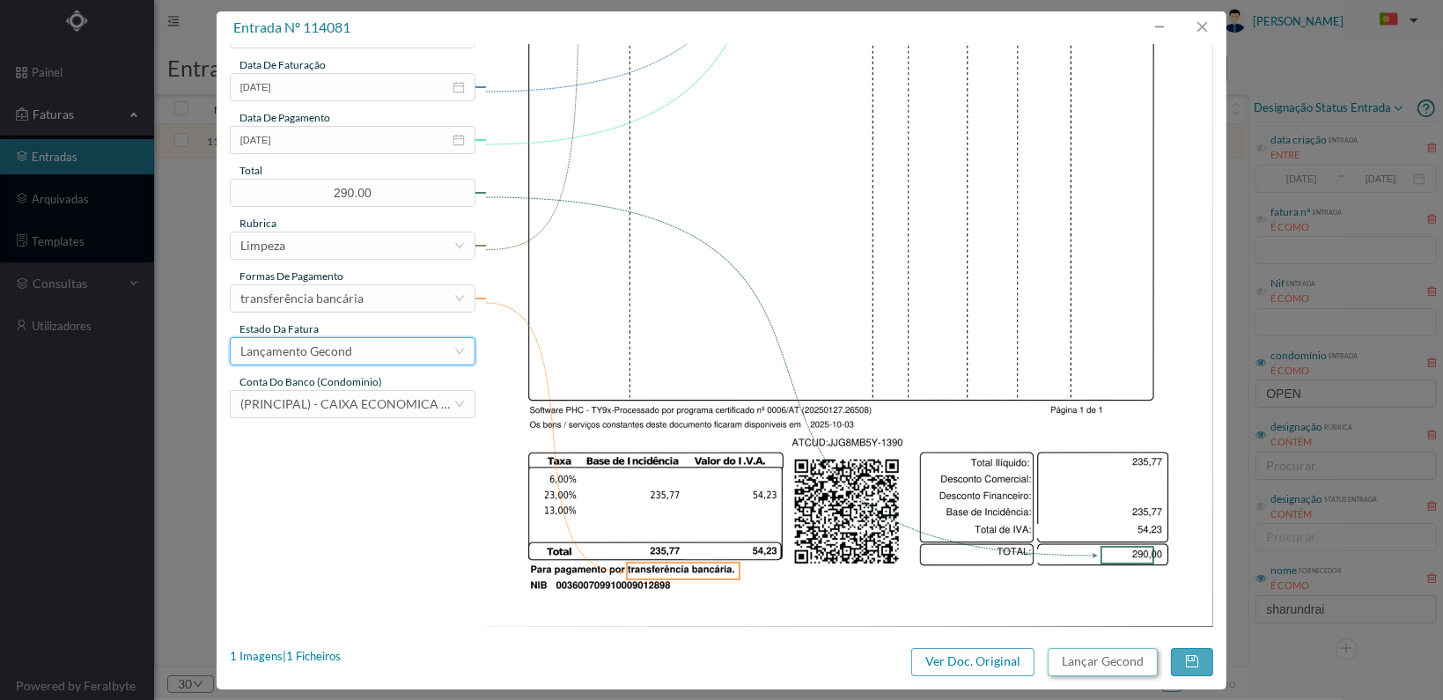
click at [1095, 652] on button "Lançar Gecond" at bounding box center [1103, 662] width 110 height 28
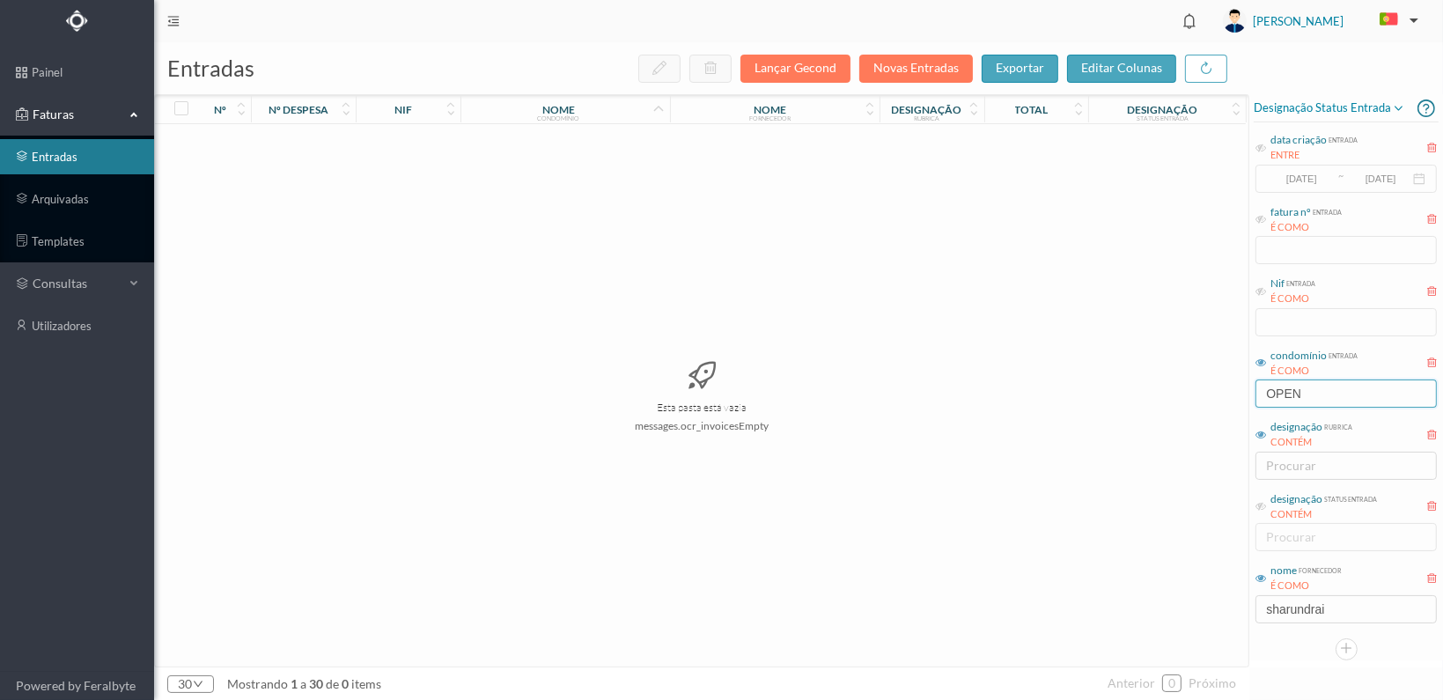
drag, startPoint x: 1285, startPoint y: 386, endPoint x: 1159, endPoint y: 392, distance: 126.9
click at [1159, 392] on div "entradas Lançar Gecond Novas Entradas exportar editar colunas nº nº despesa nif…" at bounding box center [798, 371] width 1289 height 658
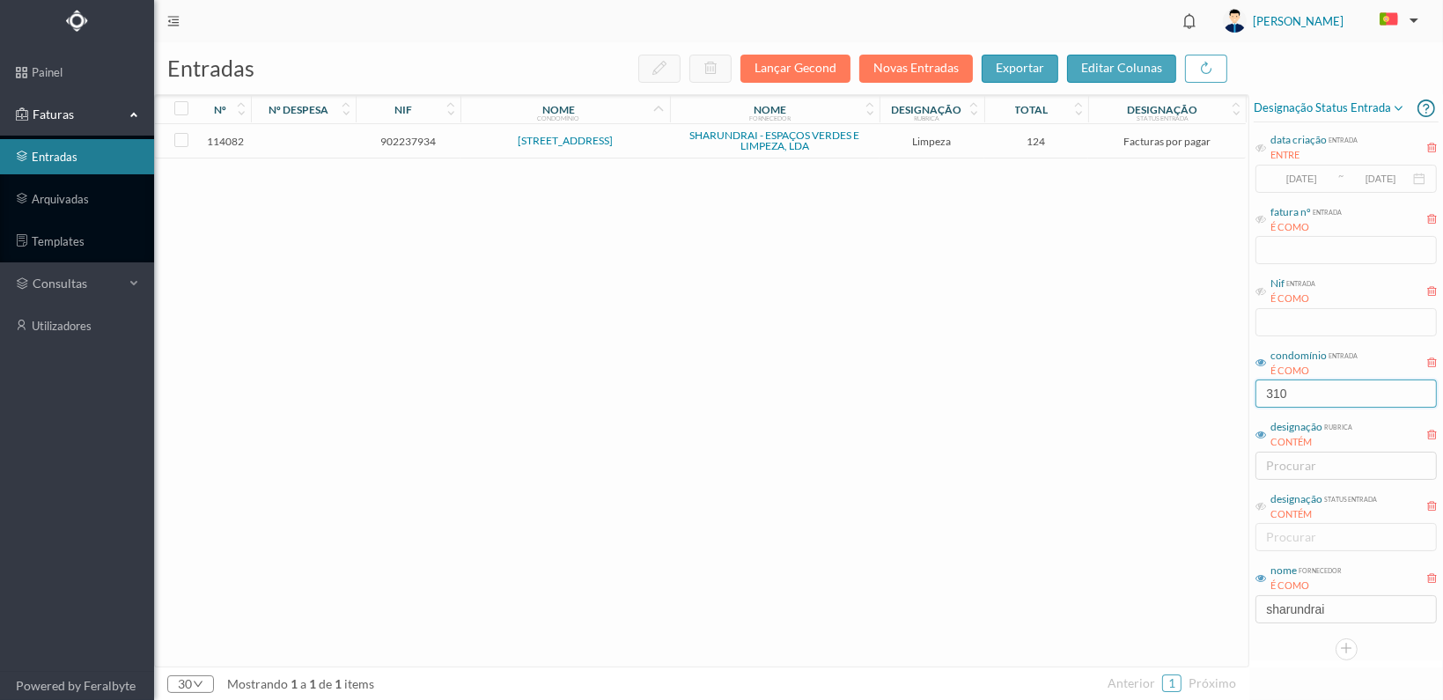
type input "310"
click at [402, 142] on span "902237934" at bounding box center [408, 141] width 96 height 13
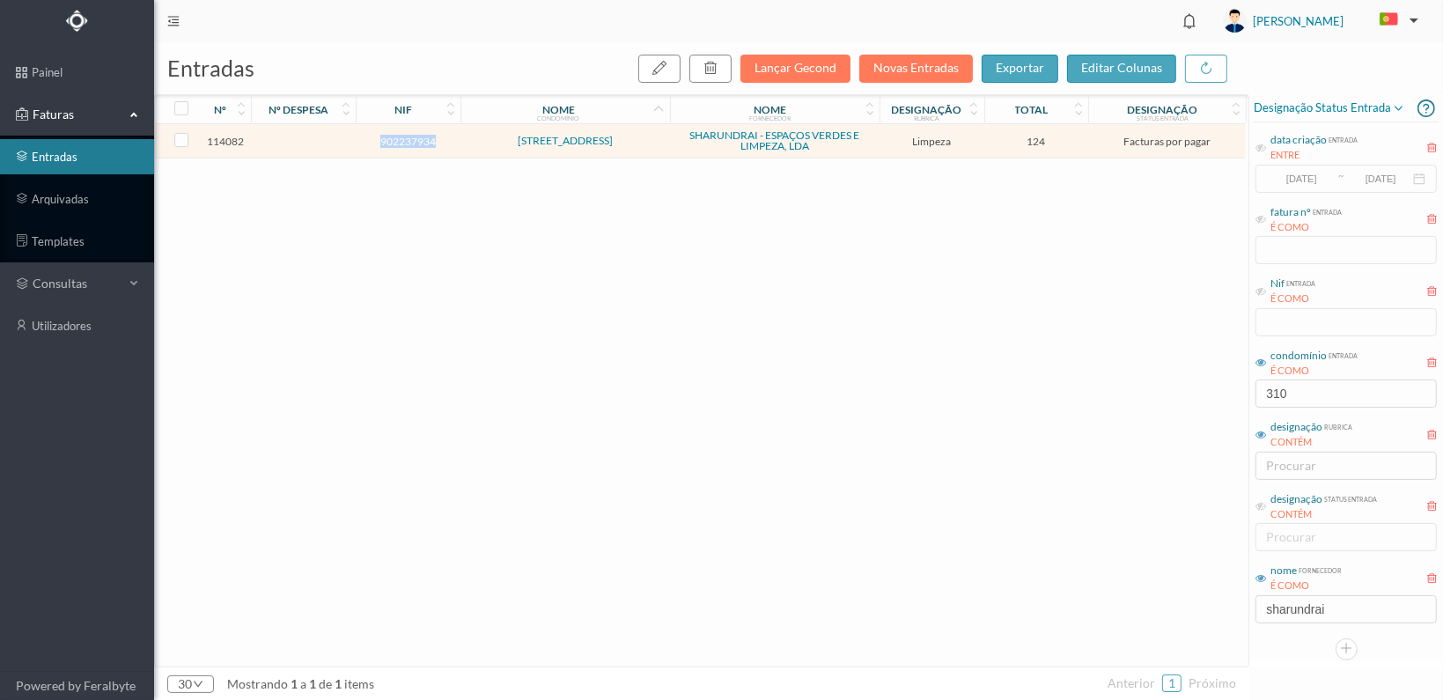
click at [402, 142] on span "902237934" at bounding box center [408, 141] width 96 height 13
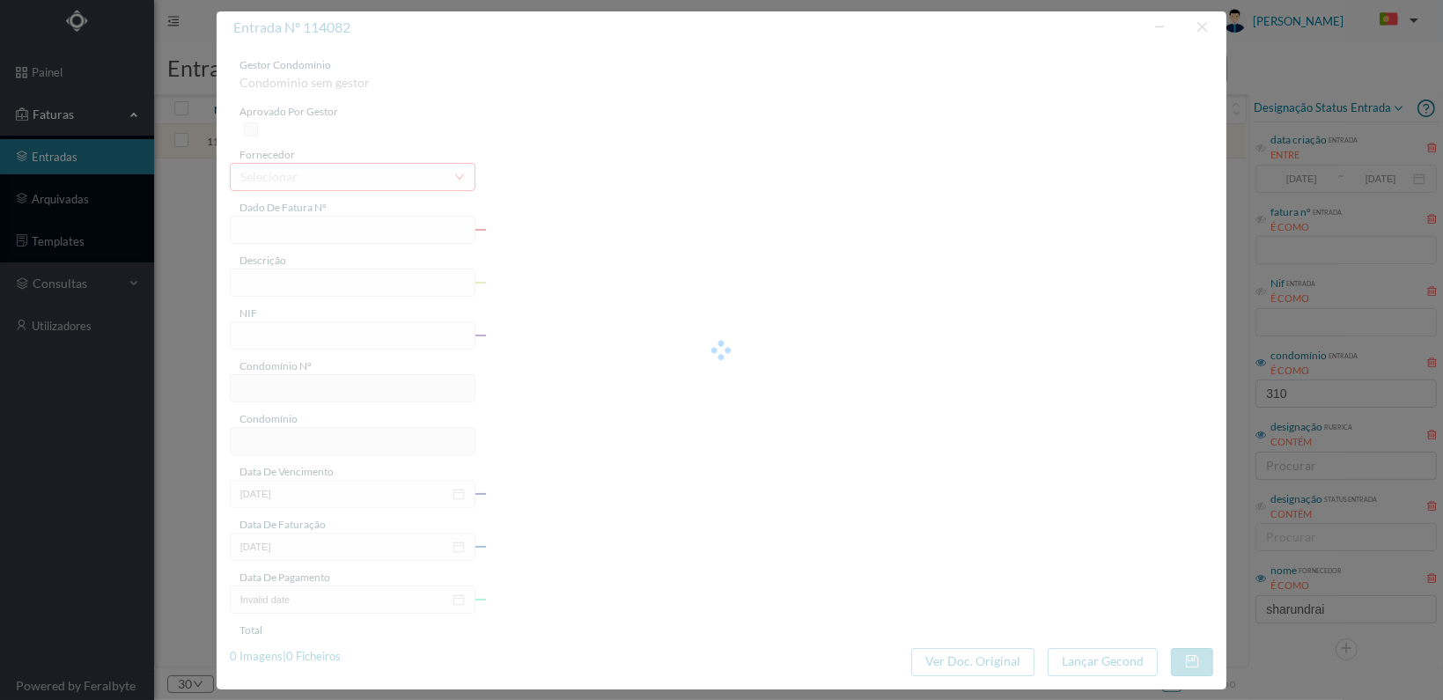
type input "FT 2025A1/1391"
type input "LIMPEZA Outubro de 2025"
type input "902237934"
type input "[DATE]"
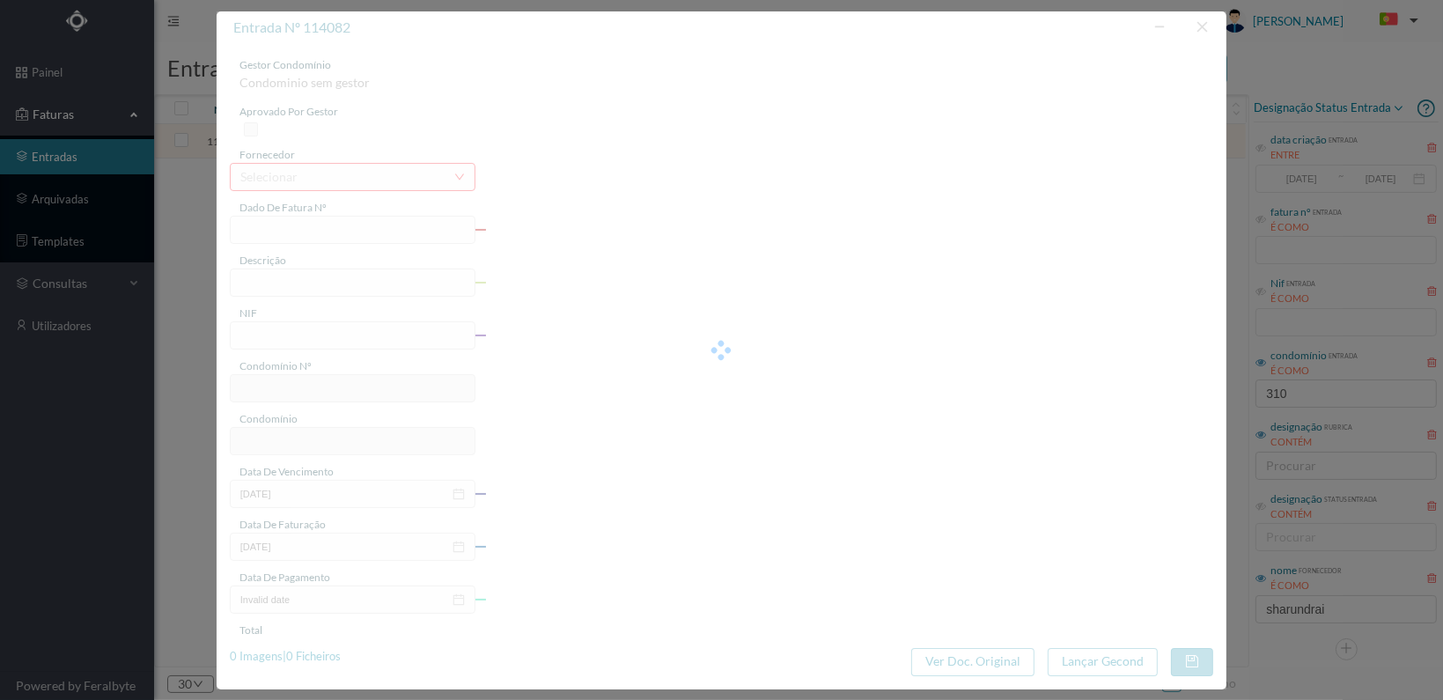
type input "[DATE]"
type input "124.00"
type input "615"
type input "[STREET_ADDRESS]"
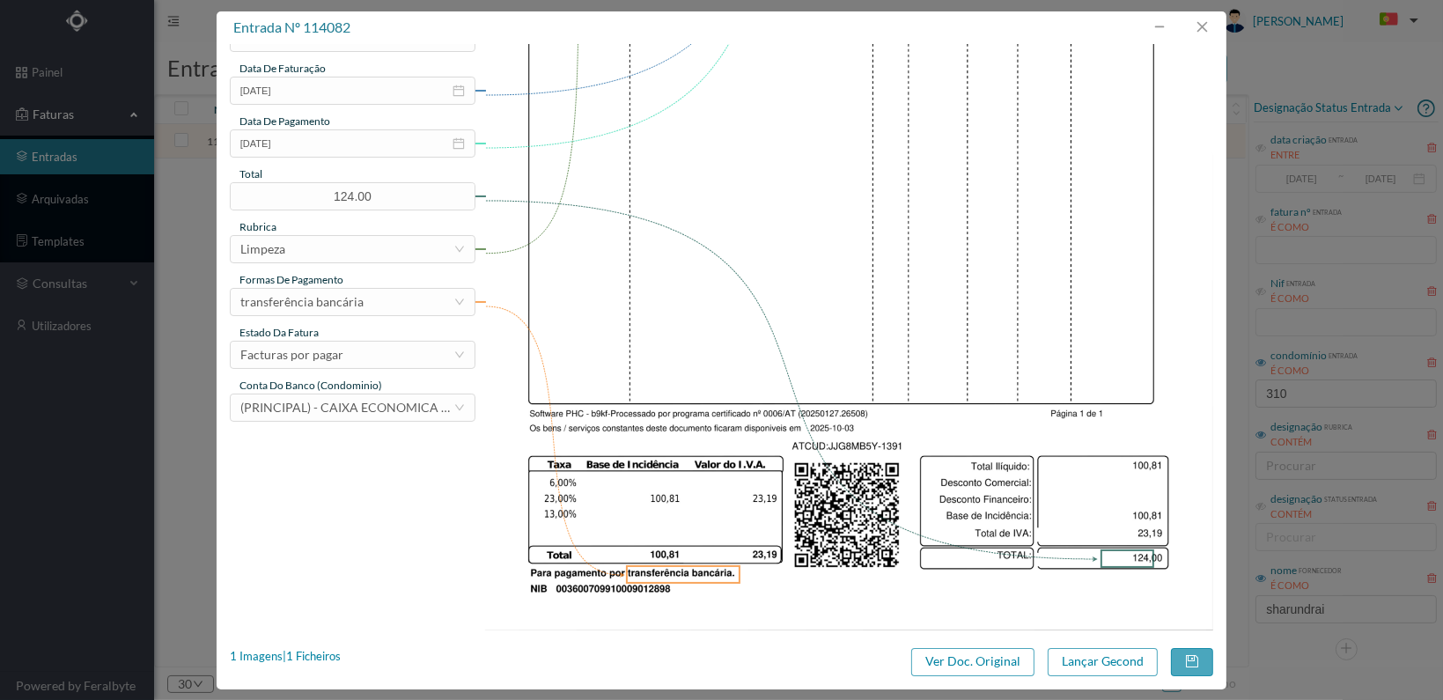
scroll to position [460, 0]
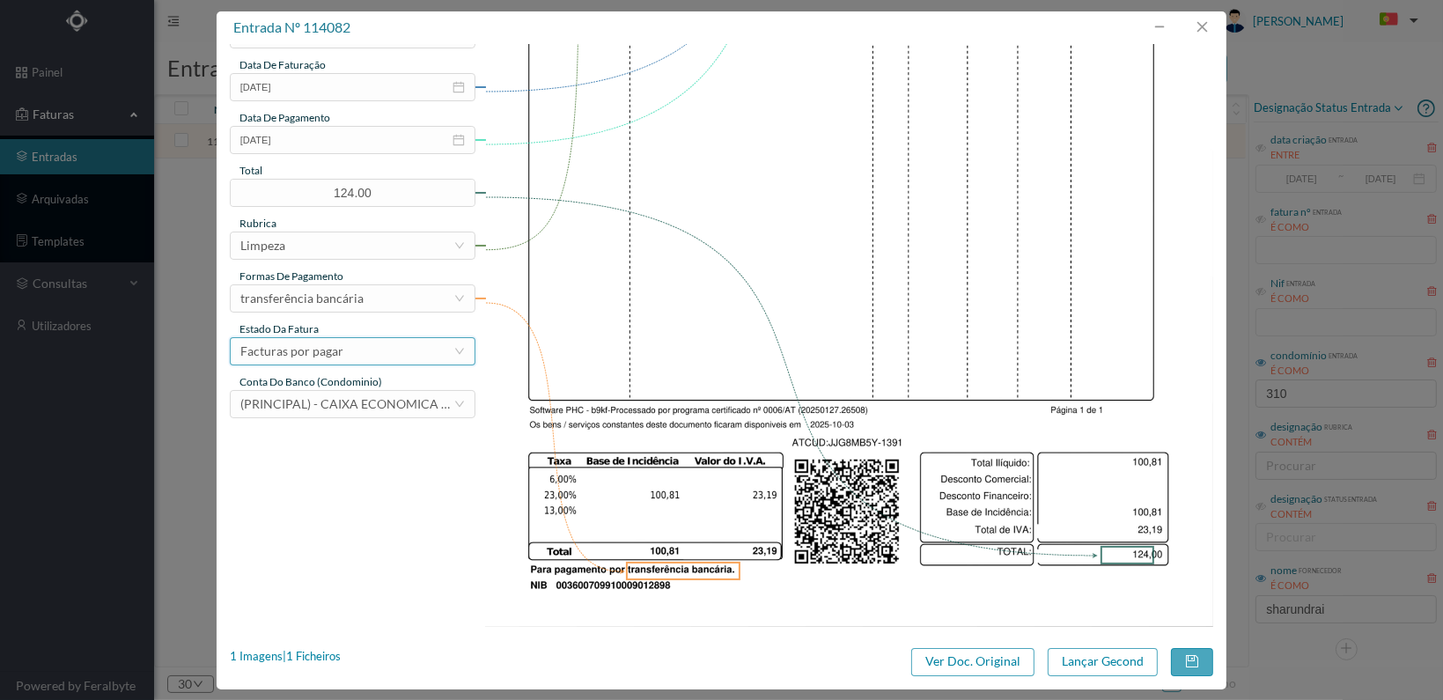
click at [419, 350] on div "Facturas por pagar" at bounding box center [346, 351] width 213 height 26
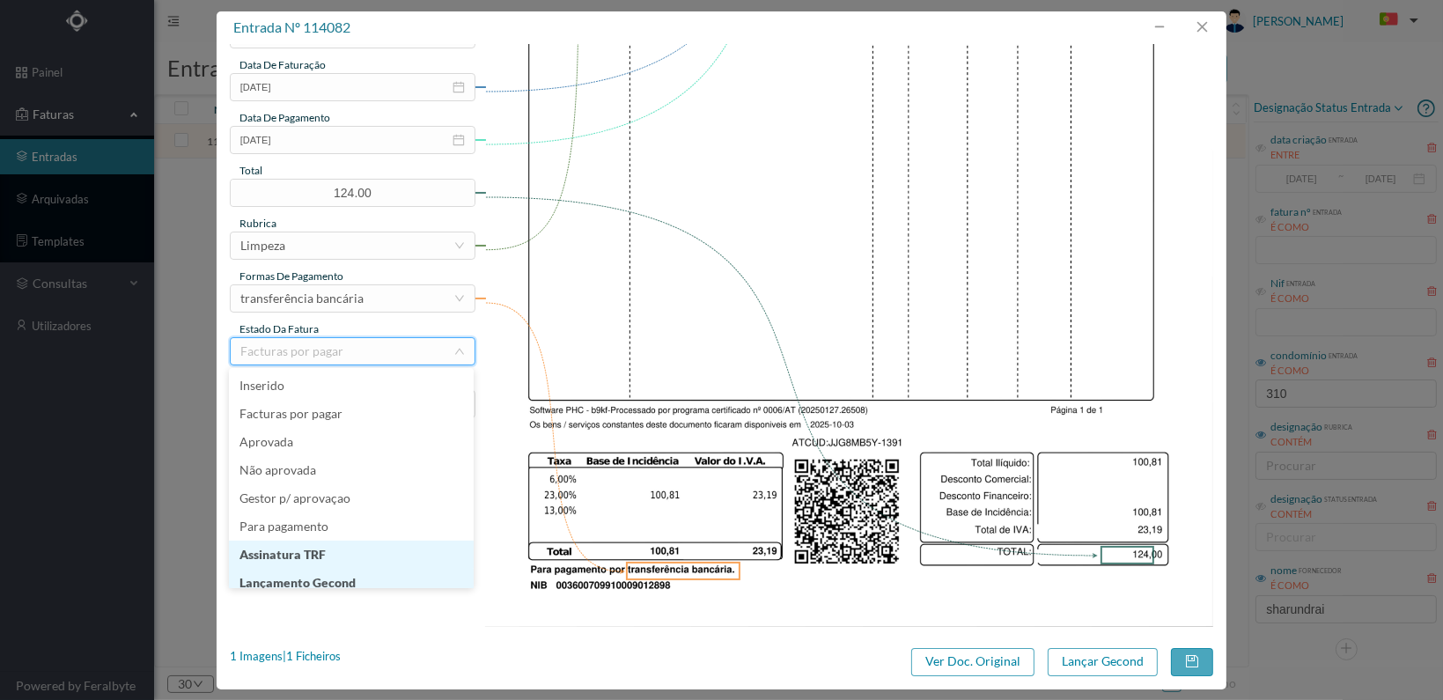
scroll to position [9, 0]
click at [371, 576] on li "Lançamento Gecond" at bounding box center [351, 574] width 245 height 28
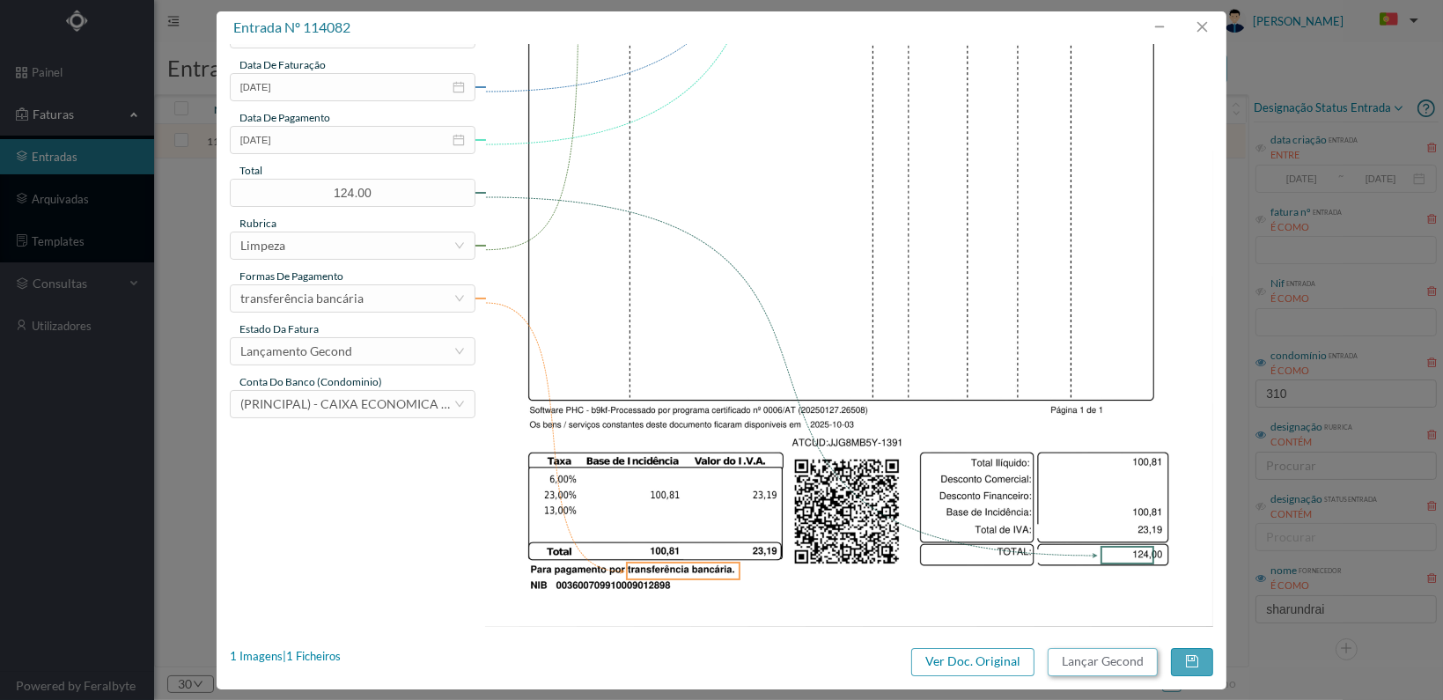
click at [1102, 654] on button "Lançar Gecond" at bounding box center [1103, 662] width 110 height 28
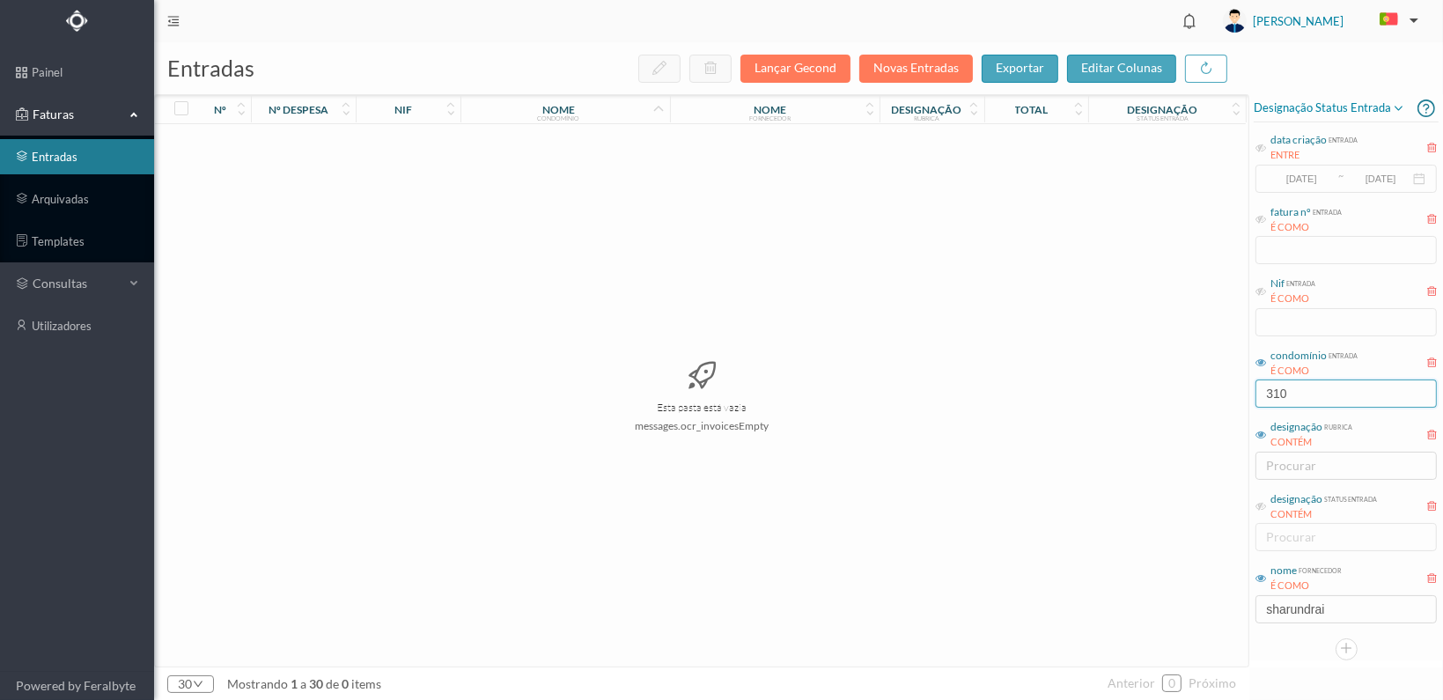
drag, startPoint x: 1306, startPoint y: 388, endPoint x: 1210, endPoint y: 385, distance: 96.9
click at [1210, 385] on div "entradas Lançar Gecond Novas Entradas exportar editar colunas nº nº despesa nif…" at bounding box center [798, 371] width 1289 height 658
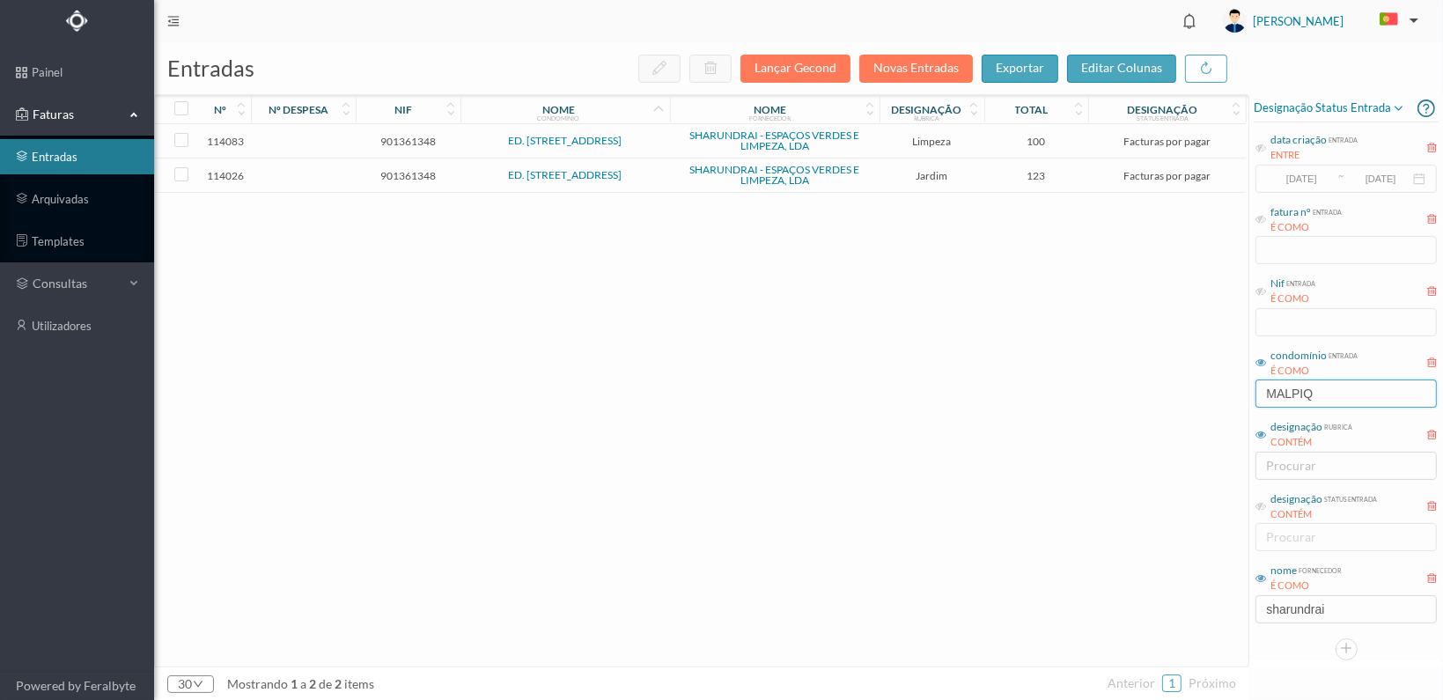
type input "MALPIQ"
click at [403, 173] on span "901361348" at bounding box center [408, 175] width 96 height 13
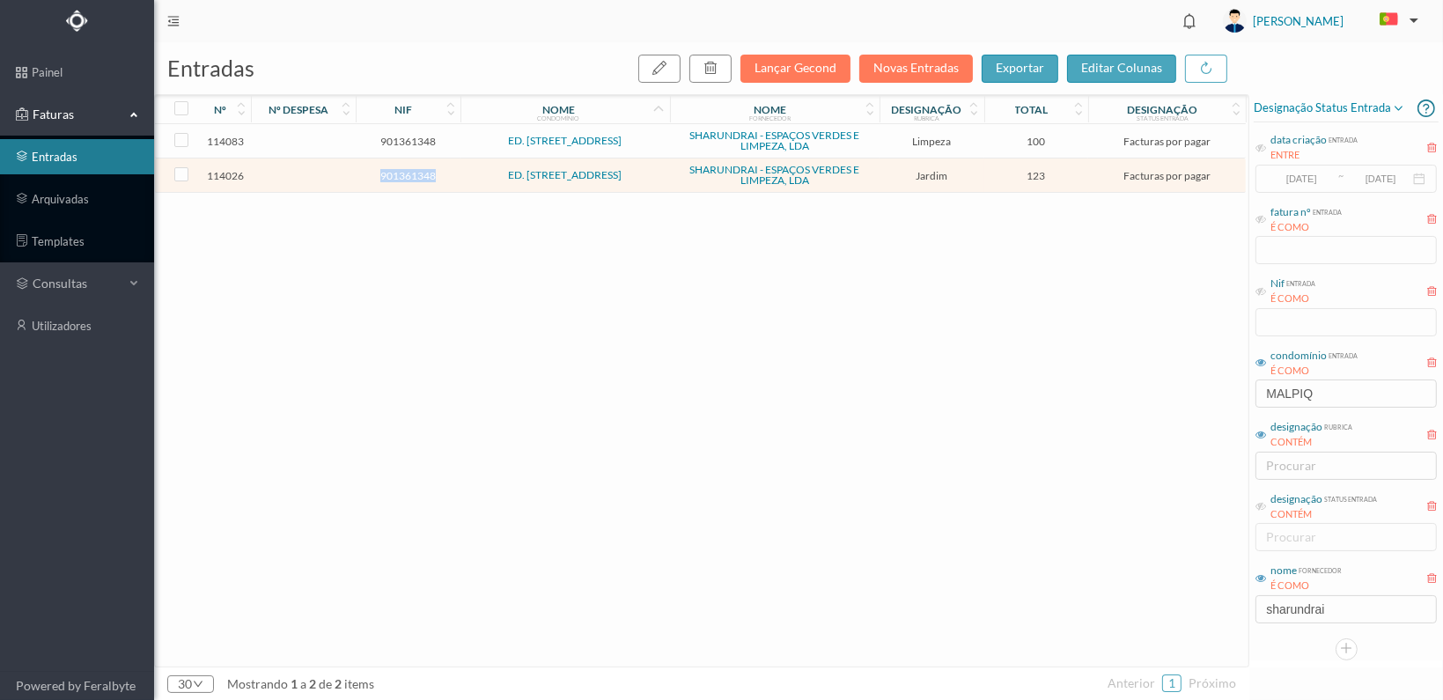
click at [403, 173] on span "901361348" at bounding box center [408, 175] width 96 height 13
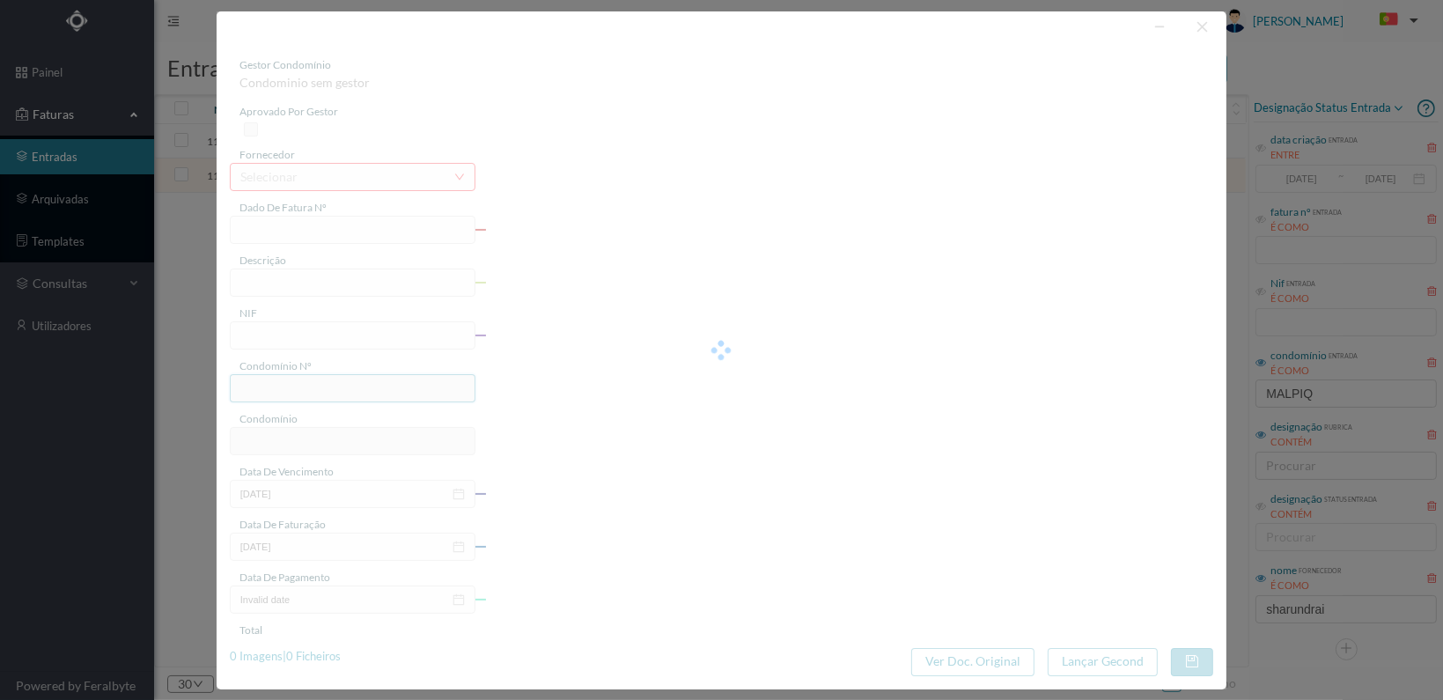
type input "FT 2025A1/1335"
type input "JARDINAGEM Outubro de 2025"
type input "901361348"
type input "[DATE]"
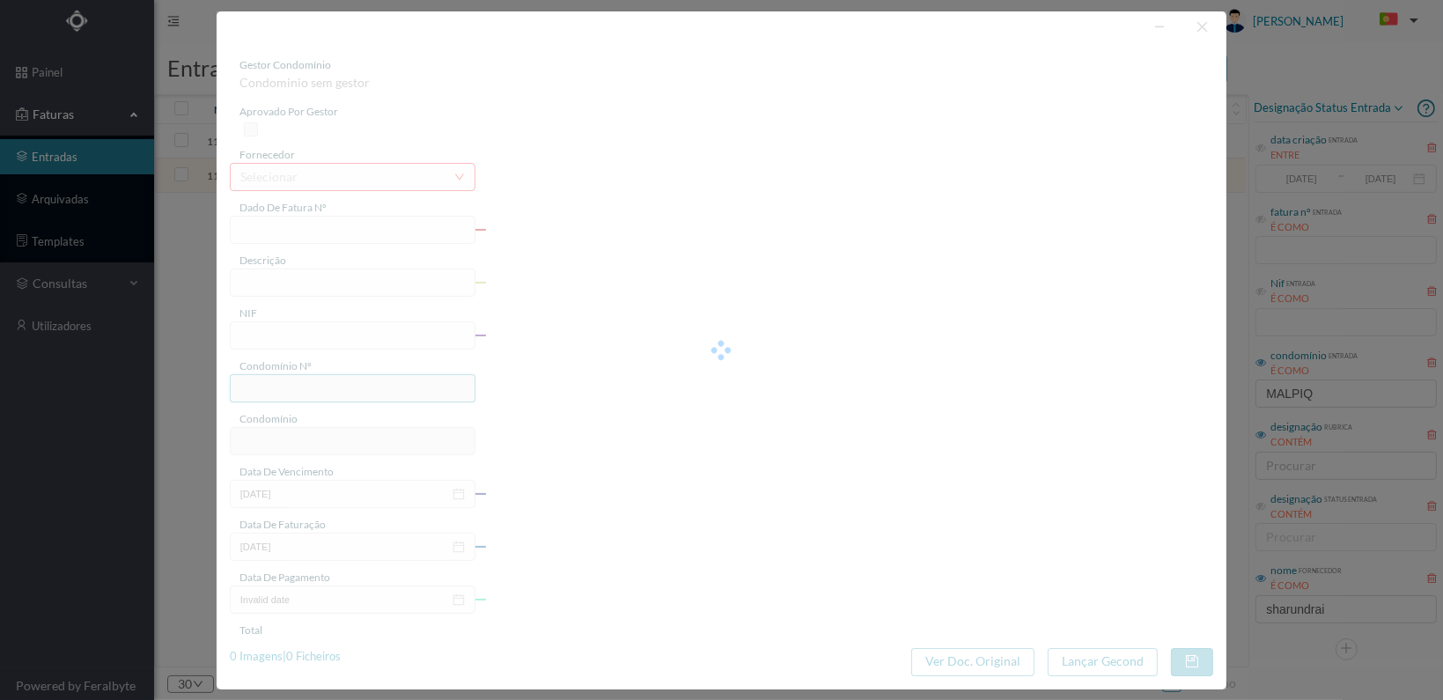
type input "[DATE]"
type input "123.00"
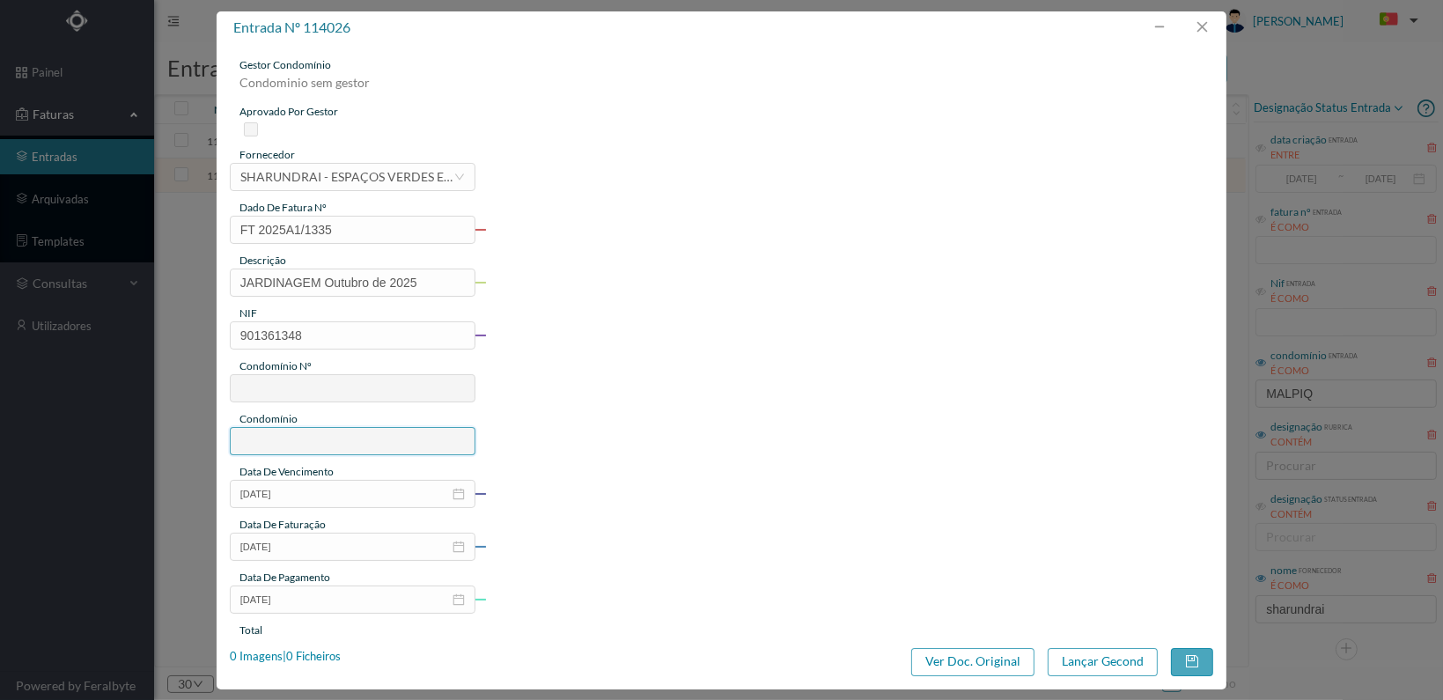
type input "620"
type input "ED. [STREET_ADDRESS]"
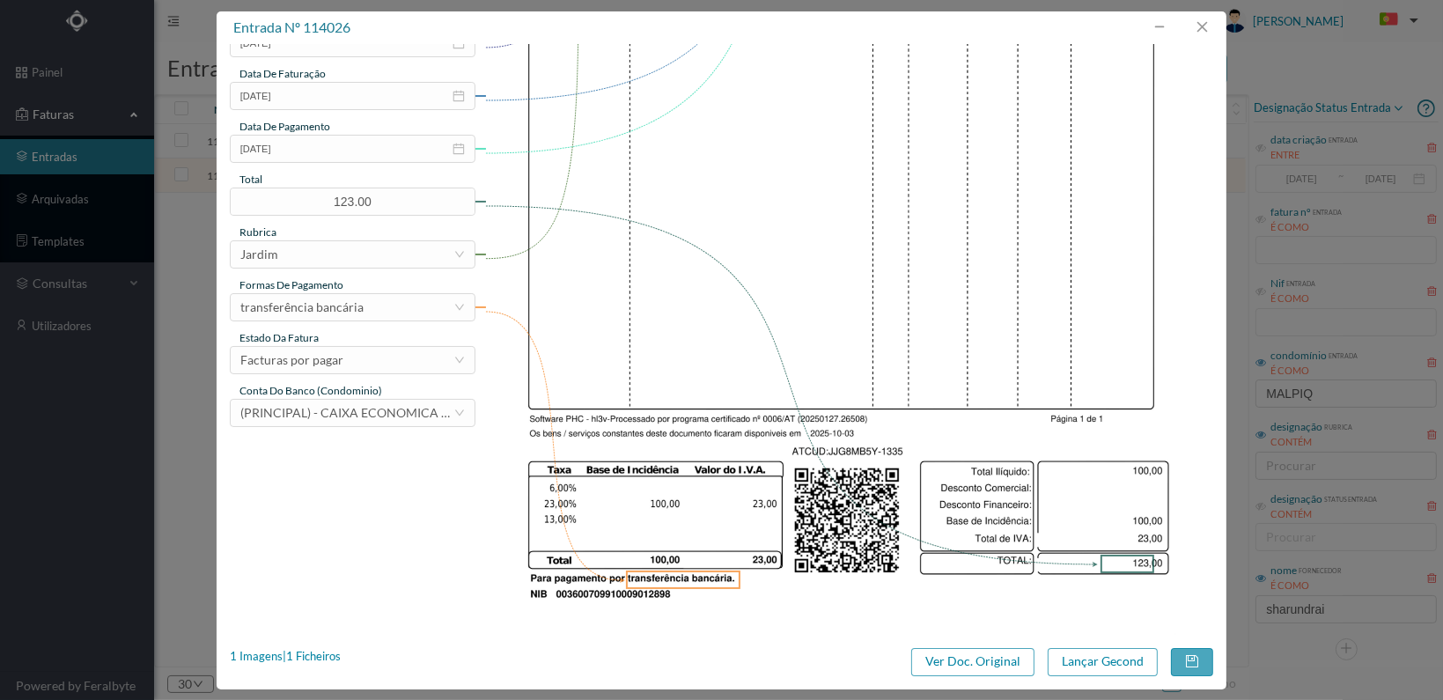
scroll to position [460, 0]
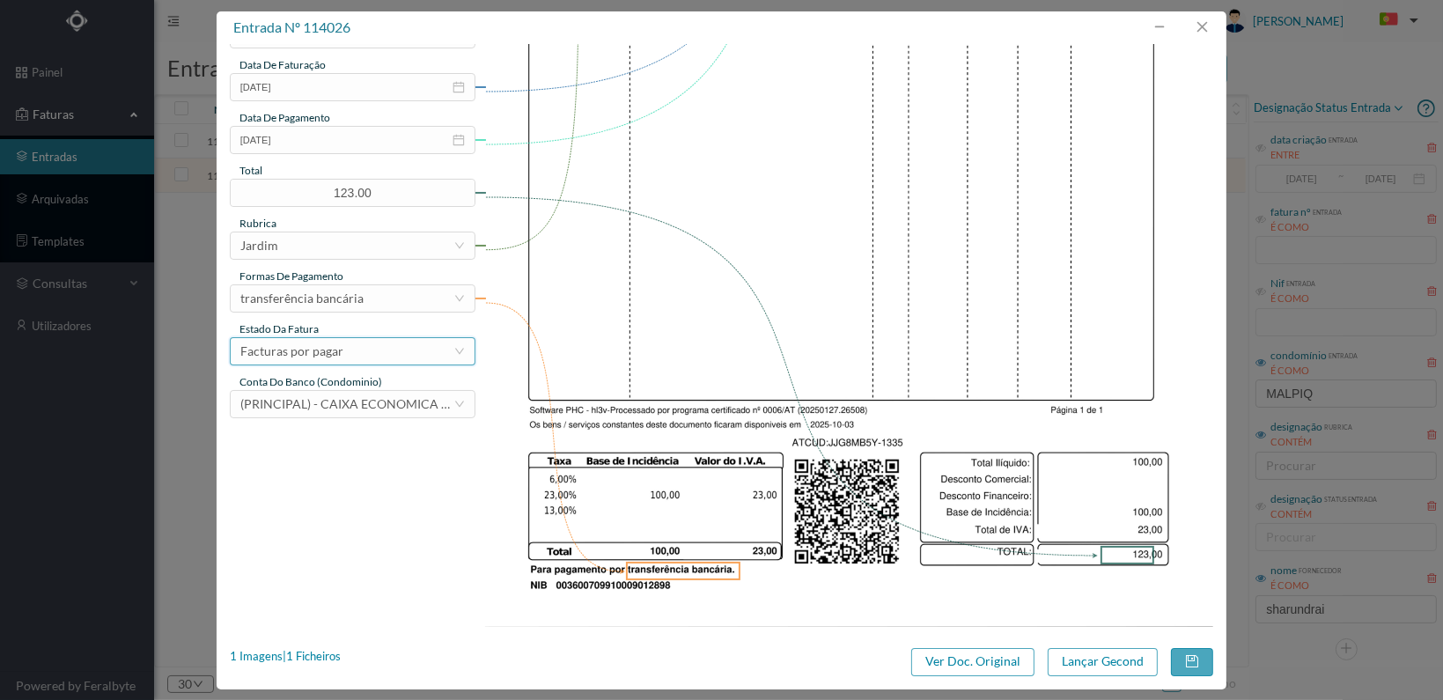
click at [415, 360] on div "Facturas por pagar" at bounding box center [346, 351] width 213 height 26
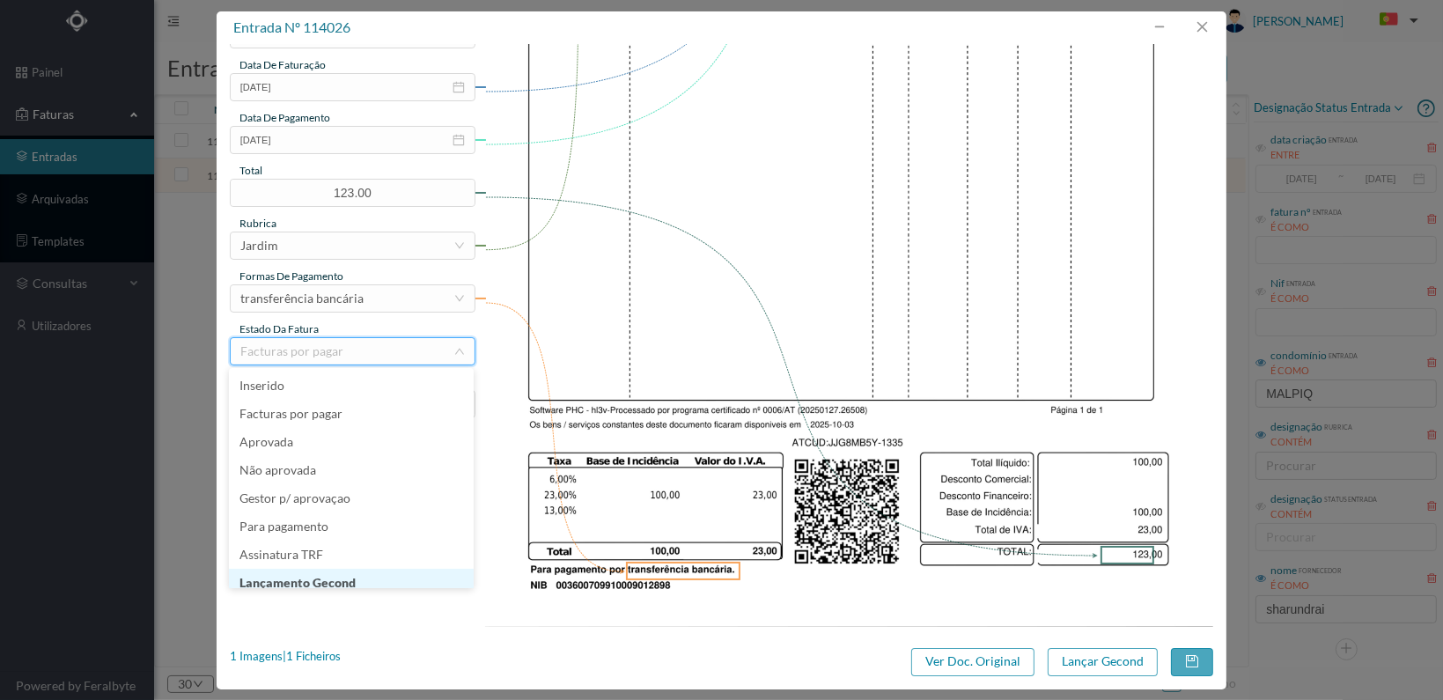
scroll to position [9, 0]
click at [378, 570] on li "Lançamento Gecond" at bounding box center [351, 574] width 245 height 28
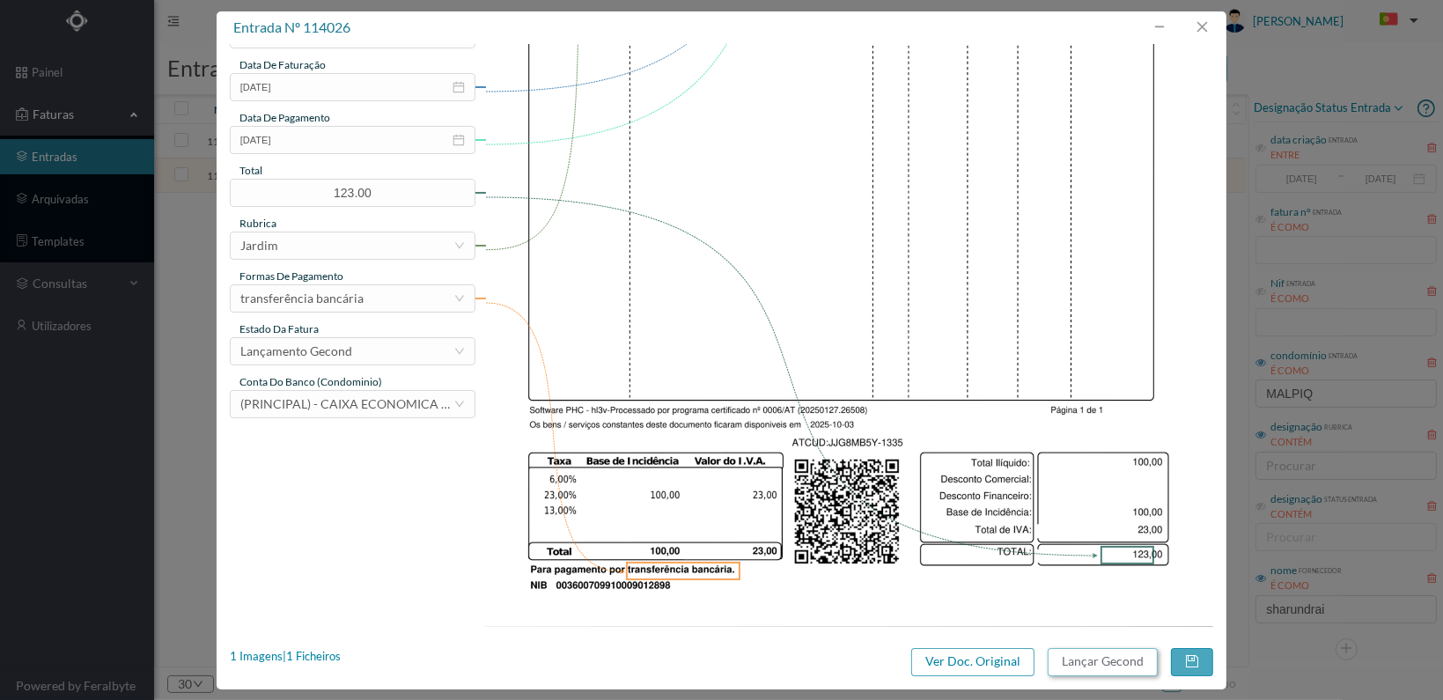
click at [1108, 659] on button "Lançar Gecond" at bounding box center [1103, 662] width 110 height 28
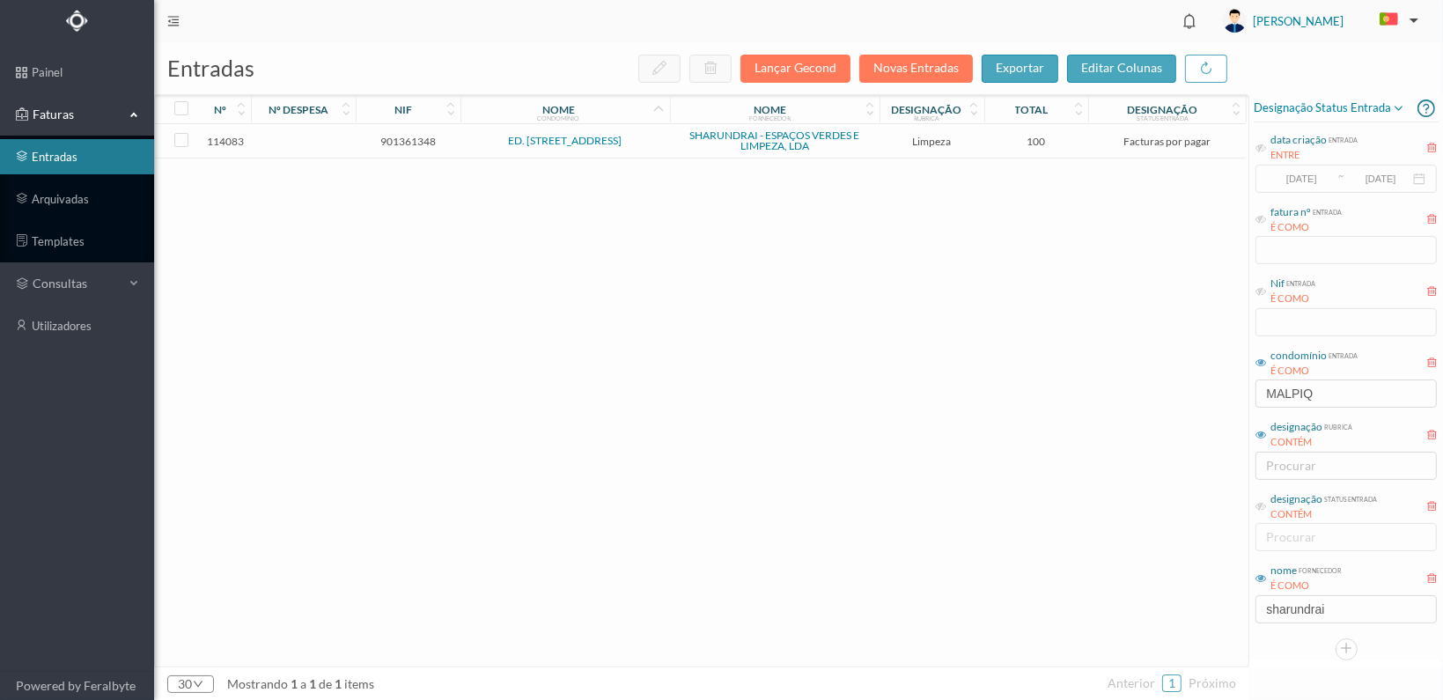
click at [405, 138] on span "901361348" at bounding box center [408, 141] width 96 height 13
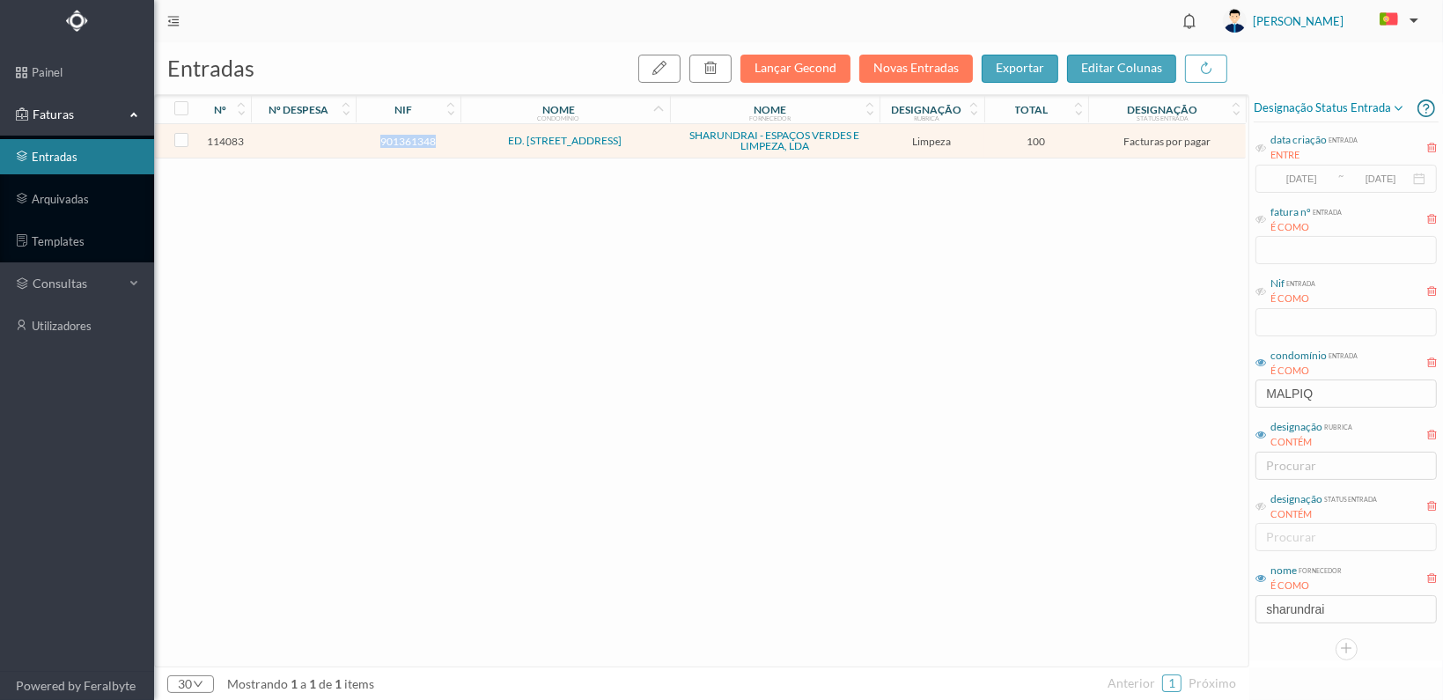
click at [405, 138] on span "901361348" at bounding box center [408, 141] width 96 height 13
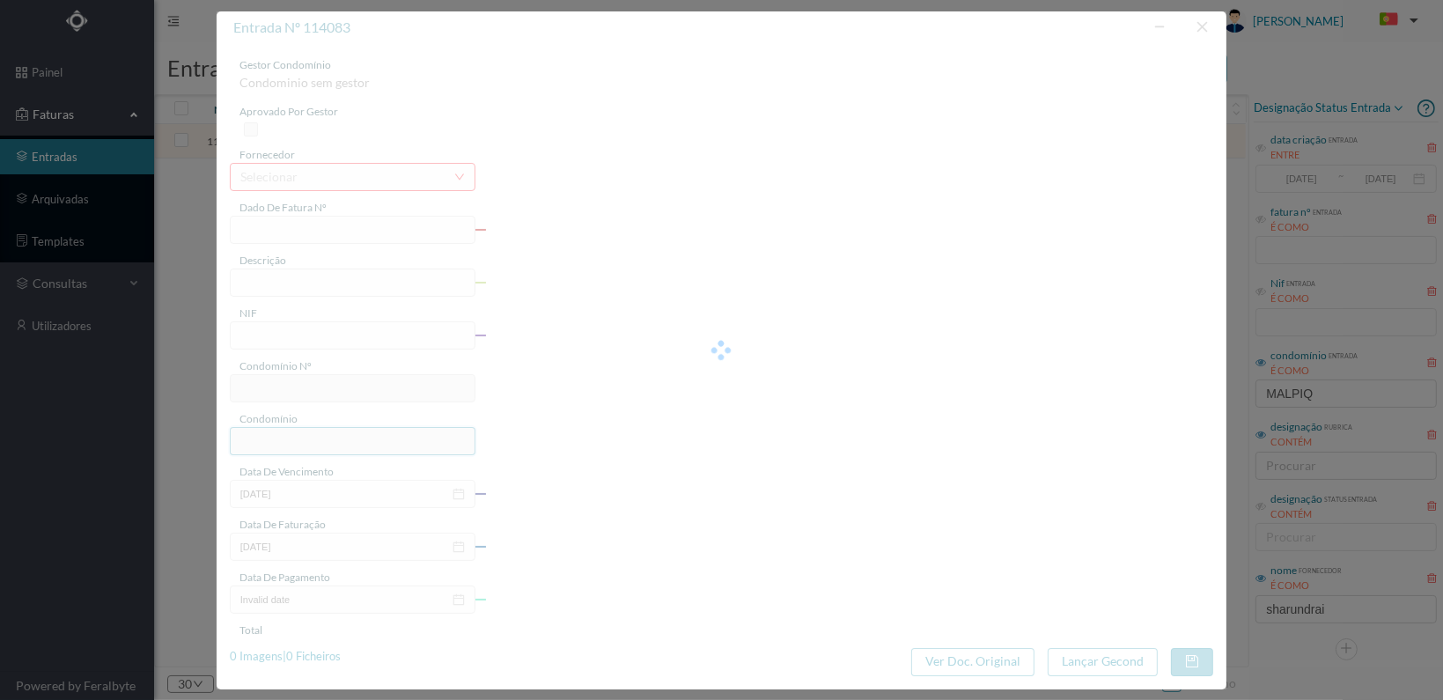
type input "FT 2025A1/1392"
type input "LIMPEZA Outubro de 2025"
type input "901361348"
type input "[DATE]"
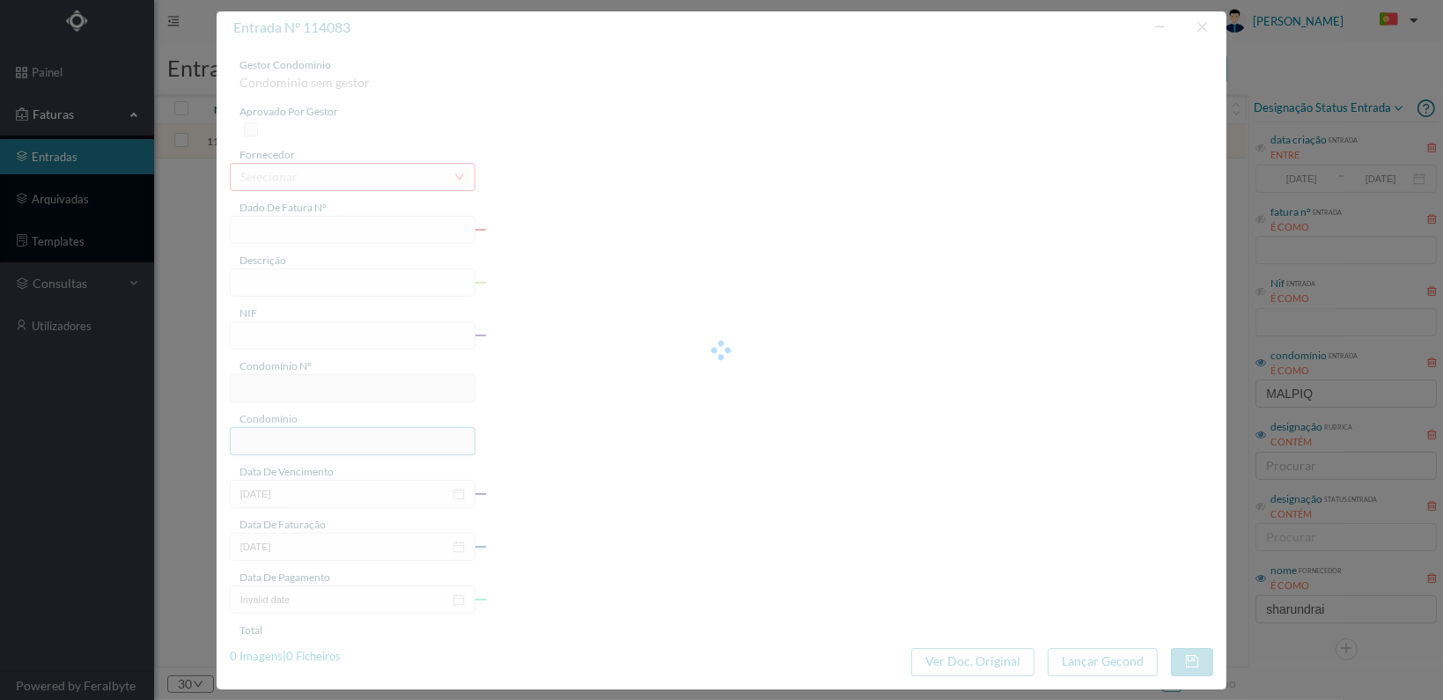
type input "[DATE]"
type input "100.00"
type input "620"
type input "ED. [STREET_ADDRESS]"
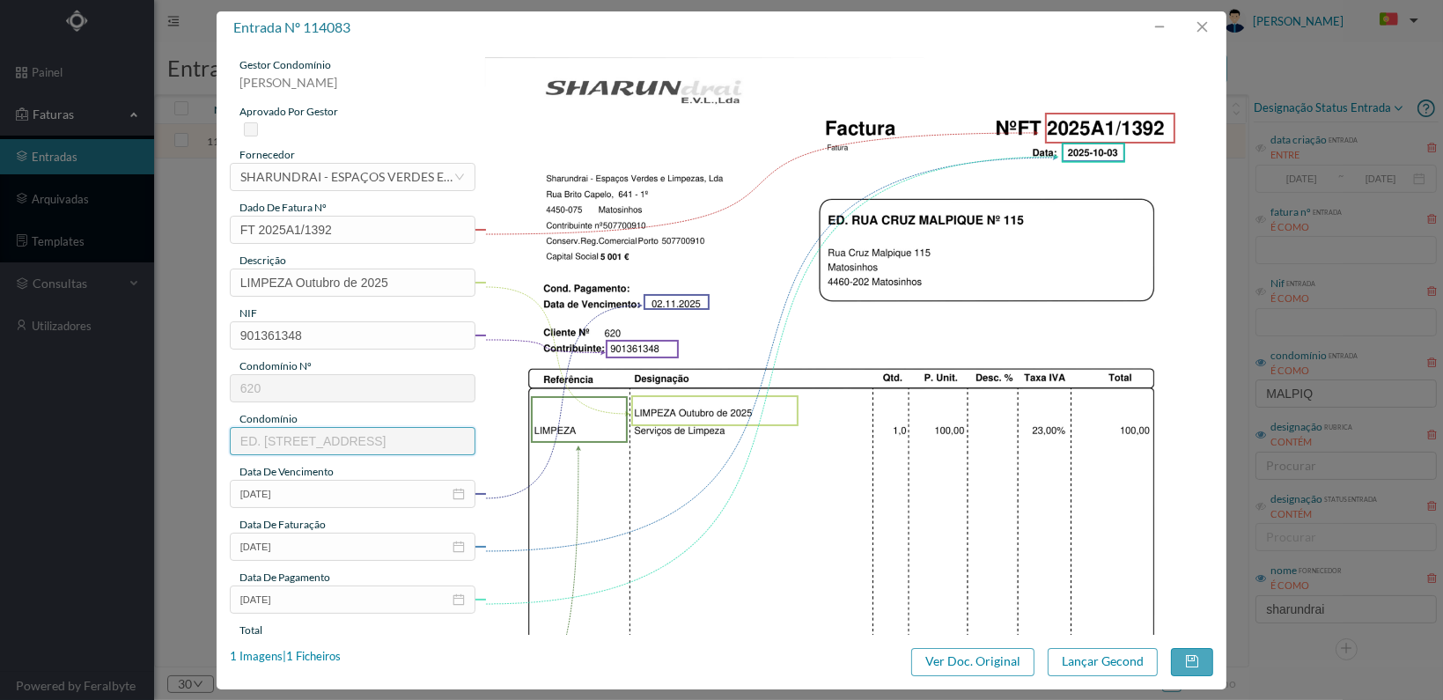
scroll to position [460, 0]
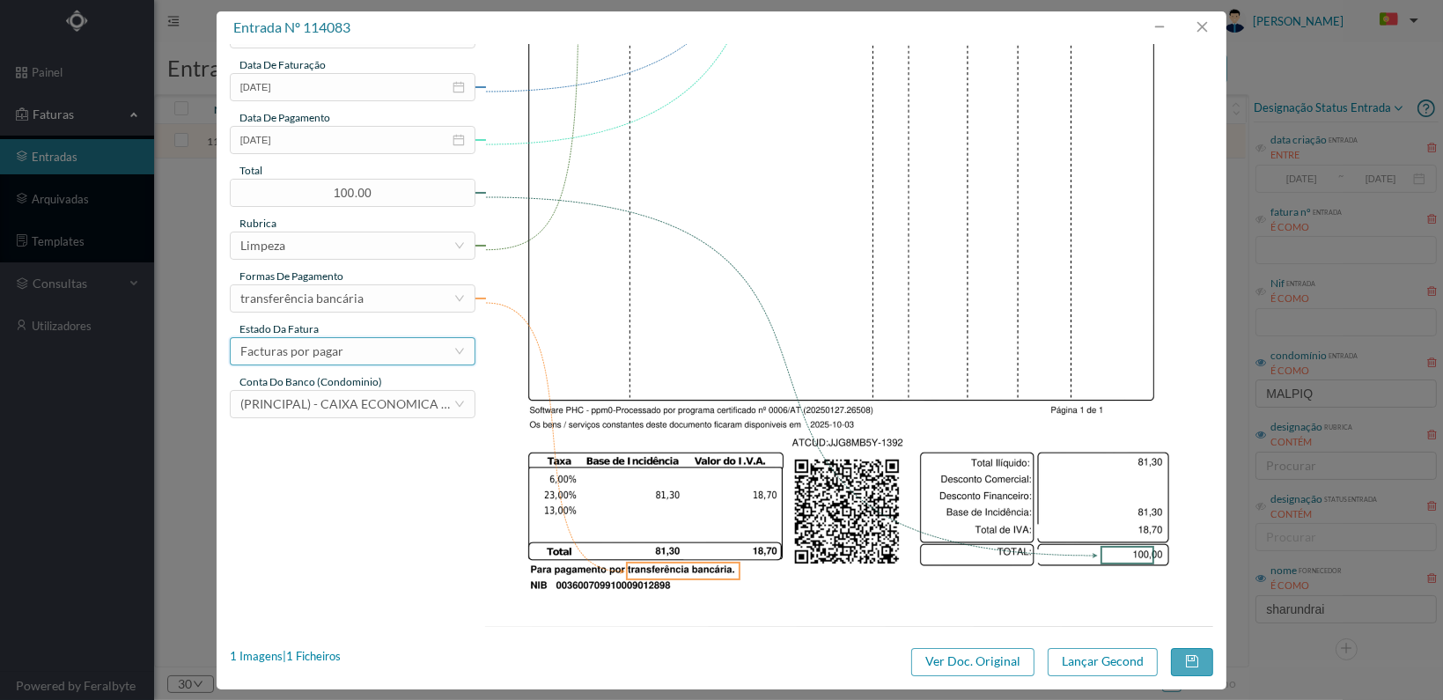
click at [402, 356] on div "Facturas por pagar" at bounding box center [346, 351] width 213 height 26
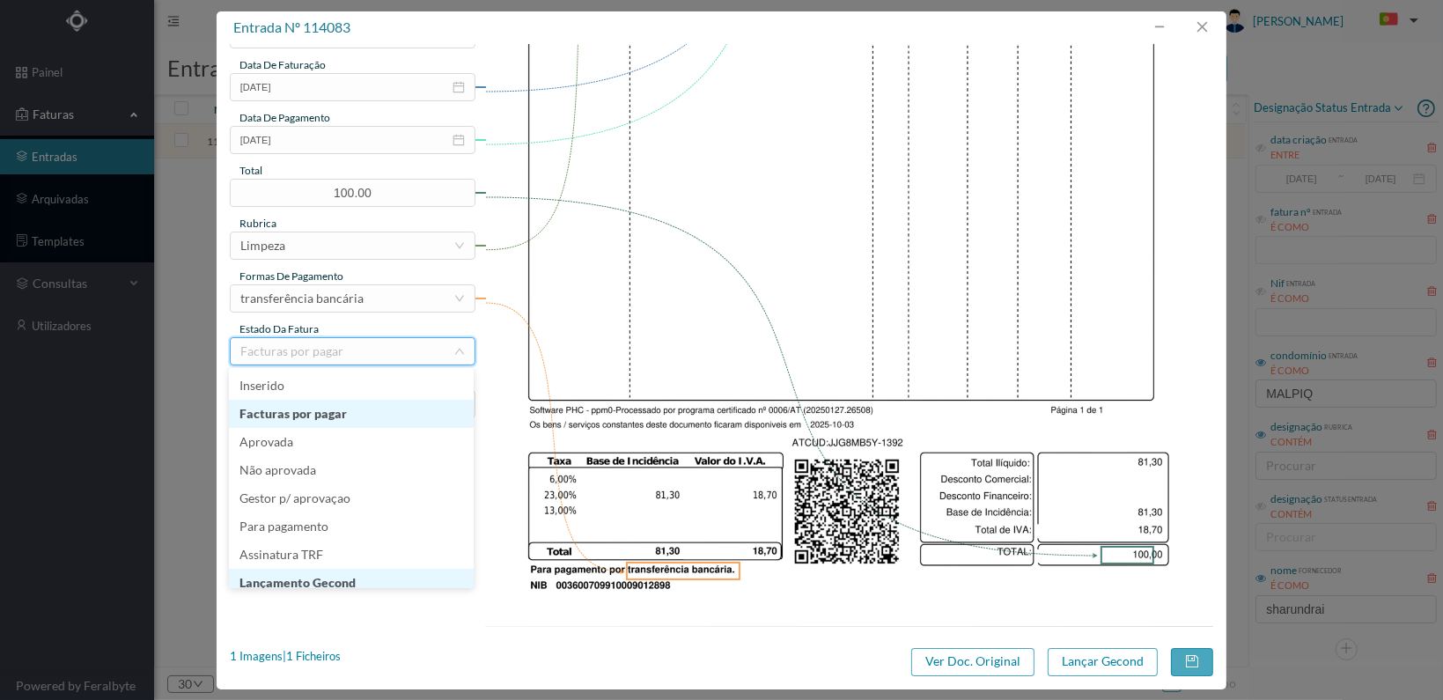
scroll to position [9, 0]
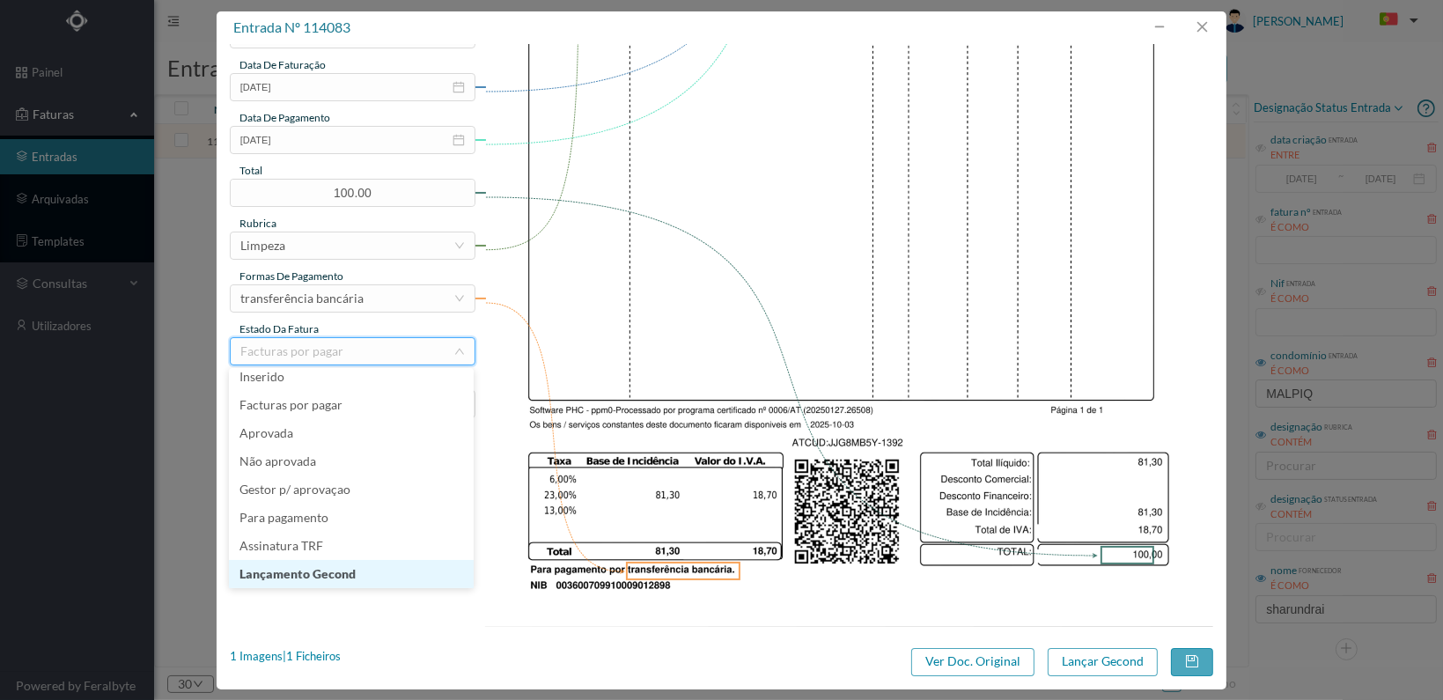
click at [377, 574] on li "Lançamento Gecond" at bounding box center [351, 574] width 245 height 28
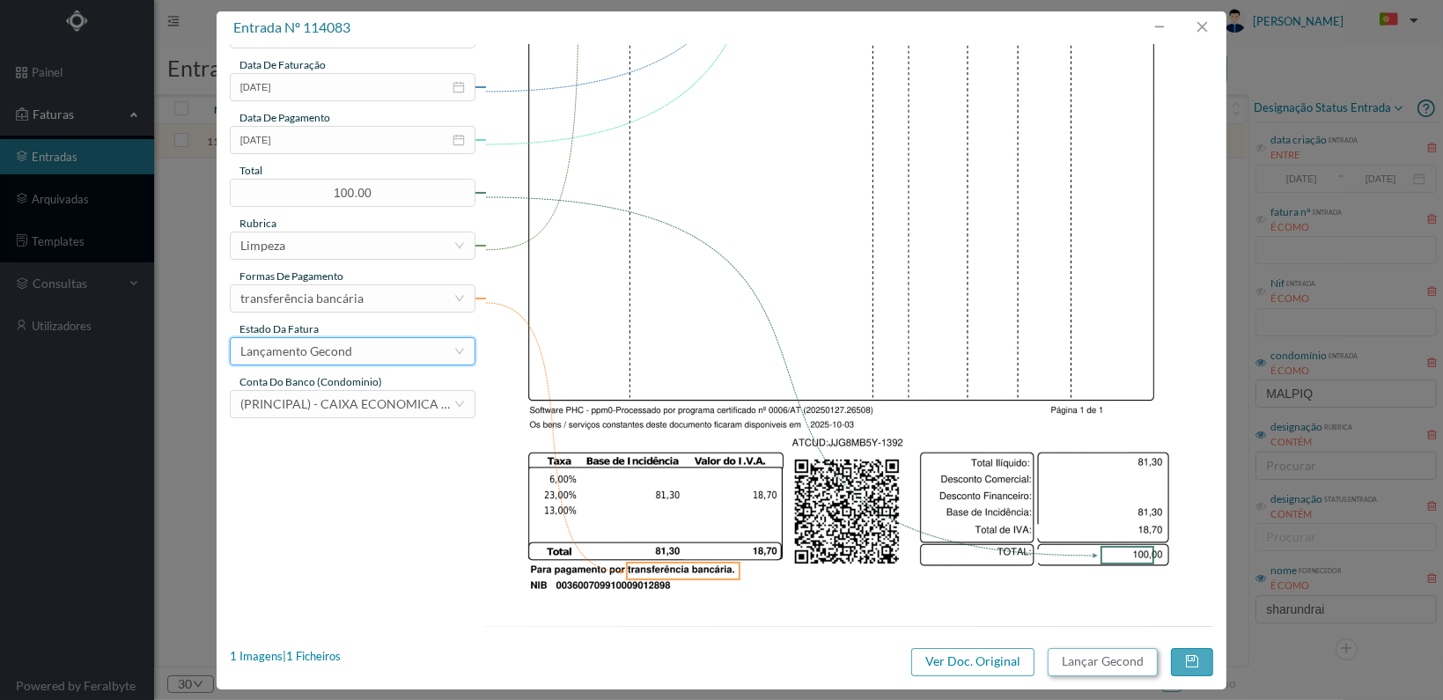
click at [1102, 659] on button "Lançar Gecond" at bounding box center [1103, 662] width 110 height 28
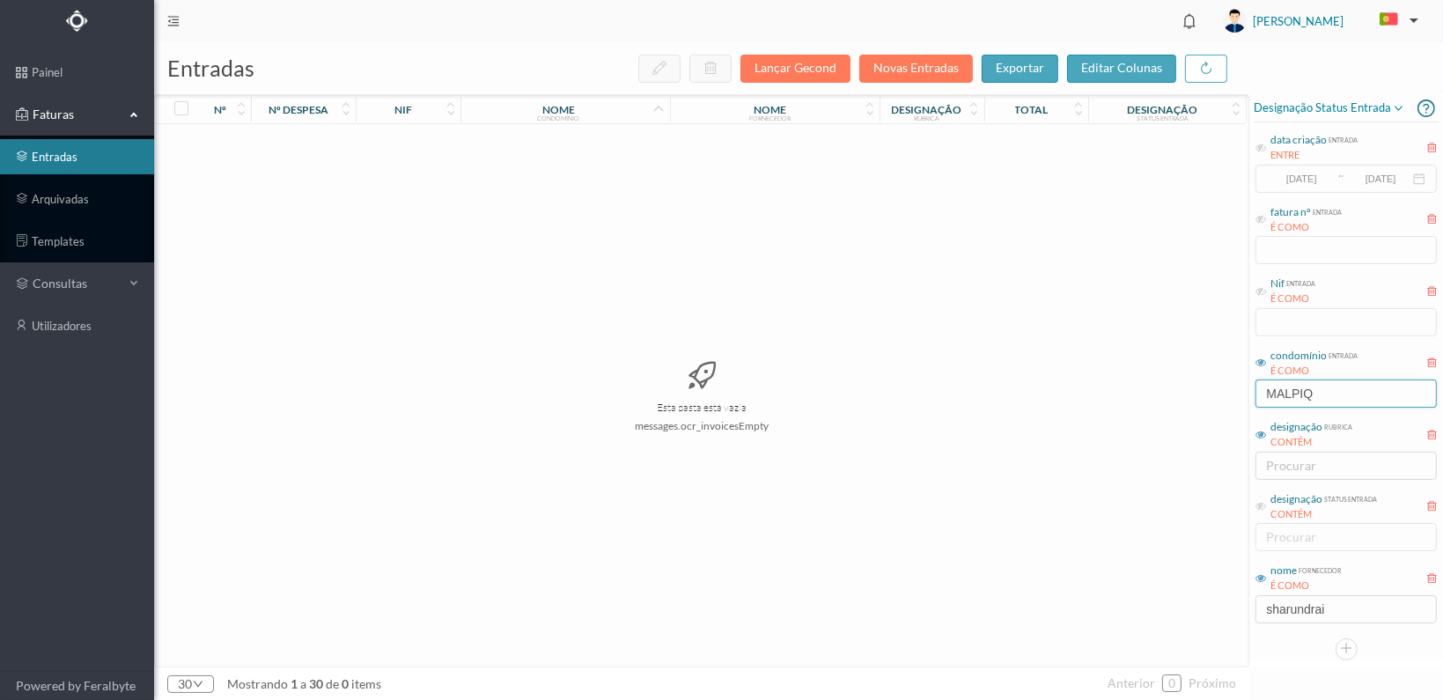
drag, startPoint x: 1325, startPoint y: 389, endPoint x: 1212, endPoint y: 384, distance: 112.8
click at [1212, 385] on div "entradas Lançar Gecond Novas Entradas exportar editar colunas nº nº despesa nif…" at bounding box center [798, 371] width 1289 height 658
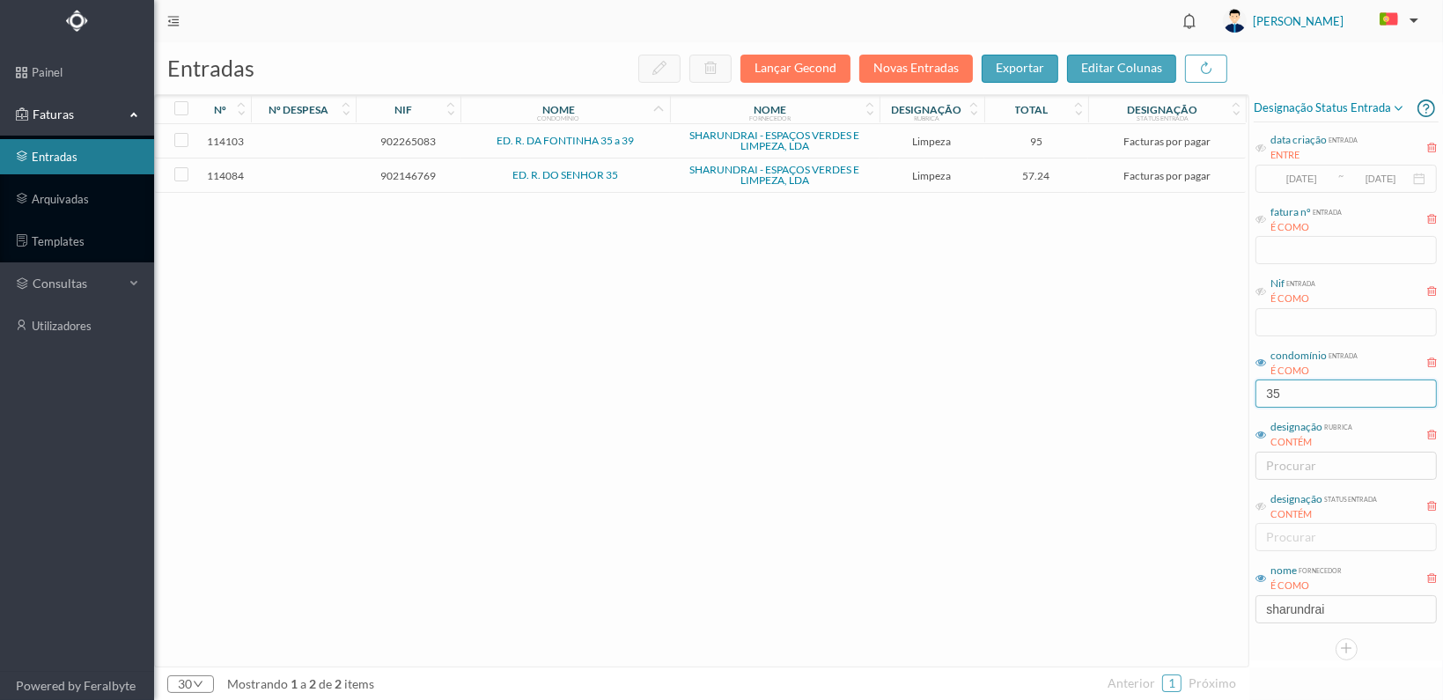
type input "35"
click at [412, 173] on span "902146769" at bounding box center [408, 175] width 96 height 13
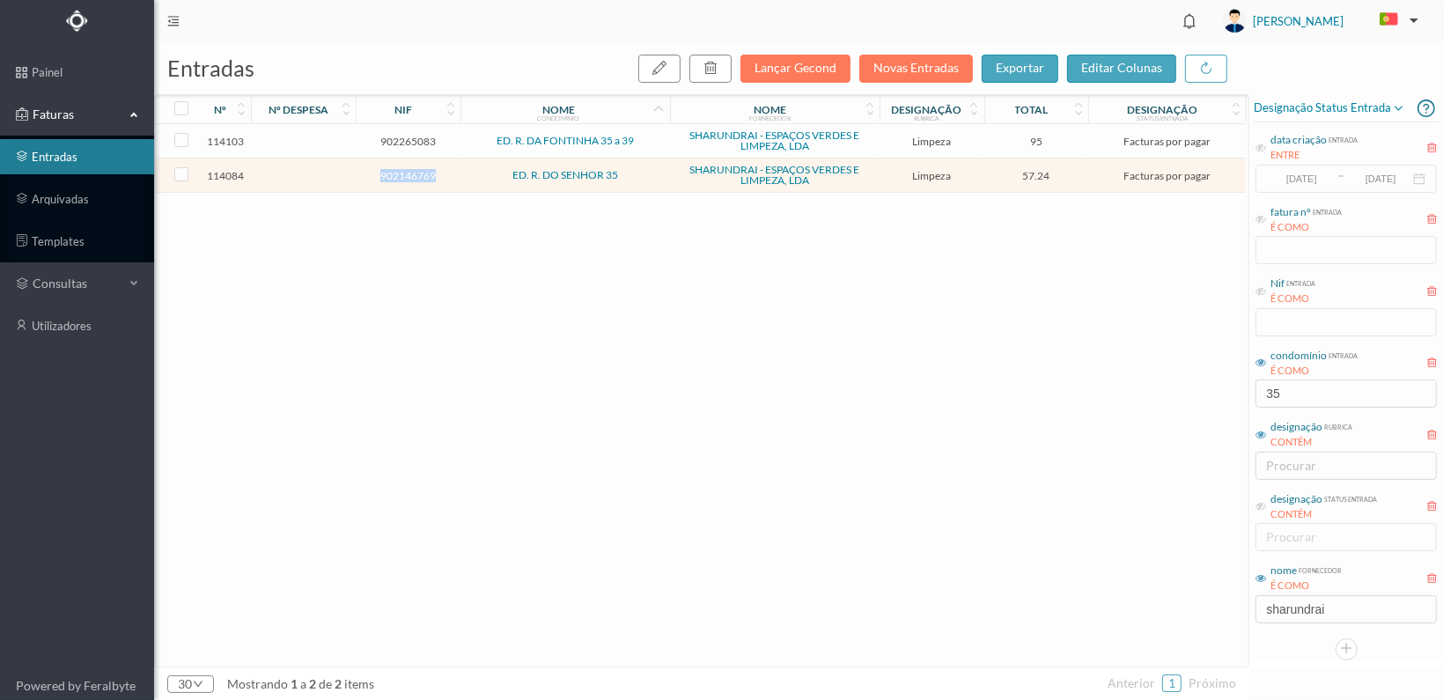
click at [412, 173] on span "902146769" at bounding box center [408, 175] width 96 height 13
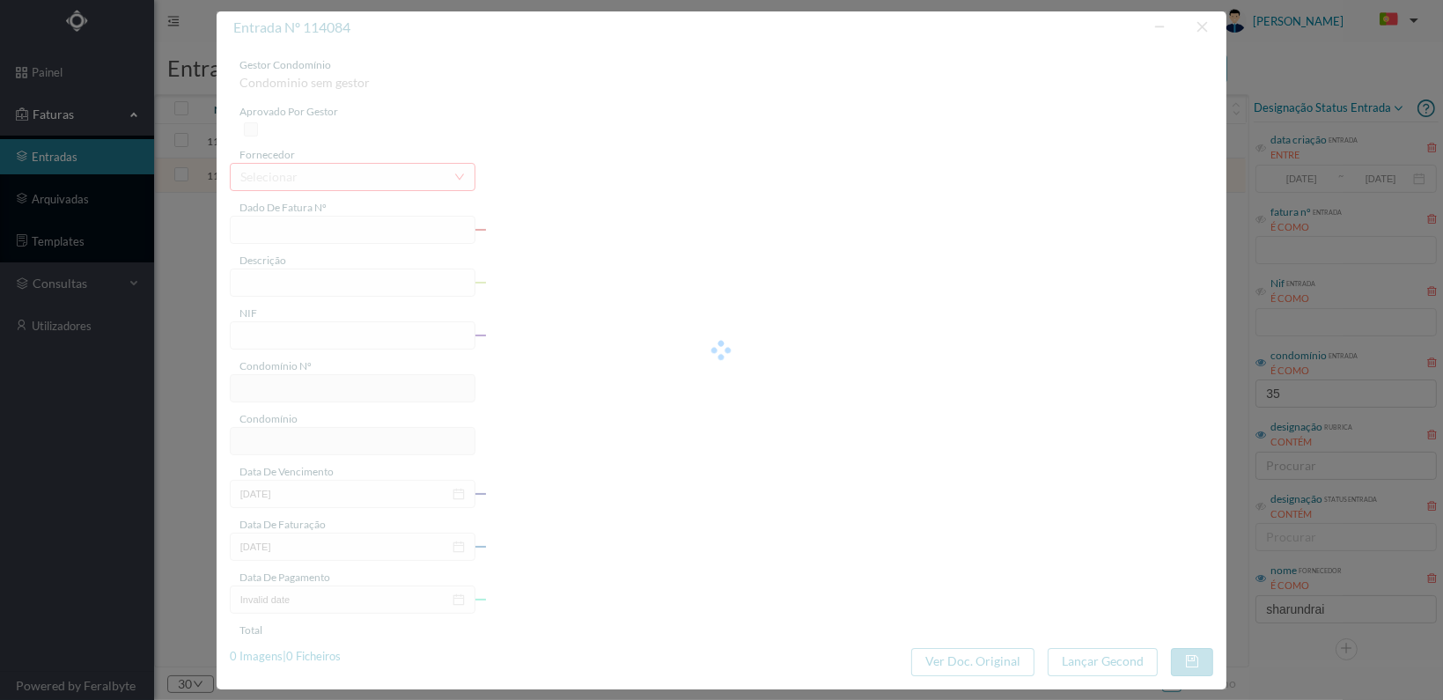
type input "FT 2025A1/1393"
type input "LIMPEZA Outubro de 2025"
type input "902146769"
type input "[DATE]"
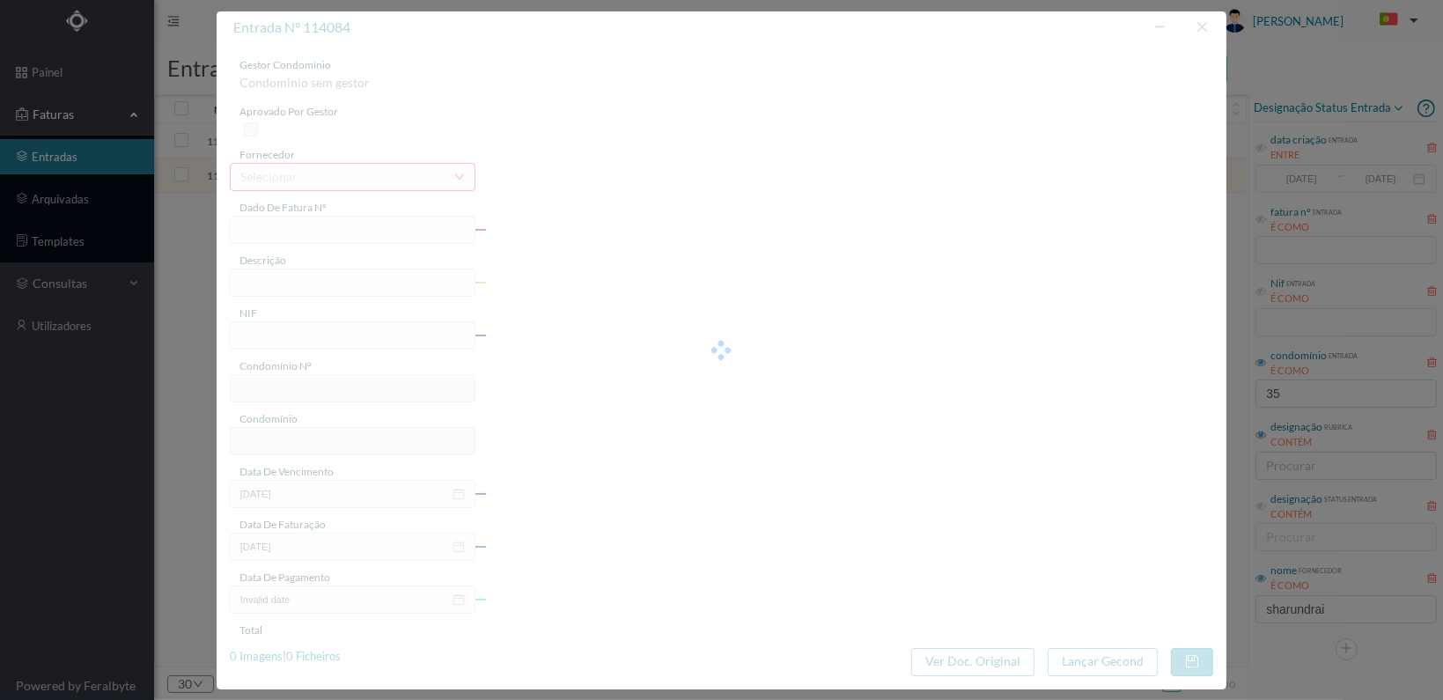
type input "[DATE]"
type input "57.24"
type input "625"
type input "ED. R. DO SENHOR 35"
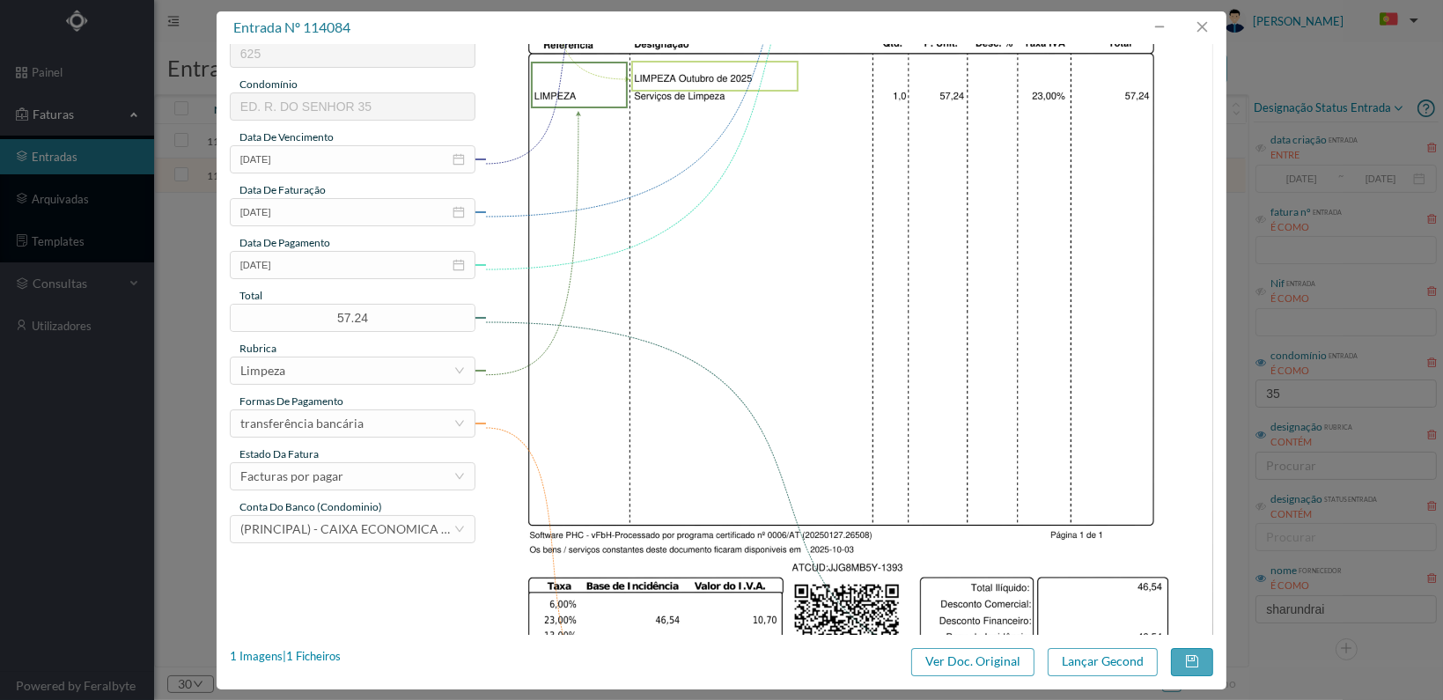
scroll to position [460, 0]
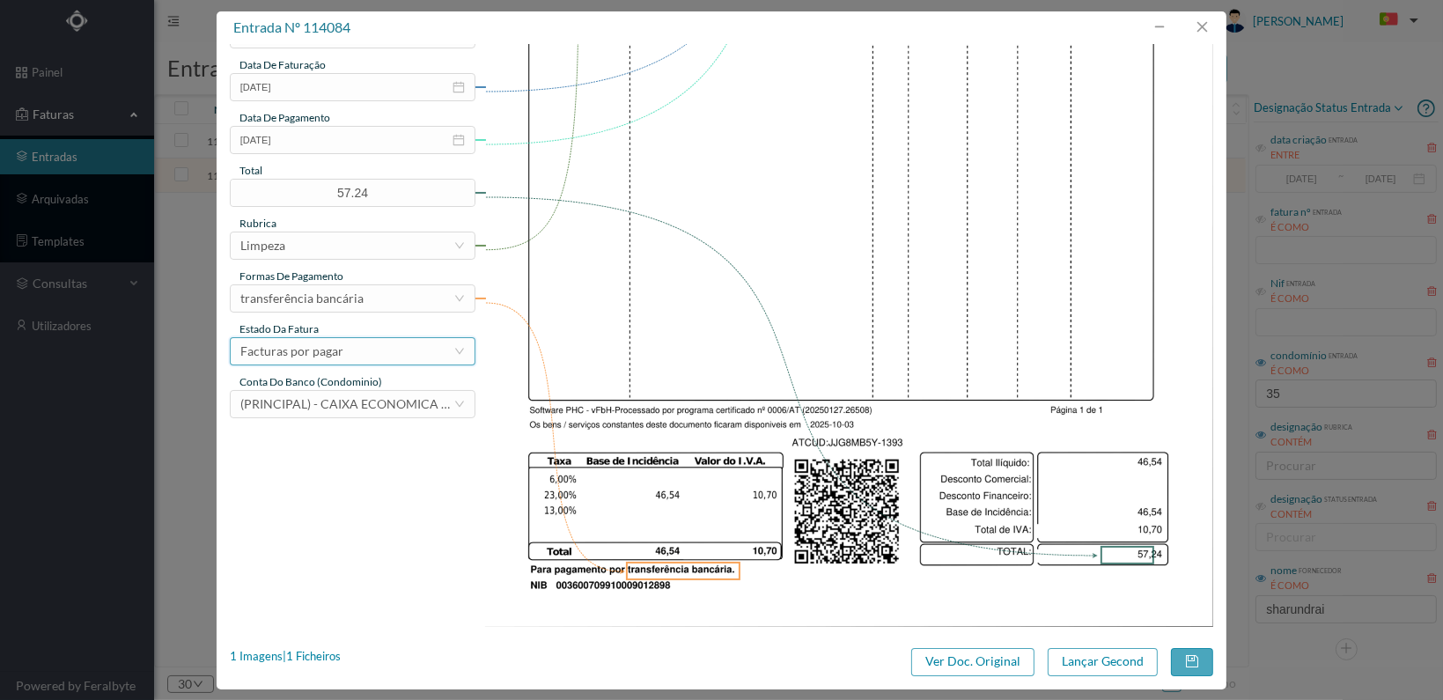
click at [419, 353] on div "Facturas por pagar" at bounding box center [346, 351] width 213 height 26
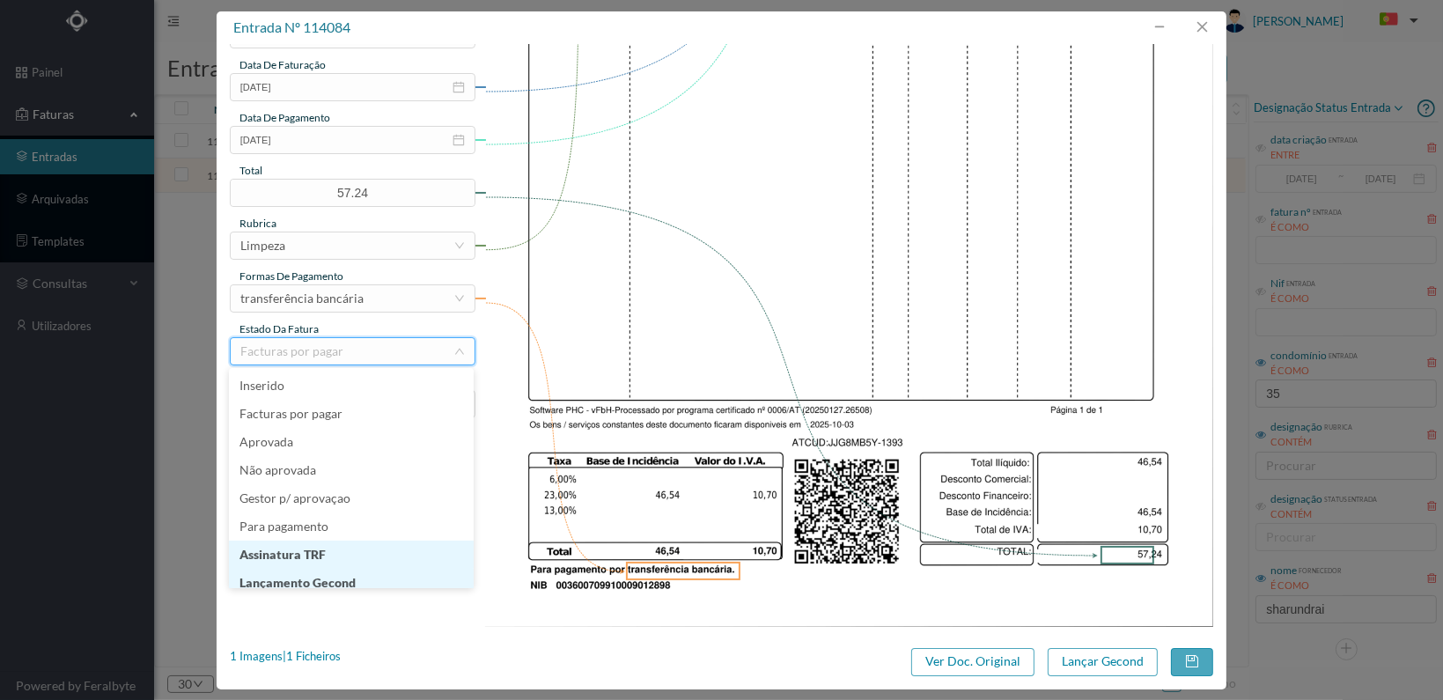
scroll to position [9, 0]
click at [359, 575] on li "Lançamento Gecond" at bounding box center [351, 574] width 245 height 28
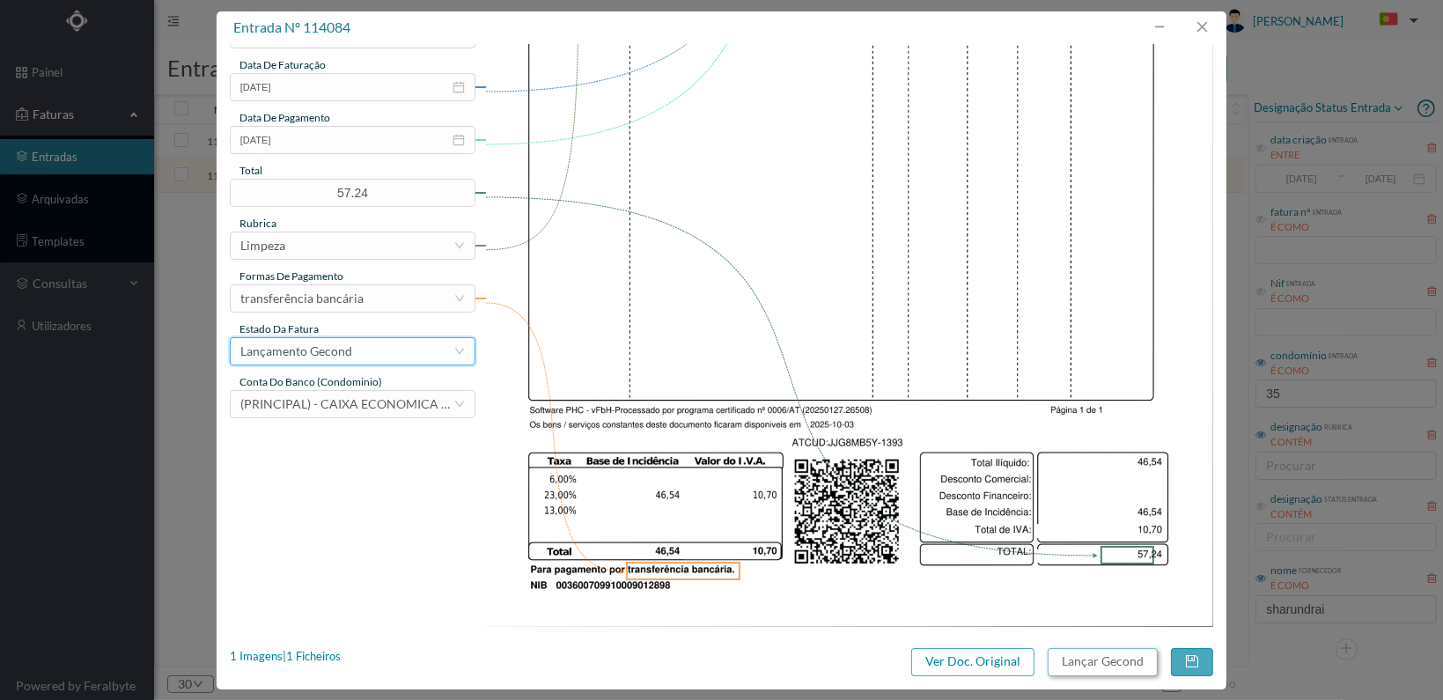
click at [1103, 665] on button "Lançar Gecond" at bounding box center [1103, 662] width 110 height 28
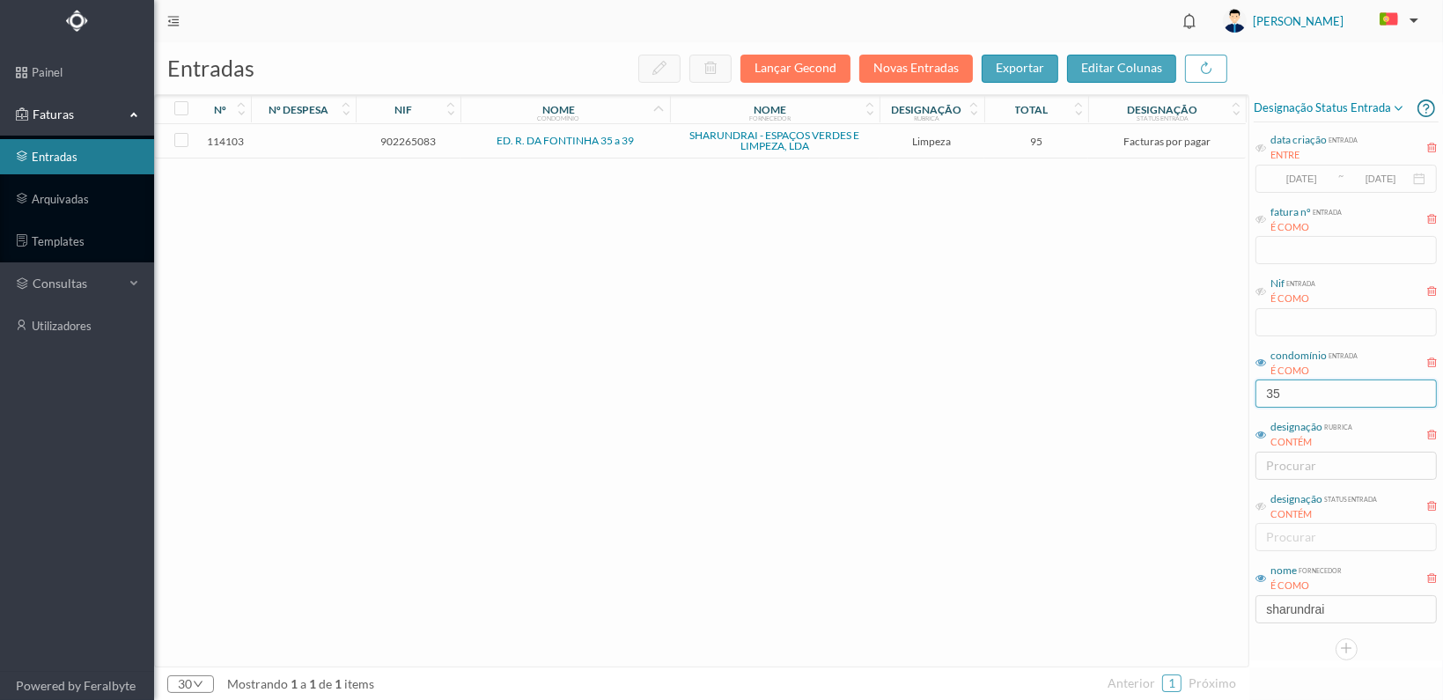
drag, startPoint x: 1304, startPoint y: 392, endPoint x: 1190, endPoint y: 385, distance: 113.8
click at [1190, 385] on div "entradas Lançar Gecond Novas Entradas exportar editar colunas nº nº despesa nif…" at bounding box center [798, 371] width 1289 height 658
type input "GOA"
click at [394, 142] on span "901204854" at bounding box center [408, 141] width 96 height 13
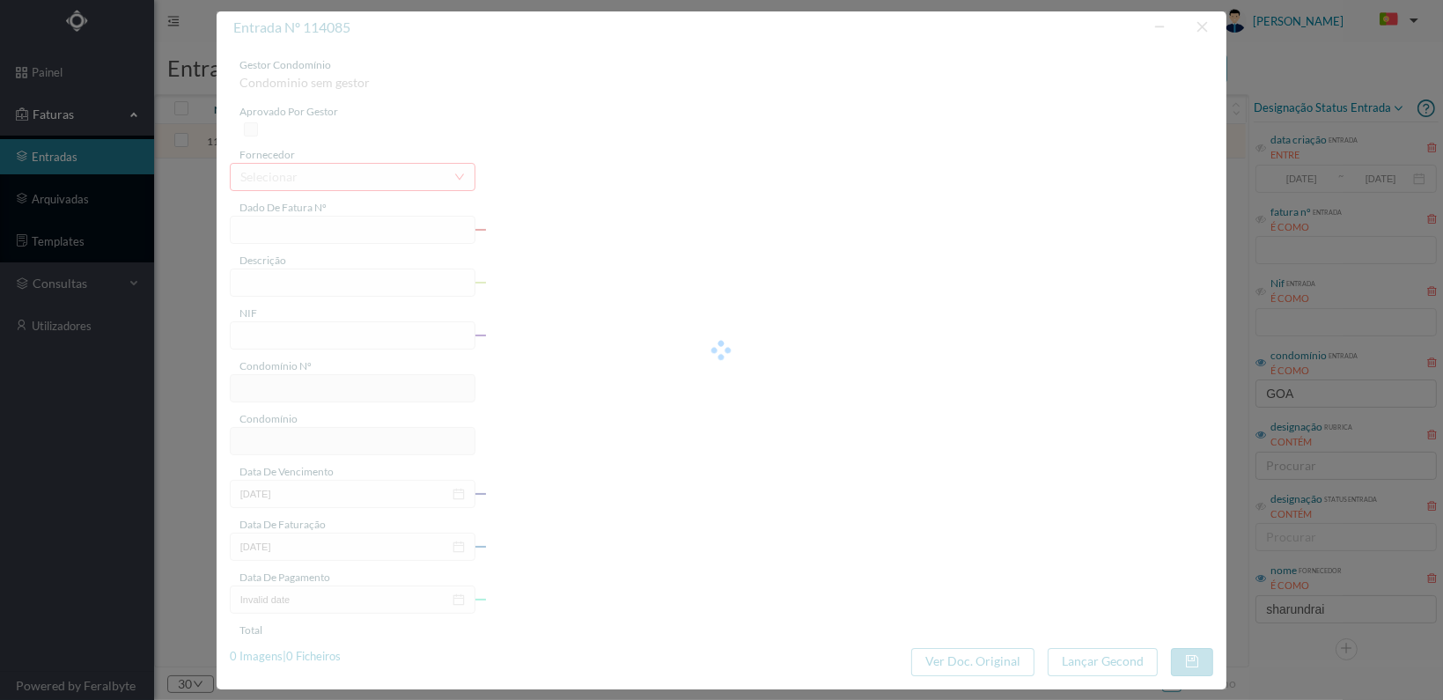
type input "FT 2025A1/1394"
type input "LIMPEZA Outubro de 2025"
type input "901204854"
type input "[DATE]"
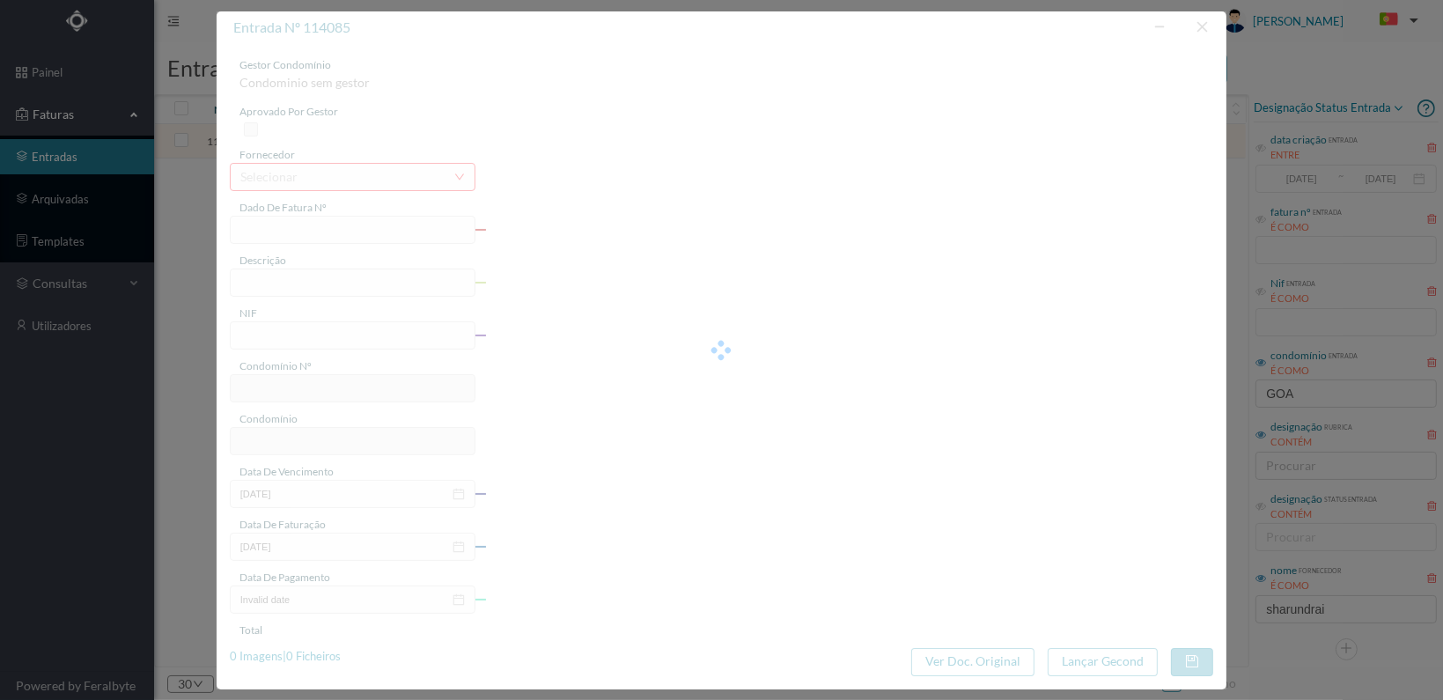
type input "[DATE]"
type input "45.00"
type input "626"
type input "ED. [STREET_ADDRESS]"
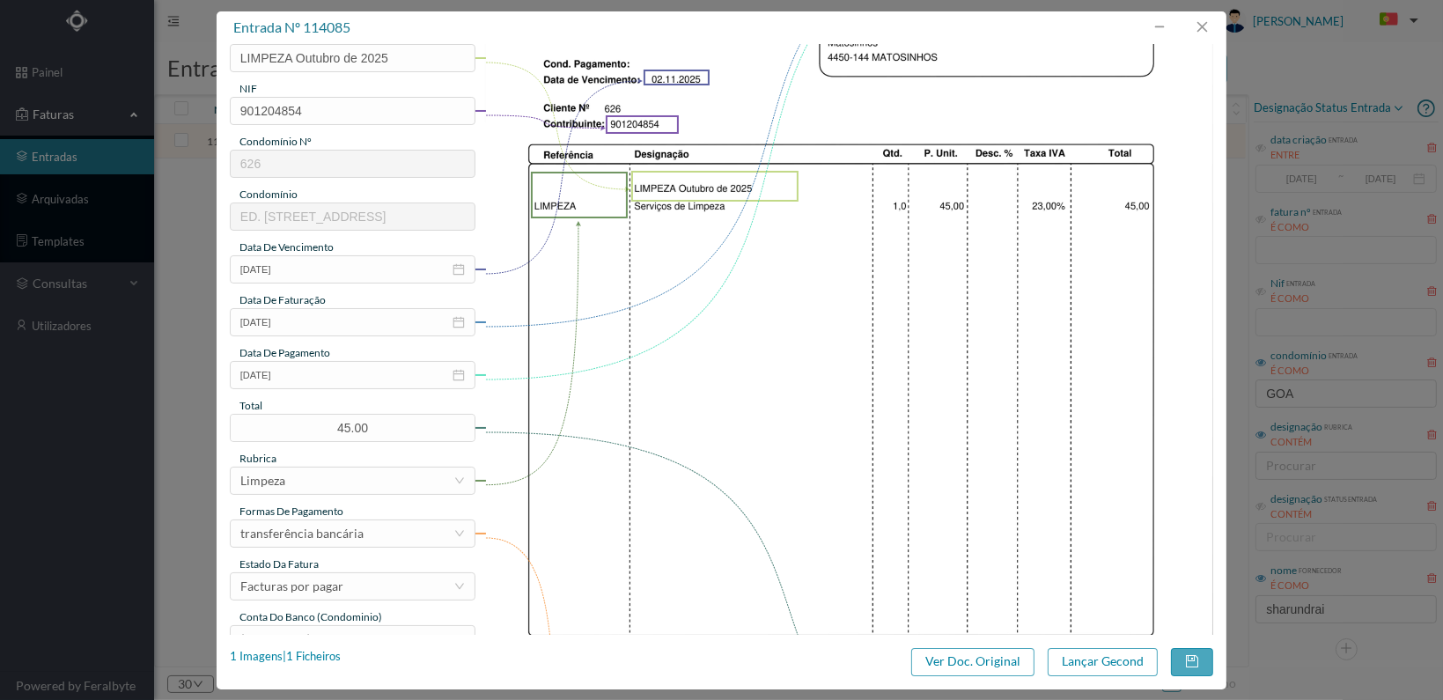
scroll to position [460, 0]
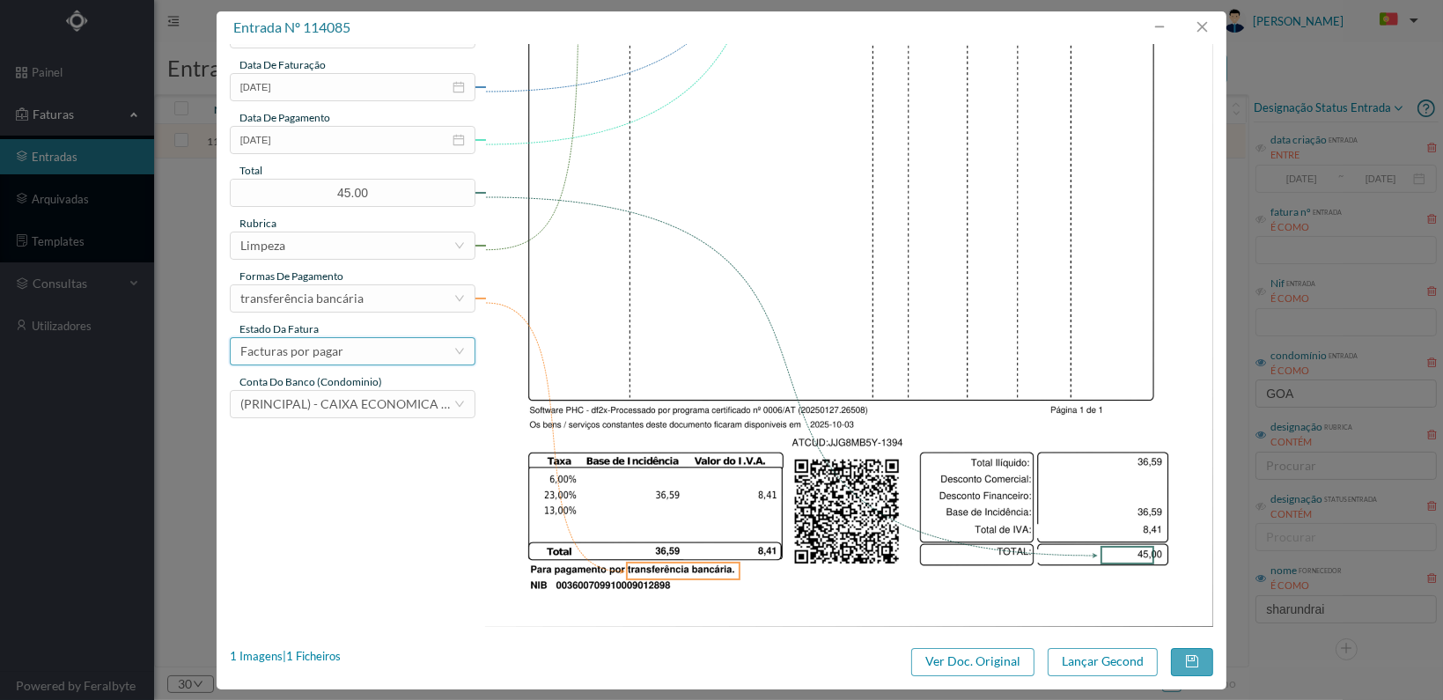
drag, startPoint x: 427, startPoint y: 353, endPoint x: 438, endPoint y: 350, distance: 11.1
click at [437, 350] on div "Facturas por pagar" at bounding box center [346, 351] width 213 height 26
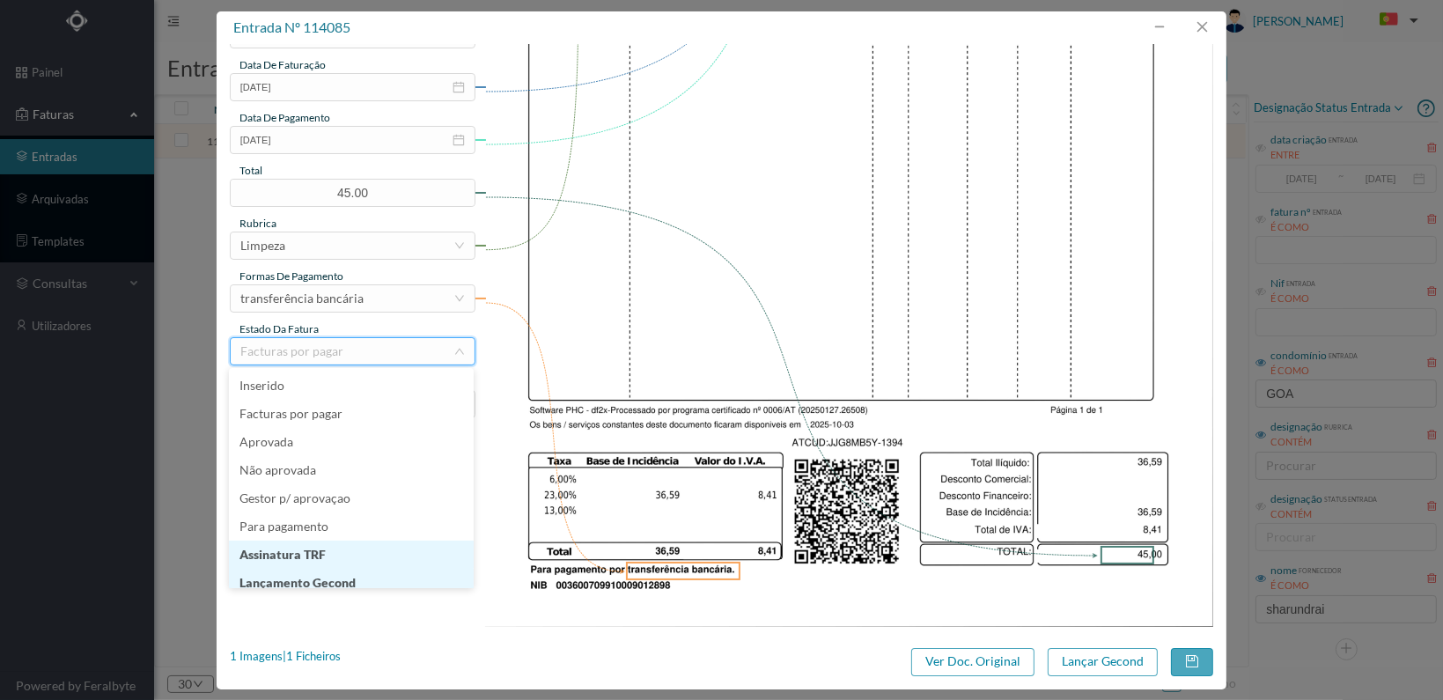
scroll to position [9, 0]
click at [388, 574] on li "Lançamento Gecond" at bounding box center [351, 574] width 245 height 28
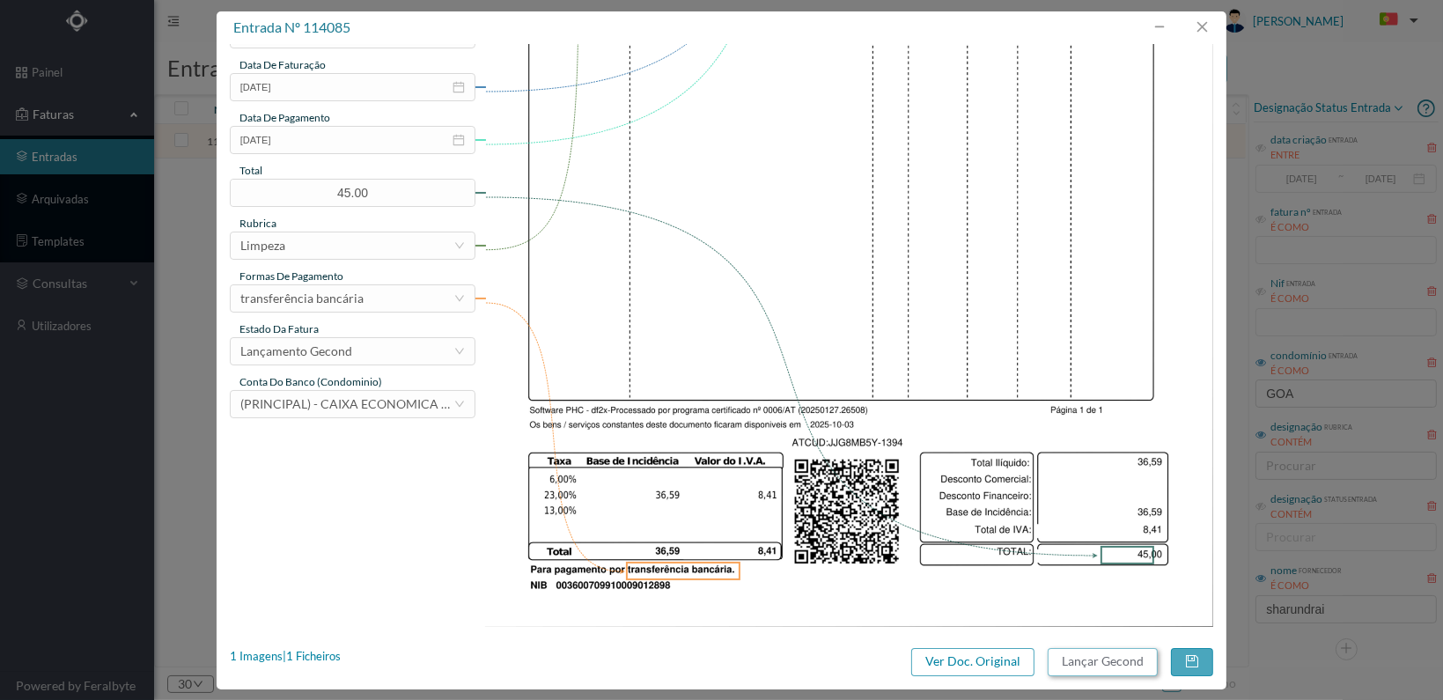
click at [1105, 666] on button "Lançar Gecond" at bounding box center [1103, 662] width 110 height 28
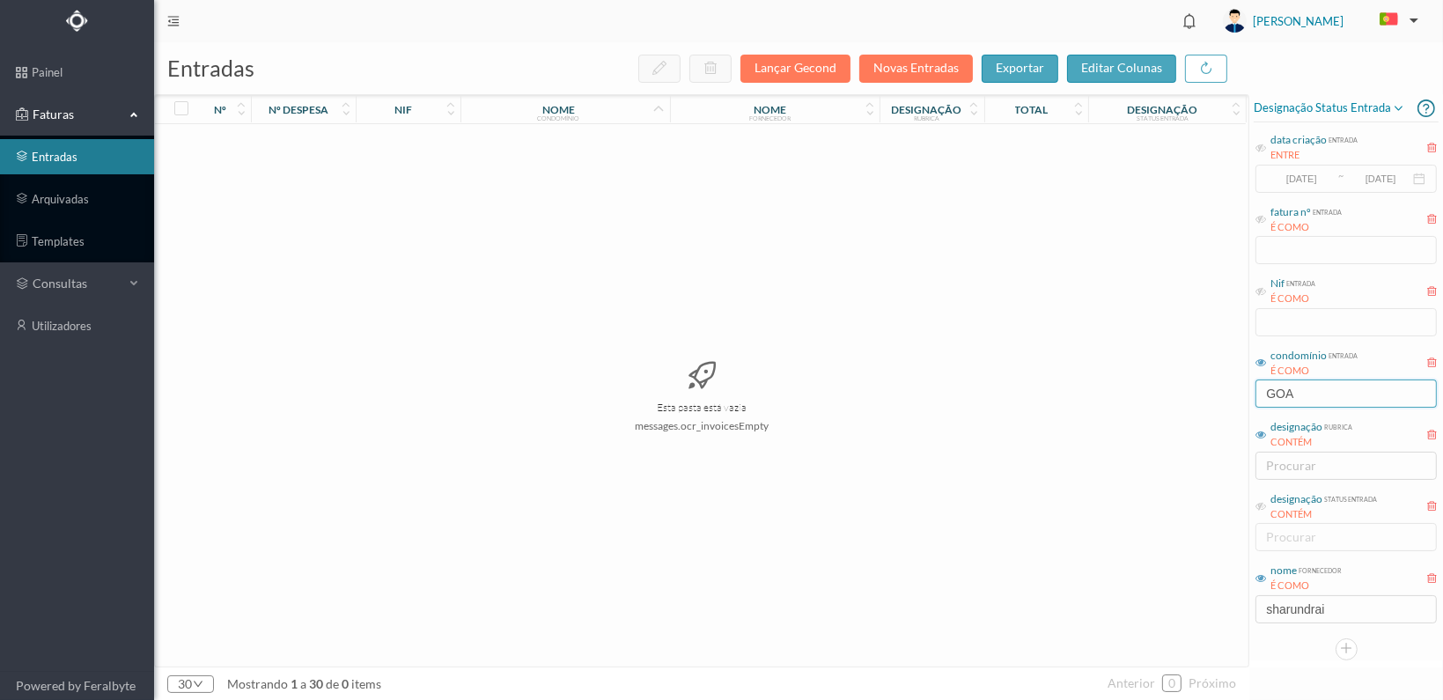
drag, startPoint x: 1202, startPoint y: 377, endPoint x: 1163, endPoint y: 368, distance: 39.7
click at [1165, 372] on div "entradas Lançar Gecond Novas Entradas exportar editar colunas nº nº despesa nif…" at bounding box center [798, 371] width 1289 height 658
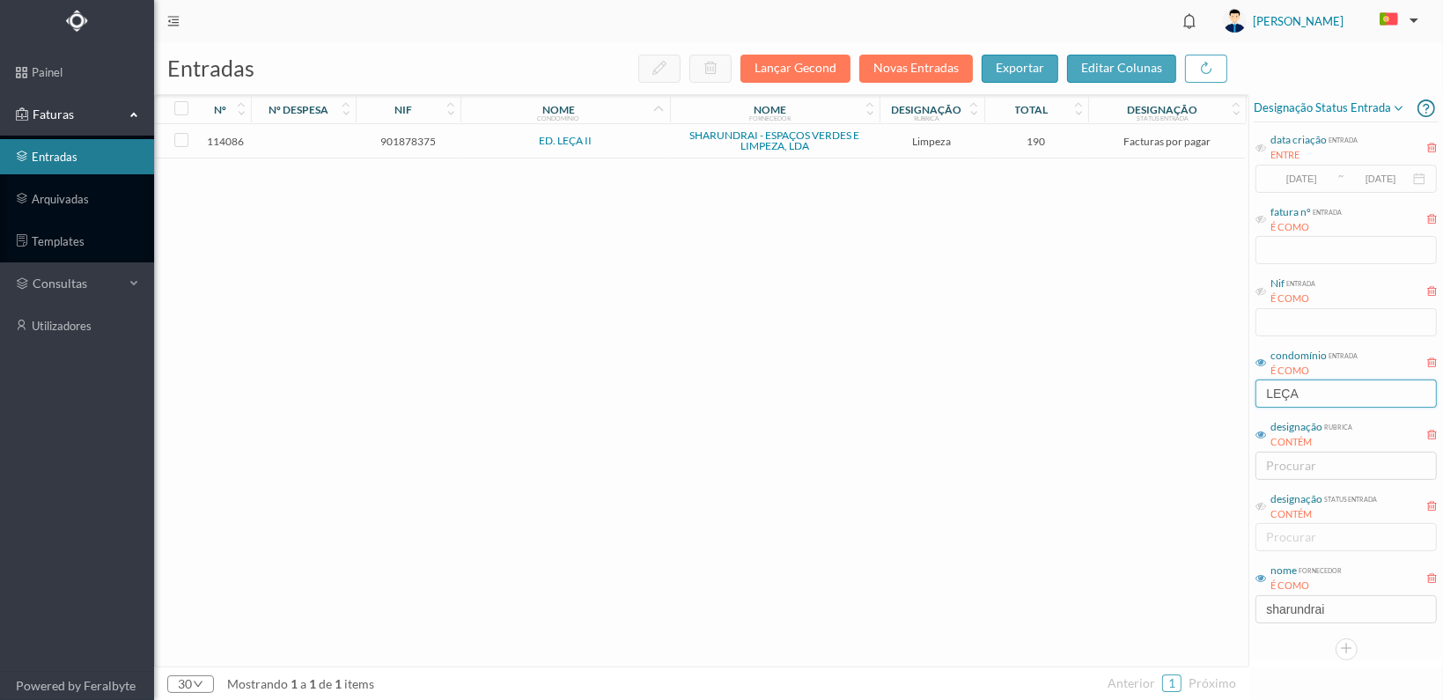
type input "LEÇA"
click at [409, 140] on span "901878375" at bounding box center [408, 141] width 96 height 13
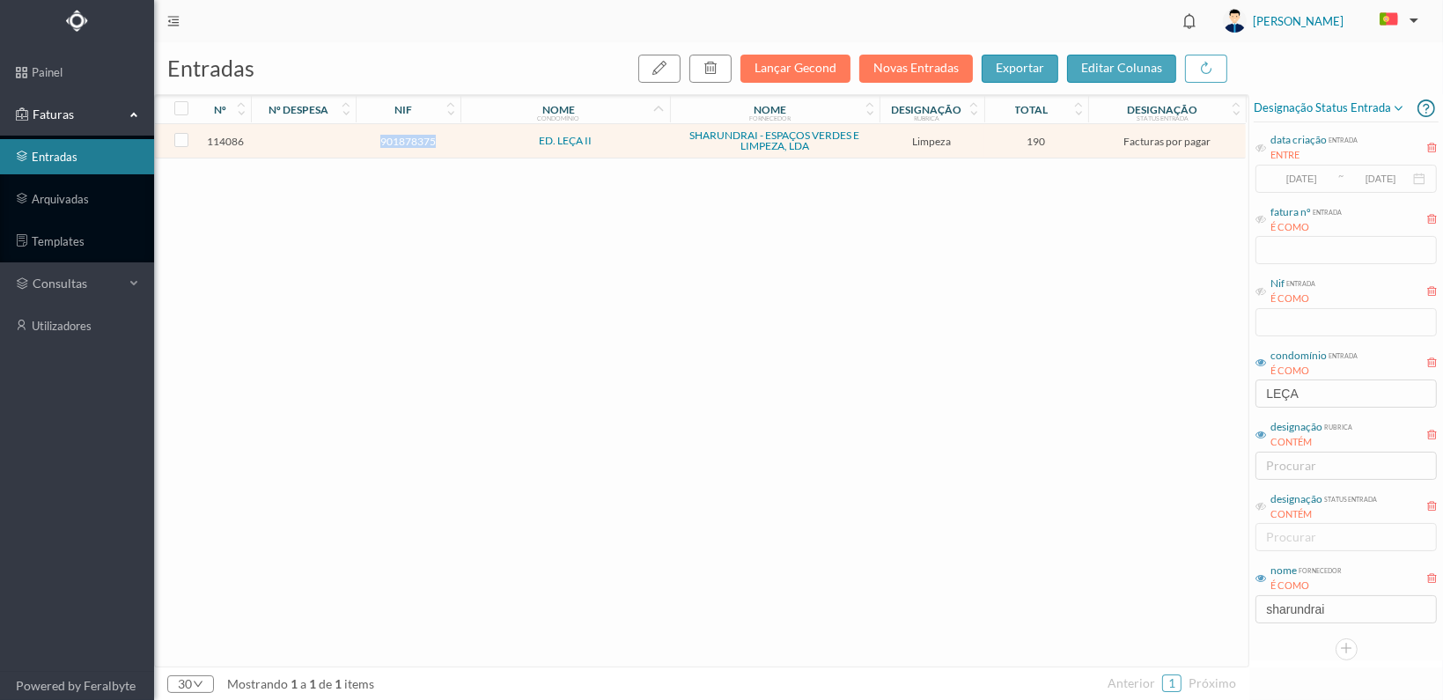
click at [409, 140] on span "901878375" at bounding box center [408, 141] width 96 height 13
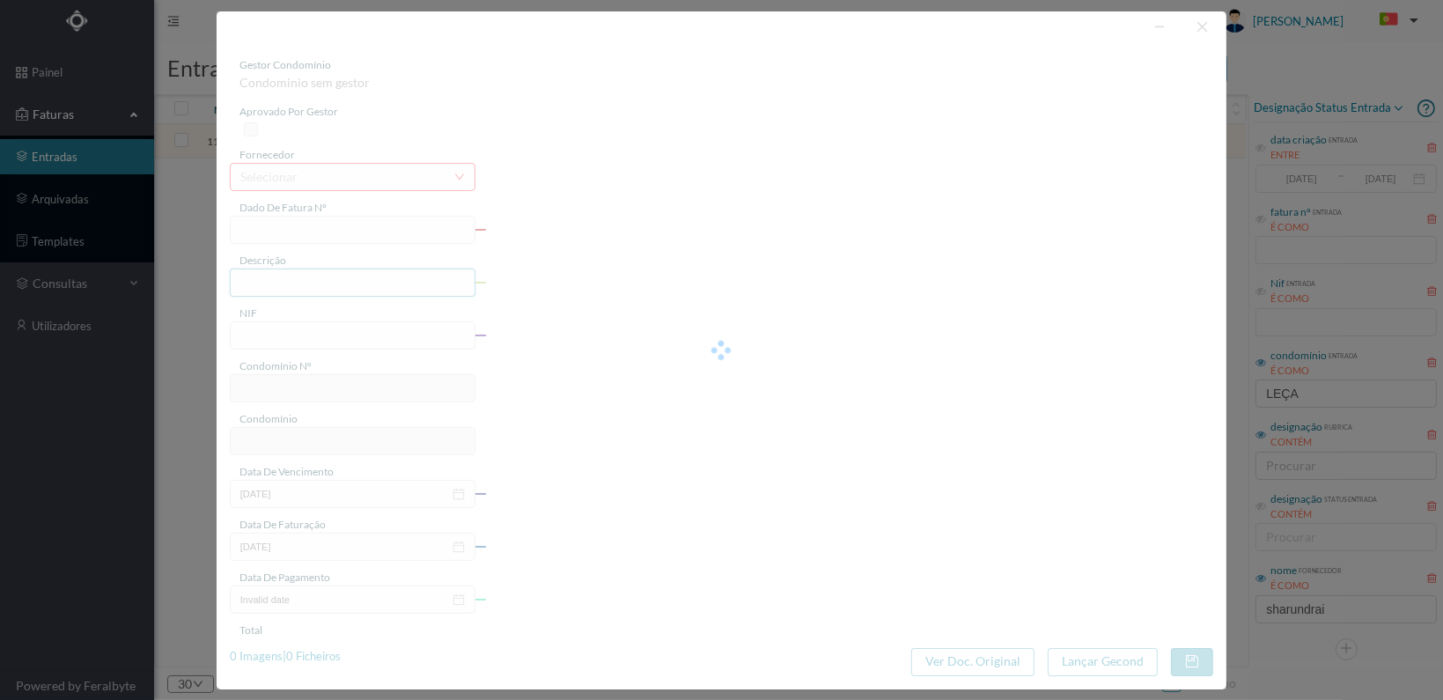
type input "FT 2025A1/1395"
type input "LIMPEZA Outubro de 2025"
type input "901878375"
type input "[DATE]"
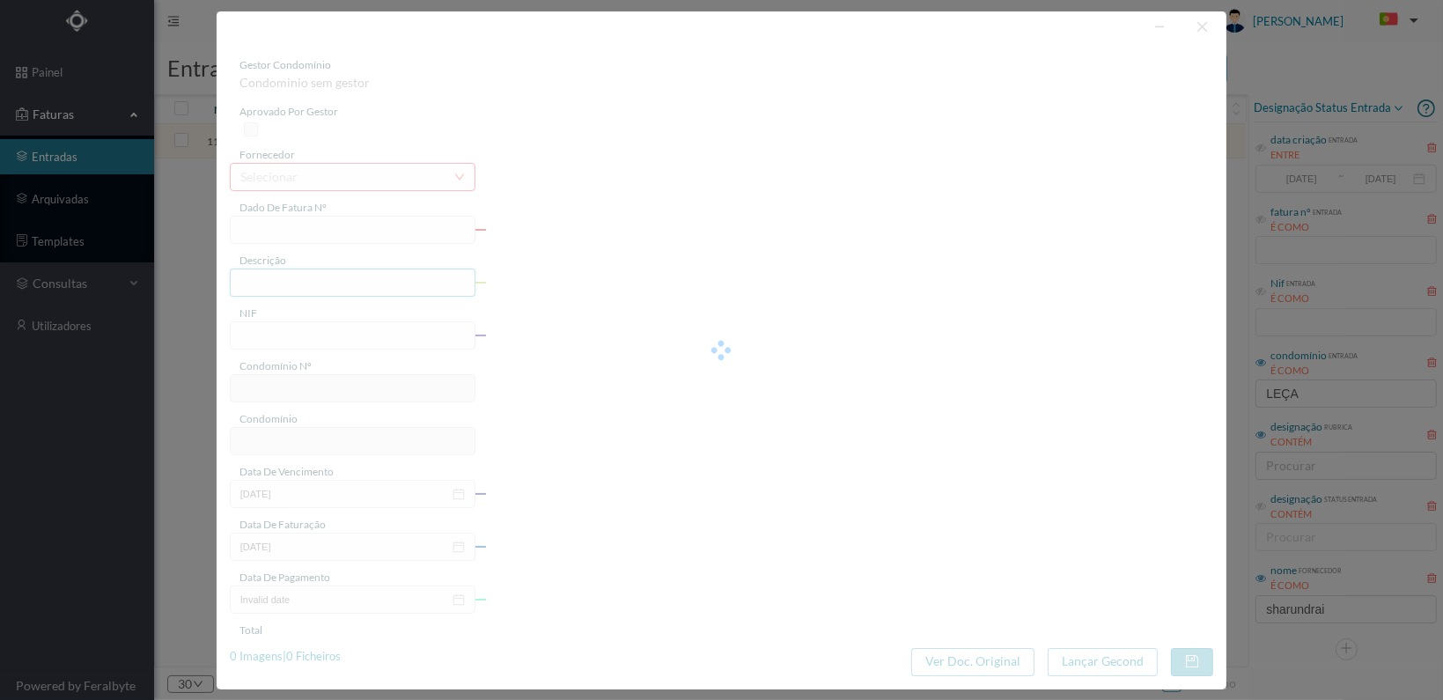
type input "[DATE]"
type input "190.00"
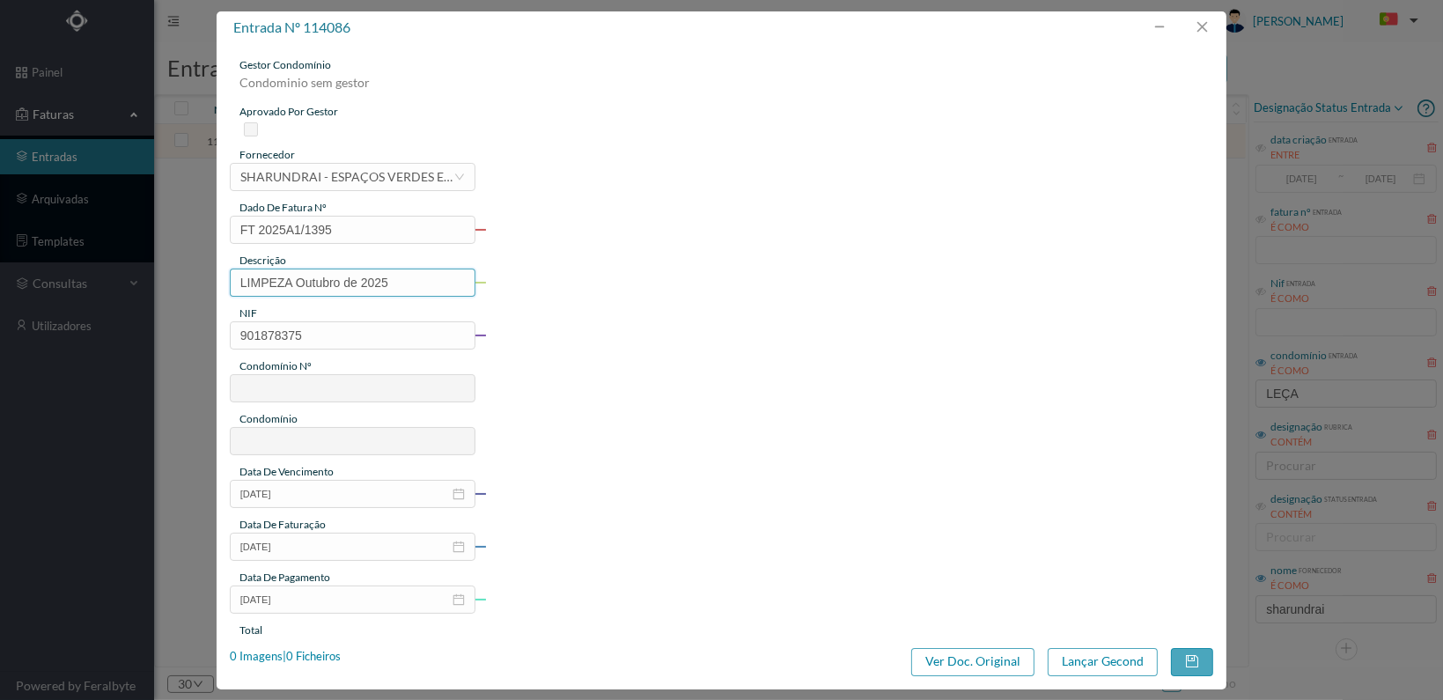
type input "644"
type input "ED. LEÇA II"
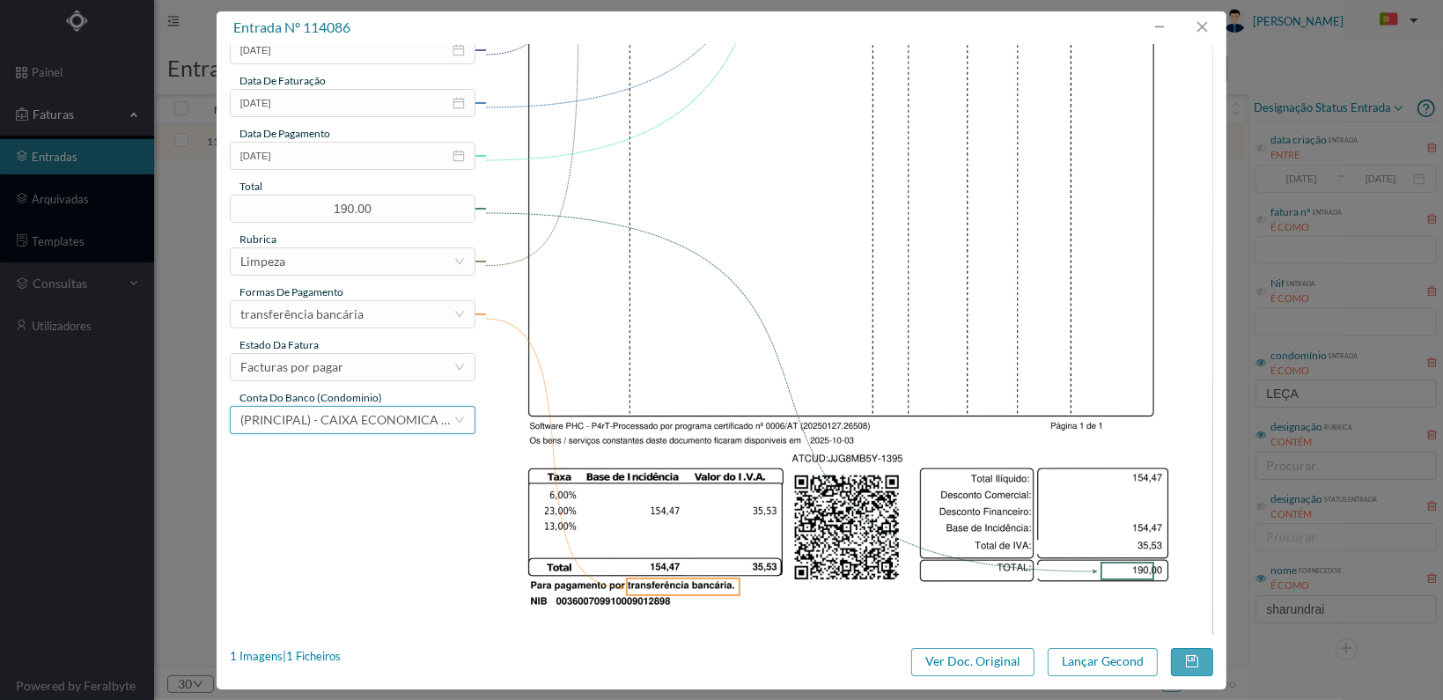
scroll to position [460, 0]
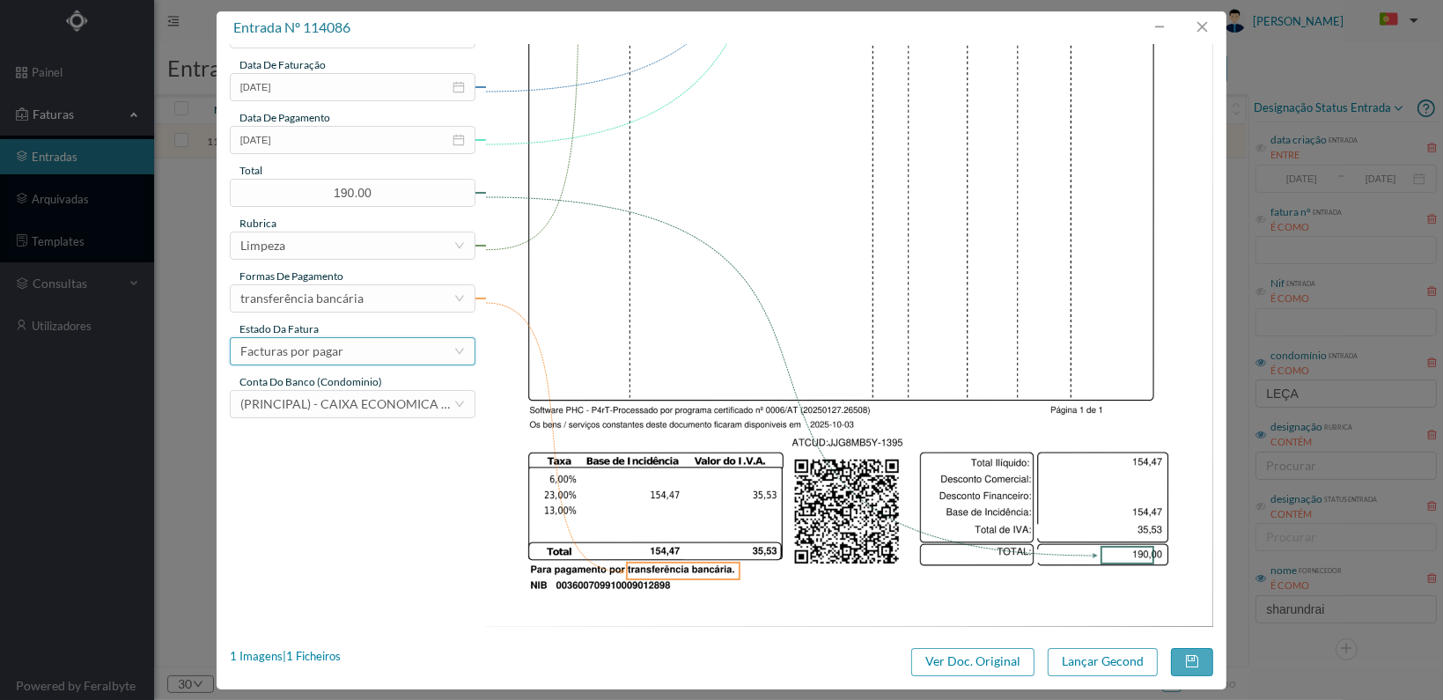
click at [429, 350] on div "Facturas por pagar" at bounding box center [346, 351] width 213 height 26
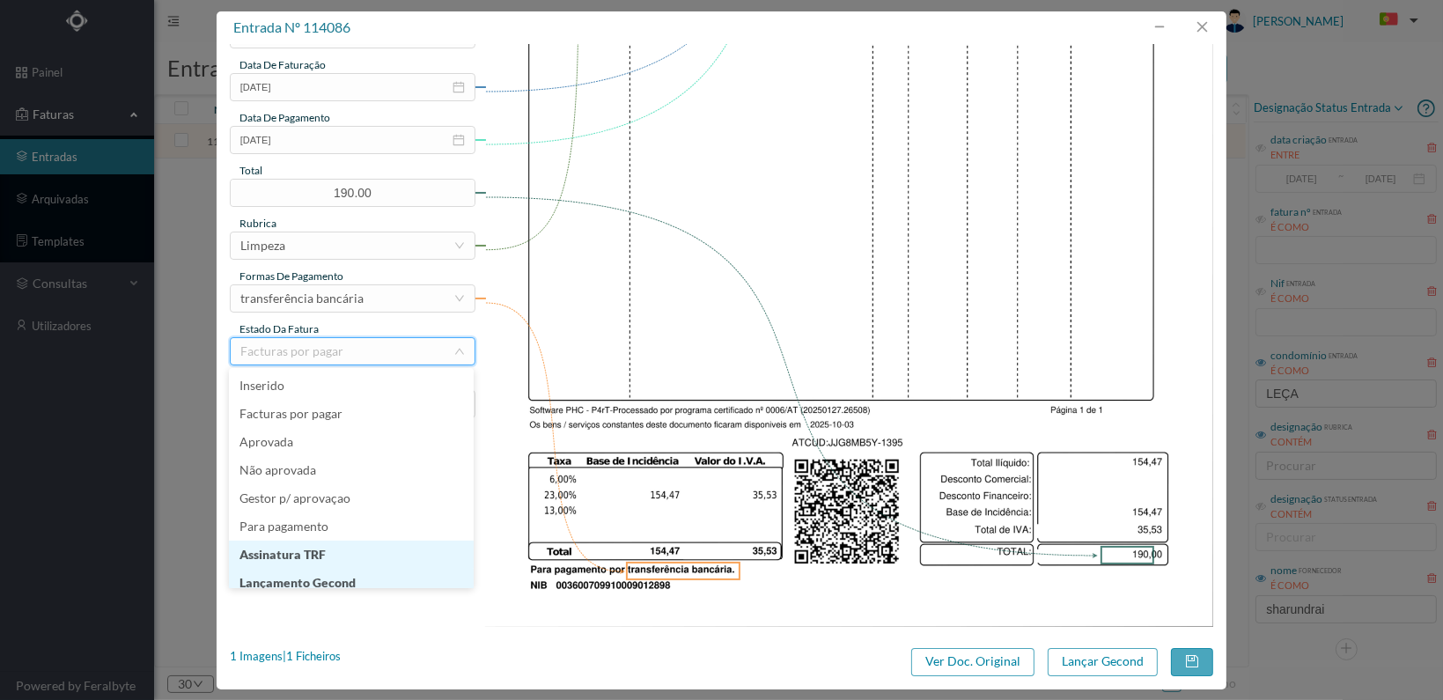
scroll to position [9, 0]
click at [376, 571] on li "Lançamento Gecond" at bounding box center [351, 574] width 245 height 28
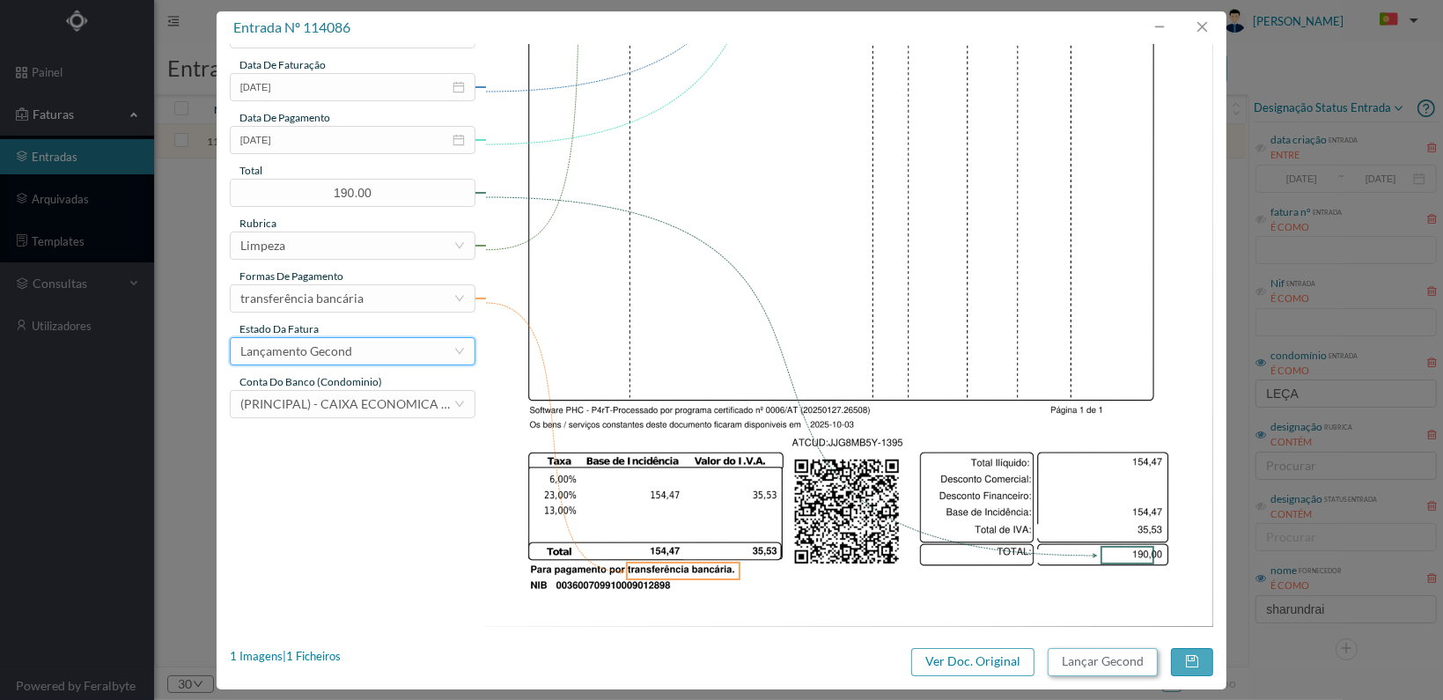
click at [1083, 661] on button "Lançar Gecond" at bounding box center [1103, 662] width 110 height 28
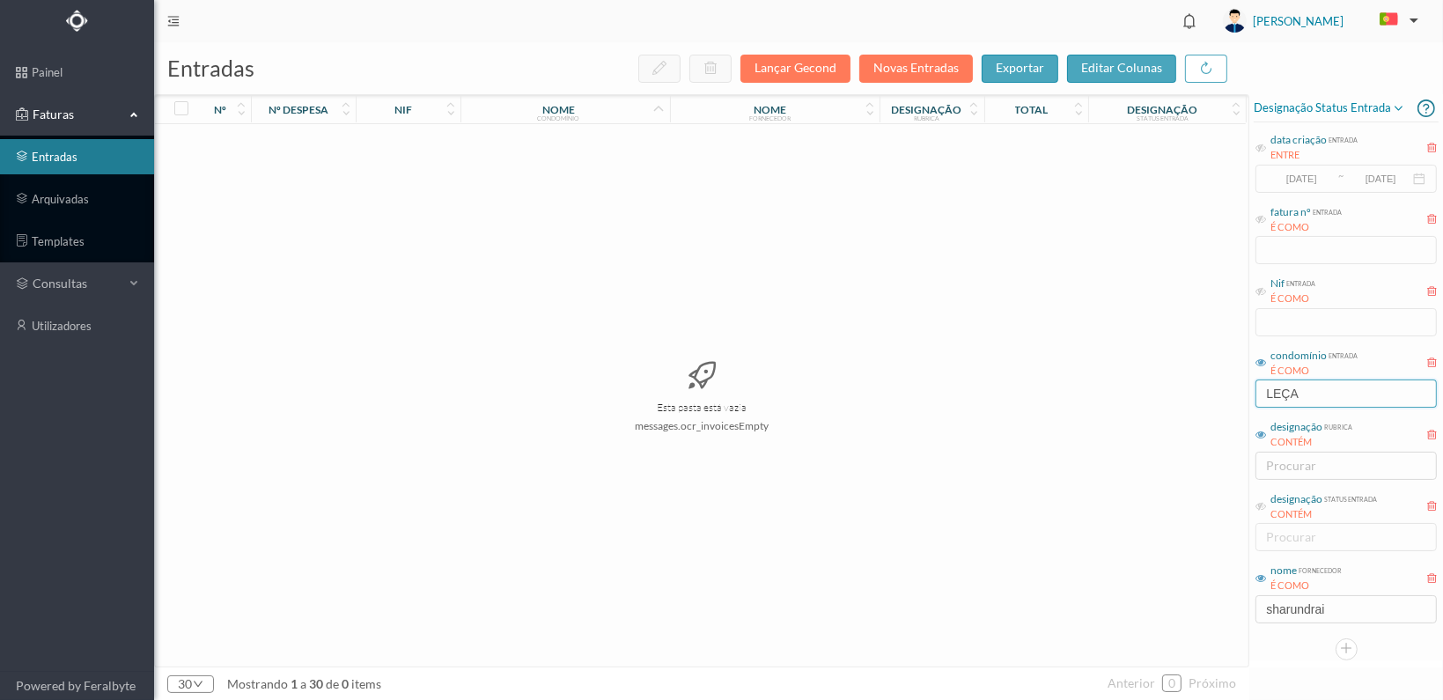
drag, startPoint x: 1335, startPoint y: 388, endPoint x: 1194, endPoint y: 392, distance: 140.9
click at [1194, 392] on div "entradas Lançar Gecond Novas Entradas exportar editar colunas nº nº despesa nif…" at bounding box center [798, 371] width 1289 height 658
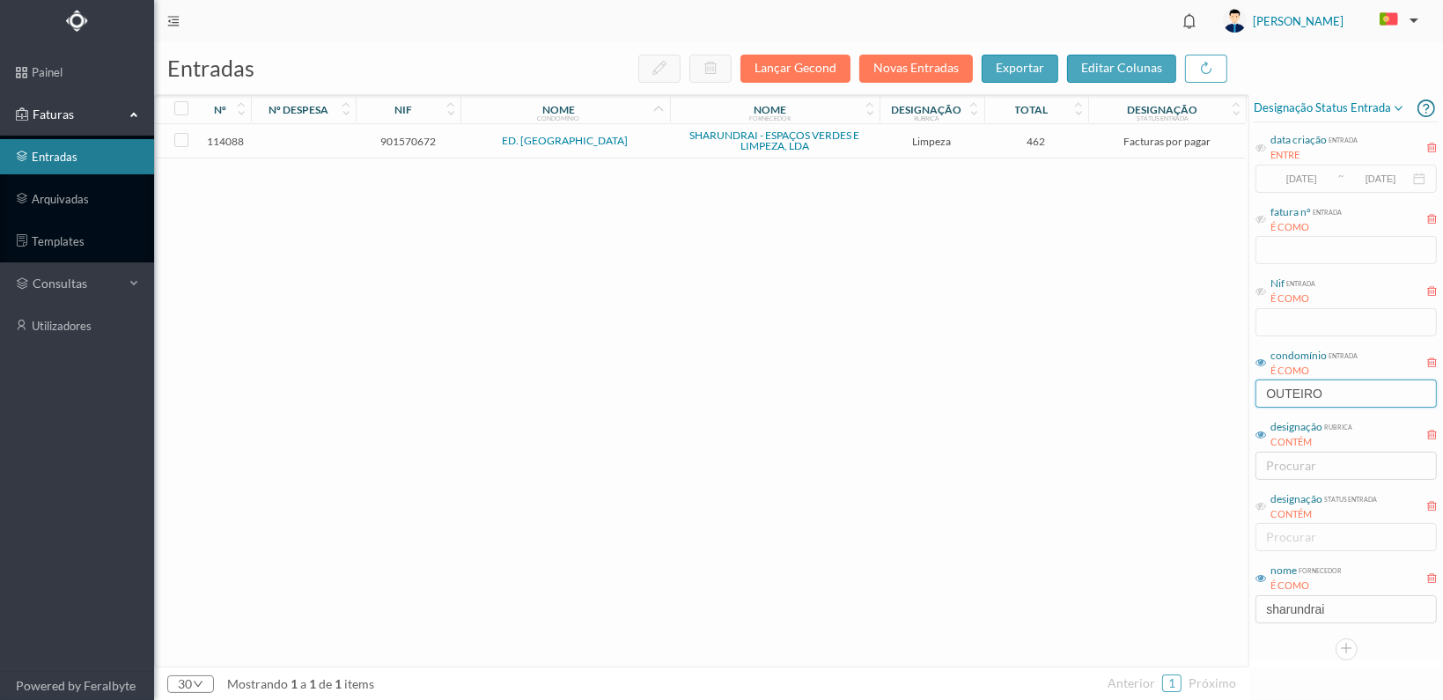
type input "OUTEIRO"
click at [413, 138] on span "901570672" at bounding box center [408, 141] width 96 height 13
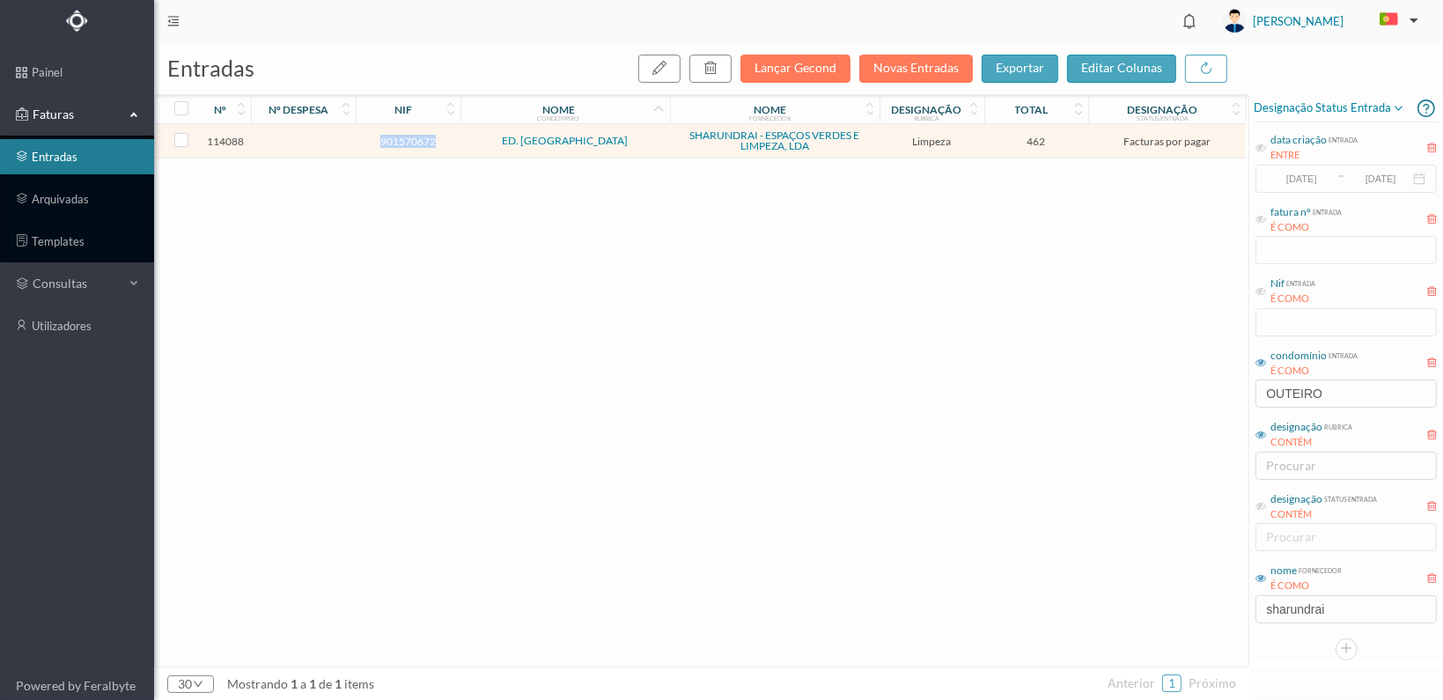
click at [413, 138] on span "901570672" at bounding box center [408, 141] width 96 height 13
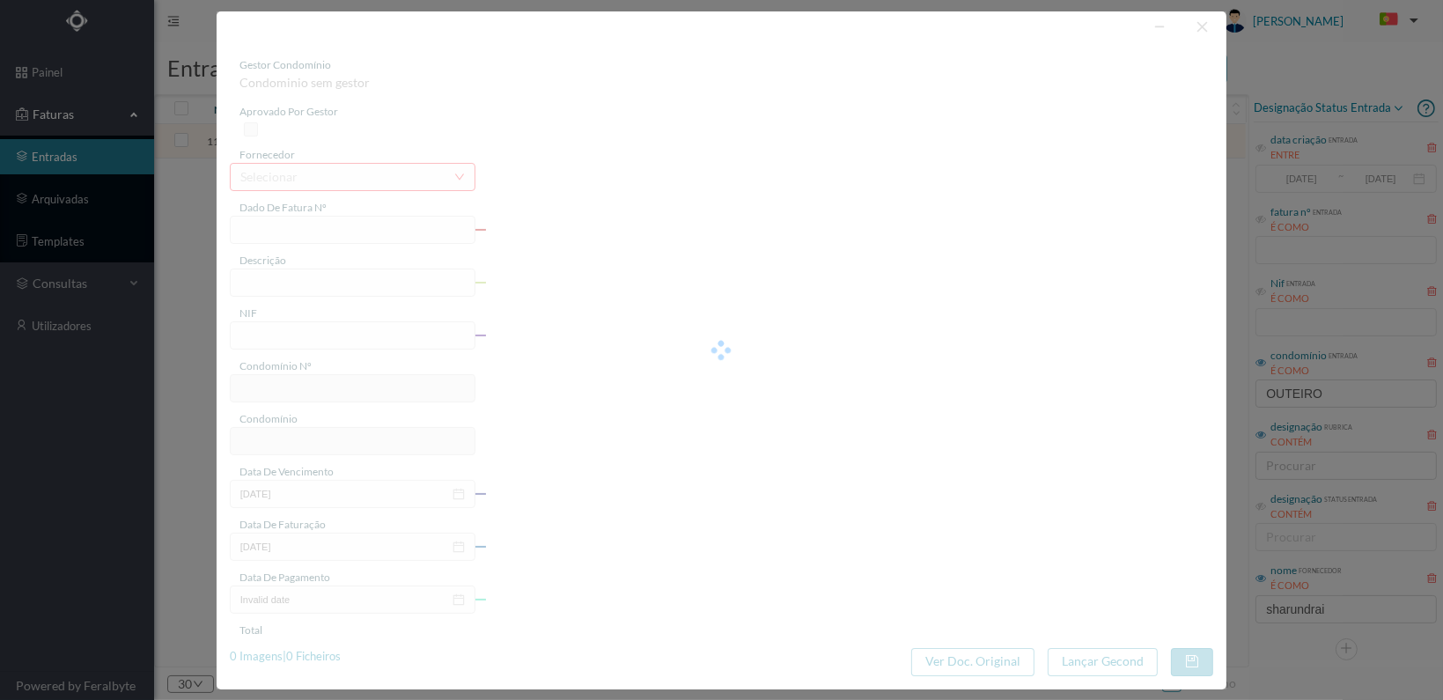
type input "FT 2025A1/1397"
type input "LIMPEZA Outubro de 2025"
type input "901570672"
type input "[DATE]"
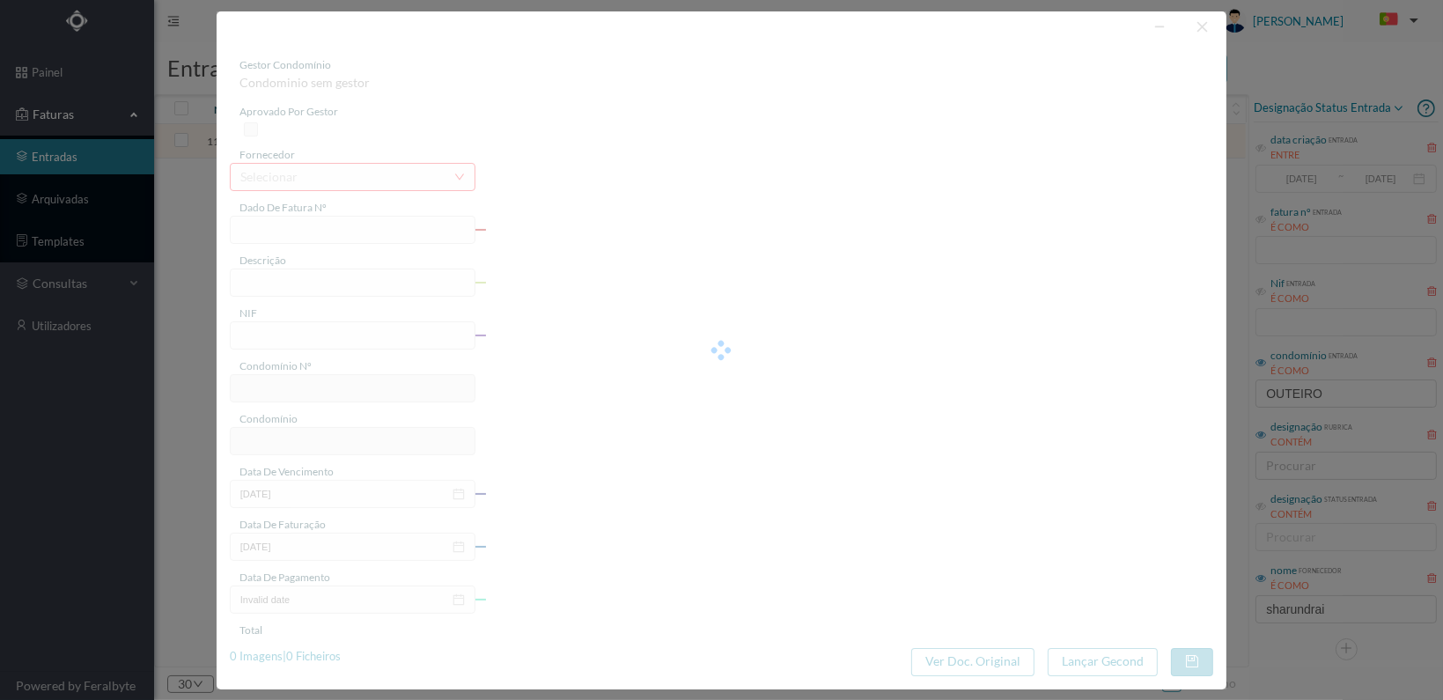
type input "[DATE]"
type input "462.00"
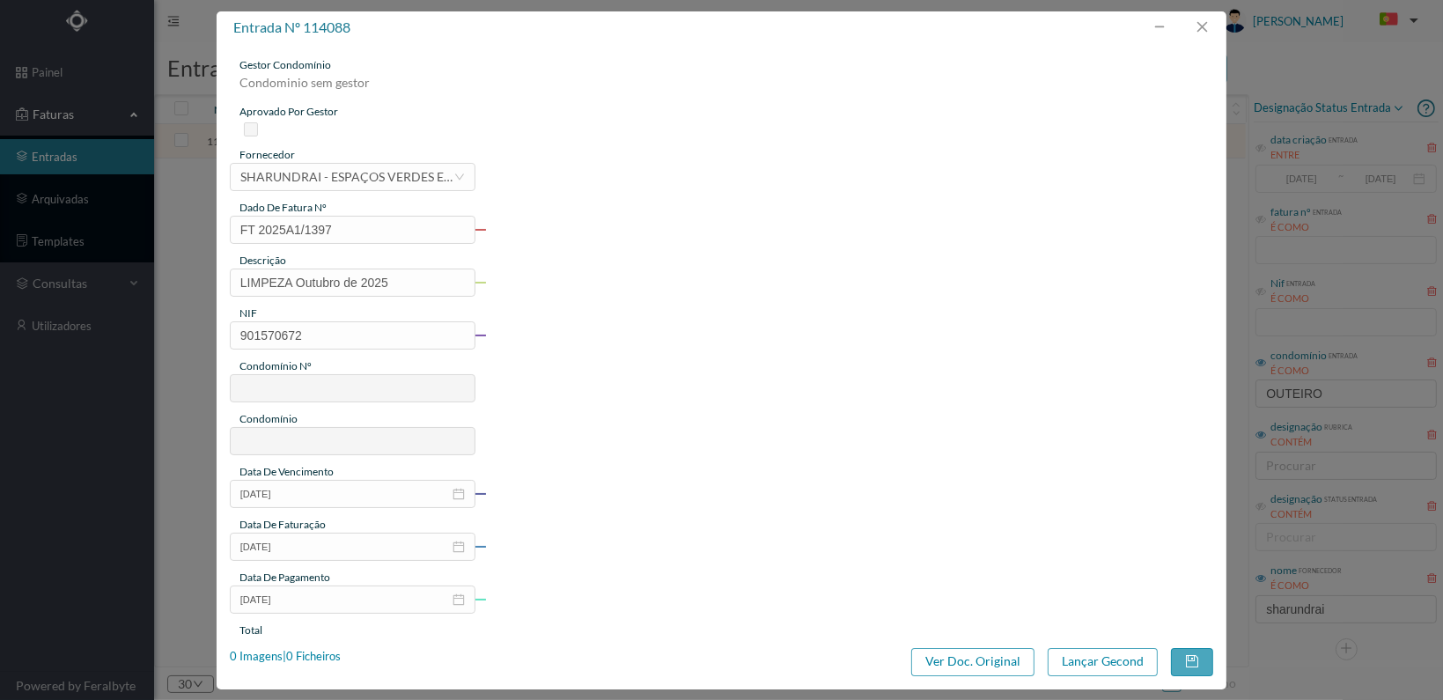
type input "690"
type input "ED. [GEOGRAPHIC_DATA]"
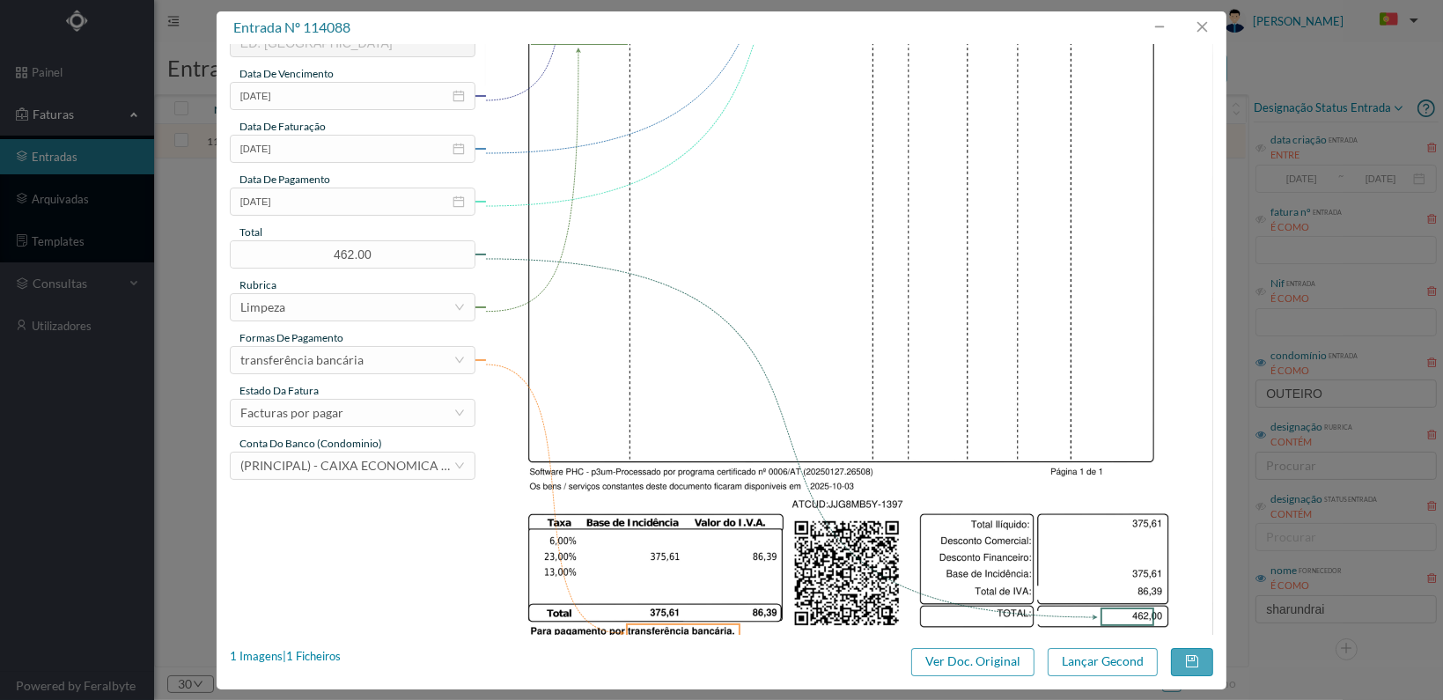
scroll to position [460, 0]
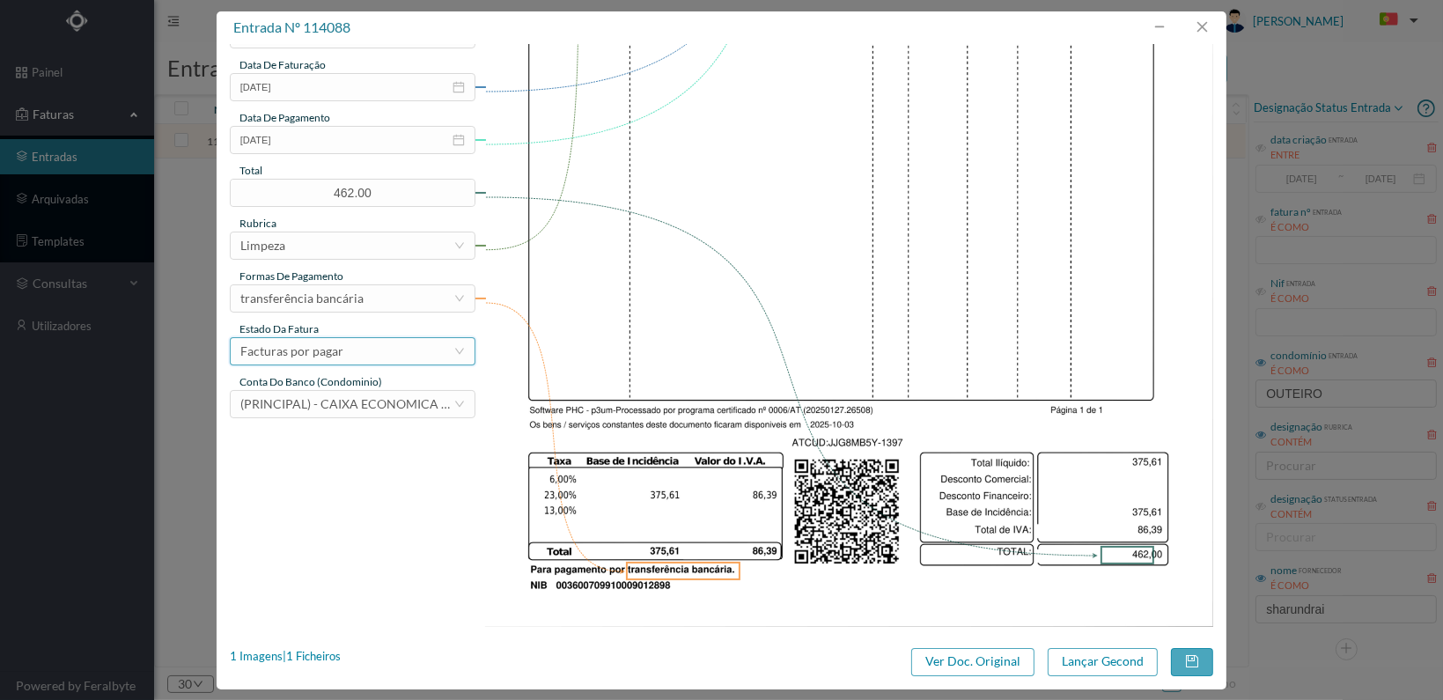
click at [431, 359] on div "Facturas por pagar" at bounding box center [346, 351] width 213 height 26
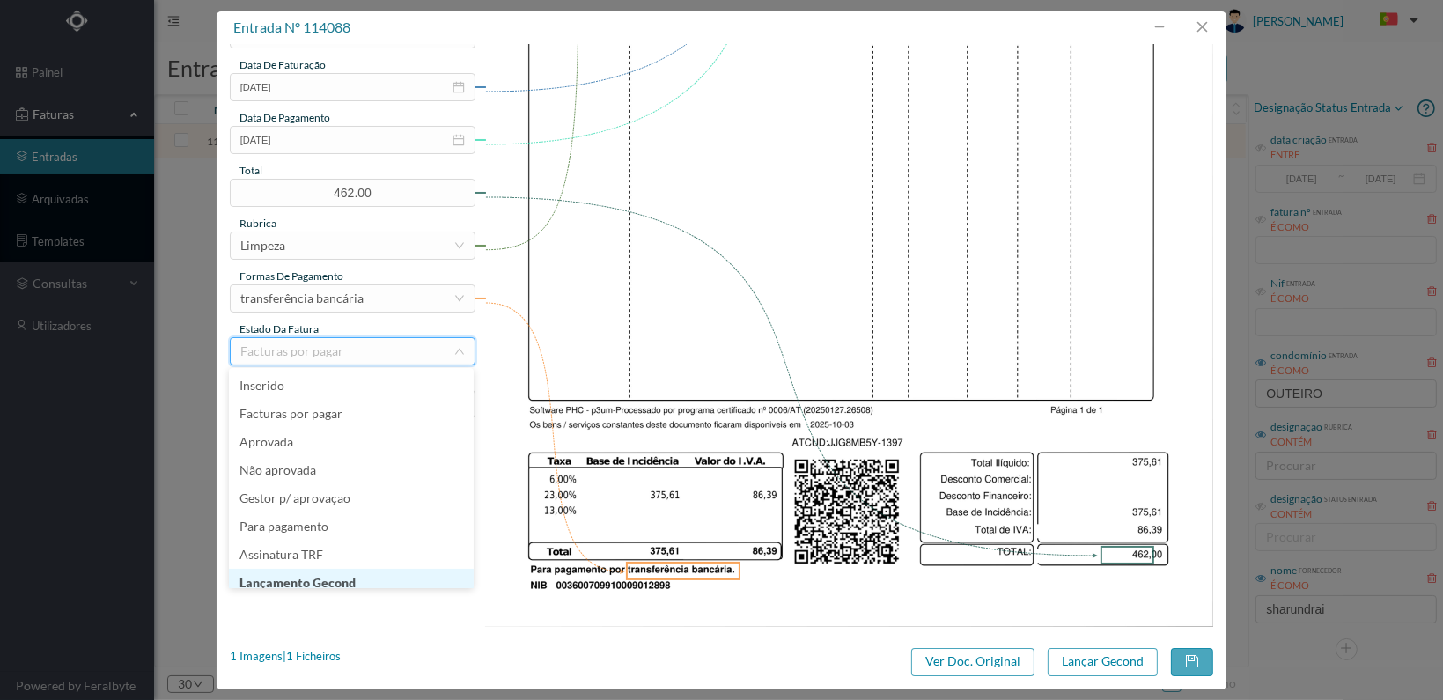
scroll to position [9, 0]
click at [370, 573] on li "Lançamento Gecond" at bounding box center [351, 574] width 245 height 28
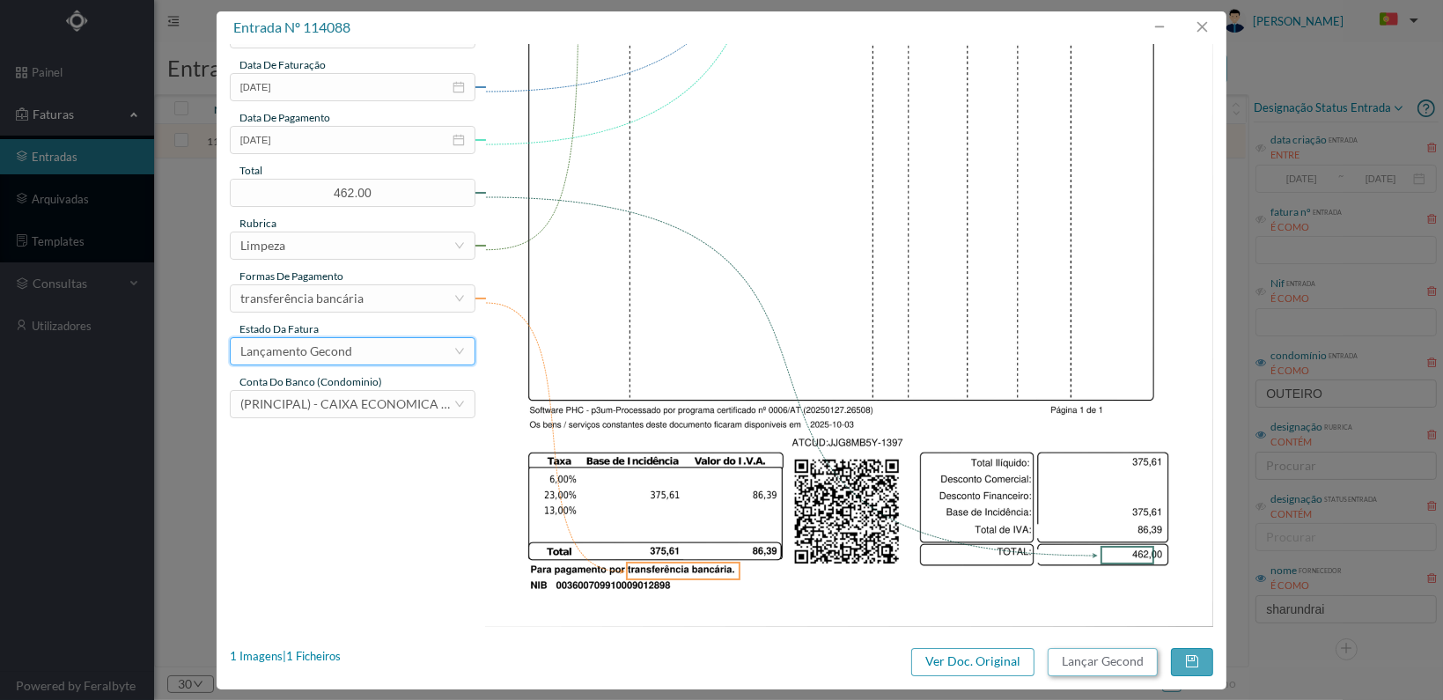
click at [1101, 665] on button "Lançar Gecond" at bounding box center [1103, 662] width 110 height 28
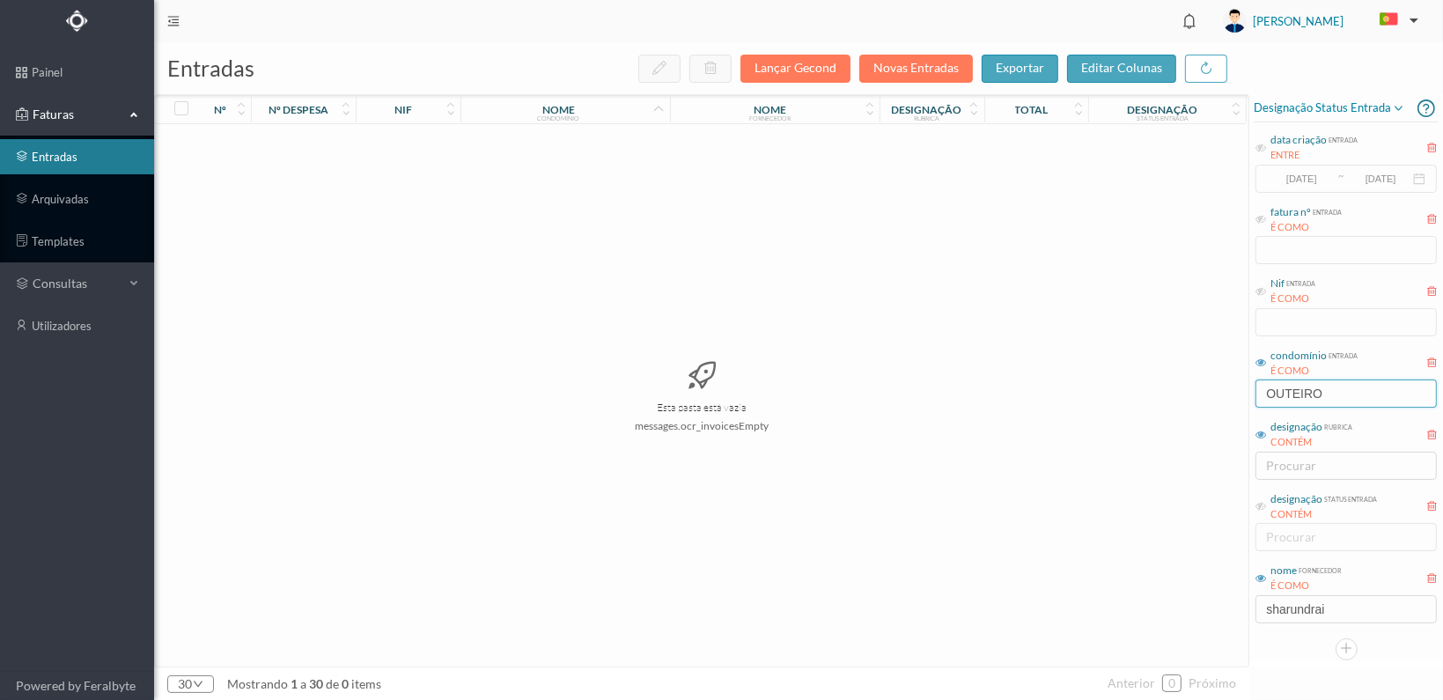
drag, startPoint x: 1342, startPoint y: 387, endPoint x: 1233, endPoint y: 388, distance: 109.2
click at [1233, 388] on div "entradas Lançar Gecond Novas Entradas exportar editar colunas nº nº despesa nif…" at bounding box center [798, 371] width 1289 height 658
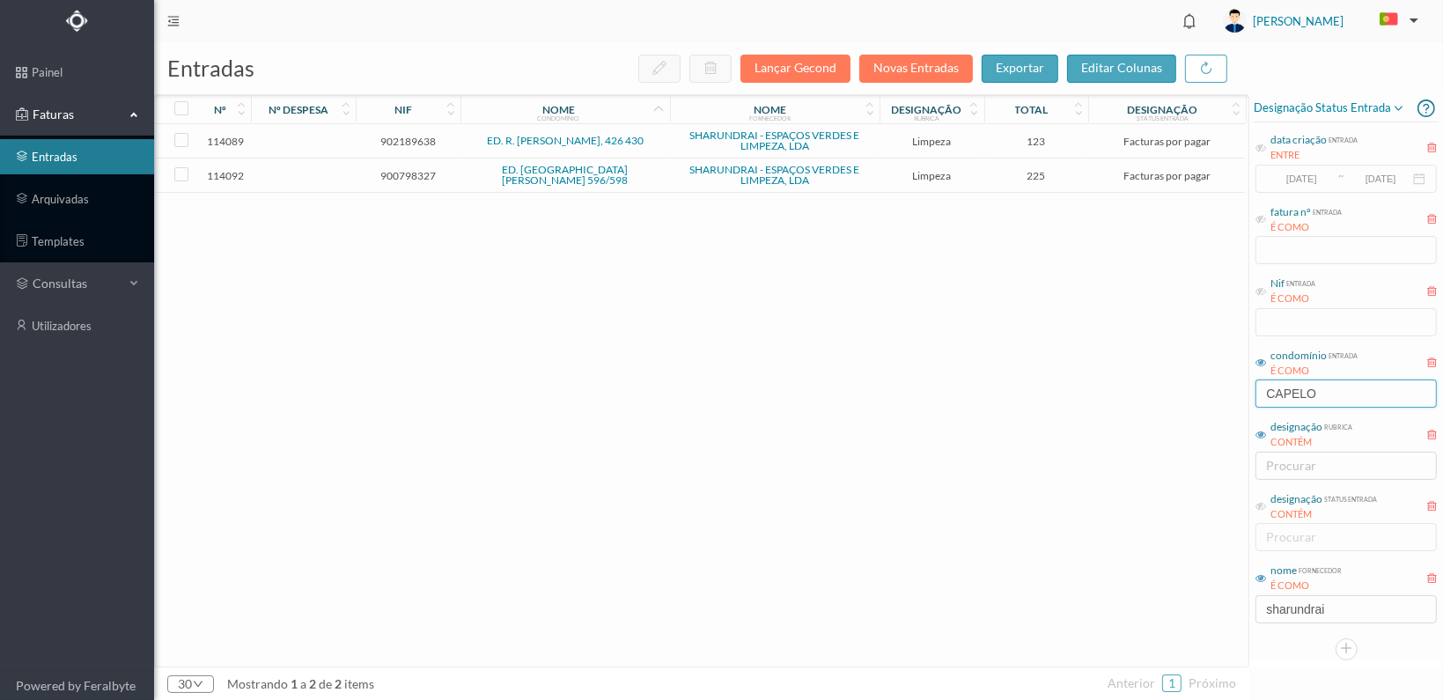
type input "CAPELO"
click at [398, 135] on span "902189638" at bounding box center [408, 141] width 96 height 13
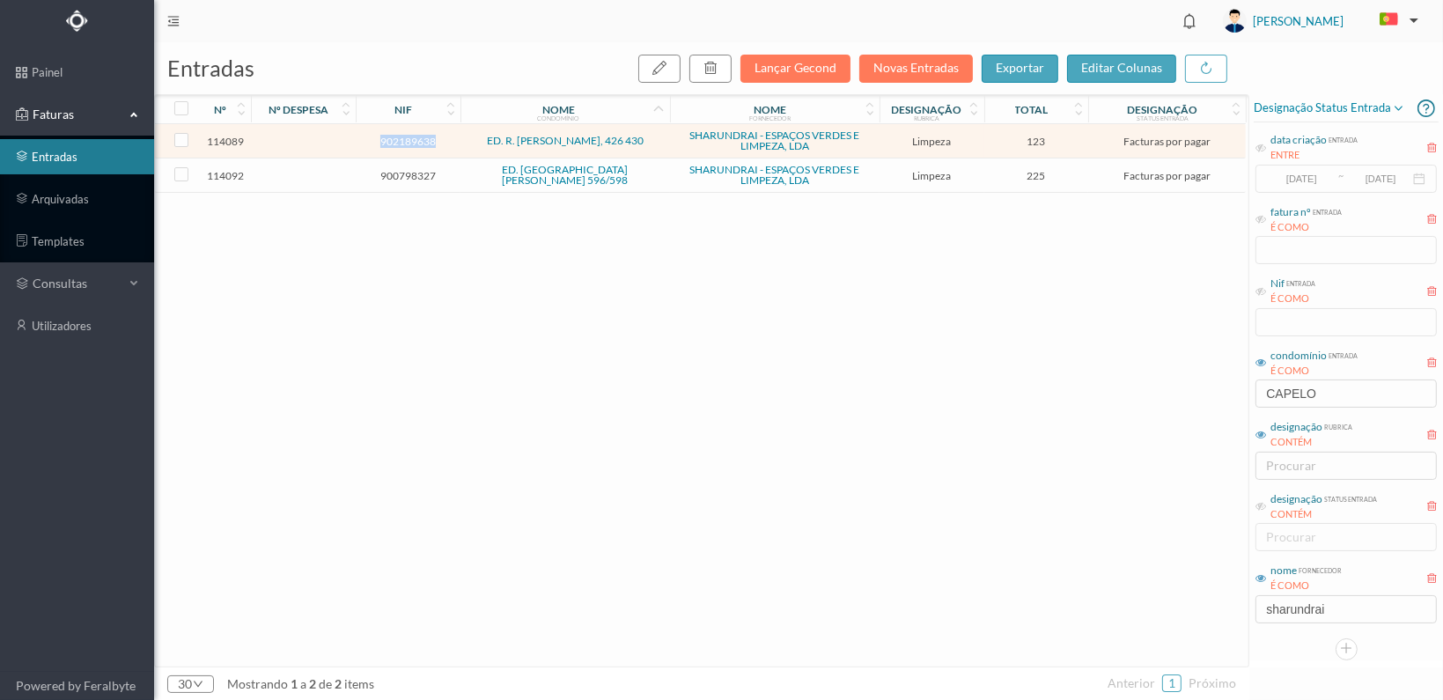
click at [398, 135] on span "902189638" at bounding box center [408, 141] width 96 height 13
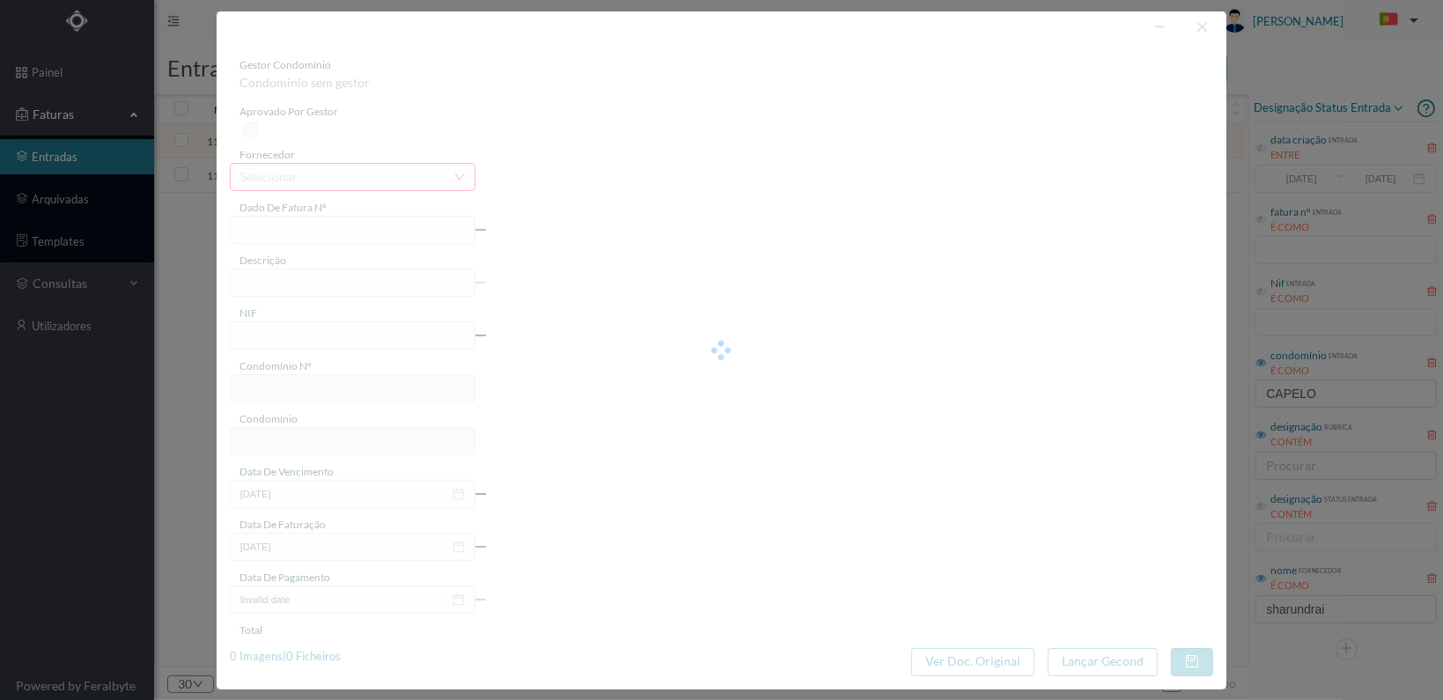
type input "FT 2025A1/1398"
type input "LIMPEZA Outubro de 2025"
type input "902189638"
type input "[DATE]"
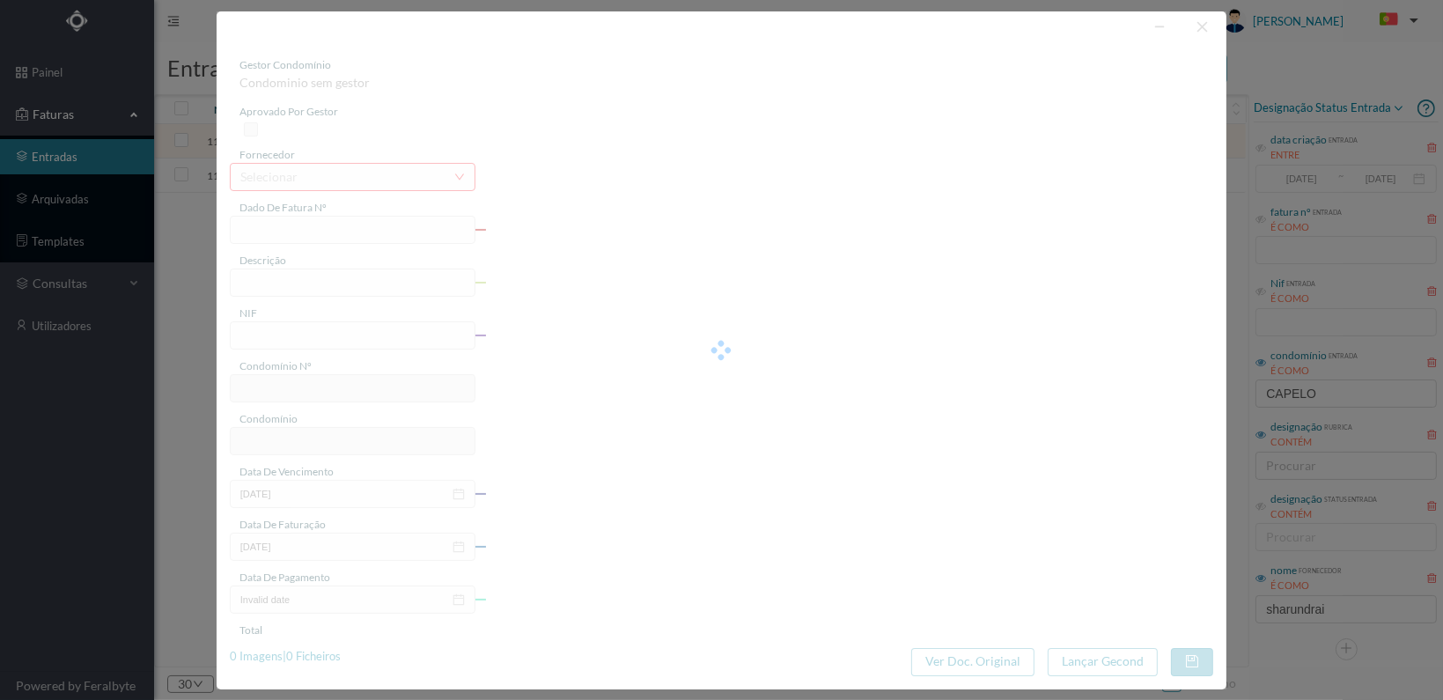
type input "[DATE]"
type input "123.00"
type input "692"
type input "ED. R. BRITO CAPELO, 426 430"
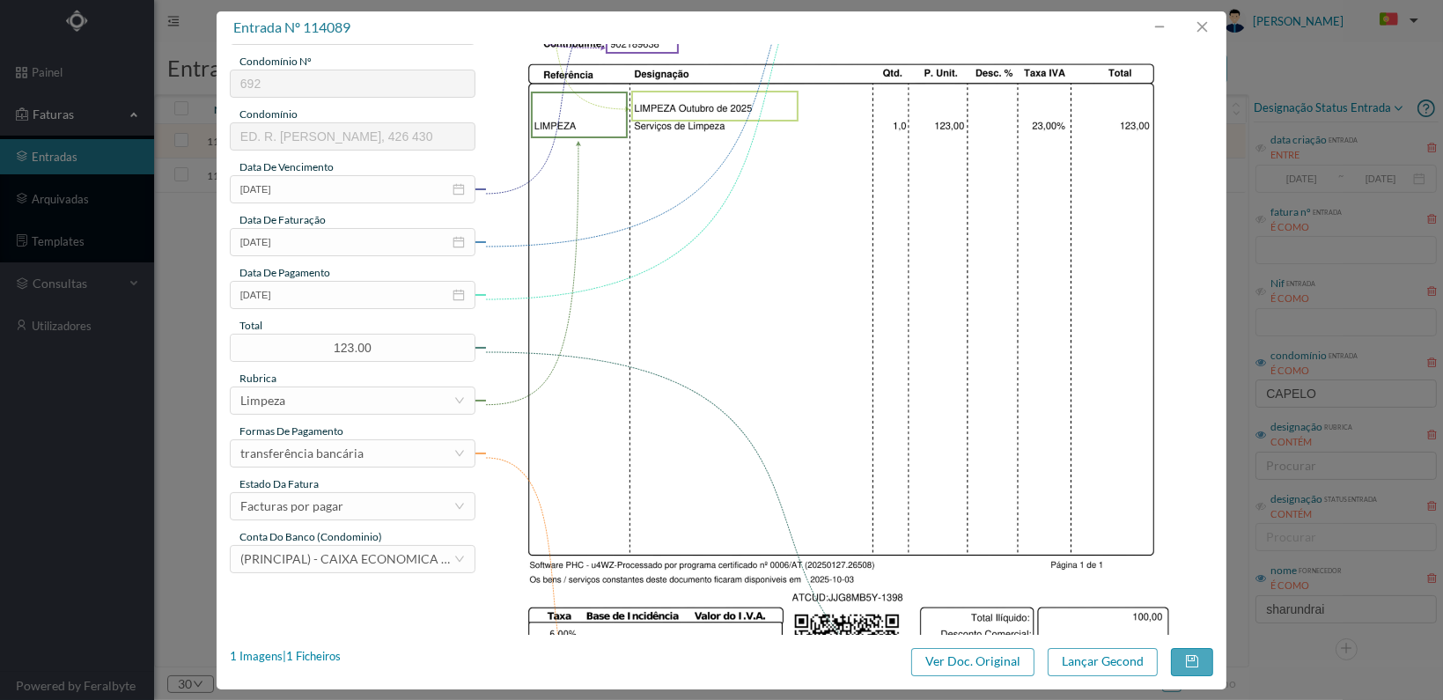
scroll to position [460, 0]
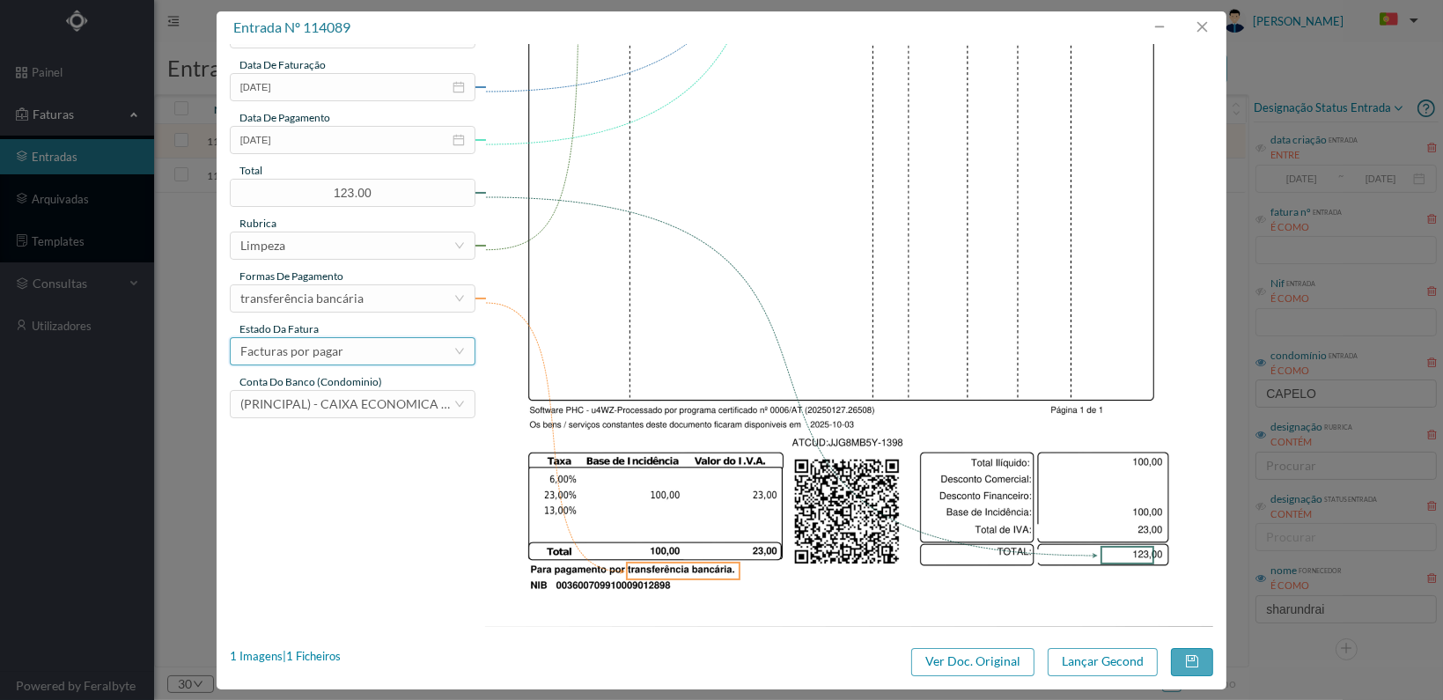
click at [423, 356] on div "Facturas por pagar" at bounding box center [346, 351] width 213 height 26
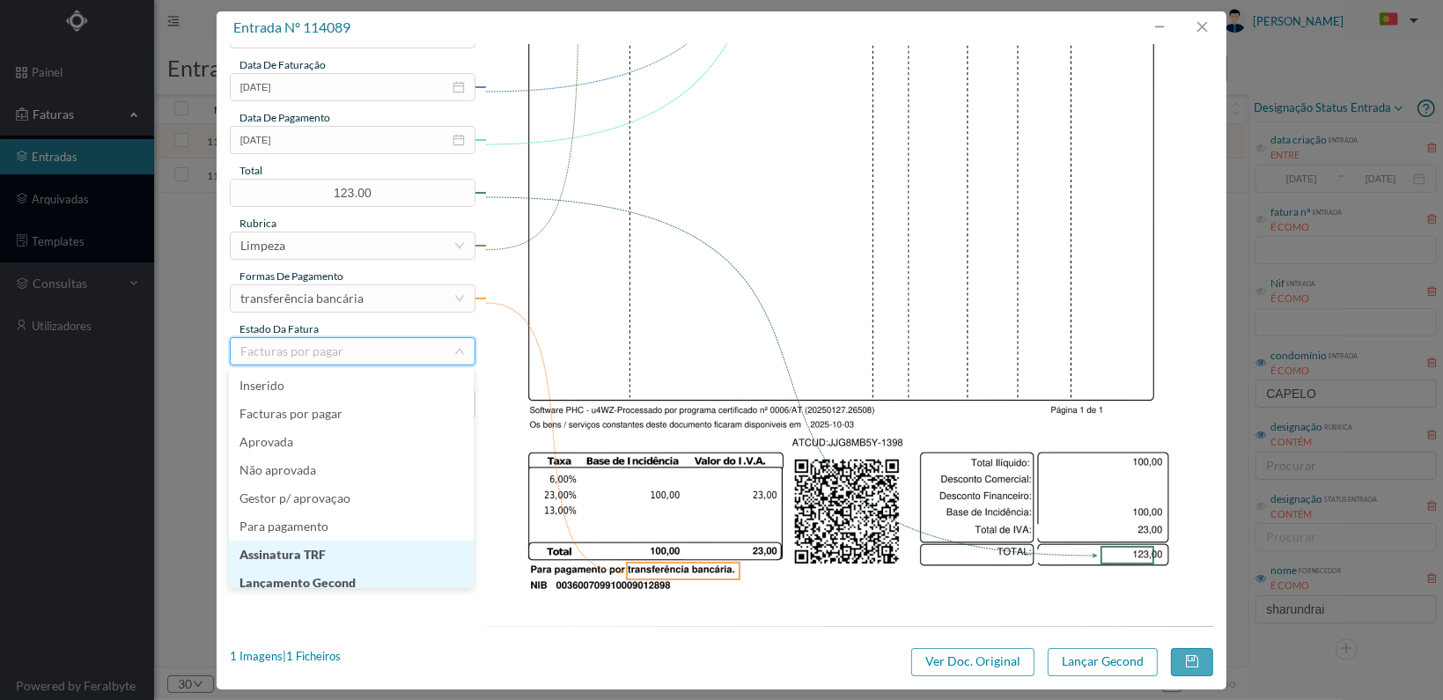
scroll to position [9, 0]
drag, startPoint x: 390, startPoint y: 575, endPoint x: 489, endPoint y: 564, distance: 100.0
click at [390, 575] on li "Lançamento Gecond" at bounding box center [351, 574] width 245 height 28
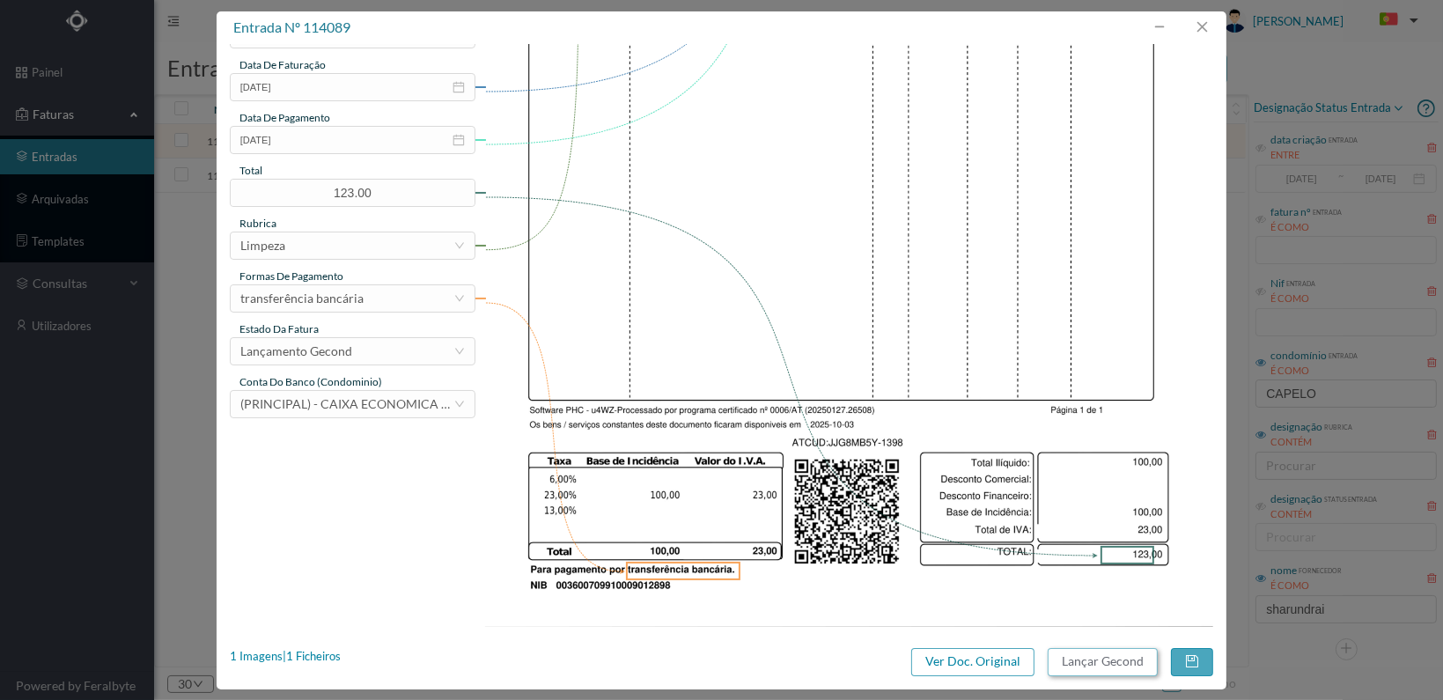
click at [1117, 663] on button "Lançar Gecond" at bounding box center [1103, 662] width 110 height 28
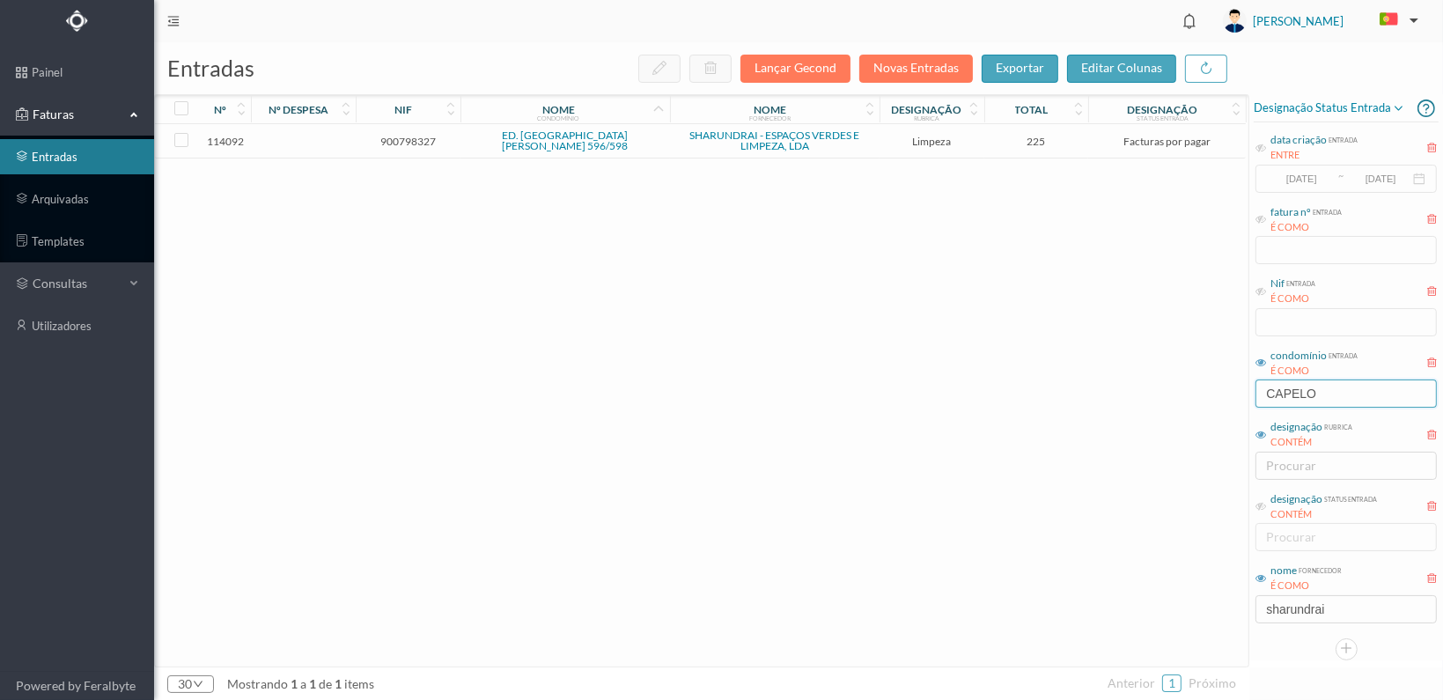
drag, startPoint x: 1330, startPoint y: 385, endPoint x: 1177, endPoint y: 392, distance: 153.3
click at [1177, 392] on div "entradas Lançar Gecond Novas Entradas exportar editar colunas nº nº despesa nif…" at bounding box center [798, 371] width 1289 height 658
type input "PAIS"
click at [391, 140] on span "901619493" at bounding box center [408, 141] width 96 height 13
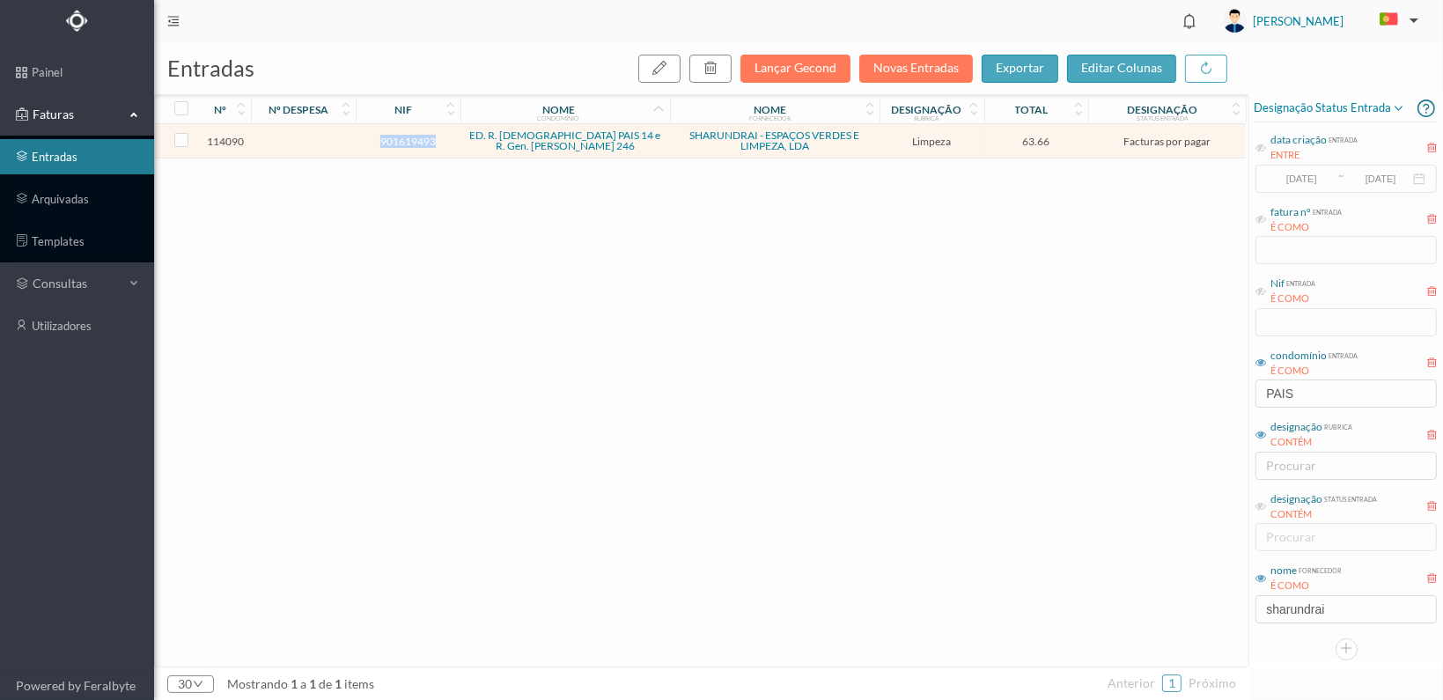
click at [391, 140] on span "901619493" at bounding box center [408, 141] width 96 height 13
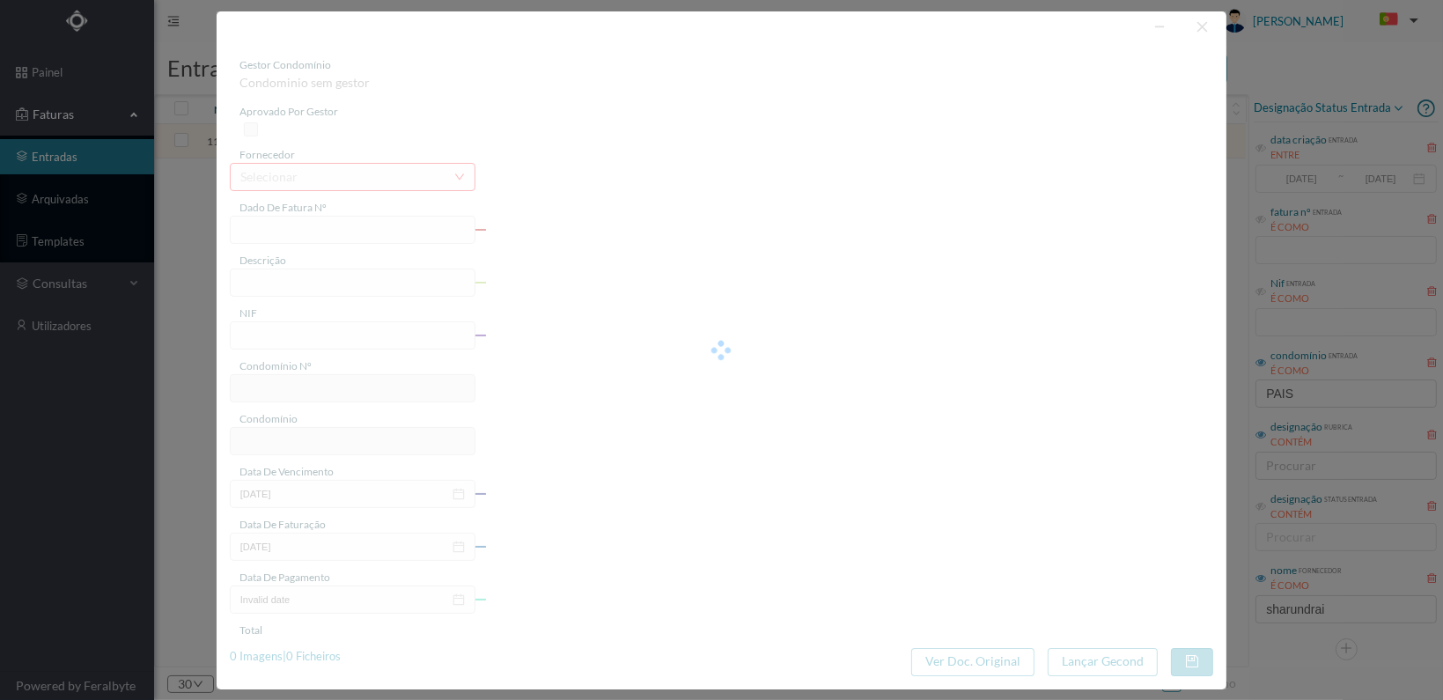
type input "FT 2025A1/1399"
type input "LIMPEZA Outubro de 2025"
type input "901619493"
type input "[DATE]"
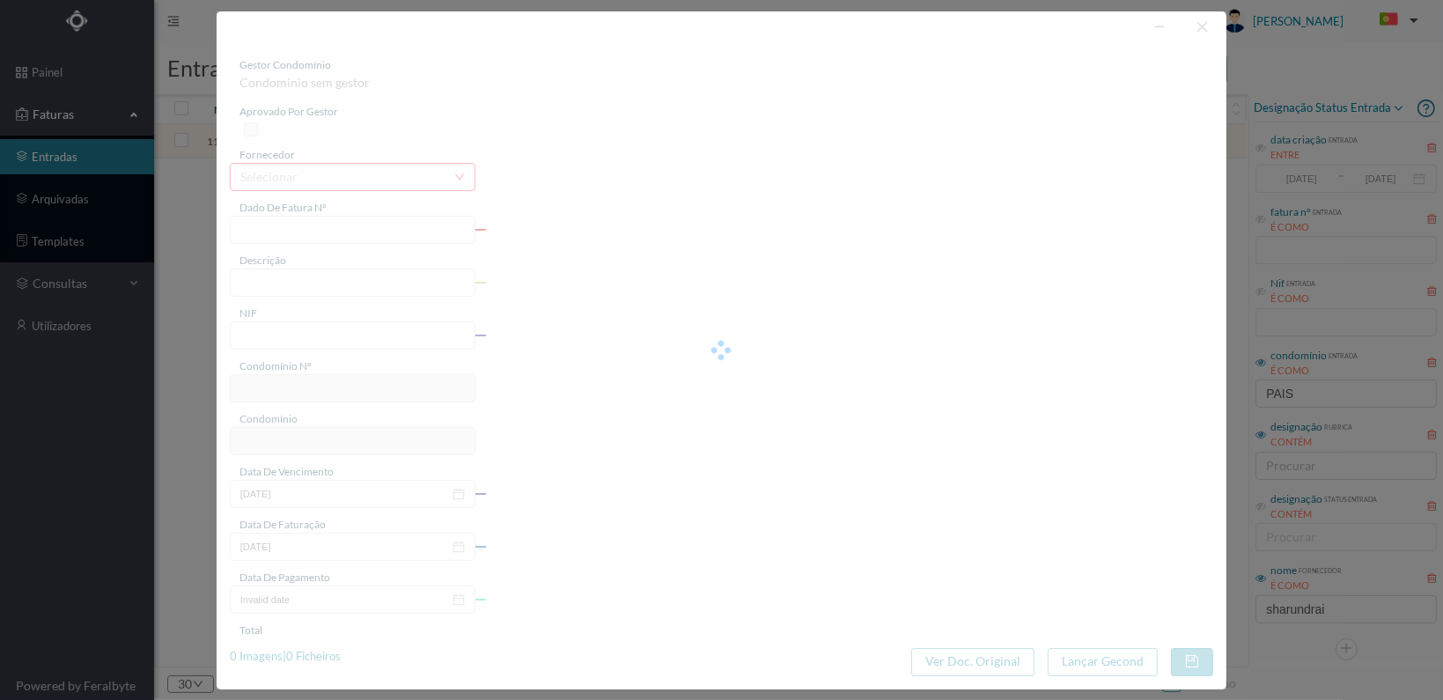
type input "[DATE]"
type input "63.66"
type input "695"
type input "ED. R. [DEMOGRAPHIC_DATA] PAIS 14 e R. Gen. [PERSON_NAME] 246"
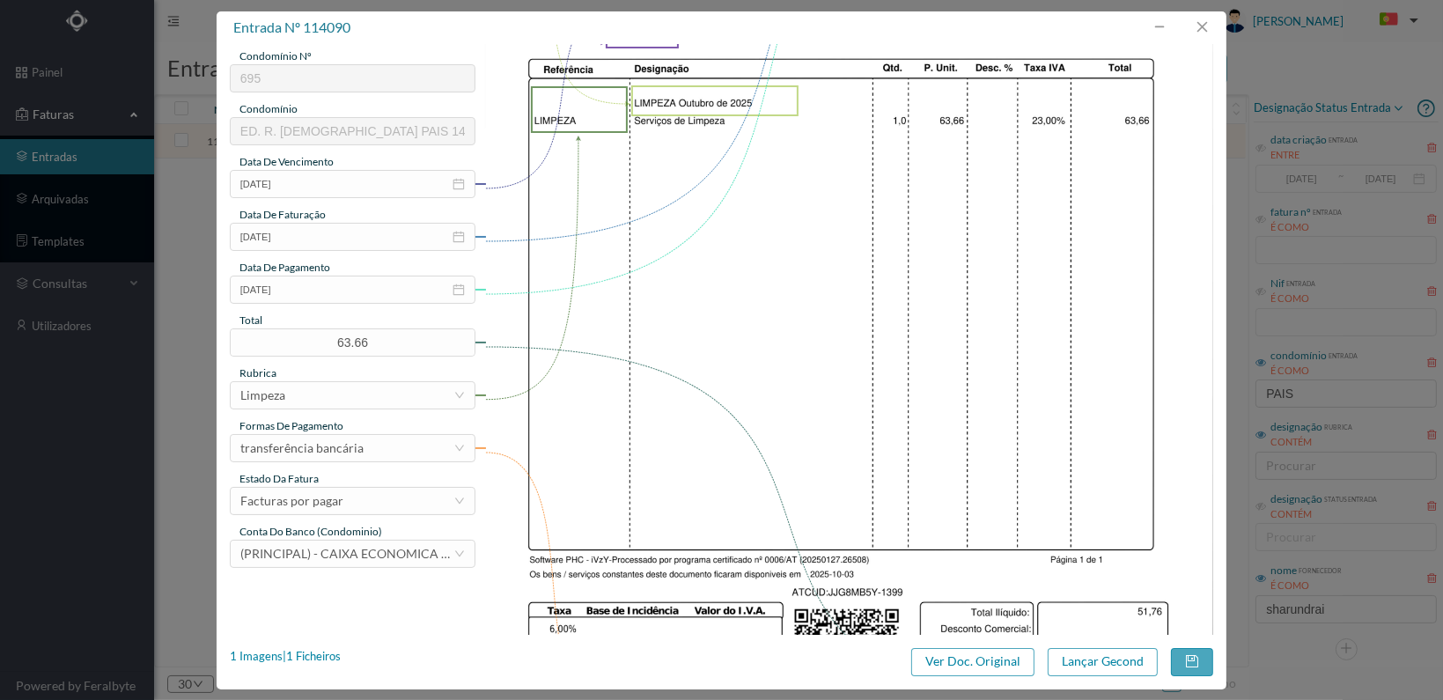
scroll to position [460, 0]
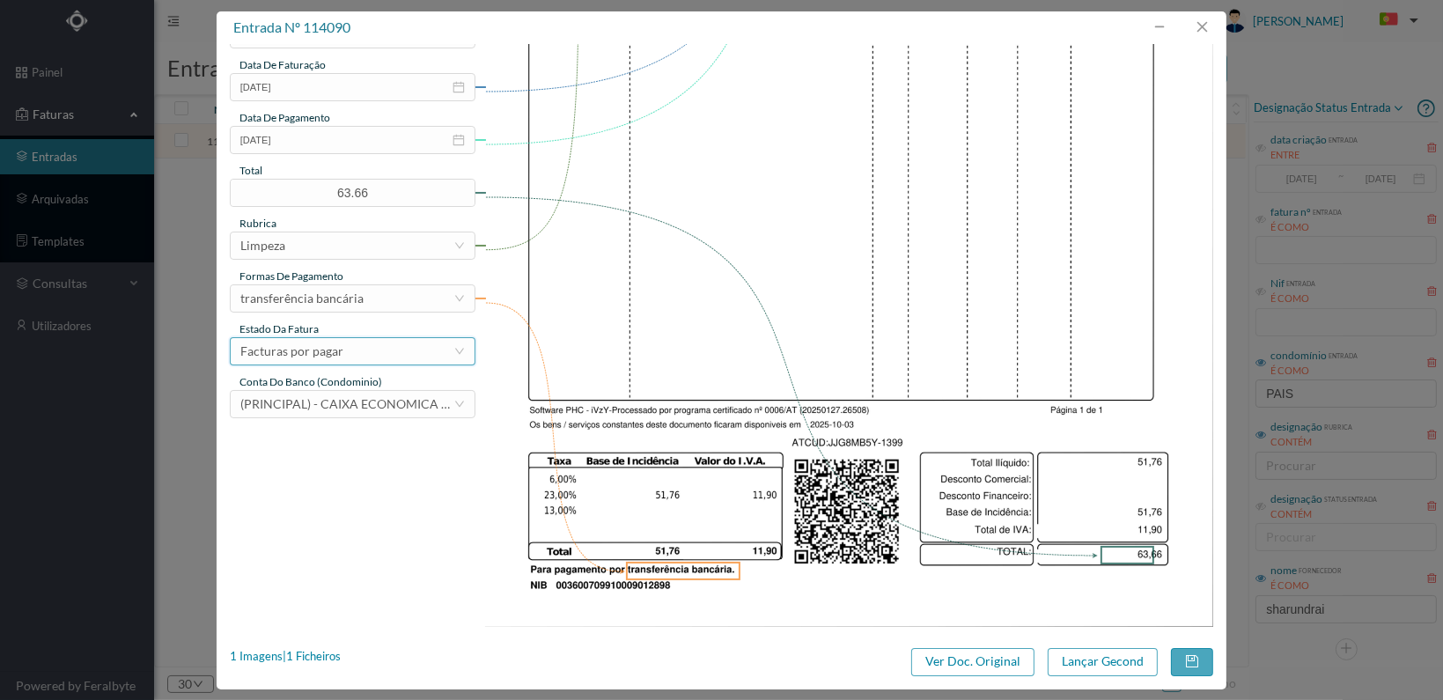
click at [406, 349] on div "Facturas por pagar" at bounding box center [346, 351] width 213 height 26
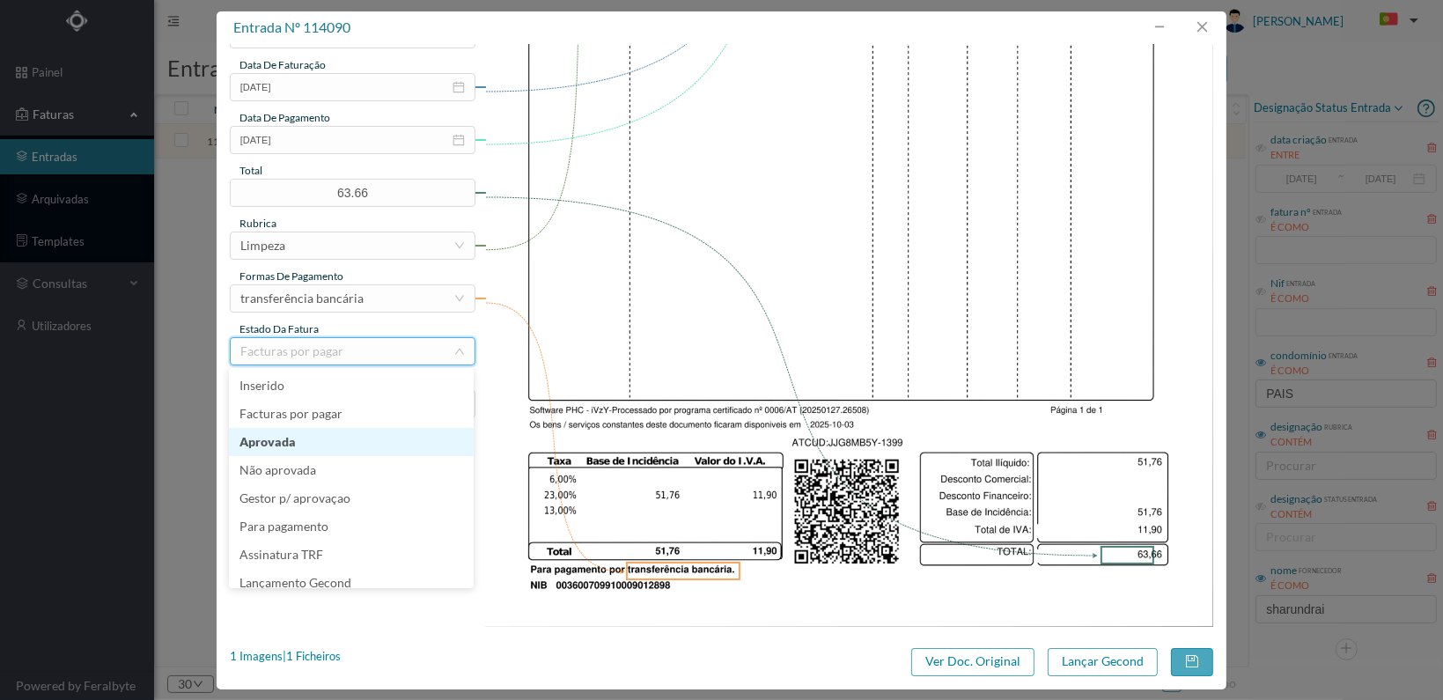
scroll to position [37, 0]
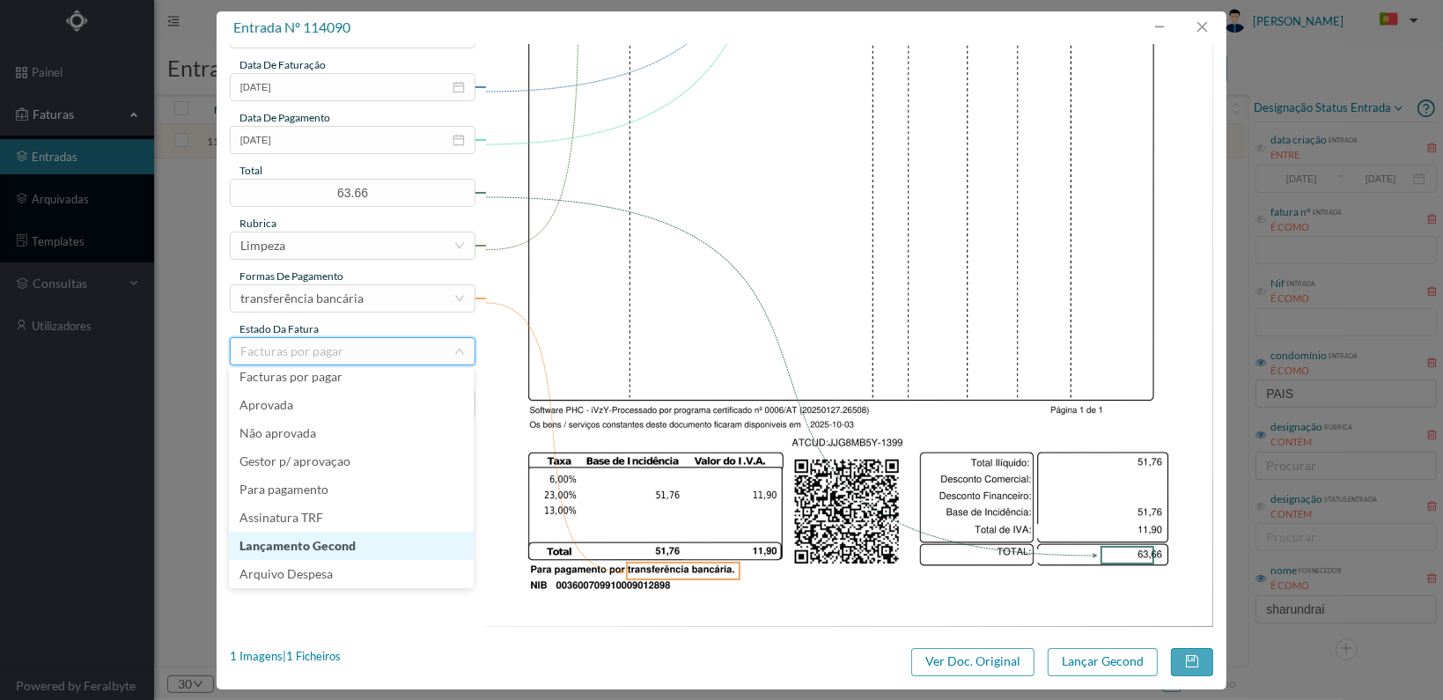
click at [367, 542] on li "Lançamento Gecond" at bounding box center [351, 546] width 245 height 28
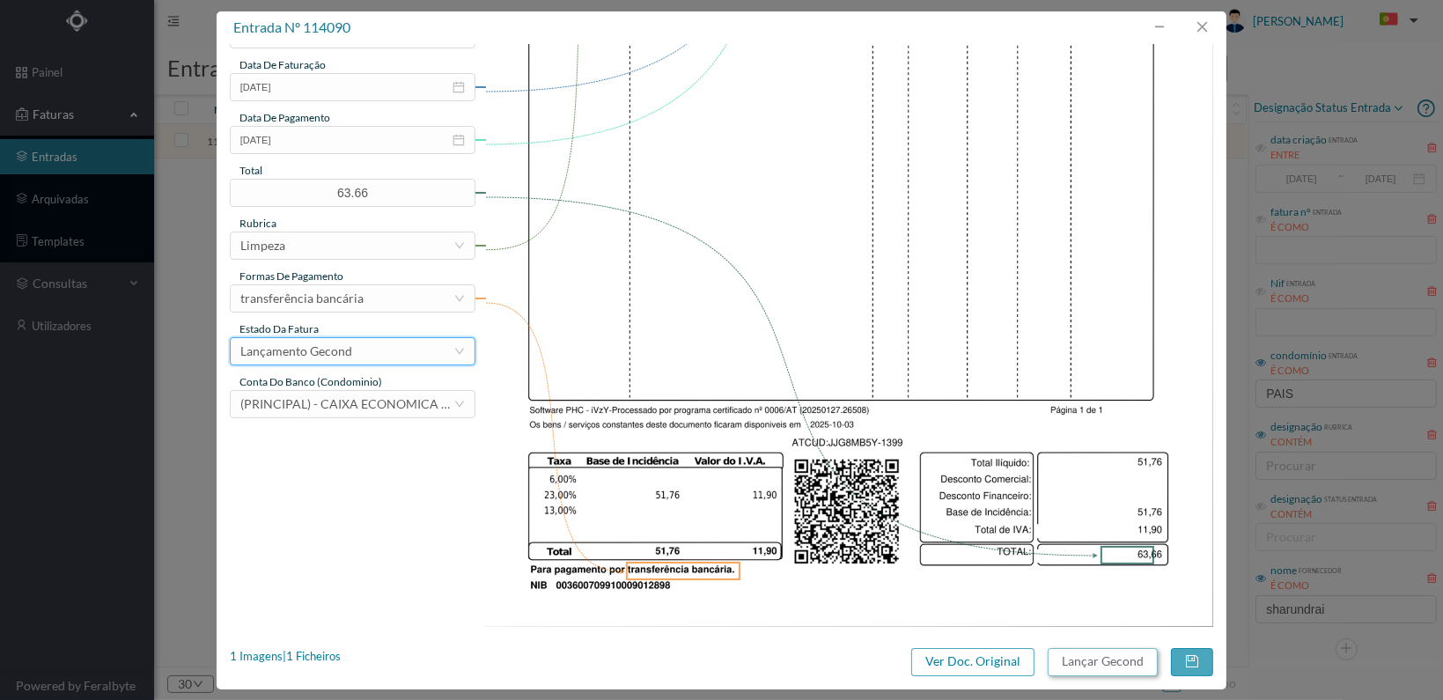
click at [1083, 659] on button "Lançar Gecond" at bounding box center [1103, 662] width 110 height 28
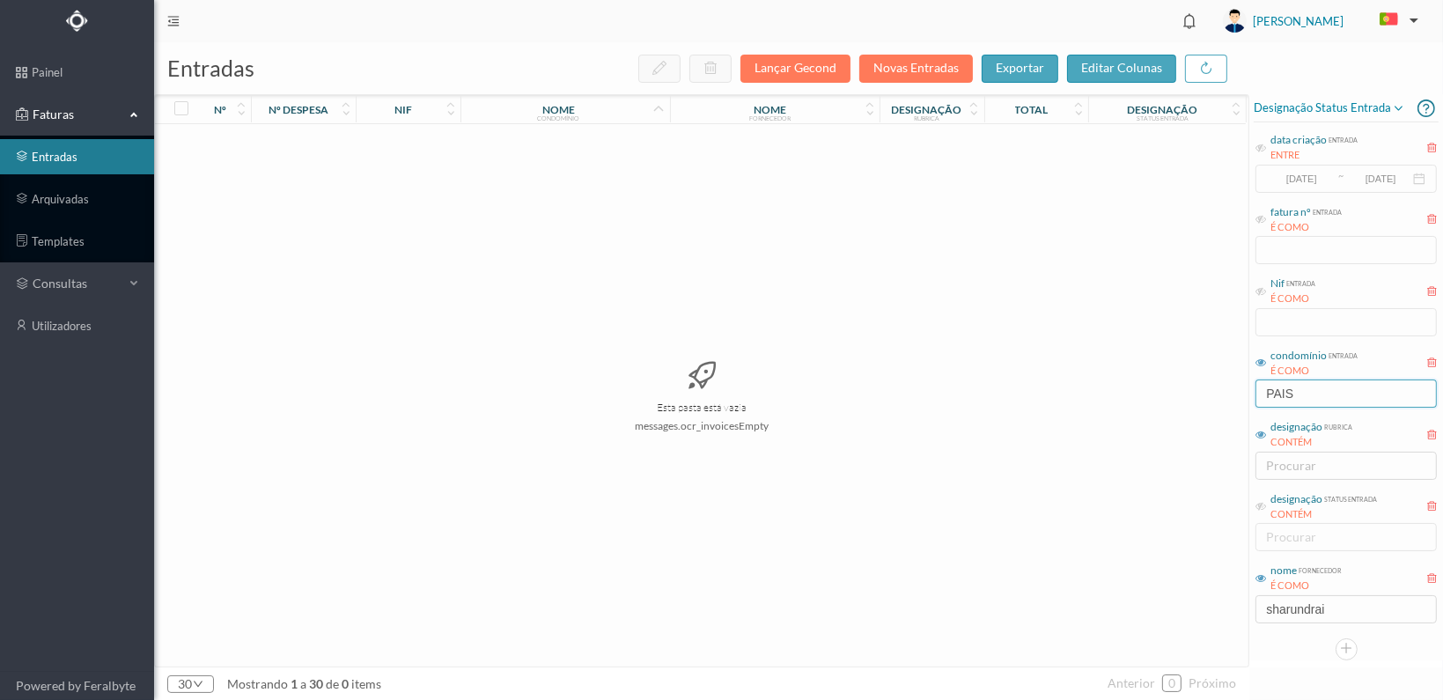
drag, startPoint x: 1324, startPoint y: 383, endPoint x: 1248, endPoint y: 385, distance: 76.6
click at [1250, 385] on div "Designação status entrada data criação entrada ENTRE 2017-05-01 ~ 2017-10-31 fa…" at bounding box center [1346, 377] width 194 height 566
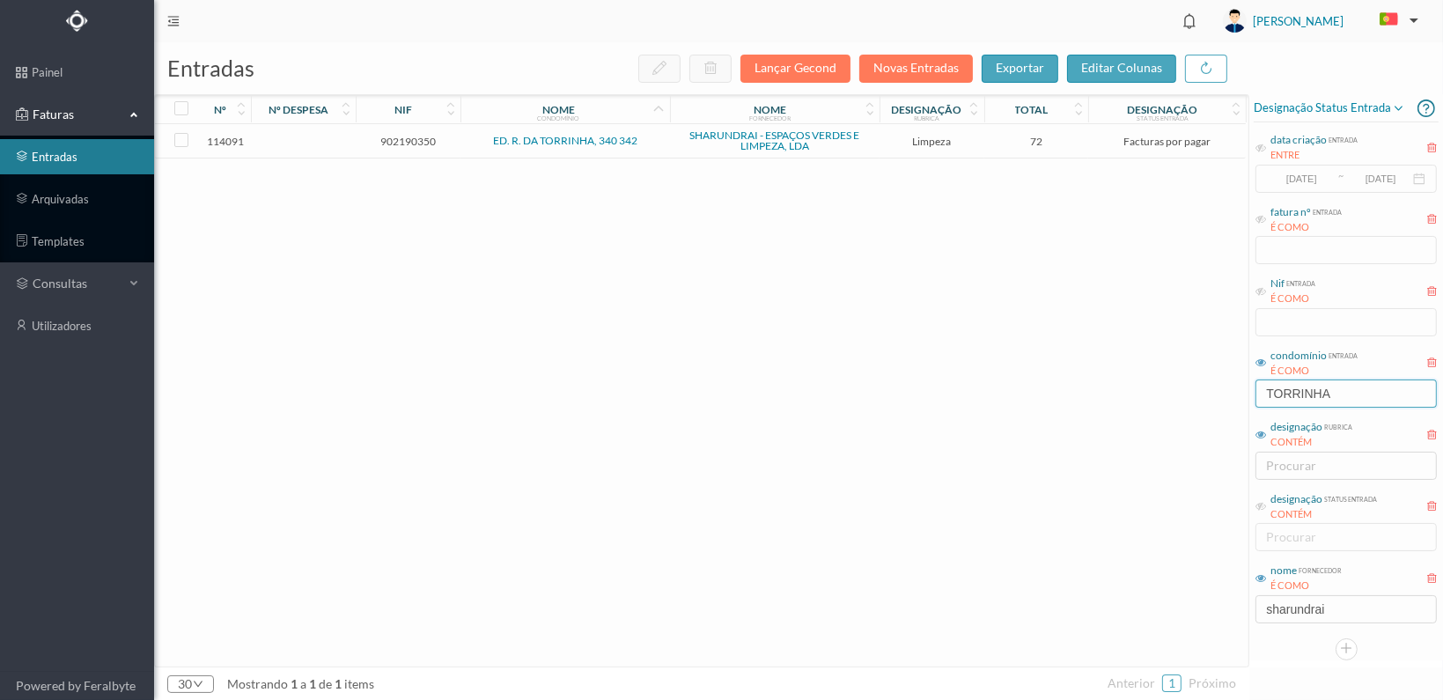
type input "TORRINHA"
click at [430, 137] on span "902190350" at bounding box center [408, 141] width 96 height 13
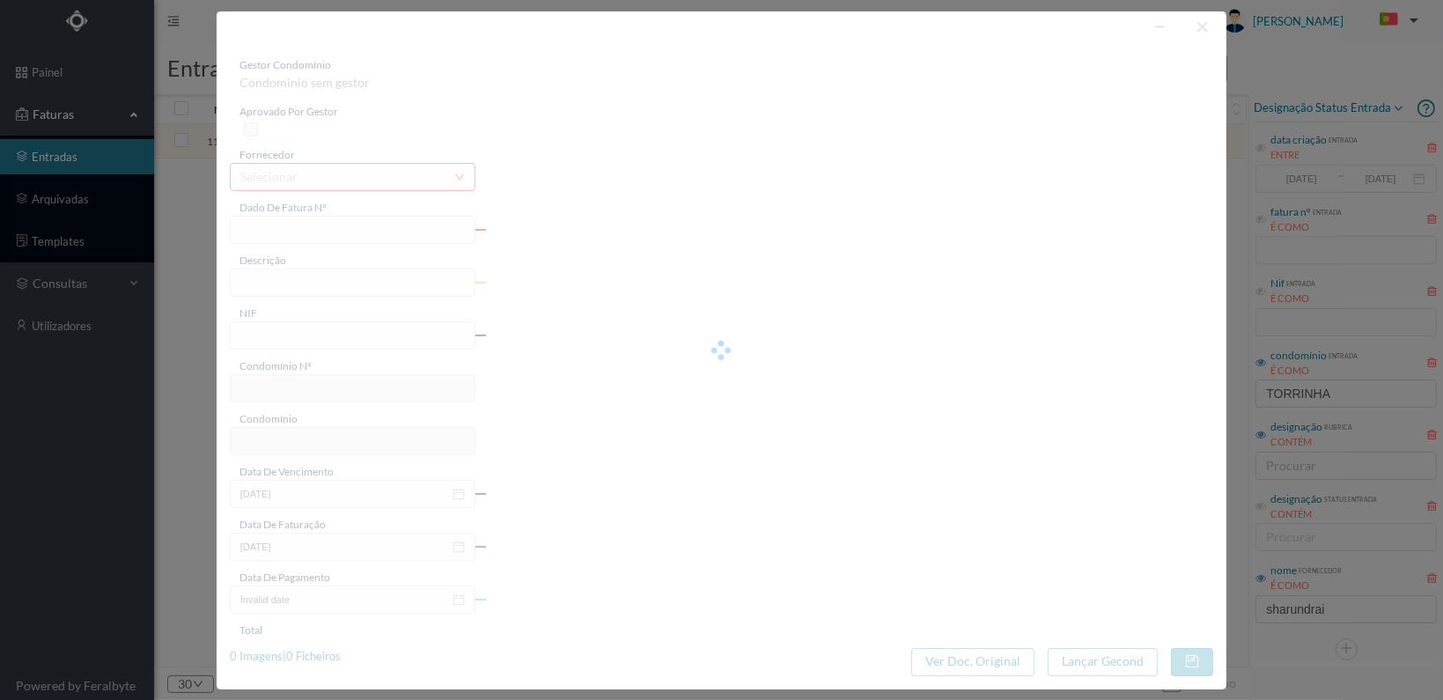
type input "FT 2025A1/1400"
type input "LIMPEZA Outubro de 2025"
type input "902190350"
type input "[DATE]"
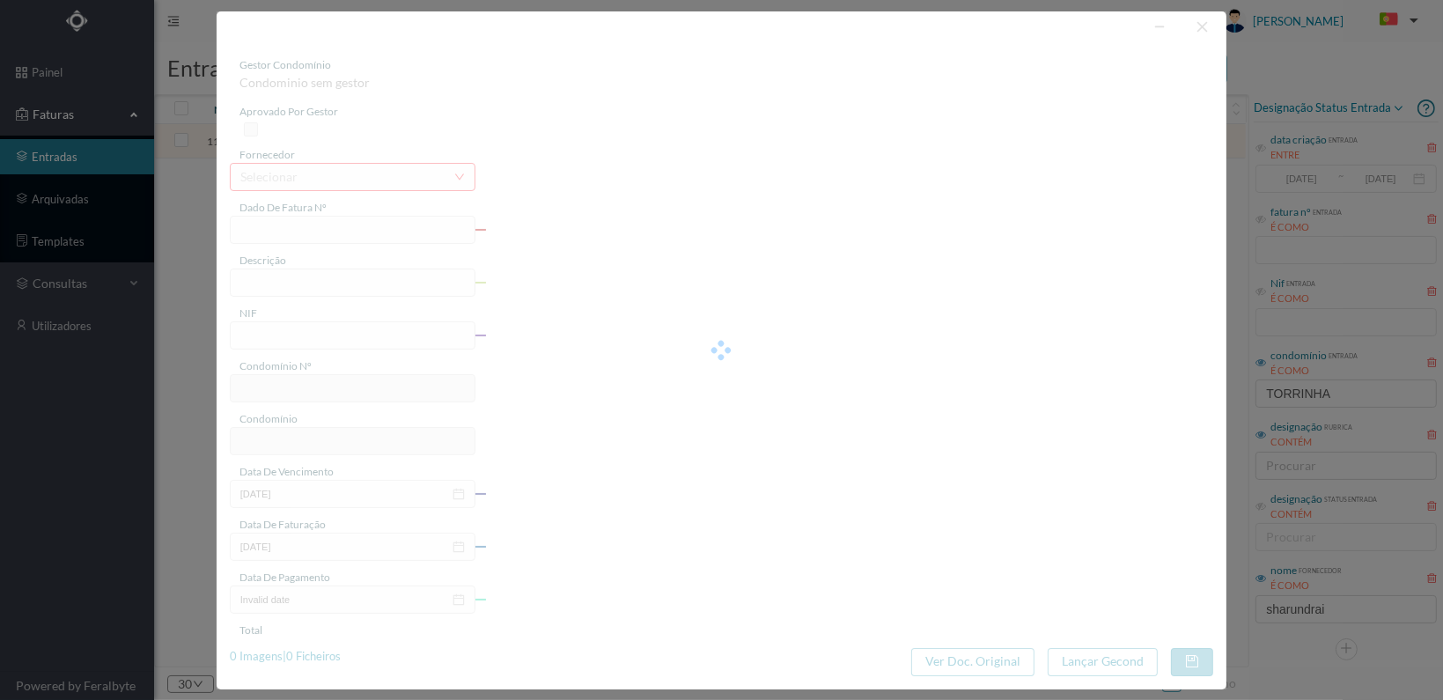
type input "[DATE]"
type input "72.00"
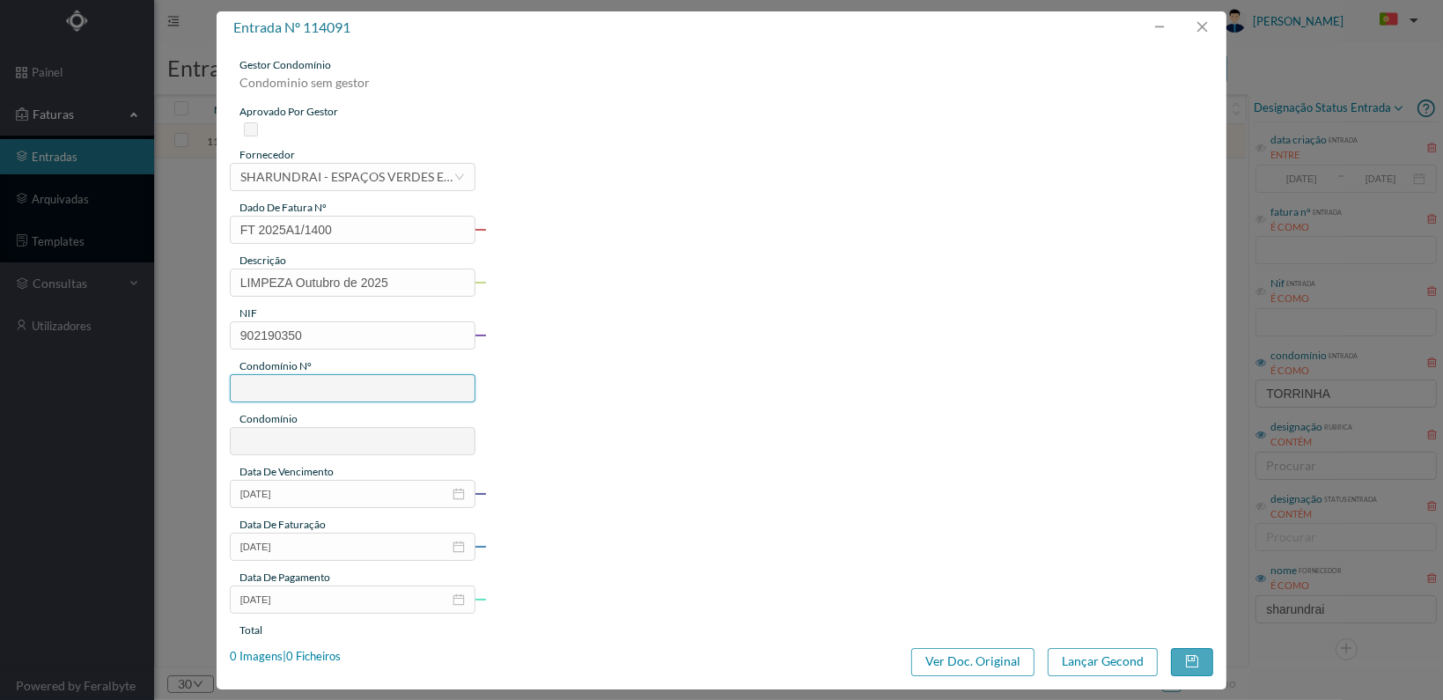
type input "696"
type input "ED. R. DA TORRINHA, 340 342"
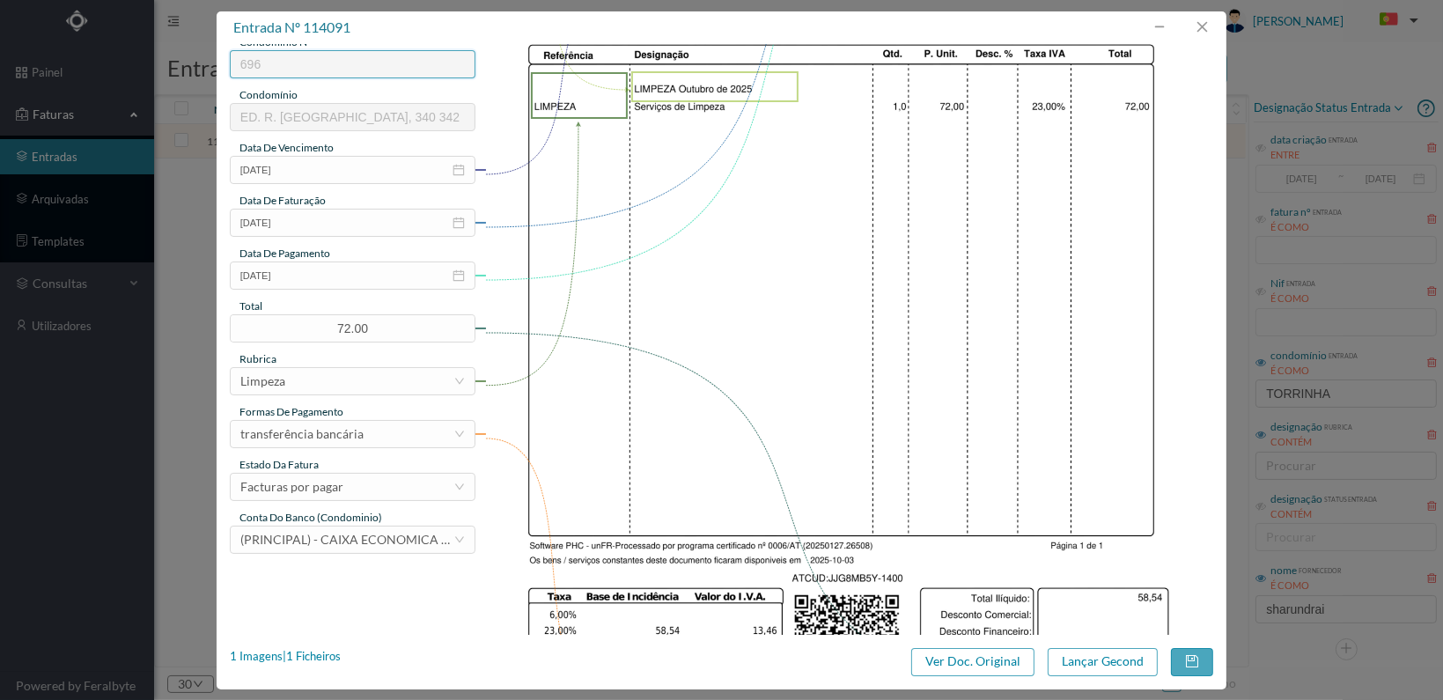
scroll to position [460, 0]
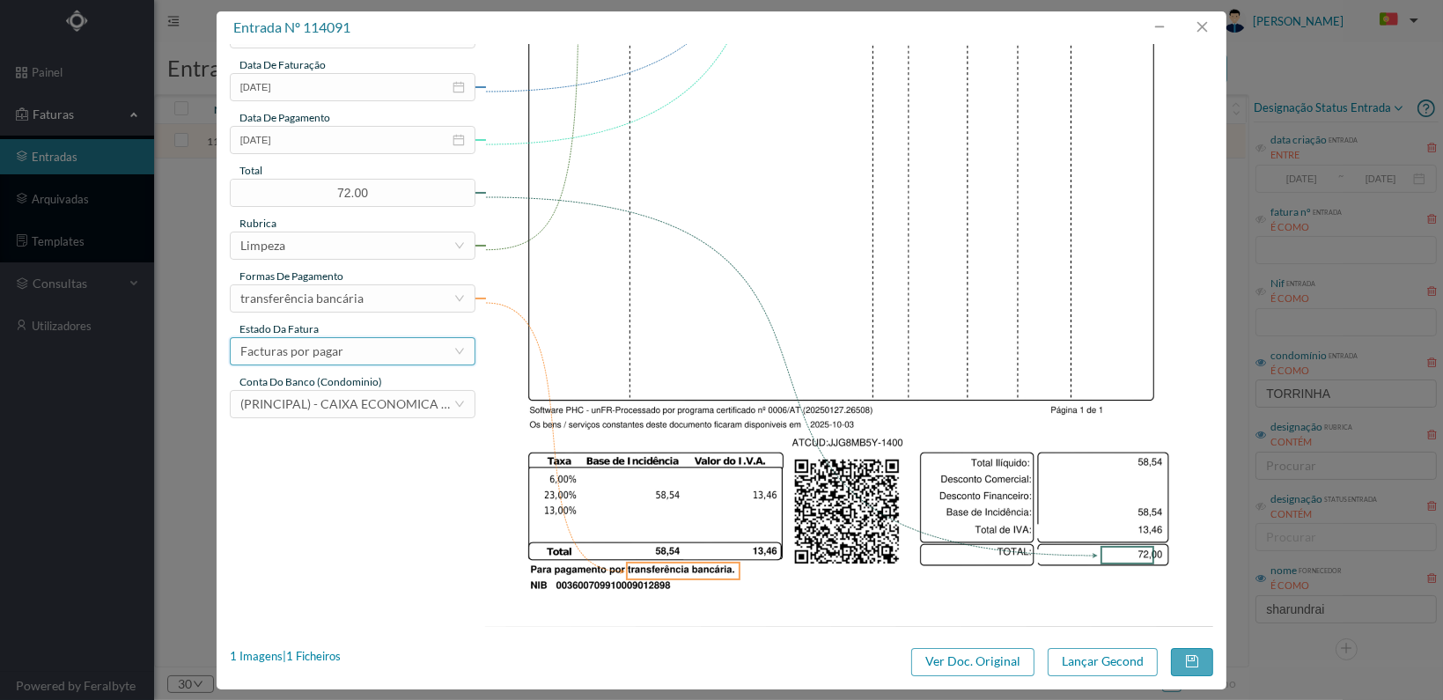
click at [410, 357] on div "Facturas por pagar" at bounding box center [346, 351] width 213 height 26
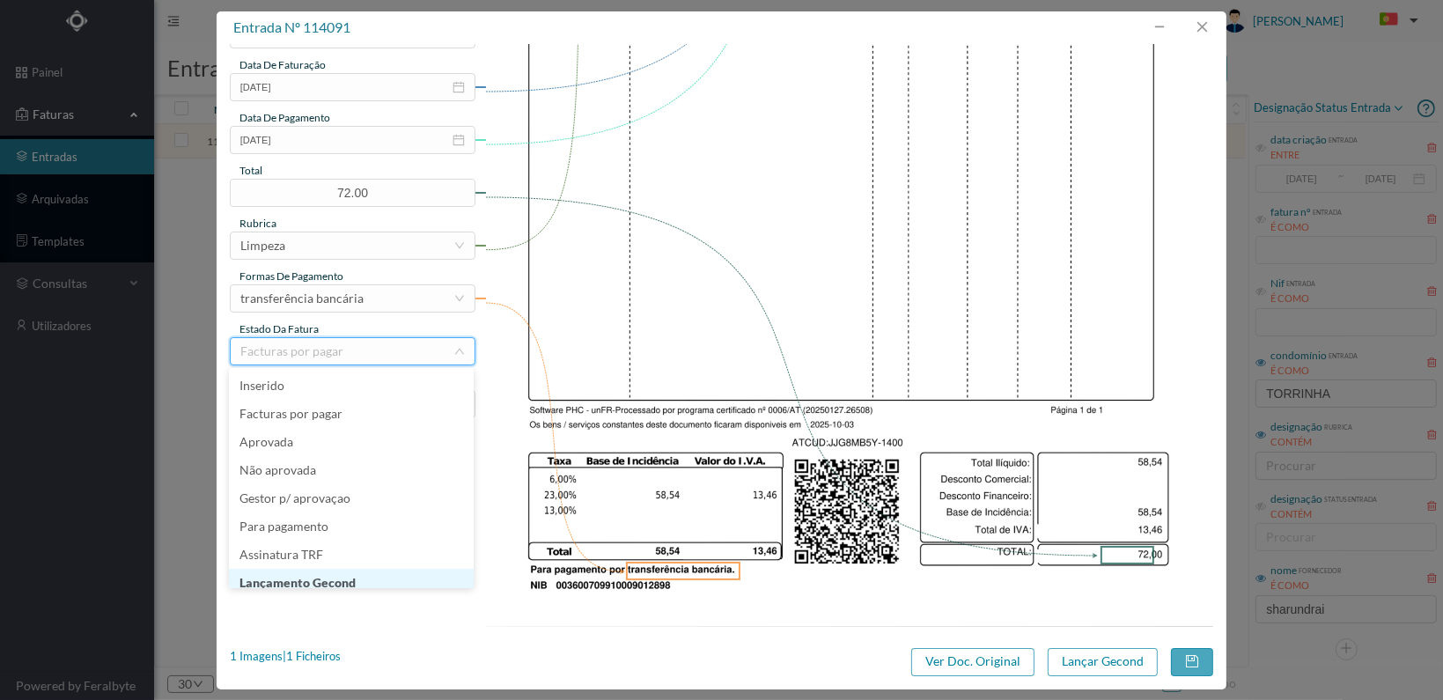
scroll to position [9, 0]
click at [401, 574] on li "Lançamento Gecond" at bounding box center [351, 574] width 245 height 28
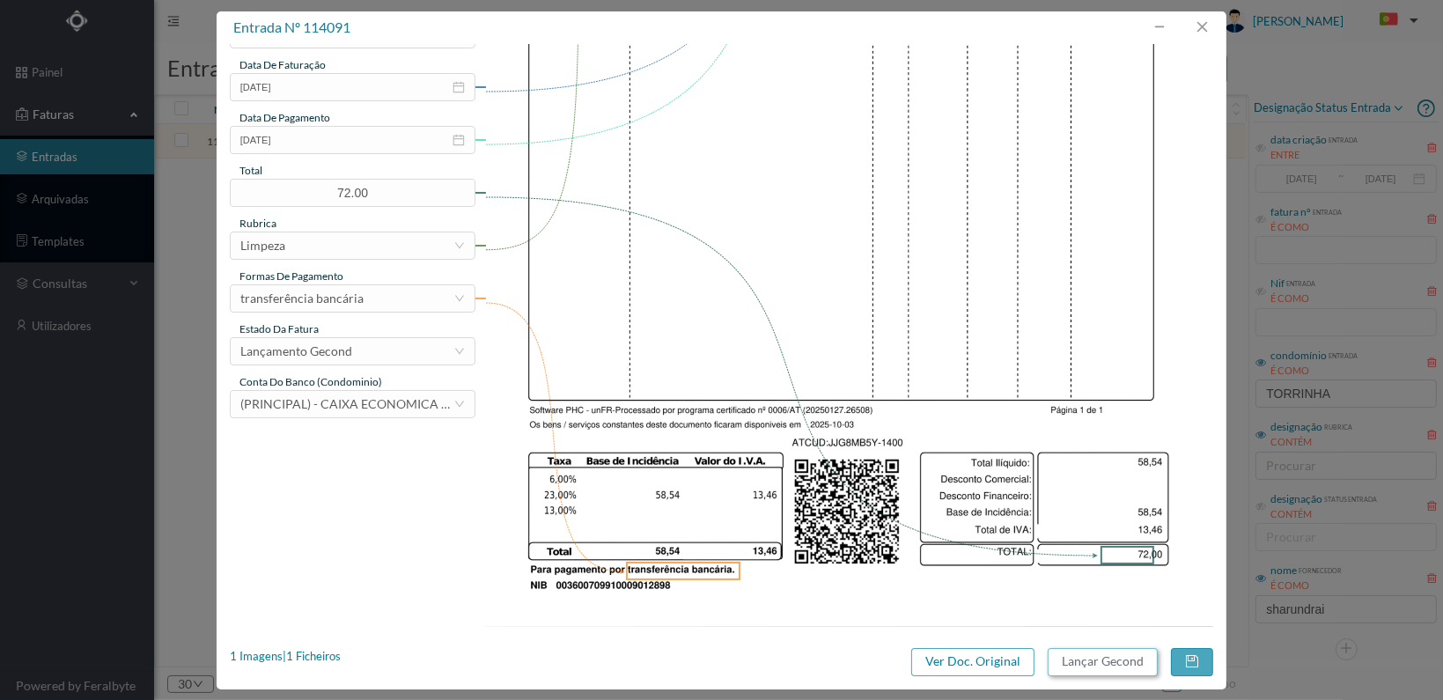
click at [1109, 656] on button "Lançar Gecond" at bounding box center [1103, 662] width 110 height 28
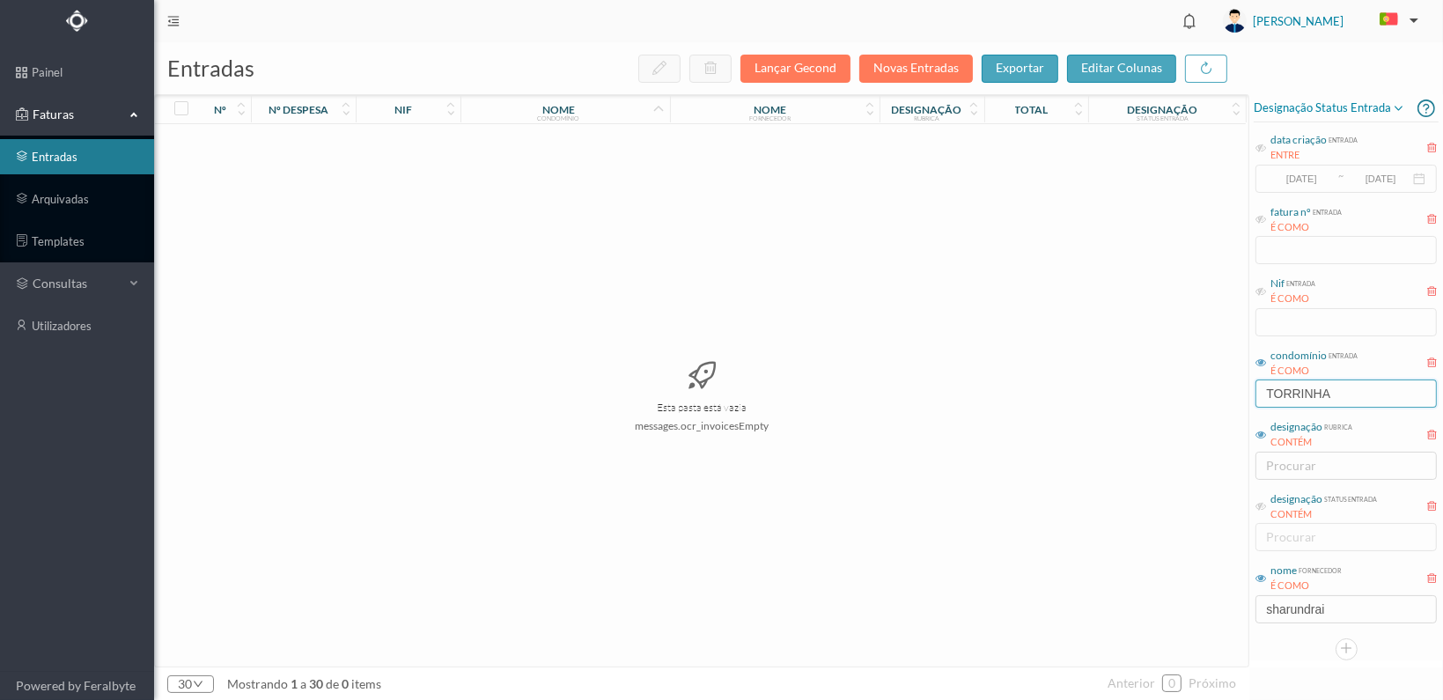
drag, startPoint x: 1356, startPoint y: 395, endPoint x: 1190, endPoint y: 389, distance: 165.6
click at [1190, 389] on div "entradas Lançar Gecond Novas Entradas exportar editar colunas nº nº despesa nif…" at bounding box center [798, 371] width 1289 height 658
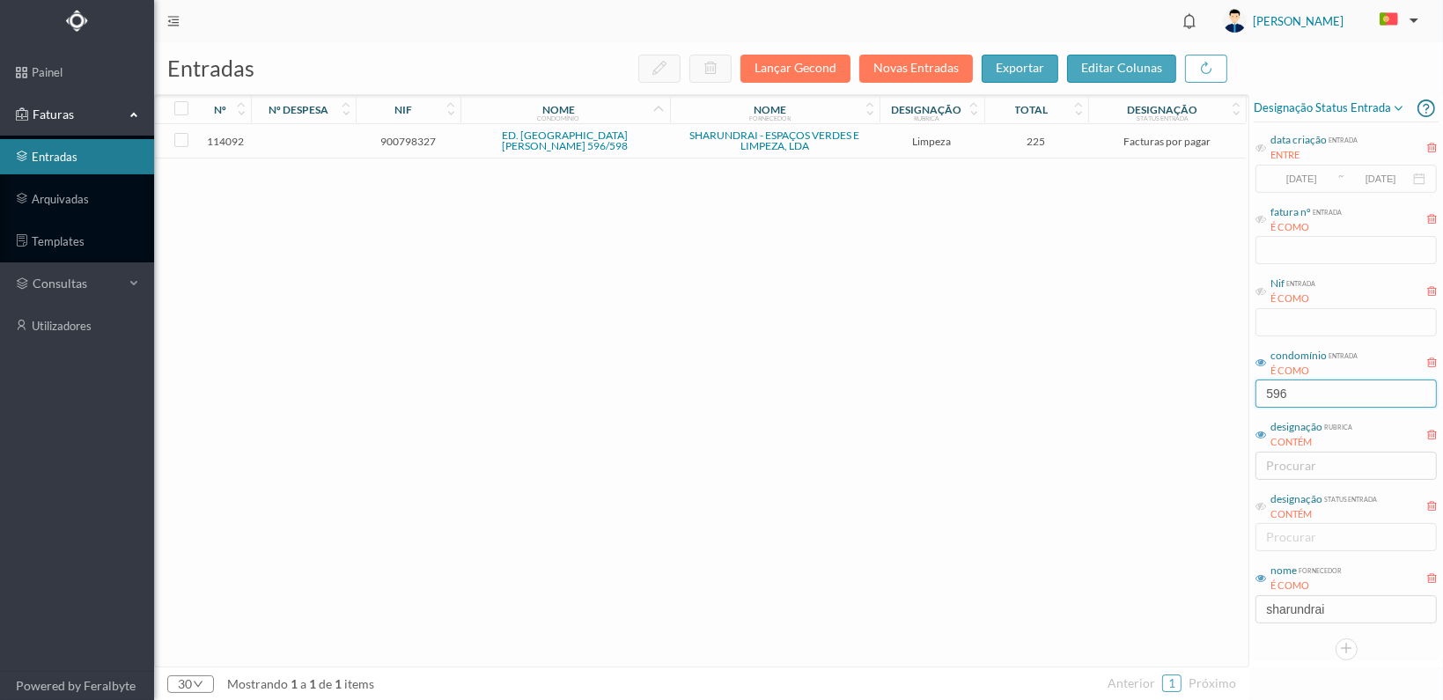
type input "596"
click at [416, 138] on span "900798327" at bounding box center [408, 141] width 96 height 13
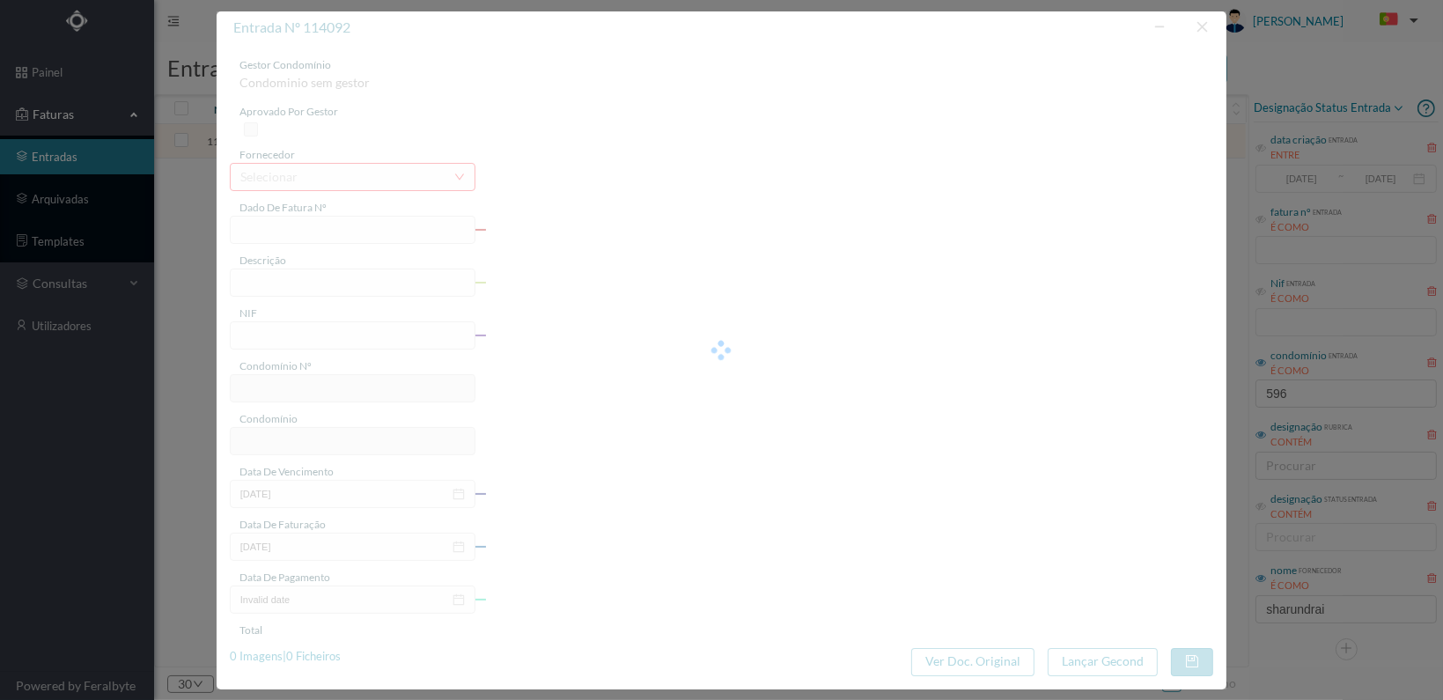
type input "FT 2025A1/1401"
type input "LIMPEZA Outubro de 2025"
type input "900798327"
type input "[DATE]"
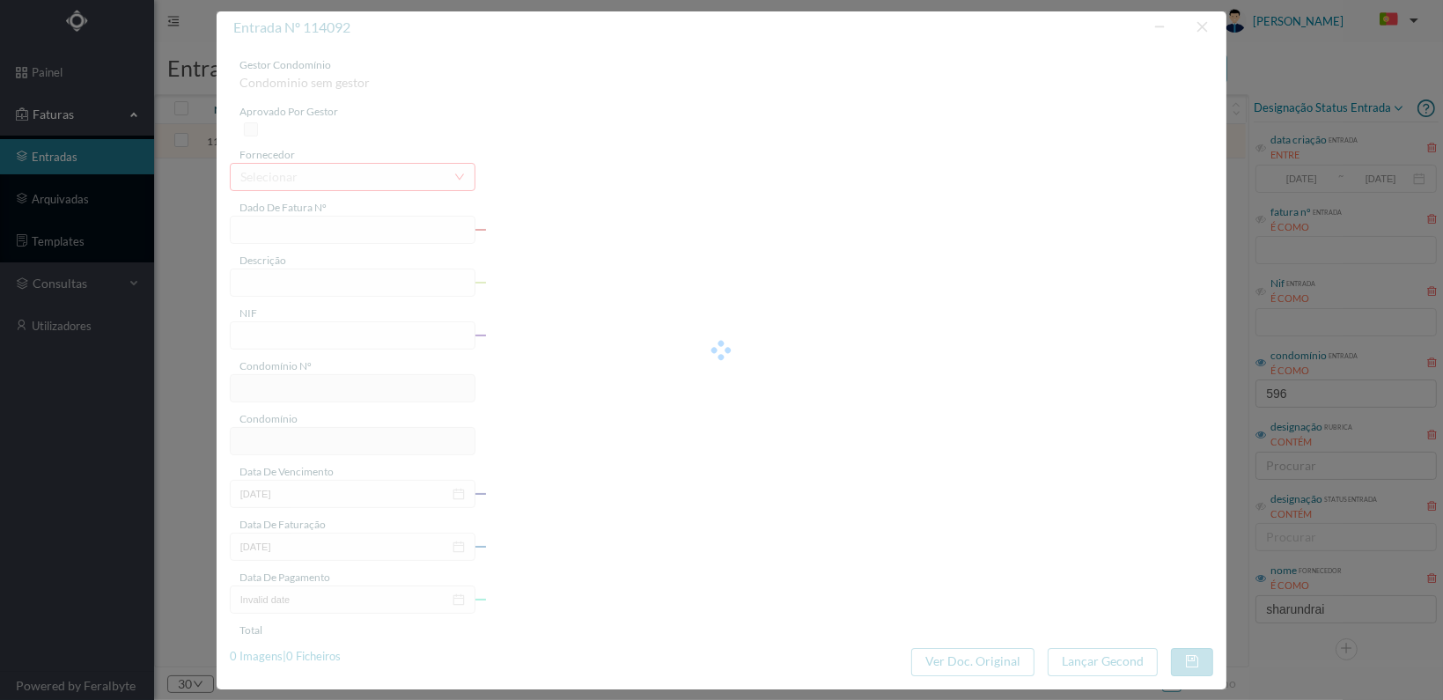
type input "[DATE]"
type input "225.00"
type input "697"
type input "ED. [GEOGRAPHIC_DATA][PERSON_NAME] 596/598"
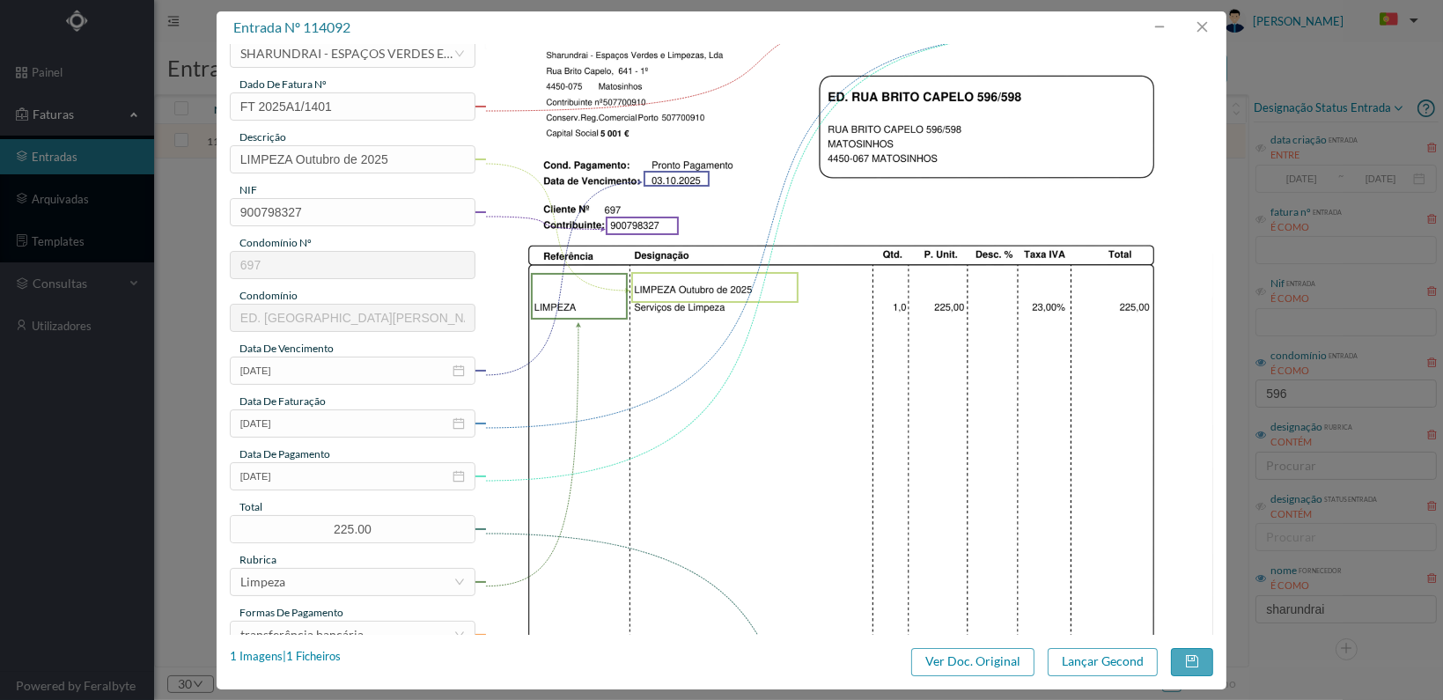
scroll to position [460, 0]
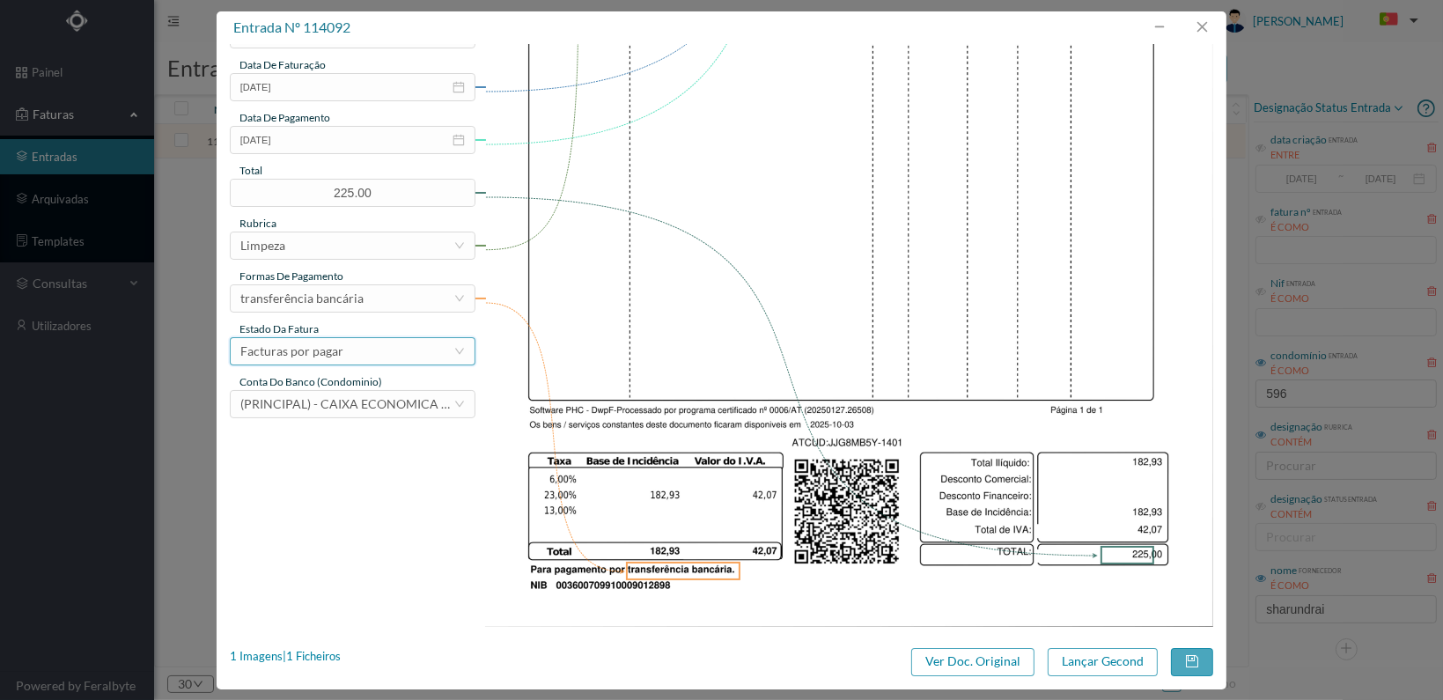
click at [451, 350] on div "Facturas por pagar" at bounding box center [346, 351] width 213 height 26
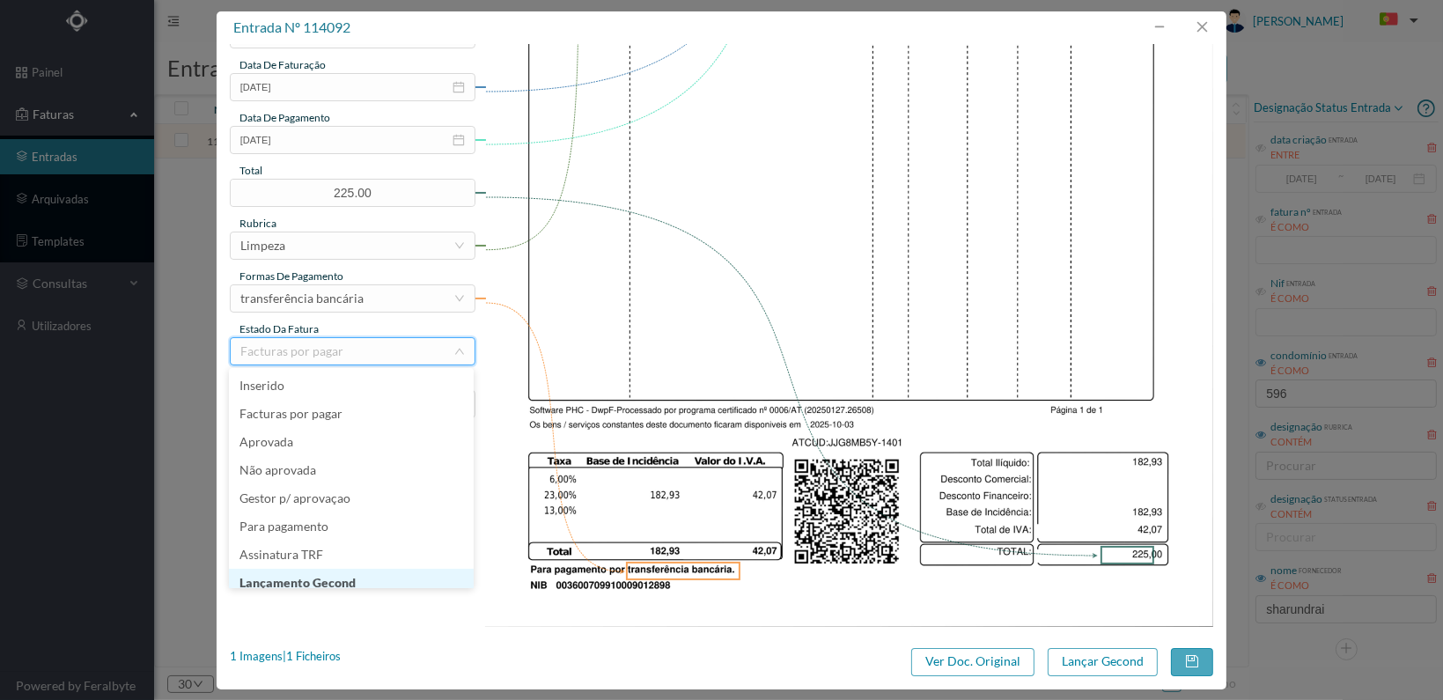
scroll to position [9, 0]
click at [392, 569] on li "Lançamento Gecond" at bounding box center [351, 574] width 245 height 28
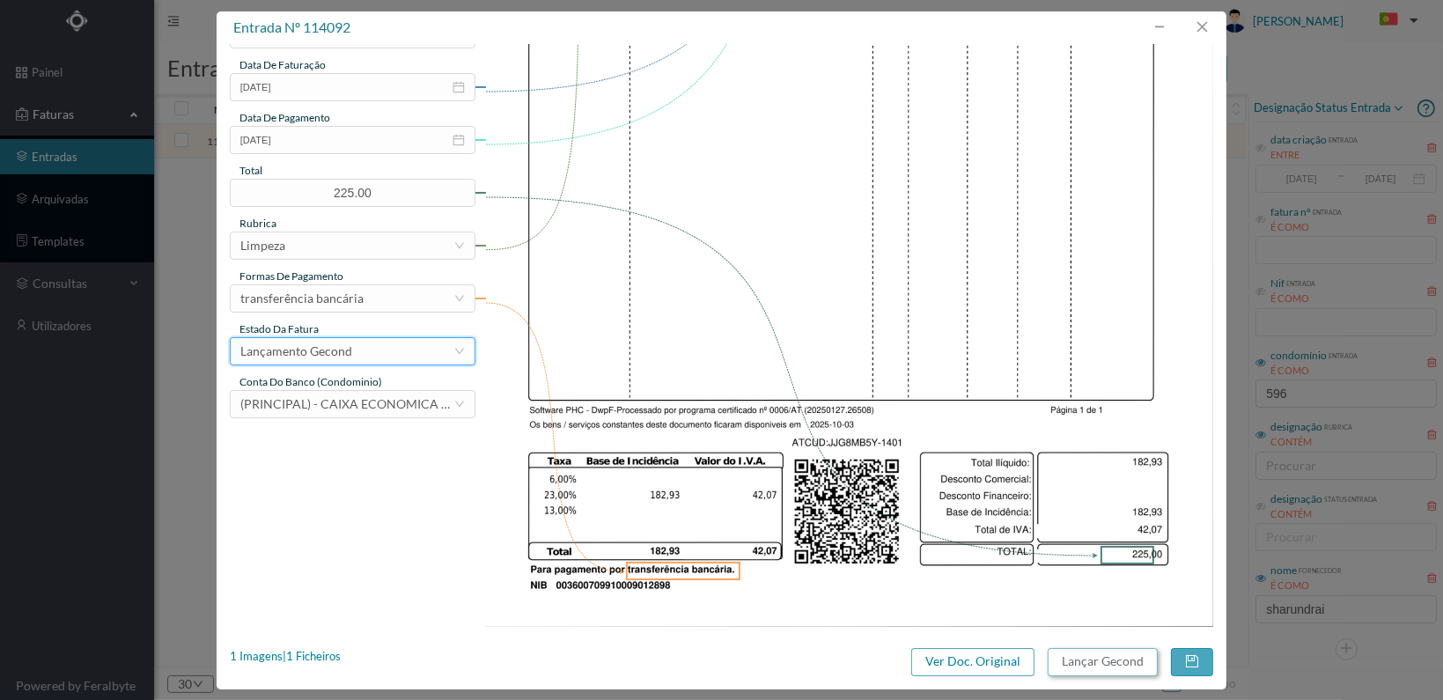
click at [1097, 663] on button "Lançar Gecond" at bounding box center [1103, 662] width 110 height 28
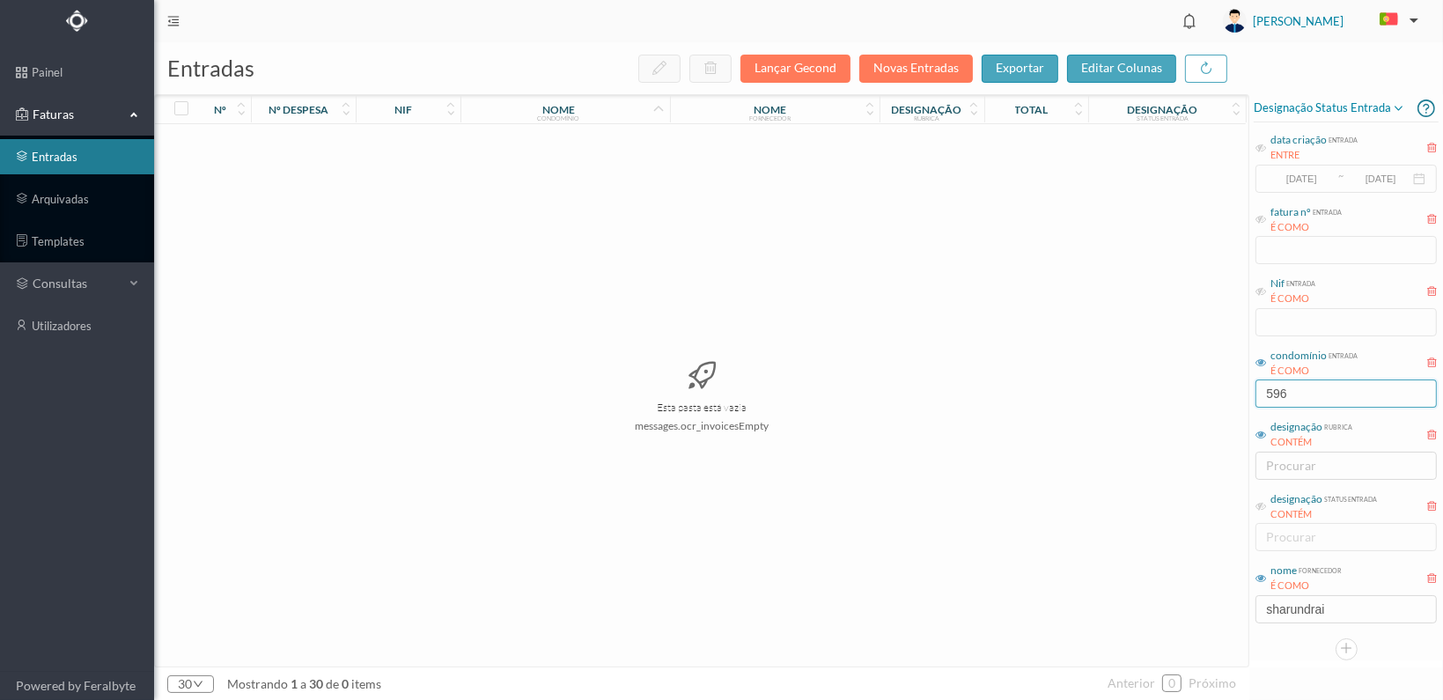
drag, startPoint x: 1314, startPoint y: 393, endPoint x: 1231, endPoint y: 393, distance: 82.8
click at [1231, 393] on div "entradas Lançar Gecond Novas Entradas exportar editar colunas nº nº despesa nif…" at bounding box center [798, 371] width 1289 height 658
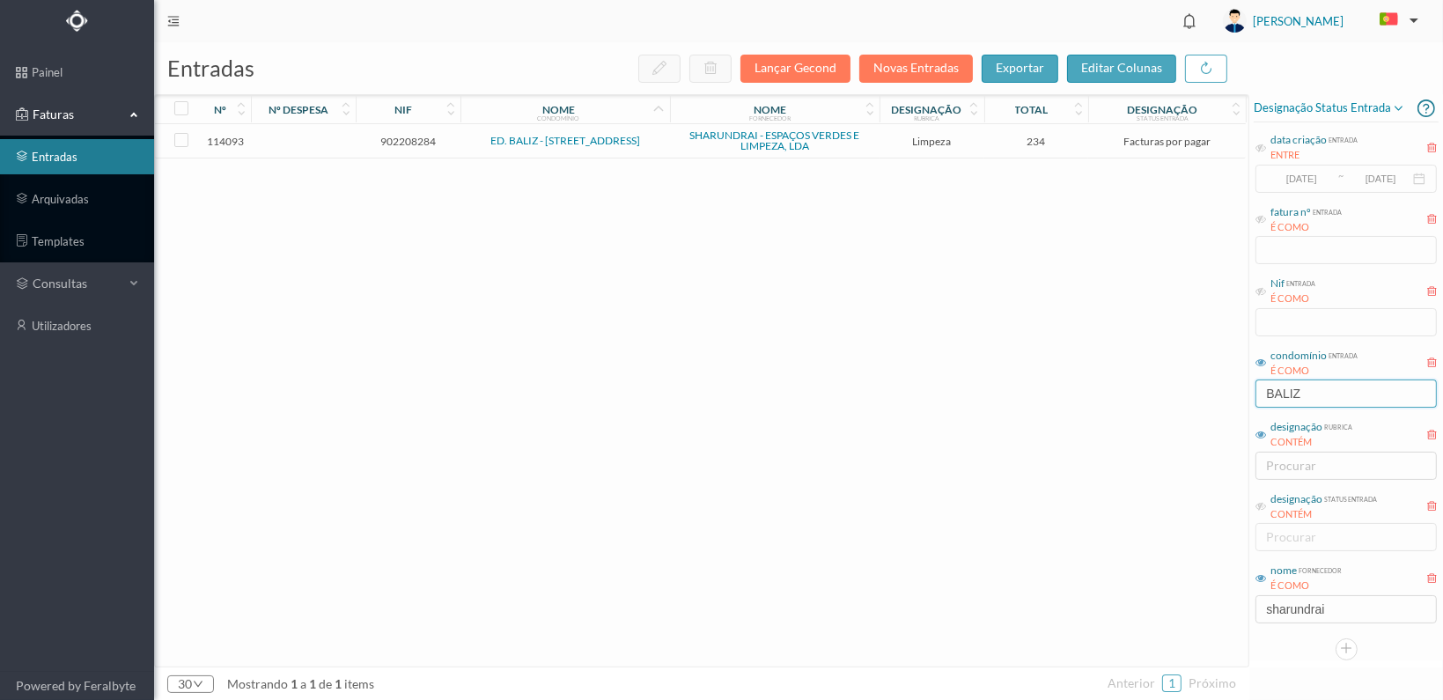
type input "BALIZ"
click at [412, 141] on span "902208284" at bounding box center [408, 141] width 96 height 13
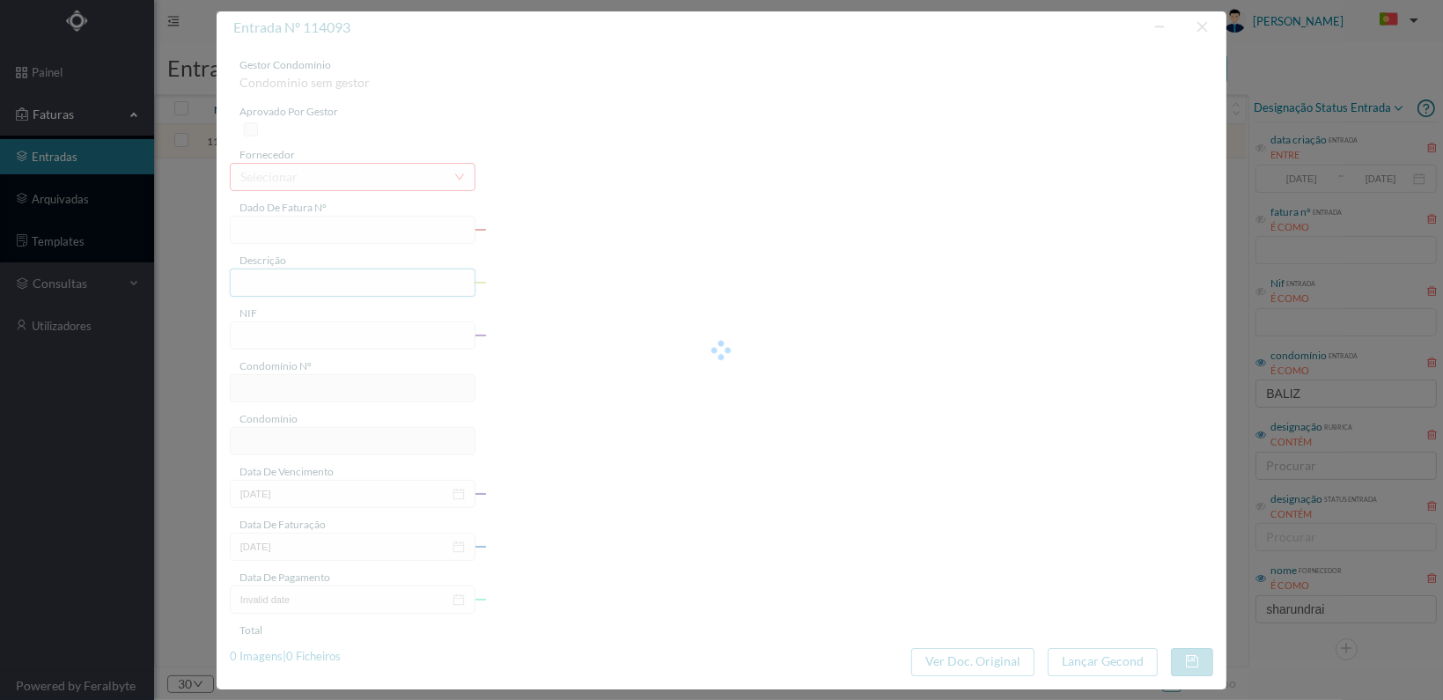
type input "FT 2025A1/1402"
type input "LIMPEZA Outubro de 2025"
type input "902208284"
type input "[DATE]"
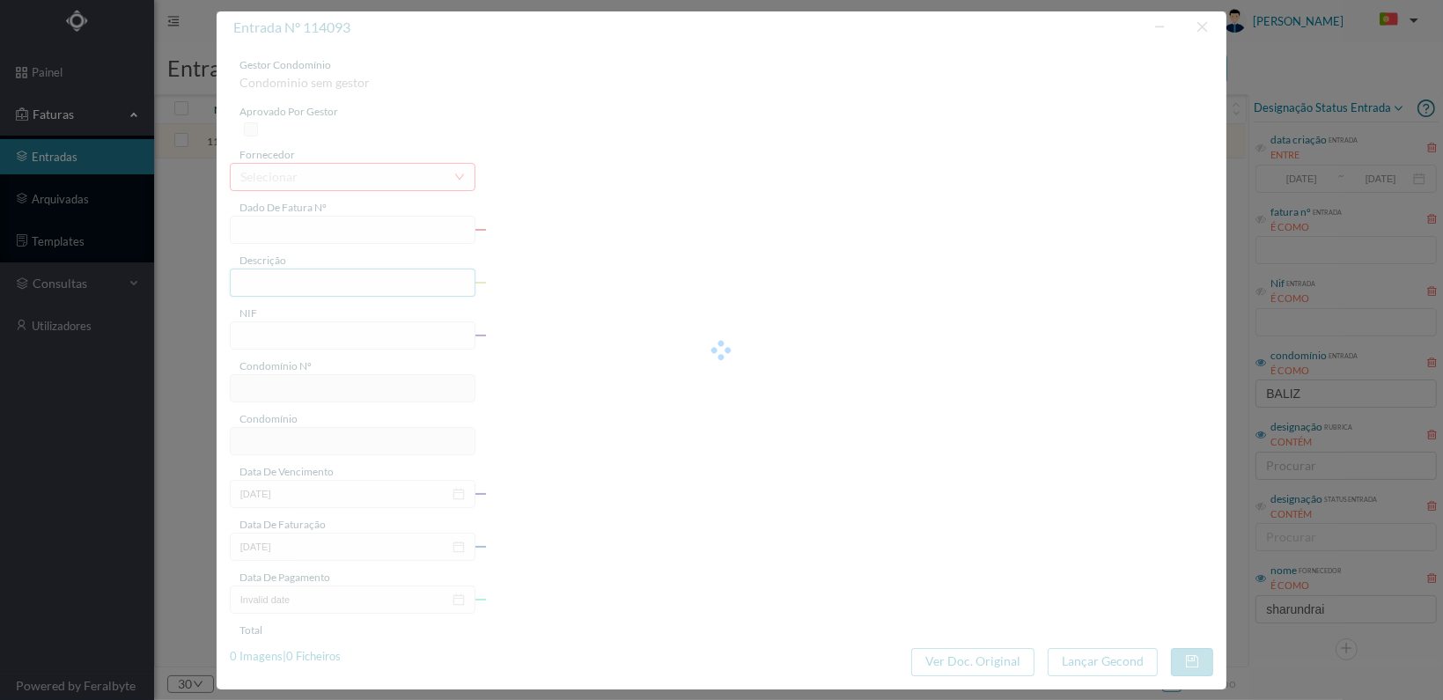
type input "[DATE]"
type input "234.00"
type input "705"
type input "ED. BALIZ - [STREET_ADDRESS]"
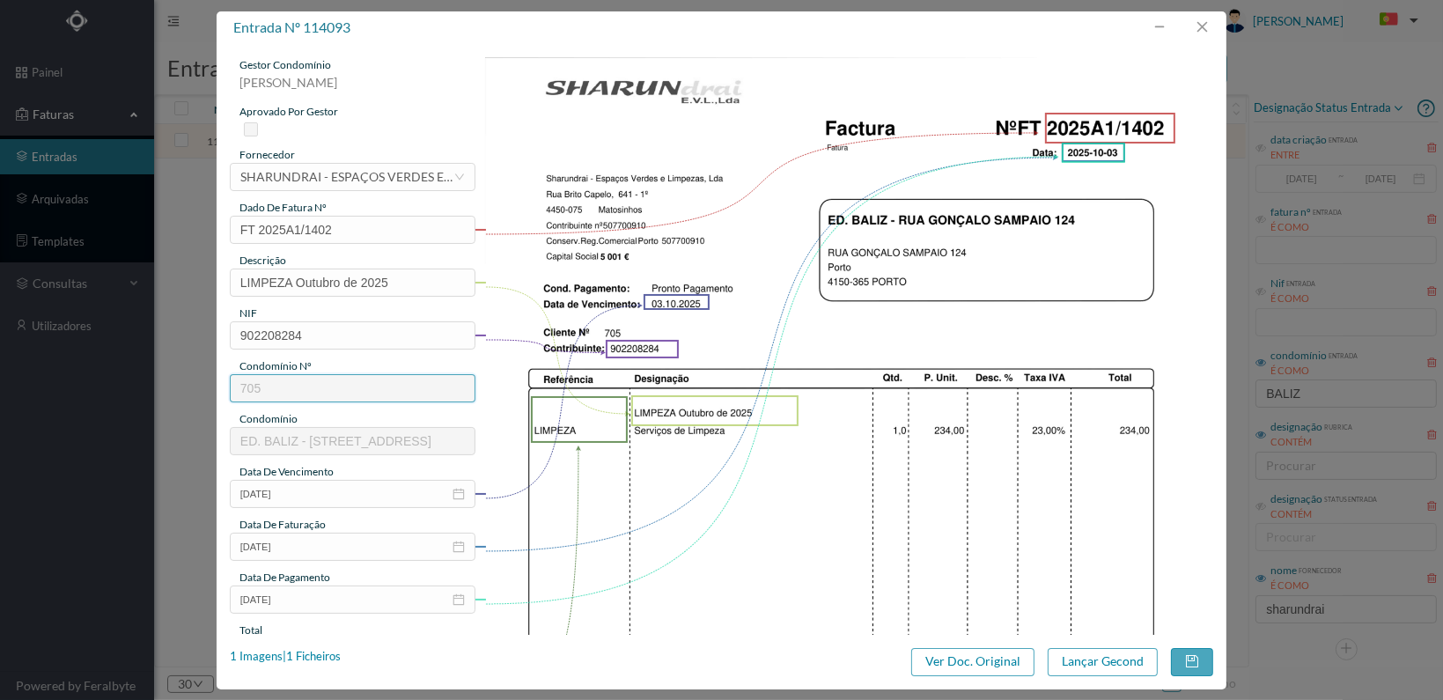
scroll to position [460, 0]
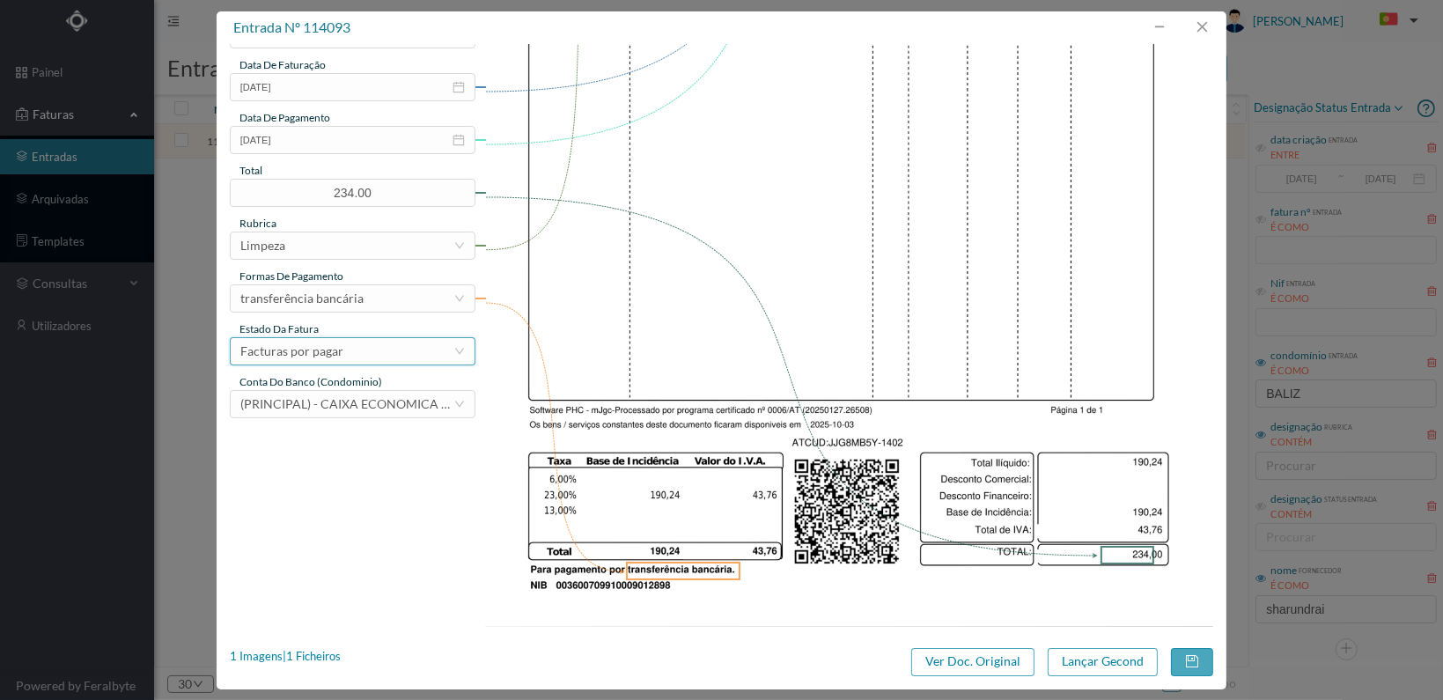
click at [398, 353] on div "Facturas por pagar" at bounding box center [346, 351] width 213 height 26
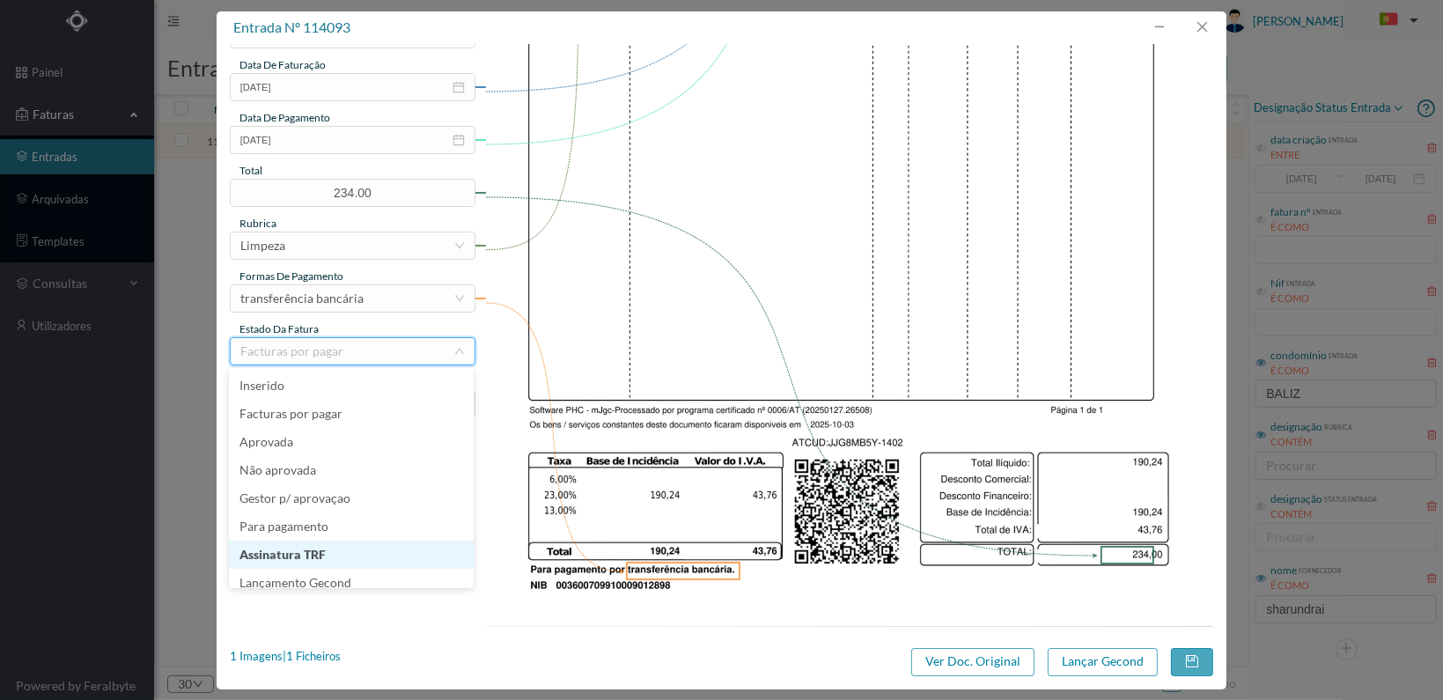
scroll to position [37, 0]
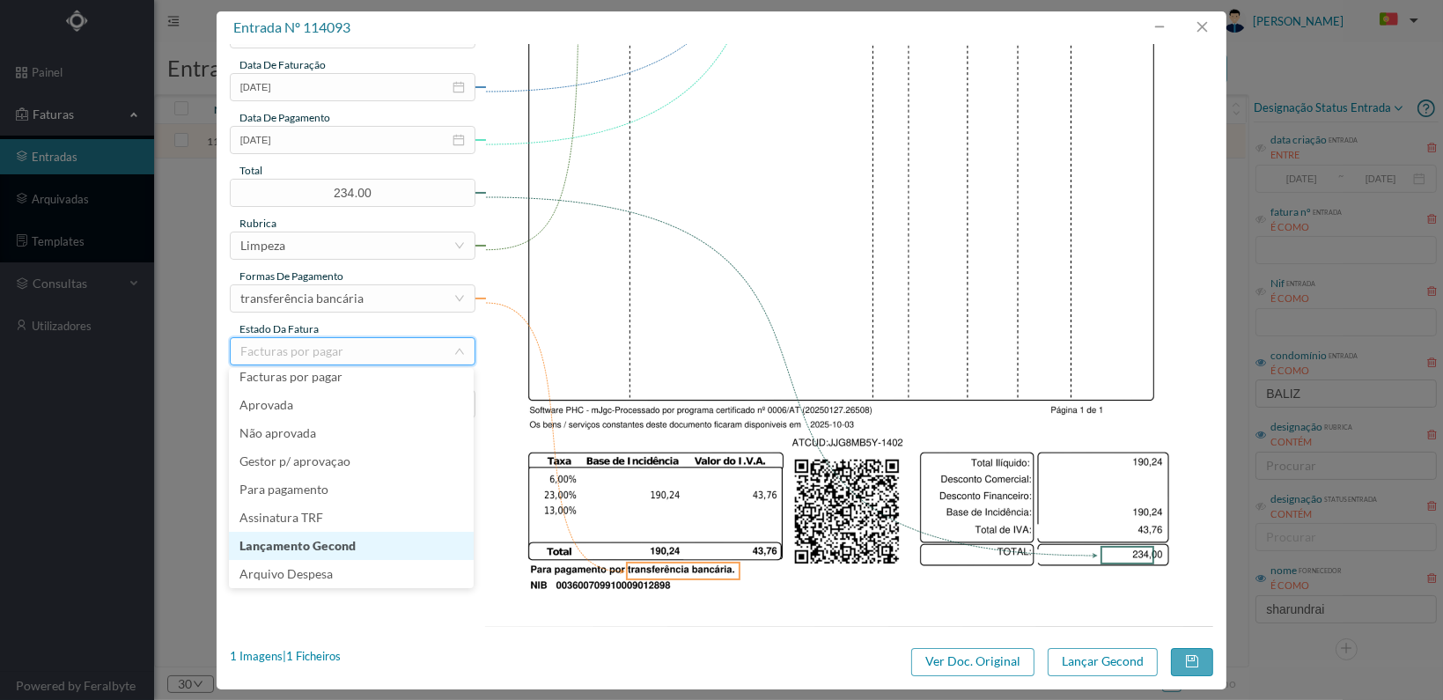
click at [386, 548] on li "Lançamento Gecond" at bounding box center [351, 546] width 245 height 28
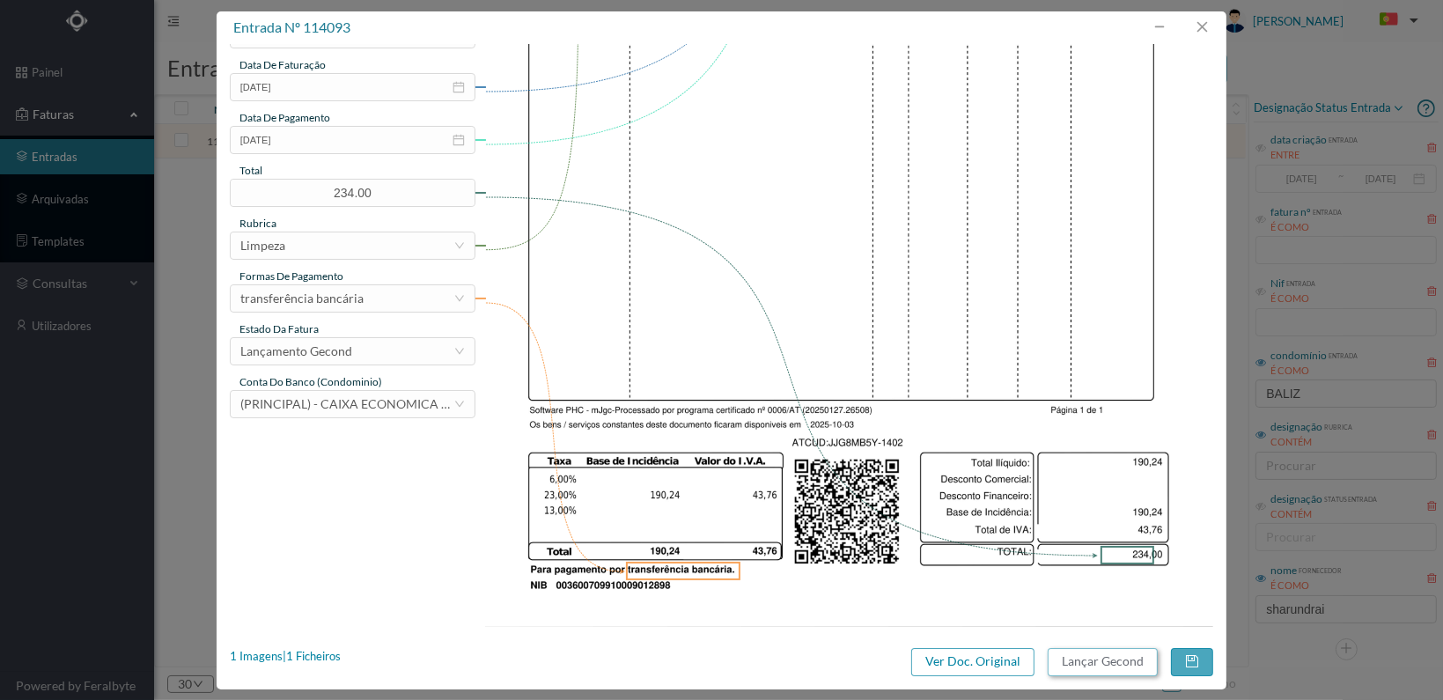
click at [1102, 665] on button "Lançar Gecond" at bounding box center [1103, 662] width 110 height 28
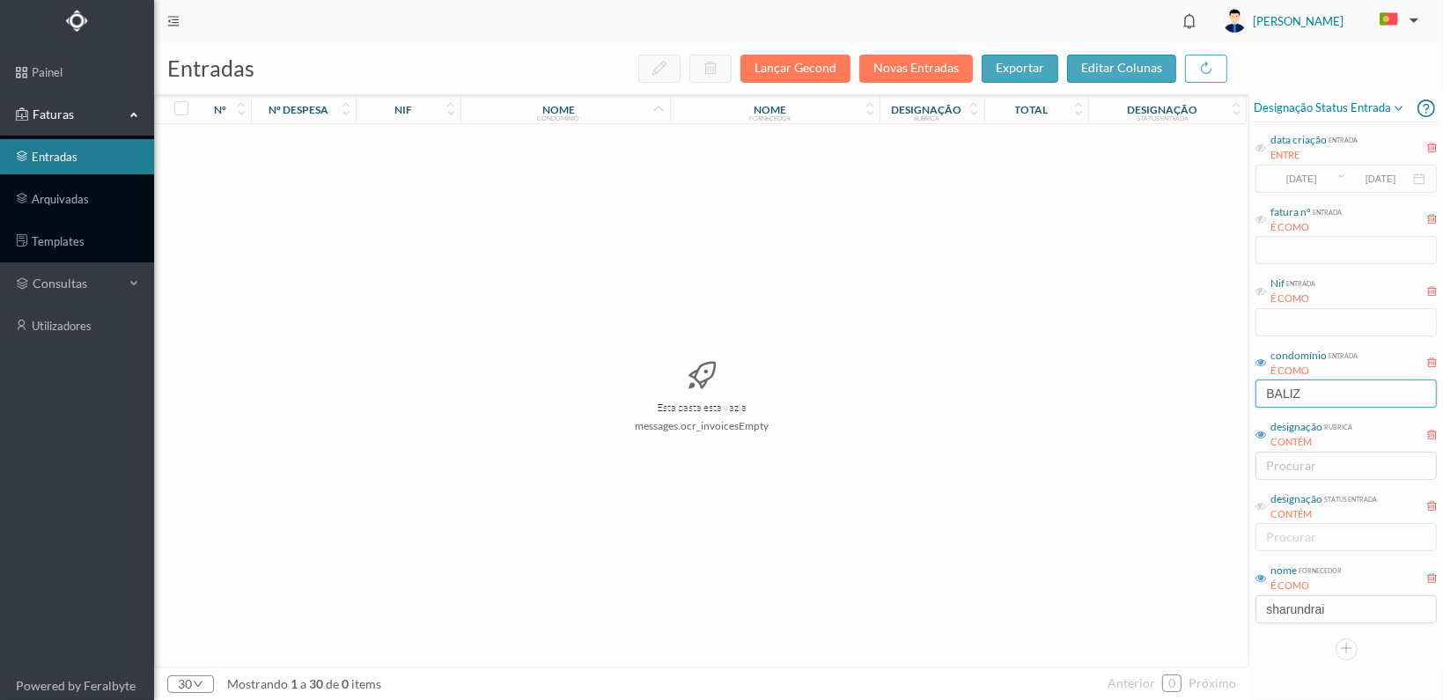
drag, startPoint x: 1317, startPoint y: 386, endPoint x: 1224, endPoint y: 385, distance: 93.3
click at [1224, 385] on div "entradas Lançar Gecond Novas Entradas exportar editar colunas nº nº despesa nif…" at bounding box center [798, 371] width 1289 height 658
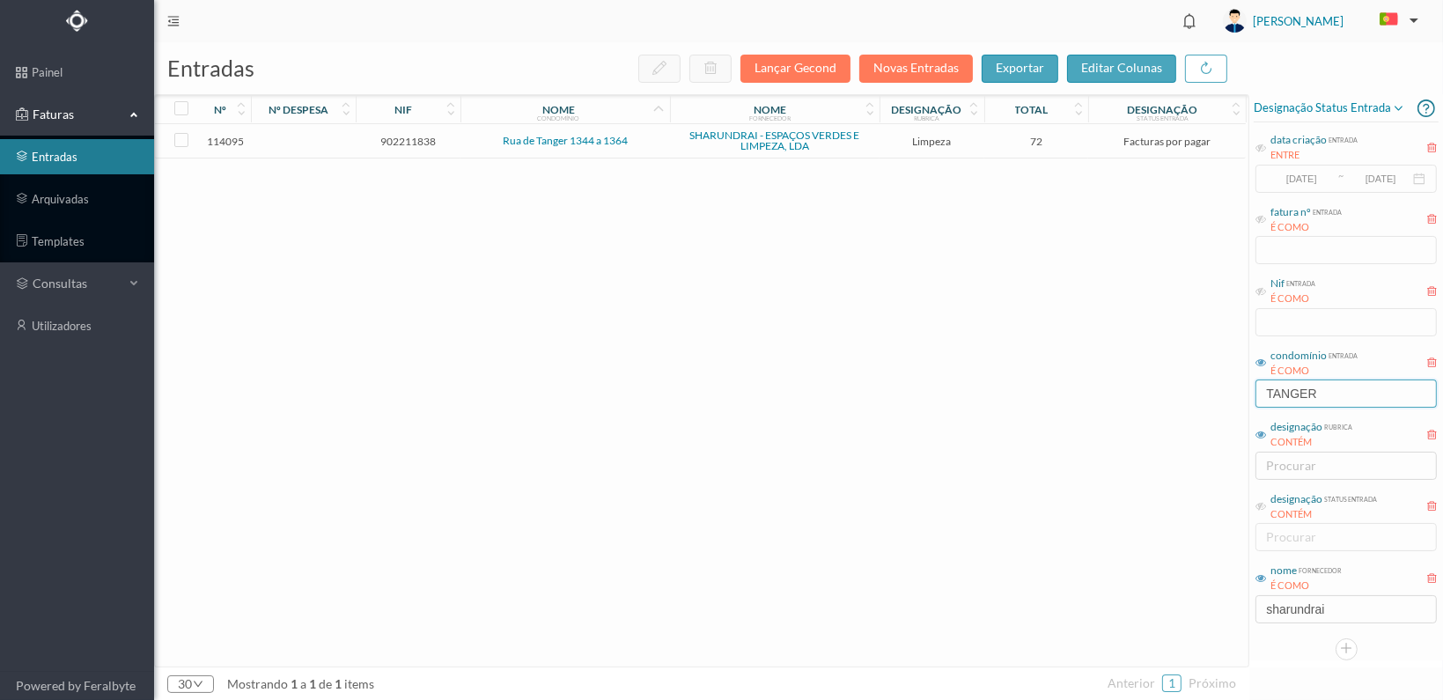
type input "TANGER"
click at [419, 139] on span "902211838" at bounding box center [408, 141] width 96 height 13
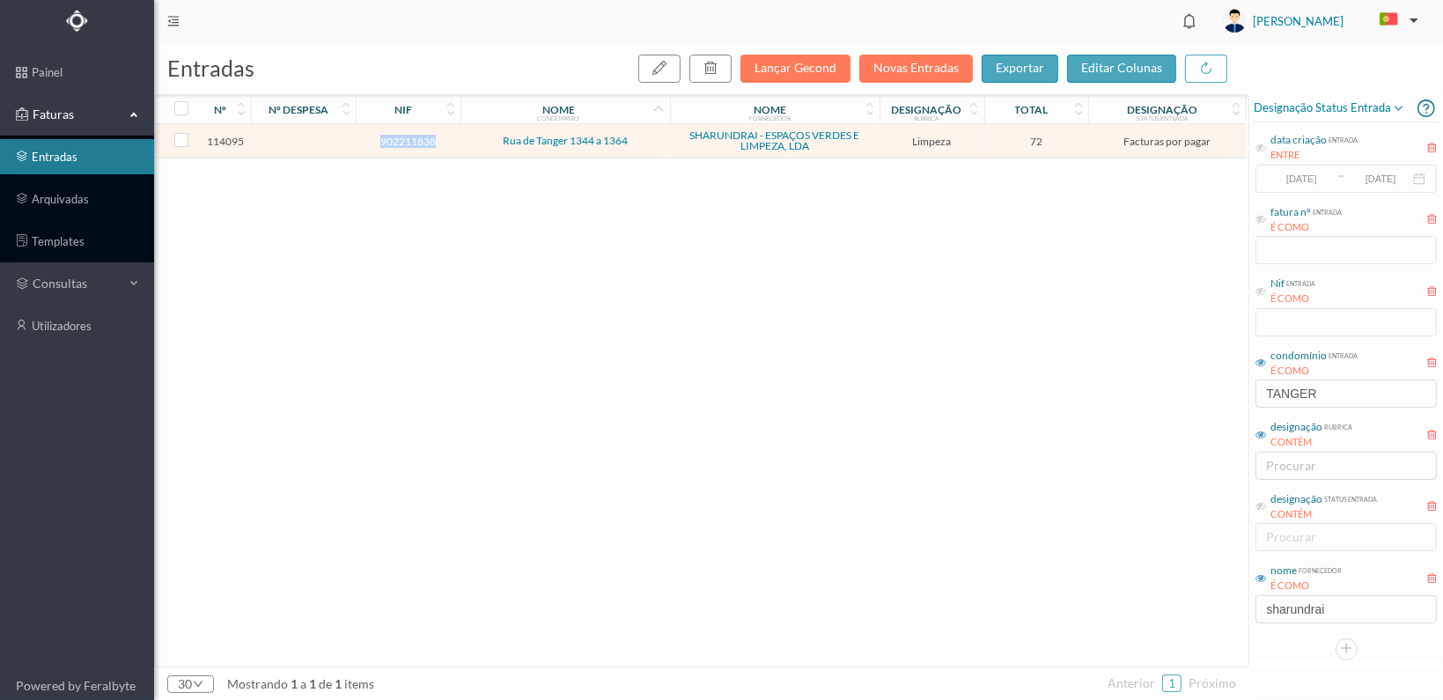
click at [419, 139] on span "902211838" at bounding box center [408, 141] width 96 height 13
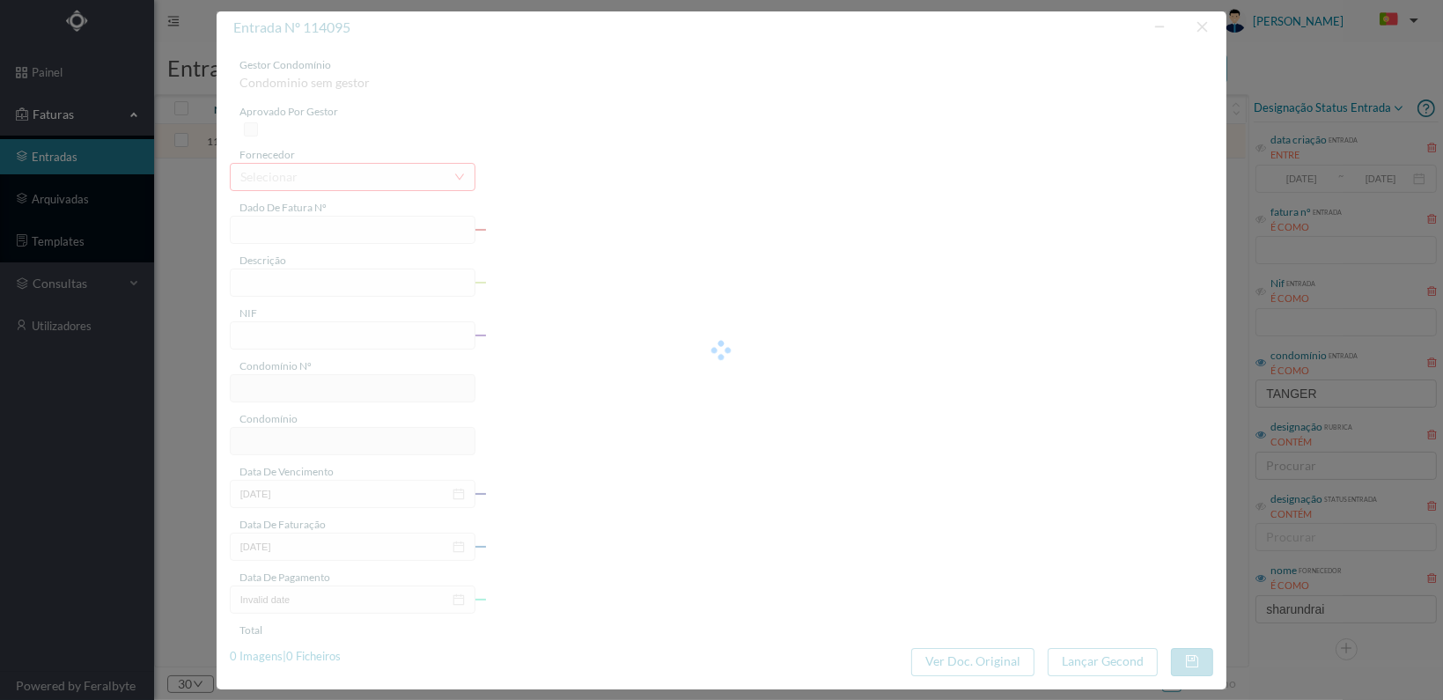
type input "FT 2025A1/1404"
type input "LIMPEZA Outubro de 2025"
type input "902211838"
type input "[DATE]"
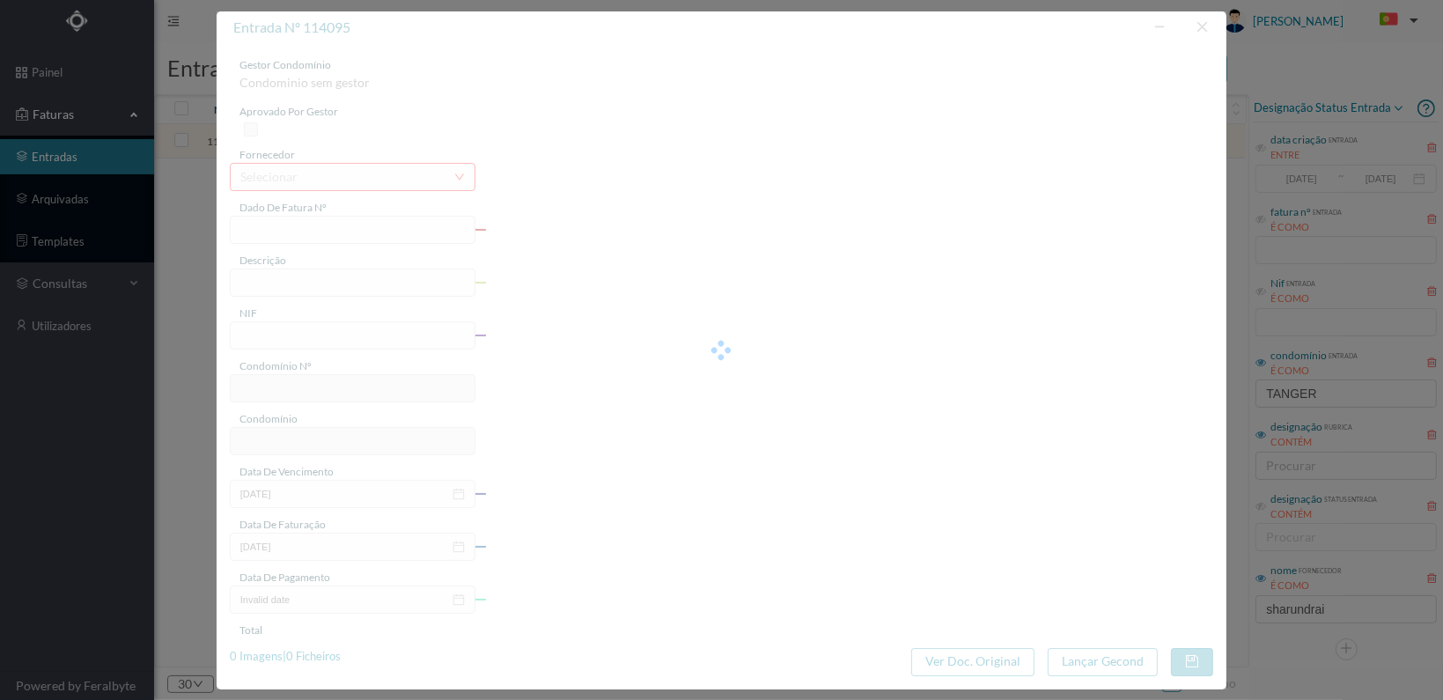
type input "[DATE]"
type input "72.00"
type input "714"
type input "Rua de Tanger 1344 a 1364"
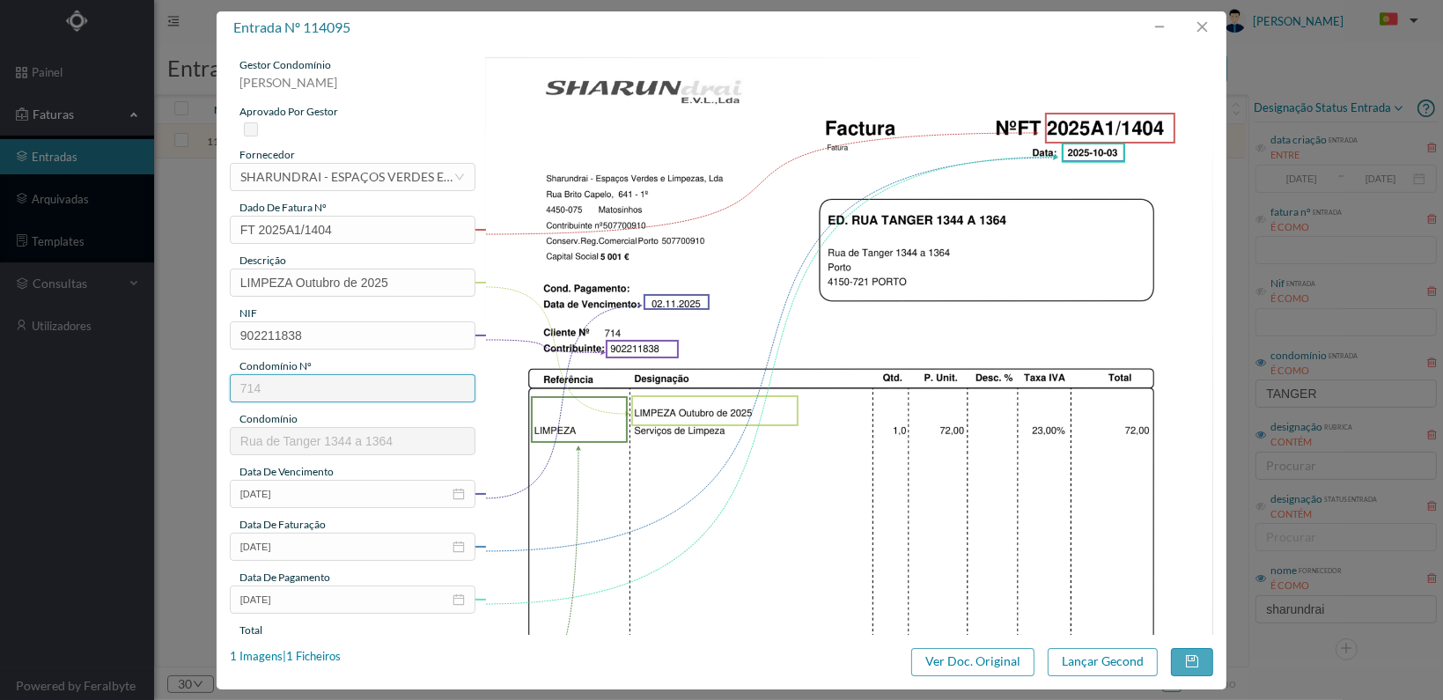
scroll to position [460, 0]
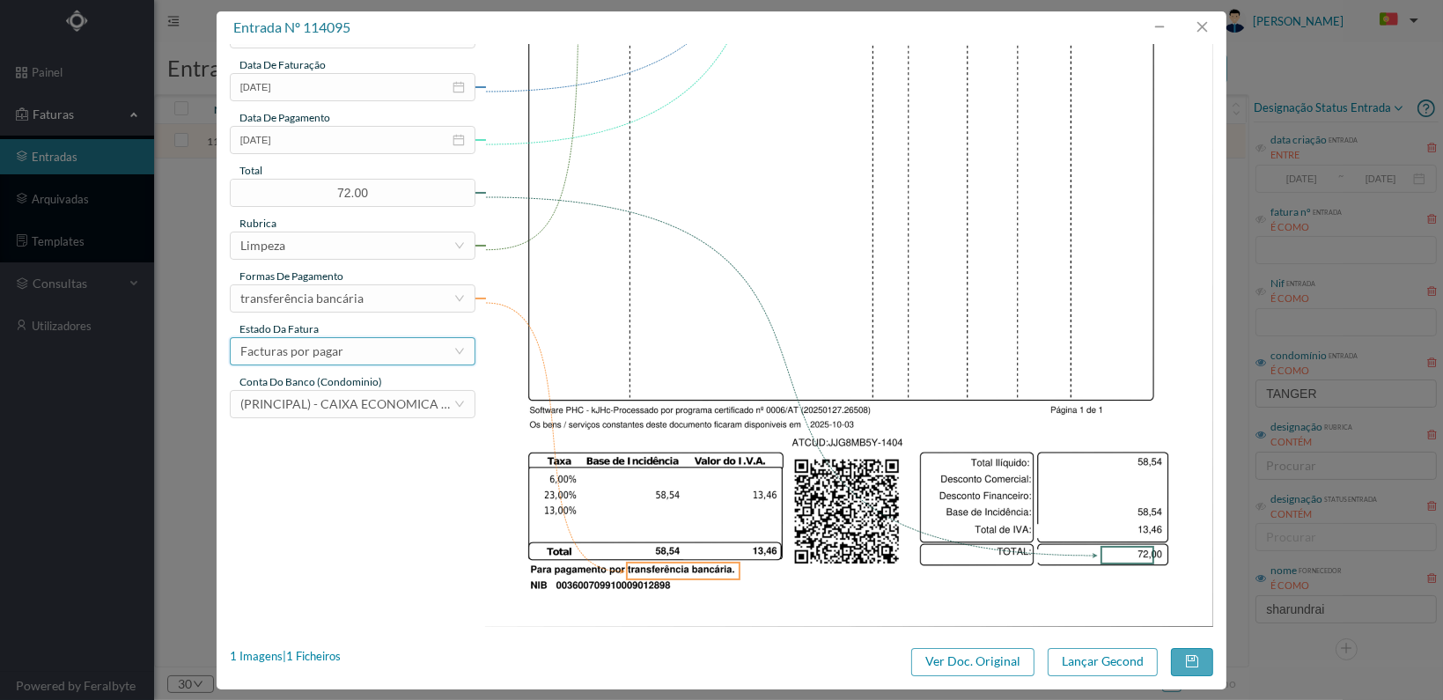
click at [428, 350] on div "Facturas por pagar" at bounding box center [346, 351] width 213 height 26
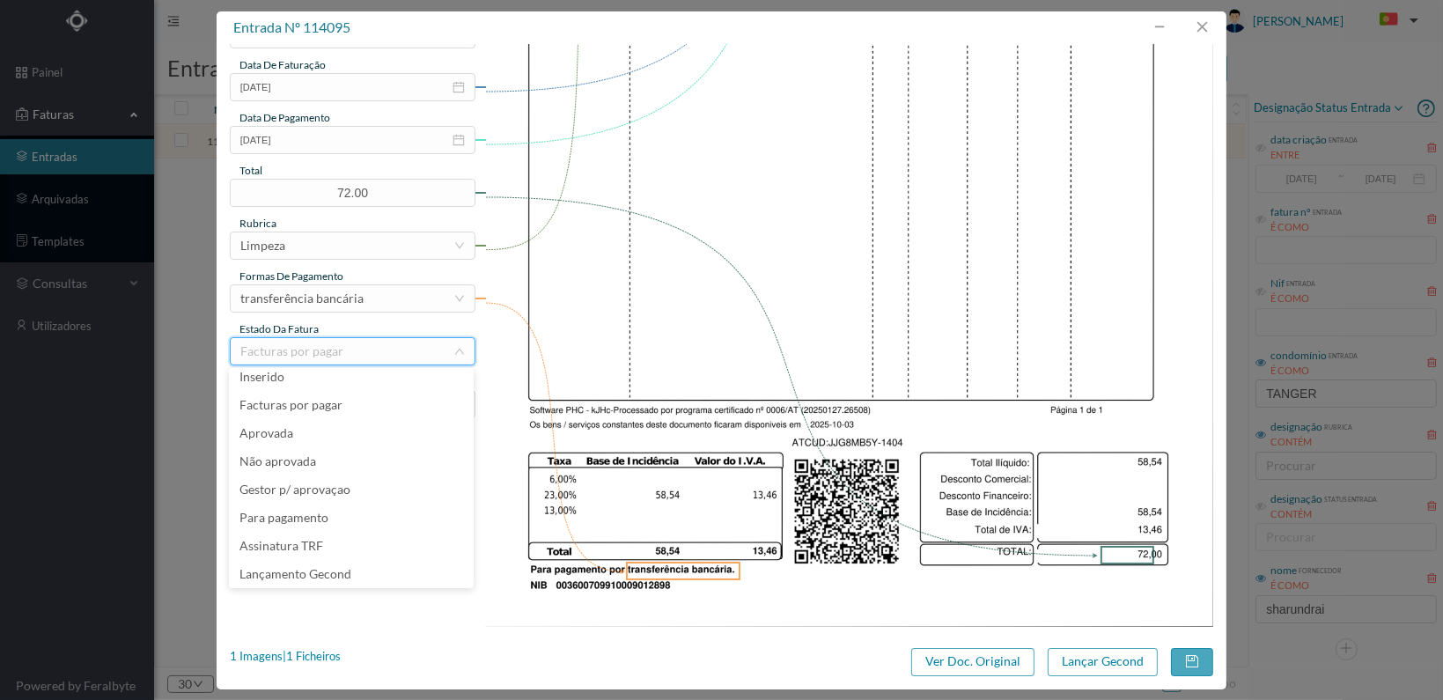
scroll to position [37, 0]
click at [383, 543] on li "Lançamento Gecond" at bounding box center [351, 546] width 245 height 28
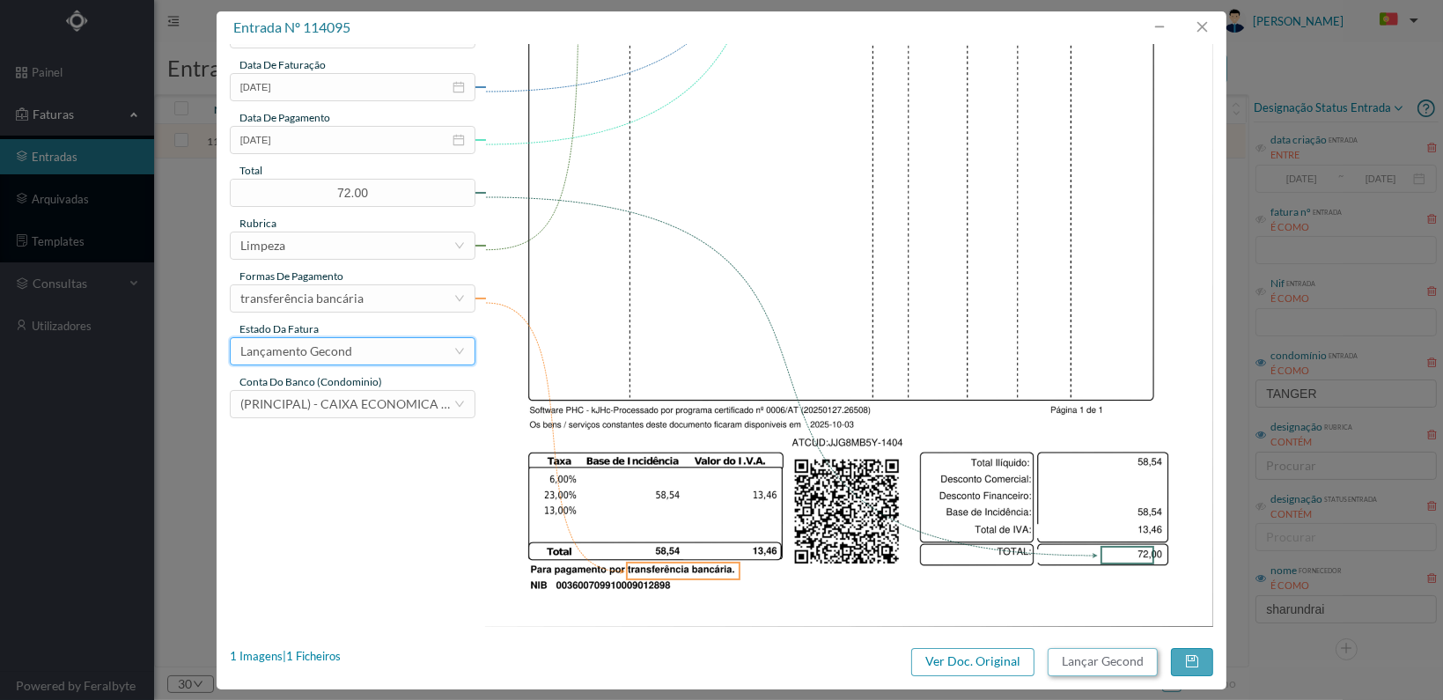
click at [1100, 659] on button "Lançar Gecond" at bounding box center [1103, 662] width 110 height 28
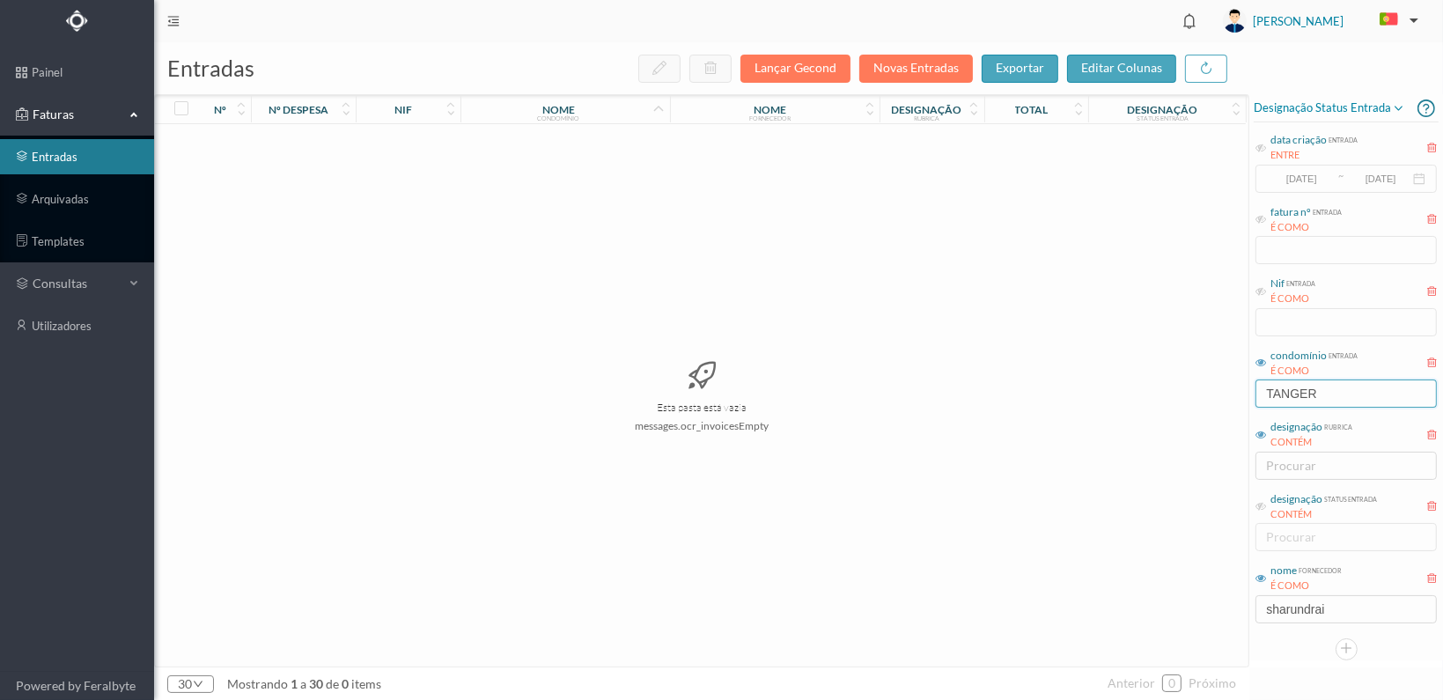
drag, startPoint x: 1317, startPoint y: 393, endPoint x: 1208, endPoint y: 390, distance: 109.2
click at [1208, 392] on div "entradas Lançar Gecond Novas Entradas exportar editar colunas nº nº despesa nif…" at bounding box center [798, 371] width 1289 height 658
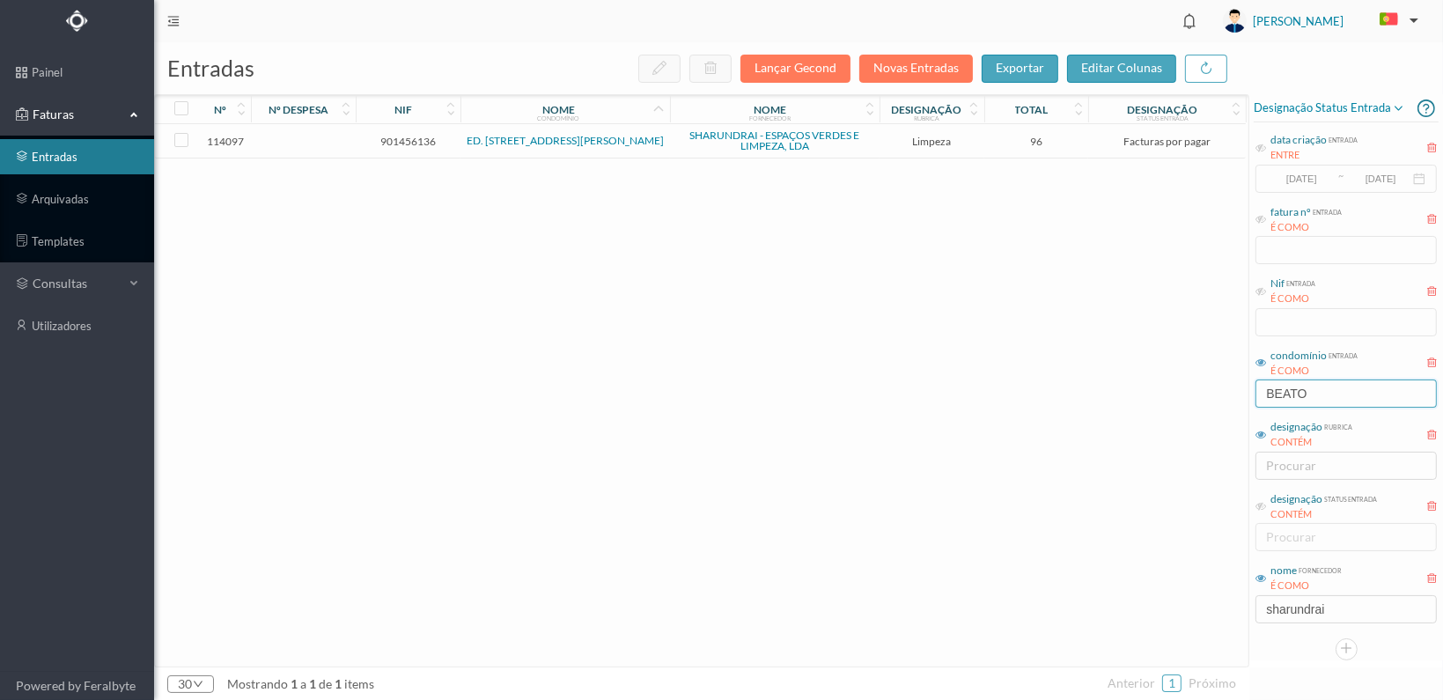
type input "BEATO"
click at [416, 136] on span "901456136" at bounding box center [408, 141] width 96 height 13
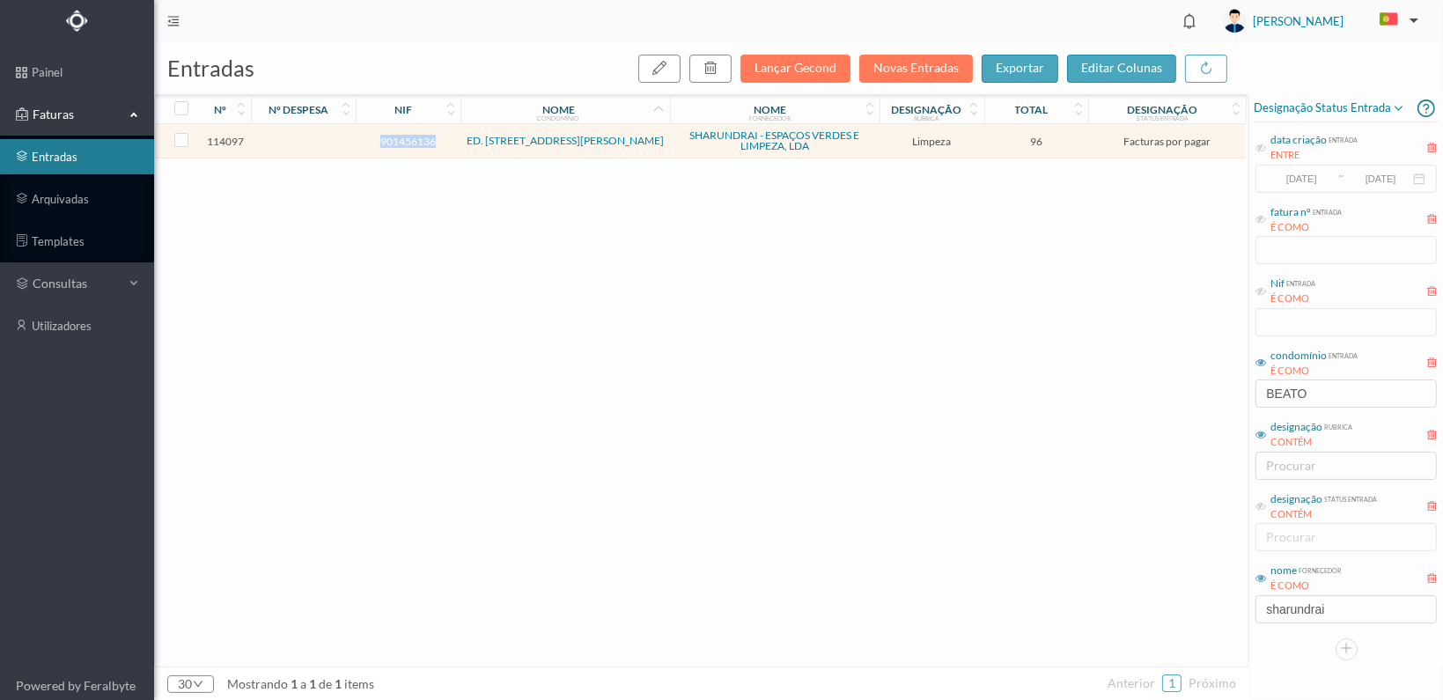
click at [416, 136] on span "901456136" at bounding box center [408, 141] width 96 height 13
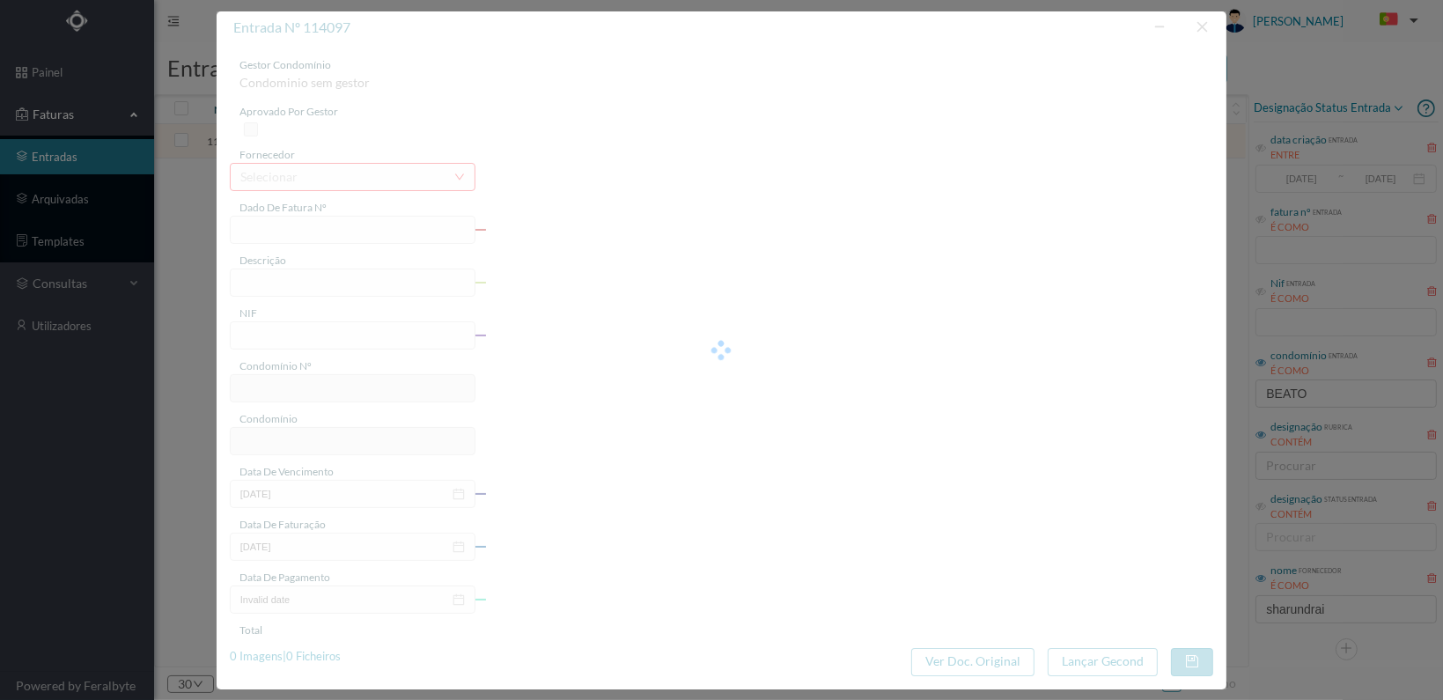
type input "FT 2025A1/1406"
type input "LIMPEZA Outubro de 2025"
type input "901456136"
type input "[DATE]"
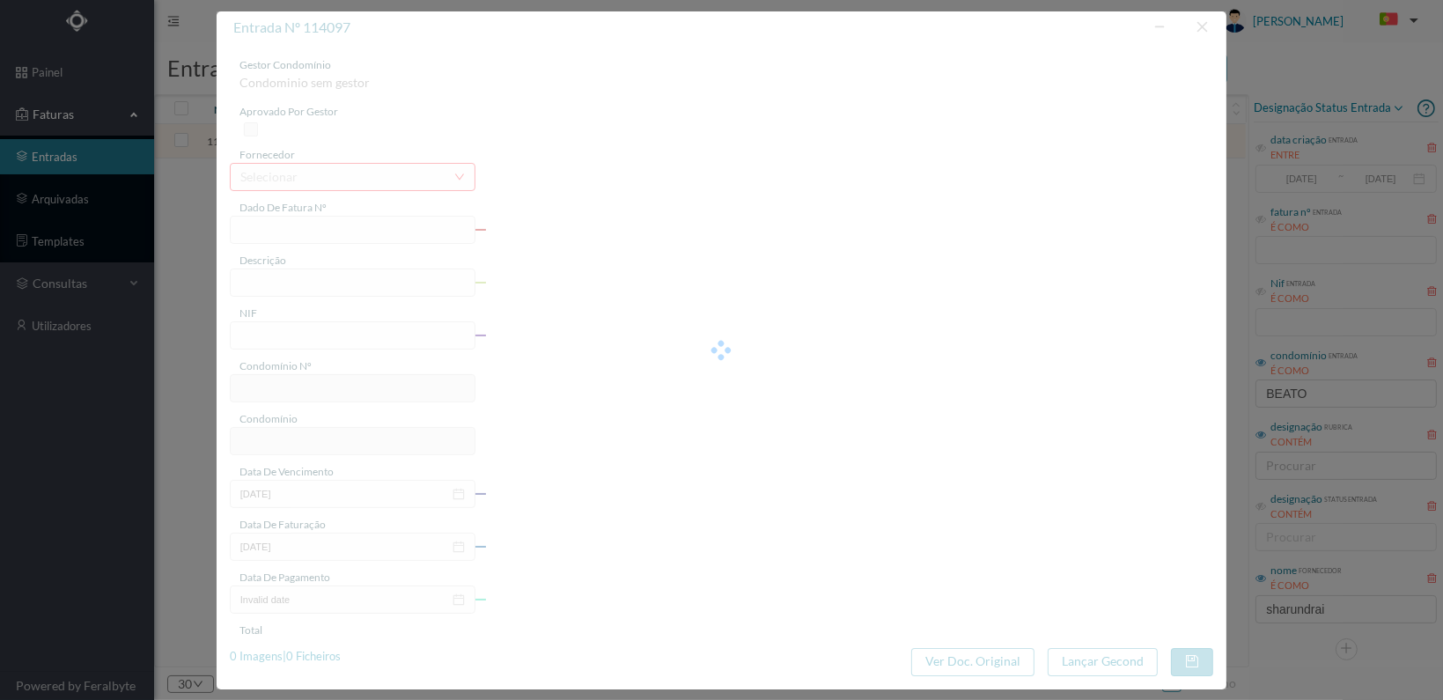
type input "[DATE]"
type input "96.00"
type input "727"
type input "ED. RUA BEATO INÁCIO AZEVEDO, 287 E 289"
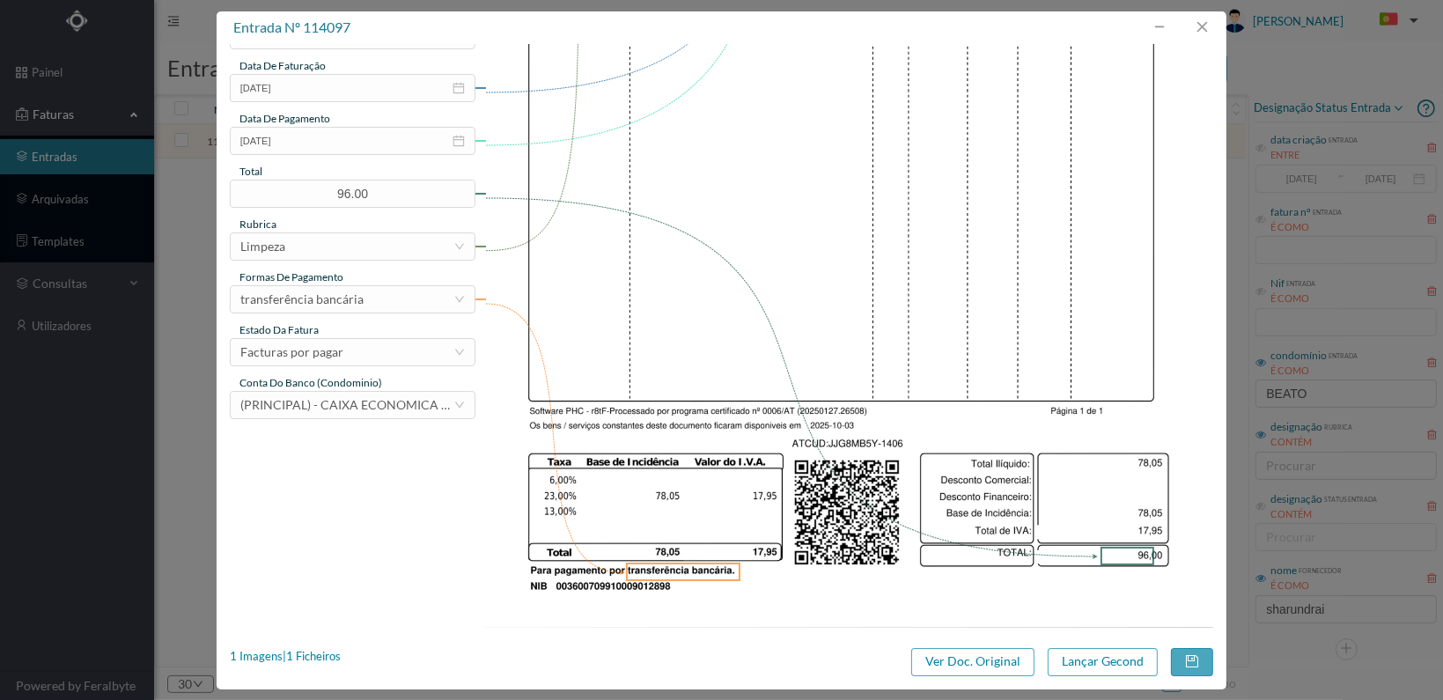
scroll to position [460, 0]
click at [417, 354] on div "Facturas por pagar" at bounding box center [346, 351] width 213 height 26
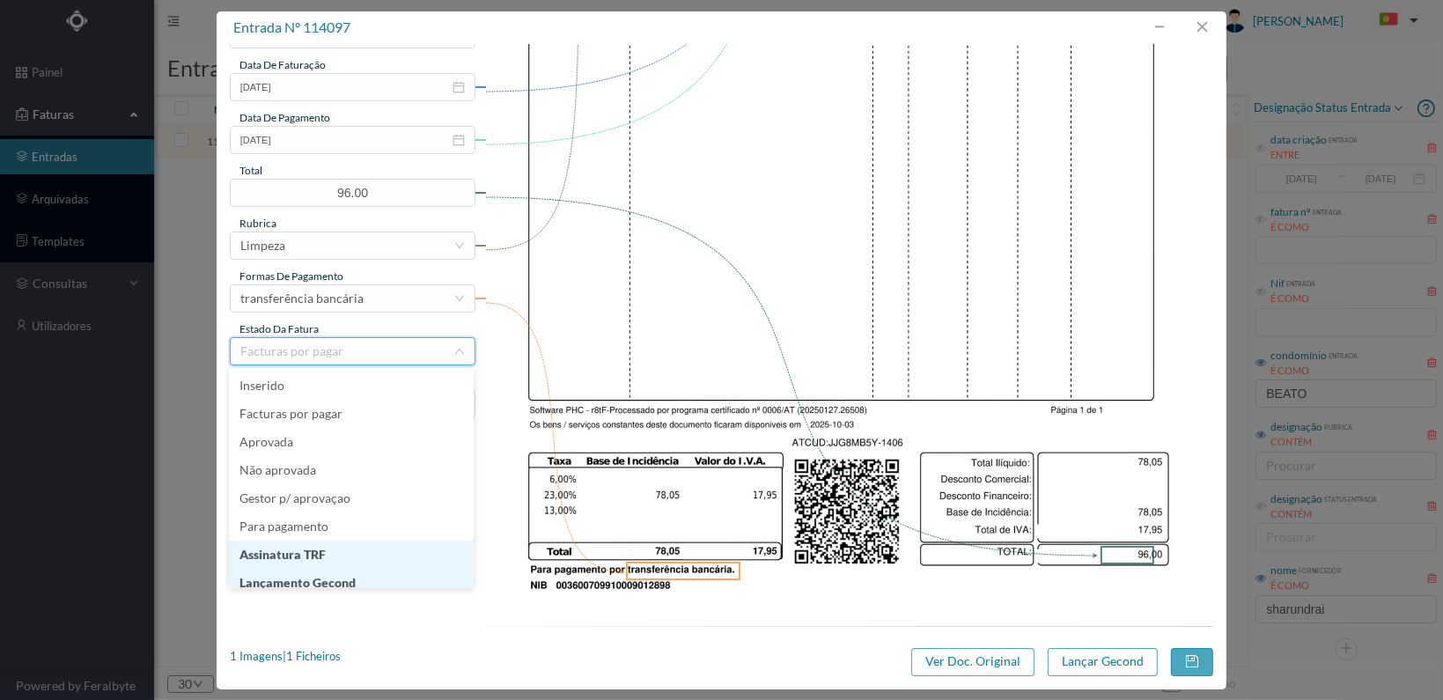
scroll to position [9, 0]
click at [385, 577] on li "Lançamento Gecond" at bounding box center [351, 574] width 245 height 28
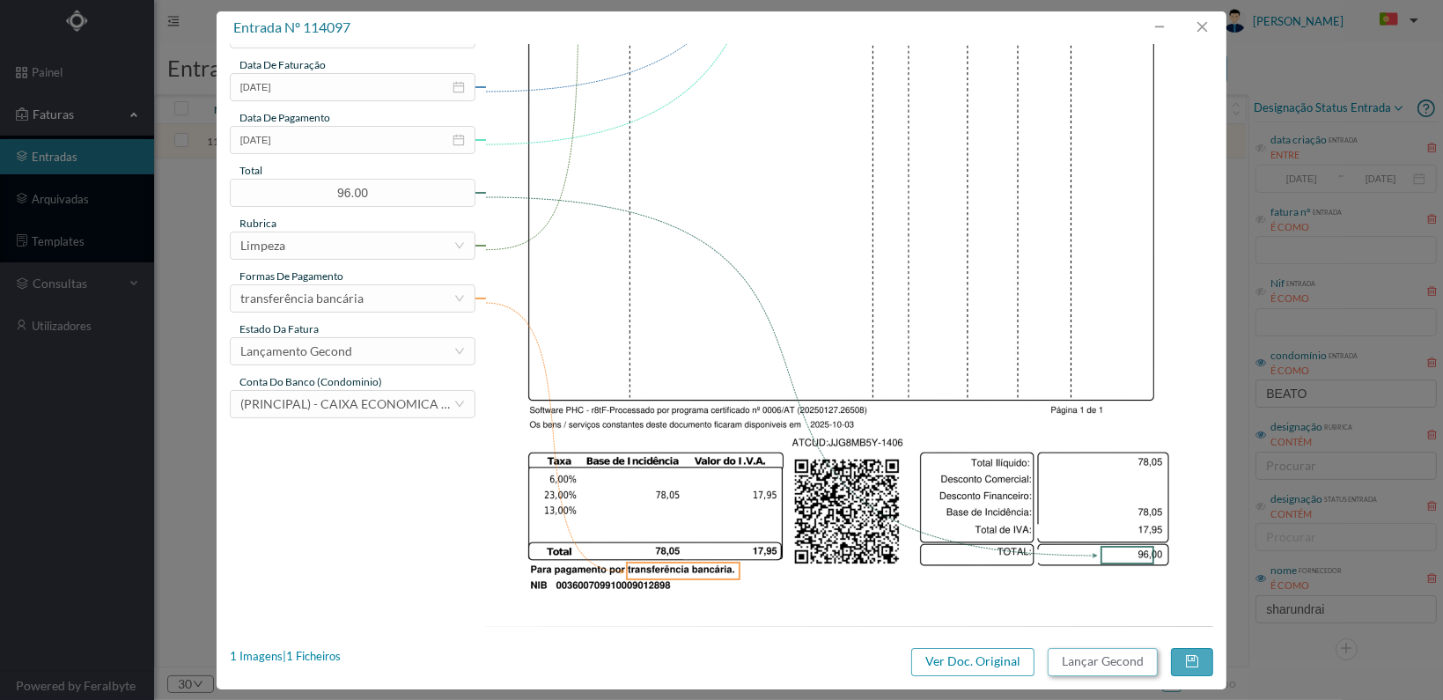
click at [1091, 660] on button "Lançar Gecond" at bounding box center [1103, 662] width 110 height 28
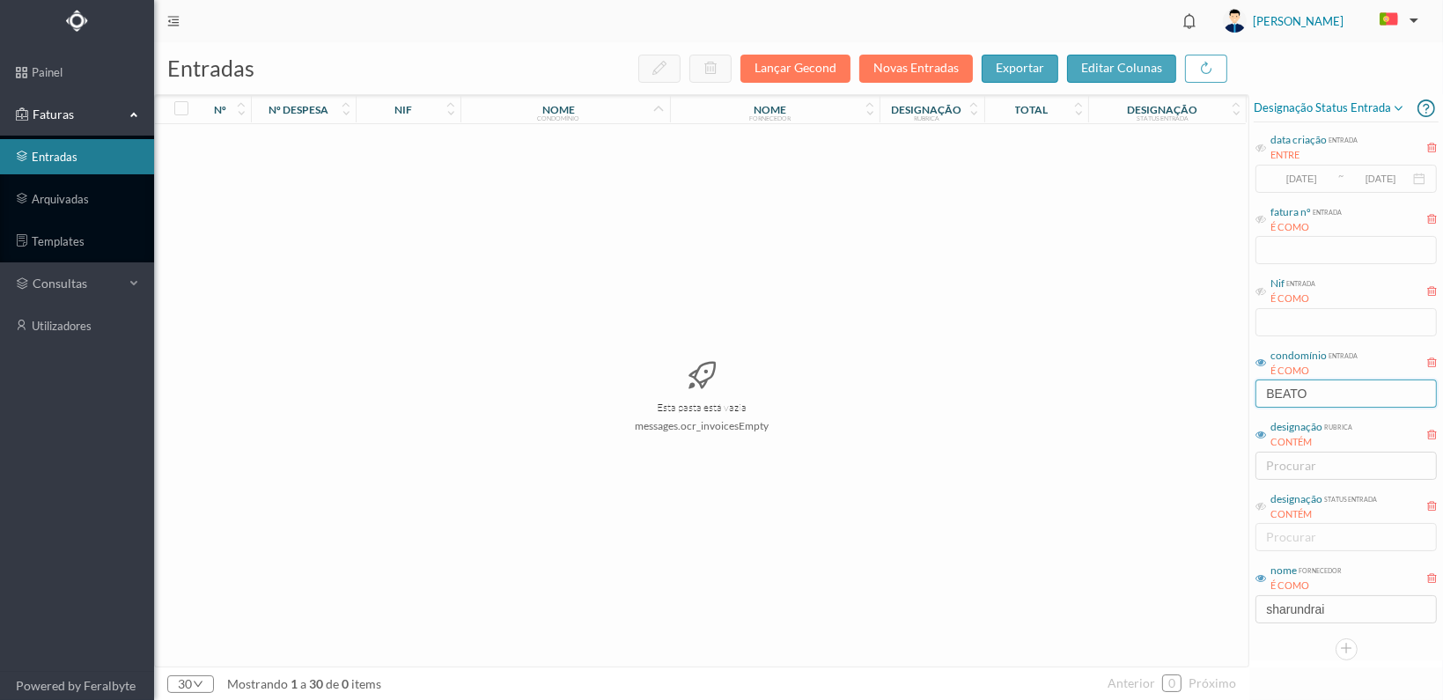
drag, startPoint x: 1322, startPoint y: 395, endPoint x: 1255, endPoint y: 394, distance: 67.8
click at [1255, 394] on div "condomínio entrada É COMO BEATO" at bounding box center [1346, 377] width 185 height 66
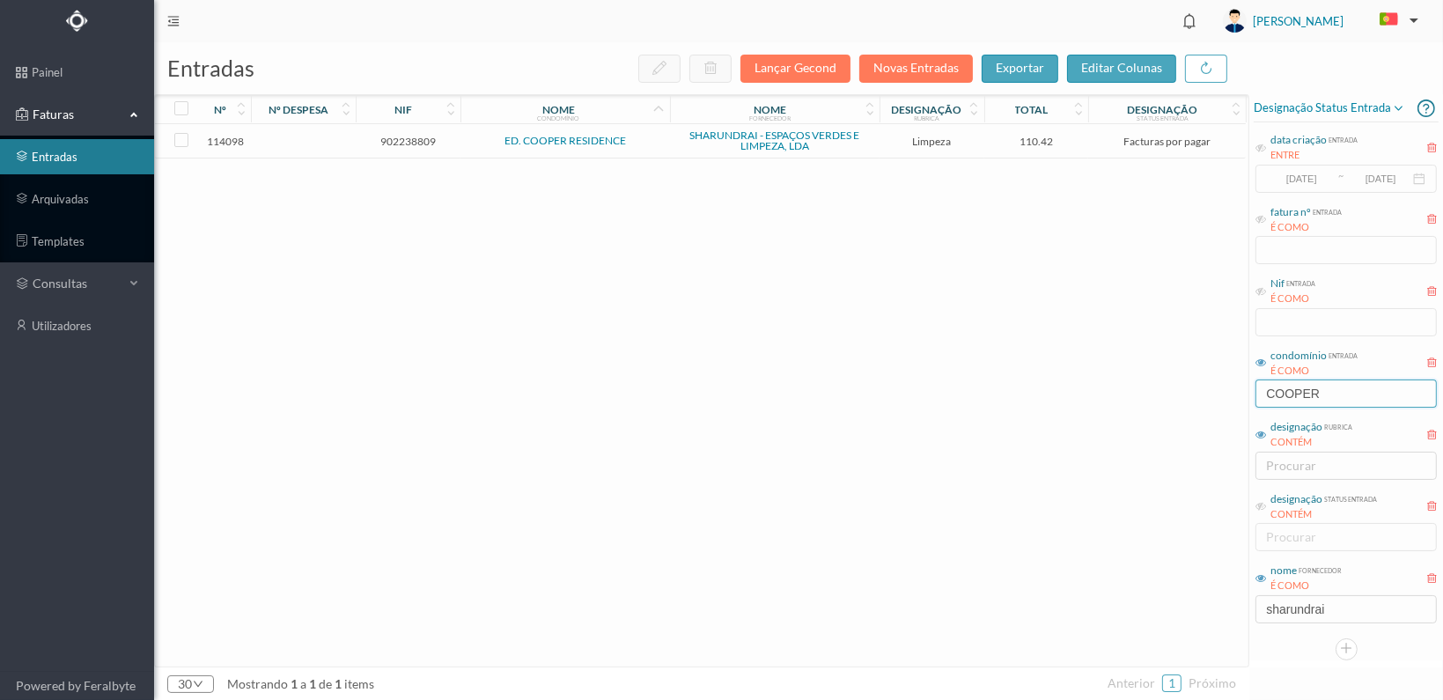
type input "COOPER"
click at [425, 135] on span "902238809" at bounding box center [408, 141] width 96 height 13
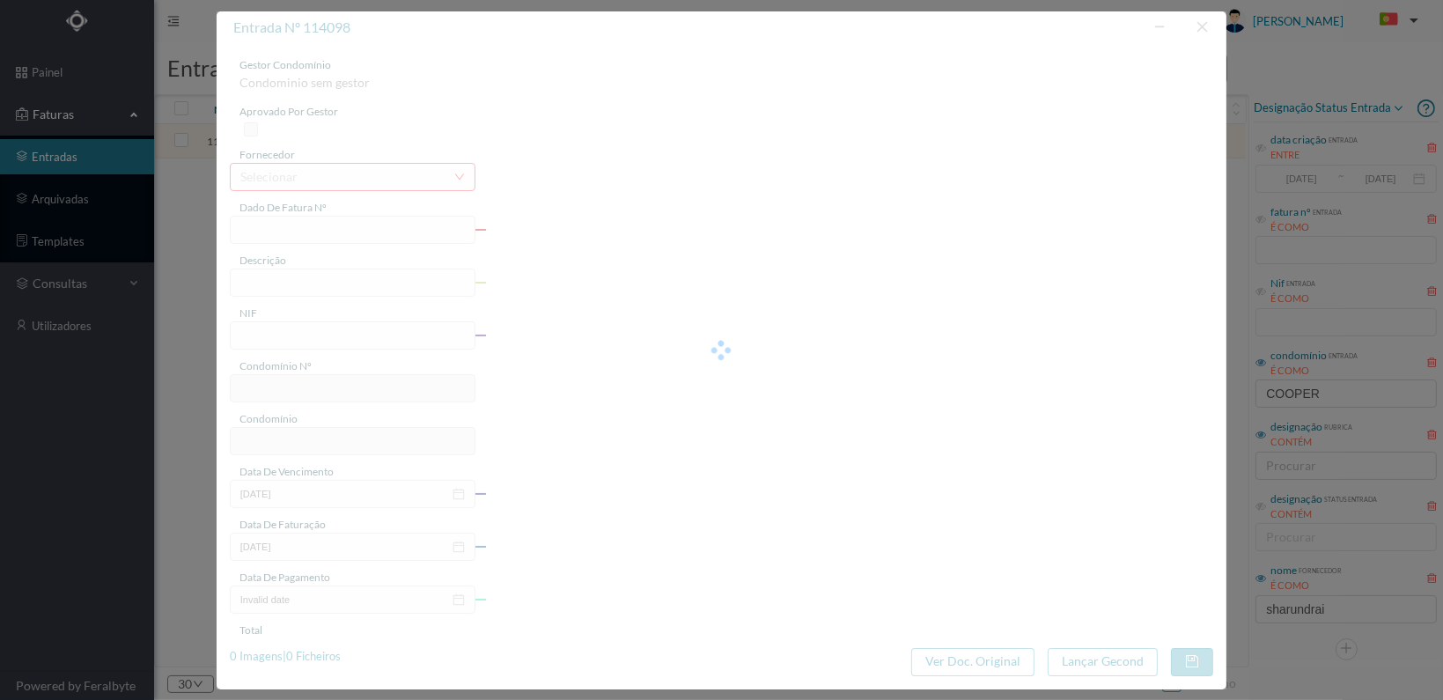
type input "FT 2025A1/1407"
type input "LIMPEZA Outubro de 2025"
type input "902238809"
type input "[DATE]"
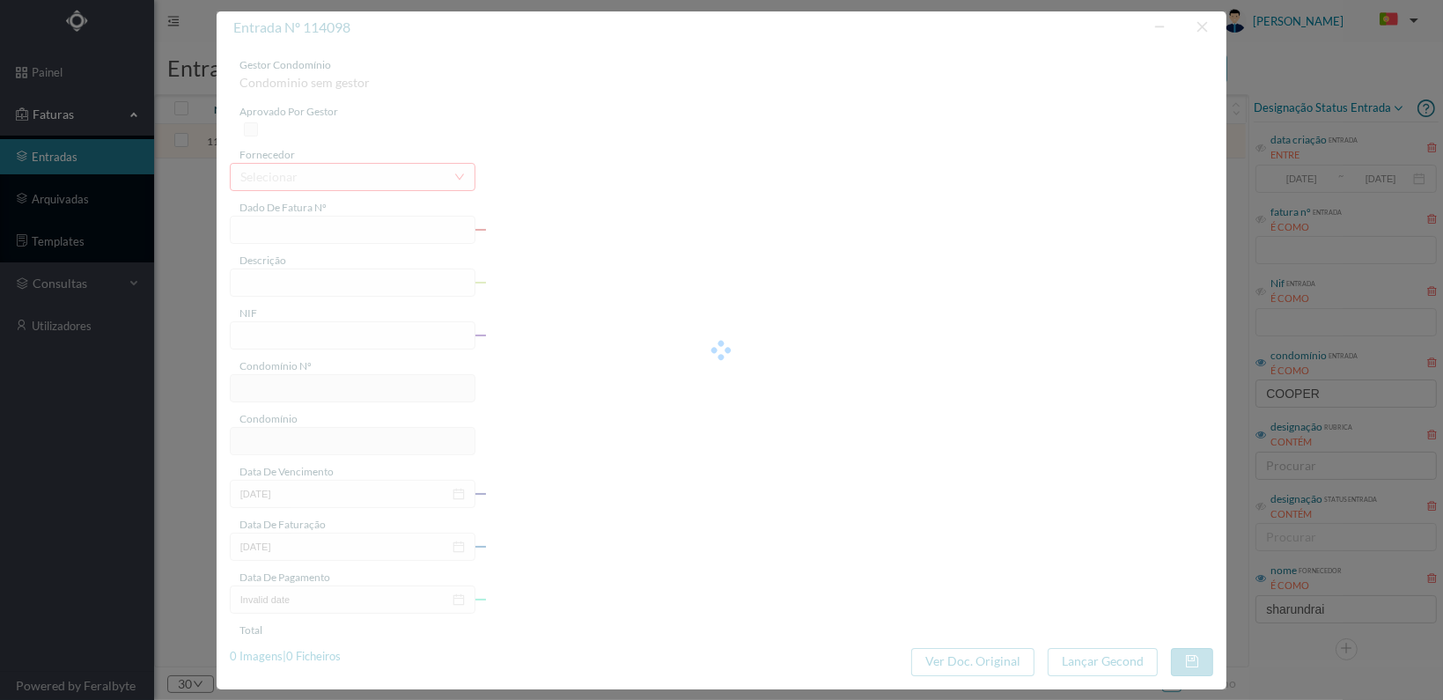
type input "[DATE]"
type input "110.42"
type input "731"
type input "ED. COOPER RESIDENCE"
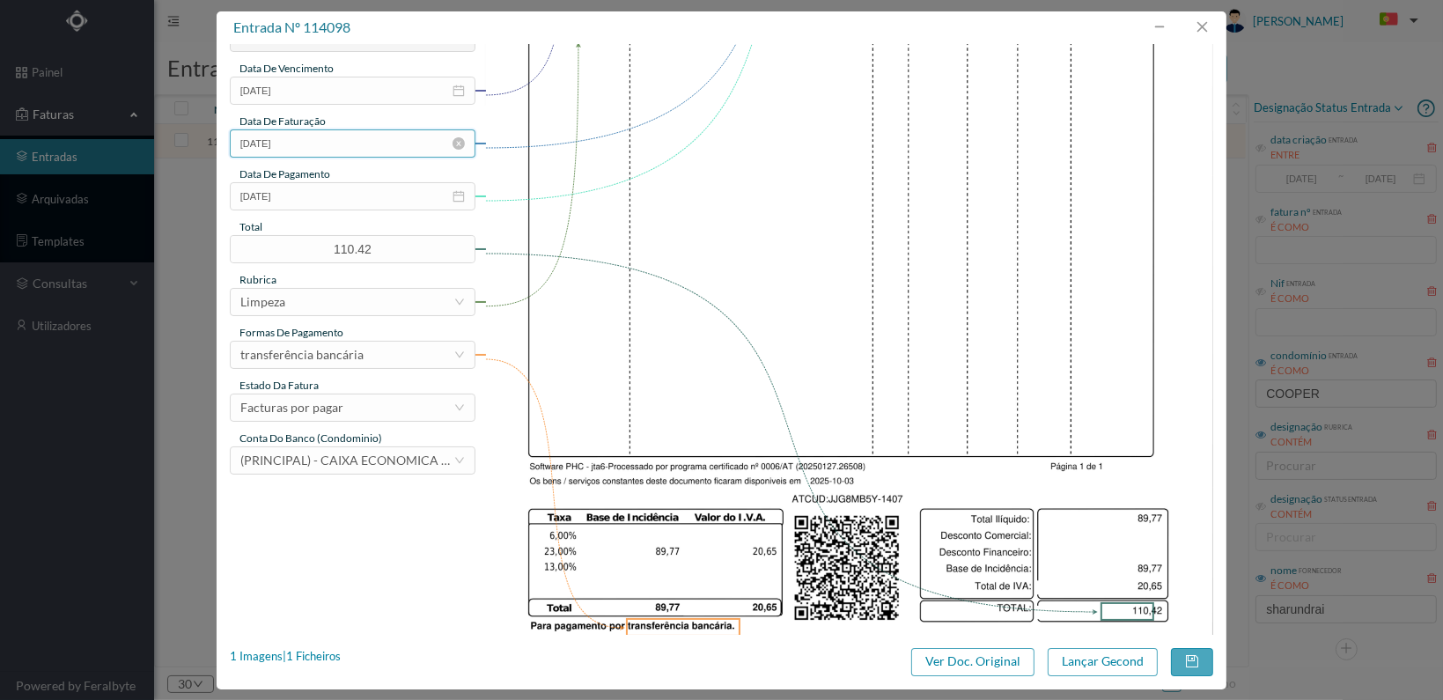
scroll to position [460, 0]
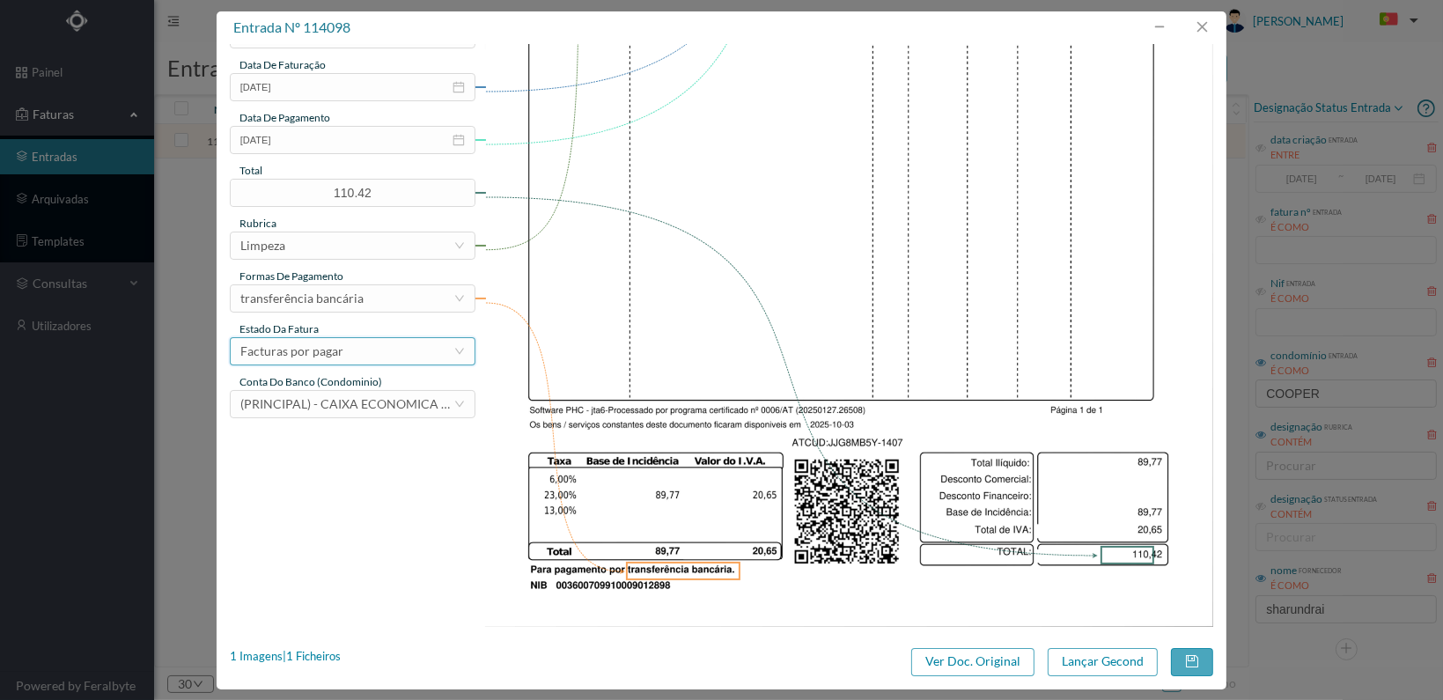
click at [407, 352] on div "Facturas por pagar" at bounding box center [346, 351] width 213 height 26
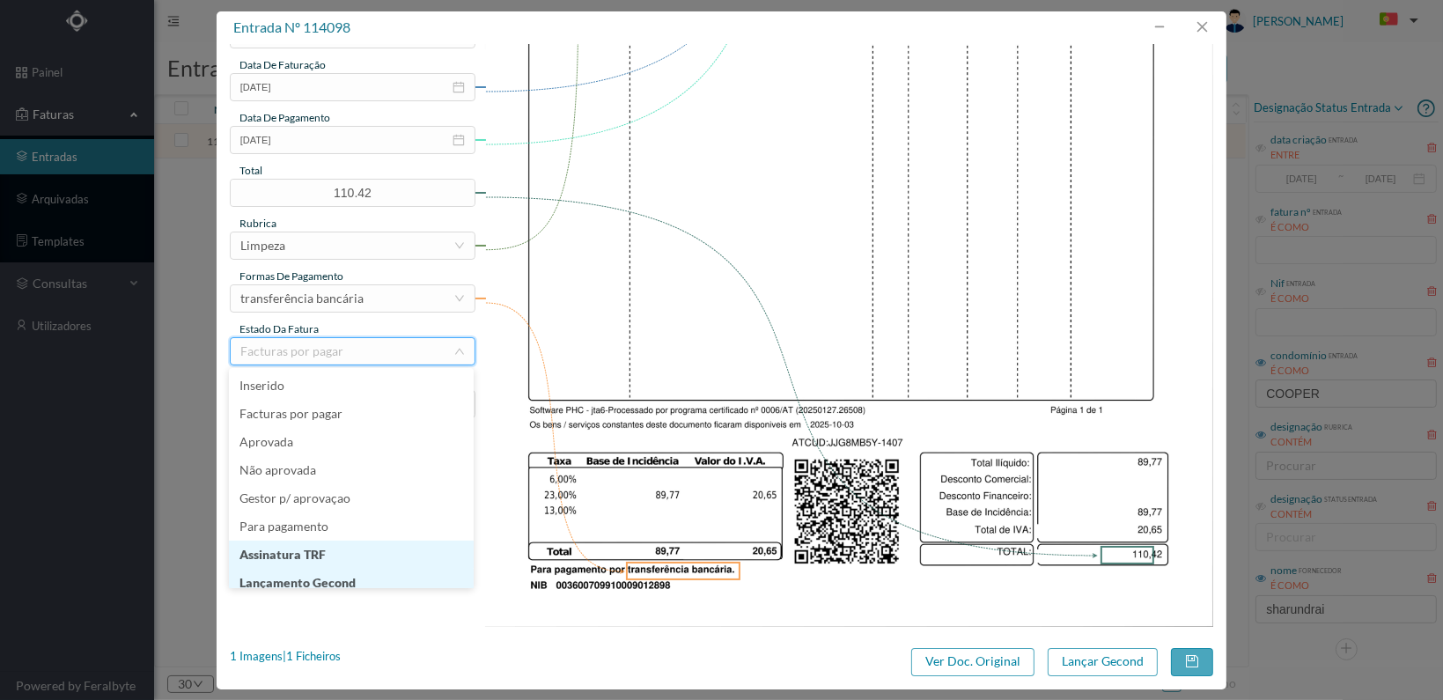
scroll to position [9, 0]
click at [385, 572] on li "Lançamento Gecond" at bounding box center [351, 574] width 245 height 28
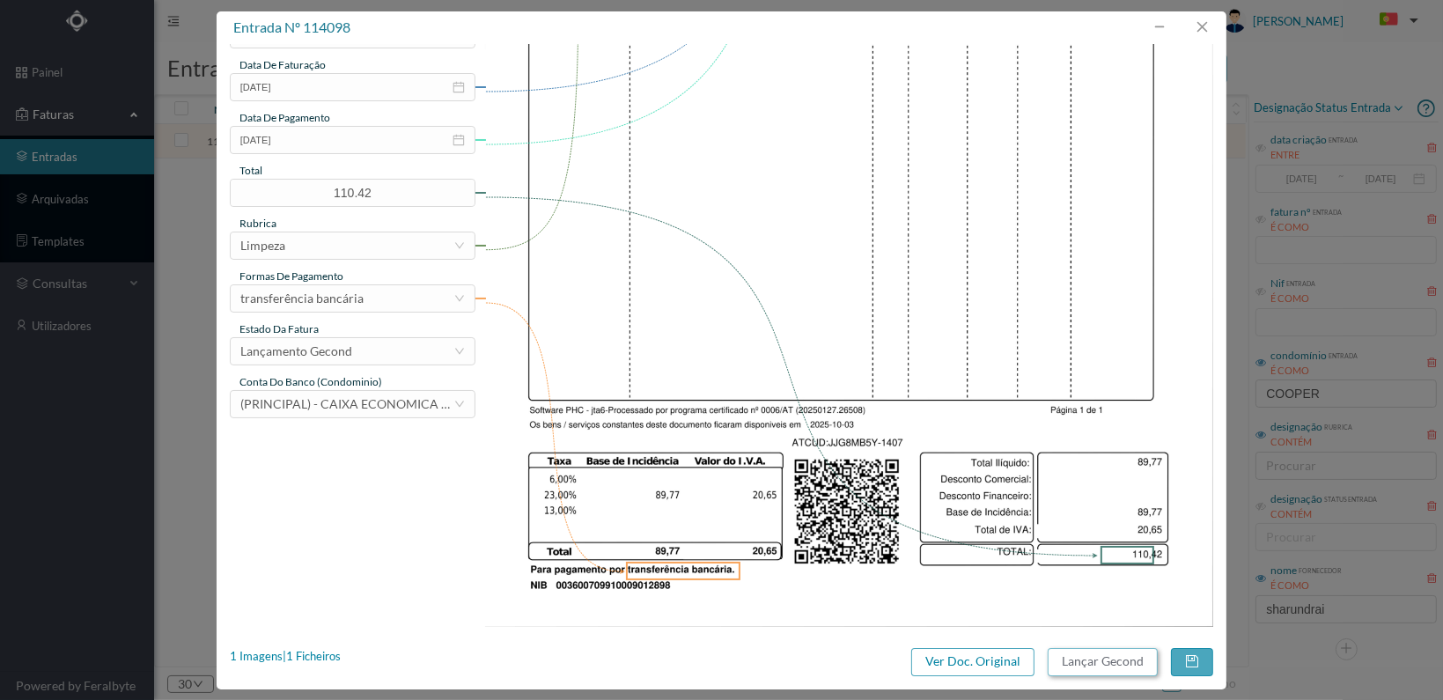
click at [1115, 664] on button "Lançar Gecond" at bounding box center [1103, 662] width 110 height 28
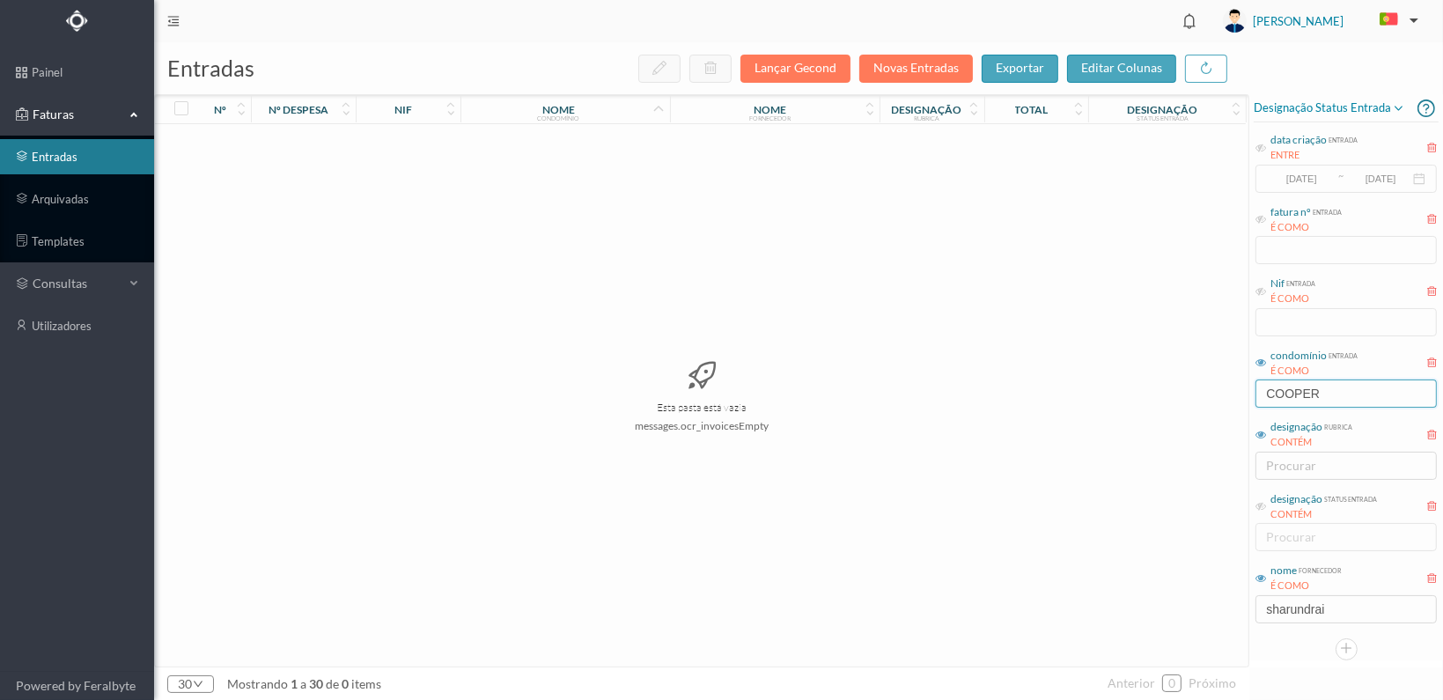
drag, startPoint x: 1328, startPoint y: 392, endPoint x: 1223, endPoint y: 395, distance: 104.8
click at [1223, 395] on div "entradas Lançar Gecond Novas Entradas exportar editar colunas nº nº despesa nif…" at bounding box center [798, 371] width 1289 height 658
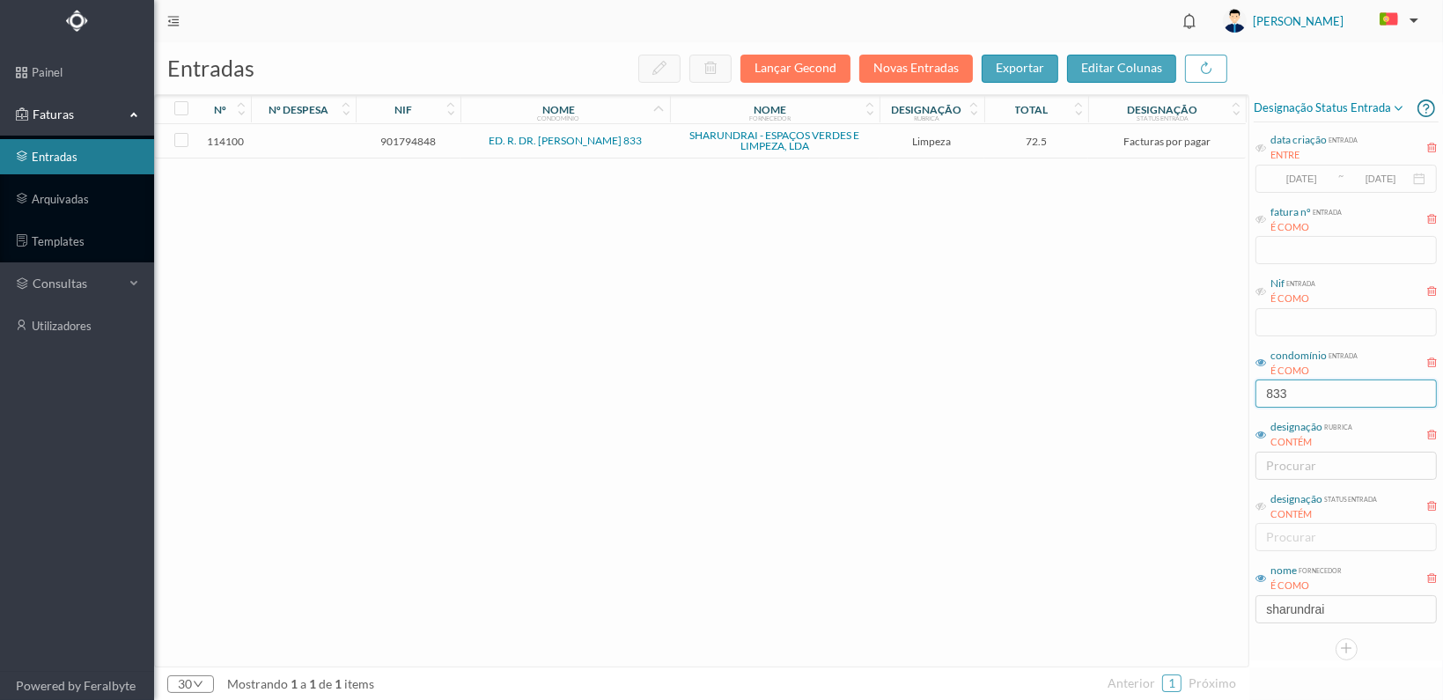
type input "833"
click at [404, 137] on span "901794848" at bounding box center [408, 141] width 96 height 13
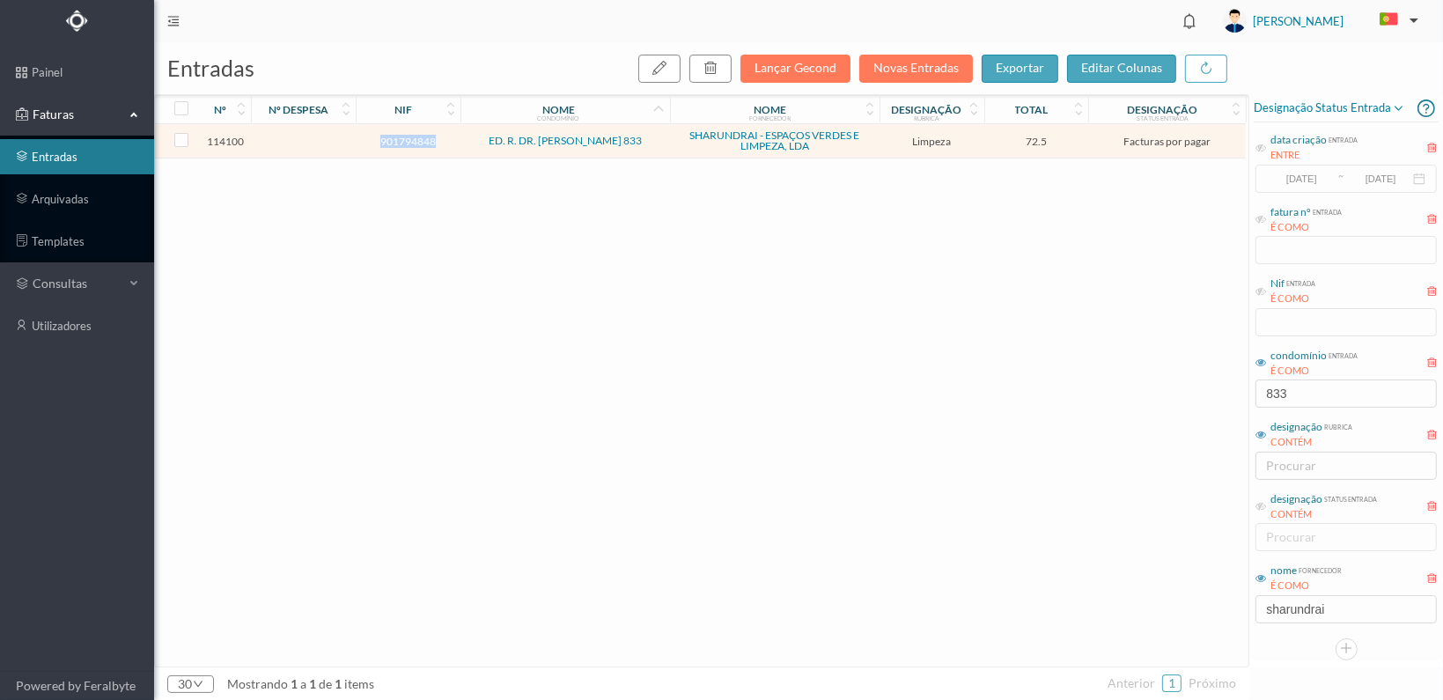
click at [403, 137] on span "901794848" at bounding box center [408, 141] width 96 height 13
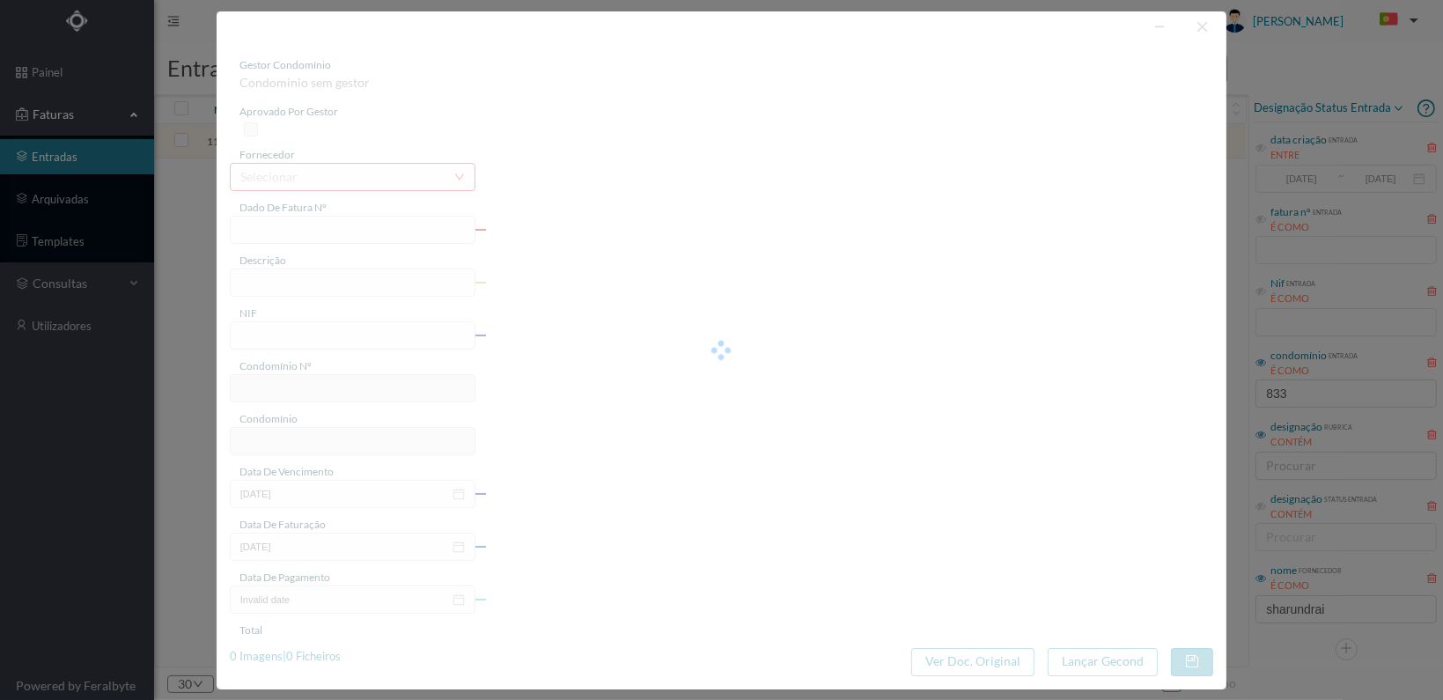
type input "FT 2025A1/1409"
type input "LIMPEZA Outubro de 2025"
type input "901794848"
type input "[DATE]"
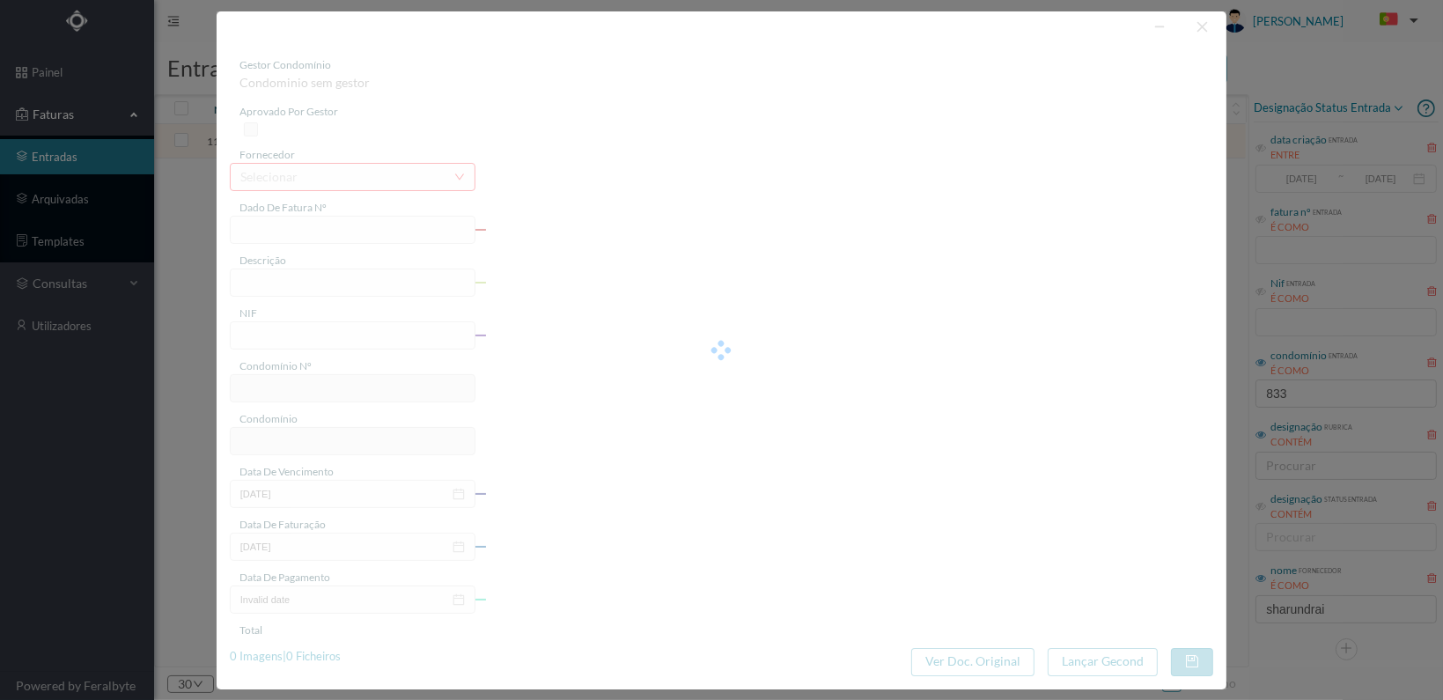
type input "[DATE]"
type input "72.50"
type input "738"
type input "ED. R. DR. [PERSON_NAME] 833"
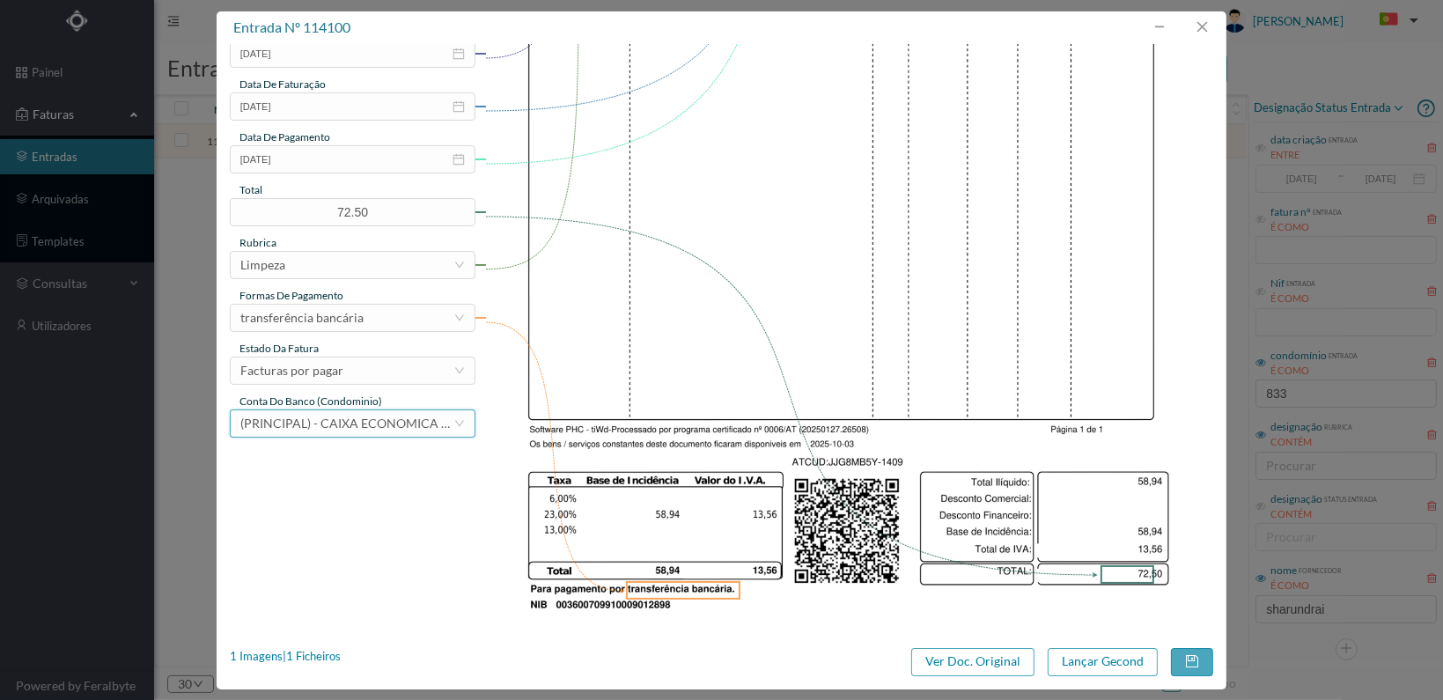
scroll to position [460, 0]
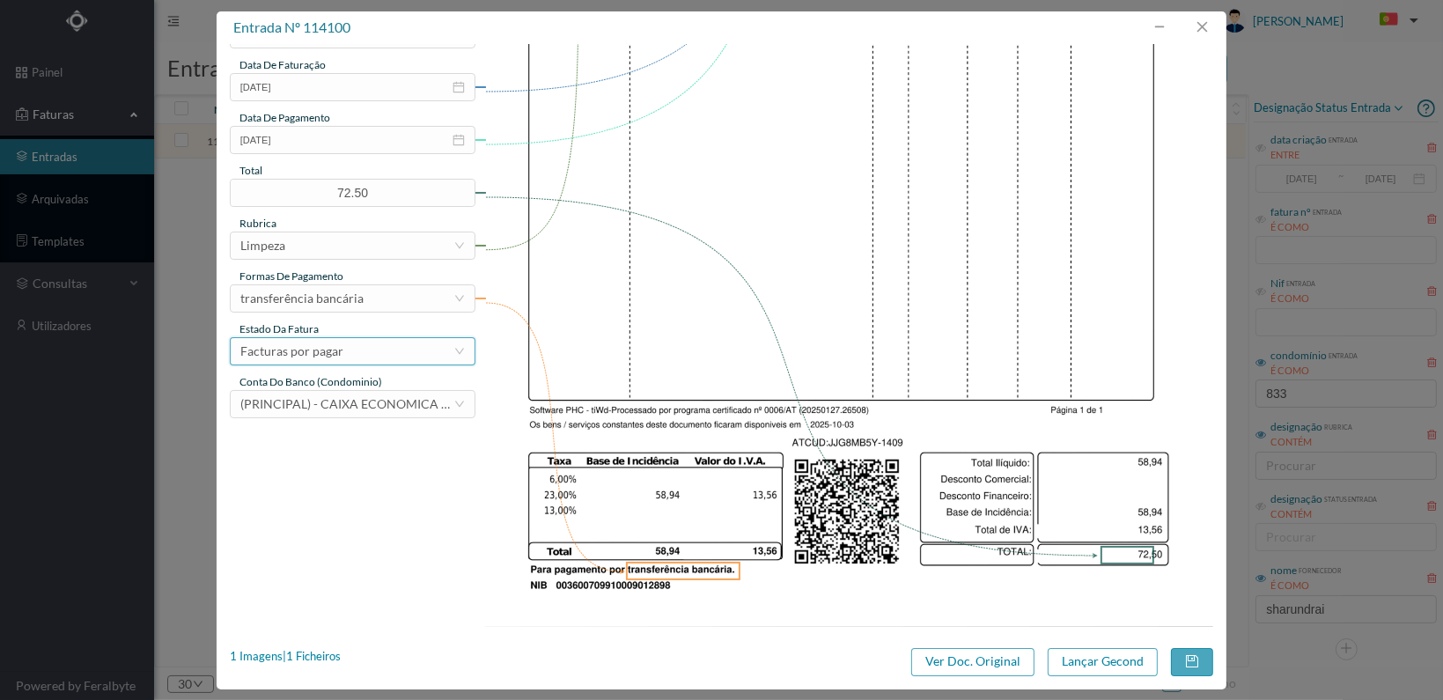
click at [457, 350] on icon "icon: down" at bounding box center [459, 351] width 9 height 6
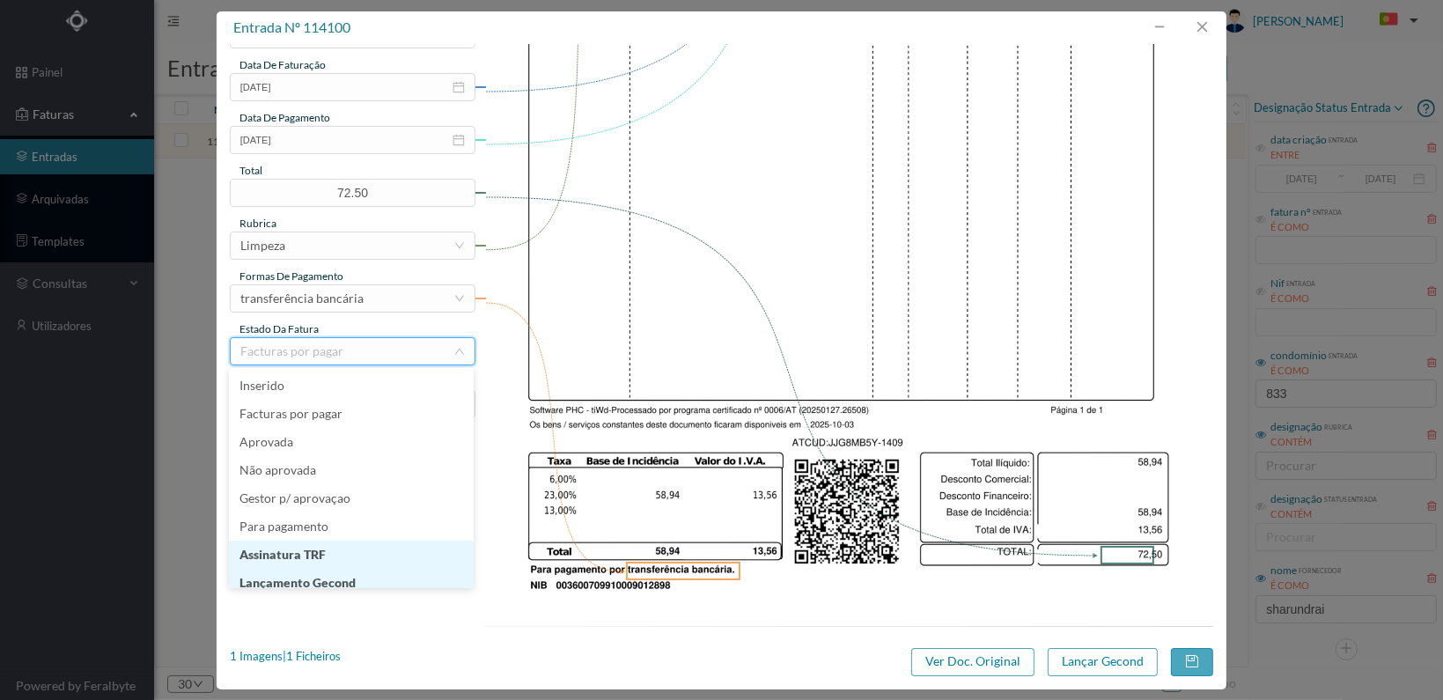
scroll to position [9, 0]
click at [356, 569] on li "Lançamento Gecond" at bounding box center [351, 574] width 245 height 28
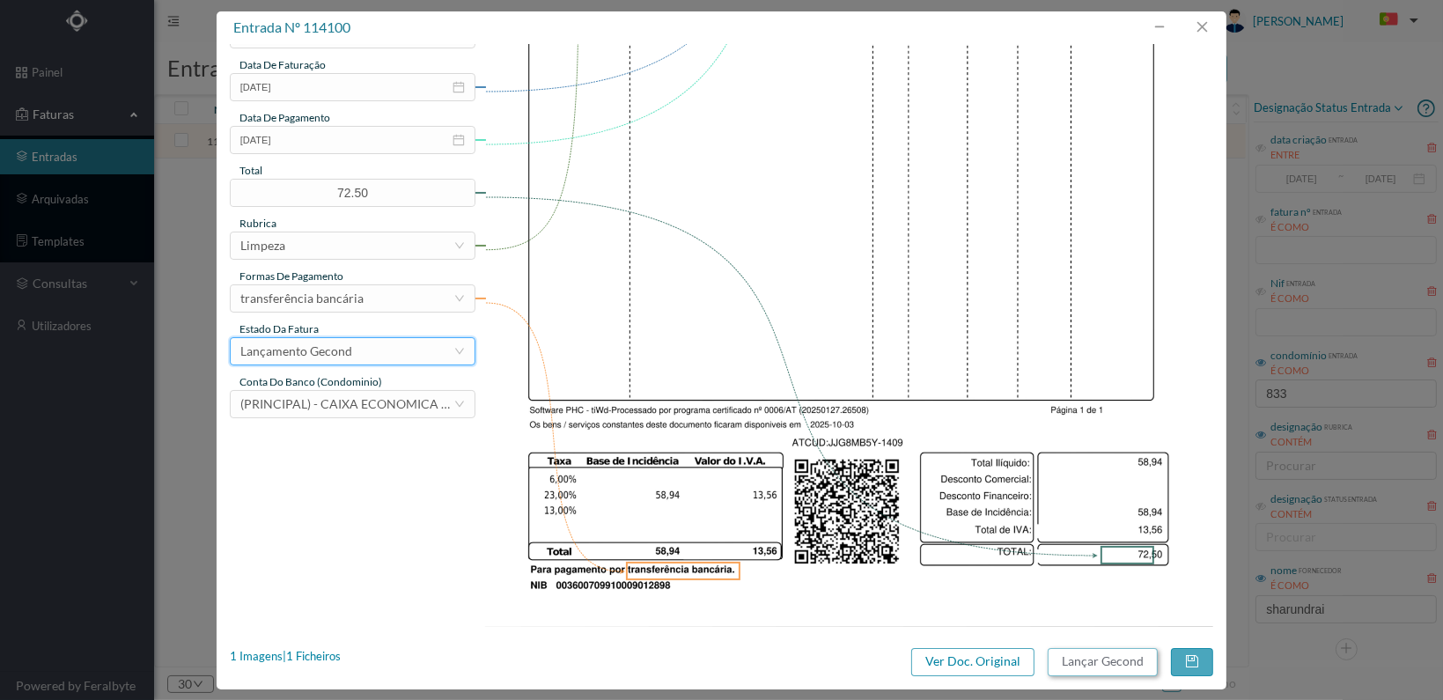
click at [1106, 666] on button "Lançar Gecond" at bounding box center [1103, 662] width 110 height 28
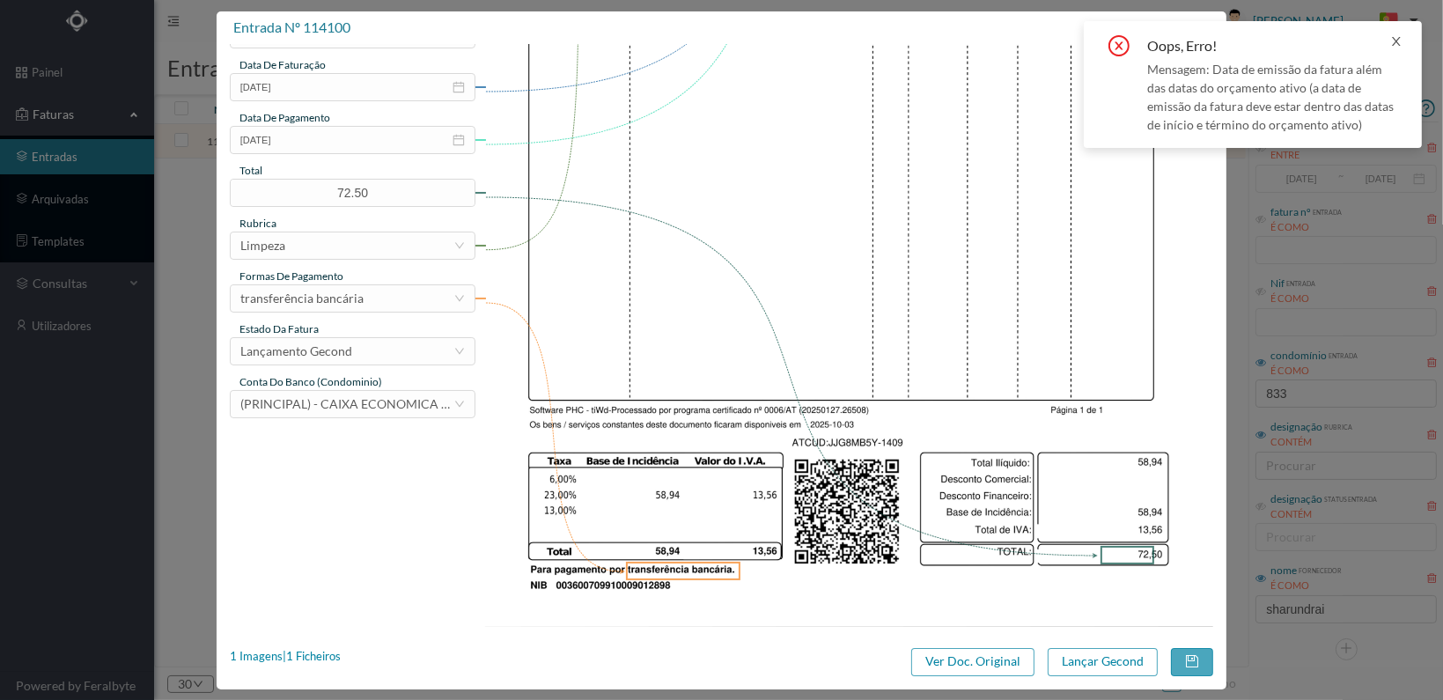
click at [1393, 39] on icon "icon: close" at bounding box center [1396, 41] width 12 height 12
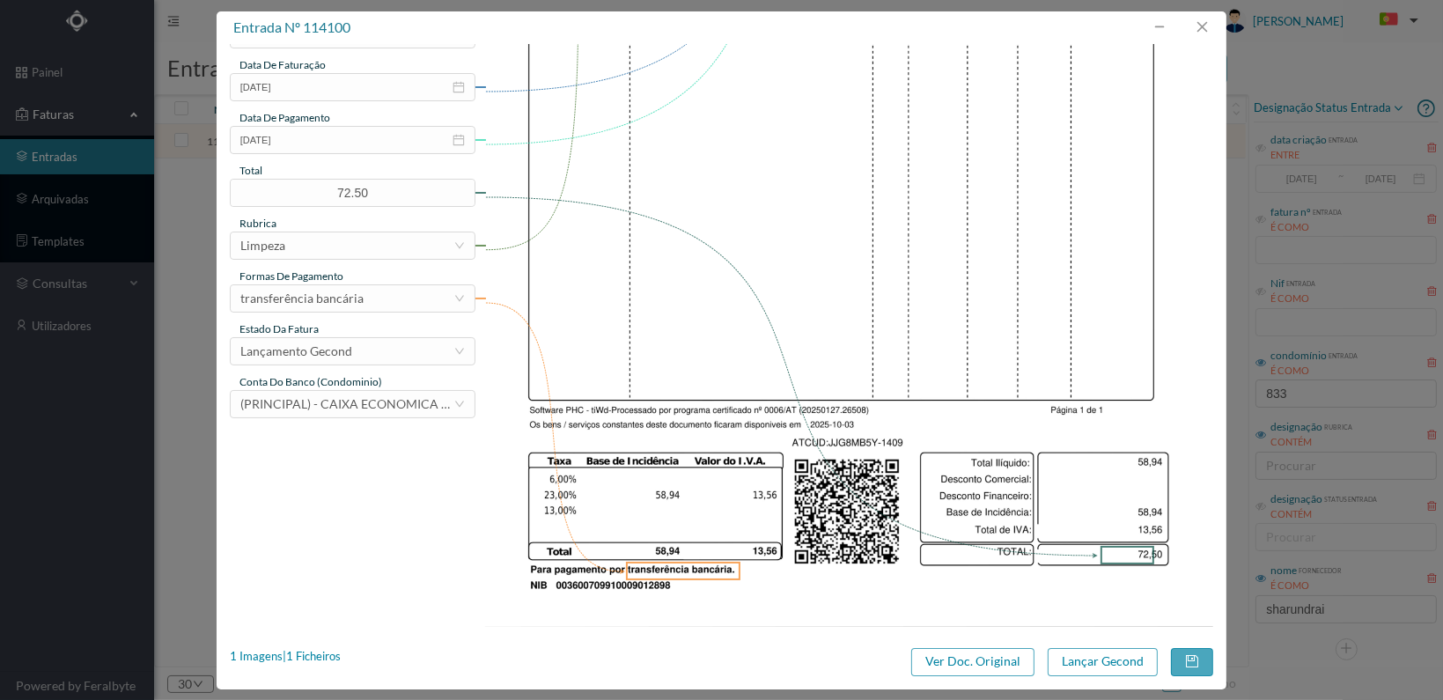
scroll to position [195, 0]
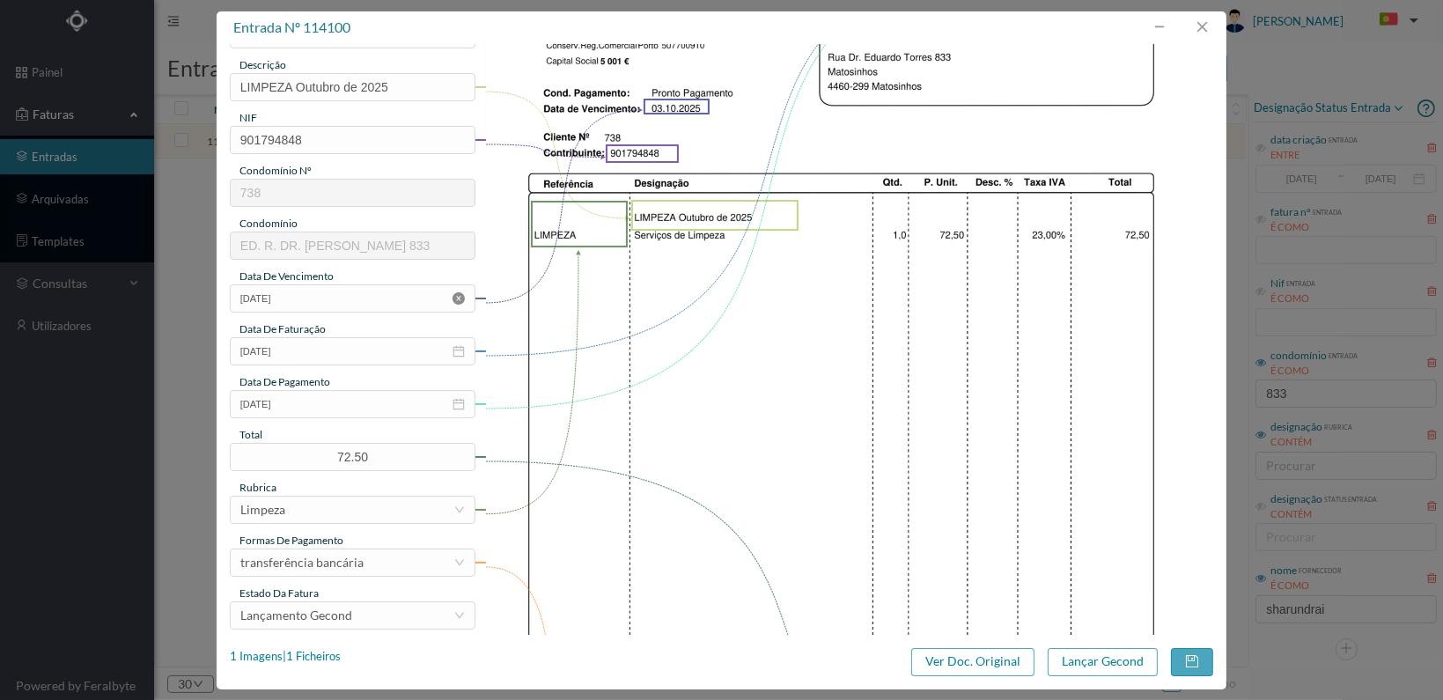
click at [453, 298] on icon "icon: close-circle" at bounding box center [459, 298] width 12 height 12
click at [453, 298] on icon "icon: calendar" at bounding box center [459, 298] width 12 height 12
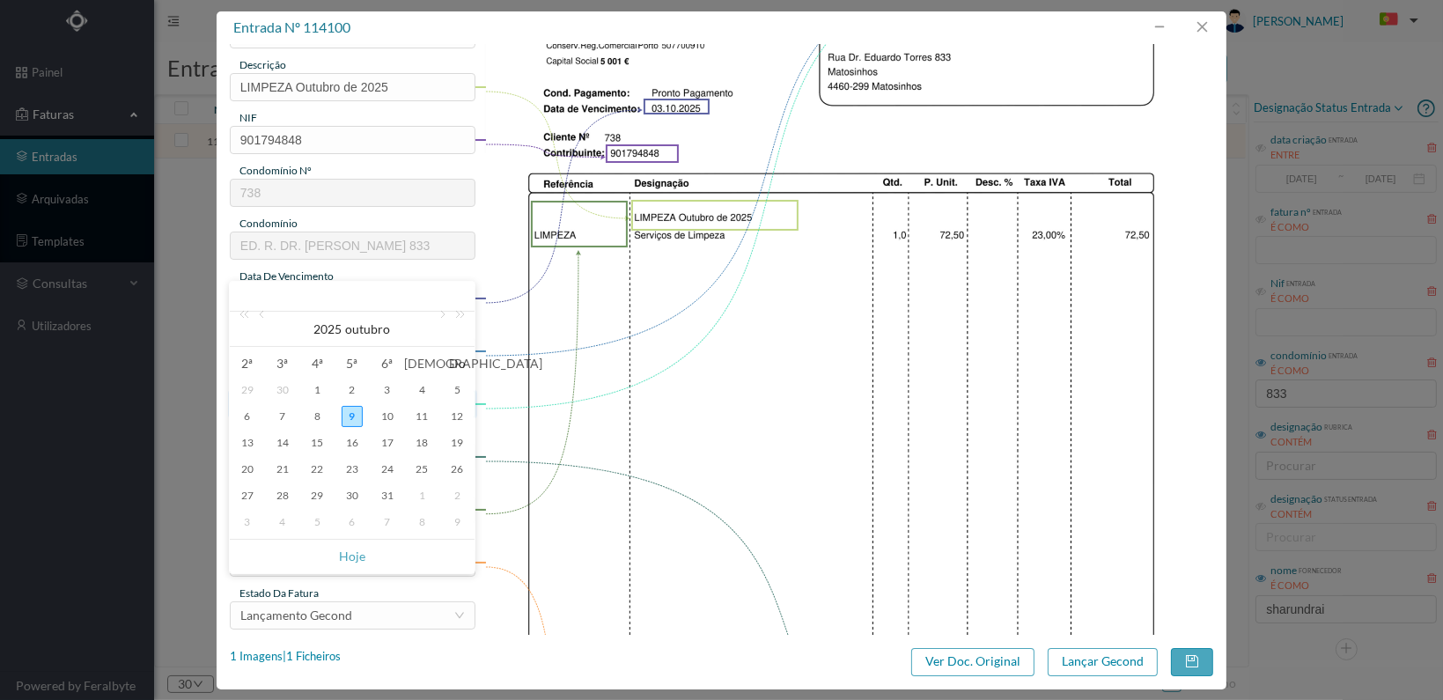
drag, startPoint x: 317, startPoint y: 384, endPoint x: 390, endPoint y: 393, distance: 73.6
click at [317, 384] on div "1" at bounding box center [316, 389] width 21 height 21
type input "[DATE]"
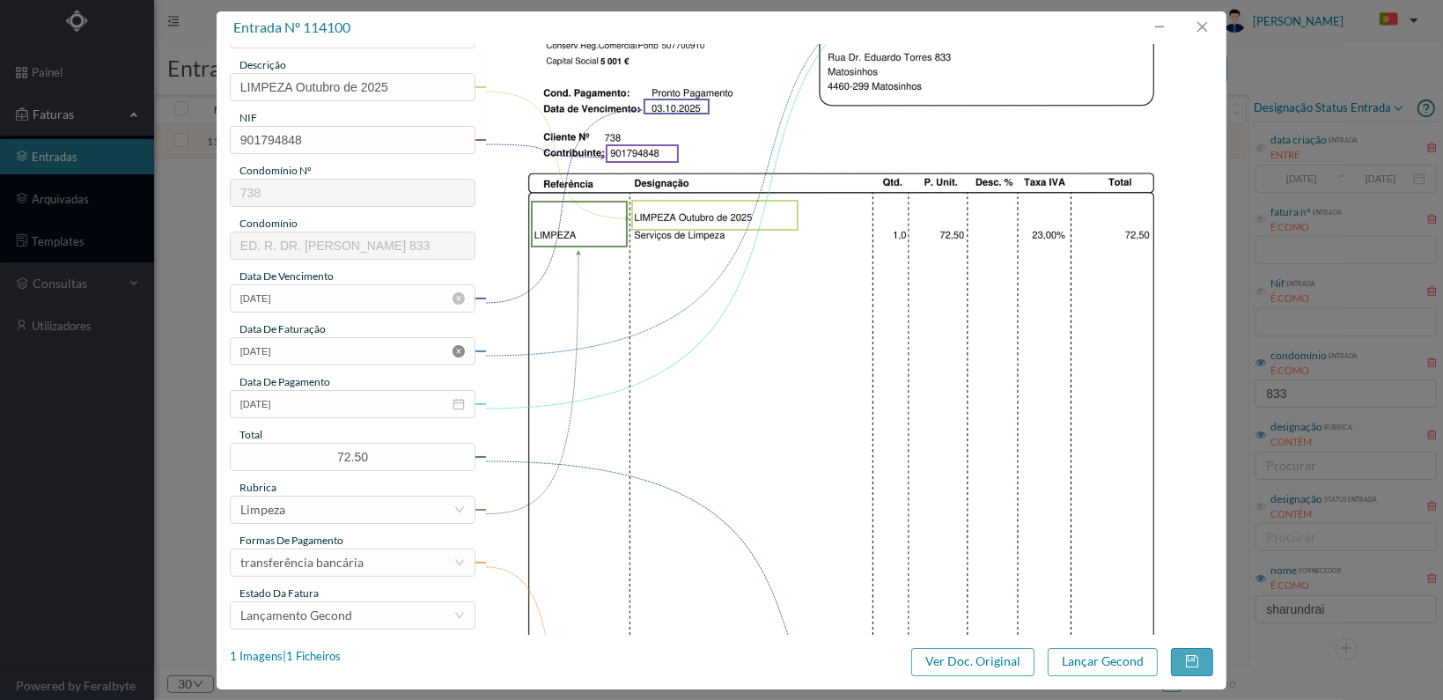
click at [454, 353] on icon "icon: close-circle" at bounding box center [459, 351] width 12 height 12
click at [454, 353] on icon "icon: calendar" at bounding box center [459, 351] width 12 height 12
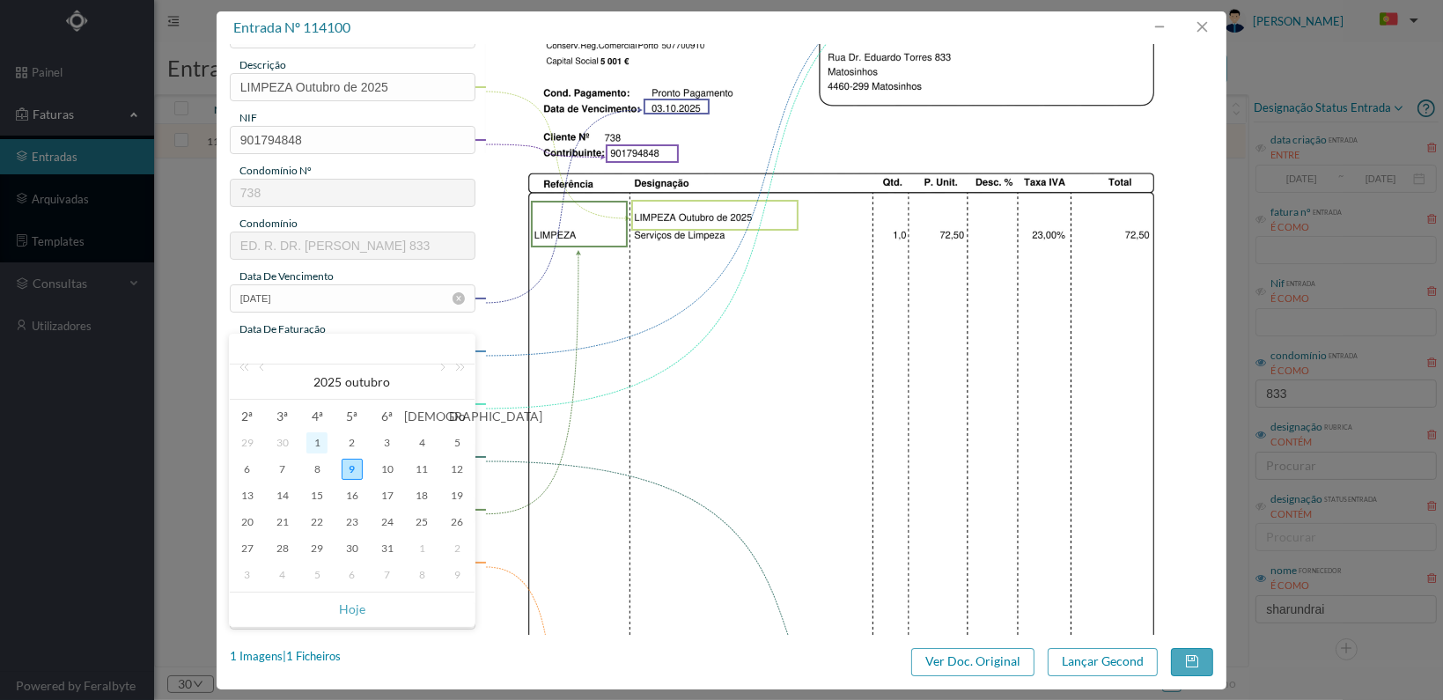
click at [314, 435] on div "1" at bounding box center [316, 442] width 21 height 21
type input "[DATE]"
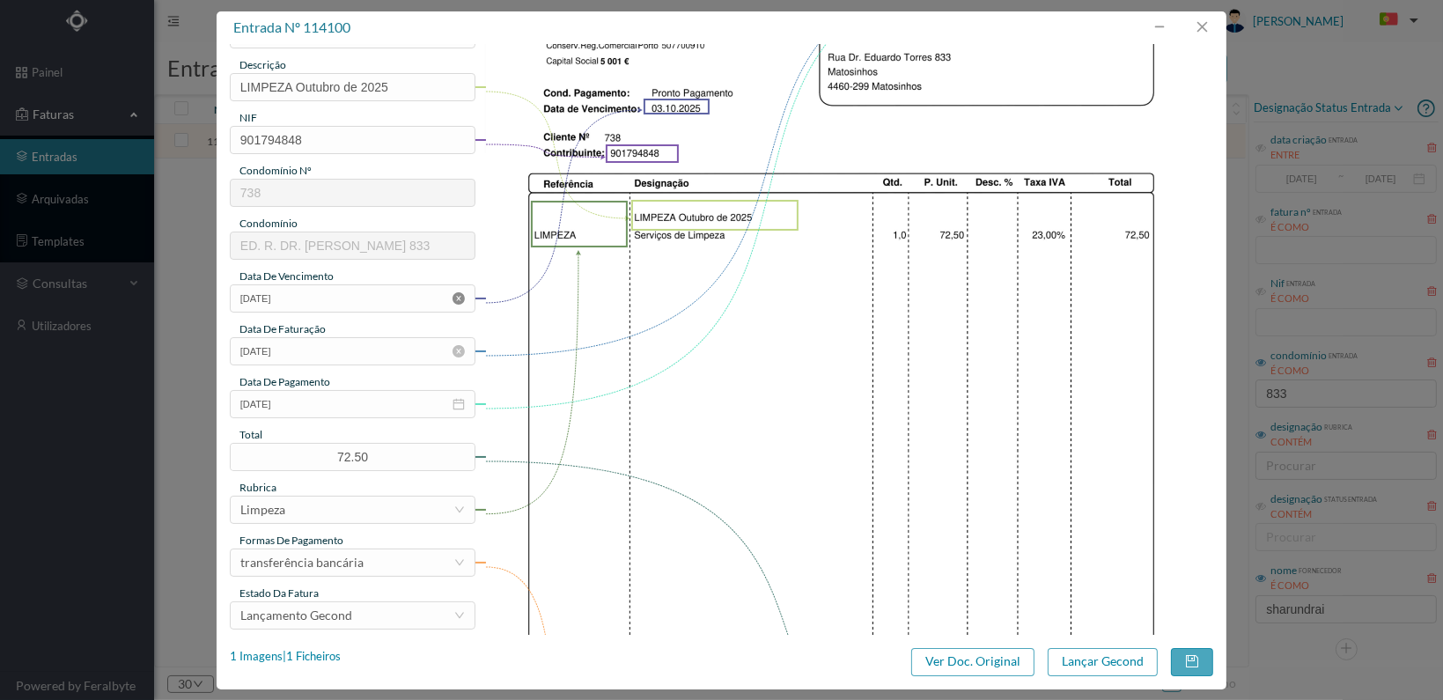
click at [454, 299] on icon "icon: close-circle" at bounding box center [459, 298] width 12 height 12
click at [454, 299] on icon "icon: calendar" at bounding box center [459, 298] width 12 height 12
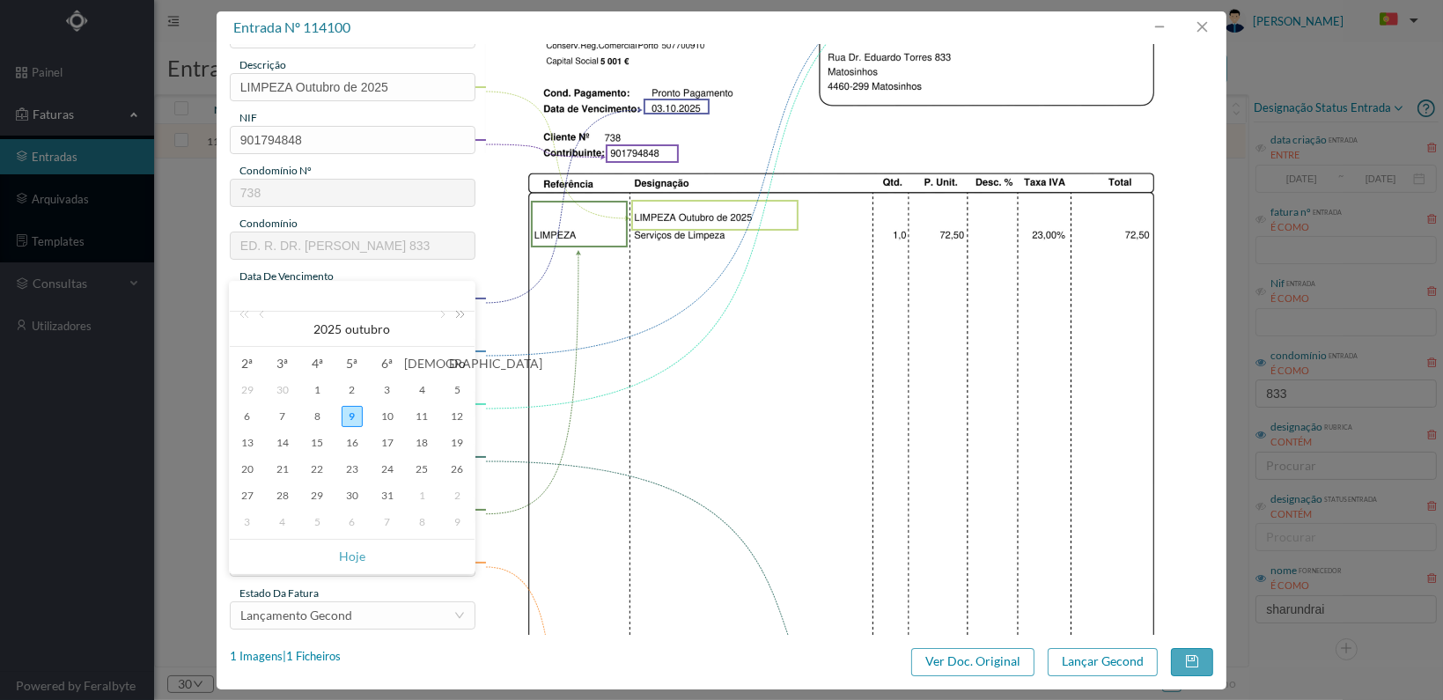
click at [445, 312] on link at bounding box center [456, 329] width 23 height 35
click at [239, 313] on link at bounding box center [247, 329] width 23 height 35
click at [440, 313] on link at bounding box center [441, 329] width 16 height 35
click at [416, 385] on div "1" at bounding box center [421, 389] width 21 height 21
type input "[DATE]"
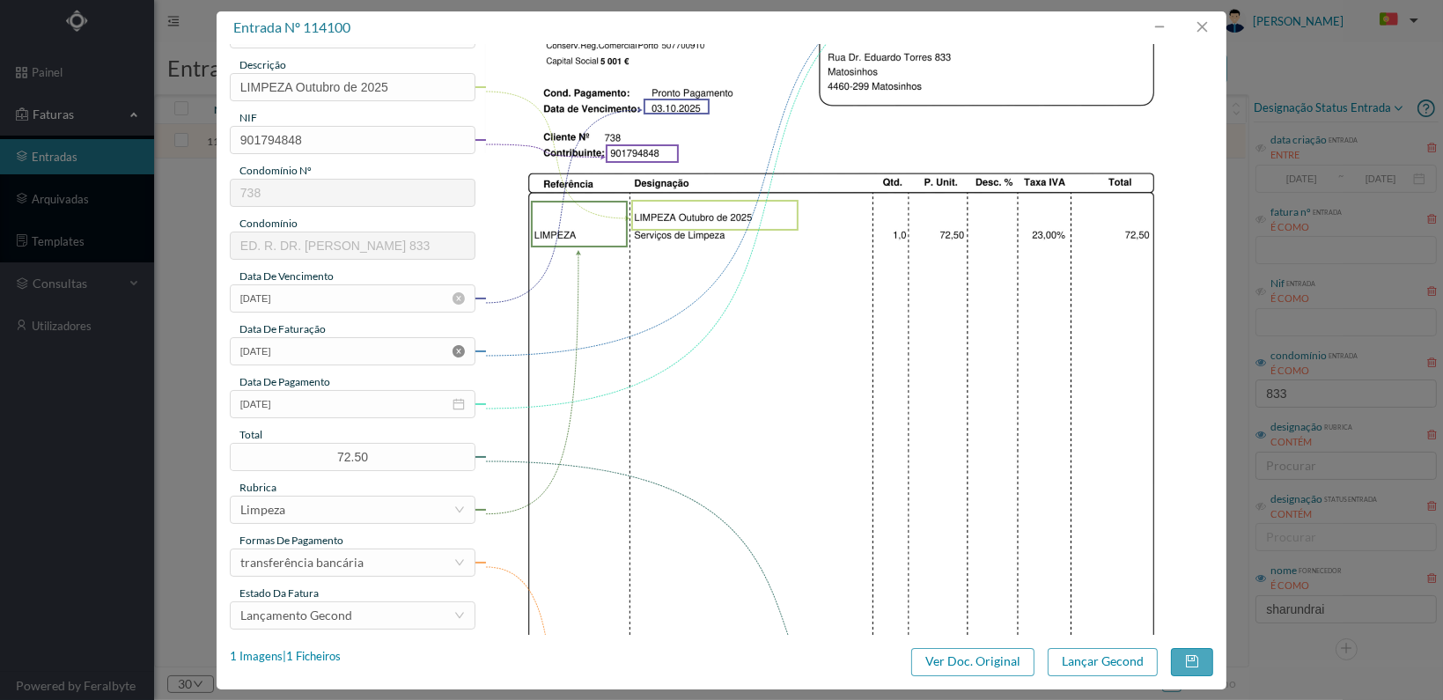
click at [458, 350] on icon "icon: close-circle" at bounding box center [459, 351] width 12 height 12
click at [458, 350] on icon "icon: calendar" at bounding box center [459, 351] width 12 height 12
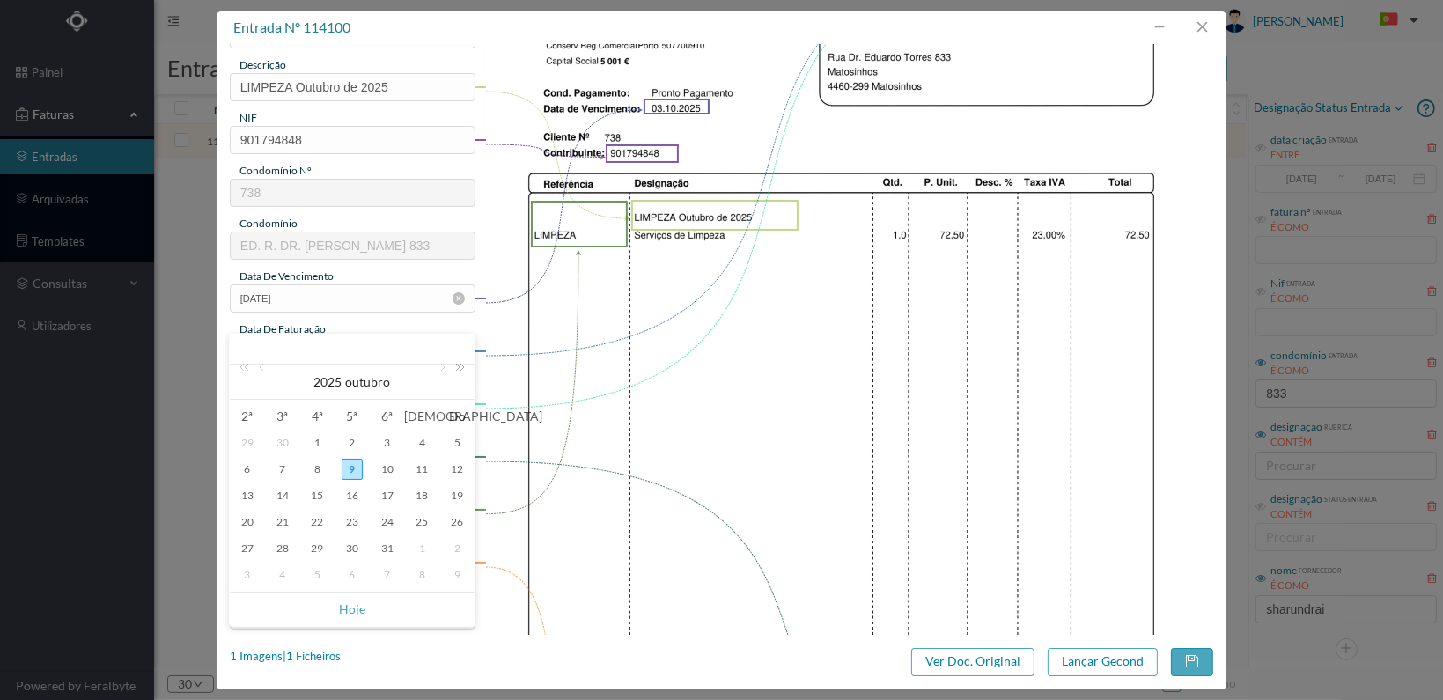
click at [445, 367] on link at bounding box center [456, 381] width 23 height 35
click at [243, 364] on link at bounding box center [247, 381] width 23 height 35
click at [440, 370] on link at bounding box center [441, 381] width 16 height 35
click at [421, 445] on div "1" at bounding box center [421, 442] width 21 height 21
type input "[DATE]"
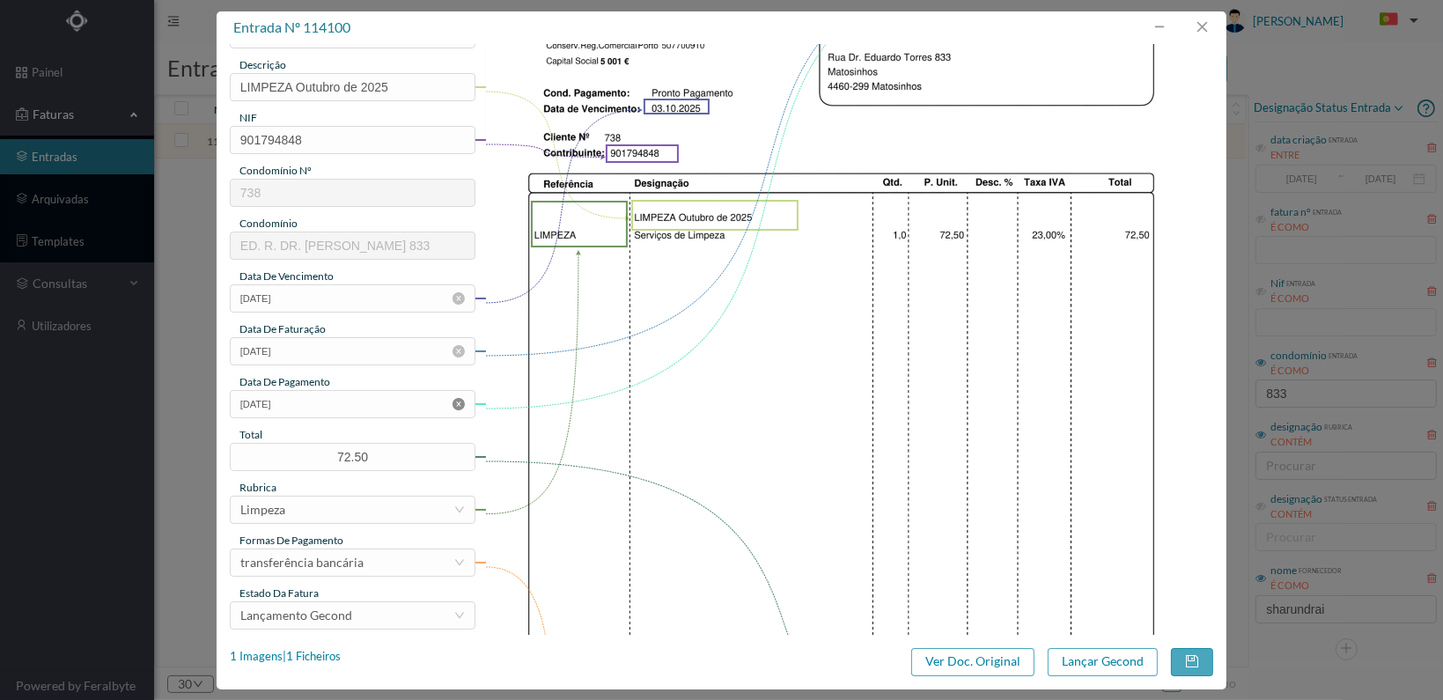
click at [458, 398] on icon "icon: close-circle" at bounding box center [459, 404] width 12 height 12
click at [458, 398] on icon "icon: calendar" at bounding box center [459, 404] width 12 height 12
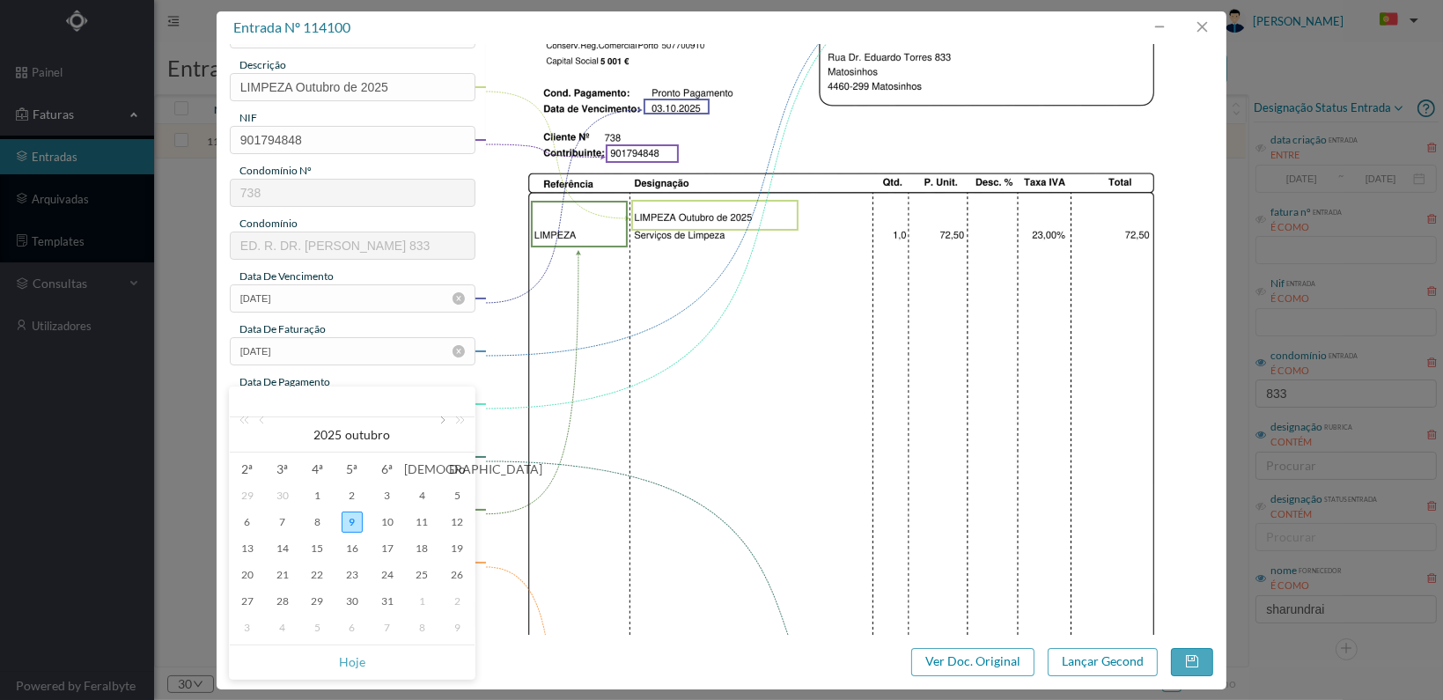
click at [437, 420] on link at bounding box center [441, 434] width 16 height 35
click at [421, 494] on div "1" at bounding box center [421, 495] width 21 height 21
type input "[DATE]"
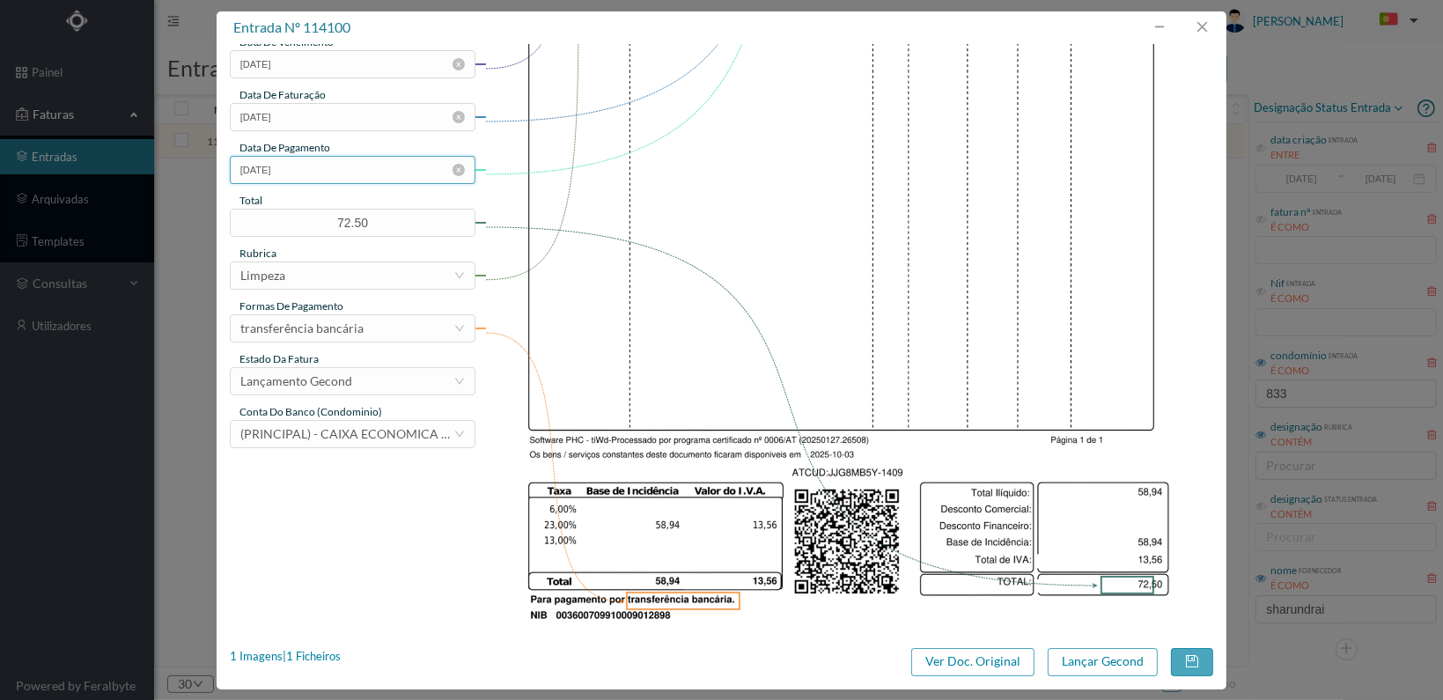
scroll to position [460, 0]
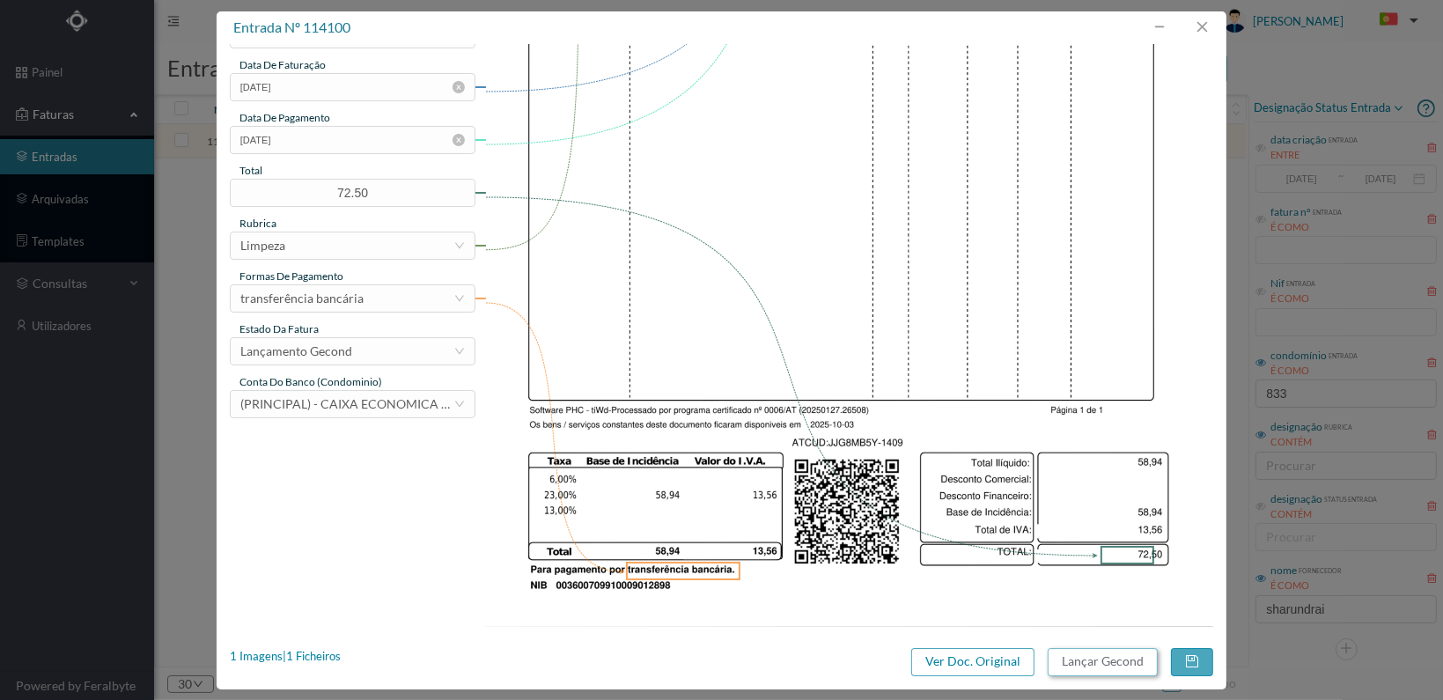
click at [1108, 663] on button "Lançar Gecond" at bounding box center [1103, 662] width 110 height 28
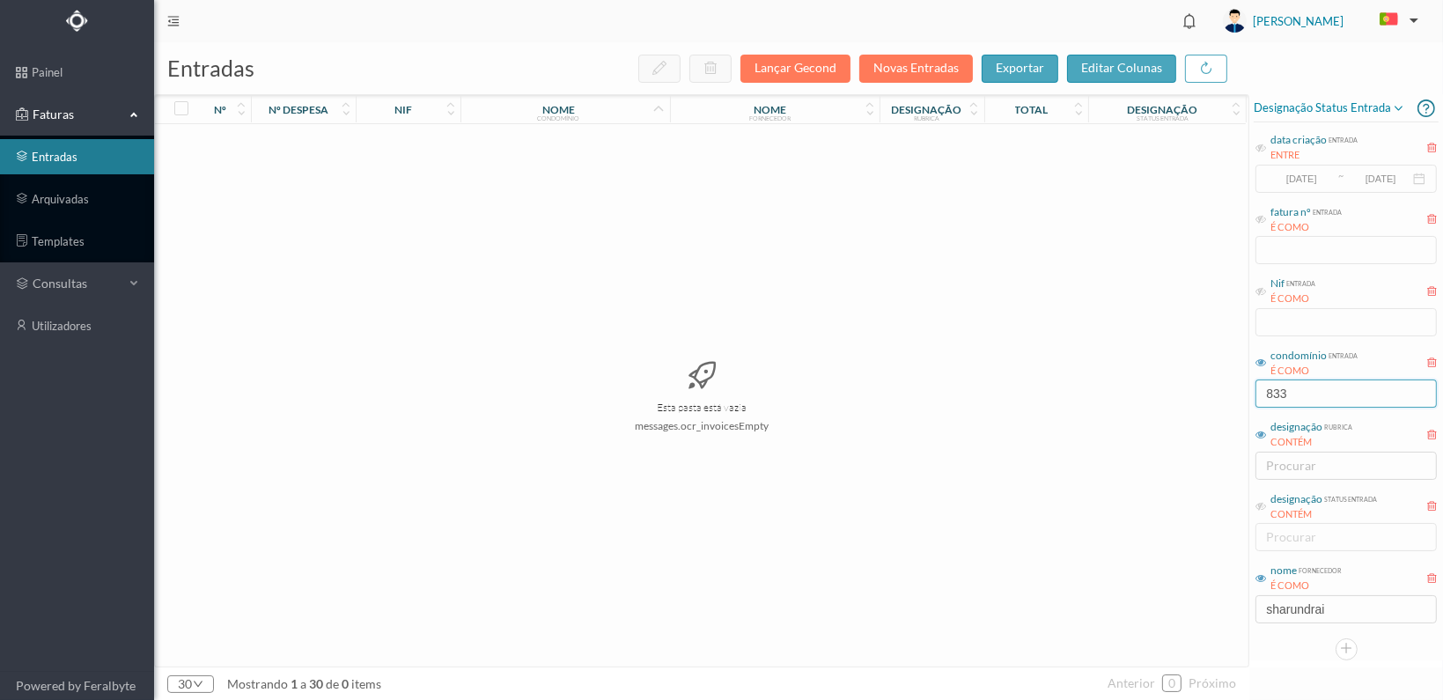
drag, startPoint x: 1299, startPoint y: 388, endPoint x: 1233, endPoint y: 386, distance: 66.1
click at [1233, 386] on div "entradas Lançar Gecond Novas Entradas exportar editar colunas nº nº despesa nif…" at bounding box center [798, 371] width 1289 height 658
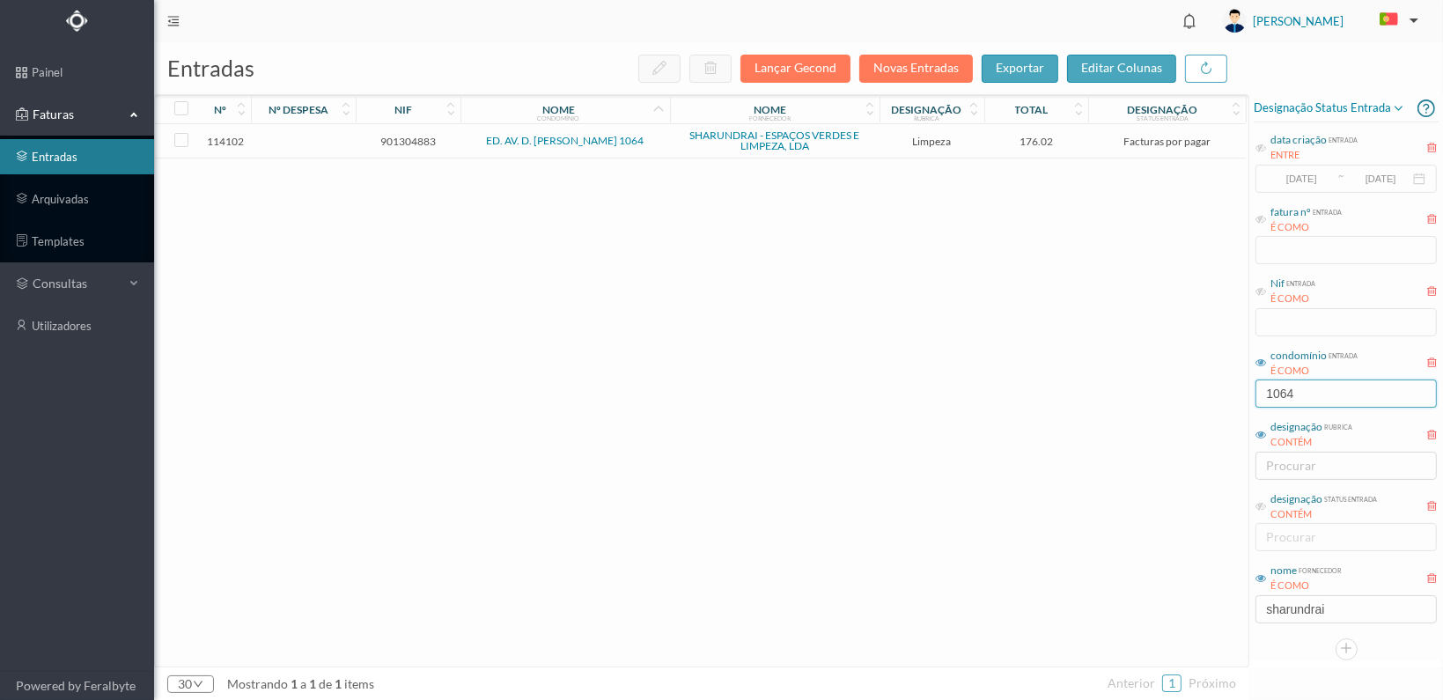
type input "1064"
click at [408, 139] on span "901304883" at bounding box center [408, 141] width 96 height 13
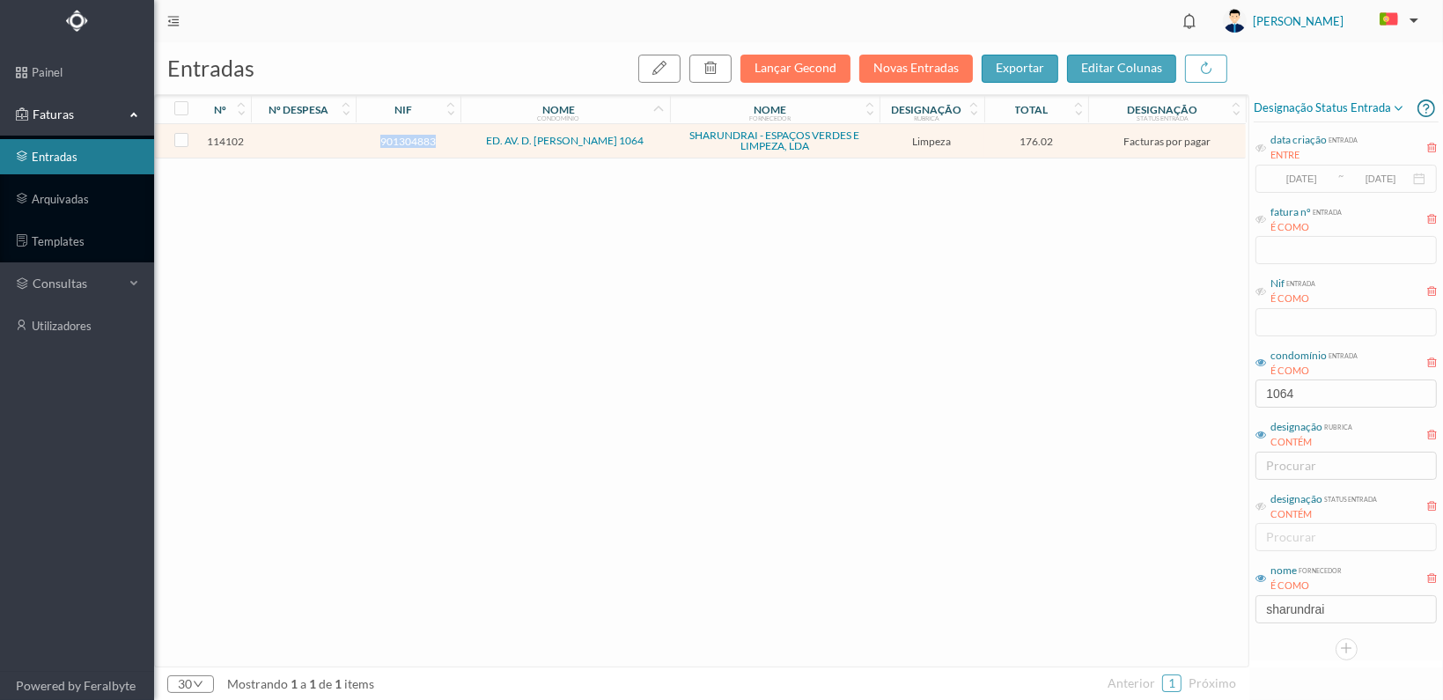
click at [408, 138] on span "901304883" at bounding box center [408, 141] width 96 height 13
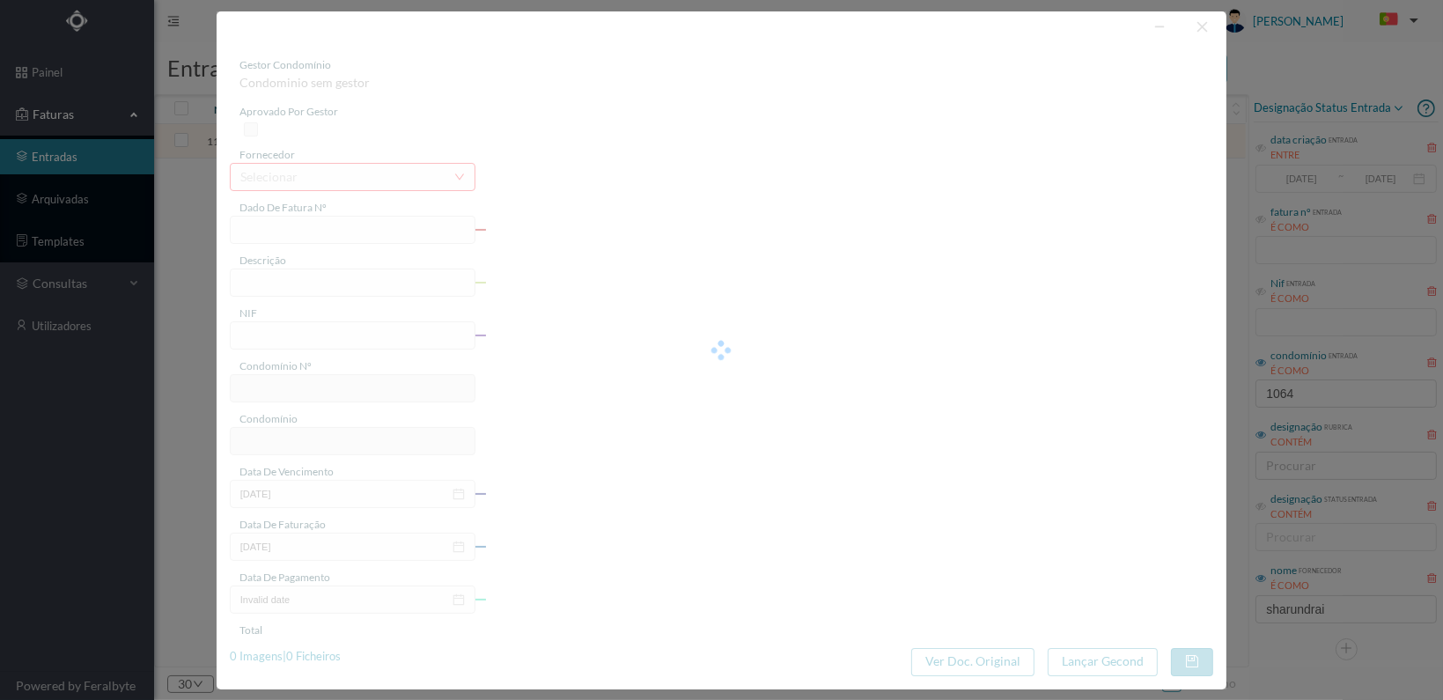
type input "FT 2025A1/1411"
type input "LIMPEZA Outubro de 2025"
type input "901304883"
type input "[DATE]"
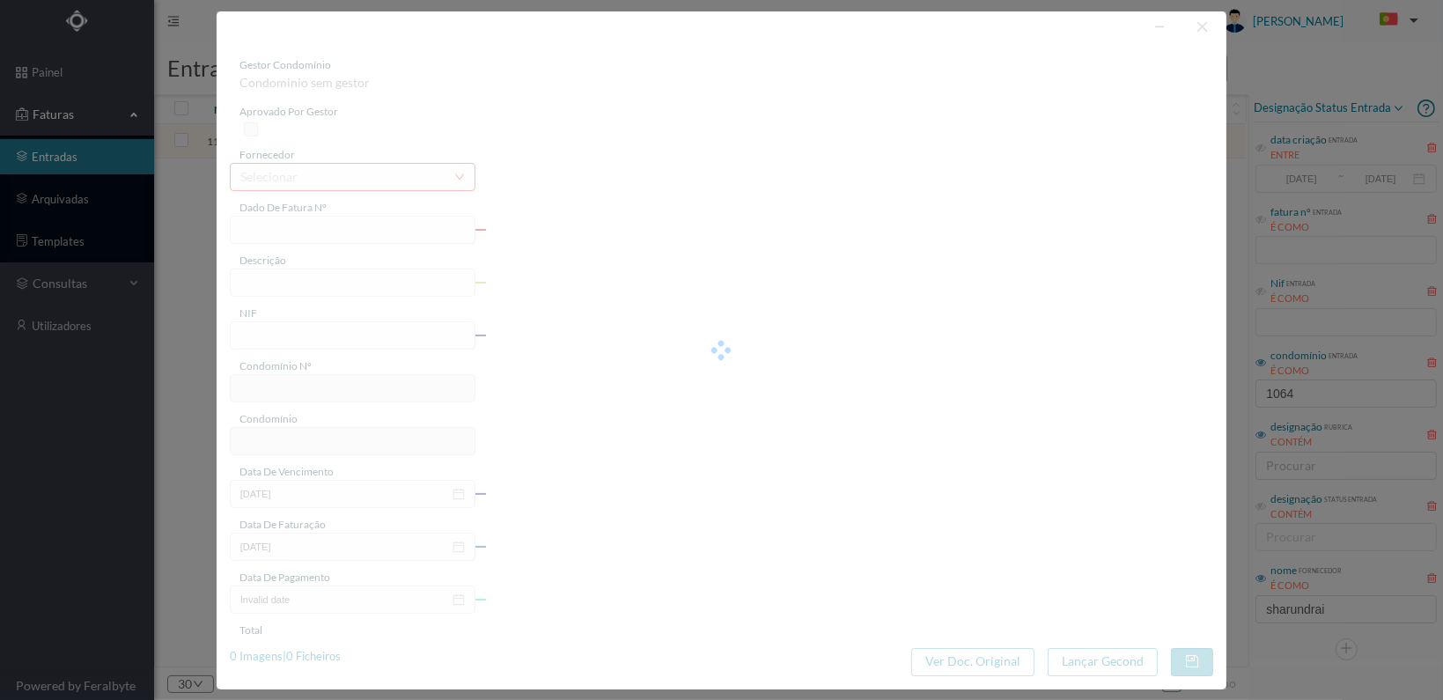
type input "[DATE]"
type input "176.02"
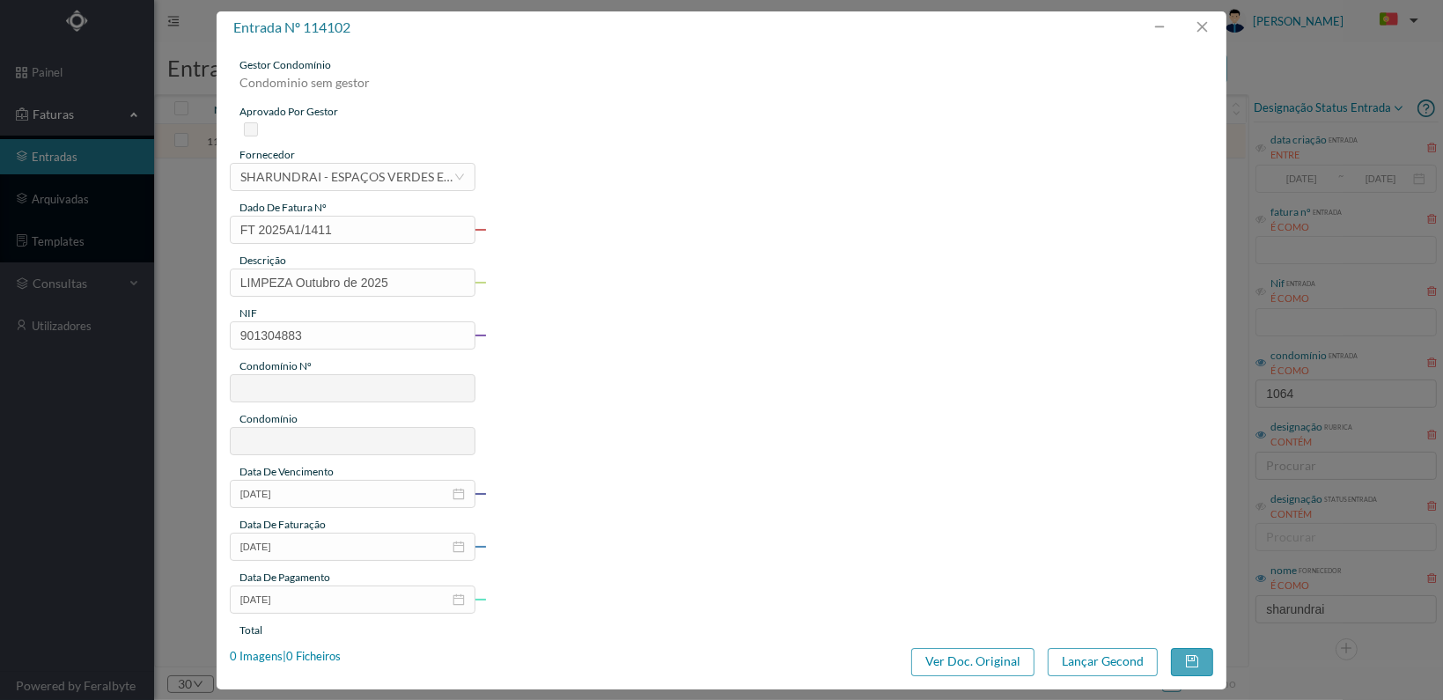
type input "742"
type input "ED. AV. D. [PERSON_NAME] 1064"
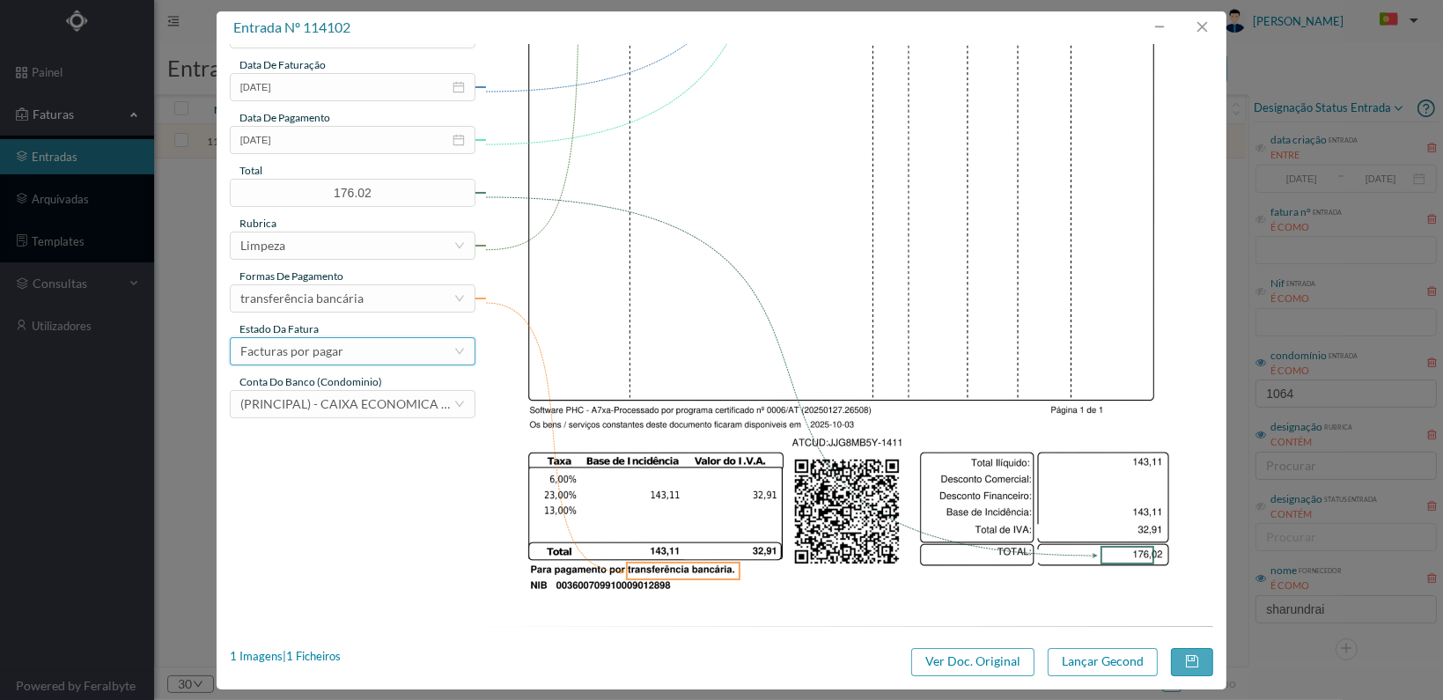
click at [373, 347] on div "Facturas por pagar" at bounding box center [346, 351] width 213 height 26
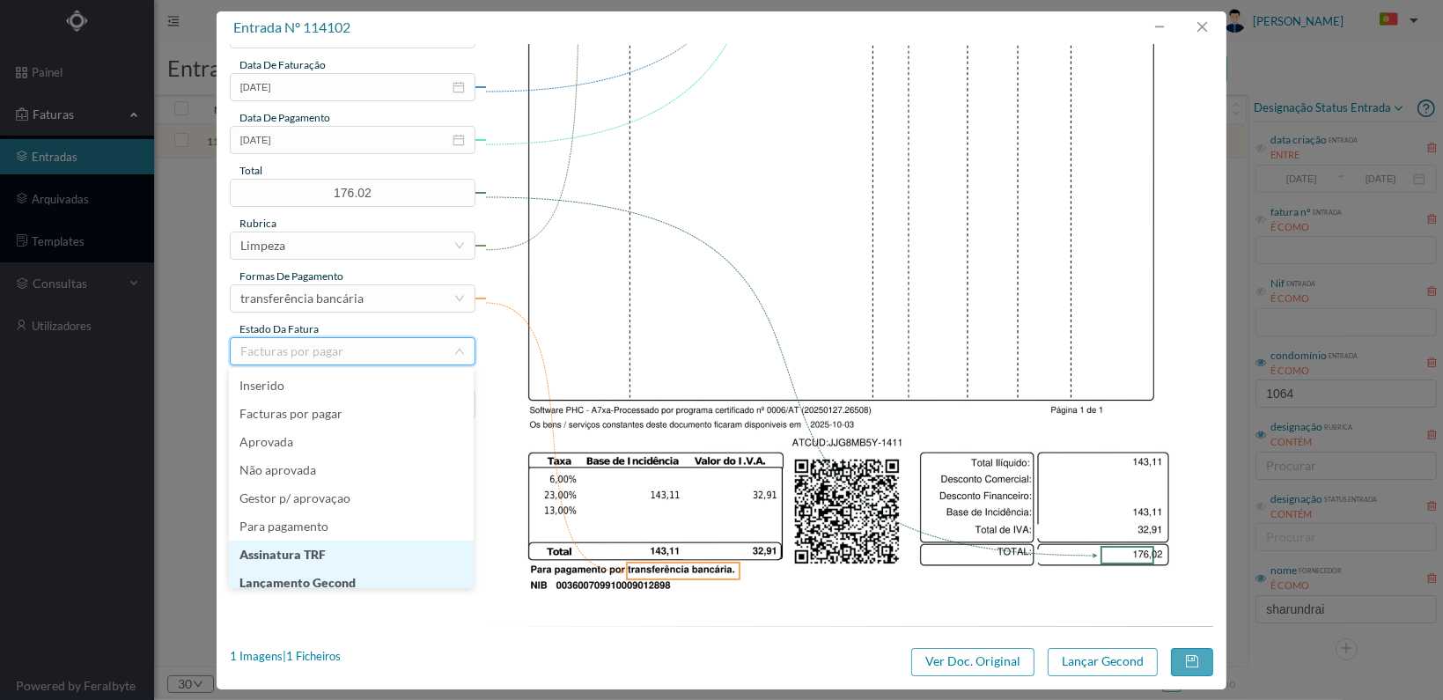
scroll to position [9, 0]
click at [335, 571] on li "Lançamento Gecond" at bounding box center [351, 574] width 245 height 28
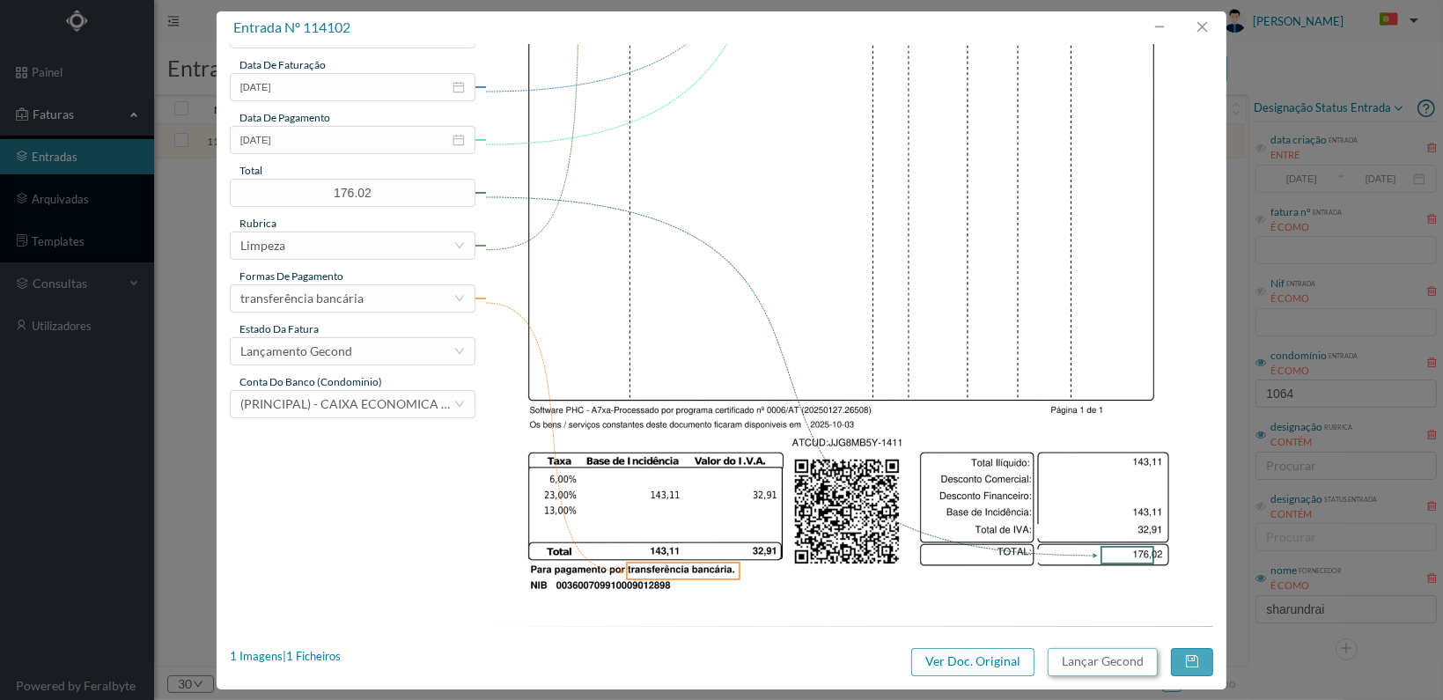
click at [1139, 659] on button "Lançar Gecond" at bounding box center [1103, 662] width 110 height 28
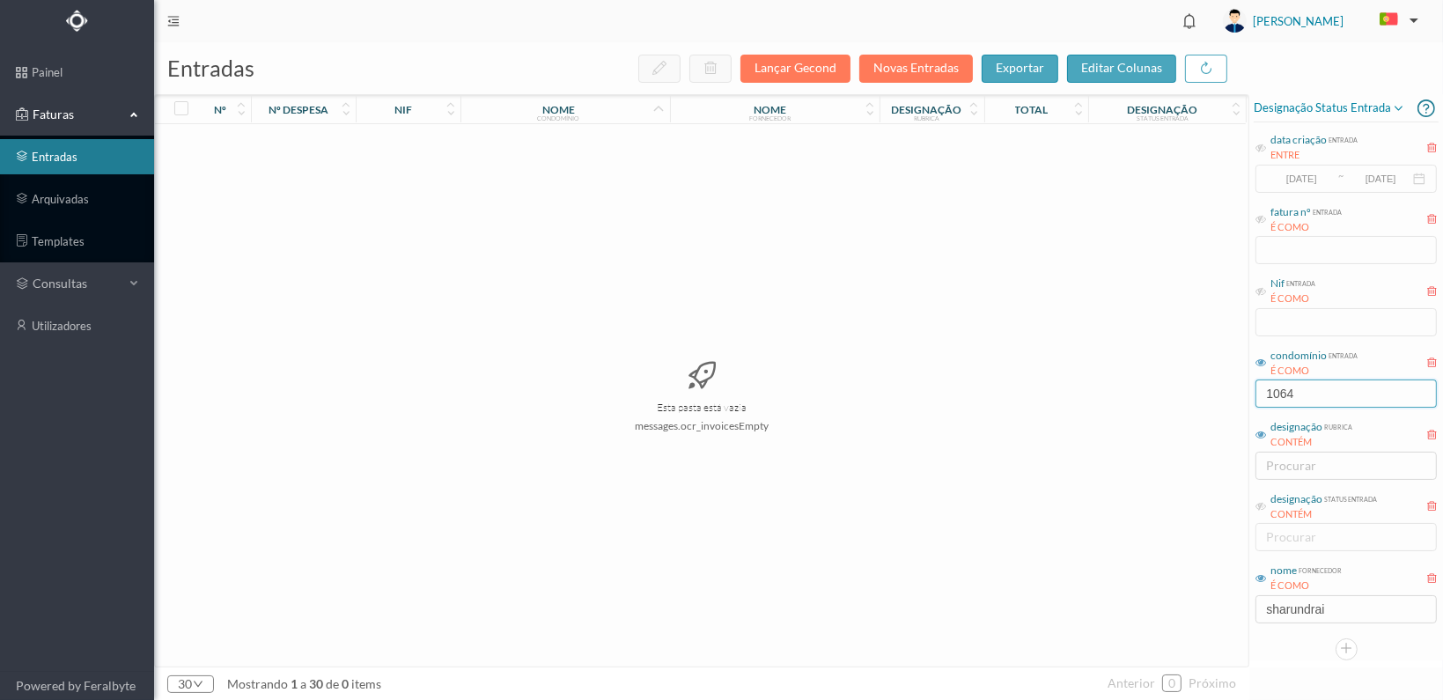
drag, startPoint x: 1310, startPoint y: 388, endPoint x: 1247, endPoint y: 388, distance: 63.4
click at [1247, 388] on div "entradas Lançar Gecond Novas Entradas exportar editar colunas nº nº despesa nif…" at bounding box center [798, 371] width 1289 height 658
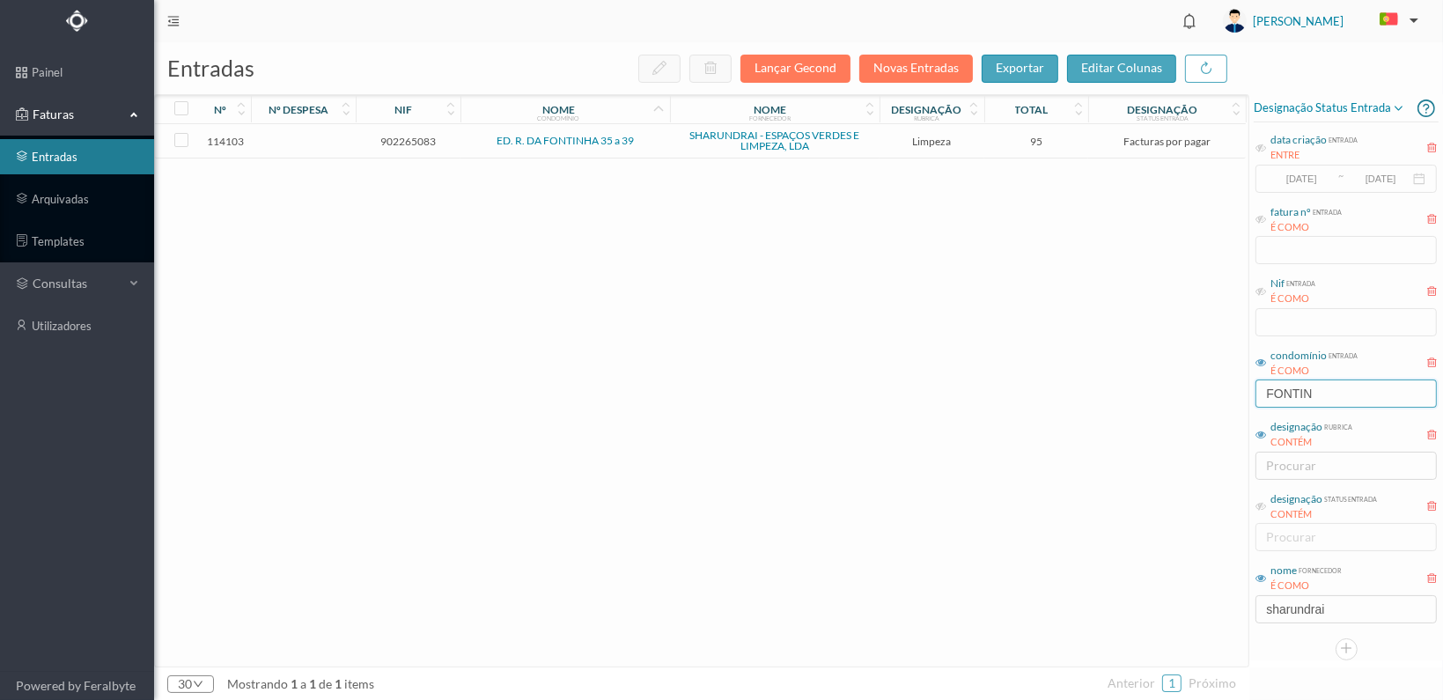
type input "FONTIN"
click at [420, 142] on span "902265083" at bounding box center [408, 141] width 96 height 13
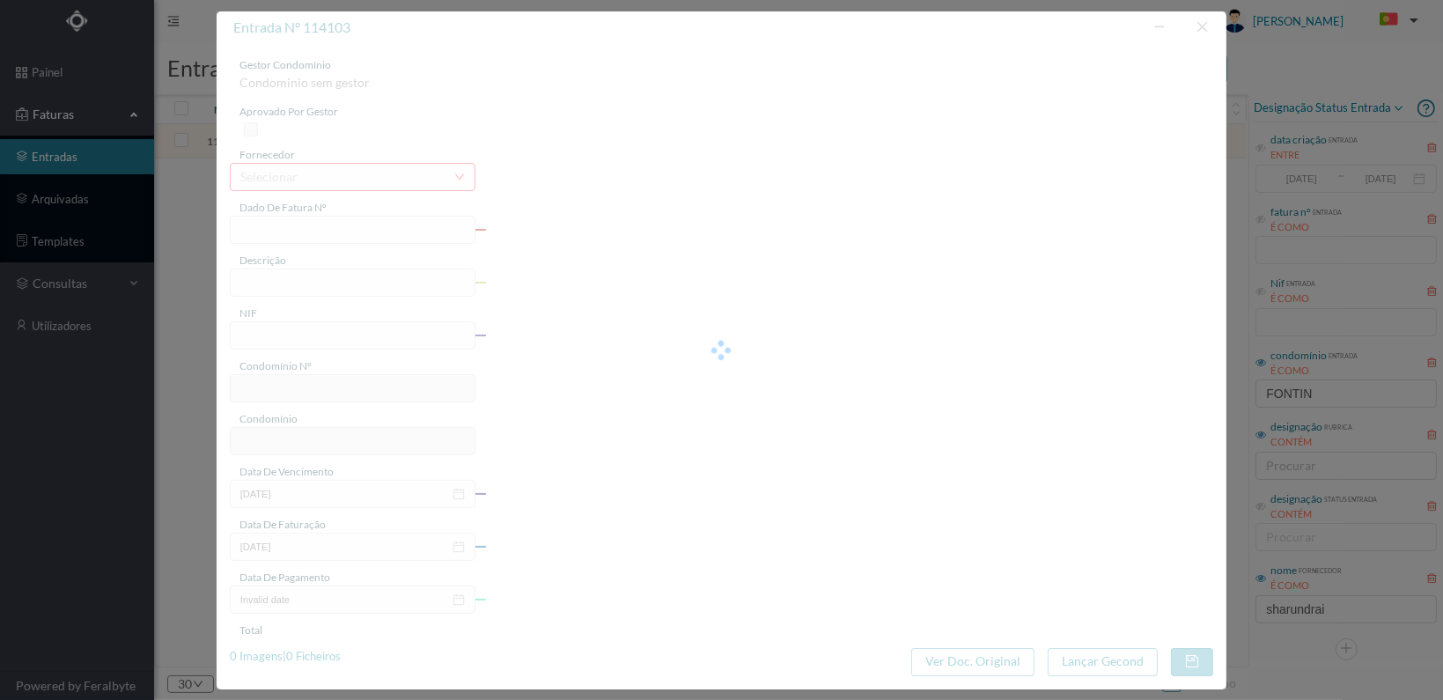
type input "FT 2025A1/1412"
type input "LIMPEZA Outubro de 2025"
type input "902265083"
type input "[DATE]"
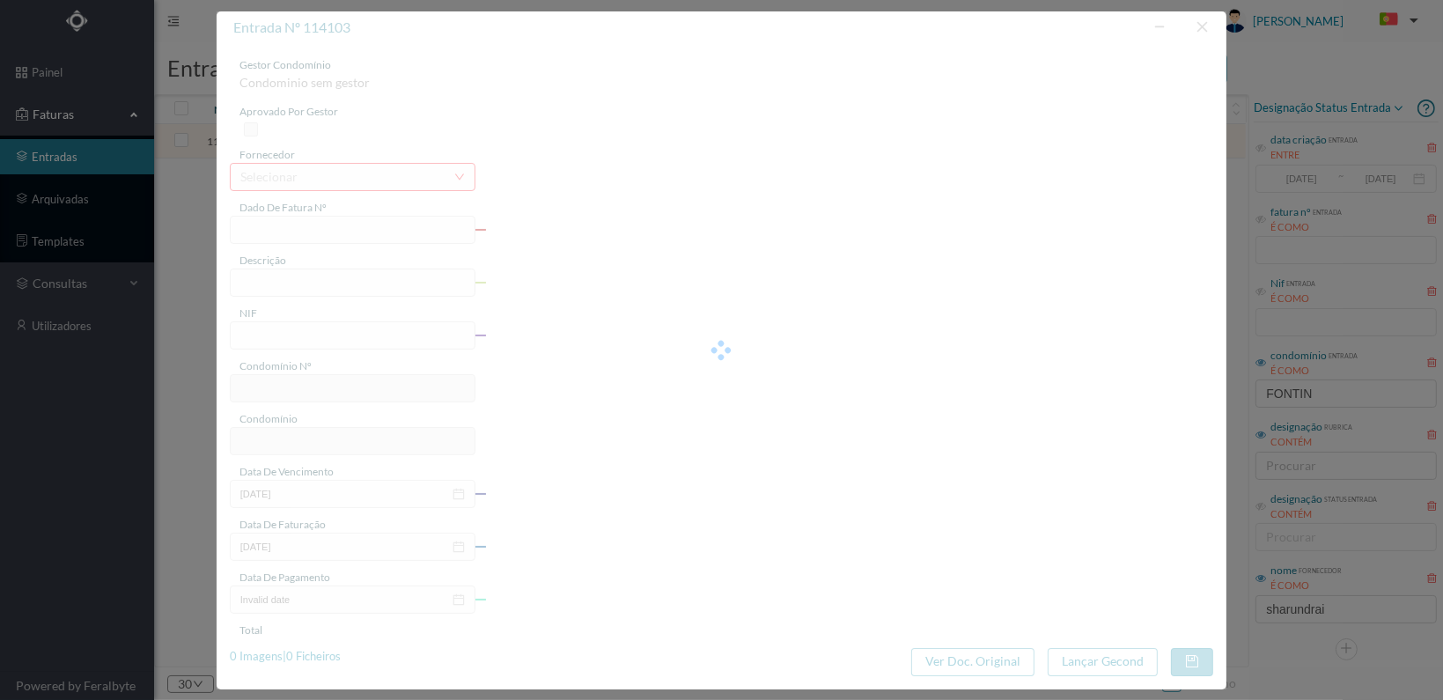
type input "[DATE]"
type input "95.00"
type input "749"
type input "ED. R. DA FONTINHA 35 a 39"
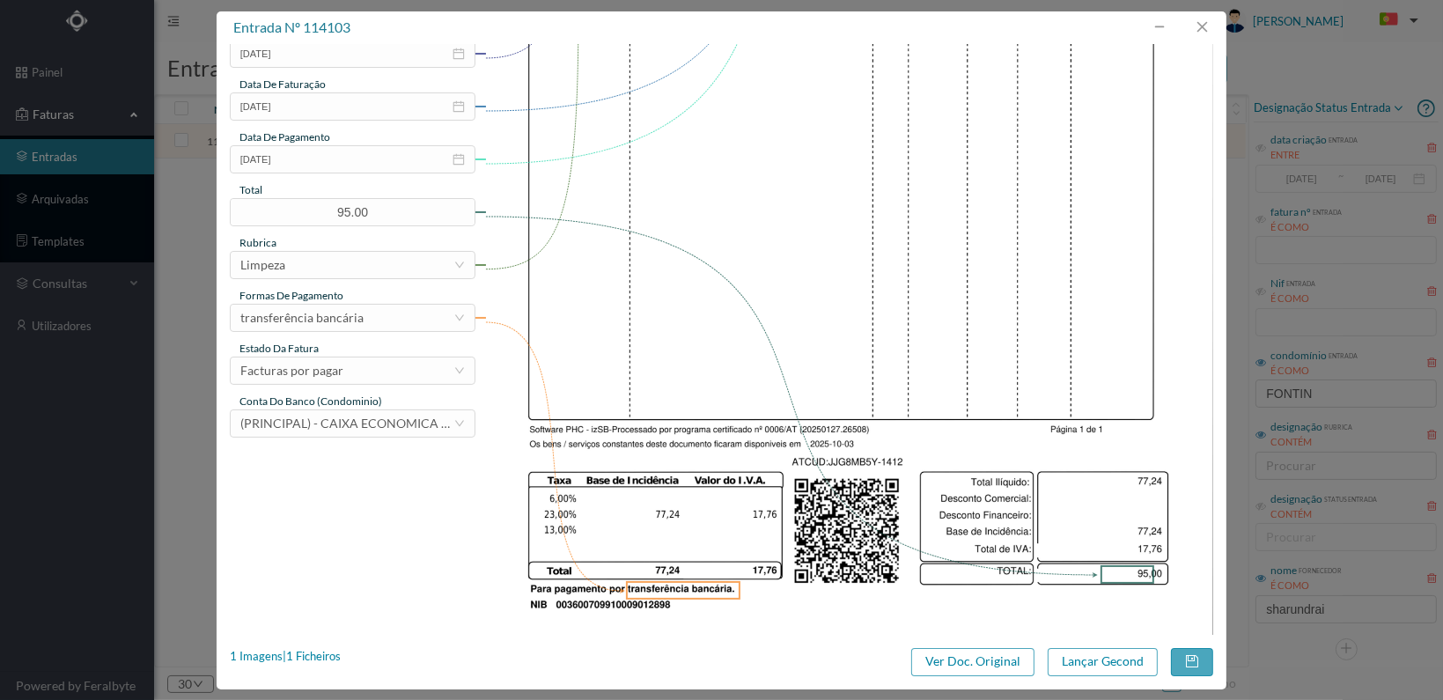
scroll to position [460, 0]
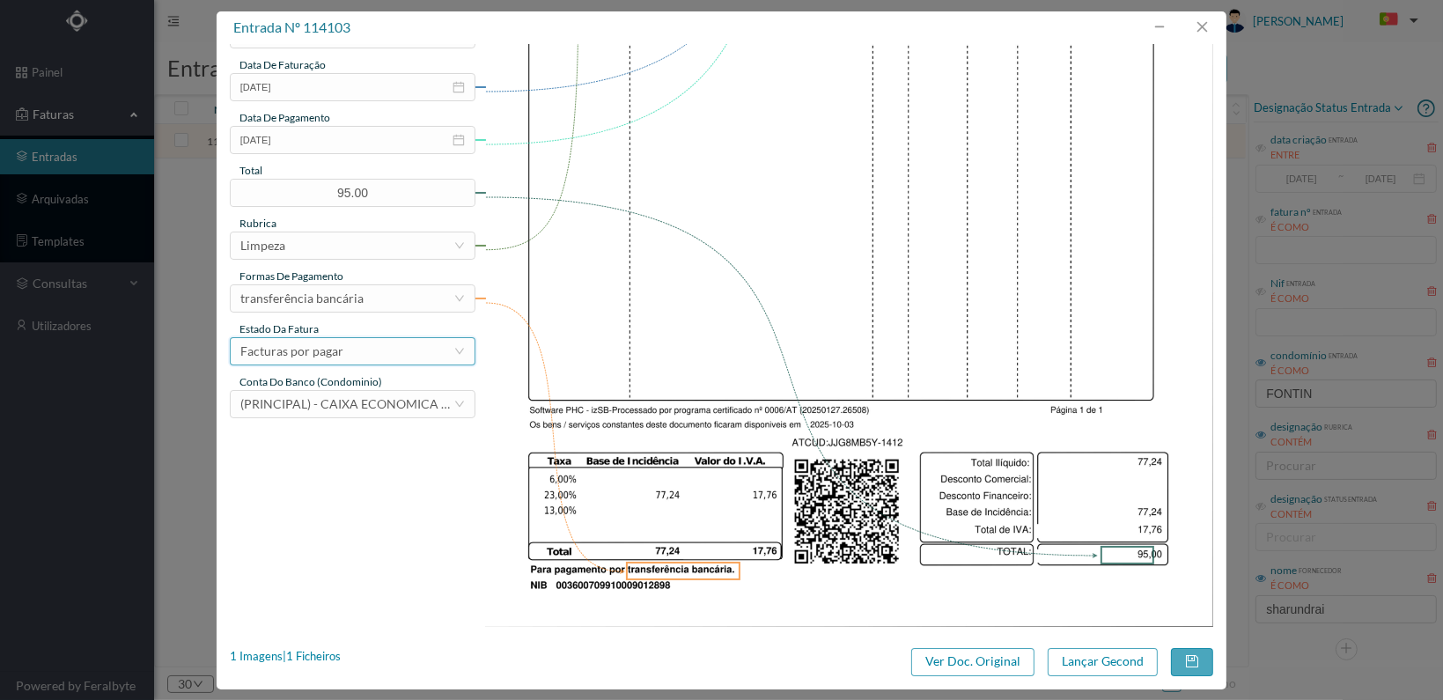
click at [432, 363] on div "Facturas por pagar" at bounding box center [346, 351] width 213 height 26
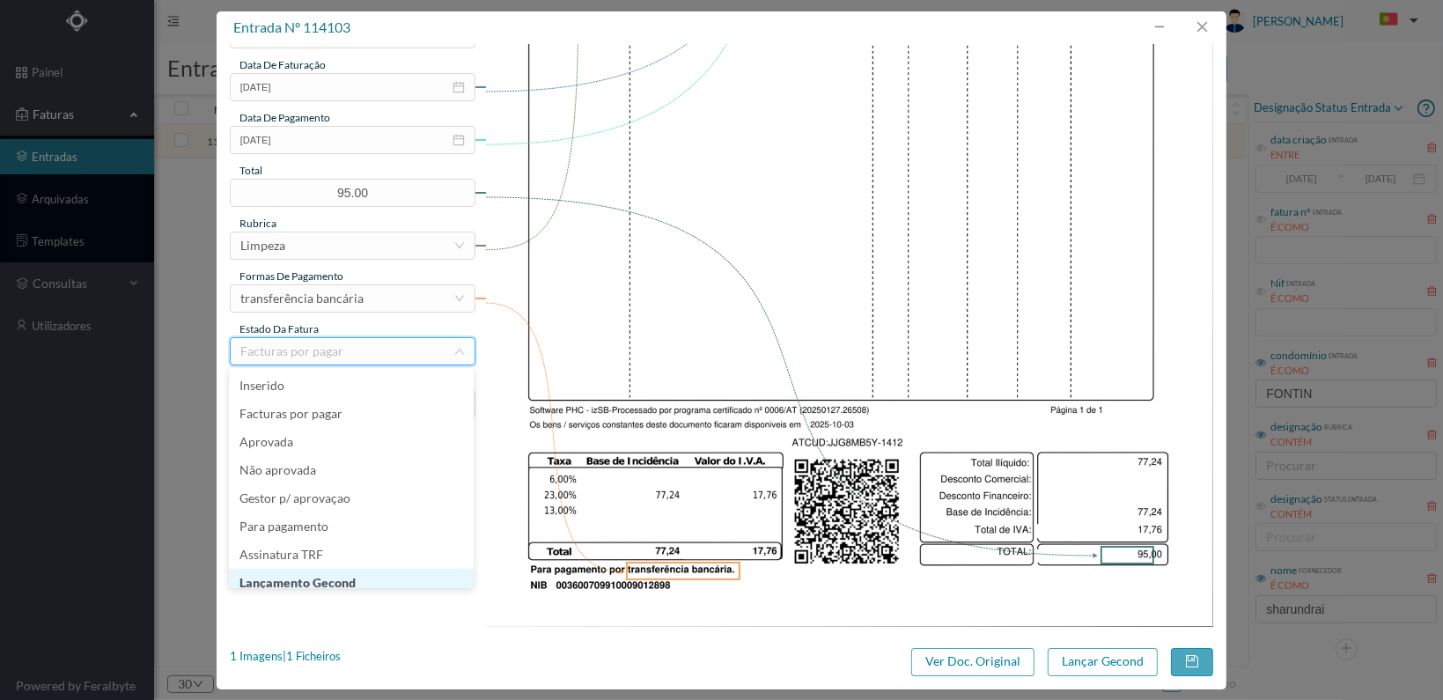
scroll to position [9, 0]
click at [376, 571] on li "Lançamento Gecond" at bounding box center [351, 574] width 245 height 28
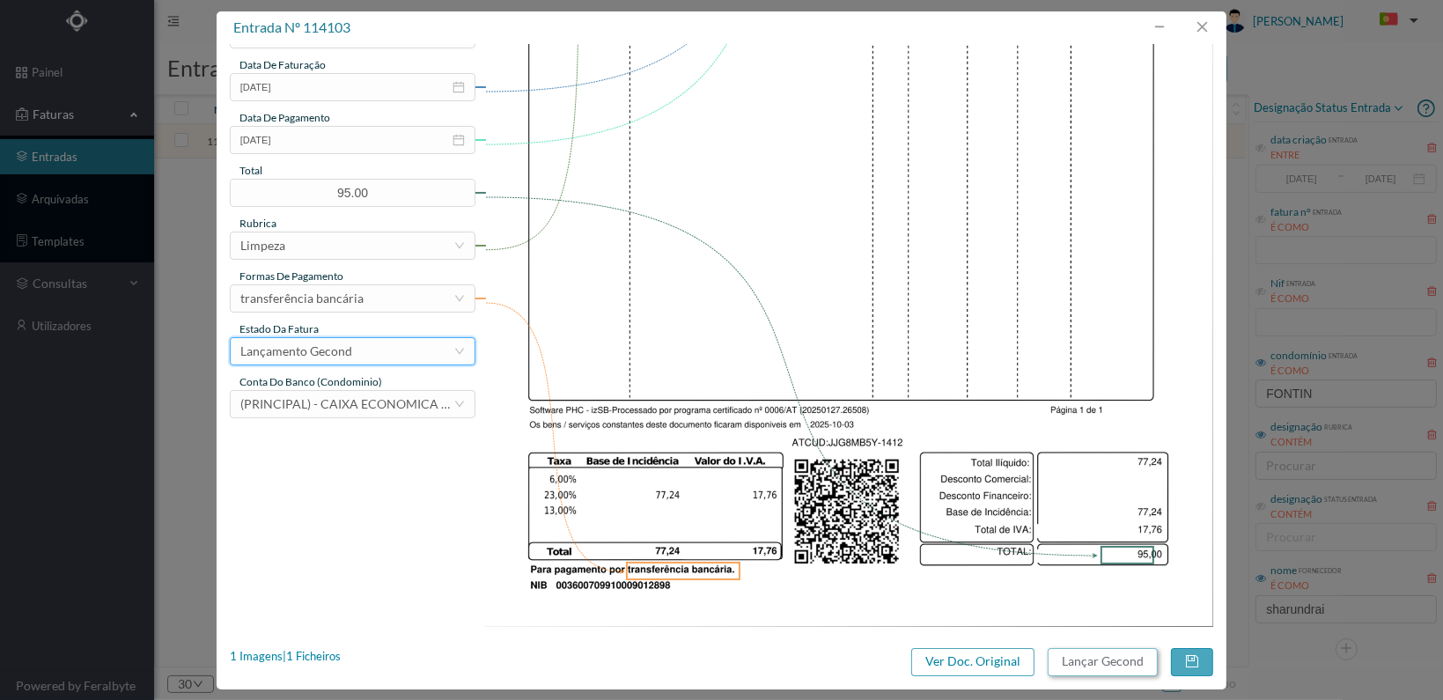
click at [1088, 659] on button "Lançar Gecond" at bounding box center [1103, 662] width 110 height 28
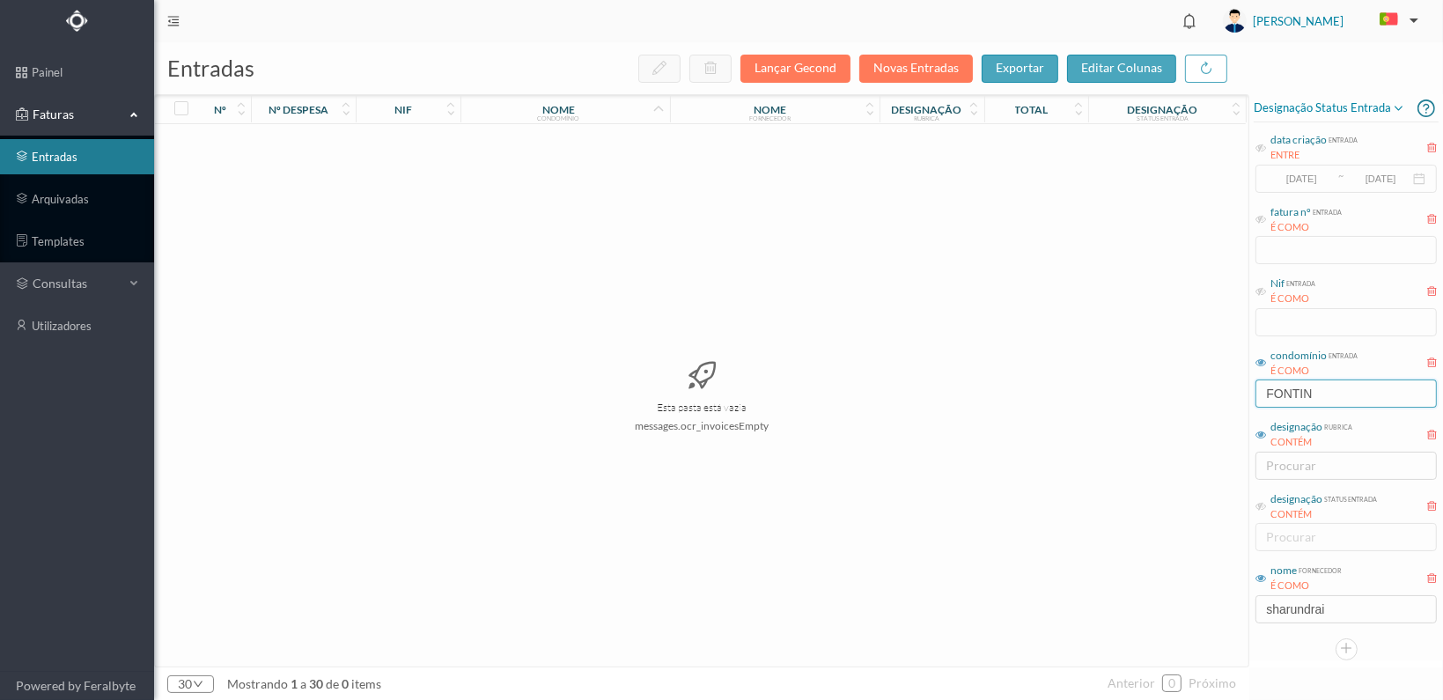
drag, startPoint x: 1324, startPoint y: 388, endPoint x: 1216, endPoint y: 395, distance: 108.5
click at [1216, 395] on div "entradas Lançar Gecond Novas Entradas exportar editar colunas nº nº despesa nif…" at bounding box center [798, 371] width 1289 height 658
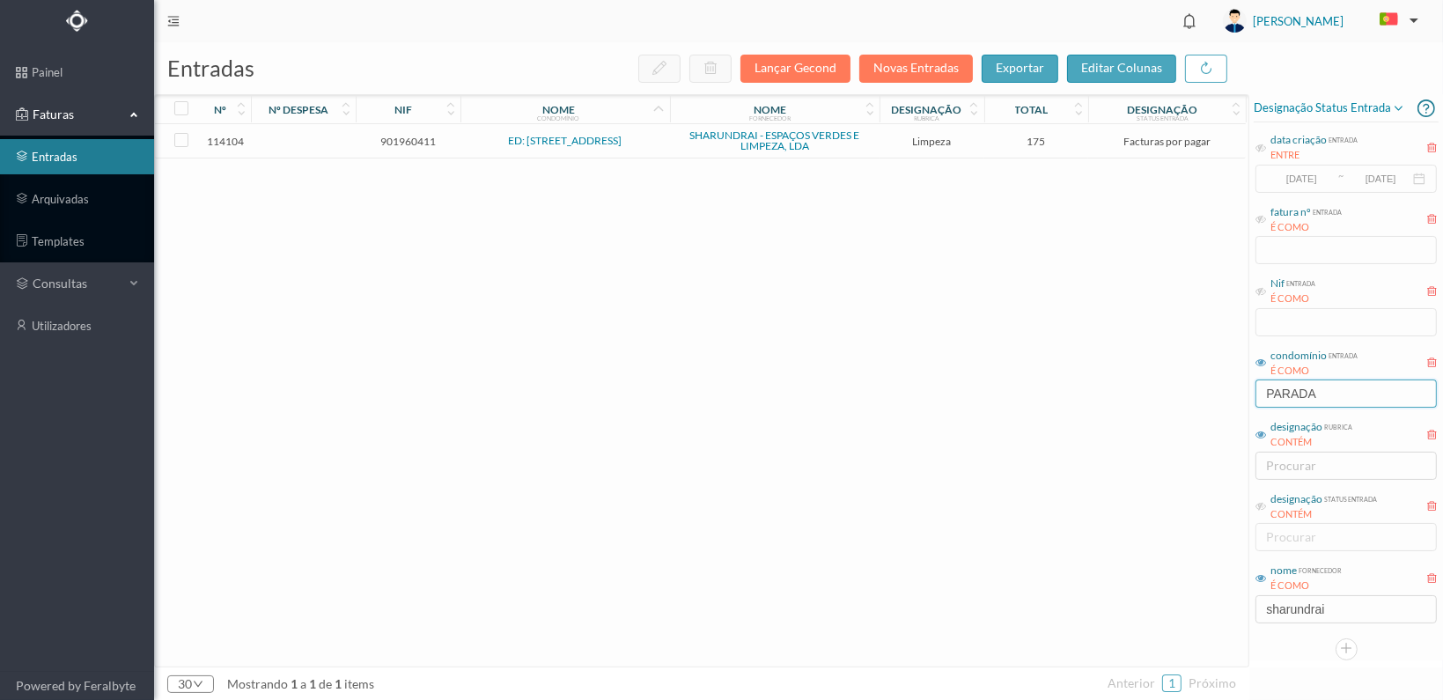
type input "PARADA"
click at [400, 137] on span "901960411" at bounding box center [408, 141] width 96 height 13
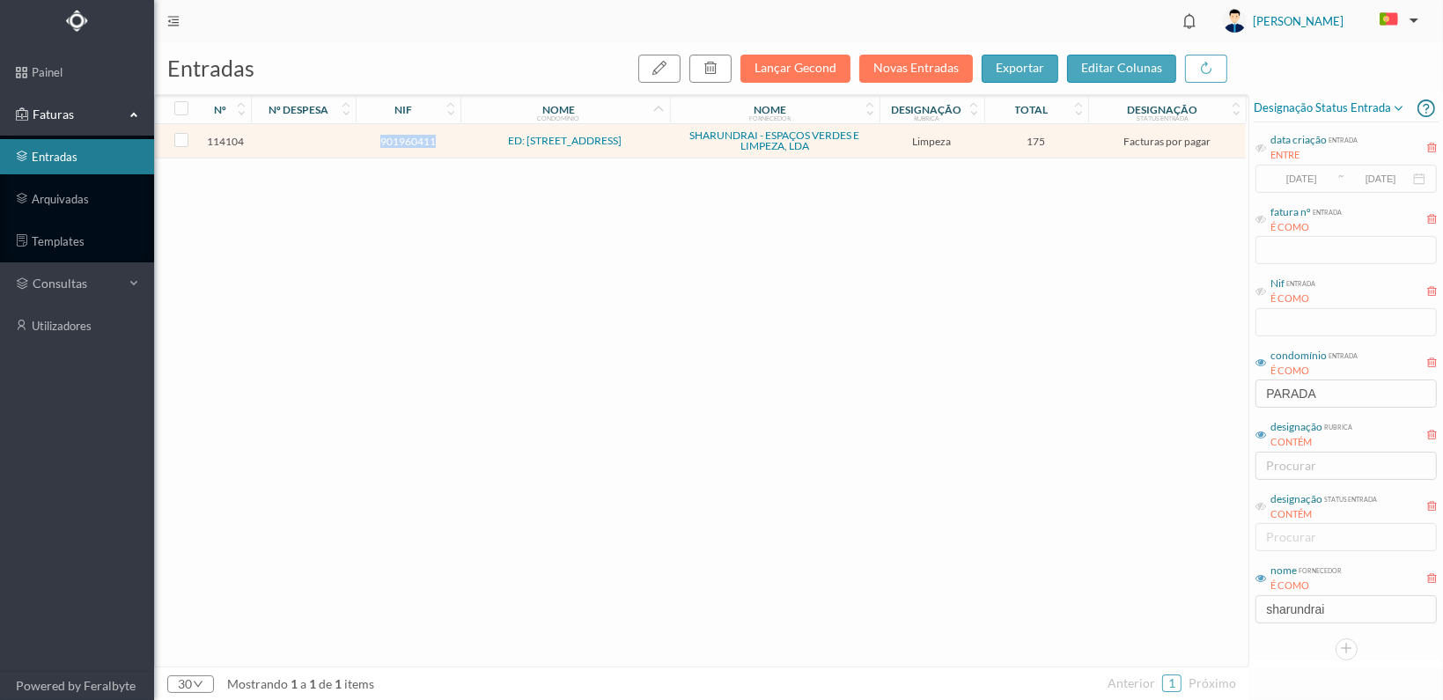
click at [400, 137] on span "901960411" at bounding box center [408, 141] width 96 height 13
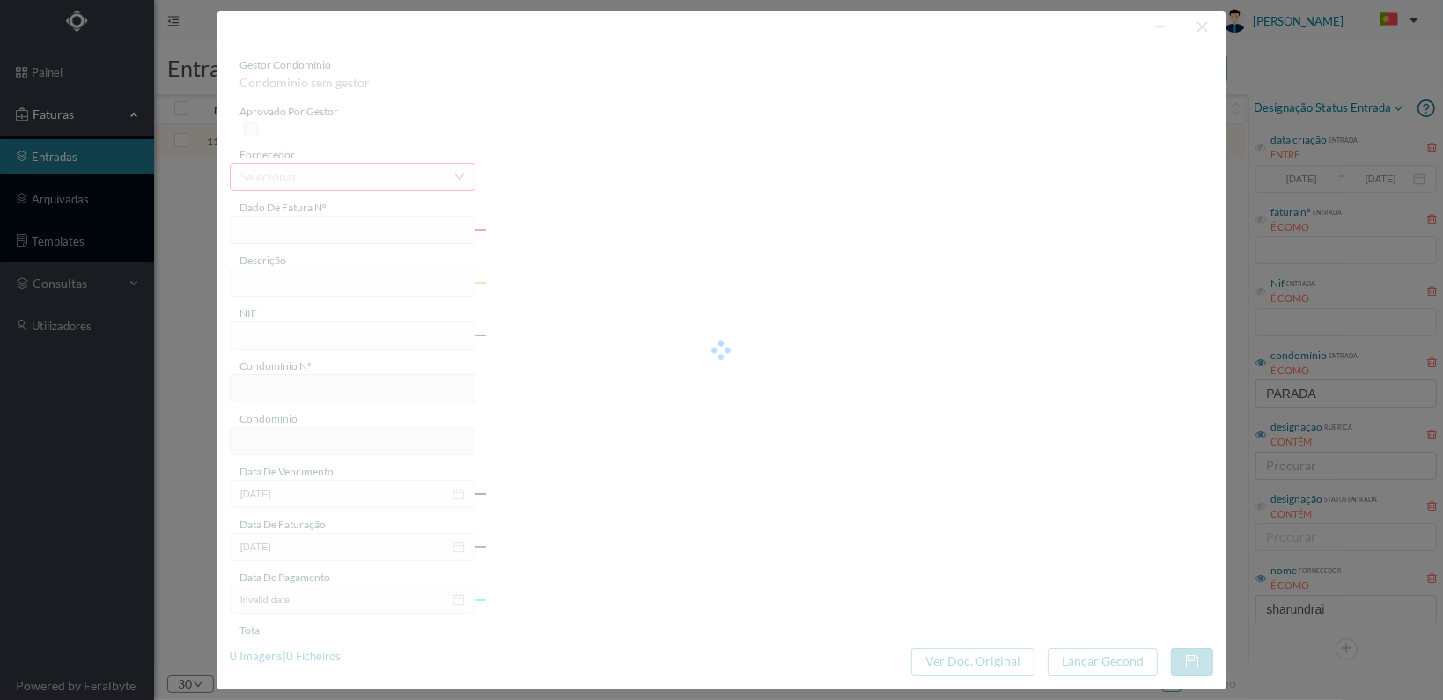
type input "FT 2025A1/1413"
type input "LIMPEZA Outubro de 2025"
type input "901960411"
type input "[DATE]"
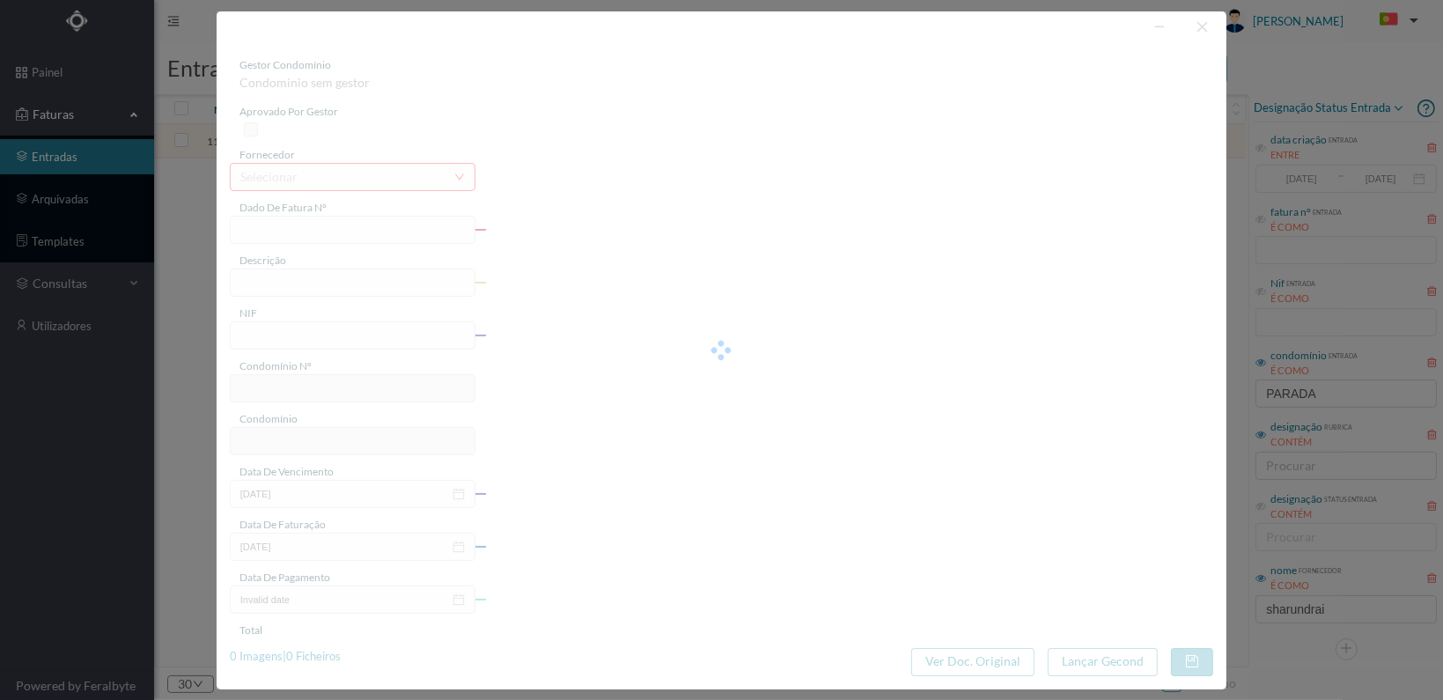
type input "[DATE]"
type input "175.00"
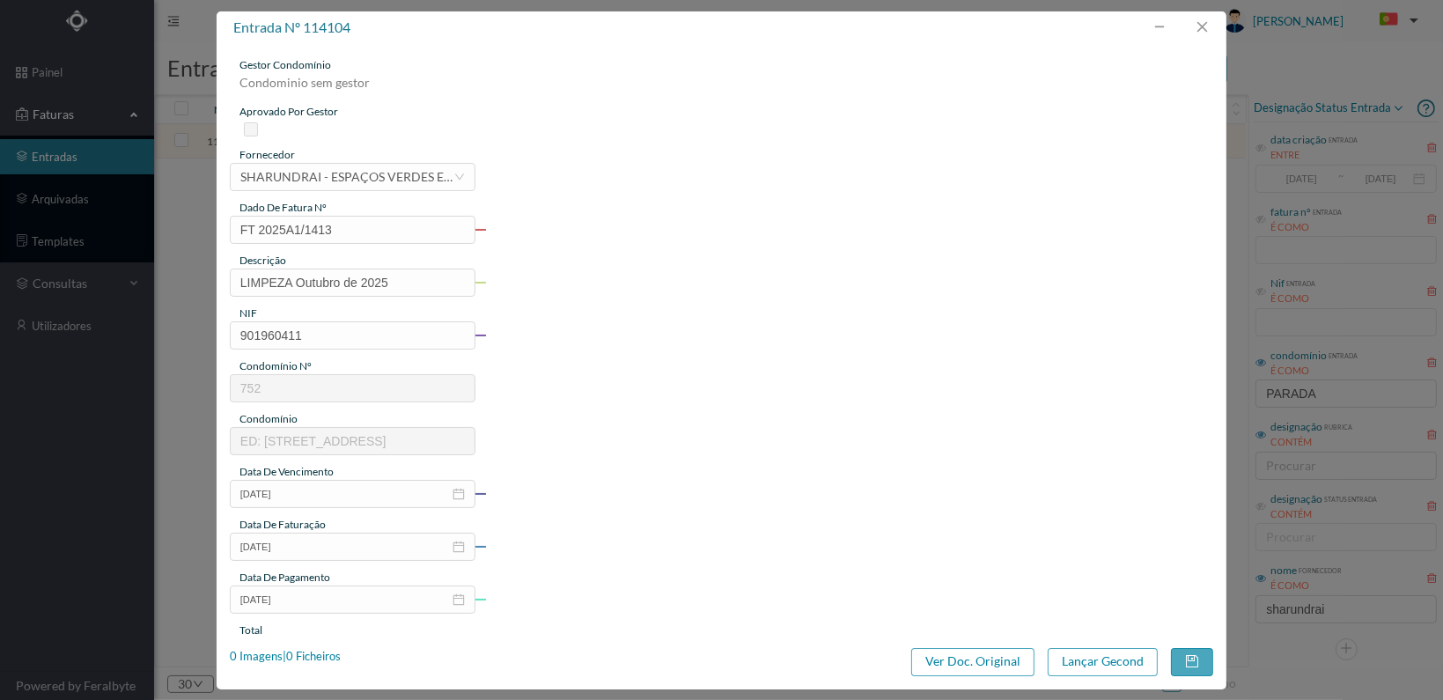
type input "752"
type input "ED: [STREET_ADDRESS]"
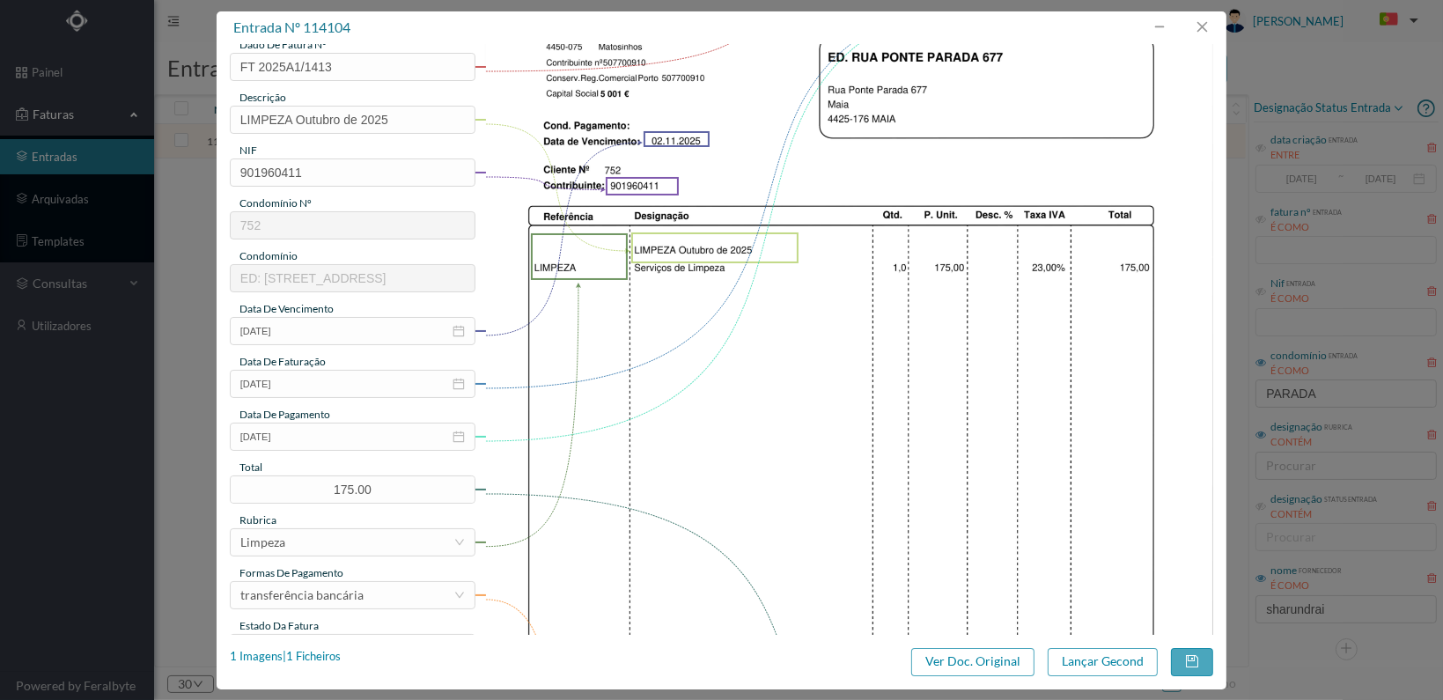
scroll to position [460, 0]
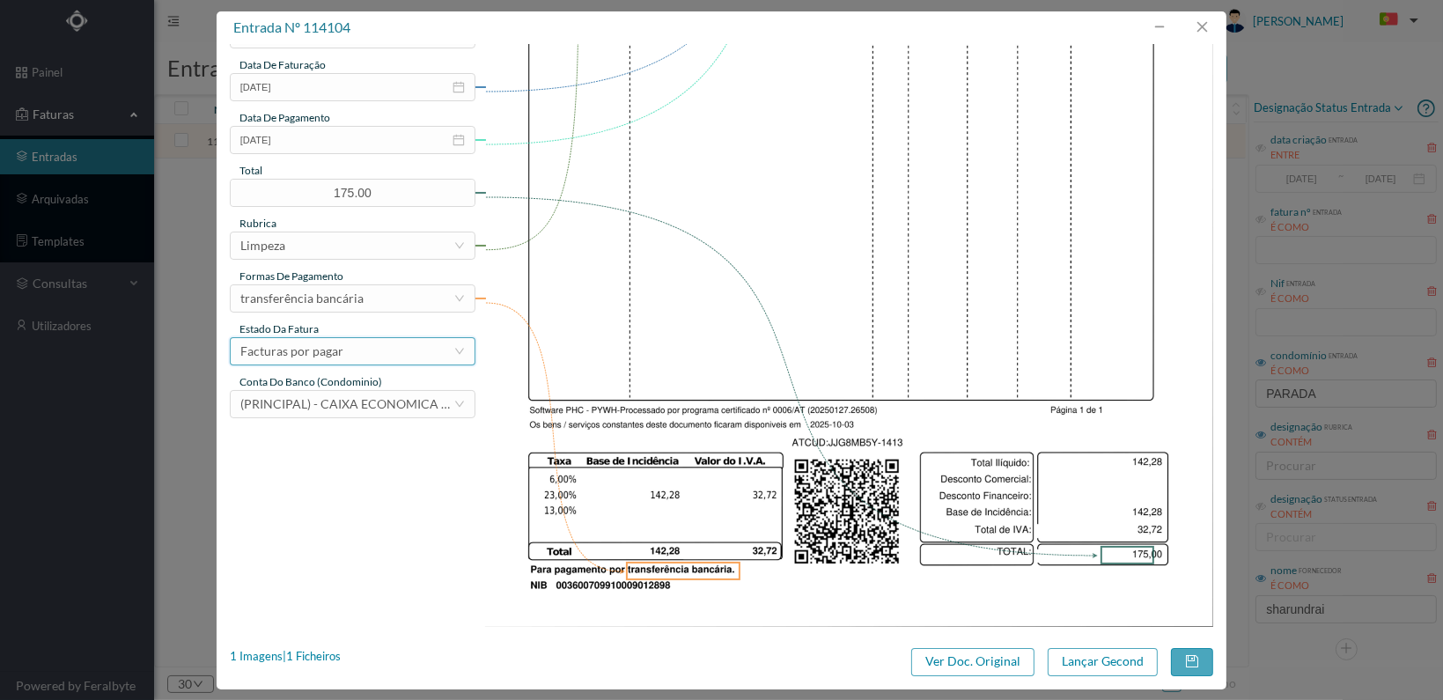
click at [416, 346] on div "Facturas por pagar" at bounding box center [346, 351] width 213 height 26
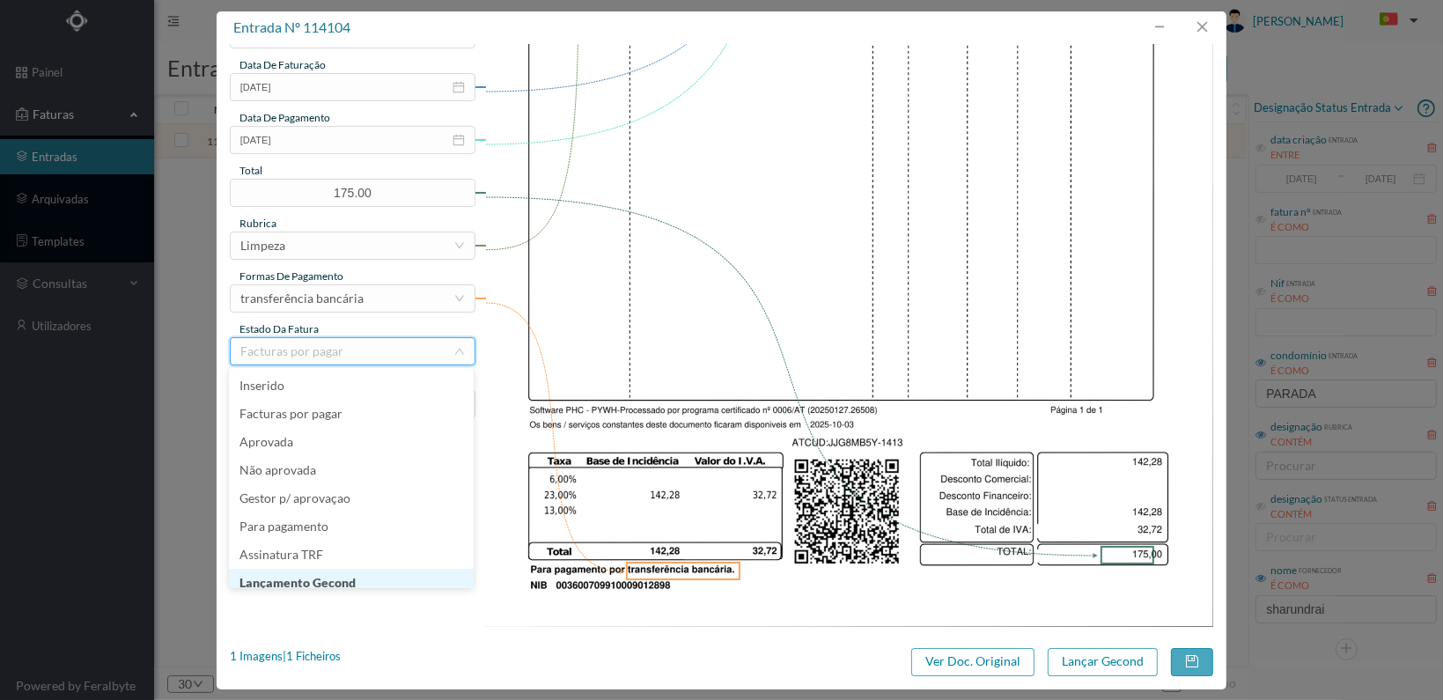
scroll to position [9, 0]
drag, startPoint x: 348, startPoint y: 571, endPoint x: 361, endPoint y: 571, distance: 13.2
click at [348, 571] on li "Lançamento Gecond" at bounding box center [351, 574] width 245 height 28
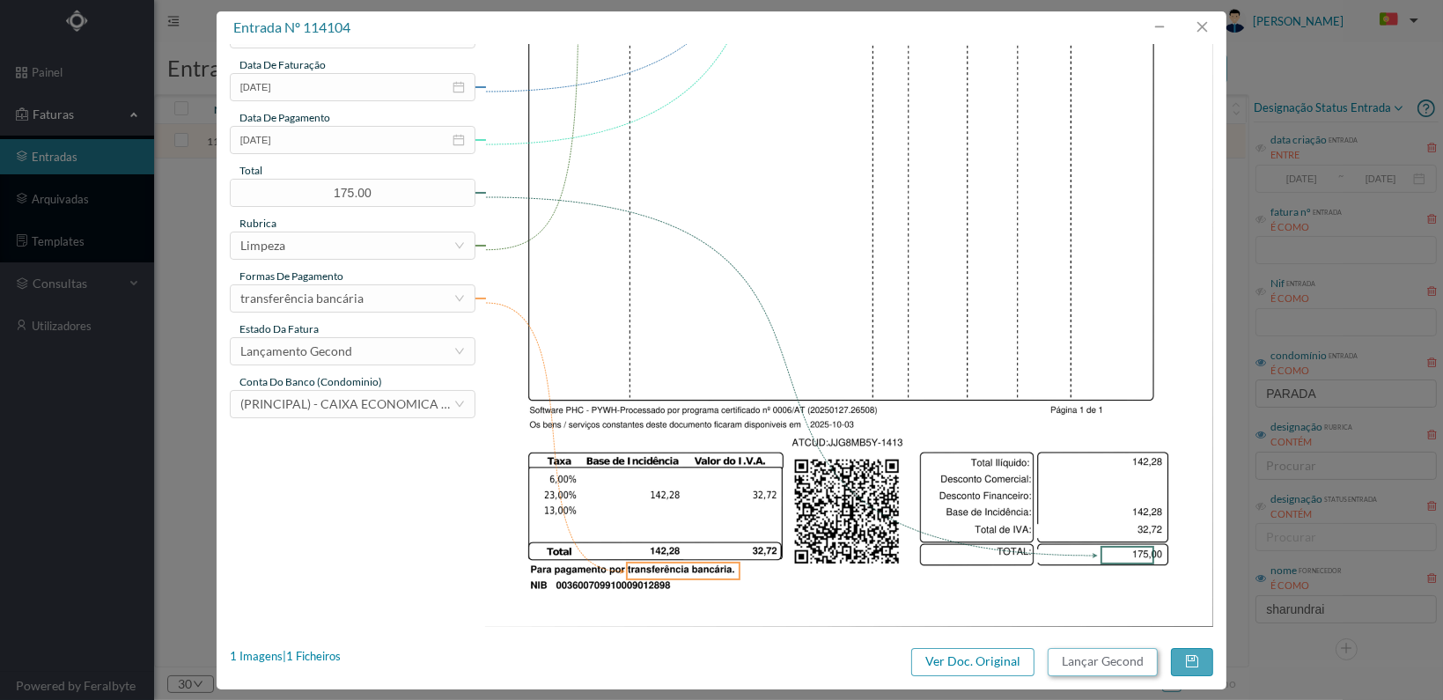
click at [1090, 659] on button "Lançar Gecond" at bounding box center [1103, 662] width 110 height 28
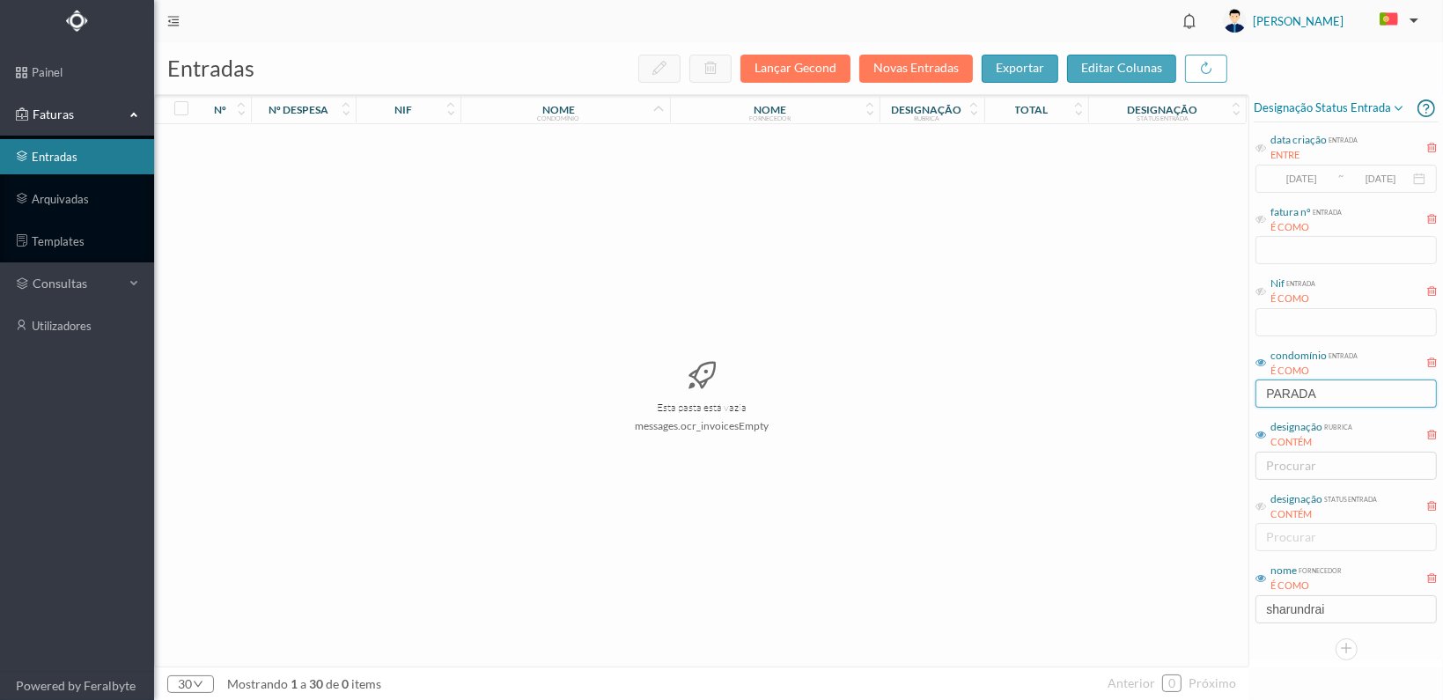
drag, startPoint x: 1328, startPoint y: 395, endPoint x: 1233, endPoint y: 394, distance: 95.1
click at [1233, 394] on div "entradas Lançar Gecond Novas Entradas exportar editar colunas nº nº despesa nif…" at bounding box center [798, 371] width 1289 height 658
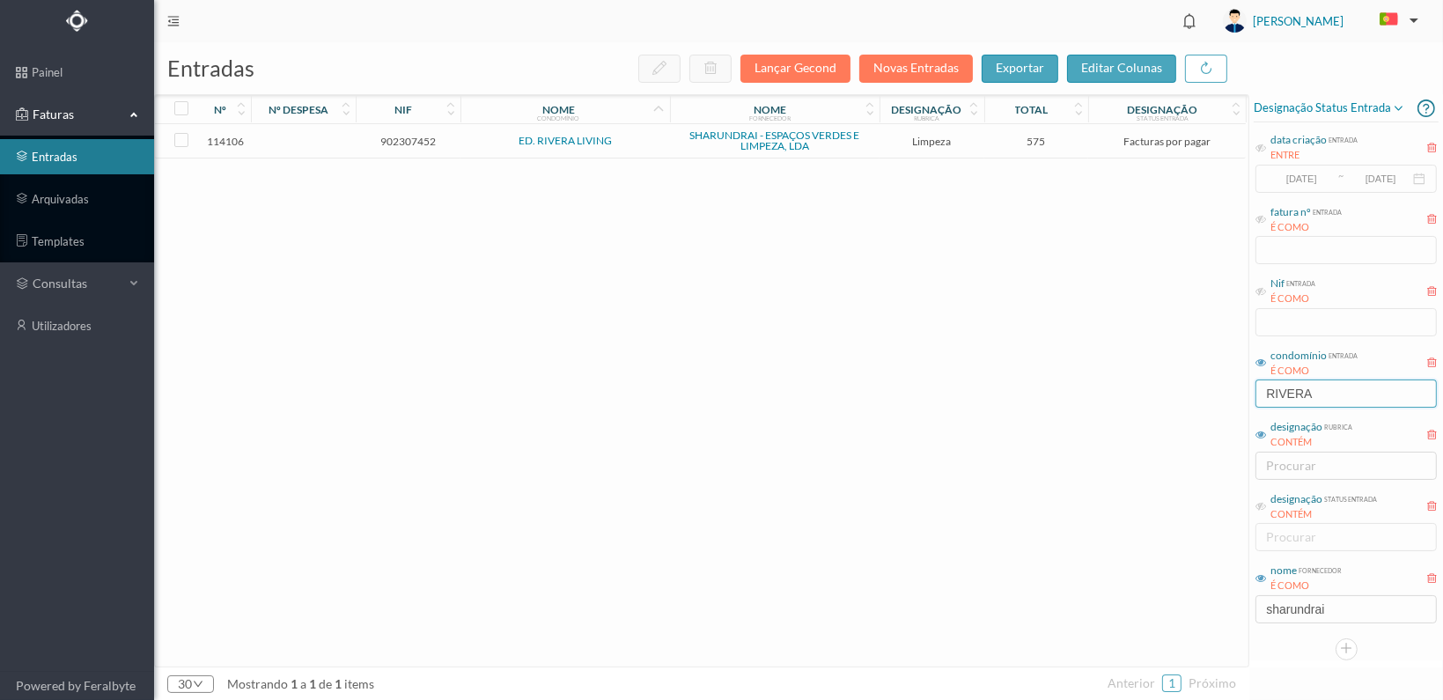
type input "RIVERA"
click at [402, 136] on span "902307452" at bounding box center [408, 141] width 96 height 13
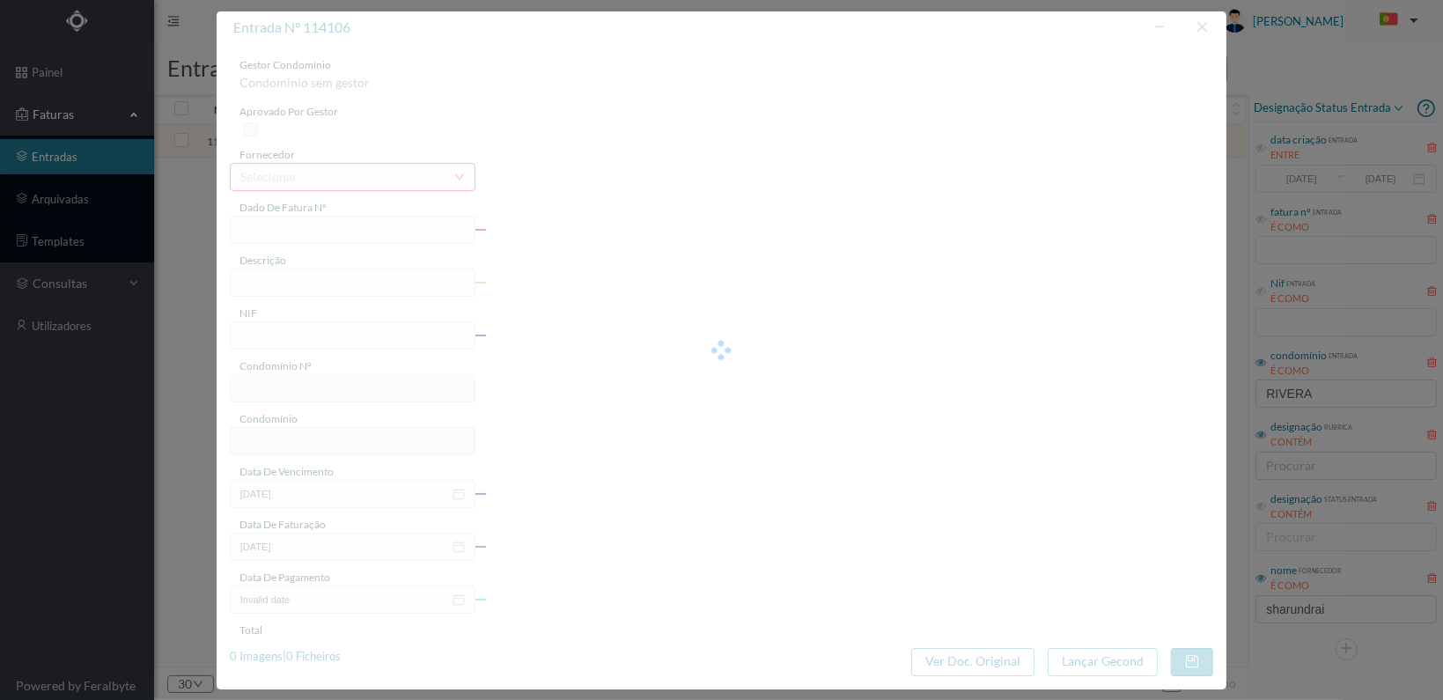
type input "FT 2025A1/1415"
type input "LIMPEZA Outubro de 2025"
type input "902307452"
type input "[DATE]"
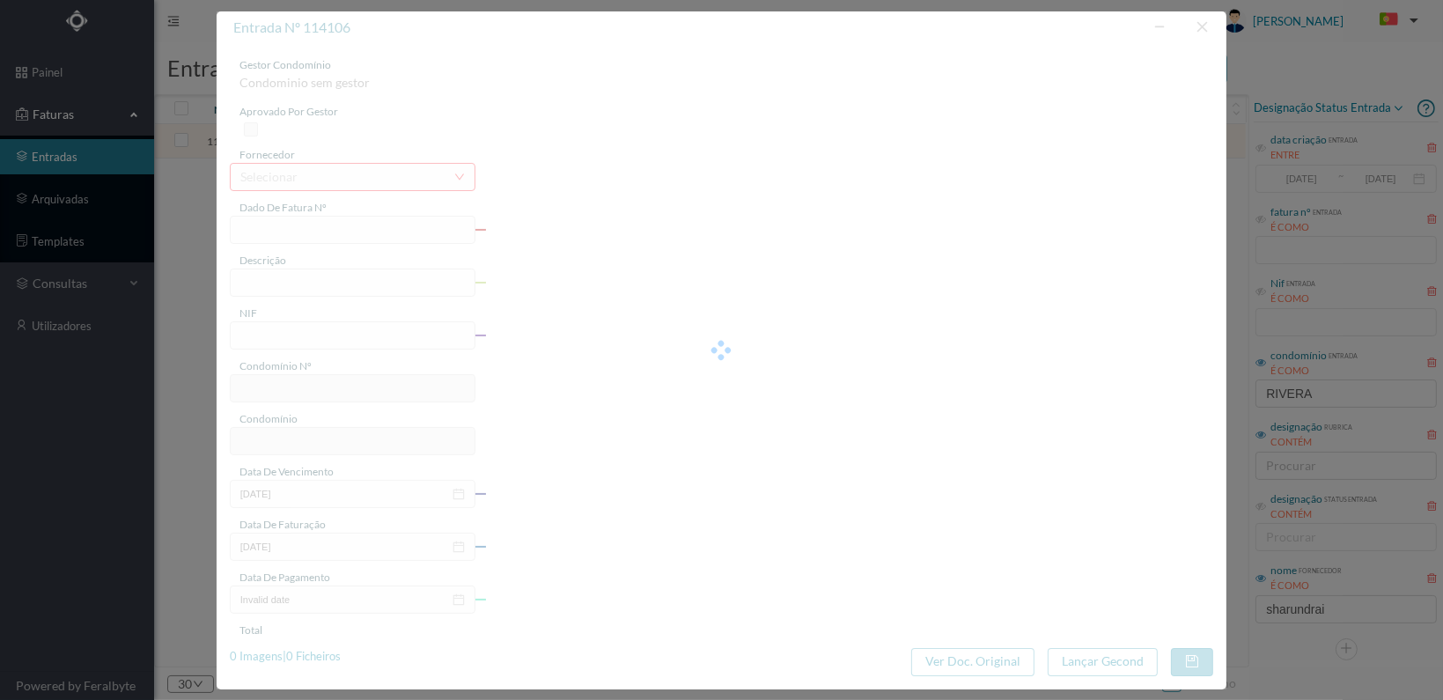
type input "[DATE]"
type input "575.00"
type input "771"
type input "ED. RIVERA LIVING"
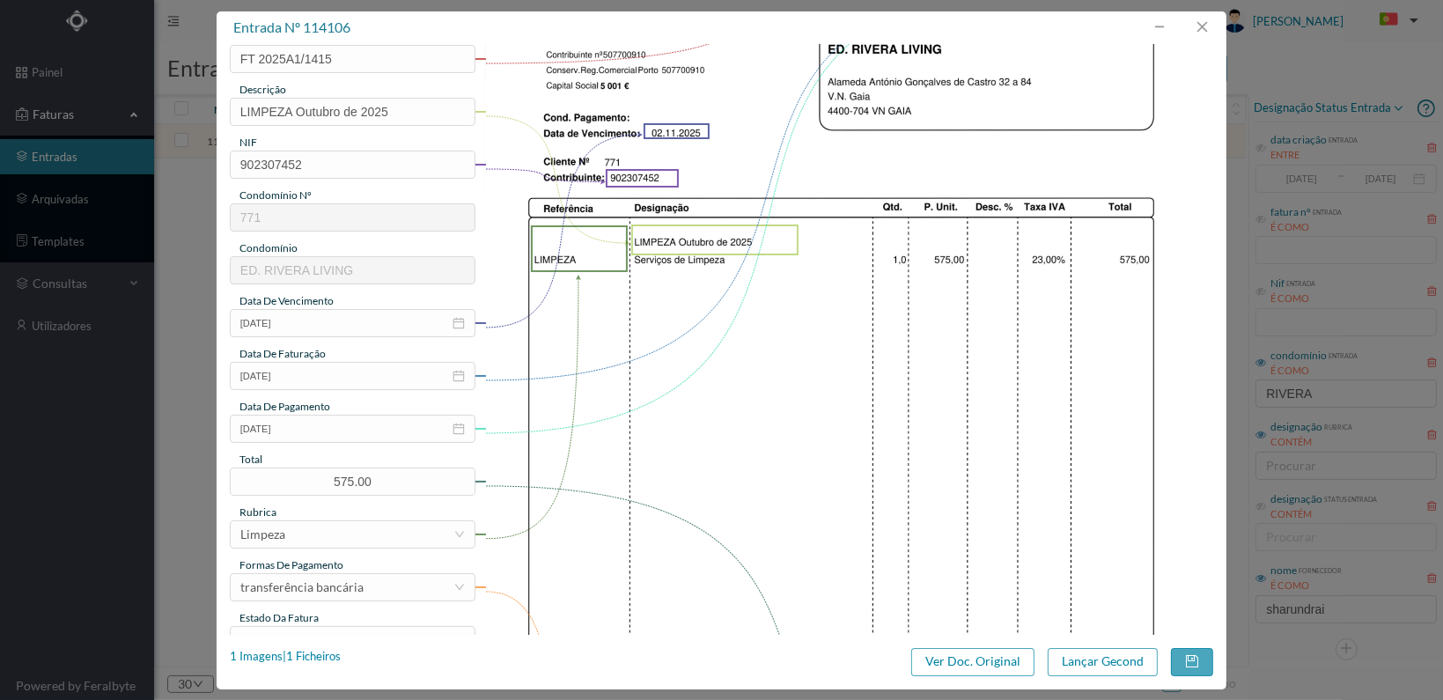
scroll to position [460, 0]
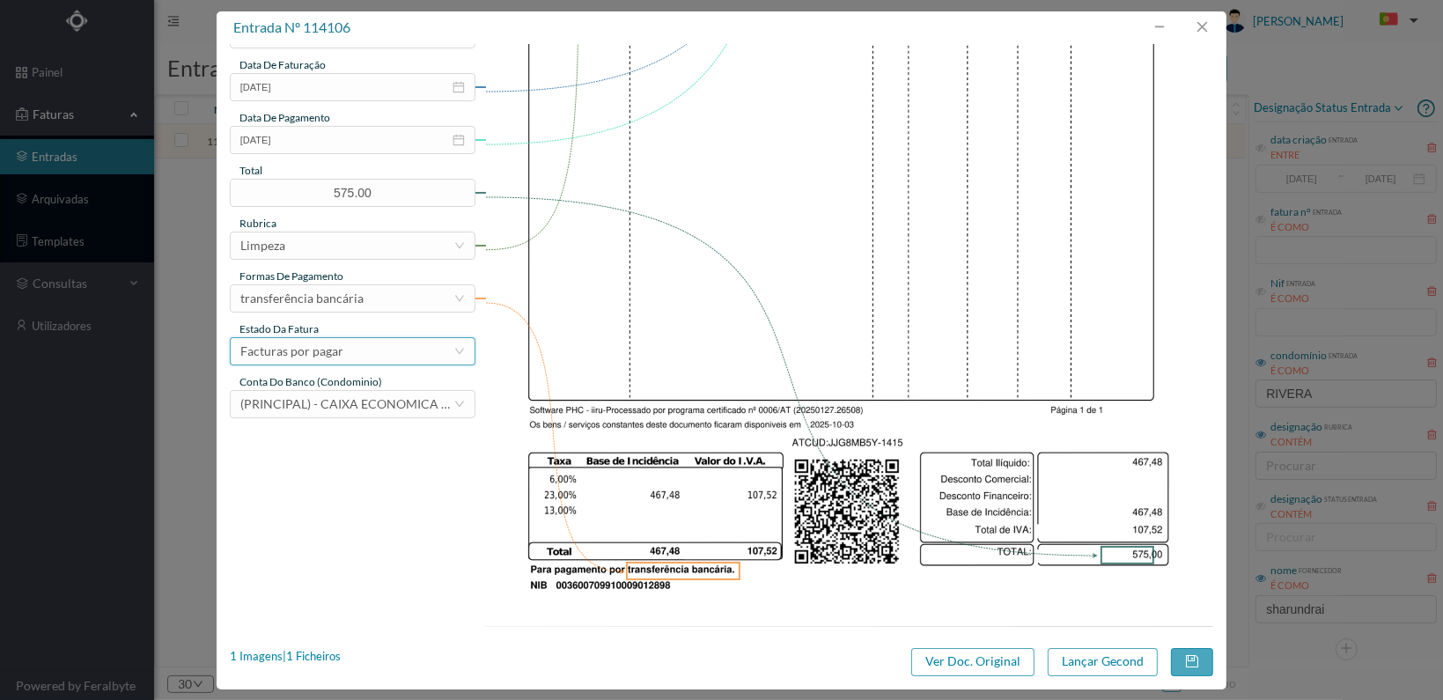
click at [391, 349] on div "Facturas por pagar" at bounding box center [346, 351] width 213 height 26
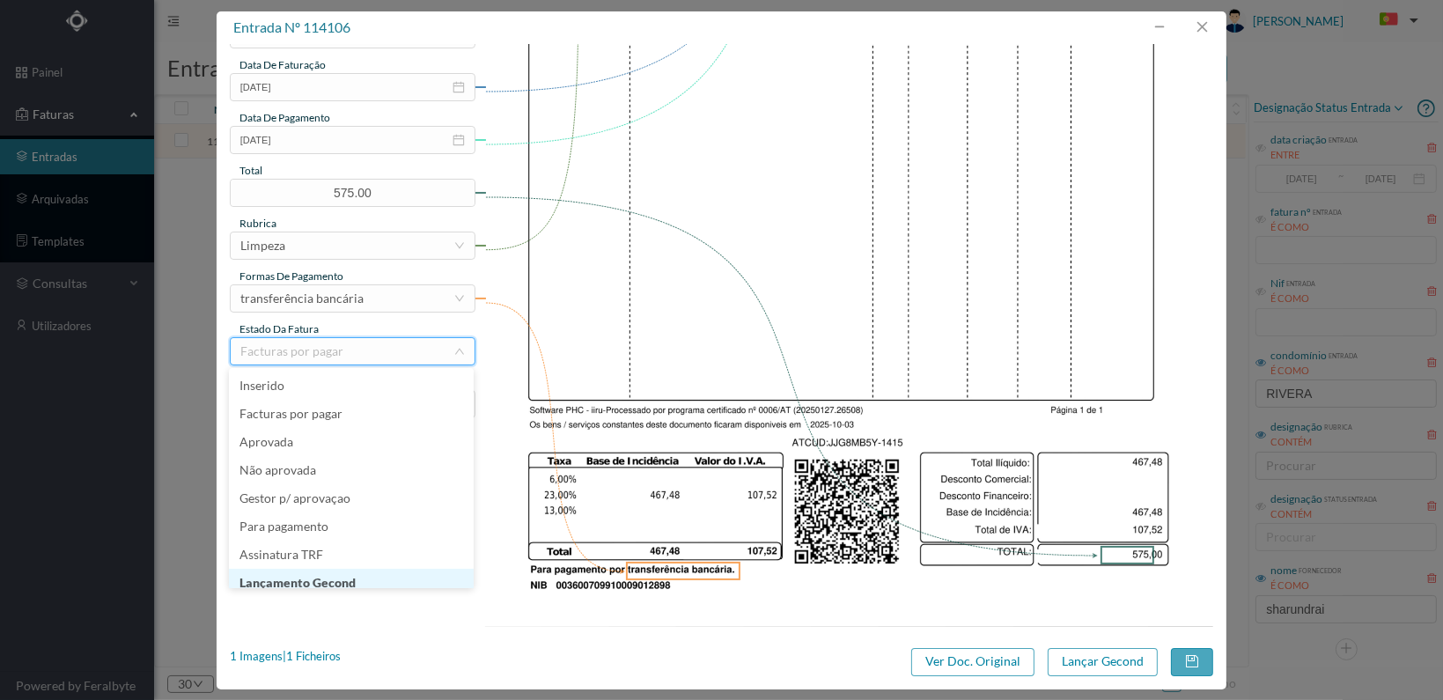
scroll to position [9, 0]
click at [367, 574] on li "Lançamento Gecond" at bounding box center [351, 574] width 245 height 28
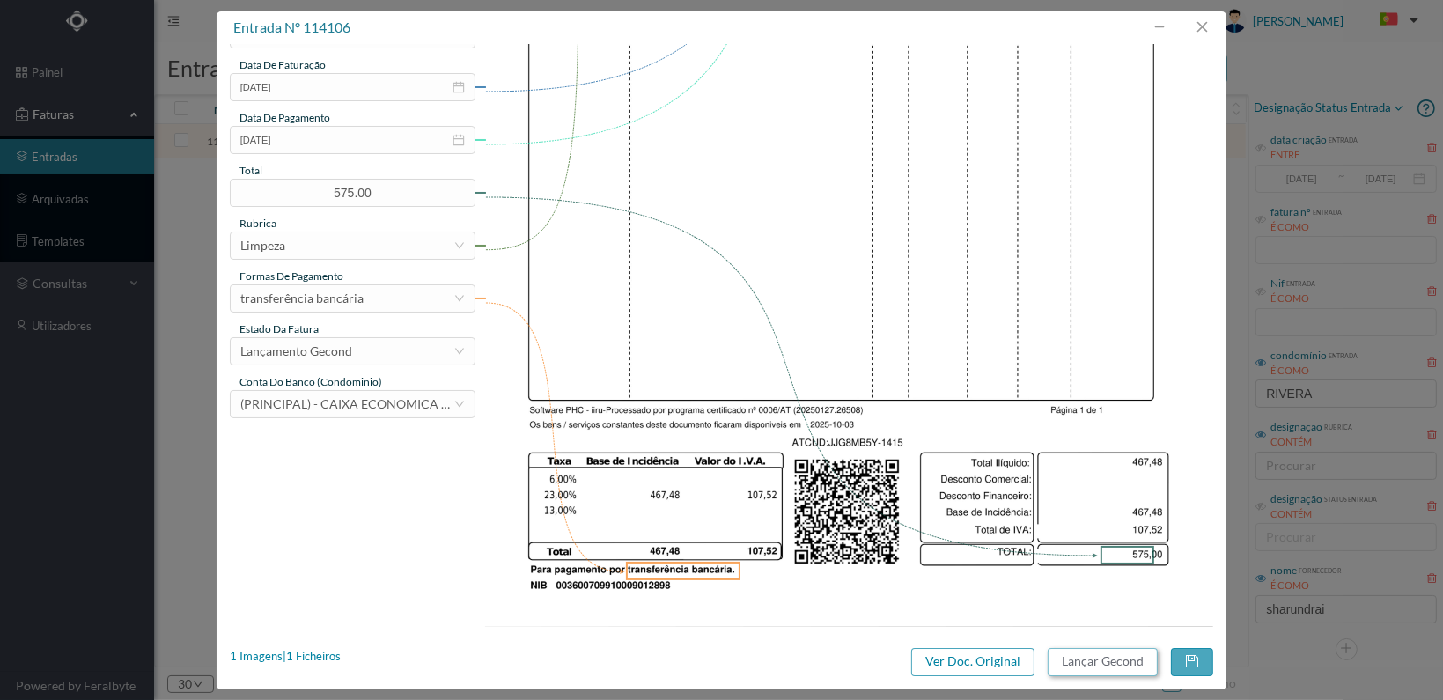
click at [1099, 657] on button "Lançar Gecond" at bounding box center [1103, 662] width 110 height 28
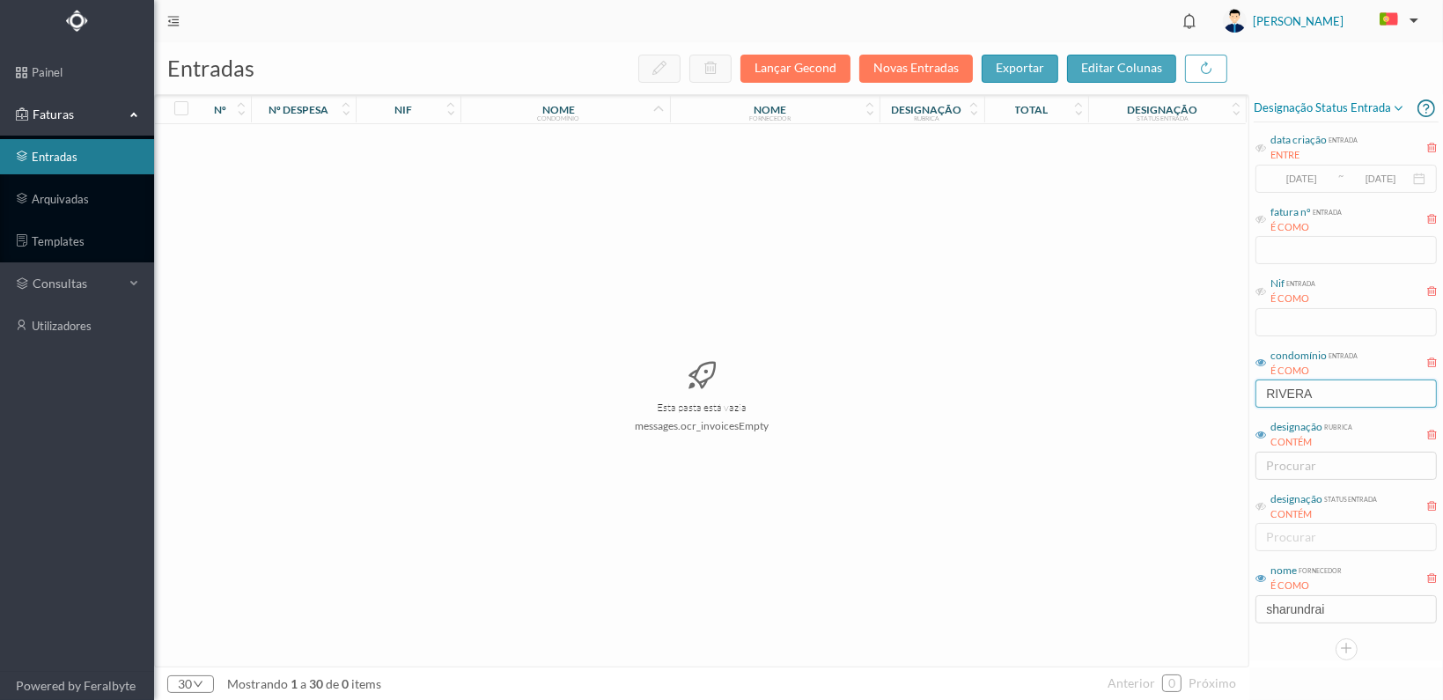
drag, startPoint x: 1319, startPoint y: 388, endPoint x: 1166, endPoint y: 375, distance: 153.8
click at [1166, 384] on div "entradas Lançar Gecond Novas Entradas exportar editar colunas nº nº despesa nif…" at bounding box center [798, 371] width 1289 height 658
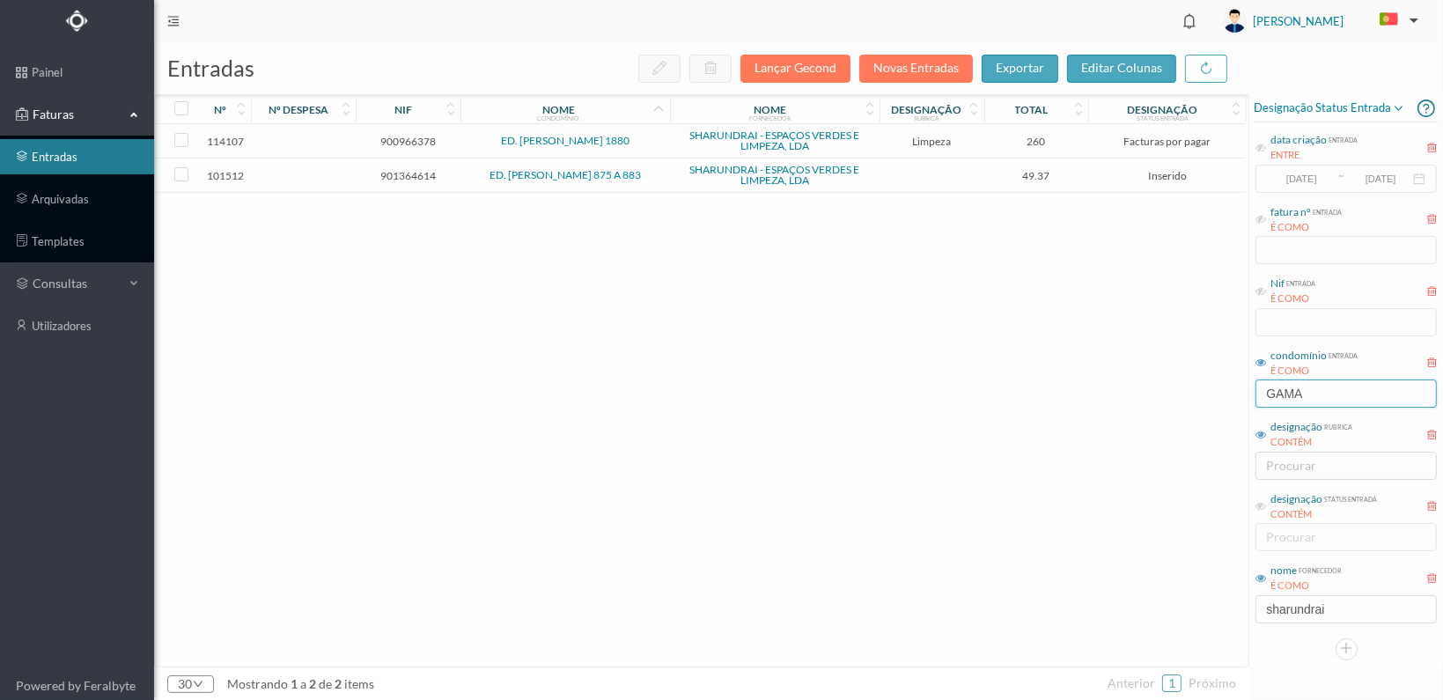
type input "GAMA"
click at [404, 131] on td "900966378" at bounding box center [408, 141] width 105 height 34
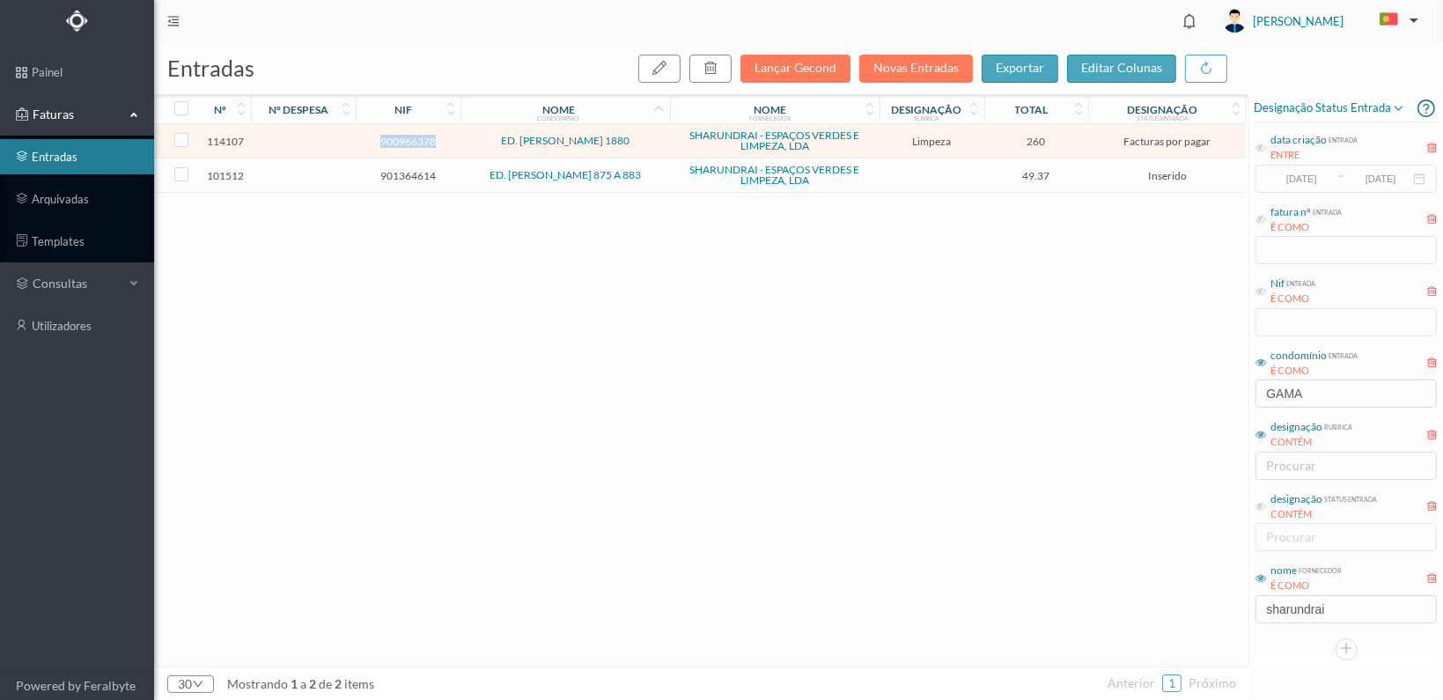
click at [404, 131] on td "900966378" at bounding box center [408, 141] width 105 height 34
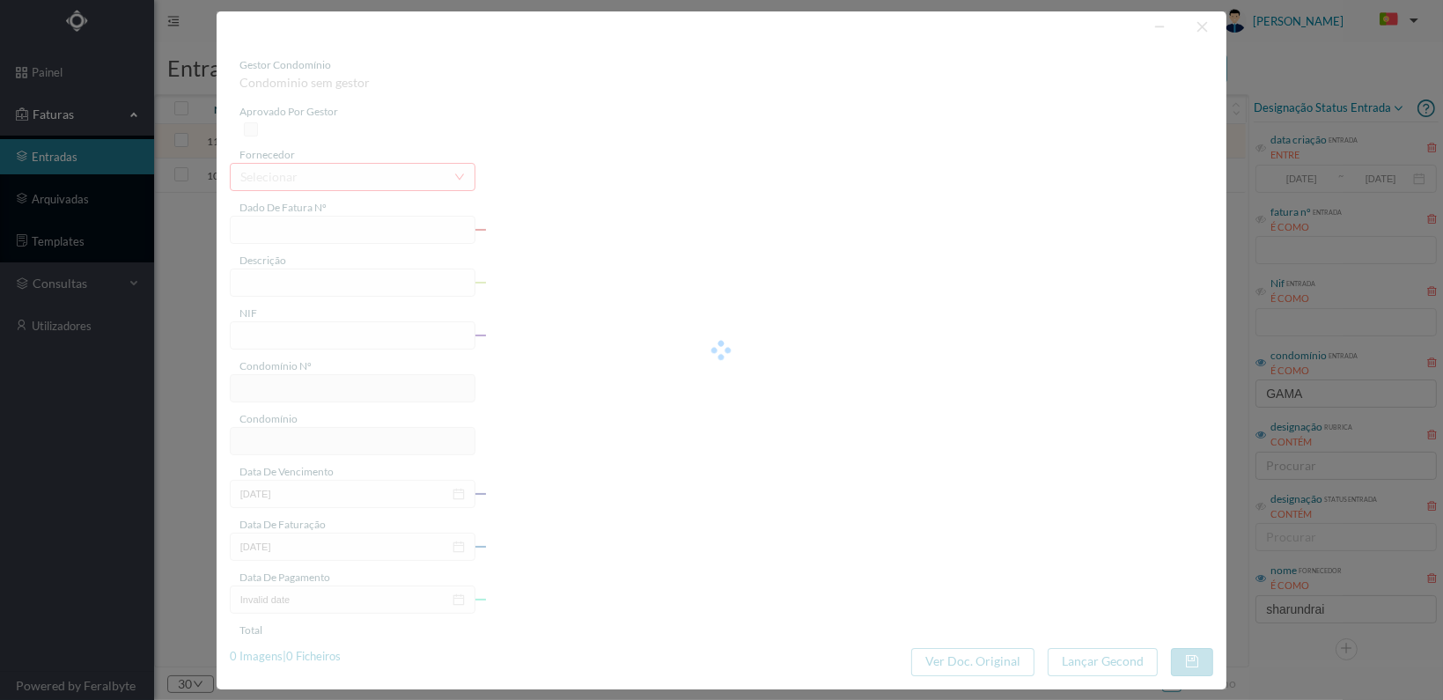
type input "FT 2025A1/1416"
type input "LIMPEZA Outubro de 2025"
type input "900966378"
type input "[DATE]"
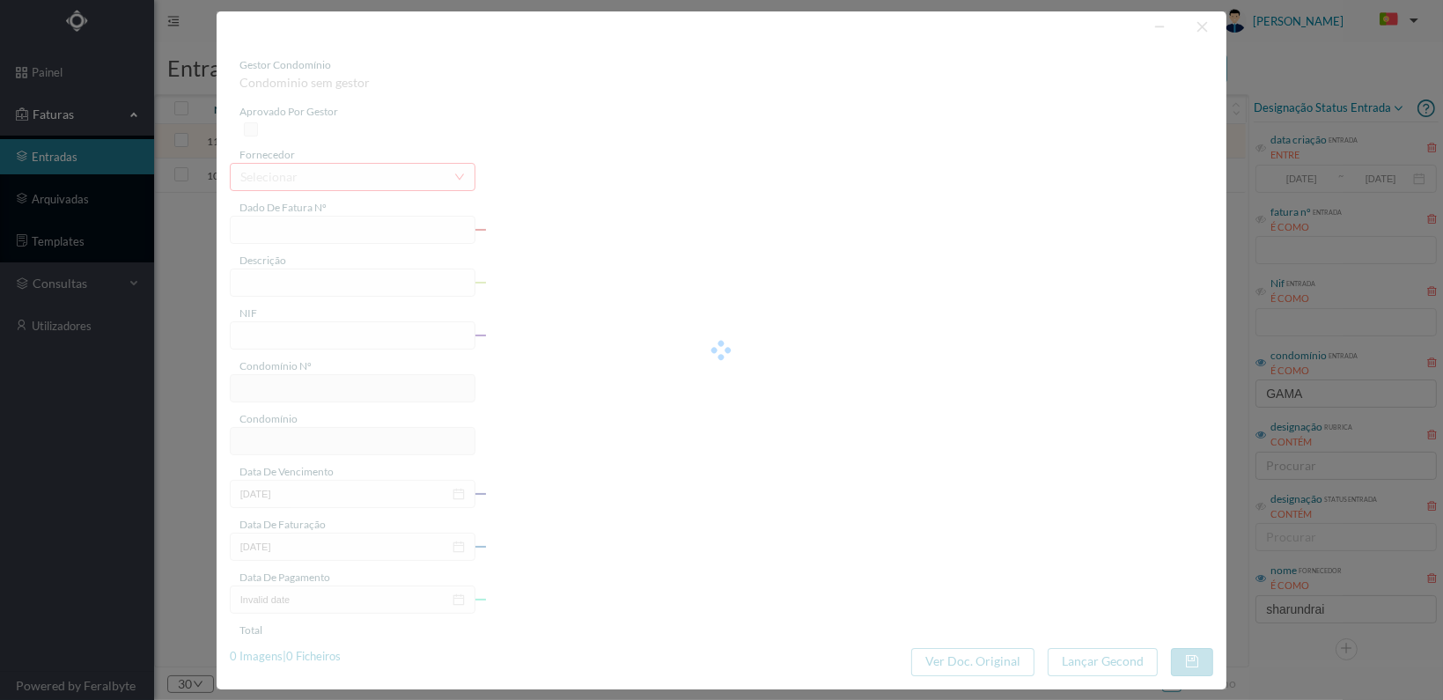
type input "[DATE]"
type input "260.00"
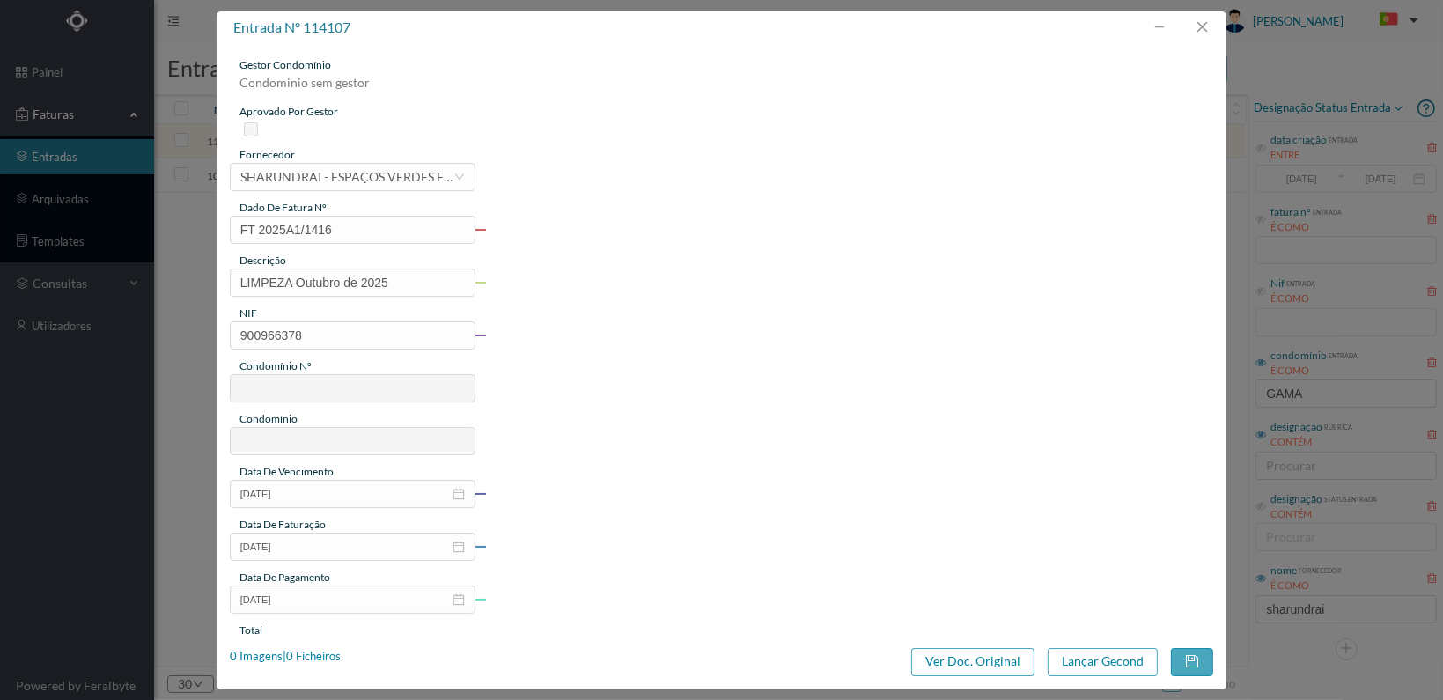
type input "773"
type input "ED. [PERSON_NAME] 1880"
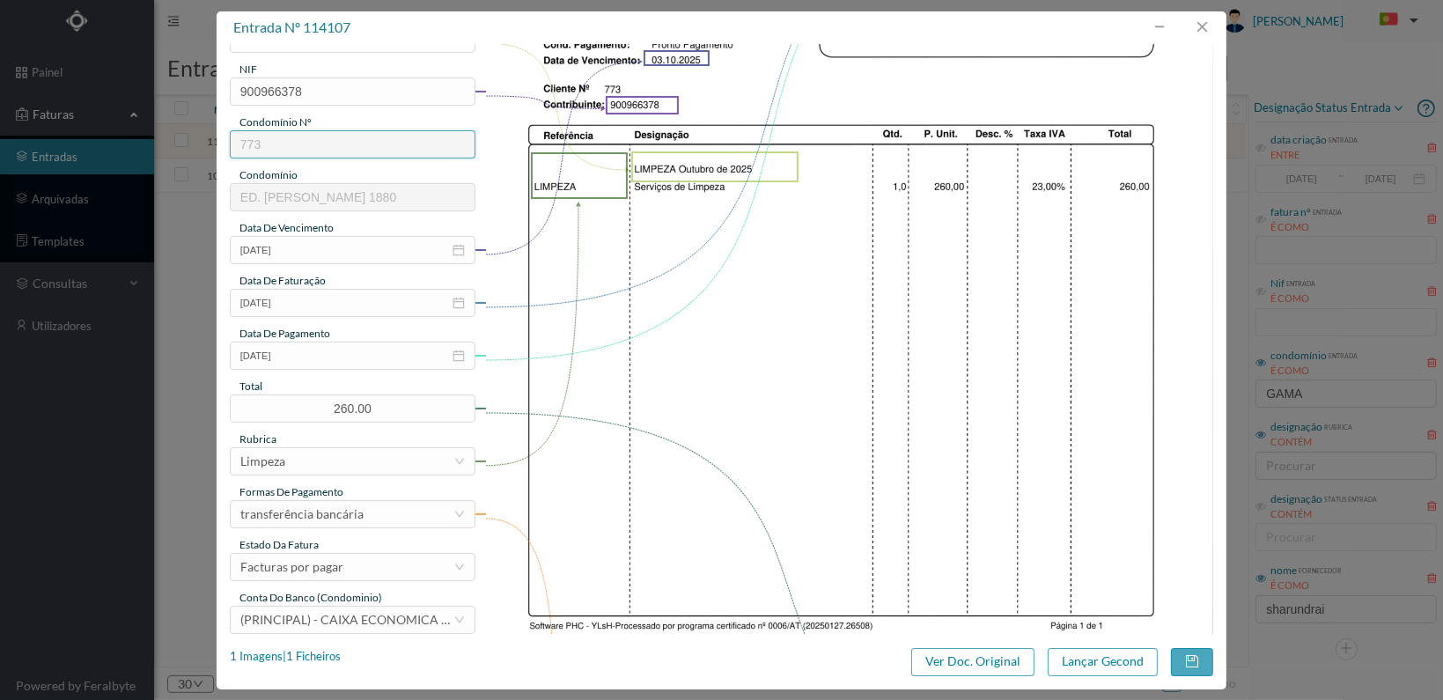
scroll to position [460, 0]
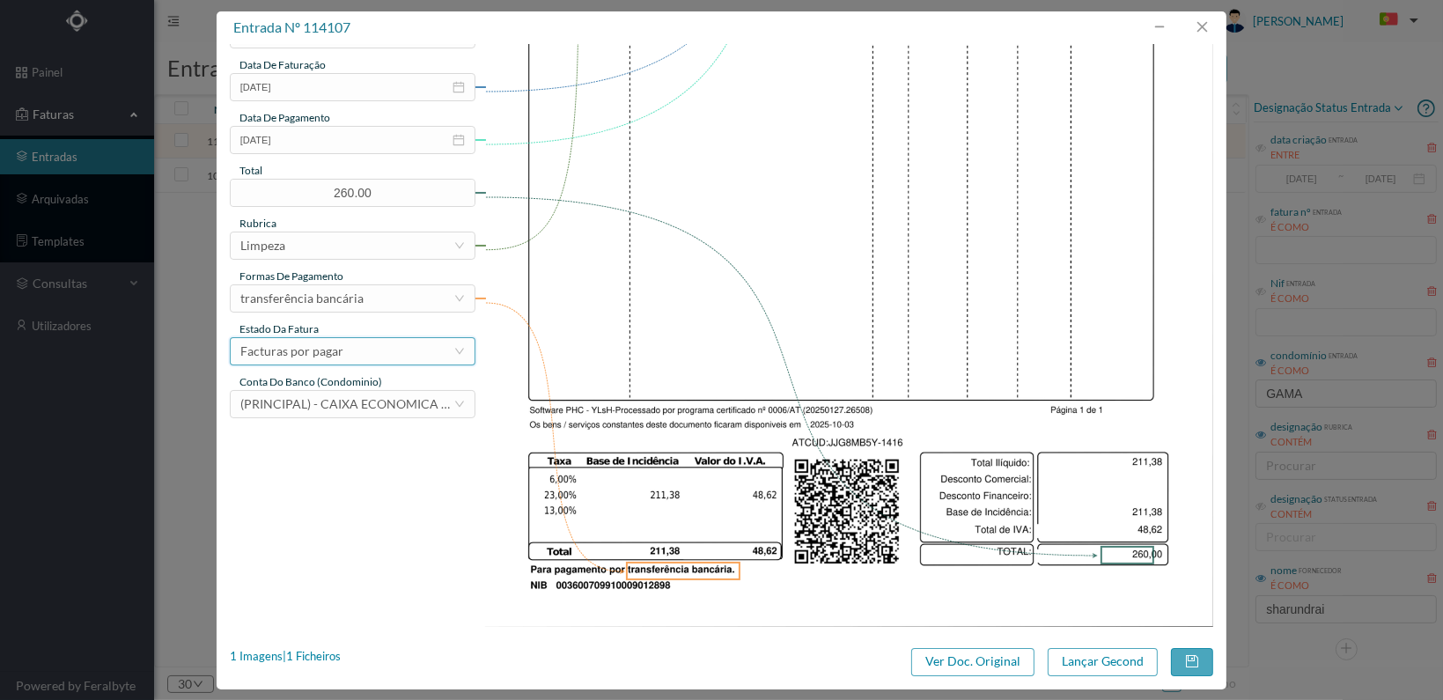
drag, startPoint x: 467, startPoint y: 361, endPoint x: 430, endPoint y: 360, distance: 37.9
click at [464, 364] on div "Facturas por pagar" at bounding box center [353, 351] width 246 height 28
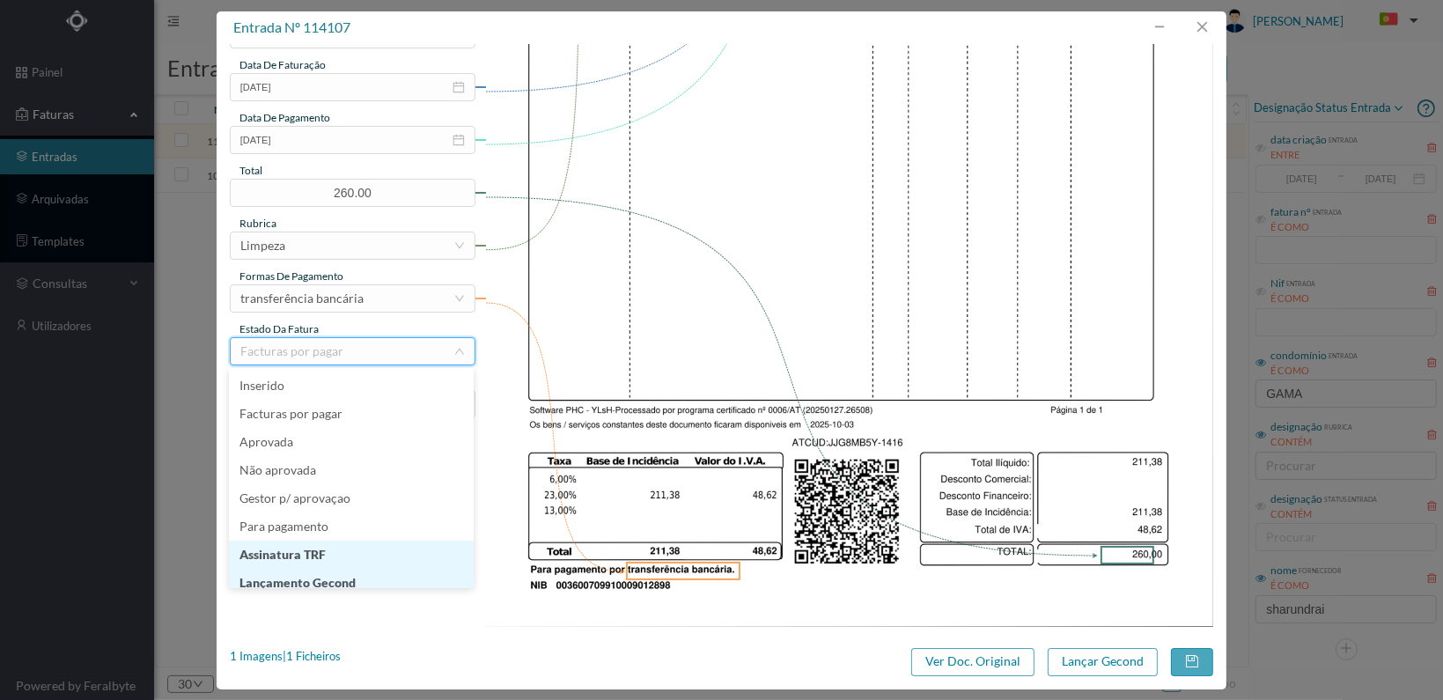
scroll to position [9, 0]
click at [359, 574] on li "Lançamento Gecond" at bounding box center [351, 574] width 245 height 28
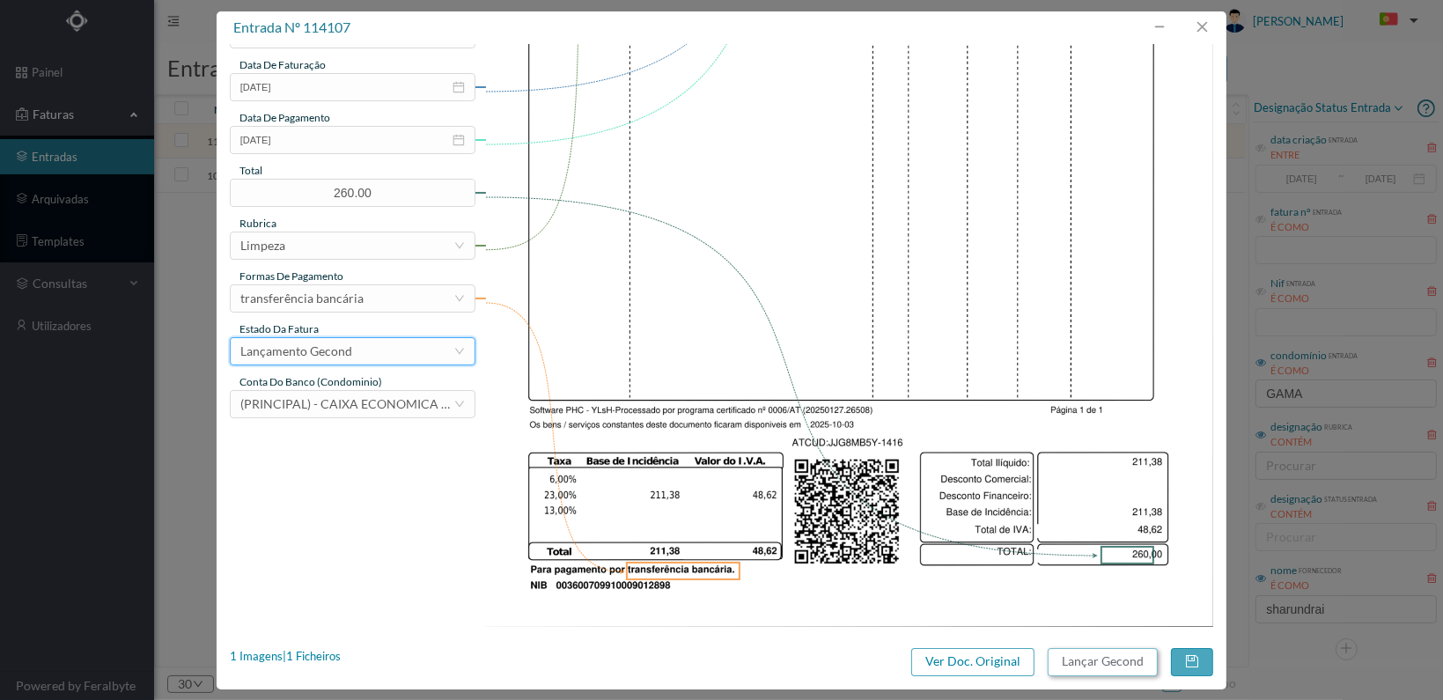
click at [1117, 658] on button "Lançar Gecond" at bounding box center [1103, 662] width 110 height 28
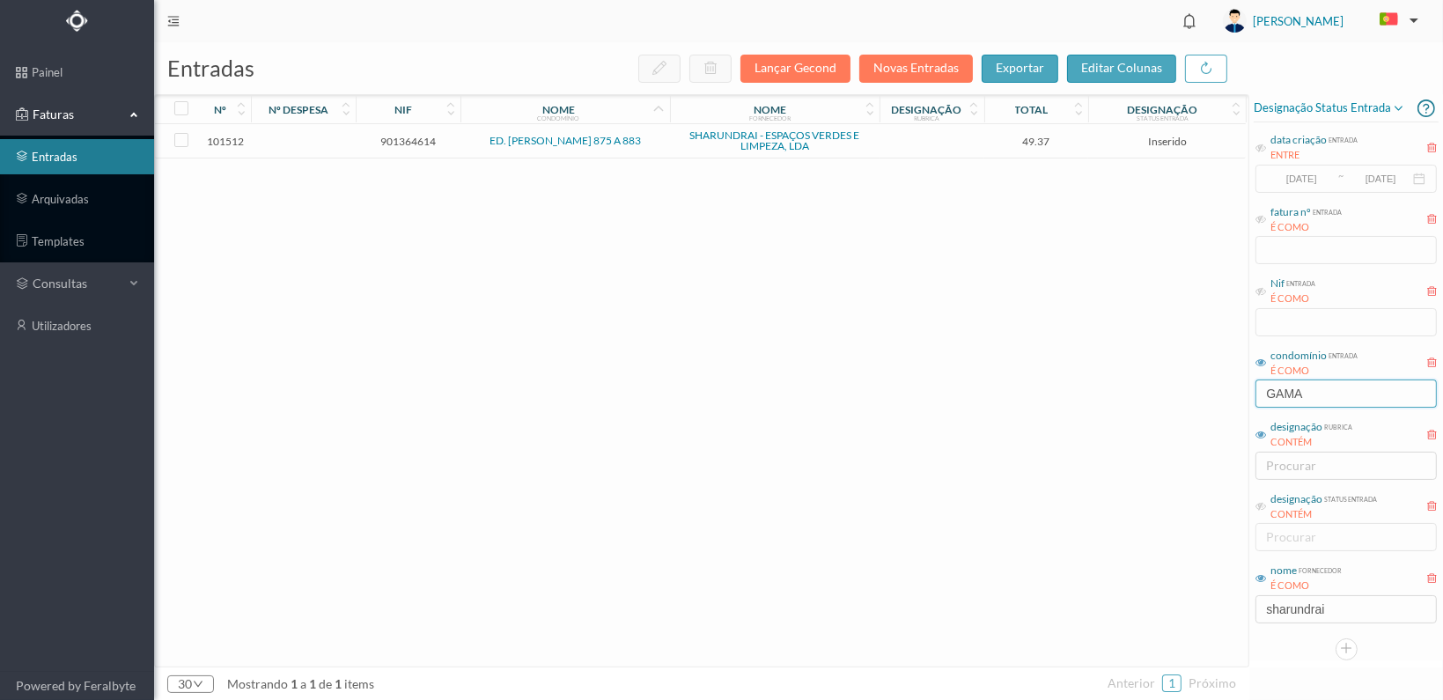
drag, startPoint x: 1321, startPoint y: 386, endPoint x: 1123, endPoint y: 378, distance: 197.4
click at [1122, 385] on div "entradas Lançar Gecond Novas Entradas exportar editar colunas nº nº despesa nif…" at bounding box center [798, 371] width 1289 height 658
type input "TRIBO"
click at [401, 137] on span "901620645" at bounding box center [408, 141] width 96 height 13
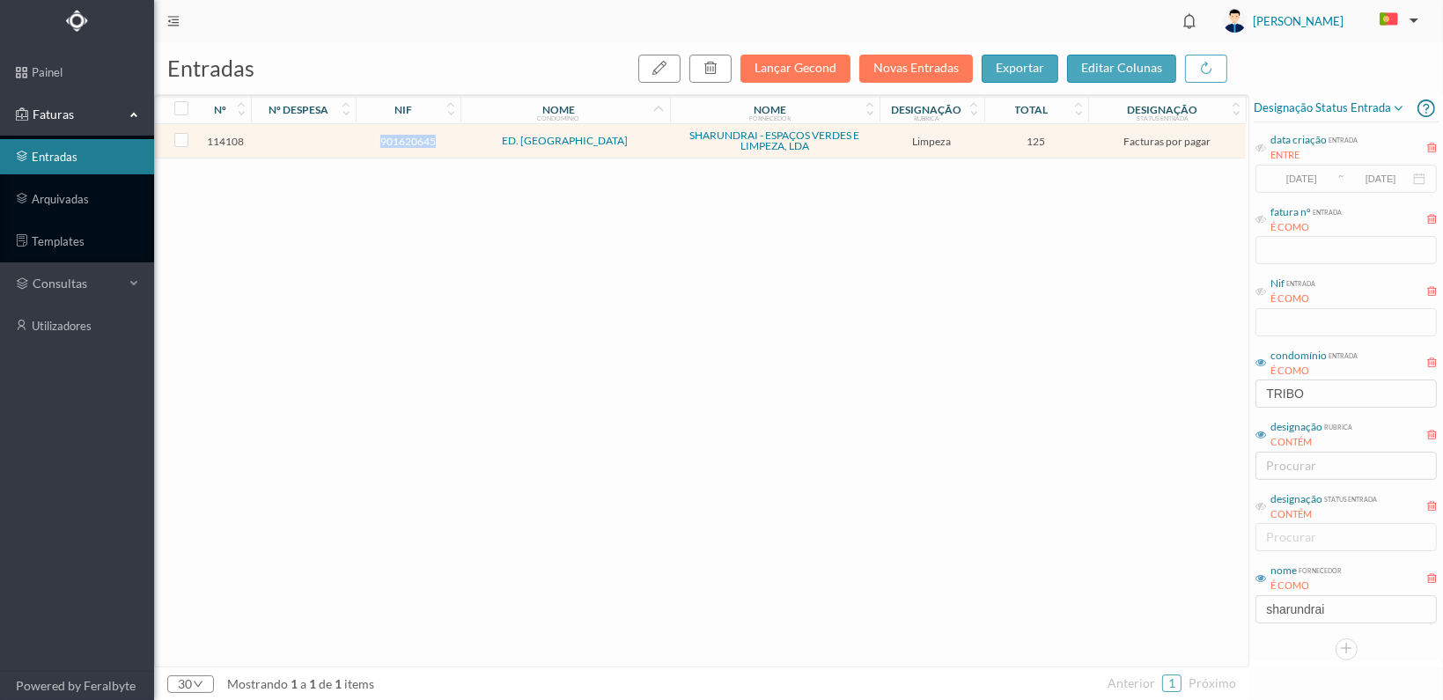
click at [401, 137] on span "901620645" at bounding box center [408, 141] width 96 height 13
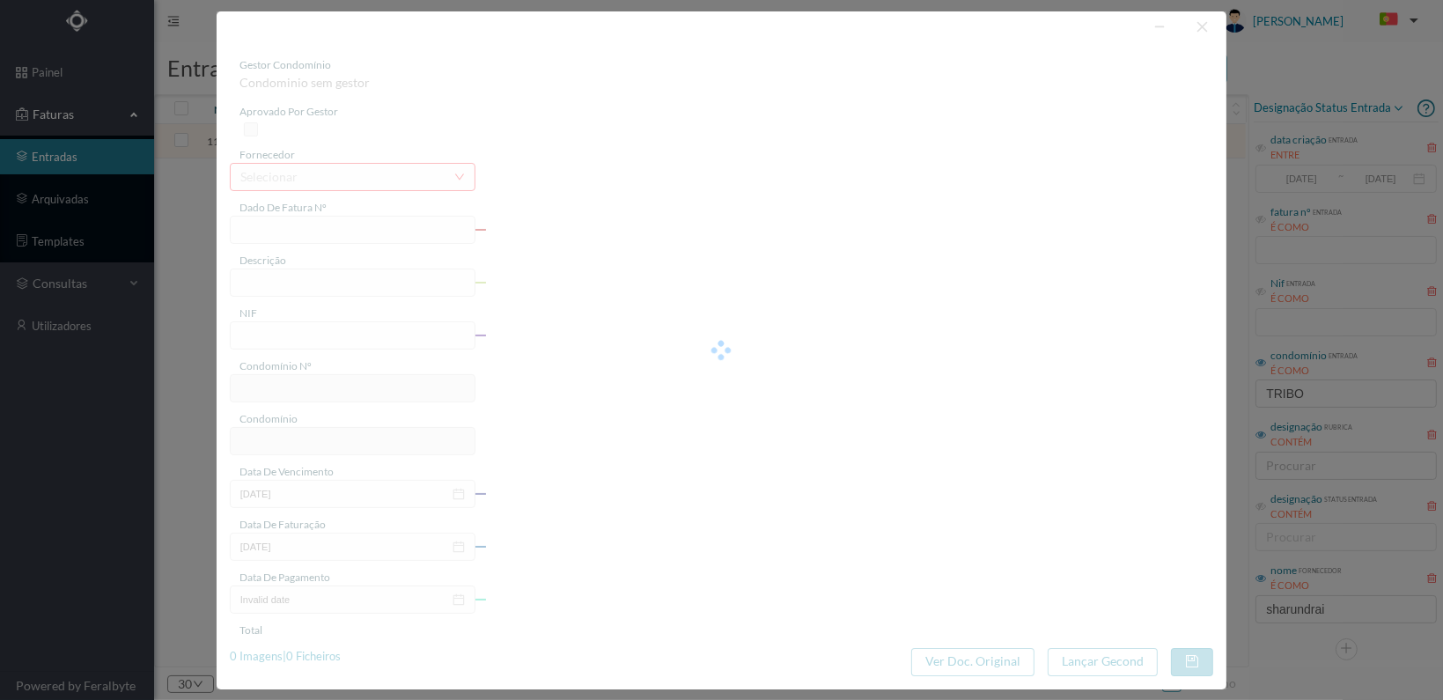
type input "FT 2025A1/1417"
type input "LIMPEZA Outubro de 2025"
type input "901620645"
type input "[DATE]"
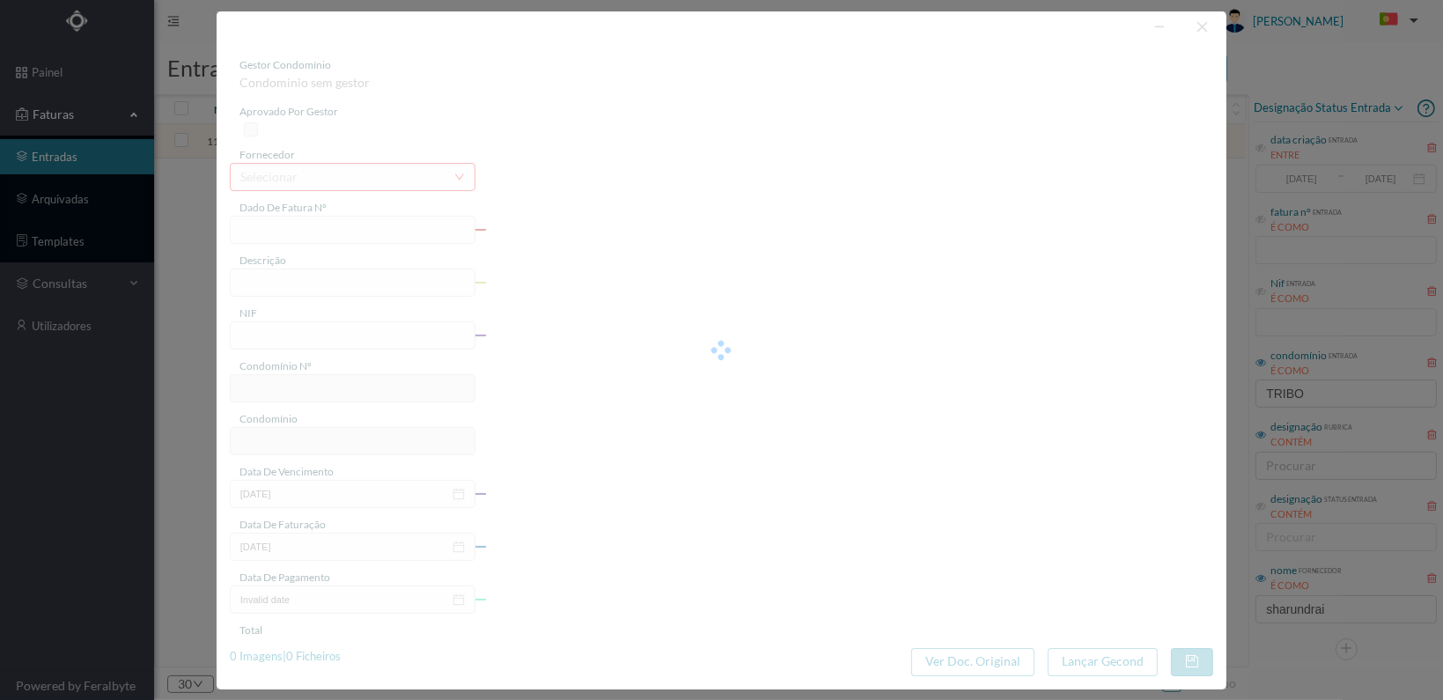
type input "[DATE]"
type input "125.00"
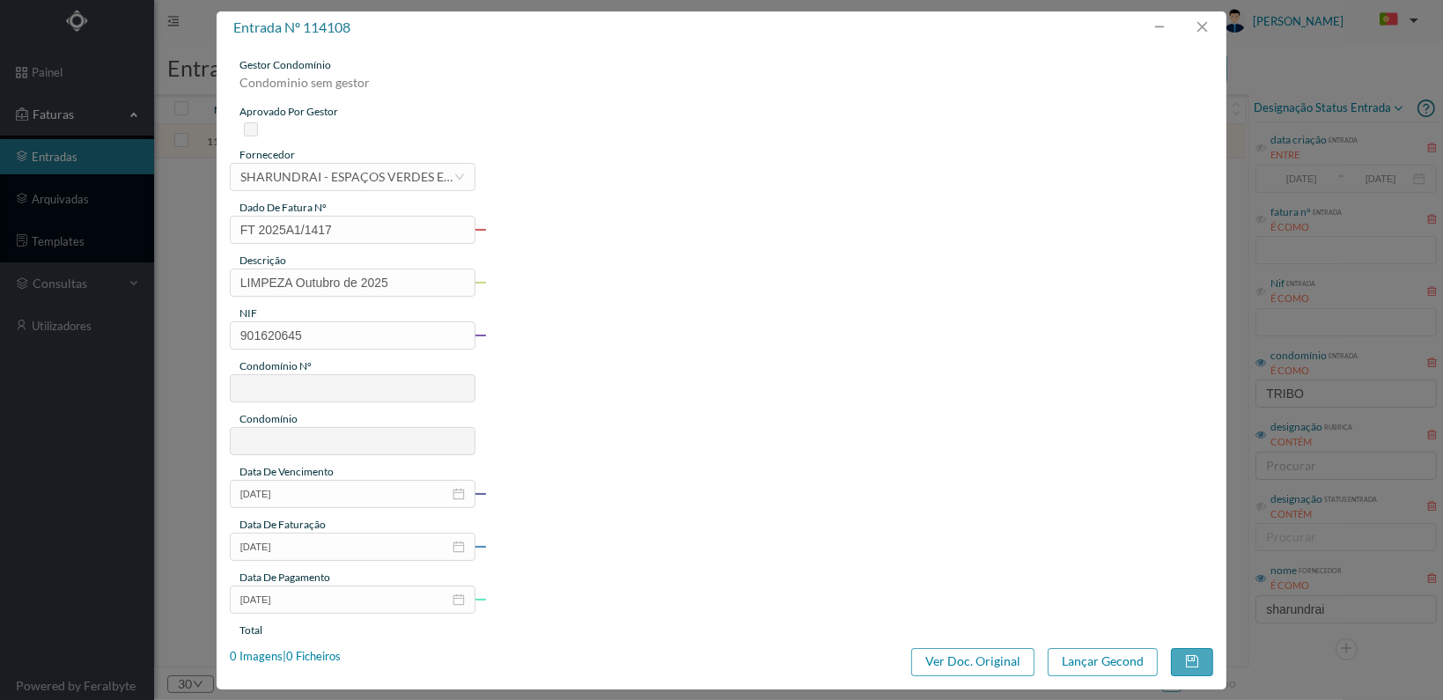
type input "775"
type input "ED. [GEOGRAPHIC_DATA]"
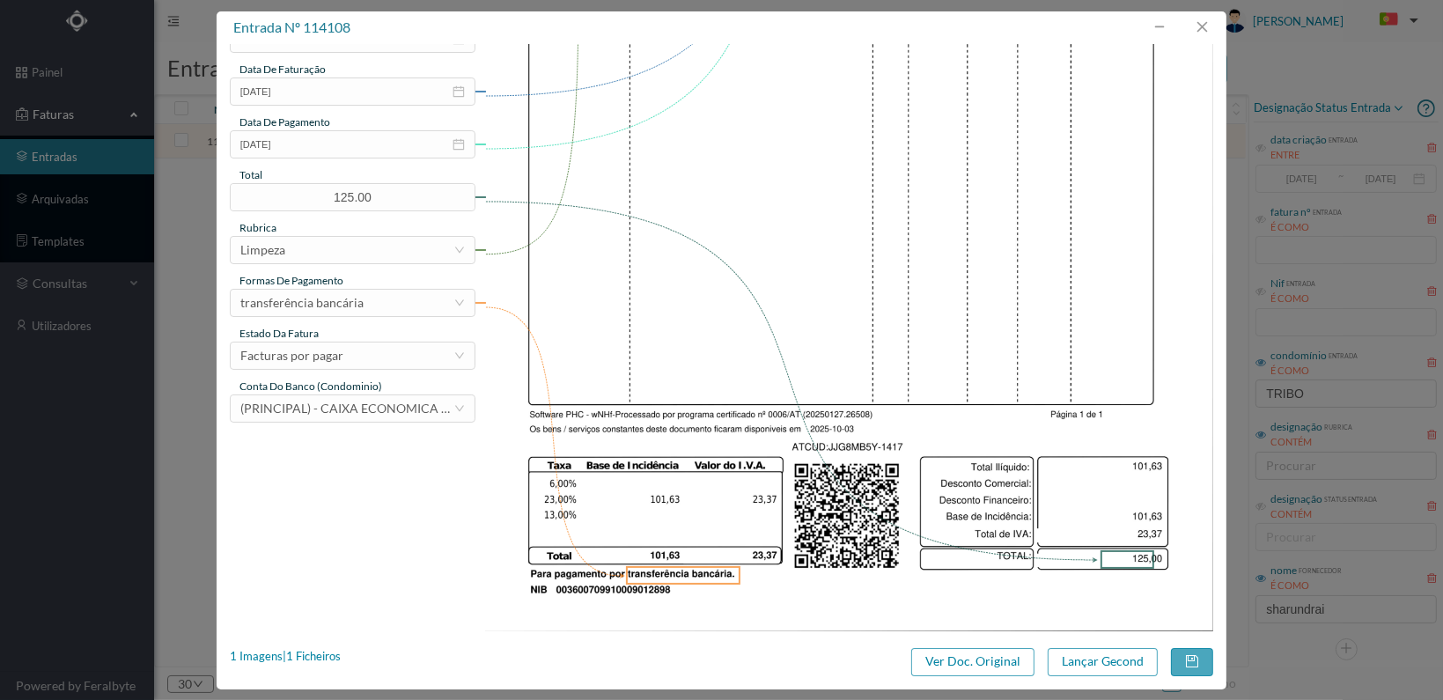
scroll to position [460, 0]
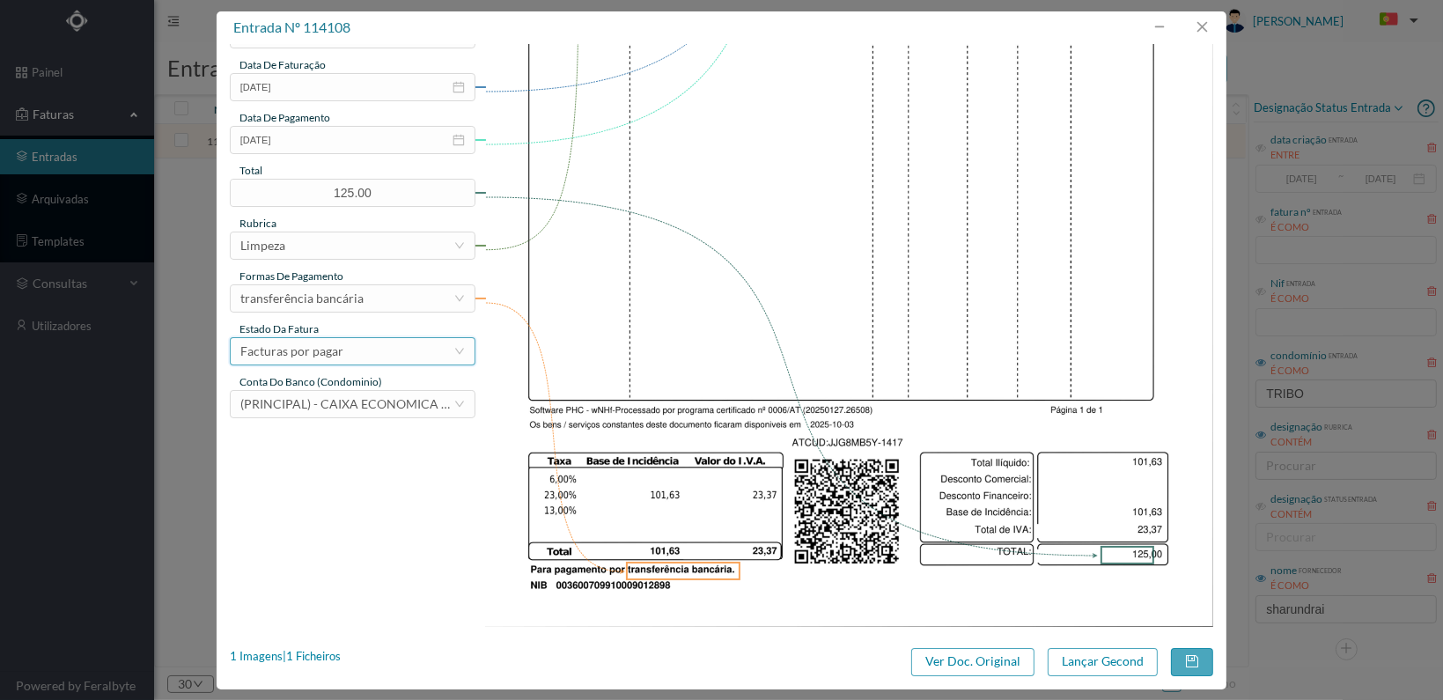
click at [447, 353] on div "Facturas por pagar" at bounding box center [346, 351] width 213 height 26
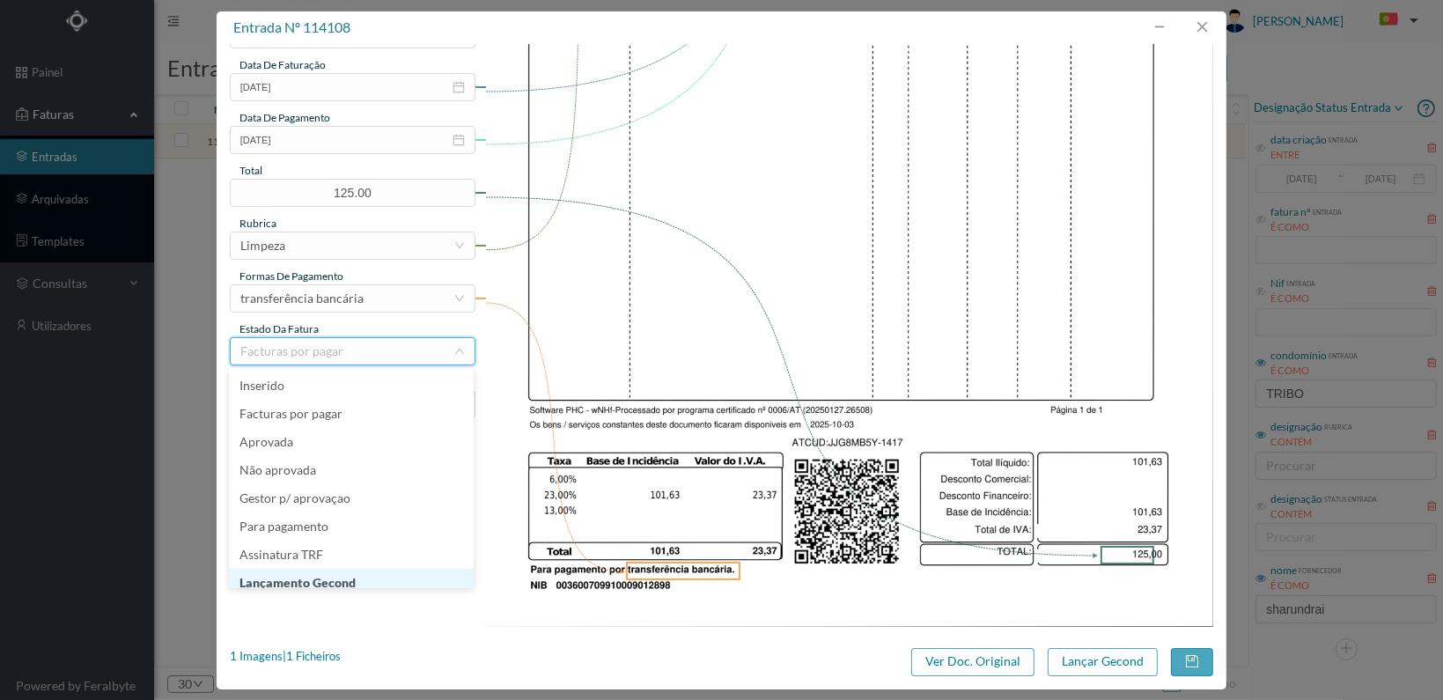
scroll to position [9, 0]
click at [352, 575] on li "Lançamento Gecond" at bounding box center [351, 574] width 245 height 28
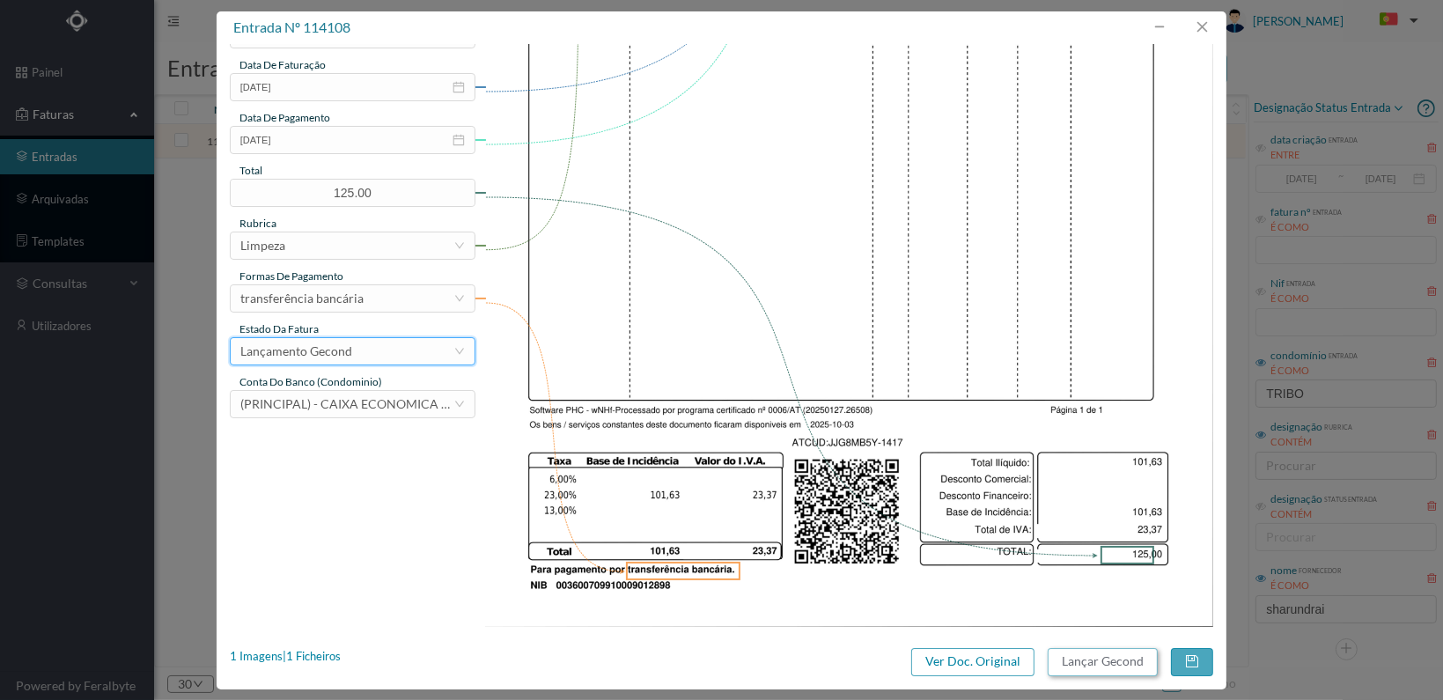
click at [1085, 666] on button "Lançar Gecond" at bounding box center [1103, 662] width 110 height 28
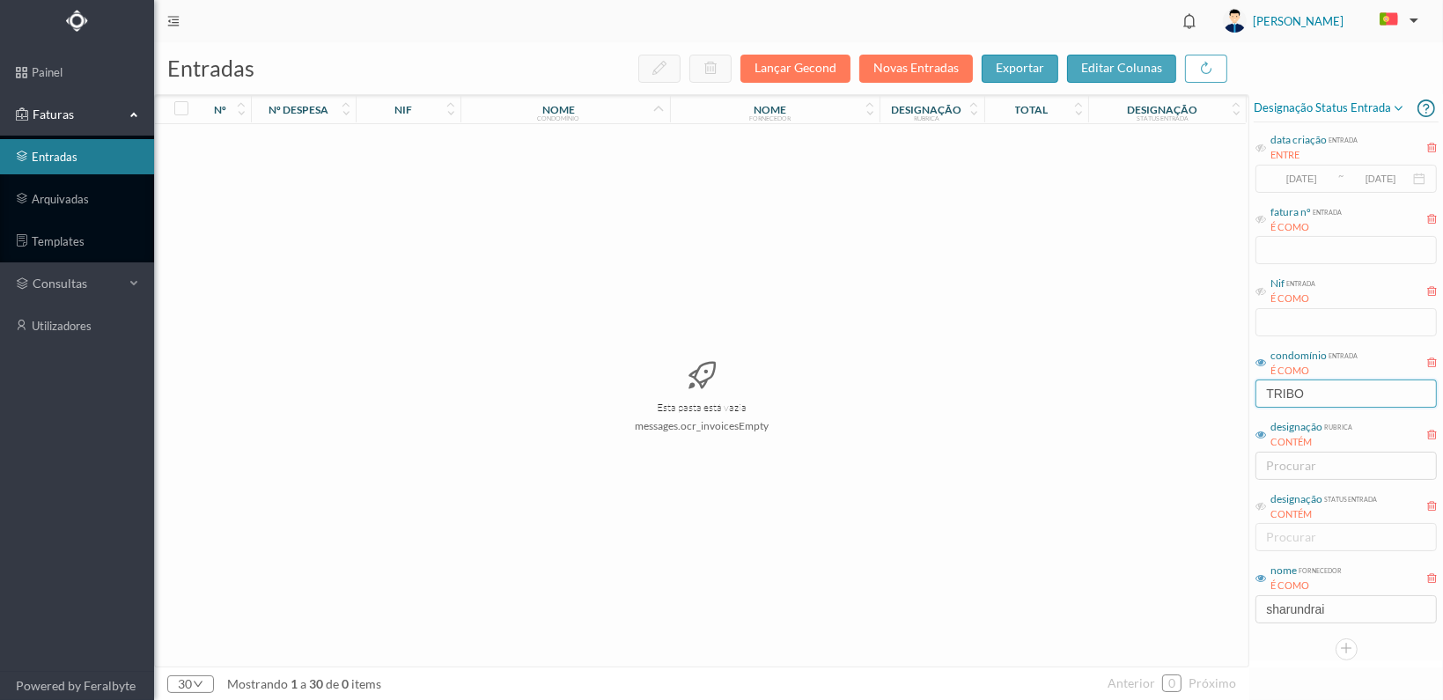
drag, startPoint x: 1311, startPoint y: 380, endPoint x: 1247, endPoint y: 385, distance: 64.4
click at [1247, 385] on div "entradas Lançar Gecond Novas Entradas exportar editar colunas nº nº despesa nif…" at bounding box center [798, 371] width 1289 height 658
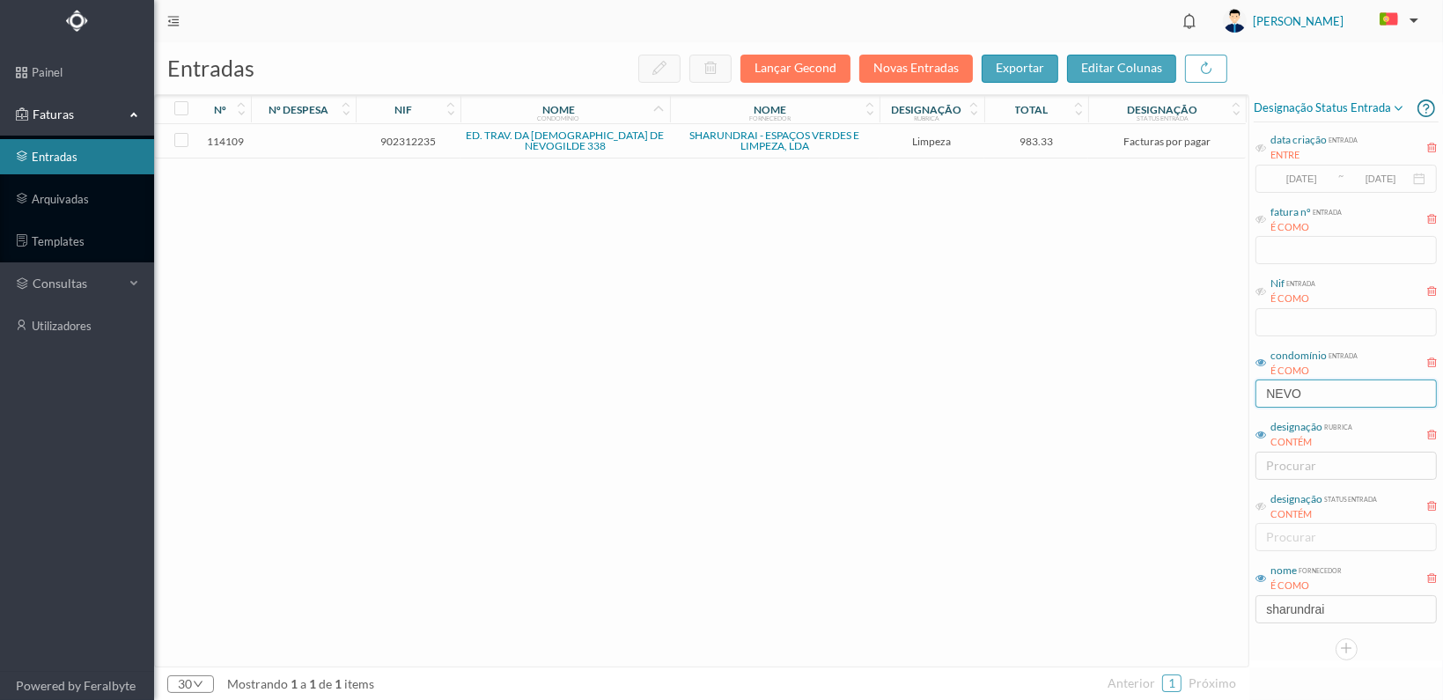
type input "NEVO"
click at [426, 142] on span "902312235" at bounding box center [408, 141] width 96 height 13
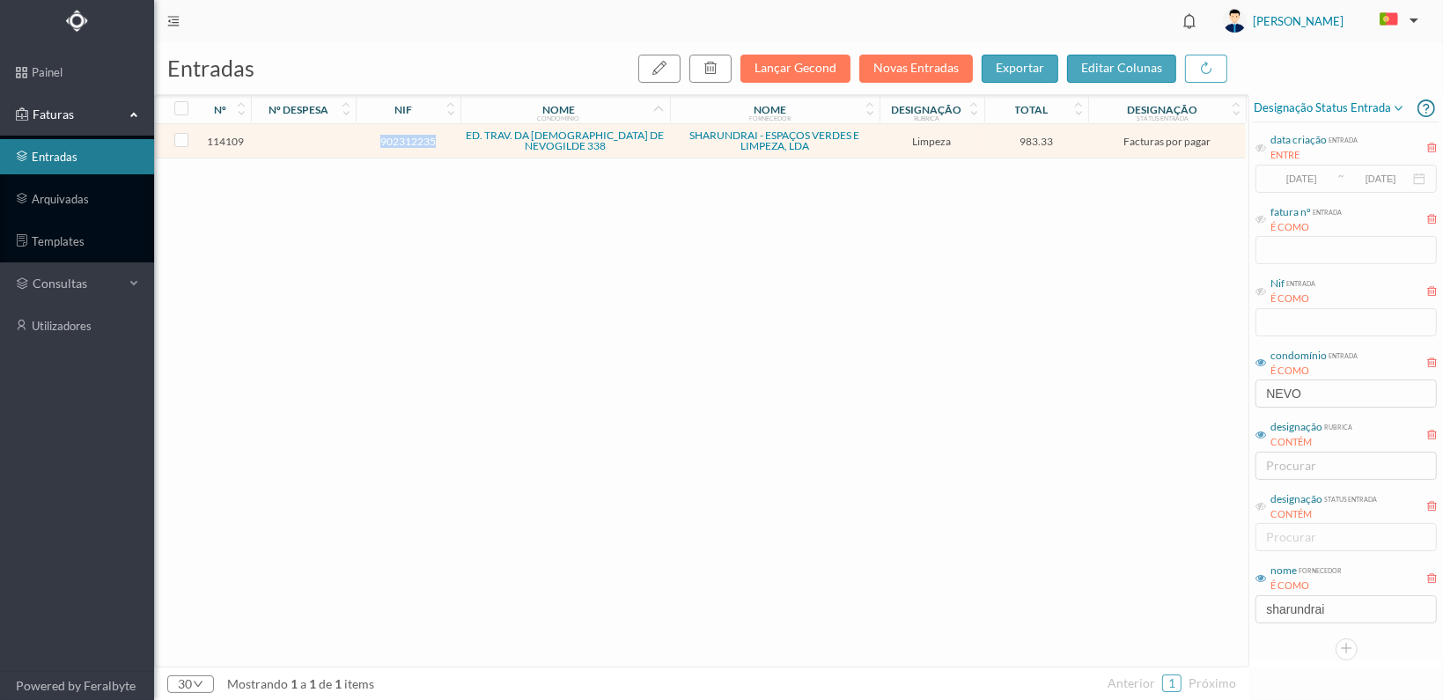
click at [426, 142] on span "902312235" at bounding box center [408, 141] width 96 height 13
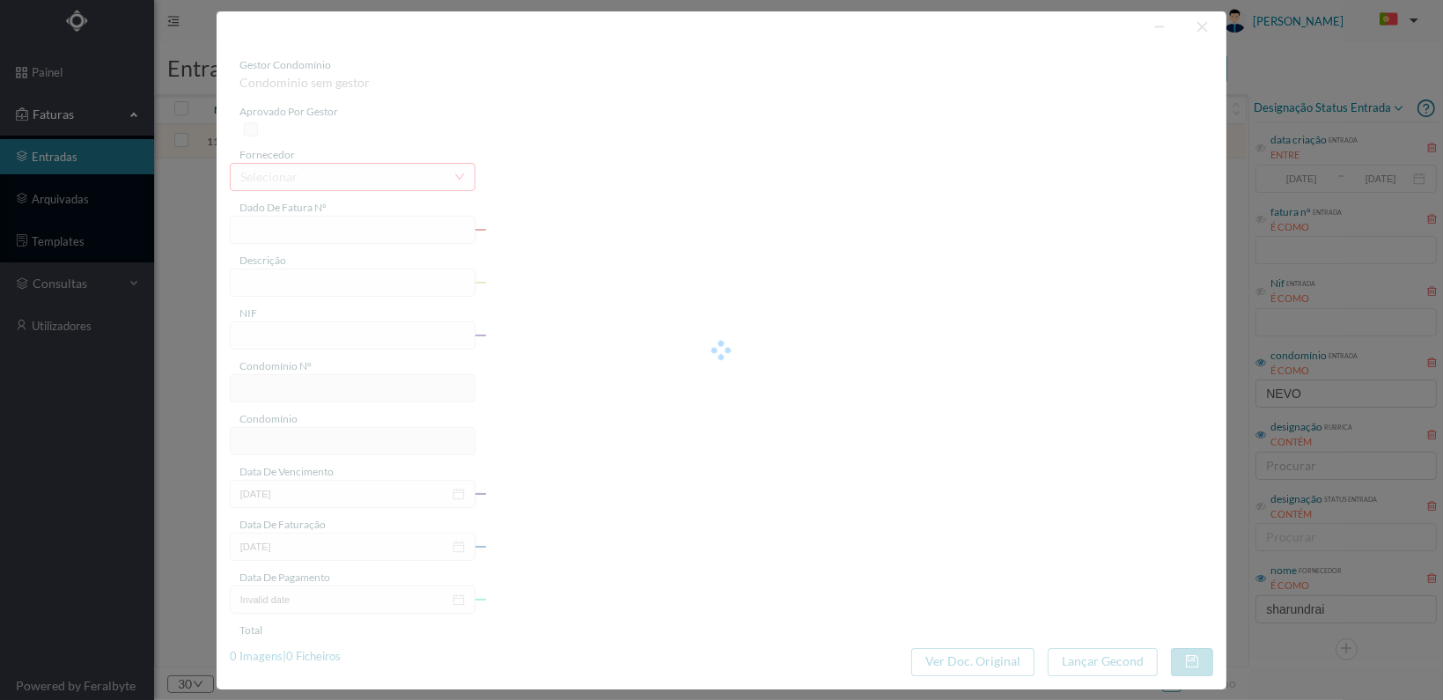
type input "FT 2025A1/1418"
type input "LIMPEZA Outubro de 2025"
type input "902312235"
type input "[DATE]"
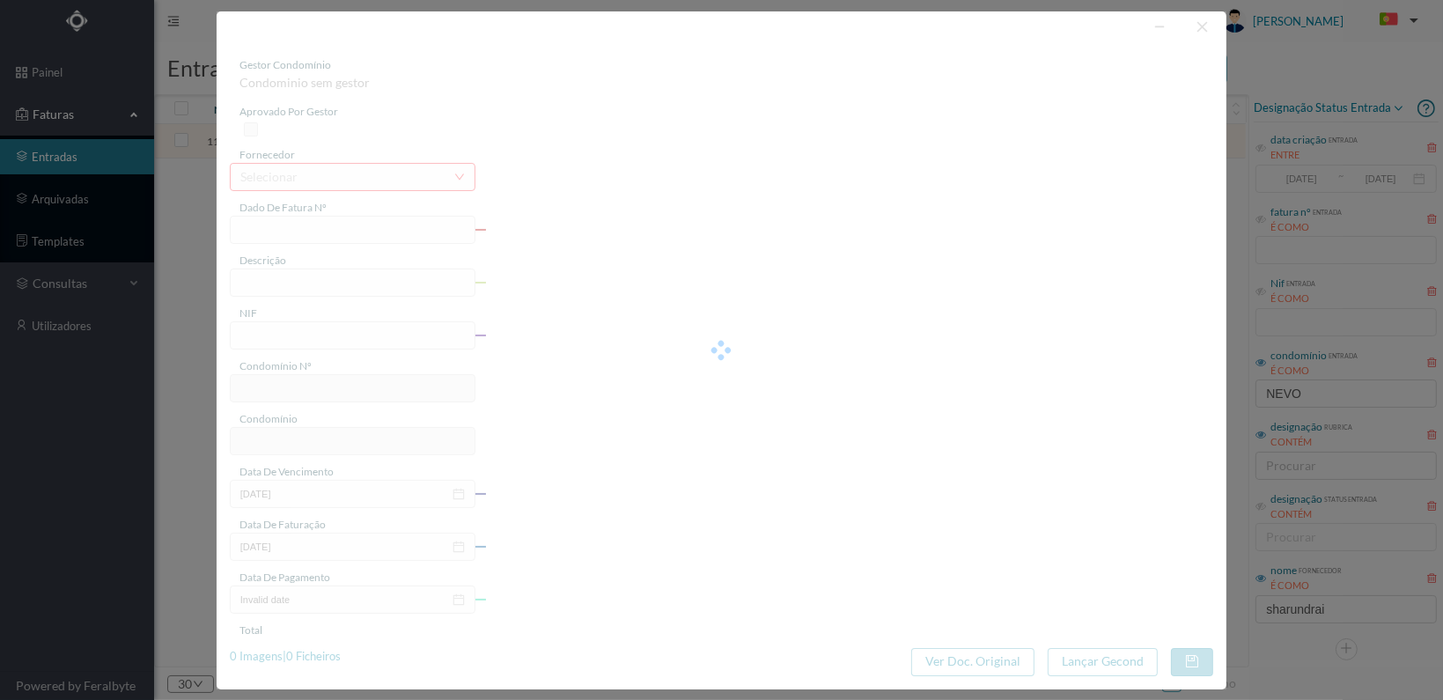
type input "[DATE]"
type input "983.33"
type input "776"
type input "ED. TRAV. DA [DEMOGRAPHIC_DATA] DE NEVOGILDE 338"
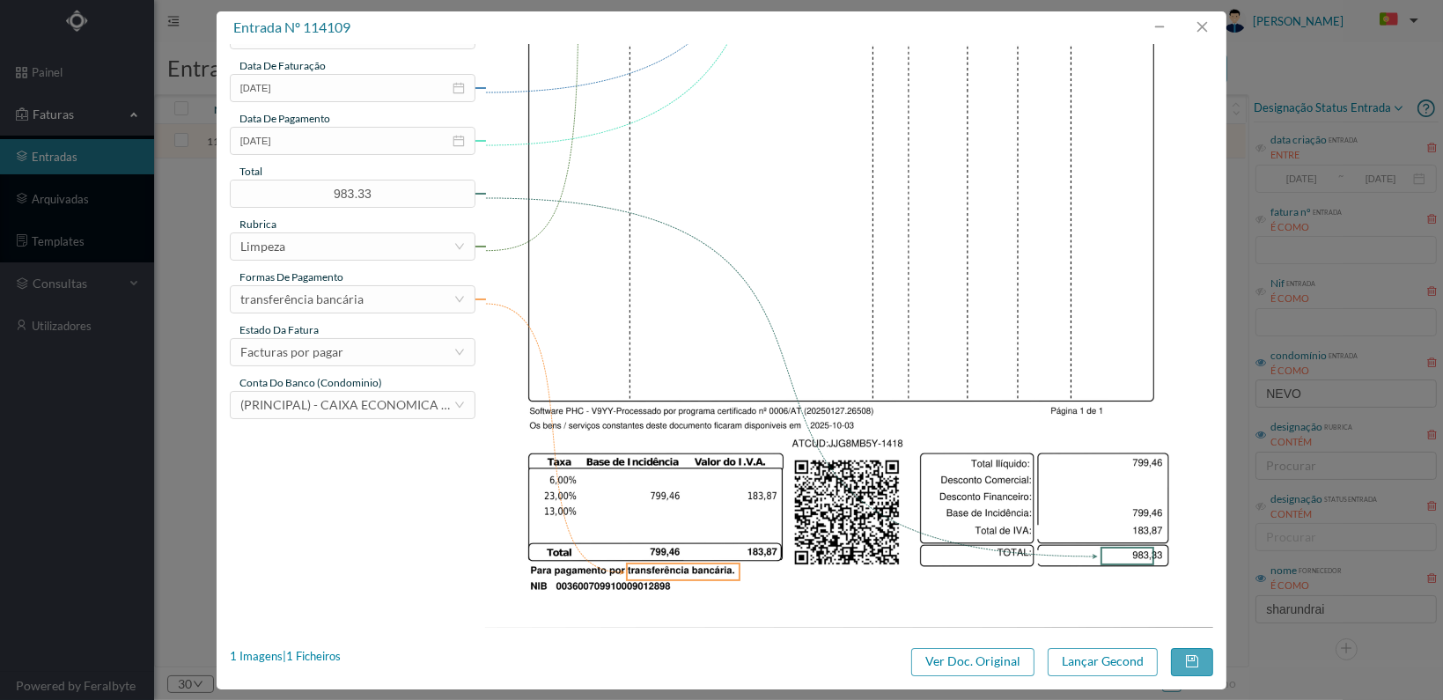
scroll to position [460, 0]
drag, startPoint x: 423, startPoint y: 363, endPoint x: 437, endPoint y: 357, distance: 14.6
click at [424, 363] on div "Facturas por pagar" at bounding box center [346, 351] width 213 height 26
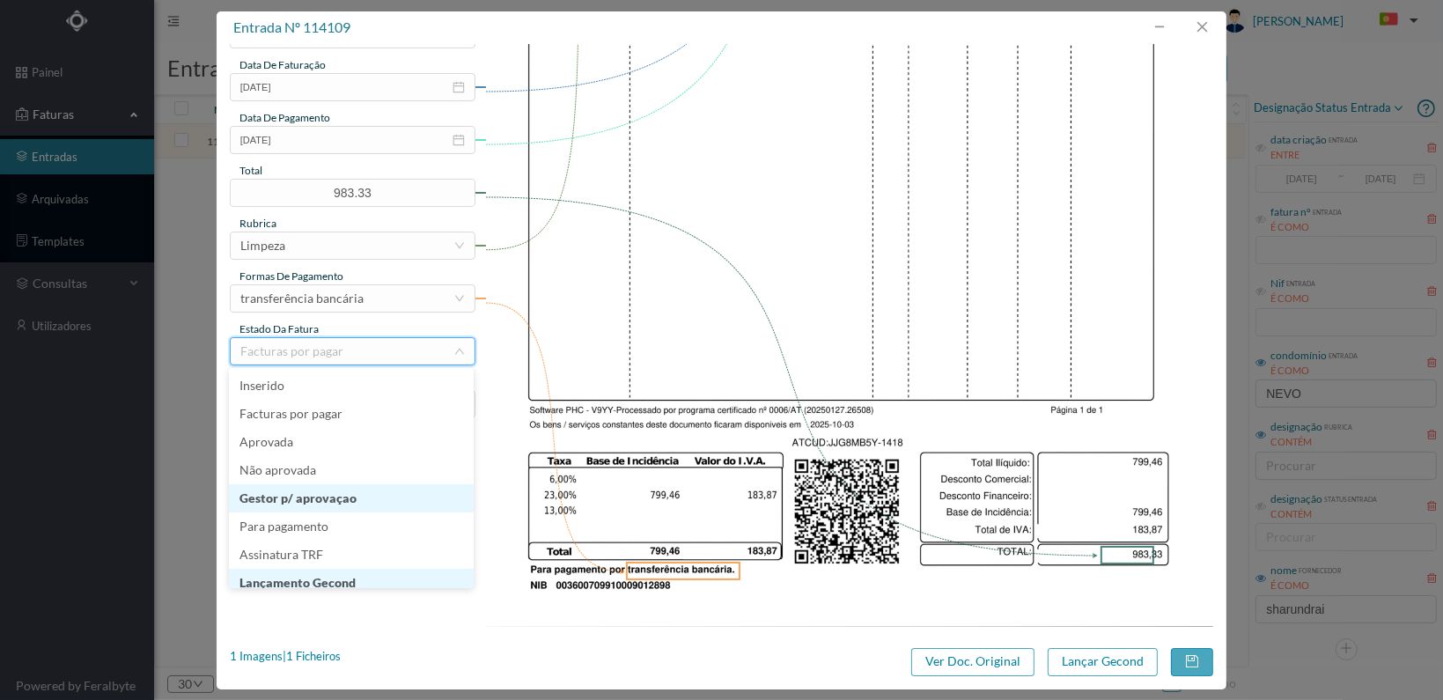
scroll to position [9, 0]
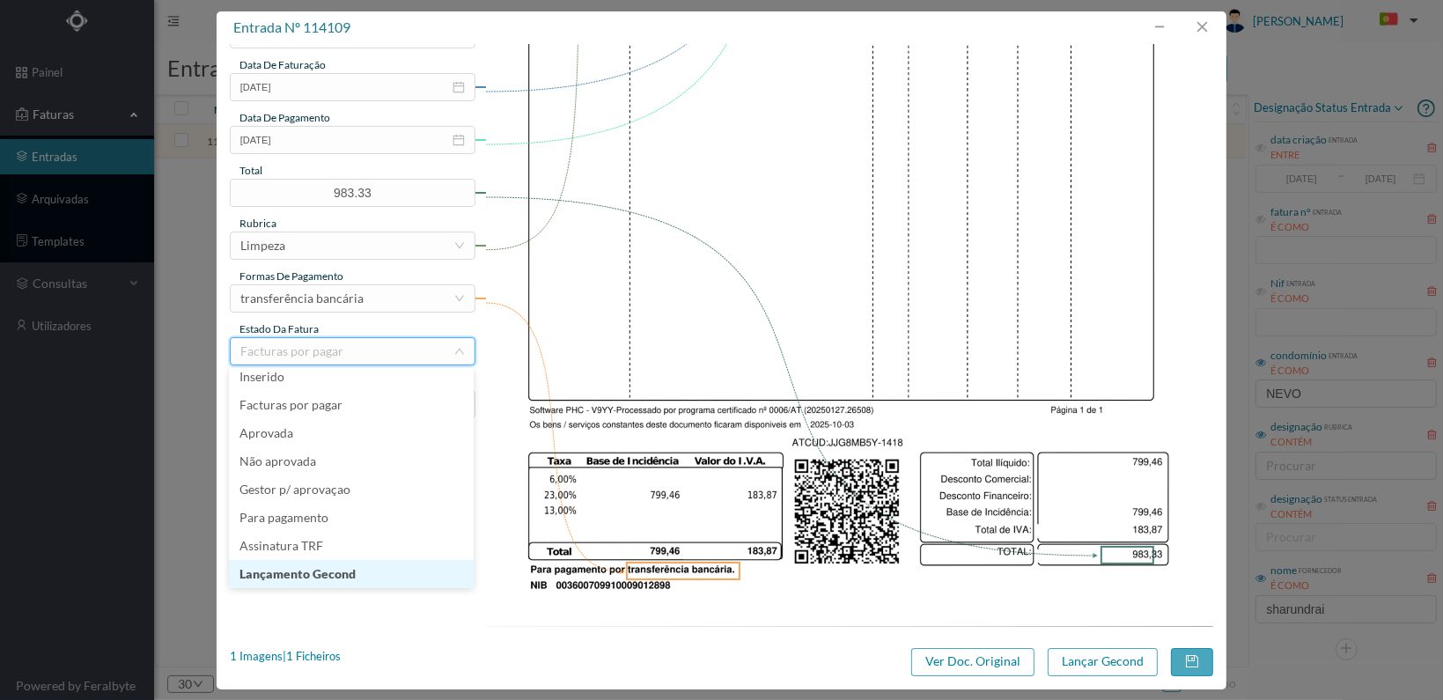
click at [405, 569] on li "Lançamento Gecond" at bounding box center [351, 574] width 245 height 28
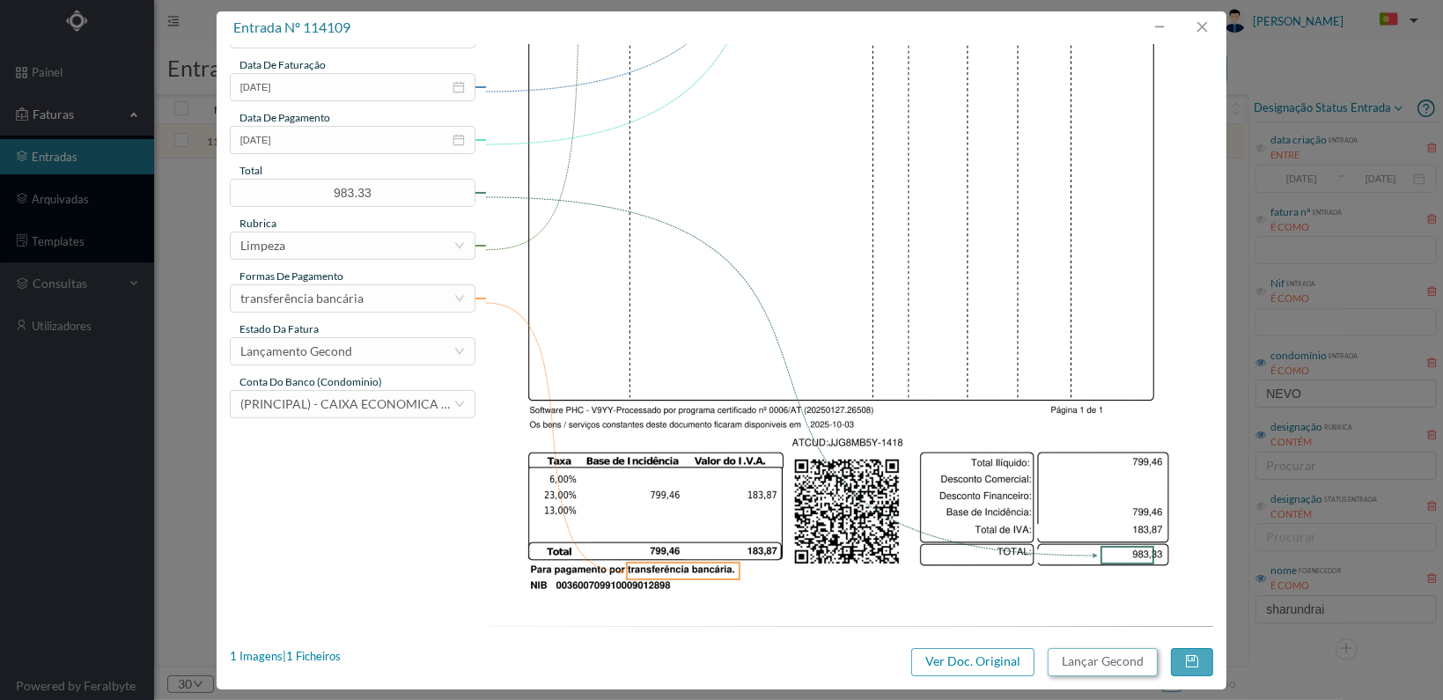
click at [1103, 659] on button "Lançar Gecond" at bounding box center [1103, 662] width 110 height 28
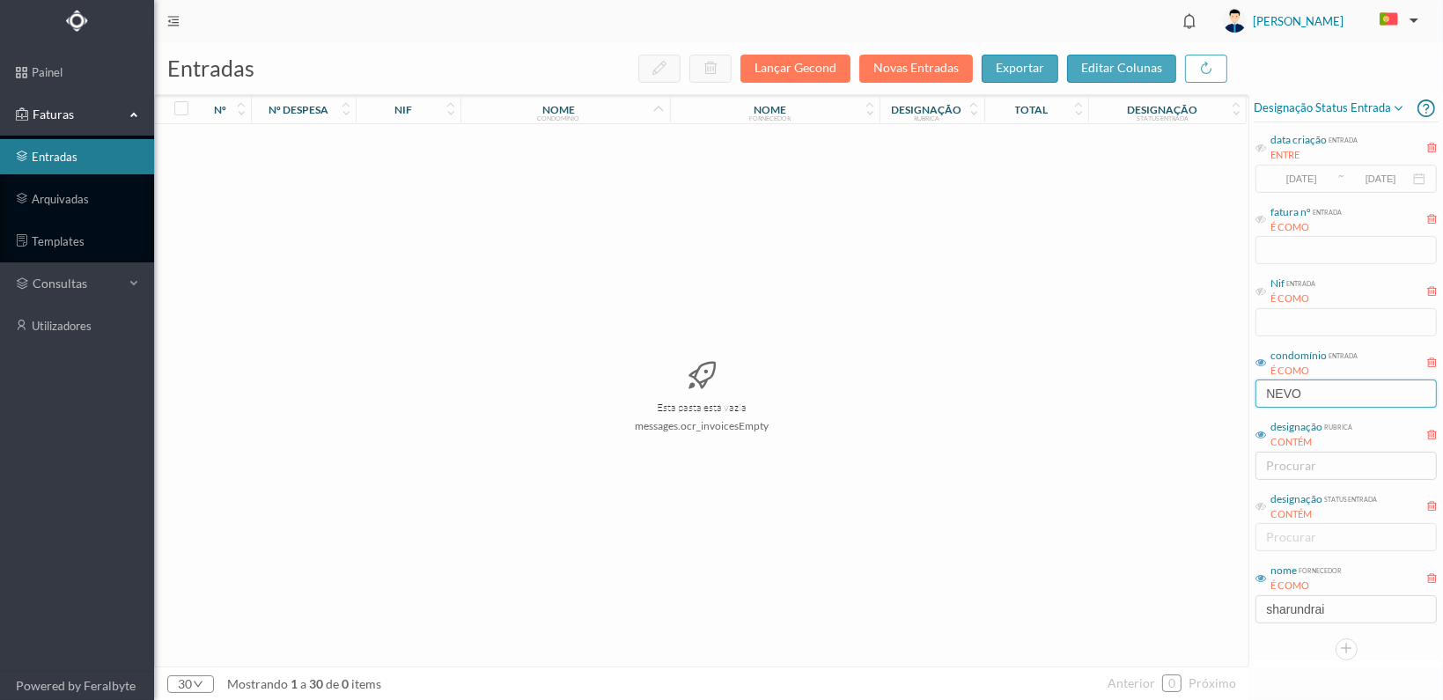
drag, startPoint x: 1325, startPoint y: 392, endPoint x: 1208, endPoint y: 378, distance: 117.9
click at [1204, 380] on div "entradas Lançar Gecond Novas Entradas exportar editar colunas nº nº despesa nif…" at bounding box center [798, 371] width 1289 height 658
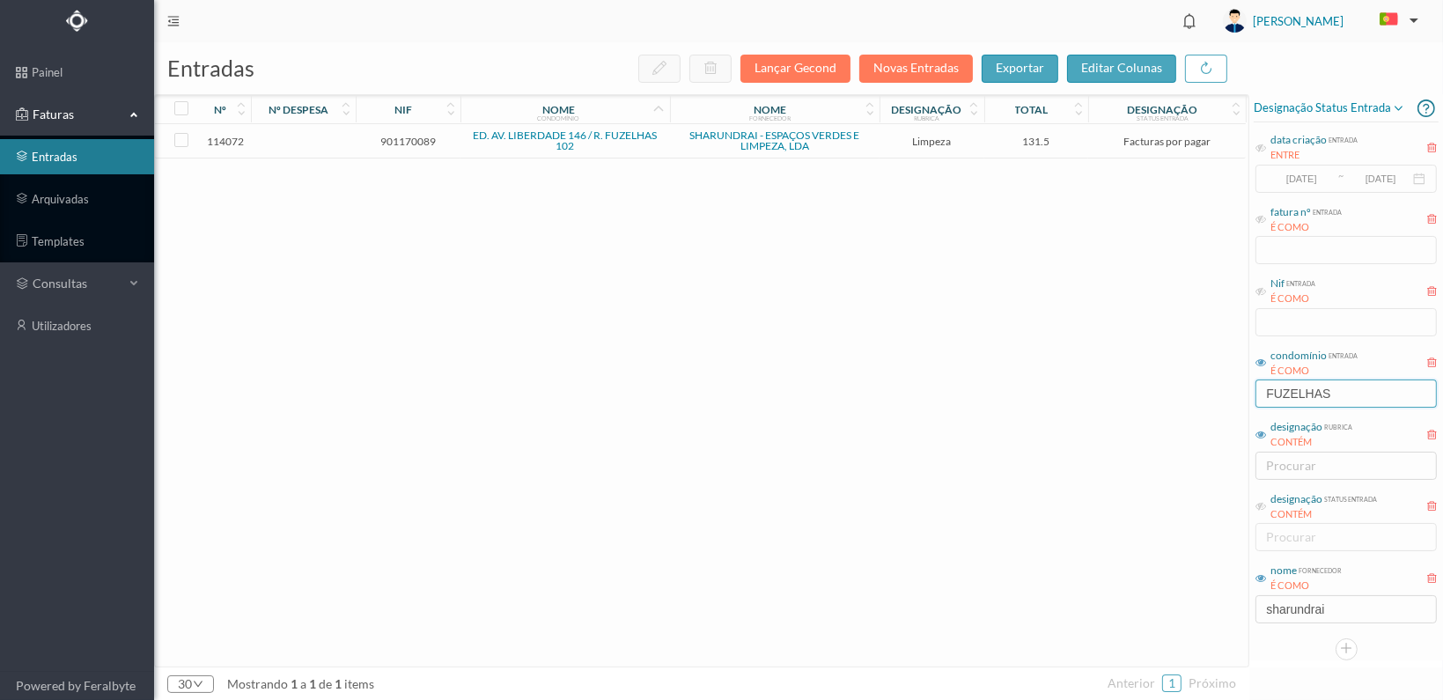
type input "FUZELHAS"
click at [412, 136] on span "901170089" at bounding box center [408, 141] width 96 height 13
click at [409, 137] on span "901170089" at bounding box center [408, 141] width 96 height 13
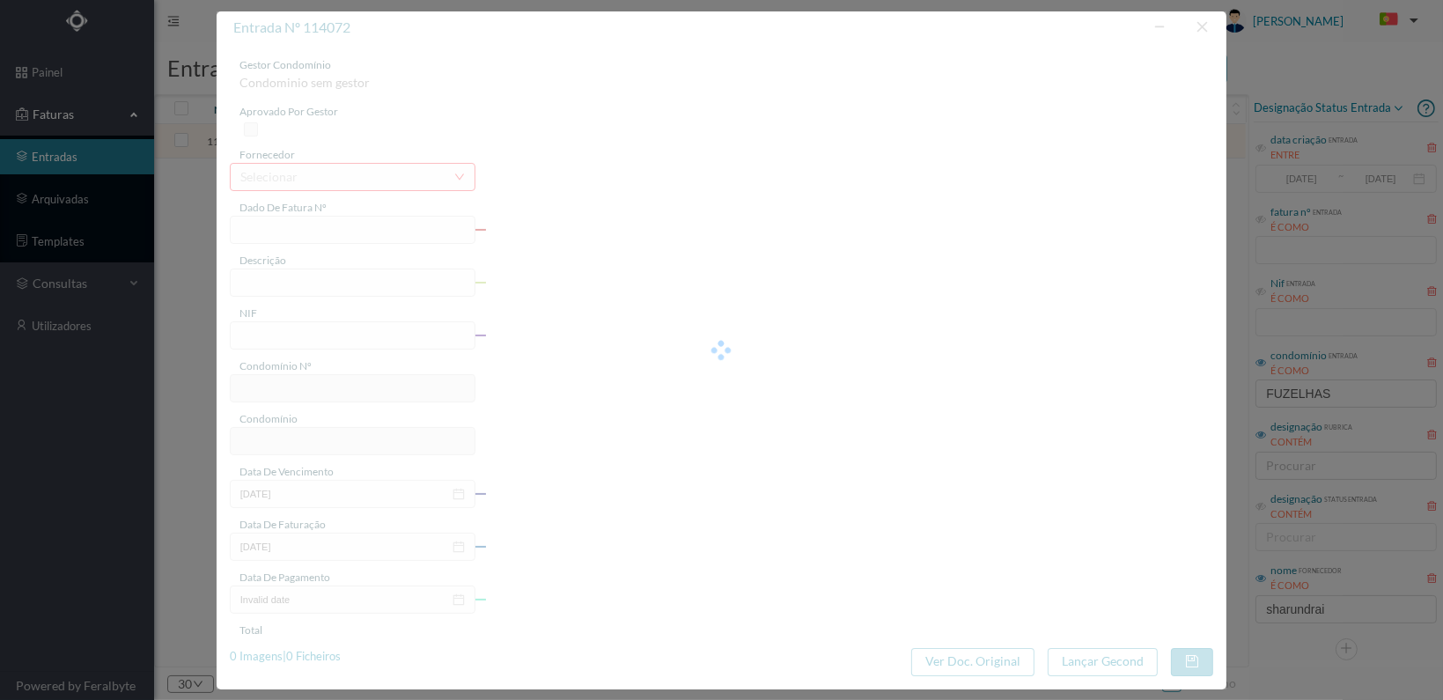
type input "FT 2025A1/1381"
type input "LIMPEZA Outubro de 2025"
type input "901170089"
type input "[DATE]"
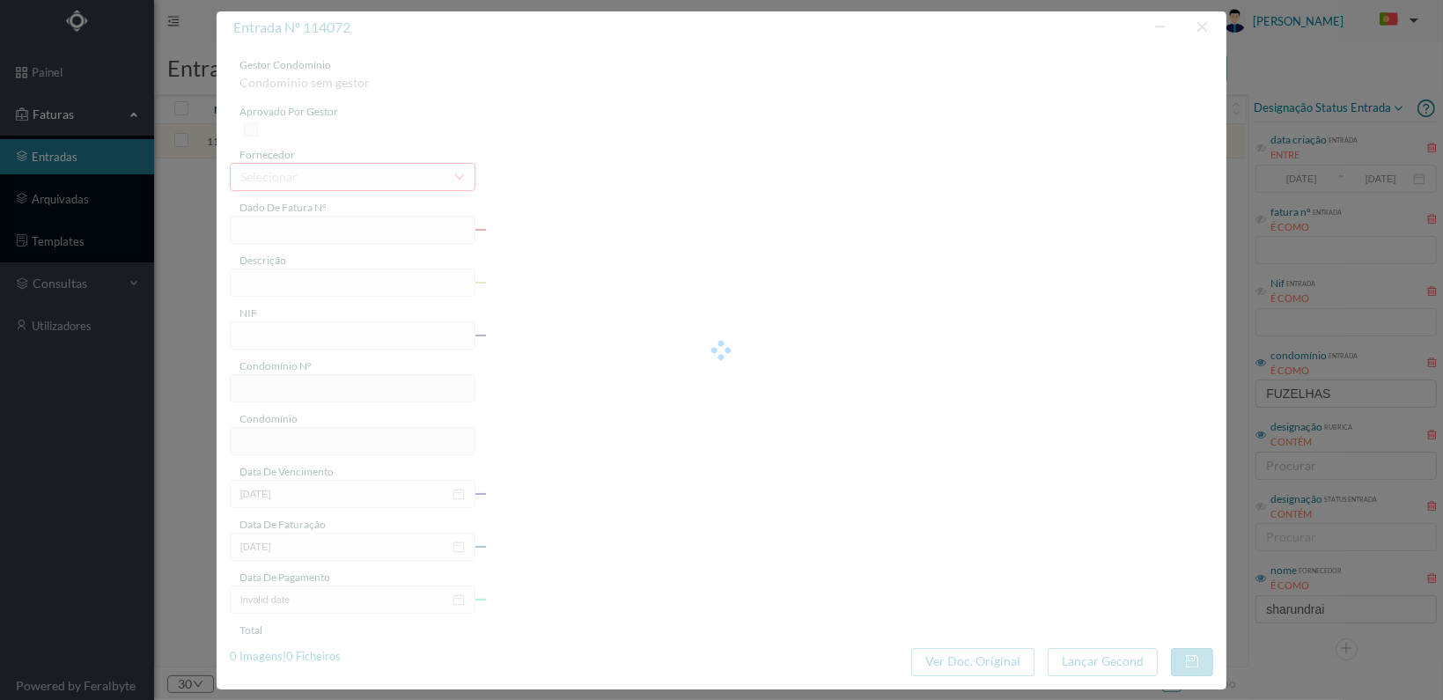
type input "[DATE]"
type input "131.50"
type input "529"
type input "ED. AV. LIBERDADE 146 / R. FUZELHAS 102"
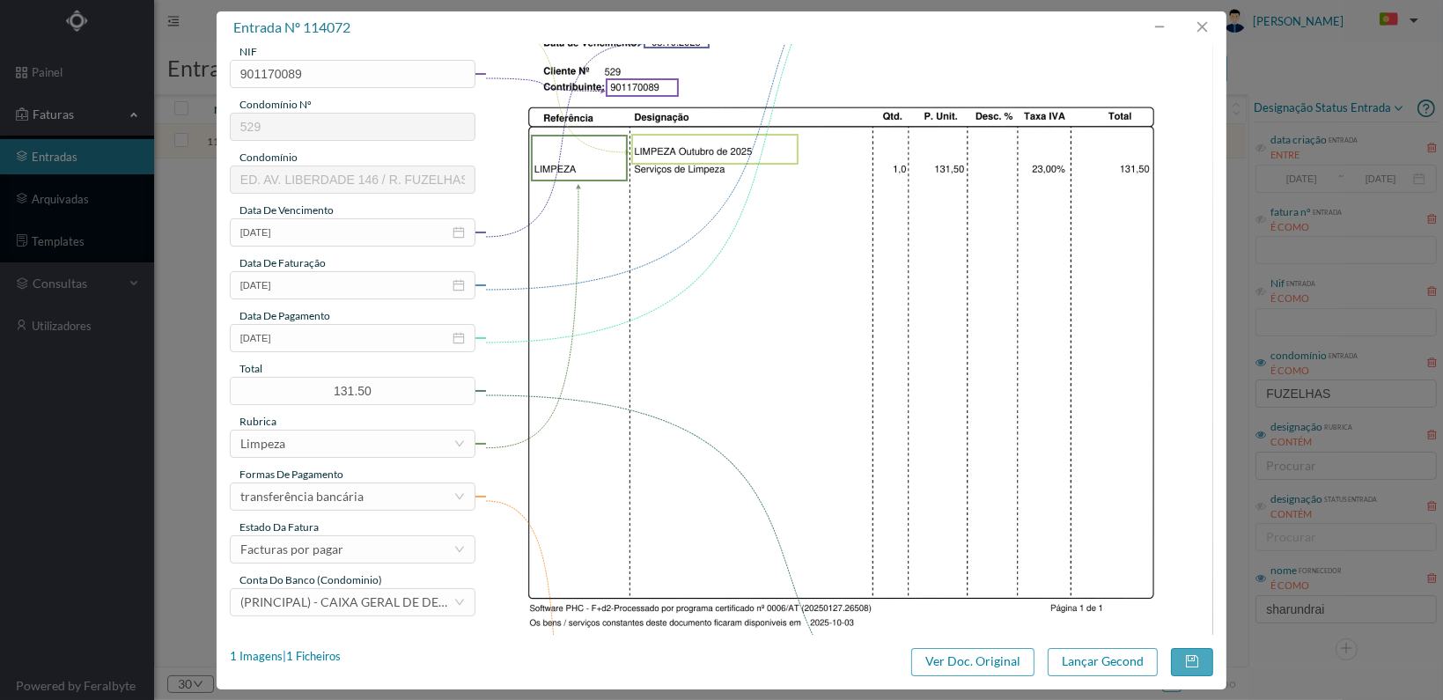
scroll to position [460, 0]
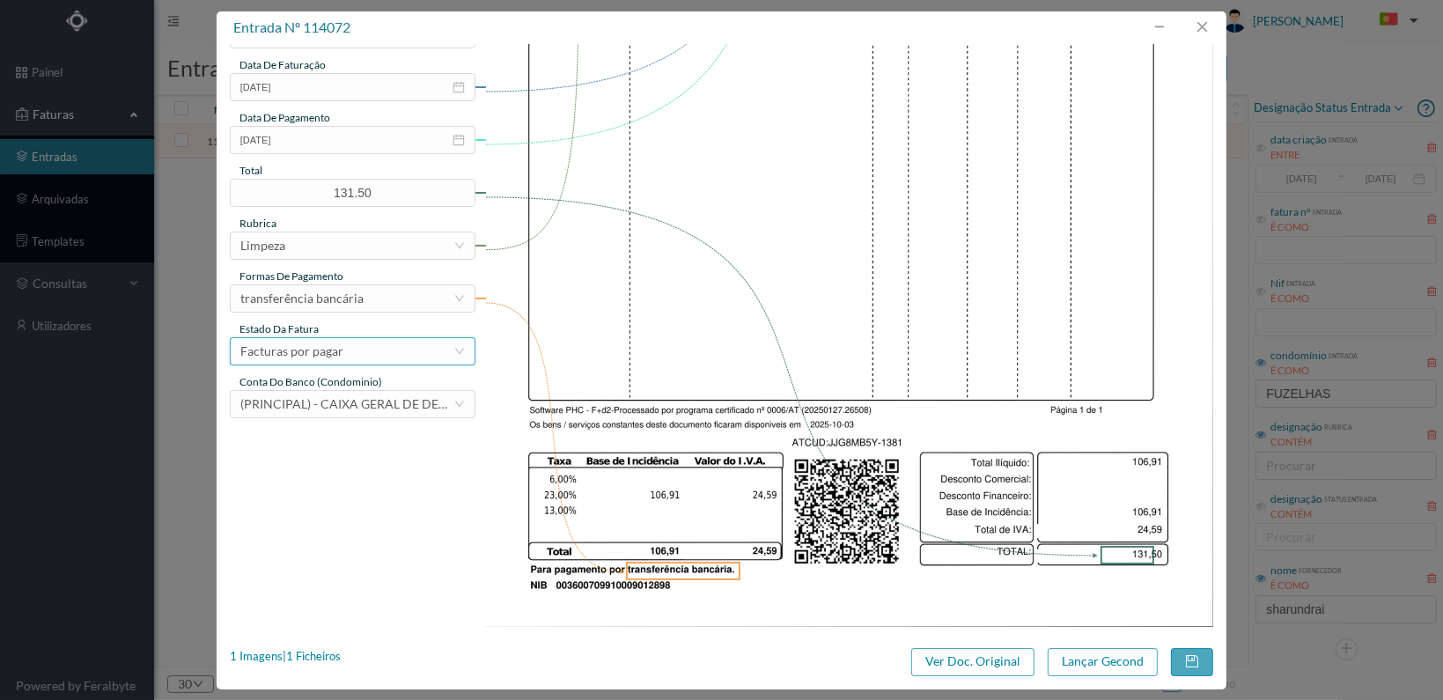
click at [407, 351] on div "Facturas por pagar" at bounding box center [346, 351] width 213 height 26
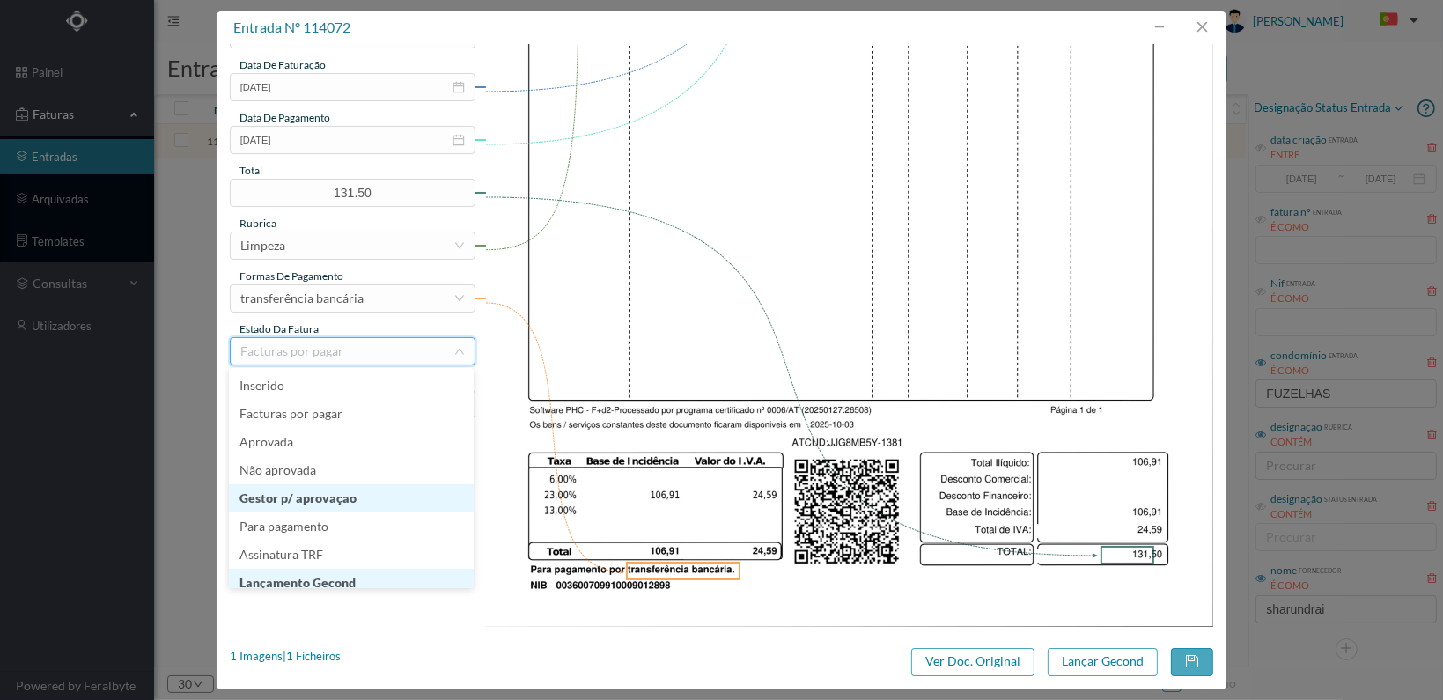
scroll to position [9, 0]
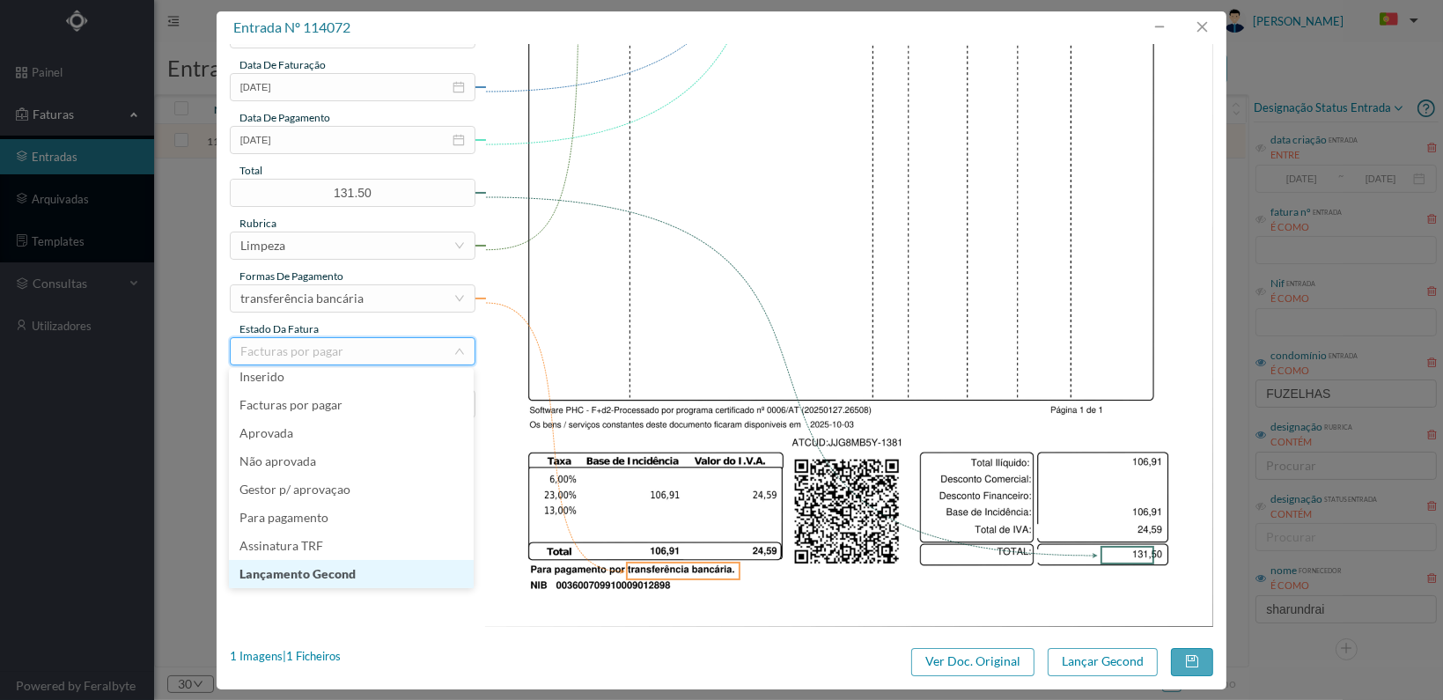
click at [383, 571] on li "Lançamento Gecond" at bounding box center [351, 574] width 245 height 28
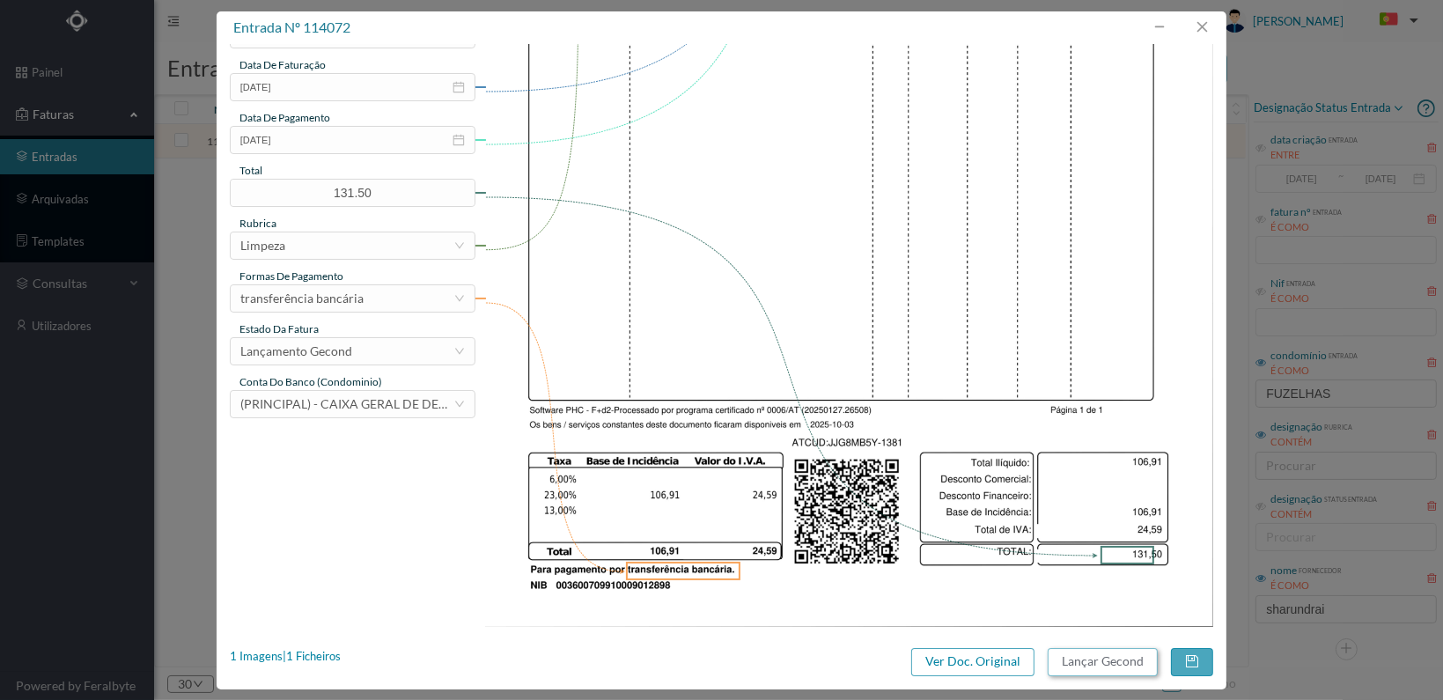
click at [1093, 659] on button "Lançar Gecond" at bounding box center [1103, 662] width 110 height 28
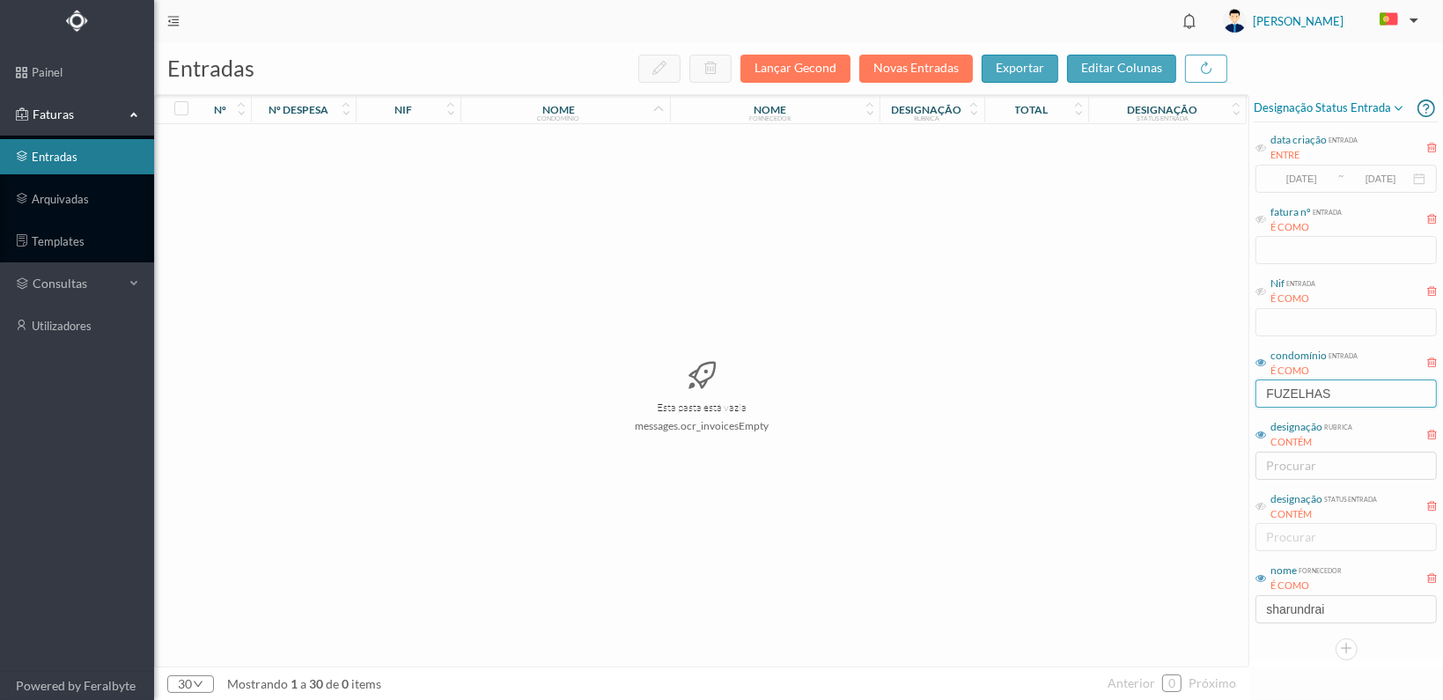
drag, startPoint x: 1339, startPoint y: 388, endPoint x: 1231, endPoint y: 400, distance: 108.9
click at [1231, 400] on div "entradas Lançar Gecond Novas Entradas exportar editar colunas nº nº despesa nif…" at bounding box center [798, 371] width 1289 height 658
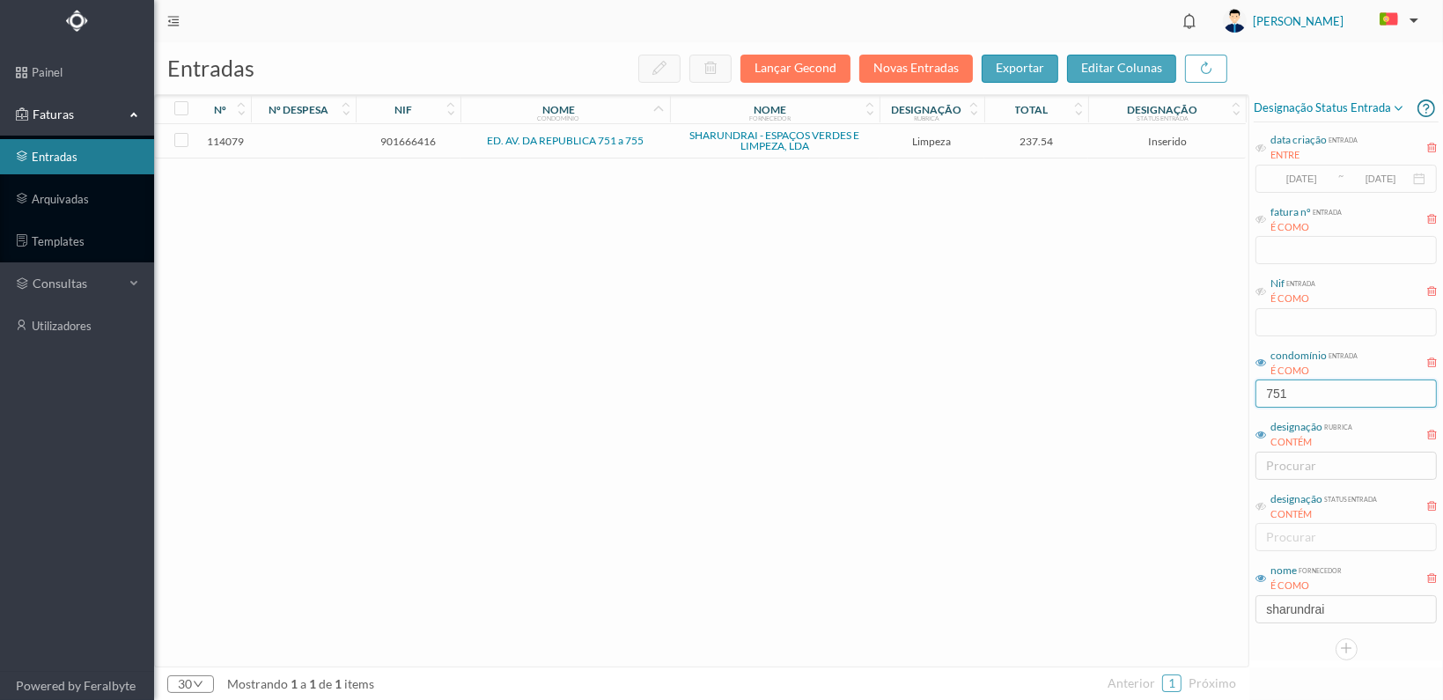
type input "751"
click at [412, 136] on span "901666416" at bounding box center [408, 141] width 96 height 13
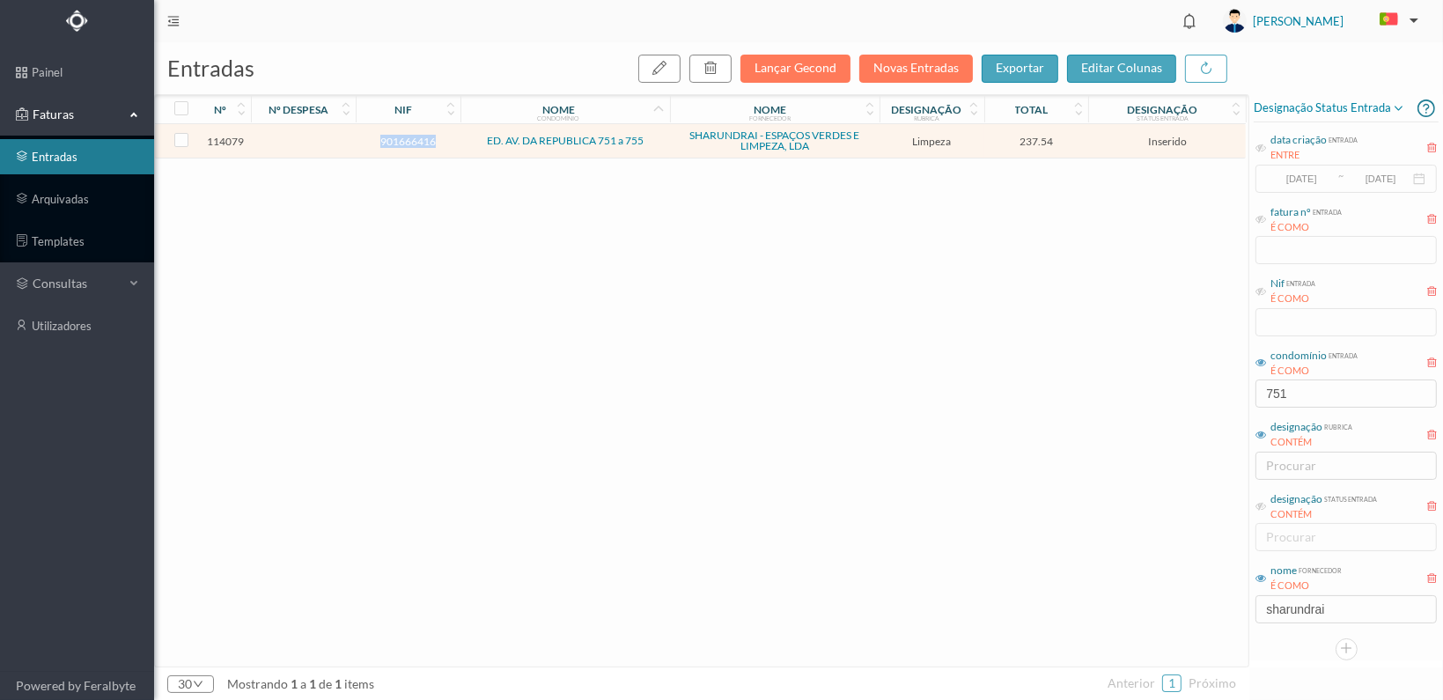
click at [411, 136] on span "901666416" at bounding box center [408, 141] width 96 height 13
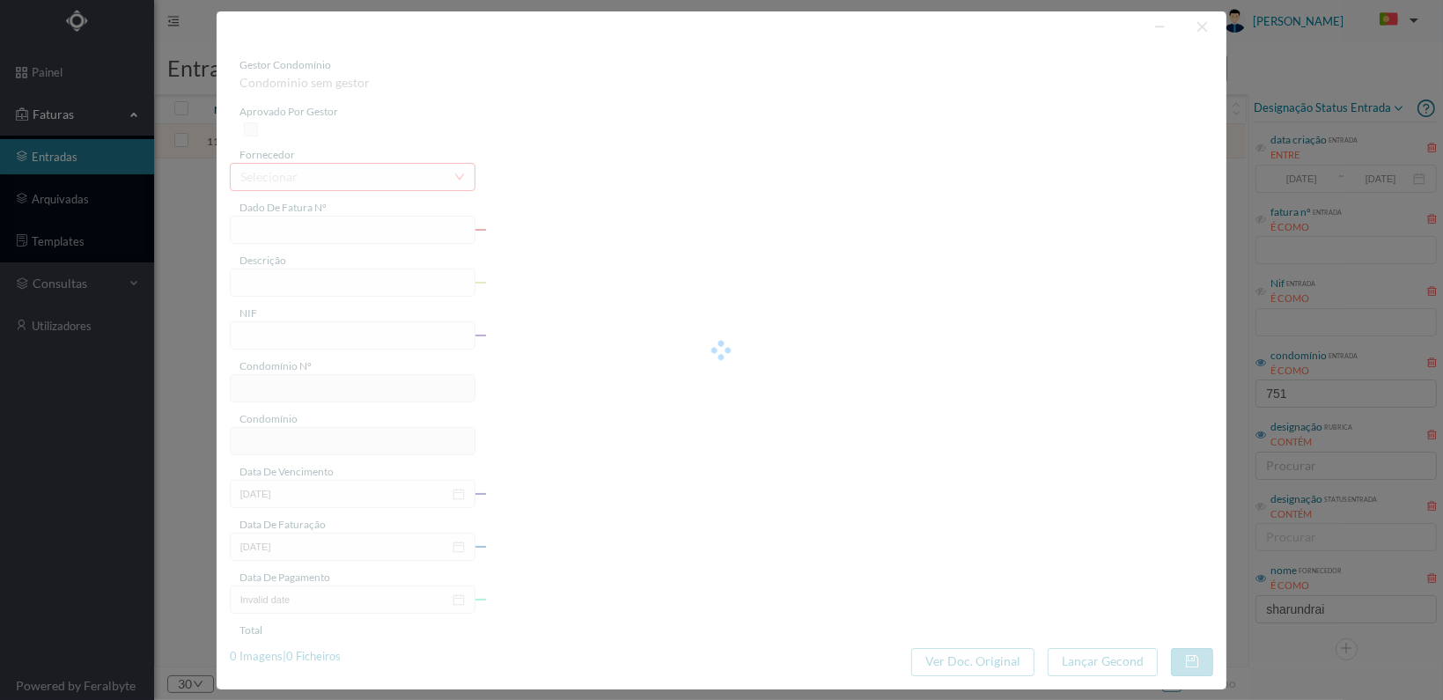
type input "FT 2025A1/1388"
type input "LIMPEZA Outubro de 2025"
type input "901666416"
type input "[DATE]"
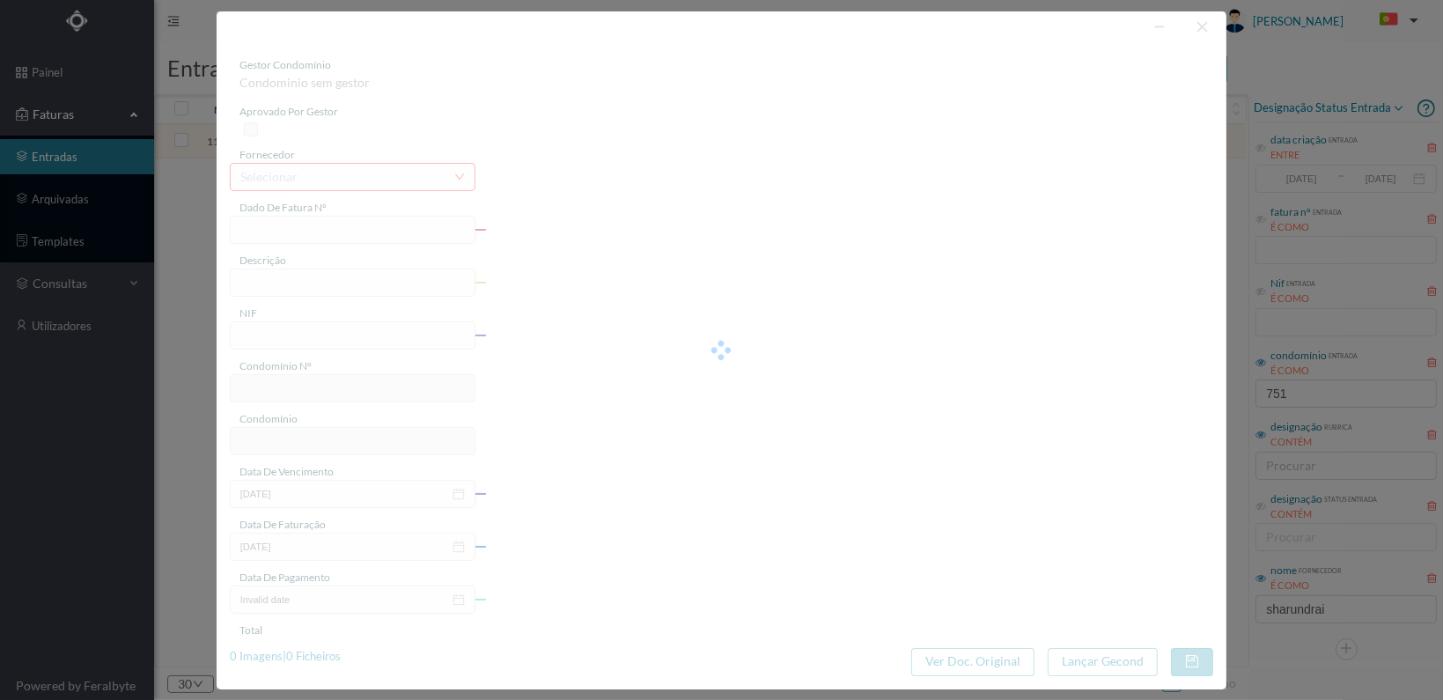
type input "[DATE]"
type input "237.54"
type input "590"
type input "ED. AV. DA REPUBLICA 751 a 755"
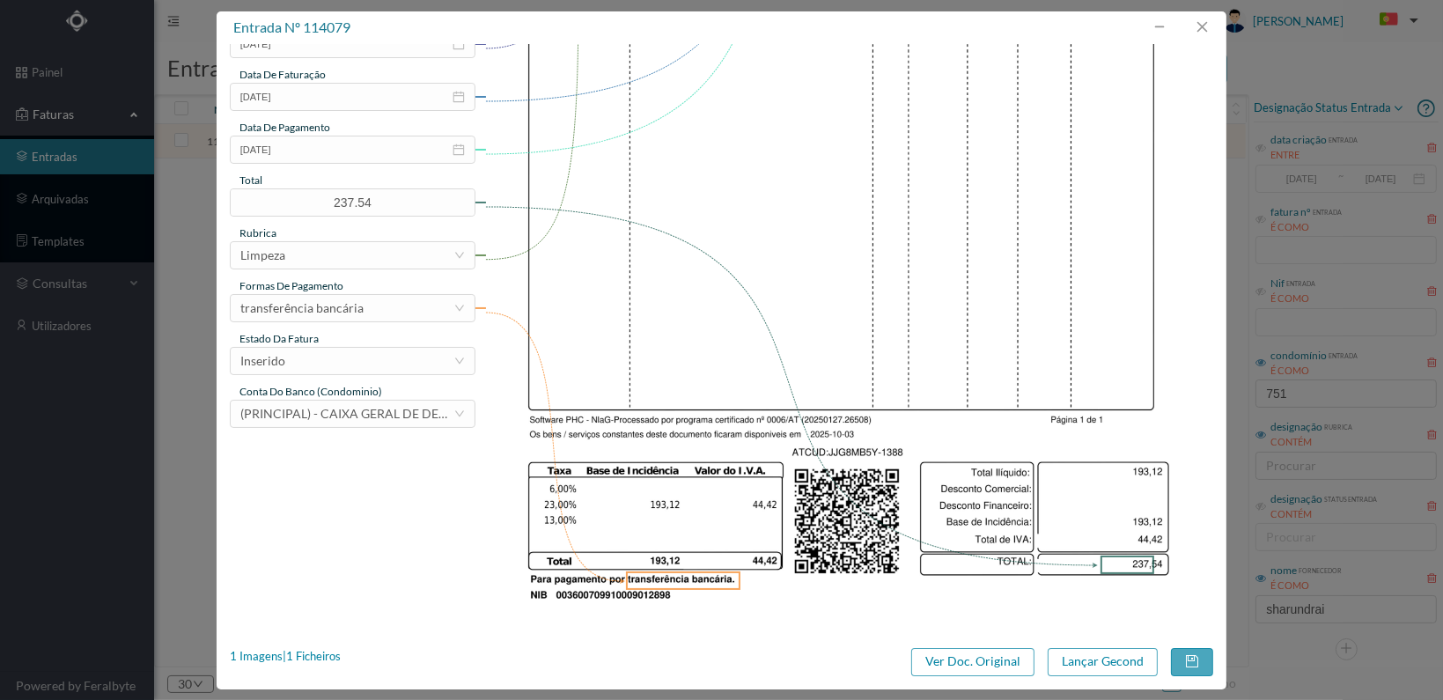
scroll to position [460, 0]
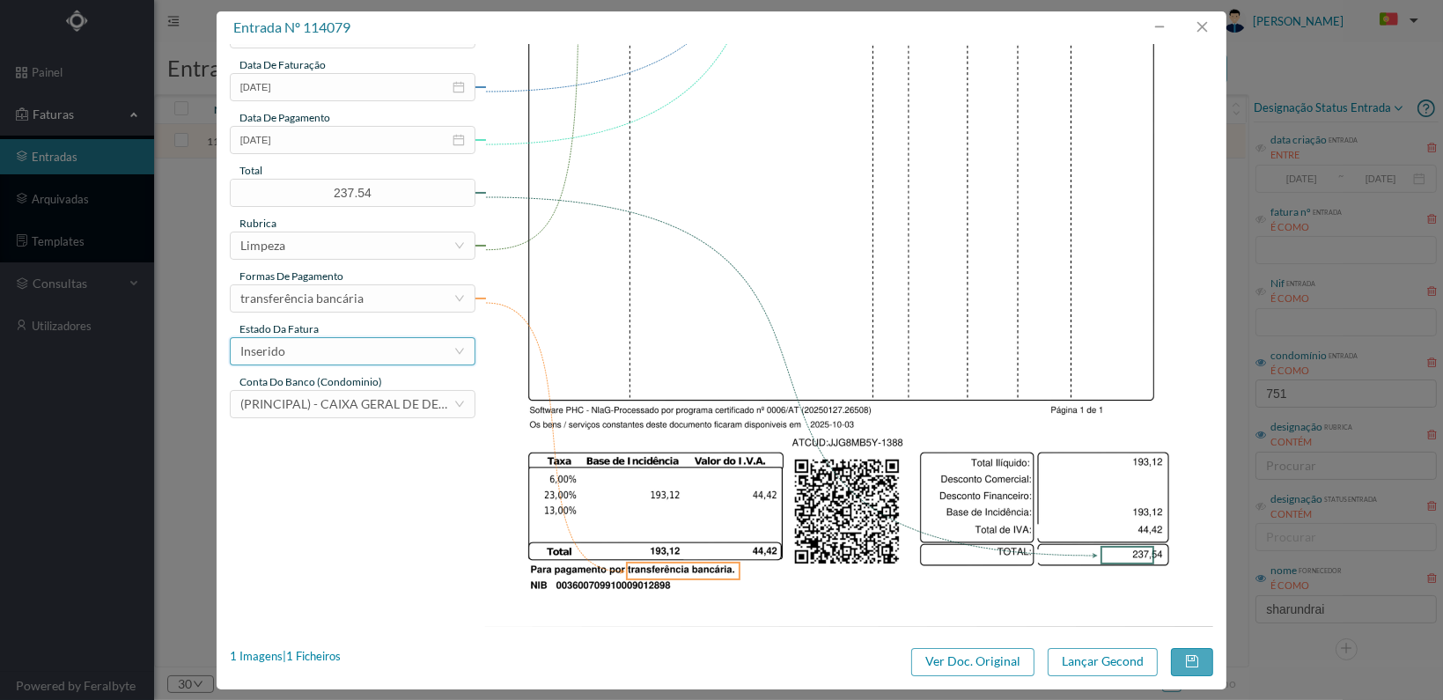
click at [422, 355] on div "Inserido" at bounding box center [346, 351] width 213 height 26
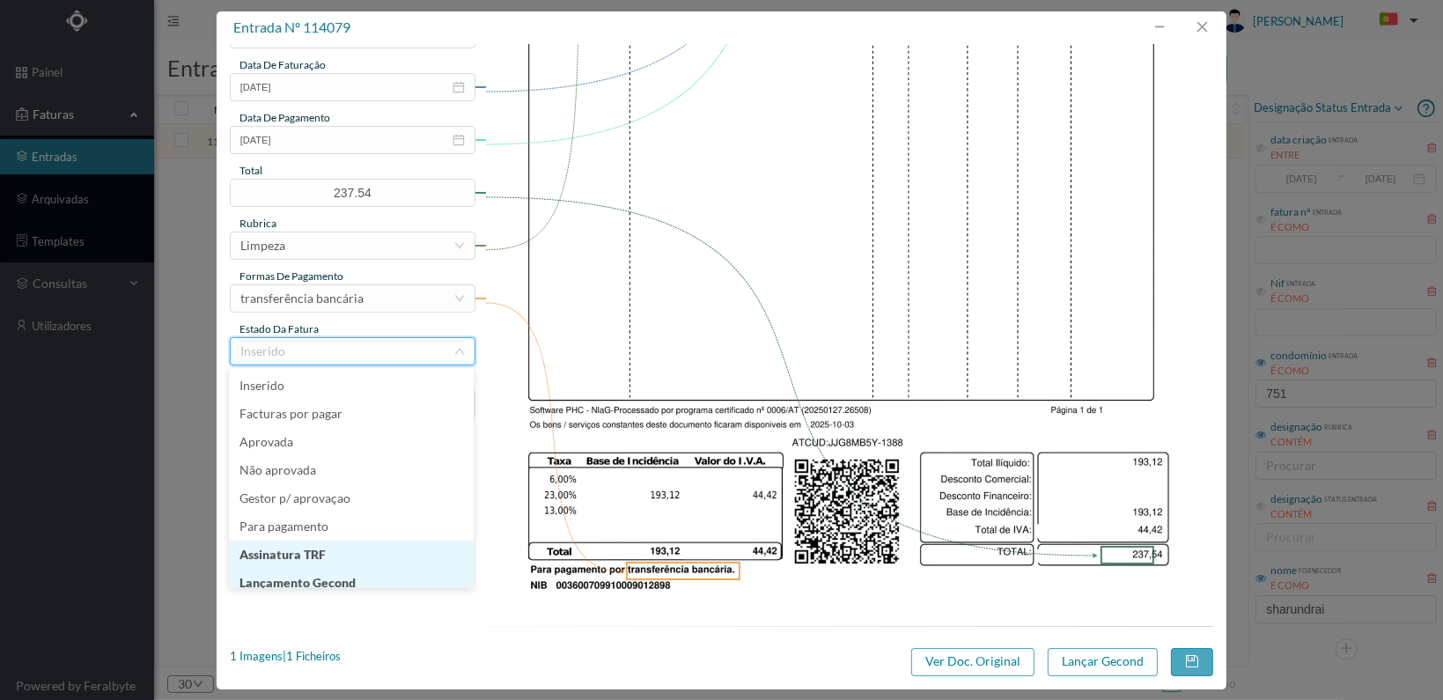
scroll to position [9, 0]
drag, startPoint x: 389, startPoint y: 577, endPoint x: 581, endPoint y: 575, distance: 191.9
click at [389, 576] on li "Lançamento Gecond" at bounding box center [351, 574] width 245 height 28
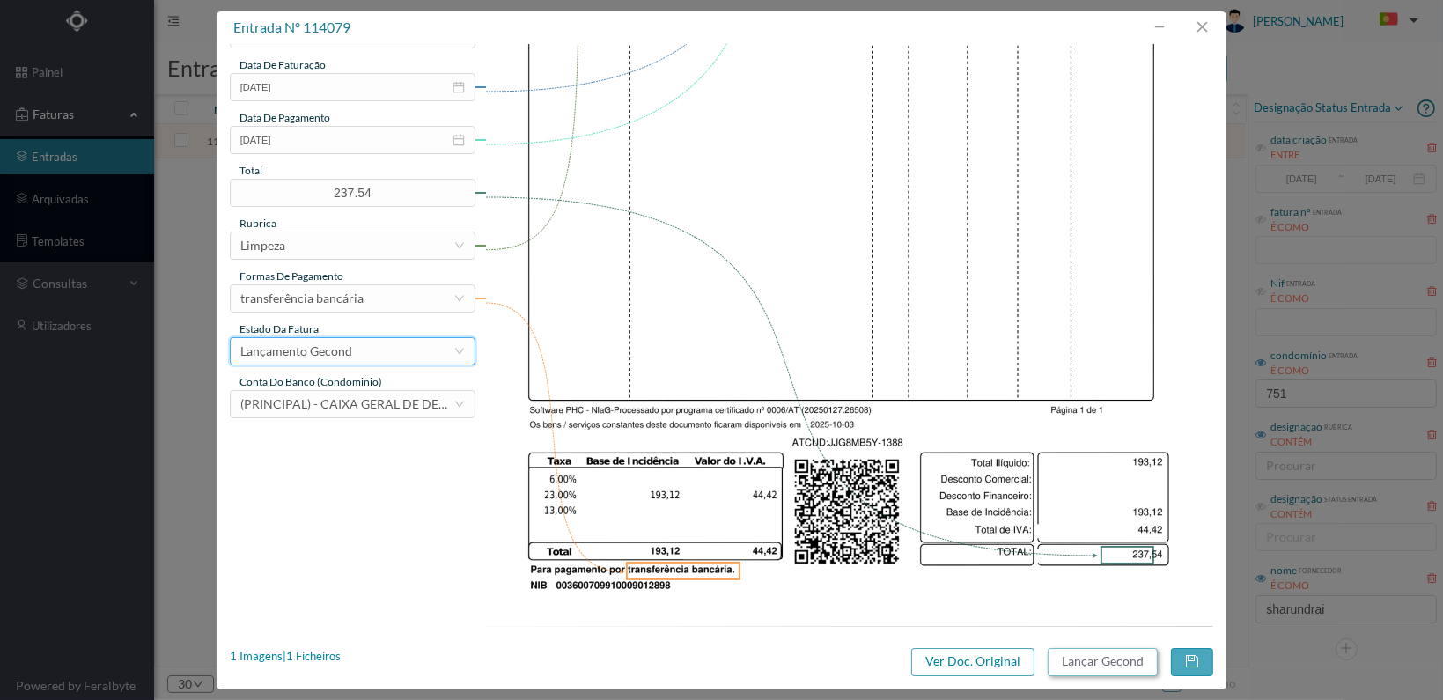
click at [1094, 659] on button "Lançar Gecond" at bounding box center [1103, 662] width 110 height 28
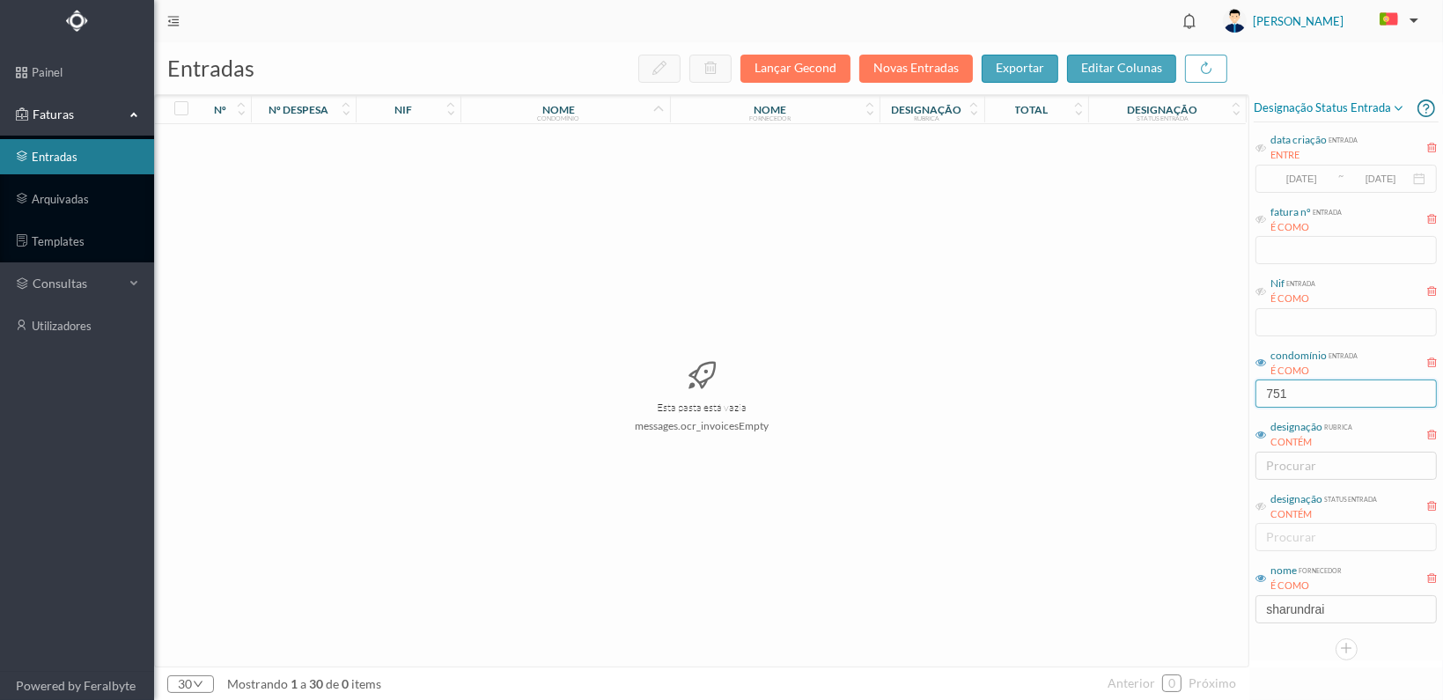
drag, startPoint x: 1306, startPoint y: 390, endPoint x: 1248, endPoint y: 390, distance: 58.1
click at [1248, 390] on div "entradas Lançar Gecond Novas Entradas exportar editar colunas nº nº despesa nif…" at bounding box center [798, 371] width 1289 height 658
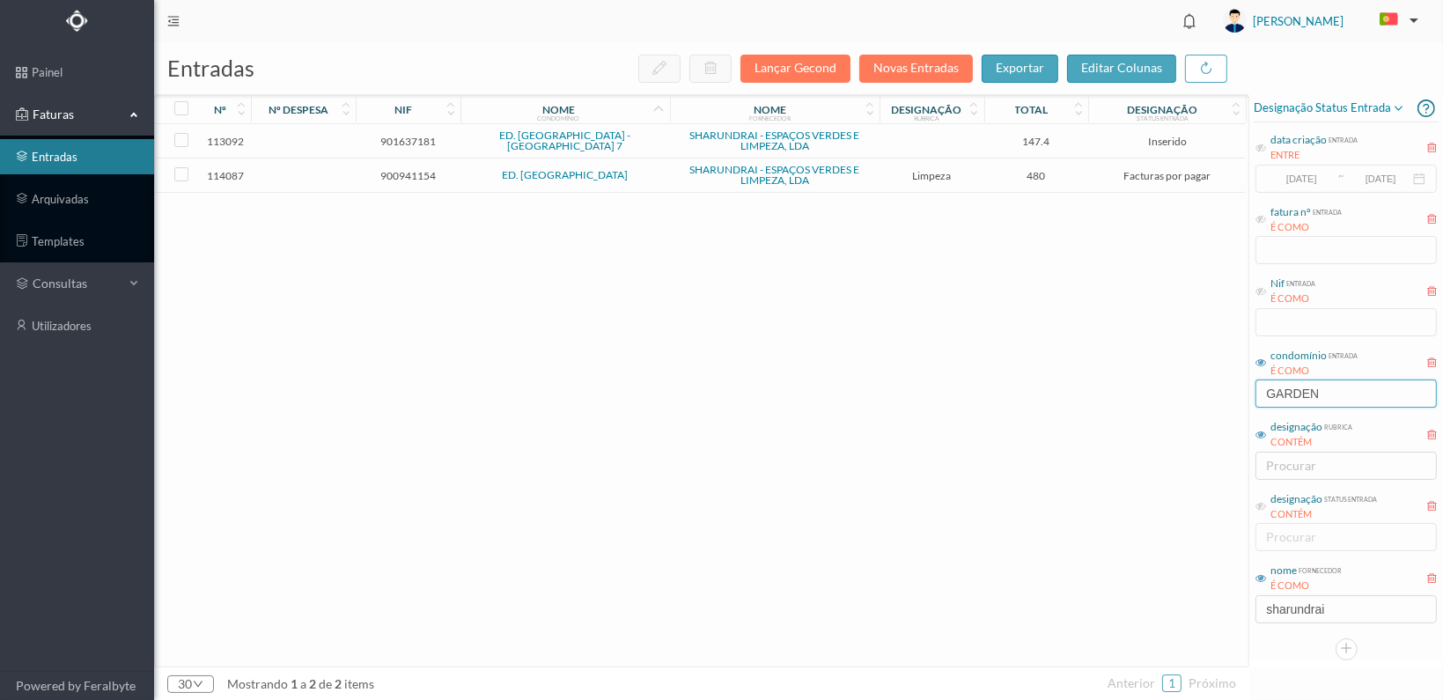
type input "GARDEN"
click at [407, 171] on span "900941154" at bounding box center [408, 175] width 96 height 13
click at [406, 171] on span "900941154" at bounding box center [408, 175] width 96 height 13
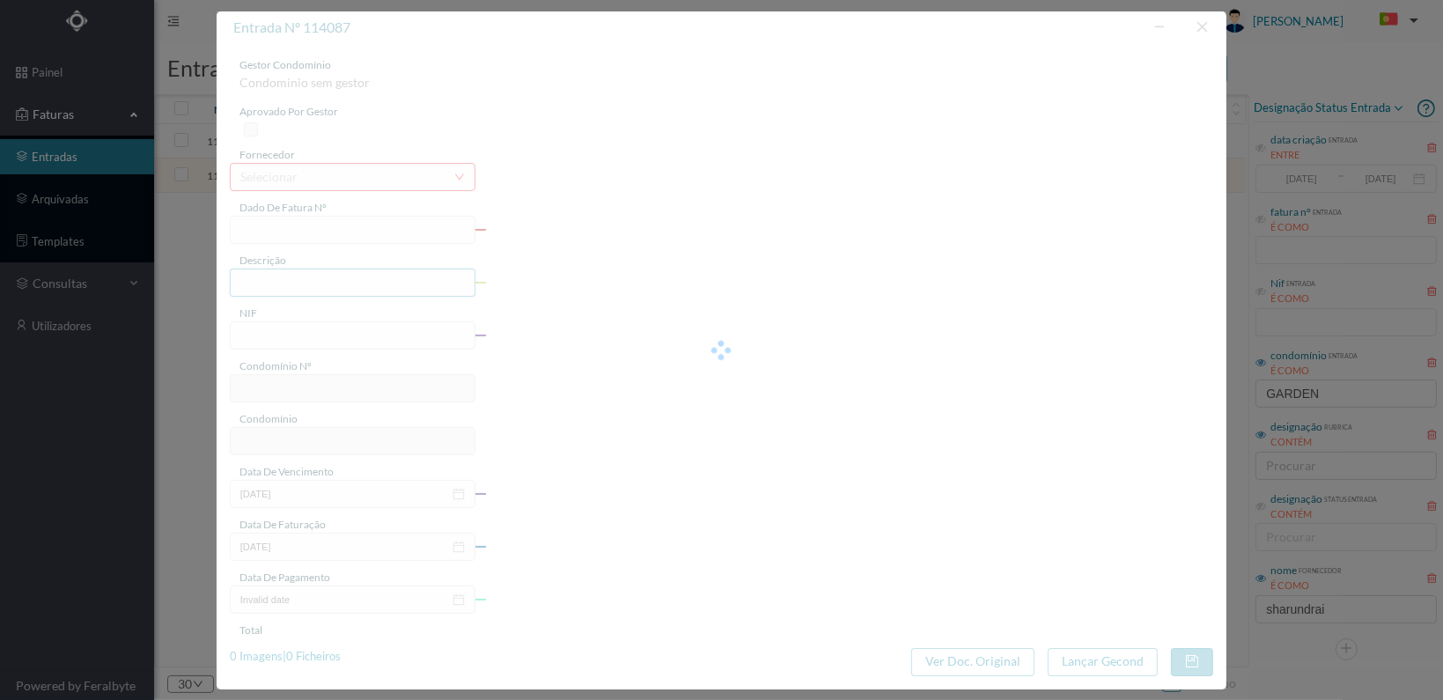
type input "FT 2025A1/1396"
type input "LIMPEZA Outubro de 2025"
type input "900941154"
type input "[DATE]"
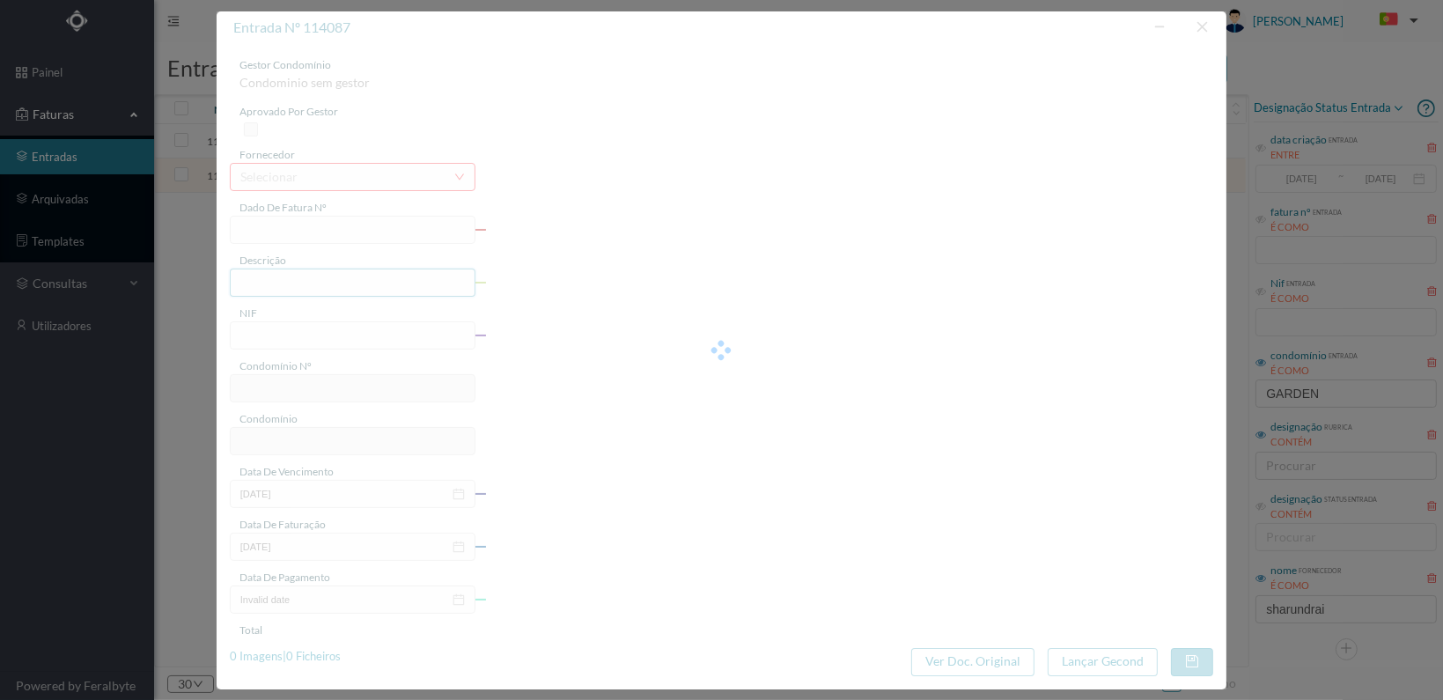
type input "[DATE]"
type input "480.00"
type input "675"
type input "ED. [GEOGRAPHIC_DATA]"
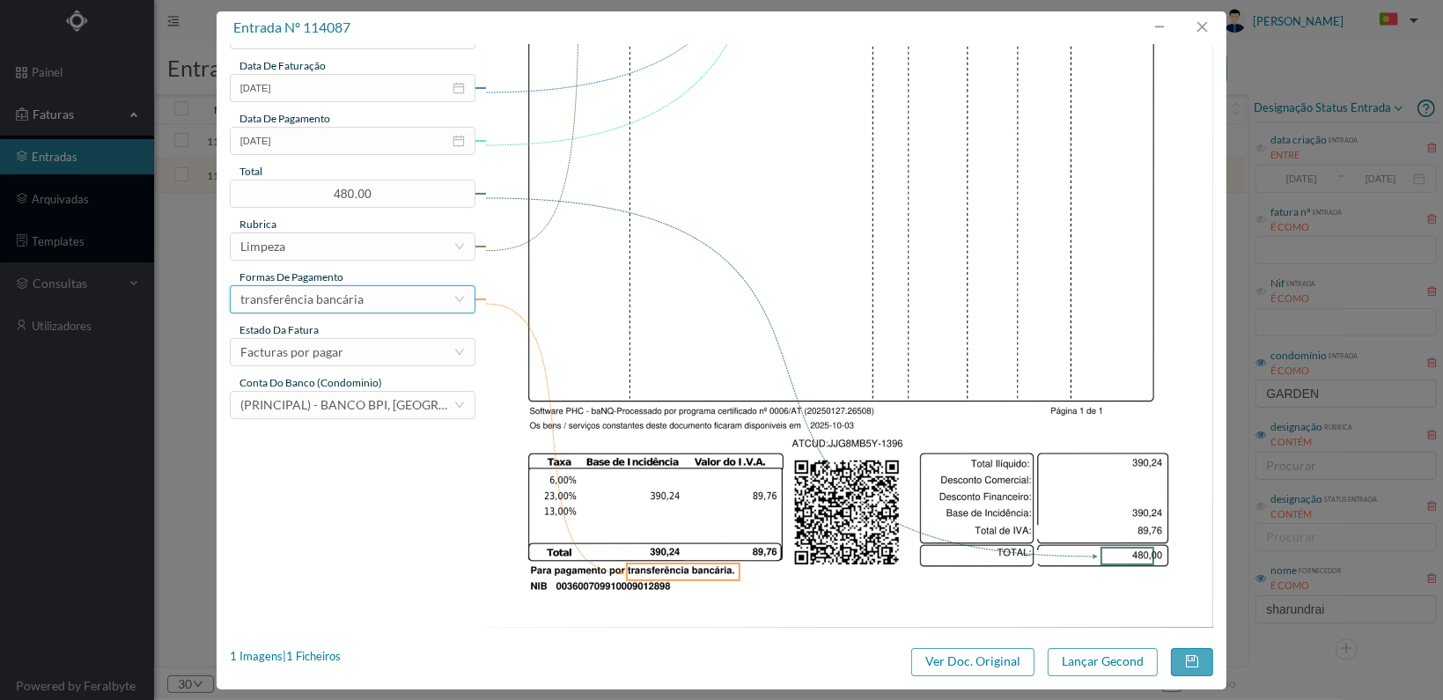
scroll to position [460, 0]
drag, startPoint x: 421, startPoint y: 345, endPoint x: 429, endPoint y: 350, distance: 9.5
click at [421, 347] on div "Facturas por pagar" at bounding box center [346, 351] width 213 height 26
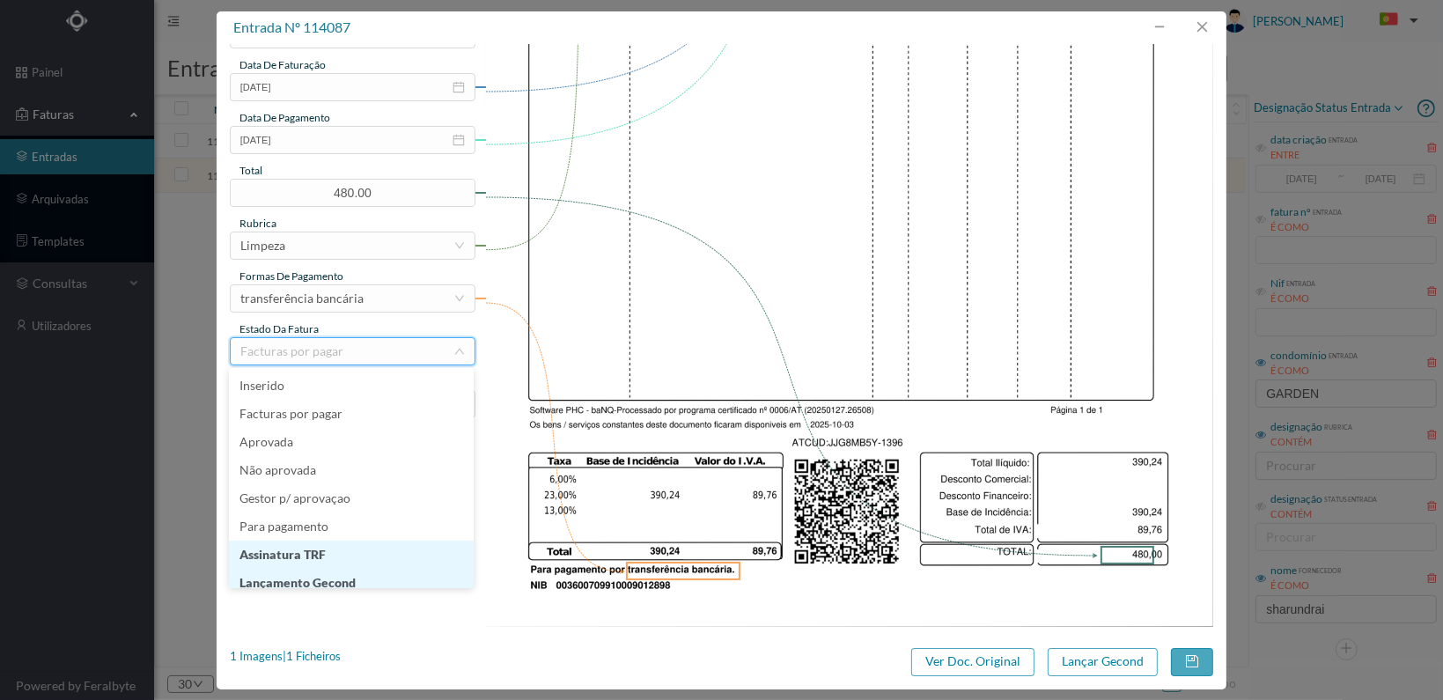
scroll to position [9, 0]
click at [383, 575] on li "Lançamento Gecond" at bounding box center [351, 574] width 245 height 28
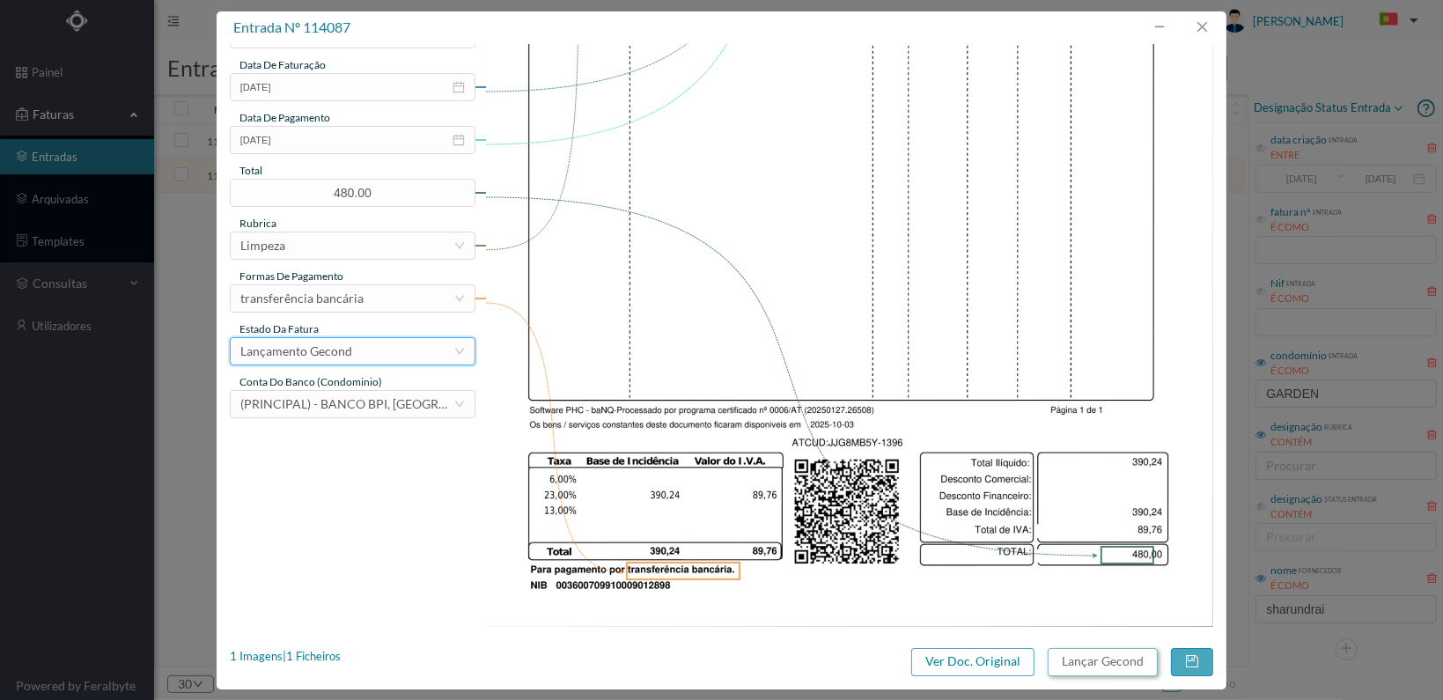
click at [1095, 663] on button "Lançar Gecond" at bounding box center [1103, 662] width 110 height 28
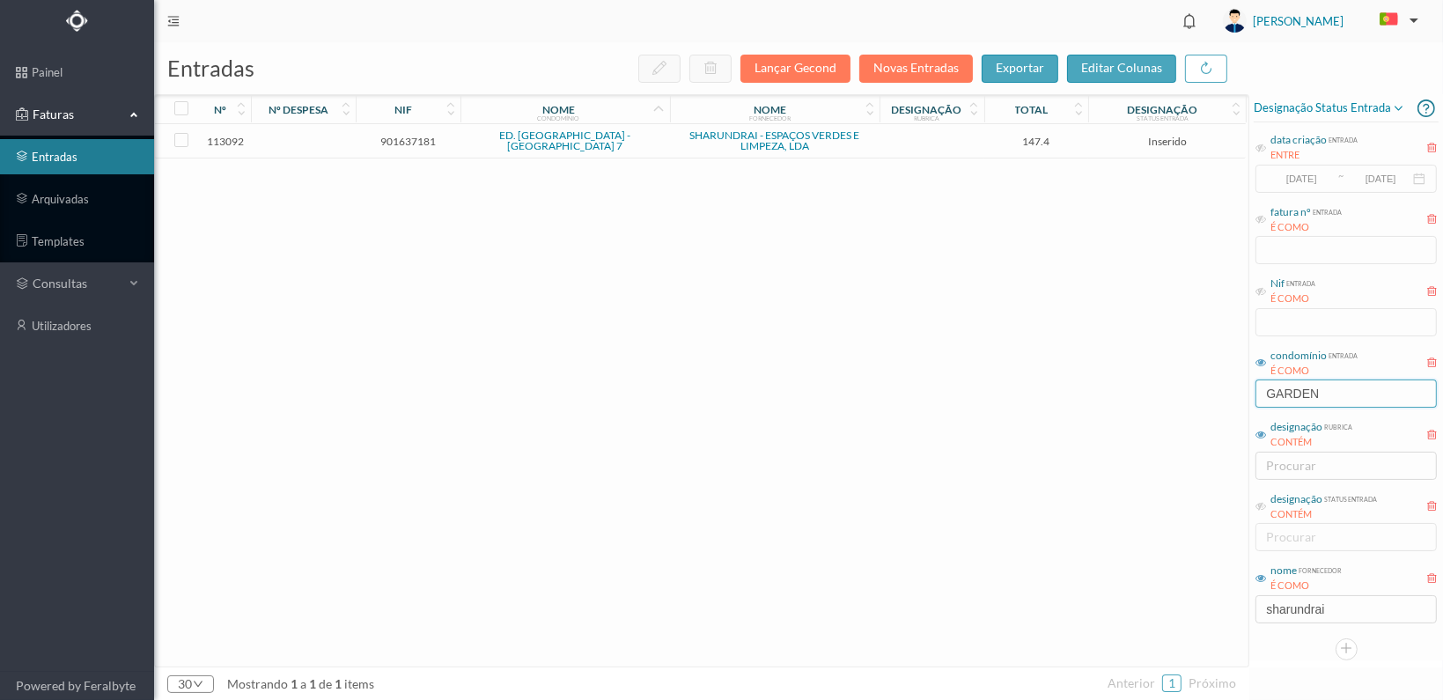
drag, startPoint x: 1321, startPoint y: 392, endPoint x: 1226, endPoint y: 374, distance: 96.7
click at [1225, 385] on div "entradas Lançar Gecond Novas Entradas exportar editar colunas nº nº despesa nif…" at bounding box center [798, 371] width 1289 height 658
type input "AROS"
click at [411, 141] on span "901384577" at bounding box center [408, 141] width 96 height 13
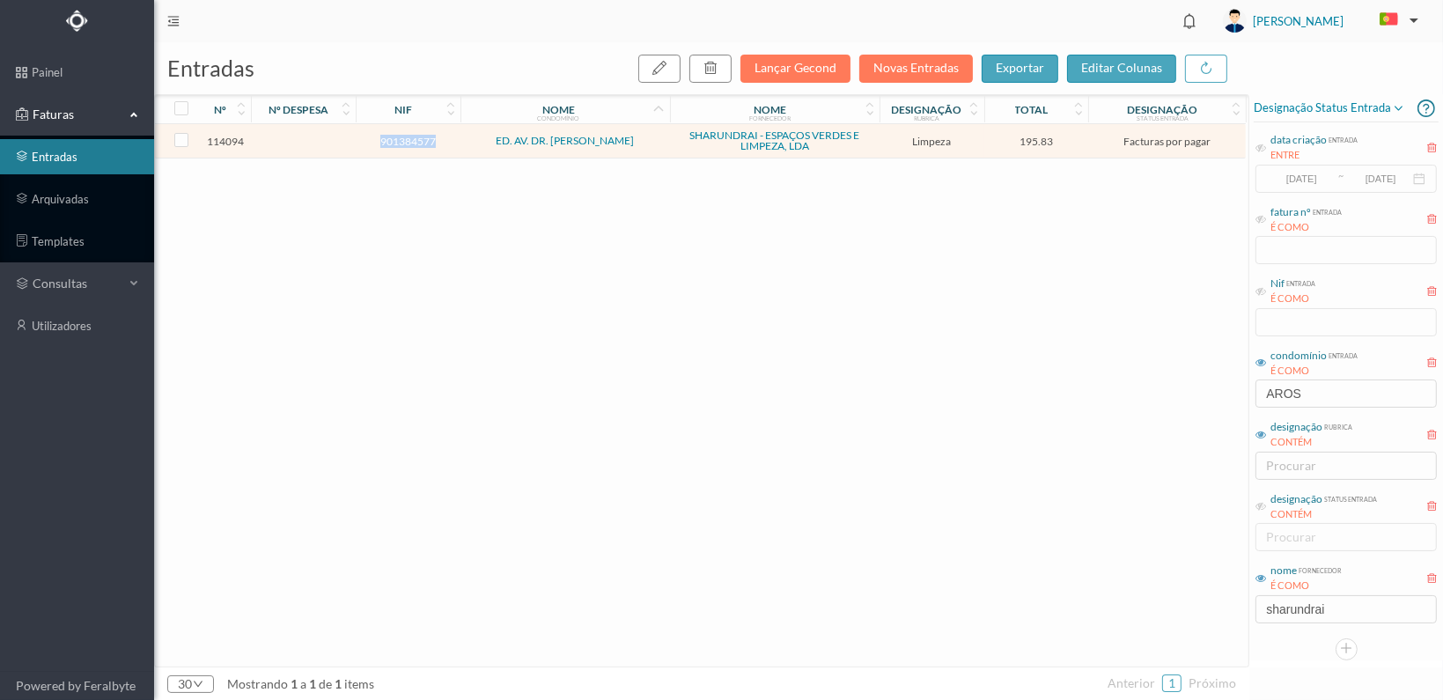
click at [411, 141] on span "901384577" at bounding box center [408, 141] width 96 height 13
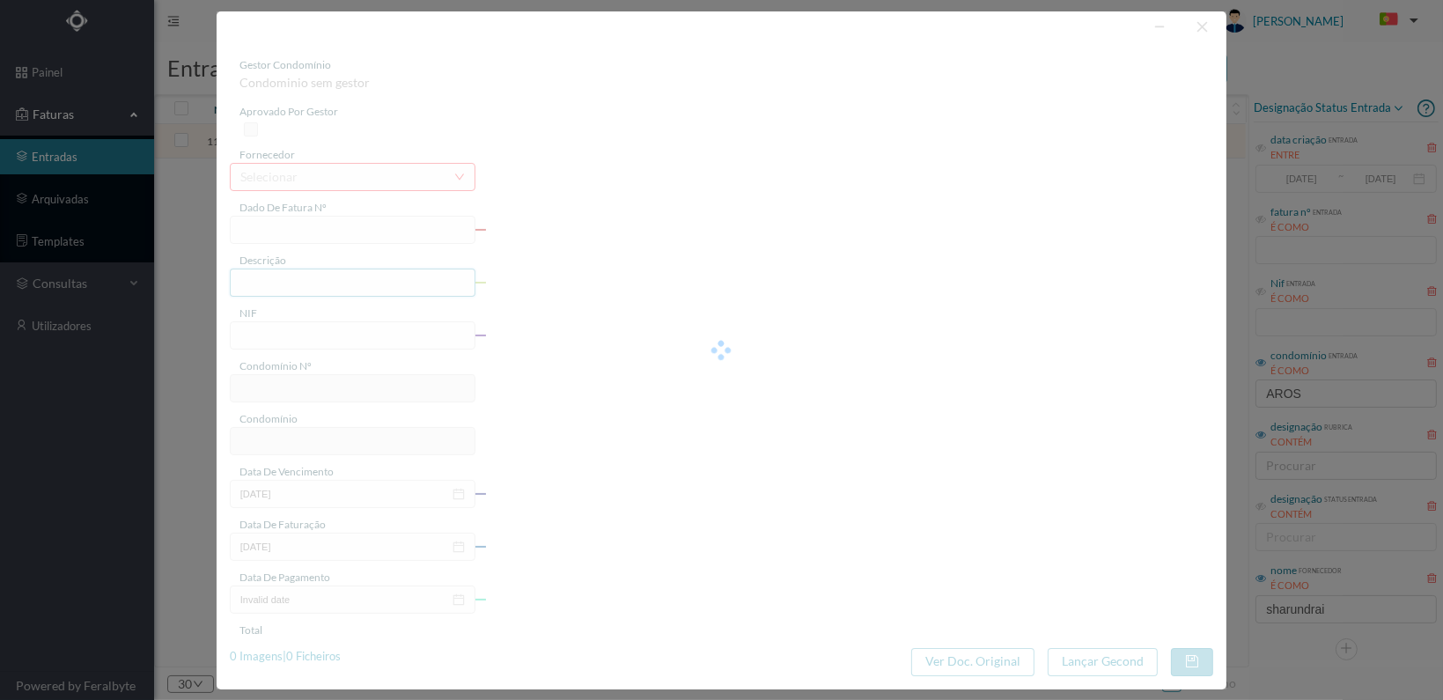
type input "FT 2025A1/1403"
type input "LIMPEZA Outubro de 2025"
type input "901384577"
type input "[DATE]"
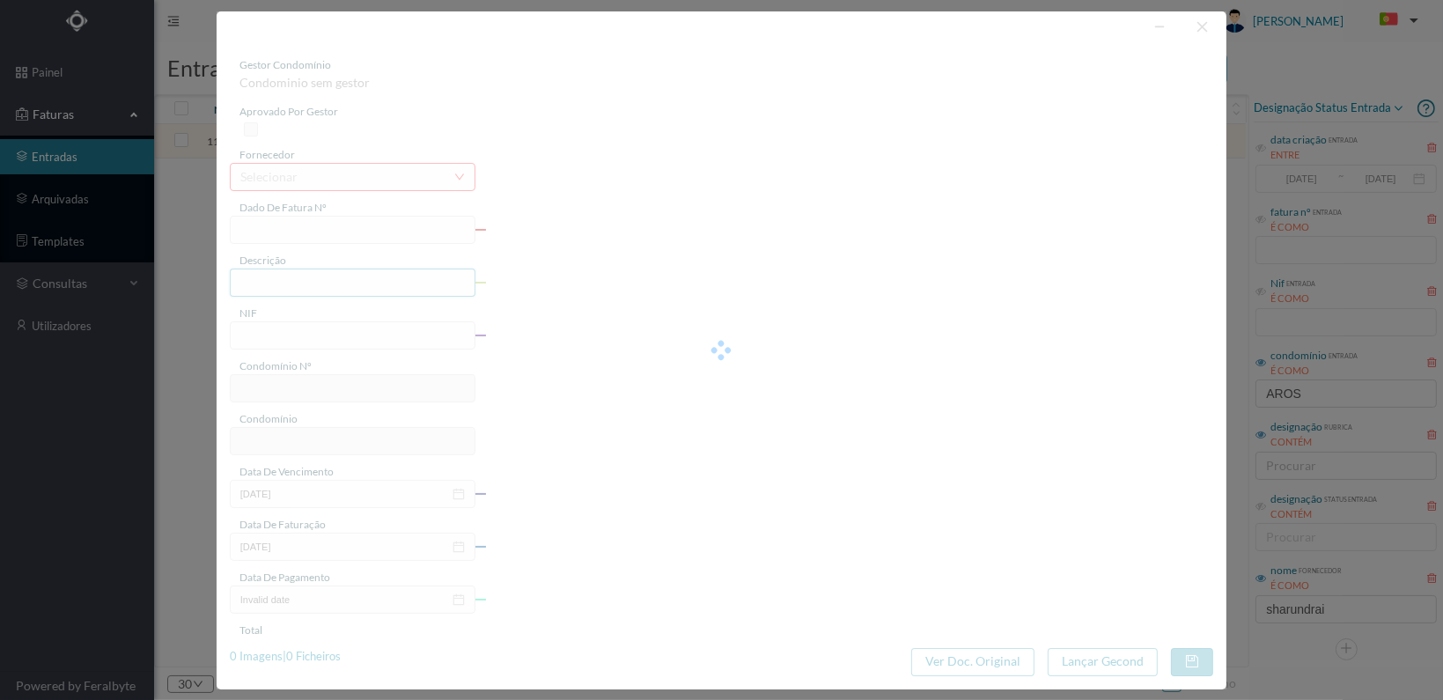
type input "[DATE]"
type input "195.83"
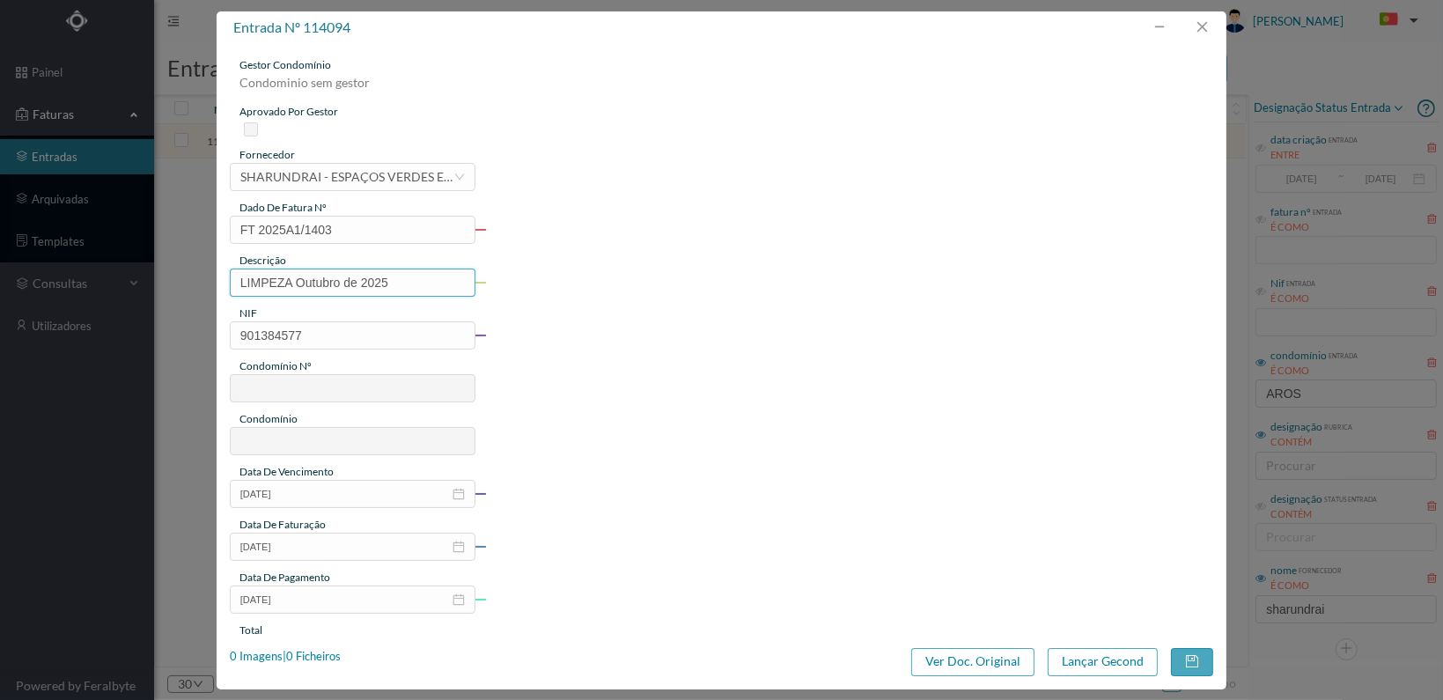
type input "706"
type input "ED. AV. DR. [PERSON_NAME]"
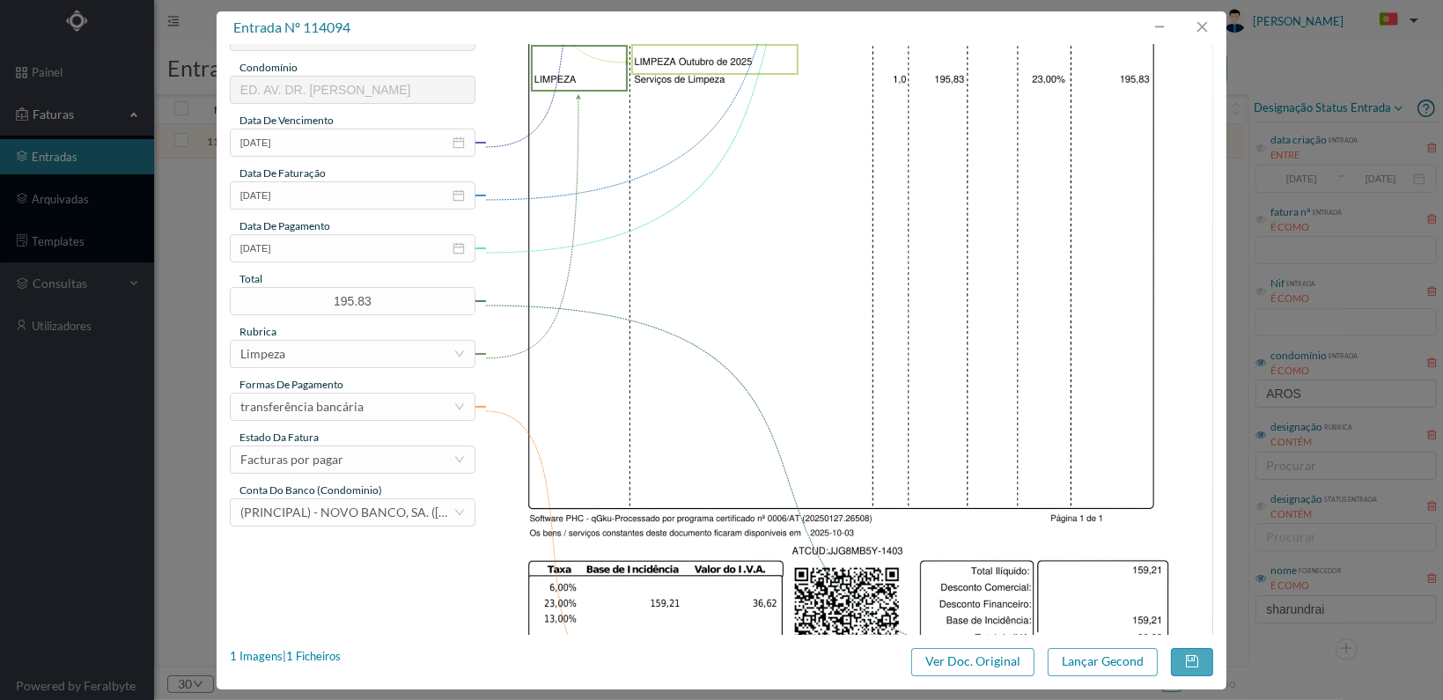
scroll to position [460, 0]
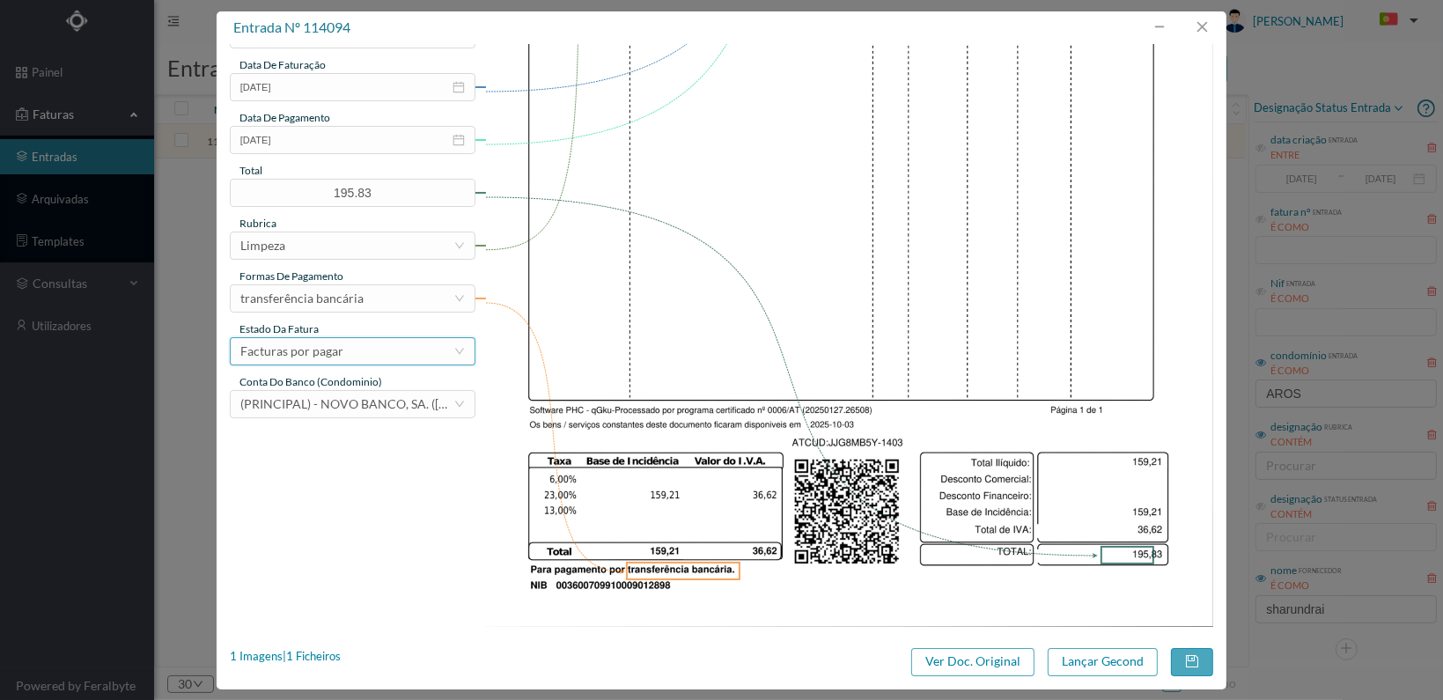
drag, startPoint x: 412, startPoint y: 346, endPoint x: 430, endPoint y: 350, distance: 18.0
click at [423, 346] on div "Facturas por pagar" at bounding box center [346, 351] width 213 height 26
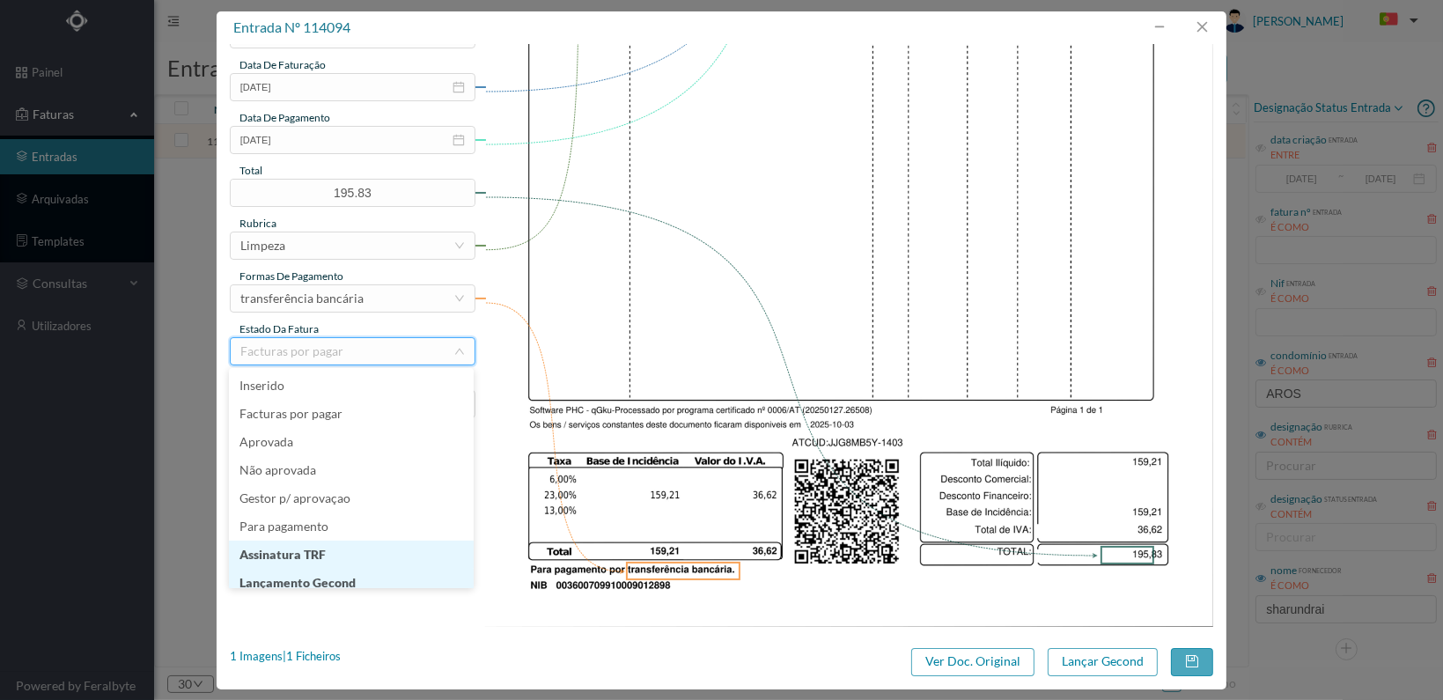
scroll to position [9, 0]
click at [404, 570] on li "Lançamento Gecond" at bounding box center [351, 574] width 245 height 28
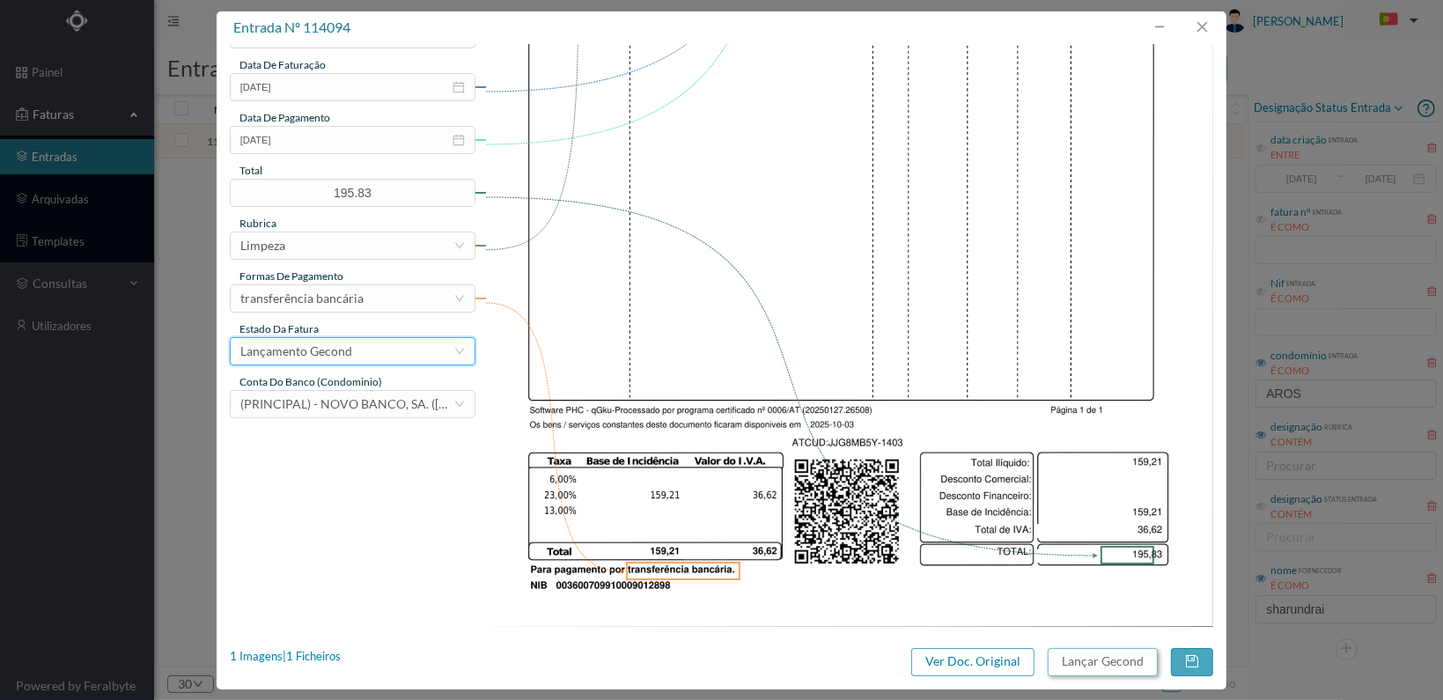
click at [1096, 665] on button "Lançar Gecond" at bounding box center [1103, 662] width 110 height 28
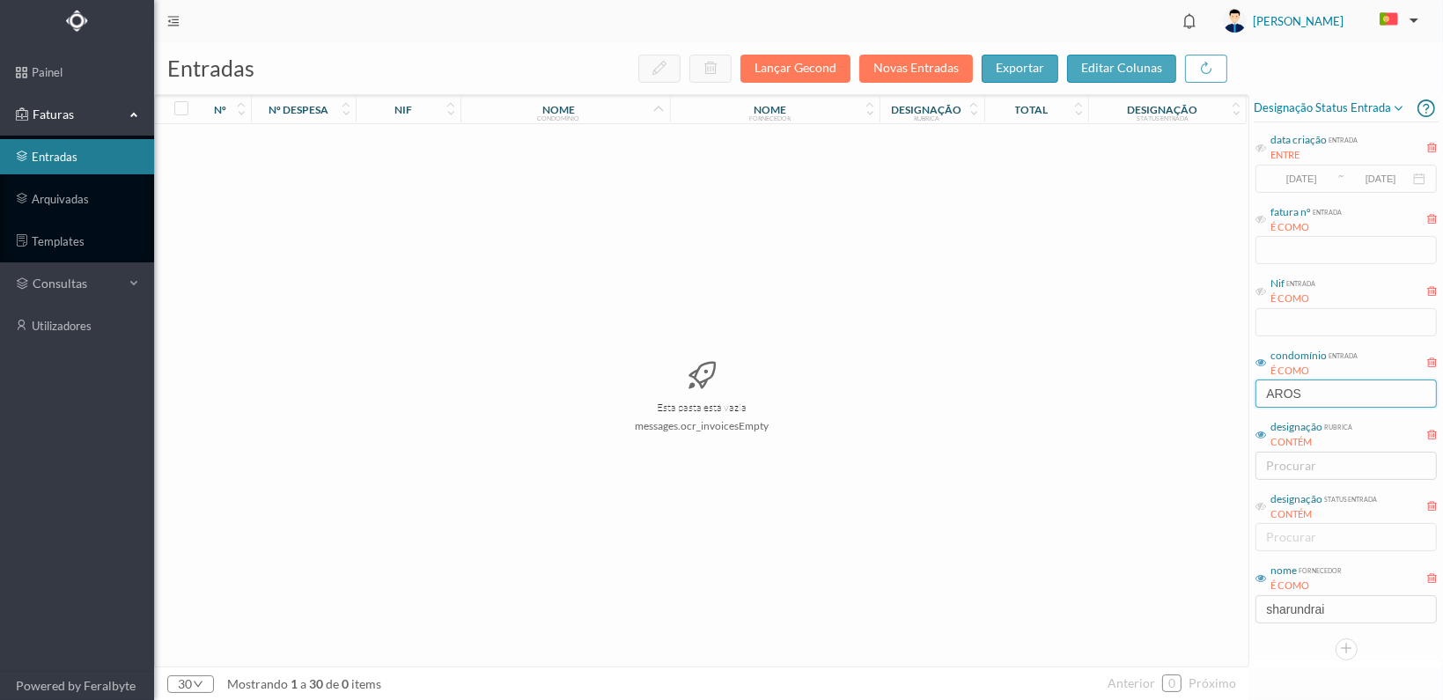
drag, startPoint x: 1335, startPoint y: 394, endPoint x: 1229, endPoint y: 394, distance: 105.6
click at [1229, 394] on div "entradas Lançar Gecond Novas Entradas exportar editar colunas nº nº despesa nif…" at bounding box center [798, 371] width 1289 height 658
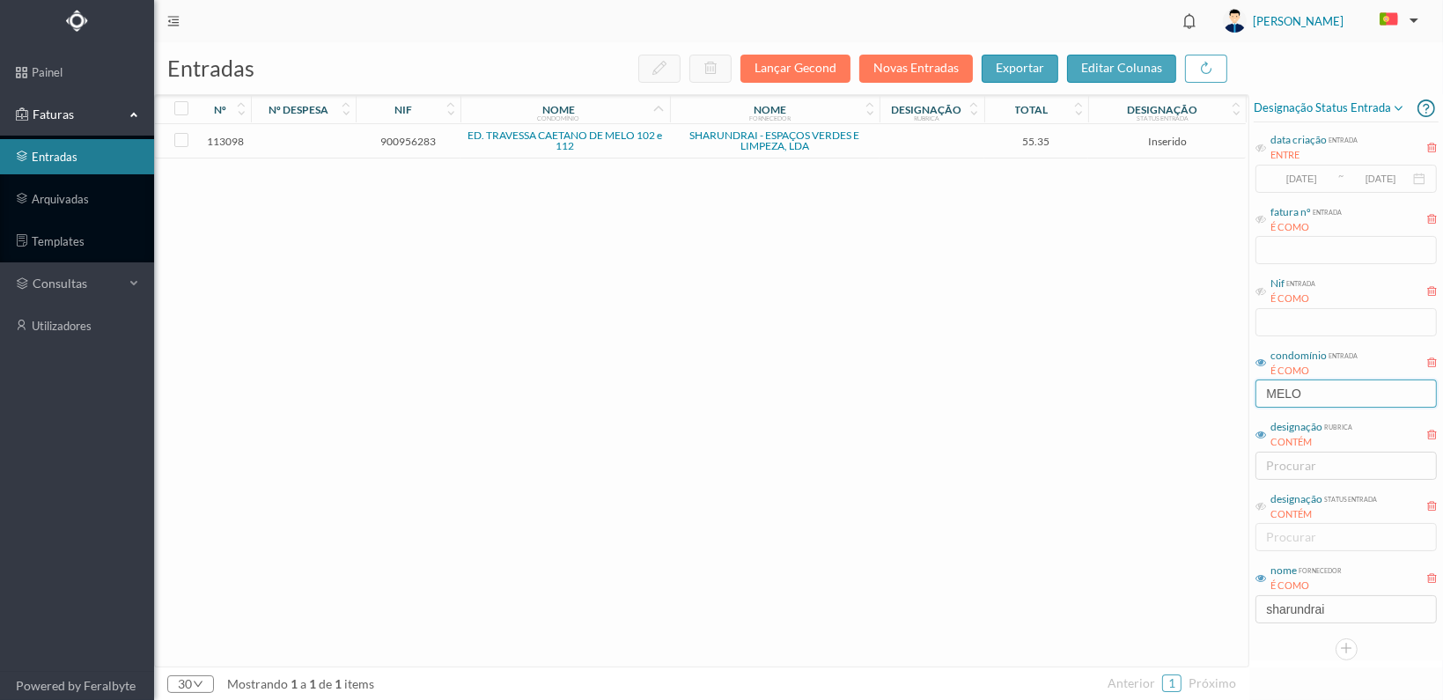
type input "MELO"
click at [399, 137] on span "900956283" at bounding box center [408, 141] width 96 height 13
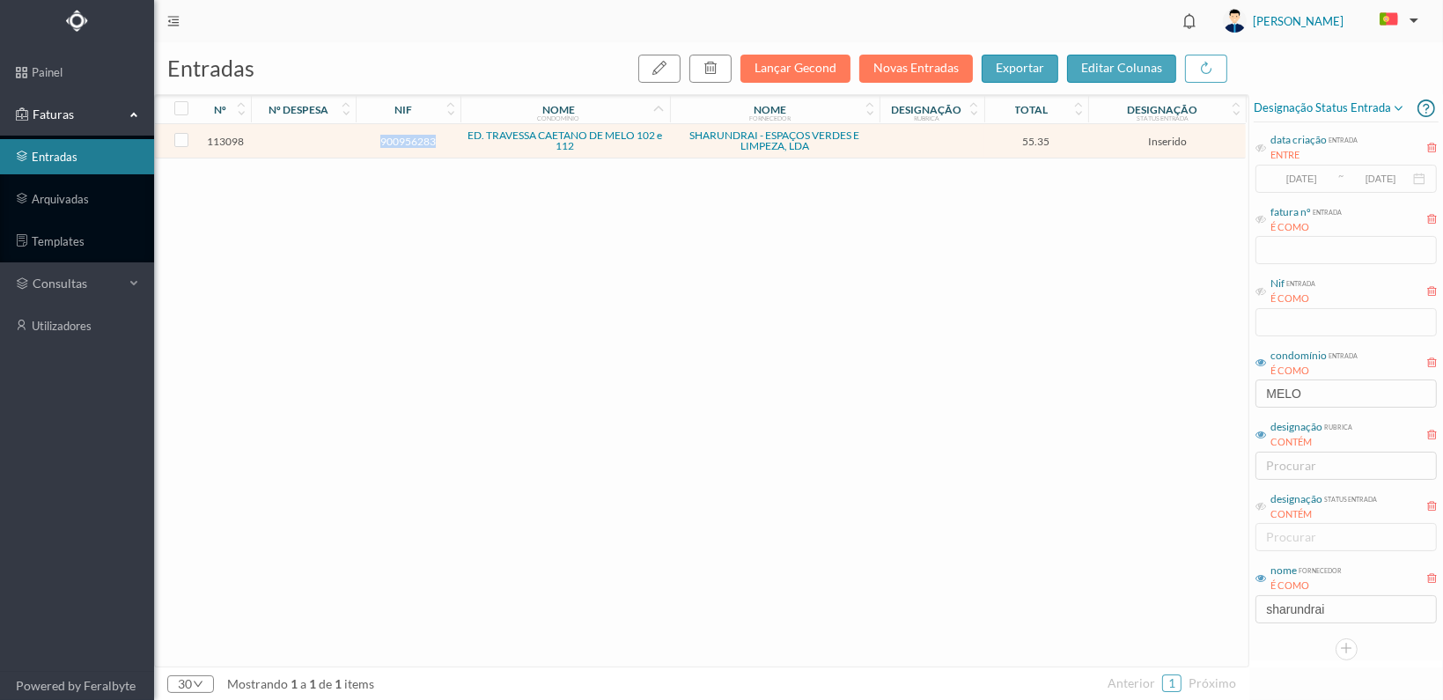
click at [398, 138] on span "900956283" at bounding box center [408, 141] width 96 height 13
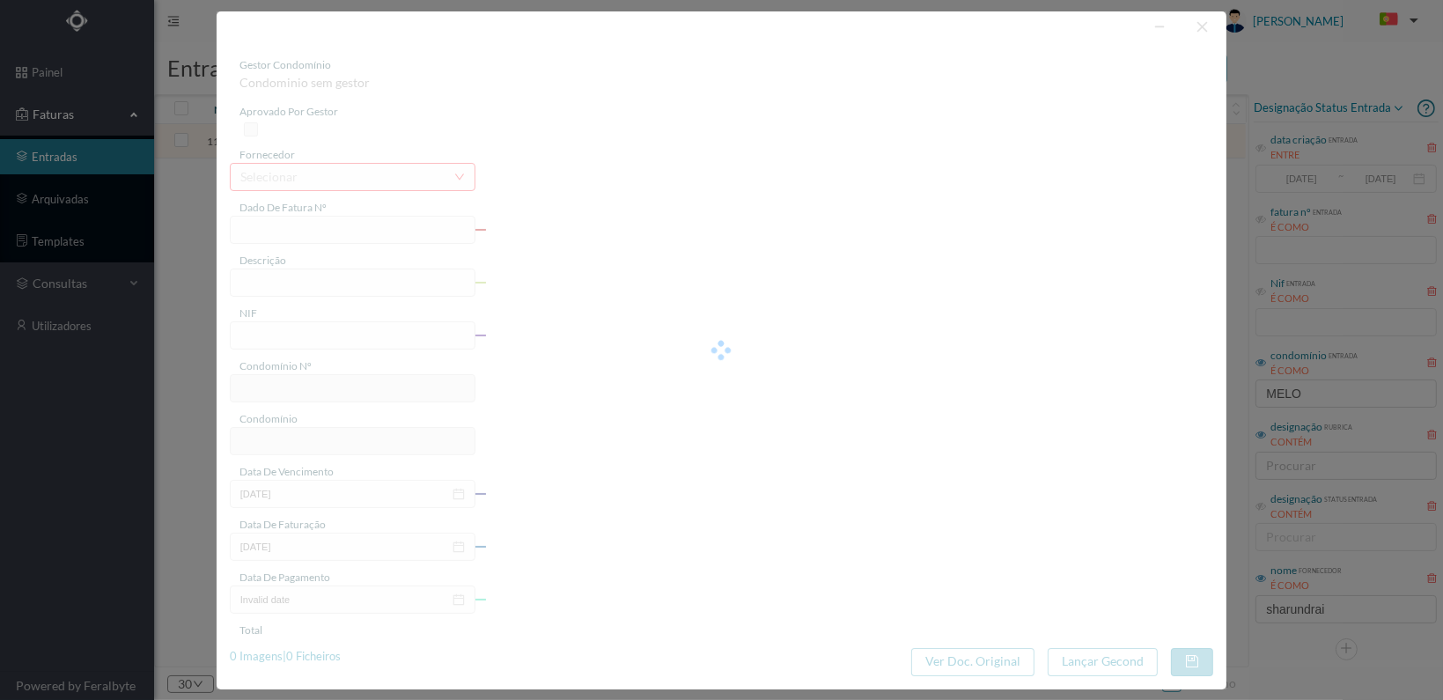
type input "FT 2025A1/1314"
type input "Limpeza e remoção das ervas da ram"
type input "900956283"
type input "[DATE]"
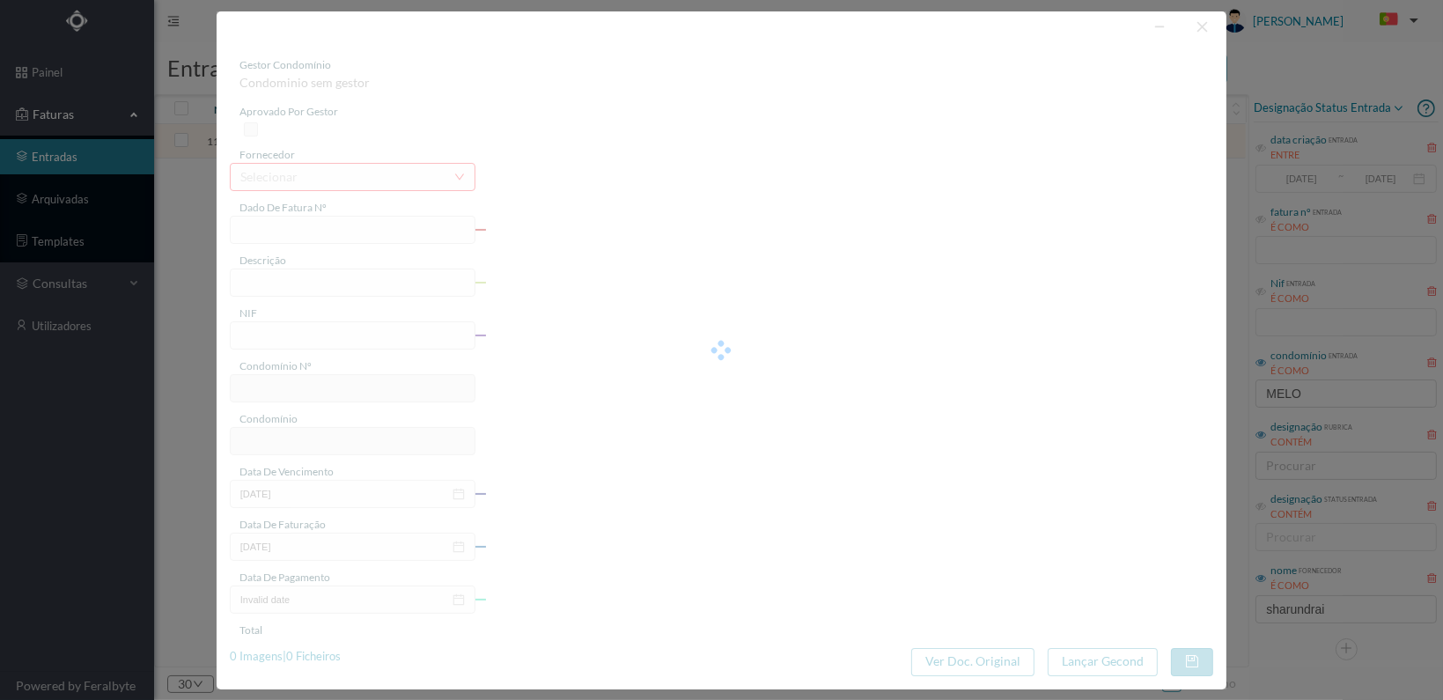
type input "[DATE]"
type input "55.35"
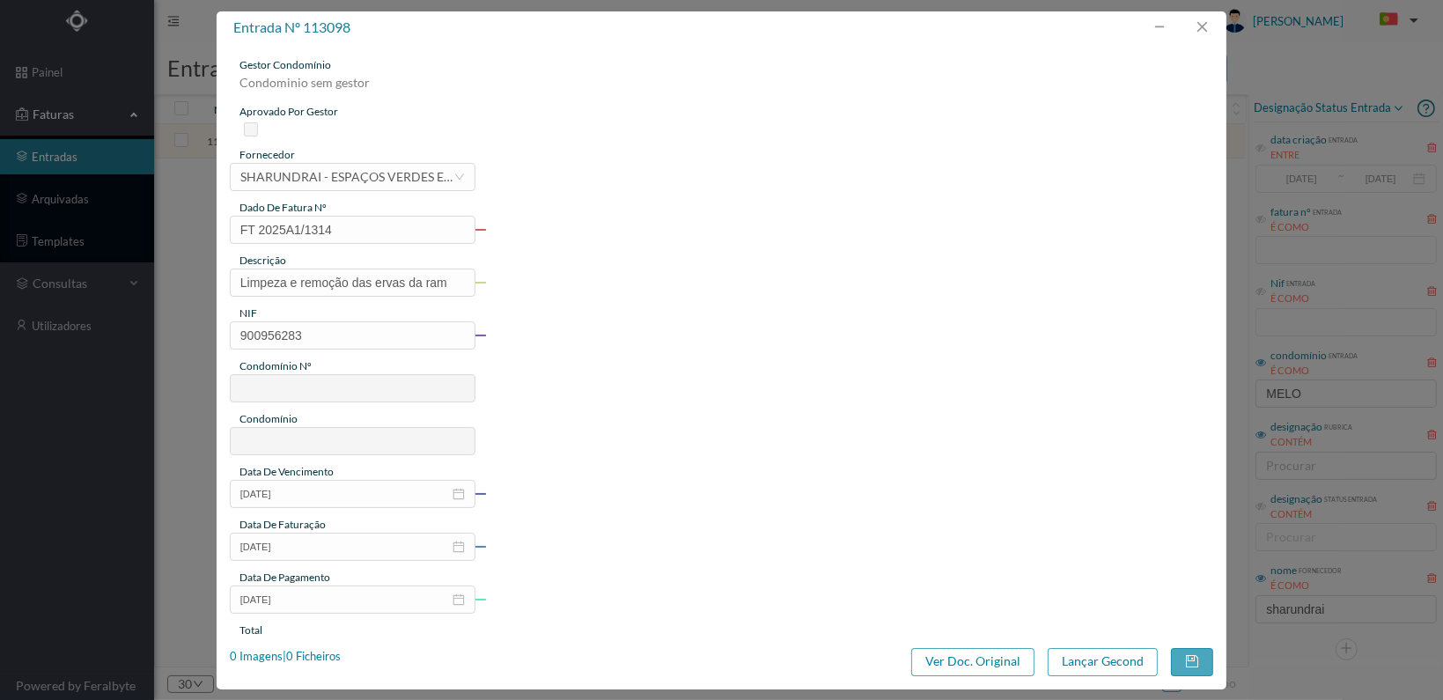
type input "724"
type input "ED. TRAVESSA CAETANO DE MELO 102 e 112"
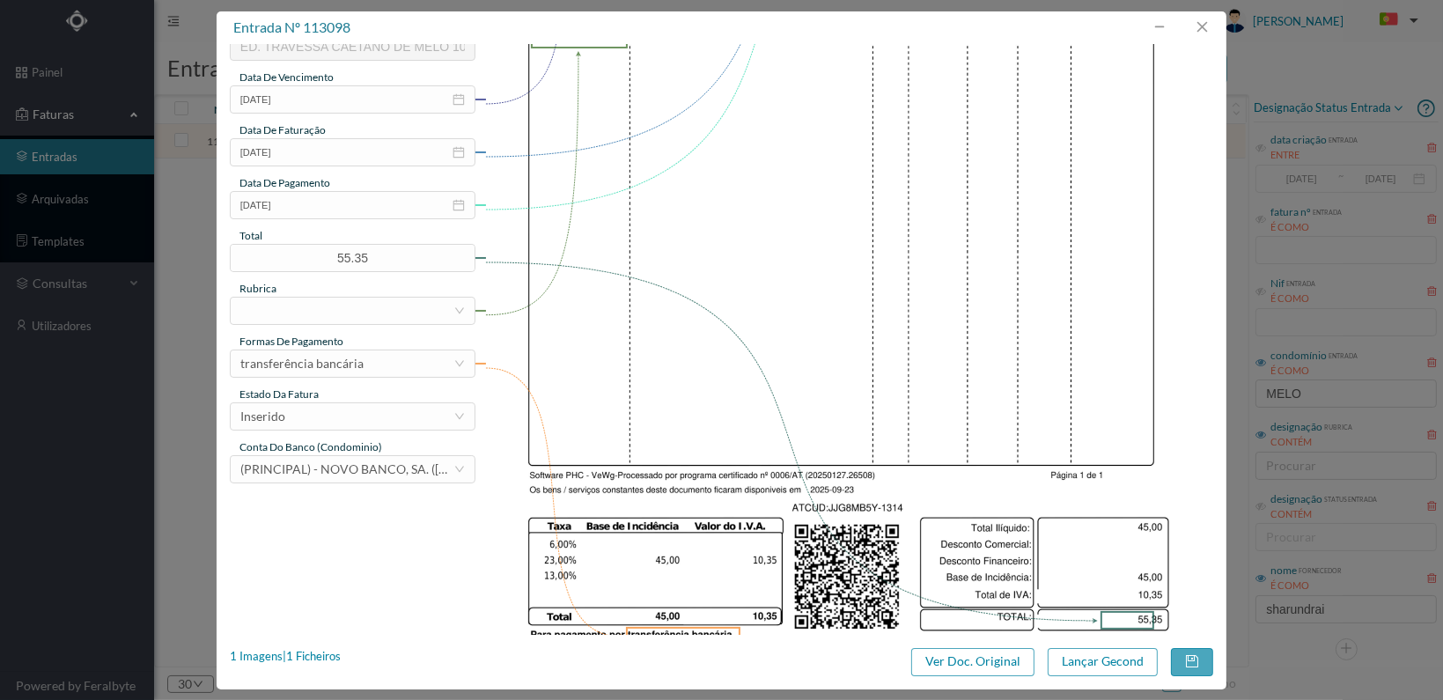
scroll to position [460, 0]
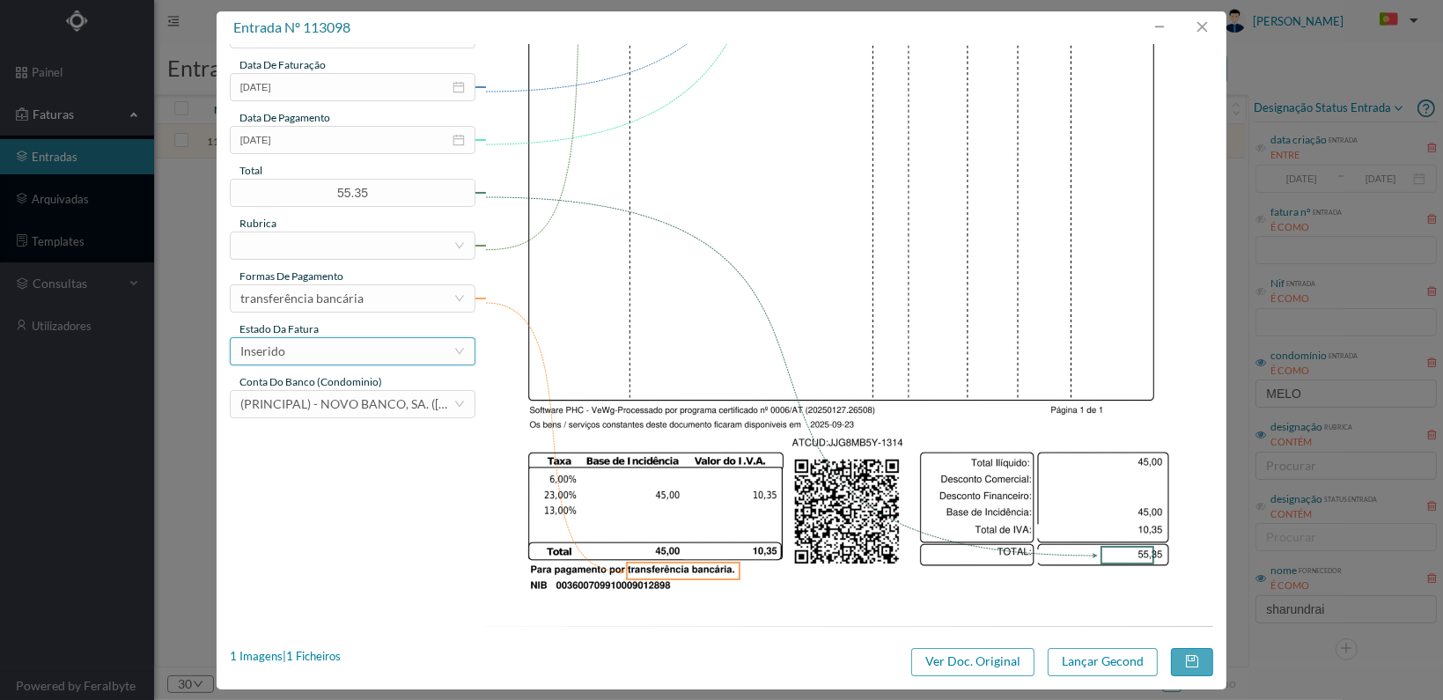
drag, startPoint x: 401, startPoint y: 347, endPoint x: 412, endPoint y: 348, distance: 10.6
click at [401, 349] on div "Inserido" at bounding box center [346, 351] width 213 height 26
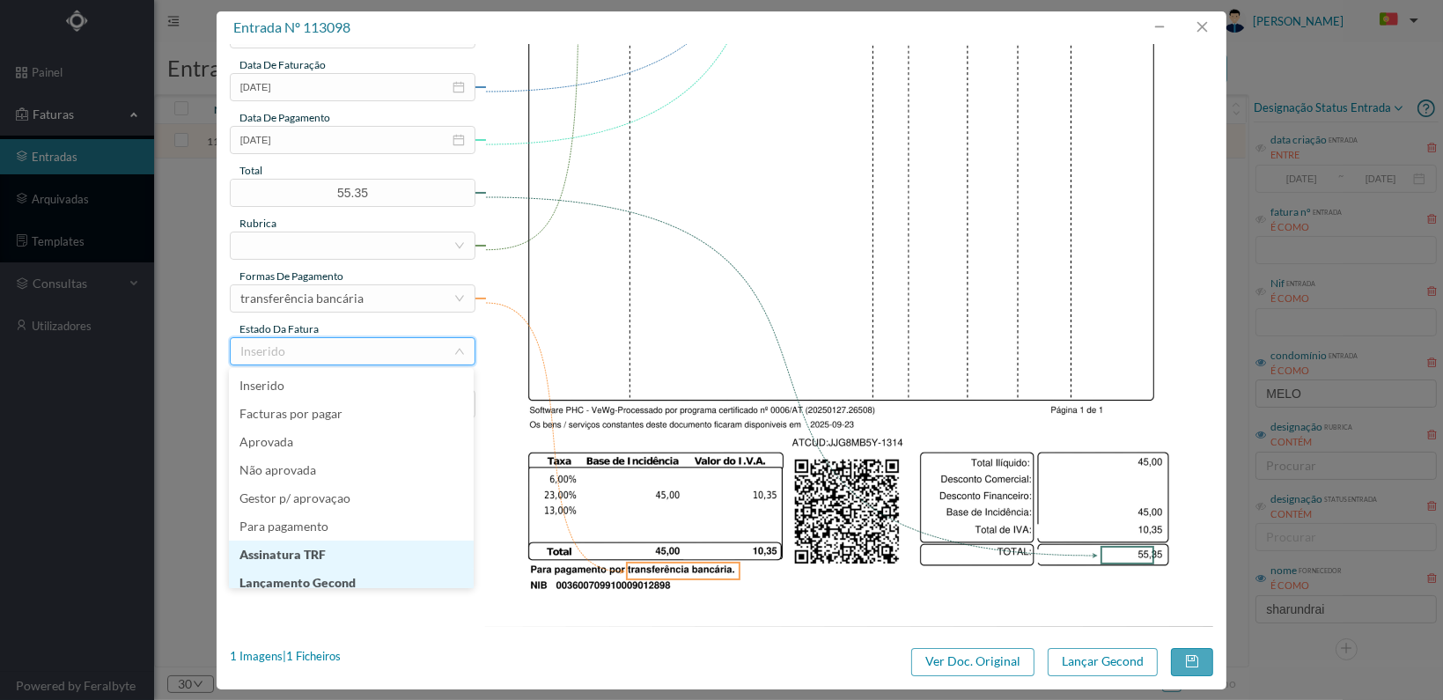
scroll to position [9, 0]
click at [338, 570] on li "Lançamento Gecond" at bounding box center [351, 574] width 245 height 28
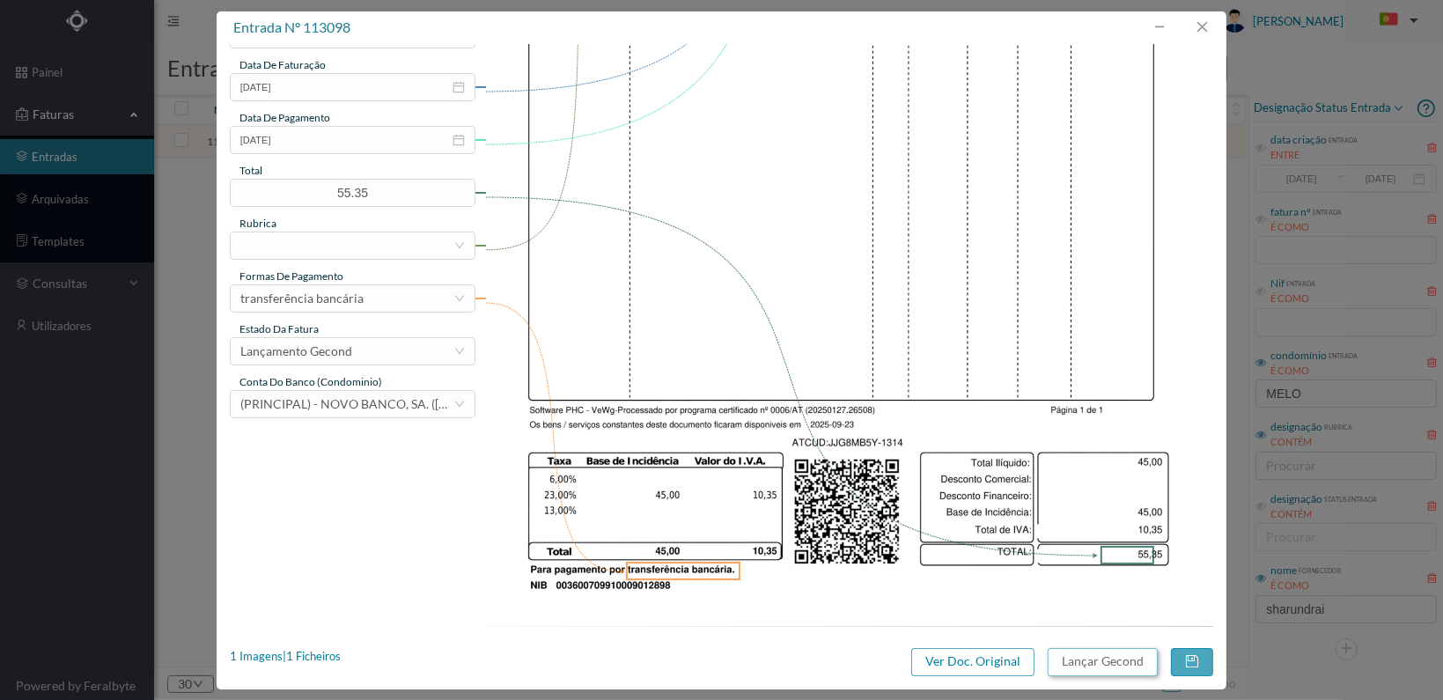
click at [1089, 659] on button "Lançar Gecond" at bounding box center [1103, 662] width 110 height 28
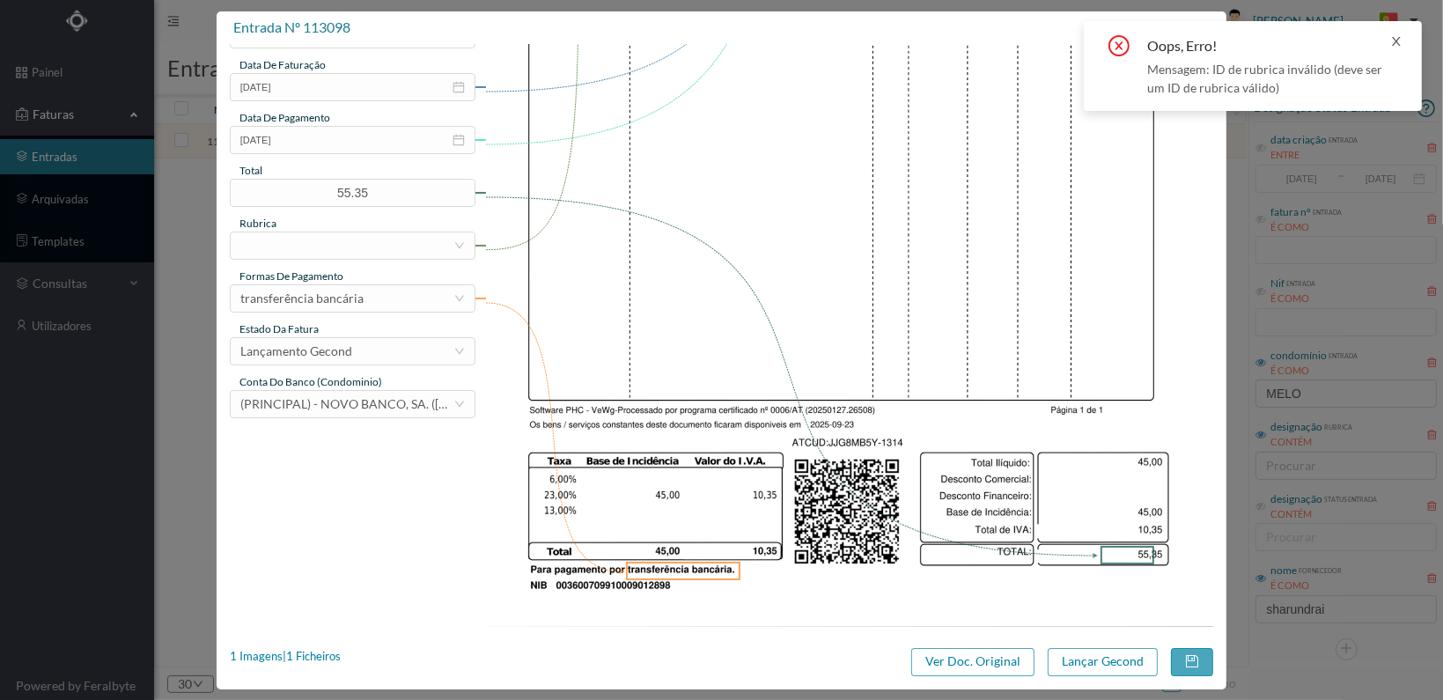
click at [1395, 40] on icon "icon: close" at bounding box center [1396, 41] width 12 height 12
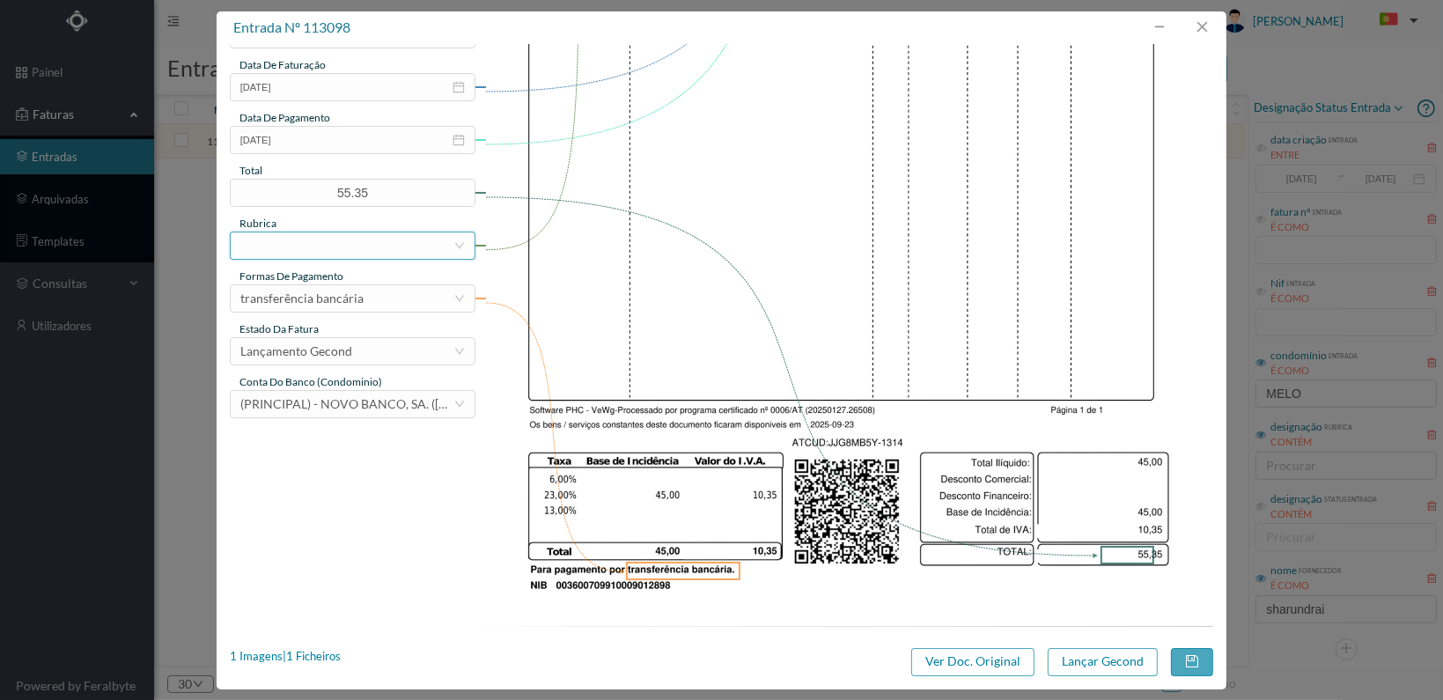
click at [305, 240] on div at bounding box center [346, 245] width 213 height 26
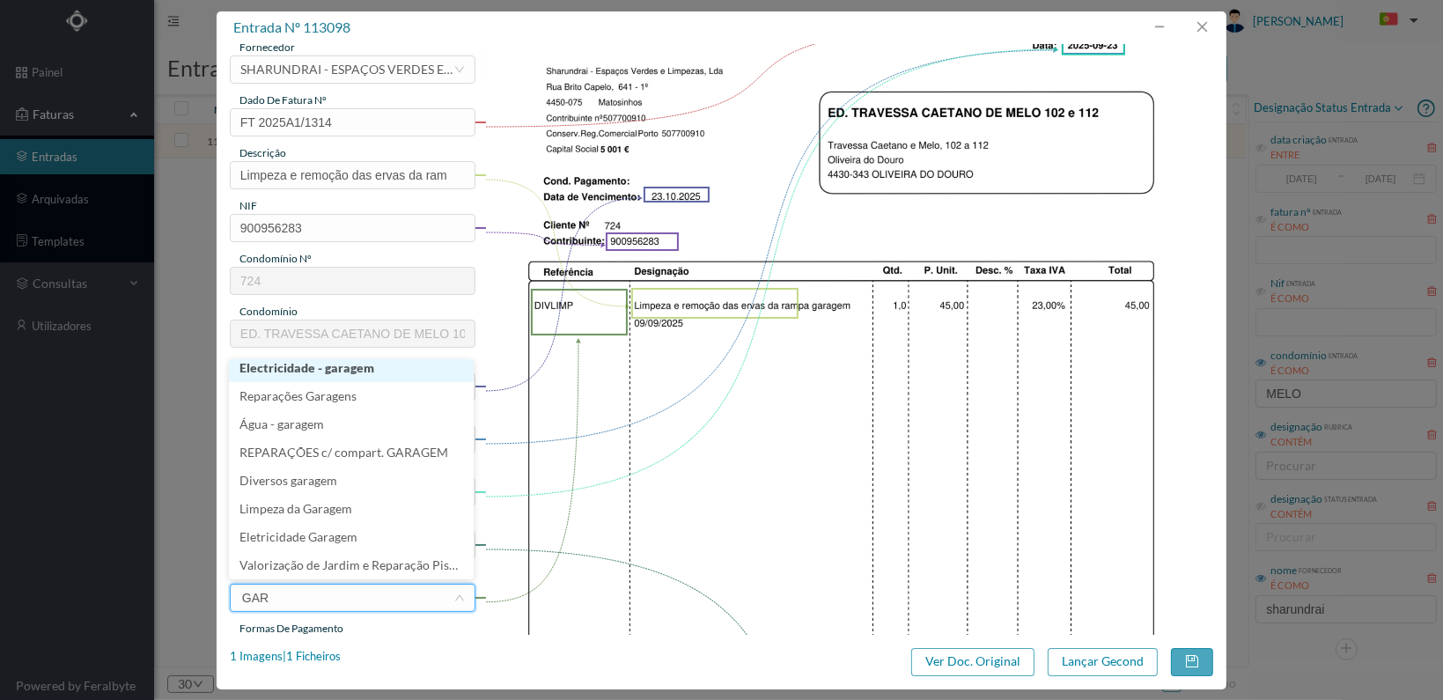
scroll to position [4, 0]
type input "GARAGE"
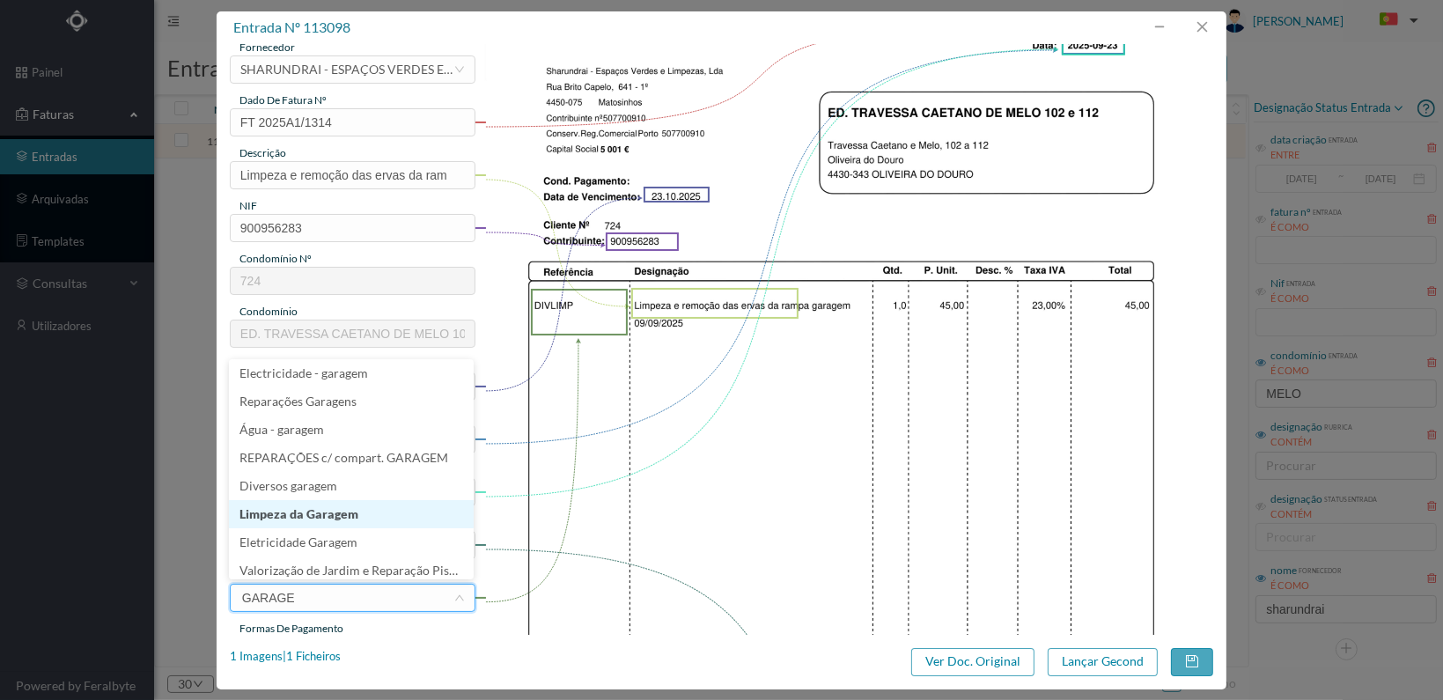
click at [369, 515] on li "Limpeza da Garagem" at bounding box center [351, 514] width 245 height 28
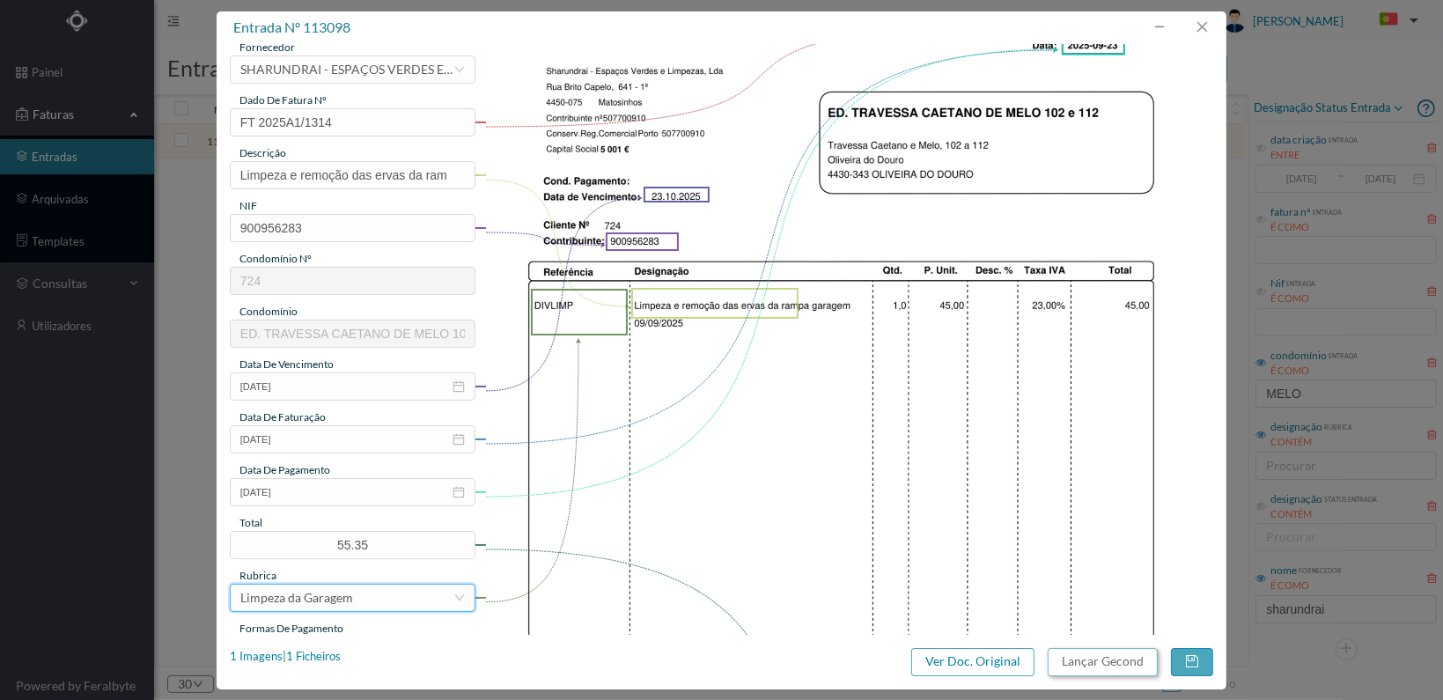
click at [1126, 659] on button "Lançar Gecond" at bounding box center [1103, 662] width 110 height 28
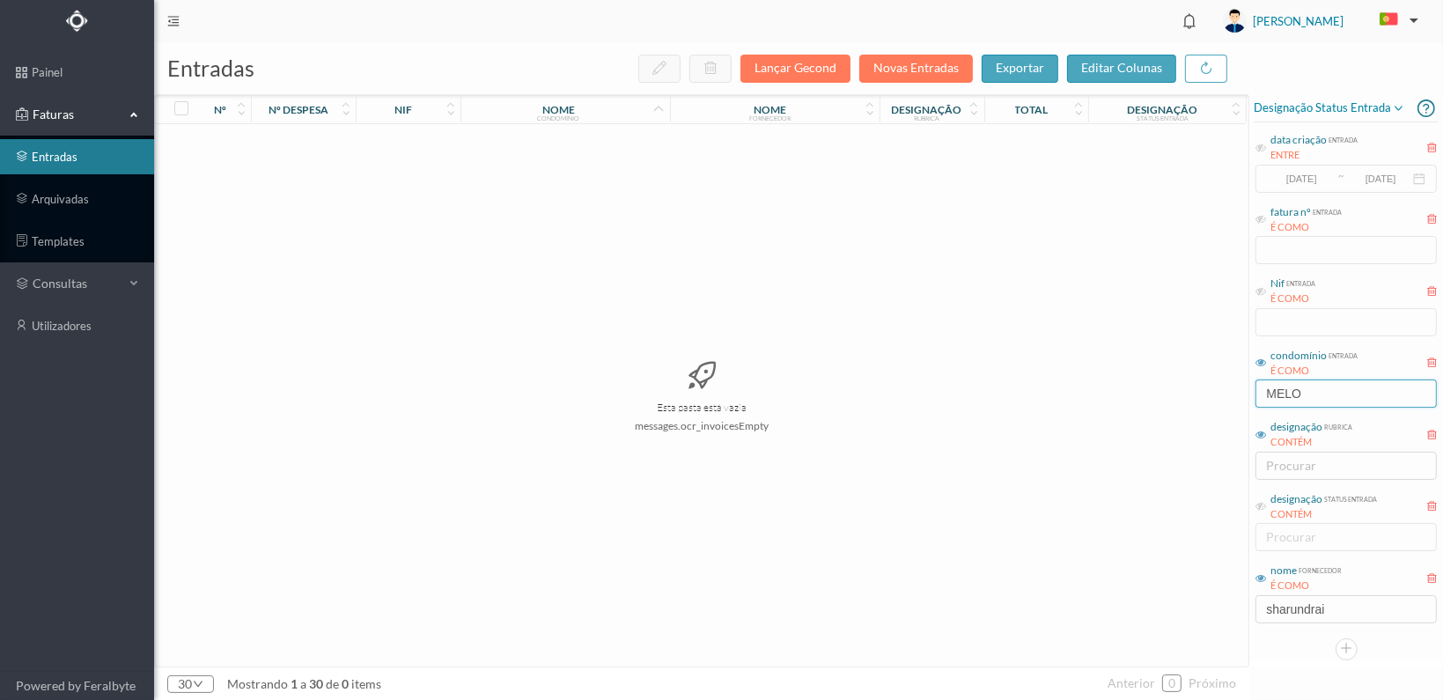
drag, startPoint x: 1307, startPoint y: 382, endPoint x: 1208, endPoint y: 385, distance: 99.5
click at [1208, 385] on div "entradas Lançar Gecond Novas Entradas exportar editar colunas nº nº despesa nif…" at bounding box center [798, 371] width 1289 height 658
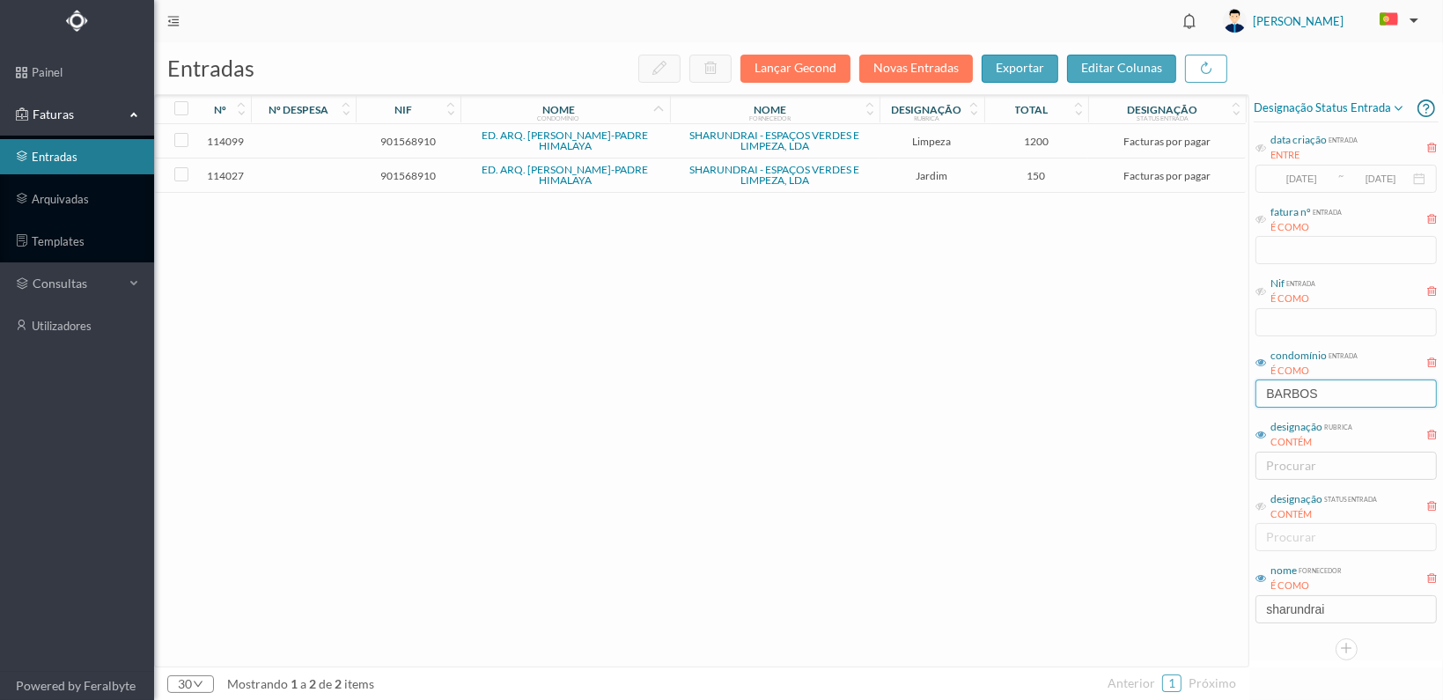
type input "BARBOS"
click at [408, 177] on span "901568910" at bounding box center [408, 175] width 96 height 13
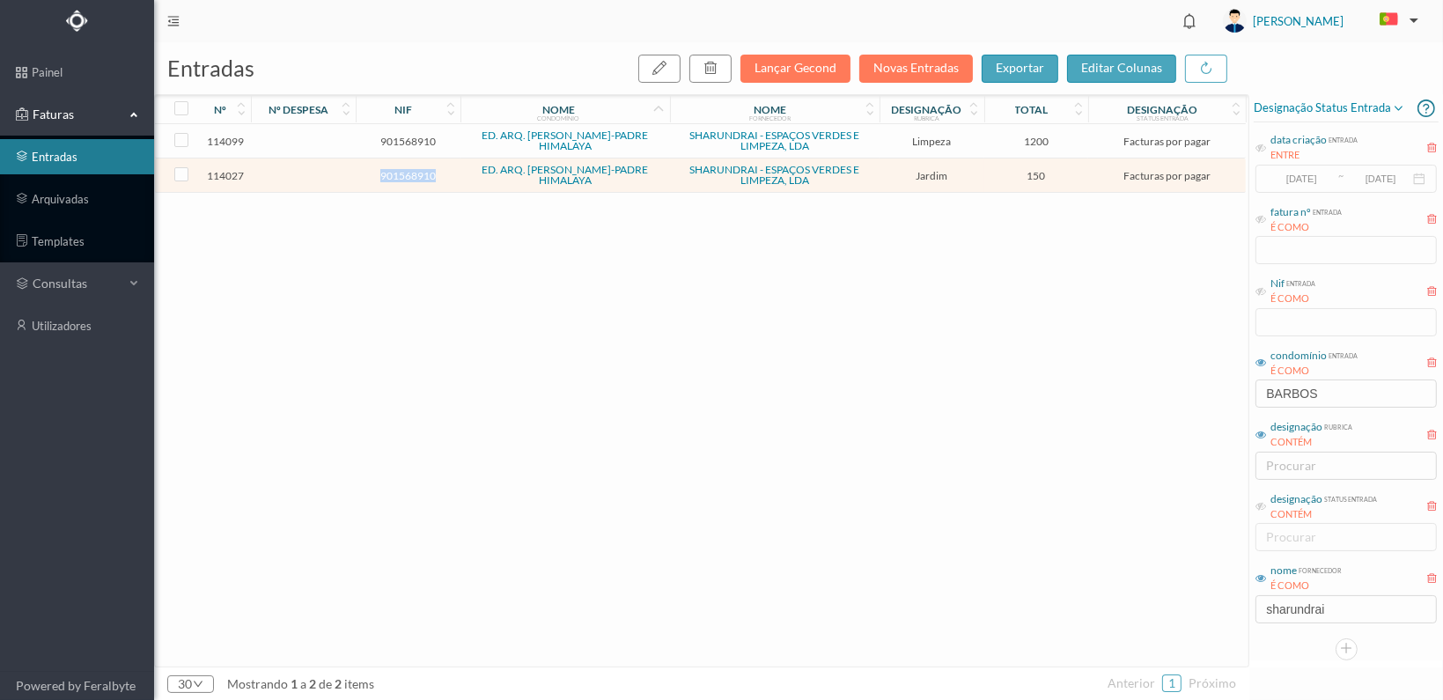
click at [408, 177] on span "901568910" at bounding box center [408, 175] width 96 height 13
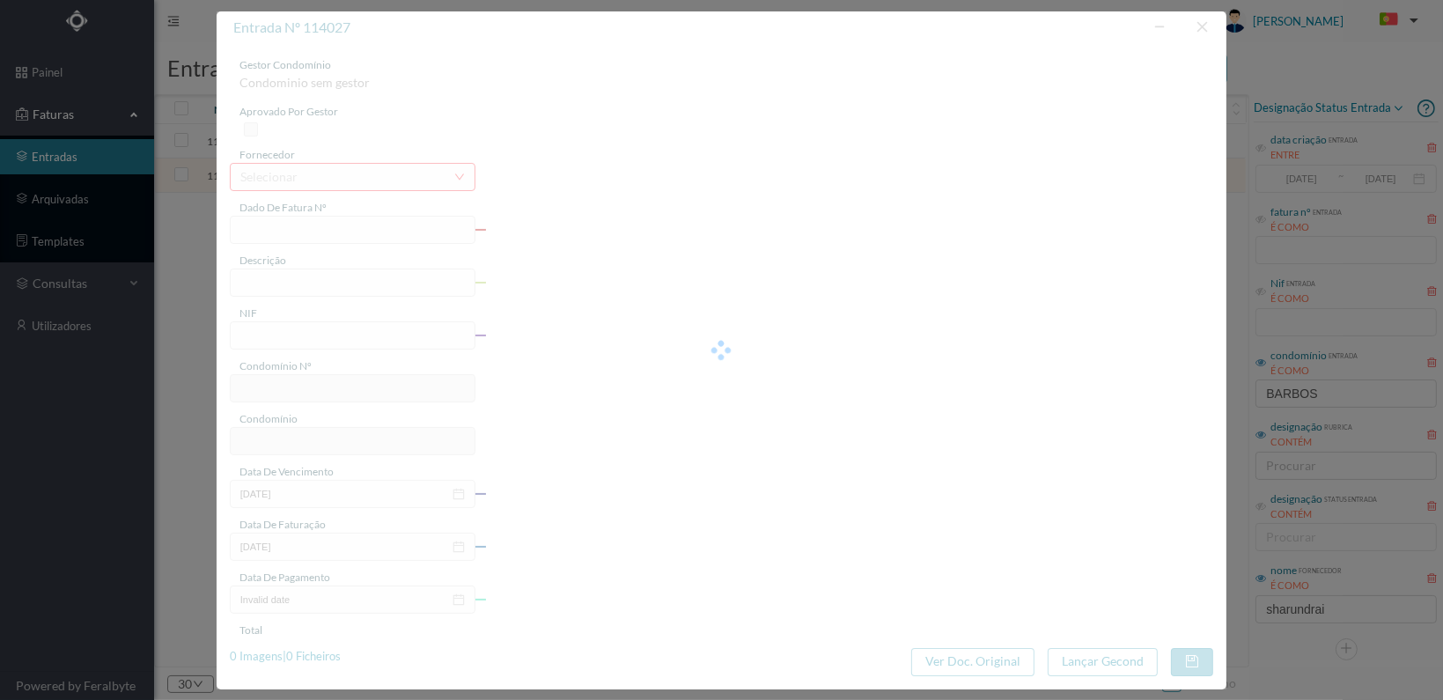
type input "FT 2025A1/1336"
type input "JARDINAGEM Outubro de 2025"
type input "901568910"
type input "[DATE]"
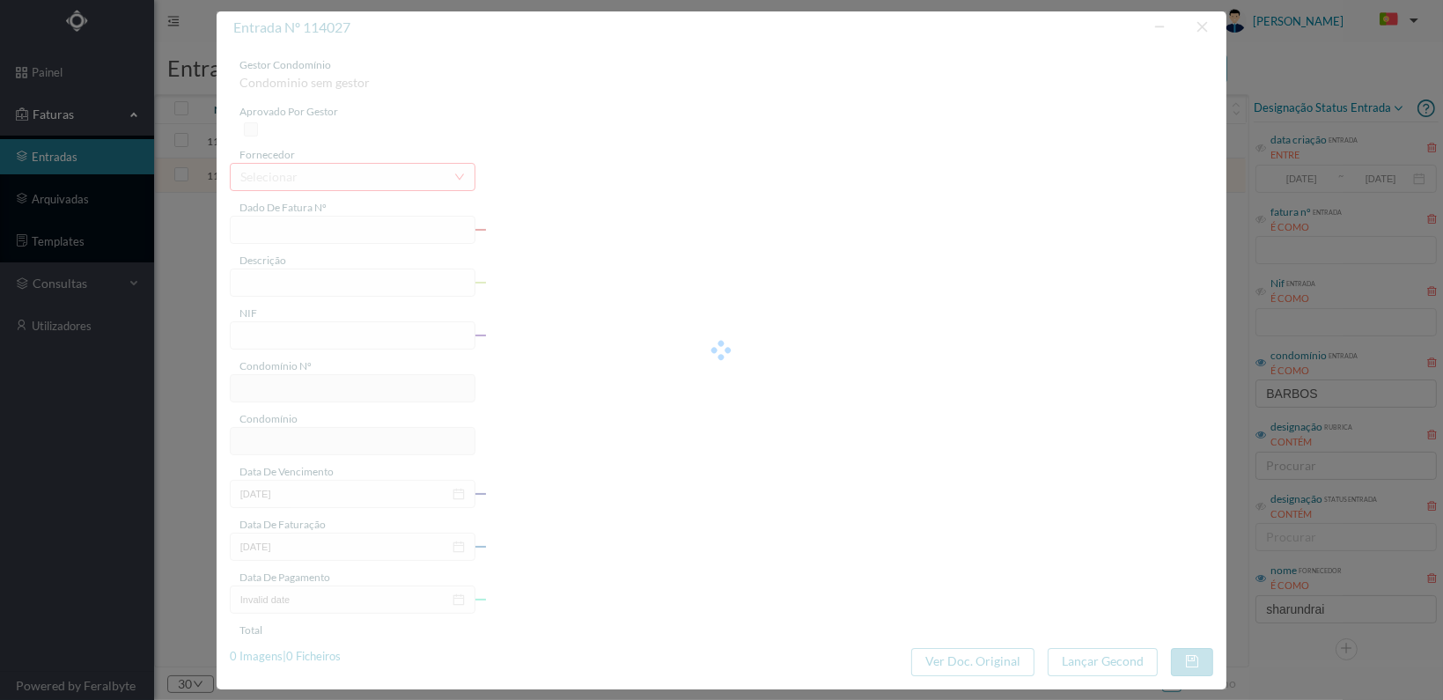
type input "[DATE]"
type input "150.00"
type input "733"
type input "ED. ARQ. [PERSON_NAME]-PADRE HIMALAYA"
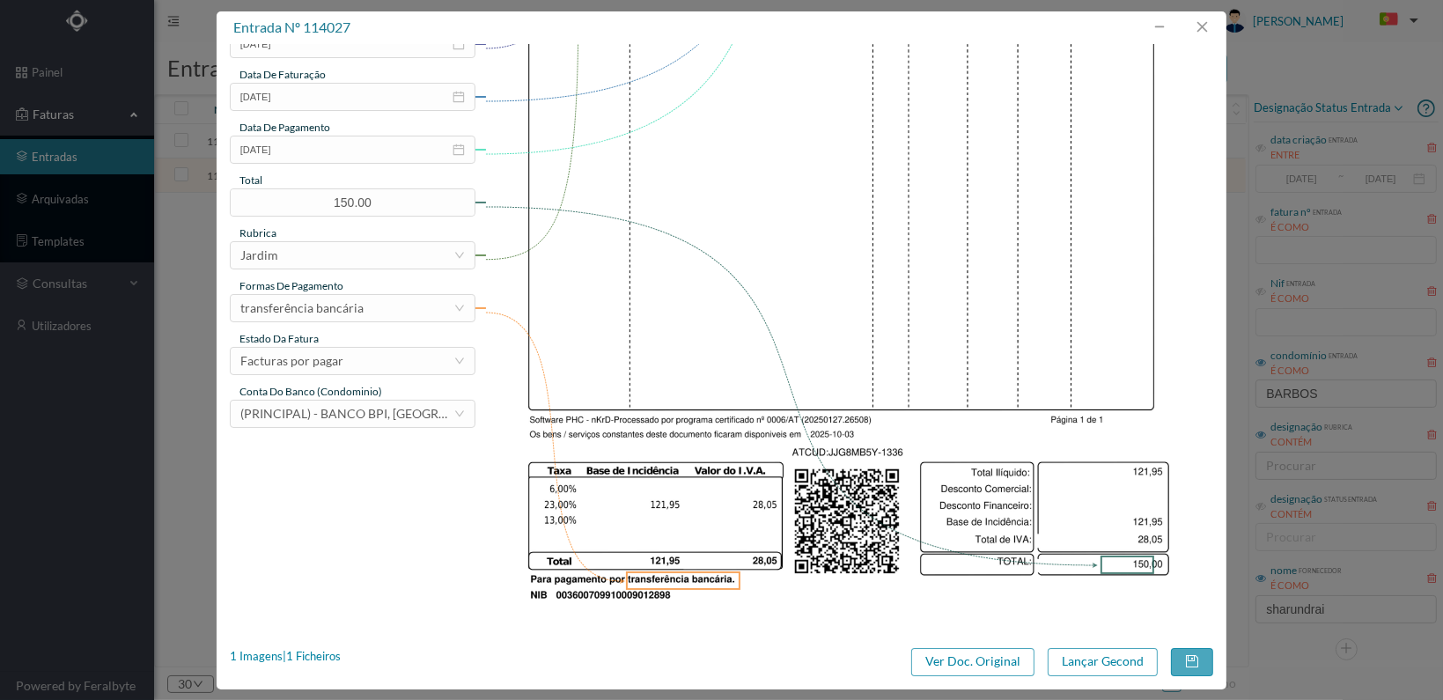
scroll to position [460, 0]
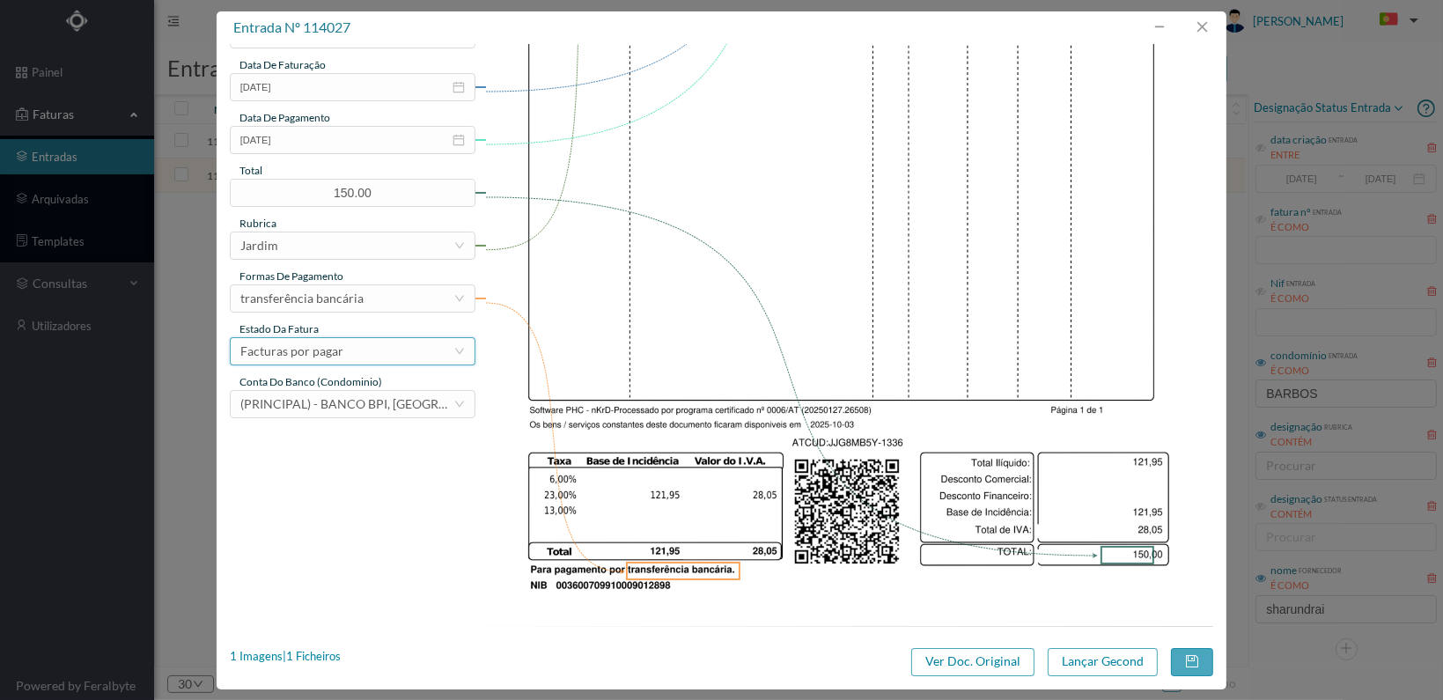
drag, startPoint x: 402, startPoint y: 345, endPoint x: 411, endPoint y: 360, distance: 17.4
click at [404, 346] on div "Facturas por pagar" at bounding box center [346, 351] width 213 height 26
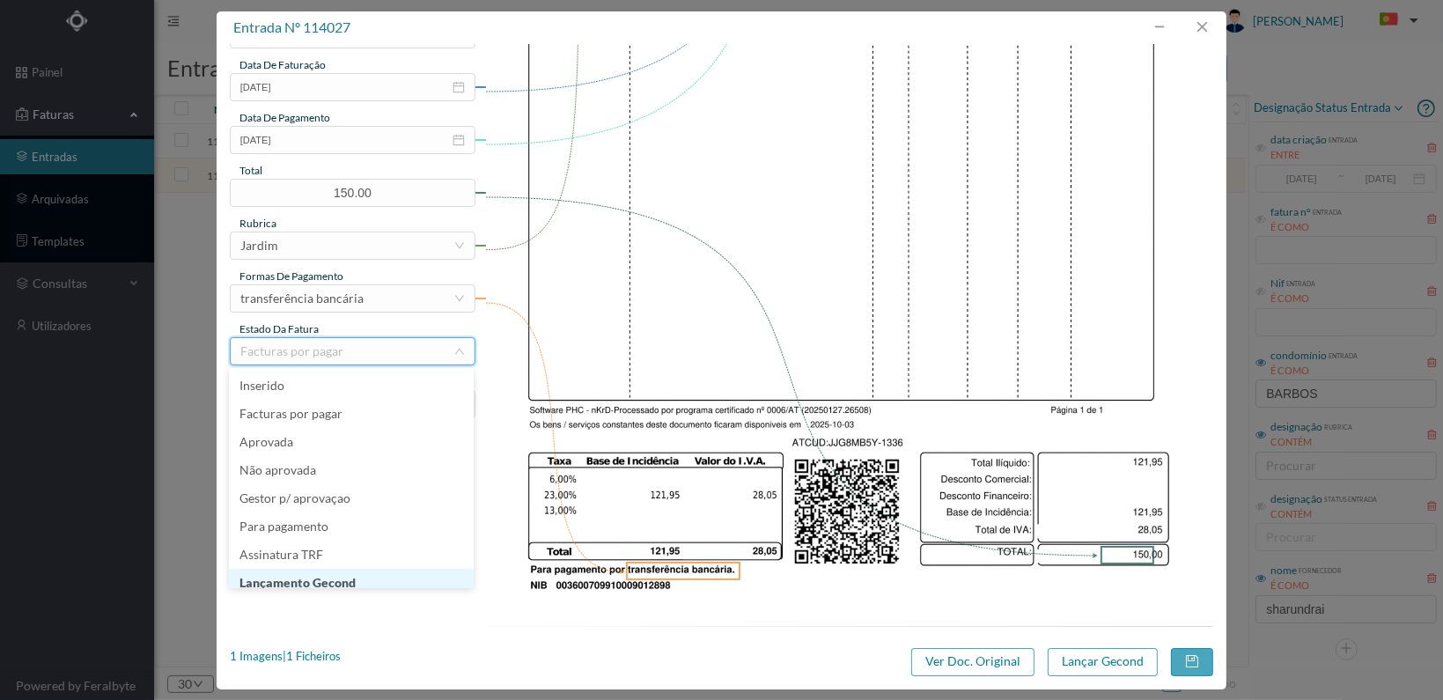
scroll to position [9, 0]
click at [366, 574] on li "Lançamento Gecond" at bounding box center [351, 574] width 245 height 28
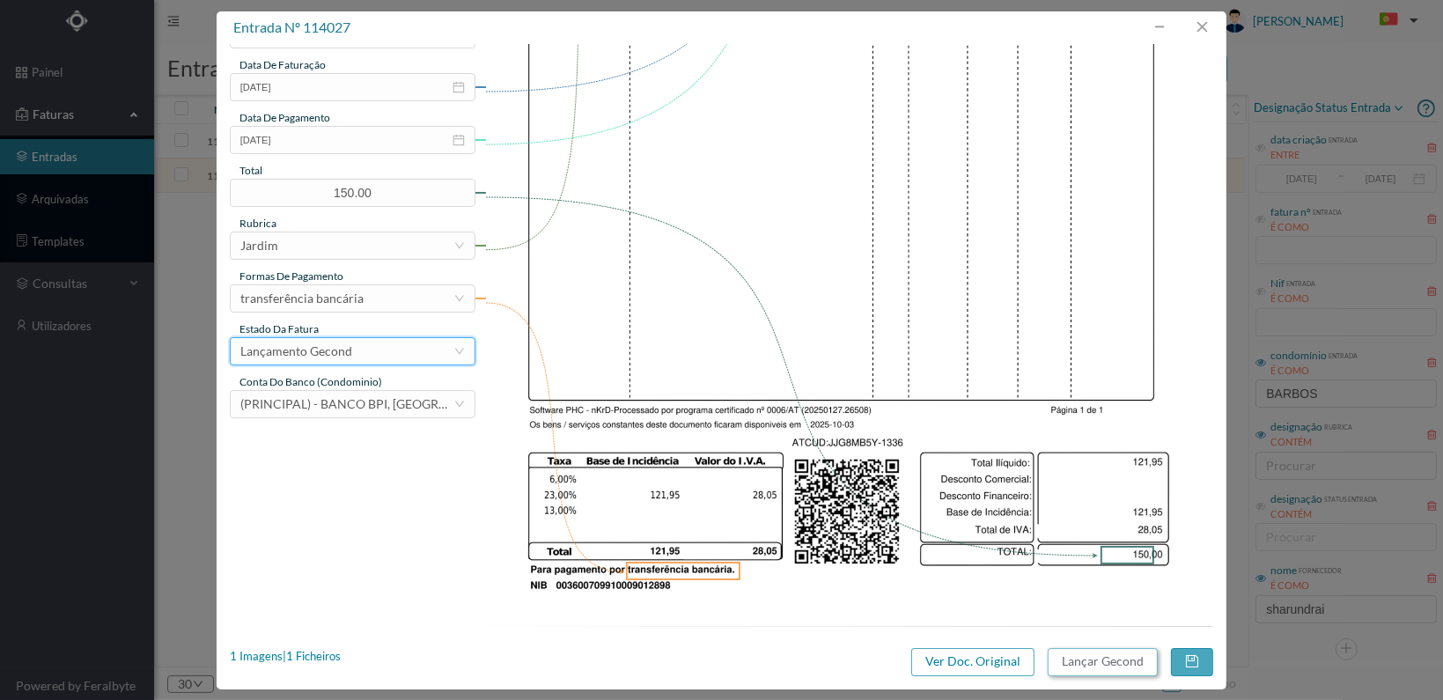
click at [1091, 650] on button "Lançar Gecond" at bounding box center [1103, 662] width 110 height 28
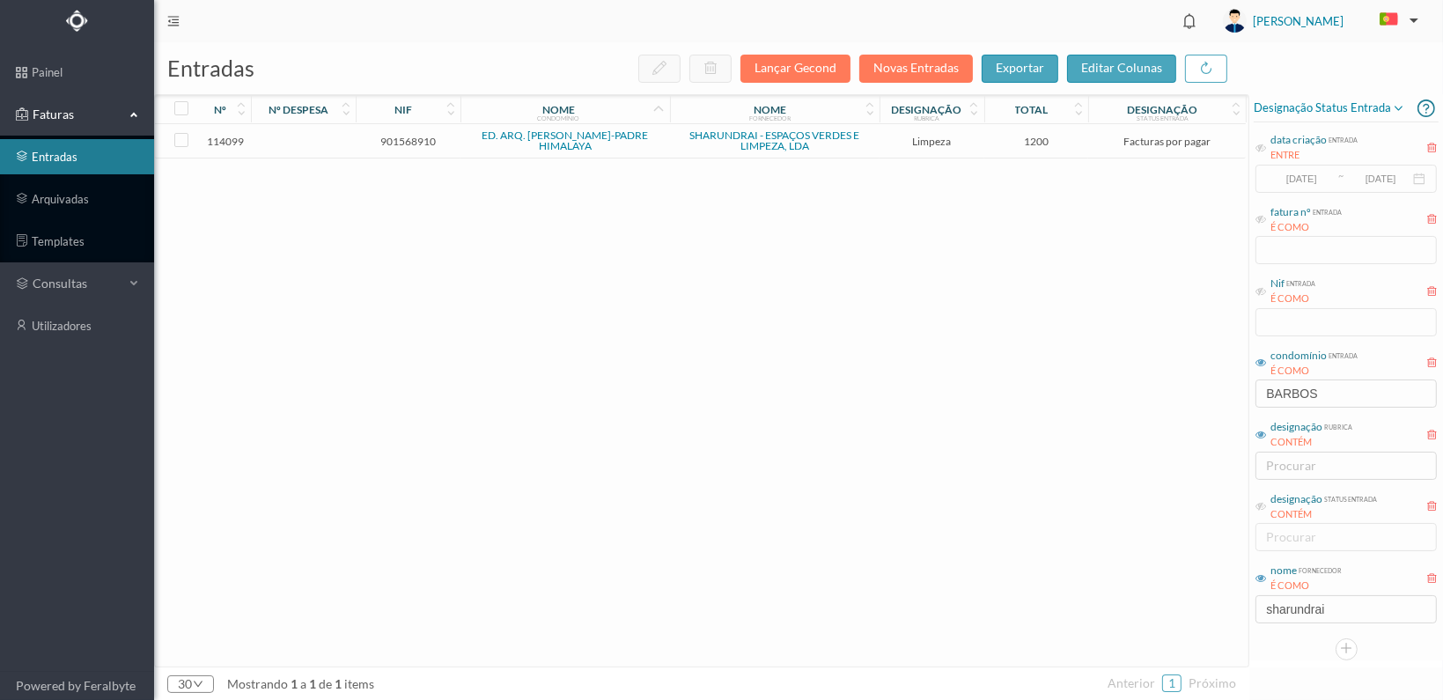
click at [401, 137] on span "901568910" at bounding box center [408, 141] width 96 height 13
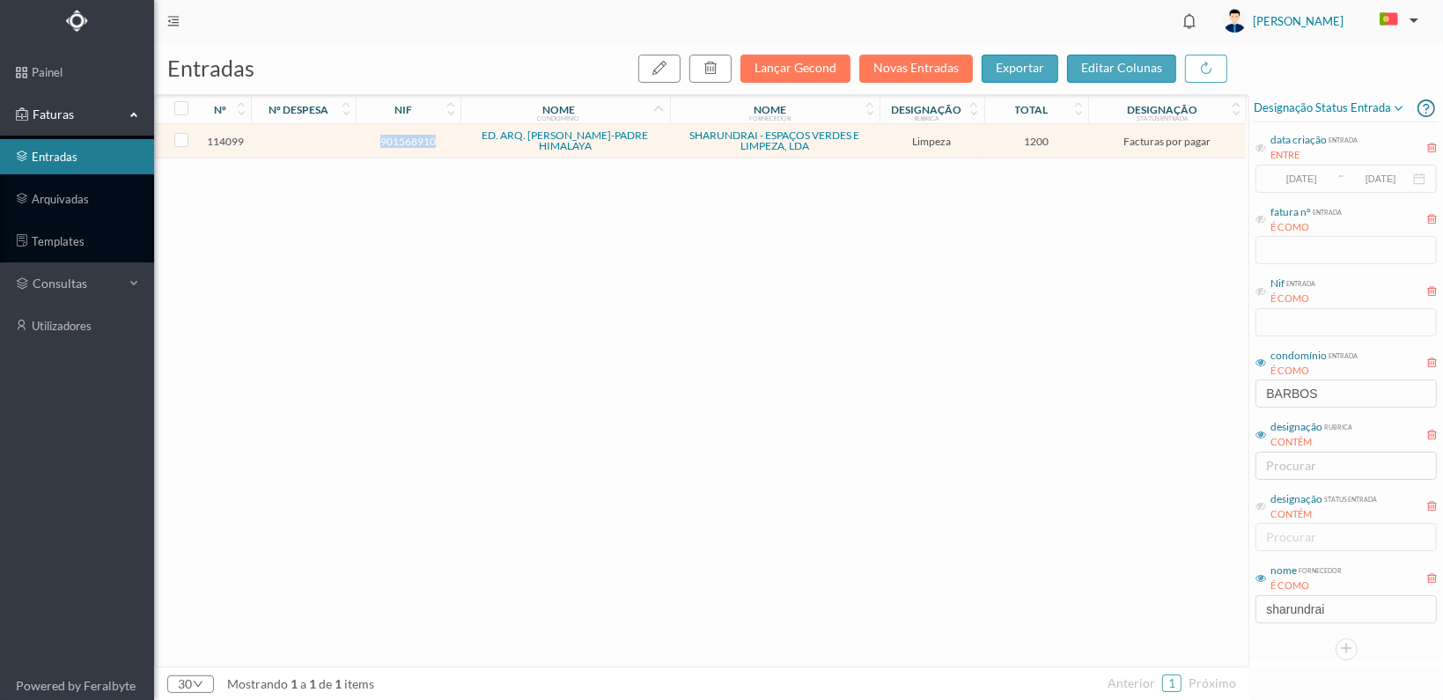
click at [401, 137] on span "901568910" at bounding box center [408, 141] width 96 height 13
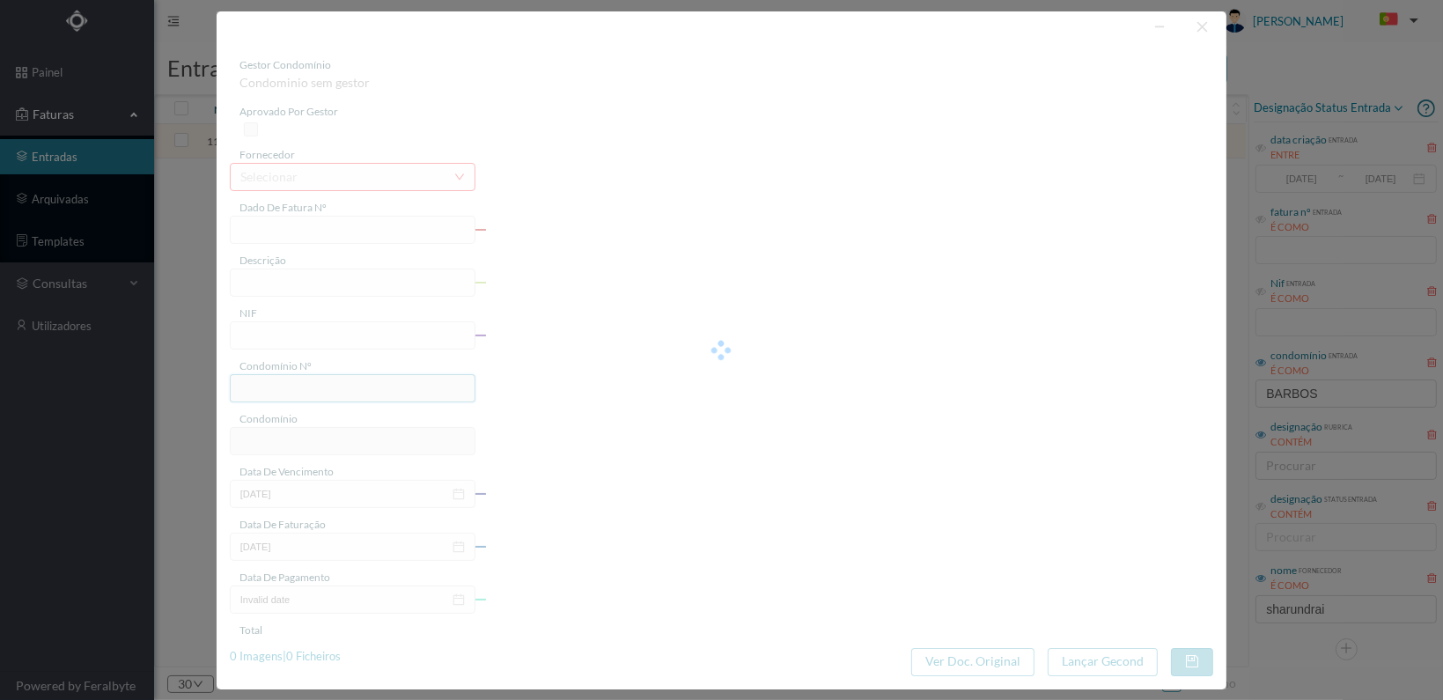
type input "FT 2025A1/1408"
type input "LIMPEZA Outubro de 2025"
type input "901568910"
type input "[DATE]"
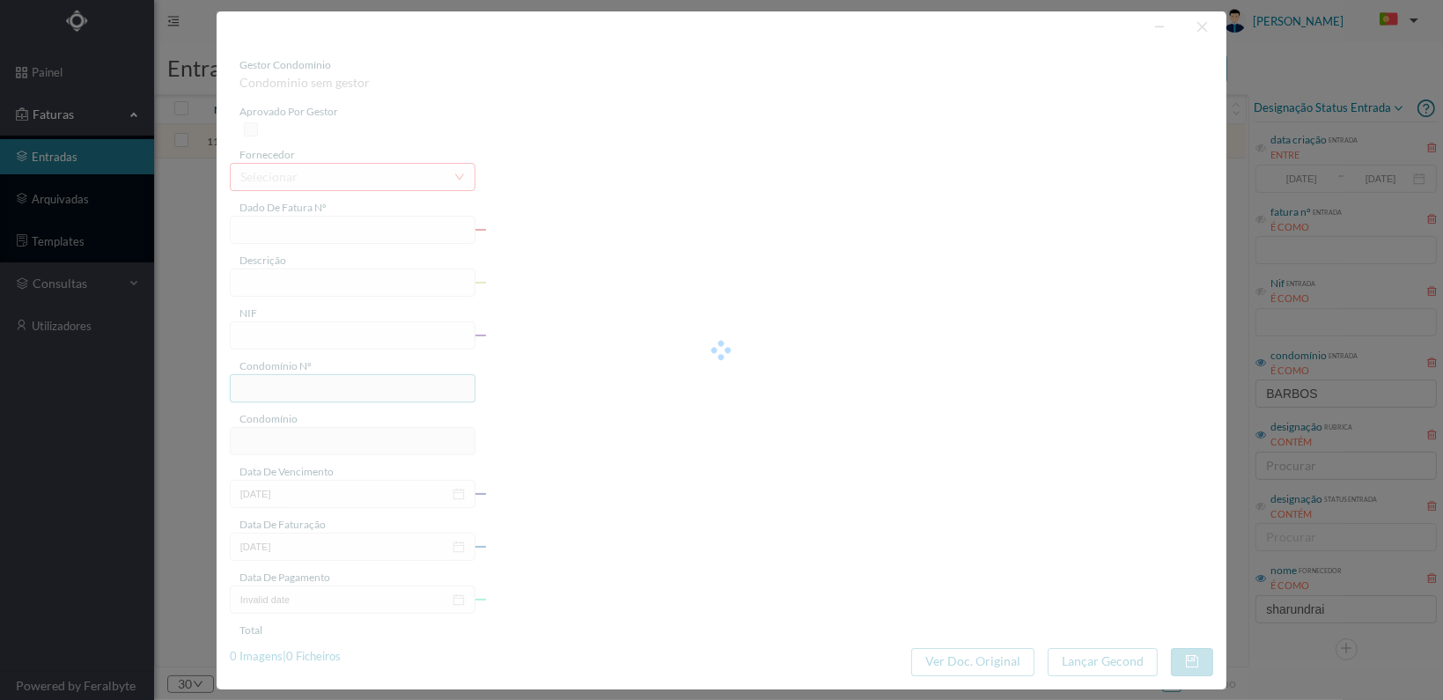
type input "[DATE]"
type input "1200.00"
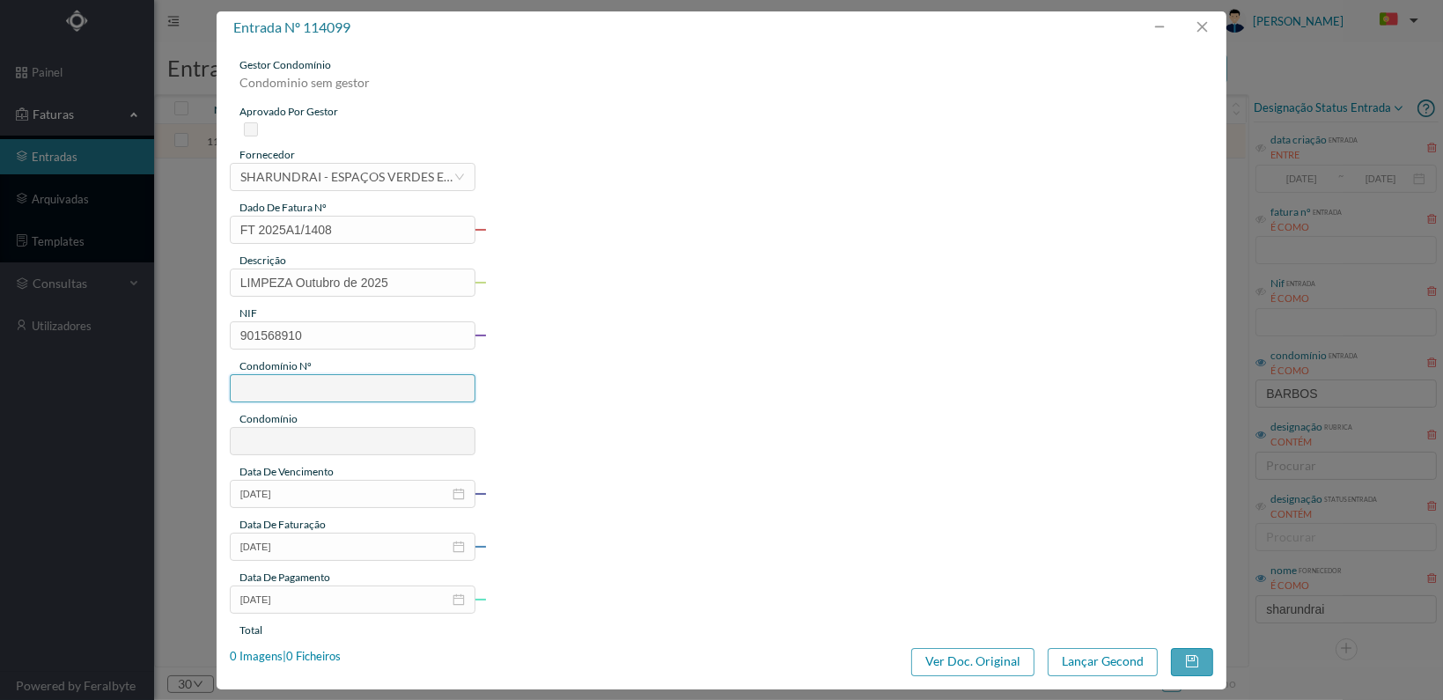
type input "733"
type input "ED. ARQ. [PERSON_NAME]-PADRE HIMALAYA"
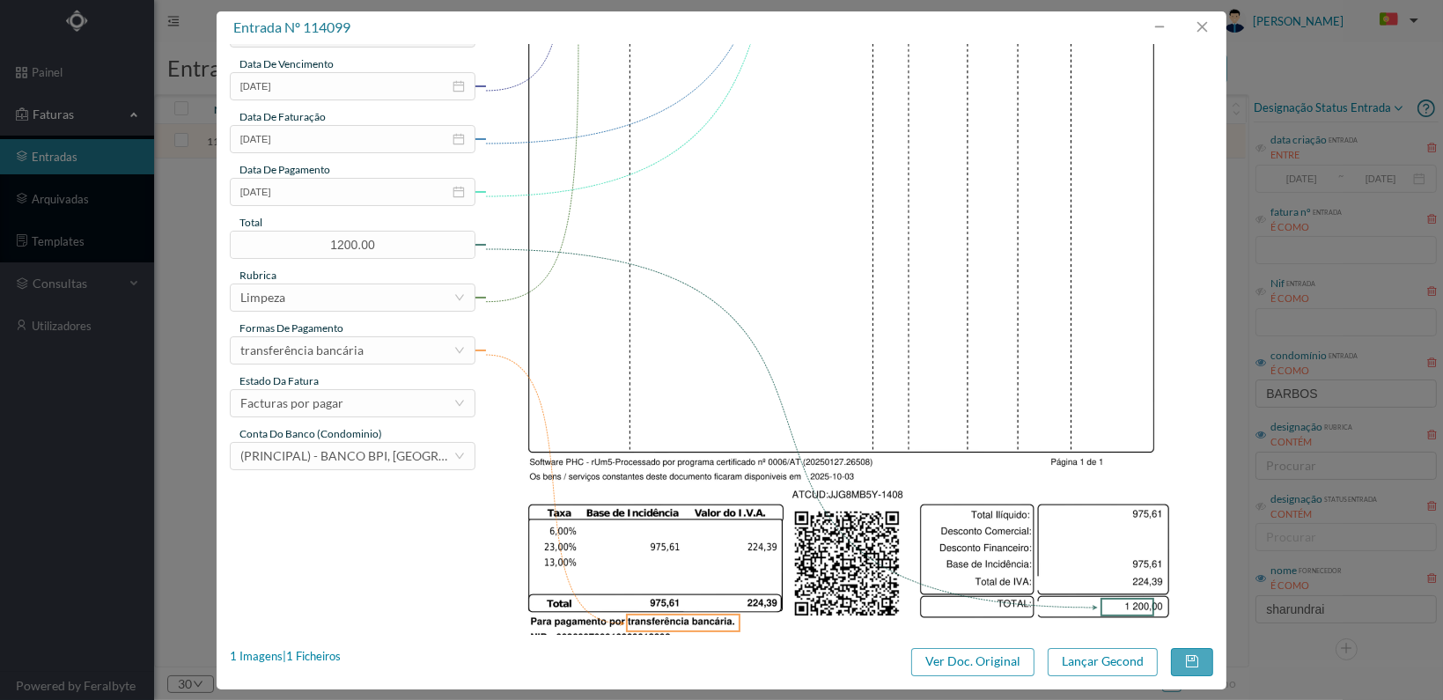
scroll to position [460, 0]
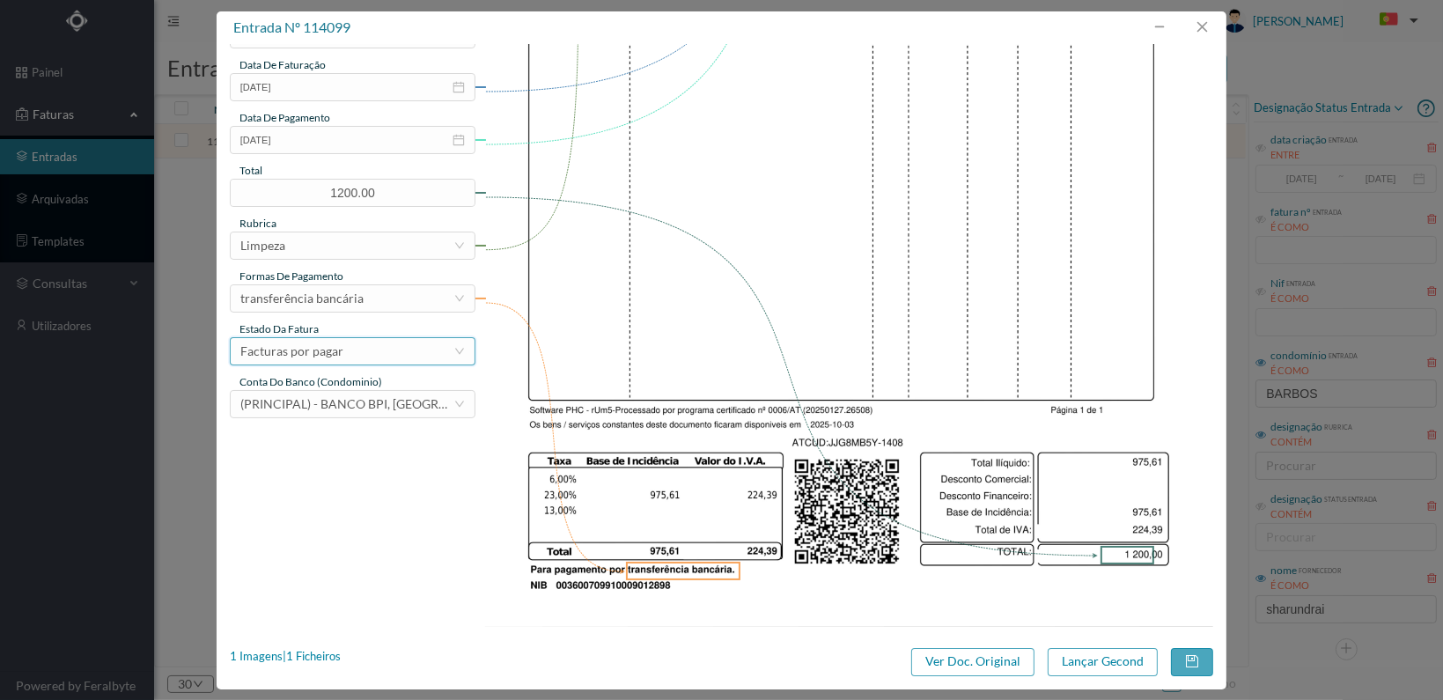
click at [417, 357] on div "Facturas por pagar" at bounding box center [346, 351] width 213 height 26
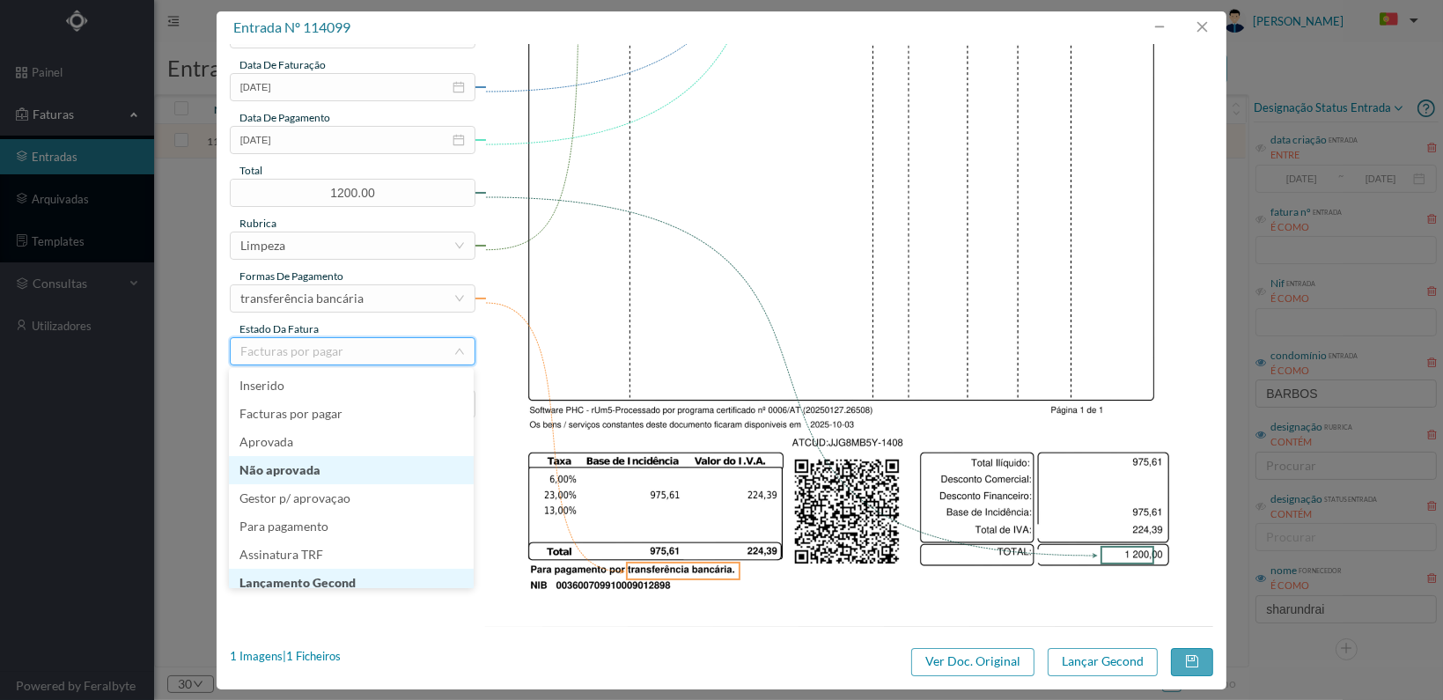
scroll to position [9, 0]
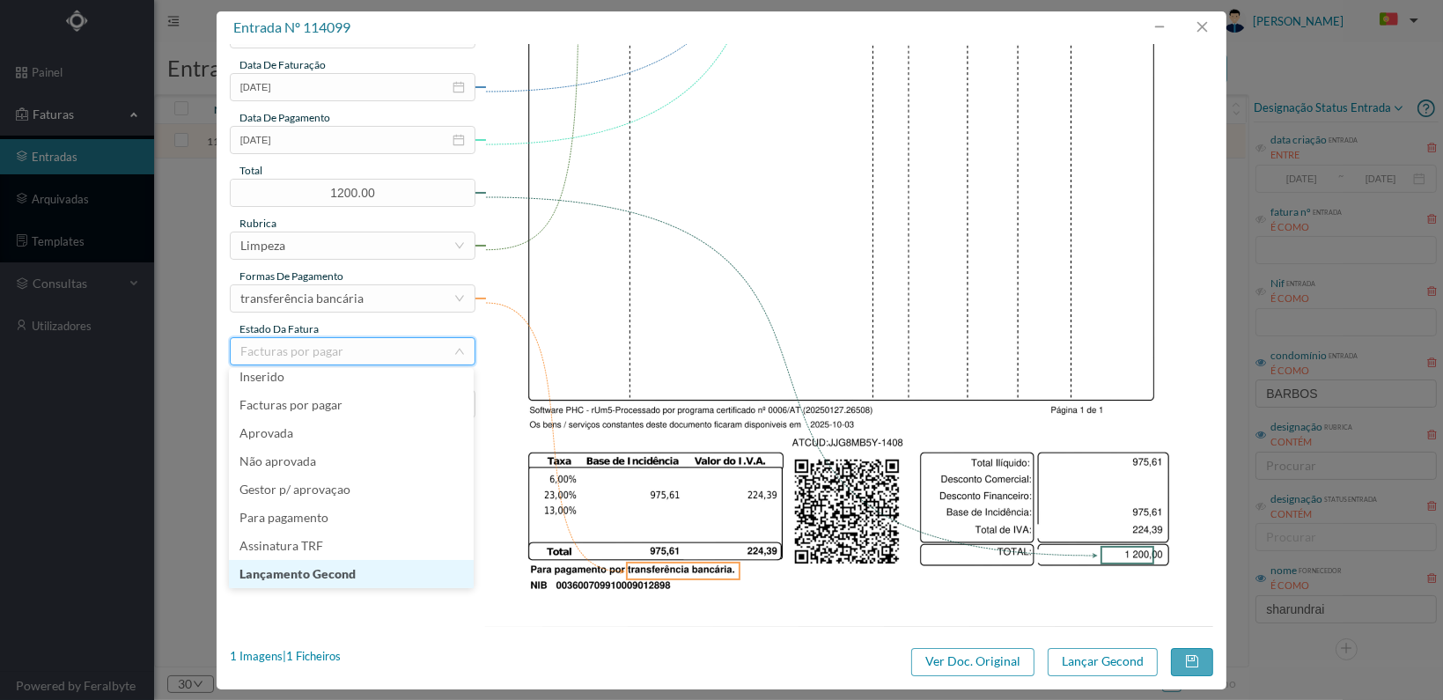
click at [357, 571] on li "Lançamento Gecond" at bounding box center [351, 574] width 245 height 28
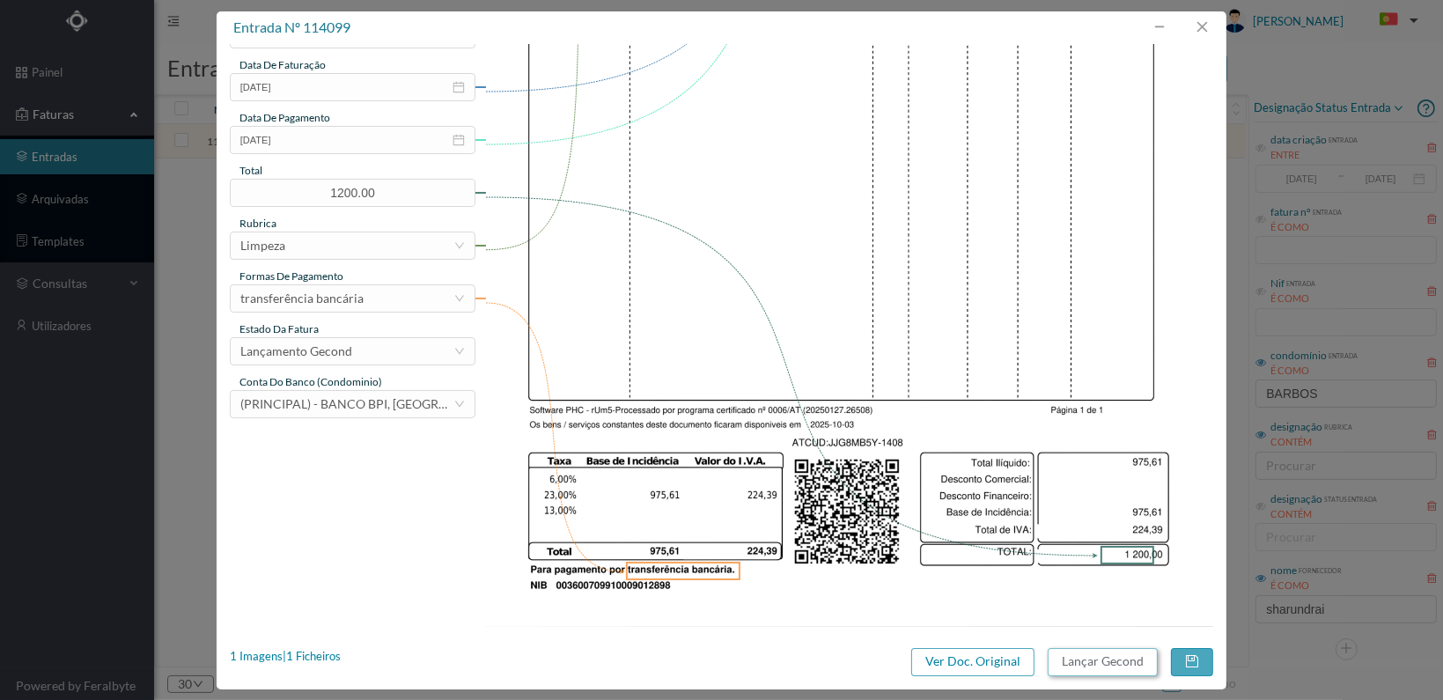
click at [1119, 662] on button "Lançar Gecond" at bounding box center [1103, 662] width 110 height 28
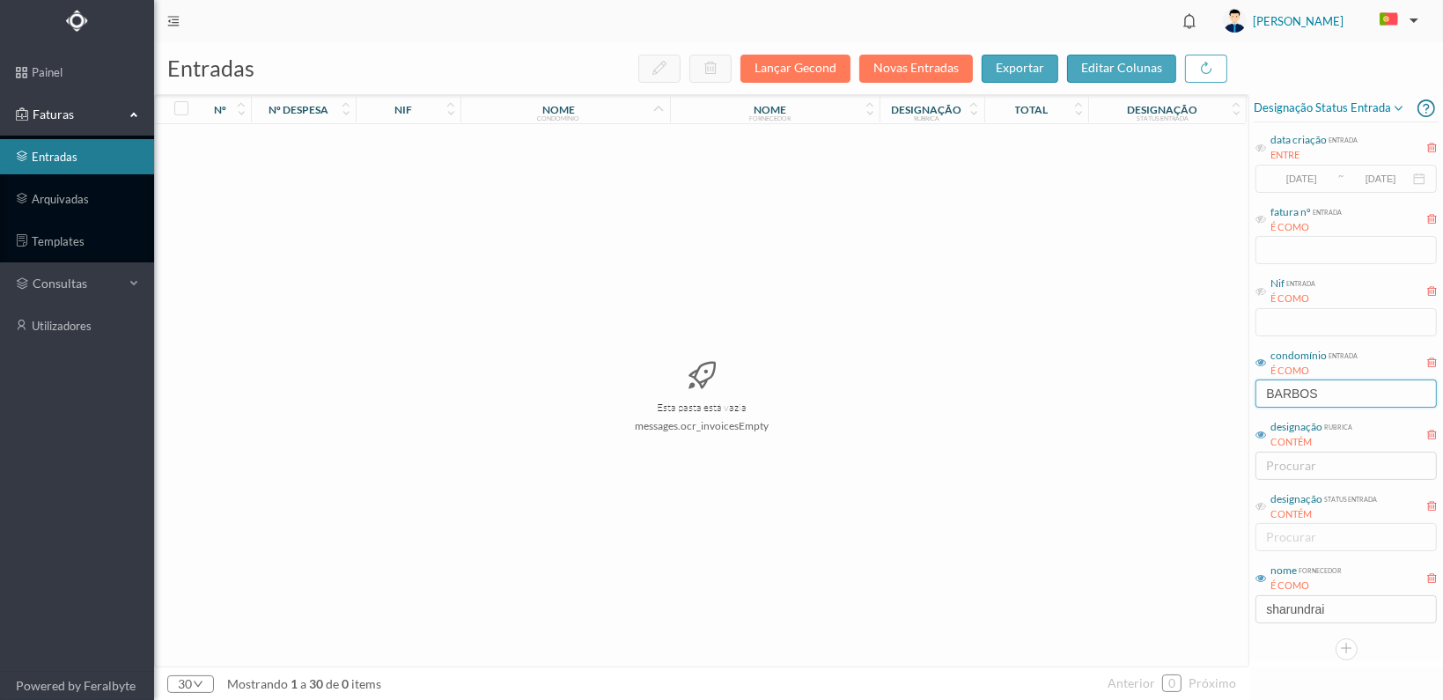
drag, startPoint x: 1336, startPoint y: 399, endPoint x: 1204, endPoint y: 366, distance: 135.2
click at [1215, 394] on div "entradas Lançar Gecond Novas Entradas exportar editar colunas nº nº despesa nif…" at bounding box center [798, 371] width 1289 height 658
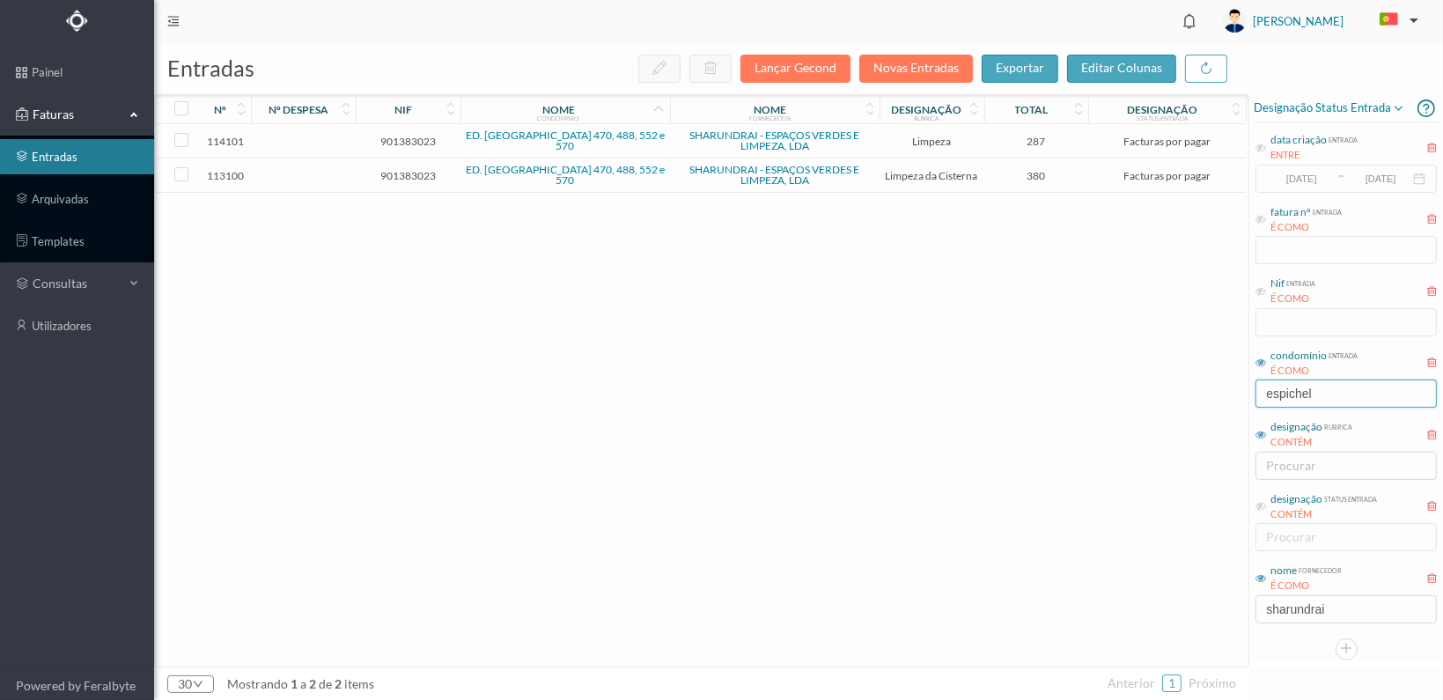
type input "espichel"
click at [405, 172] on span "901383023" at bounding box center [408, 175] width 96 height 13
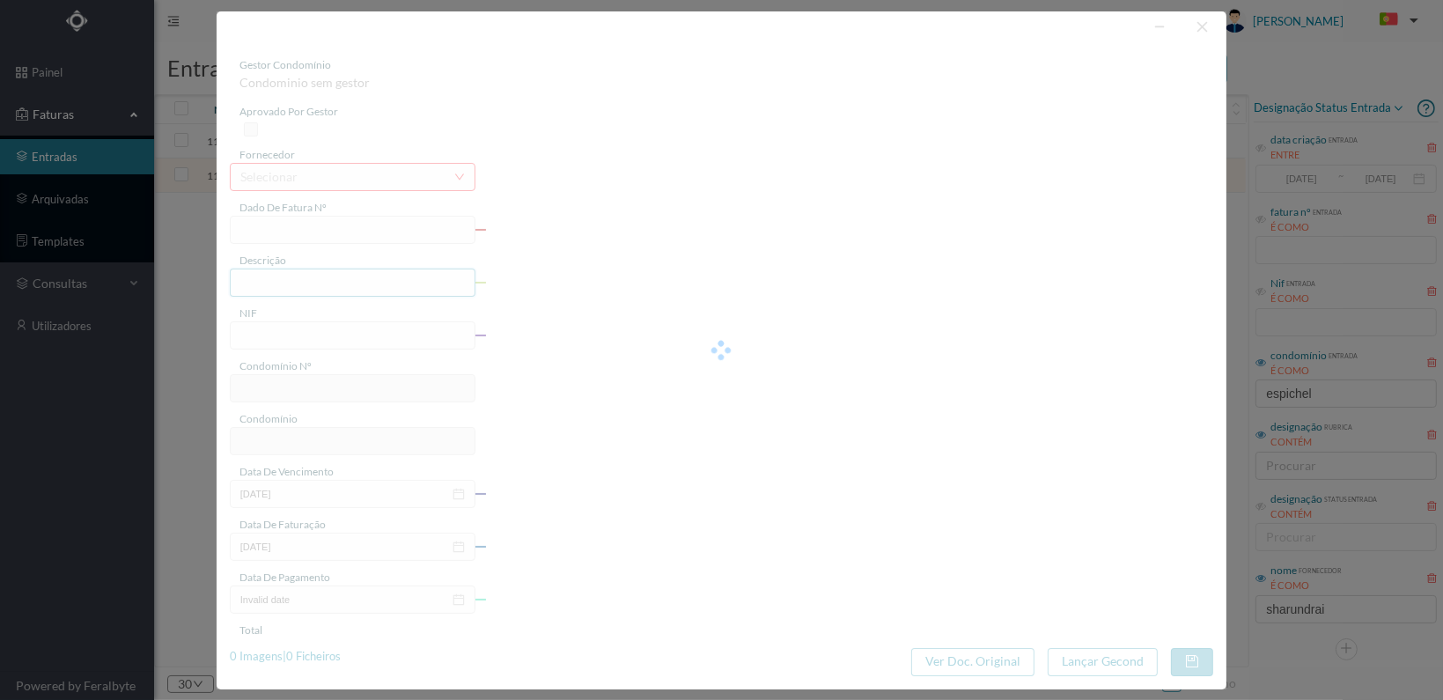
type input "FT 2025A1/1316"
type input "Higienização das cisternas"
type input "901383023"
type input "[DATE]"
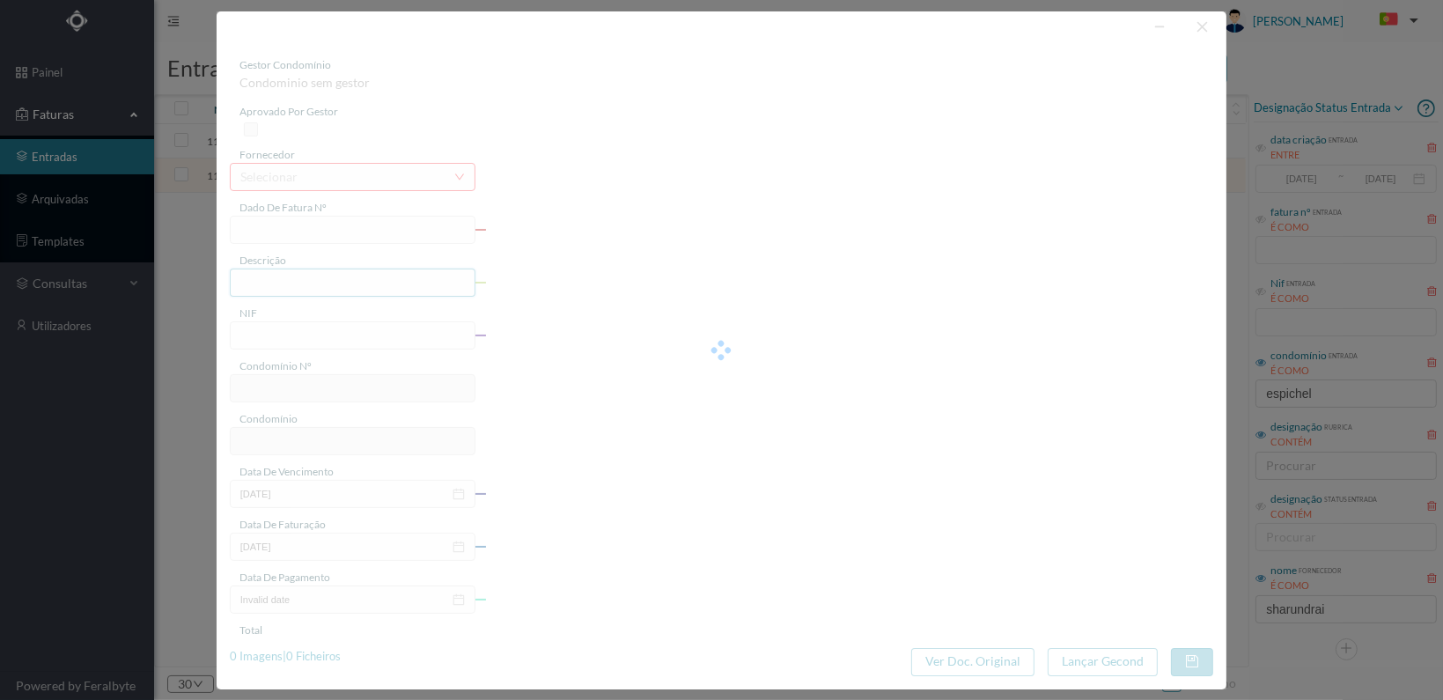
type input "[DATE]"
type input "380.00"
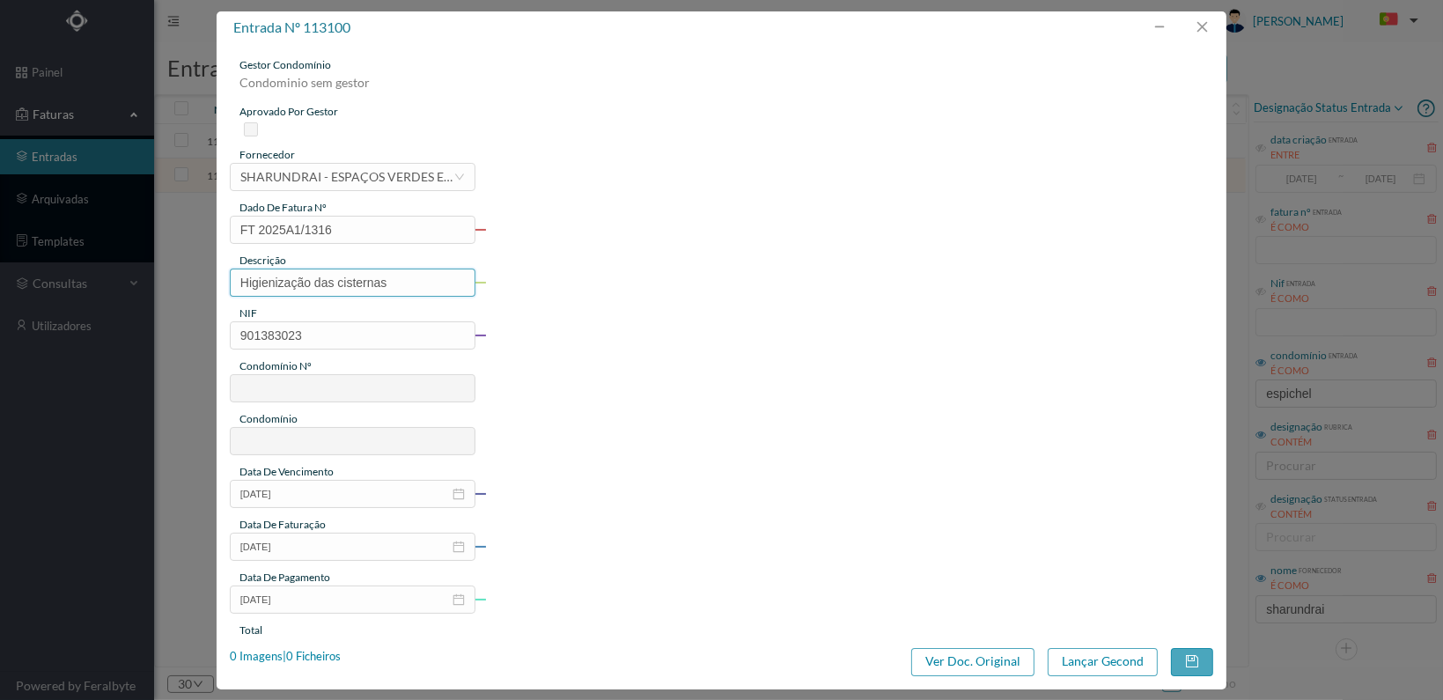
type input "739"
type input "ED. [GEOGRAPHIC_DATA] 470, 488, 552 e 570"
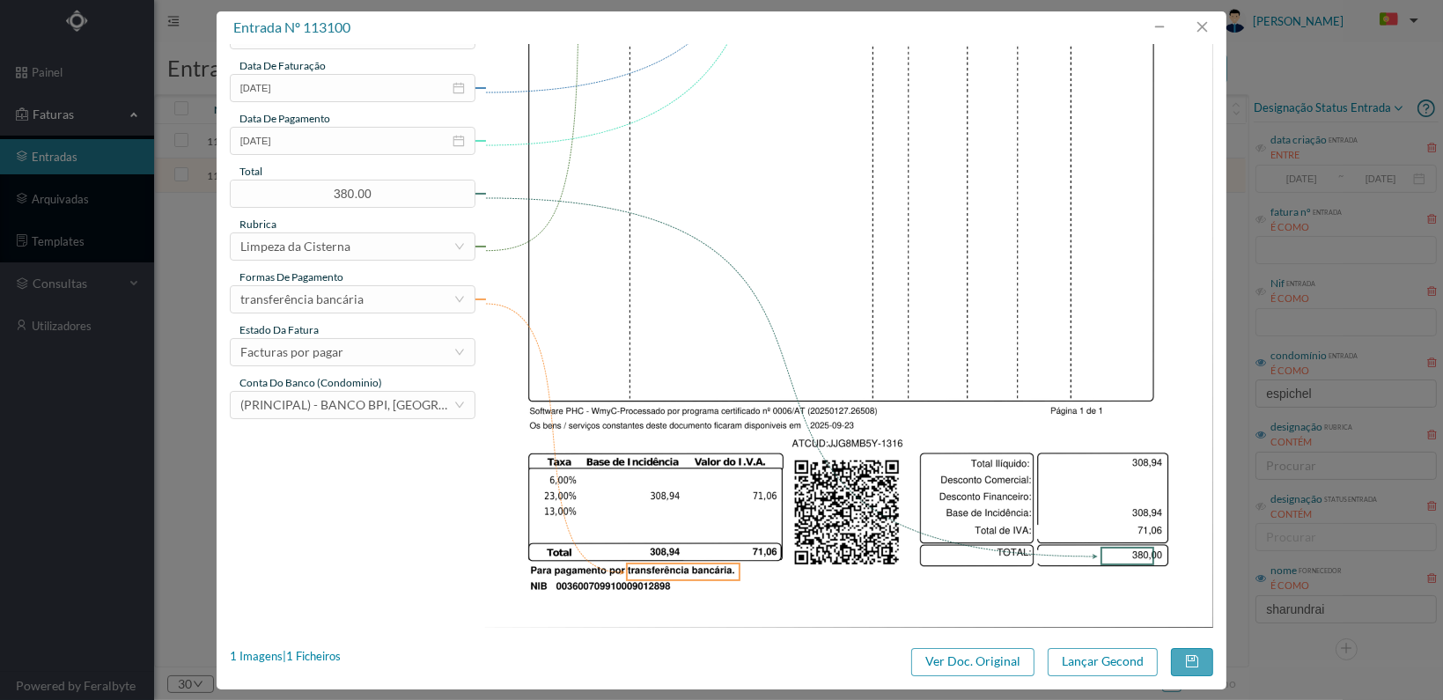
scroll to position [460, 0]
click at [424, 350] on div "Facturas por pagar" at bounding box center [346, 351] width 213 height 26
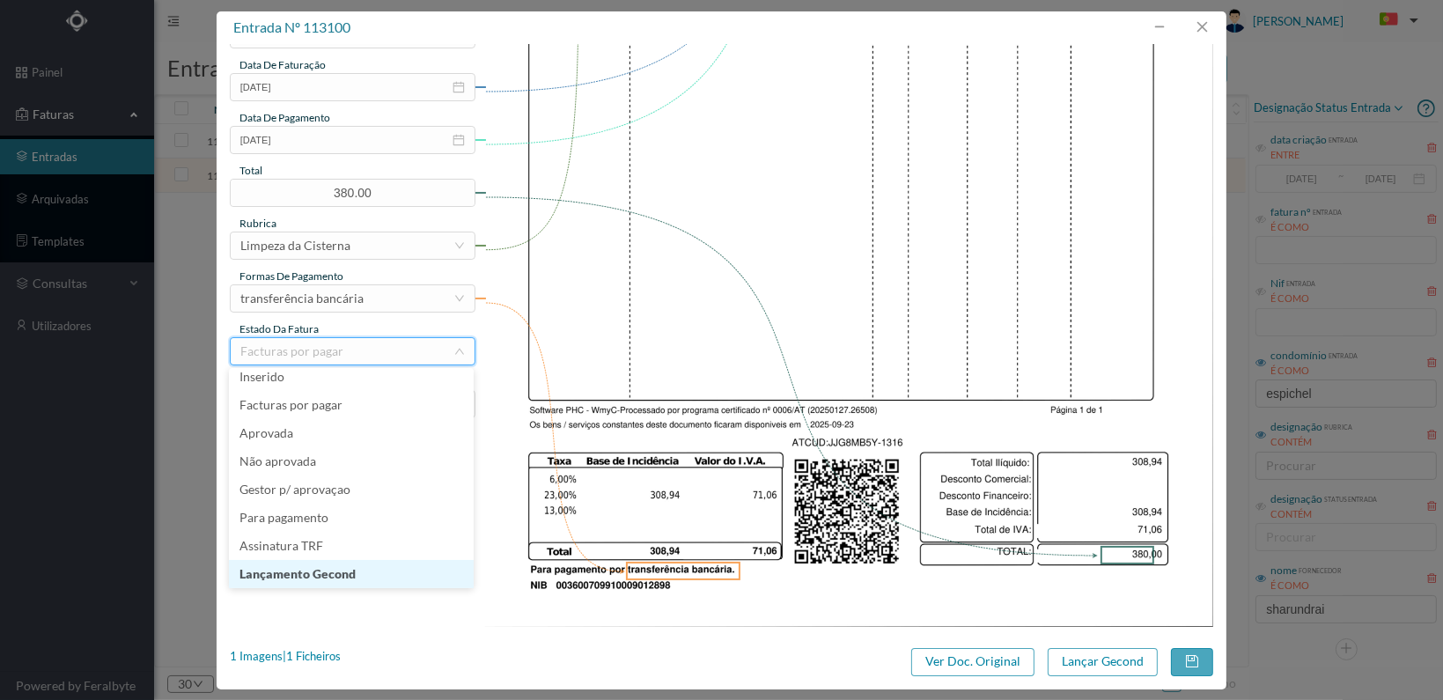
scroll to position [37, 0]
click at [364, 545] on li "Lançamento Gecond" at bounding box center [351, 546] width 245 height 28
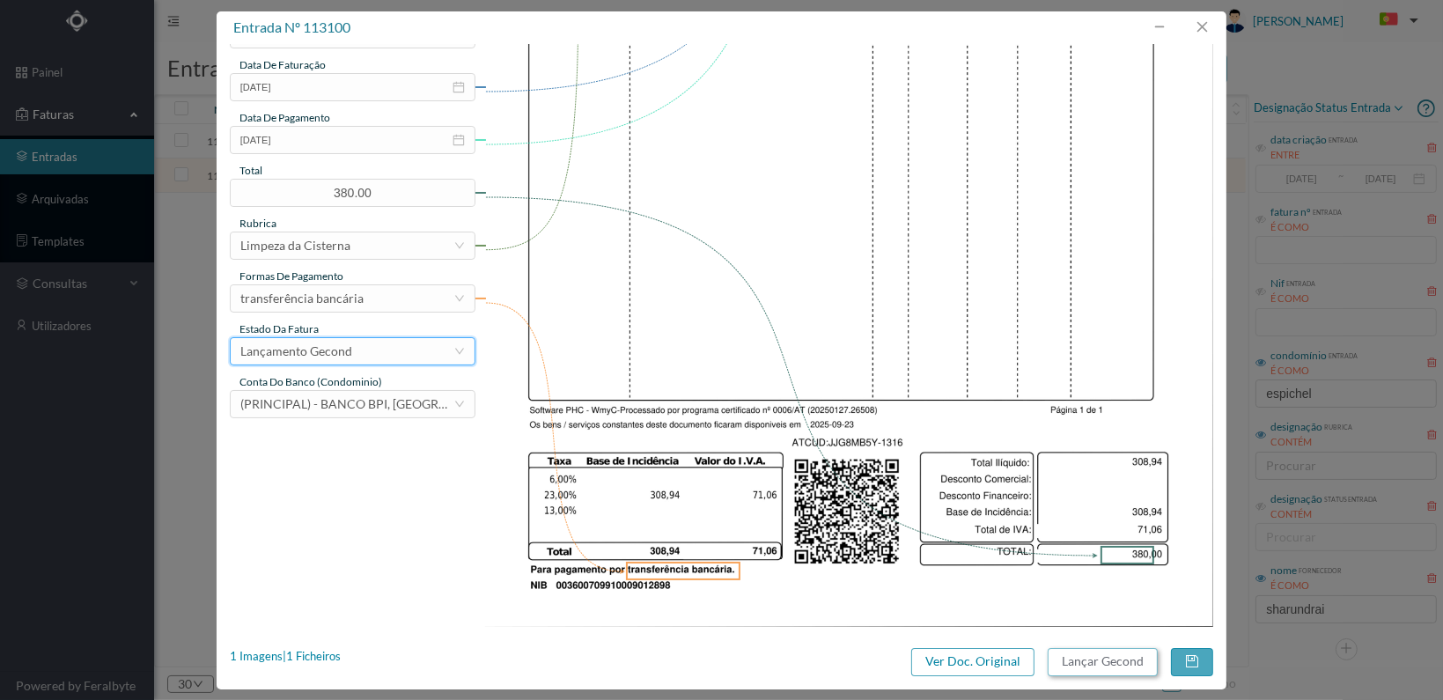
click at [1074, 663] on button "Lançar Gecond" at bounding box center [1103, 662] width 110 height 28
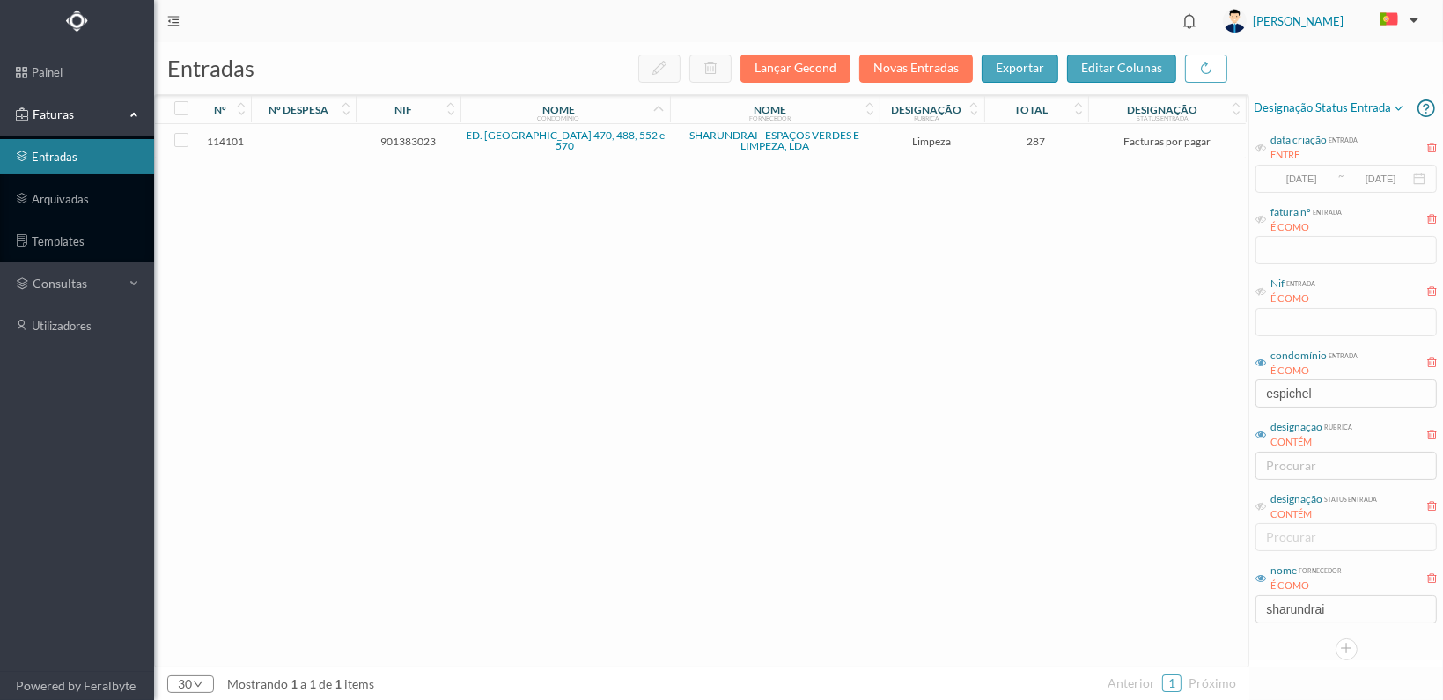
click at [416, 138] on span "901383023" at bounding box center [408, 141] width 96 height 13
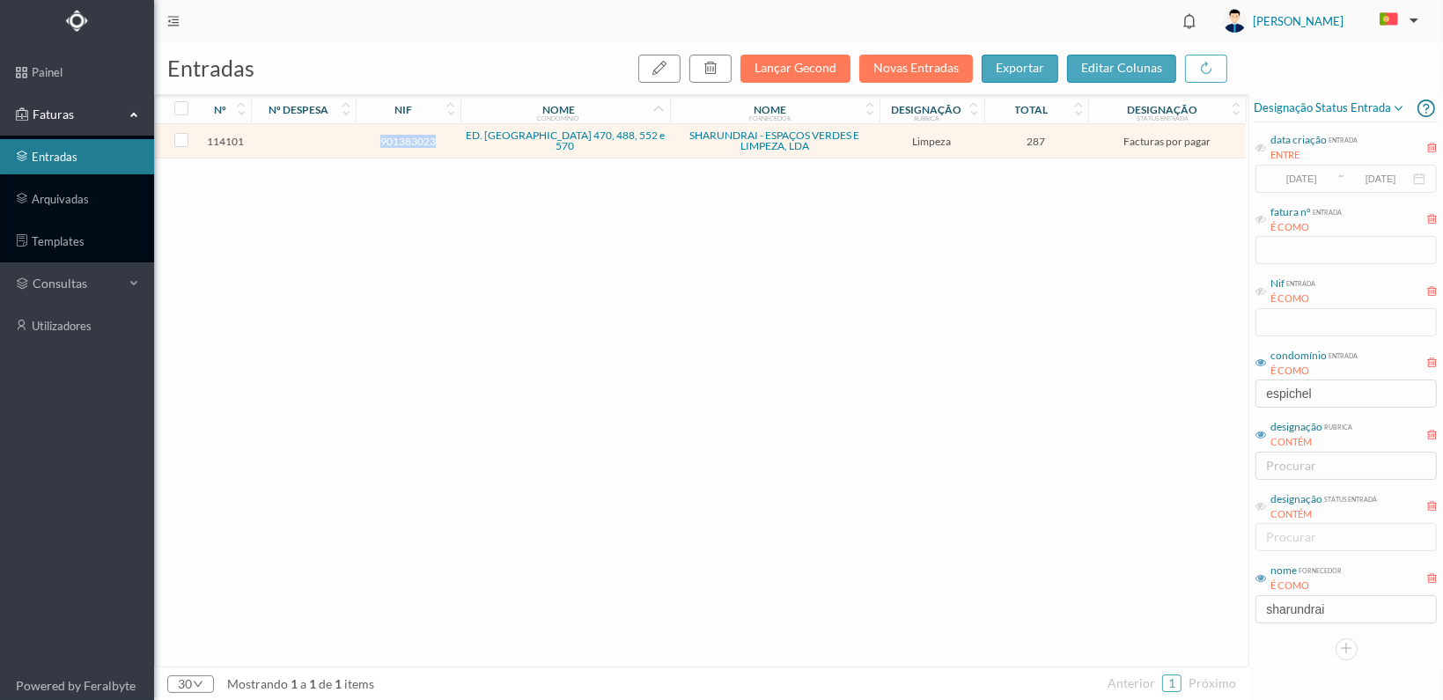
click at [416, 138] on span "901383023" at bounding box center [408, 141] width 96 height 13
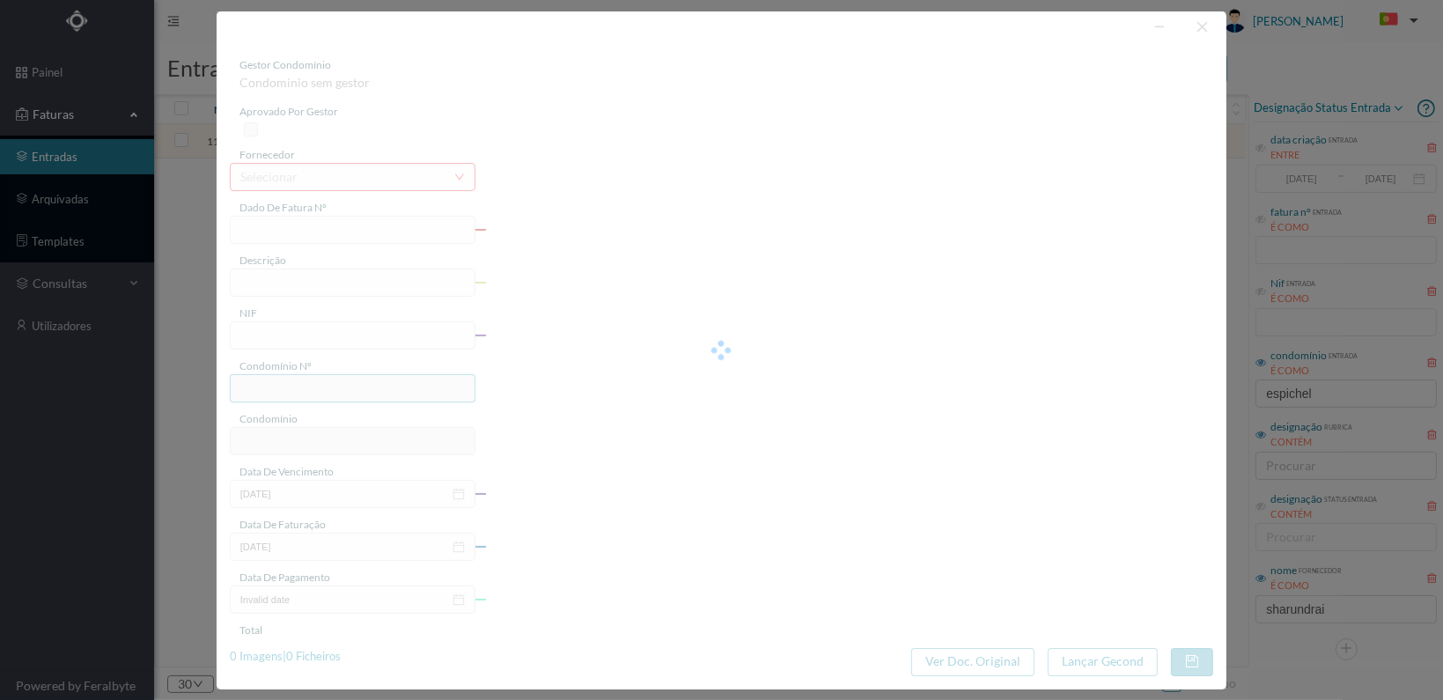
type input "FT 2025A1/1410"
type input "LIMPEZA Outubro de 2025"
type input "901383023"
type input "[DATE]"
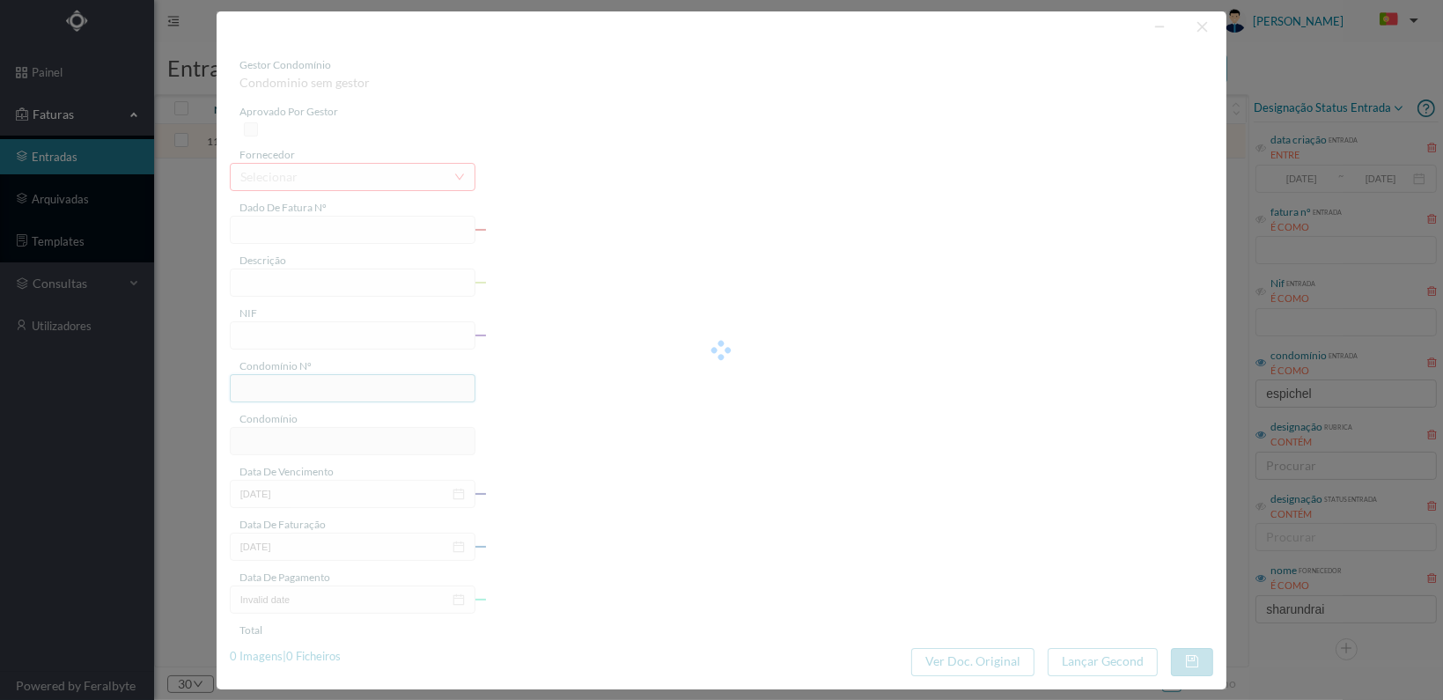
type input "[DATE]"
type input "287.00"
type input "739"
type input "ED. CABO ESPICHEL 470, 488, 552 e 570"
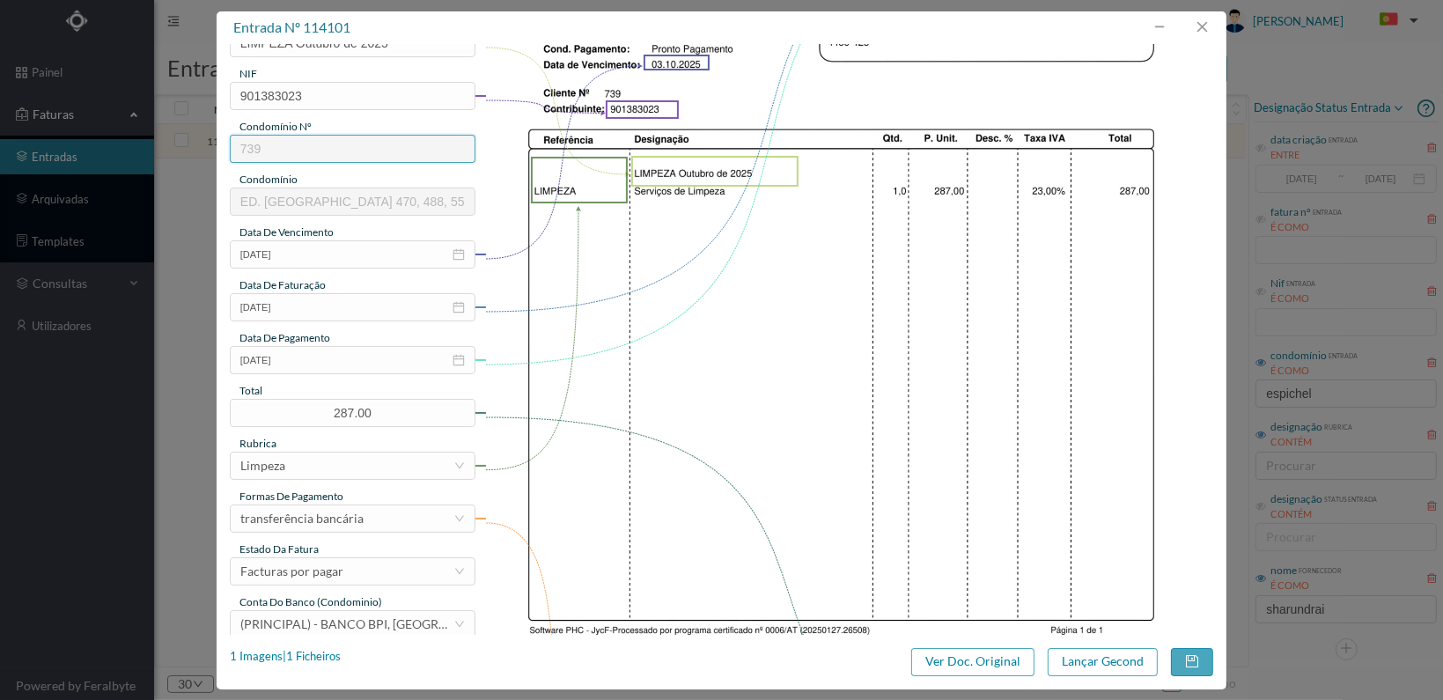
scroll to position [460, 0]
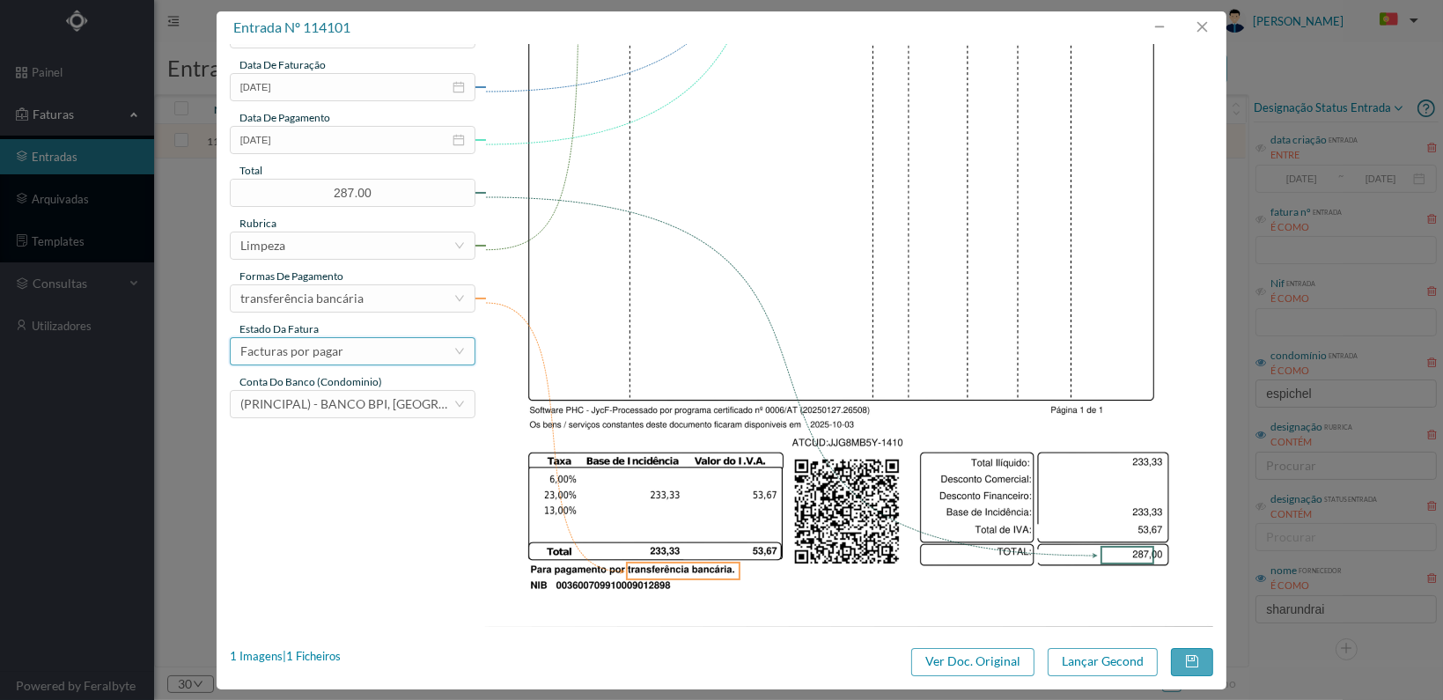
click at [391, 346] on div "Facturas por pagar" at bounding box center [346, 351] width 213 height 26
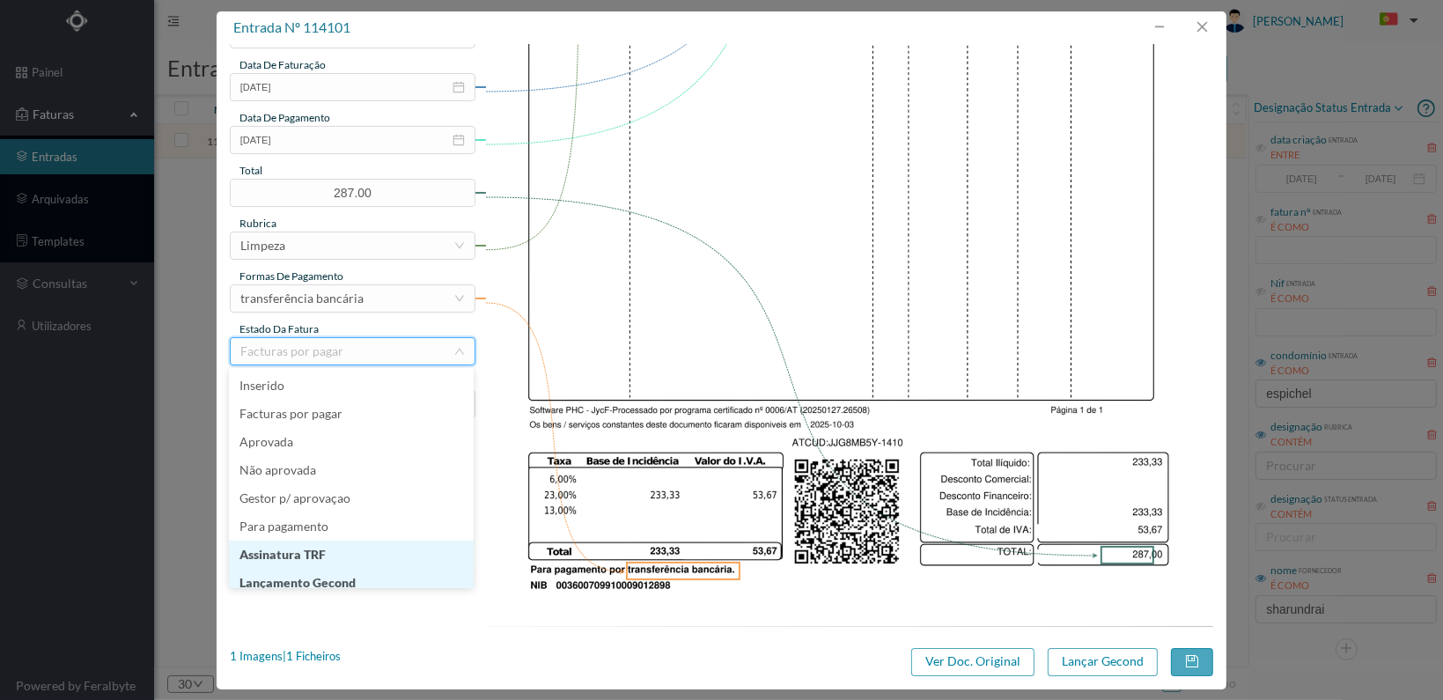
scroll to position [9, 0]
click at [372, 566] on li "Lançamento Gecond" at bounding box center [351, 574] width 245 height 28
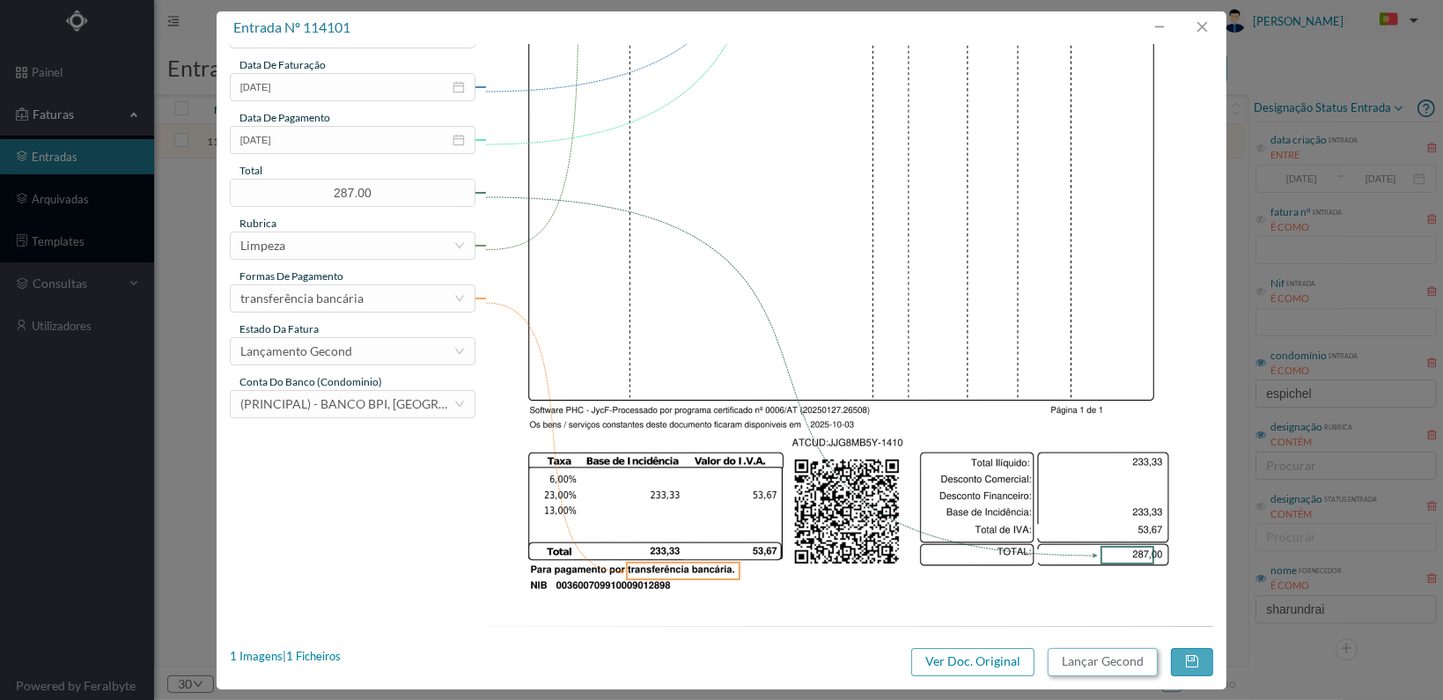
click at [1081, 661] on button "Lançar Gecond" at bounding box center [1103, 662] width 110 height 28
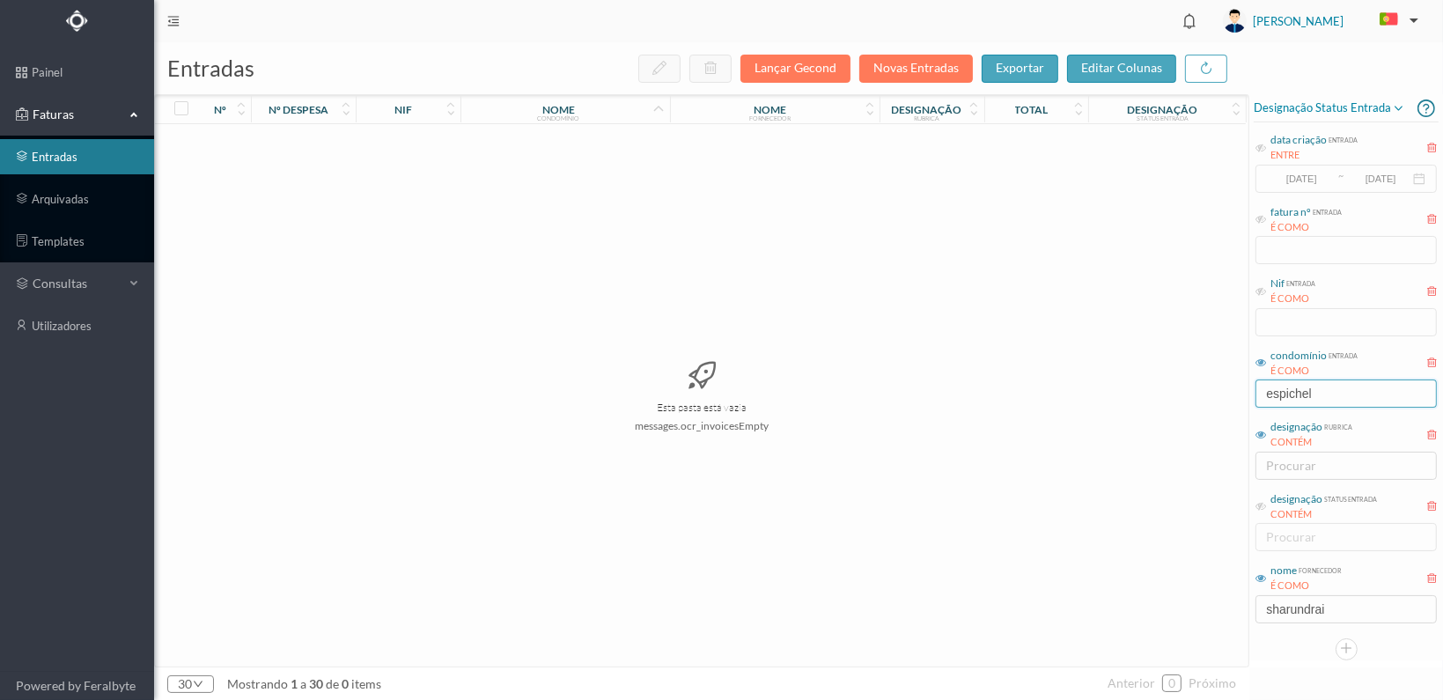
drag, startPoint x: 1331, startPoint y: 391, endPoint x: 1240, endPoint y: 375, distance: 92.9
click at [1236, 378] on div "entradas Lançar Gecond Novas Entradas exportar editar colunas nº nº despesa nif…" at bounding box center [798, 371] width 1289 height 658
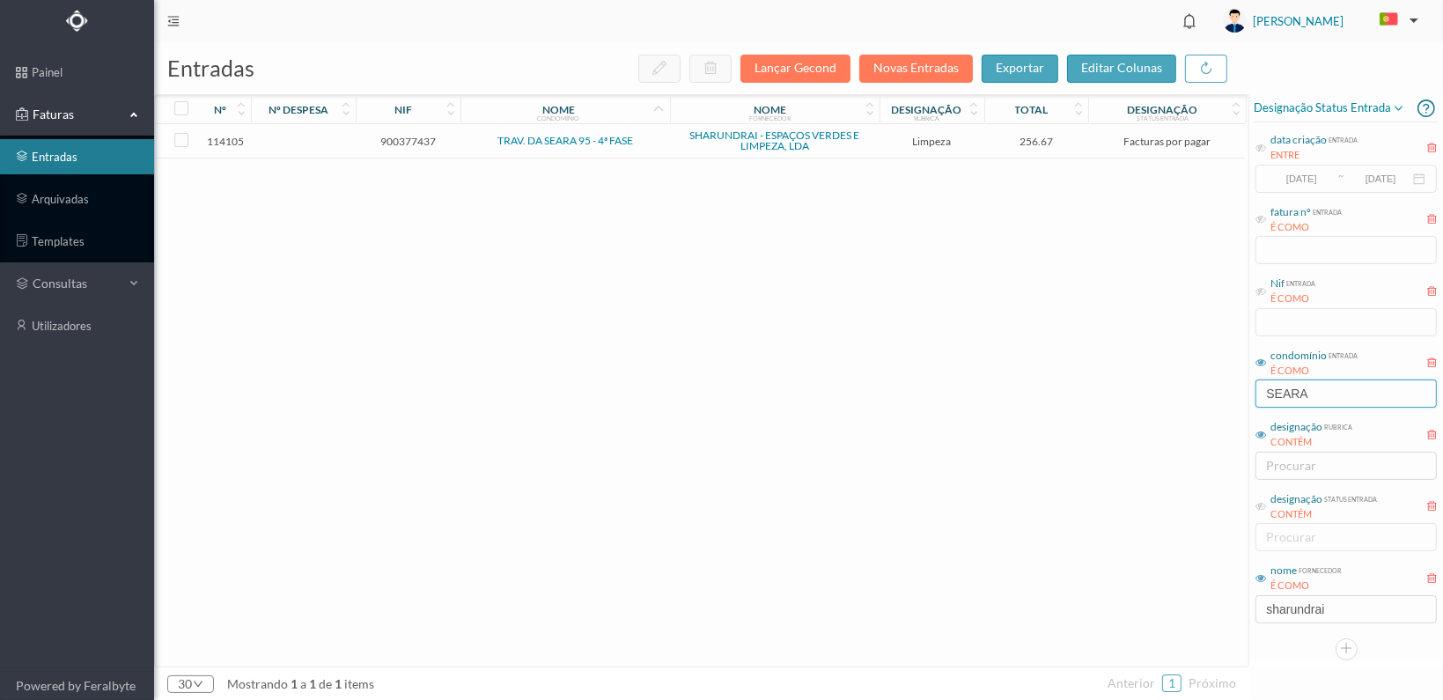
type input "SEARA"
click at [387, 138] on span "900377437" at bounding box center [408, 141] width 96 height 13
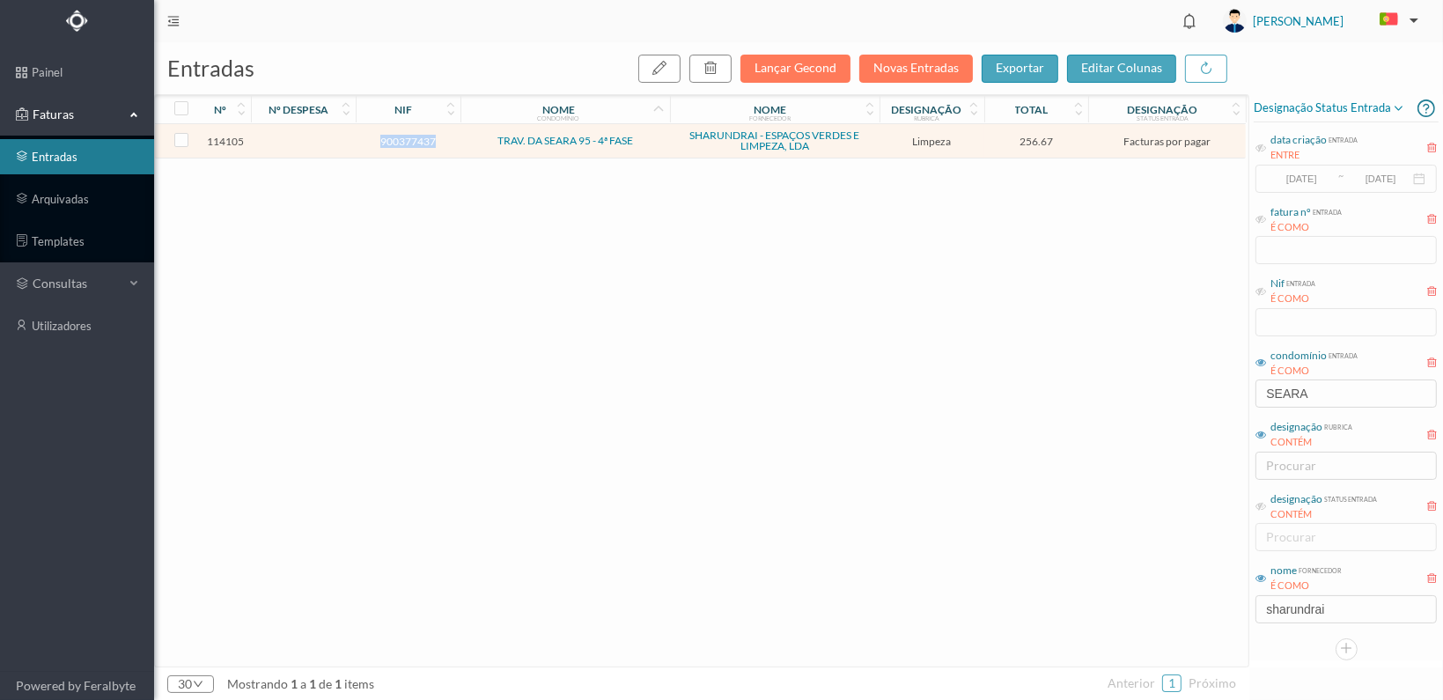
click at [387, 138] on span "900377437" at bounding box center [408, 141] width 96 height 13
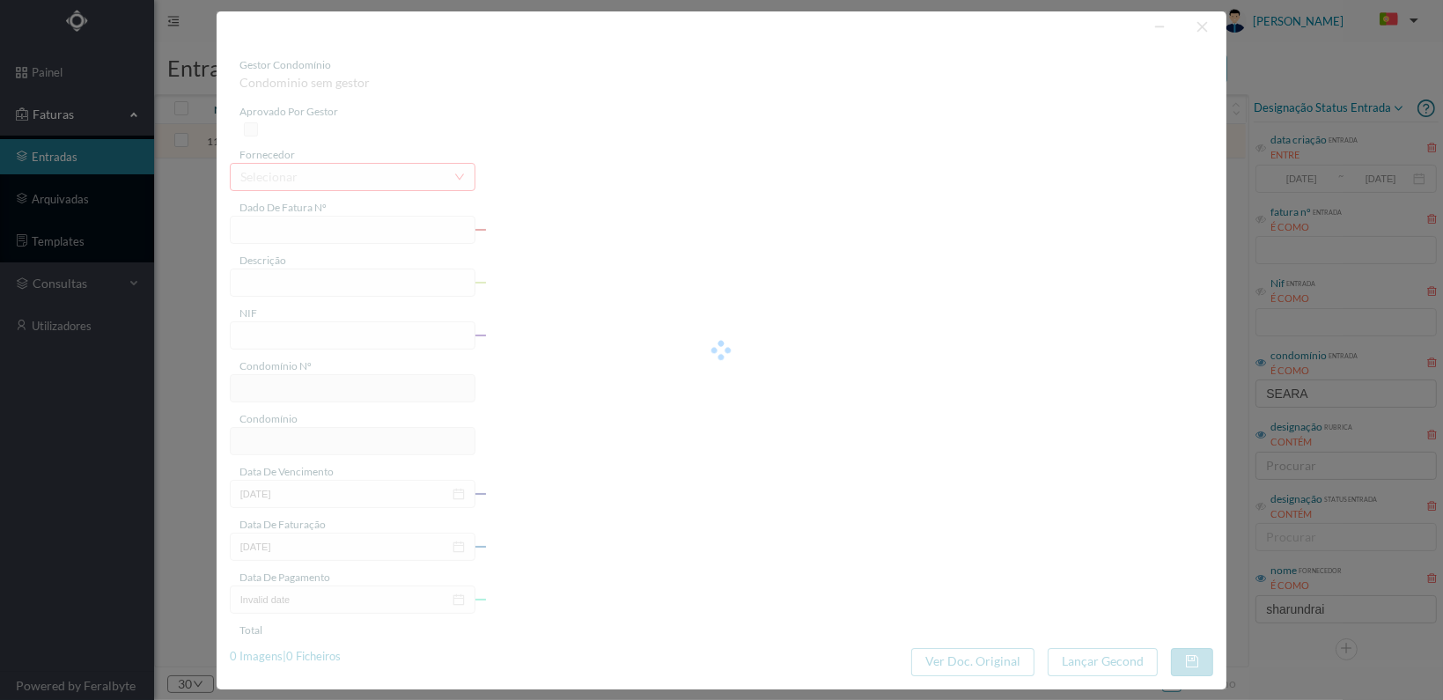
type input "FT 2025A1/1414"
type input "LIMPEZA Outubro de 2025"
type input "900377437"
type input "[DATE]"
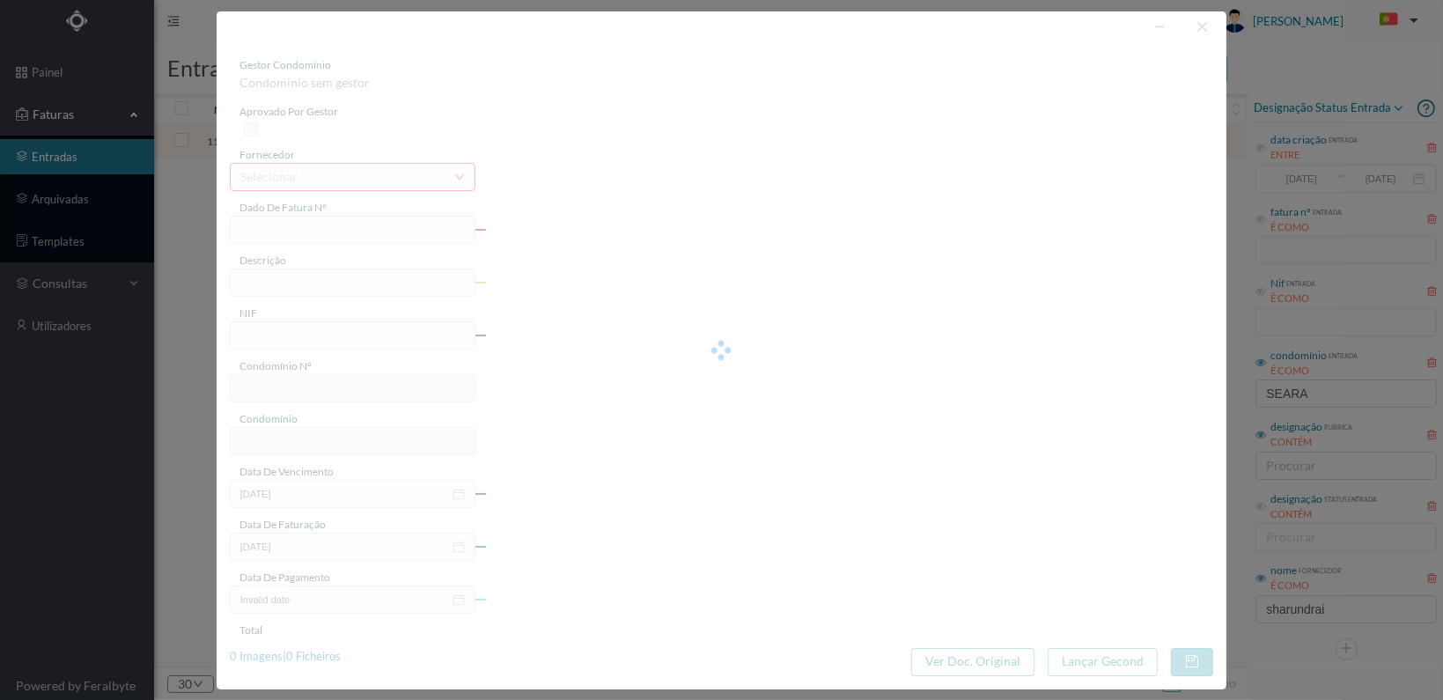
type input "[DATE]"
type input "256.67"
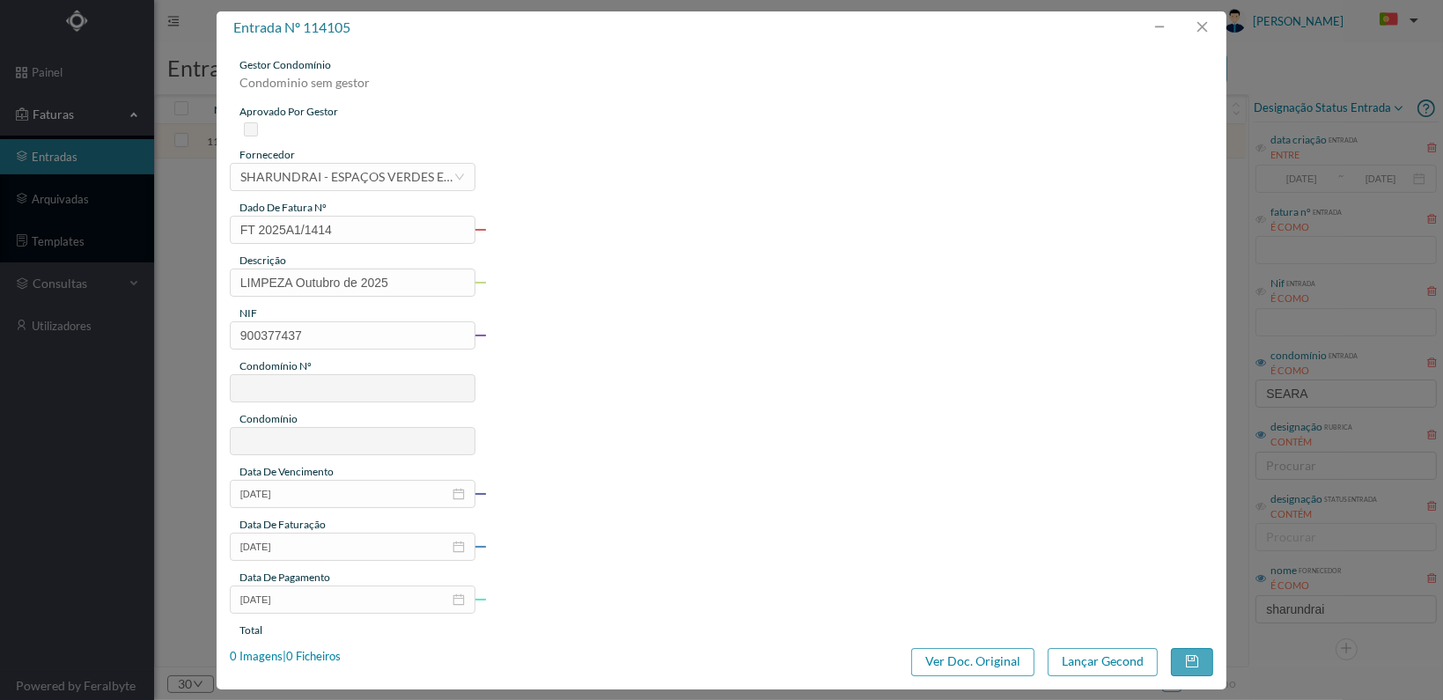
type input "767"
type input "TRAV. DA SEARA 95 - 4ª FASE"
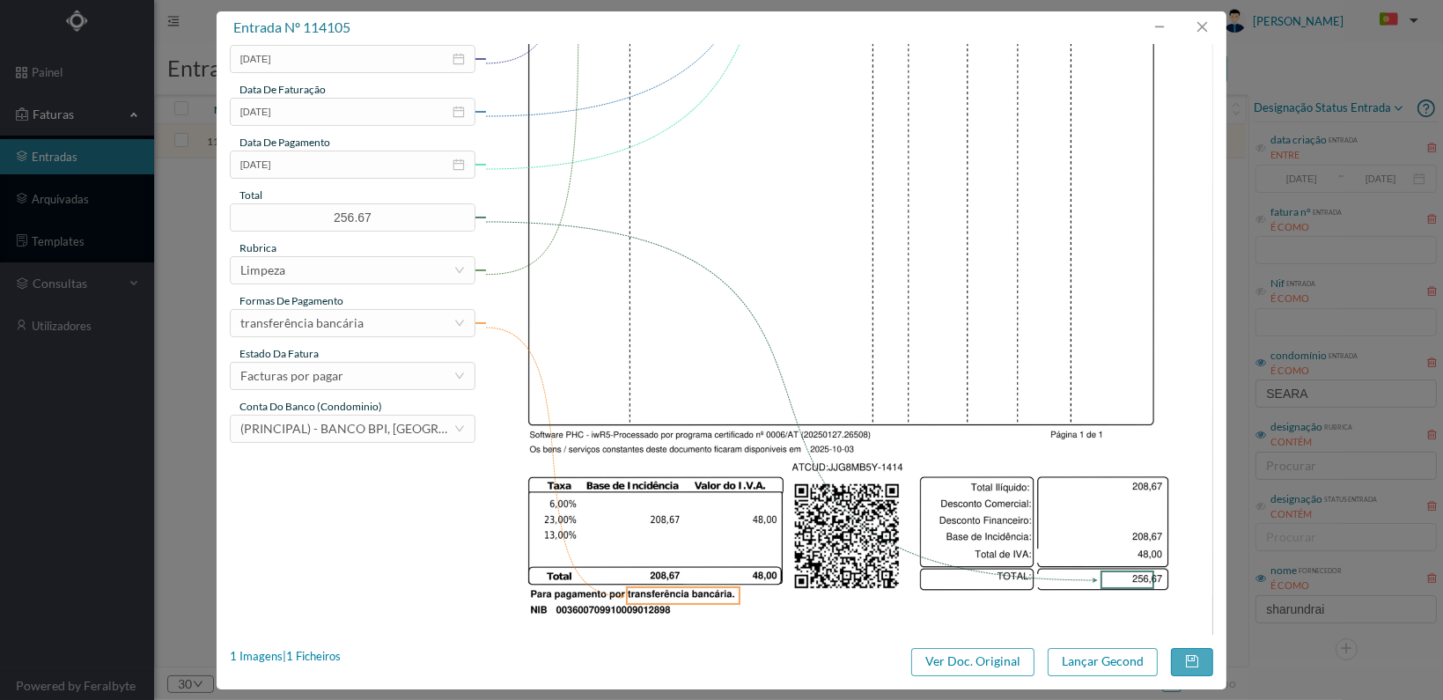
scroll to position [460, 0]
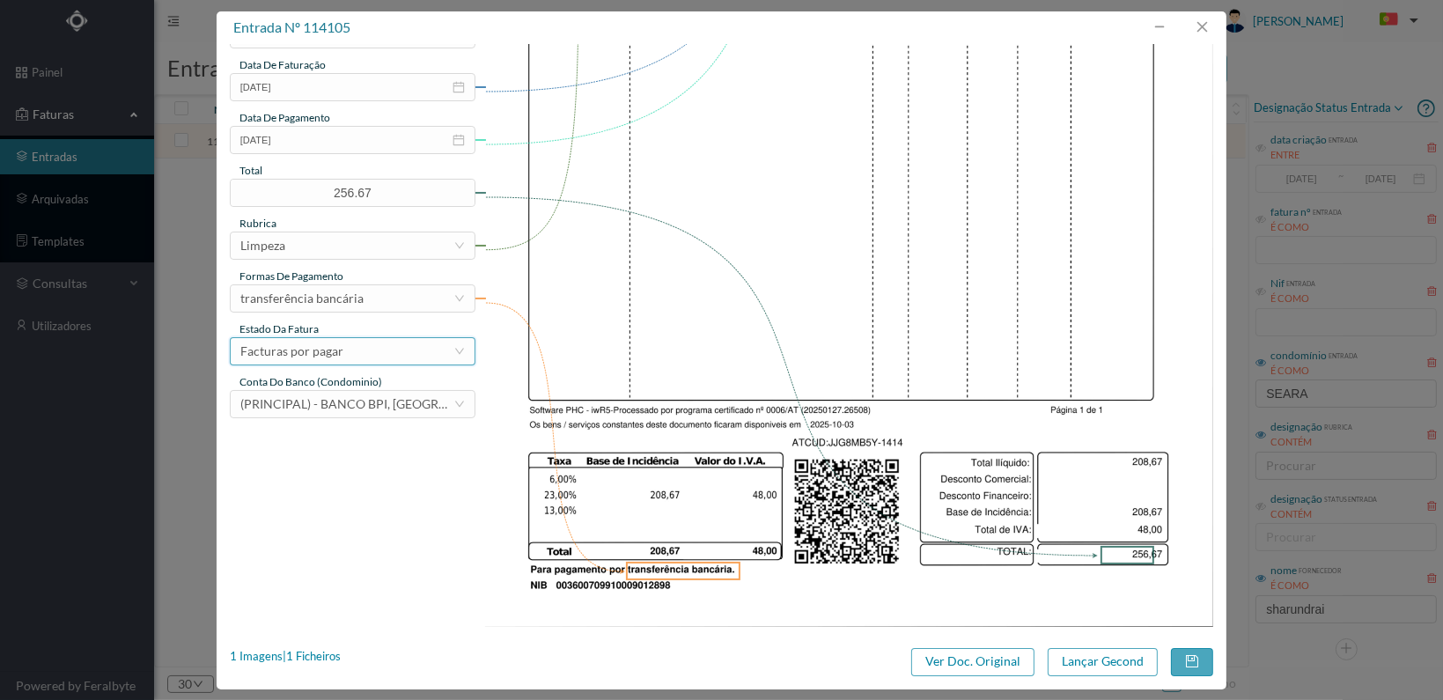
click at [400, 361] on div "Facturas por pagar" at bounding box center [346, 351] width 213 height 26
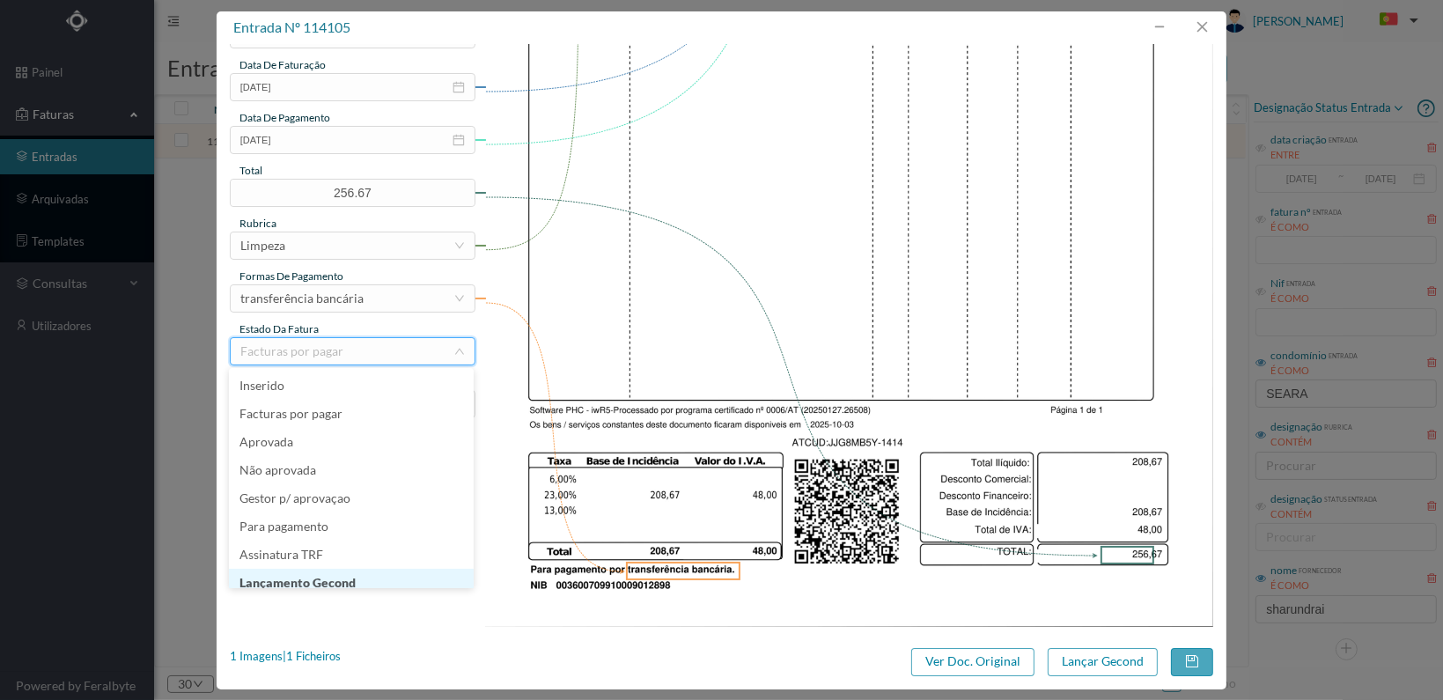
scroll to position [9, 0]
click at [389, 575] on li "Lançamento Gecond" at bounding box center [351, 574] width 245 height 28
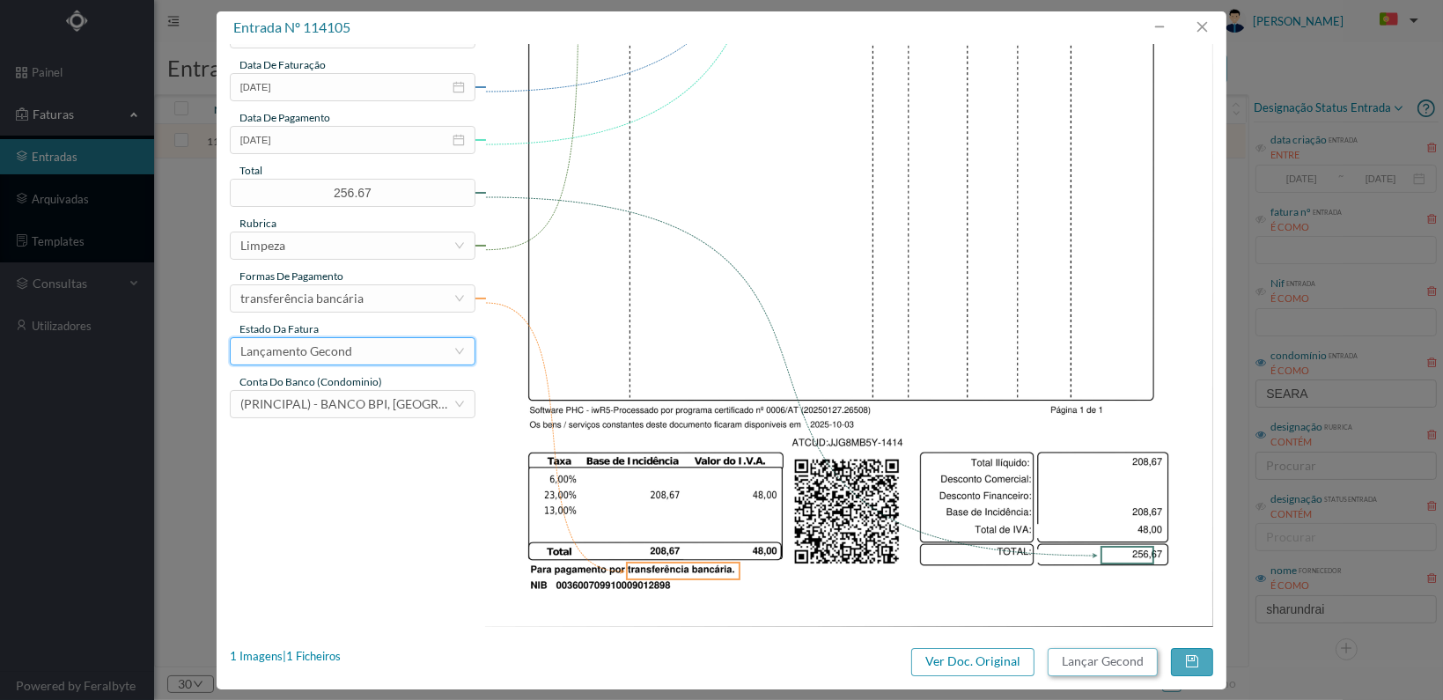
click at [1108, 663] on button "Lançar Gecond" at bounding box center [1103, 662] width 110 height 28
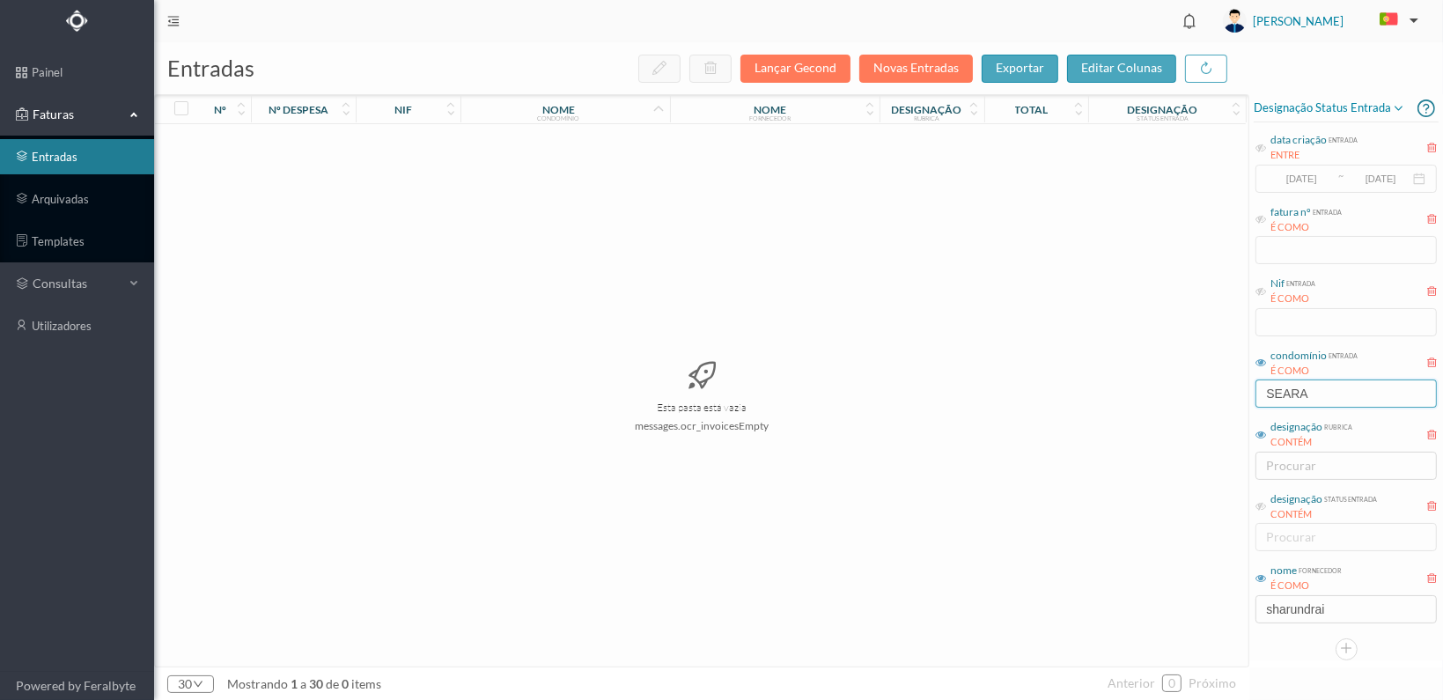
drag, startPoint x: 1328, startPoint y: 389, endPoint x: 1221, endPoint y: 390, distance: 106.5
click at [1222, 390] on div "entradas Lançar Gecond Novas Entradas exportar editar colunas nº nº despesa nif…" at bounding box center [798, 371] width 1289 height 658
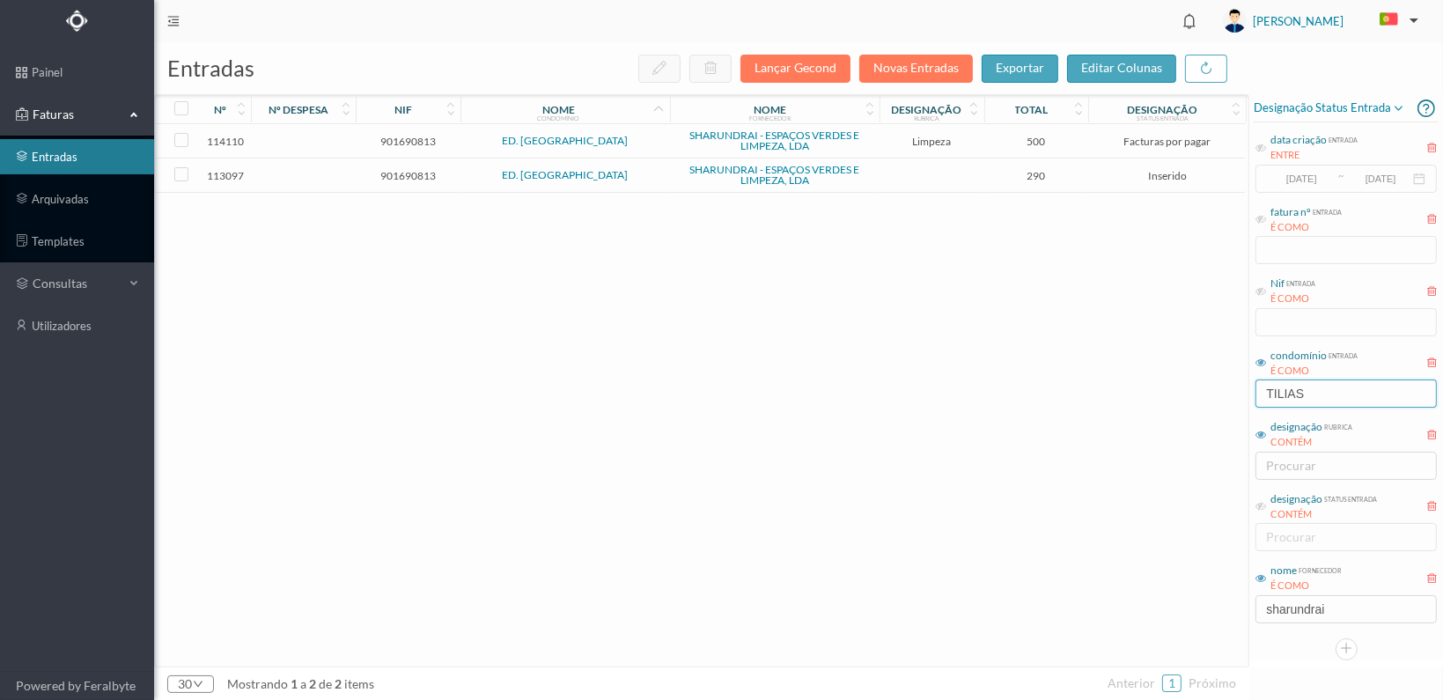
type input "TILIAS"
click at [394, 170] on span "901690813" at bounding box center [408, 175] width 96 height 13
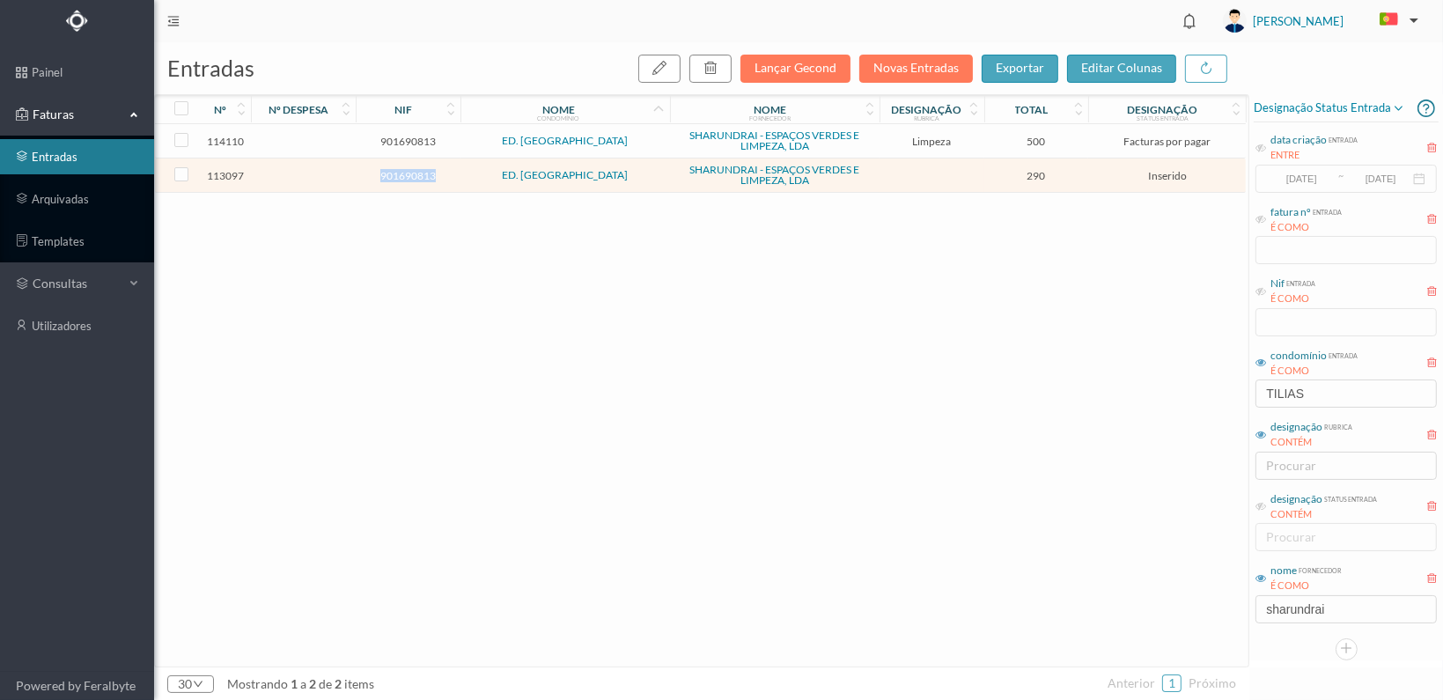
click at [394, 170] on span "901690813" at bounding box center [408, 175] width 96 height 13
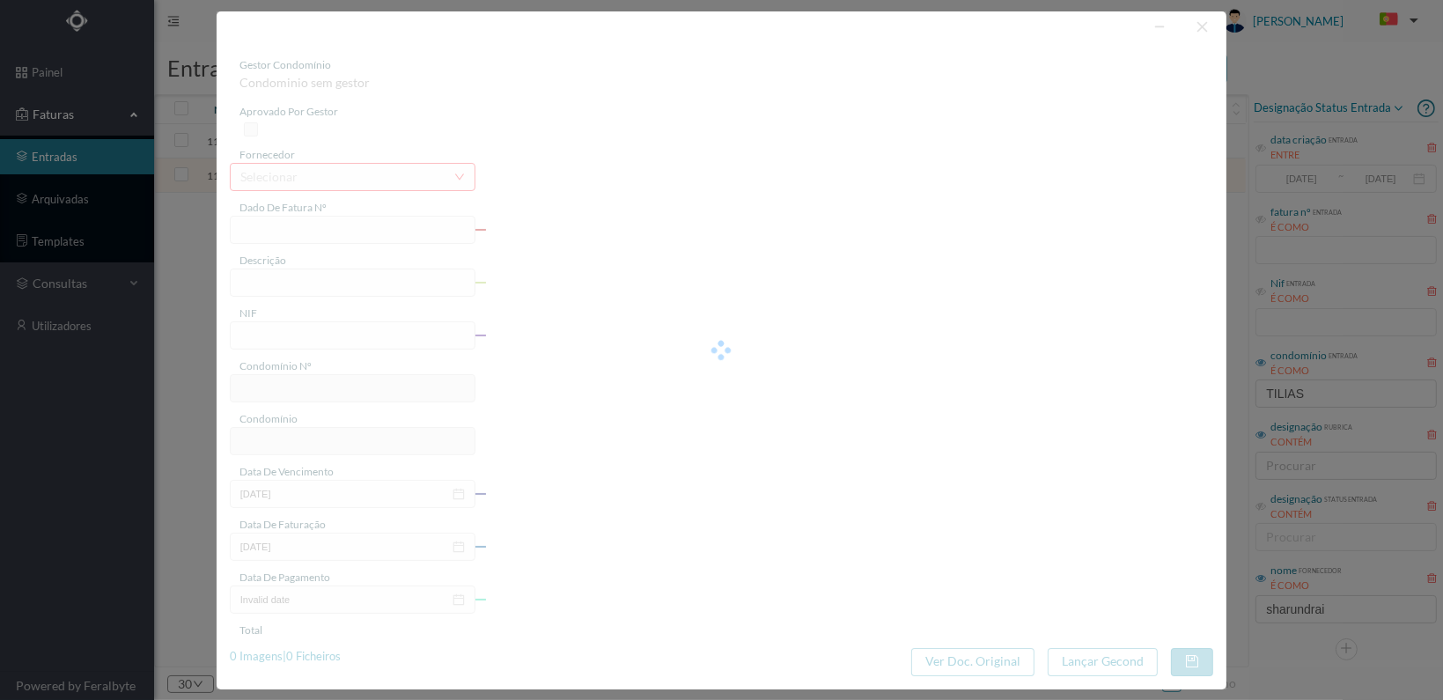
type input "FT 2025A1/1313"
type input "Lavagem mecânica de garagem"
type input "901690813"
type input "[DATE]"
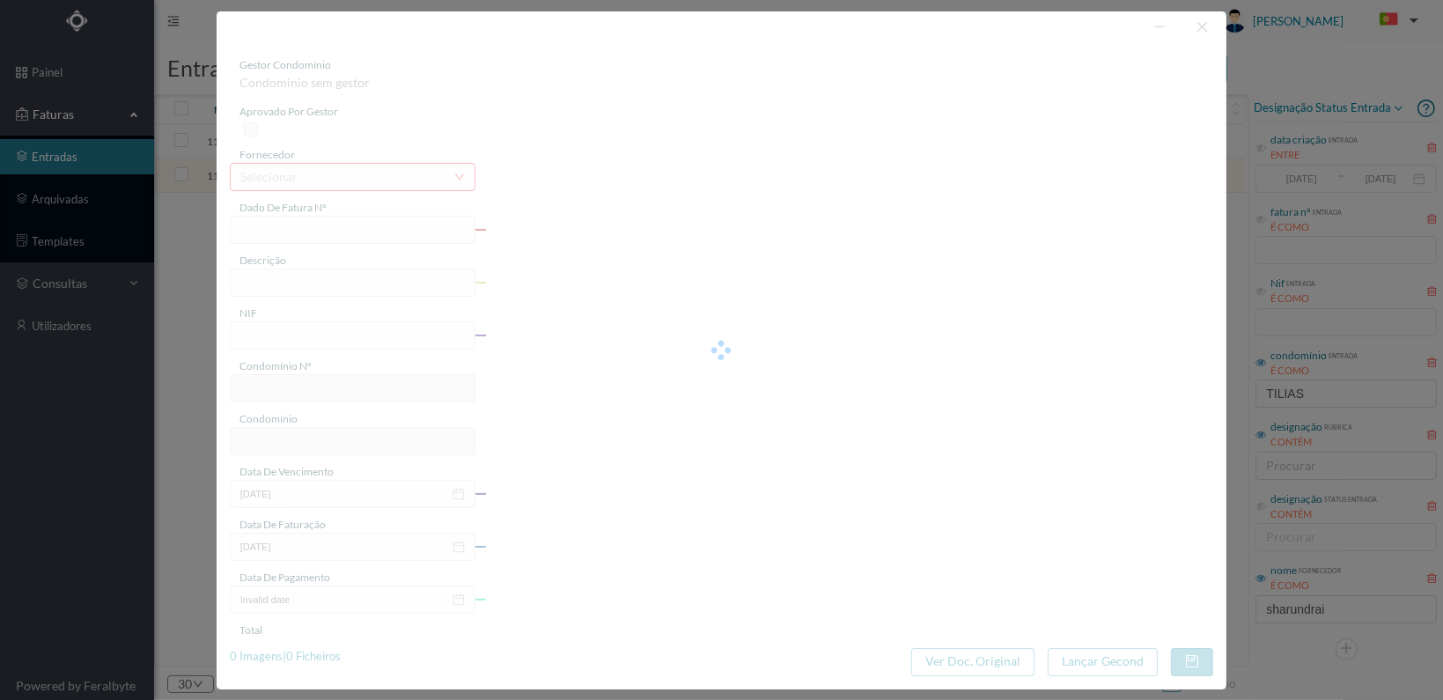
type input "[DATE]"
type input "290.00"
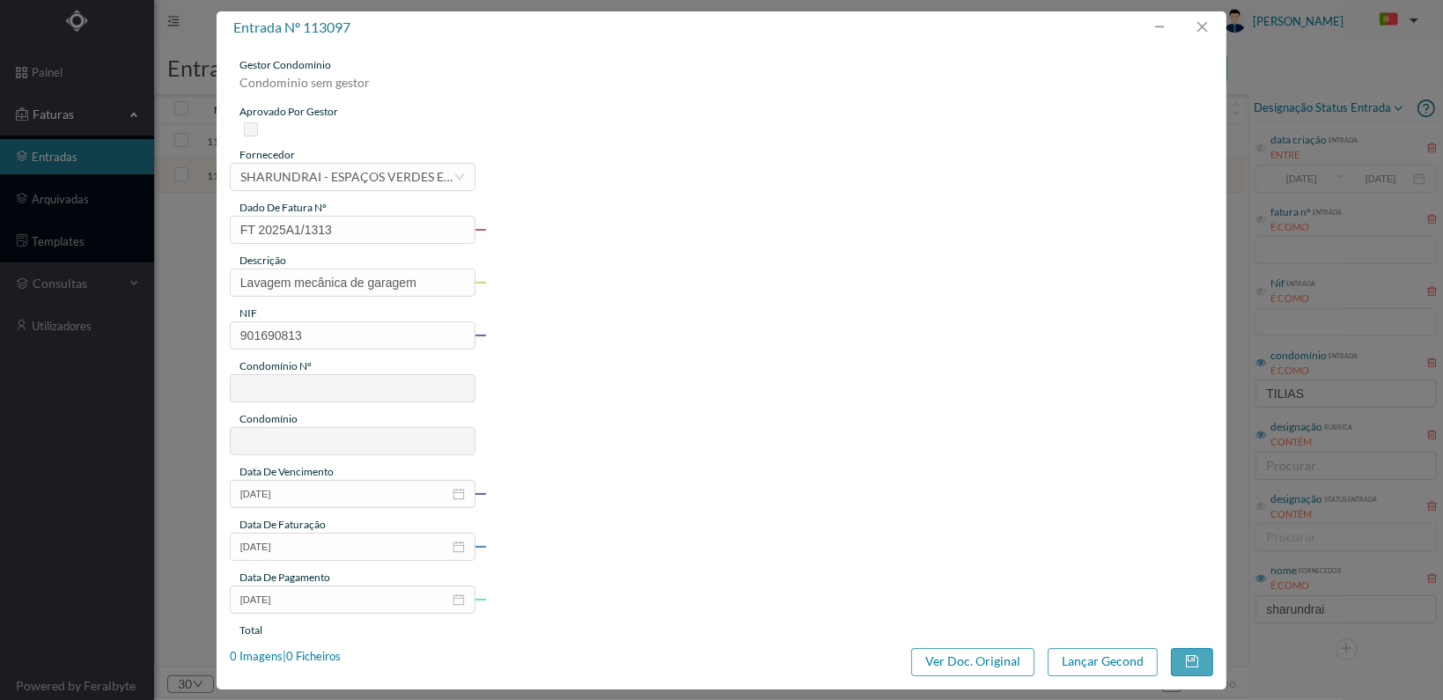
type input "784"
type input "ED. [GEOGRAPHIC_DATA]"
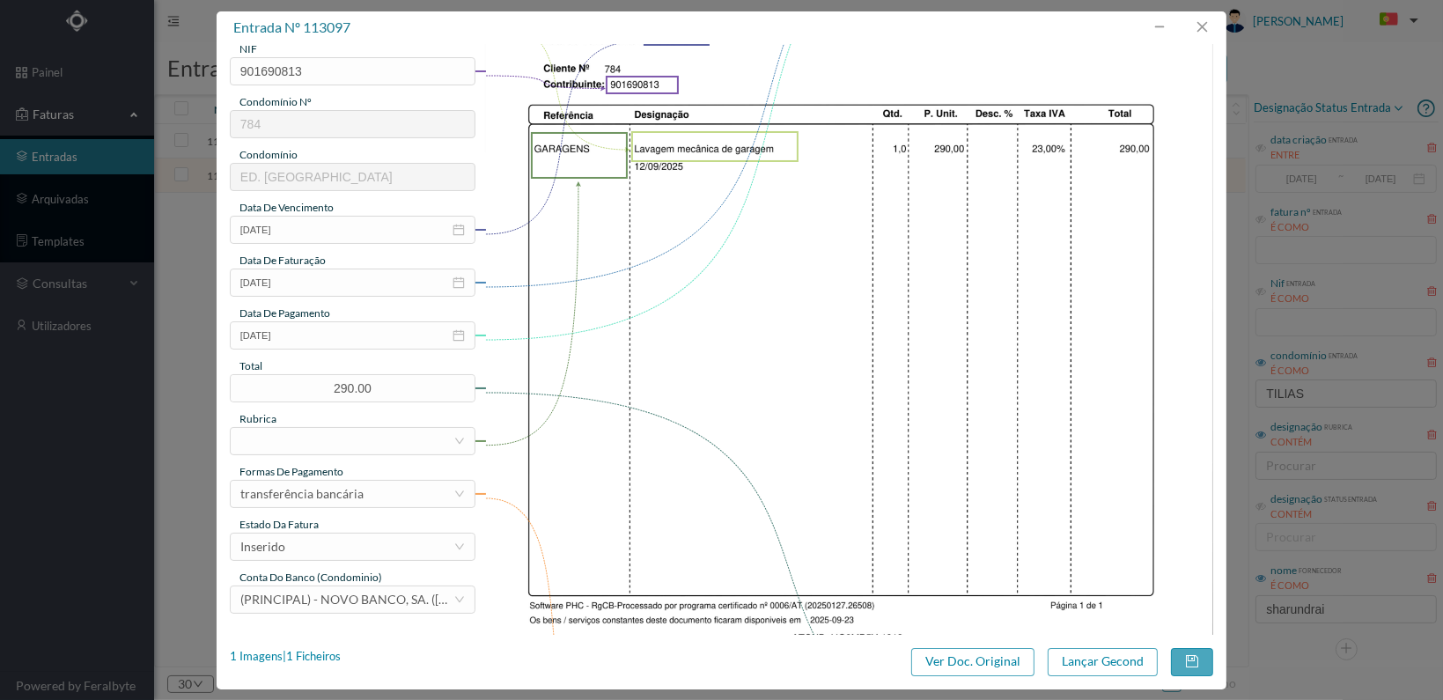
scroll to position [326, 0]
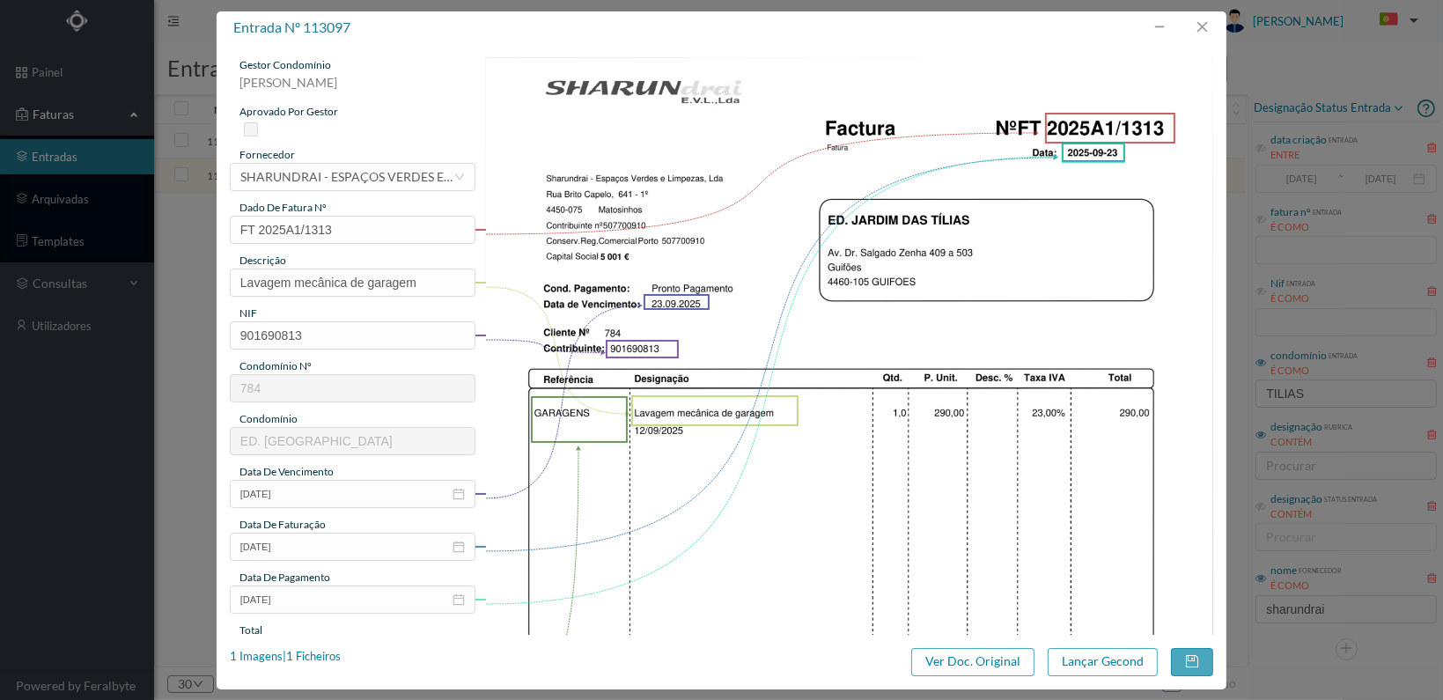
scroll to position [352, 0]
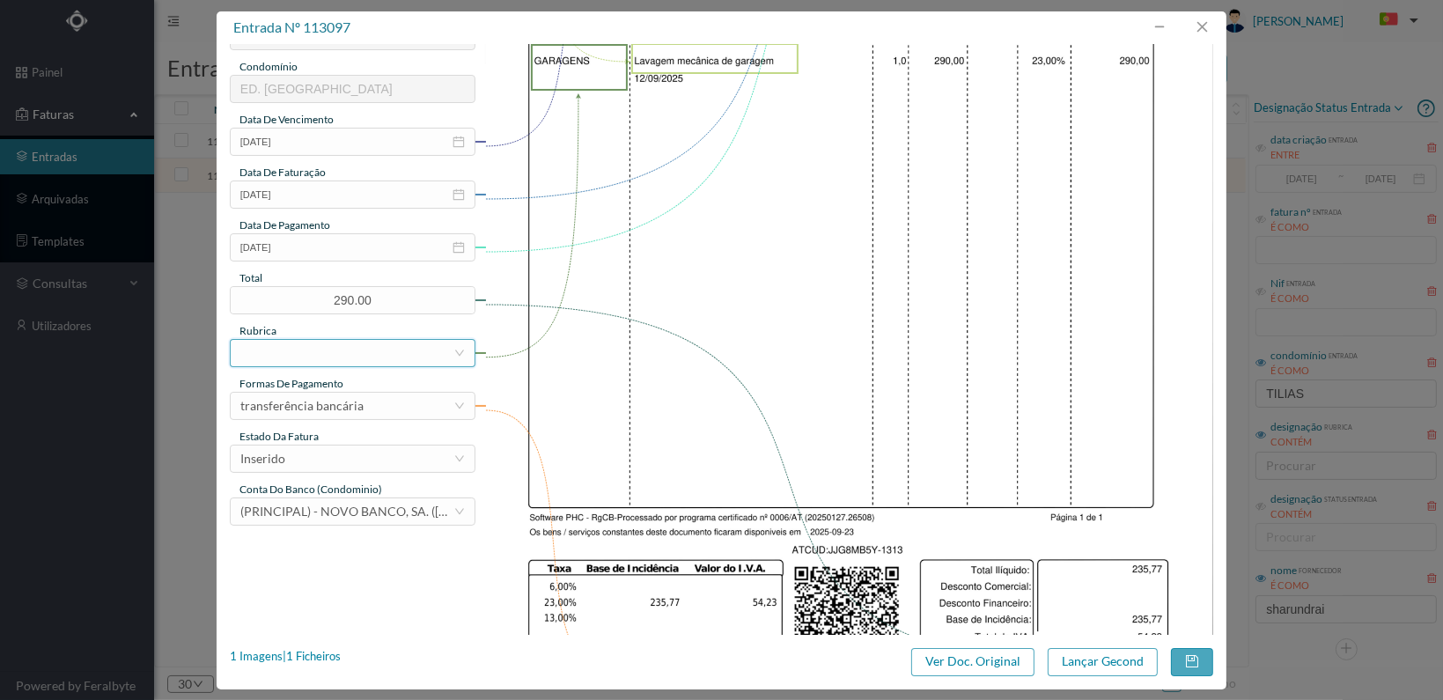
drag, startPoint x: 0, startPoint y: 0, endPoint x: 359, endPoint y: 342, distance: 495.7
click at [359, 342] on div at bounding box center [346, 353] width 213 height 26
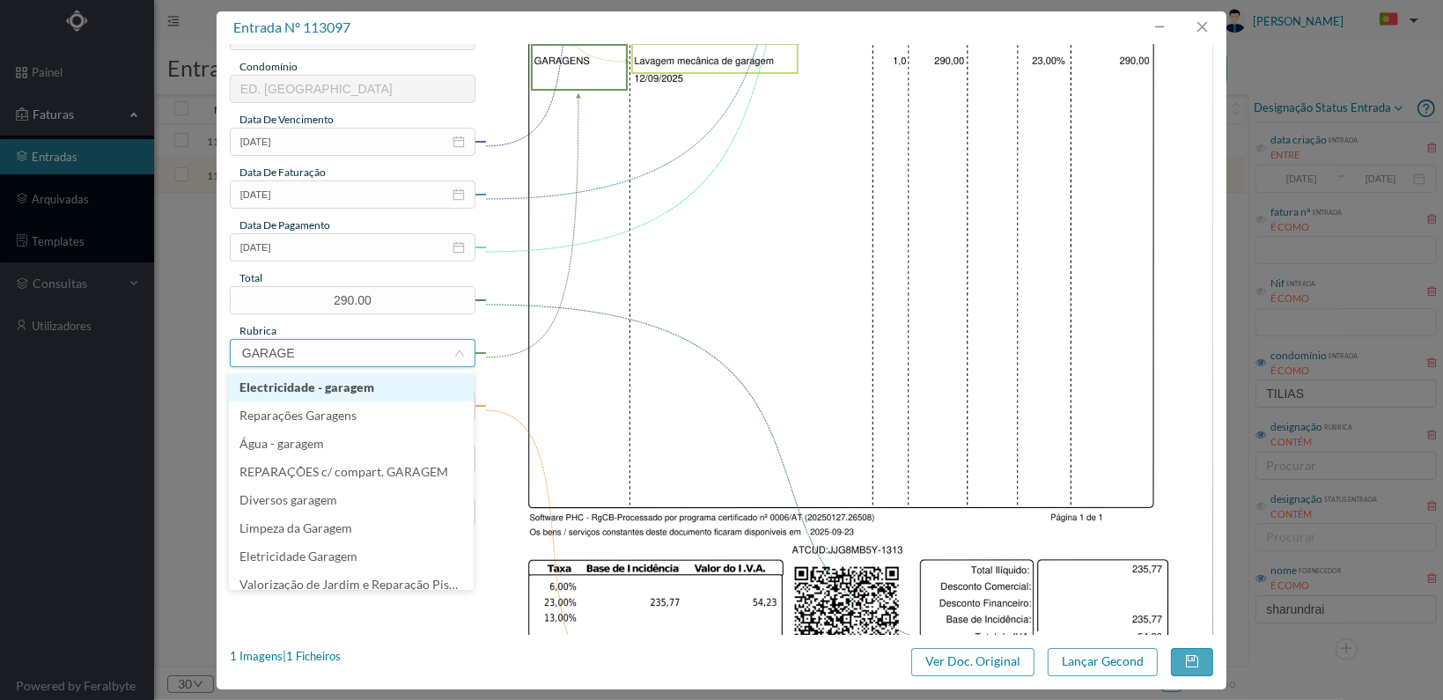
type input "GARAGEM"
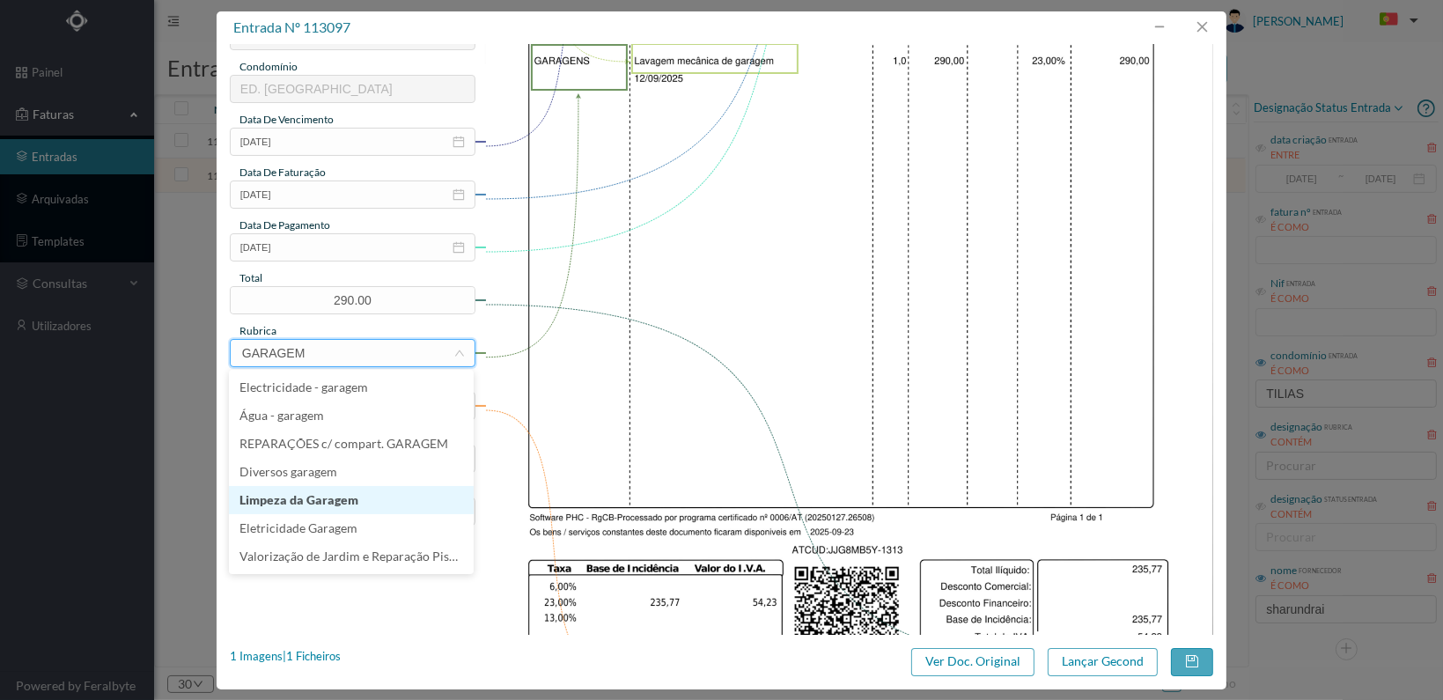
click at [324, 492] on li "Limpeza da Garagem" at bounding box center [351, 500] width 245 height 28
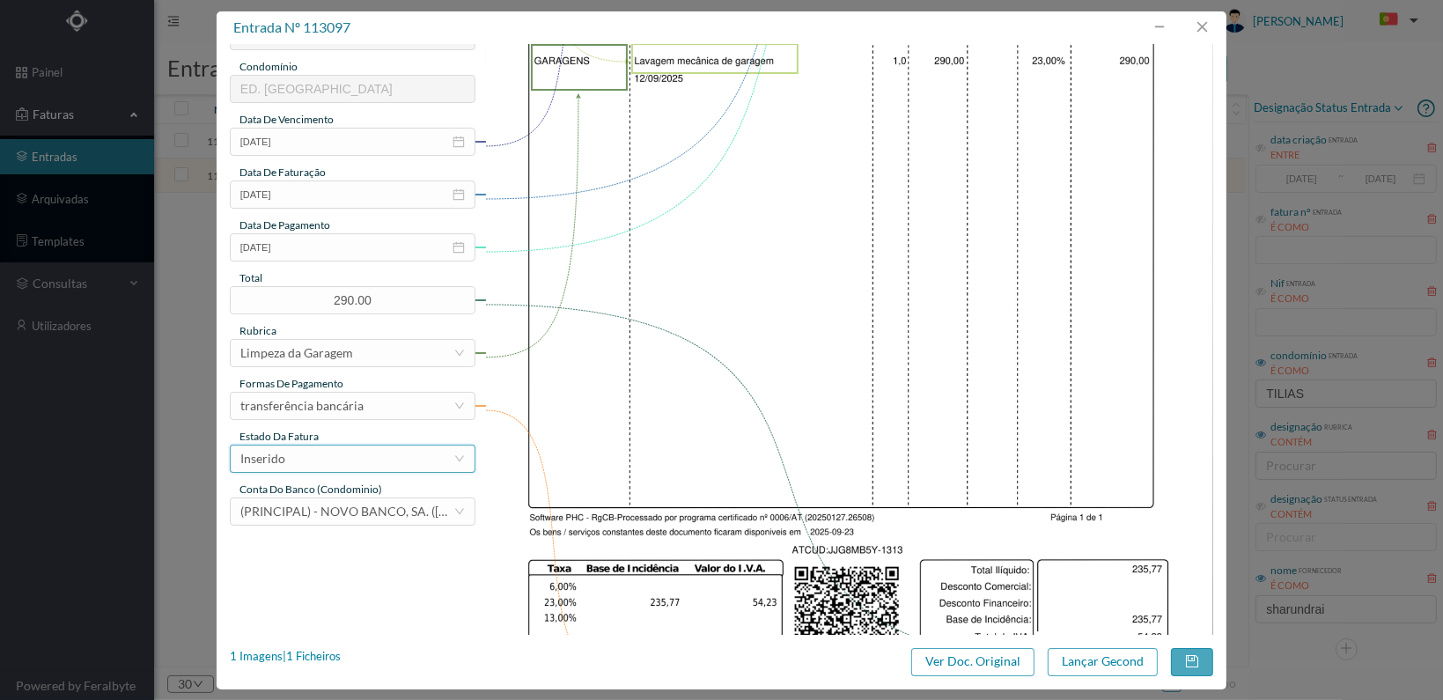
click at [425, 448] on div "Inserido" at bounding box center [346, 458] width 213 height 26
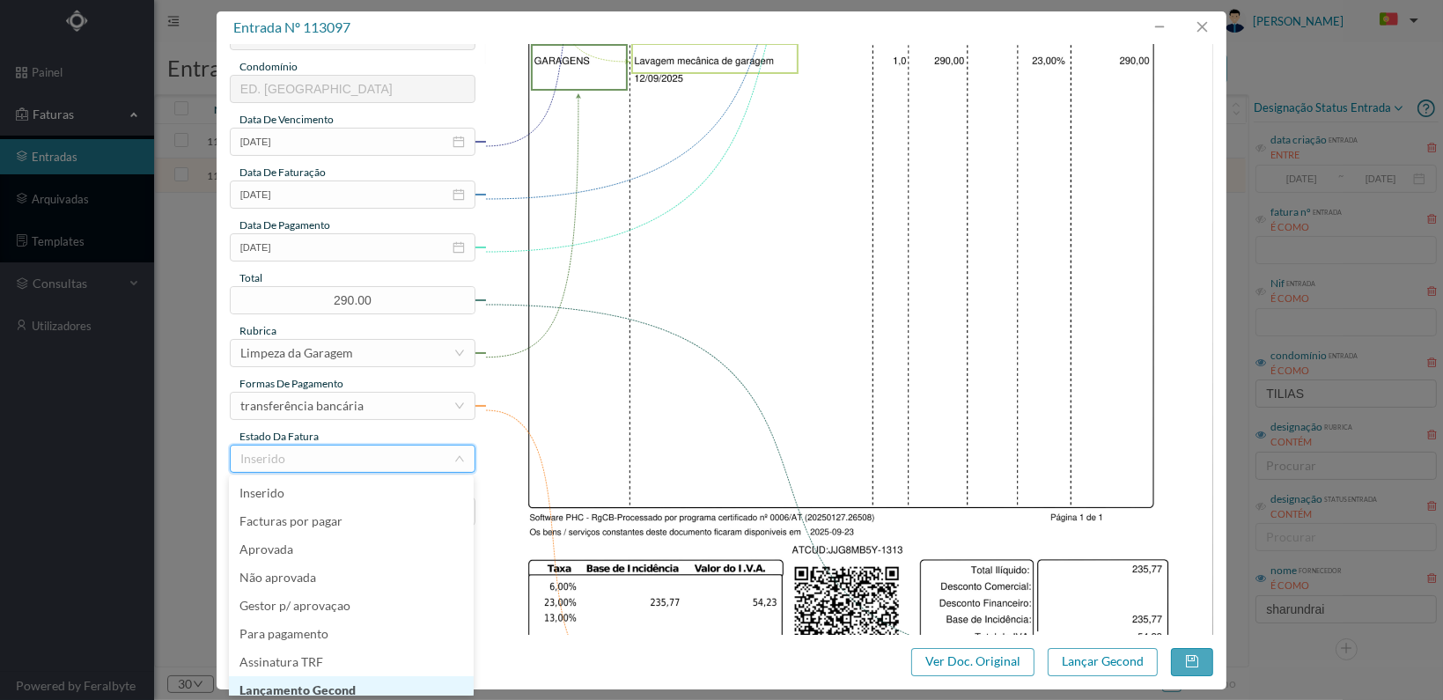
scroll to position [9, 0]
drag, startPoint x: 380, startPoint y: 677, endPoint x: 503, endPoint y: 675, distance: 122.4
click at [383, 676] on li "Lançamento Gecond" at bounding box center [351, 681] width 245 height 28
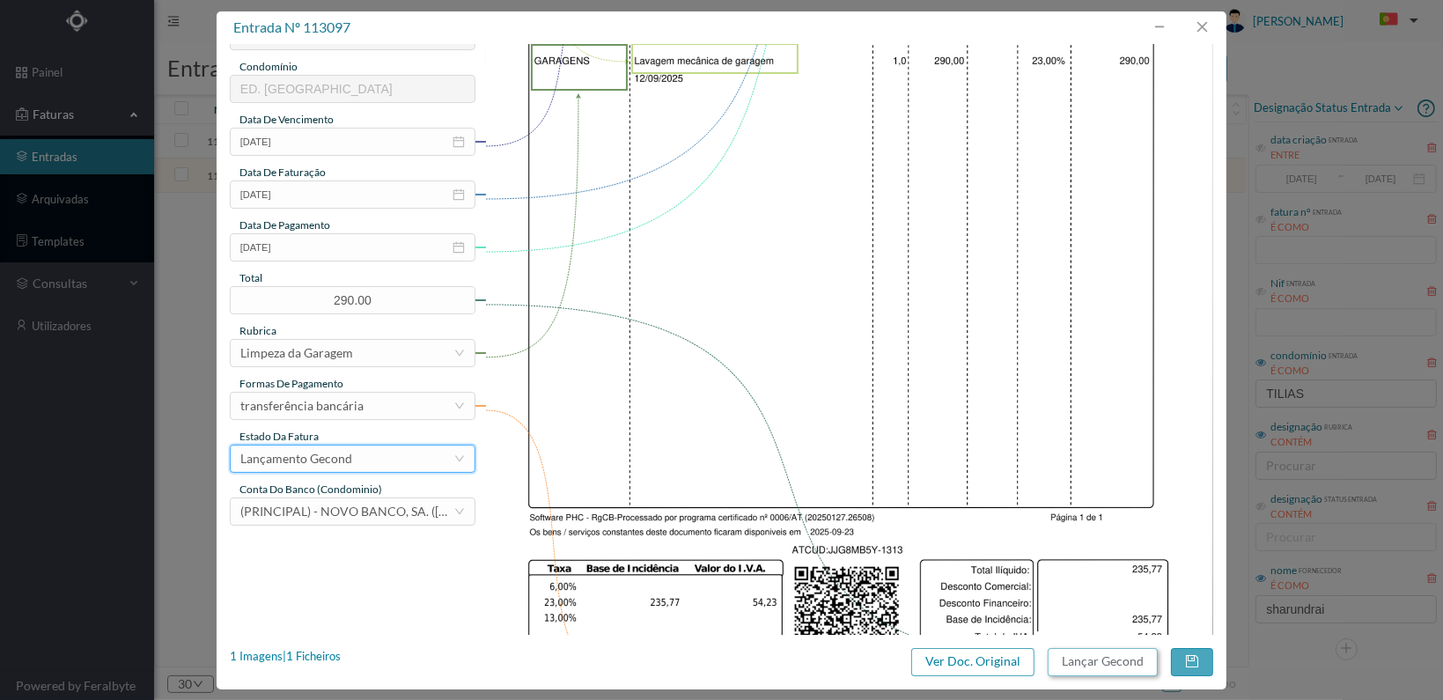
click at [1095, 666] on button "Lançar Gecond" at bounding box center [1103, 662] width 110 height 28
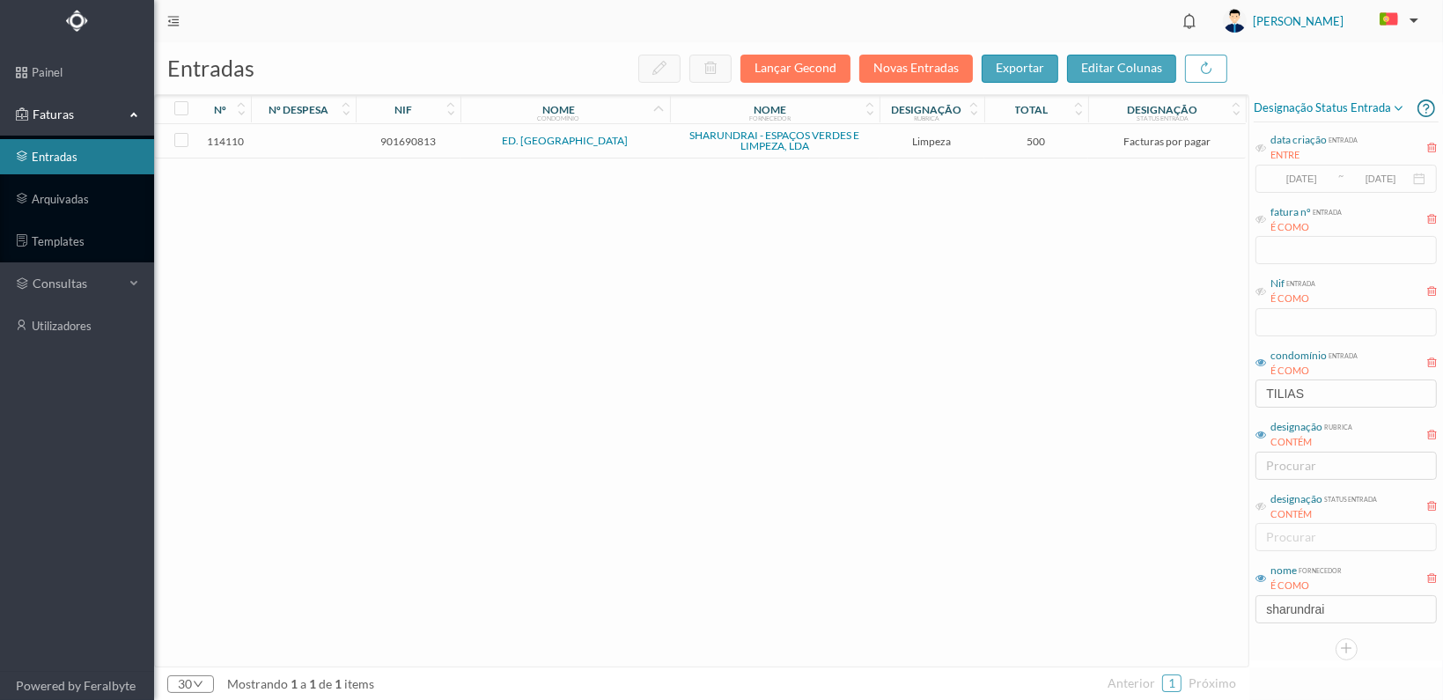
click at [401, 138] on span "901690813" at bounding box center [408, 141] width 96 height 13
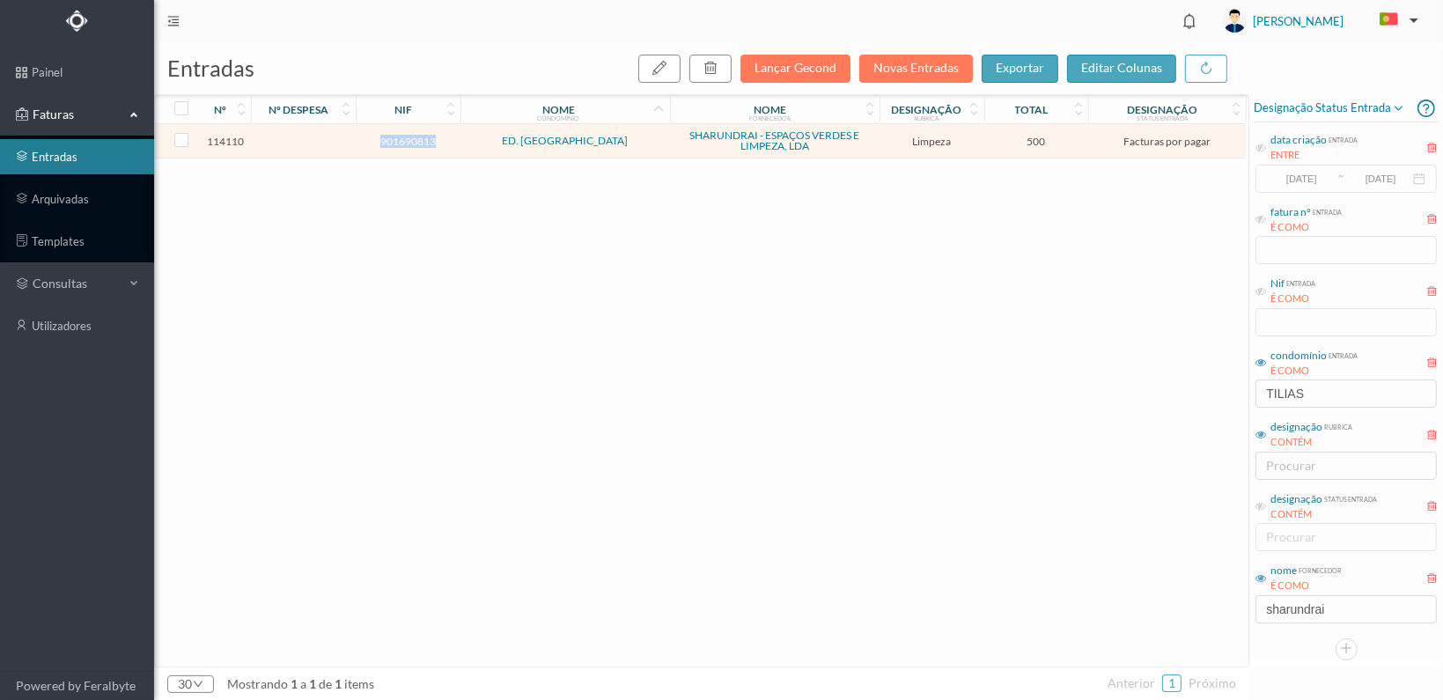
click at [401, 138] on span "901690813" at bounding box center [408, 141] width 96 height 13
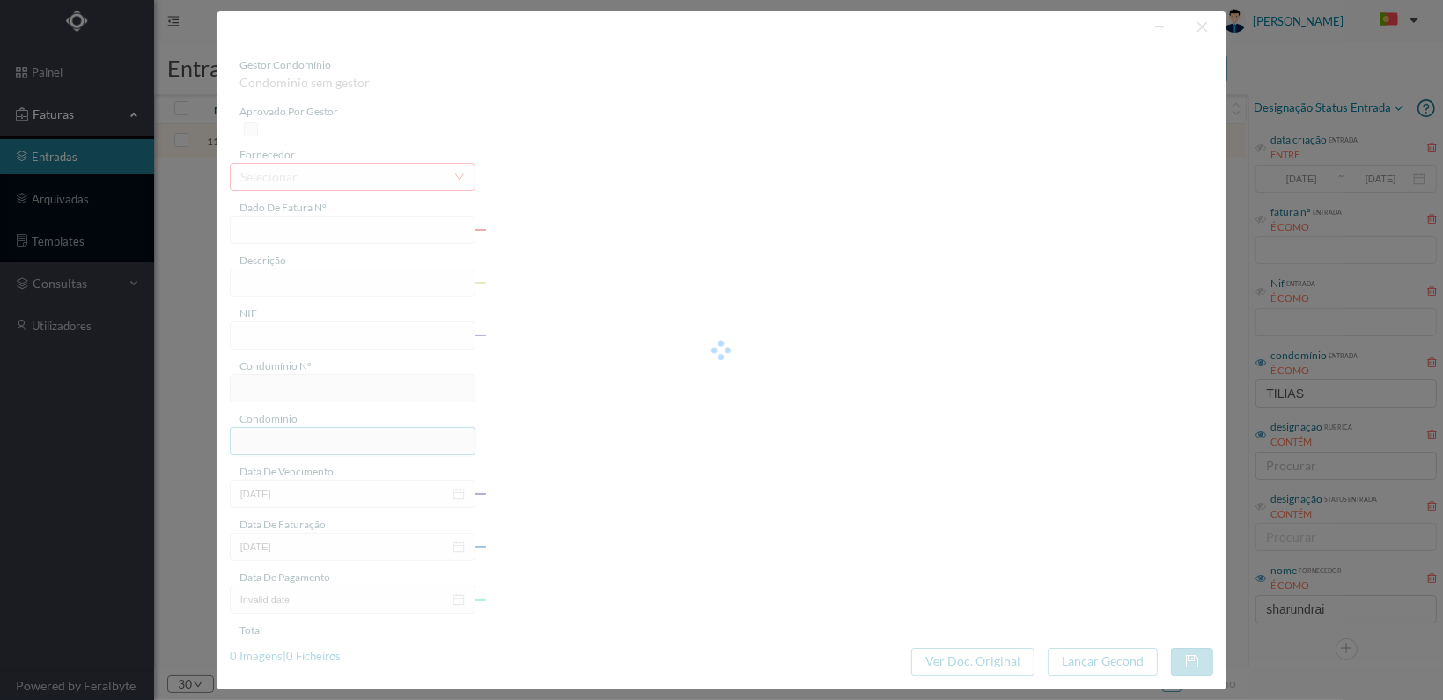
type input "FT 2025A1/1419"
type input "LIMPEZA Outubro de 2025"
type input "901690813"
type input "[DATE]"
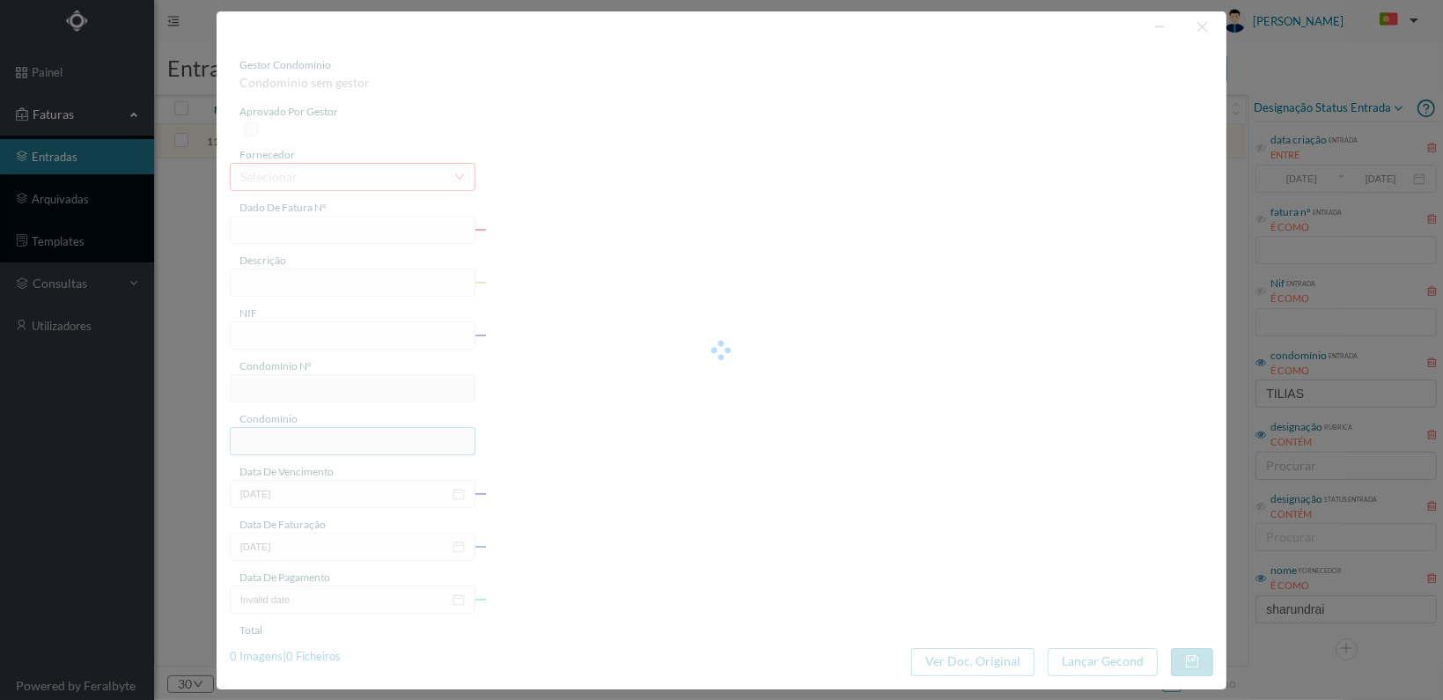
type input "[DATE]"
type input "500.00"
type input "784"
type input "ED. [GEOGRAPHIC_DATA]"
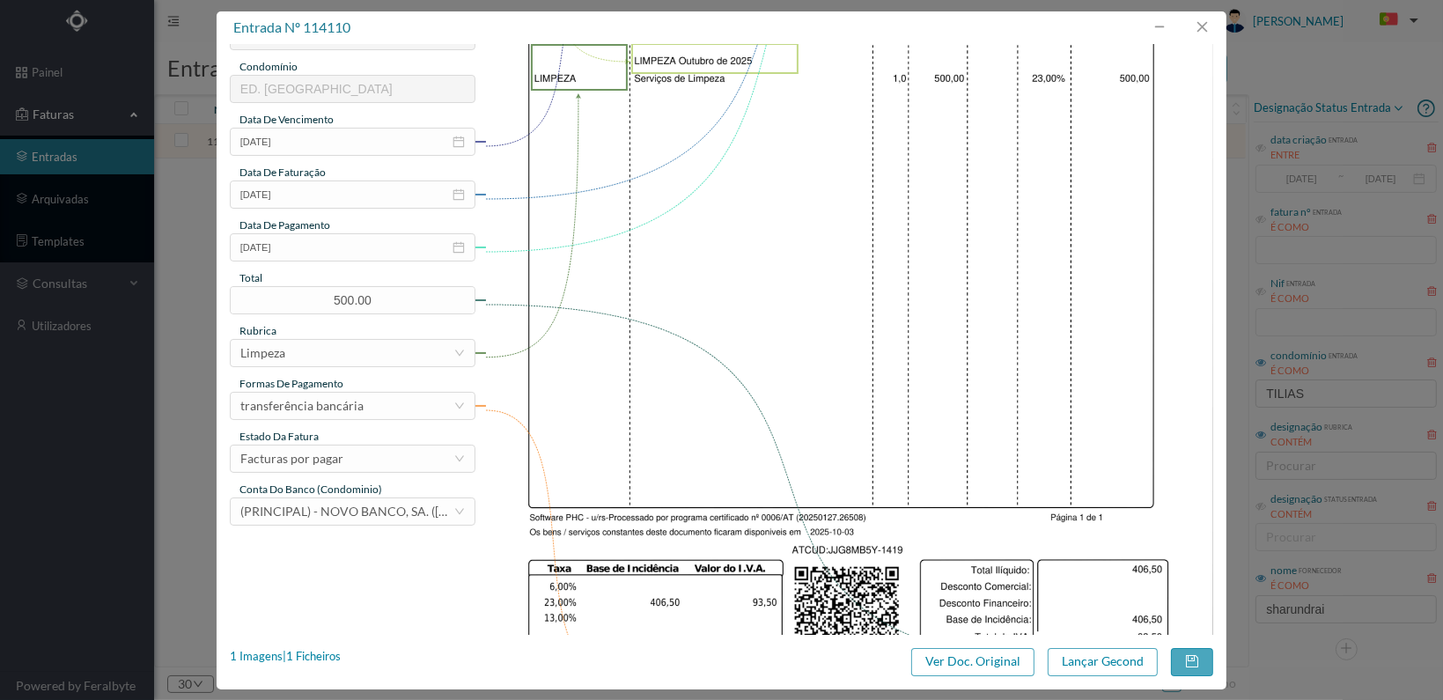
scroll to position [440, 0]
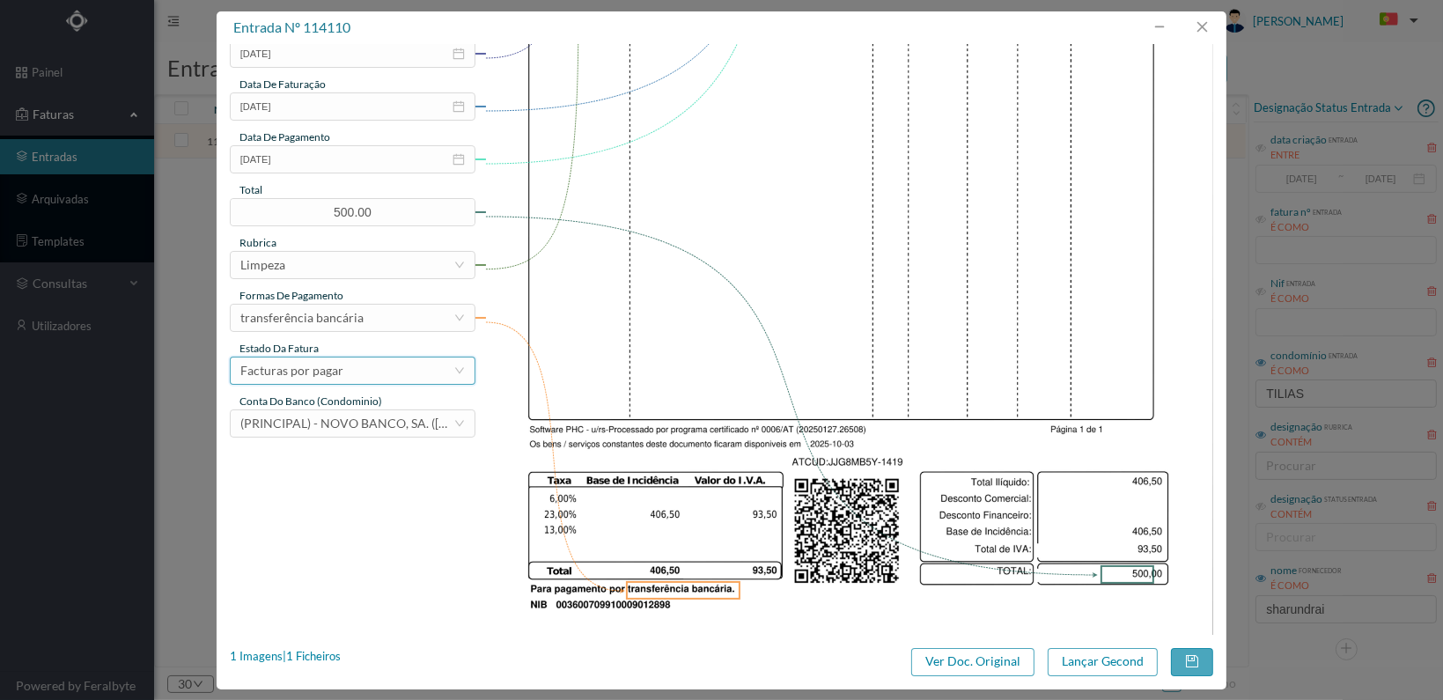
click at [391, 374] on div "Facturas por pagar" at bounding box center [346, 370] width 213 height 26
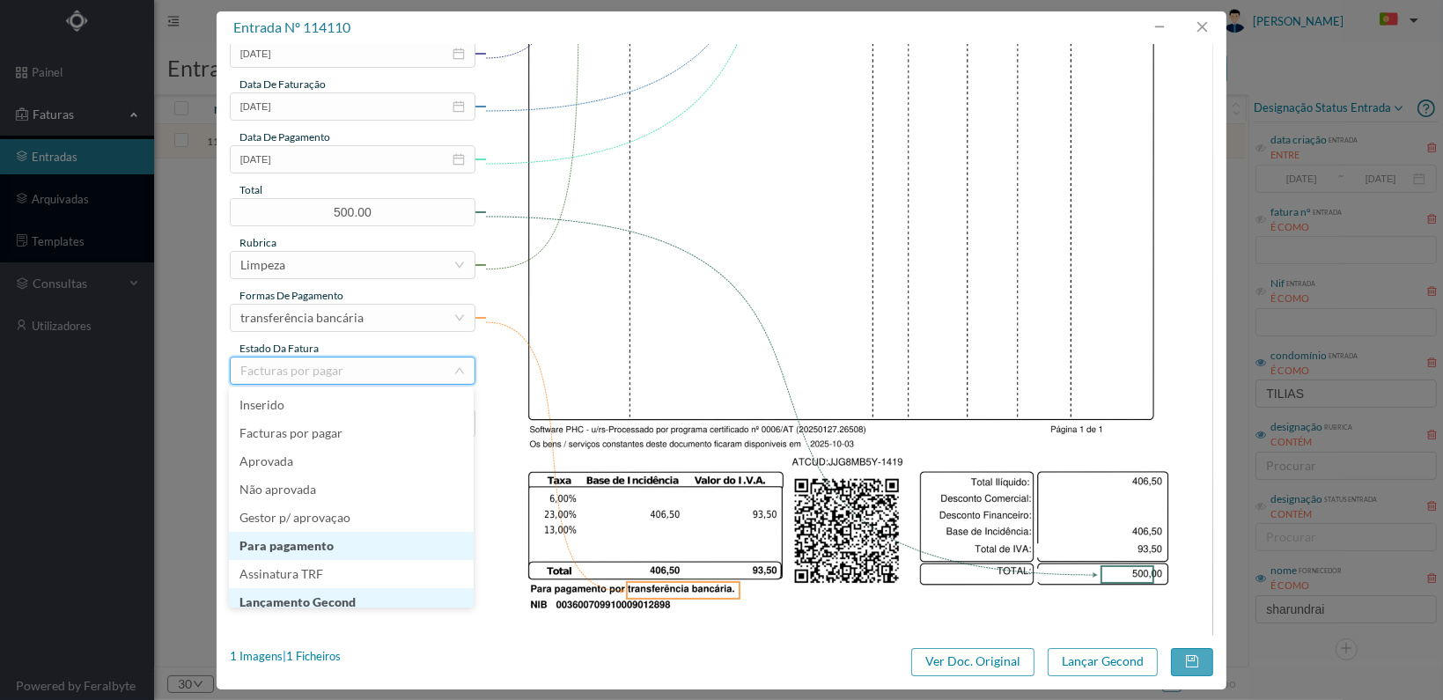
scroll to position [9, 0]
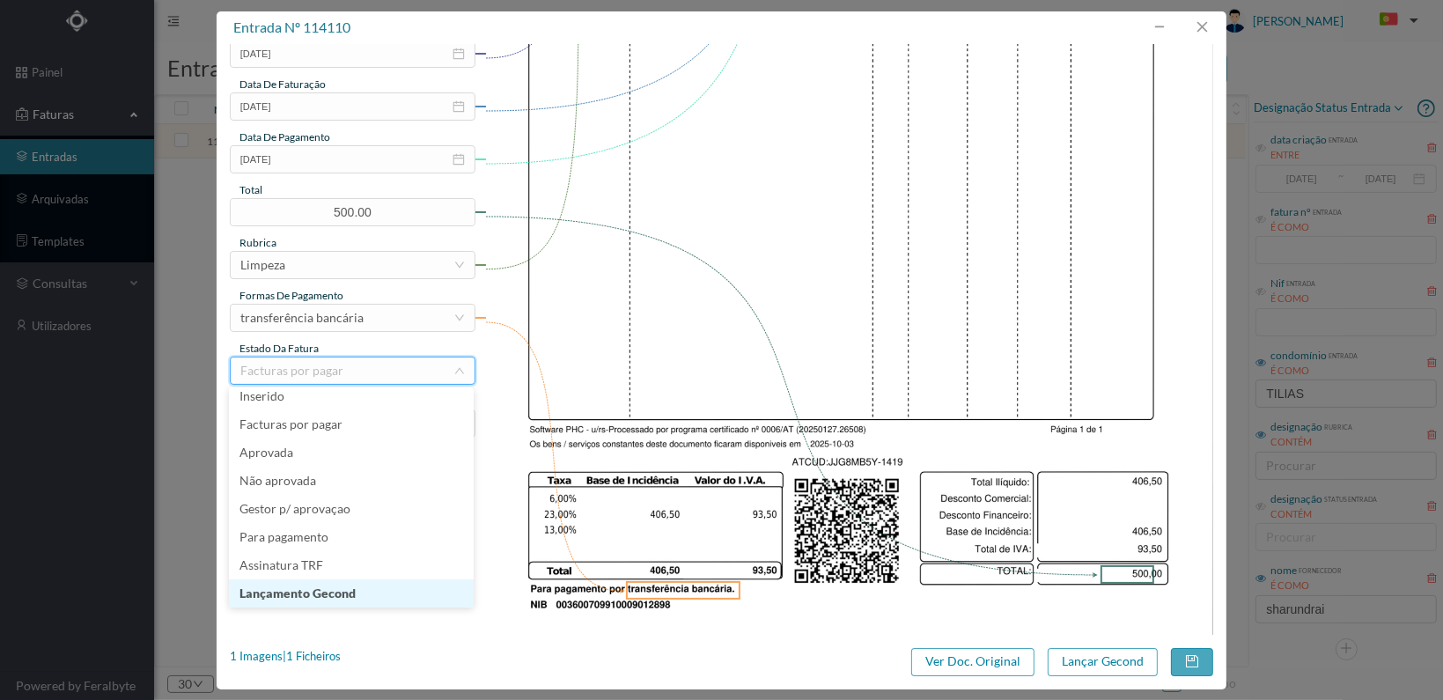
drag, startPoint x: 348, startPoint y: 592, endPoint x: 395, endPoint y: 592, distance: 47.5
click at [349, 592] on li "Lançamento Gecond" at bounding box center [351, 593] width 245 height 28
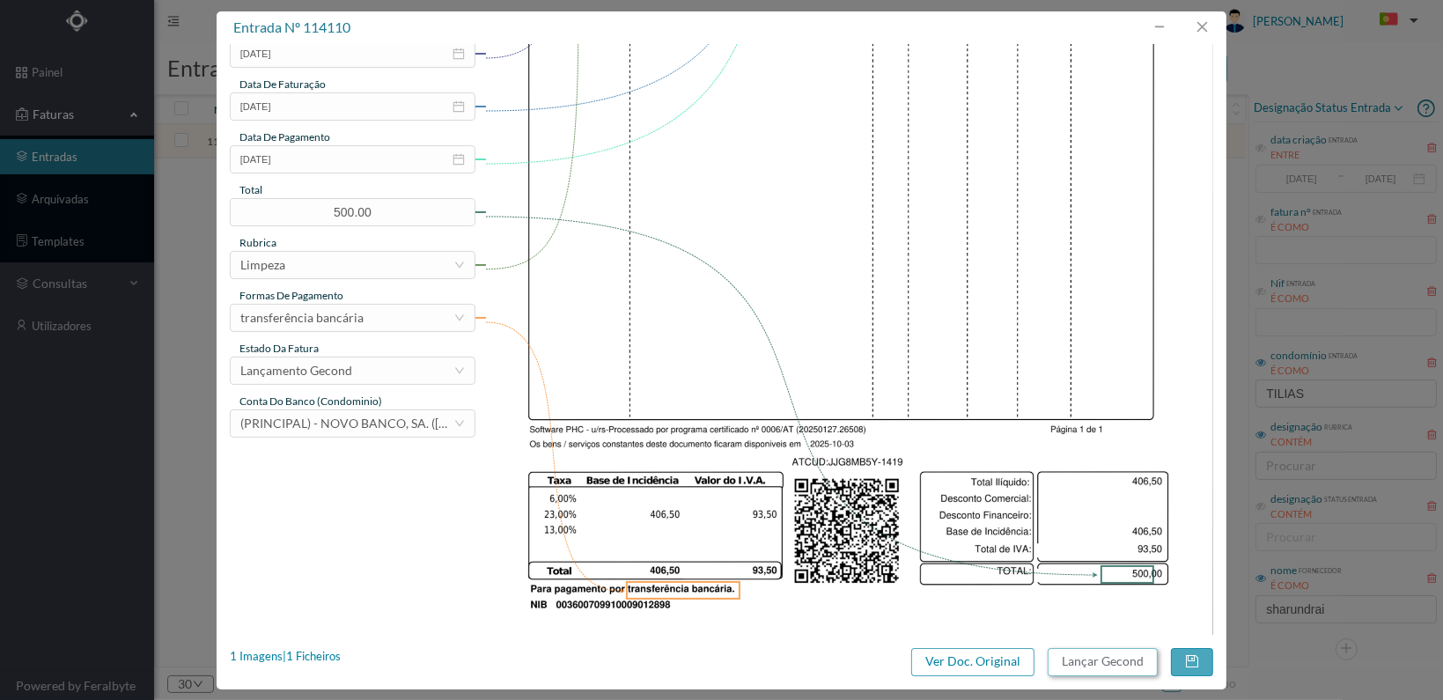
click at [1078, 667] on button "Lançar Gecond" at bounding box center [1103, 662] width 110 height 28
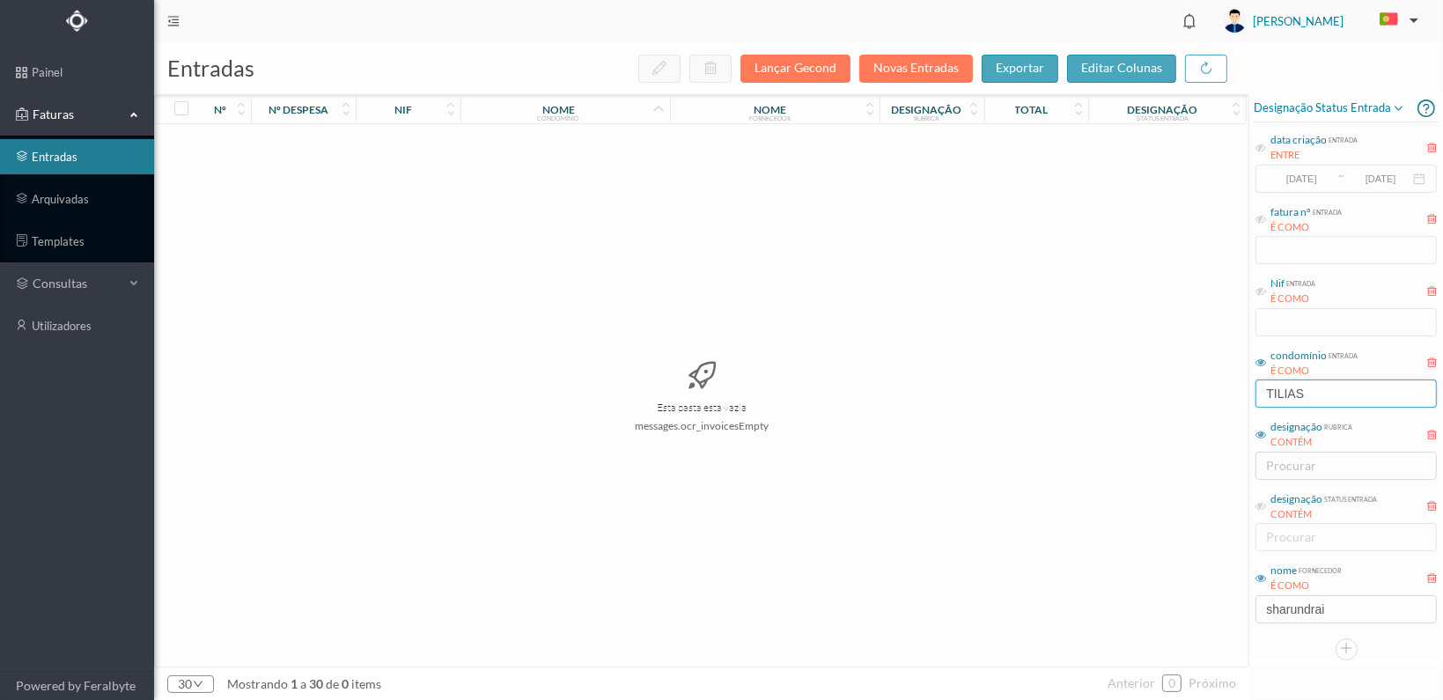
scroll to position [0, 0]
drag, startPoint x: 1352, startPoint y: 386, endPoint x: 1152, endPoint y: 376, distance: 201.0
click at [1152, 377] on div "entradas Lançar Gecond Novas Entradas exportar editar colunas nº nº despesa nif…" at bounding box center [798, 371] width 1289 height 658
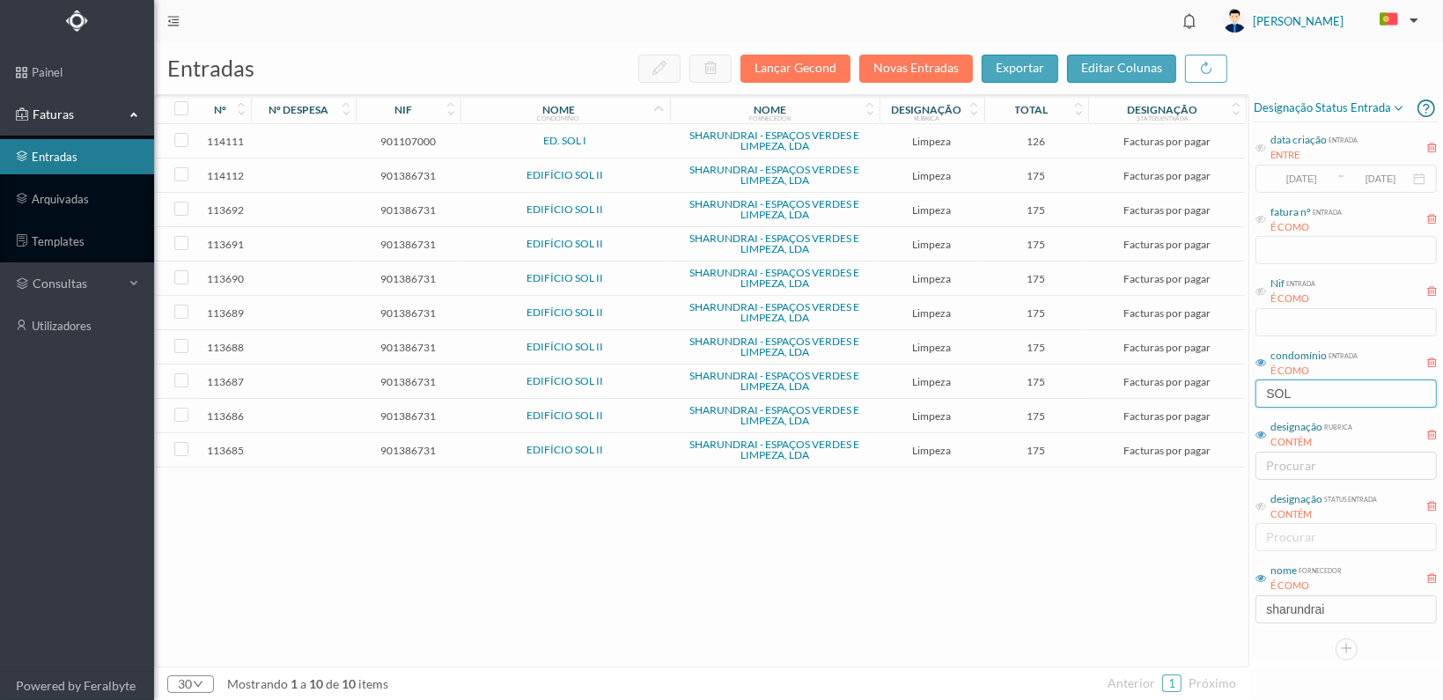
type input "SOL"
click at [416, 142] on span "901107000" at bounding box center [408, 141] width 96 height 13
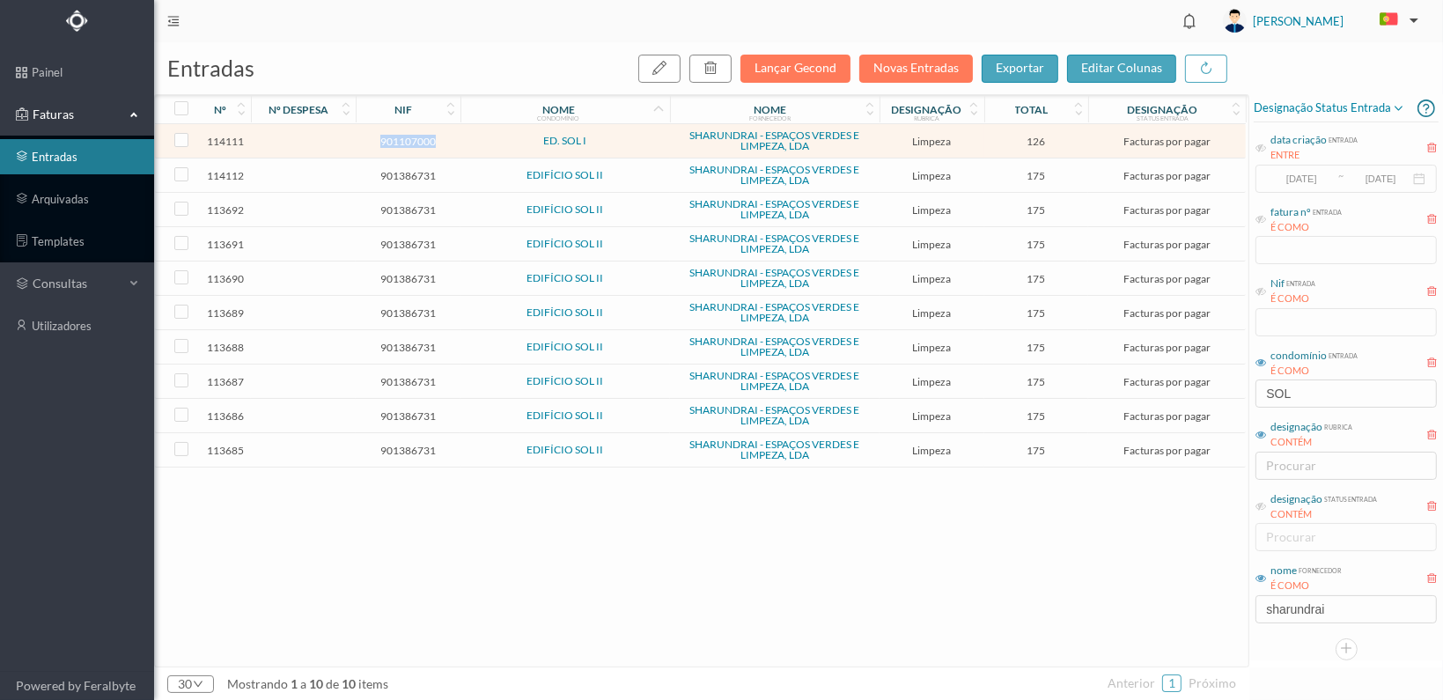
click at [416, 142] on span "901107000" at bounding box center [408, 141] width 96 height 13
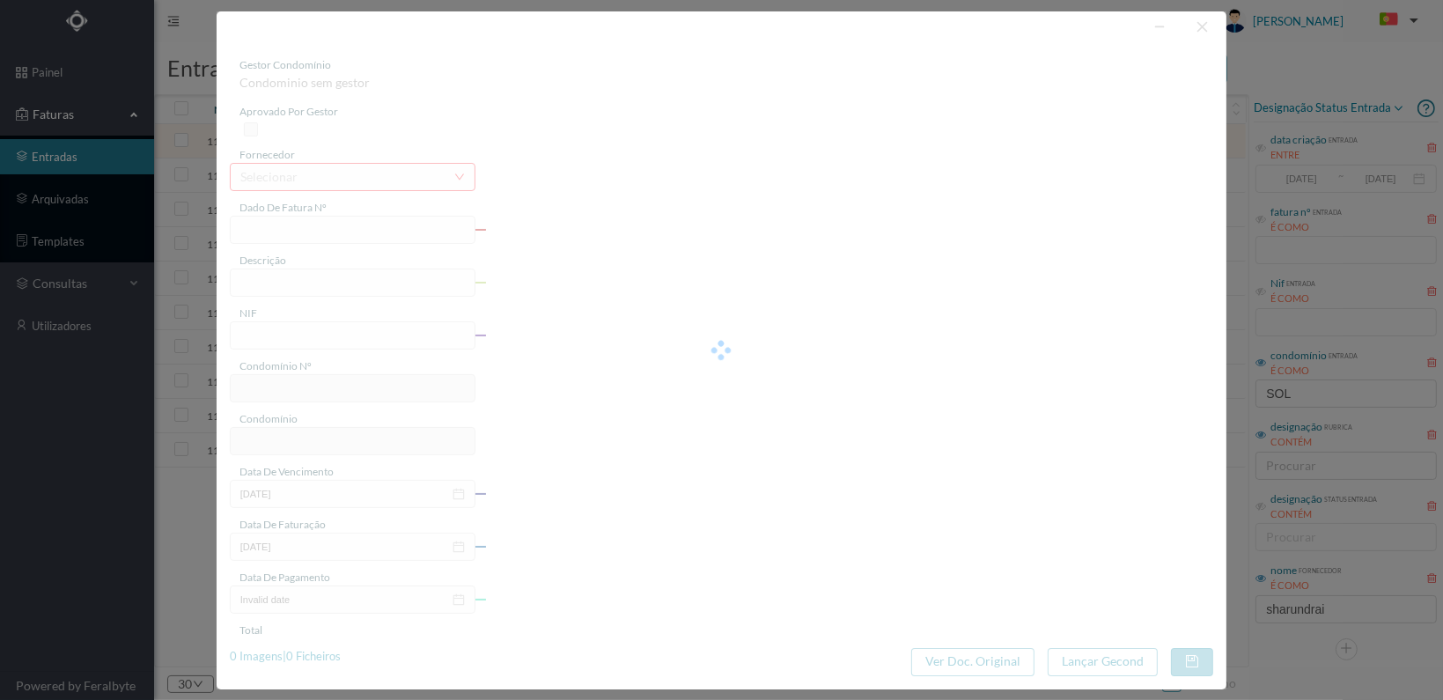
type input "FT 2025A1/1420"
type input "LIMPEZA Outubro de 2025"
type input "901107000"
type input "[DATE]"
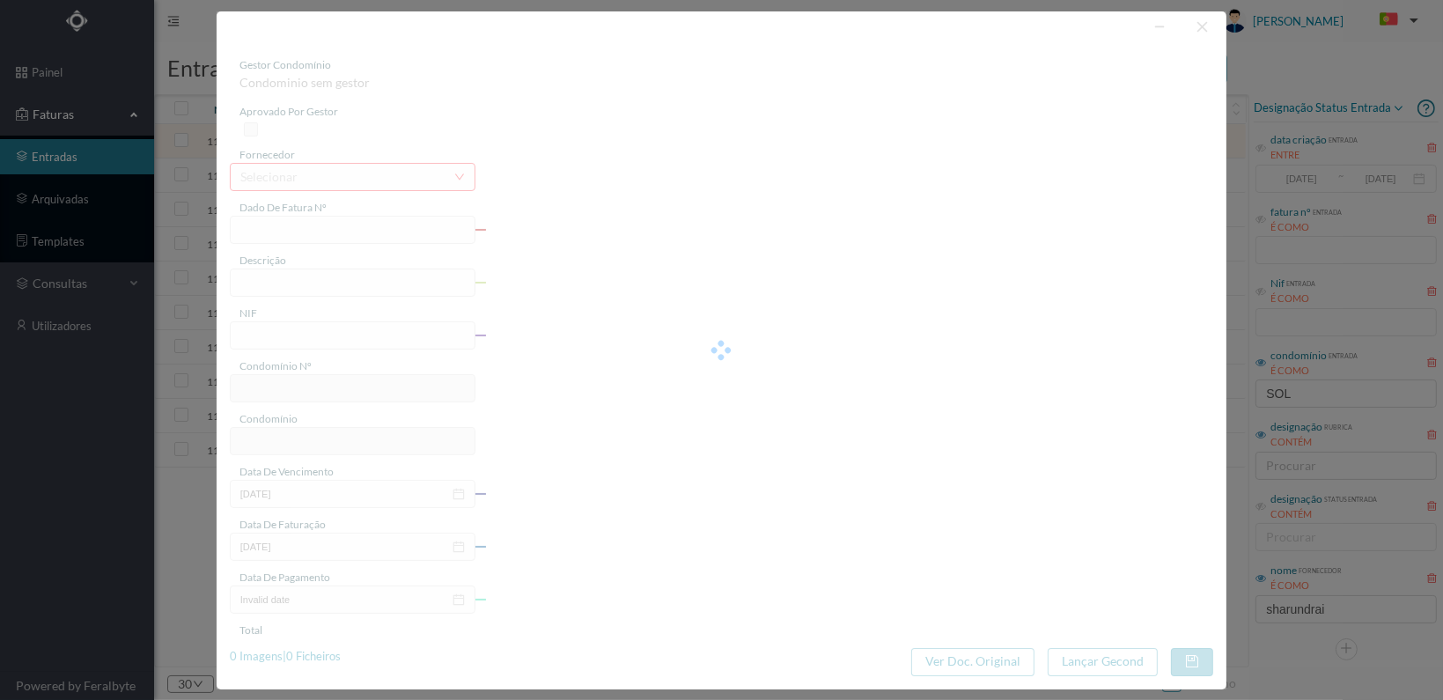
type input "[DATE]"
type input "126.00"
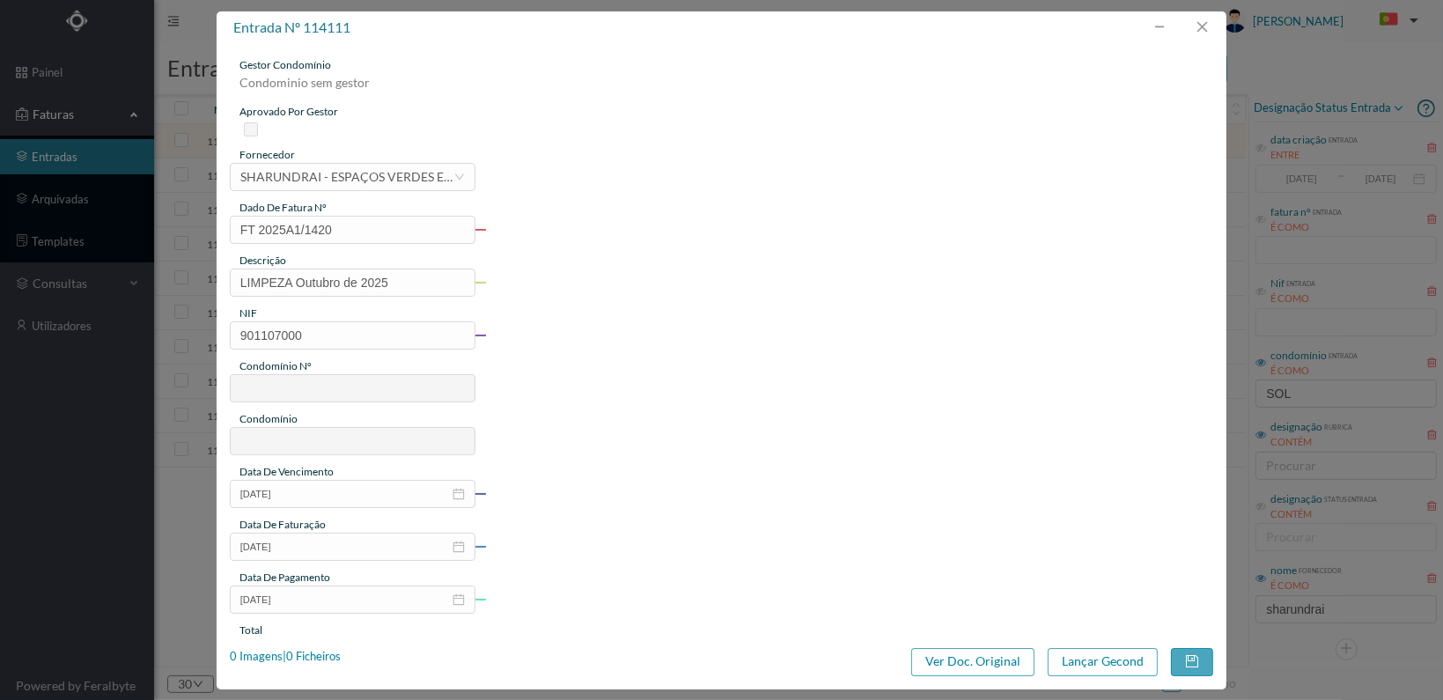
type input "808"
type input "ED. SOL I"
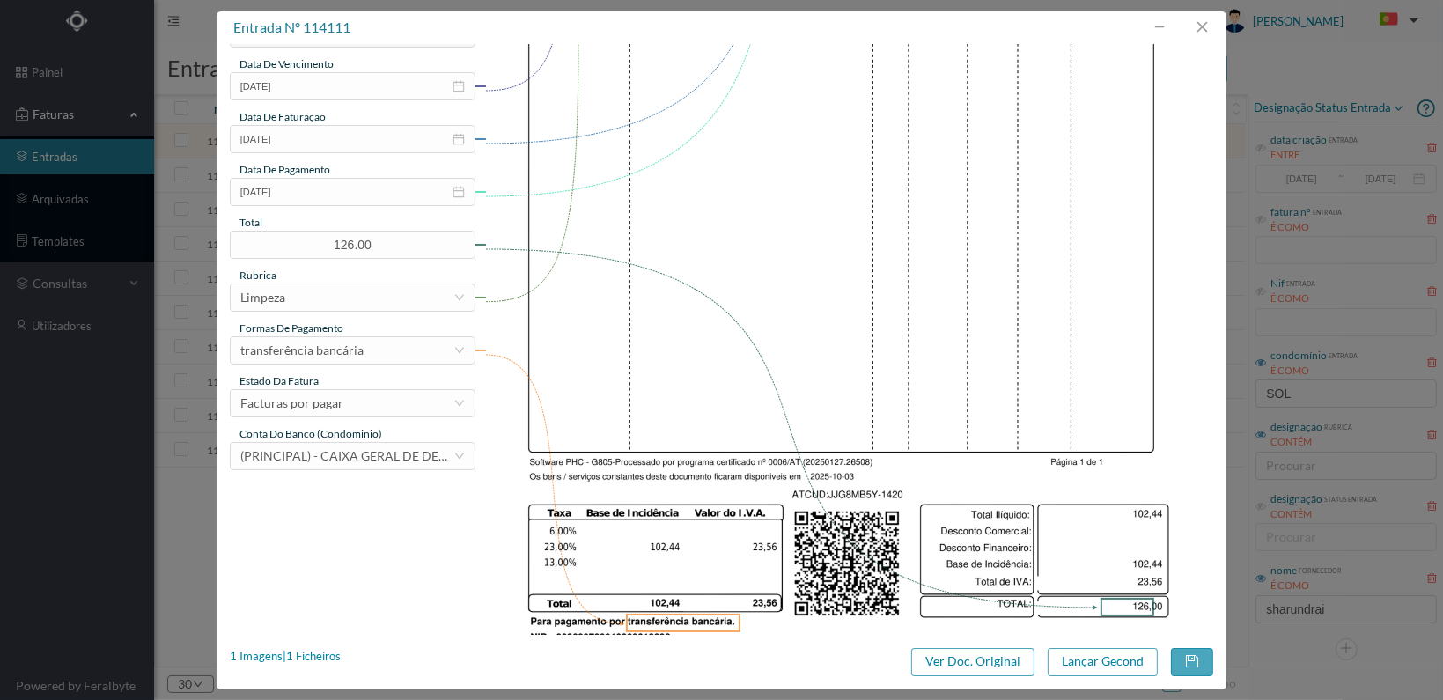
scroll to position [460, 0]
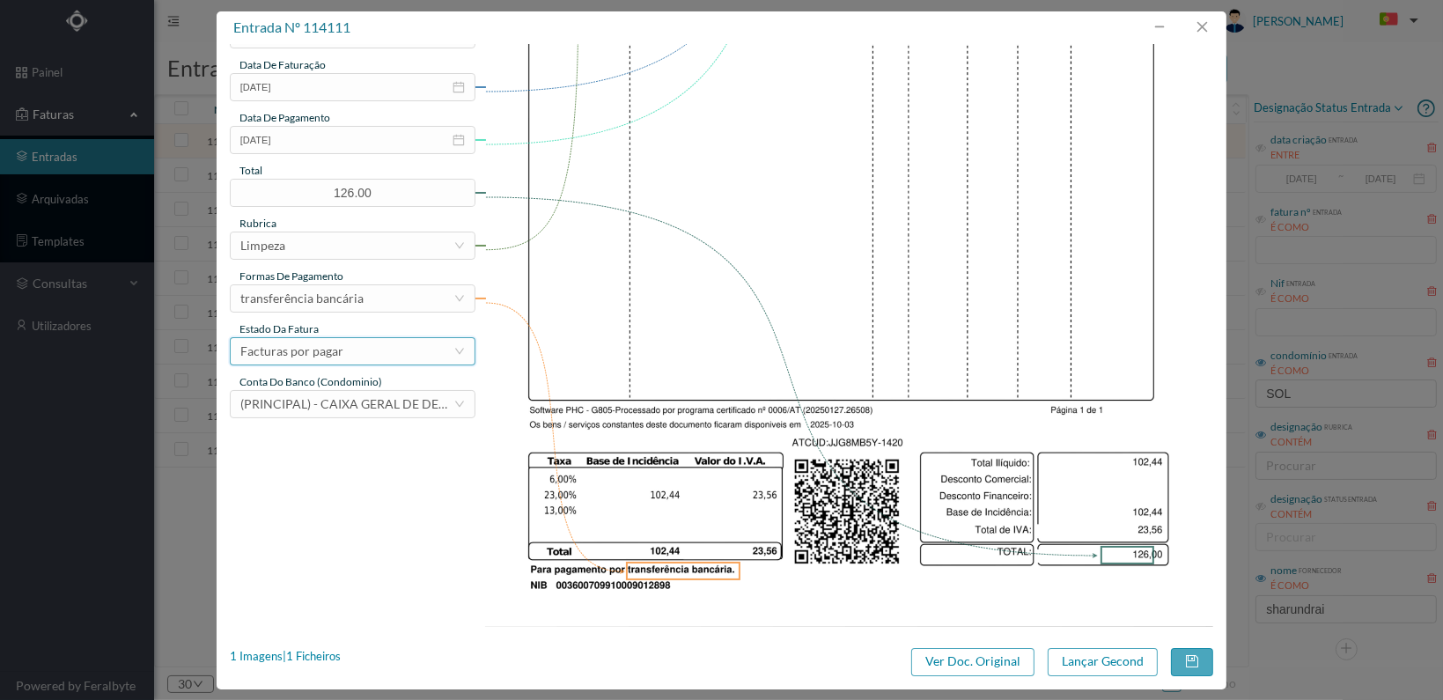
click at [428, 356] on div "Facturas por pagar" at bounding box center [346, 351] width 213 height 26
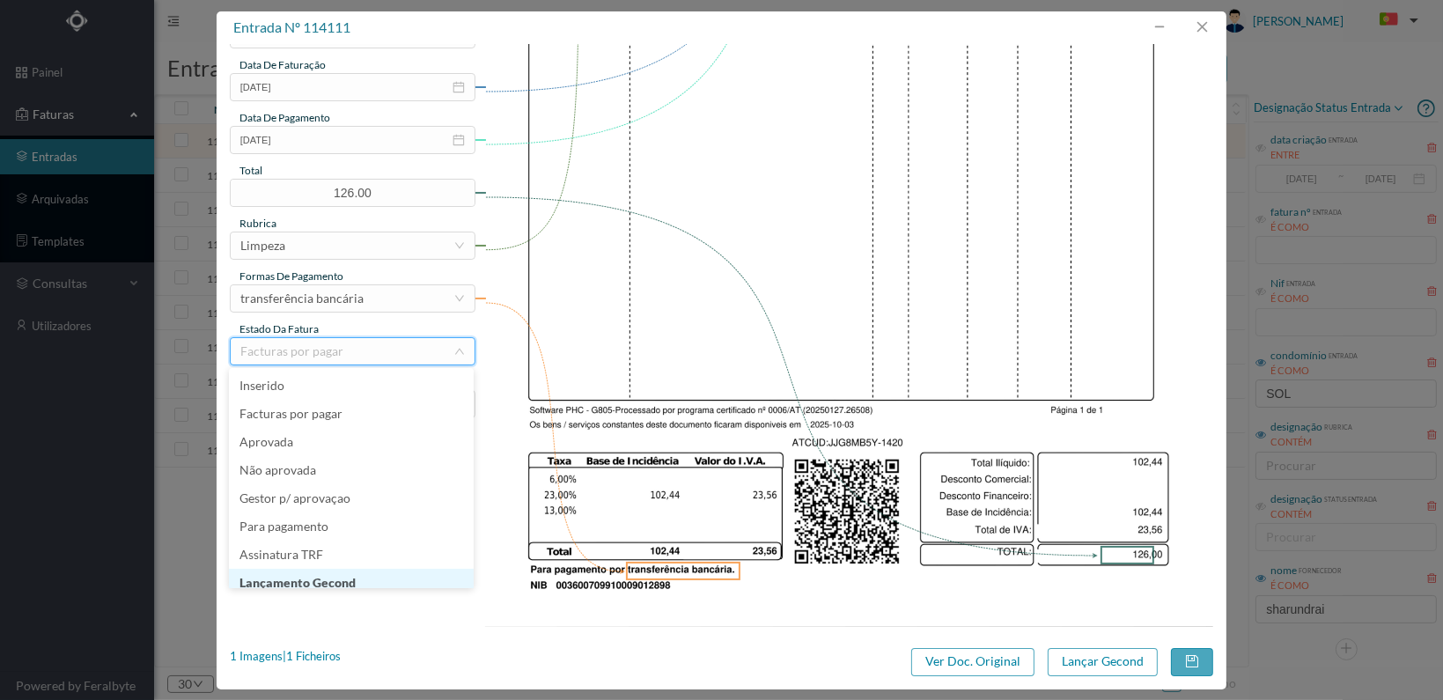
scroll to position [9, 0]
click at [393, 575] on li "Lançamento Gecond" at bounding box center [351, 574] width 245 height 28
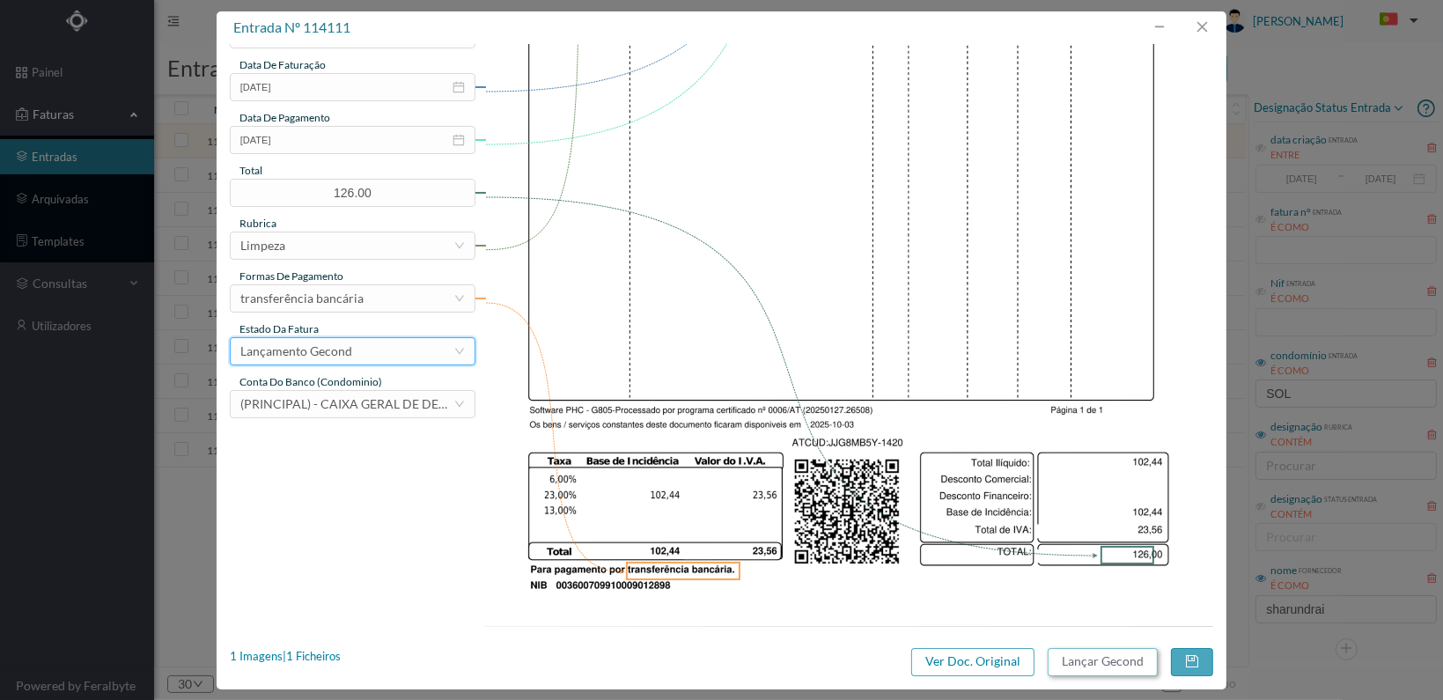
click at [1116, 656] on button "Lançar Gecond" at bounding box center [1103, 662] width 110 height 28
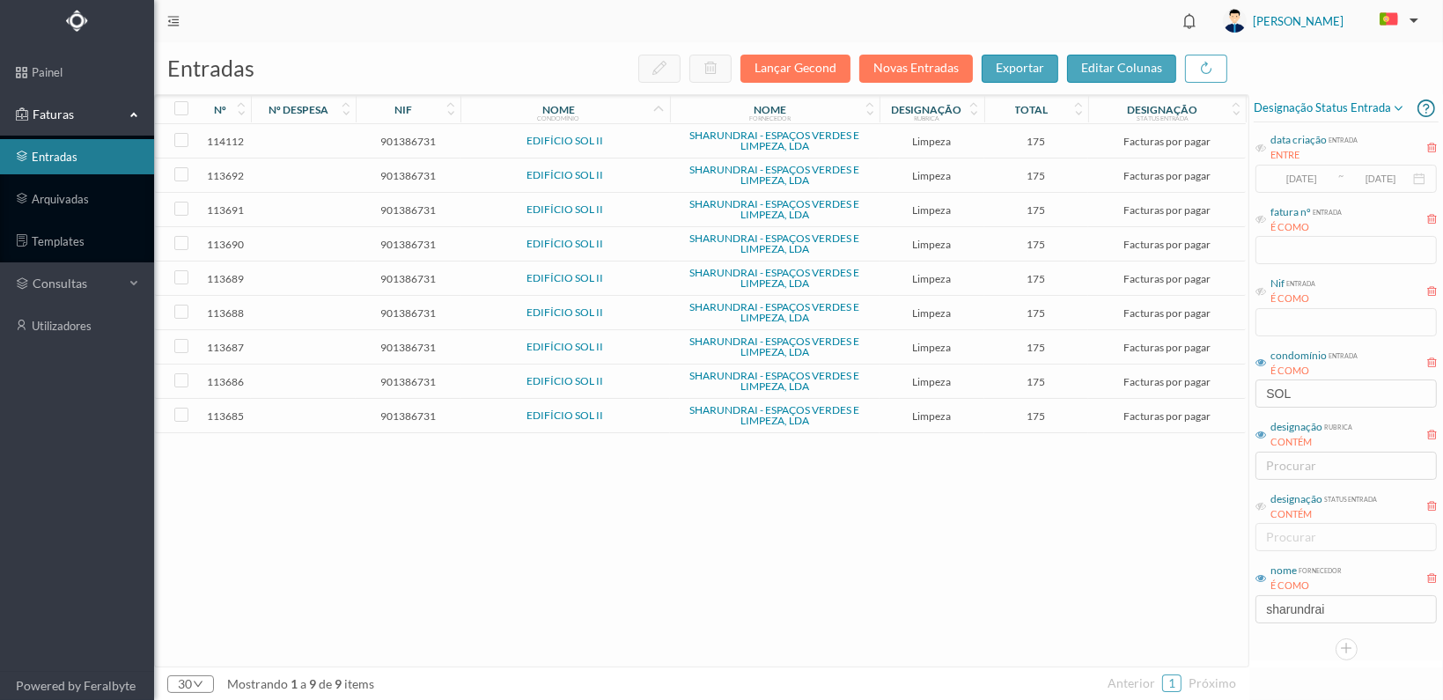
click at [401, 413] on span "901386731" at bounding box center [408, 415] width 96 height 13
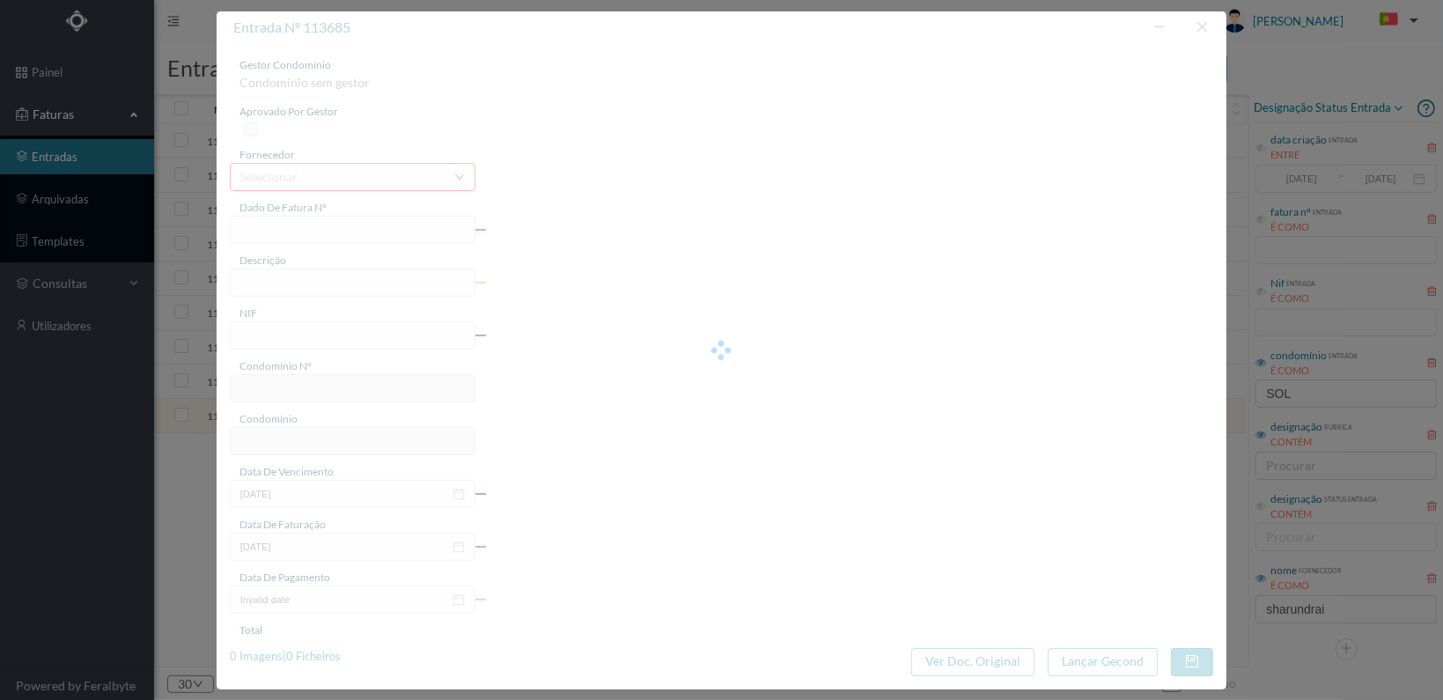
type input "FT 2025A1/1320"
type input "LIMPEZA Fevereiro de 2025"
type input "901386731"
type input "[DATE]"
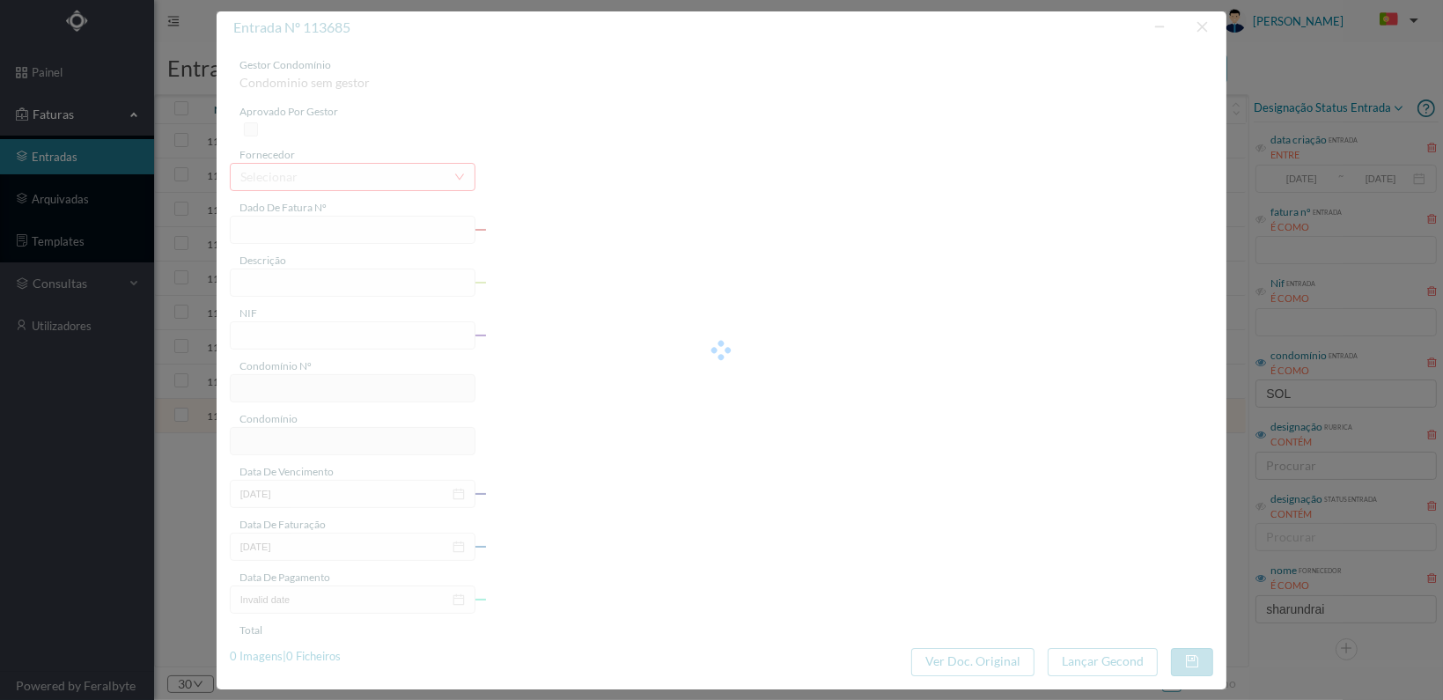
type input "[DATE]"
type input "175.00"
type input "809"
type input "EDIFÍCIO SOL II"
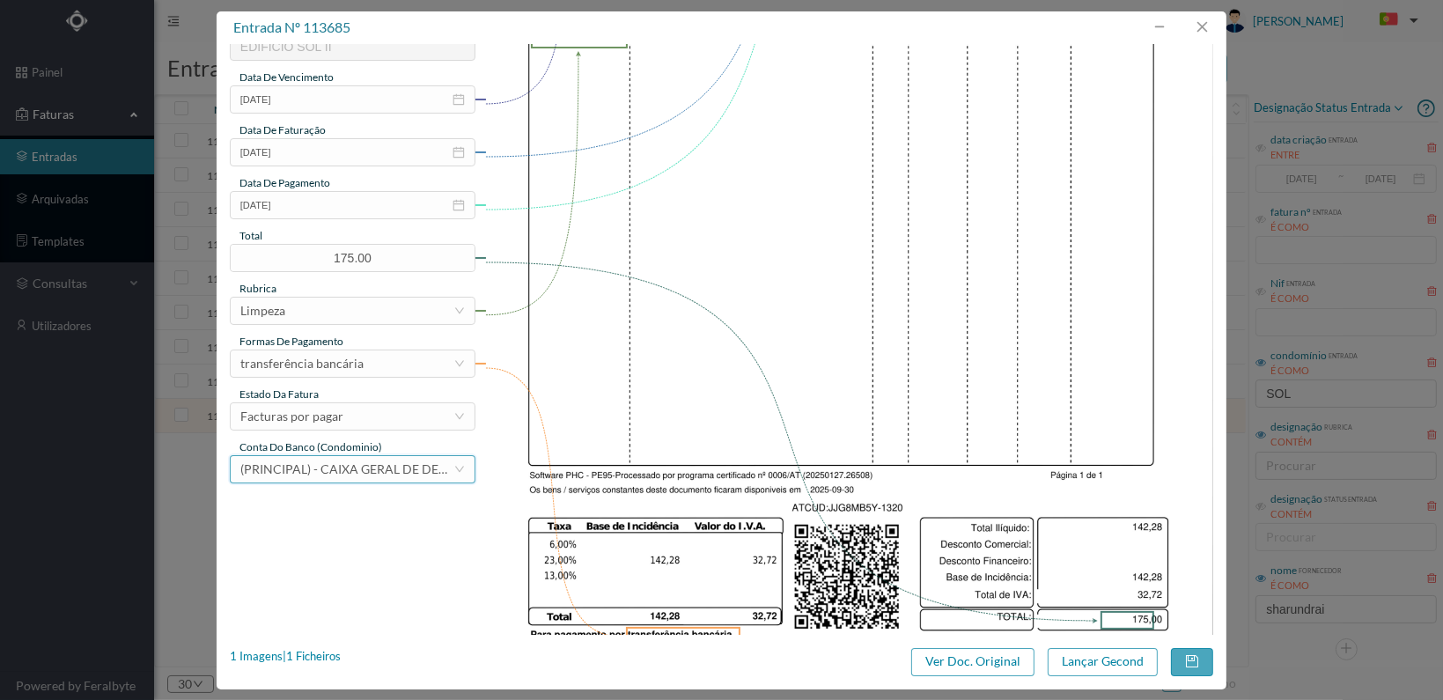
scroll to position [460, 0]
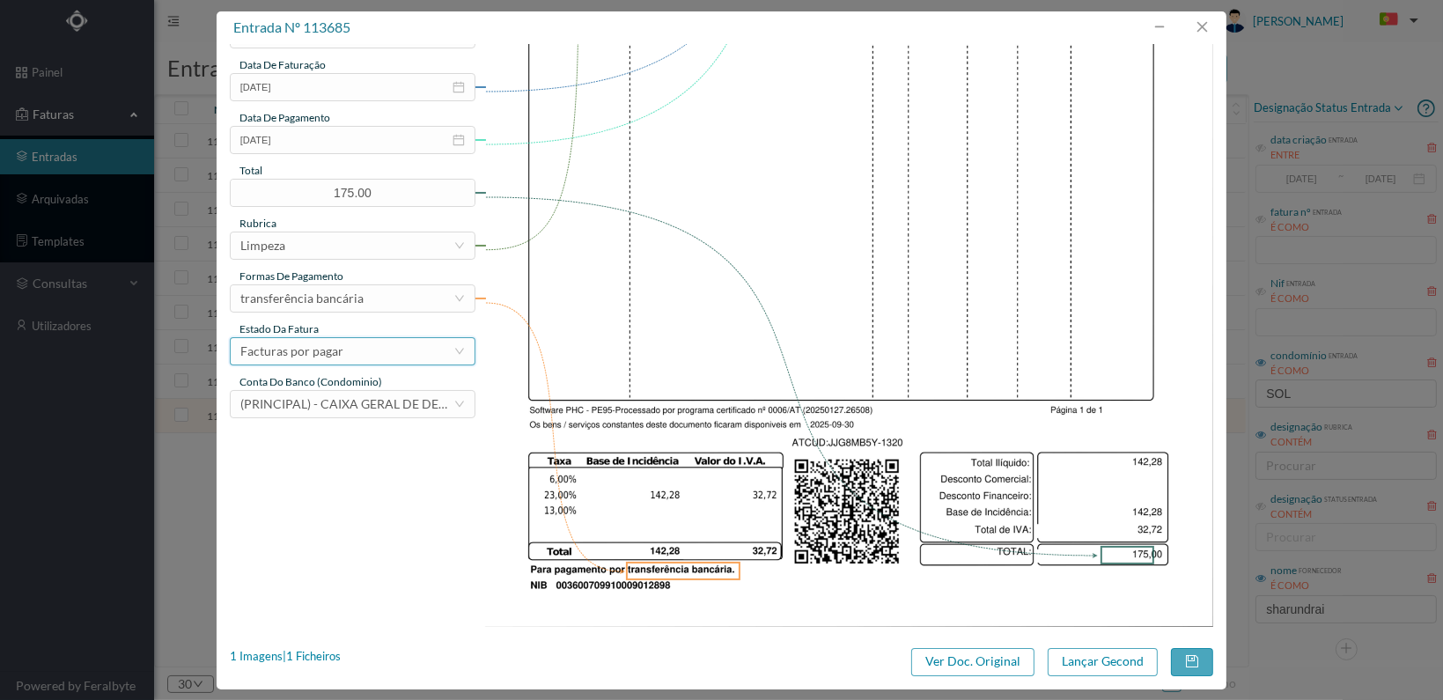
click at [418, 355] on div "Facturas por pagar" at bounding box center [346, 351] width 213 height 26
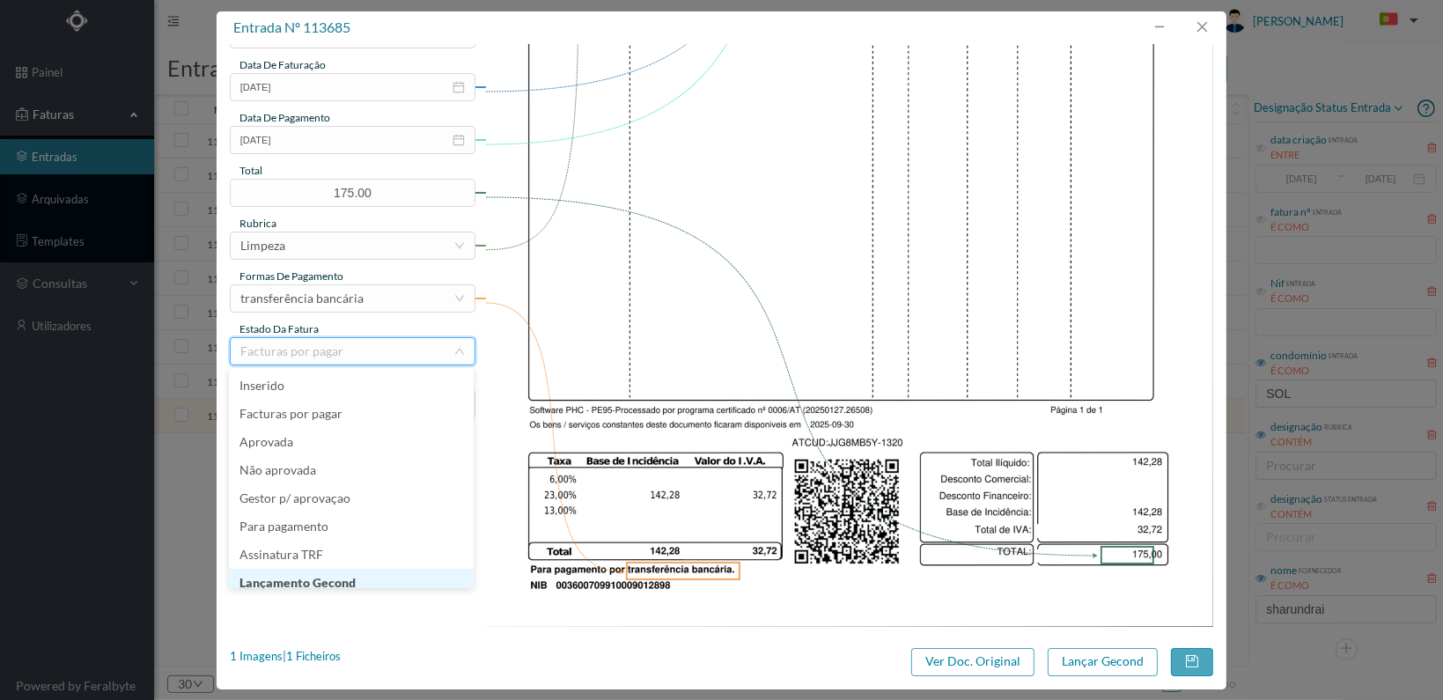
scroll to position [9, 0]
click at [394, 569] on li "Lançamento Gecond" at bounding box center [351, 574] width 245 height 28
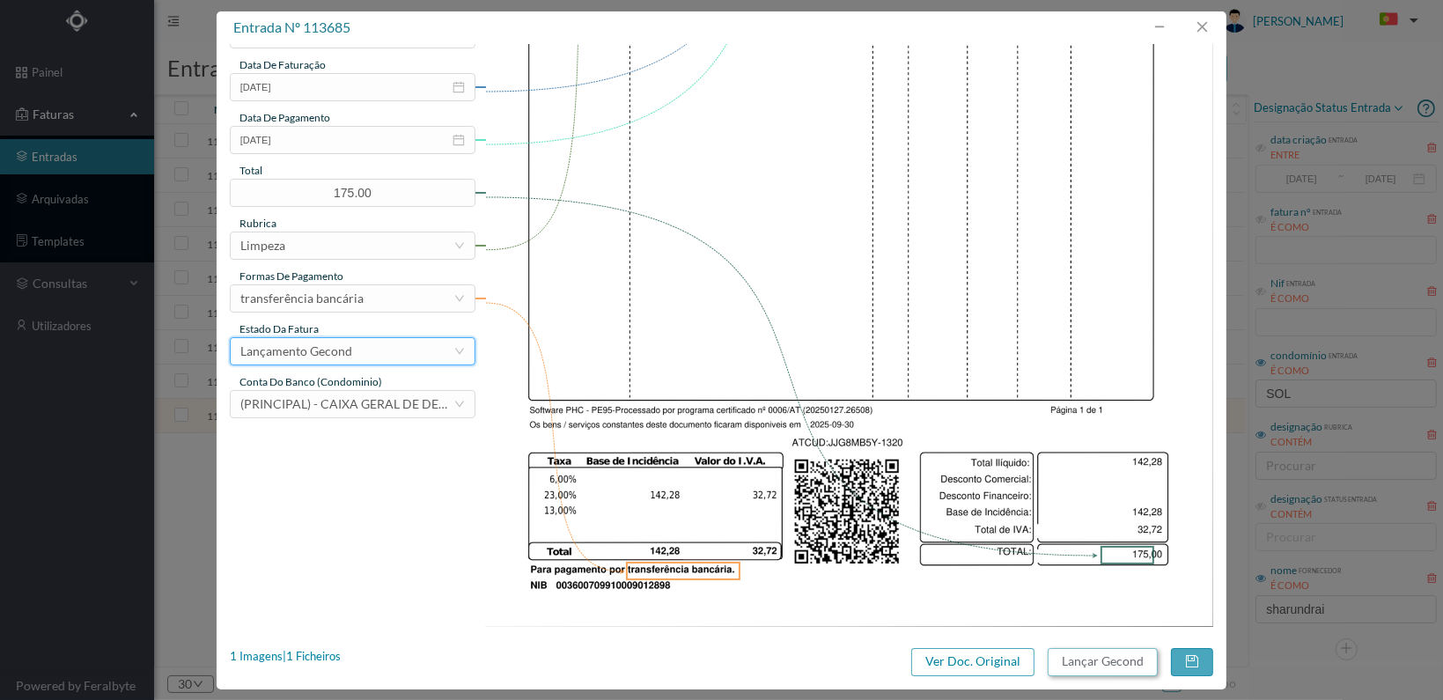
click at [1085, 654] on button "Lançar Gecond" at bounding box center [1103, 662] width 110 height 28
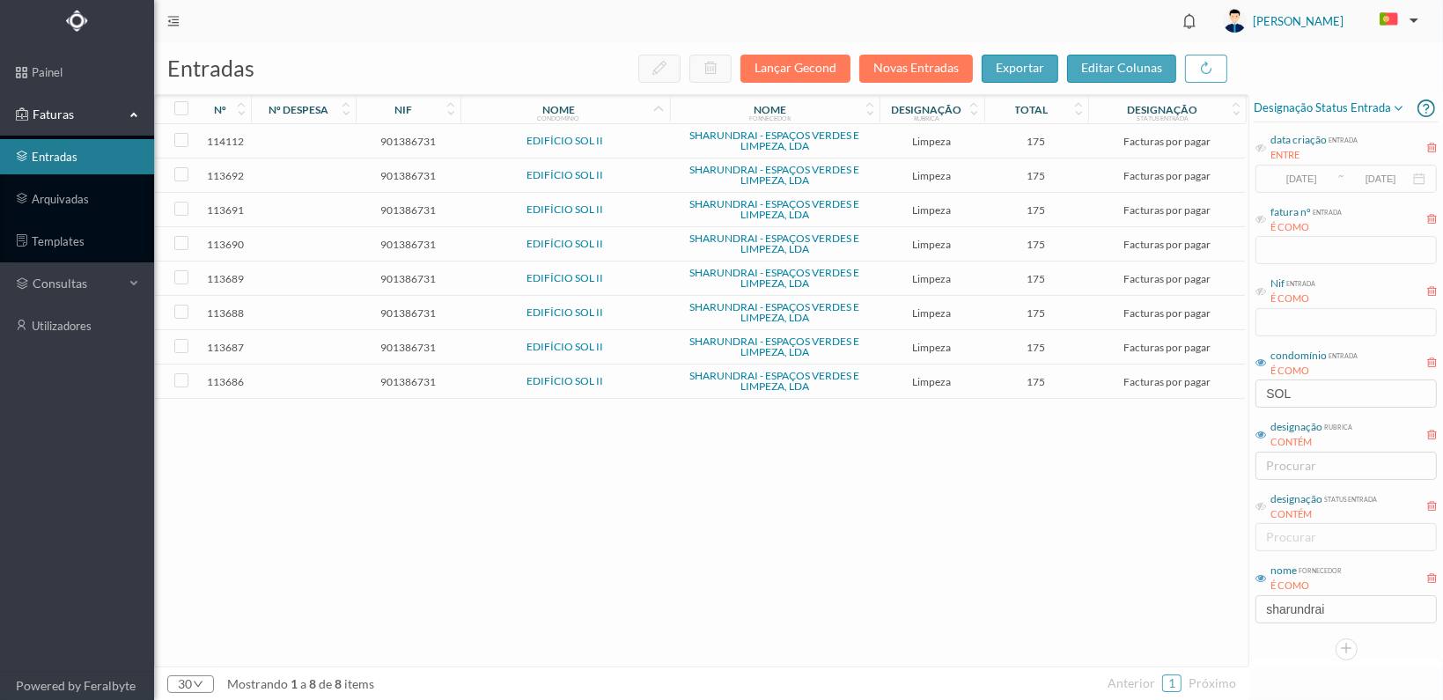
click at [412, 372] on td "901386731" at bounding box center [408, 381] width 105 height 34
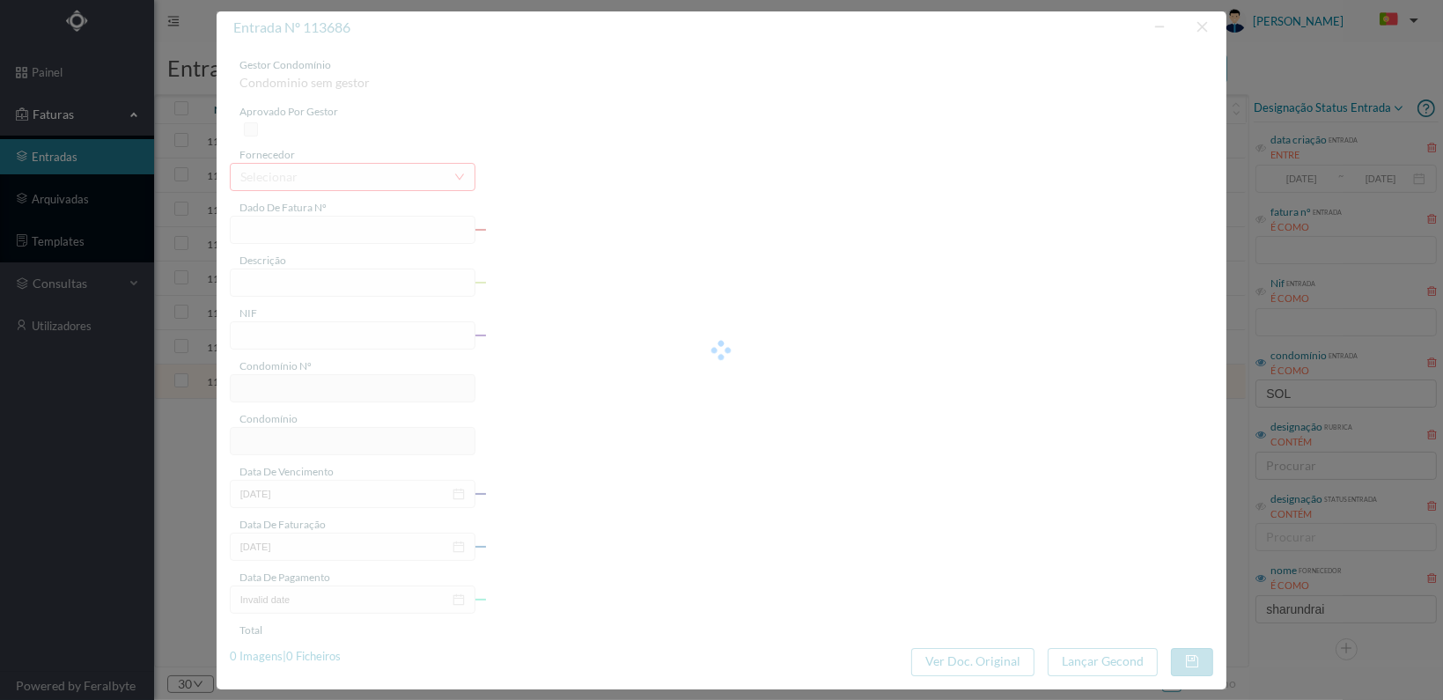
type input "FT 2025A1/1321"
type input "LIMPEZA Março de 2025"
type input "901386731"
type input "[DATE]"
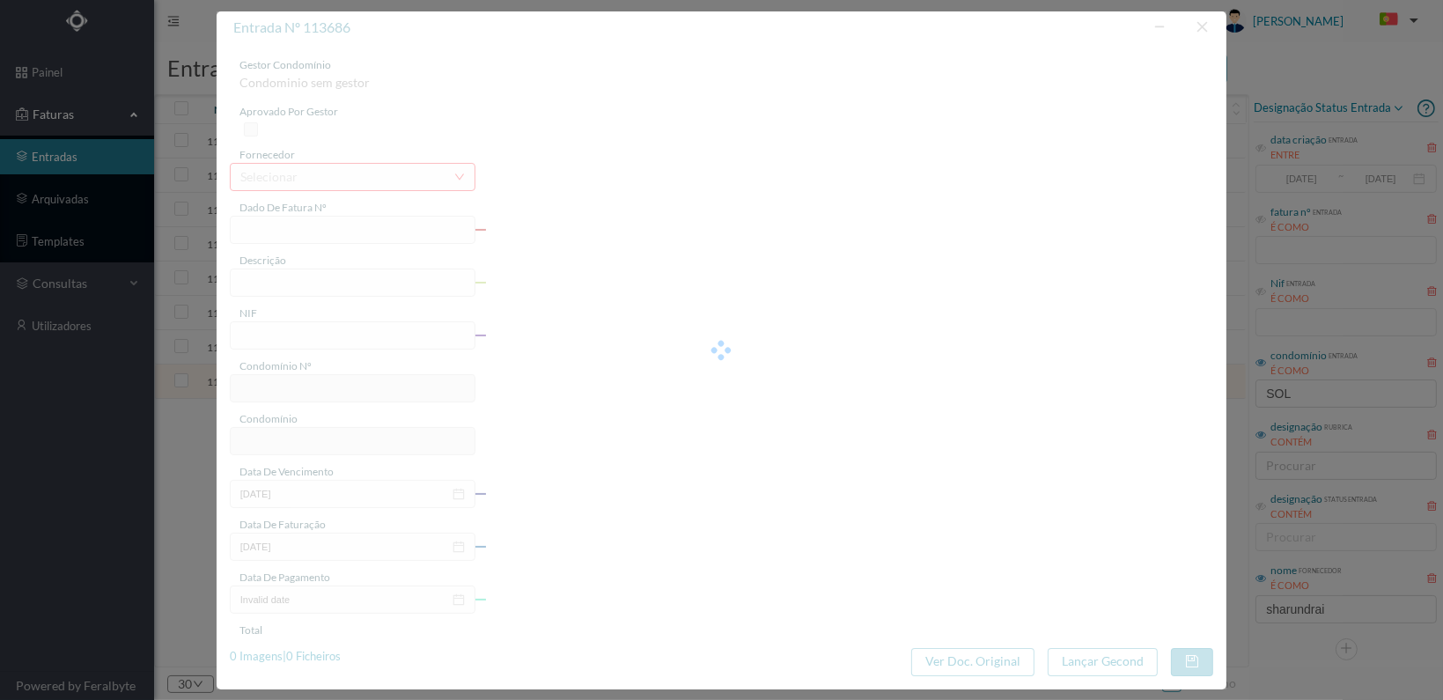
type input "[DATE]"
type input "175.00"
type input "809"
type input "EDIFÍCIO SOL II"
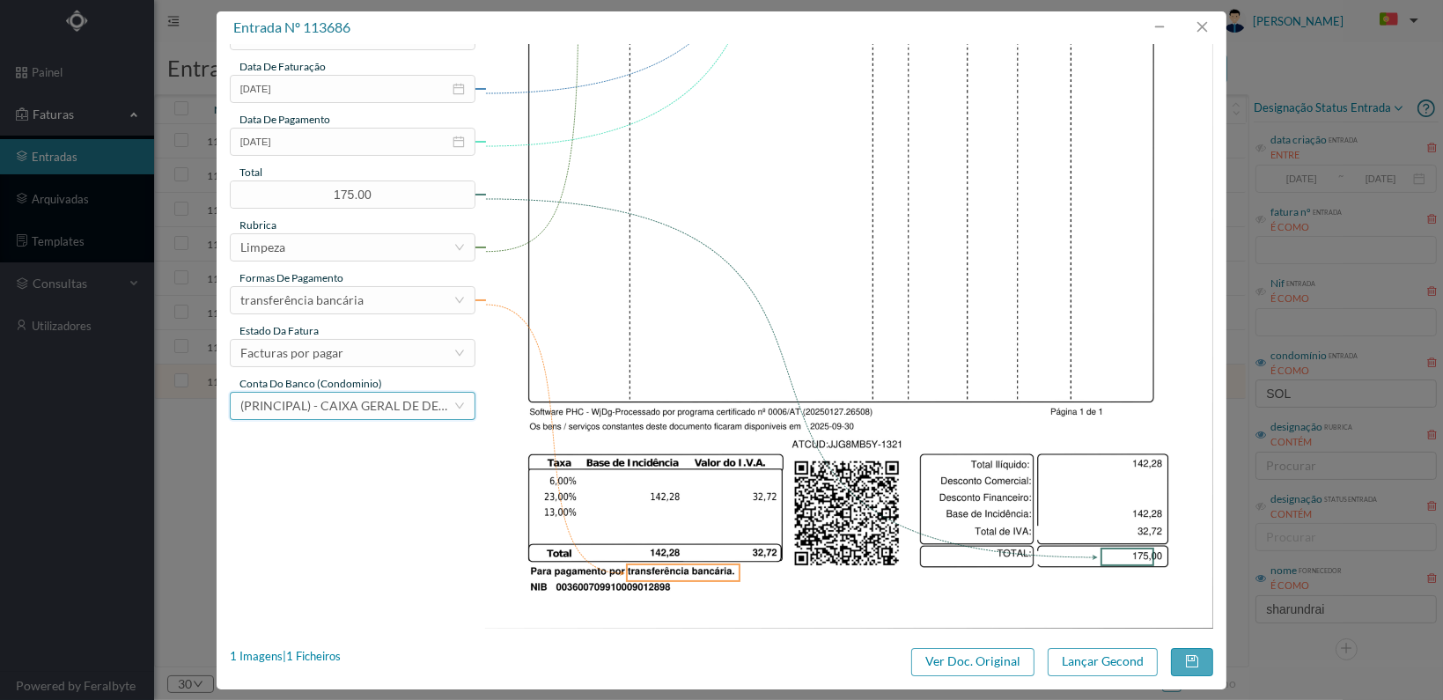
scroll to position [460, 0]
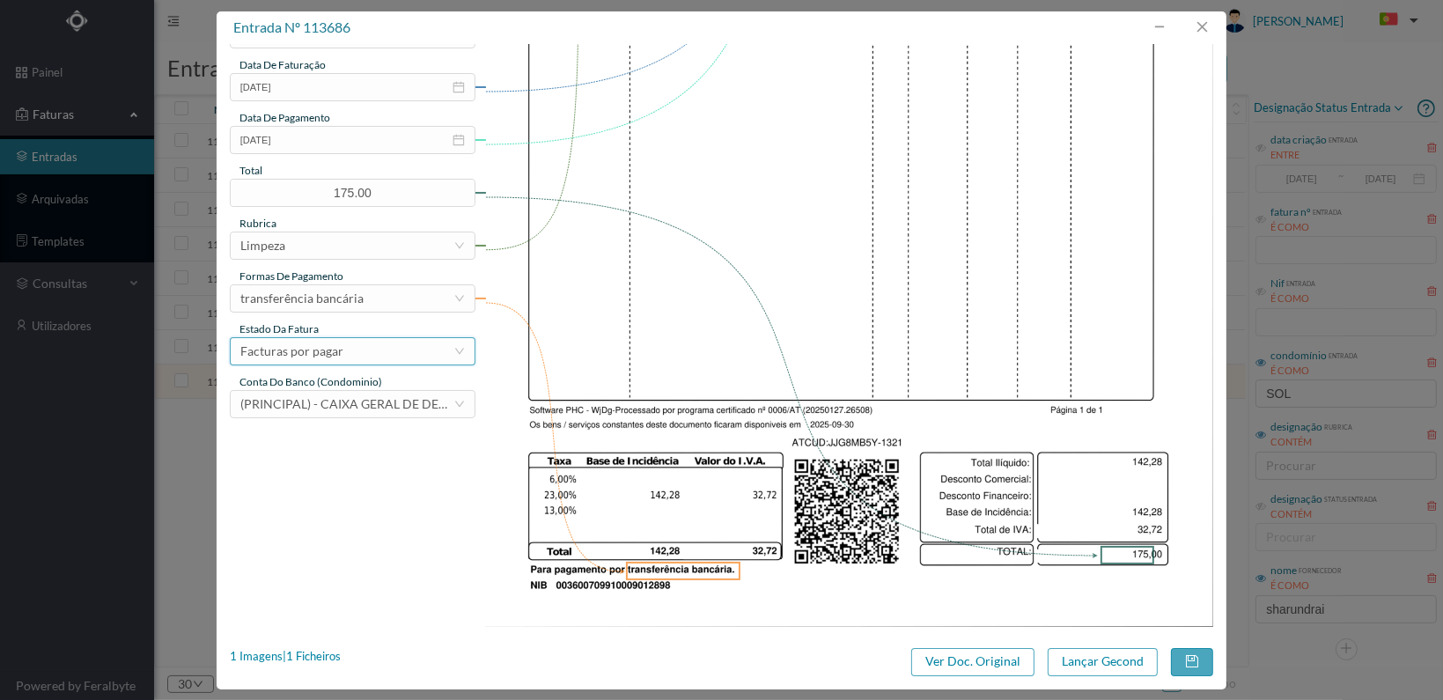
click at [440, 338] on div "Facturas por pagar" at bounding box center [346, 351] width 213 height 26
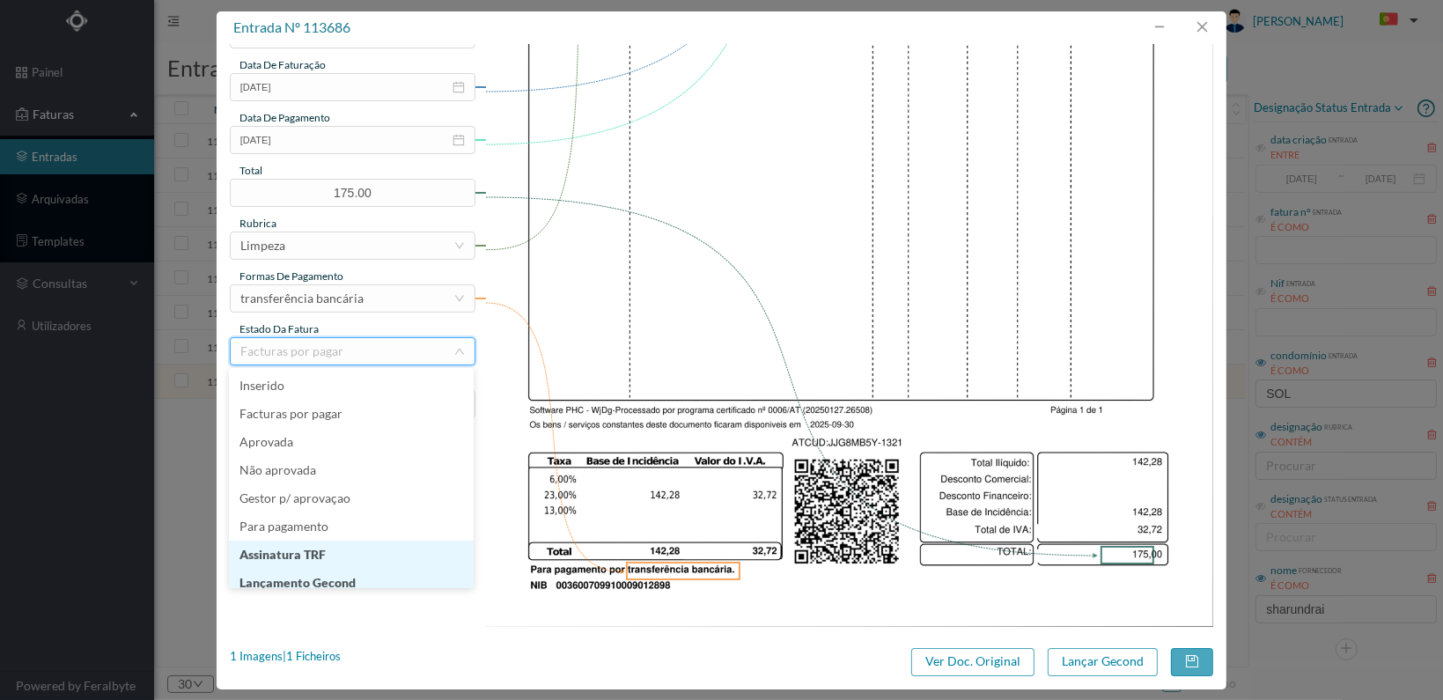
scroll to position [9, 0]
click at [410, 578] on li "Lançamento Gecond" at bounding box center [351, 574] width 245 height 28
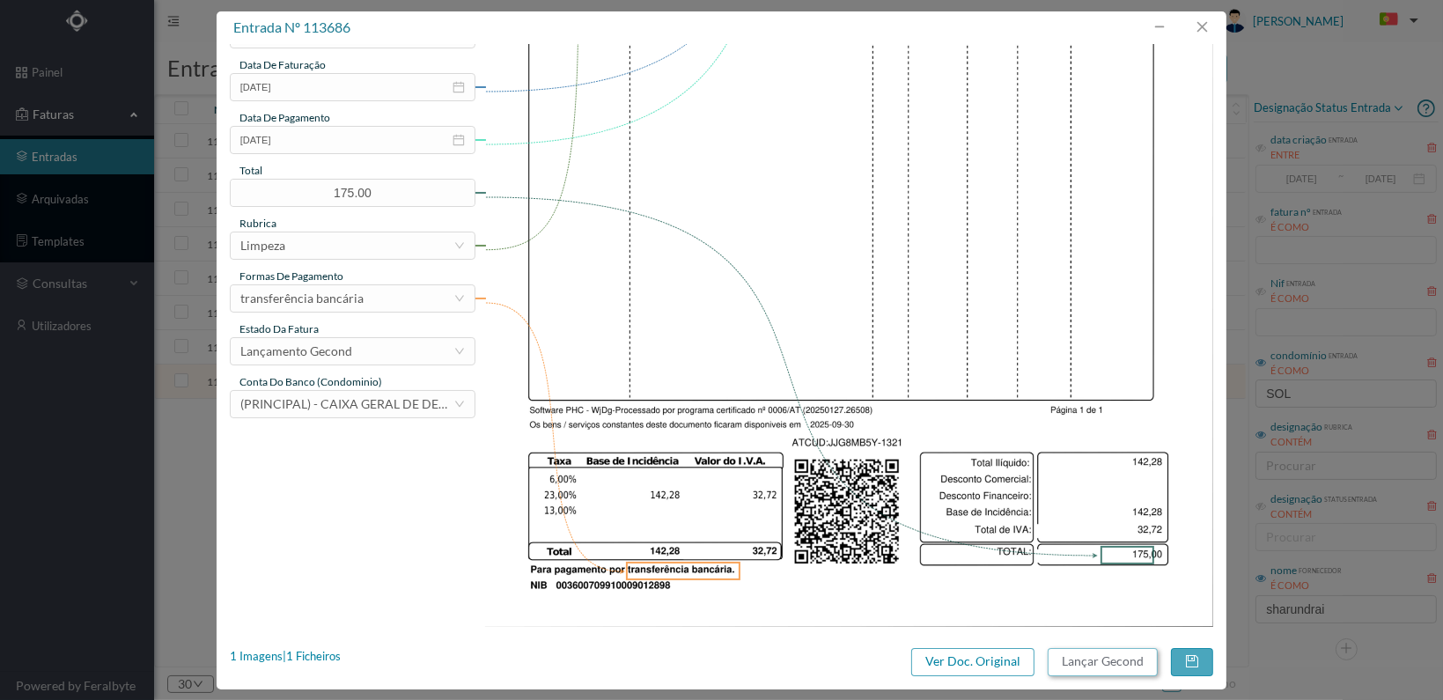
click at [1076, 656] on button "Lançar Gecond" at bounding box center [1103, 662] width 110 height 28
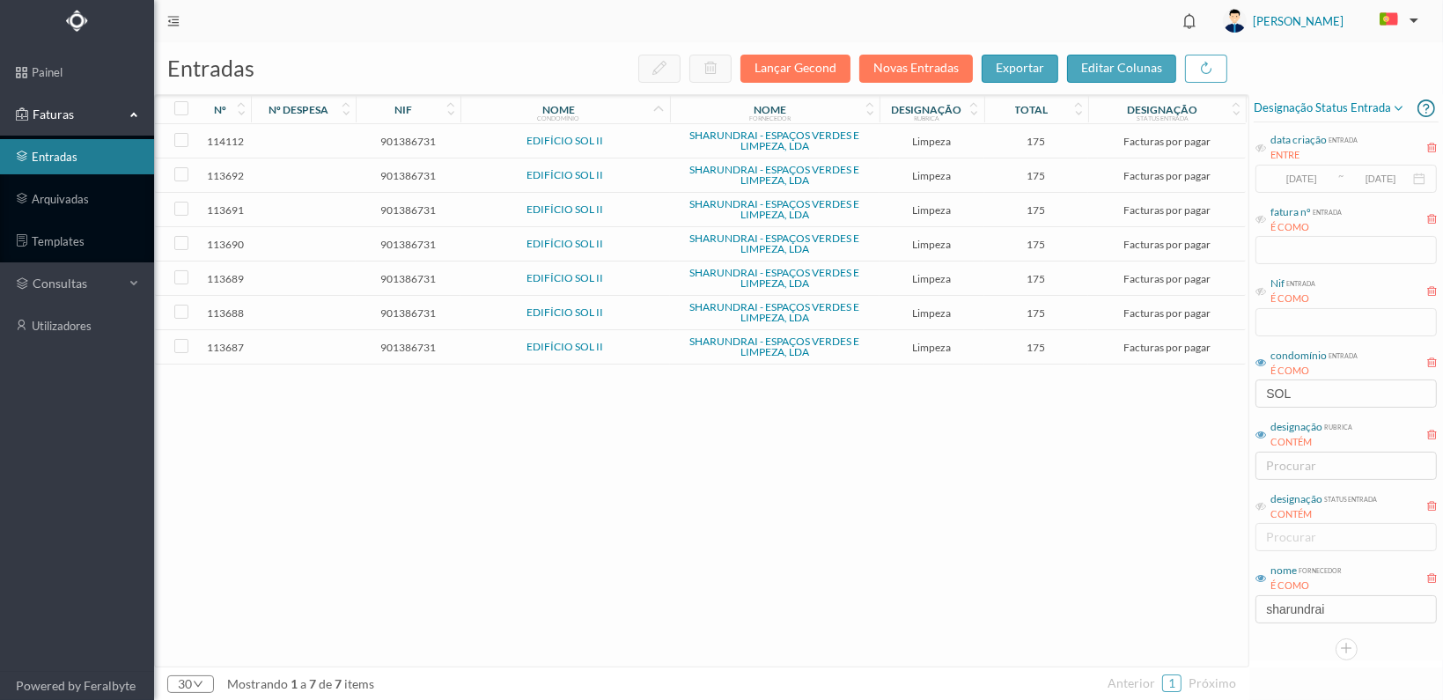
click at [412, 341] on span "901386731" at bounding box center [408, 347] width 96 height 13
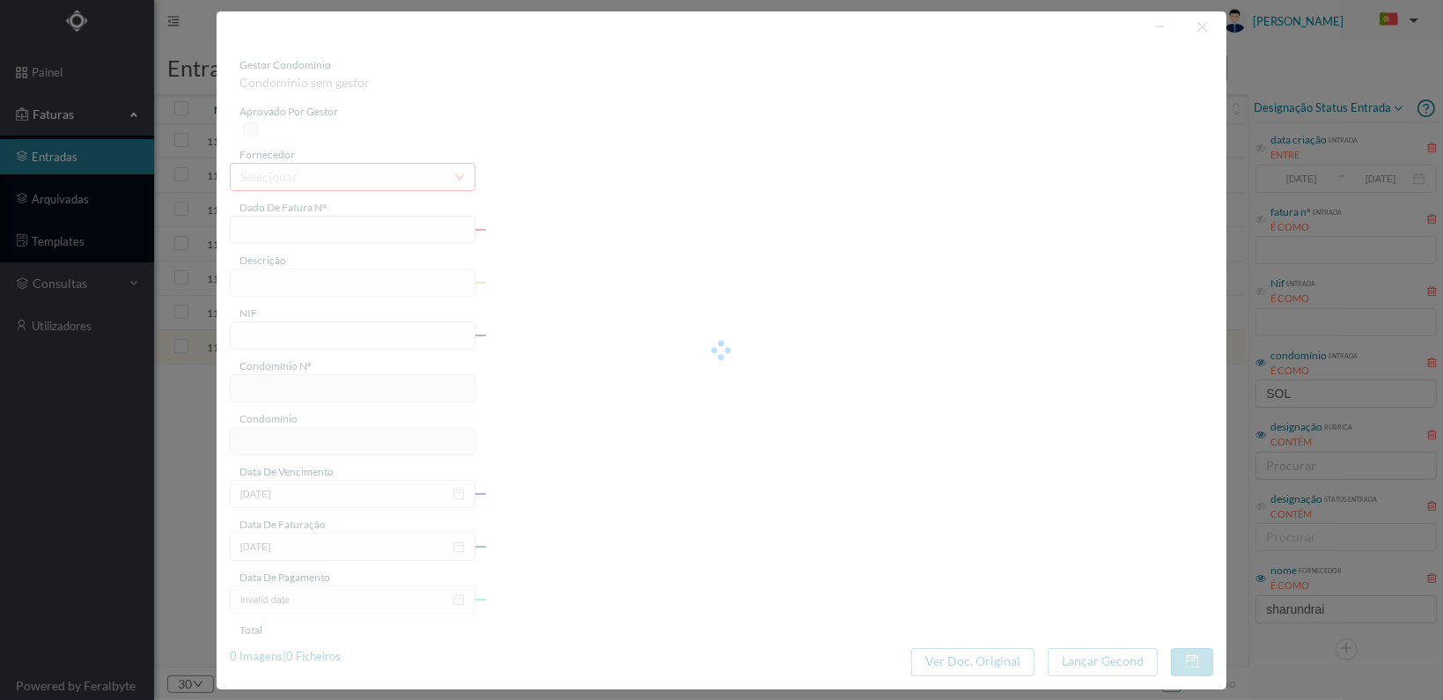
type input "FT 2025A1/1322"
type input "LIMPEZA Abril de 2025"
type input "901386731"
type input "[DATE]"
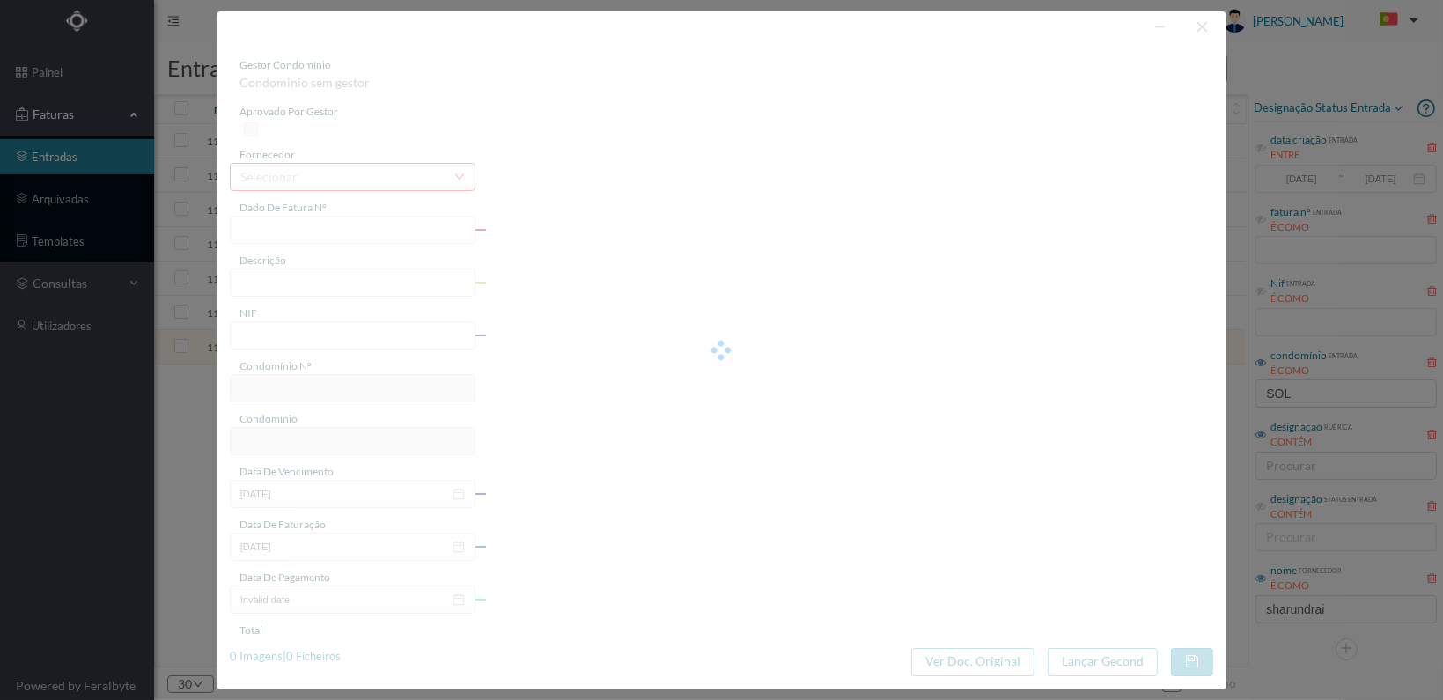
type input "[DATE]"
type input "175.00"
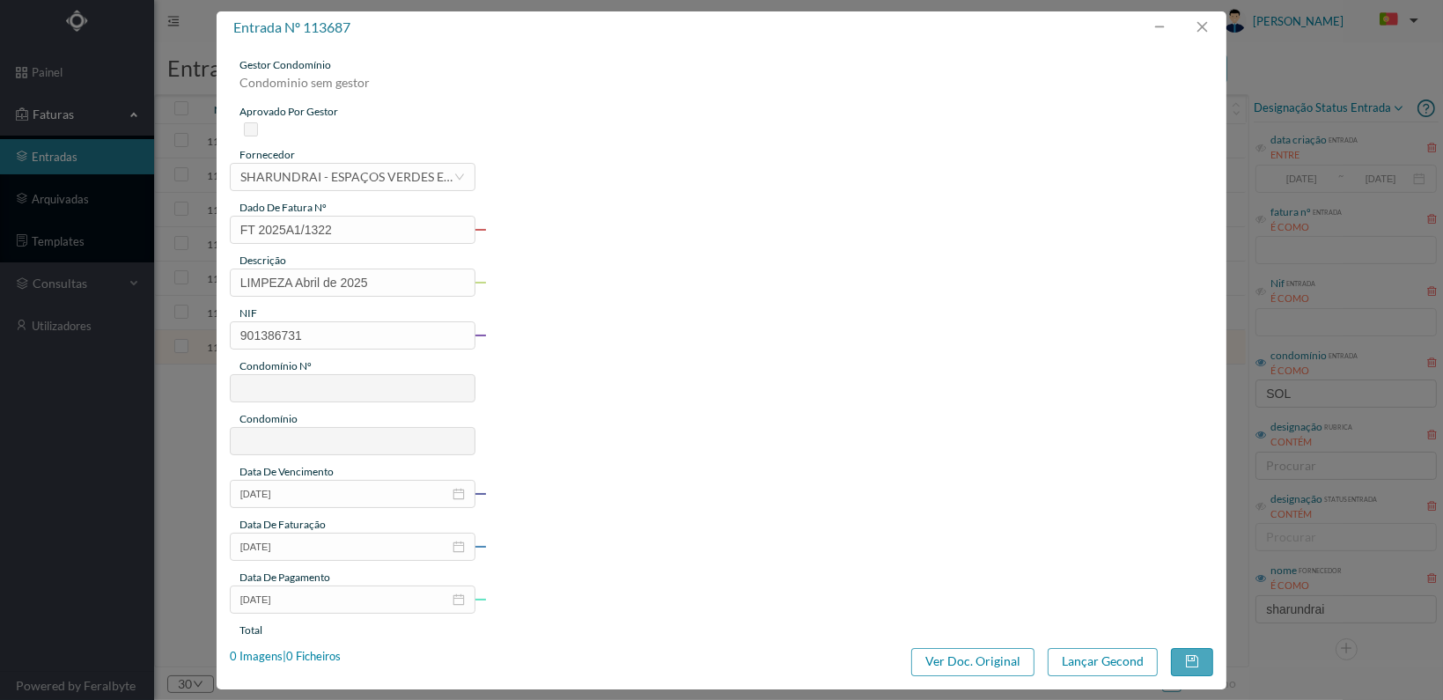
type input "809"
type input "EDIFÍCIO SOL II"
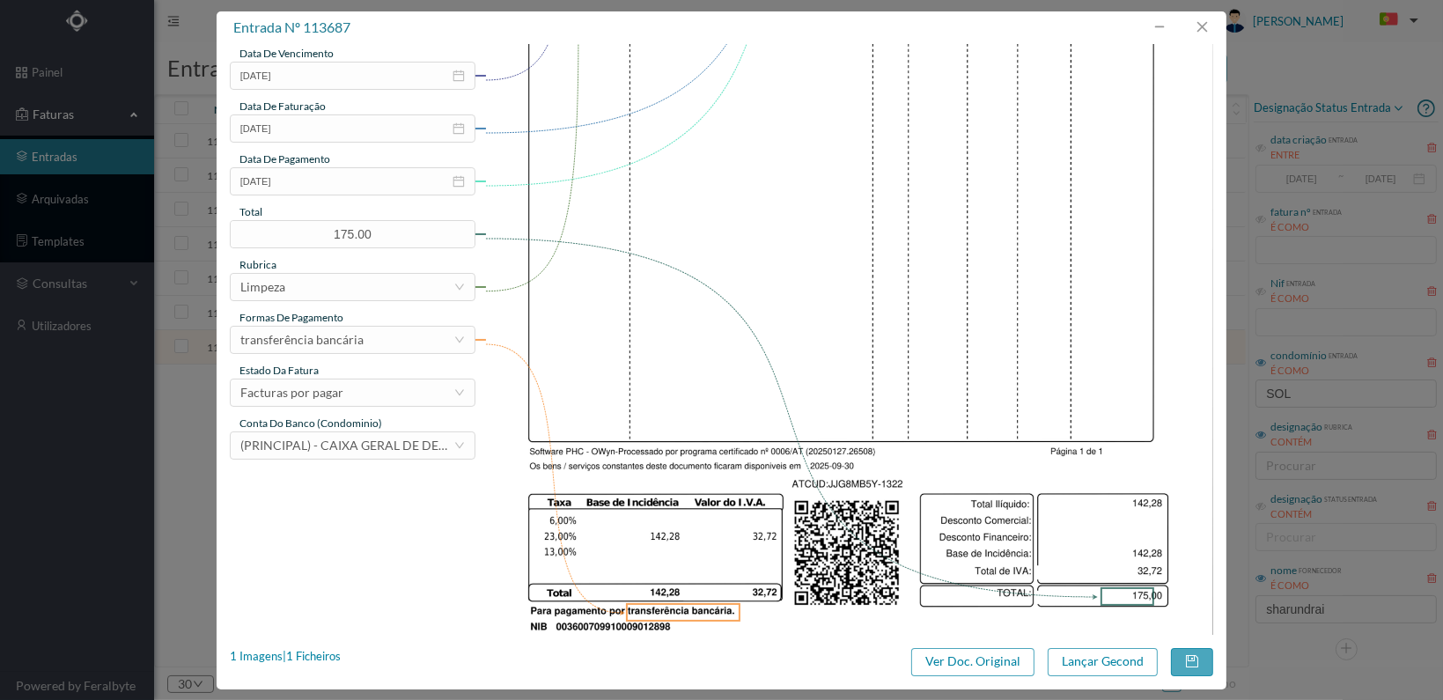
scroll to position [460, 0]
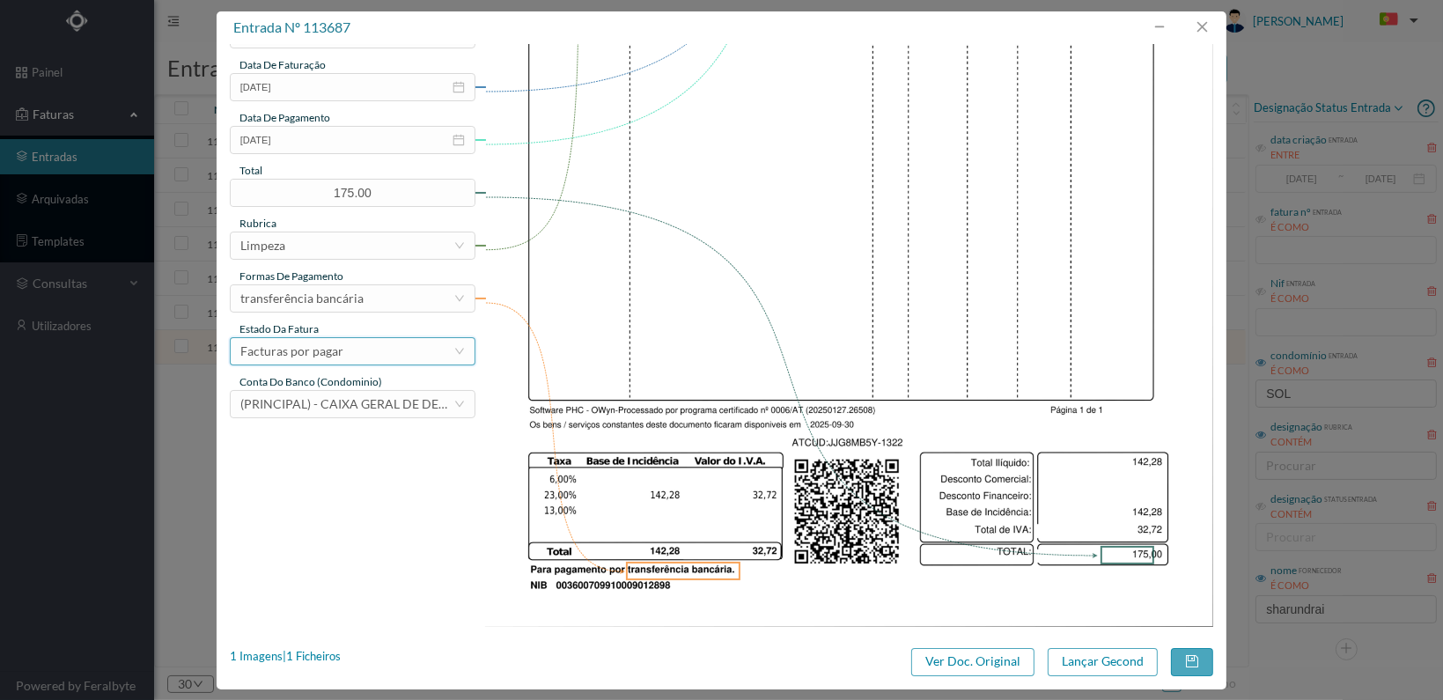
click at [370, 357] on div "Facturas por pagar" at bounding box center [346, 351] width 213 height 26
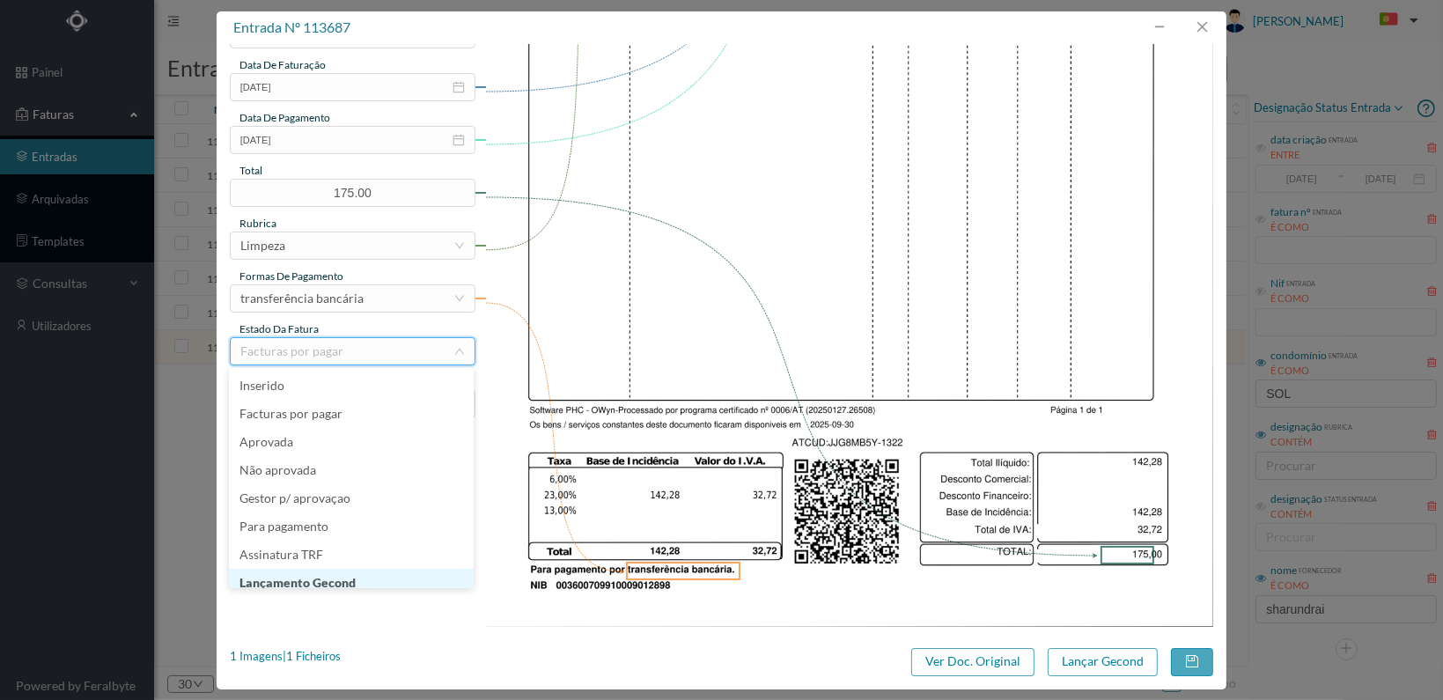
scroll to position [9, 0]
click at [363, 570] on li "Lançamento Gecond" at bounding box center [351, 574] width 245 height 28
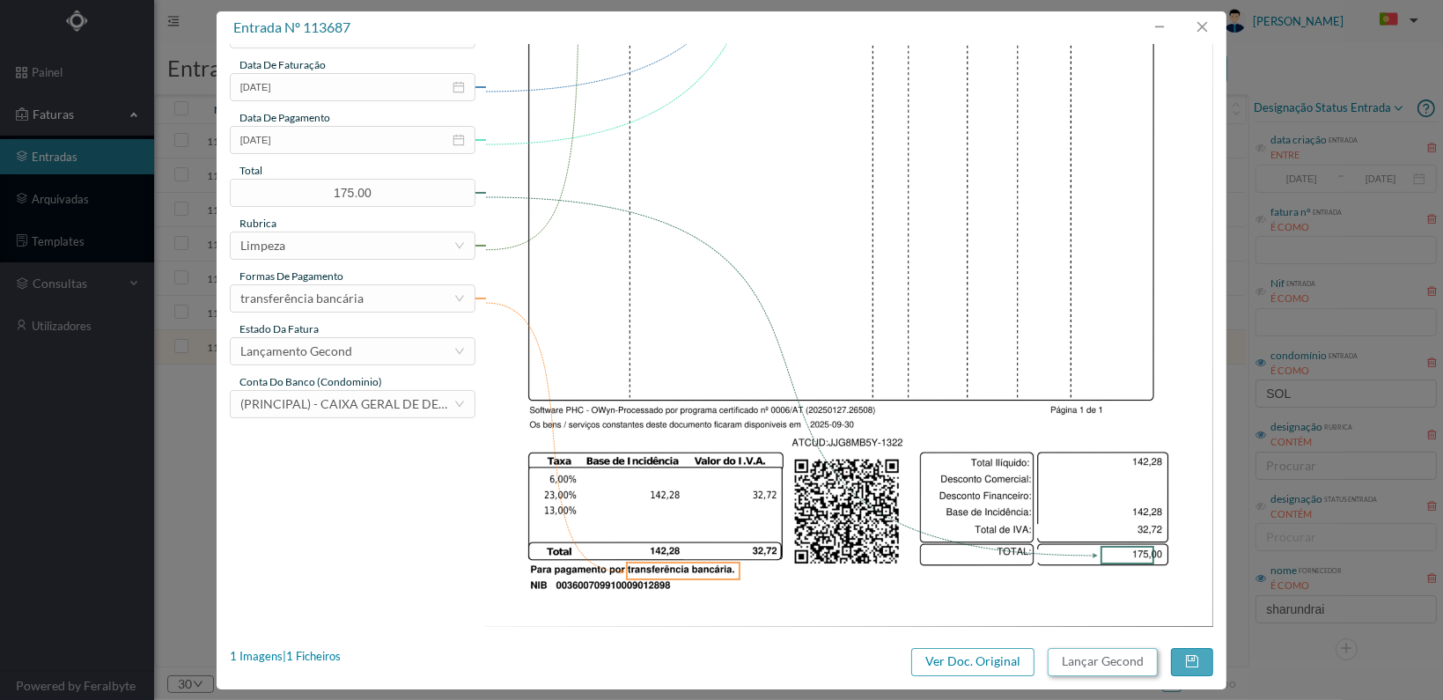
click at [1104, 666] on button "Lançar Gecond" at bounding box center [1103, 662] width 110 height 28
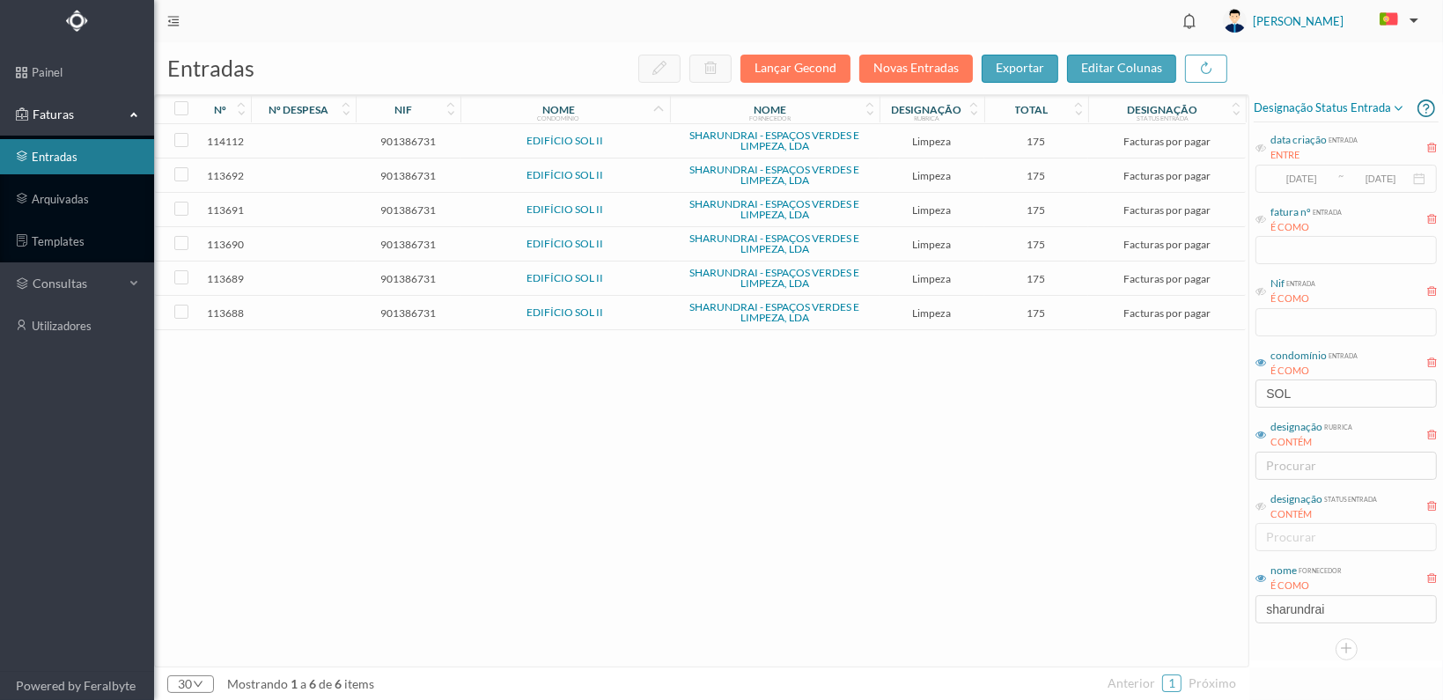
click at [412, 306] on span "901386731" at bounding box center [408, 312] width 96 height 13
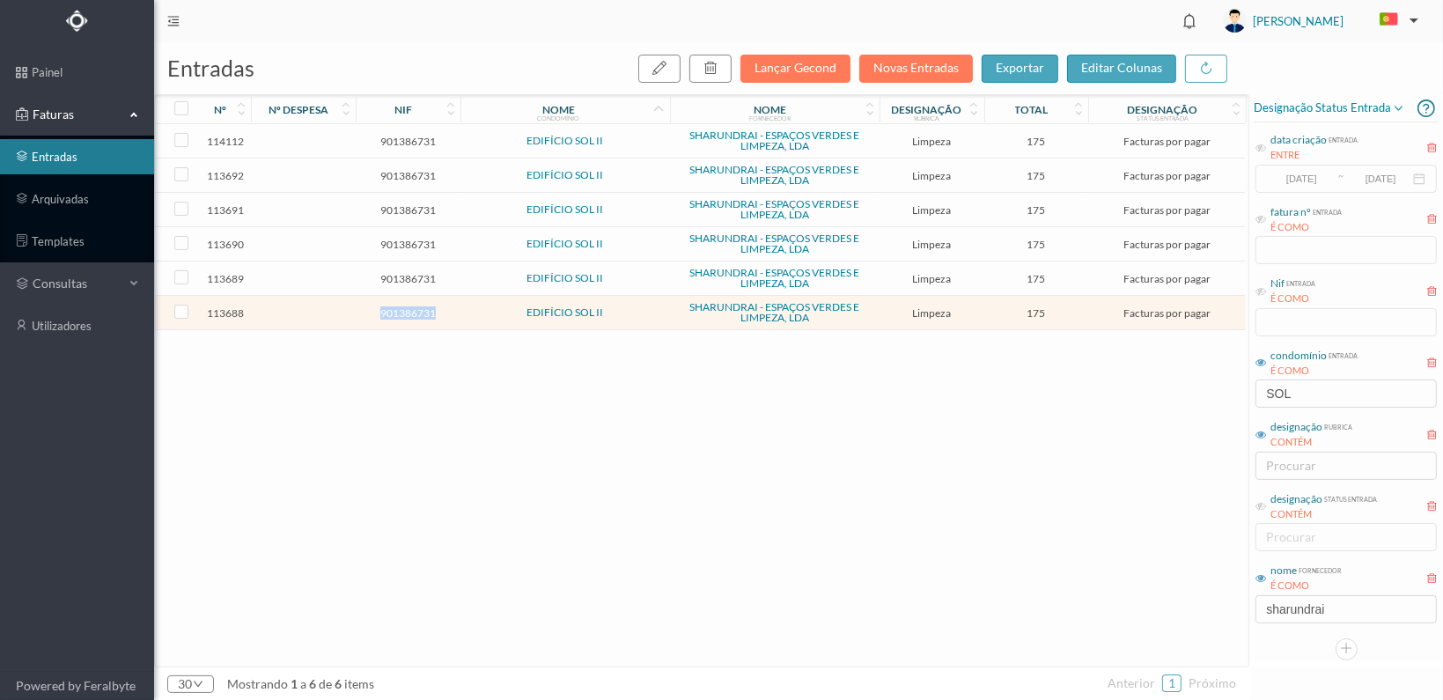
click at [412, 306] on span "901386731" at bounding box center [408, 312] width 96 height 13
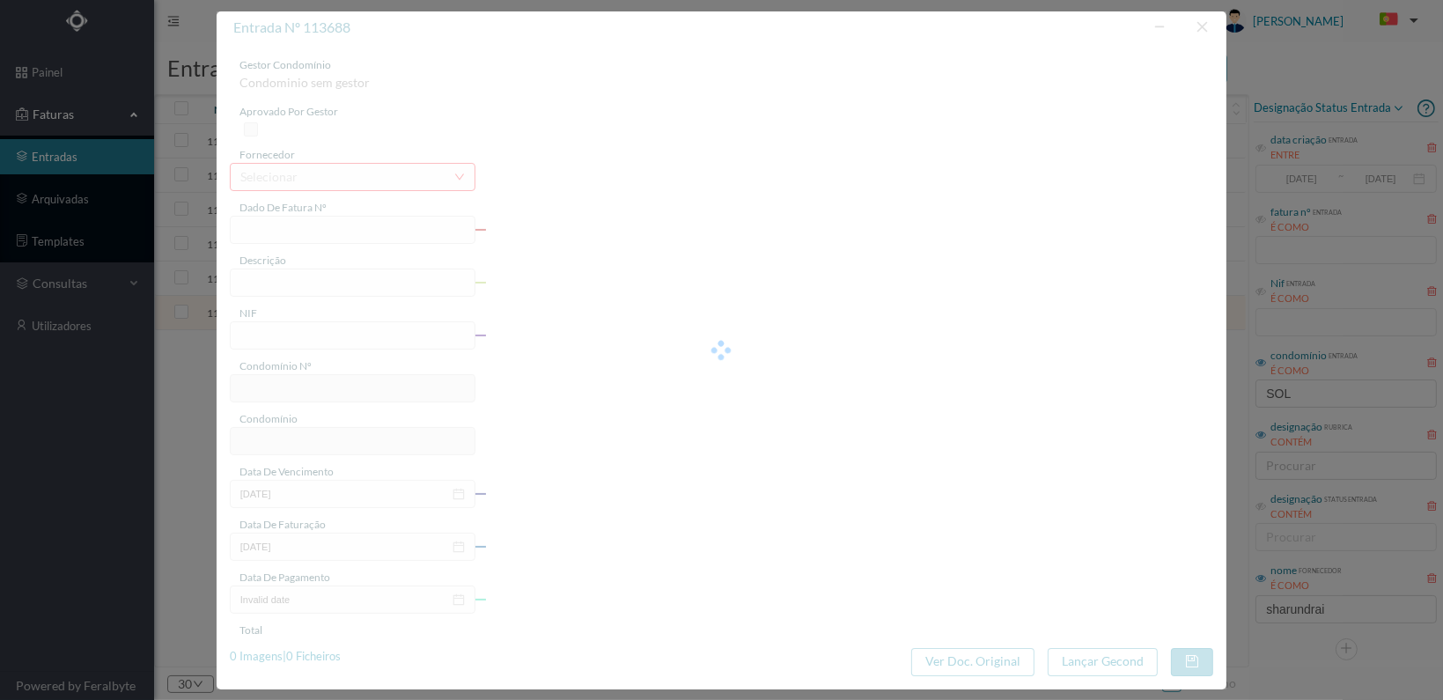
type input "FT 2025A1/1323"
type input "LIMPEZA Maio de 2025"
type input "901386731"
type input "[DATE]"
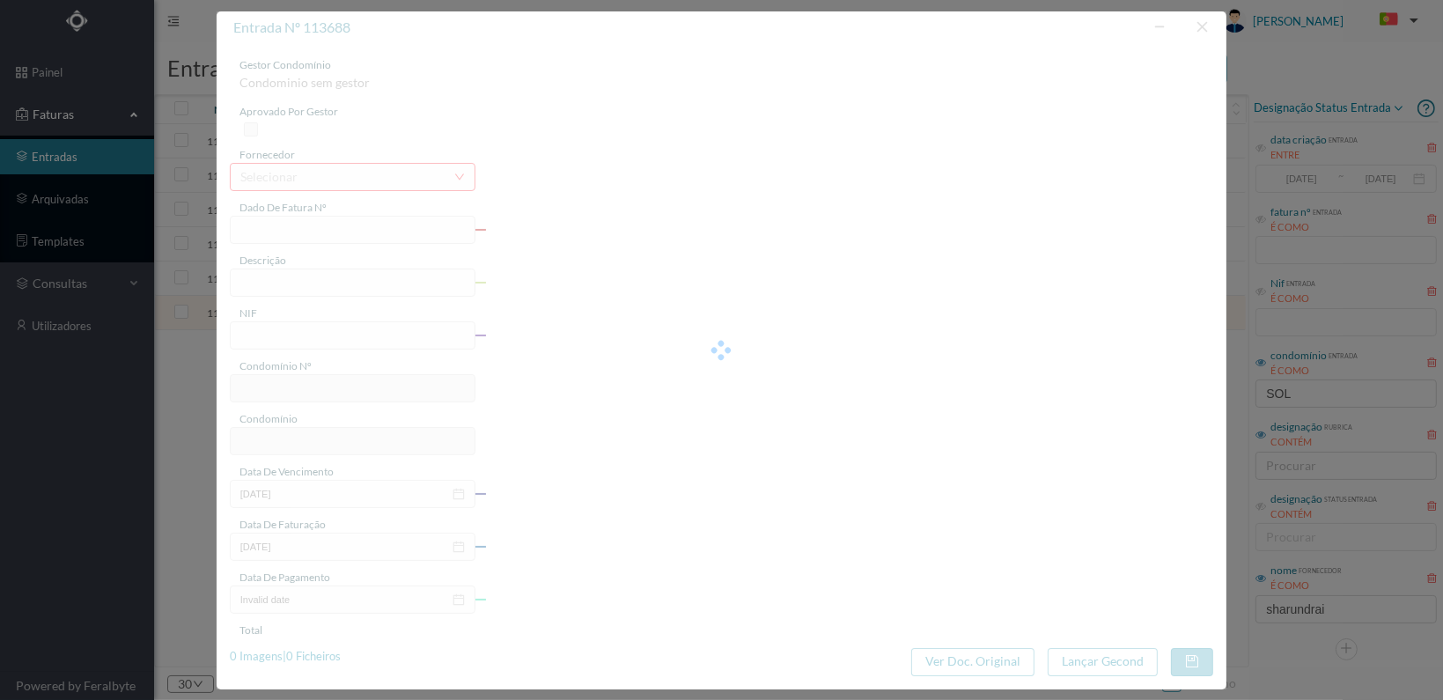
type input "[DATE]"
type input "175.00"
type input "809"
type input "EDIFÍCIO SOL II"
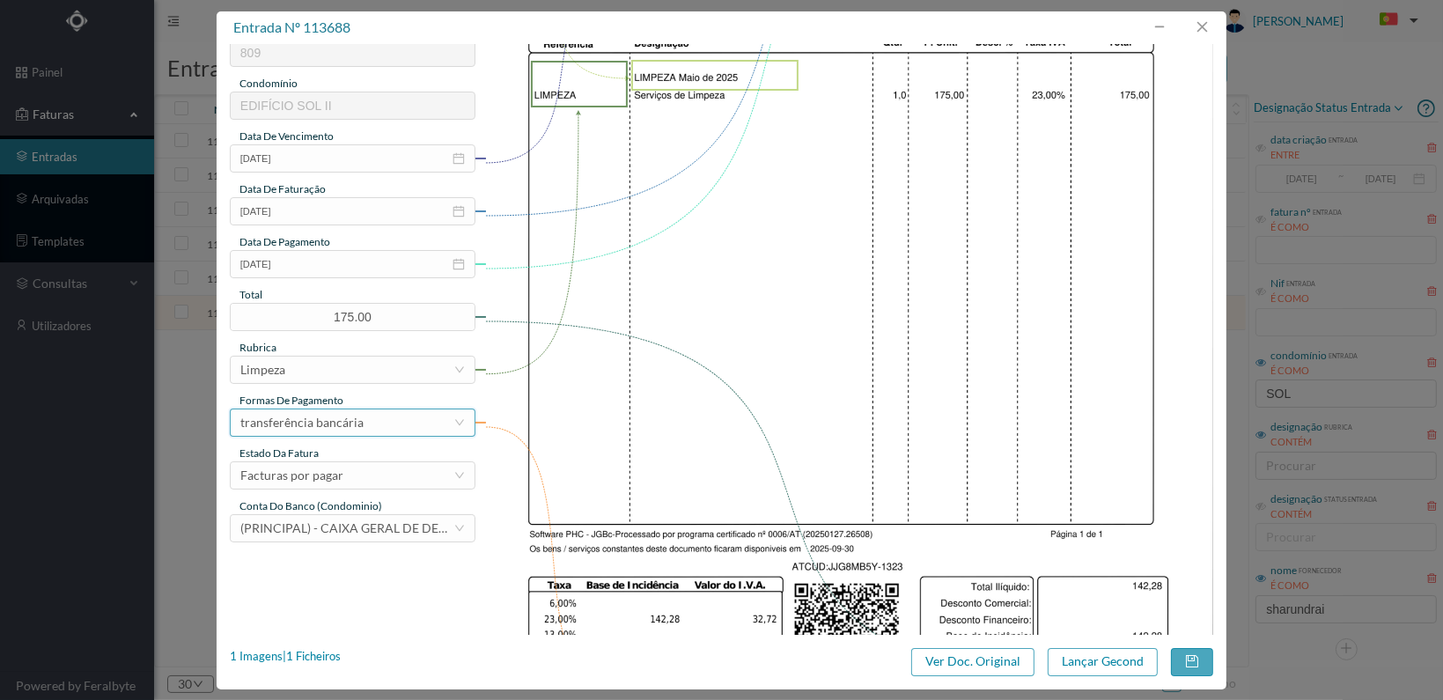
scroll to position [460, 0]
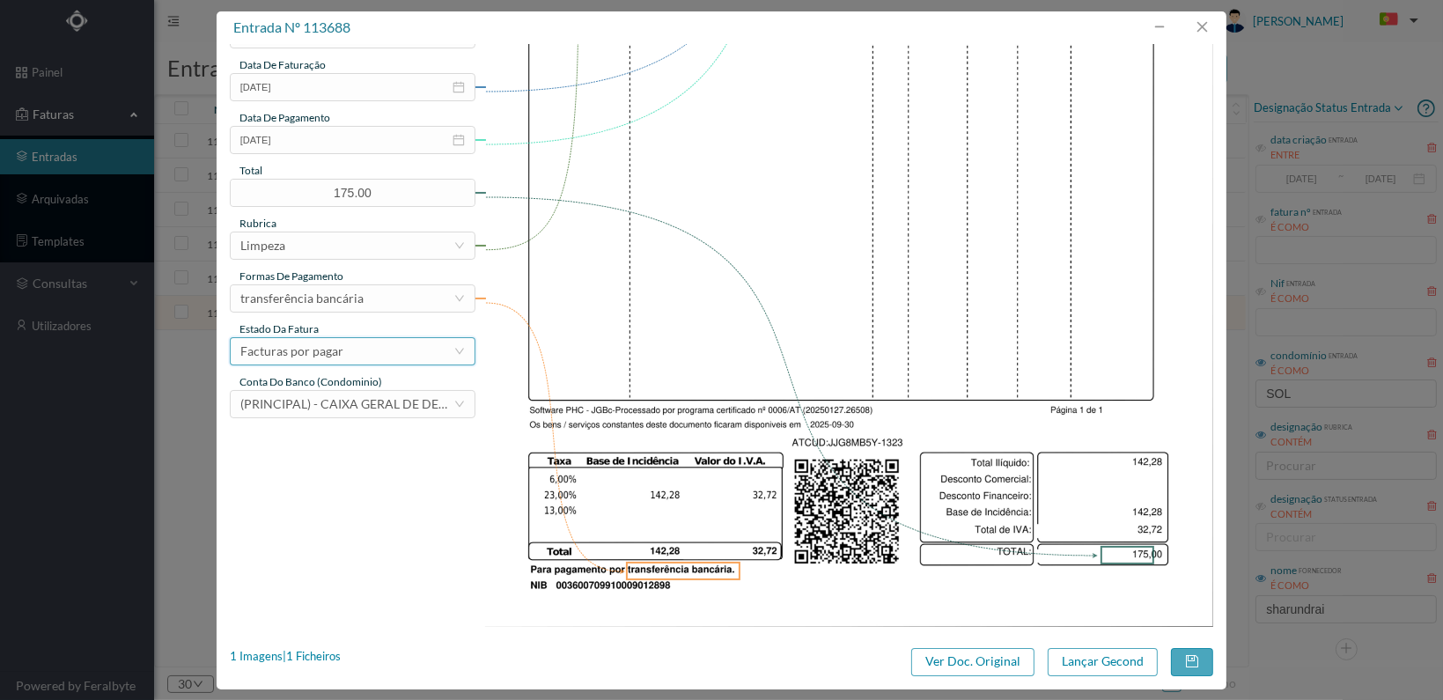
click at [420, 354] on div "Facturas por pagar" at bounding box center [346, 351] width 213 height 26
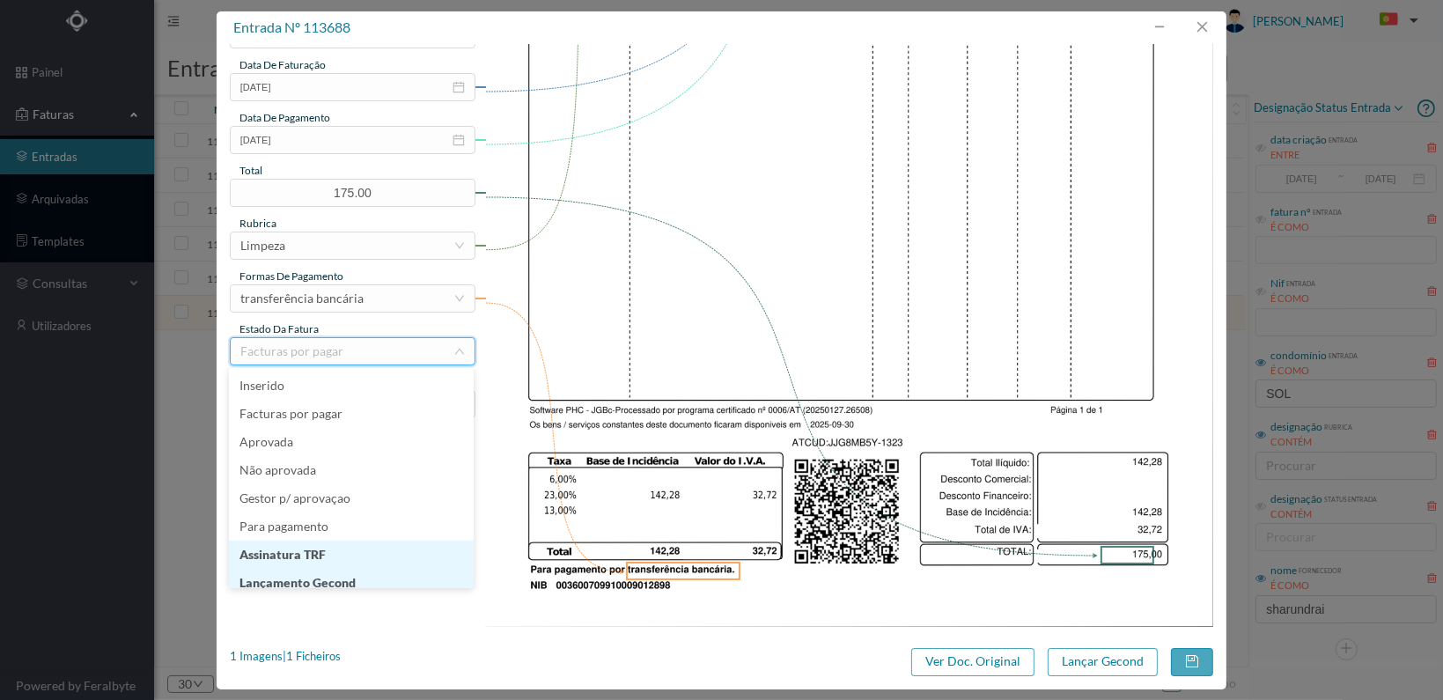
scroll to position [9, 0]
drag, startPoint x: 366, startPoint y: 573, endPoint x: 385, endPoint y: 564, distance: 20.5
click at [369, 570] on li "Lançamento Gecond" at bounding box center [351, 574] width 245 height 28
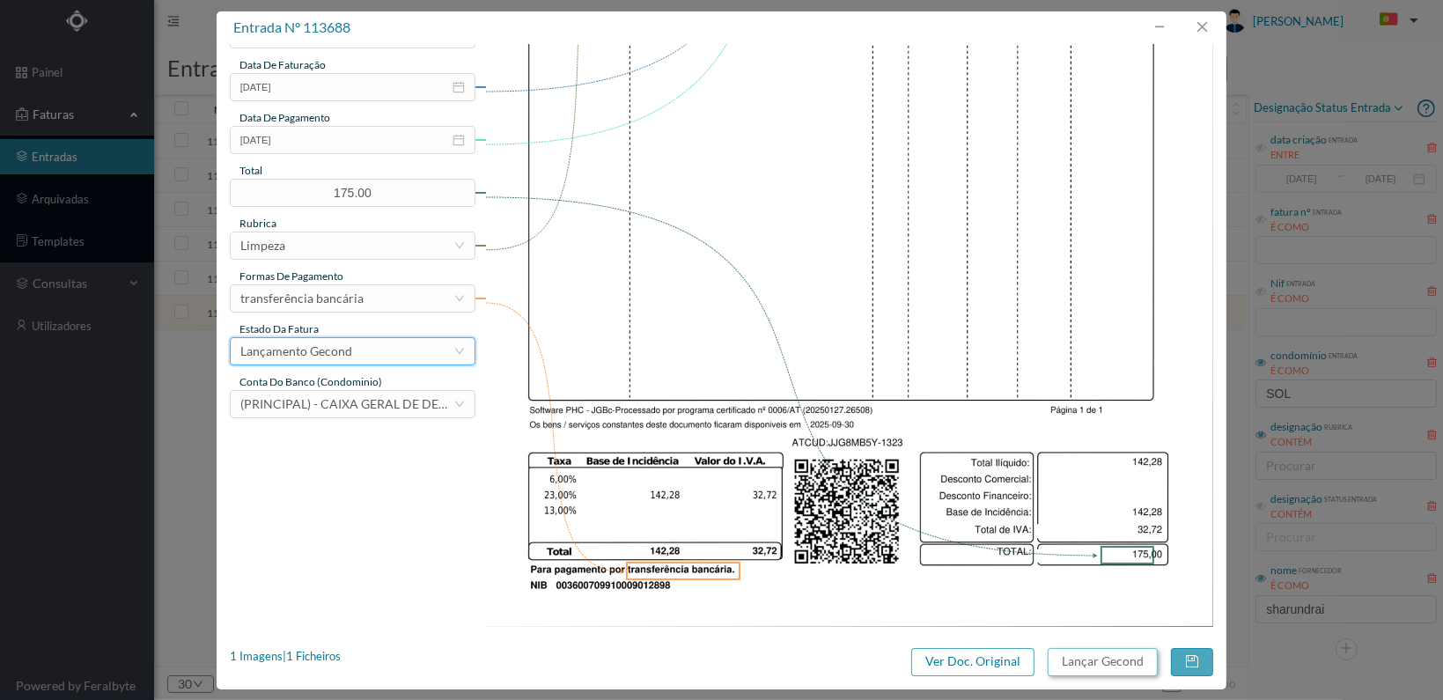
click at [1088, 662] on button "Lançar Gecond" at bounding box center [1103, 662] width 110 height 28
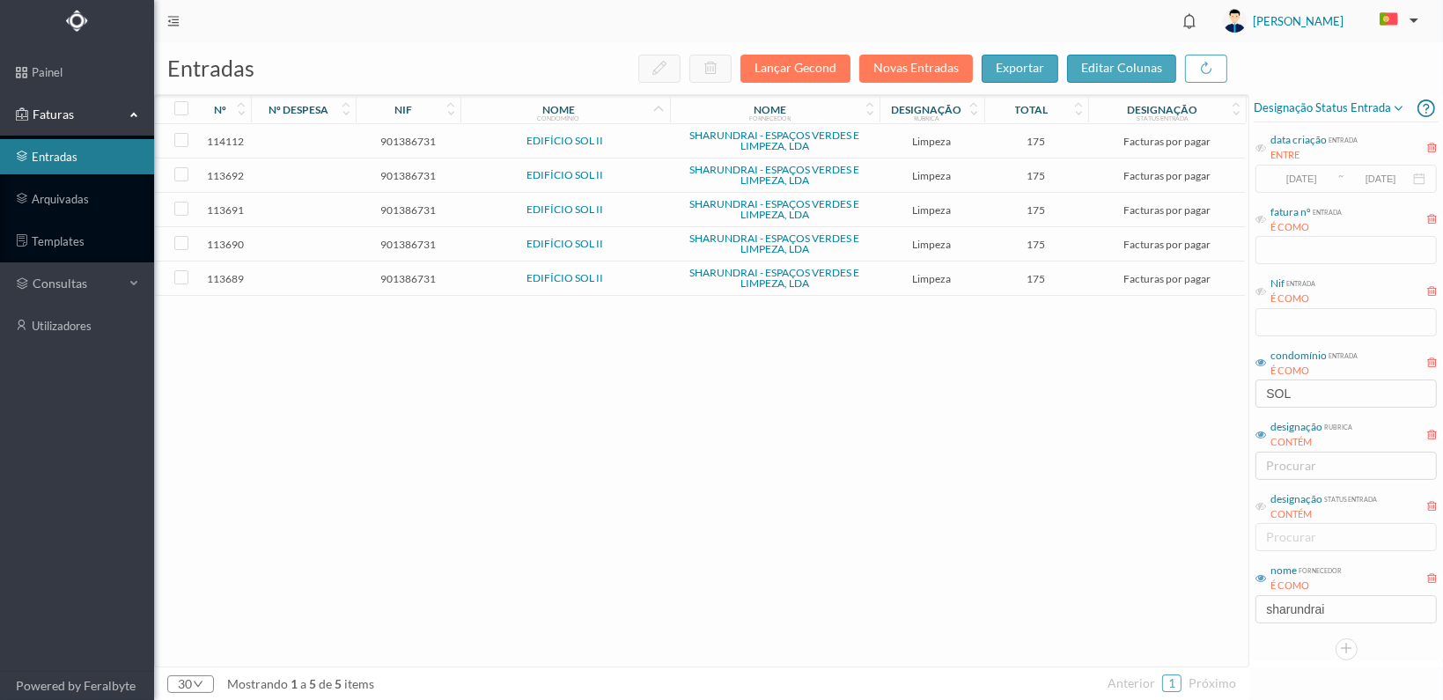
click at [398, 272] on span "901386731" at bounding box center [408, 278] width 96 height 13
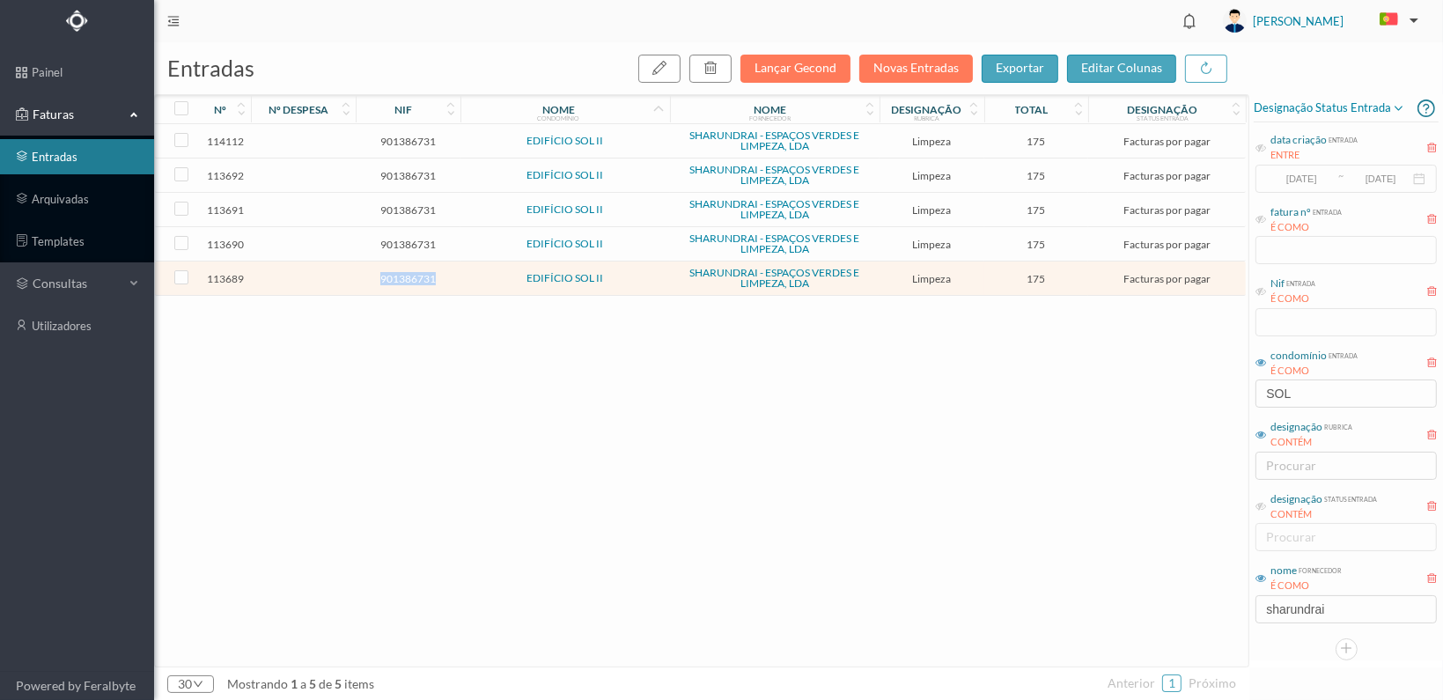
click at [398, 272] on span "901386731" at bounding box center [408, 278] width 96 height 13
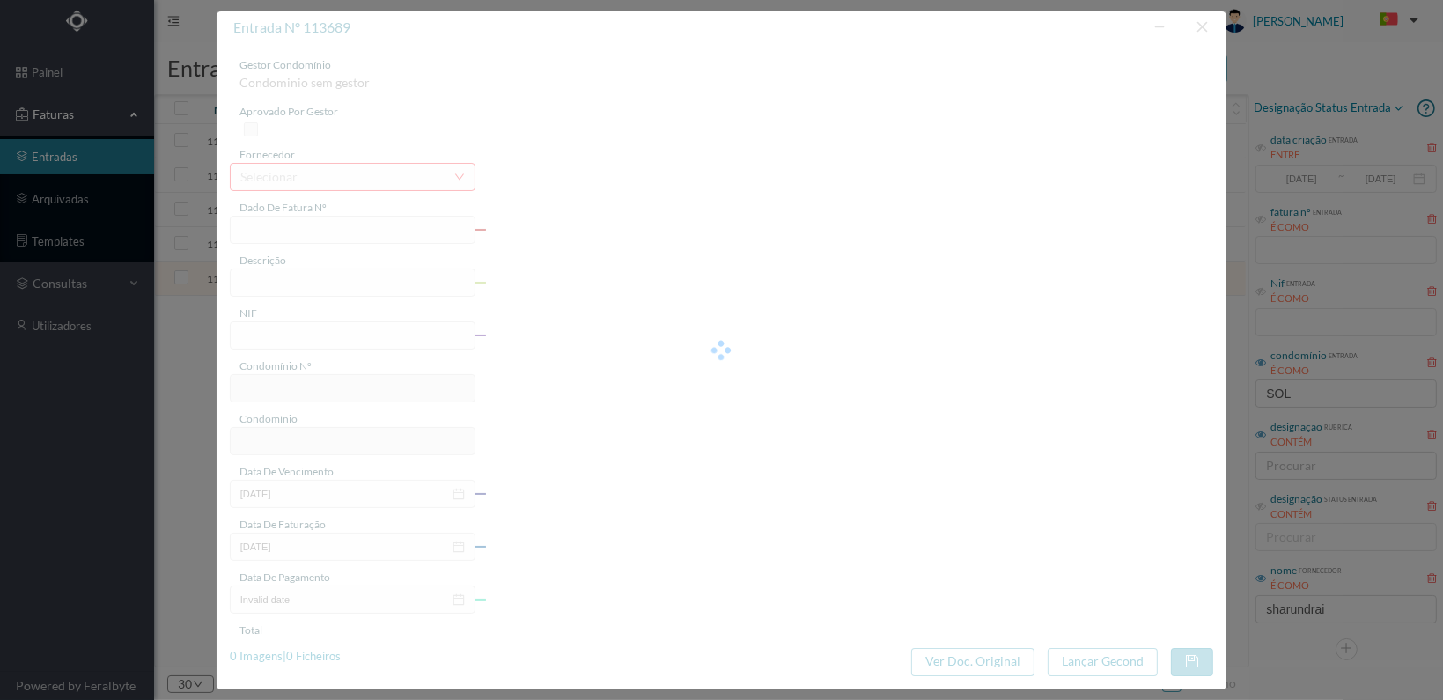
type input "FT 2025A1/1324"
type input "LIMPEZA Junho de 2025"
type input "901386731"
type input "[DATE]"
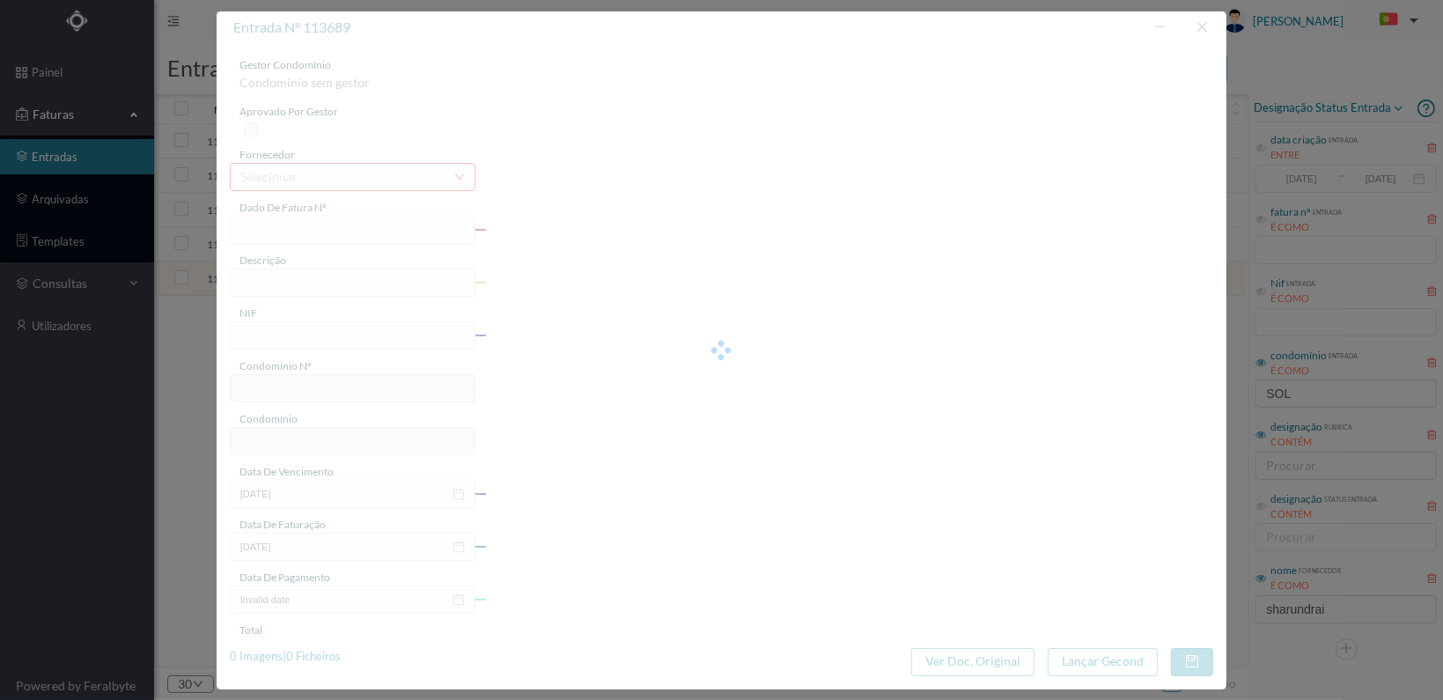
type input "[DATE]"
type input "175.00"
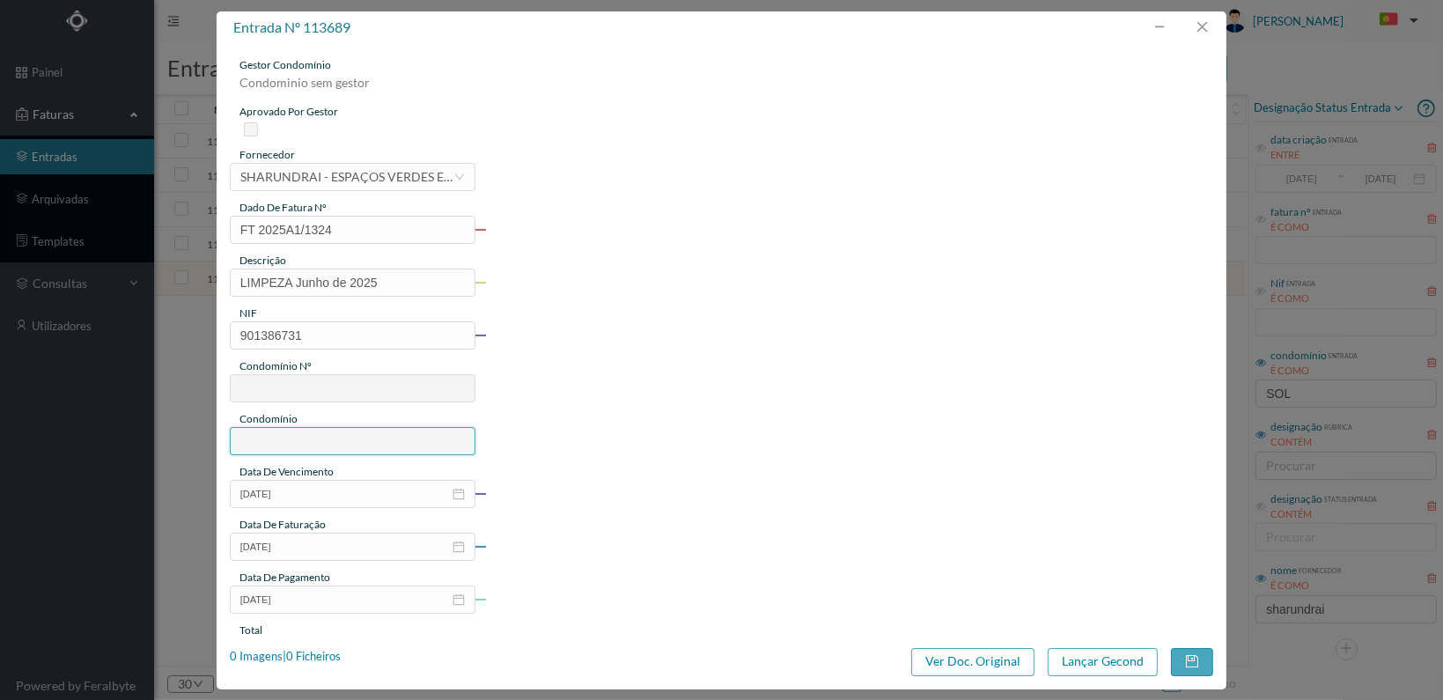
type input "809"
type input "EDIFÍCIO SOL II"
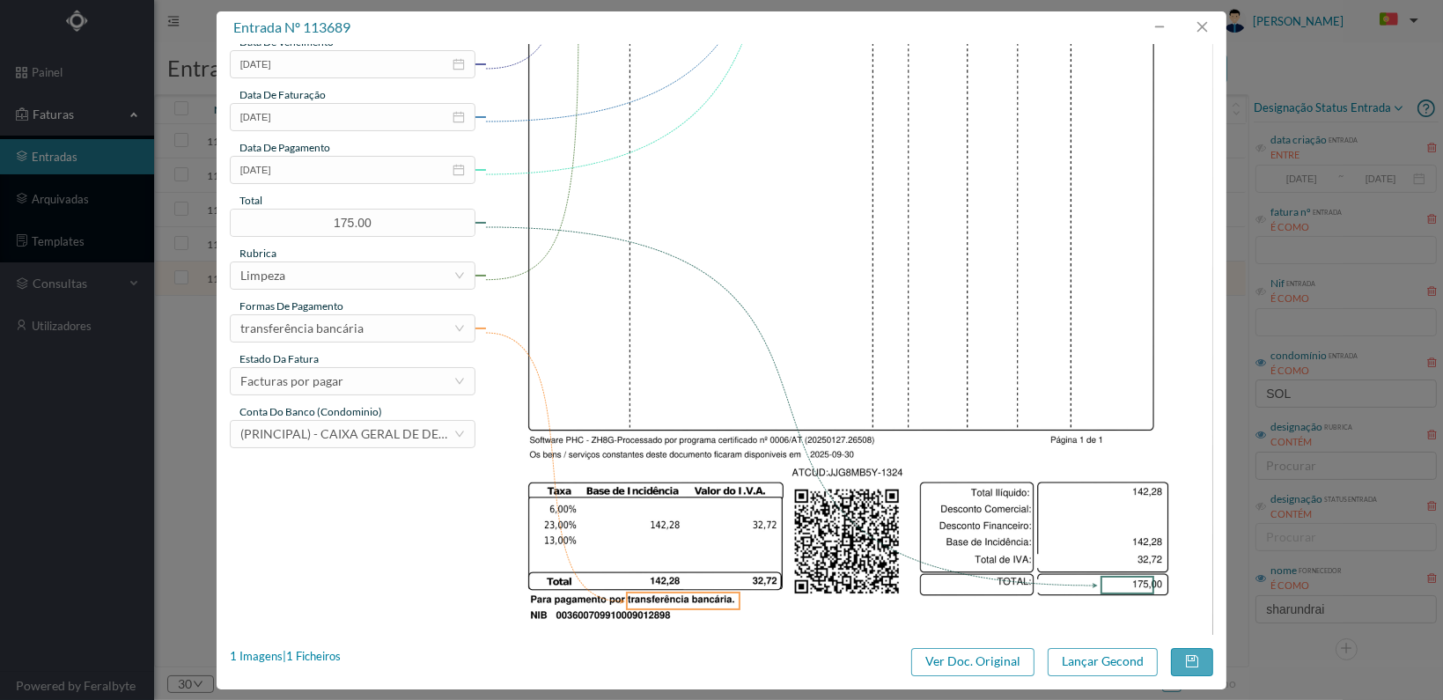
scroll to position [460, 0]
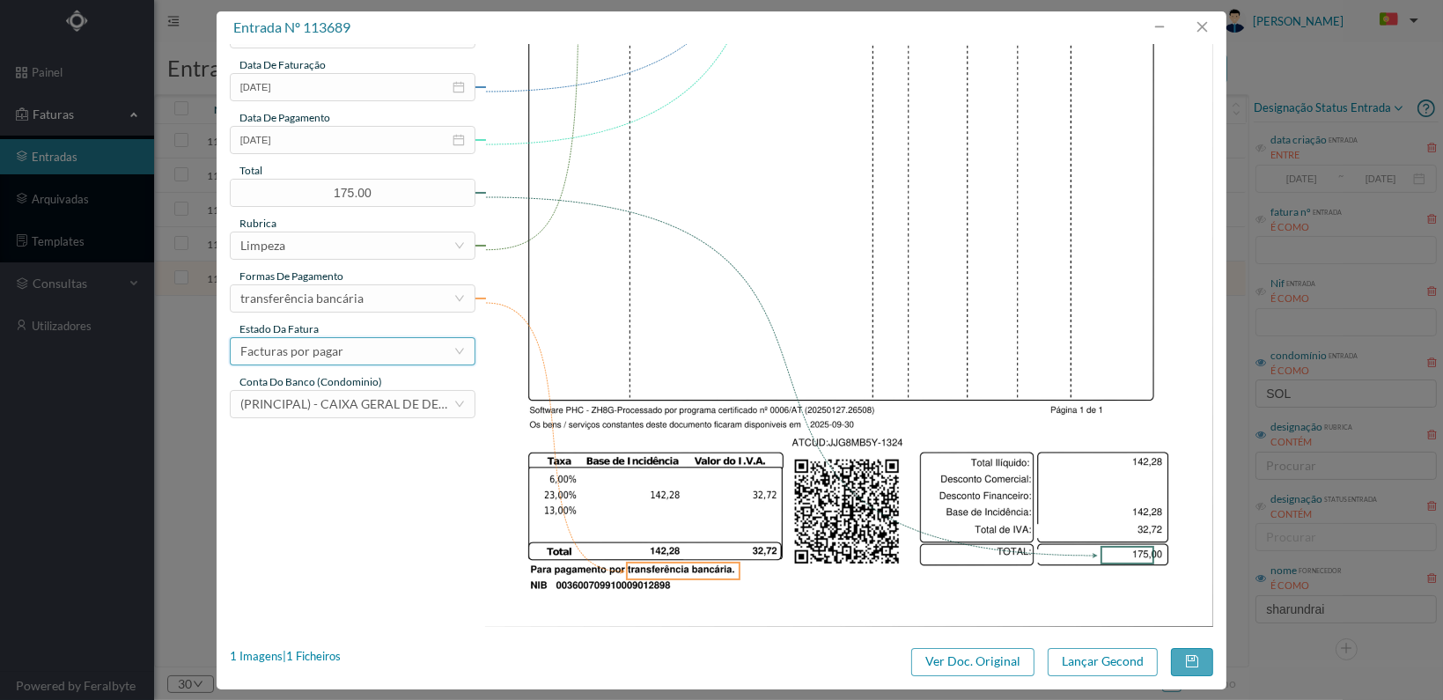
click at [438, 345] on div "Facturas por pagar" at bounding box center [346, 351] width 213 height 26
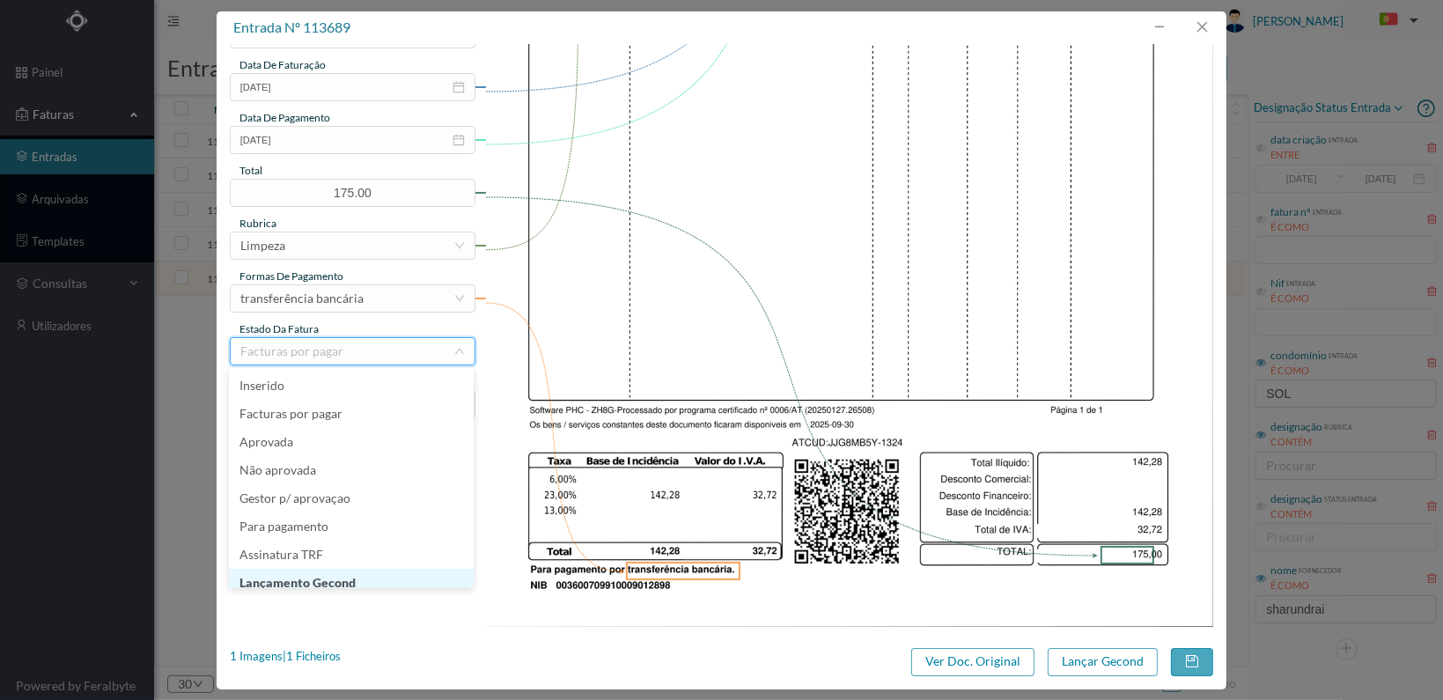
scroll to position [9, 0]
click at [355, 573] on li "Lançamento Gecond" at bounding box center [351, 574] width 245 height 28
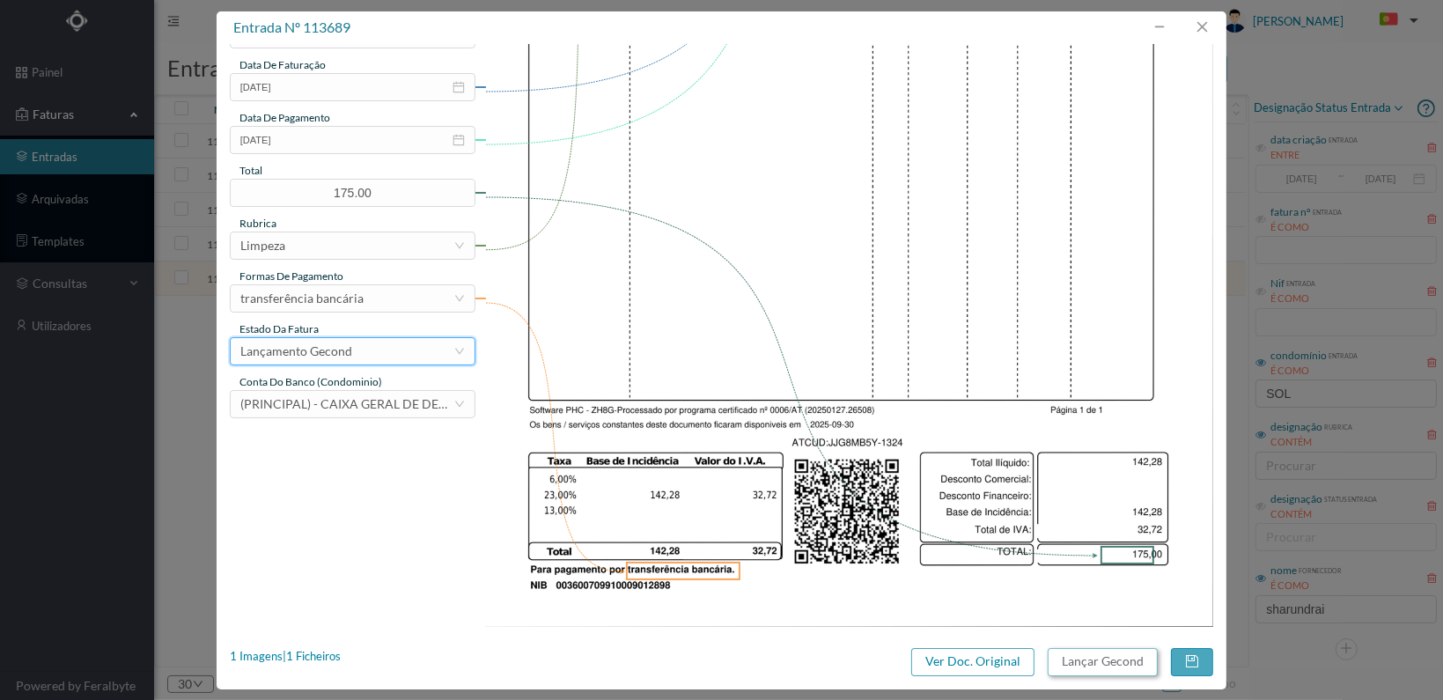
click at [1078, 654] on button "Lançar Gecond" at bounding box center [1103, 662] width 110 height 28
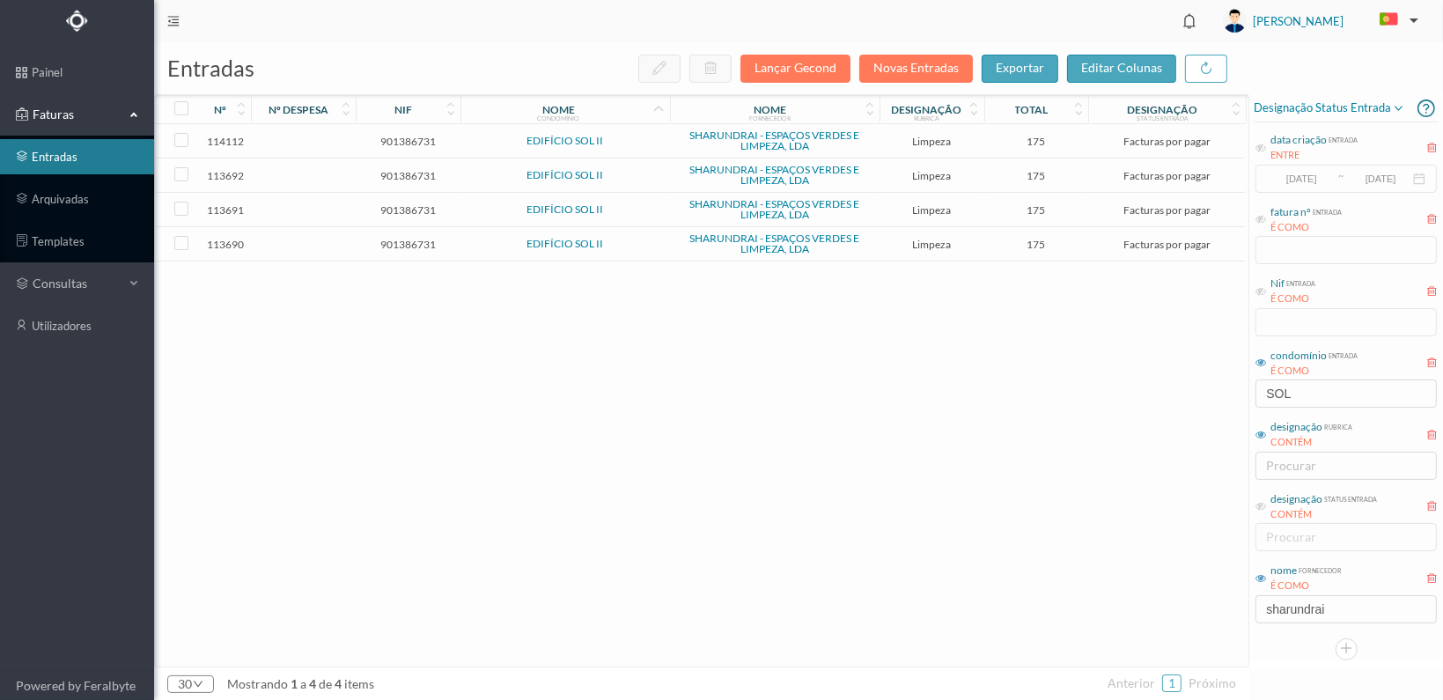
click at [396, 233] on td "901386731" at bounding box center [408, 244] width 105 height 34
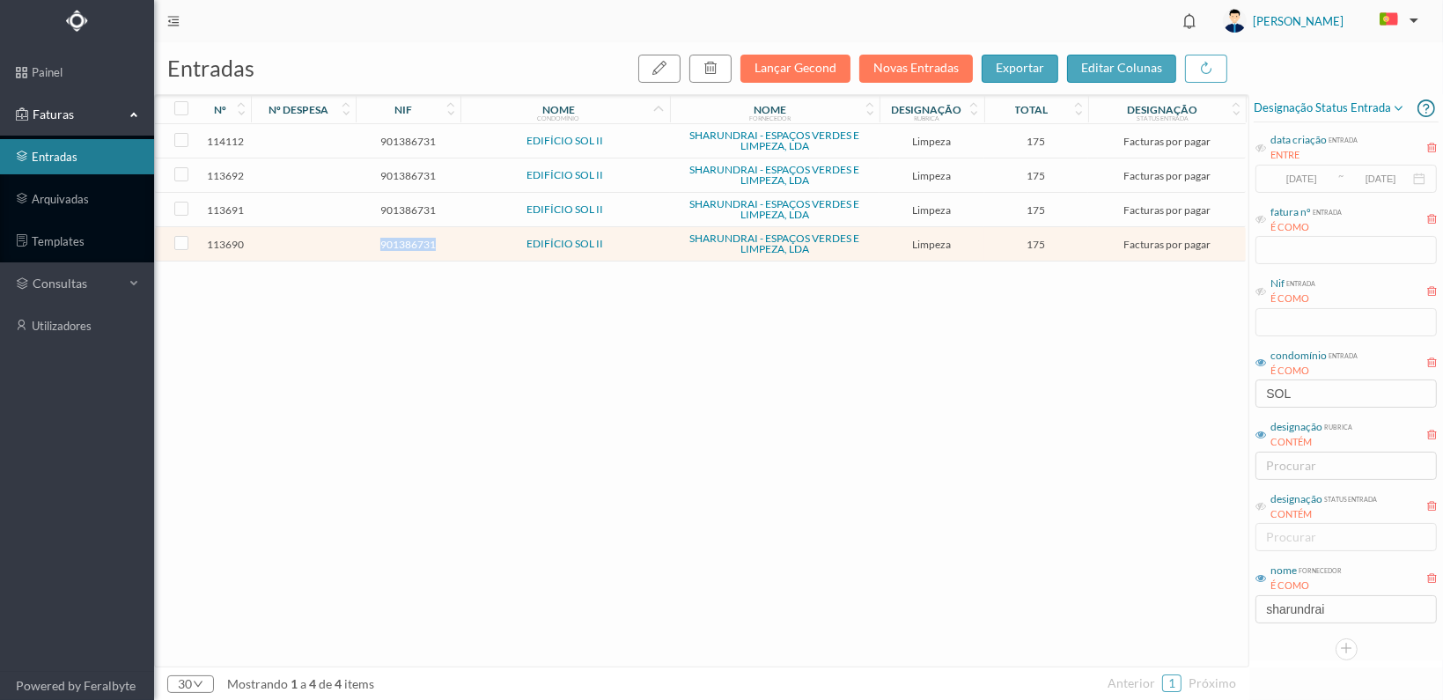
click at [396, 233] on td "901386731" at bounding box center [408, 244] width 105 height 34
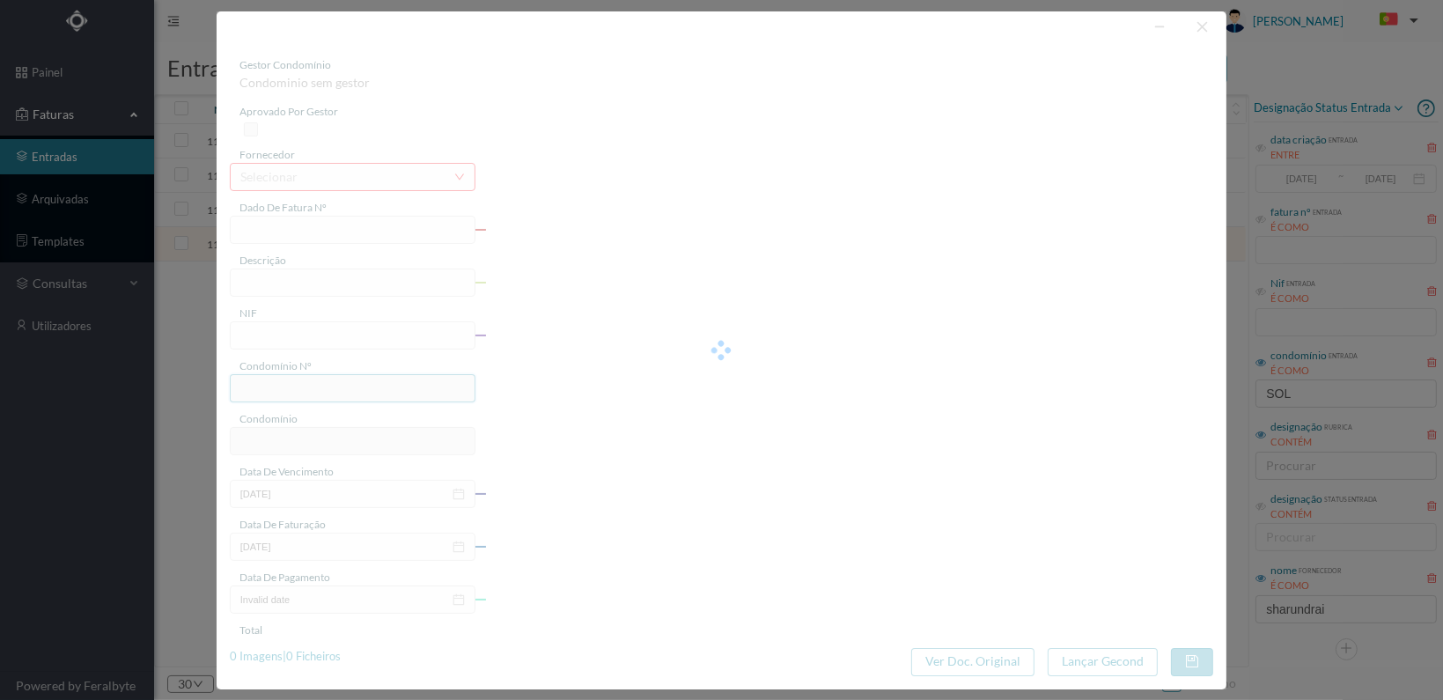
type input "FT 2025A1/1325"
type input "LIMPEZA Julho de 2025"
type input "901386731"
type input "[DATE]"
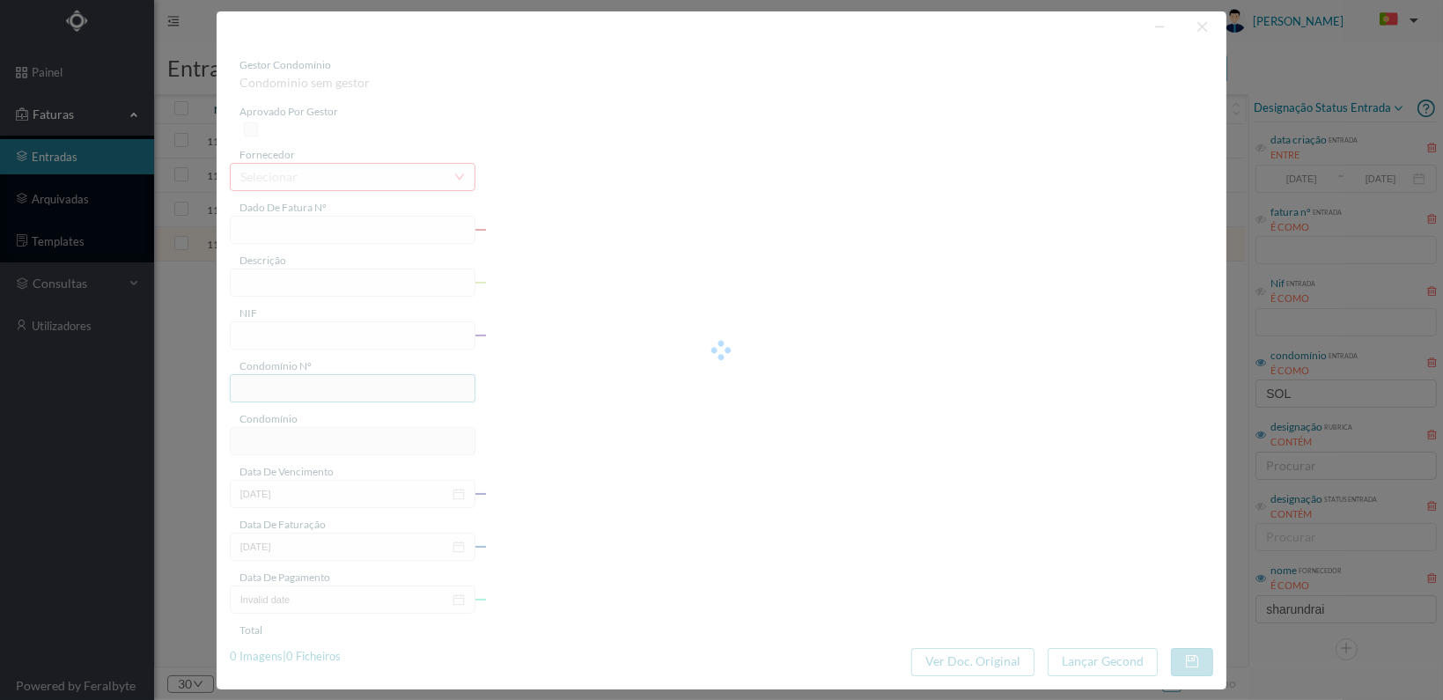
type input "[DATE]"
type input "175.00"
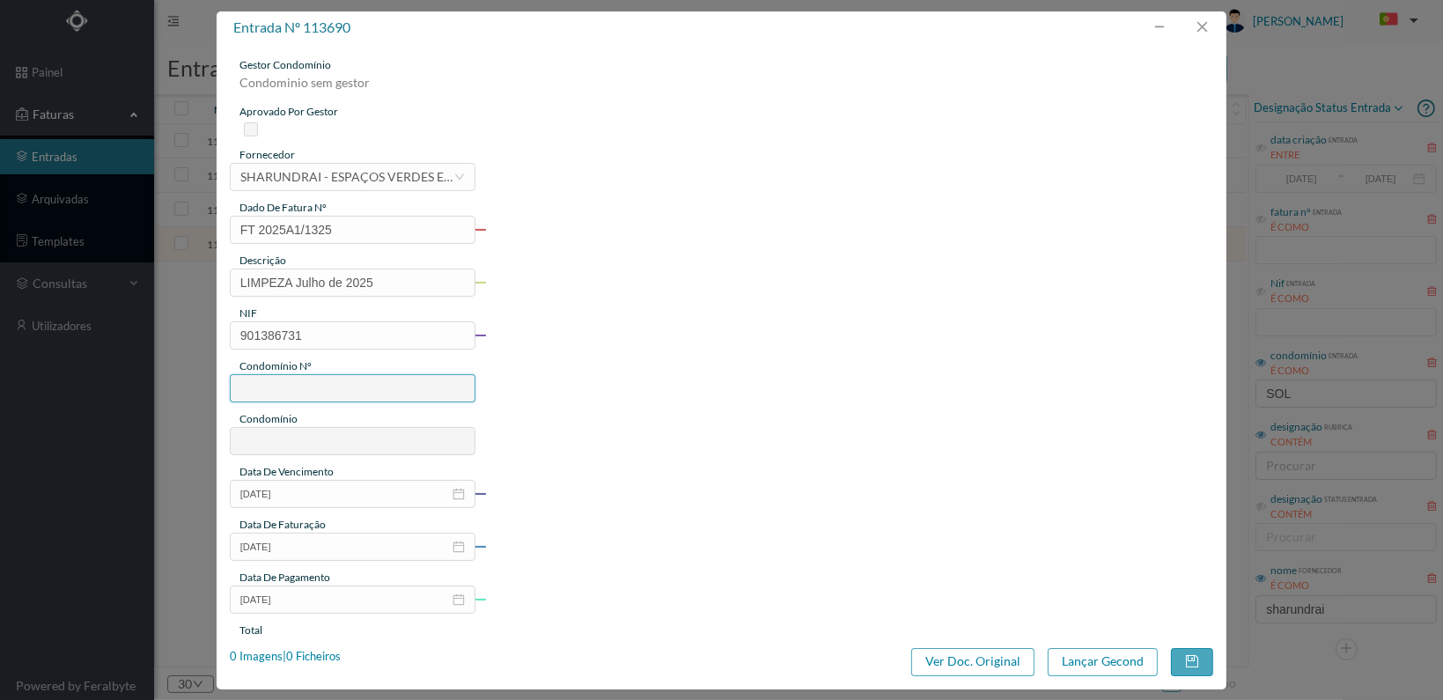
type input "809"
type input "EDIFÍCIO SOL II"
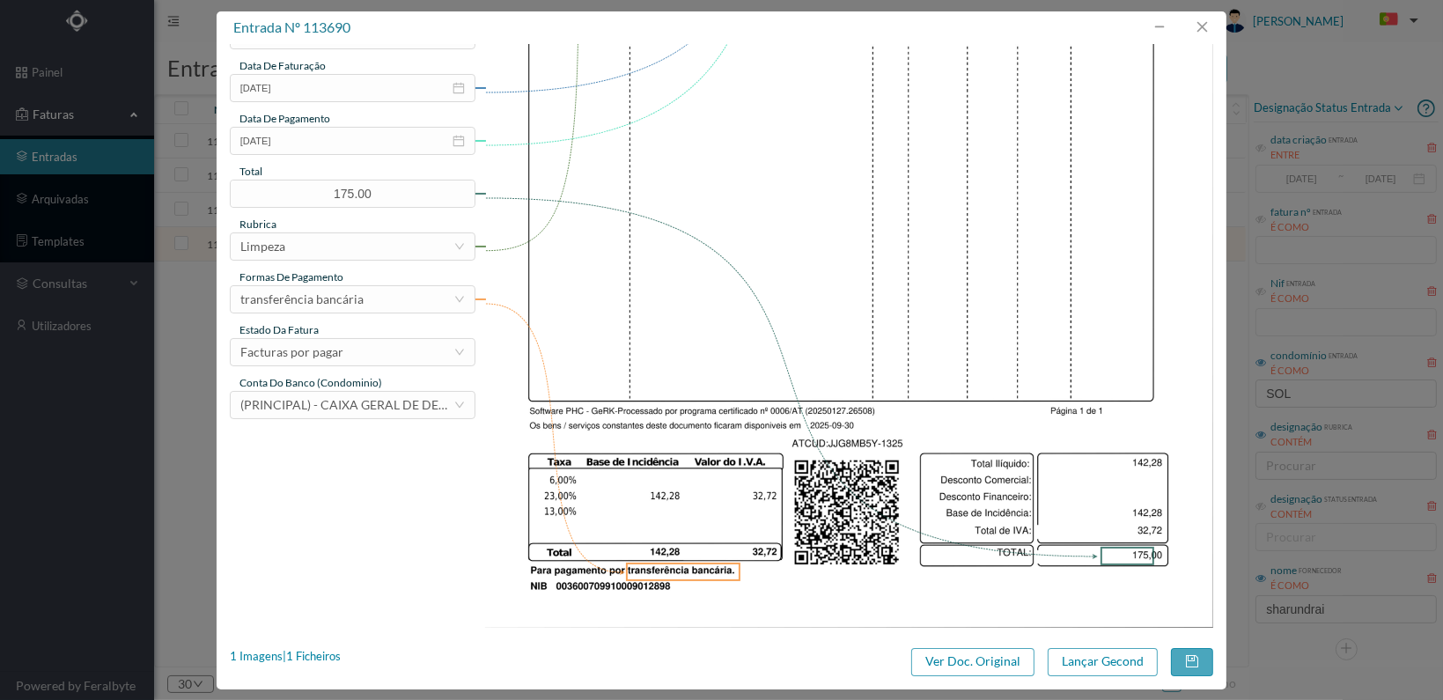
scroll to position [460, 0]
drag, startPoint x: 456, startPoint y: 350, endPoint x: 438, endPoint y: 357, distance: 19.0
click at [455, 350] on icon "icon: down" at bounding box center [459, 351] width 9 height 6
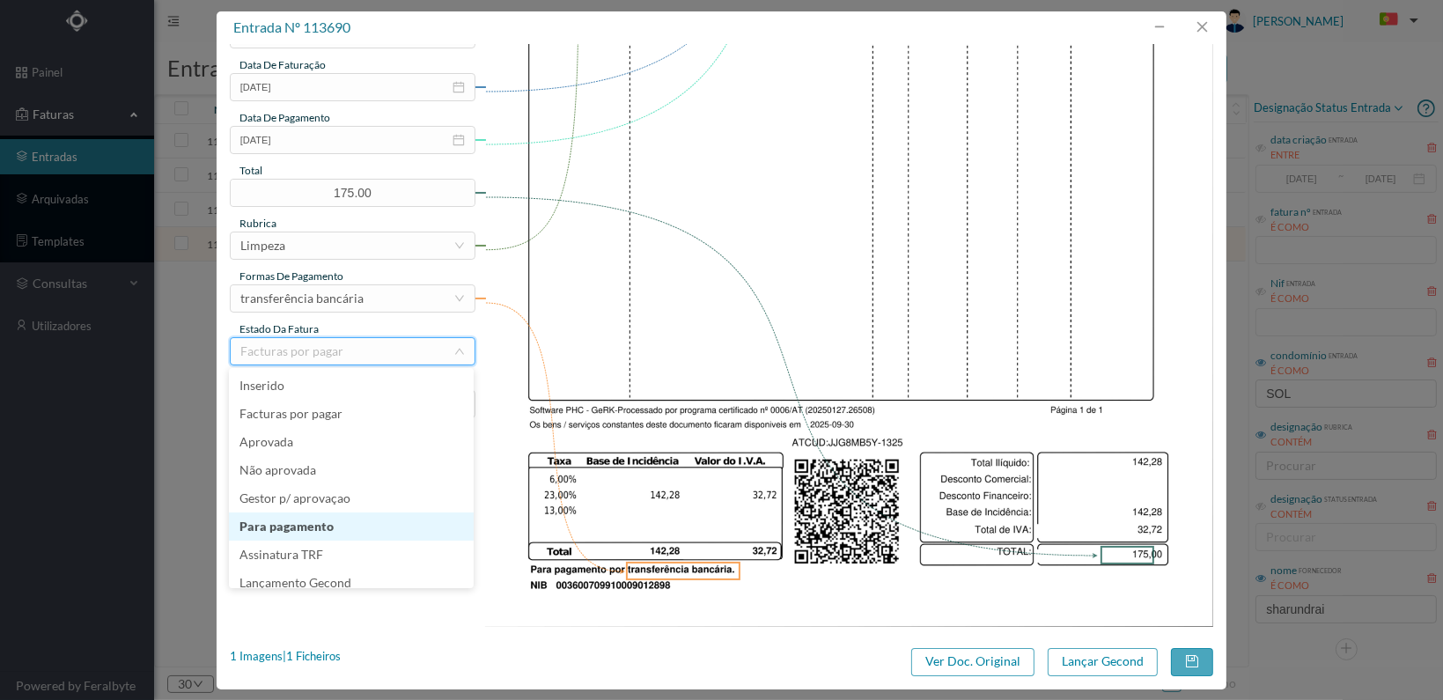
scroll to position [37, 0]
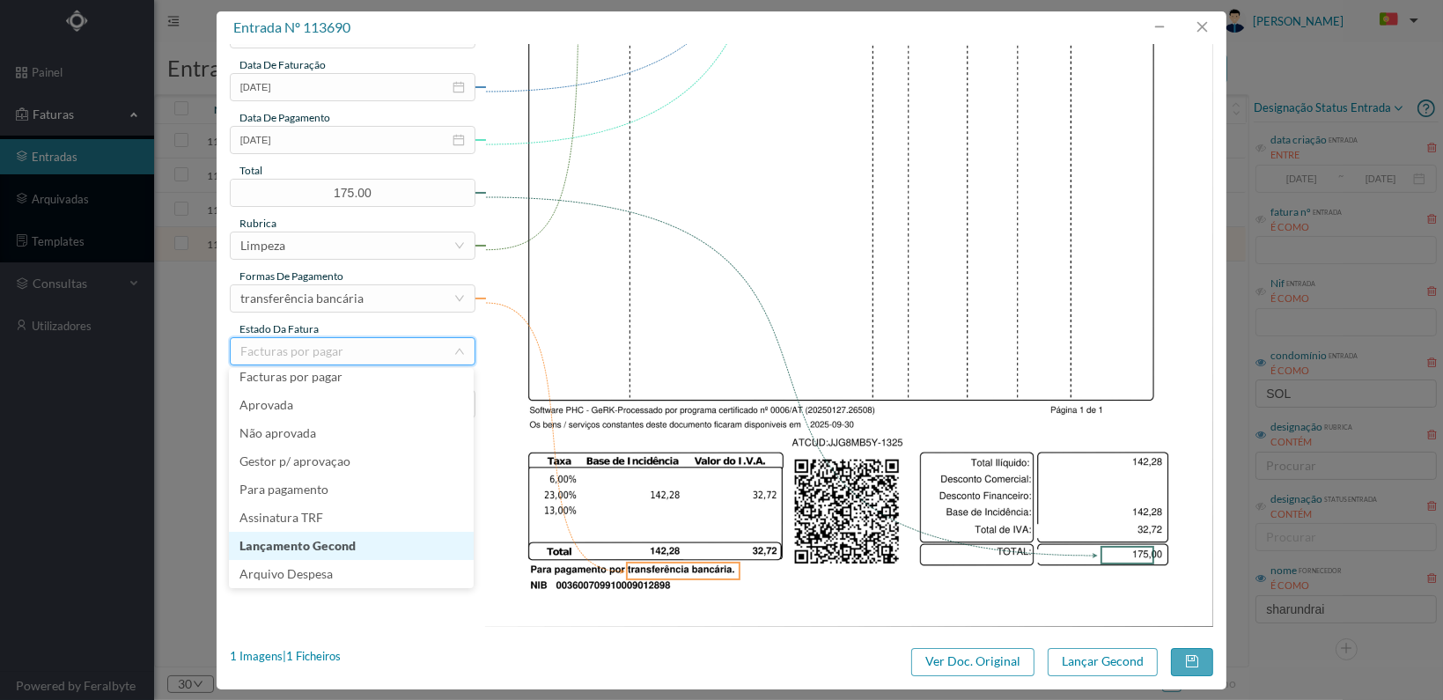
click at [394, 542] on li "Lançamento Gecond" at bounding box center [351, 546] width 245 height 28
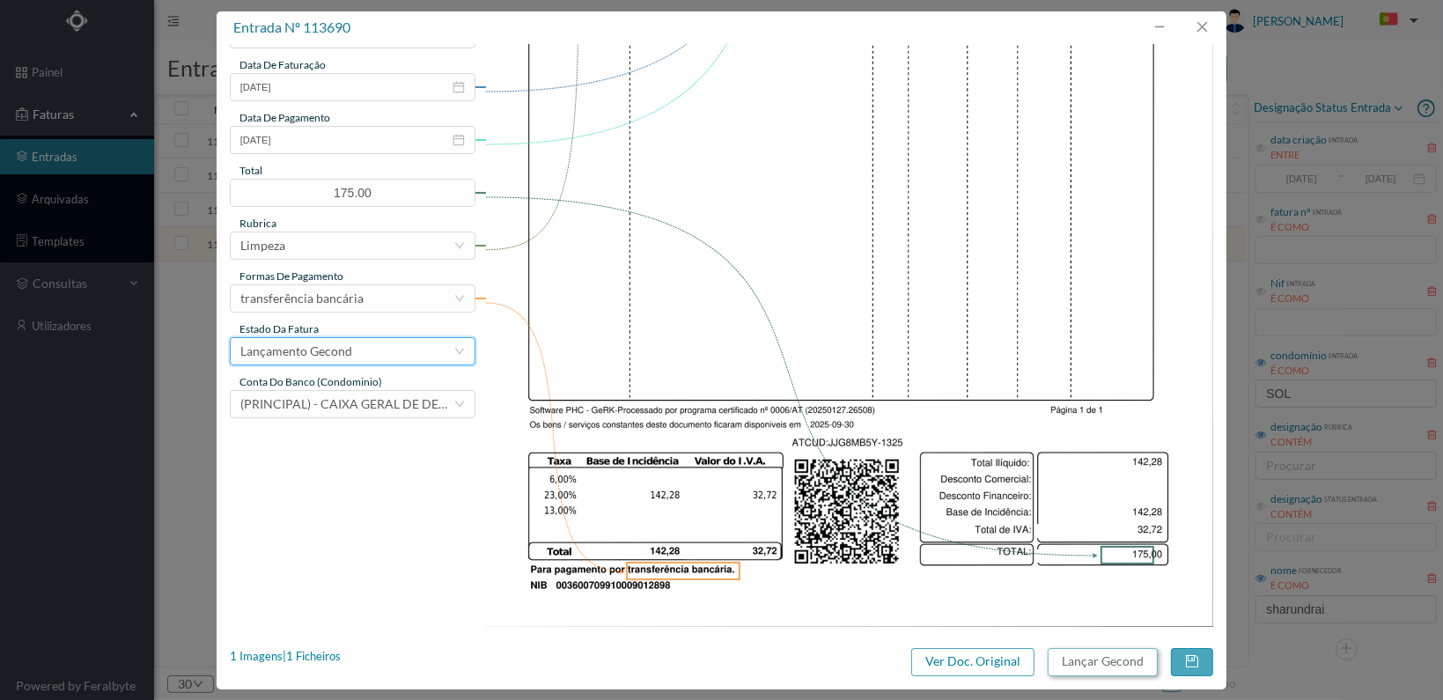
click at [1083, 659] on button "Lançar Gecond" at bounding box center [1103, 662] width 110 height 28
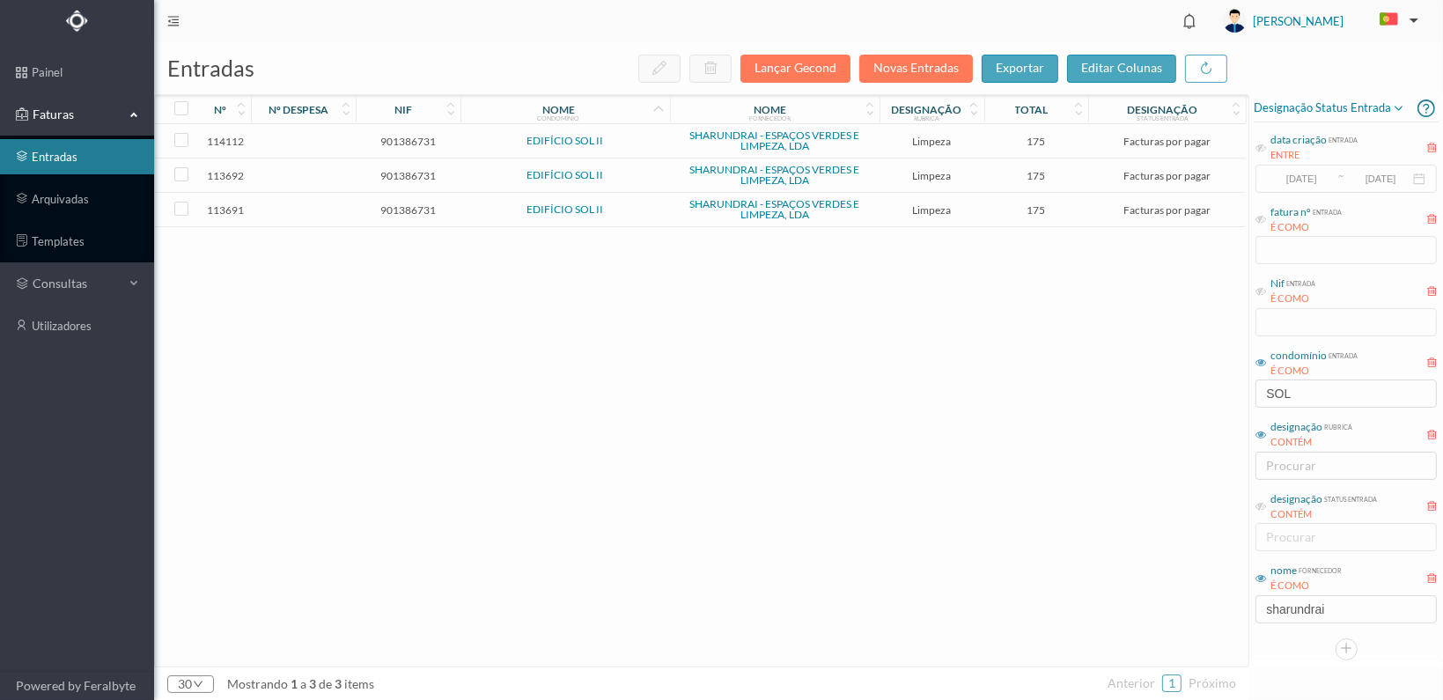
click at [412, 205] on span "901386731" at bounding box center [408, 209] width 96 height 13
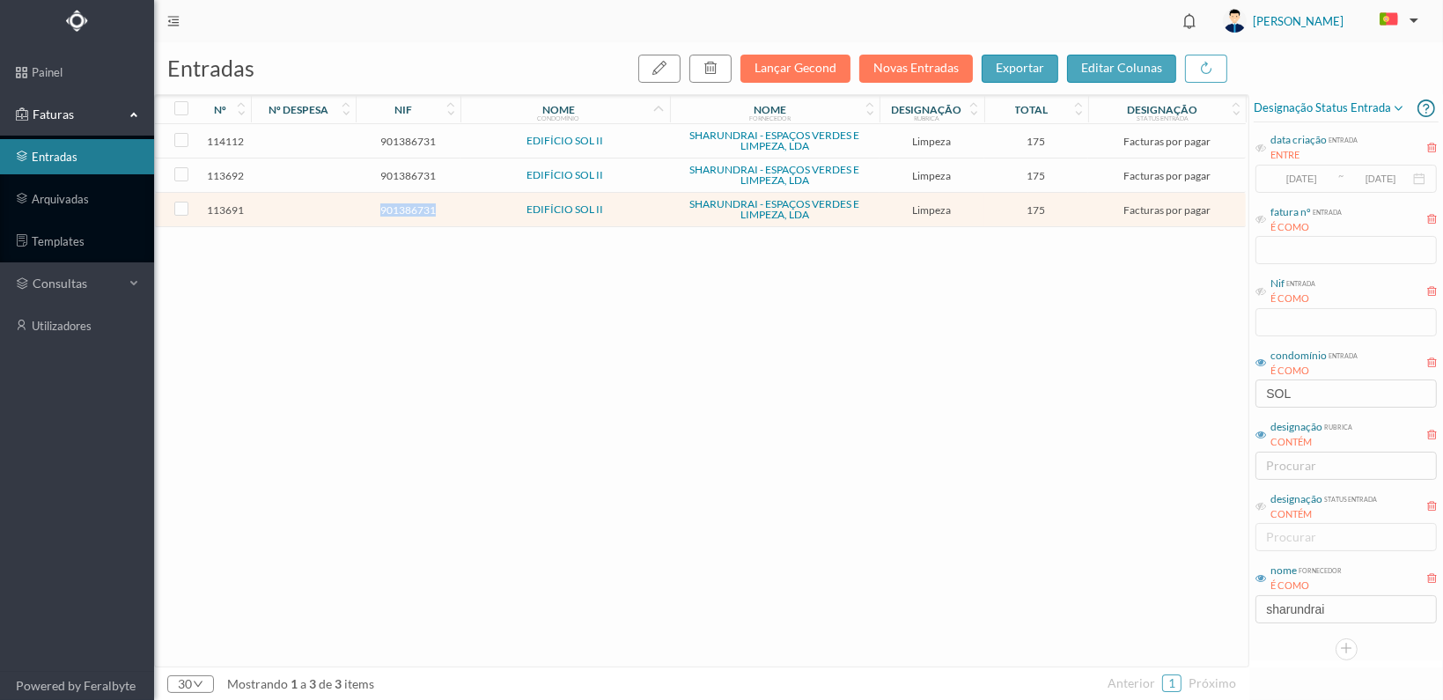
click at [412, 205] on span "901386731" at bounding box center [408, 209] width 96 height 13
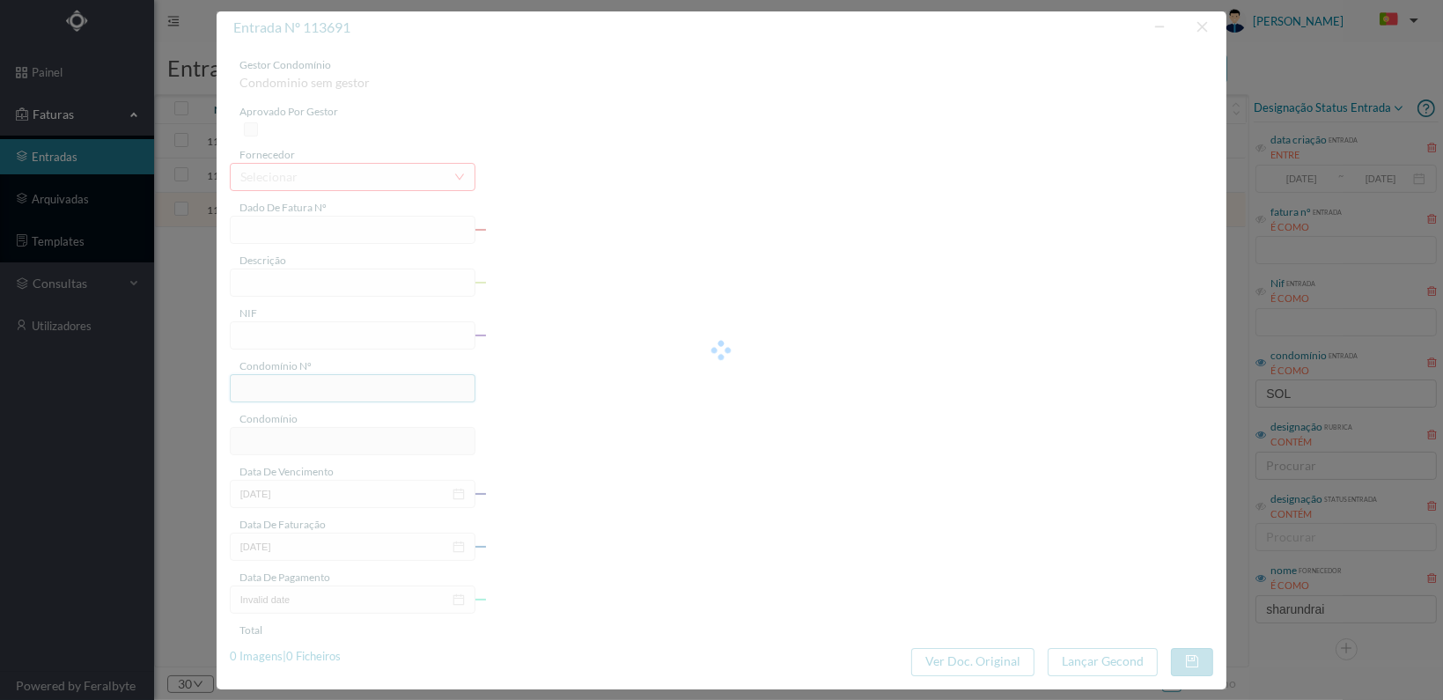
type input "FT 2025A1/1326"
type input "LIMPEZA Agosto de 2025"
type input "901386731"
type input "[DATE]"
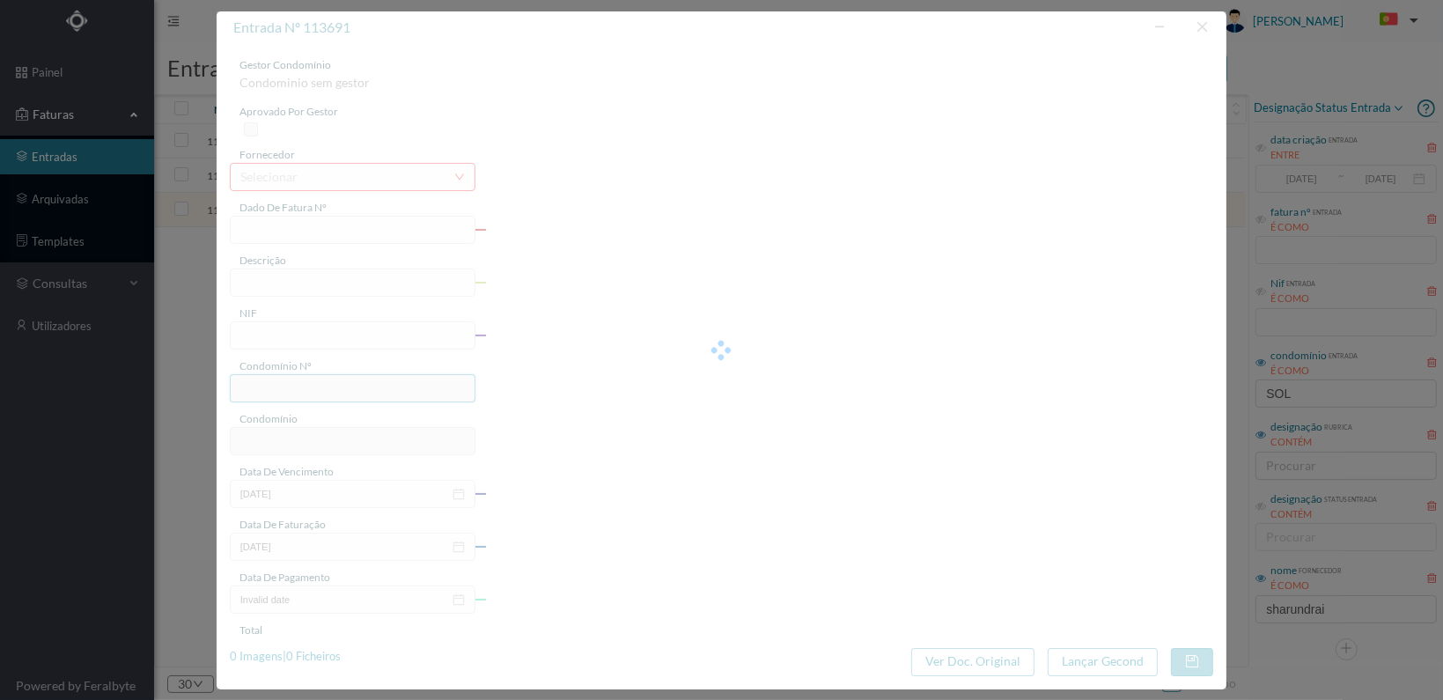
type input "[DATE]"
type input "175.00"
type input "809"
type input "EDIFÍCIO SOL II"
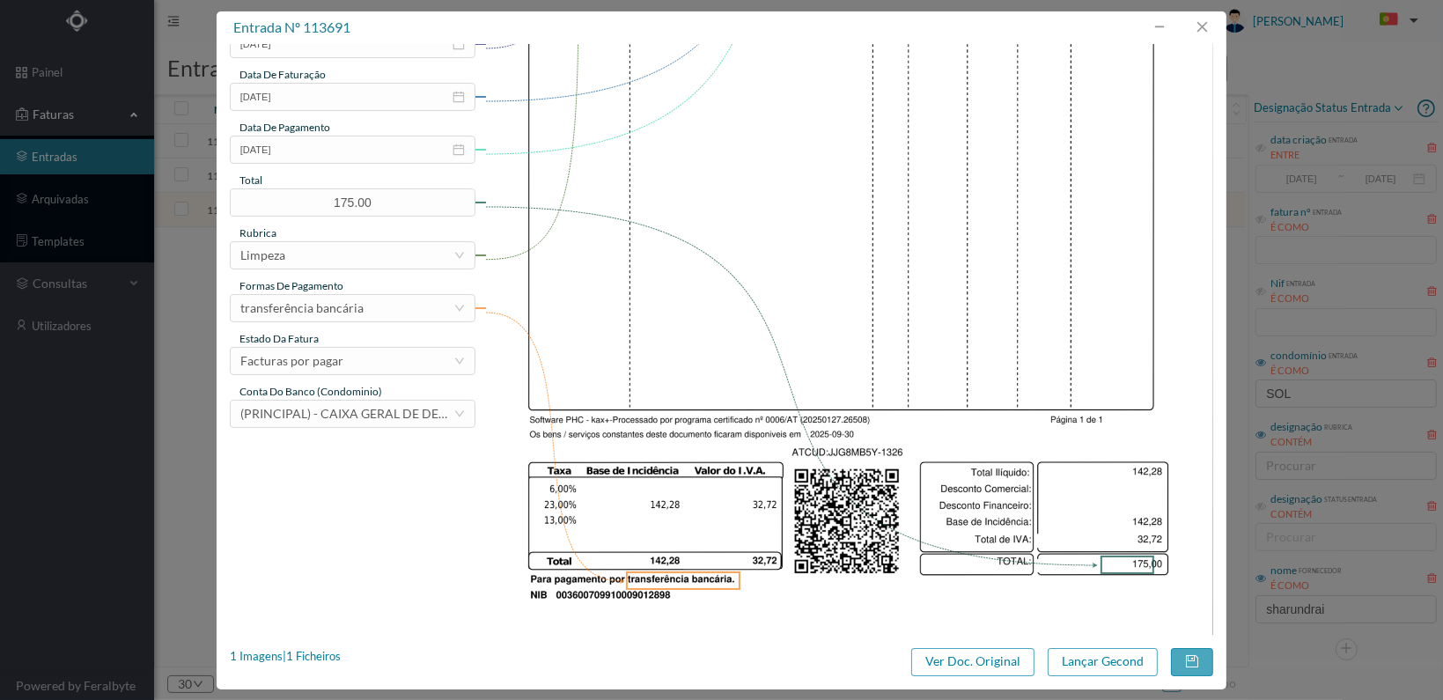
scroll to position [460, 0]
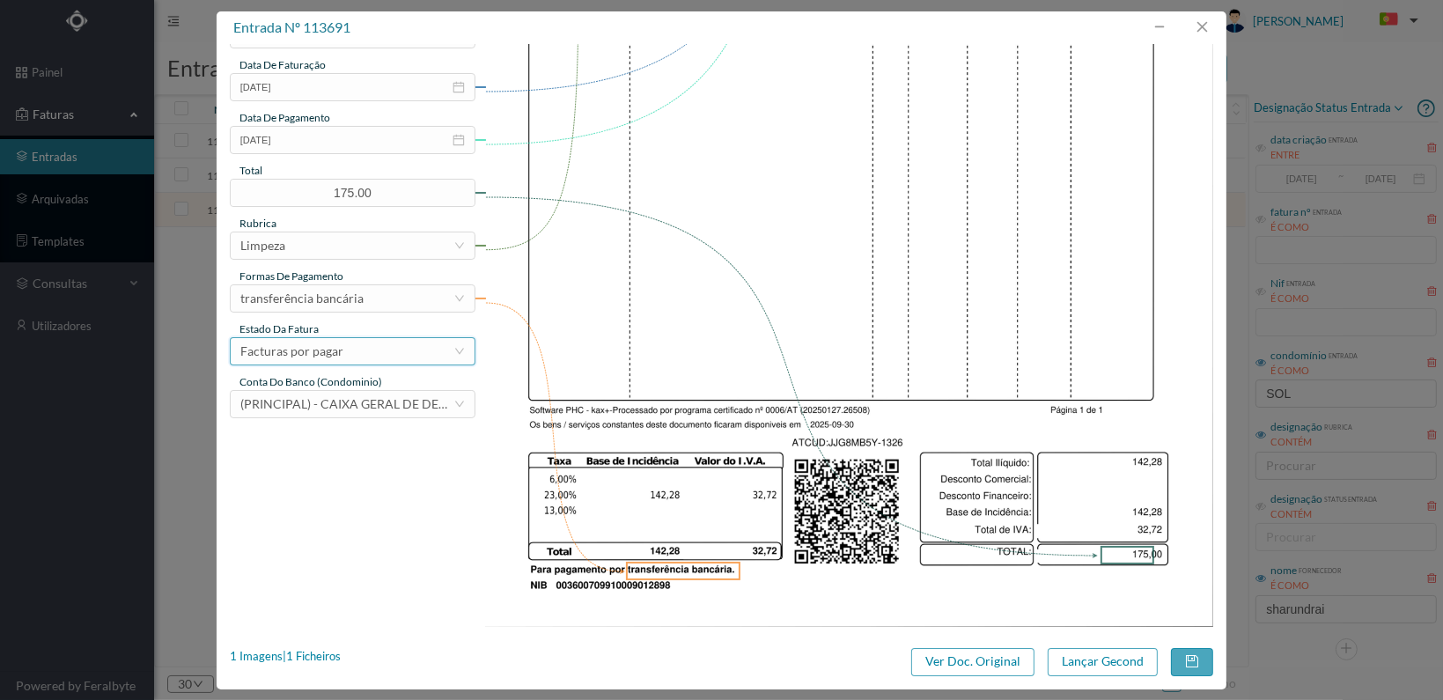
click at [419, 348] on div "Facturas por pagar" at bounding box center [346, 351] width 213 height 26
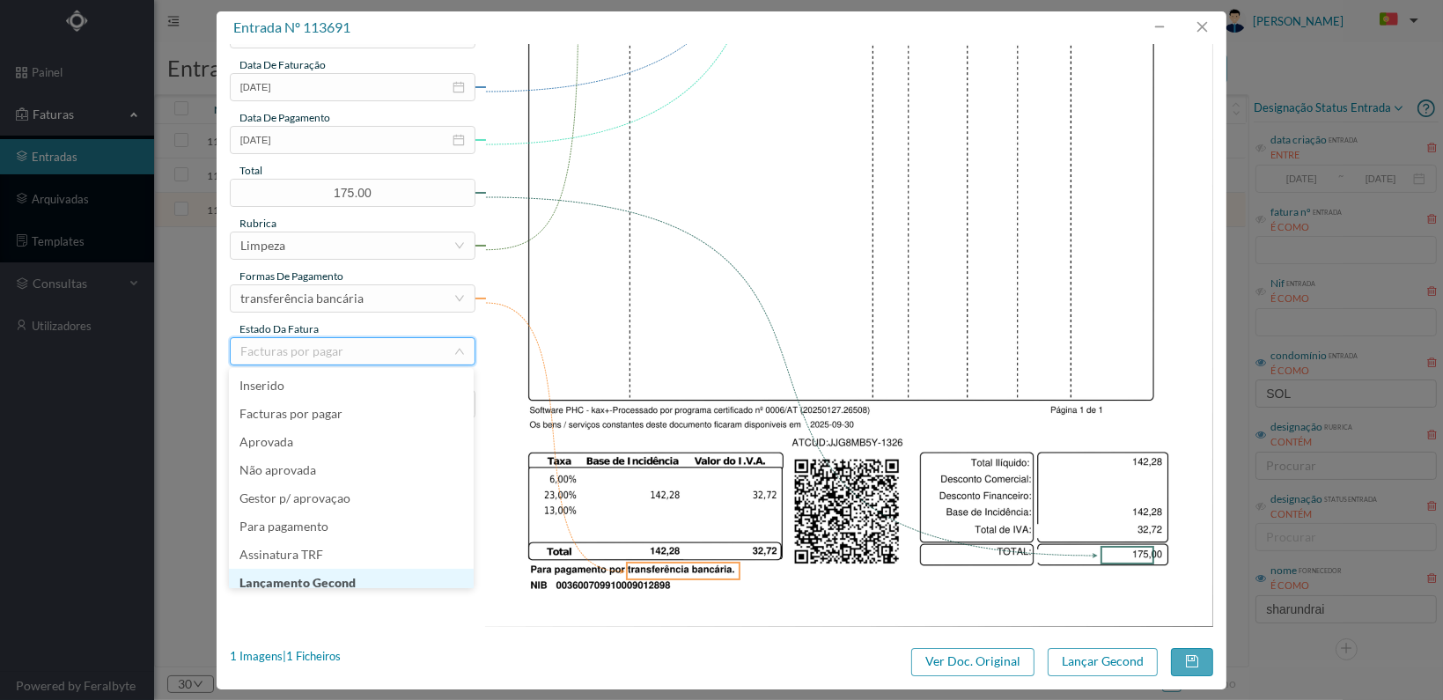
scroll to position [9, 0]
click at [377, 570] on li "Lançamento Gecond" at bounding box center [351, 574] width 245 height 28
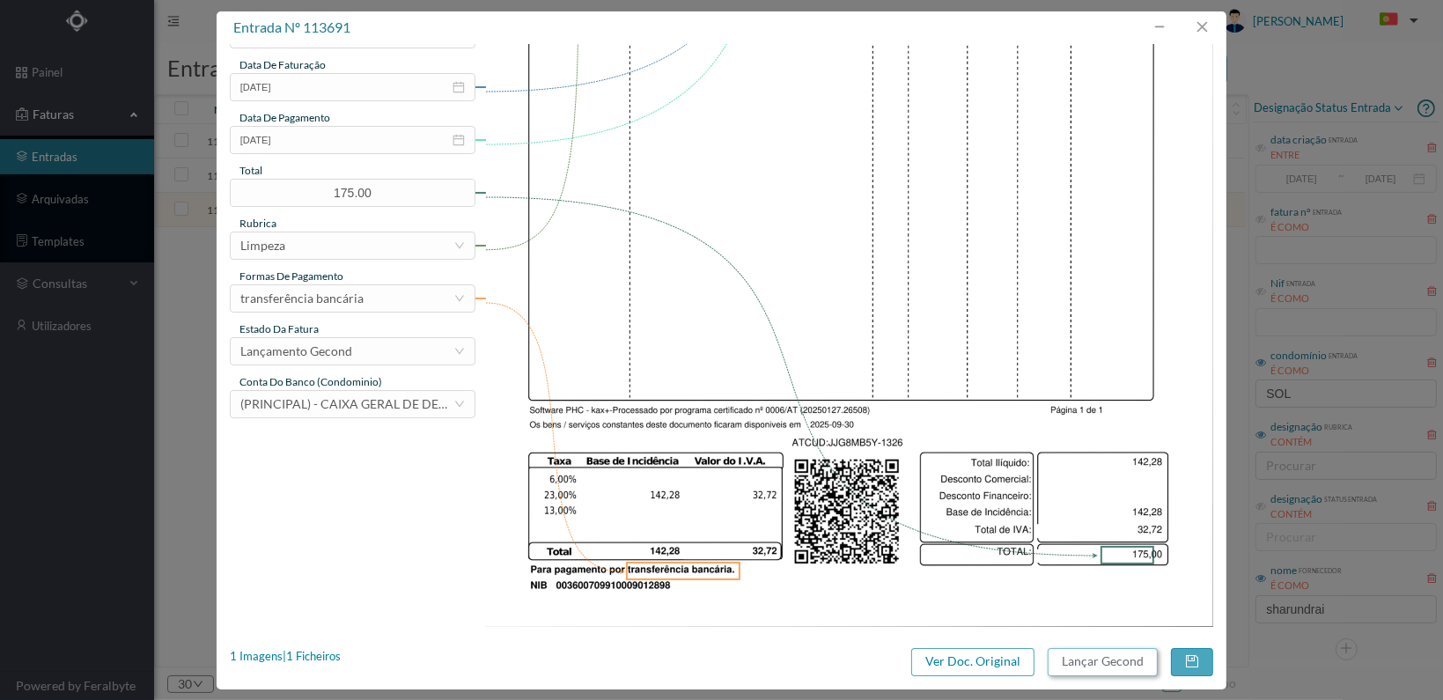
click at [1105, 656] on button "Lançar Gecond" at bounding box center [1103, 662] width 110 height 28
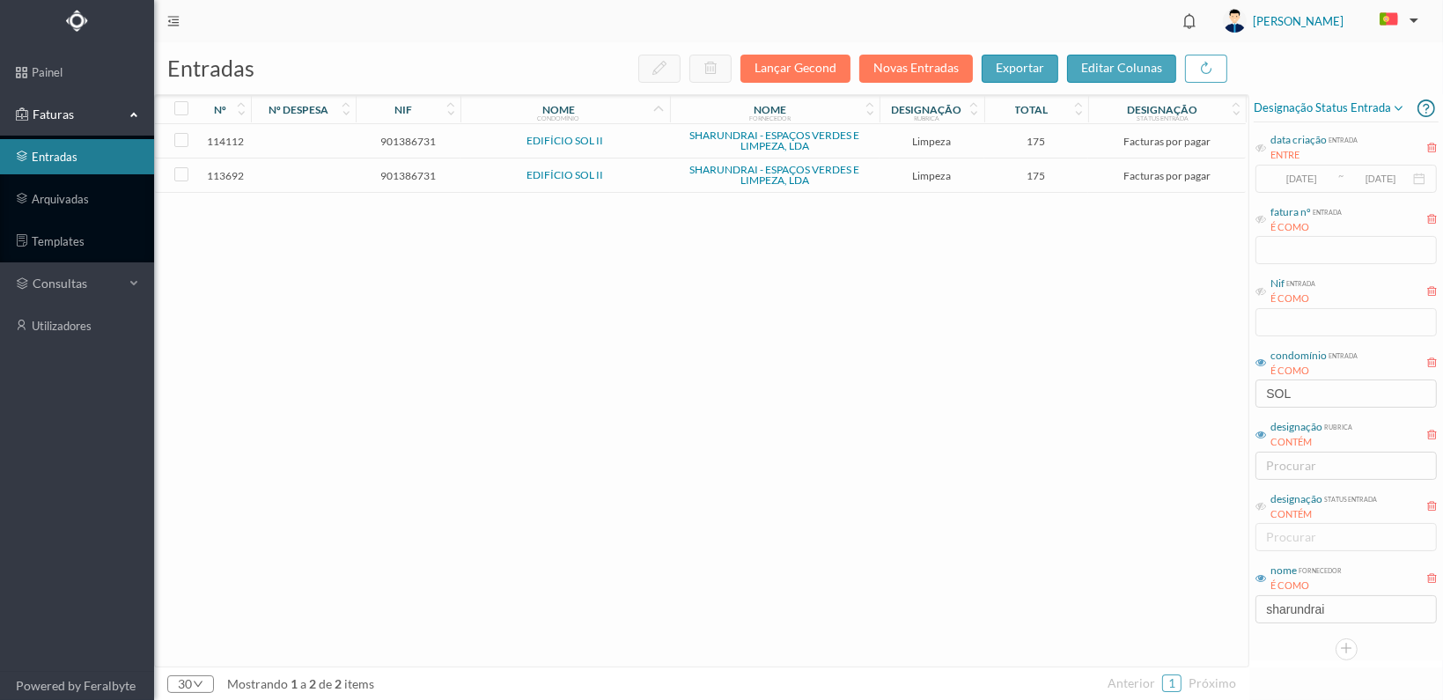
click at [408, 176] on span "901386731" at bounding box center [408, 175] width 96 height 13
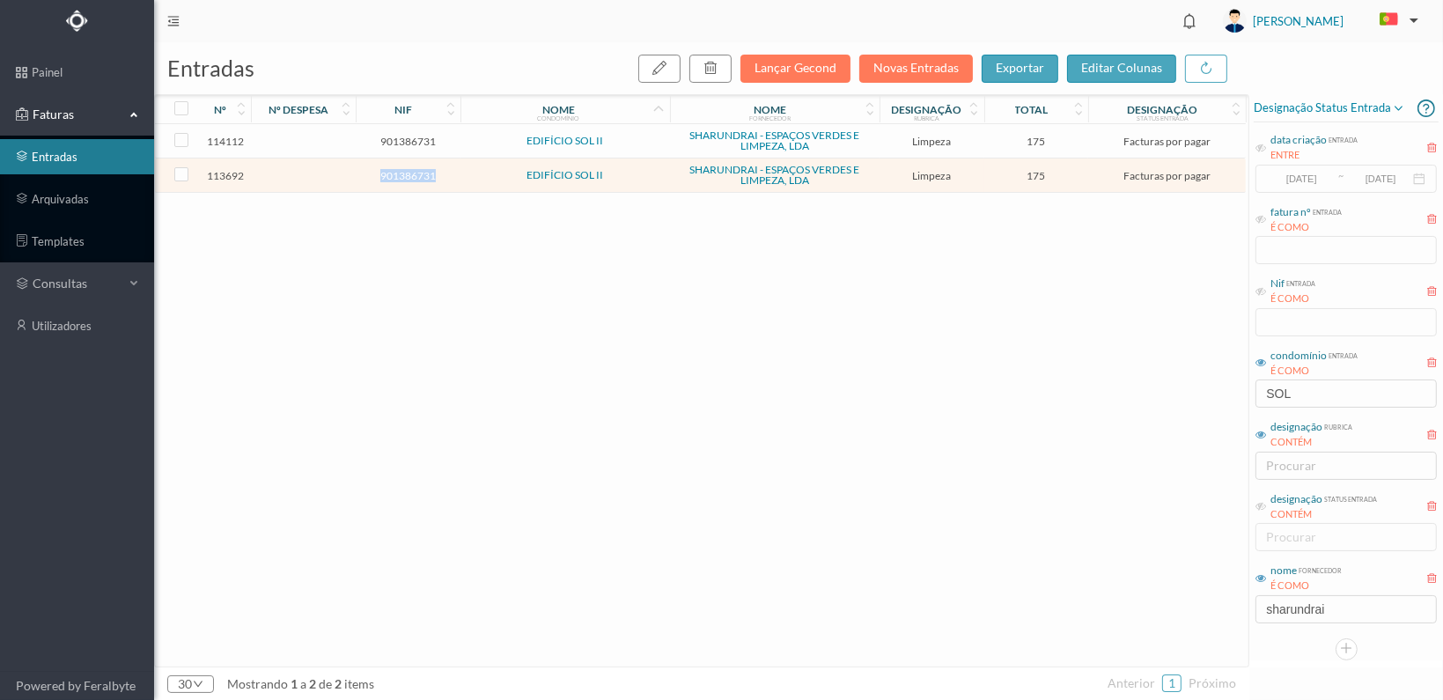
click at [408, 176] on span "901386731" at bounding box center [408, 175] width 96 height 13
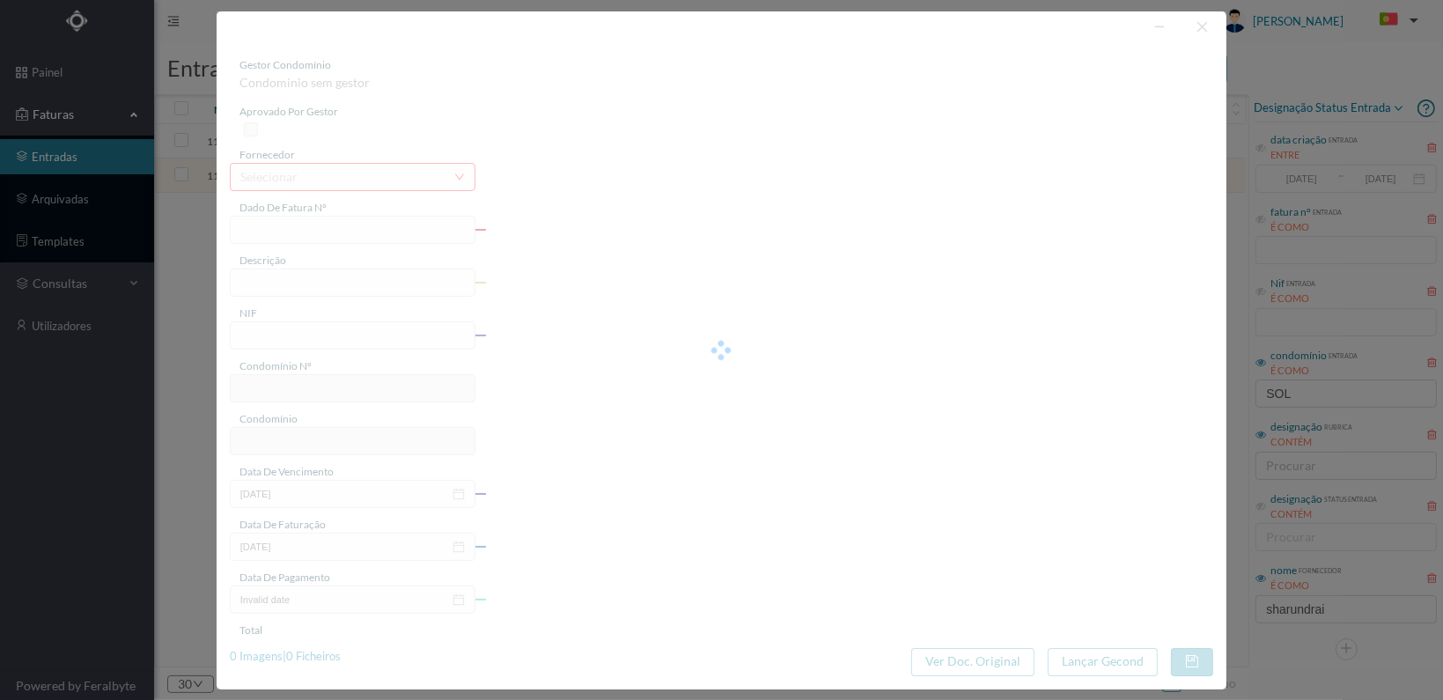
type input "FT 2025A1/1327"
type input "LIMPEZA Setembro de 2025"
type input "901386731"
type input "[DATE]"
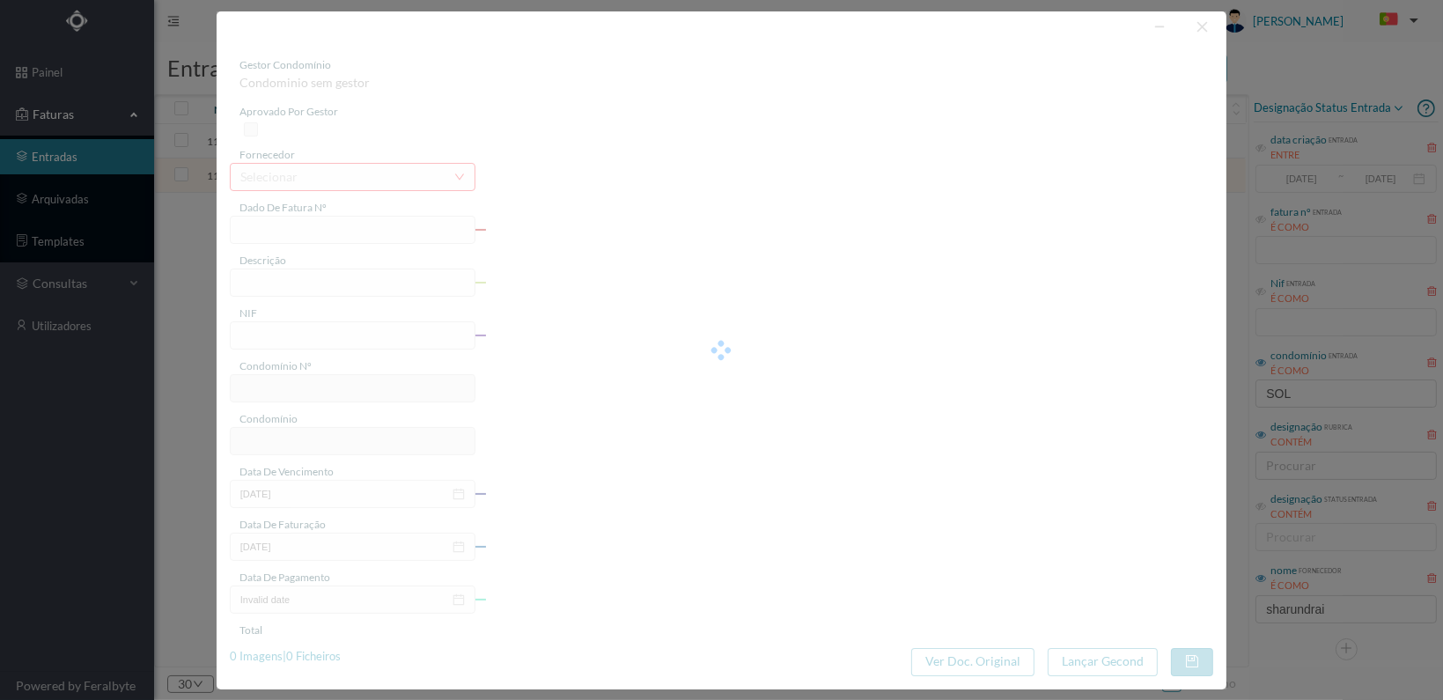
type input "[DATE]"
type input "175.00"
type input "809"
type input "EDIFÍCIO SOL II"
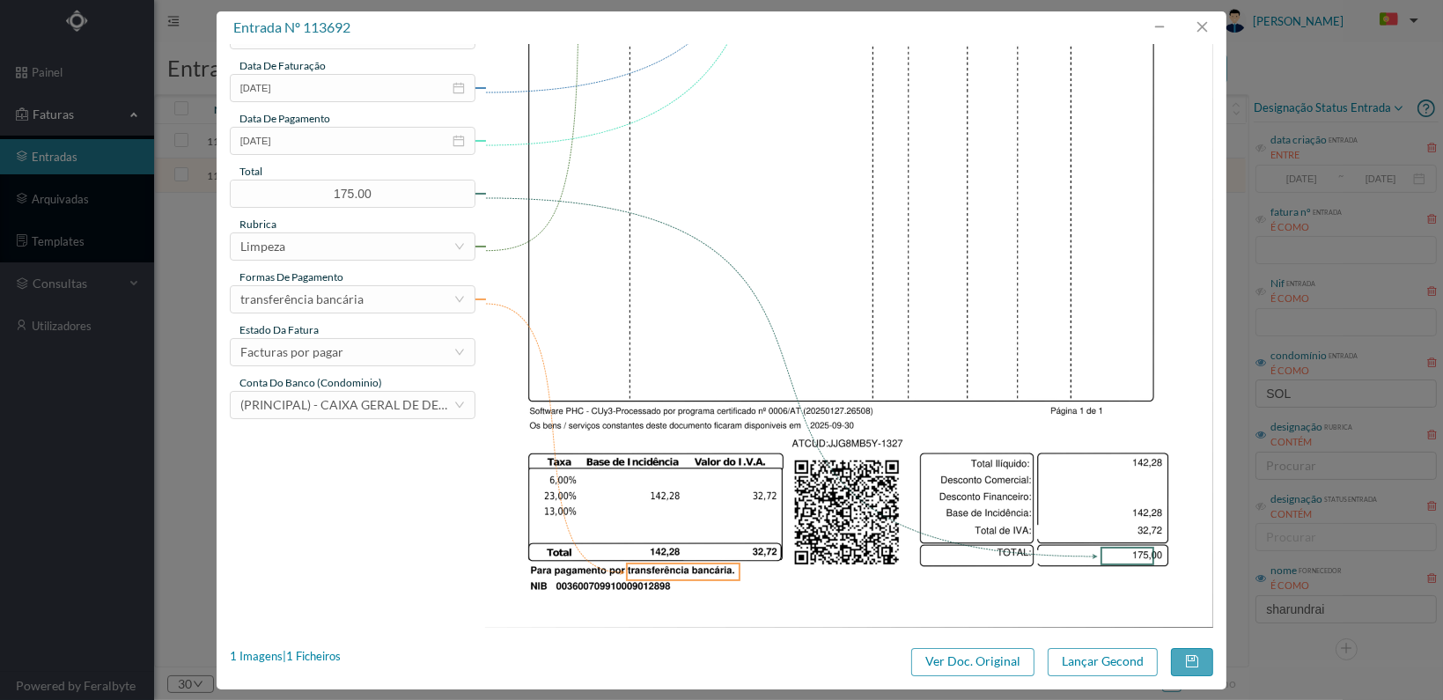
scroll to position [460, 0]
drag, startPoint x: 454, startPoint y: 350, endPoint x: 445, endPoint y: 353, distance: 9.5
click at [454, 350] on icon "icon: down" at bounding box center [459, 351] width 11 height 11
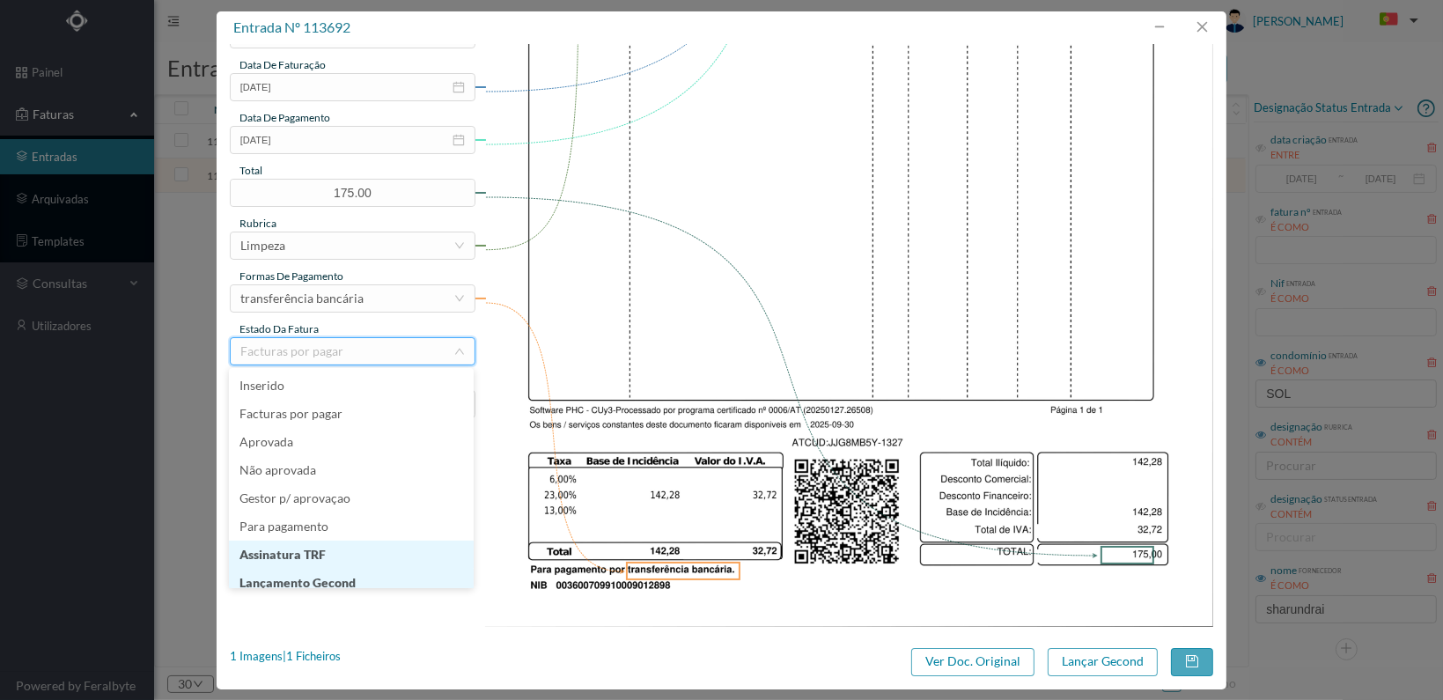
scroll to position [9, 0]
click at [391, 570] on li "Lançamento Gecond" at bounding box center [351, 574] width 245 height 28
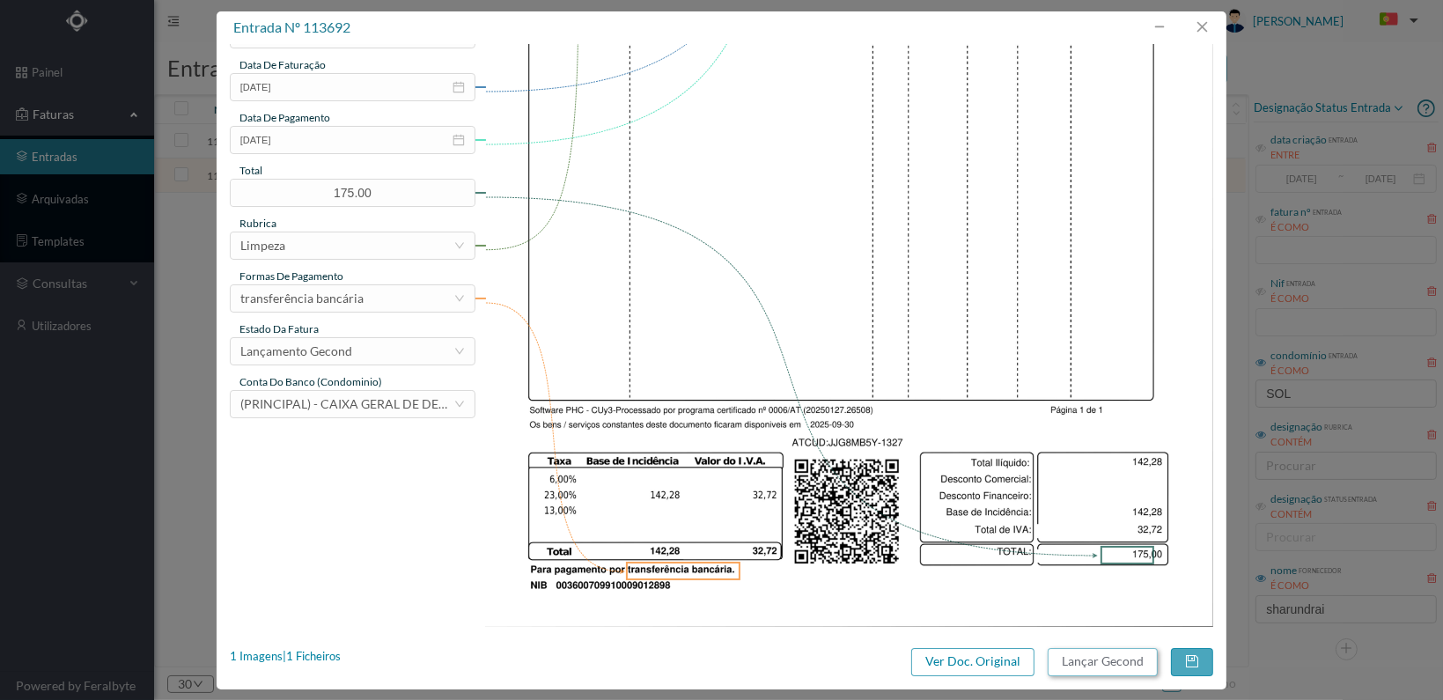
click at [1098, 660] on button "Lançar Gecond" at bounding box center [1103, 662] width 110 height 28
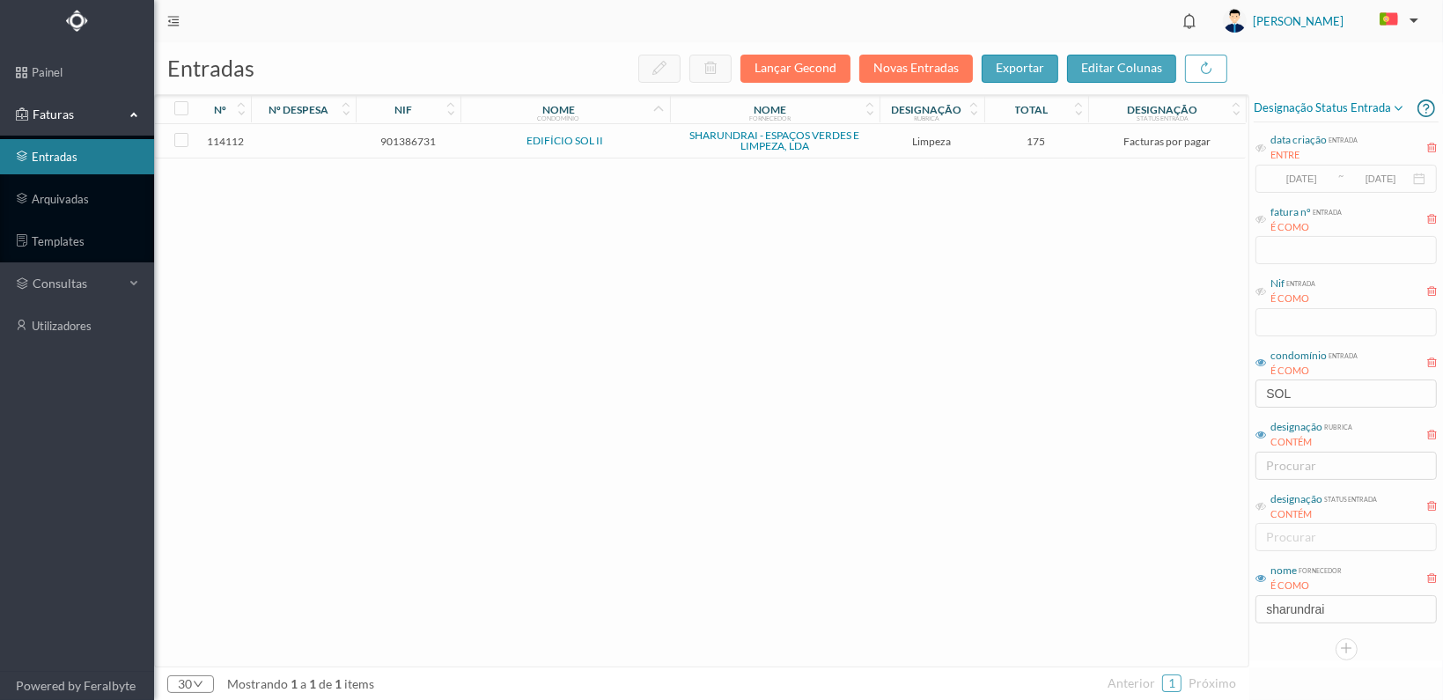
click at [401, 140] on span "901386731" at bounding box center [408, 141] width 96 height 13
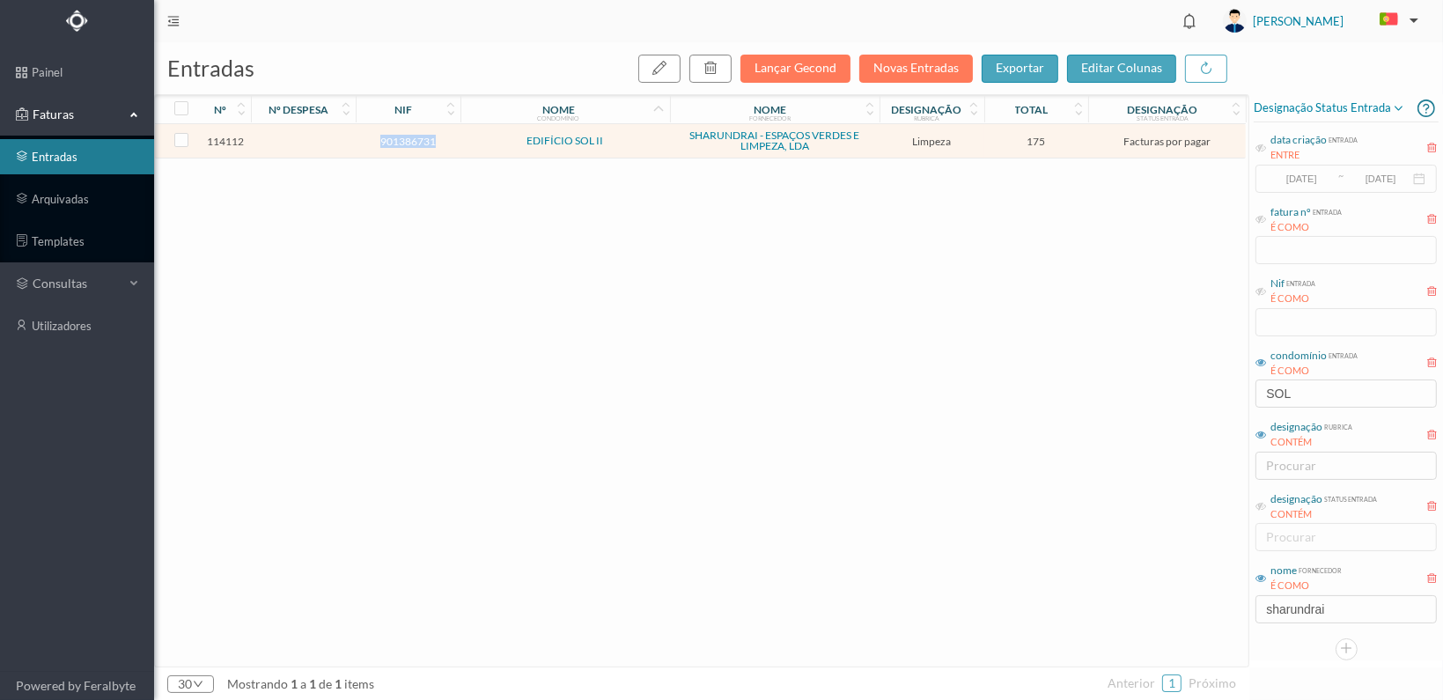
click at [401, 140] on span "901386731" at bounding box center [408, 141] width 96 height 13
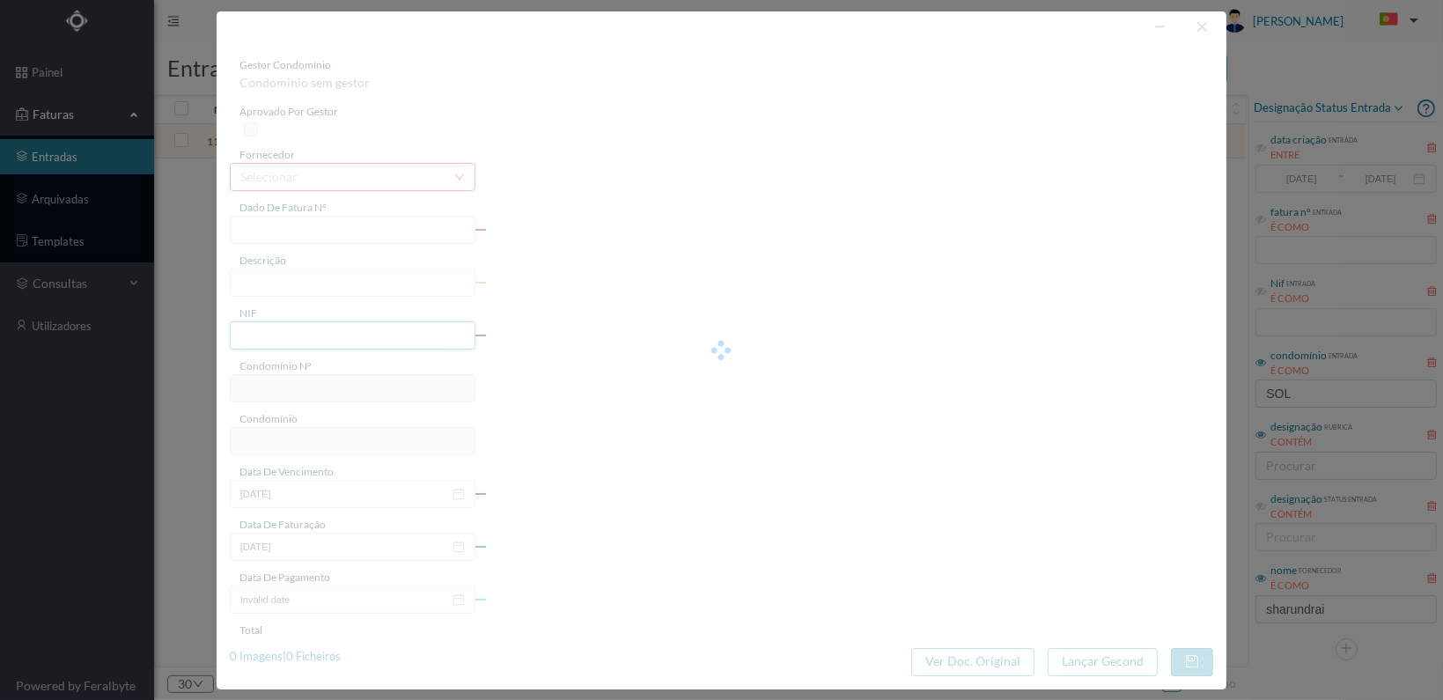
type input "FT 2025A1/1421"
type input "LIMPEZA Outubro de 2025"
type input "901386731"
type input "[DATE]"
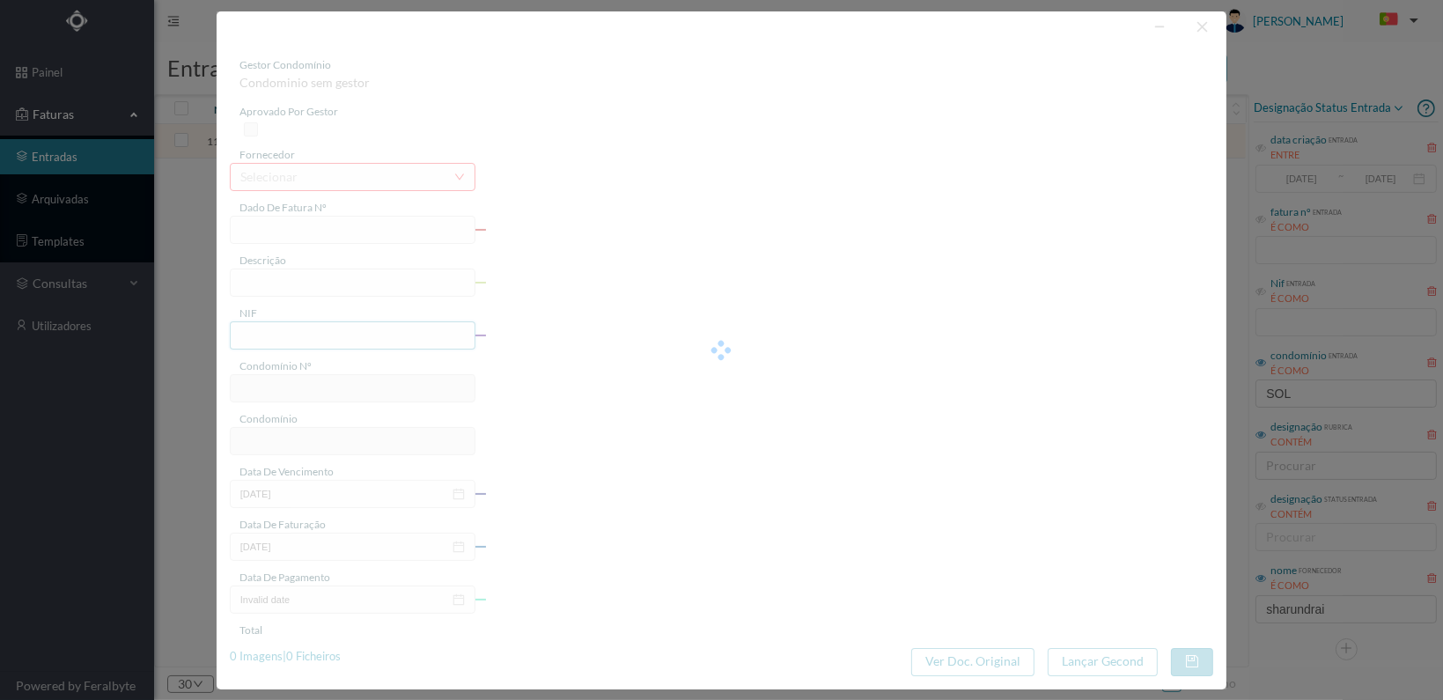
type input "[DATE]"
type input "175.00"
type input "809"
type input "EDIFÍCIO SOL II"
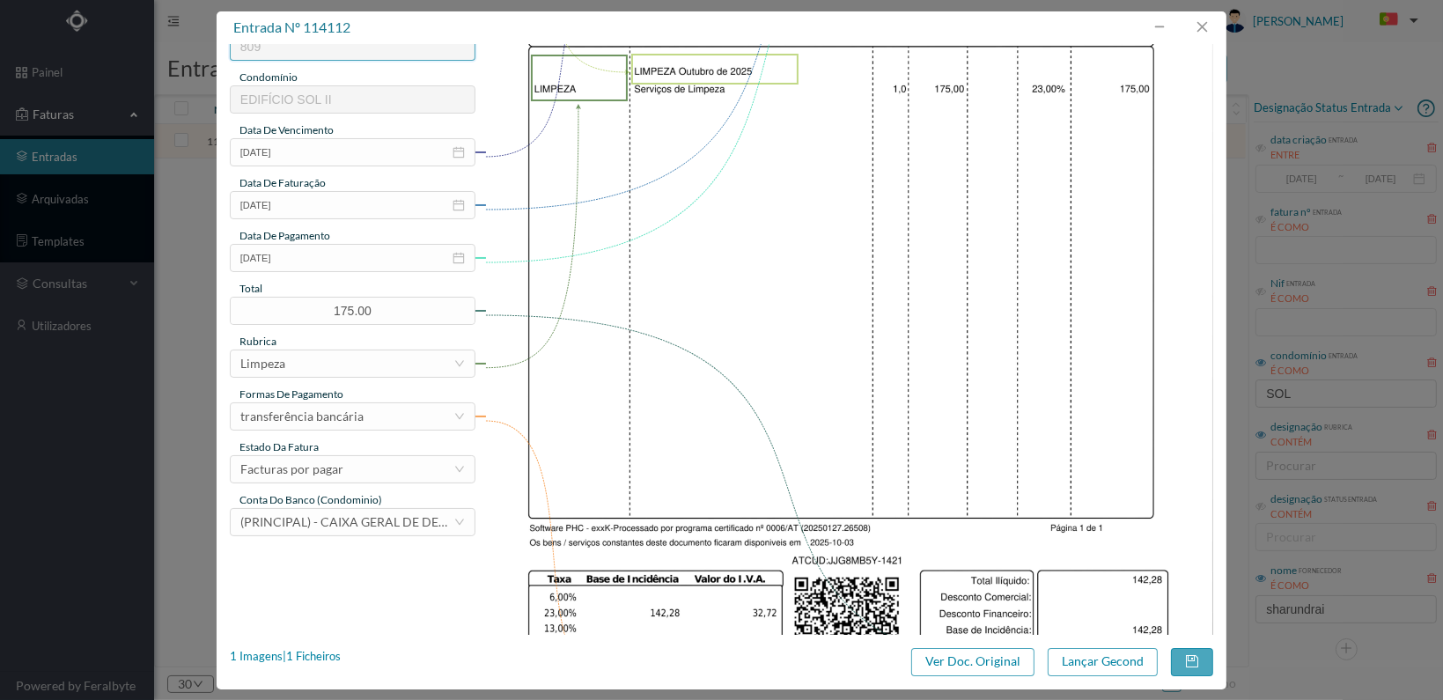
scroll to position [460, 0]
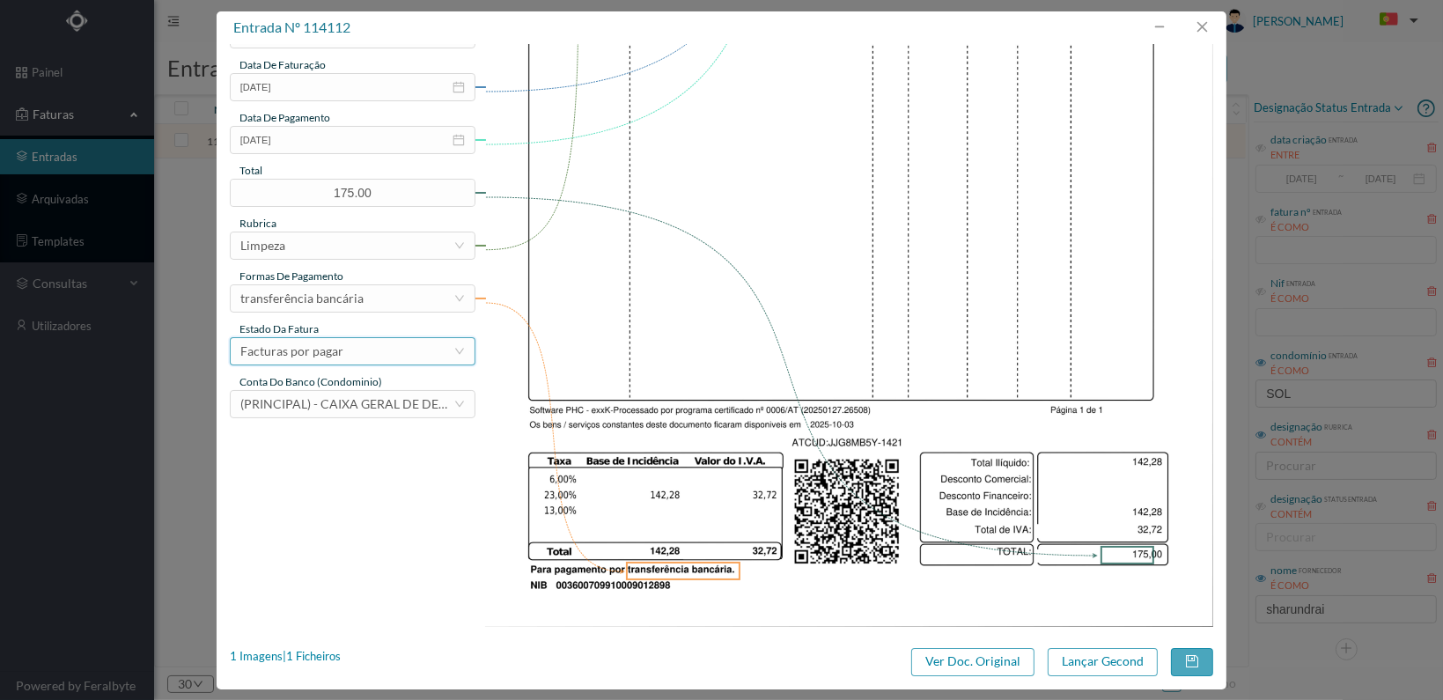
click at [450, 339] on div "Facturas por pagar" at bounding box center [346, 351] width 213 height 26
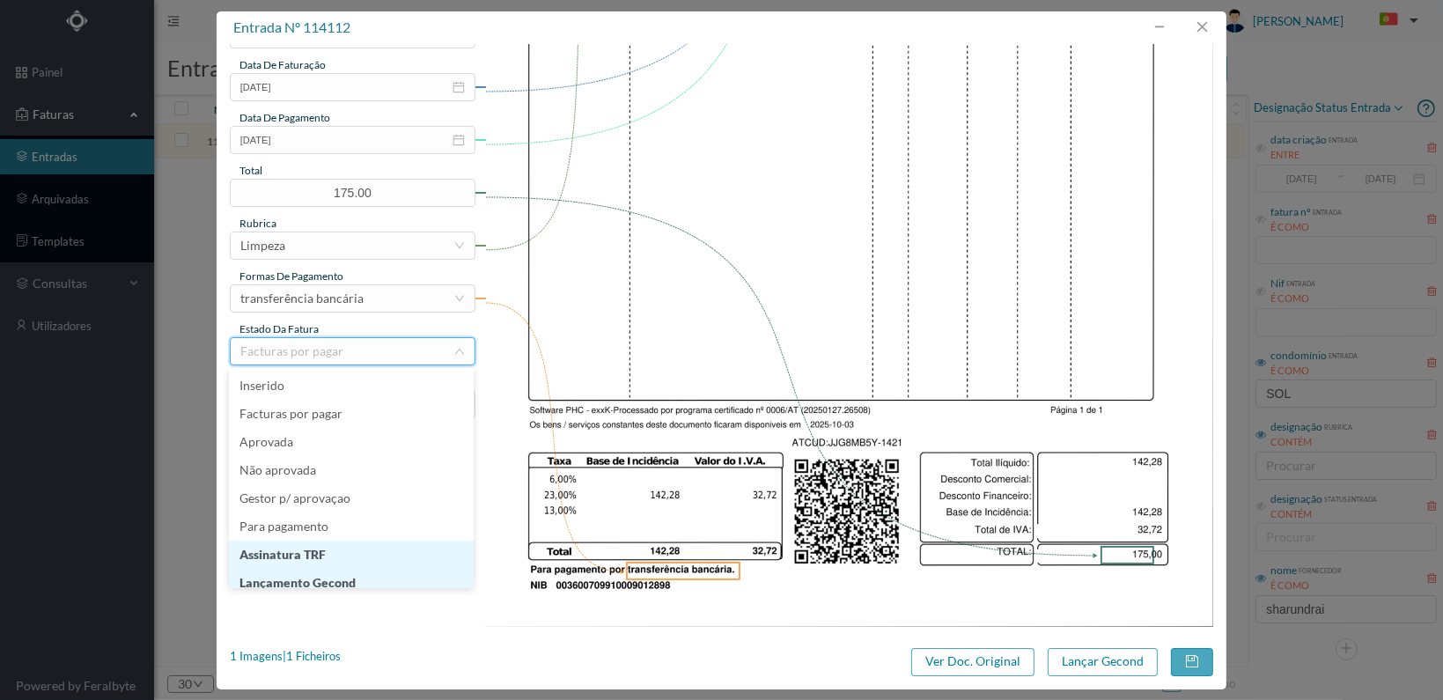
scroll to position [9, 0]
click at [379, 572] on li "Lançamento Gecond" at bounding box center [351, 574] width 245 height 28
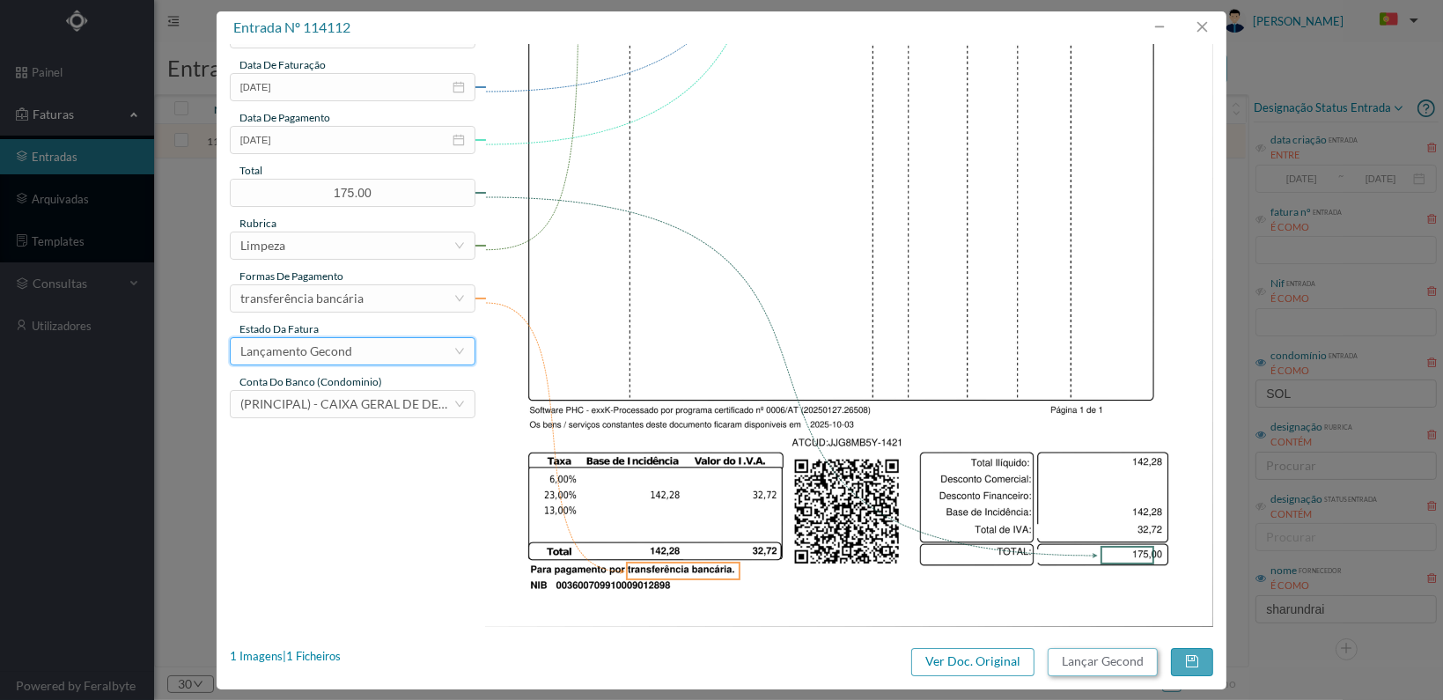
click at [1111, 658] on button "Lançar Gecond" at bounding box center [1103, 662] width 110 height 28
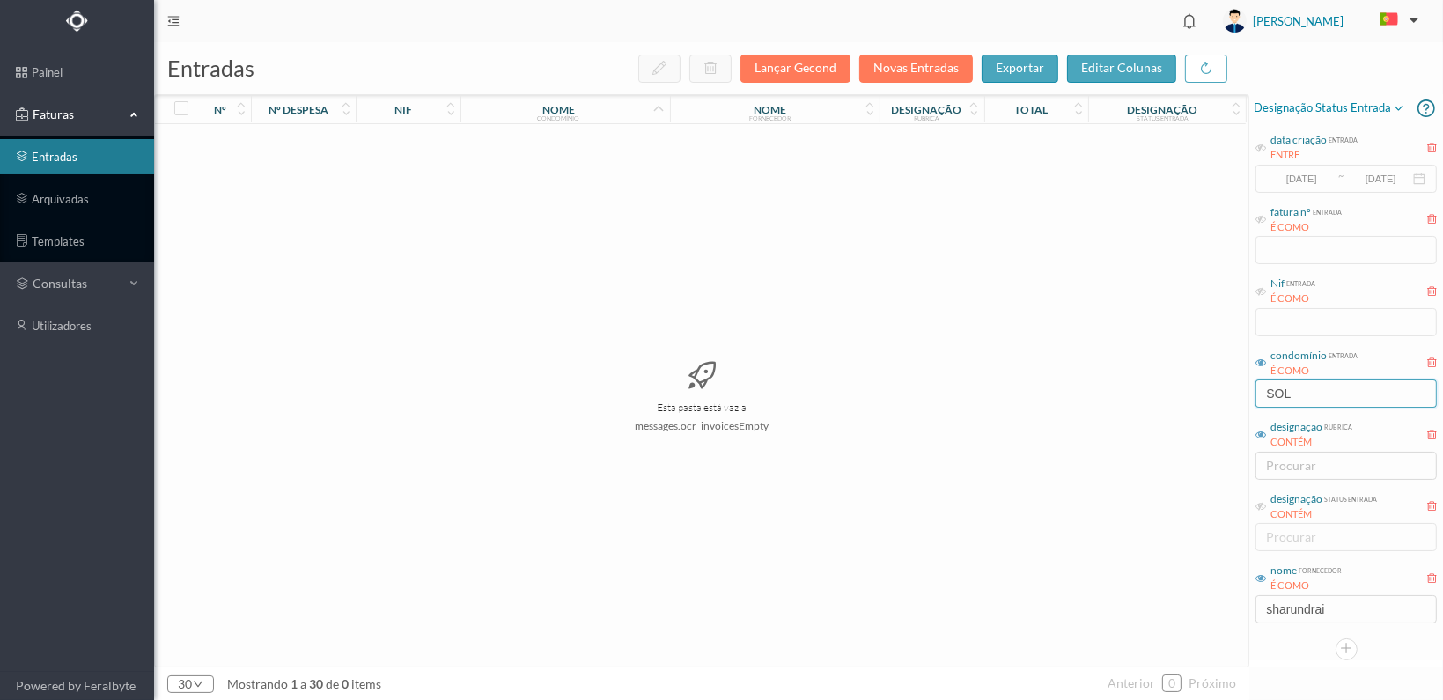
drag, startPoint x: 1349, startPoint y: 392, endPoint x: 1183, endPoint y: 386, distance: 165.6
click at [1186, 392] on div "entradas Lançar Gecond Novas Entradas exportar editar colunas nº nº despesa nif…" at bounding box center [798, 371] width 1289 height 658
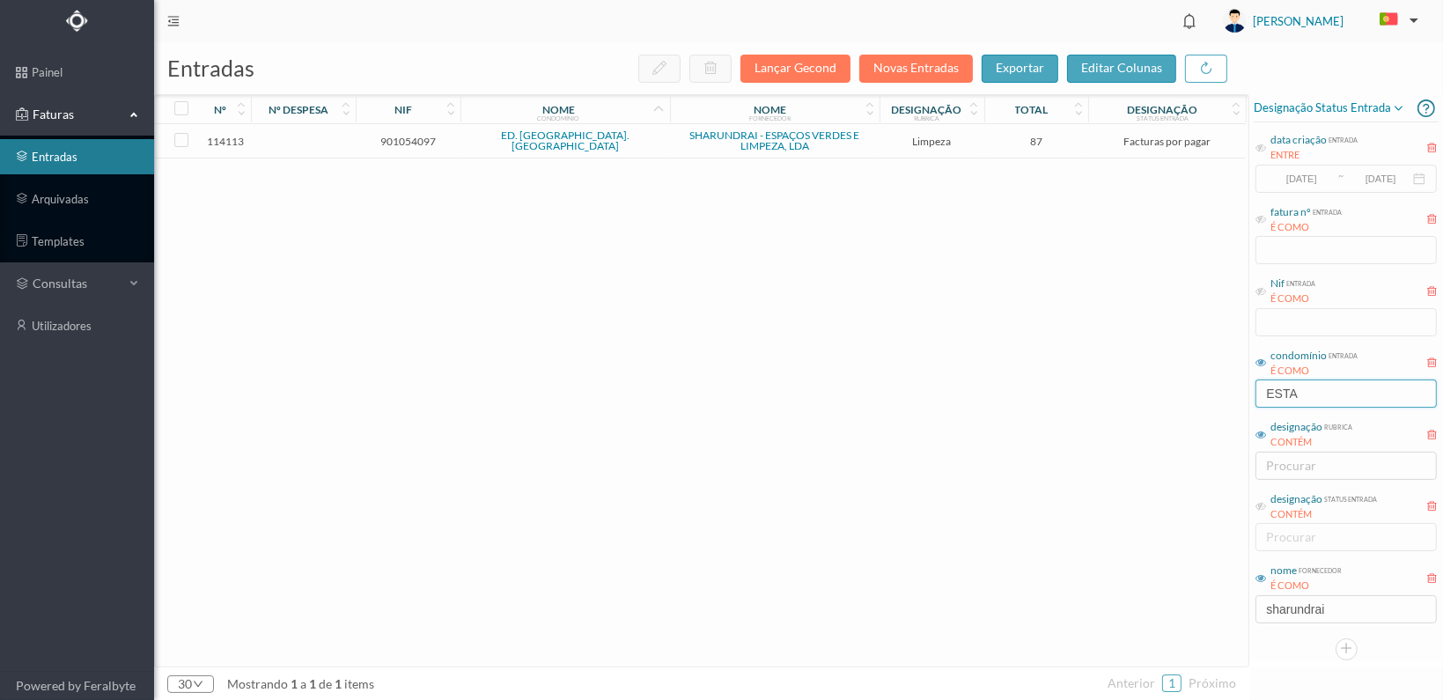
type input "ESTA"
click at [393, 140] on span "901054097" at bounding box center [408, 141] width 96 height 13
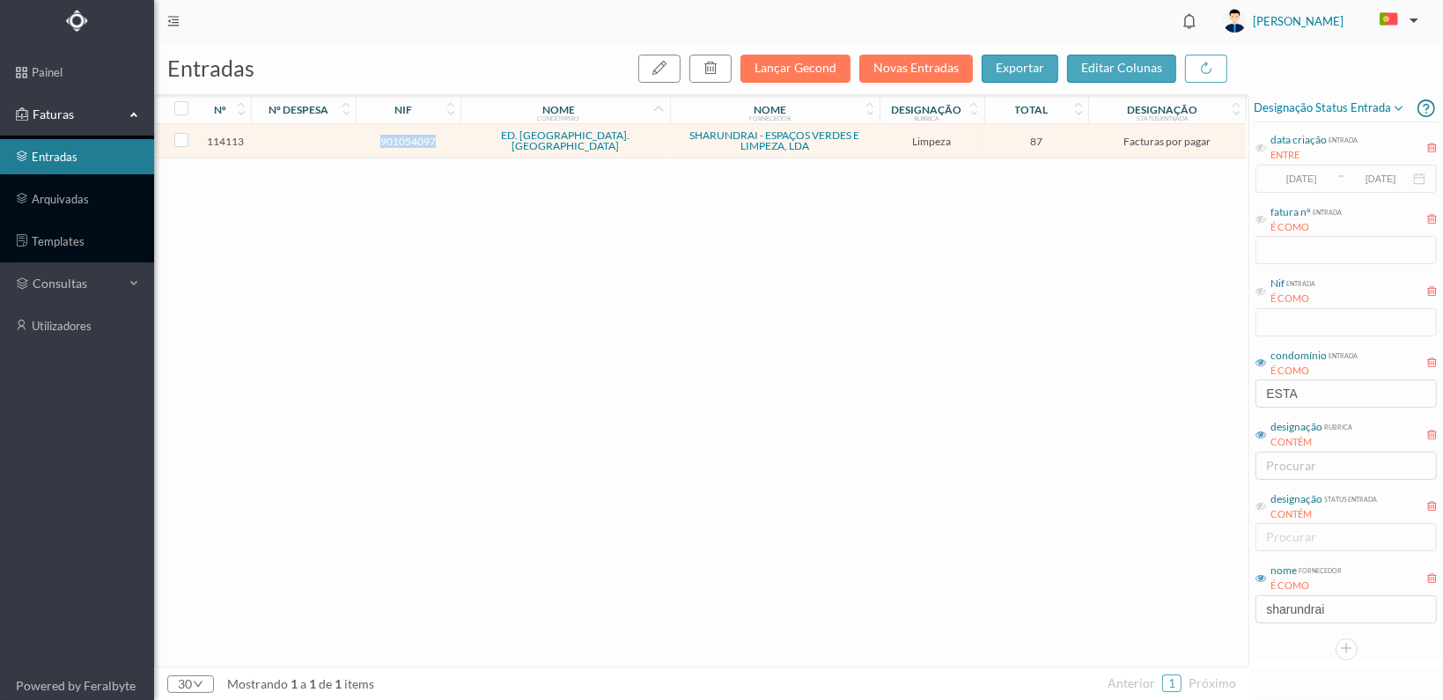
click at [393, 140] on span "901054097" at bounding box center [408, 141] width 96 height 13
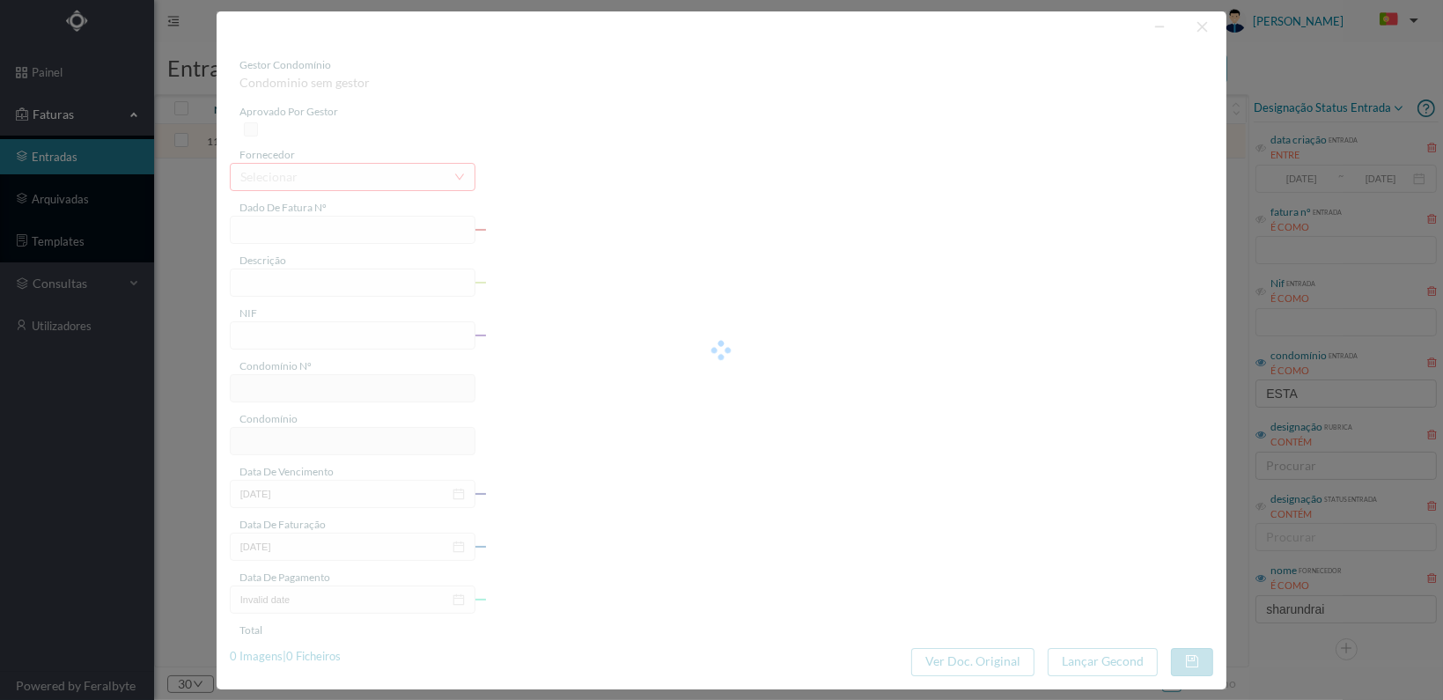
type input "FT 2025A1/1422"
type input "LIMPEZA Outubro de 2025"
type input "901054097"
type input "[DATE]"
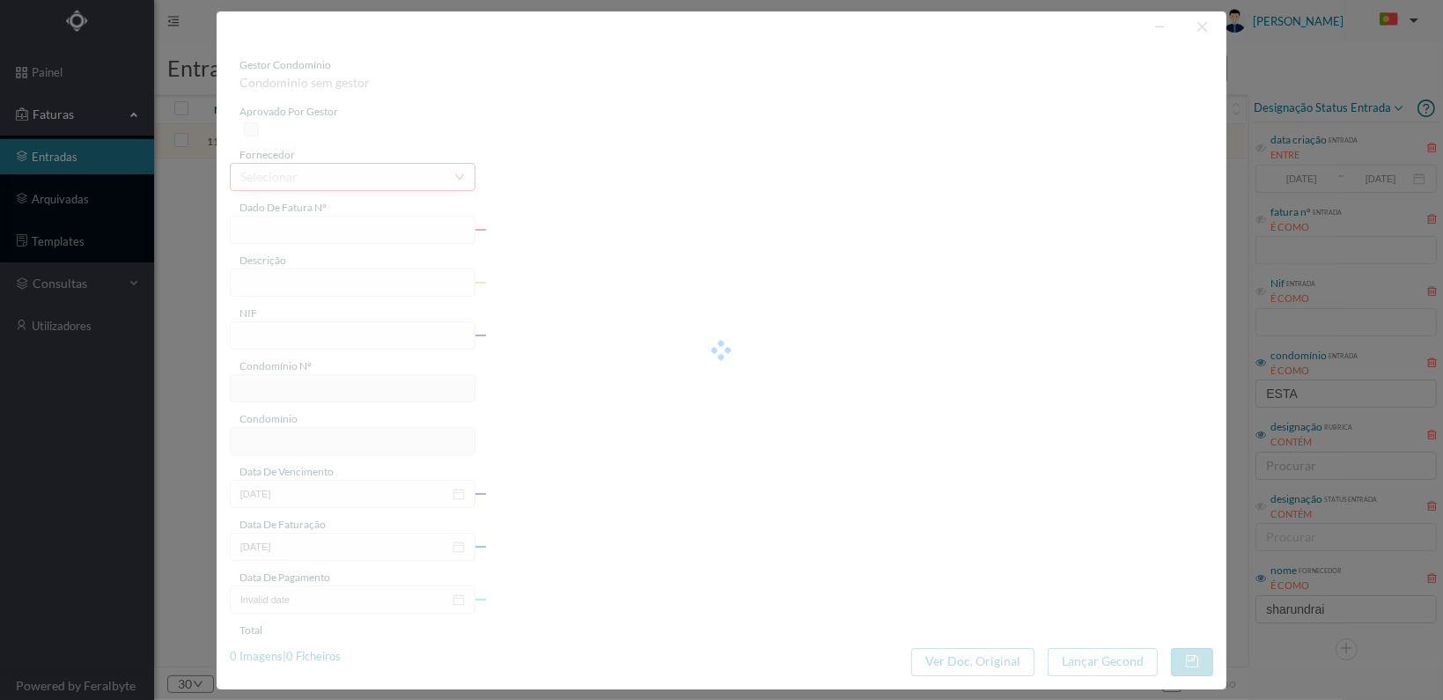
type input "[DATE]"
type input "87.00"
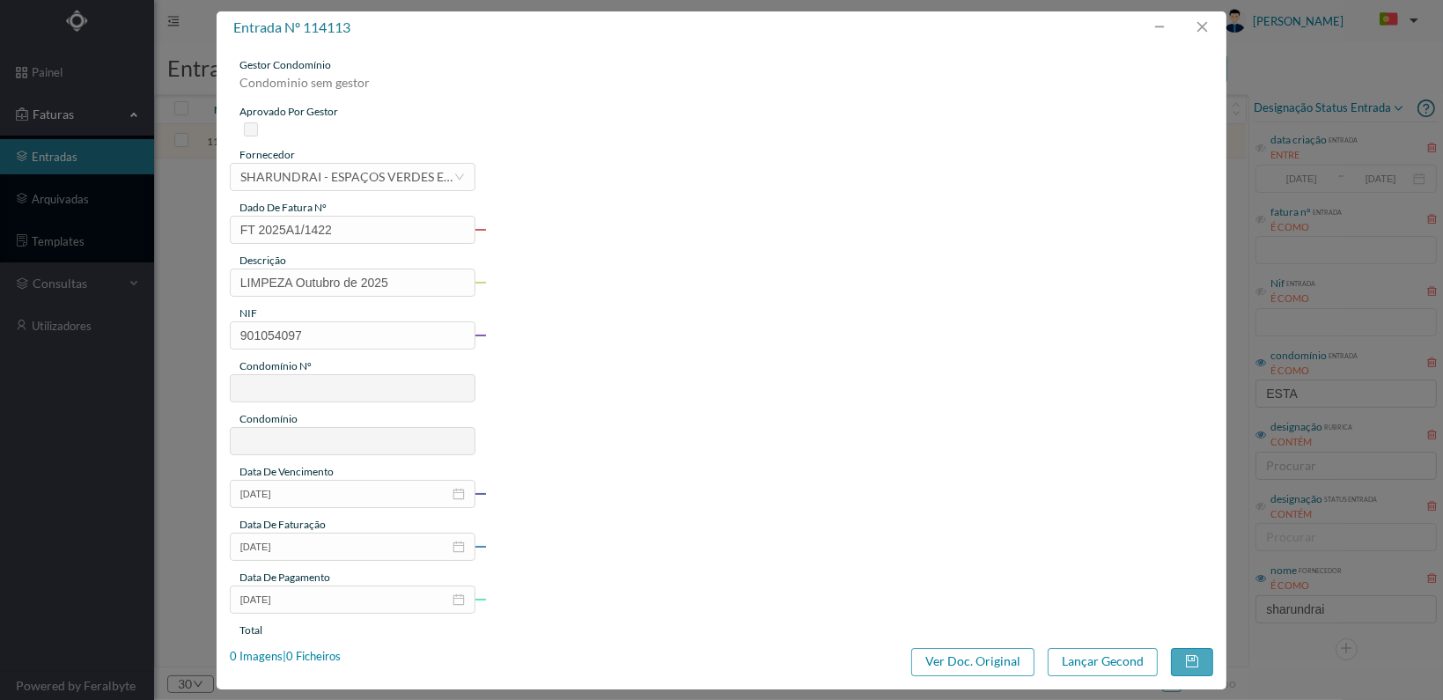
type input "812"
type input "ED. [GEOGRAPHIC_DATA]. [GEOGRAPHIC_DATA]"
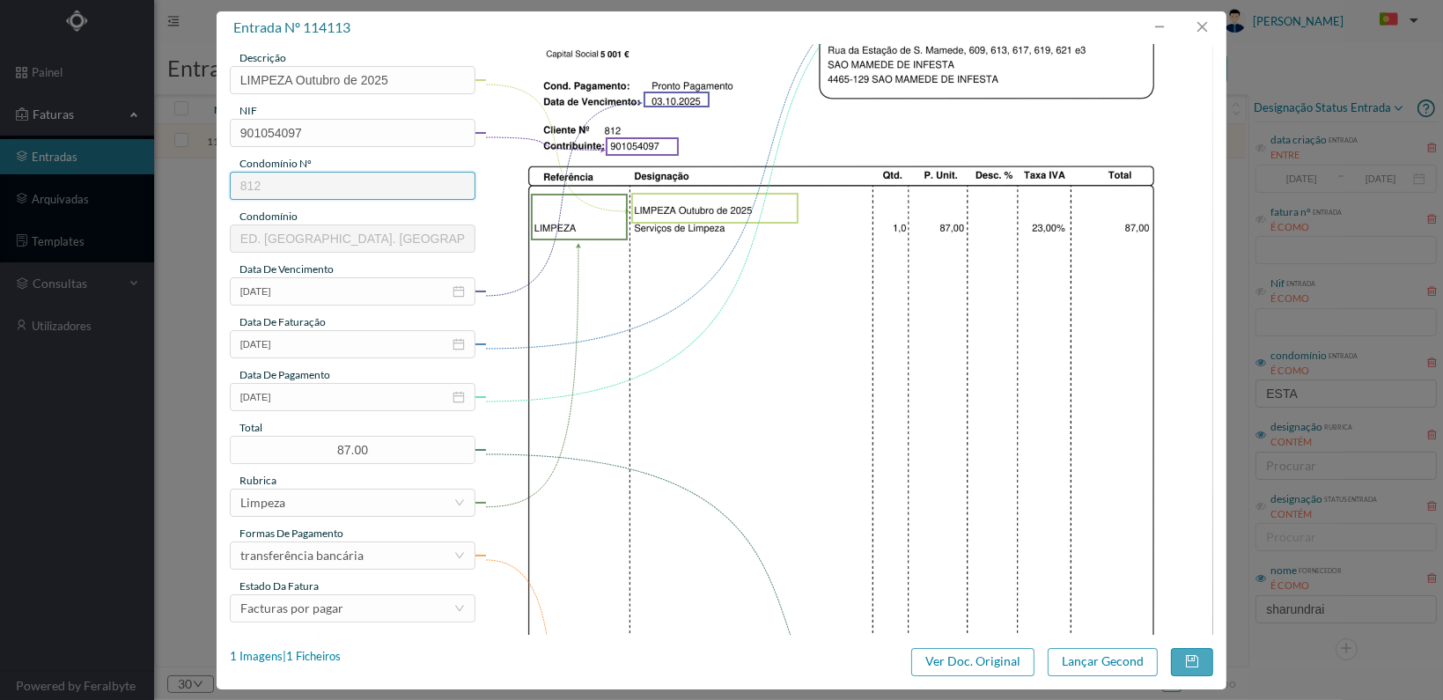
scroll to position [460, 0]
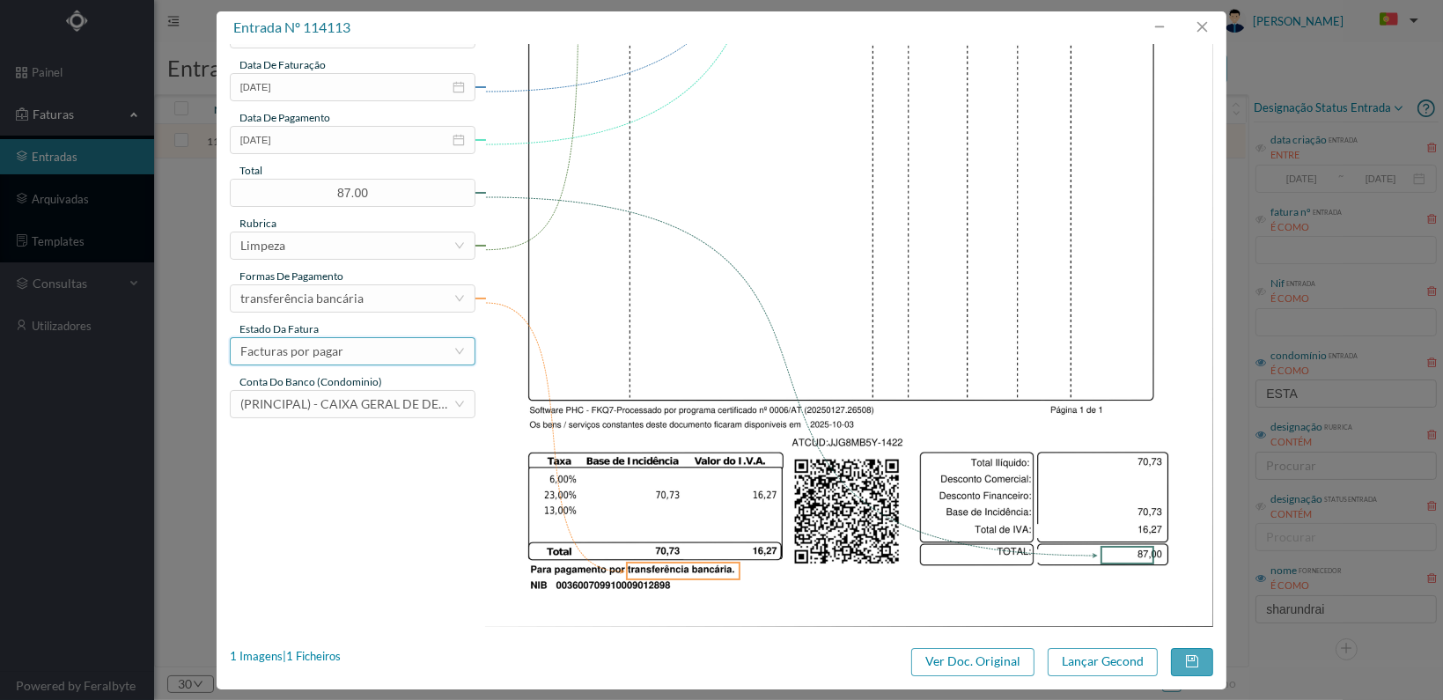
click at [401, 350] on div "Facturas por pagar" at bounding box center [346, 351] width 213 height 26
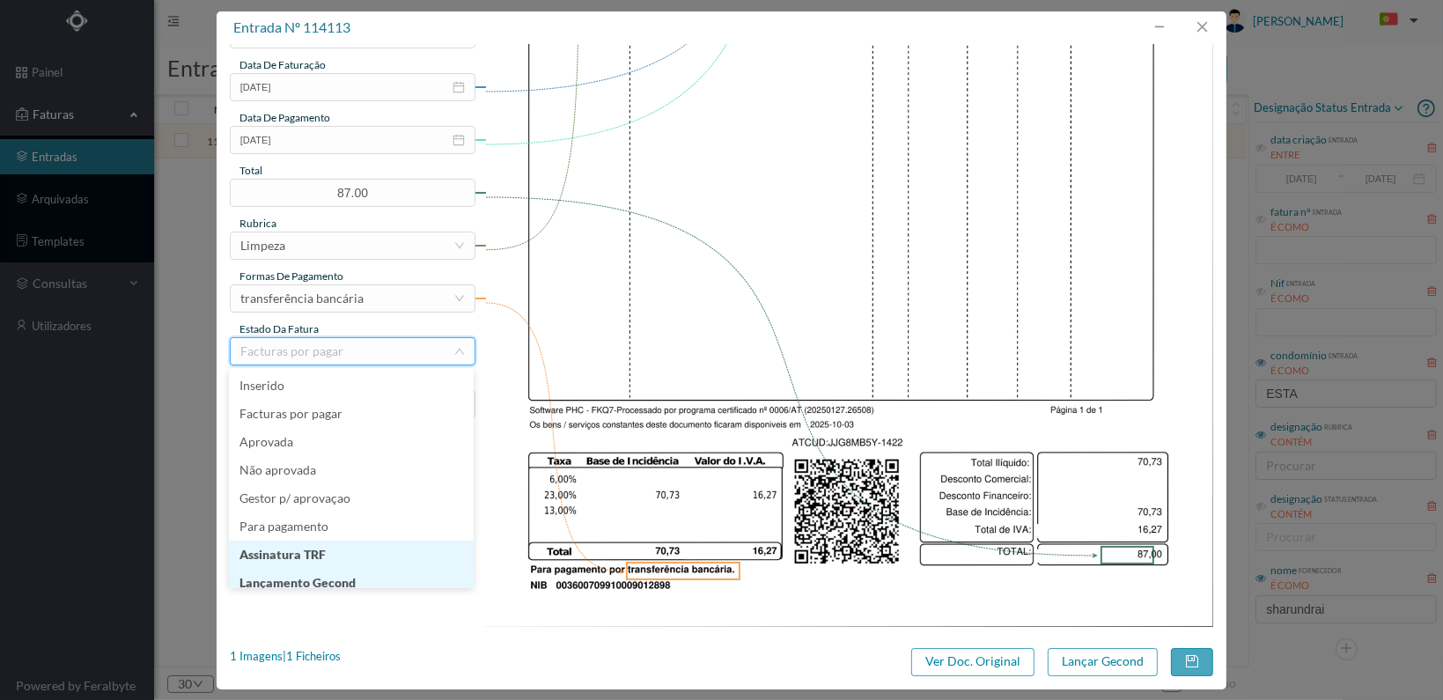
scroll to position [9, 0]
click at [365, 572] on li "Lançamento Gecond" at bounding box center [351, 574] width 245 height 28
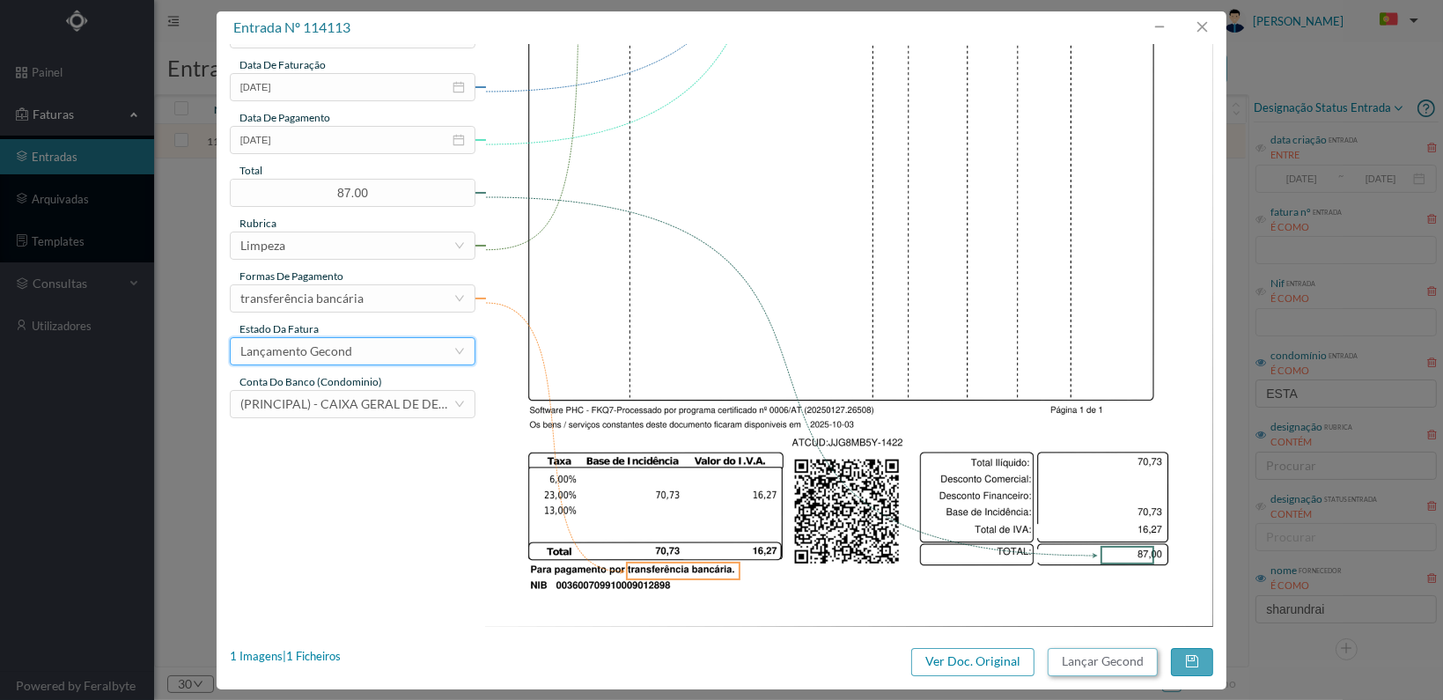
click at [1079, 661] on button "Lançar Gecond" at bounding box center [1103, 662] width 110 height 28
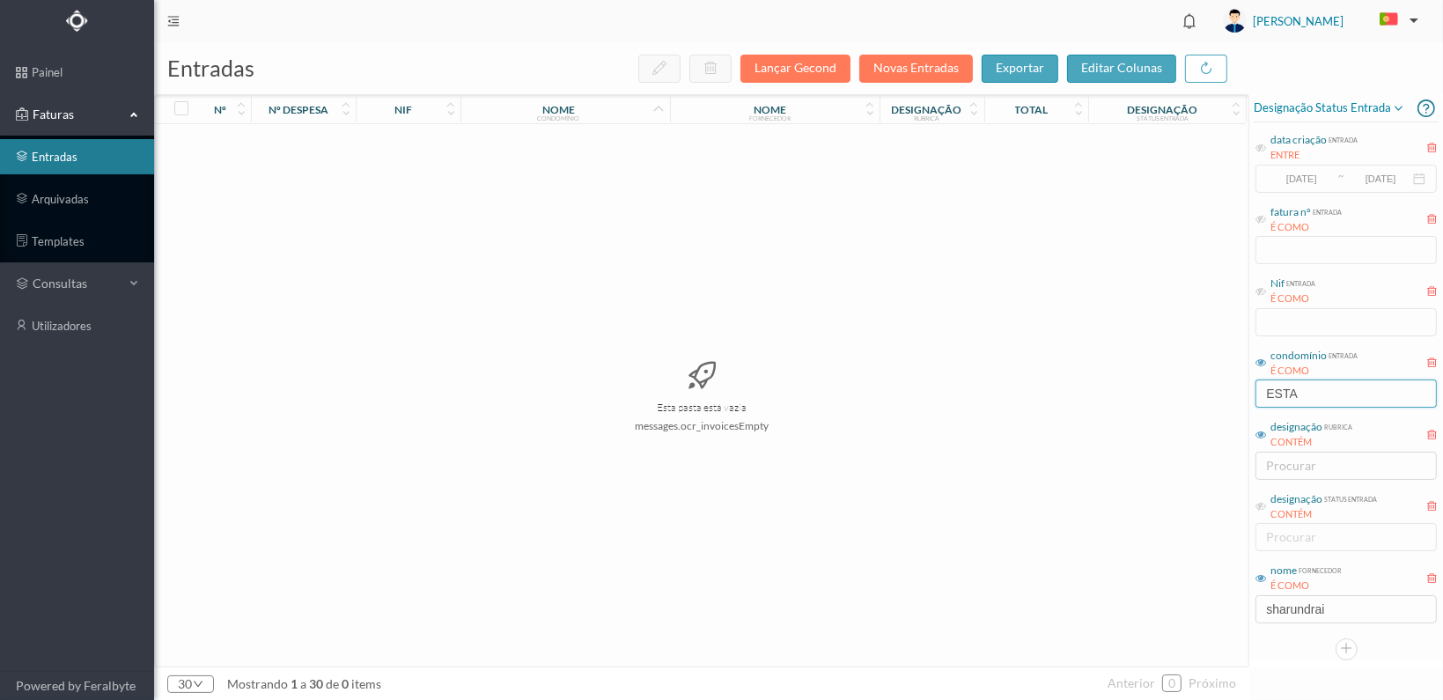
drag, startPoint x: 1279, startPoint y: 389, endPoint x: 1152, endPoint y: 388, distance: 127.7
click at [1152, 388] on div "entradas Lançar Gecond Novas Entradas exportar editar colunas nº nº despesa nif…" at bounding box center [798, 371] width 1289 height 658
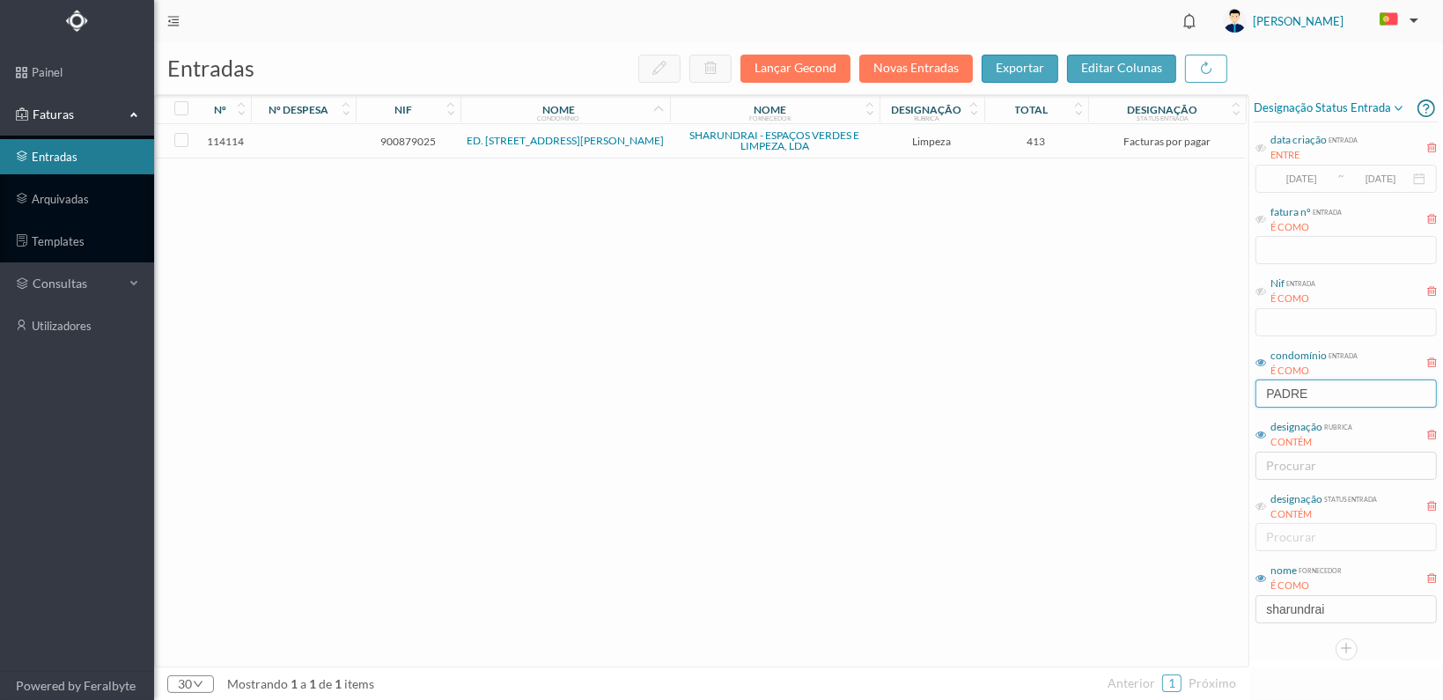
type input "PADRE"
click at [388, 139] on span "900879025" at bounding box center [408, 141] width 96 height 13
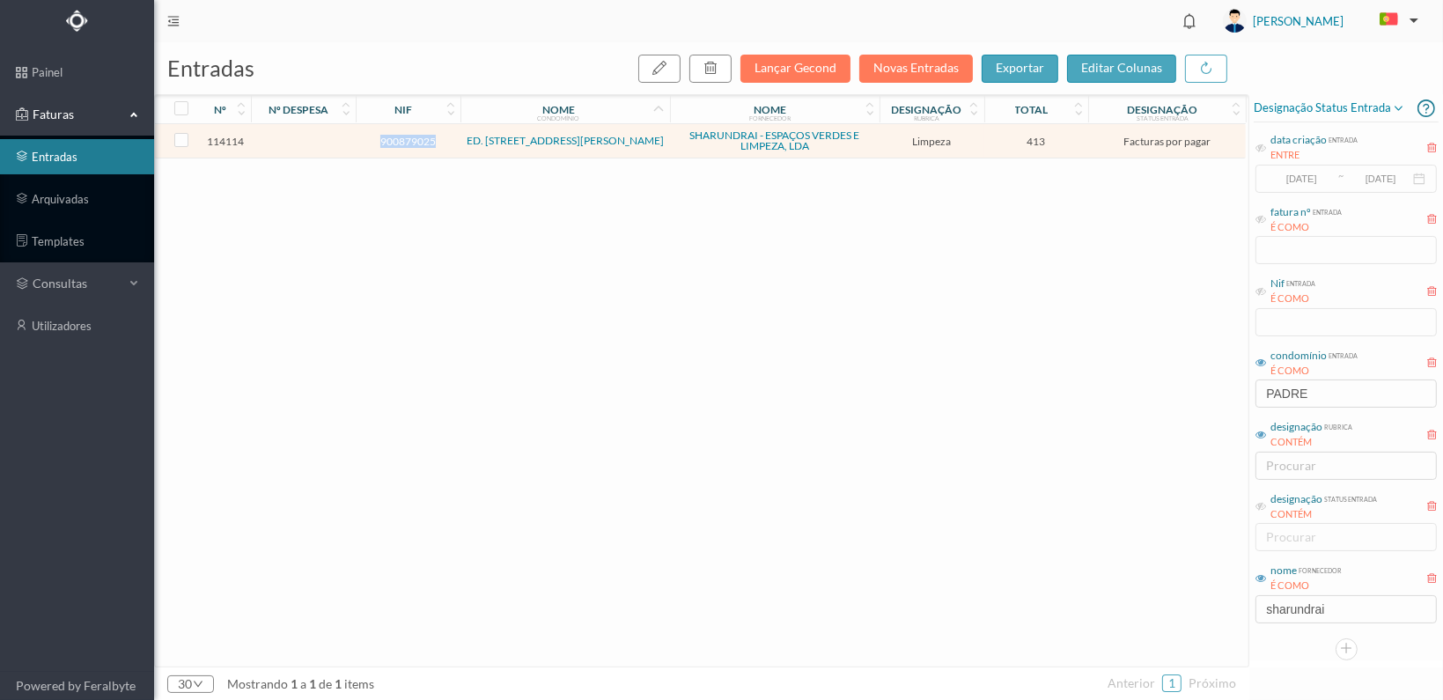
click at [388, 139] on span "900879025" at bounding box center [408, 141] width 96 height 13
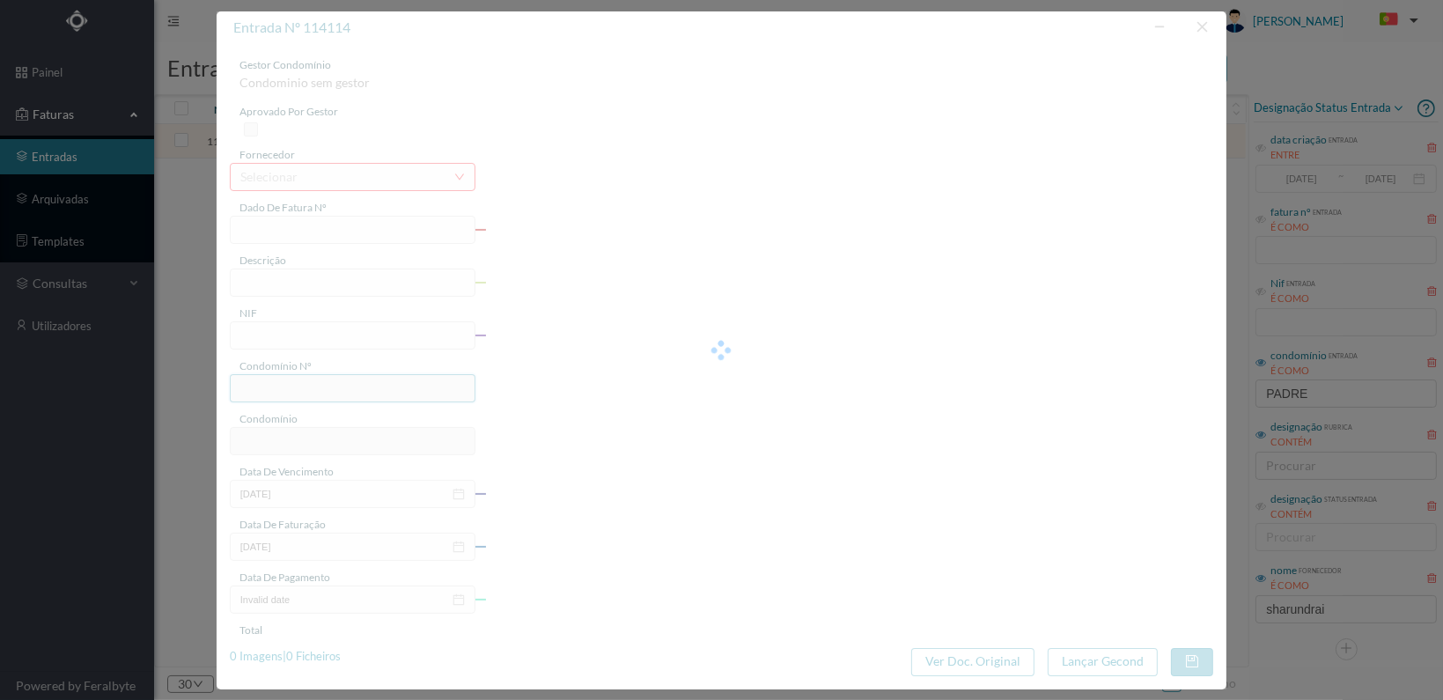
type input "FT 2025A1/1423"
type input "LIMPEZA Outubro de 2025"
type input "900879025"
type input "[DATE]"
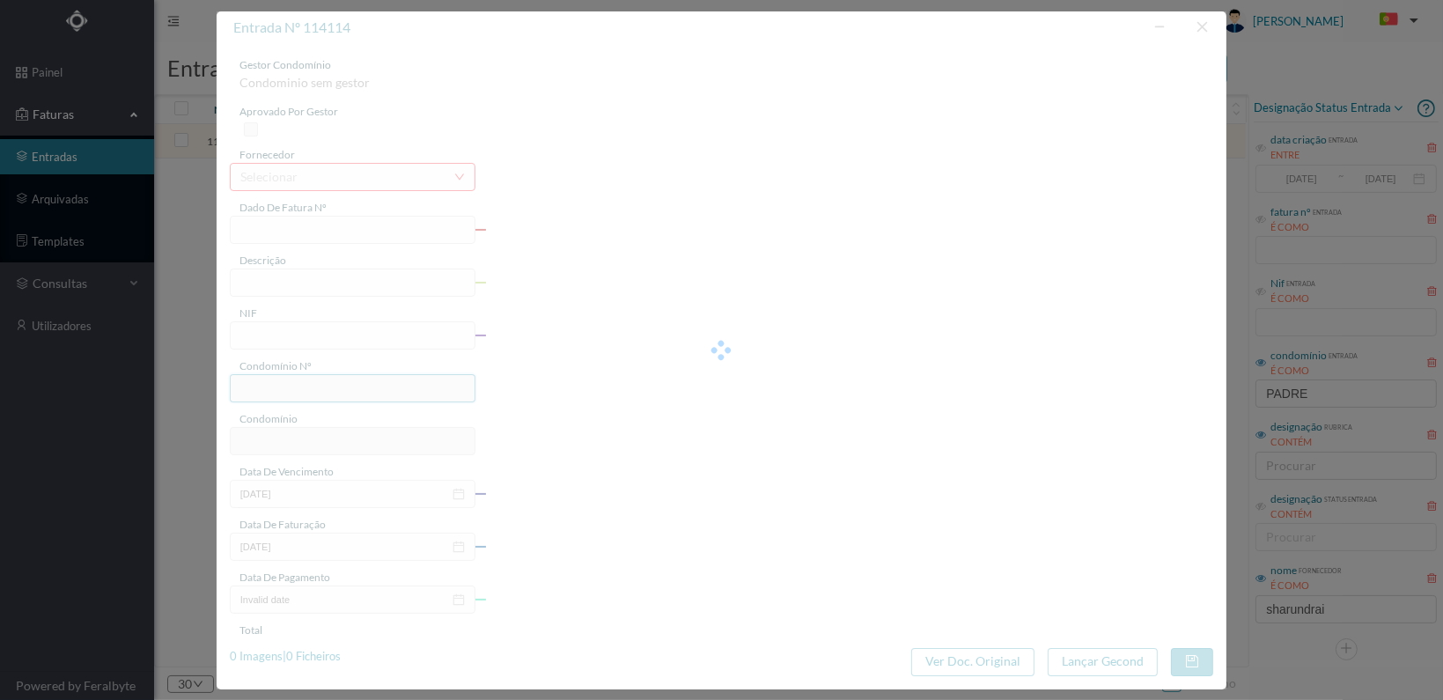
type input "[DATE]"
type input "413.00"
type input "818"
type input "ED. [STREET_ADDRESS][PERSON_NAME]"
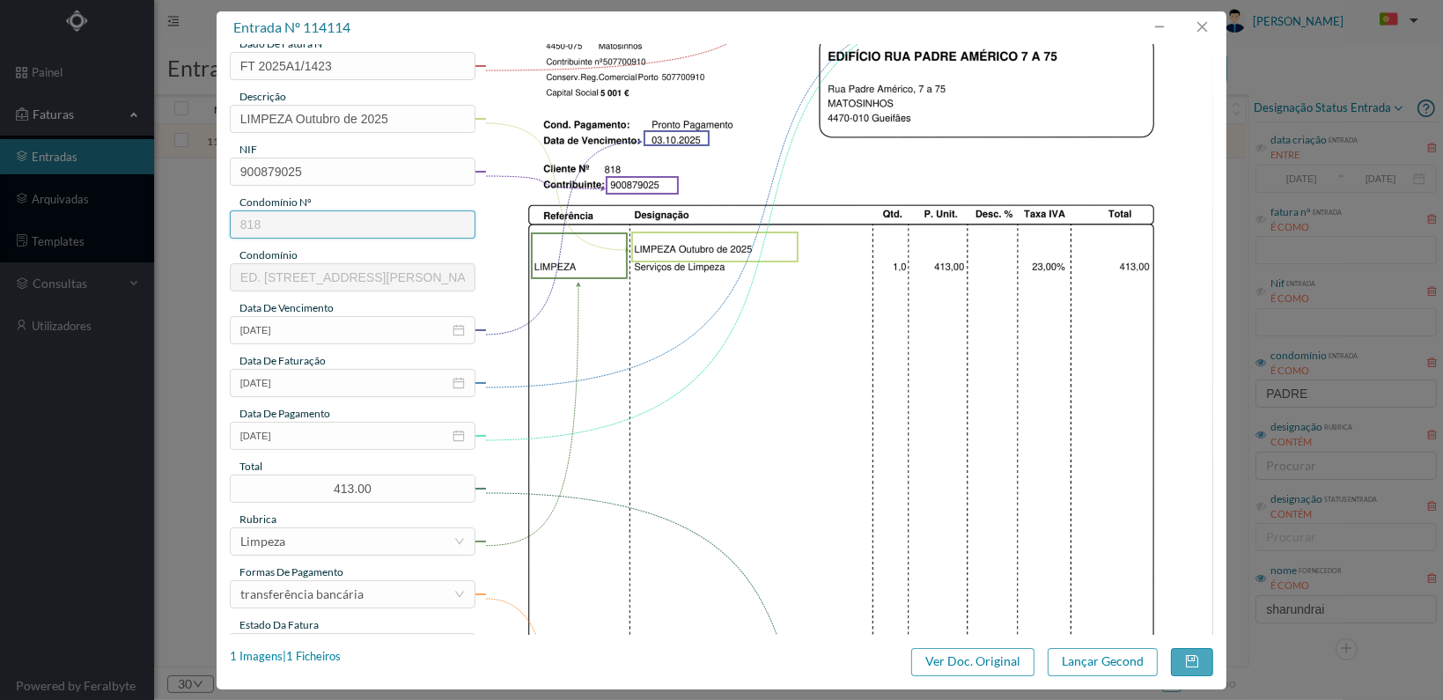
scroll to position [460, 0]
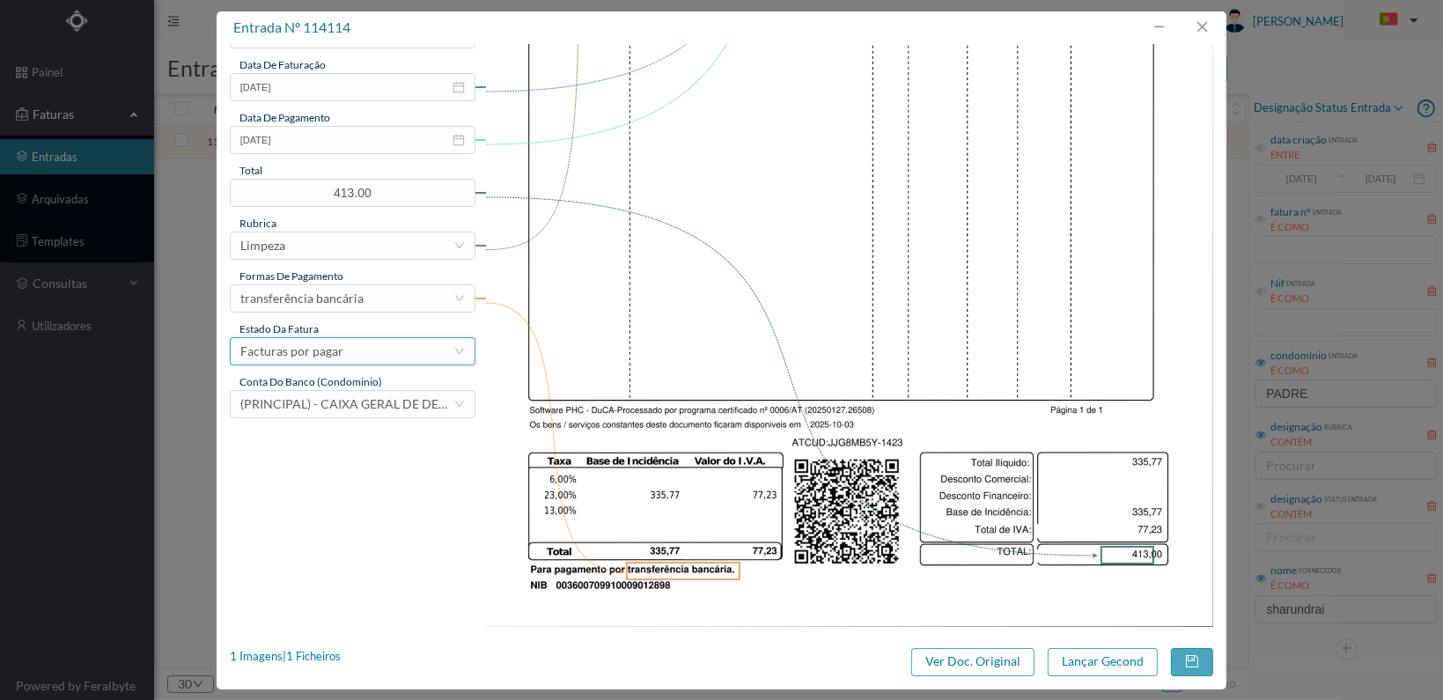
click at [372, 350] on div "Facturas por pagar" at bounding box center [346, 351] width 213 height 26
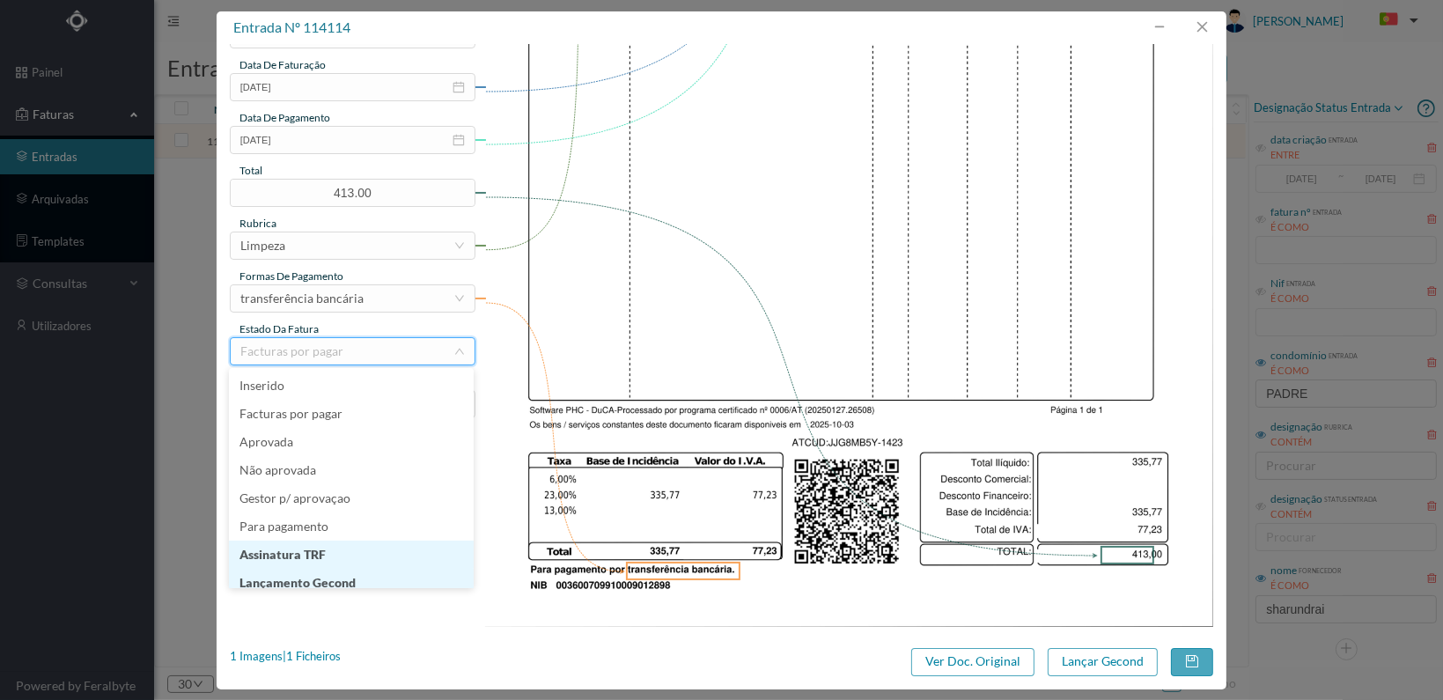
scroll to position [9, 0]
click at [361, 572] on li "Lançamento Gecond" at bounding box center [351, 574] width 245 height 28
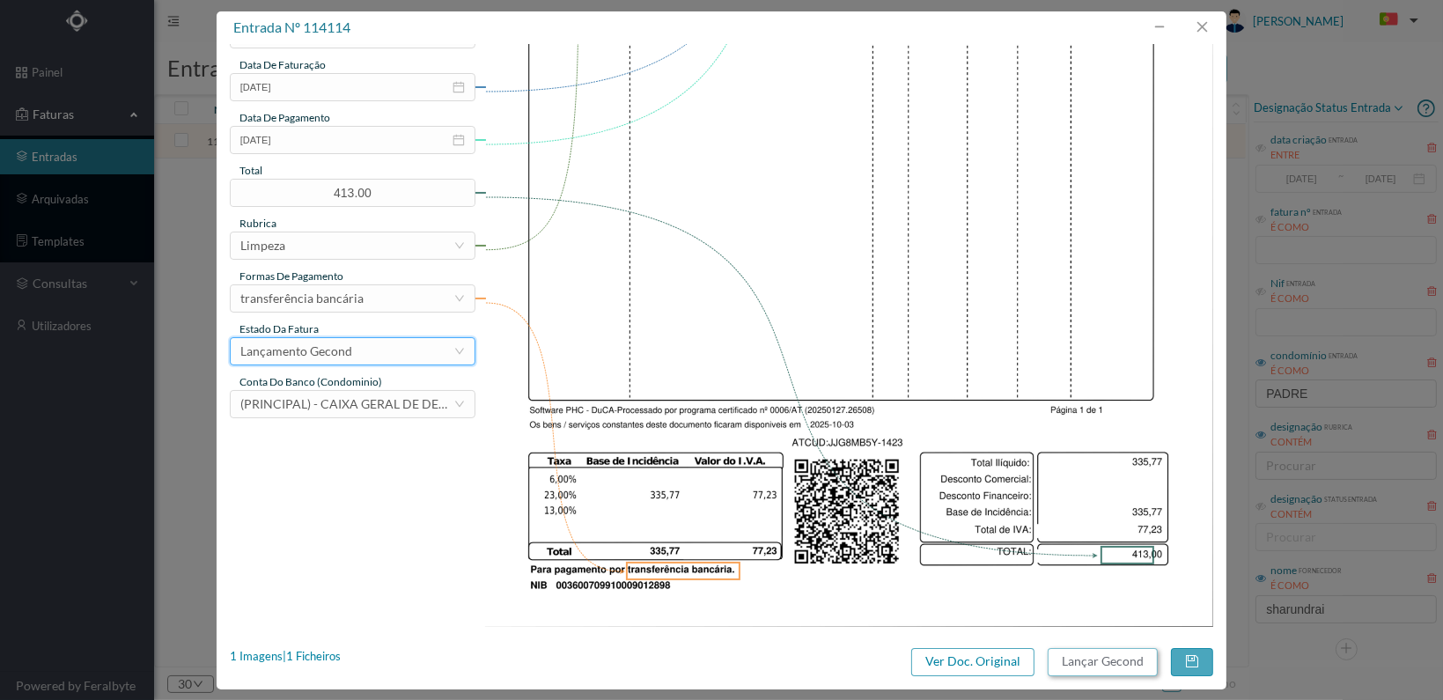
click at [1100, 660] on button "Lançar Gecond" at bounding box center [1103, 662] width 110 height 28
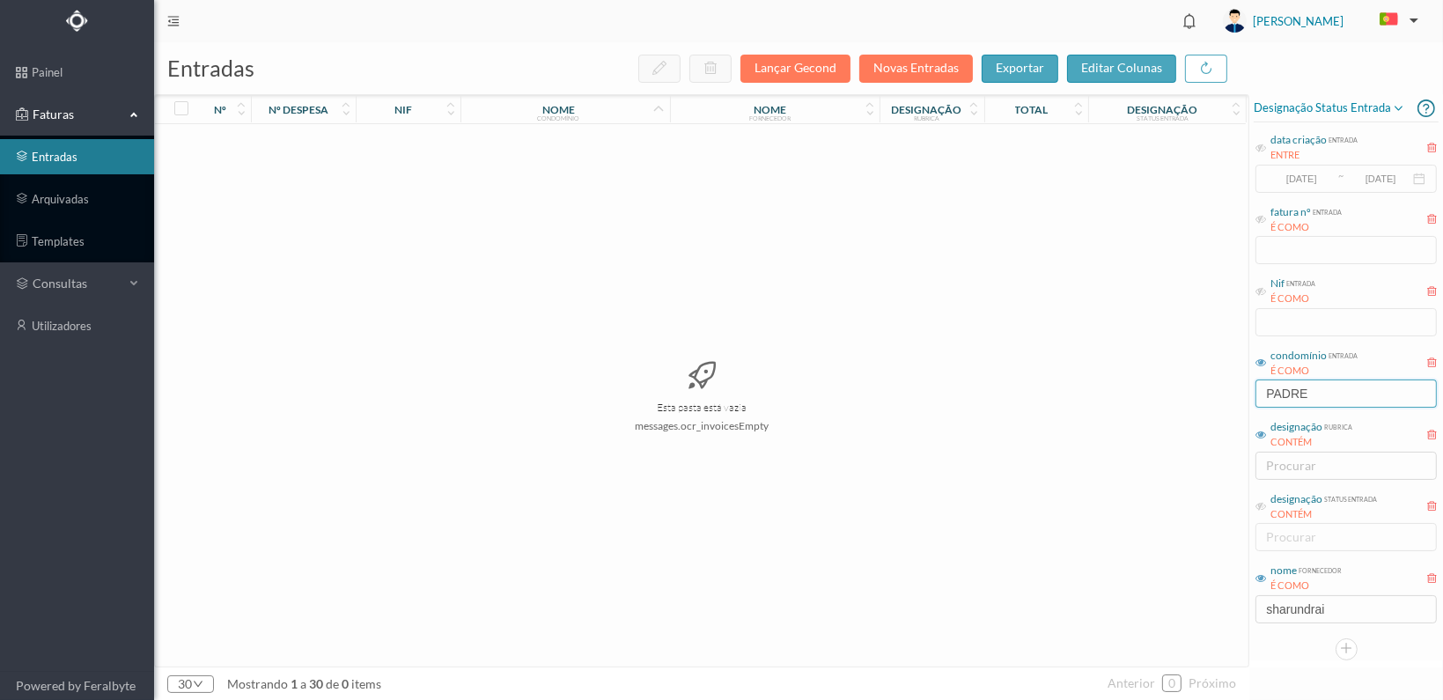
drag, startPoint x: 1324, startPoint y: 381, endPoint x: 1199, endPoint y: 379, distance: 125.0
click at [1199, 379] on div "entradas Lançar Gecond Novas Entradas exportar editar colunas nº nº despesa nif…" at bounding box center [798, 371] width 1289 height 658
